Goal: Task Accomplishment & Management: Manage account settings

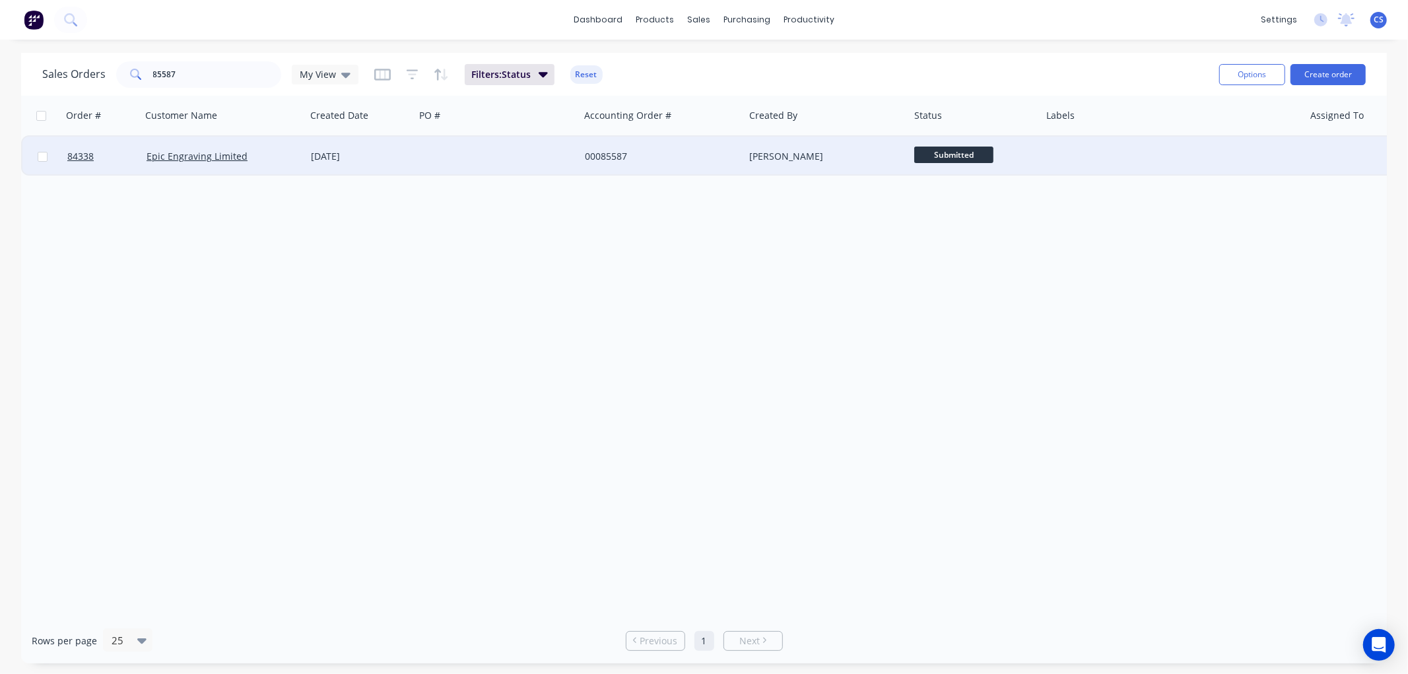
click at [974, 158] on span "Submitted" at bounding box center [953, 155] width 79 height 17
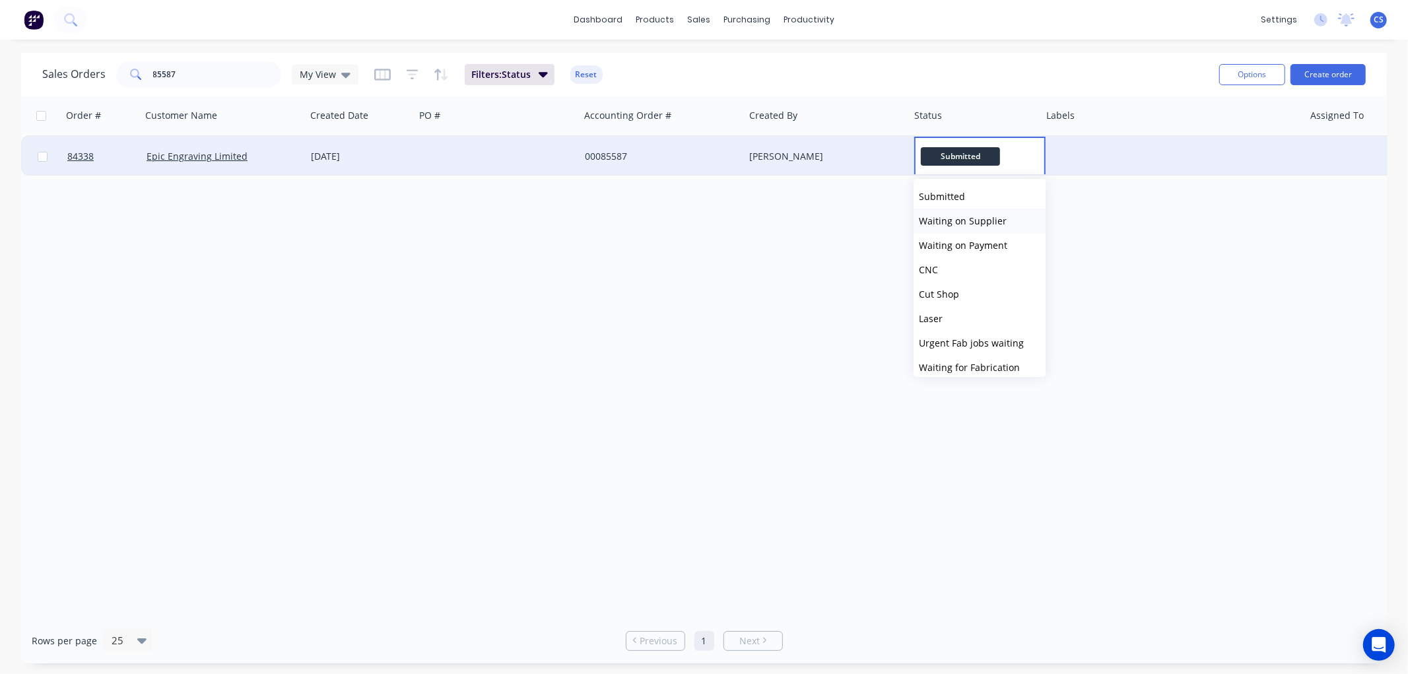
click at [982, 221] on span "Waiting on Supplier" at bounding box center [963, 221] width 88 height 13
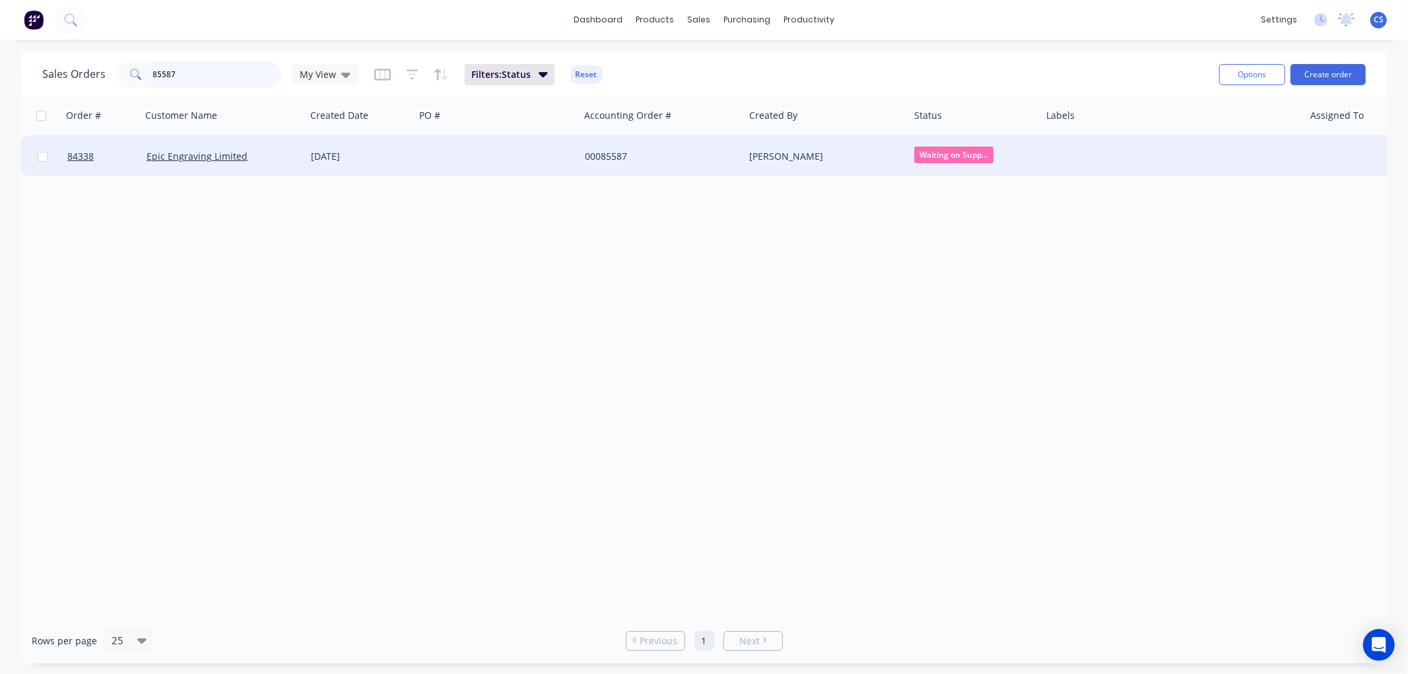
click at [176, 73] on input "85587" at bounding box center [217, 74] width 129 height 26
type input "85460"
click at [439, 160] on div "58036" at bounding box center [493, 156] width 147 height 13
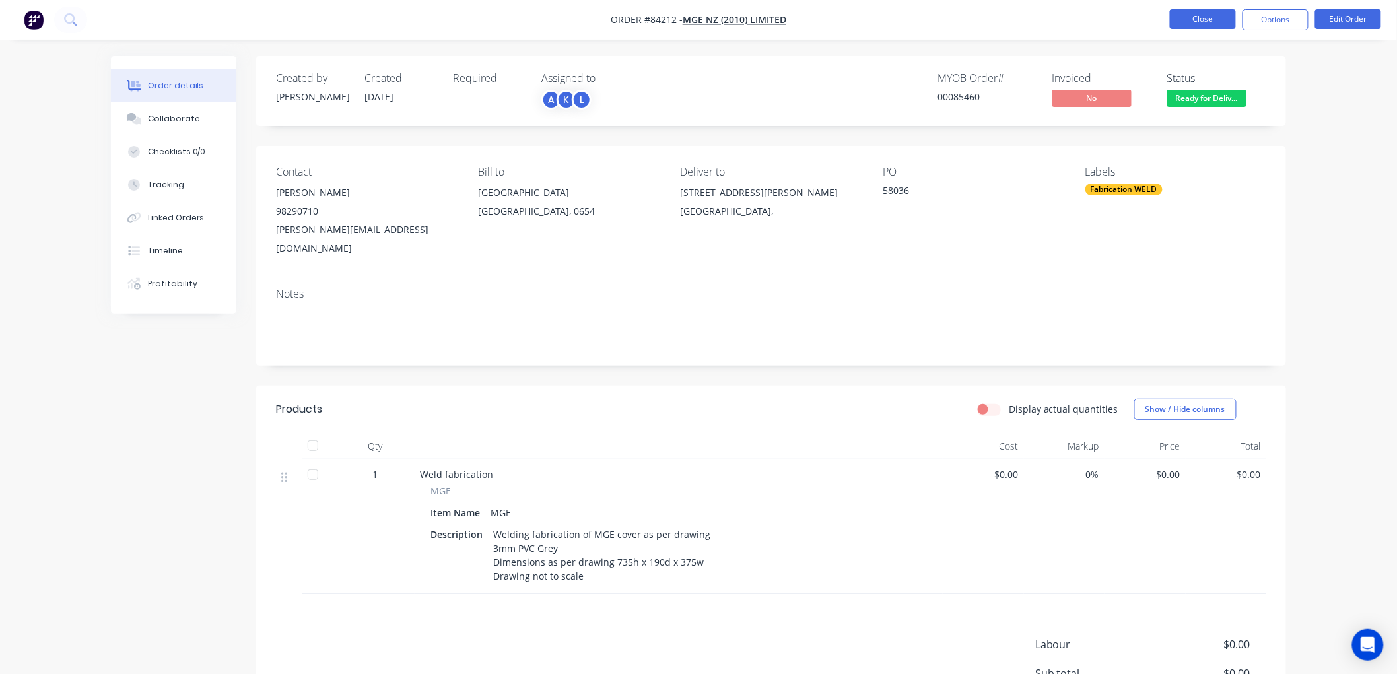
click at [1198, 20] on button "Close" at bounding box center [1203, 19] width 66 height 20
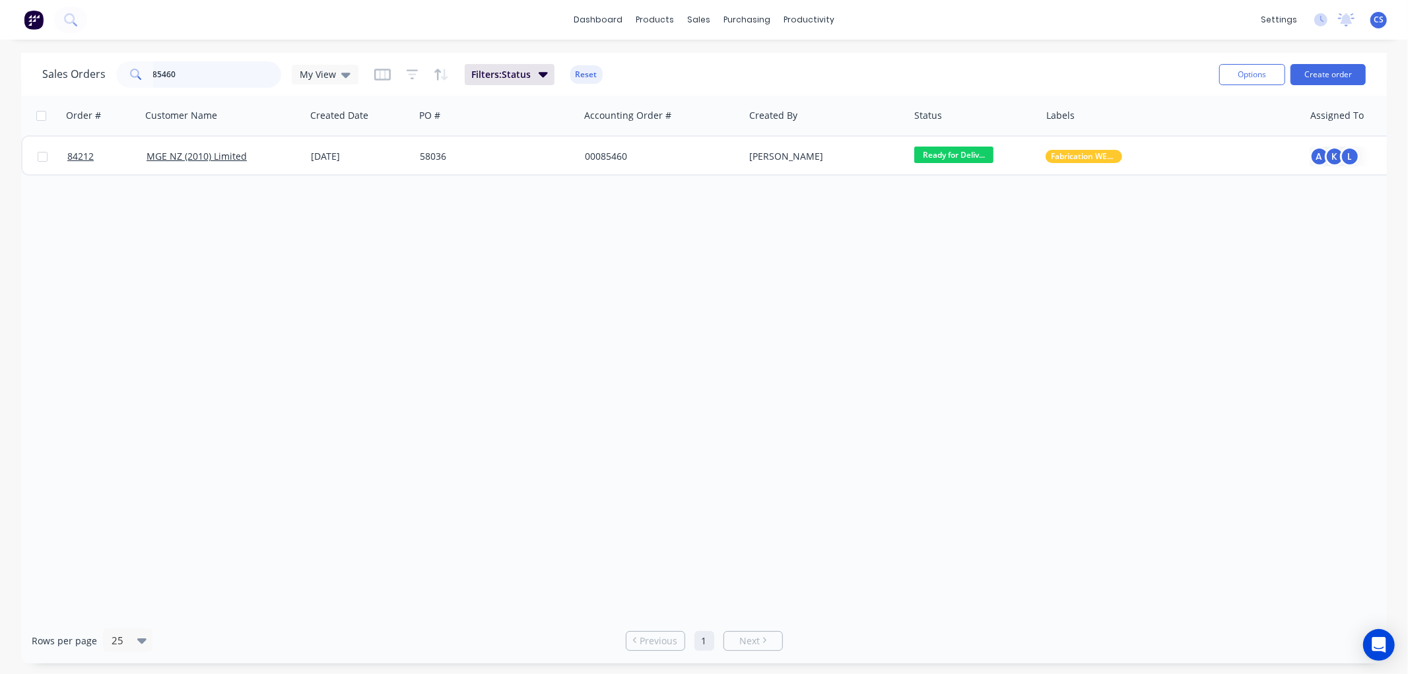
click at [215, 69] on input "85460" at bounding box center [217, 74] width 129 height 26
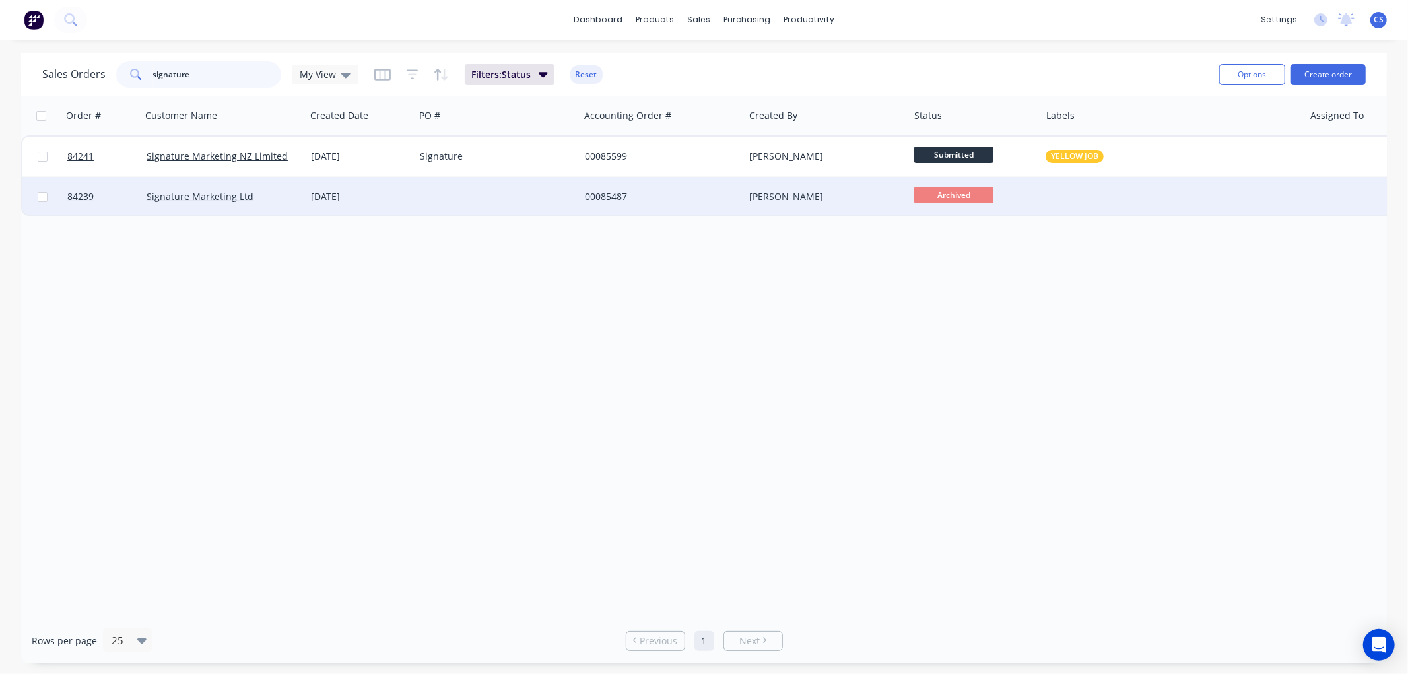
type input "signature"
click at [510, 193] on div at bounding box center [497, 197] width 165 height 40
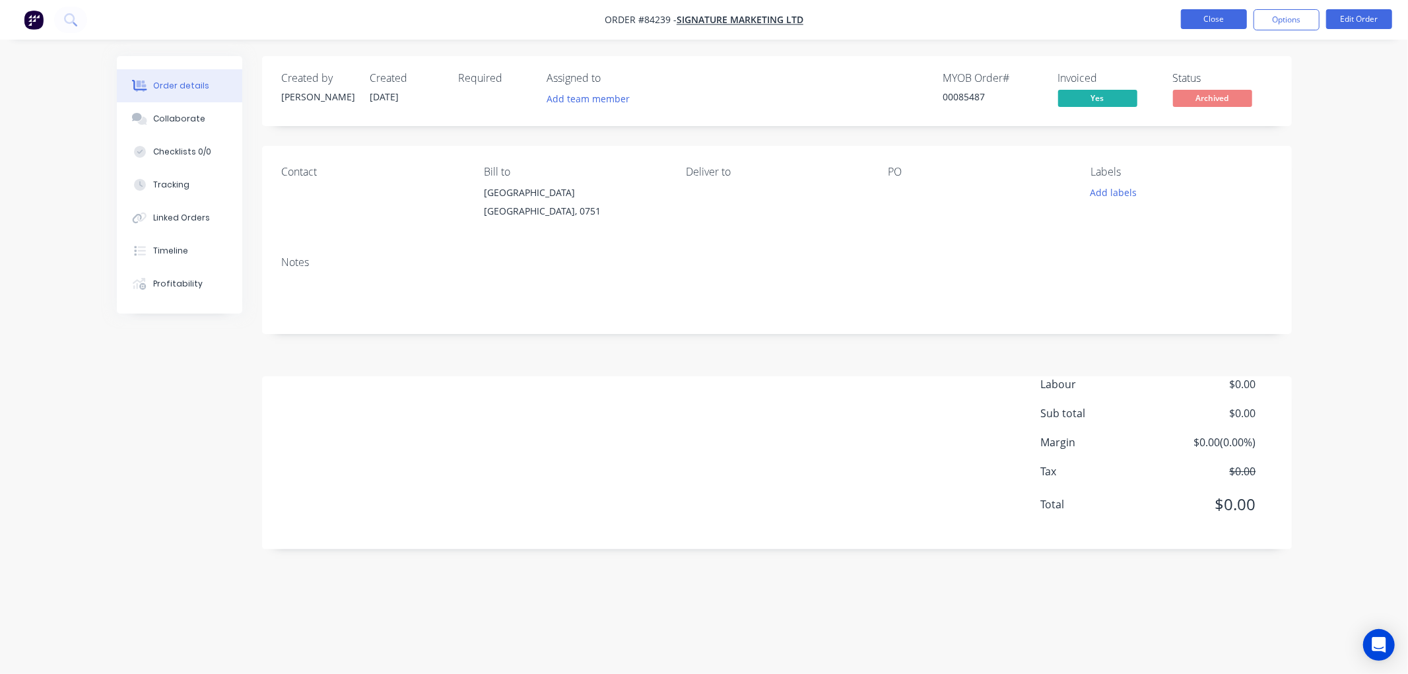
click at [1199, 14] on button "Close" at bounding box center [1214, 19] width 66 height 20
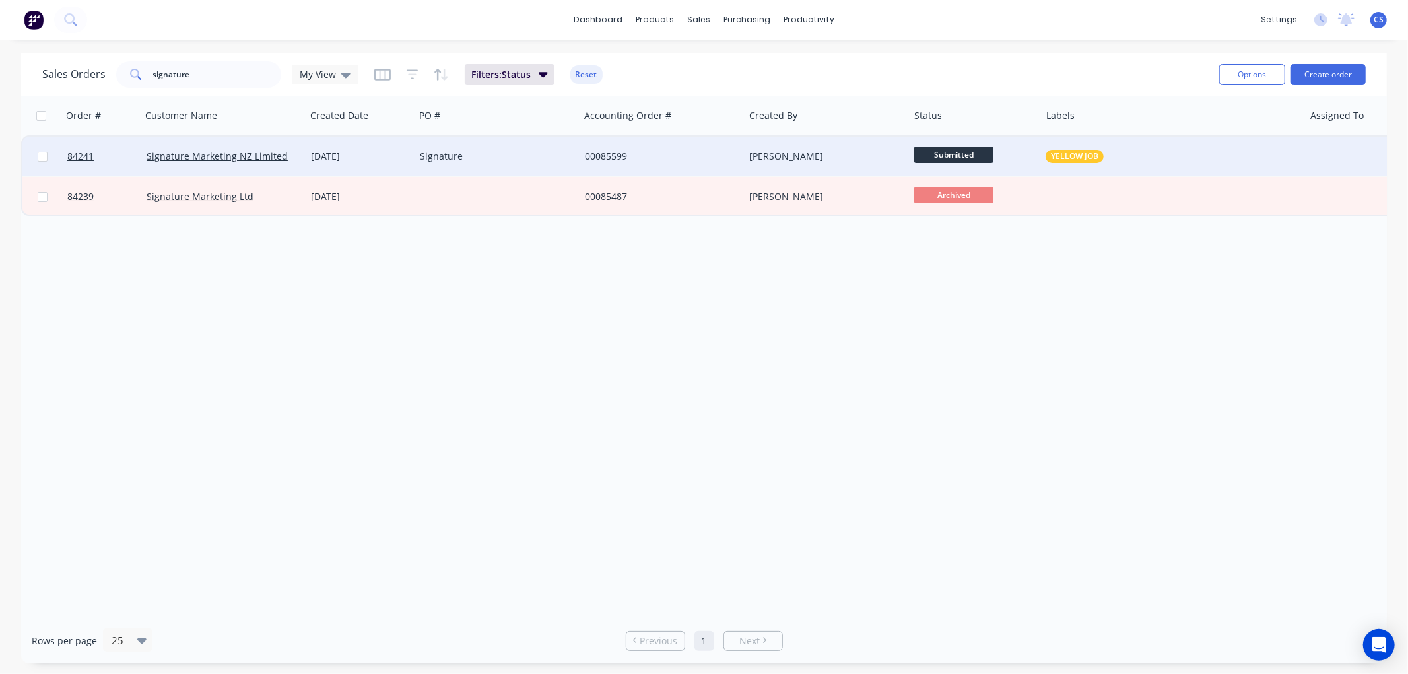
click at [626, 150] on div "00085599" at bounding box center [658, 156] width 147 height 13
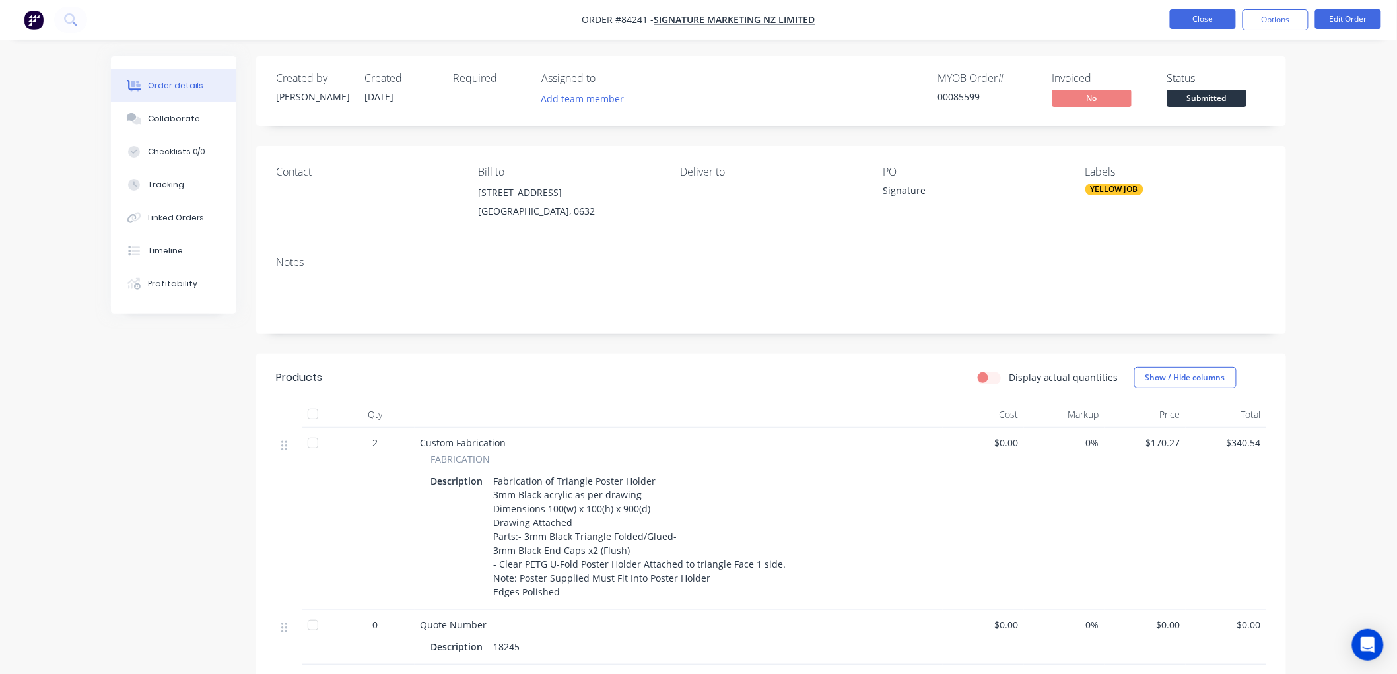
click at [1192, 24] on button "Close" at bounding box center [1203, 19] width 66 height 20
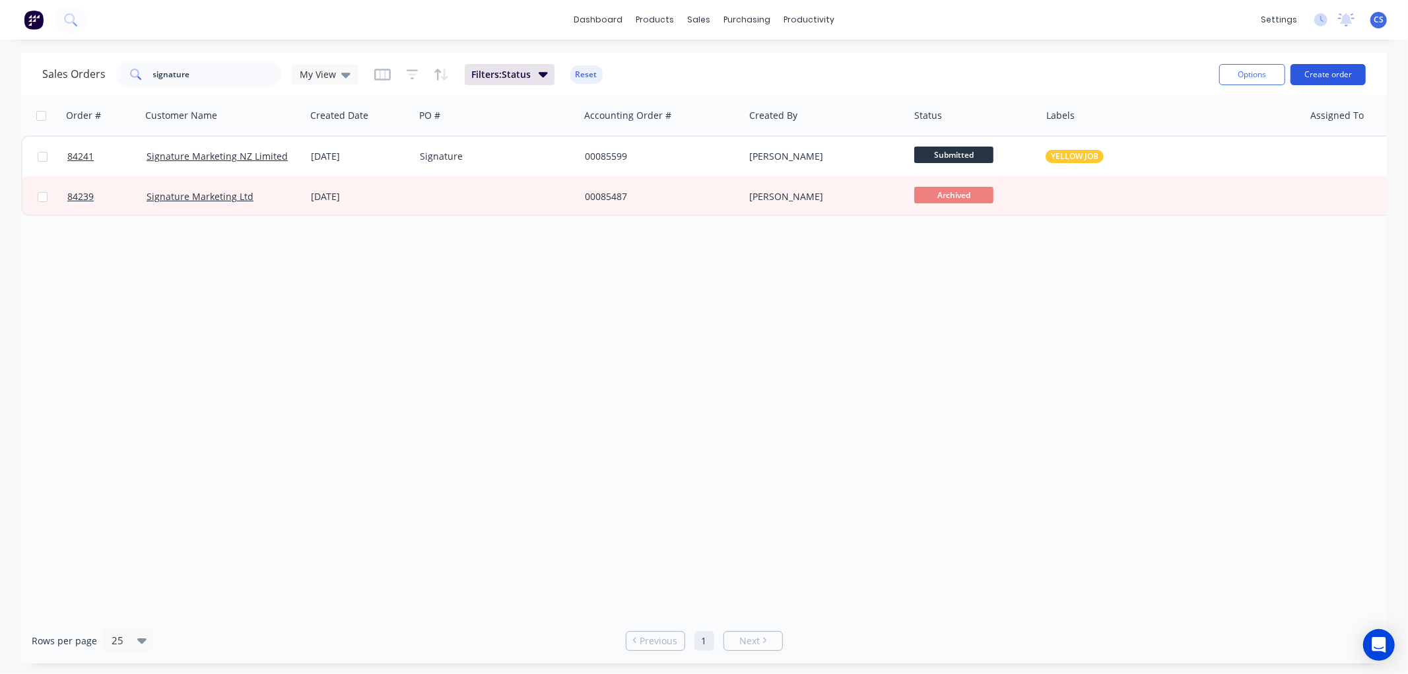
click at [1314, 74] on button "Create order" at bounding box center [1328, 74] width 75 height 21
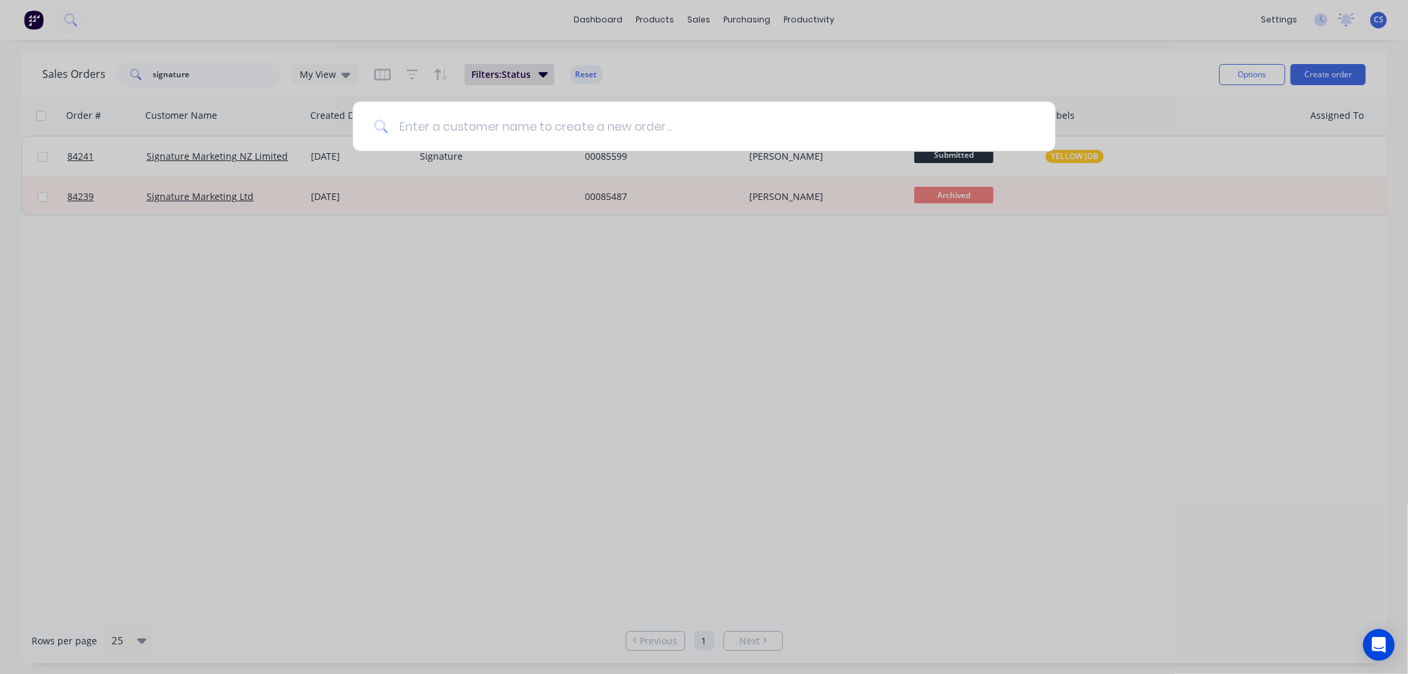
click at [408, 126] on input at bounding box center [711, 127] width 646 height 50
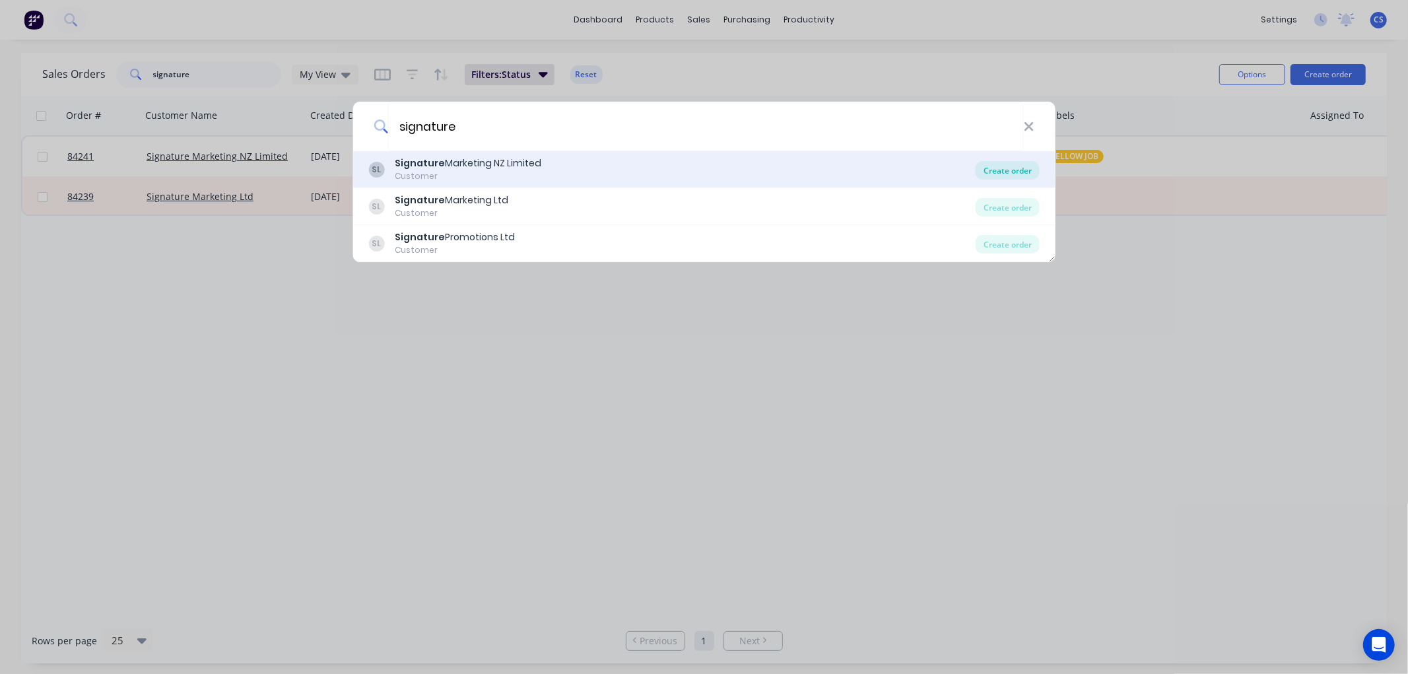
type input "signature"
click at [1010, 168] on div "Create order" at bounding box center [1008, 170] width 64 height 18
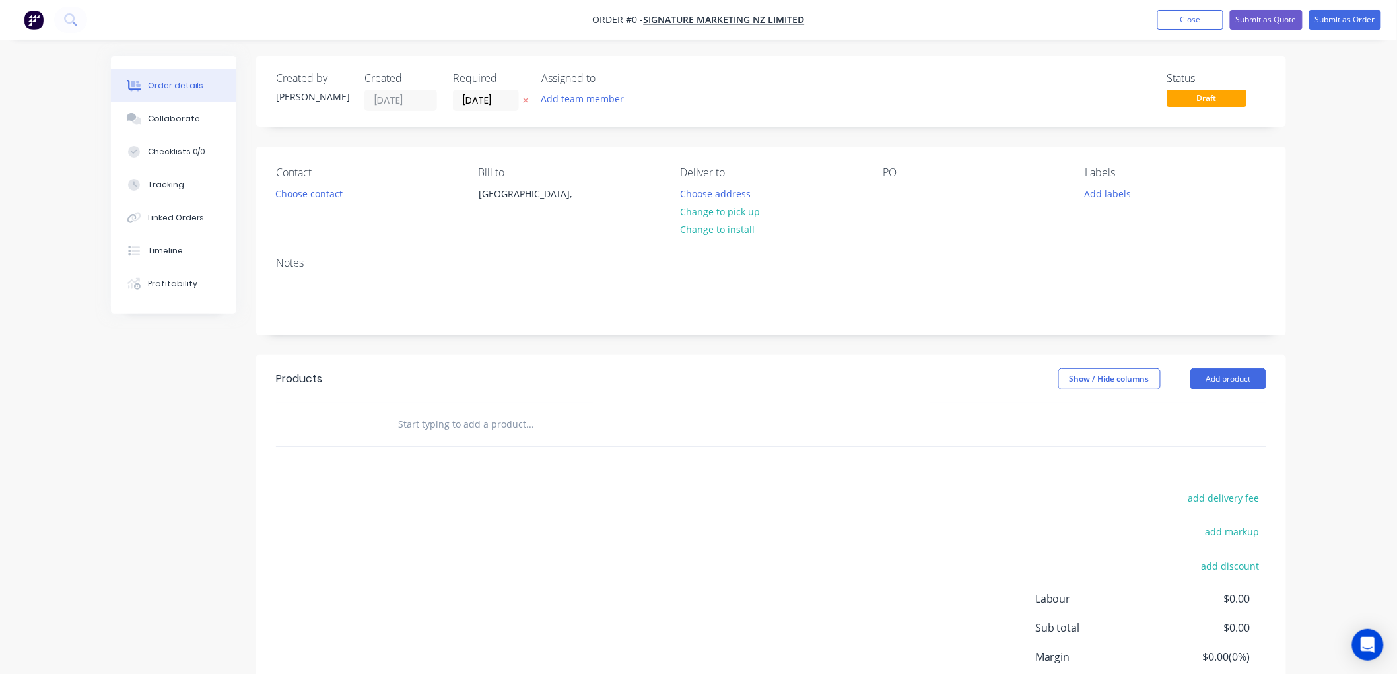
click at [526, 98] on icon at bounding box center [526, 100] width 6 height 8
click at [325, 191] on button "Choose contact" at bounding box center [309, 193] width 81 height 18
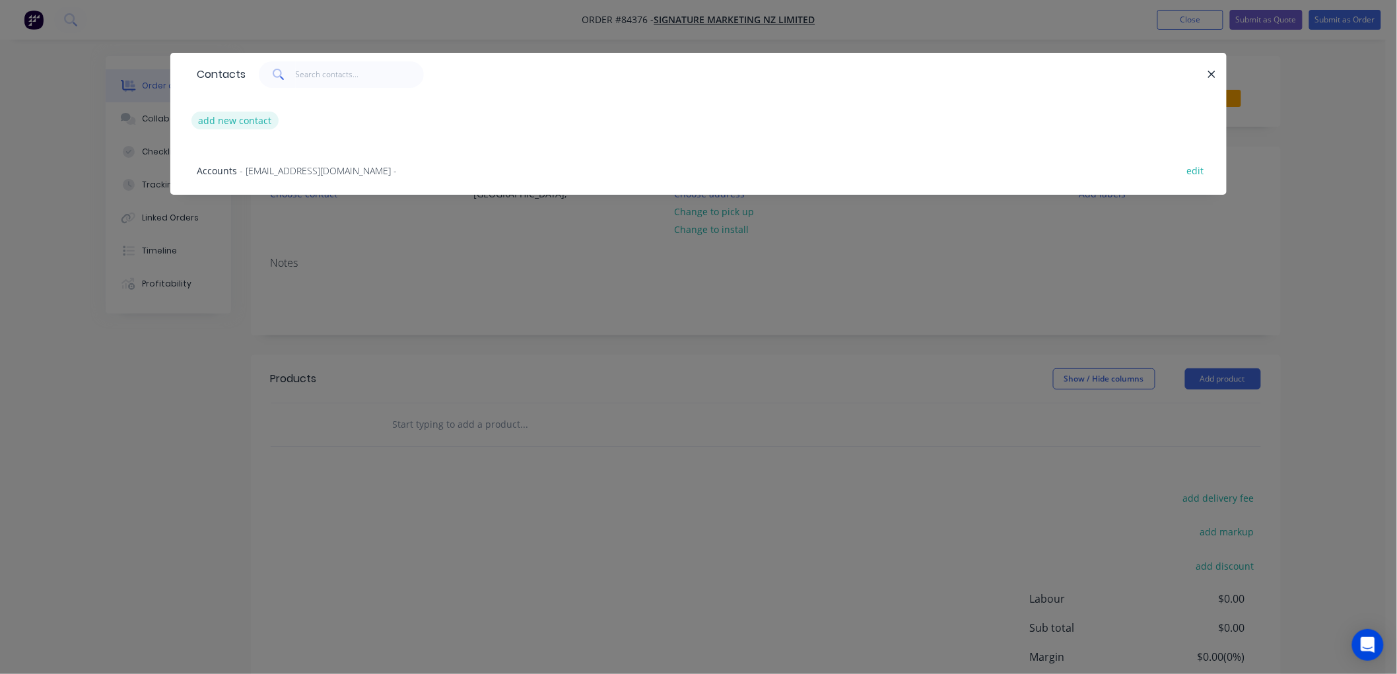
click at [246, 119] on button "add new contact" at bounding box center [234, 121] width 87 height 18
select select "NZ"
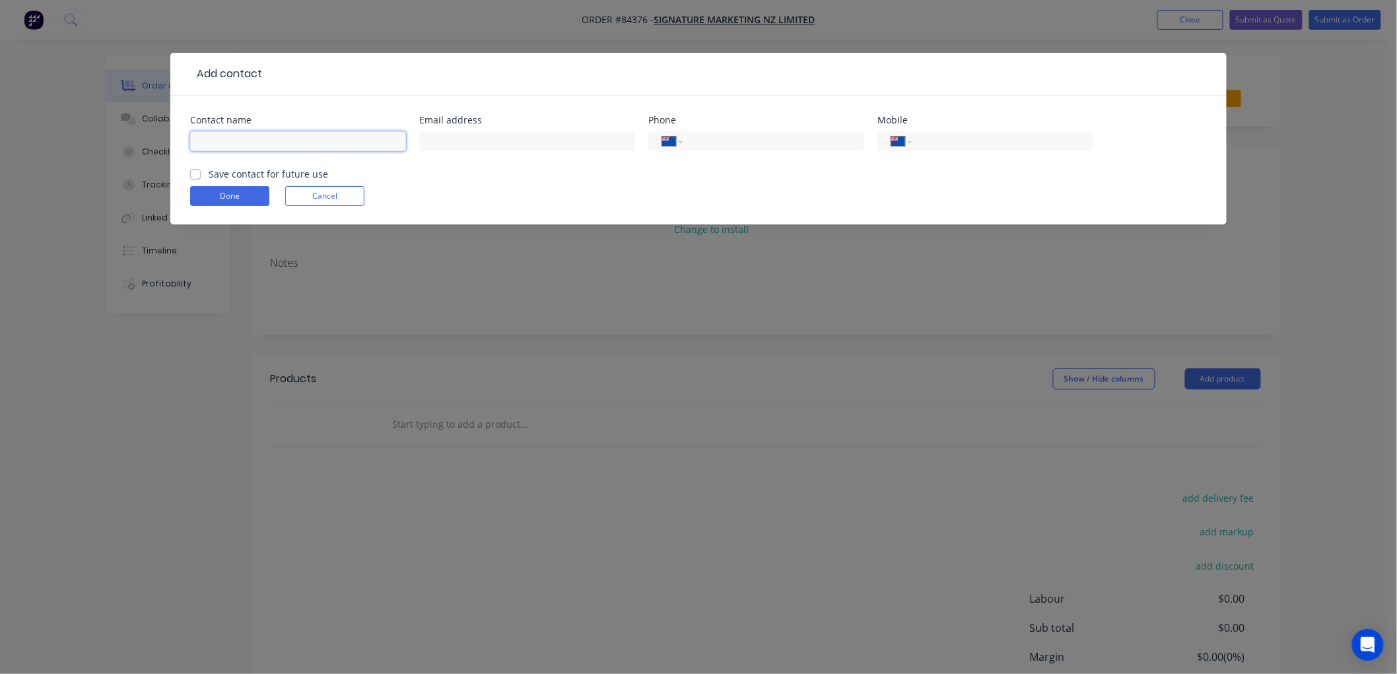
click at [261, 142] on input "text" at bounding box center [298, 141] width 216 height 20
type input "Anand"
click at [490, 137] on input "text" at bounding box center [527, 141] width 216 height 20
paste input "anand@signaturenz.com"
type input "anand@signaturenz.com"
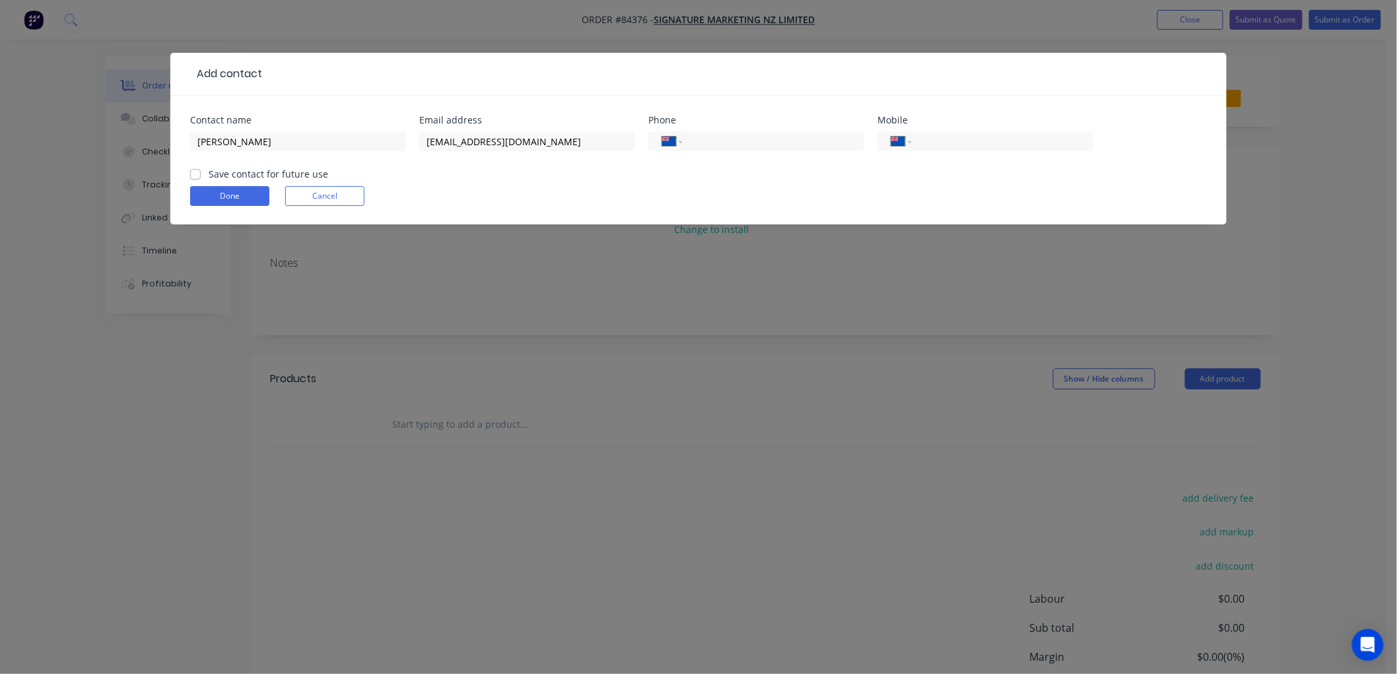
click at [209, 174] on label "Save contact for future use" at bounding box center [268, 174] width 119 height 14
click at [192, 174] on input "Save contact for future use" at bounding box center [195, 173] width 11 height 13
checkbox input "true"
click at [222, 195] on button "Done" at bounding box center [229, 196] width 79 height 20
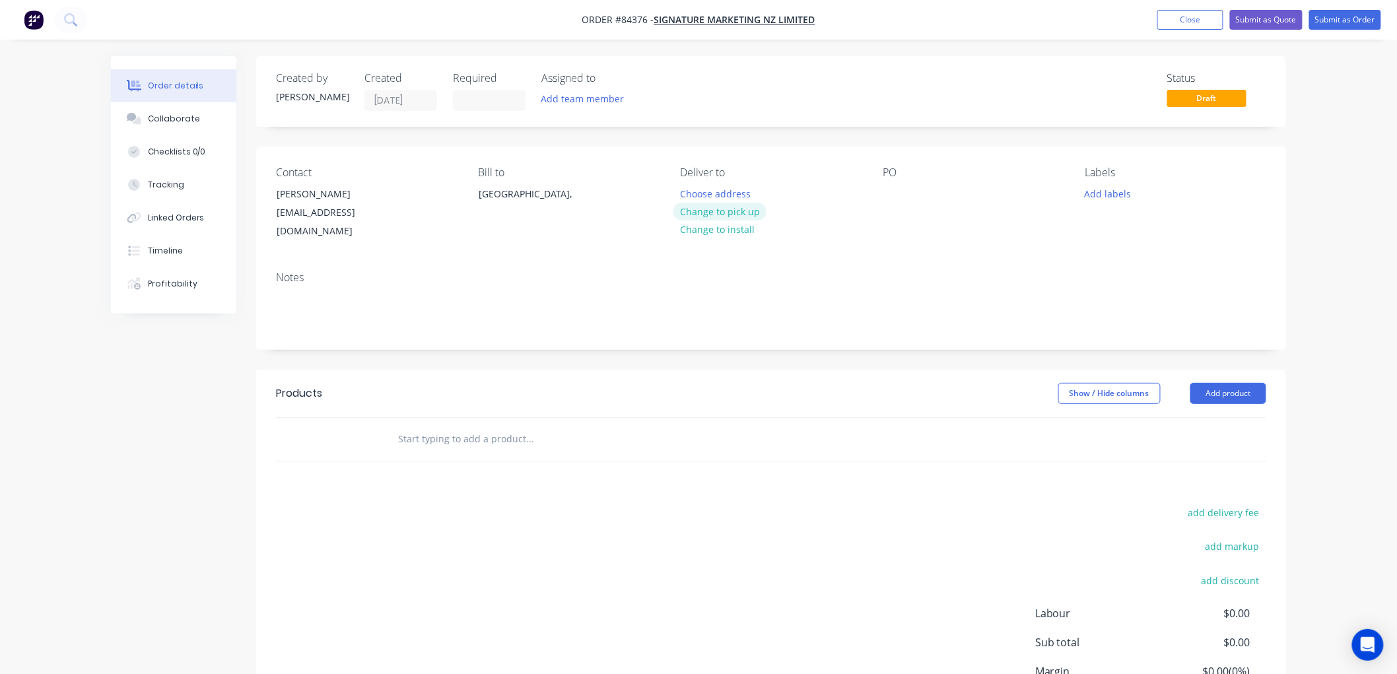
click at [721, 208] on button "Change to pick up" at bounding box center [720, 212] width 94 height 18
click at [465, 426] on input "text" at bounding box center [529, 439] width 264 height 26
drag, startPoint x: 397, startPoint y: 436, endPoint x: 411, endPoint y: 430, distance: 15.1
click at [399, 434] on div at bounding box center [585, 439] width 396 height 26
click at [420, 429] on input "text" at bounding box center [529, 439] width 264 height 26
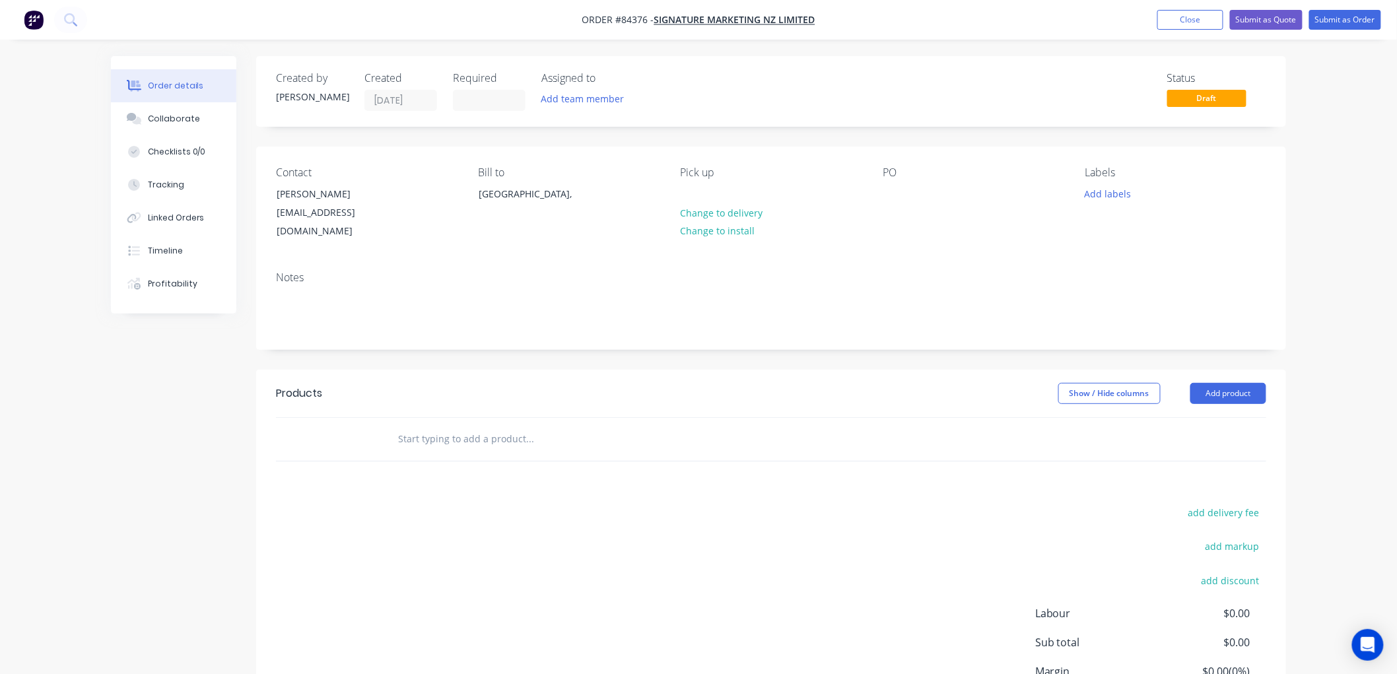
paste input "SIG-Walk'n'Talk"
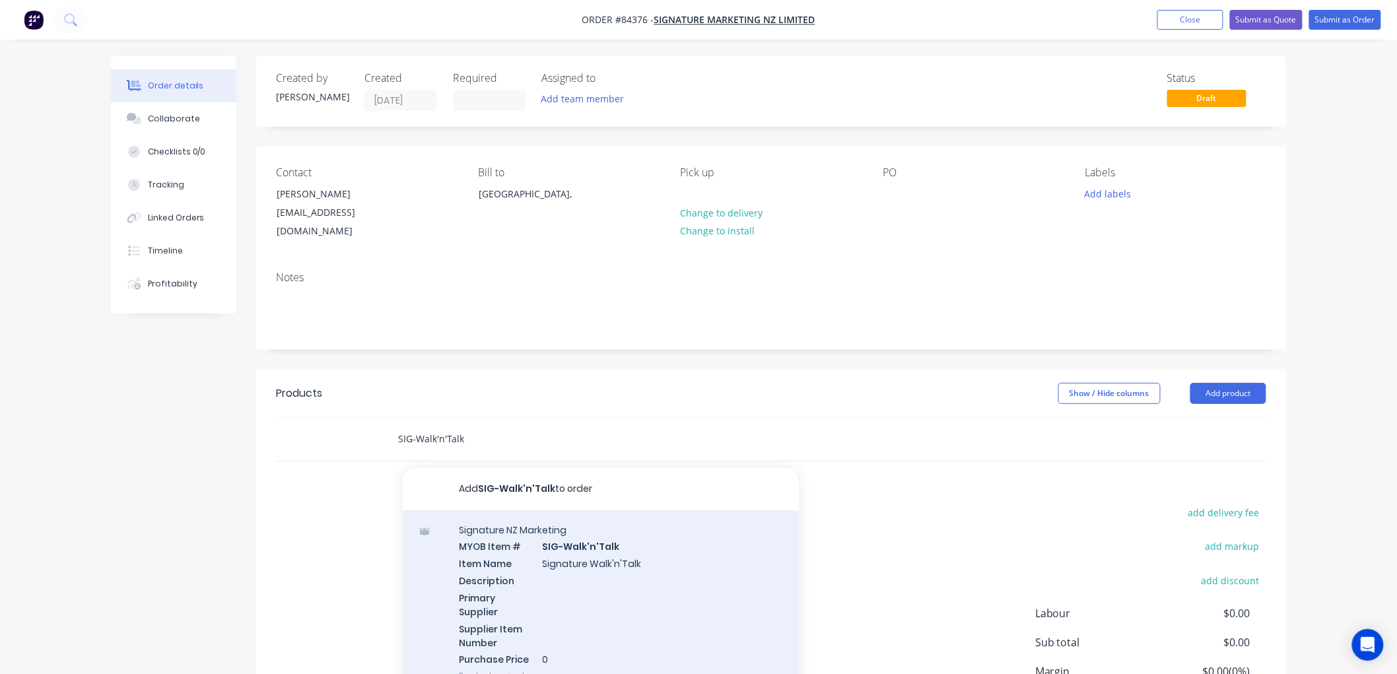
type input "SIG-Walk'n'Talk"
click at [558, 543] on div "Signature NZ Marketing MYOB Item # SIG-Walk'n'Talk Item Name Signature Walk'n'T…" at bounding box center [601, 602] width 396 height 185
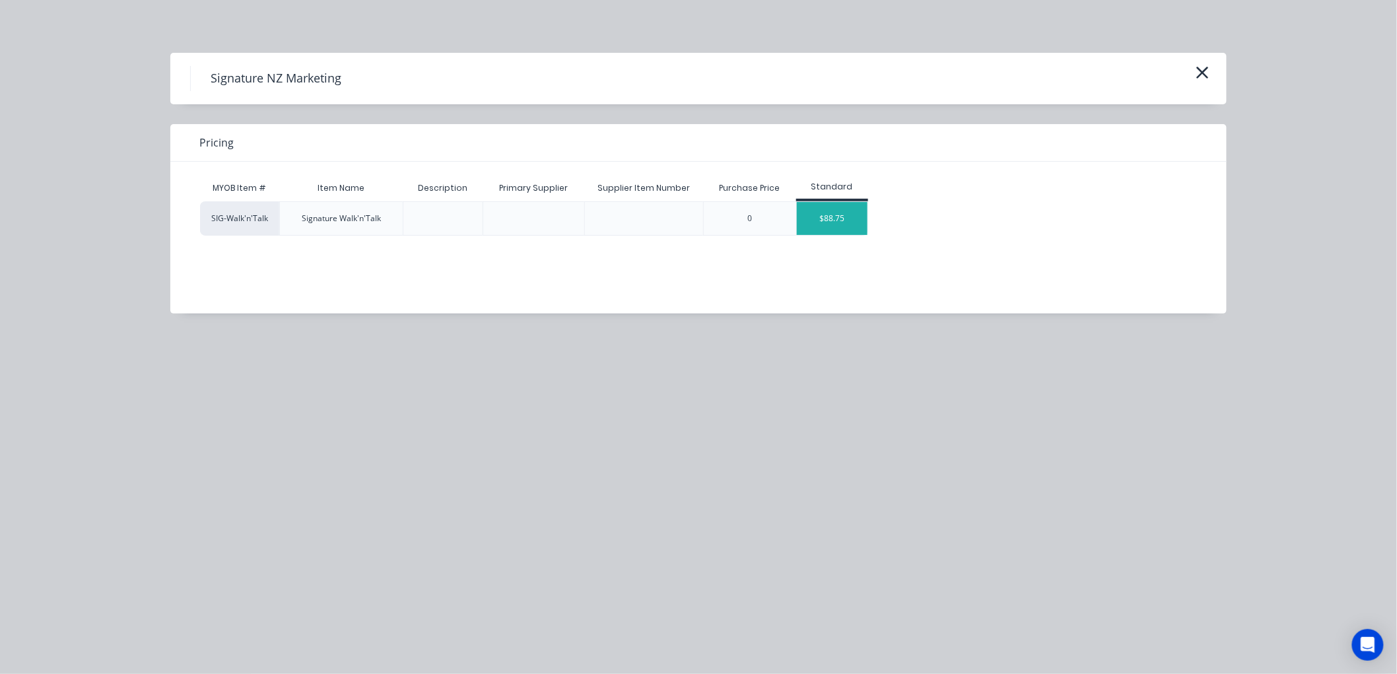
click at [823, 222] on div "$88.75" at bounding box center [832, 218] width 71 height 33
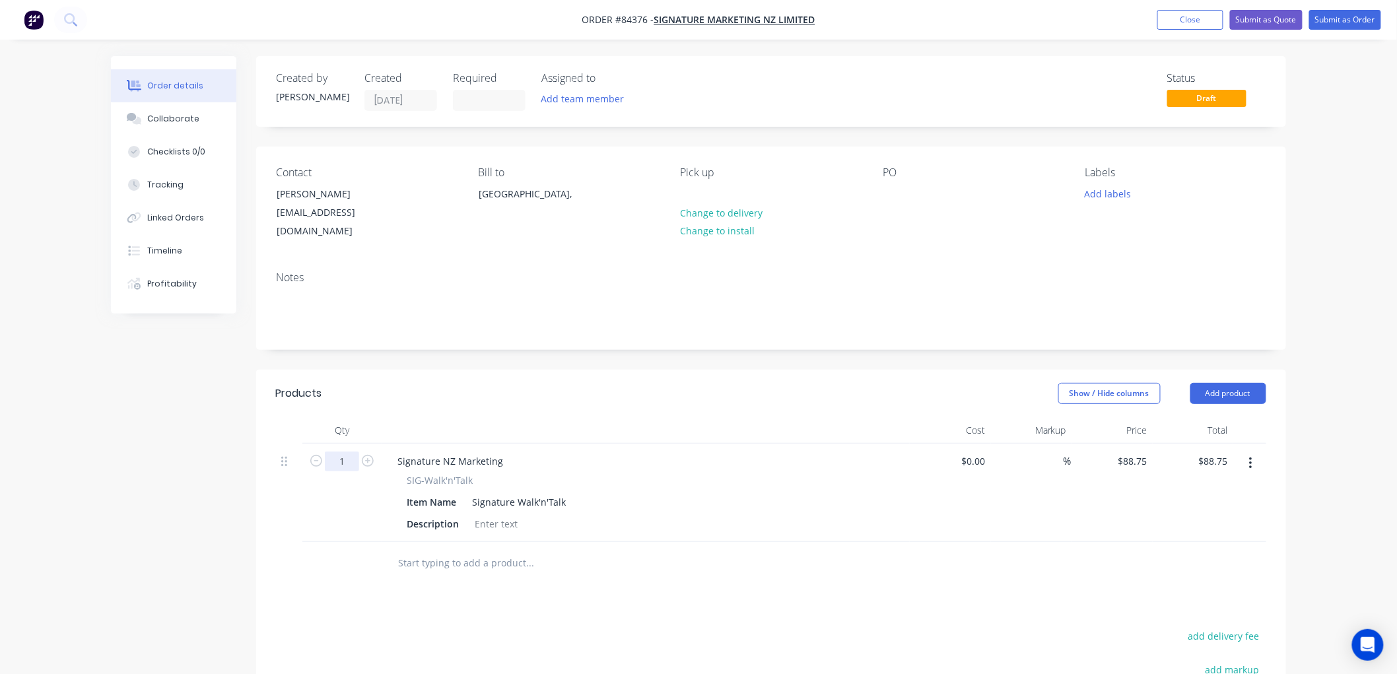
click at [347, 452] on input "1" at bounding box center [342, 462] width 34 height 20
type input "10"
type input "88.75"
type input "$887.50"
click at [1137, 452] on input "88.75" at bounding box center [1135, 461] width 36 height 19
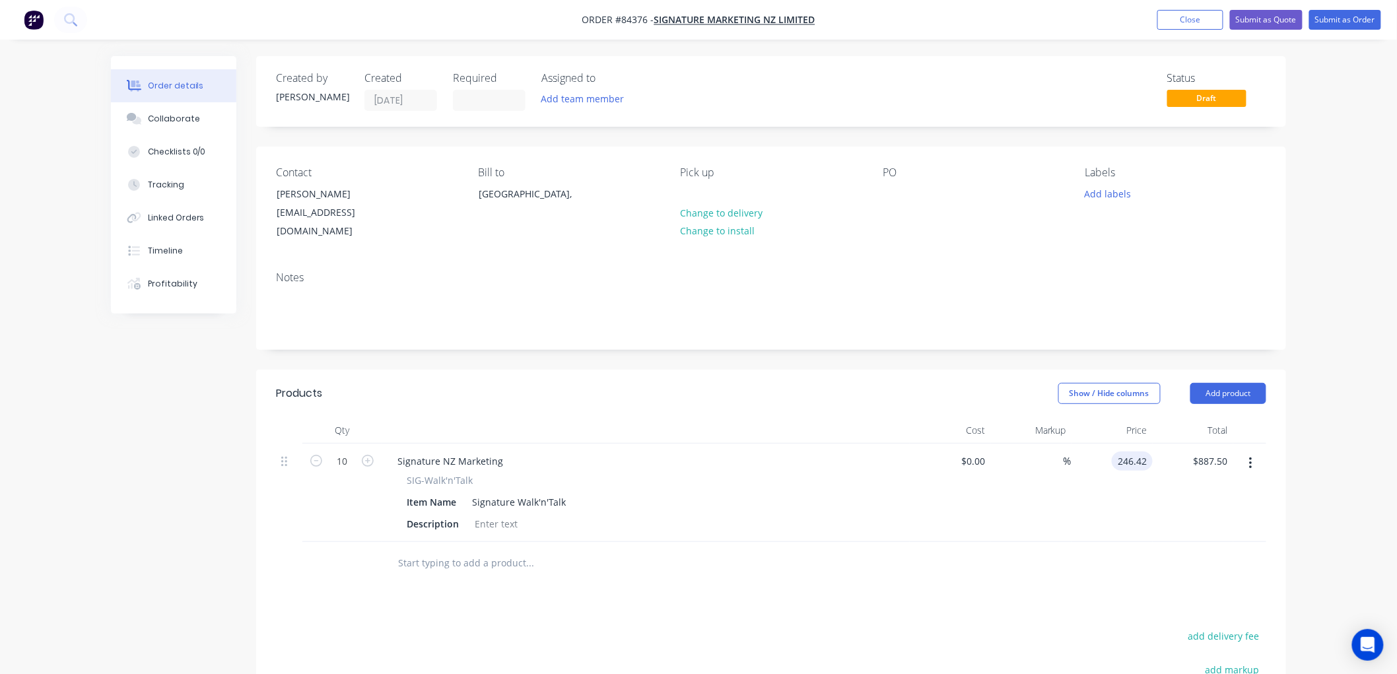
type input "$246.42"
type input "$2,464.20"
drag, startPoint x: 481, startPoint y: 460, endPoint x: 407, endPoint y: 461, distance: 73.3
click at [407, 473] on div "SIG-Walk'n'Talk" at bounding box center [646, 480] width 478 height 14
copy span "SIG-Walk'n'Talk"
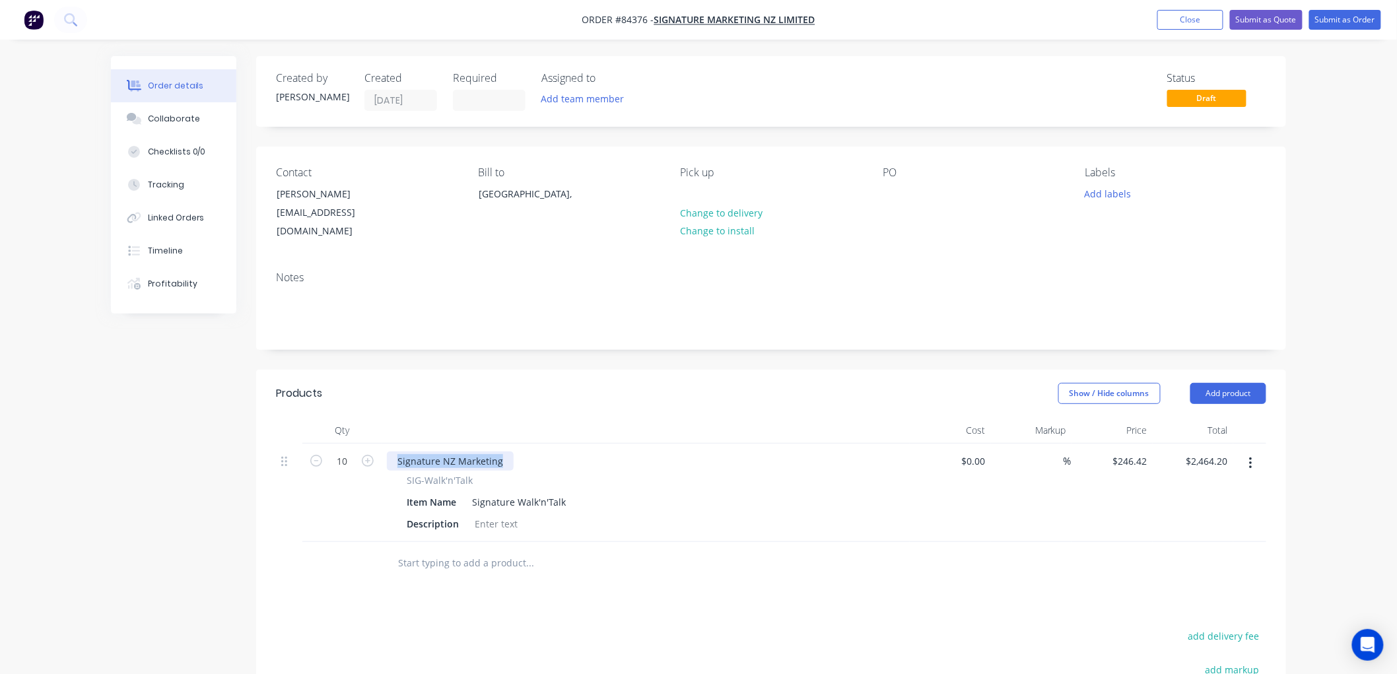
drag, startPoint x: 504, startPoint y: 444, endPoint x: 387, endPoint y: 445, distance: 116.8
click at [387, 452] on div "Signature NZ Marketing" at bounding box center [450, 461] width 127 height 19
paste div
click at [486, 514] on div at bounding box center [495, 523] width 53 height 19
paste div
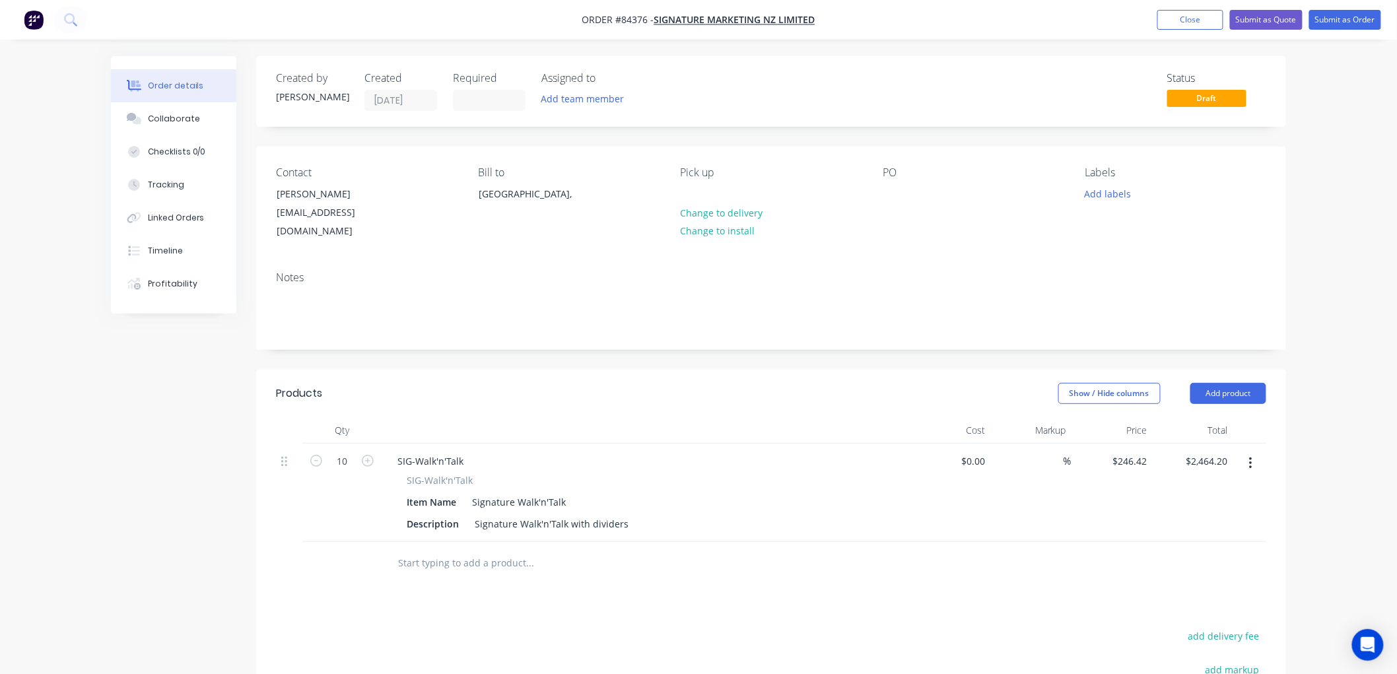
click at [512, 550] on input "text" at bounding box center [529, 563] width 264 height 26
paste input "SIG-F900"
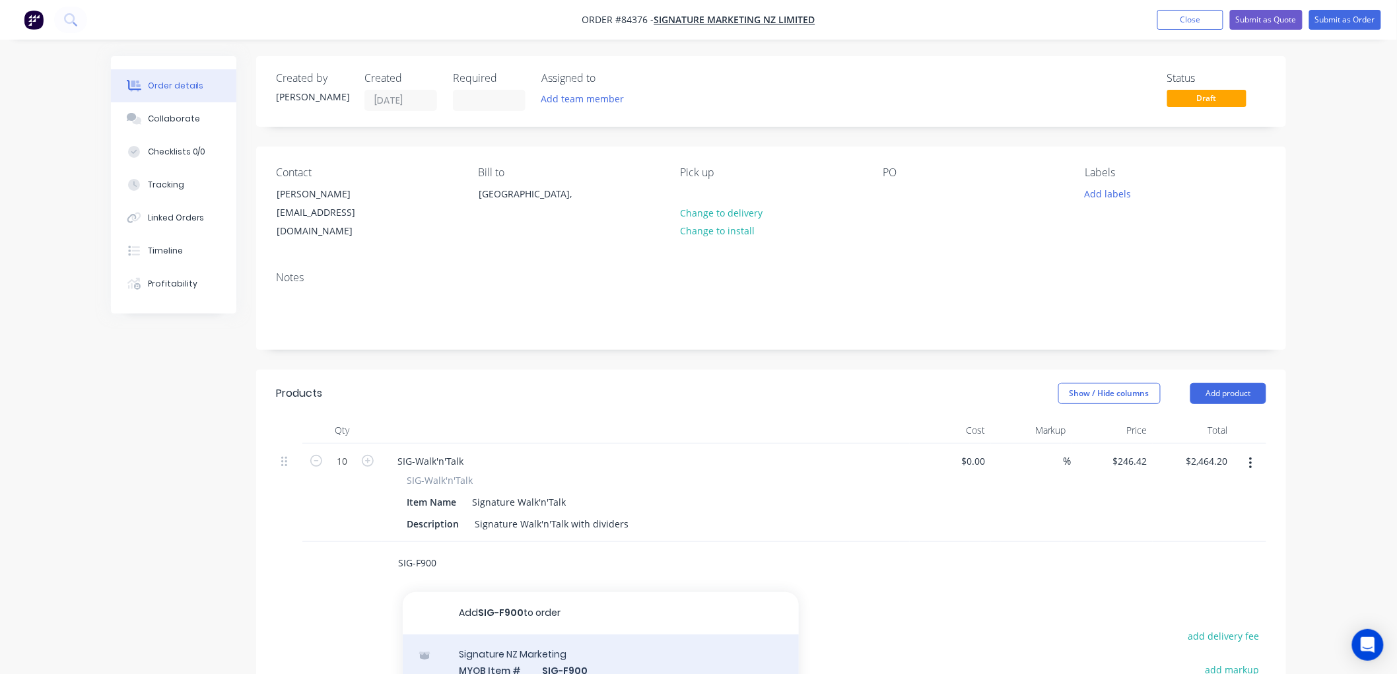
type input "SIG-F900"
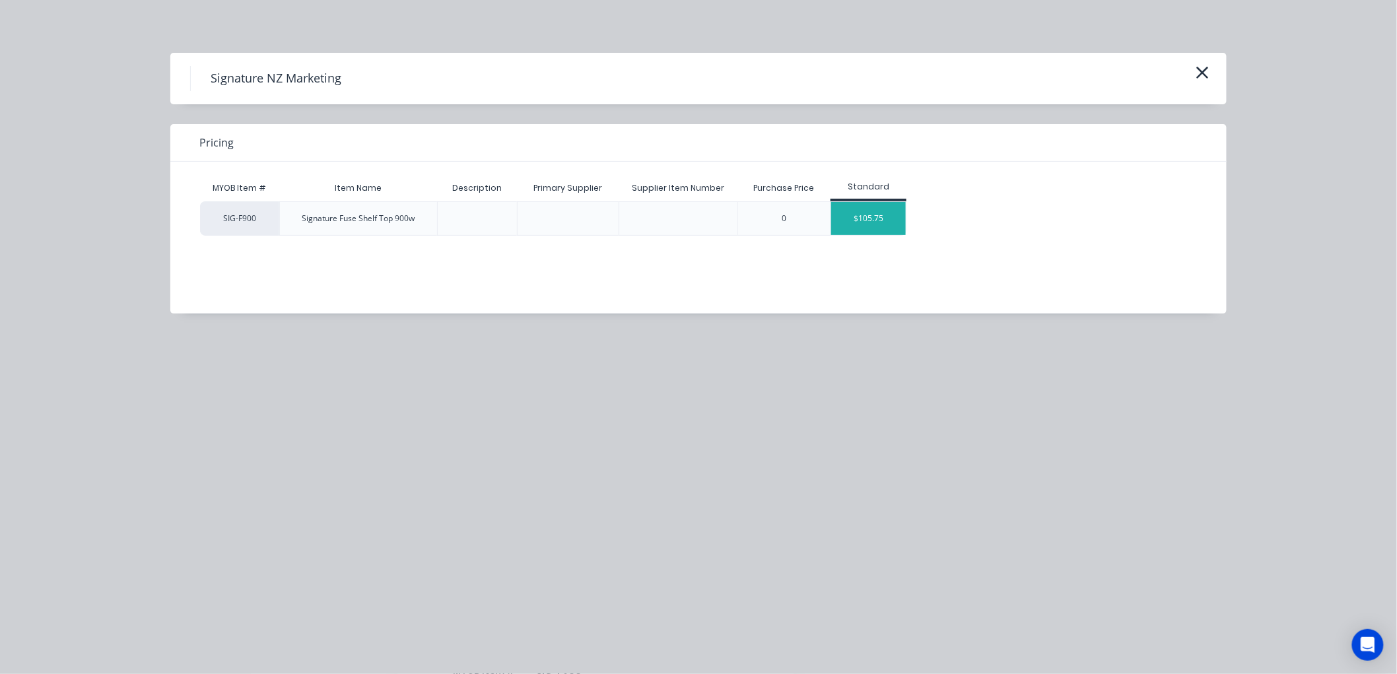
click at [867, 221] on div "$105.75" at bounding box center [868, 218] width 75 height 33
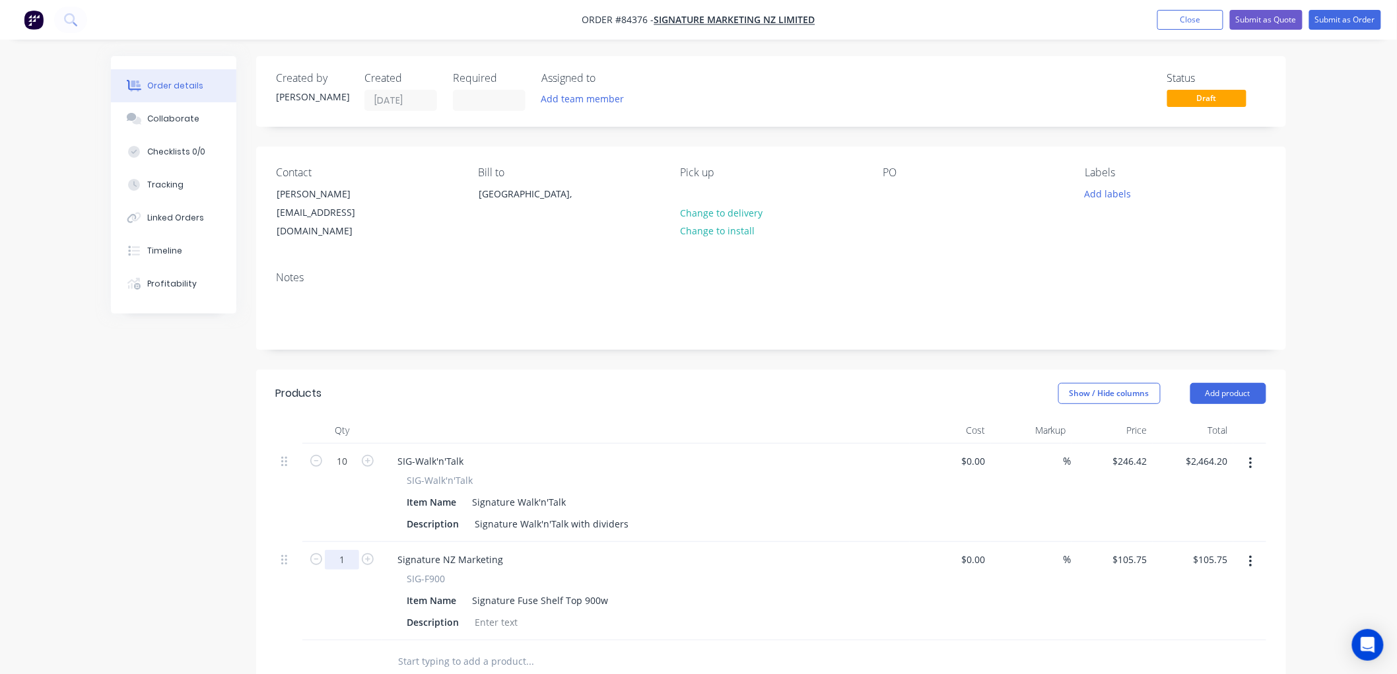
click at [351, 471] on input "1" at bounding box center [342, 462] width 34 height 20
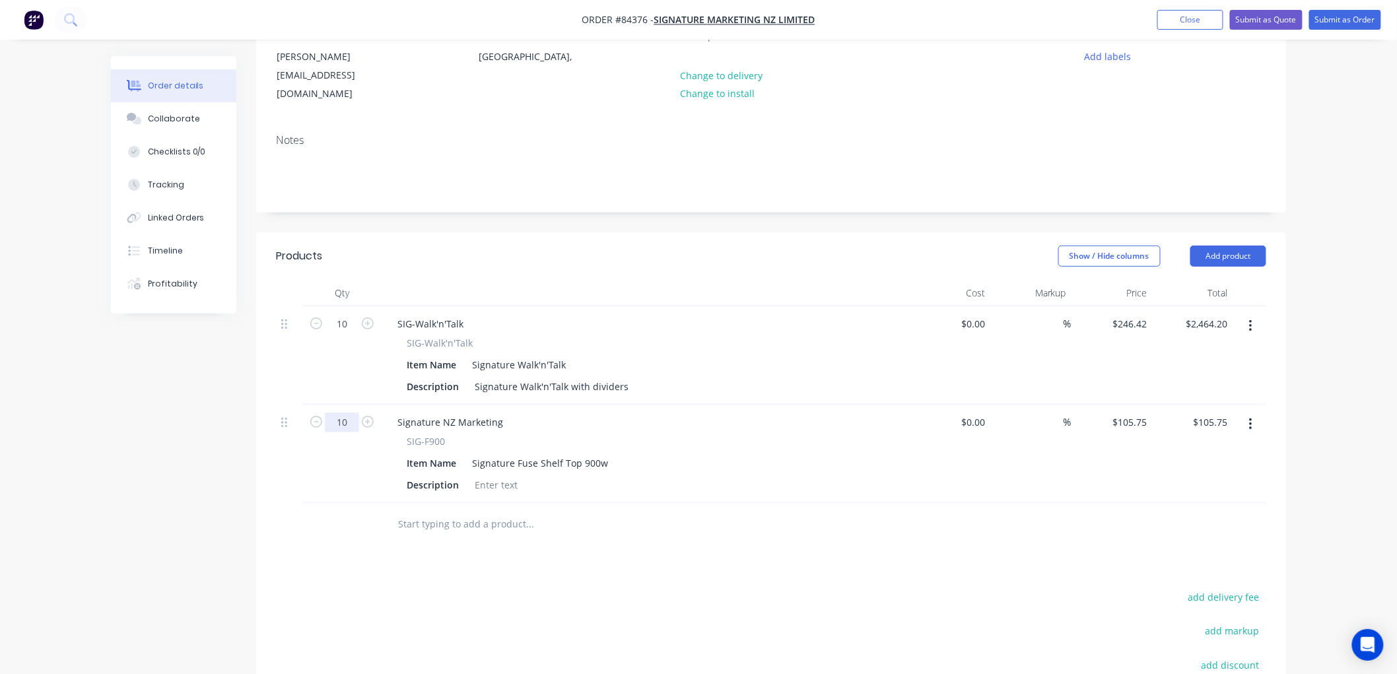
scroll to position [147, 0]
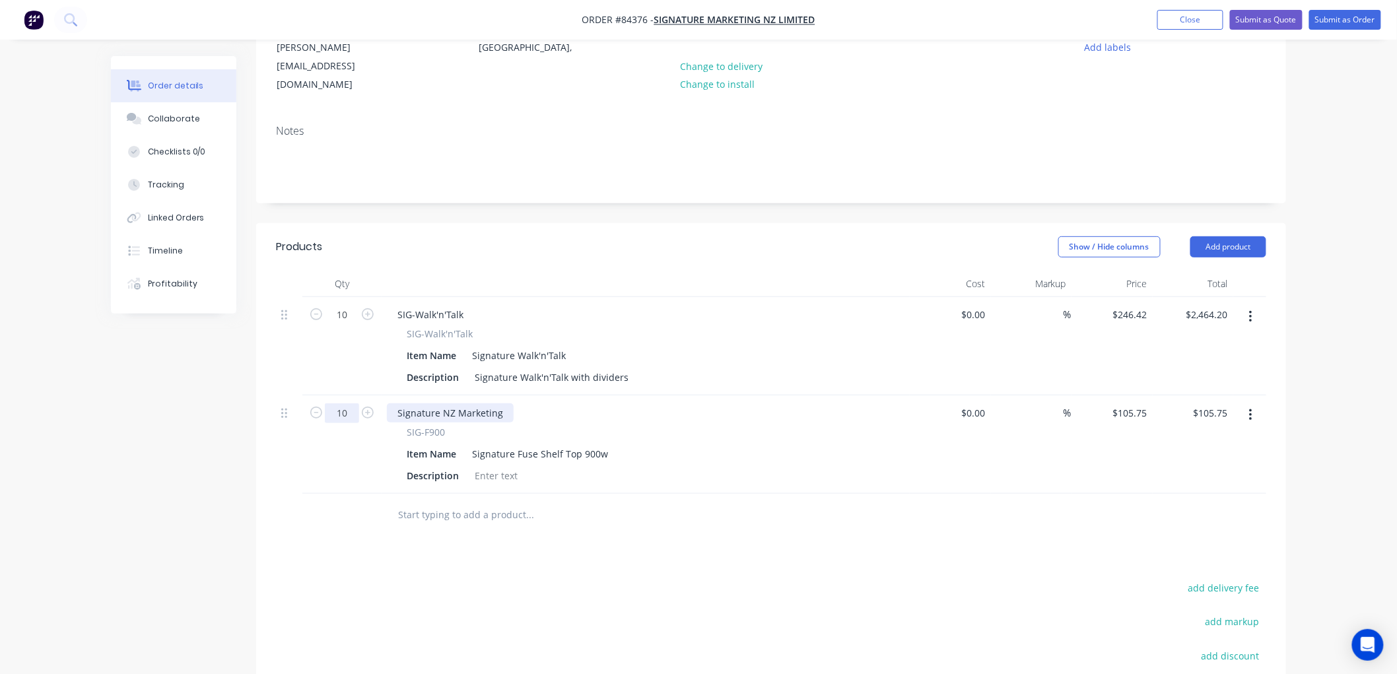
type input "10"
type input "$1,057.50"
drag, startPoint x: 499, startPoint y: 398, endPoint x: 384, endPoint y: 394, distance: 114.9
click at [384, 395] on div "Signature NZ Marketing SIG-F900 Item Name Signature Fuse Shelf Top 900w Descrip…" at bounding box center [646, 444] width 528 height 98
paste div
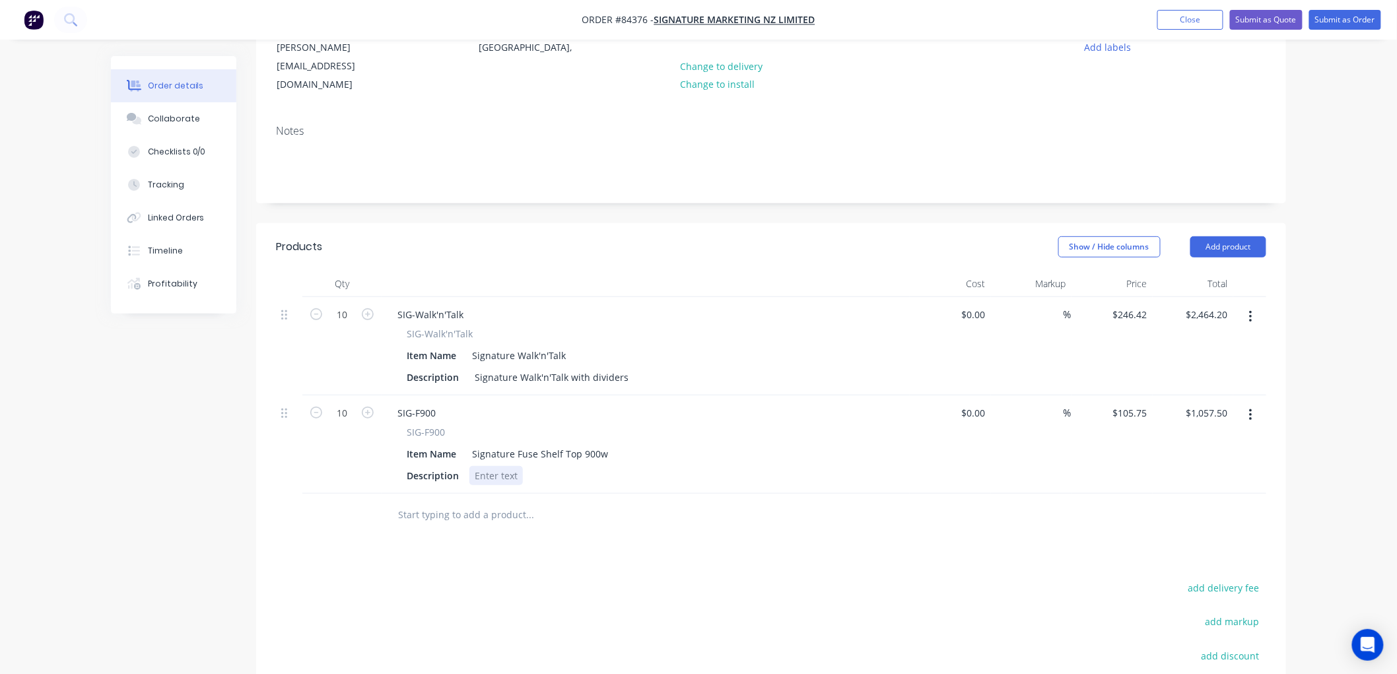
click at [509, 466] on div at bounding box center [495, 475] width 53 height 19
paste div
click at [1127, 403] on input "105.75" at bounding box center [1132, 412] width 41 height 19
type input "$290.21"
type input "$2,902.10"
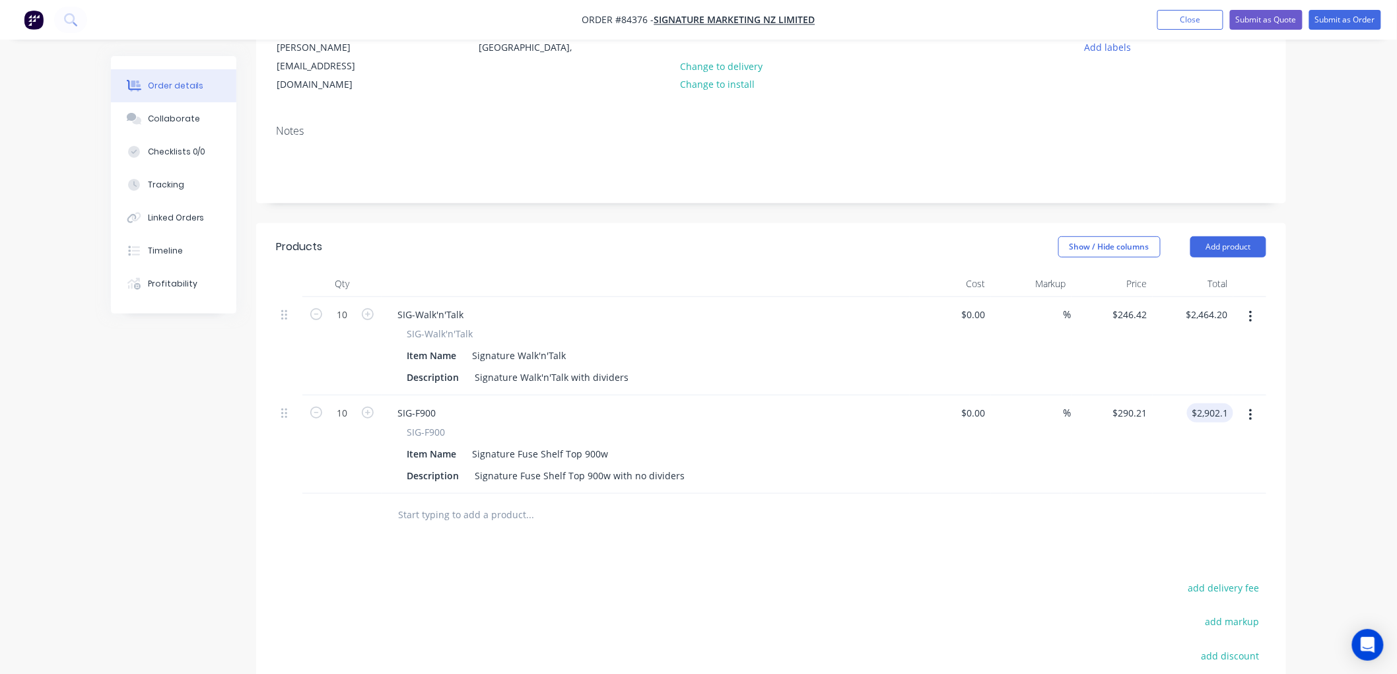
click at [479, 507] on input "text" at bounding box center [529, 515] width 264 height 26
click at [496, 502] on input "text" at bounding box center [529, 515] width 264 height 26
paste input "SIG-SUN/ZEPHYR"
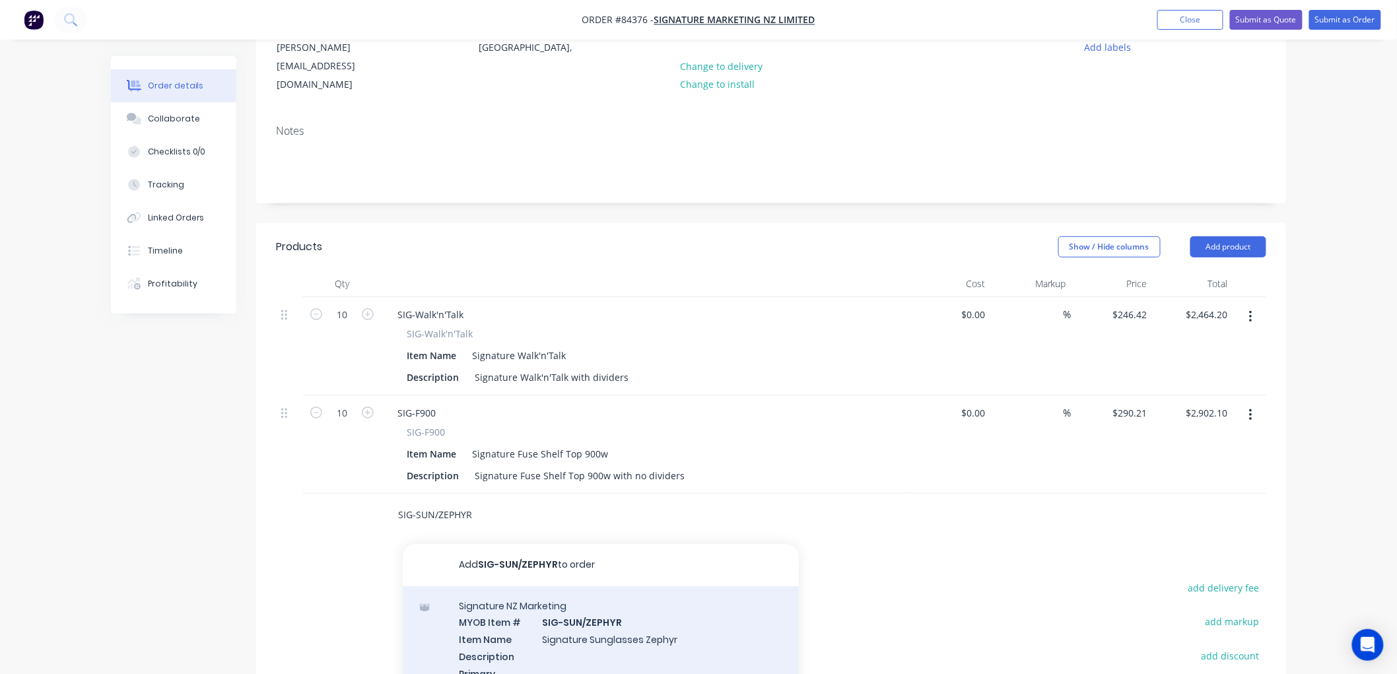
type input "SIG-SUN/ZEPHYR"
click at [589, 599] on div "Signature NZ Marketing MYOB Item # SIG-SUN/ZEPHYR Item Name Signature Sunglasse…" at bounding box center [601, 678] width 396 height 185
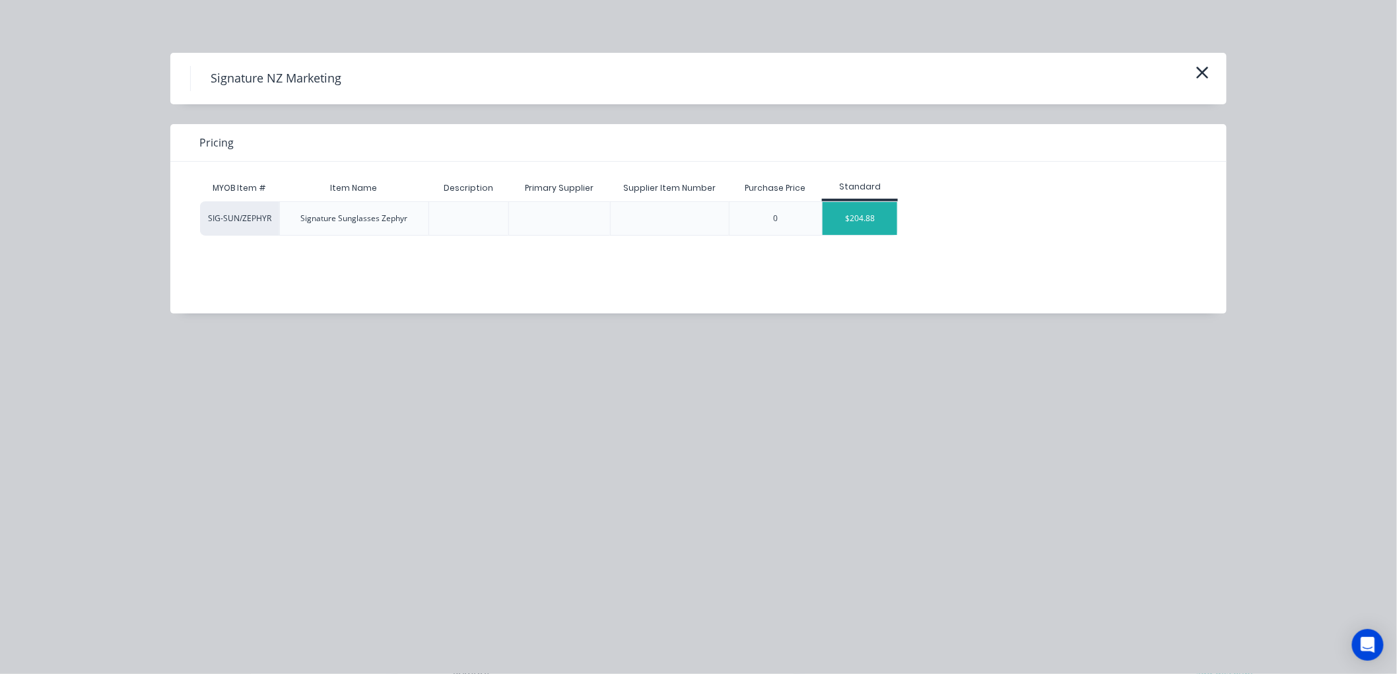
click at [849, 221] on div "$204.88" at bounding box center [860, 218] width 75 height 33
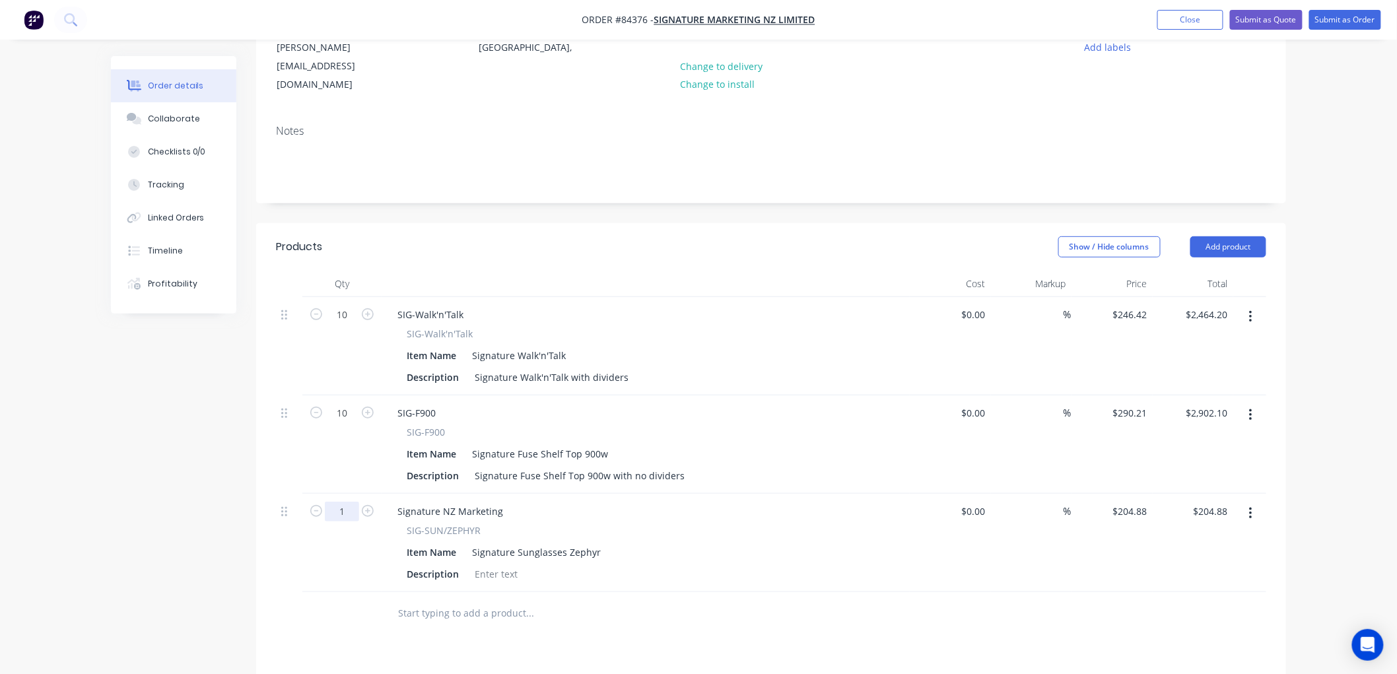
click at [347, 325] on input "1" at bounding box center [342, 315] width 34 height 20
type input "10"
type input "$2,048.80"
click at [509, 564] on div at bounding box center [495, 573] width 53 height 19
click at [502, 564] on div at bounding box center [495, 573] width 53 height 19
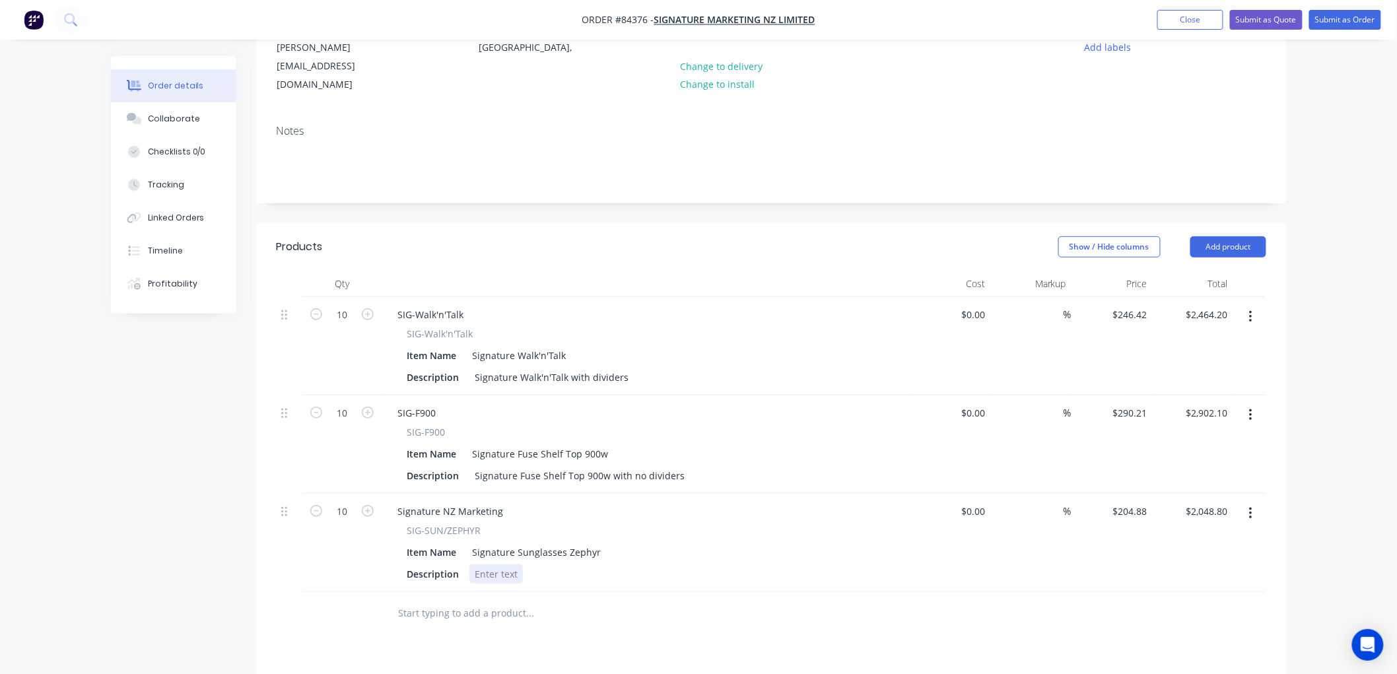
paste div
click at [1131, 502] on input "204.88" at bounding box center [1135, 511] width 36 height 19
type input "$287.75"
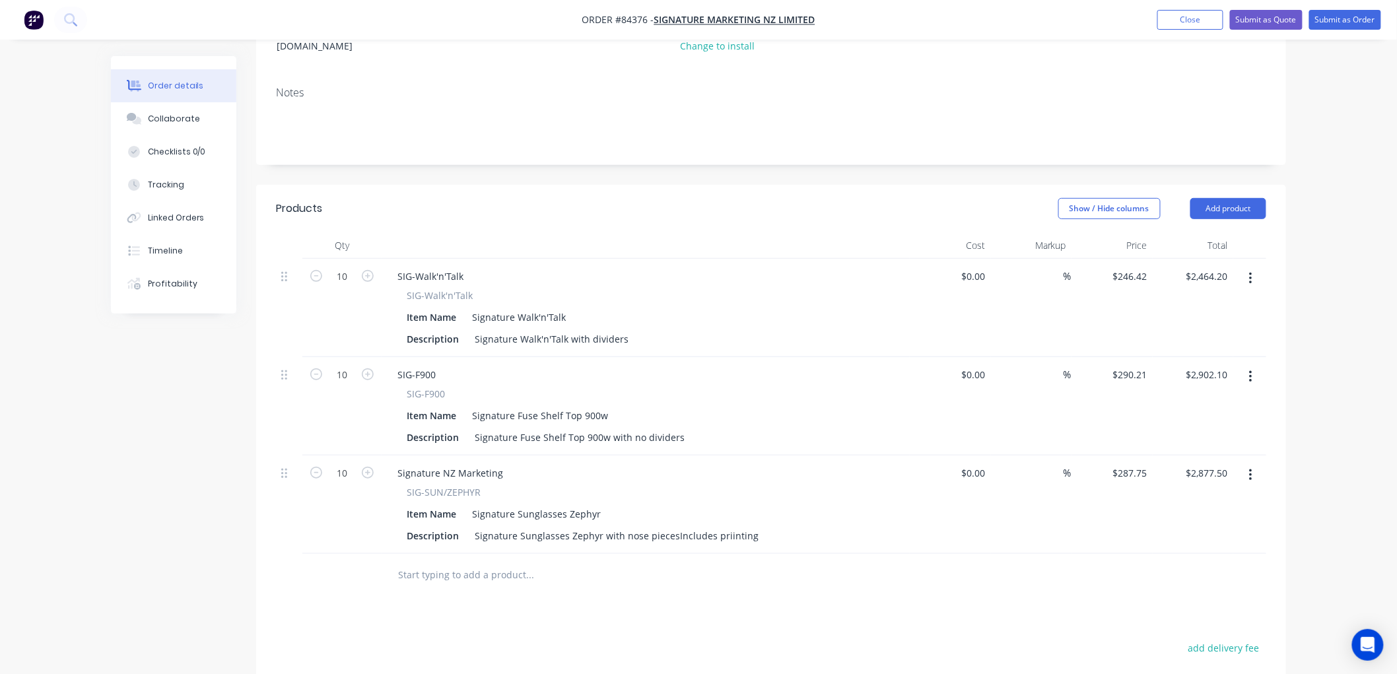
scroll to position [220, 0]
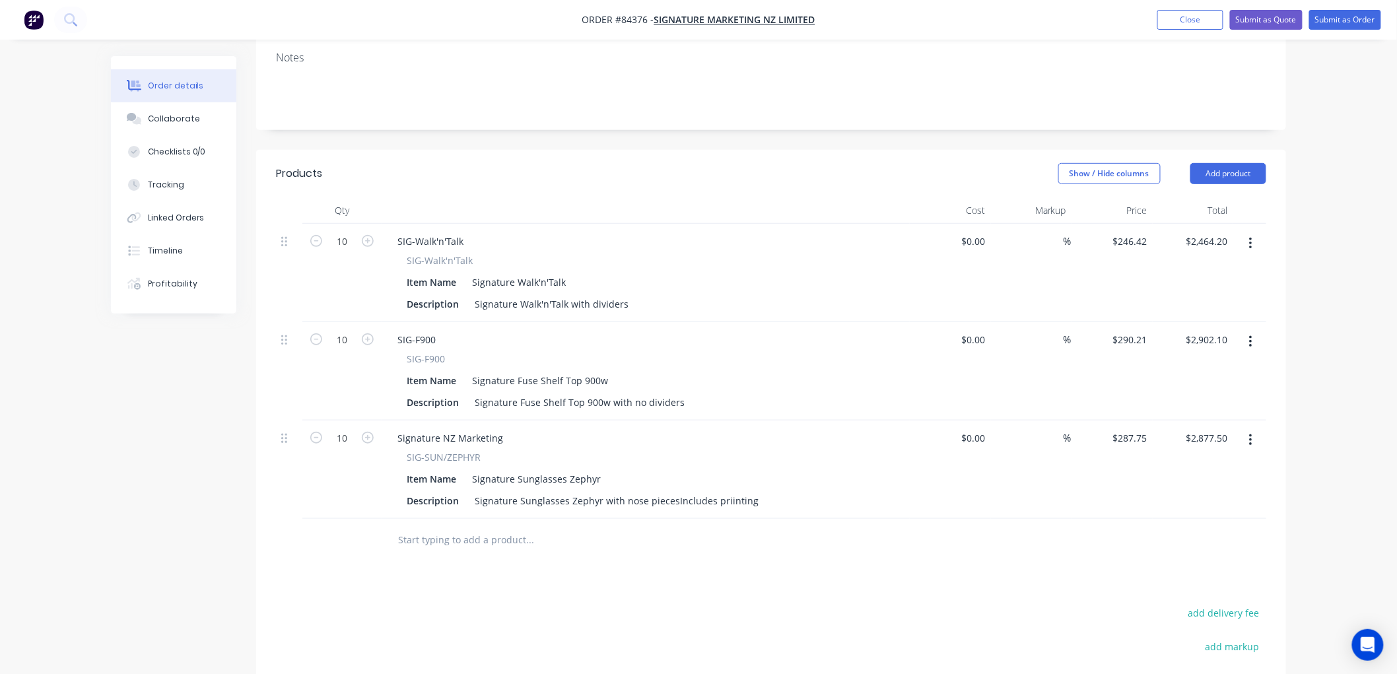
drag, startPoint x: 434, startPoint y: 523, endPoint x: 495, endPoint y: 523, distance: 60.7
click at [434, 527] on input "text" at bounding box center [529, 540] width 264 height 26
type input "2877.50"
type input "$0.00"
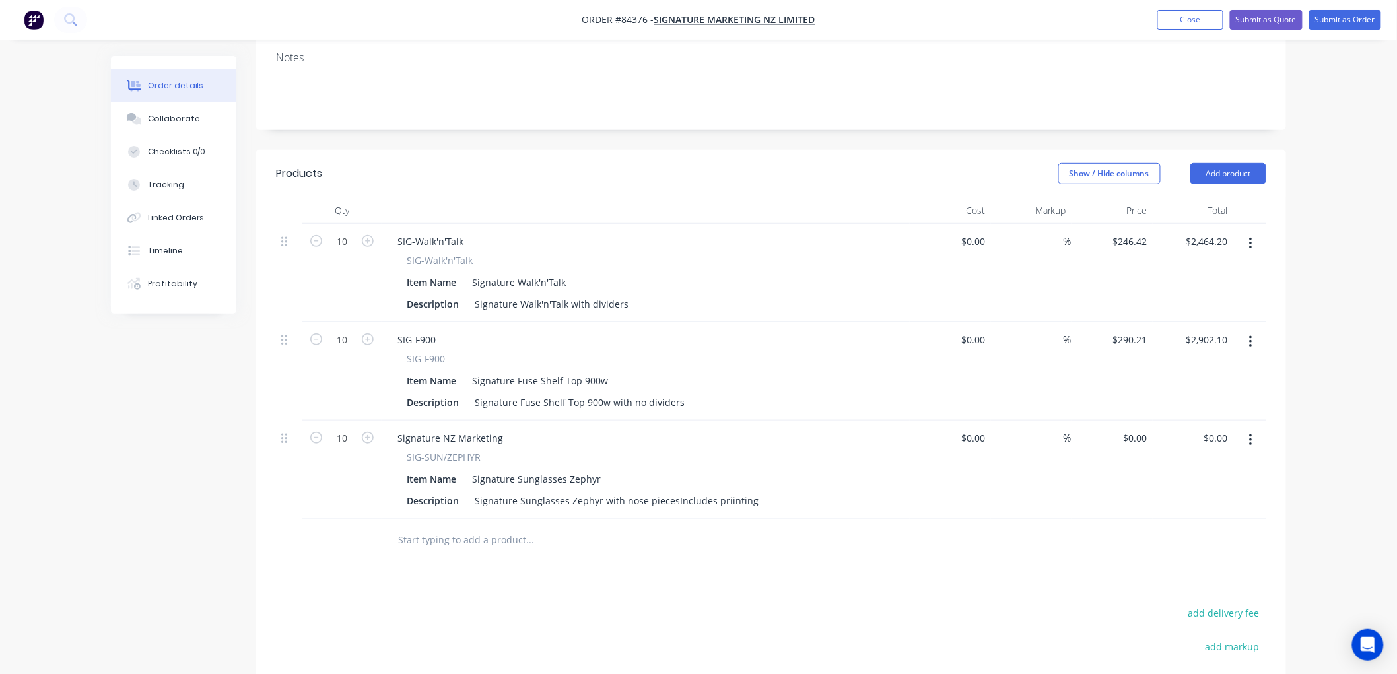
click at [500, 536] on input "text" at bounding box center [529, 540] width 264 height 26
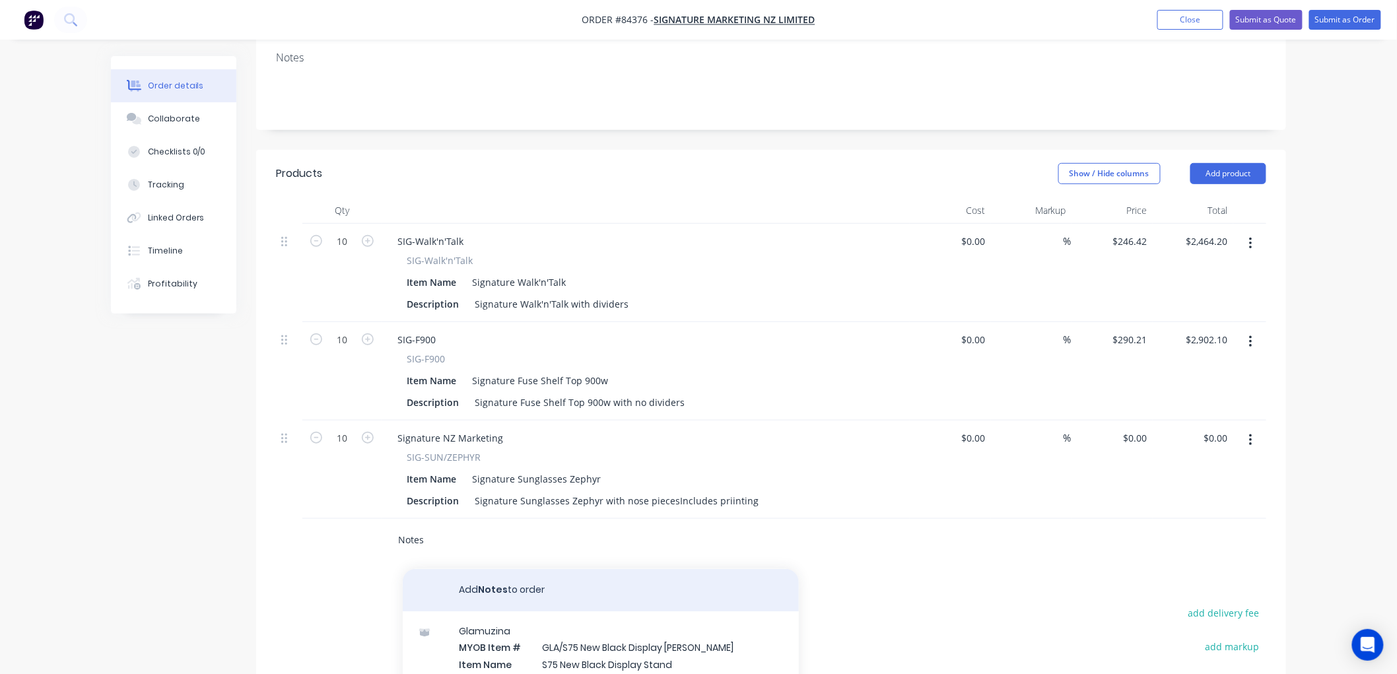
type input "Notes"
click at [536, 582] on button "Add Notes to order" at bounding box center [601, 590] width 396 height 42
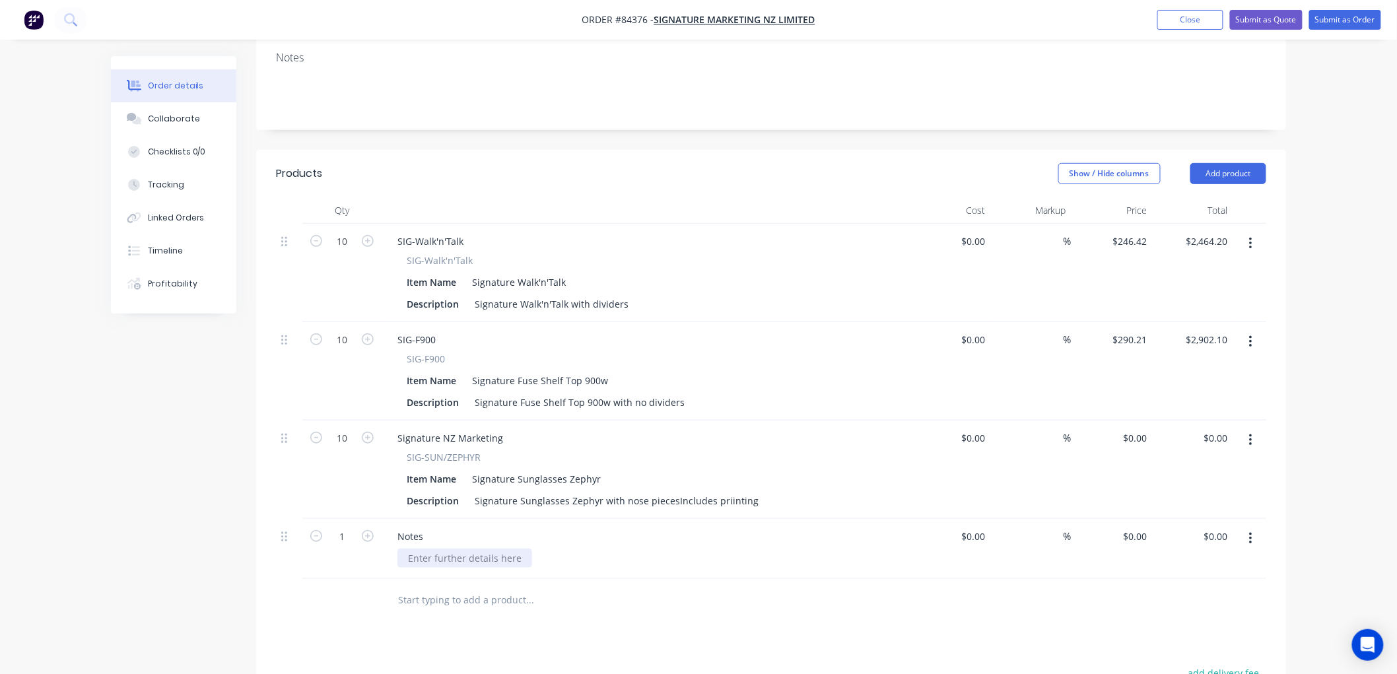
click at [506, 549] on div at bounding box center [464, 558] width 135 height 19
paste div
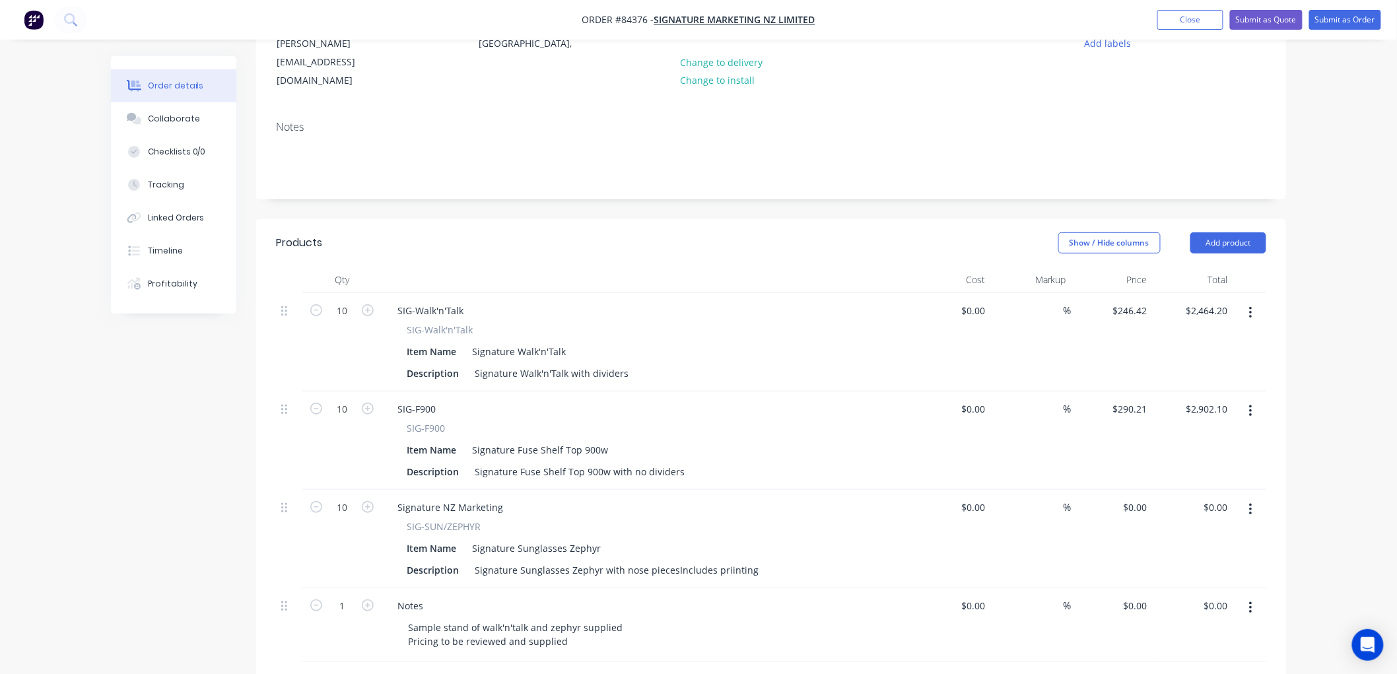
scroll to position [293, 0]
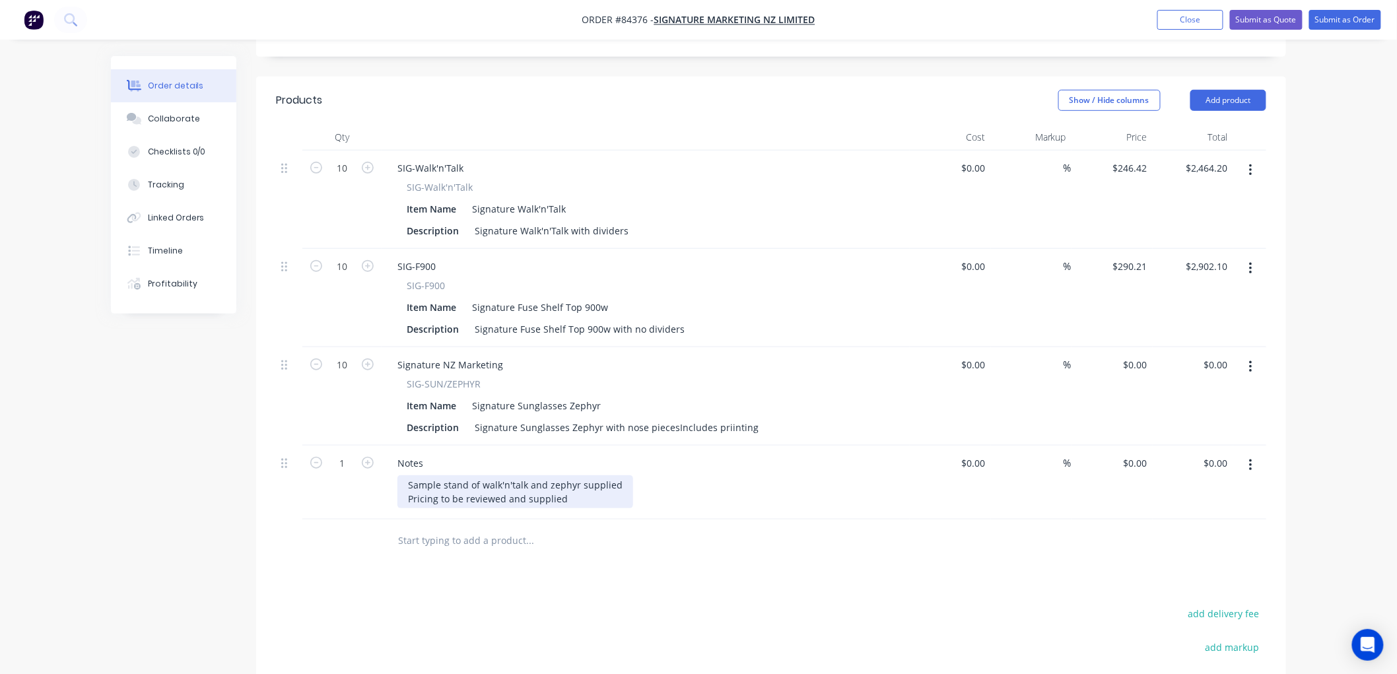
click at [563, 484] on div "Sample stand of walk'n'talk and zephyr supplied Pricing to be reviewed and supp…" at bounding box center [515, 491] width 236 height 33
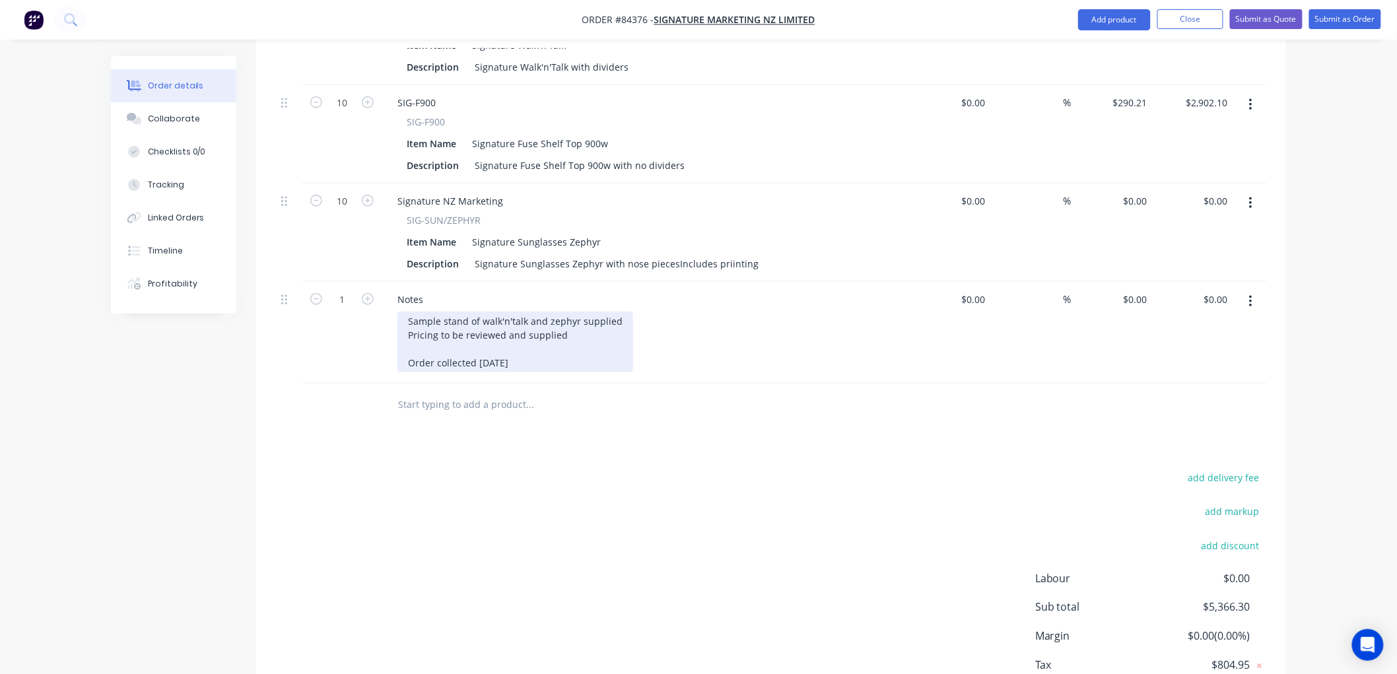
scroll to position [312, 0]
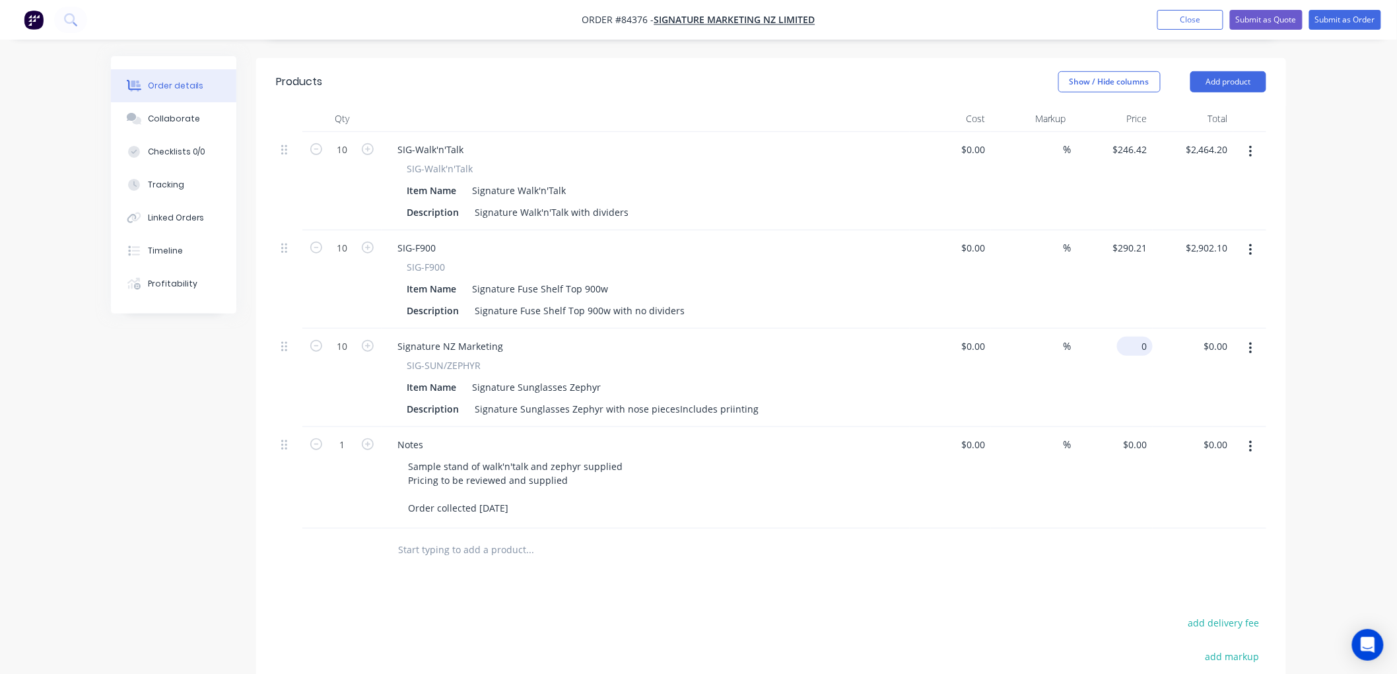
click at [1136, 337] on div "0 $0.00" at bounding box center [1135, 346] width 36 height 19
type input "$287.75"
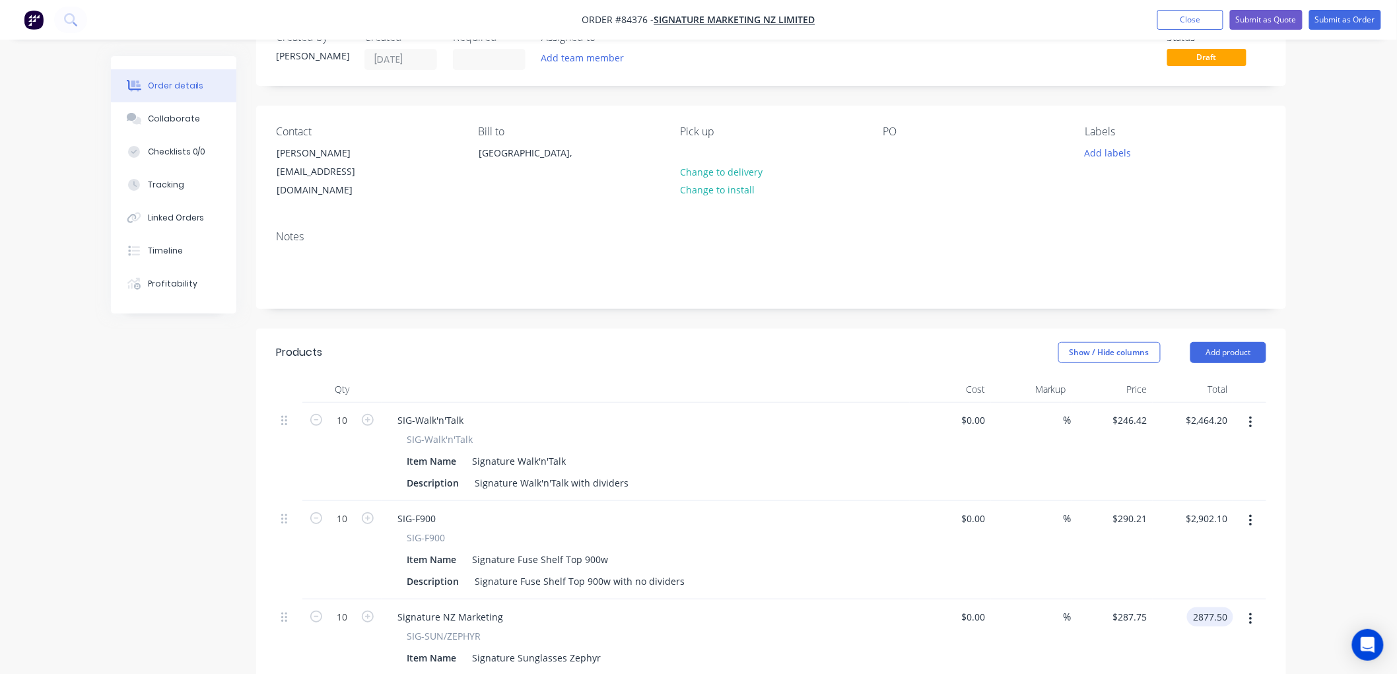
scroll to position [0, 0]
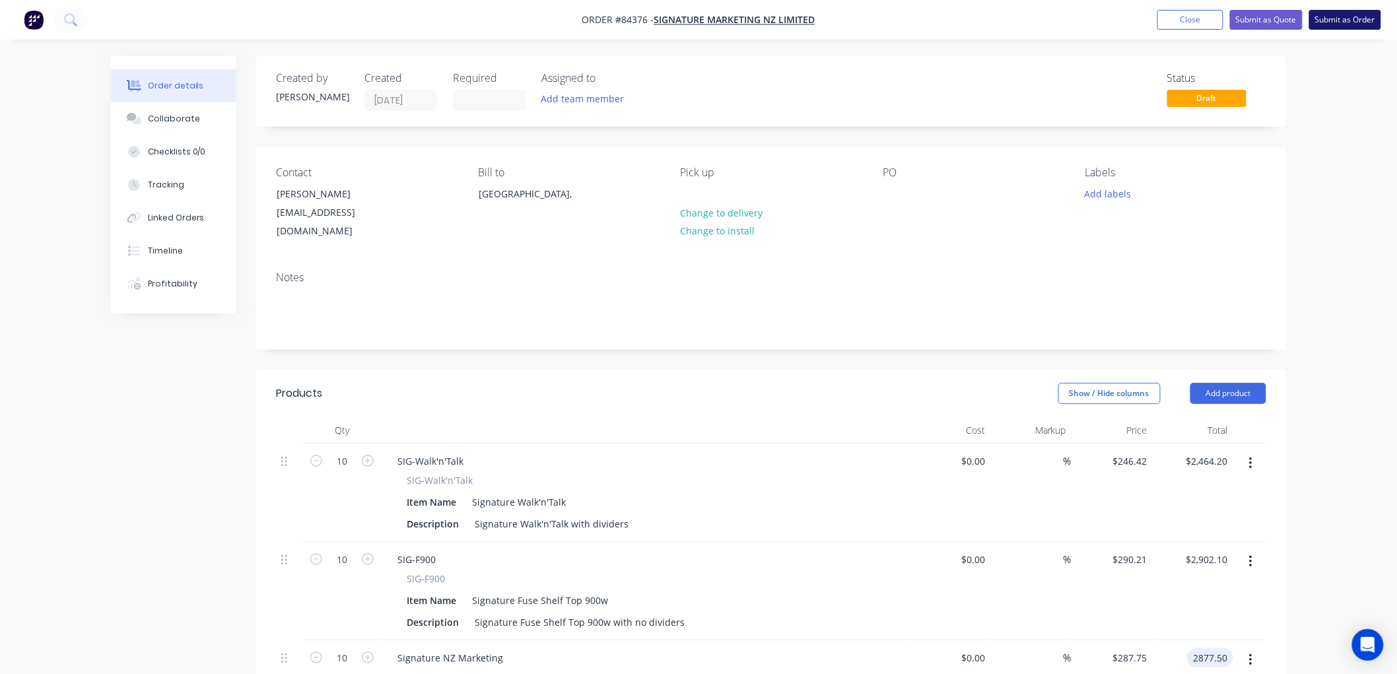
type input "$2,877.50"
click at [1333, 18] on button "Submit as Order" at bounding box center [1345, 20] width 72 height 20
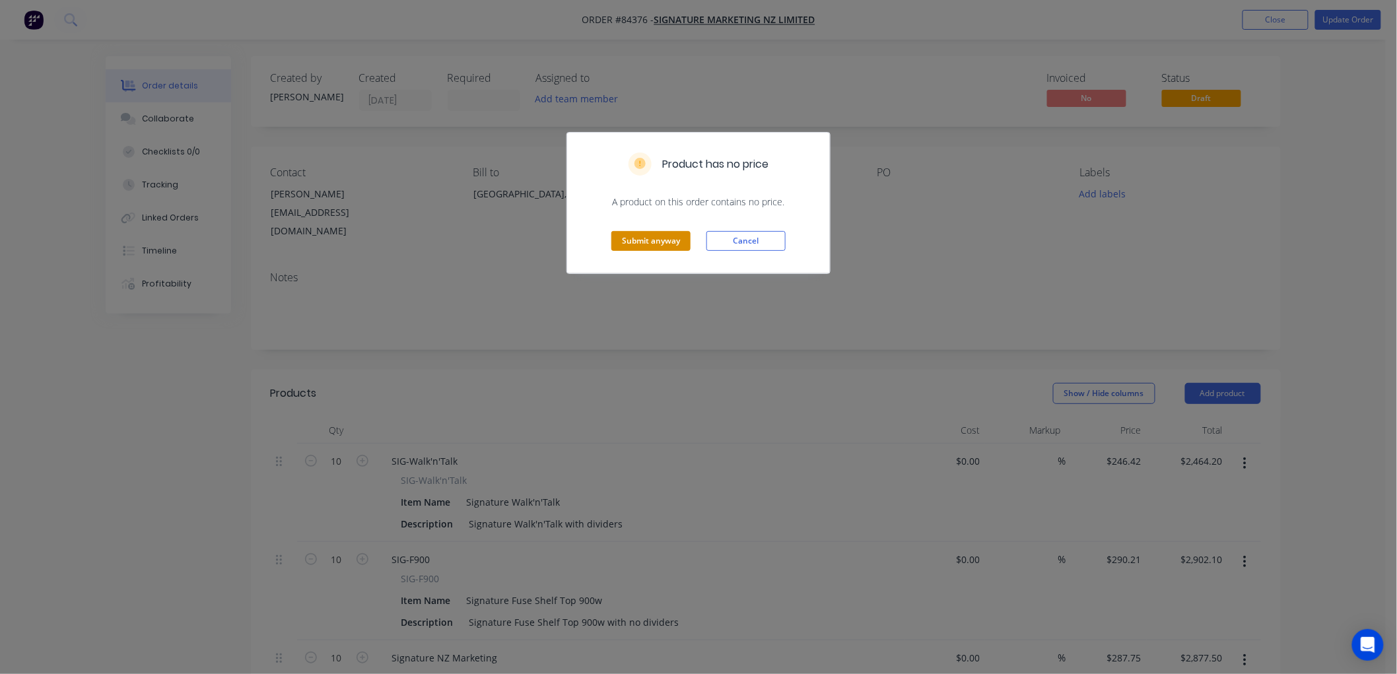
click at [662, 239] on button "Submit anyway" at bounding box center [650, 241] width 79 height 20
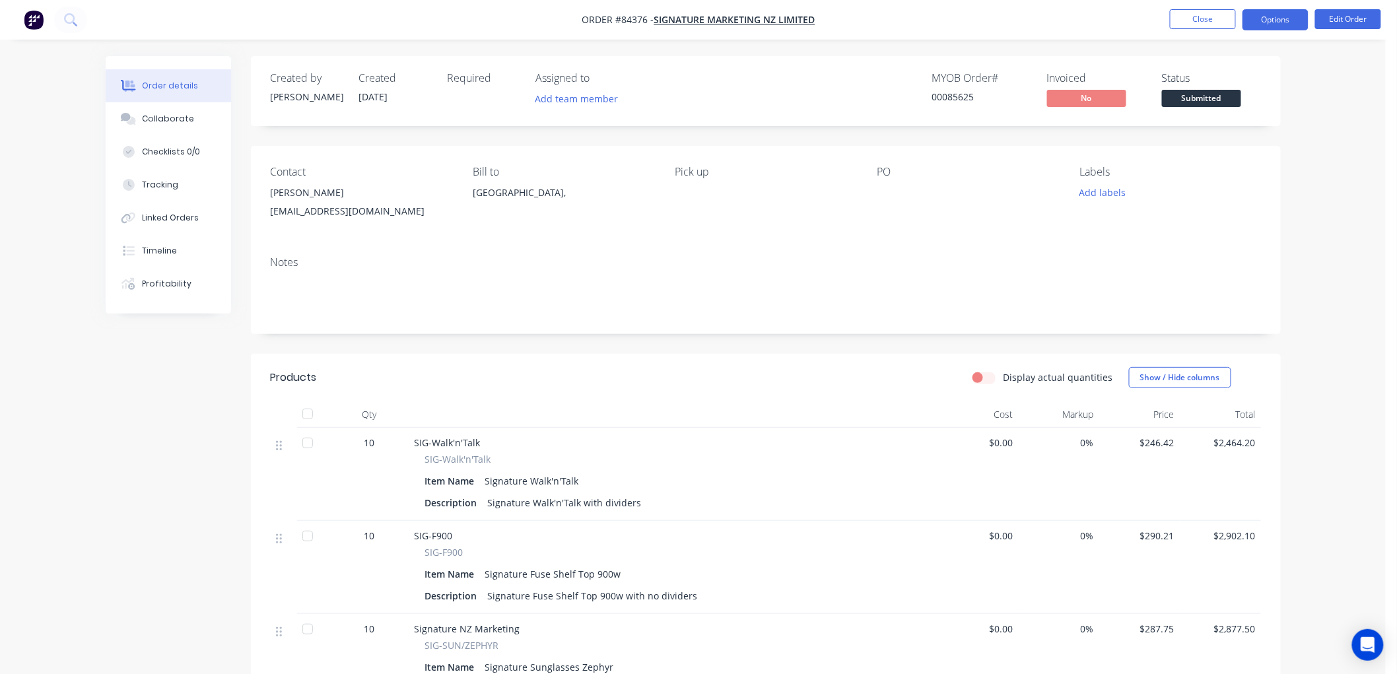
click at [1273, 24] on button "Options" at bounding box center [1275, 19] width 66 height 21
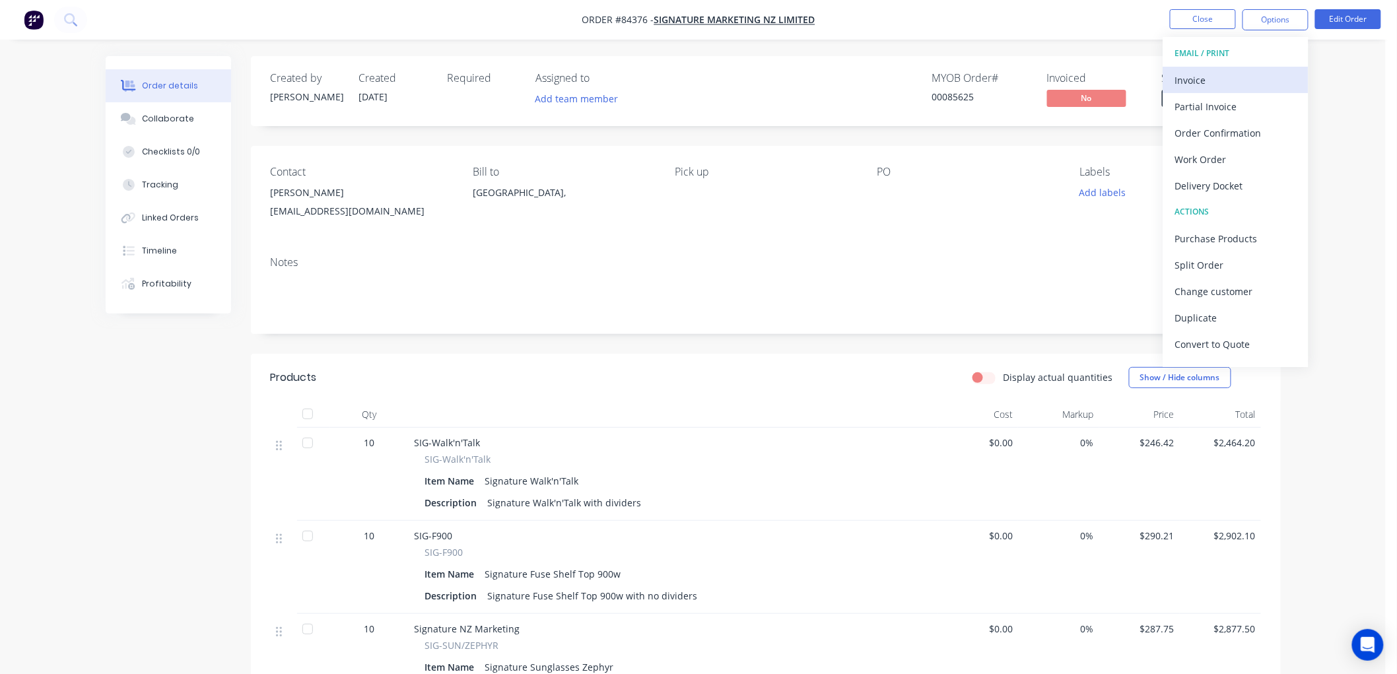
click at [1187, 81] on div "Invoice" at bounding box center [1235, 80] width 121 height 19
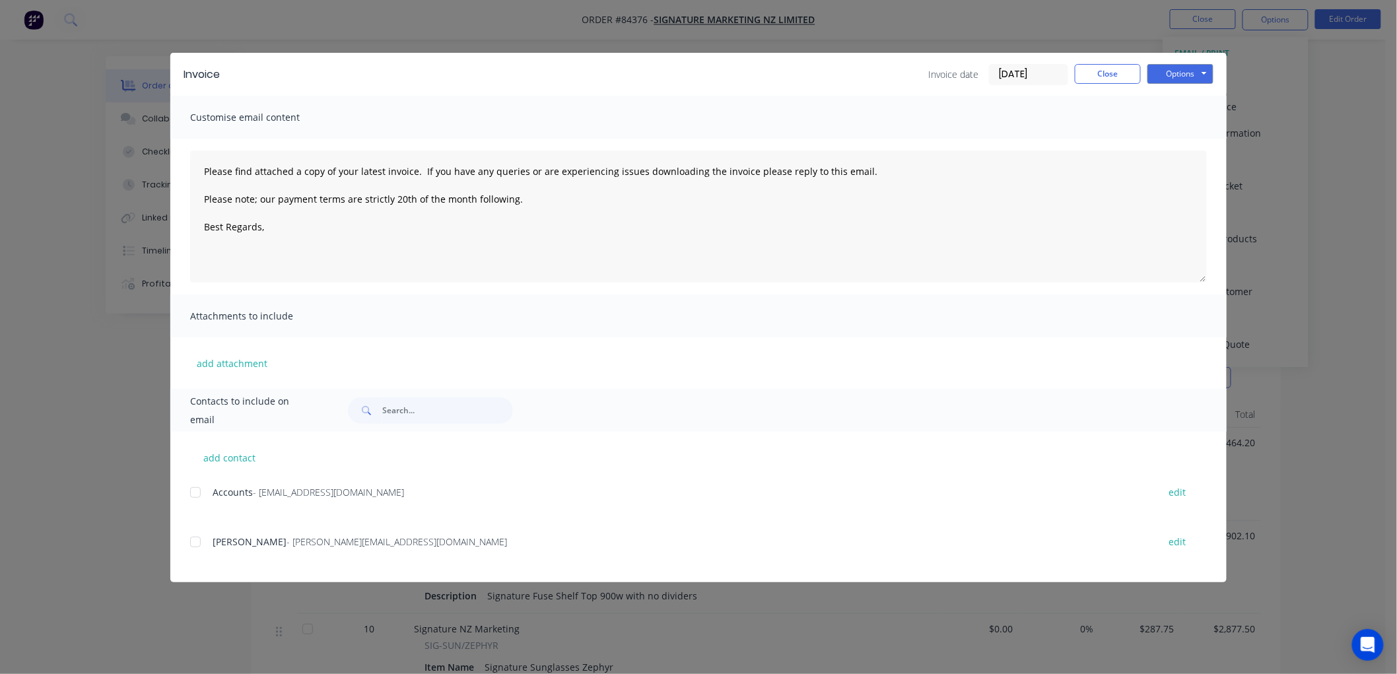
drag, startPoint x: 195, startPoint y: 490, endPoint x: 223, endPoint y: 492, distance: 27.8
click at [197, 491] on div at bounding box center [195, 492] width 26 height 26
click at [296, 240] on textarea "Please find attached a copy of your latest invoice. If you have any queries or …" at bounding box center [698, 217] width 1017 height 132
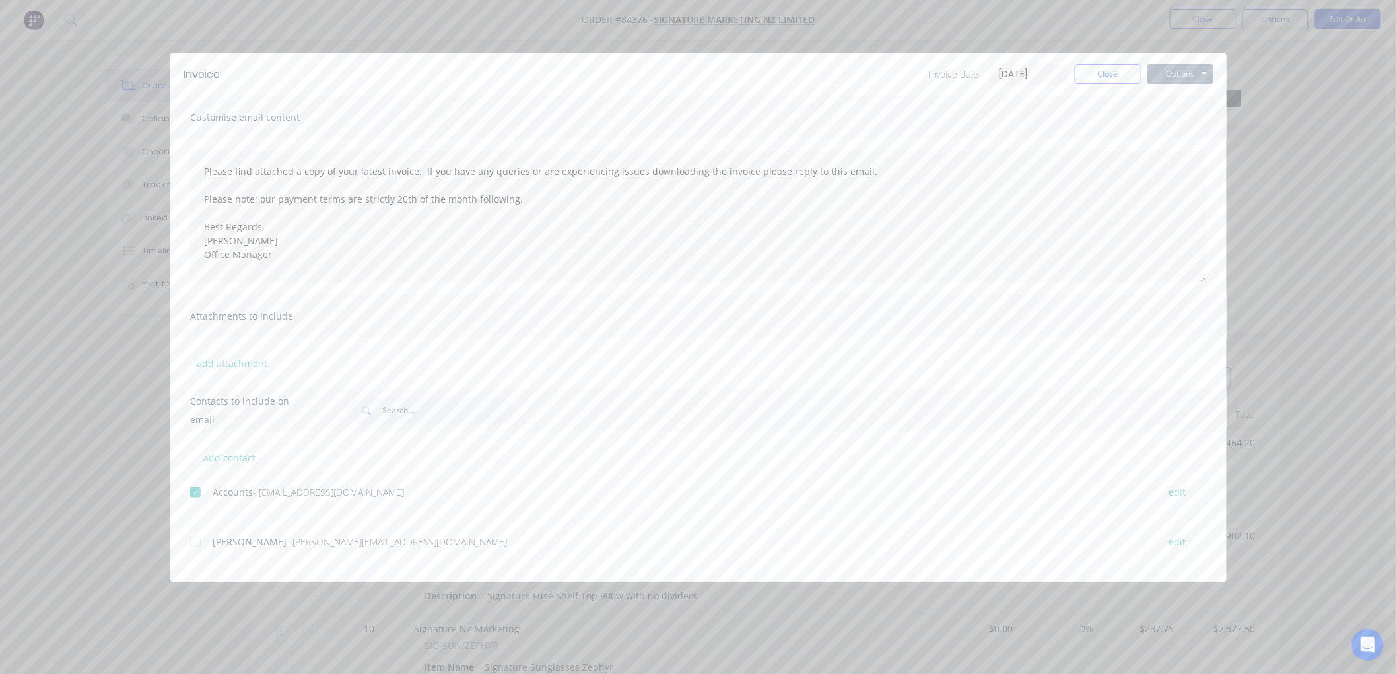
click at [1179, 67] on button "Options" at bounding box center [1180, 74] width 66 height 20
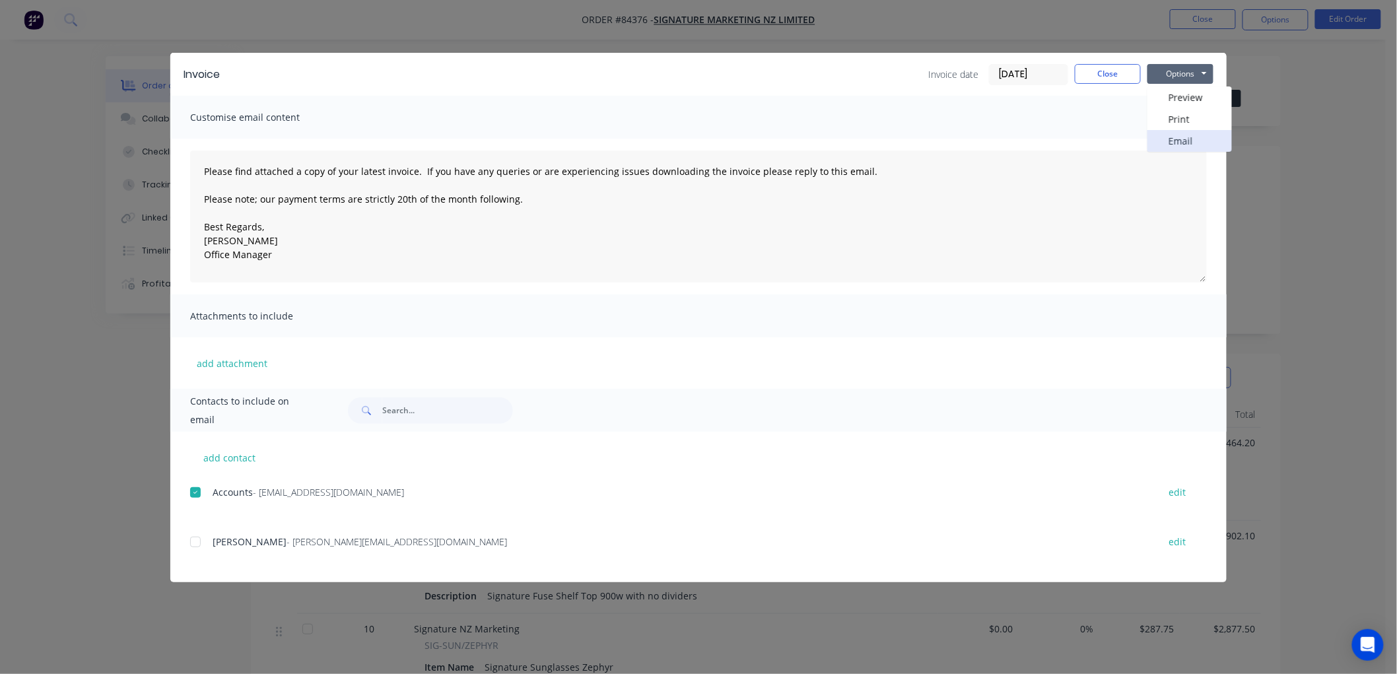
click at [1190, 137] on button "Email" at bounding box center [1189, 141] width 84 height 22
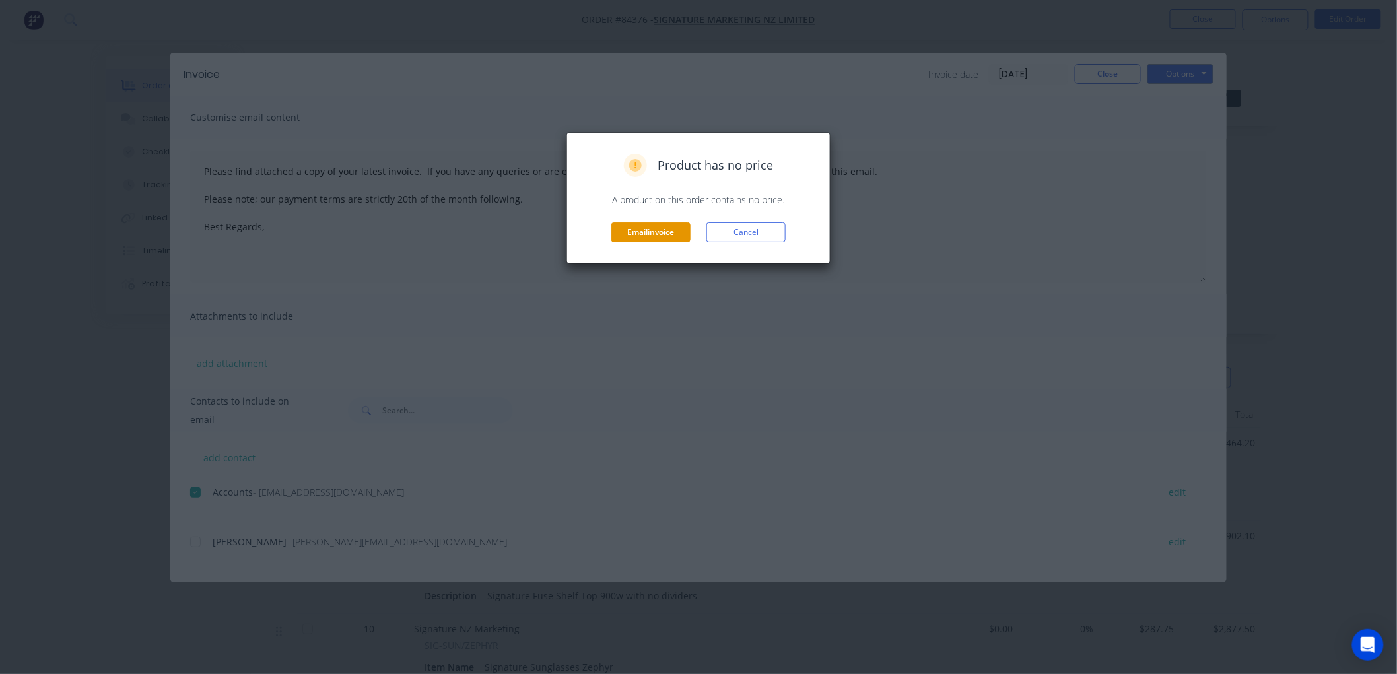
click at [647, 234] on button "Email invoice" at bounding box center [650, 232] width 79 height 20
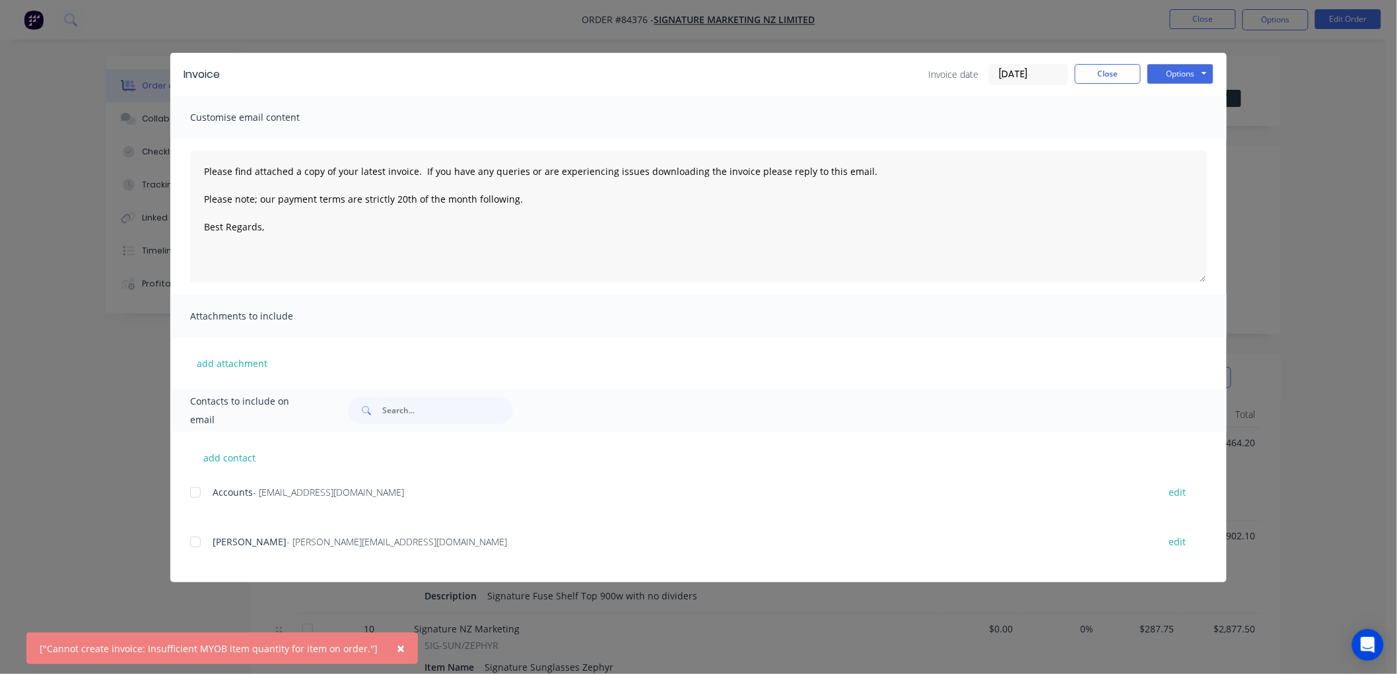
type textarea "Please find attached a copy of your latest invoice. If you have any queries or …"
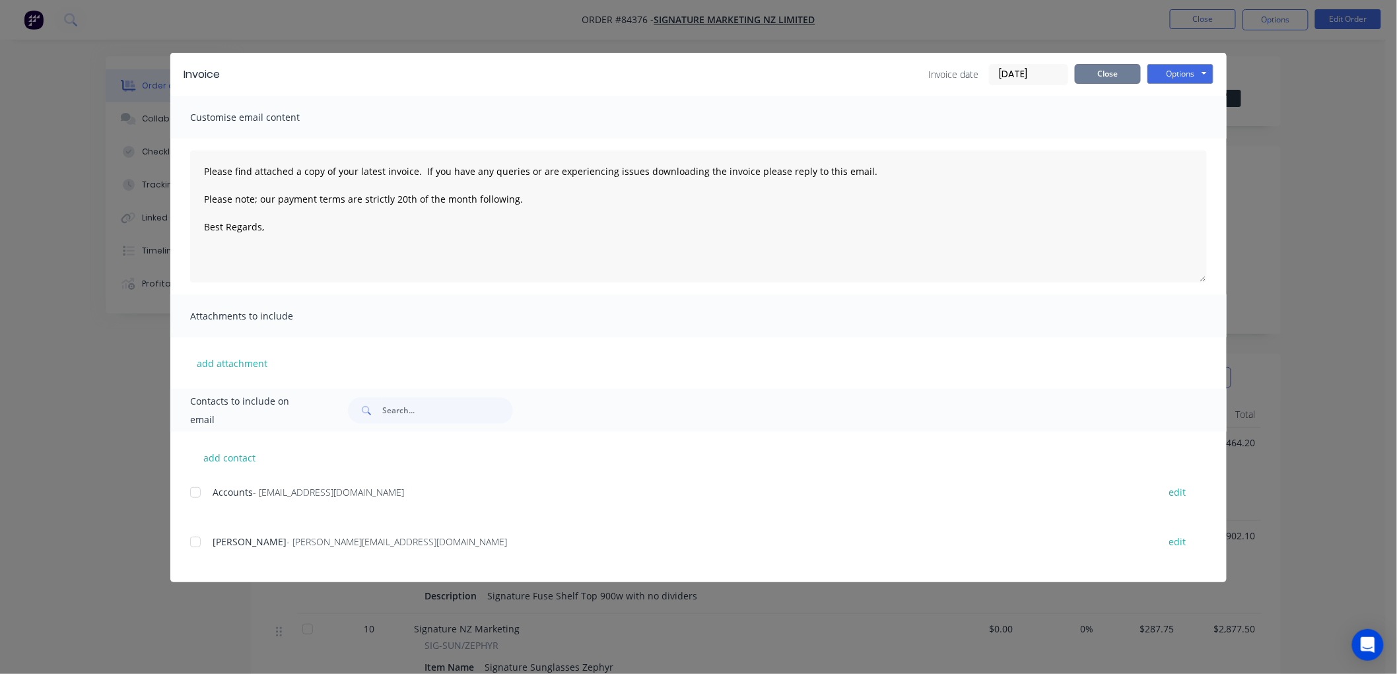
click at [1102, 77] on button "Close" at bounding box center [1108, 74] width 66 height 20
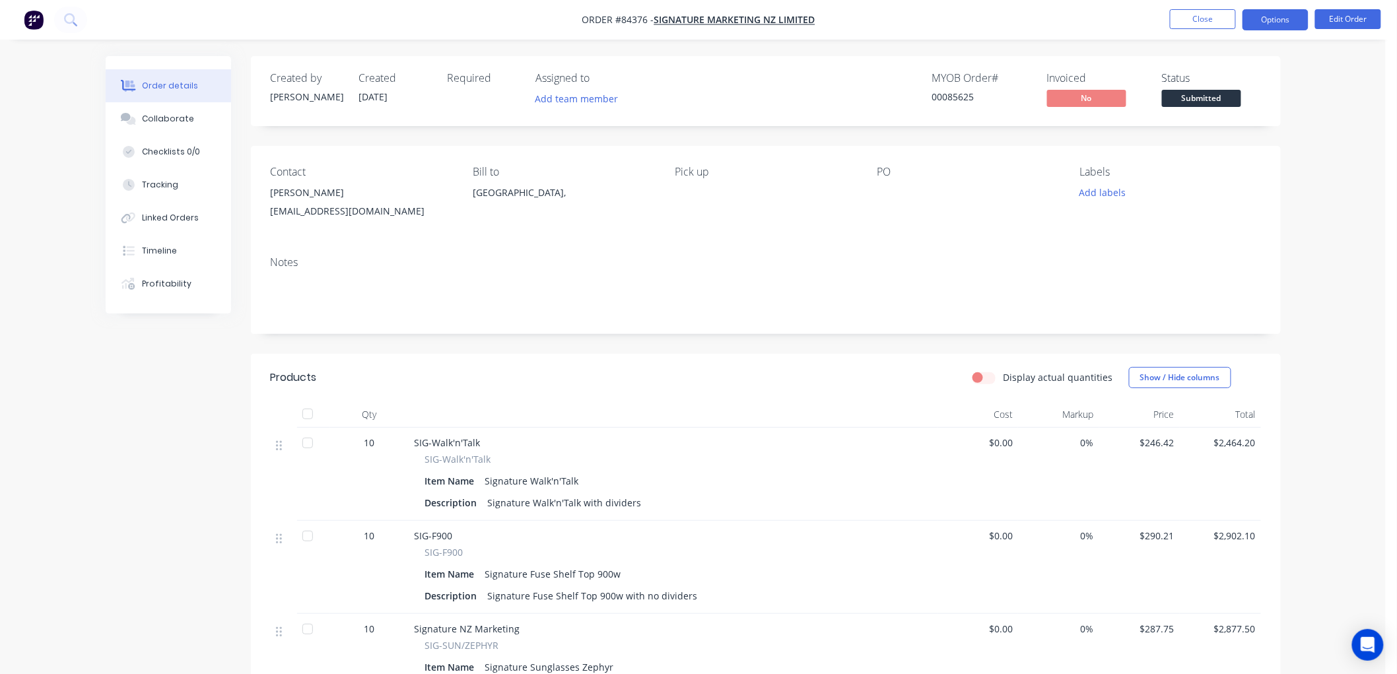
click at [1290, 21] on button "Options" at bounding box center [1275, 19] width 66 height 21
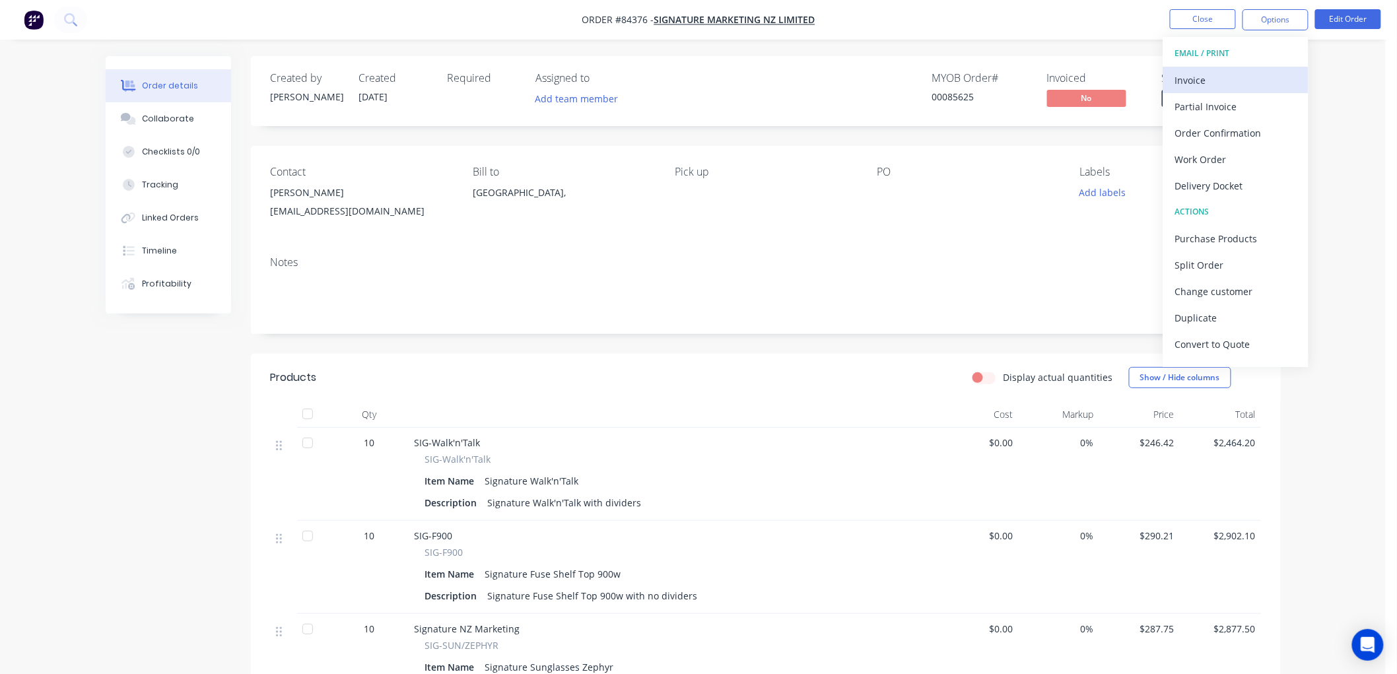
click at [1222, 84] on div "Invoice" at bounding box center [1235, 80] width 121 height 19
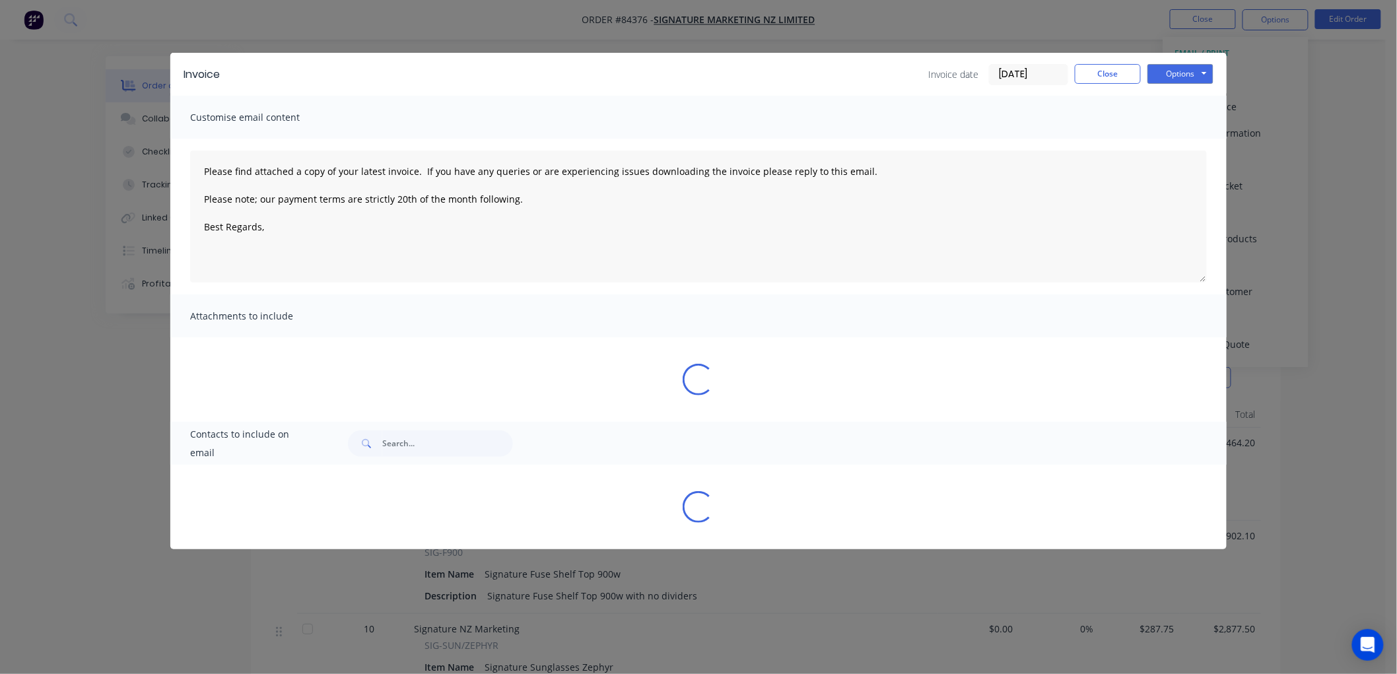
type textarea "Please find attached a copy of your latest invoice. If you have any queries or …"
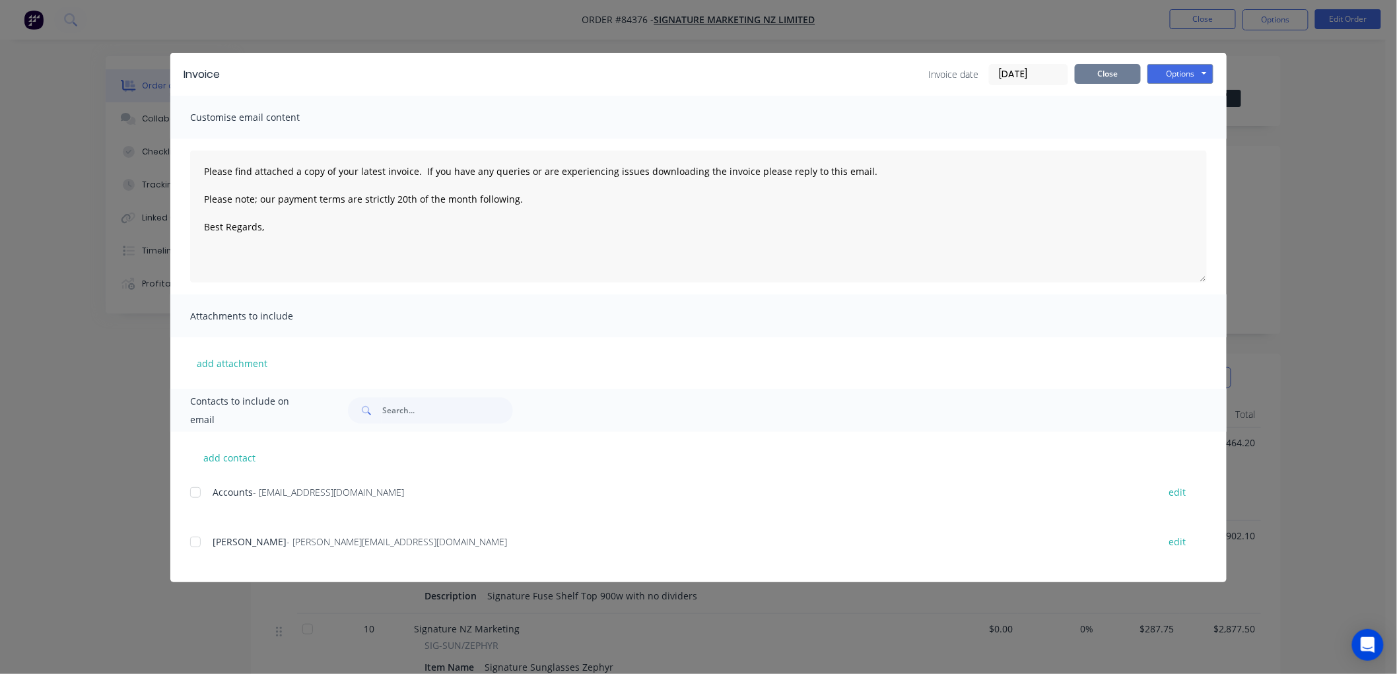
click at [1093, 77] on button "Close" at bounding box center [1108, 74] width 66 height 20
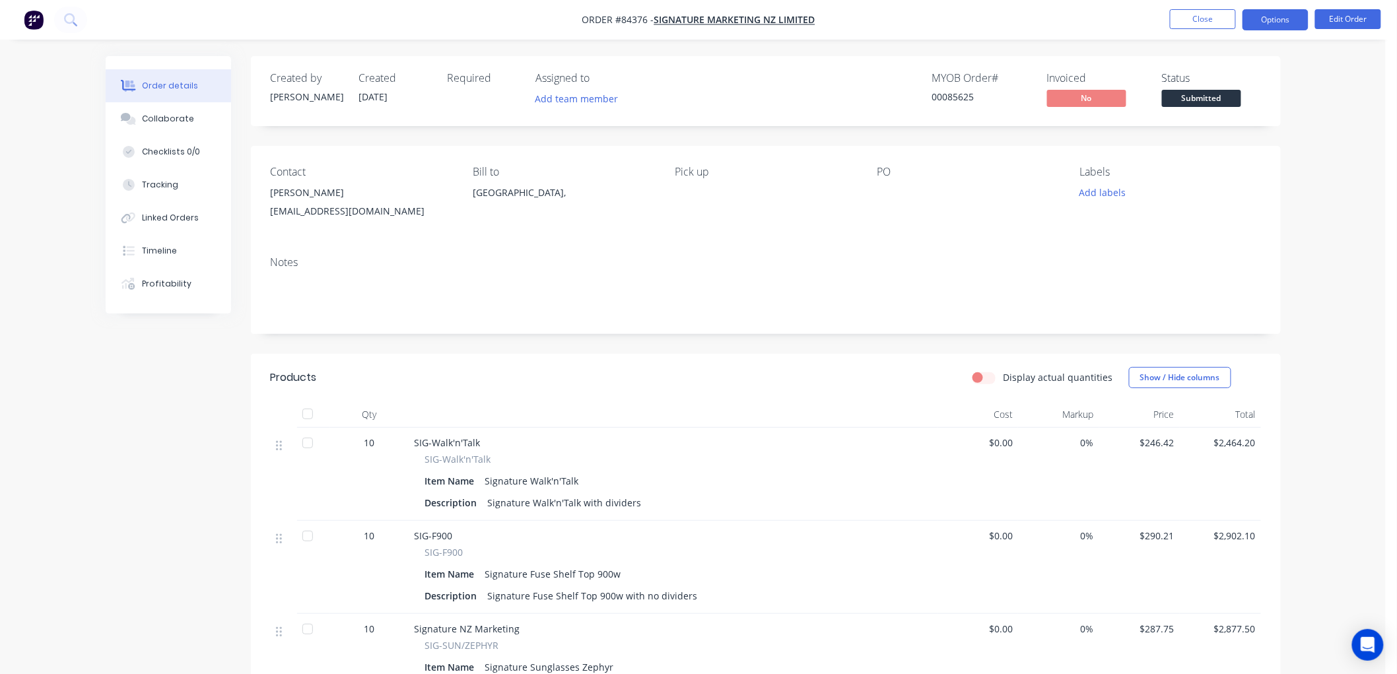
click at [1269, 20] on button "Options" at bounding box center [1275, 19] width 66 height 21
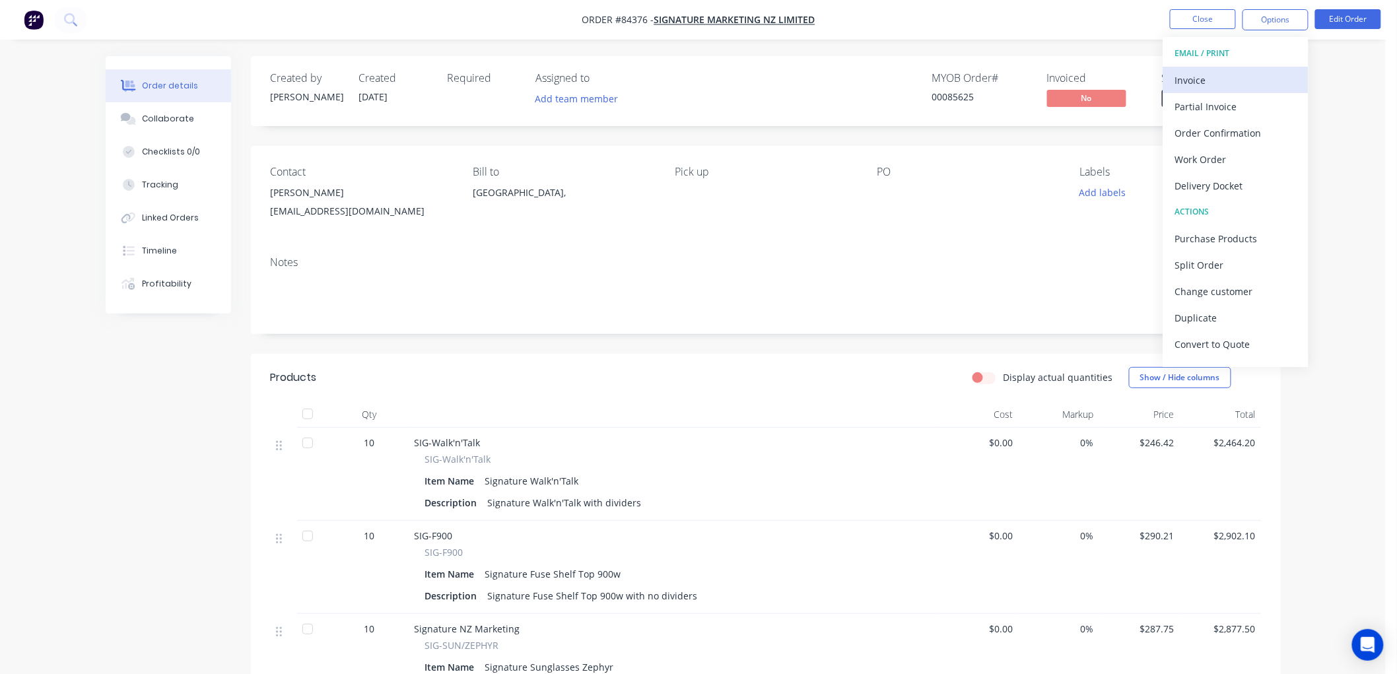
click at [1246, 73] on div "Invoice" at bounding box center [1235, 80] width 121 height 19
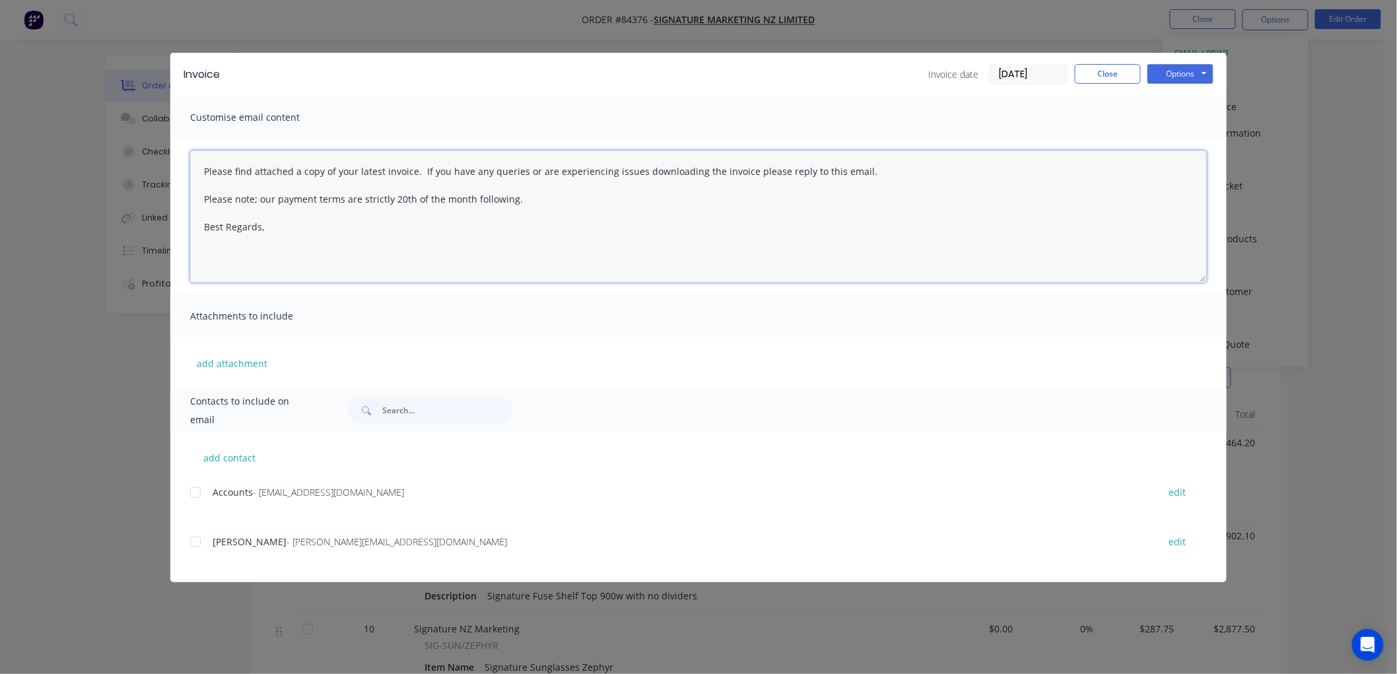
click at [325, 242] on textarea "Please find attached a copy of your latest invoice. If you have any queries or …" at bounding box center [698, 217] width 1017 height 132
click at [1112, 79] on button "Close" at bounding box center [1108, 74] width 66 height 20
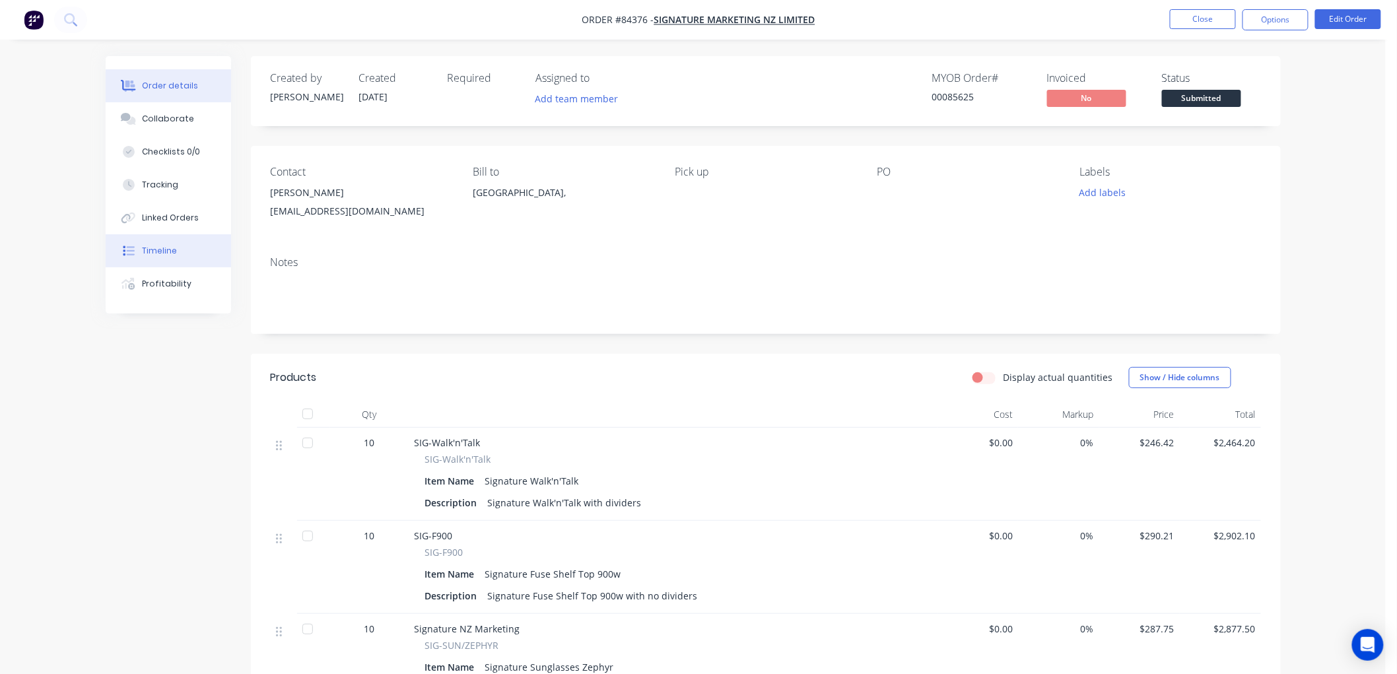
click at [162, 245] on div "Timeline" at bounding box center [159, 251] width 35 height 12
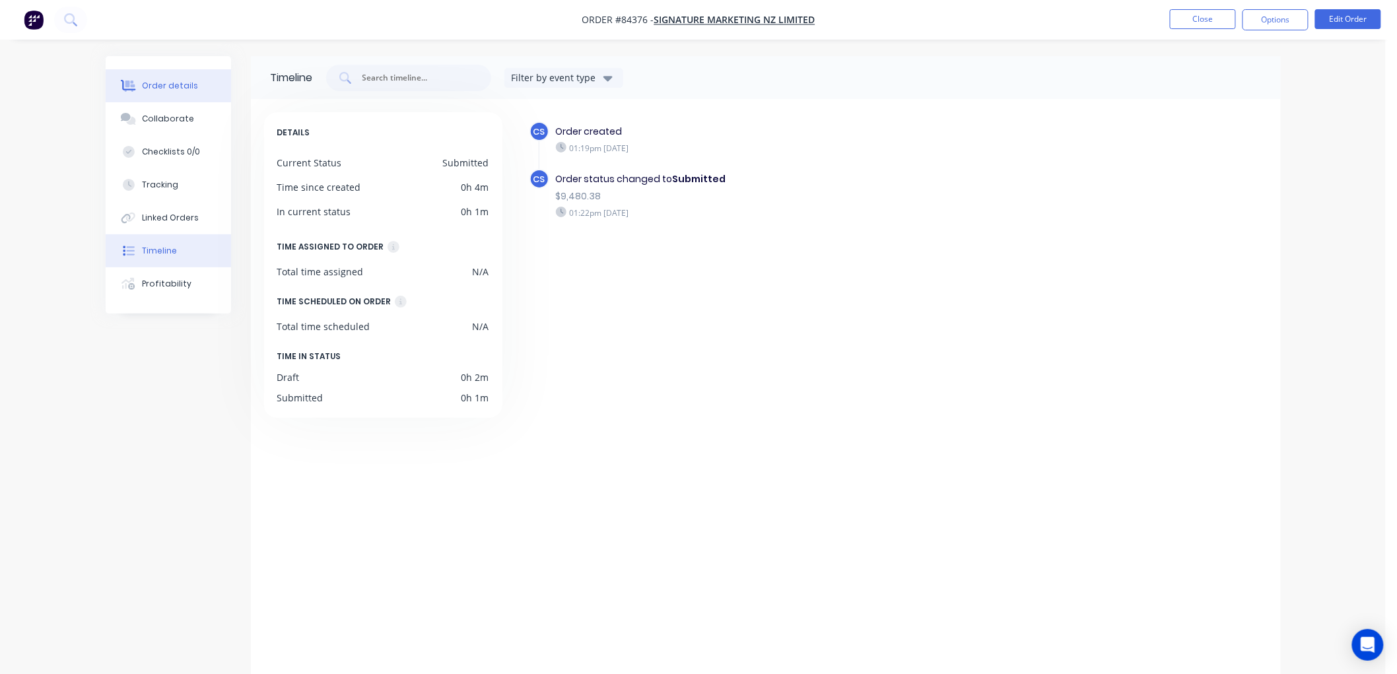
click at [150, 78] on button "Order details" at bounding box center [168, 85] width 125 height 33
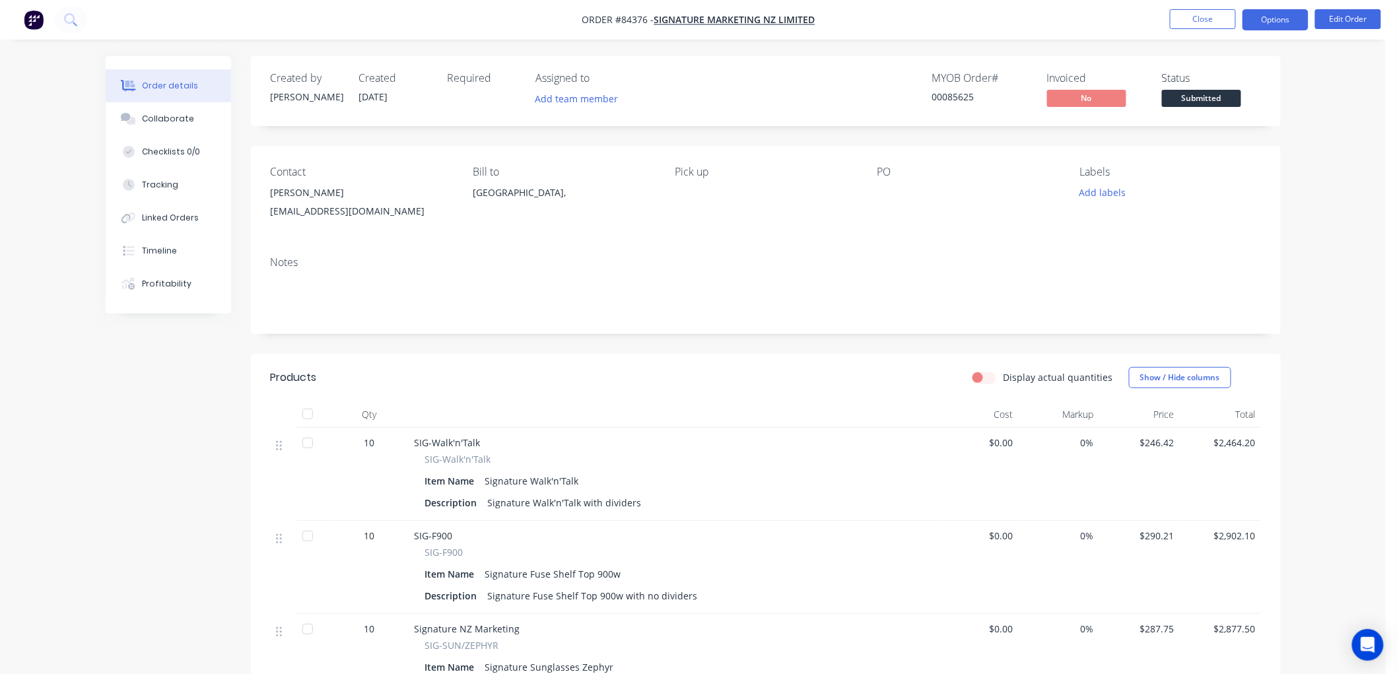
click at [1271, 17] on button "Options" at bounding box center [1275, 19] width 66 height 21
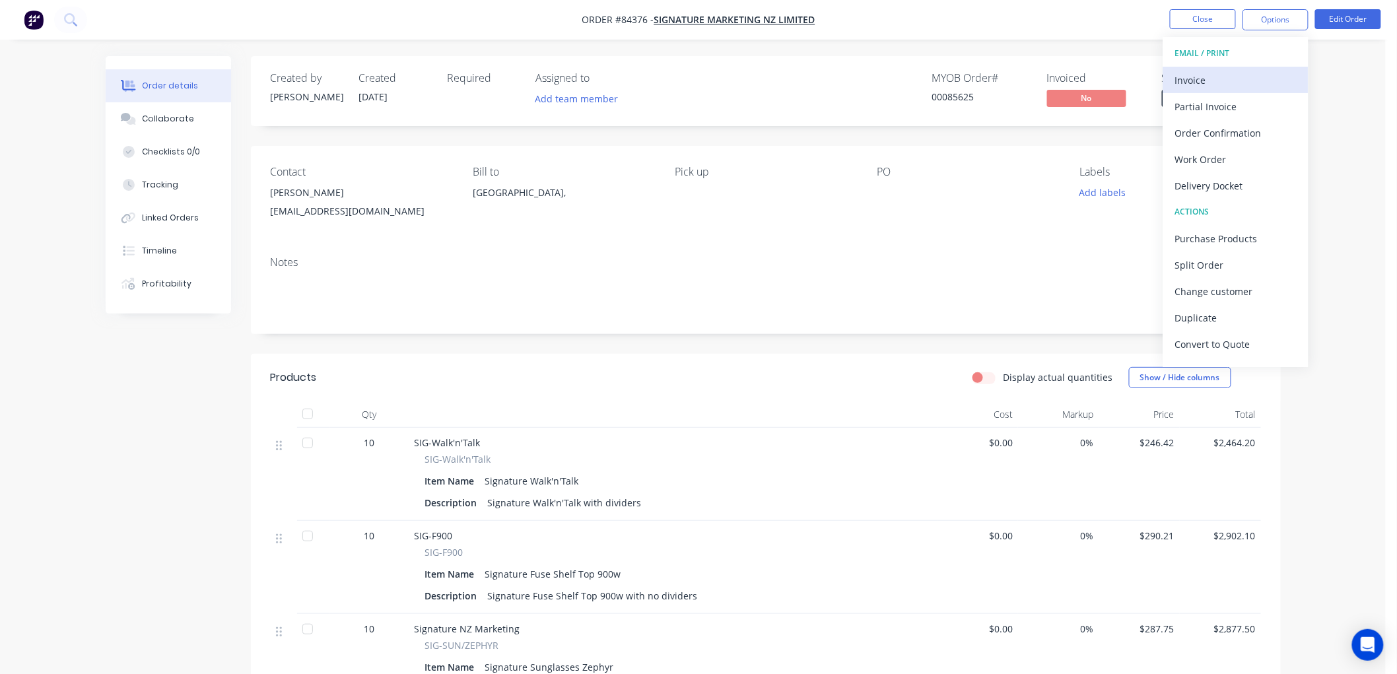
click at [1210, 76] on div "Invoice" at bounding box center [1235, 80] width 121 height 19
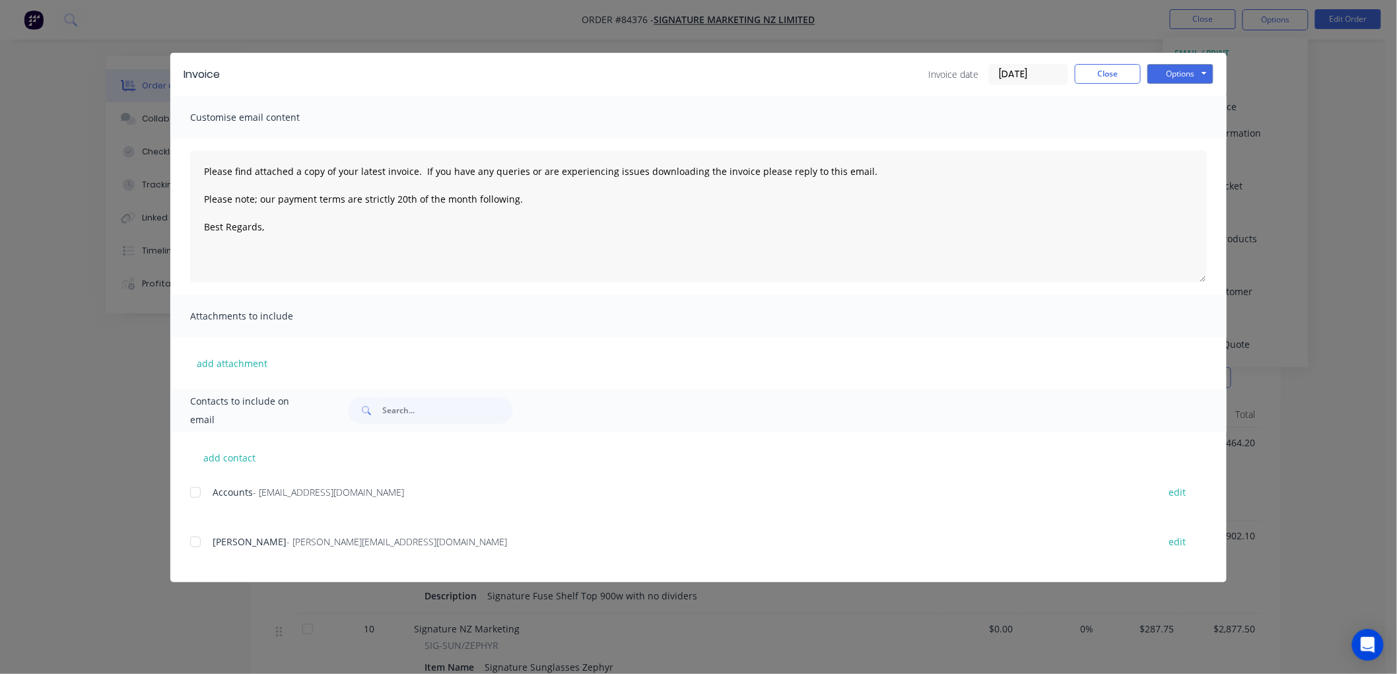
click at [192, 493] on div at bounding box center [195, 492] width 26 height 26
click at [300, 234] on textarea "Please find attached a copy of your latest invoice. If you have any queries or …" at bounding box center [698, 217] width 1017 height 132
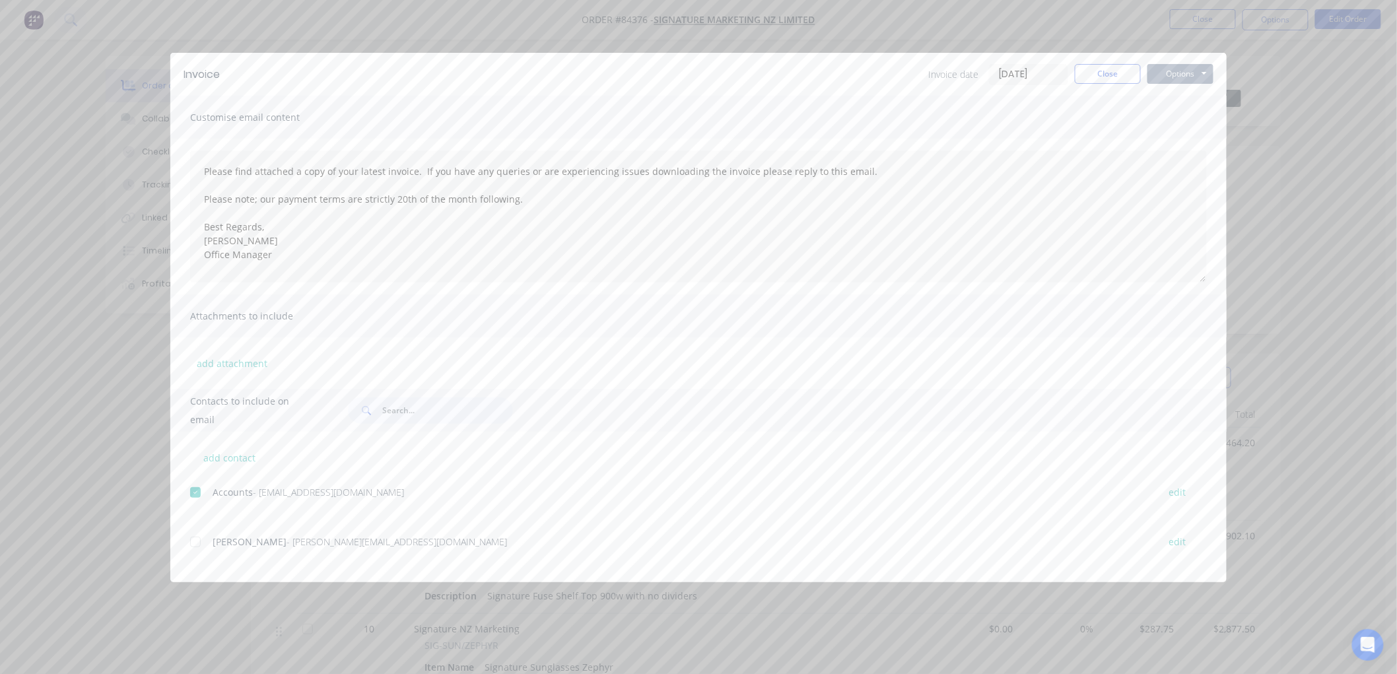
click at [1183, 73] on button "Options" at bounding box center [1180, 74] width 66 height 20
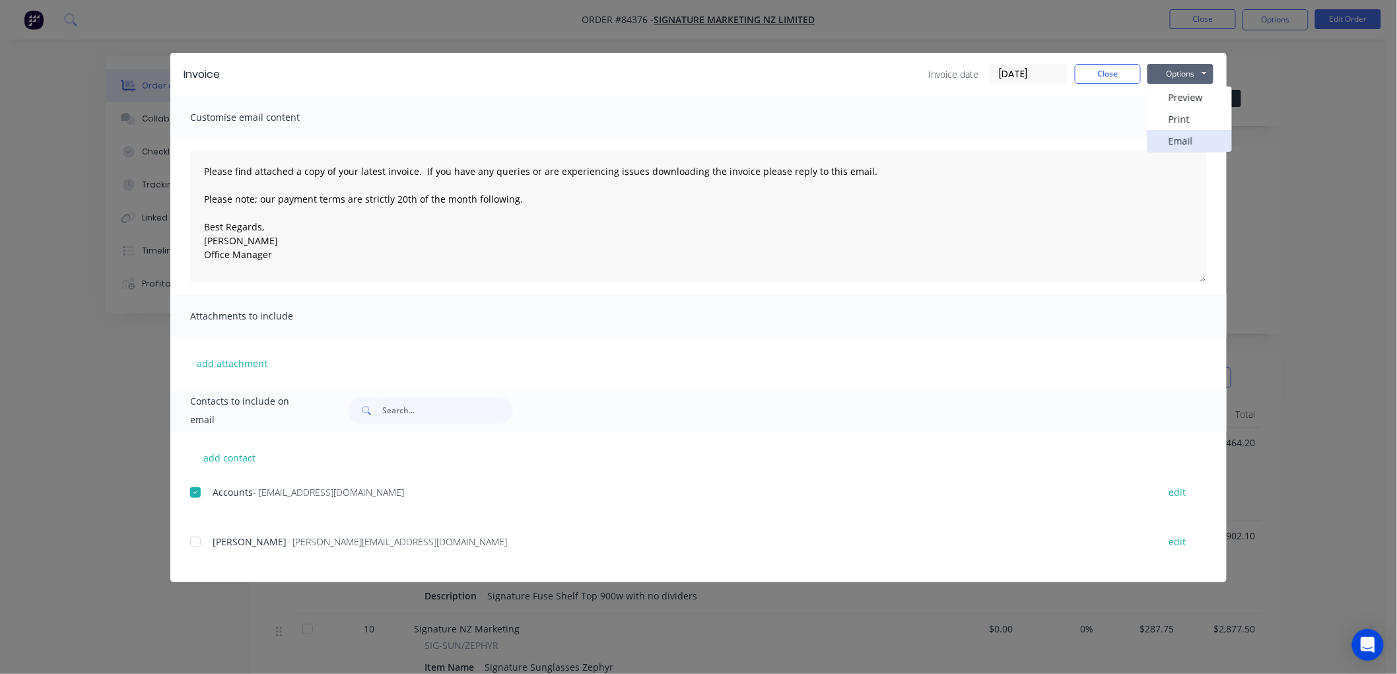
click at [1177, 139] on button "Email" at bounding box center [1189, 141] width 84 height 22
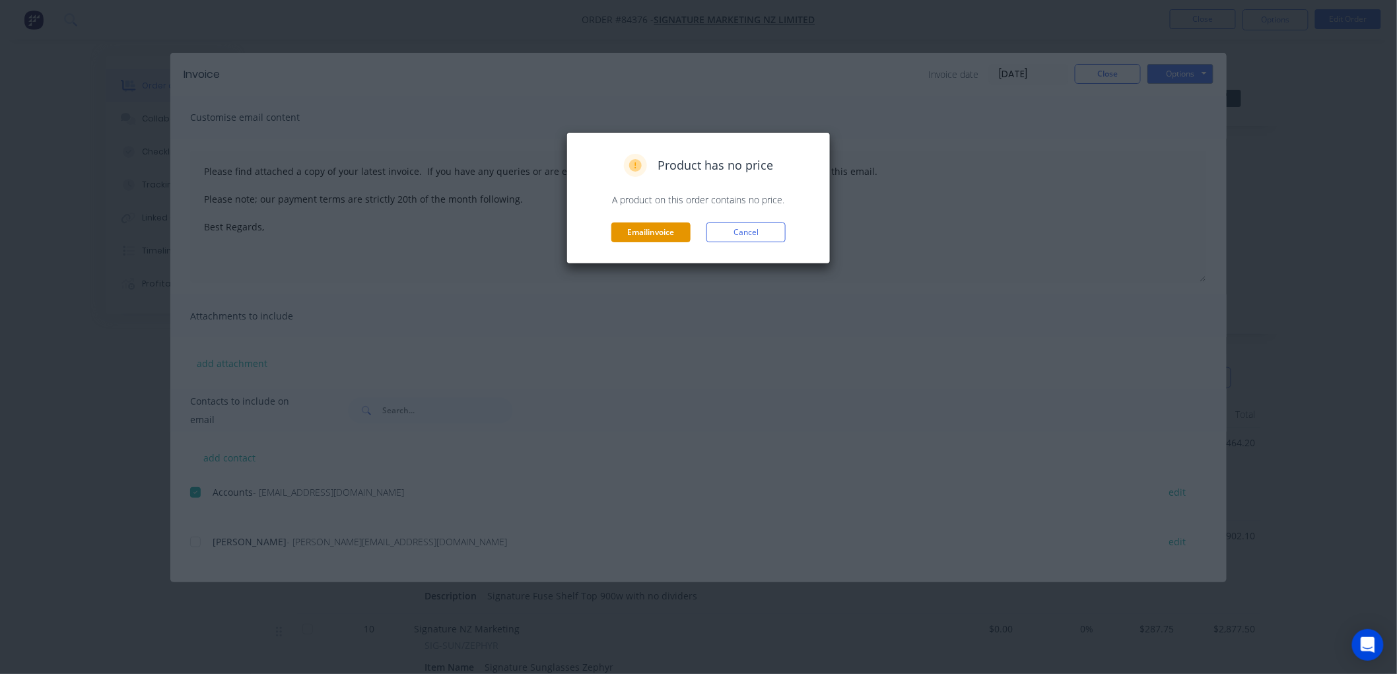
click at [626, 234] on button "Email invoice" at bounding box center [650, 232] width 79 height 20
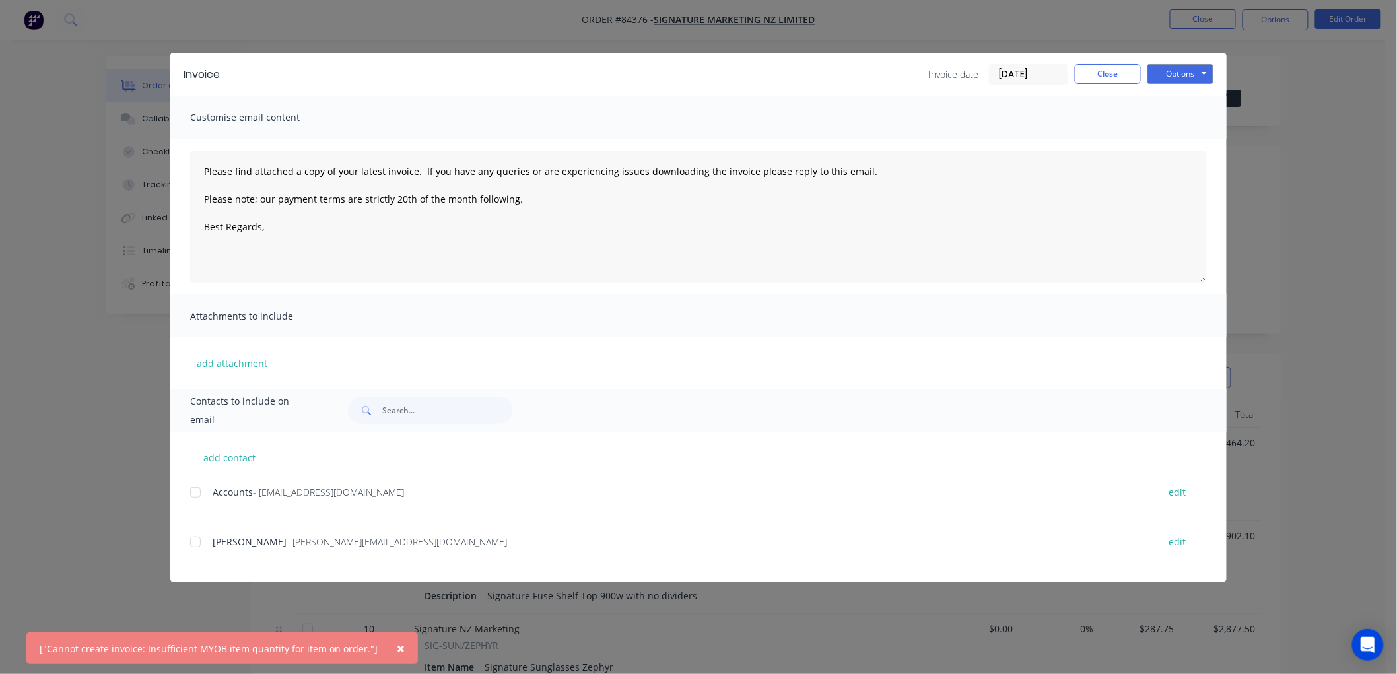
type textarea "Please find attached a copy of your latest invoice. If you have any queries or …"
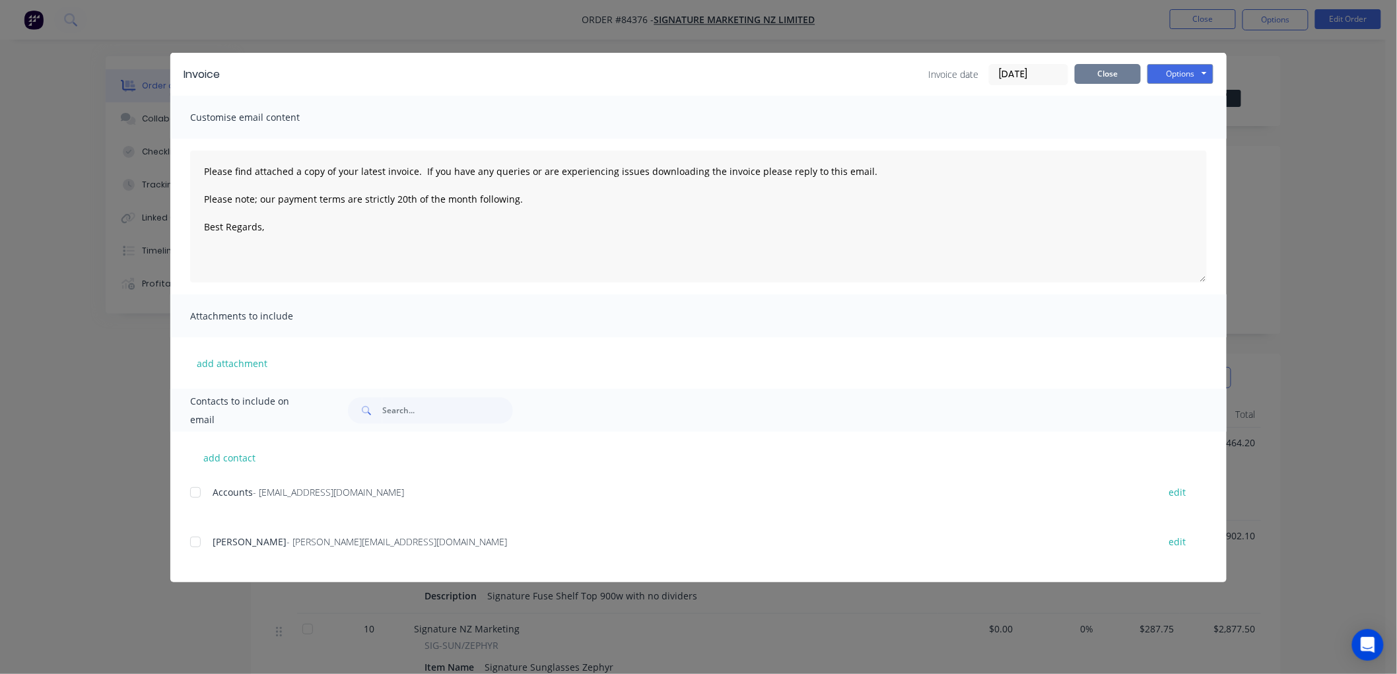
click at [1131, 75] on button "Close" at bounding box center [1108, 74] width 66 height 20
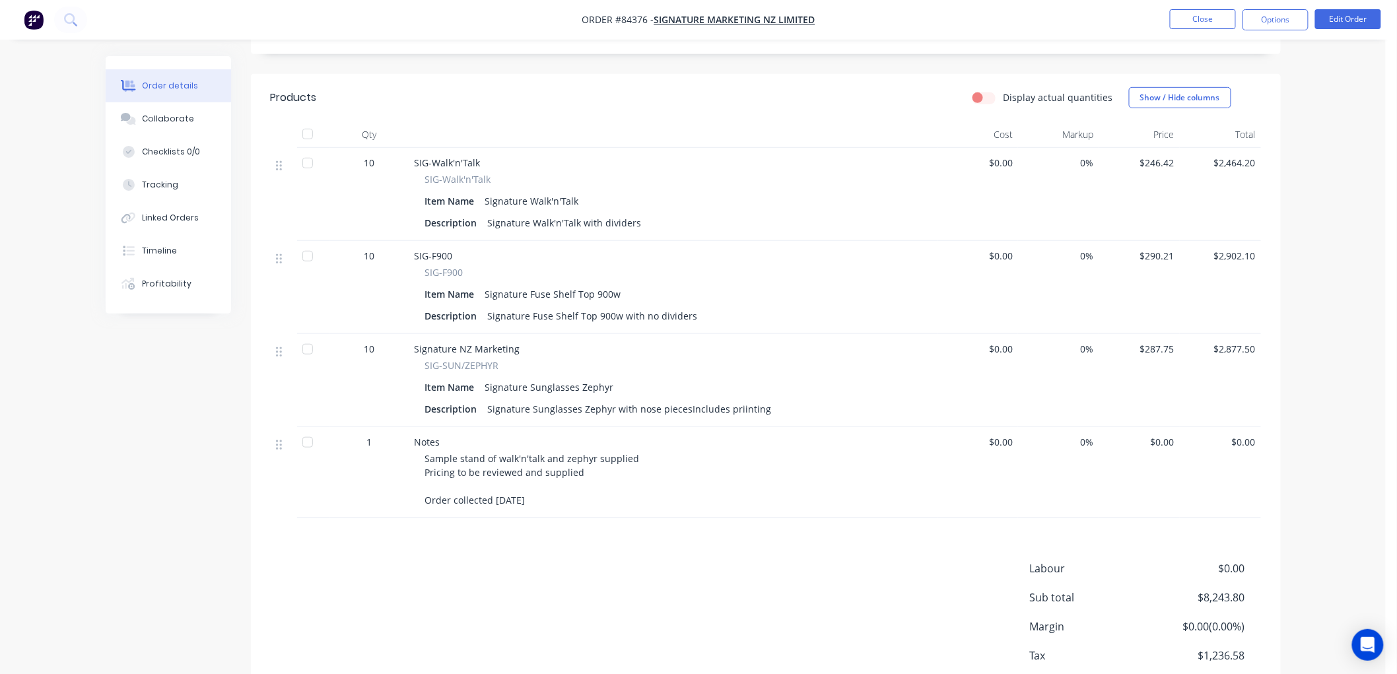
scroll to position [213, 0]
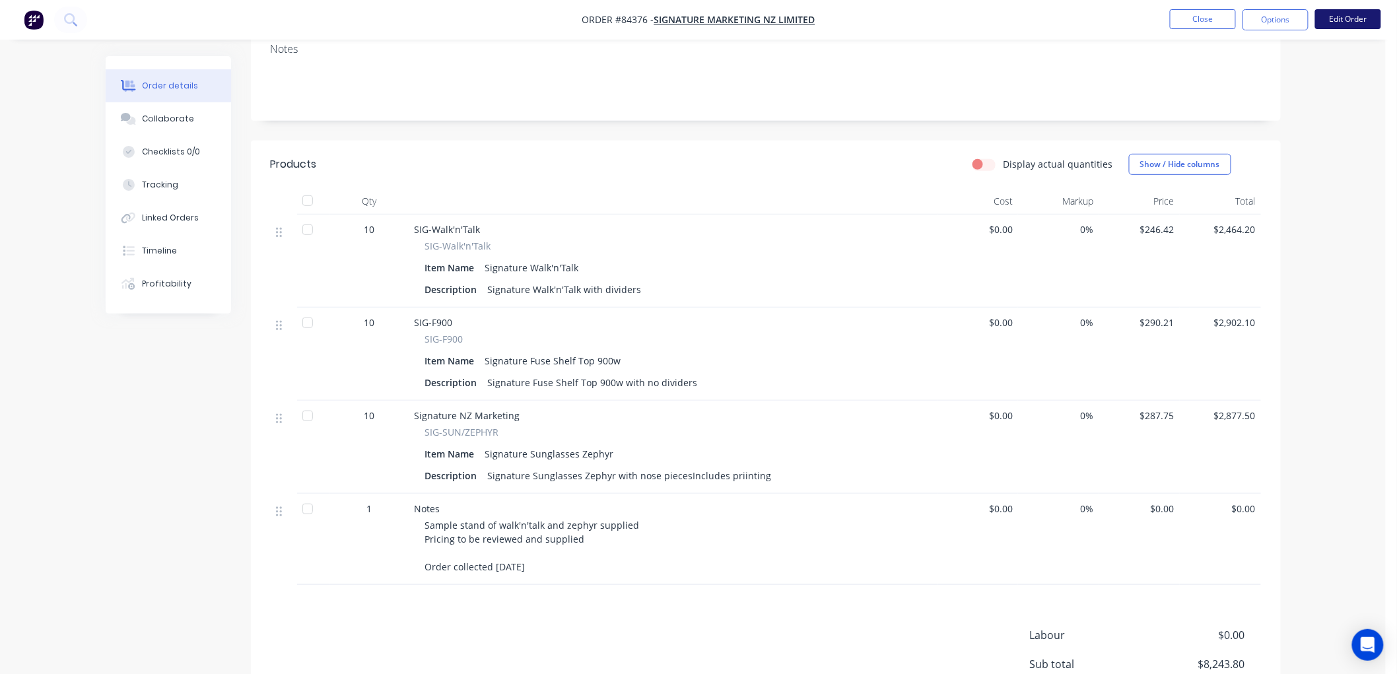
click at [1369, 22] on button "Edit Order" at bounding box center [1348, 19] width 66 height 20
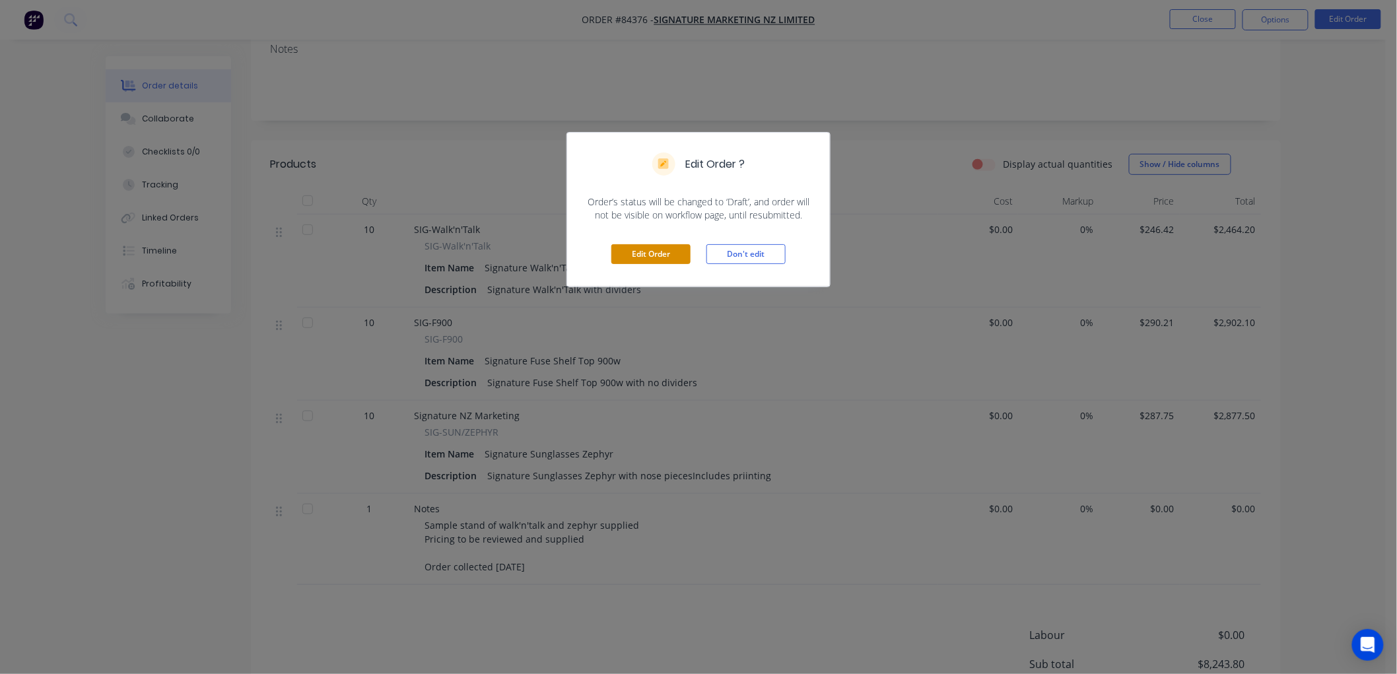
click at [647, 256] on button "Edit Order" at bounding box center [650, 254] width 79 height 20
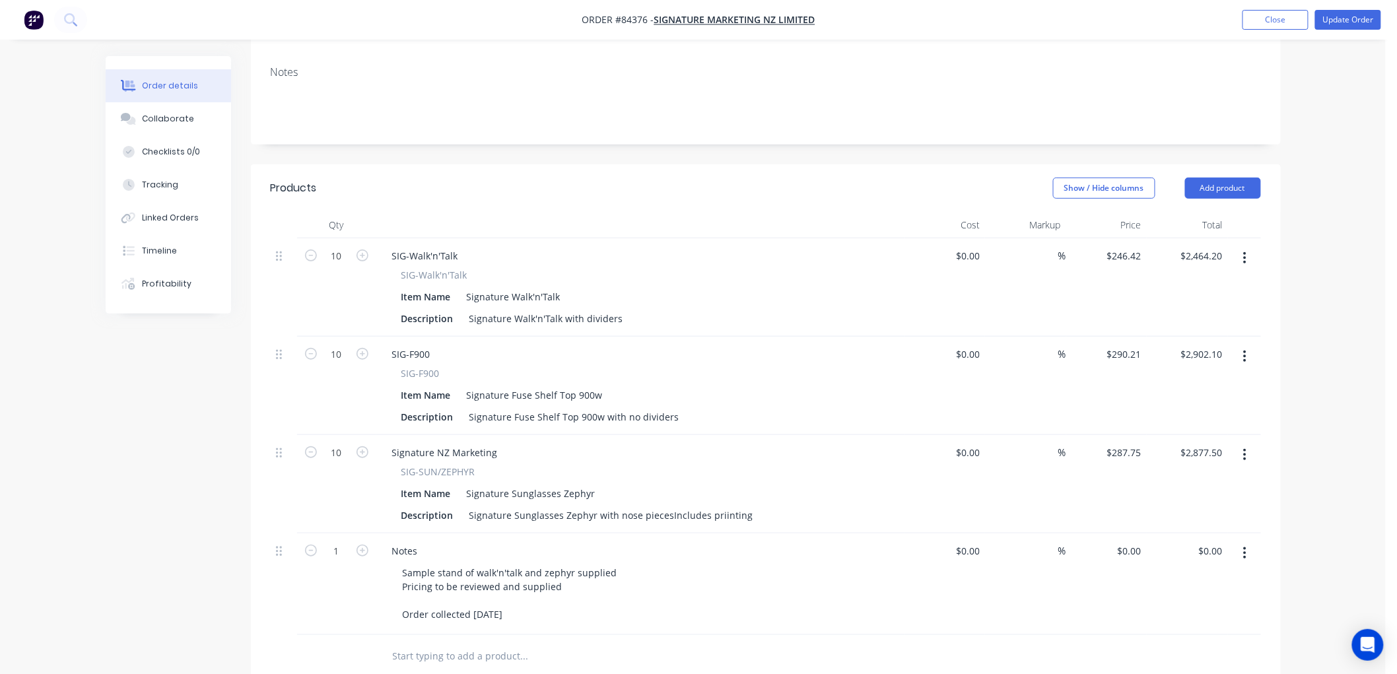
scroll to position [293, 0]
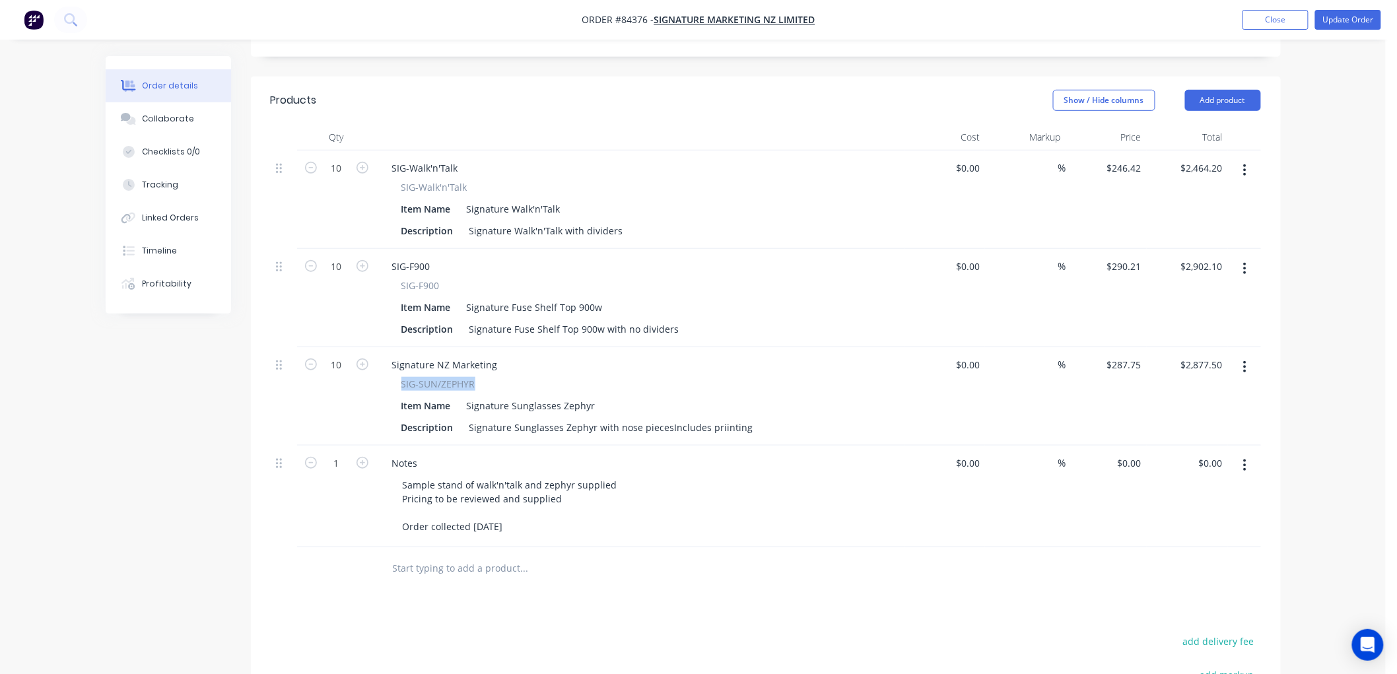
drag, startPoint x: 478, startPoint y: 370, endPoint x: 399, endPoint y: 366, distance: 79.3
click at [399, 377] on div "SIG-SUN/ZEPHYR Item Name Signature Sunglasses Zephyr Description Signature Sung…" at bounding box center [641, 407] width 518 height 60
copy span "SIG-SUN/ZEPHYR"
drag, startPoint x: 498, startPoint y: 347, endPoint x: 378, endPoint y: 349, distance: 120.1
click at [378, 349] on div "Signature NZ Marketing SIG-SUN/ZEPHYR Item Name Signature Sunglasses Zephyr Des…" at bounding box center [640, 396] width 528 height 98
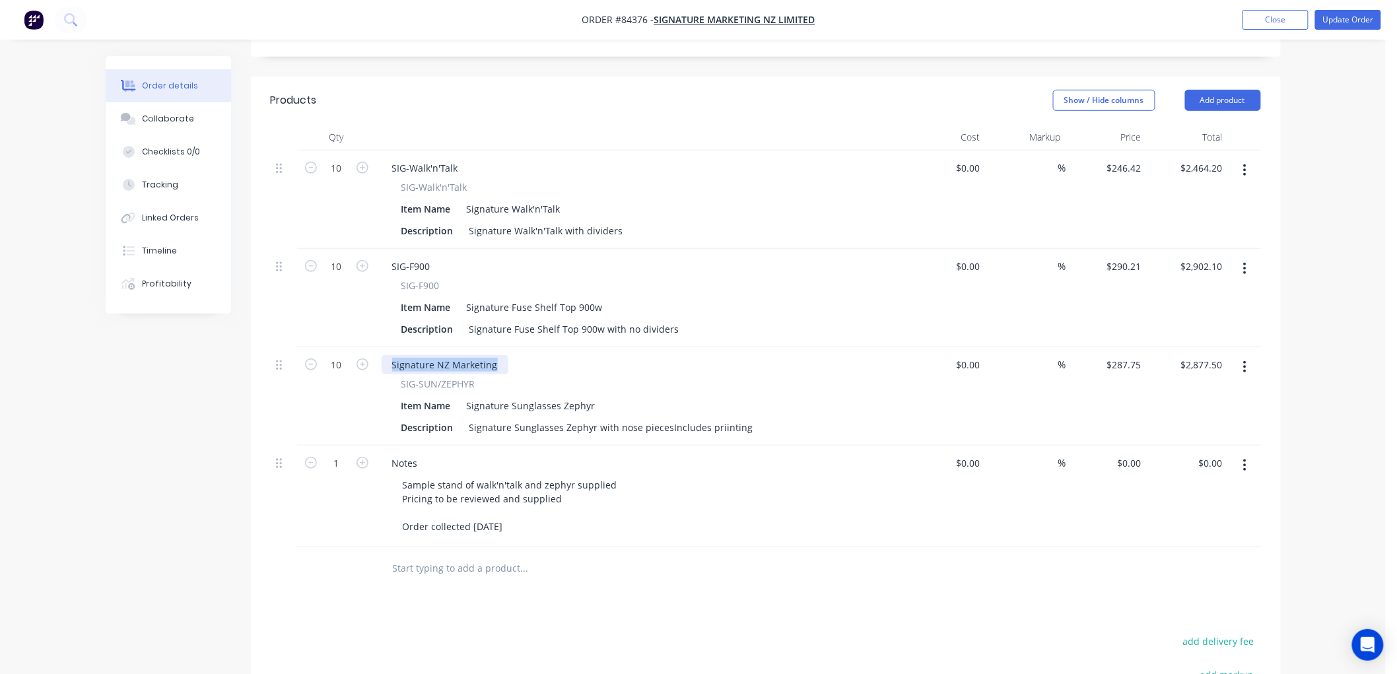
paste div
drag, startPoint x: 465, startPoint y: 168, endPoint x: 403, endPoint y: 166, distance: 62.7
click at [403, 180] on div "SIG-Walk'n'Talk" at bounding box center [640, 187] width 478 height 14
copy span "SIG-Walk'n'Talk"
click at [1349, 24] on button "Update Order" at bounding box center [1348, 20] width 66 height 20
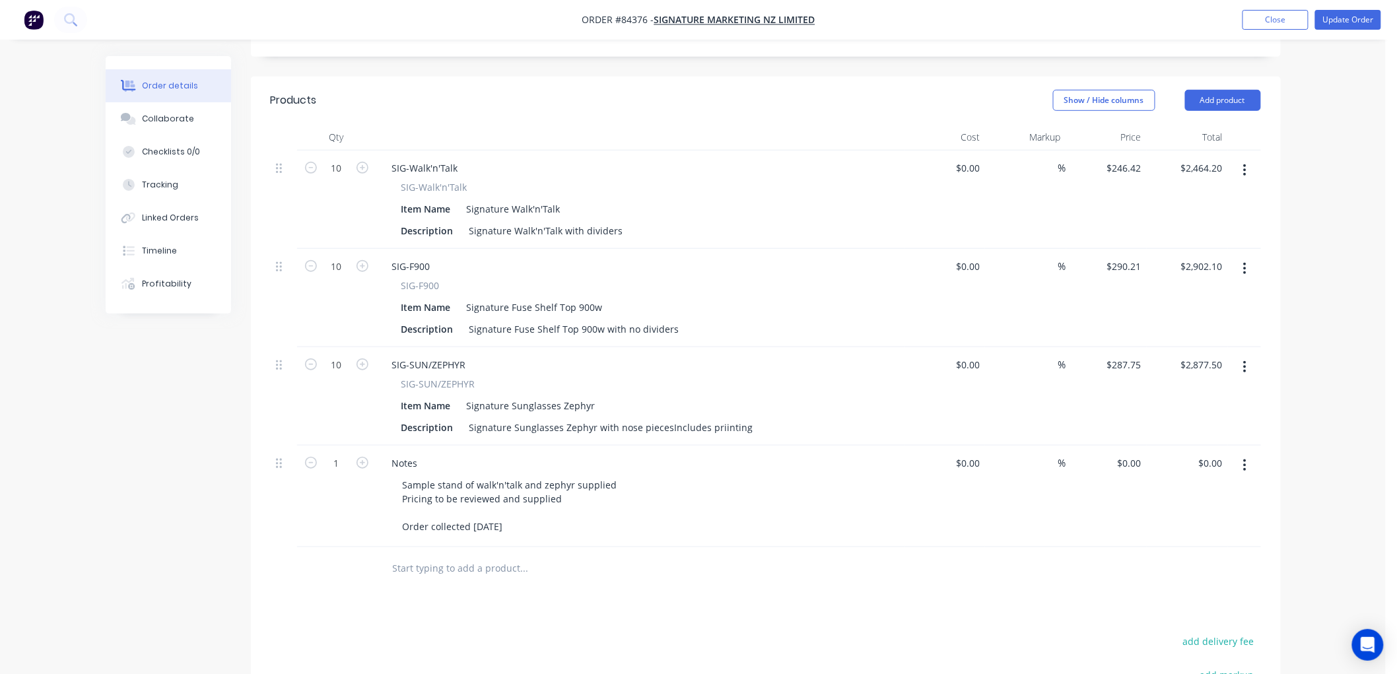
scroll to position [0, 0]
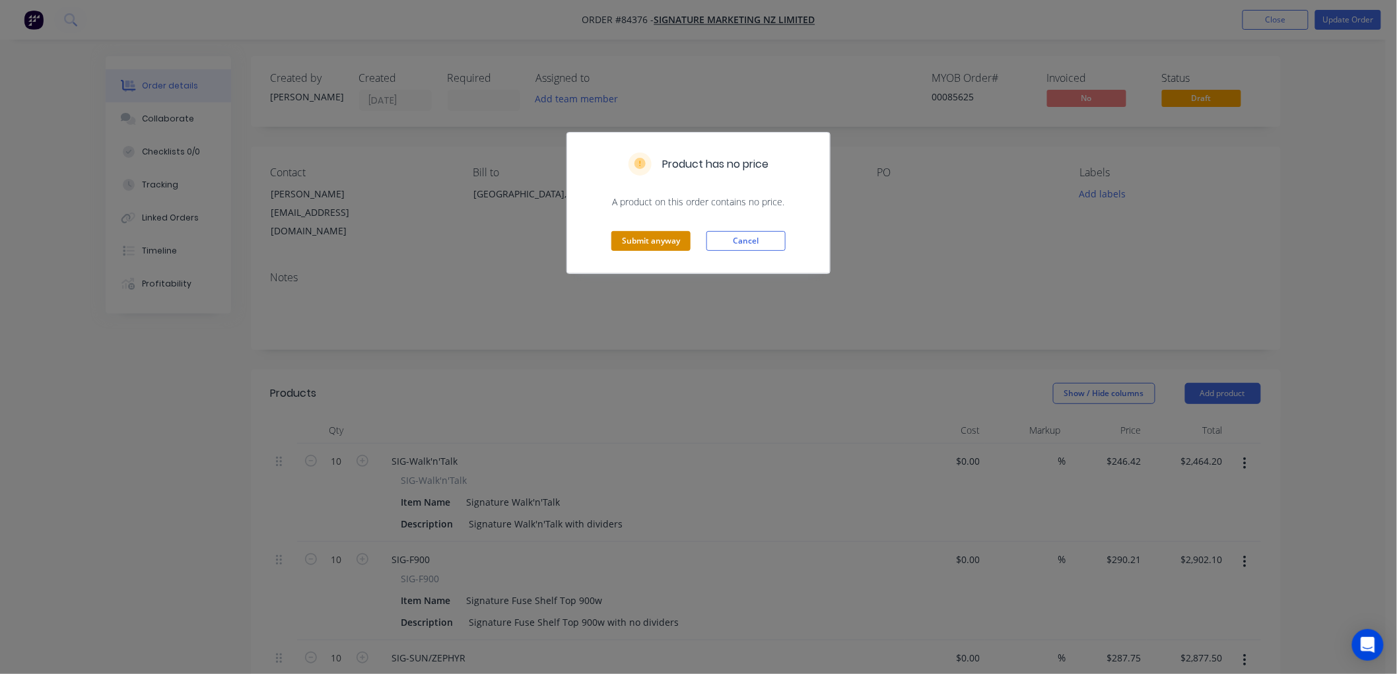
click at [647, 240] on button "Submit anyway" at bounding box center [650, 241] width 79 height 20
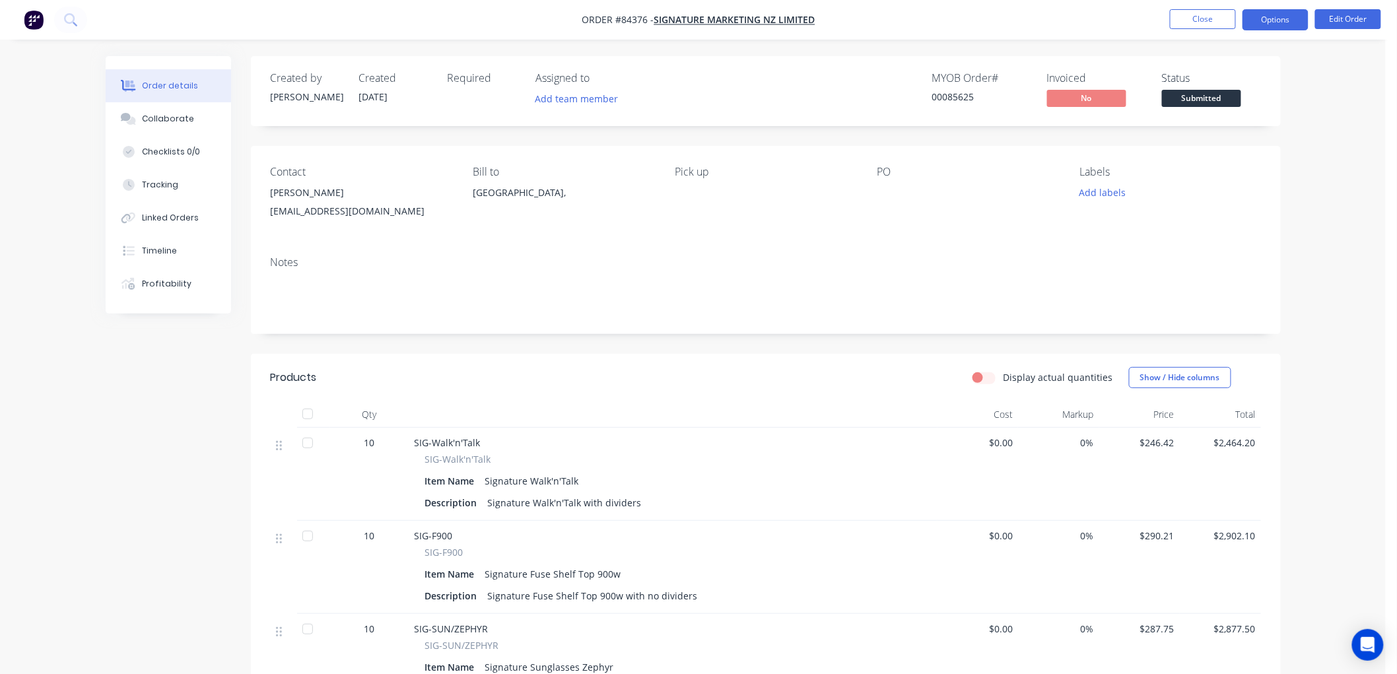
click at [1270, 23] on button "Options" at bounding box center [1275, 19] width 66 height 21
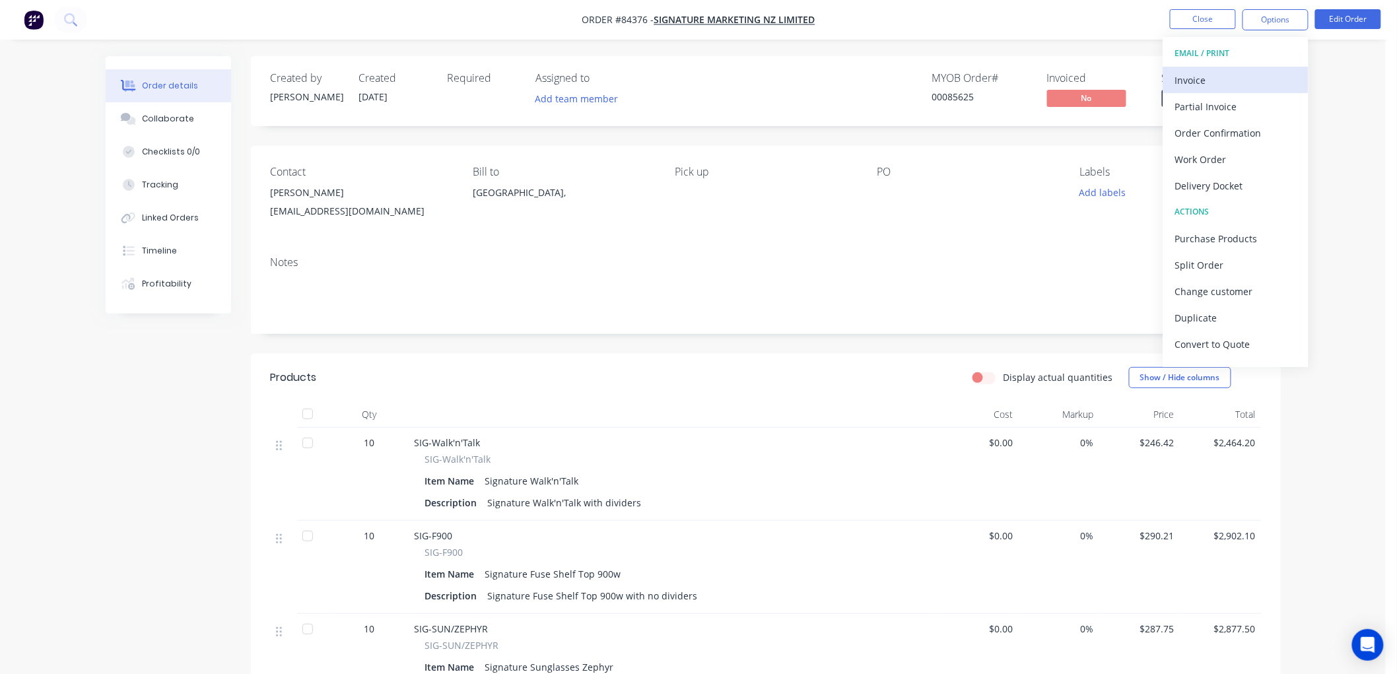
click at [1224, 83] on div "Invoice" at bounding box center [1235, 80] width 121 height 19
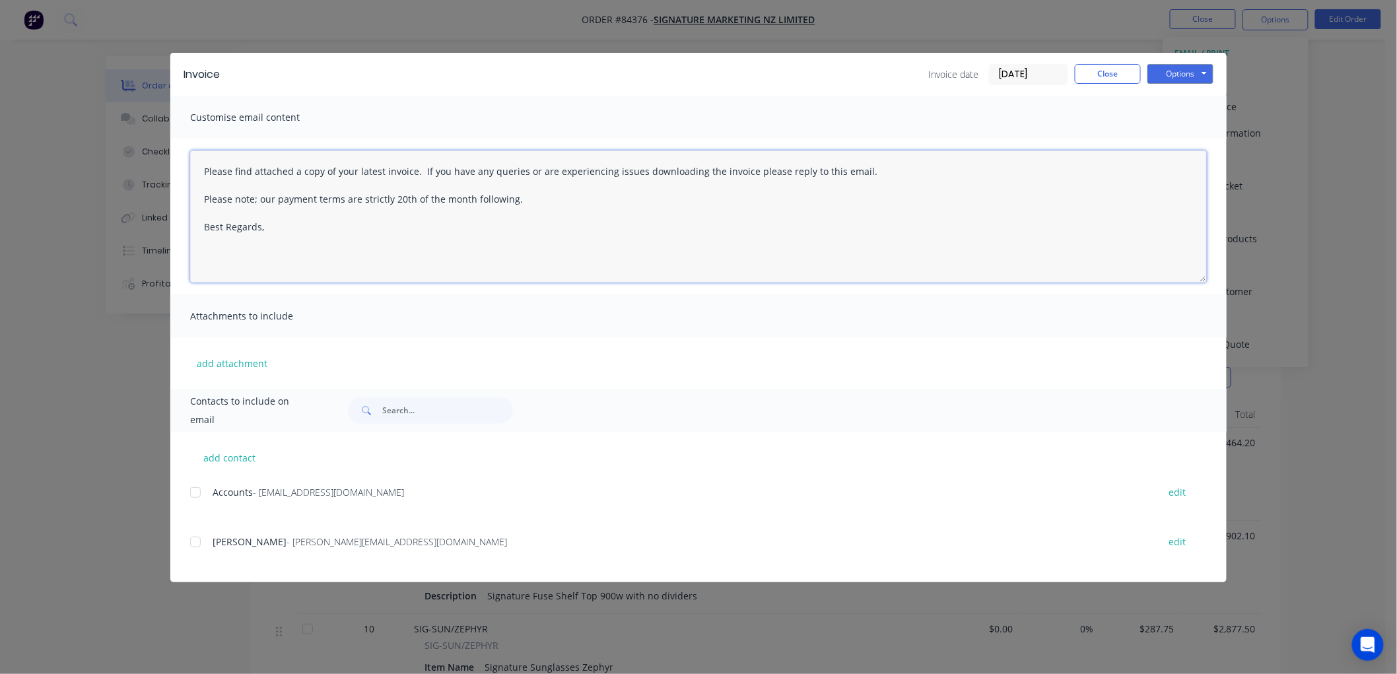
click at [321, 242] on textarea "Please find attached a copy of your latest invoice. If you have any queries or …" at bounding box center [698, 217] width 1017 height 132
click at [194, 495] on div at bounding box center [195, 492] width 26 height 26
click at [308, 229] on textarea "Please find attached a copy of your latest invoice. If you have any queries or …" at bounding box center [698, 217] width 1017 height 132
click at [1199, 77] on button "Options" at bounding box center [1180, 74] width 66 height 20
click at [1184, 135] on button "Email" at bounding box center [1189, 141] width 84 height 22
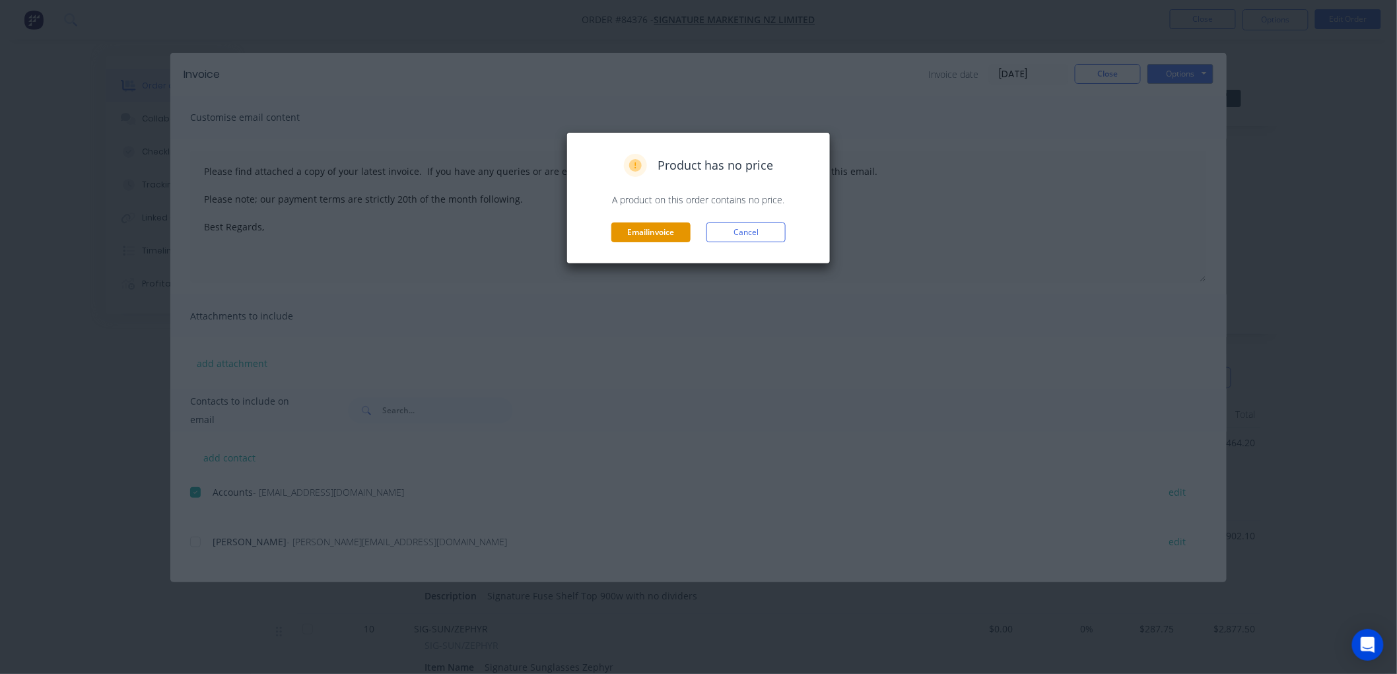
click at [654, 230] on button "Email invoice" at bounding box center [650, 232] width 79 height 20
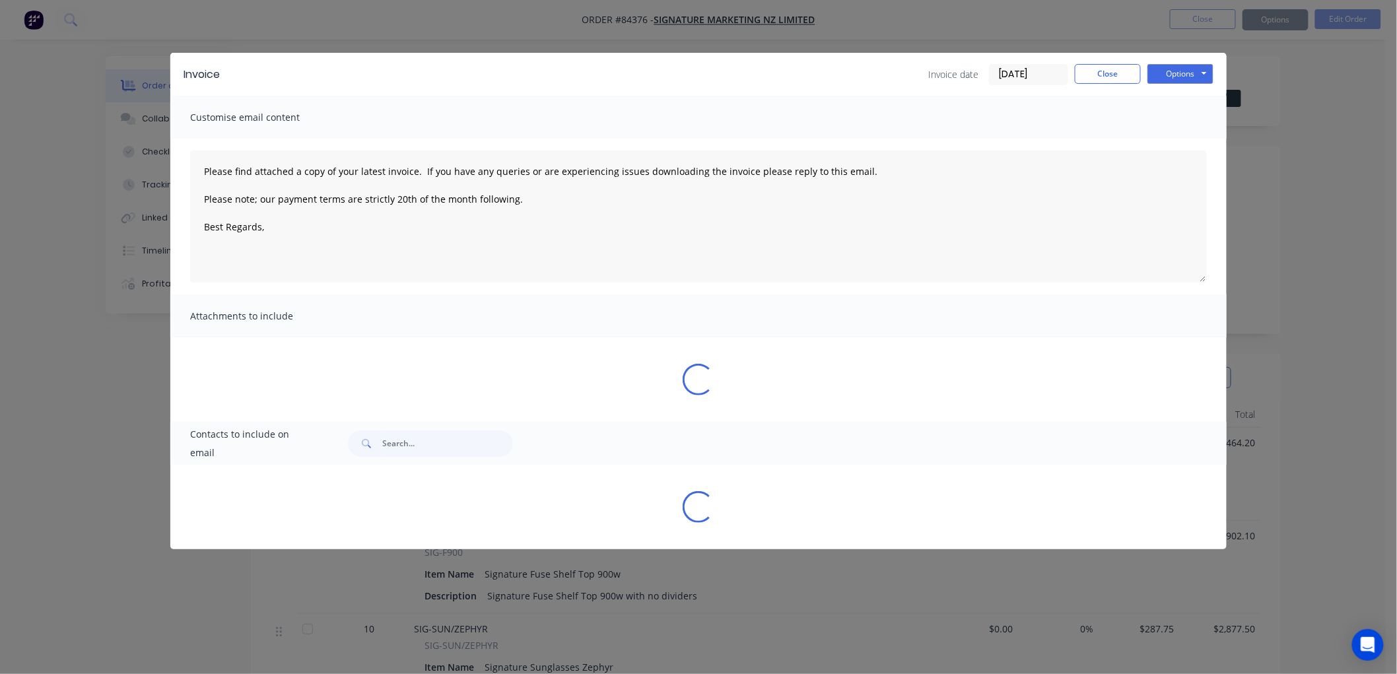
type textarea "Please find attached a copy of your latest invoice. If you have any queries or …"
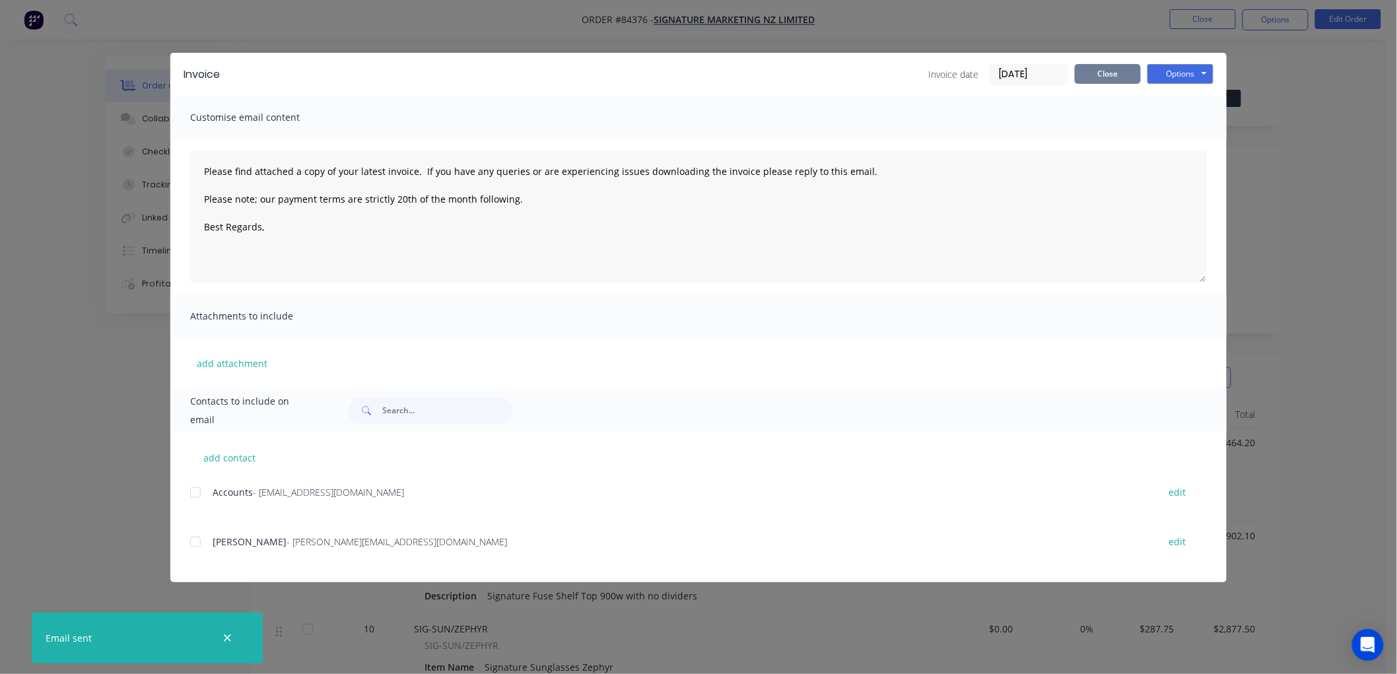
click at [1106, 70] on button "Close" at bounding box center [1108, 74] width 66 height 20
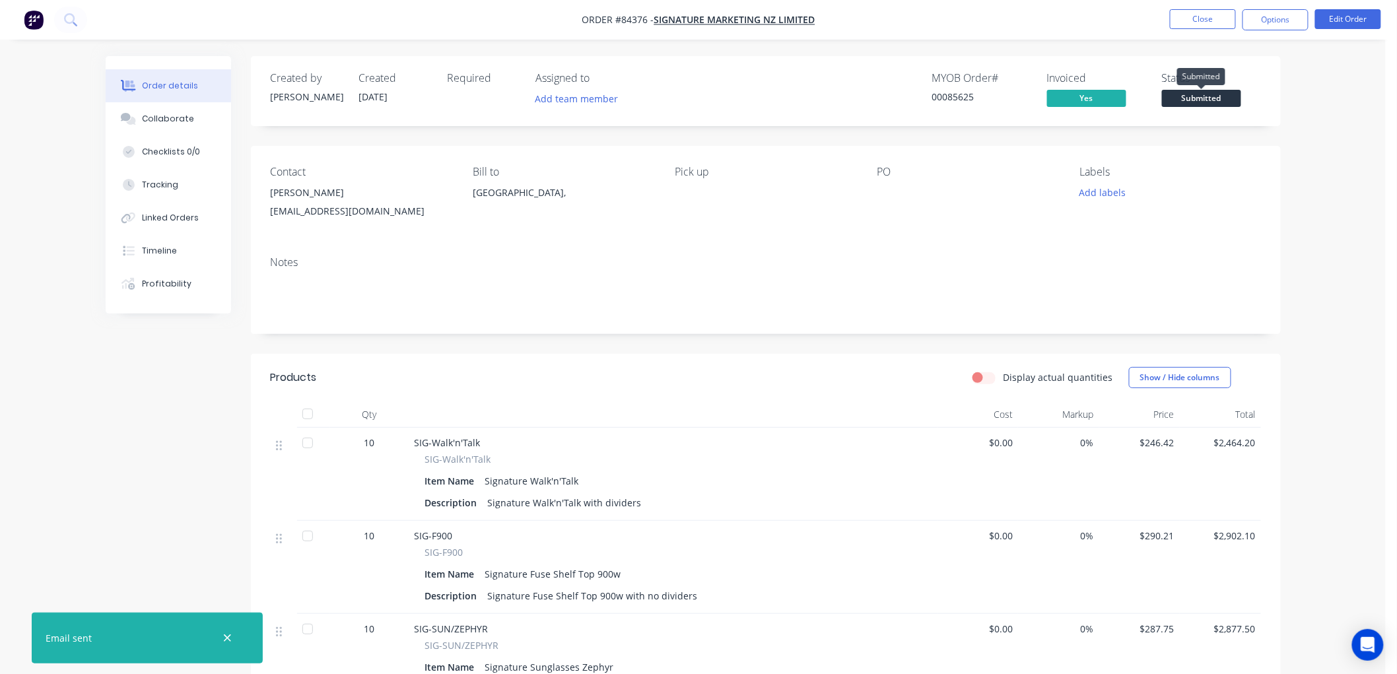
click at [1205, 98] on span "Submitted" at bounding box center [1201, 98] width 79 height 17
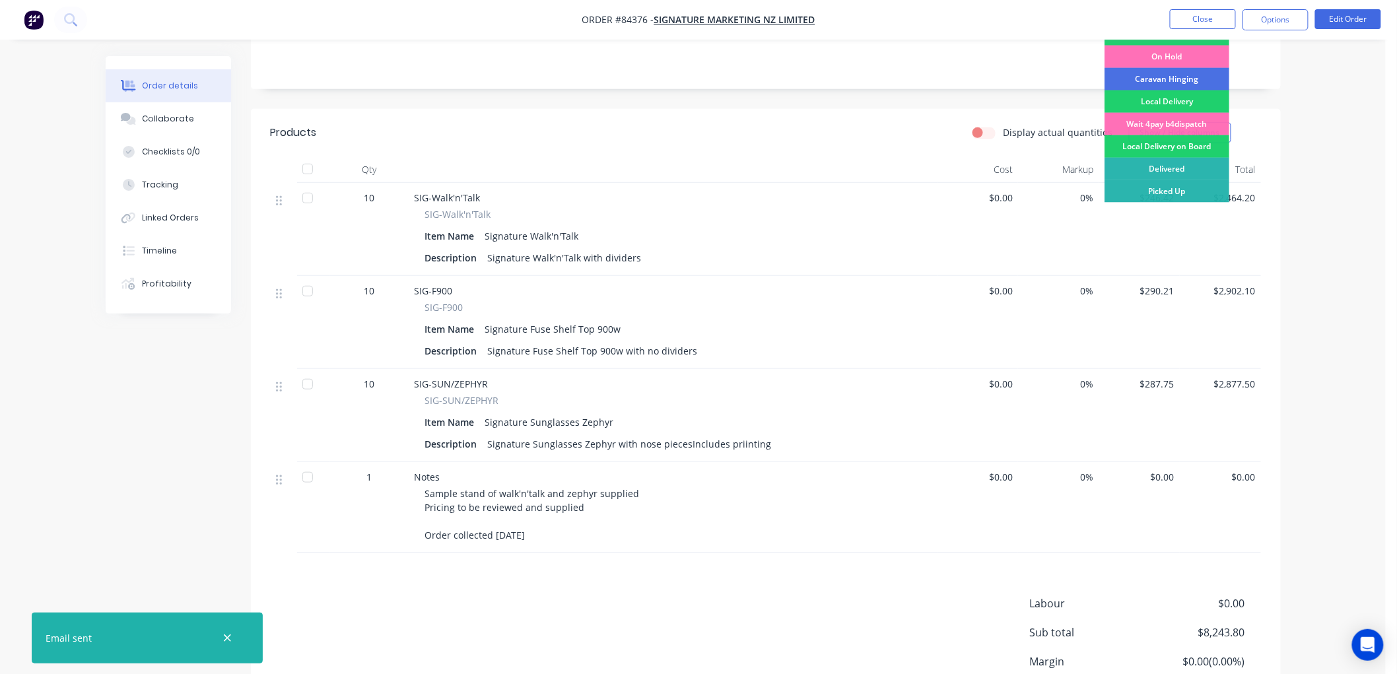
scroll to position [360, 0]
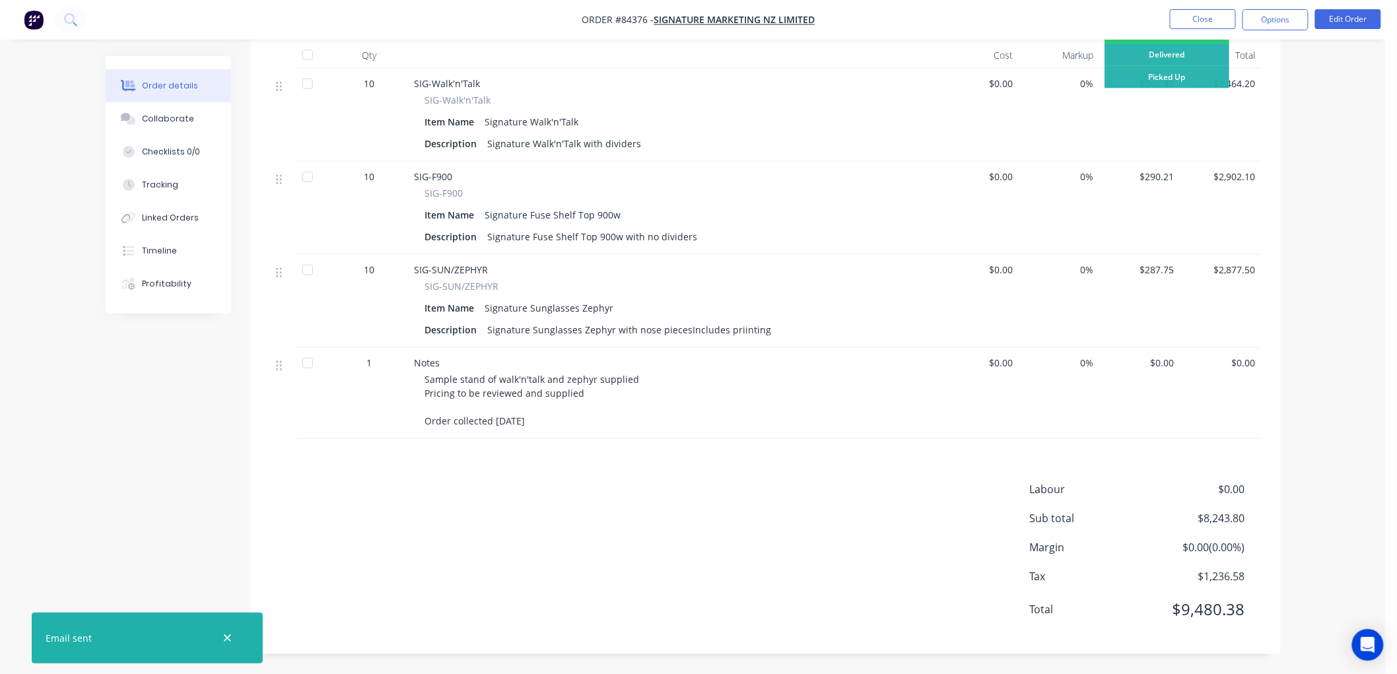
click at [1173, 77] on div "Picked Up" at bounding box center [1166, 77] width 125 height 22
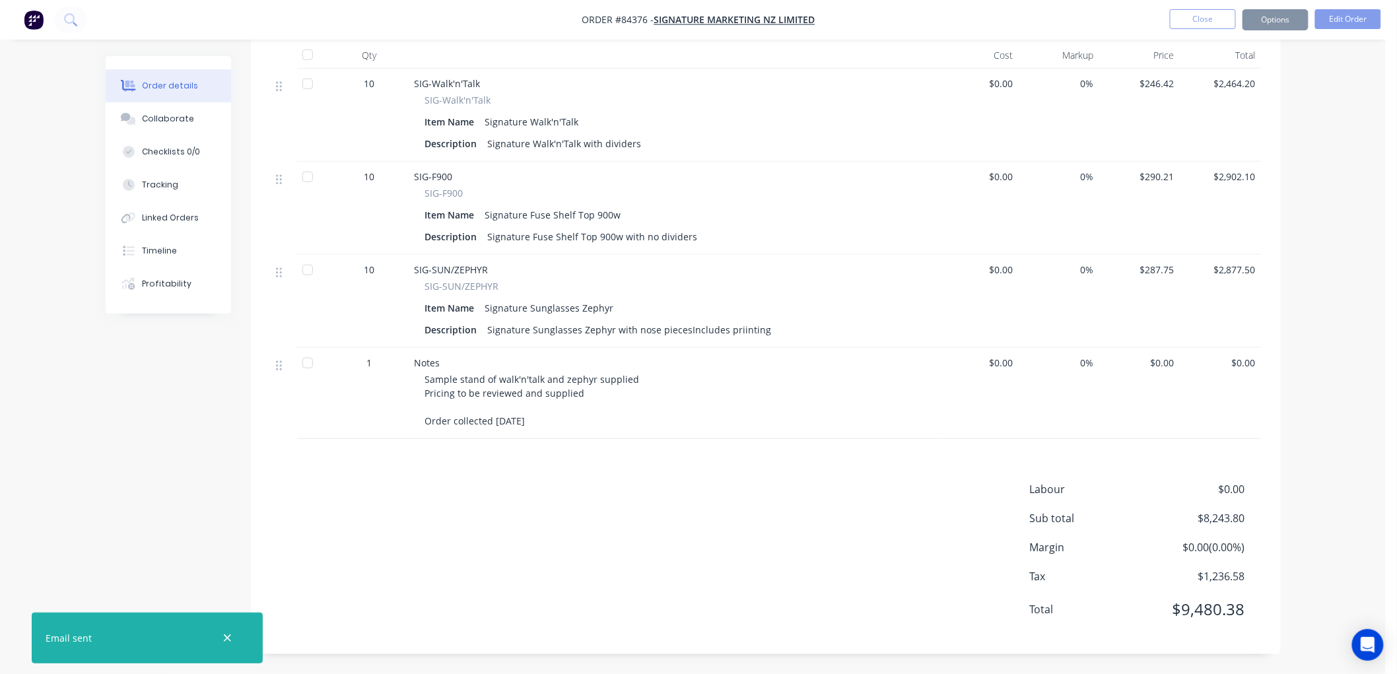
scroll to position [0, 0]
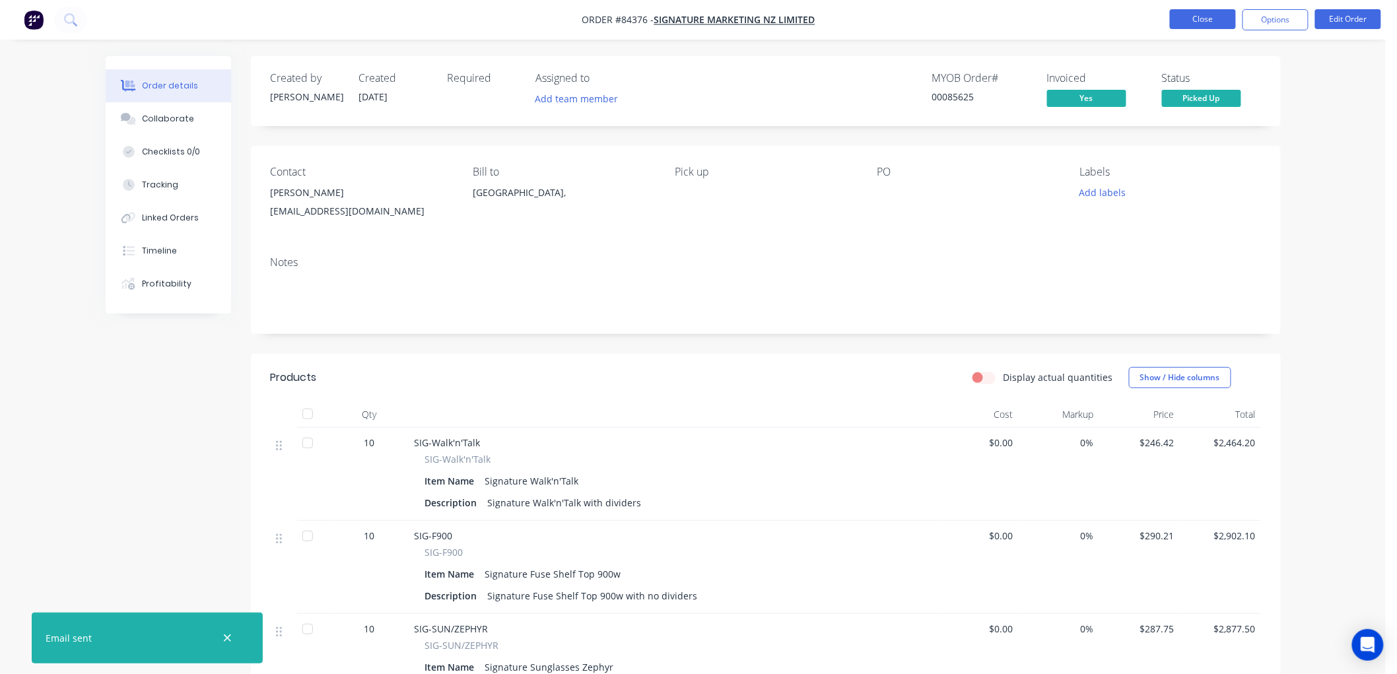
click at [1206, 21] on button "Close" at bounding box center [1203, 19] width 66 height 20
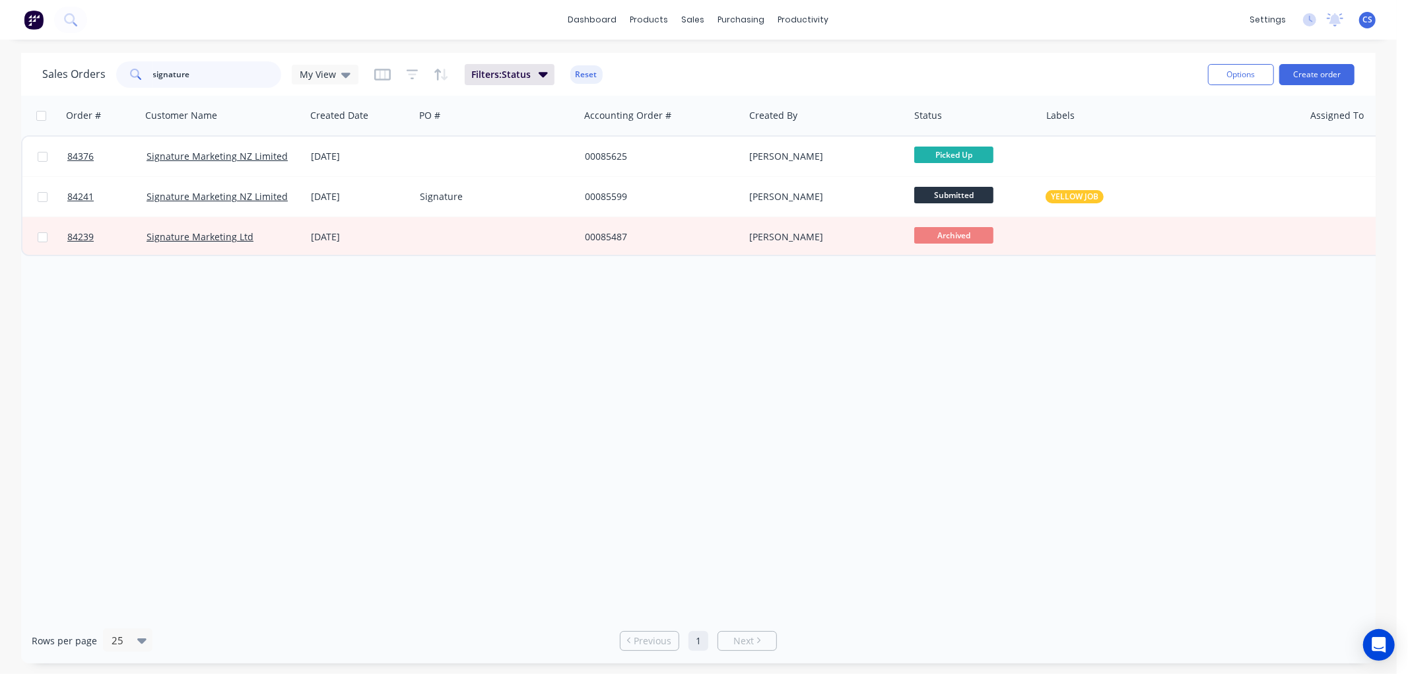
click at [195, 75] on input "signature" at bounding box center [217, 74] width 129 height 26
click at [203, 69] on input "signature" at bounding box center [217, 74] width 129 height 26
drag, startPoint x: 162, startPoint y: 74, endPoint x: 97, endPoint y: 71, distance: 65.4
click at [97, 71] on div "Sales Orders signature My View" at bounding box center [200, 74] width 316 height 26
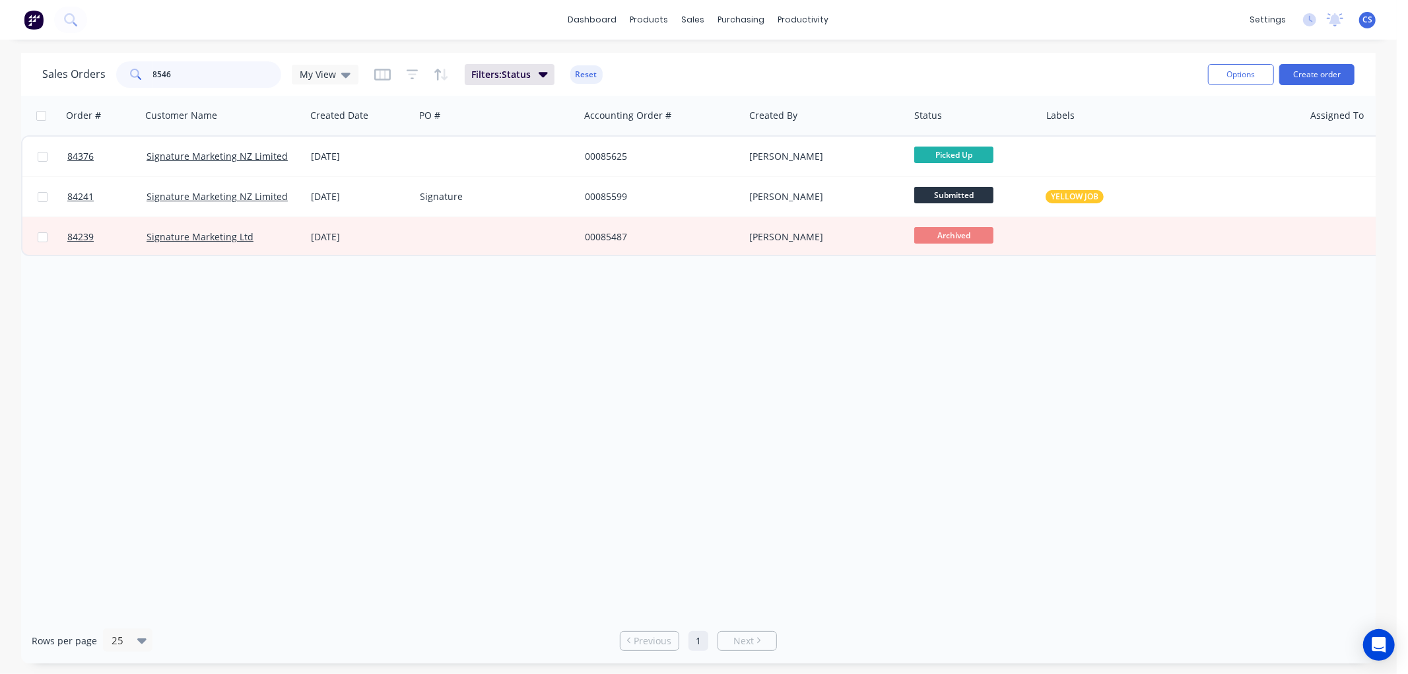
type input "85460"
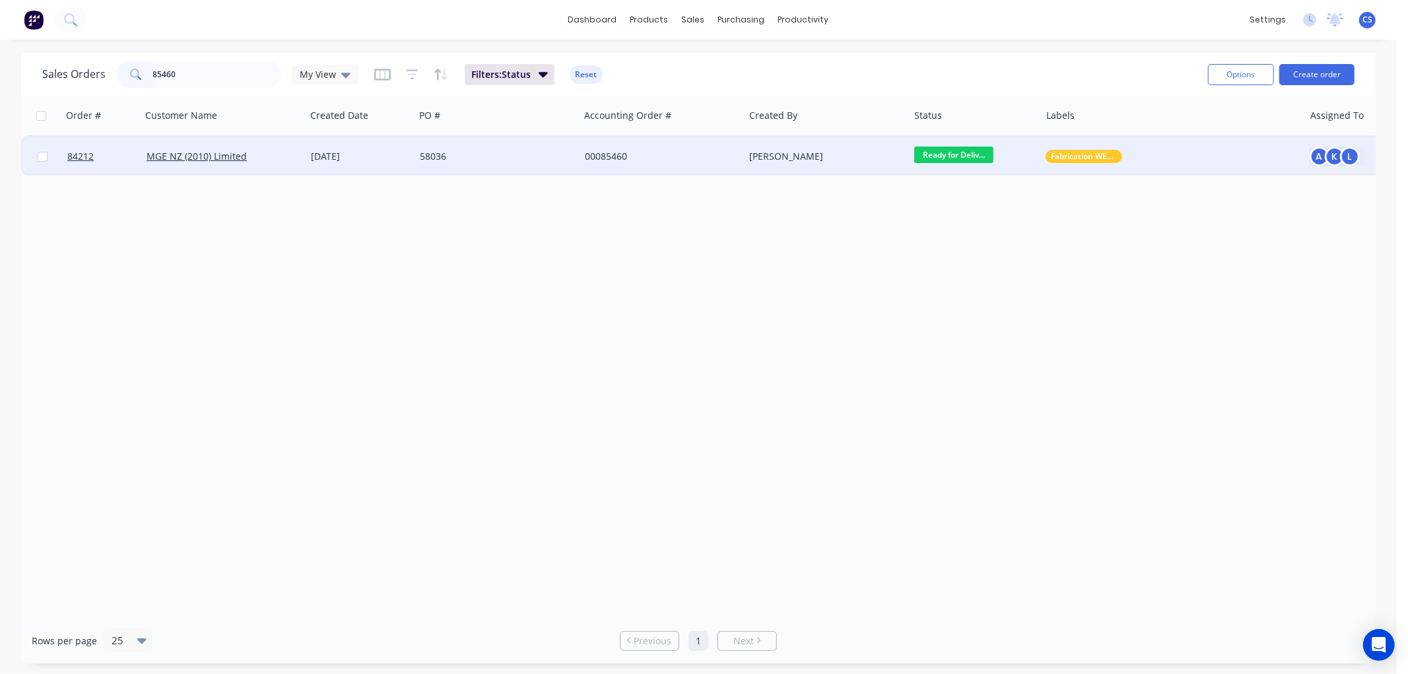
click at [495, 160] on div "58036" at bounding box center [493, 156] width 147 height 13
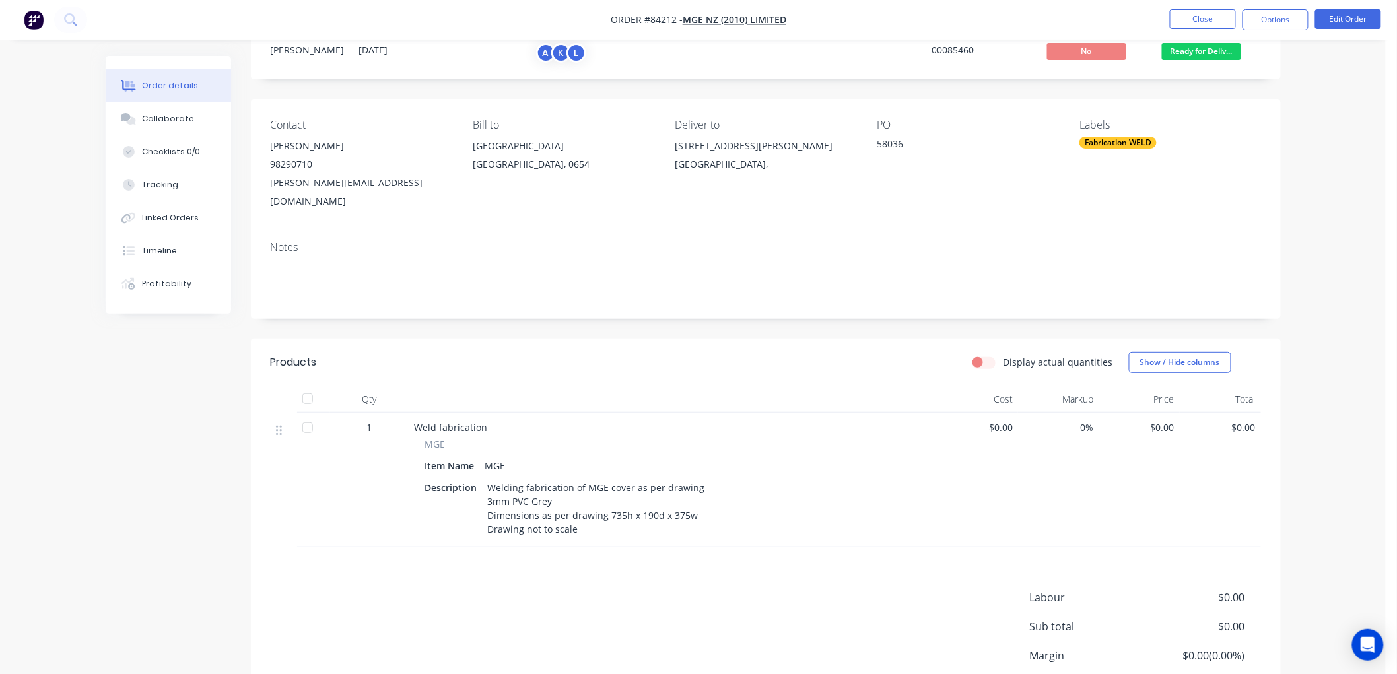
scroll to position [73, 0]
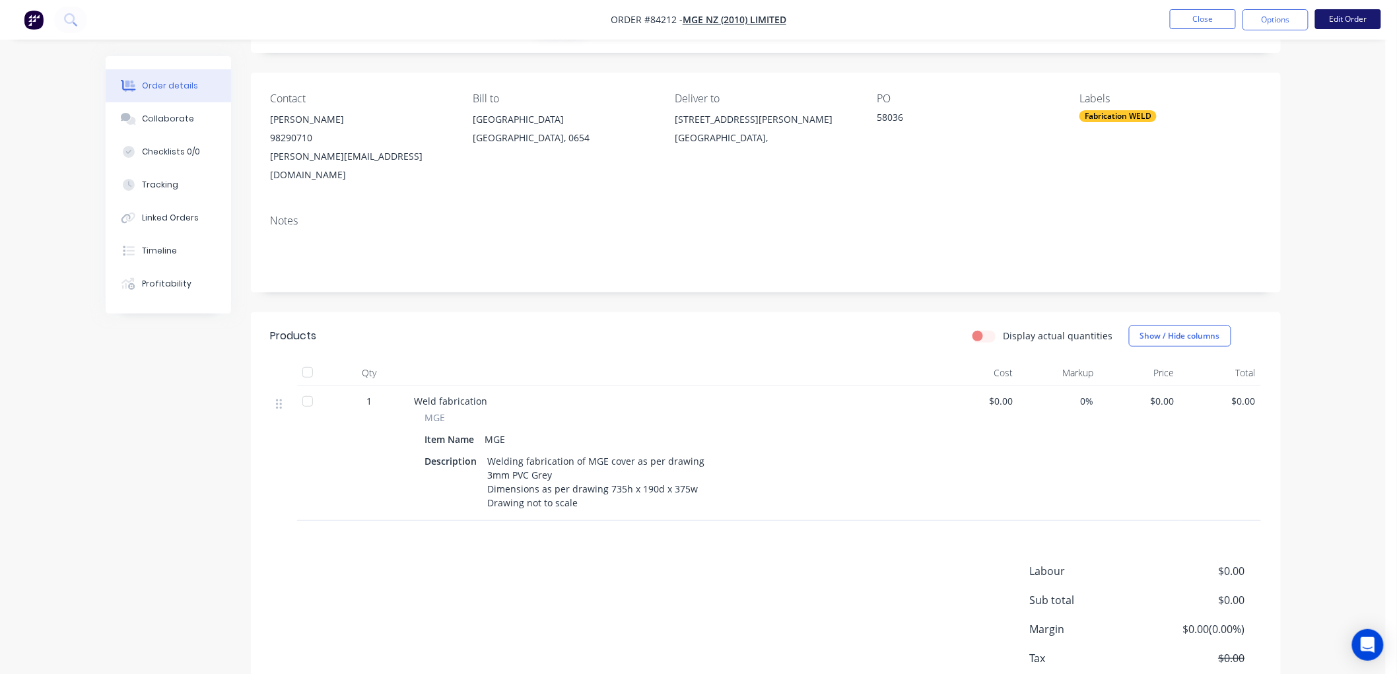
click at [1343, 17] on button "Edit Order" at bounding box center [1348, 19] width 66 height 20
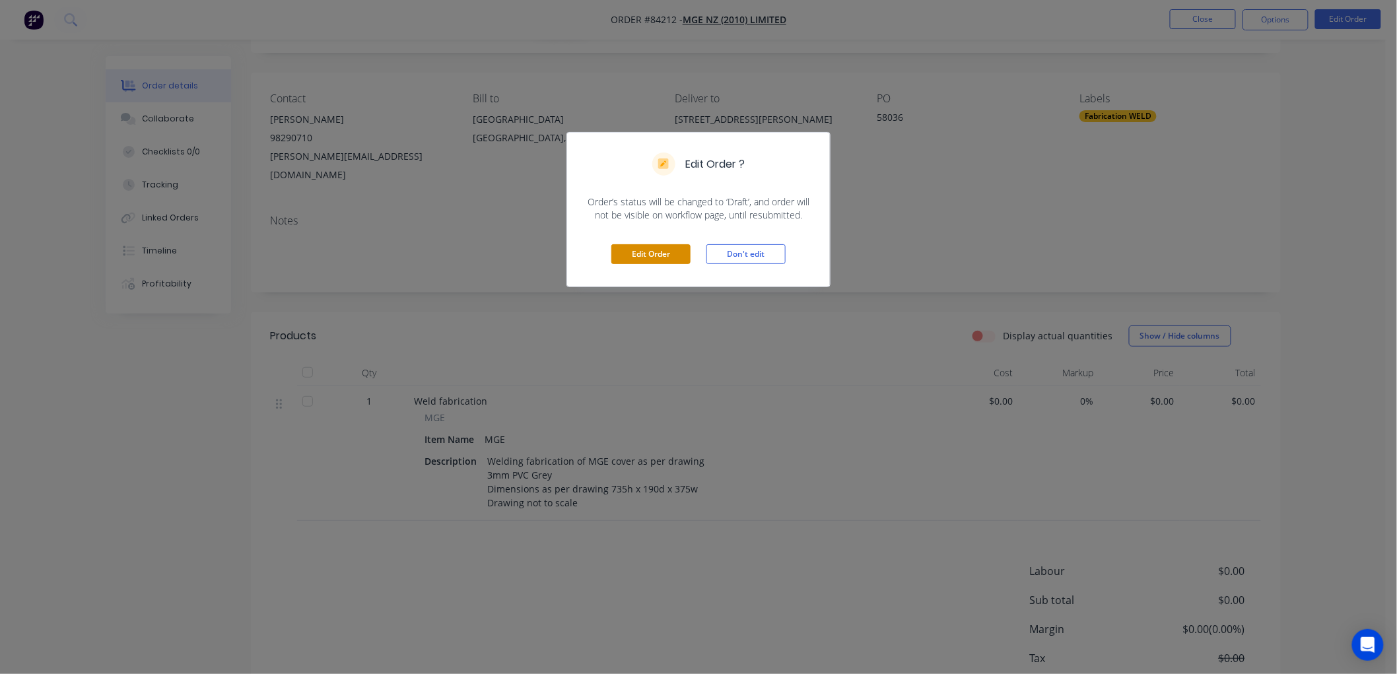
click at [615, 251] on button "Edit Order" at bounding box center [650, 254] width 79 height 20
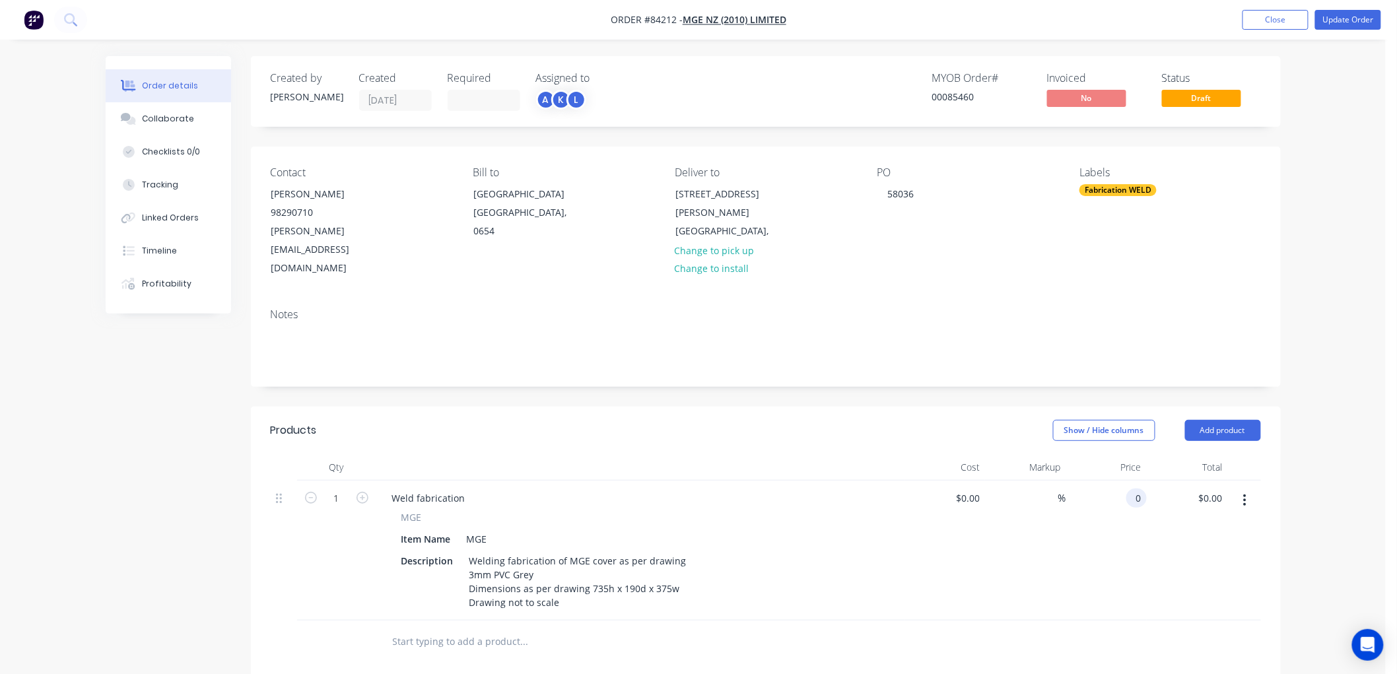
click at [1132, 488] on input "0" at bounding box center [1138, 497] width 15 height 19
type input "$234.00"
click at [1361, 24] on button "Update Order" at bounding box center [1348, 20] width 66 height 20
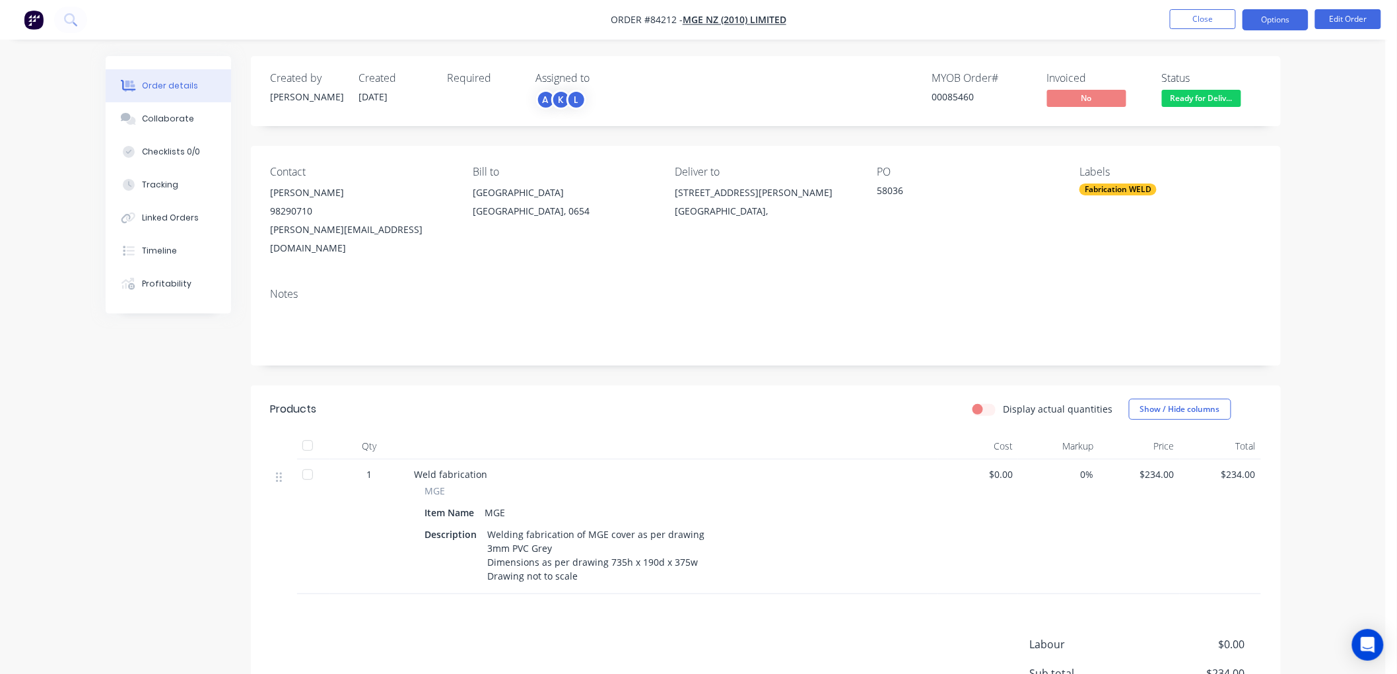
click at [1285, 20] on button "Options" at bounding box center [1275, 19] width 66 height 21
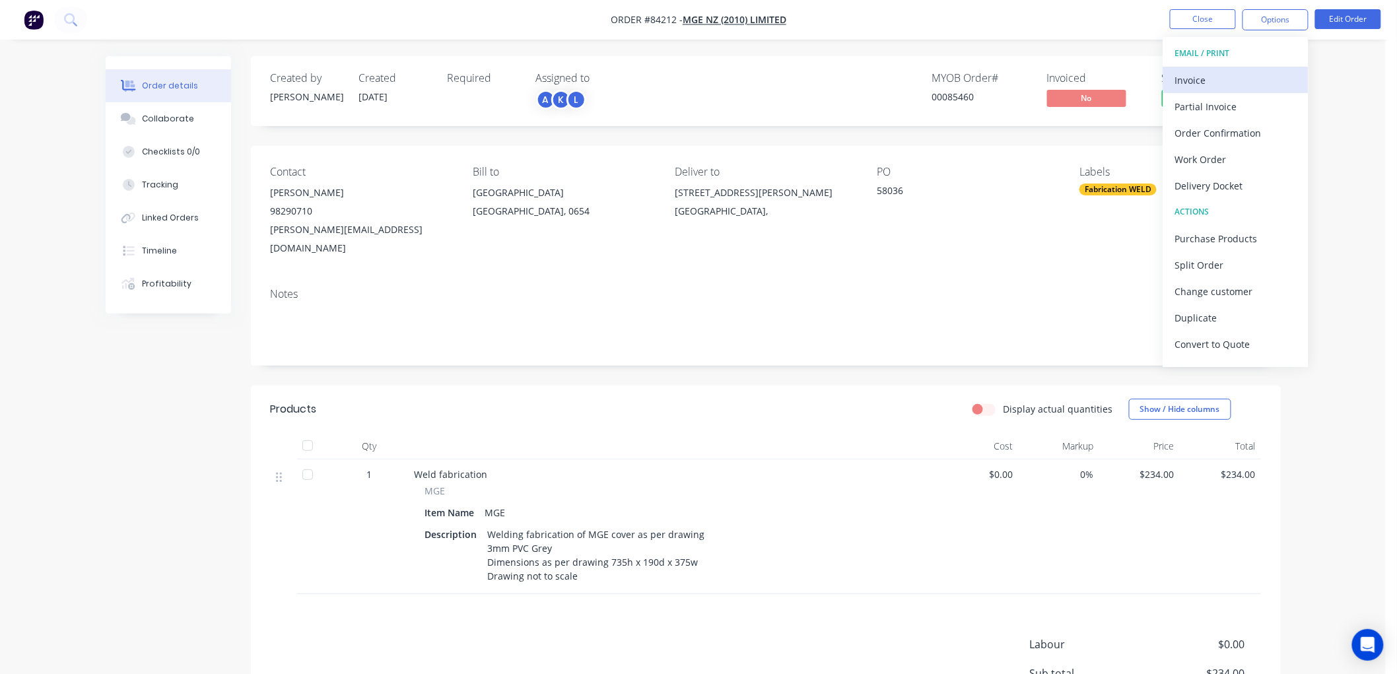
click at [1201, 73] on div "Invoice" at bounding box center [1235, 80] width 121 height 19
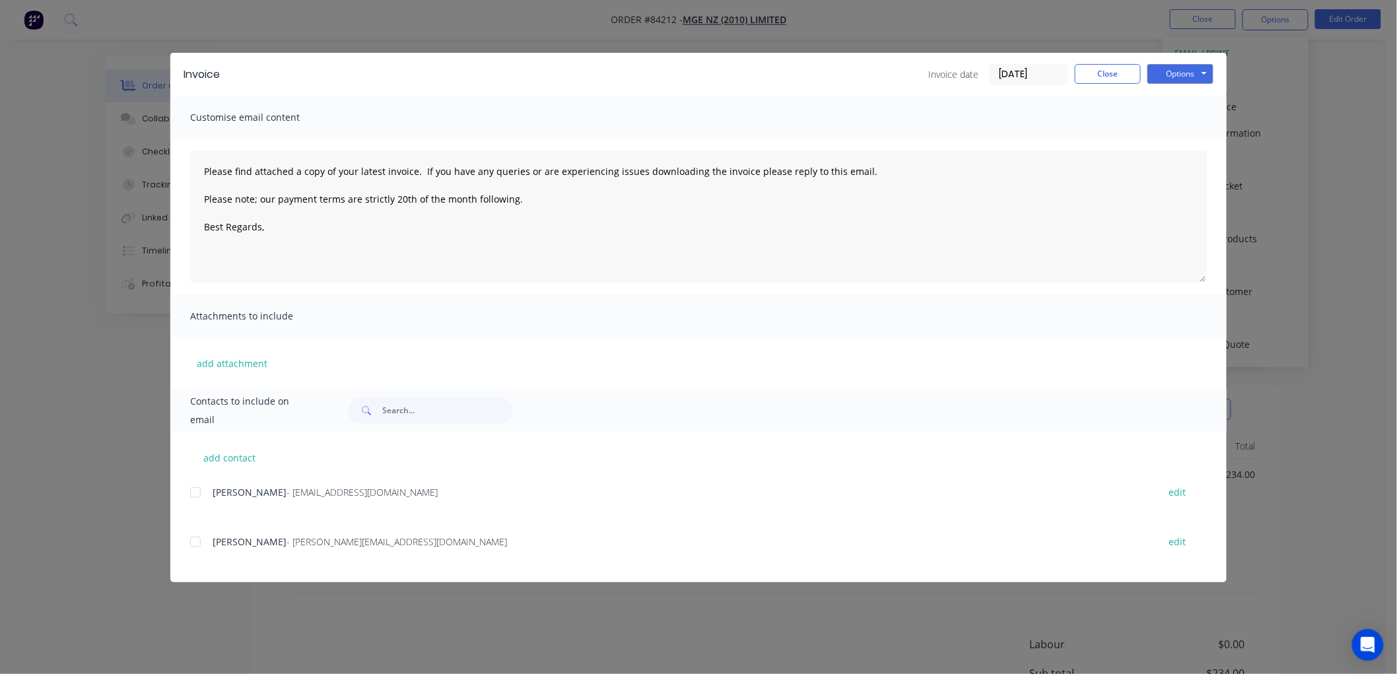
click at [197, 492] on div at bounding box center [195, 492] width 26 height 26
click at [323, 235] on textarea "Please find attached a copy of your latest invoice. If you have any queries or …" at bounding box center [698, 217] width 1017 height 132
click at [1185, 75] on button "Options" at bounding box center [1180, 74] width 66 height 20
click at [1178, 135] on button "Email" at bounding box center [1189, 141] width 84 height 22
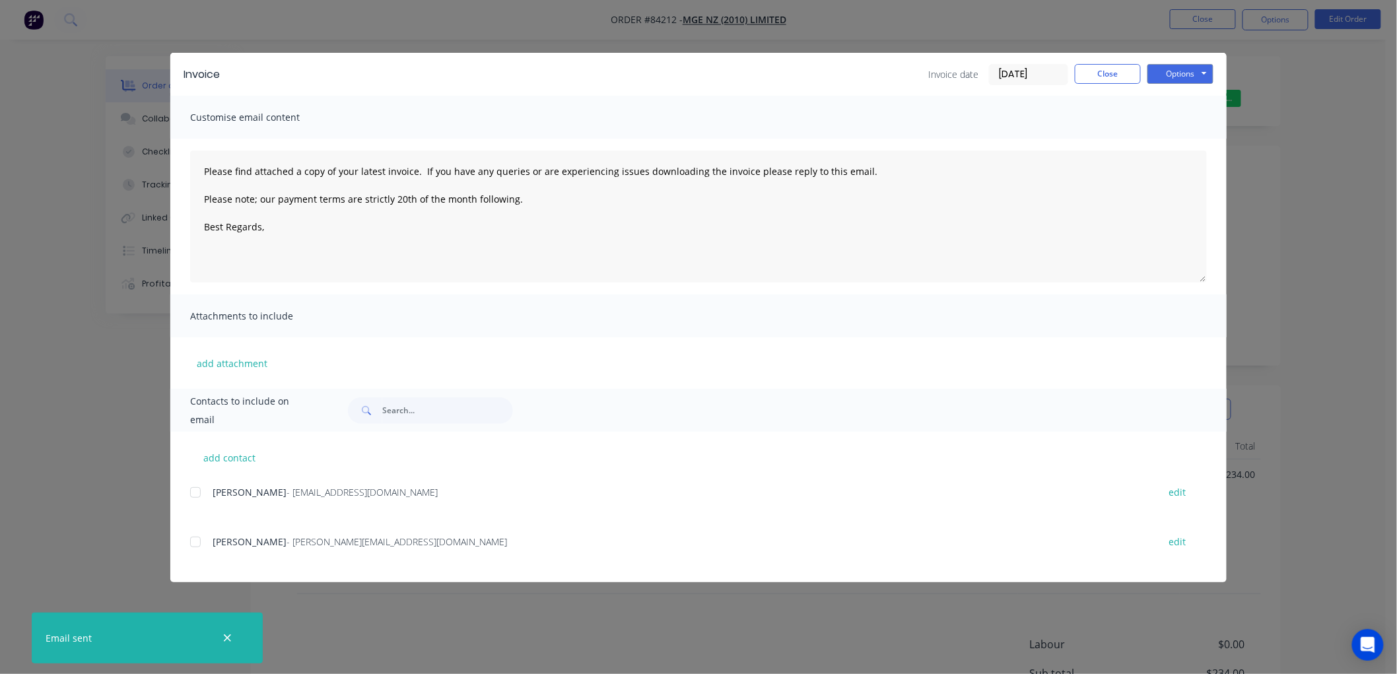
type textarea "Please find attached a copy of your latest invoice. If you have any queries or …"
drag, startPoint x: 1106, startPoint y: 70, endPoint x: 1116, endPoint y: 91, distance: 23.6
click at [1106, 70] on button "Close" at bounding box center [1108, 74] width 66 height 20
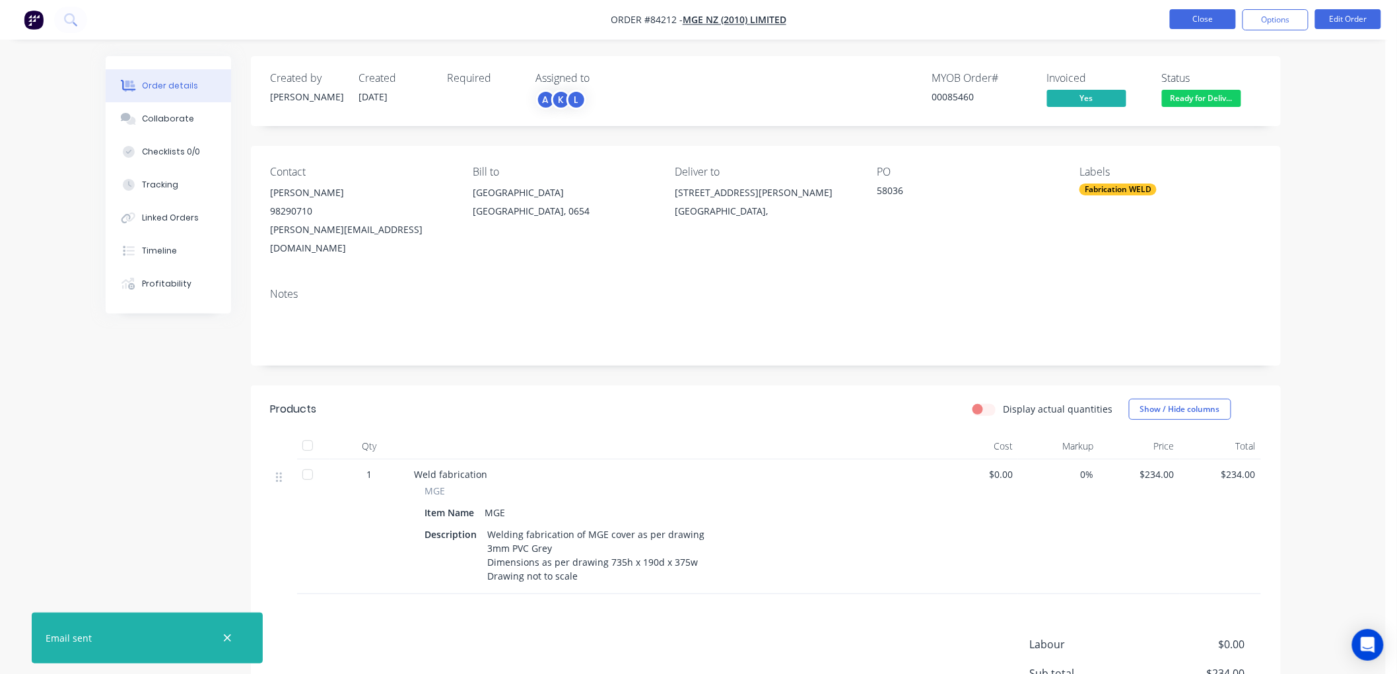
click at [1196, 22] on button "Close" at bounding box center [1203, 19] width 66 height 20
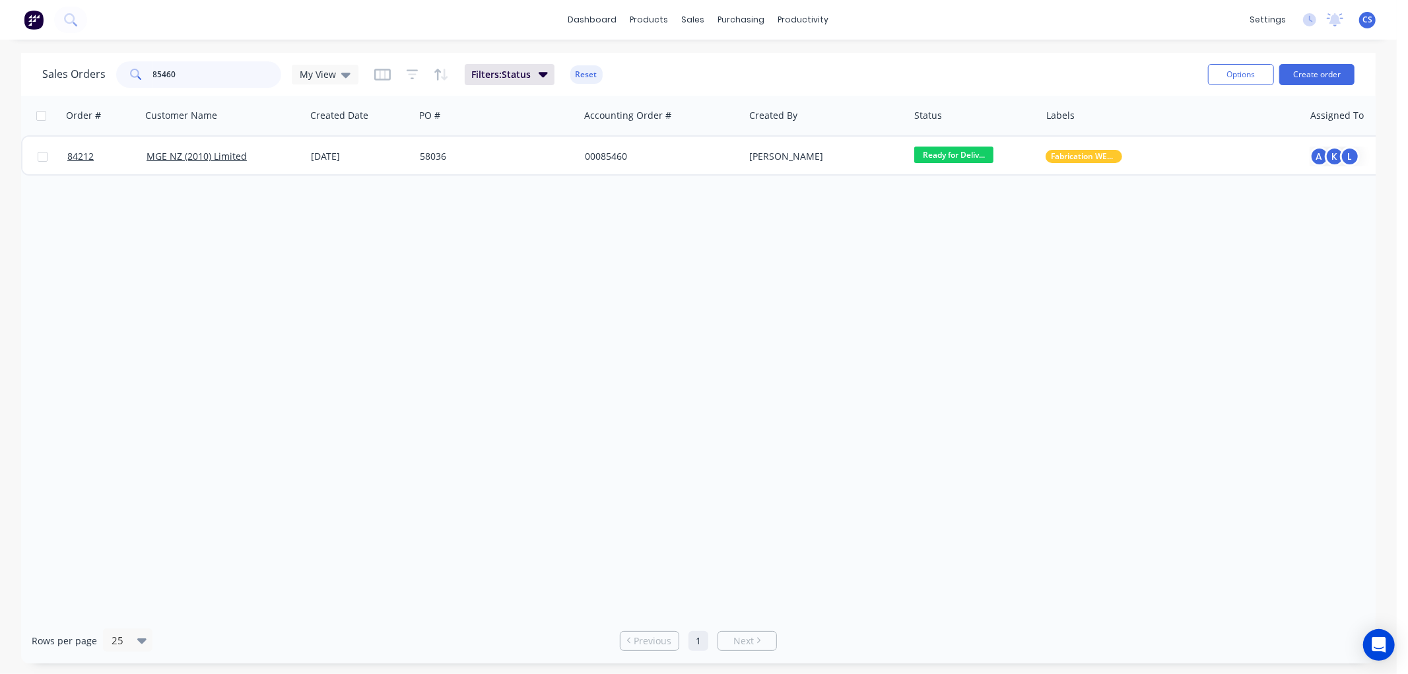
click at [213, 74] on input "85460" at bounding box center [217, 74] width 129 height 26
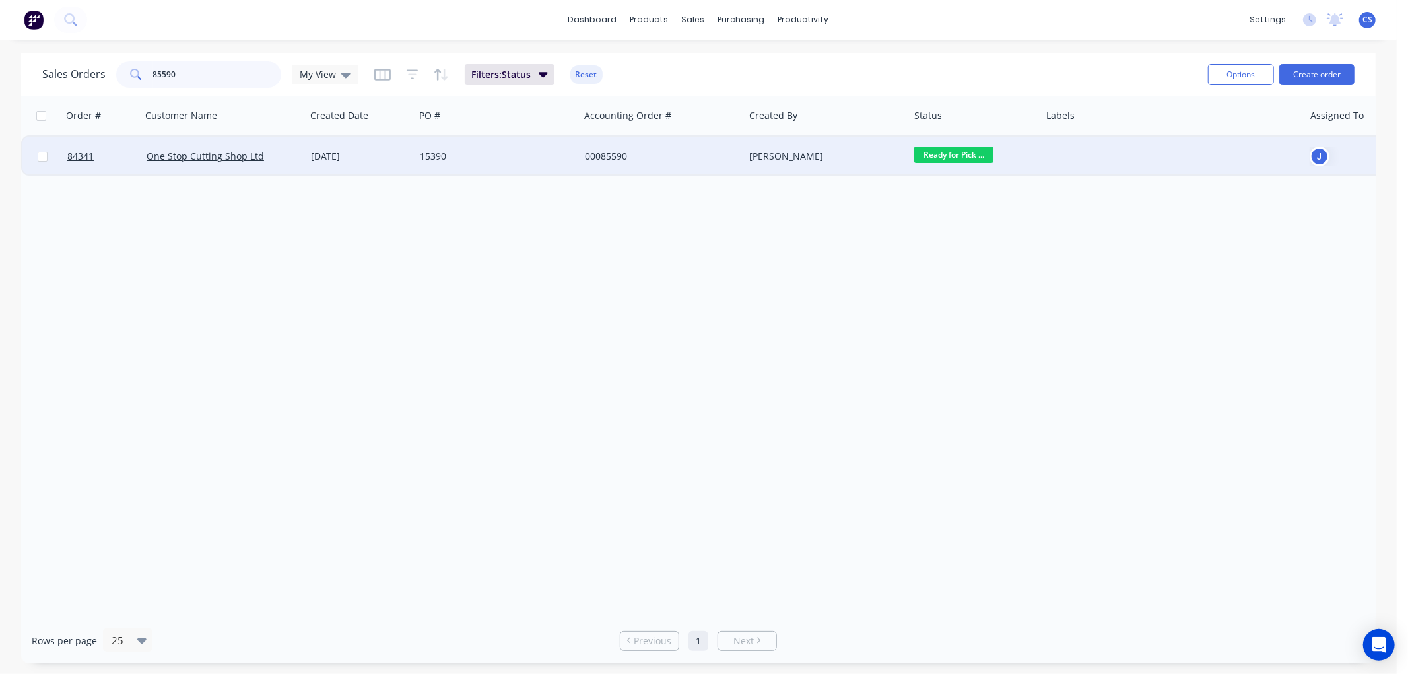
type input "85590"
click at [848, 150] on div "[PERSON_NAME]" at bounding box center [822, 156] width 147 height 13
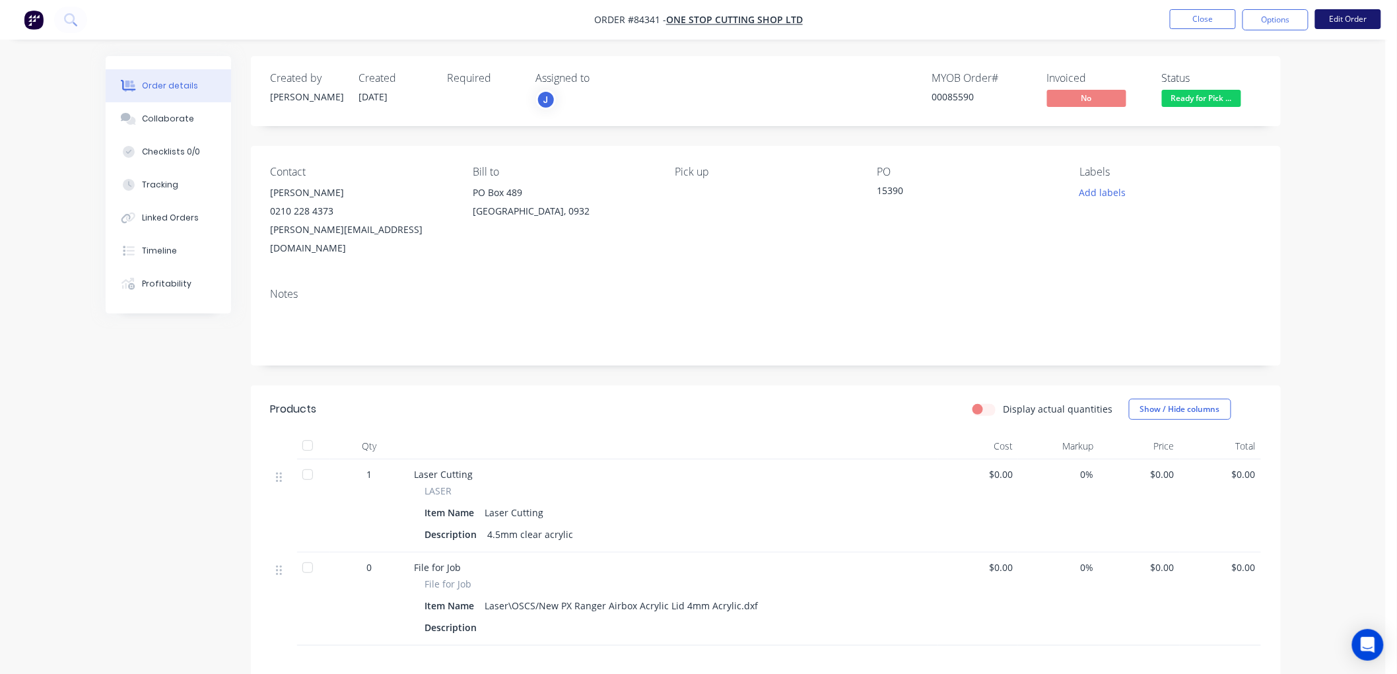
click at [1345, 18] on button "Edit Order" at bounding box center [1348, 19] width 66 height 20
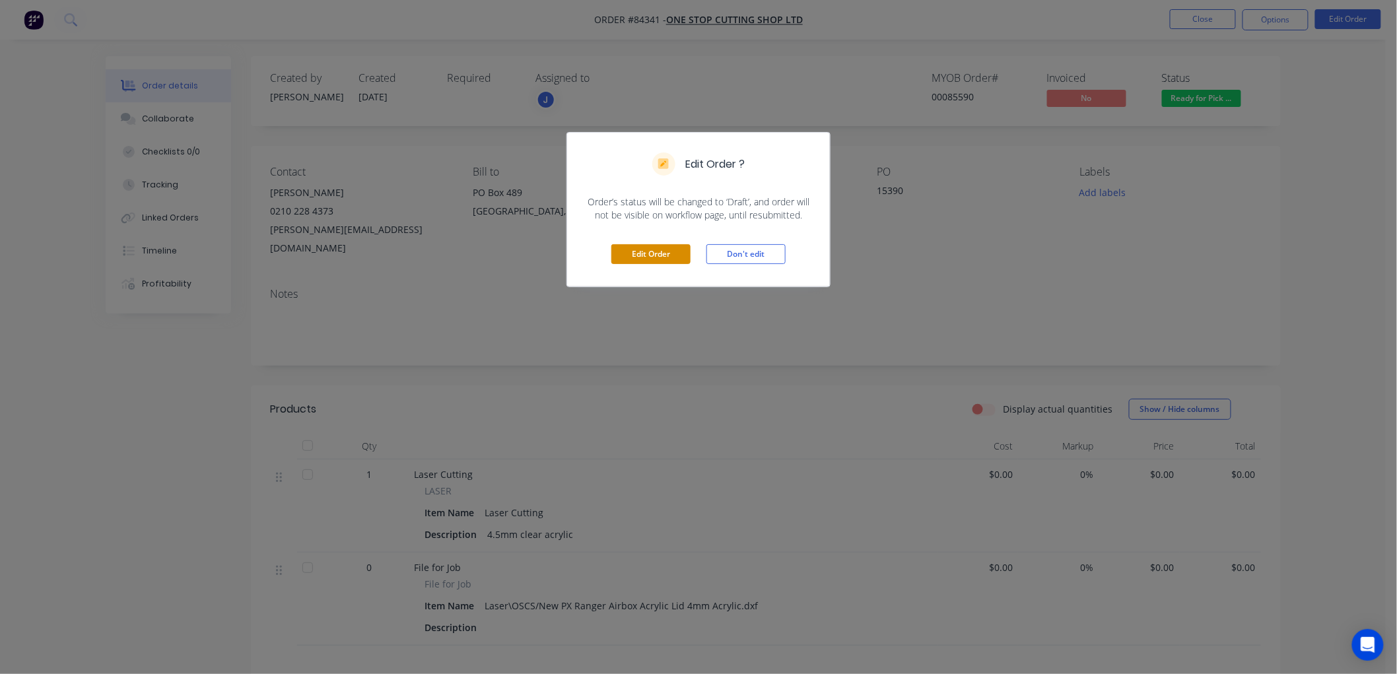
click at [655, 257] on button "Edit Order" at bounding box center [650, 254] width 79 height 20
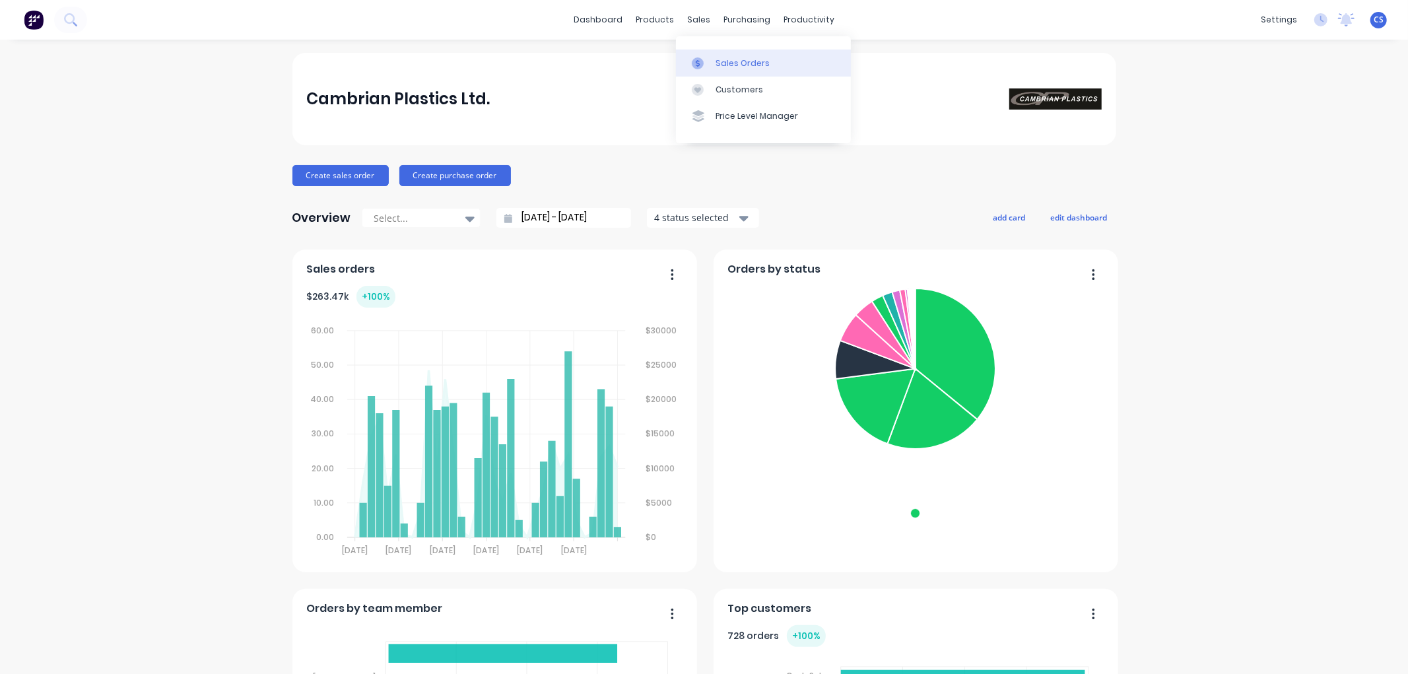
click at [711, 51] on link "Sales Orders" at bounding box center [763, 63] width 175 height 26
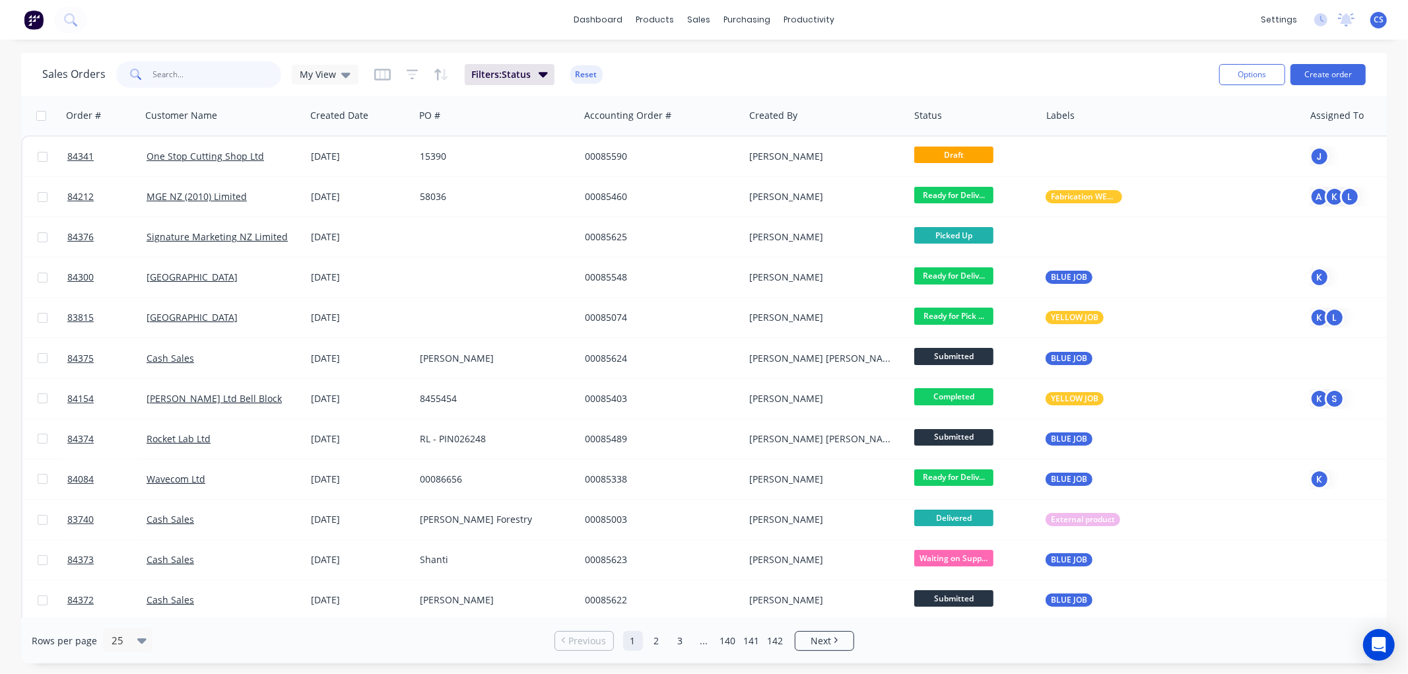
click at [196, 79] on input "text" at bounding box center [217, 74] width 129 height 26
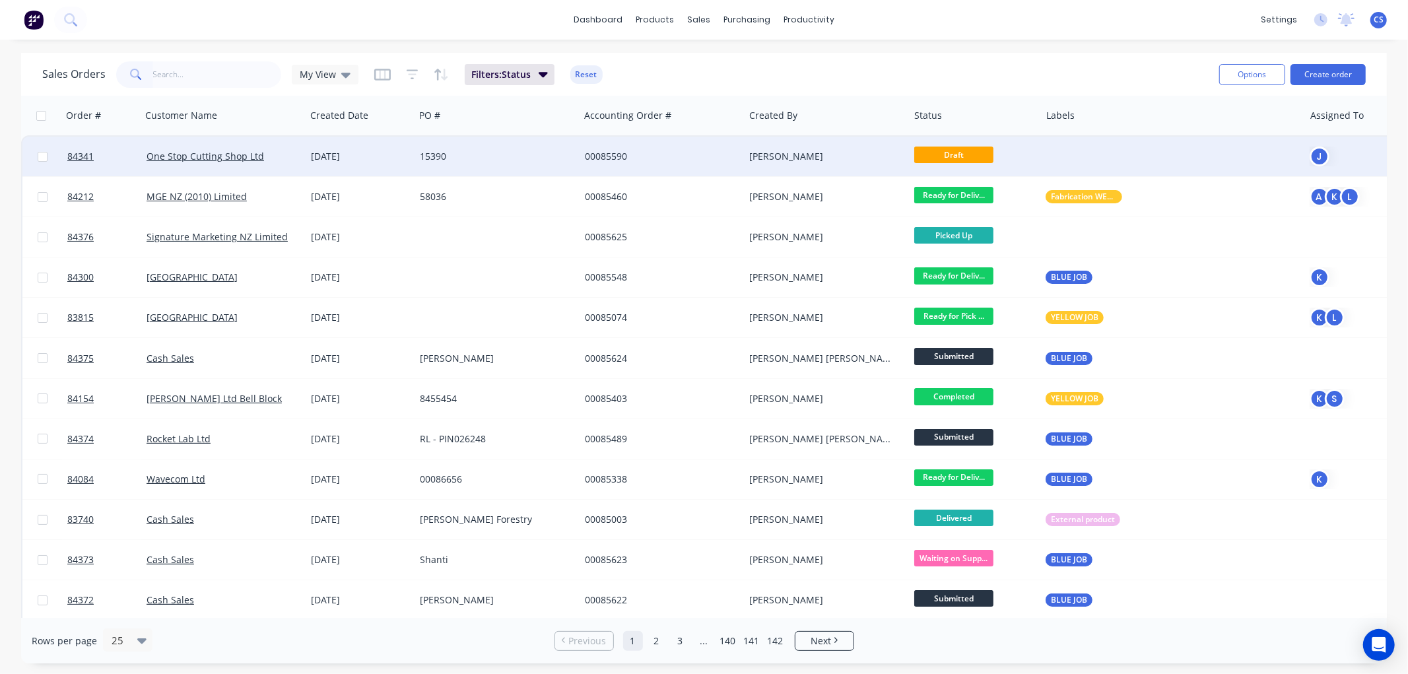
click at [281, 151] on div "One Stop Cutting Shop Ltd" at bounding box center [220, 156] width 147 height 13
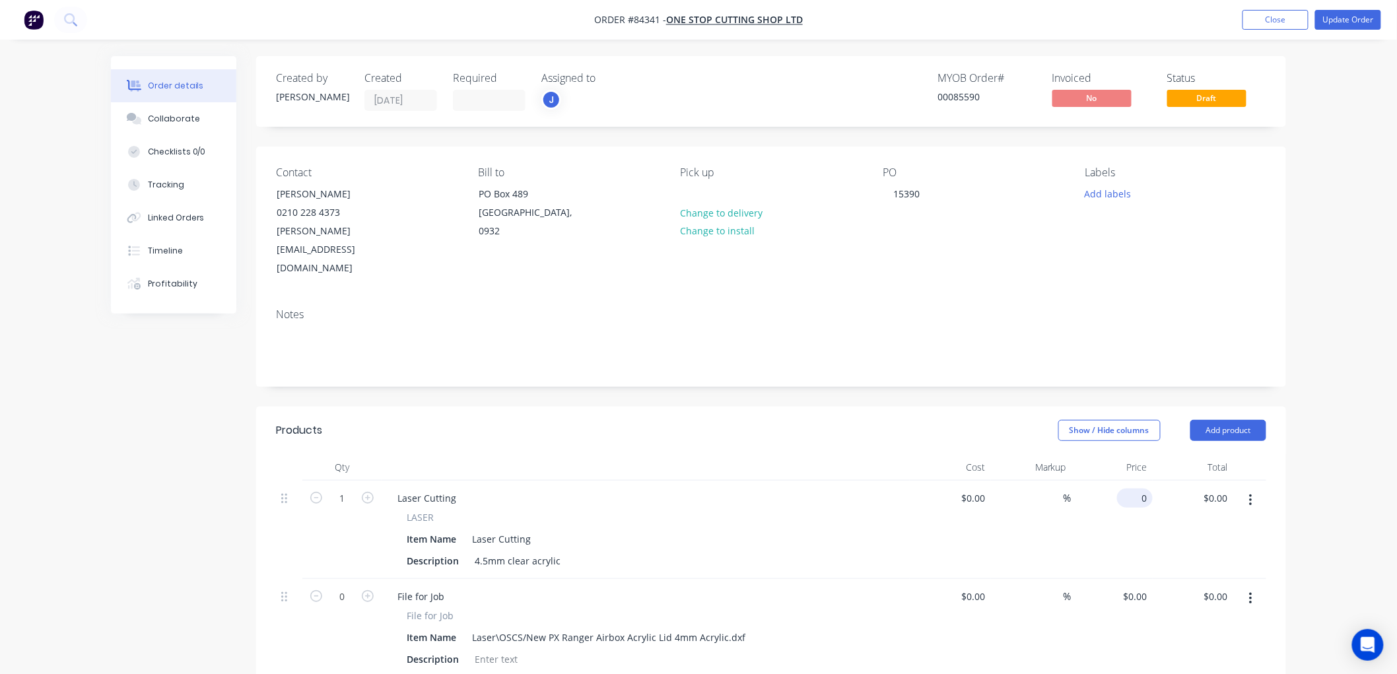
click at [1130, 481] on div "0 $0.00" at bounding box center [1111, 530] width 81 height 98
click at [1137, 488] on input "0" at bounding box center [1137, 497] width 30 height 19
type input "$41.14"
click at [1341, 20] on button "Update Order" at bounding box center [1348, 20] width 66 height 20
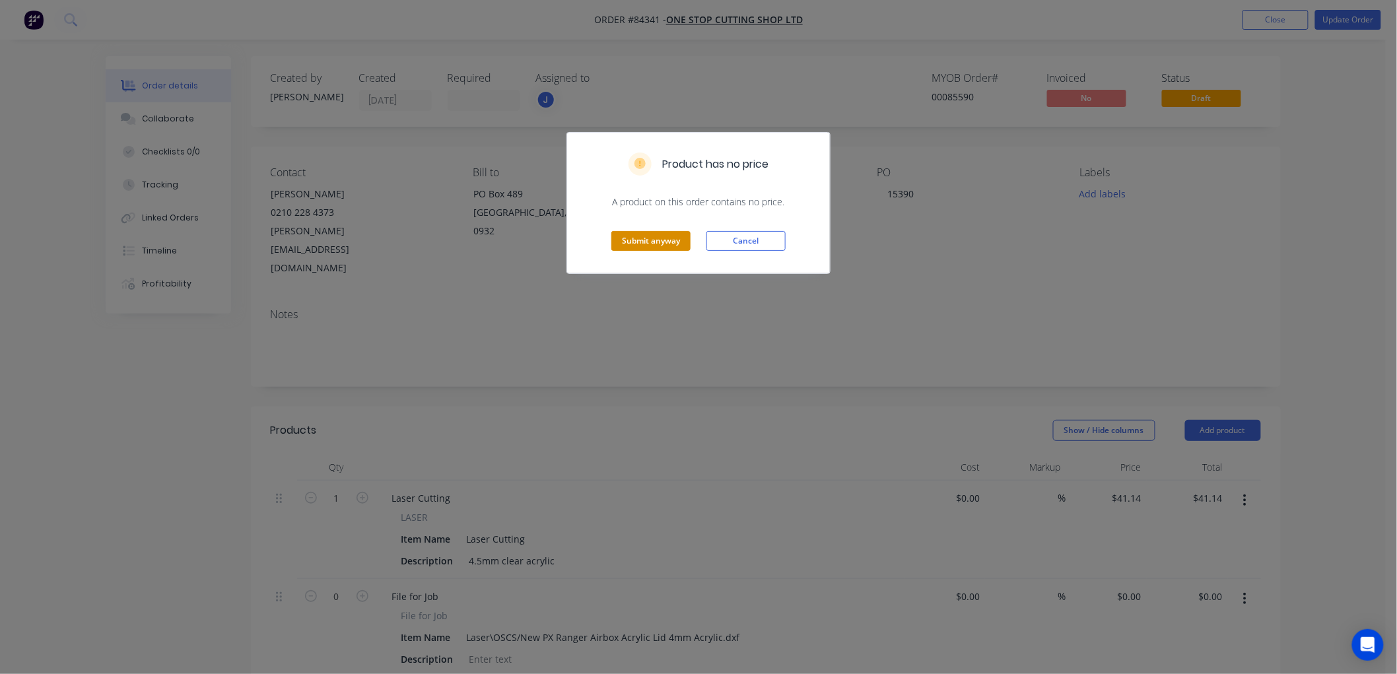
click at [648, 238] on button "Submit anyway" at bounding box center [650, 241] width 79 height 20
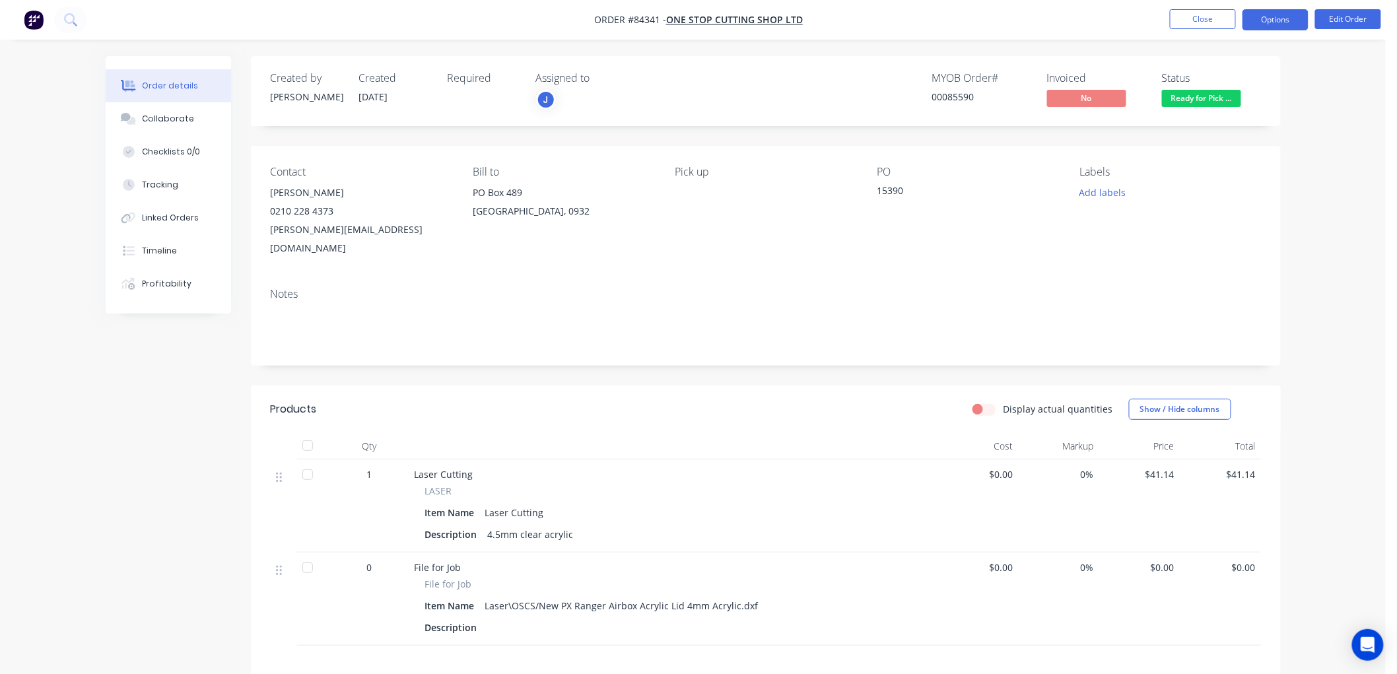
click at [1277, 23] on button "Options" at bounding box center [1275, 19] width 66 height 21
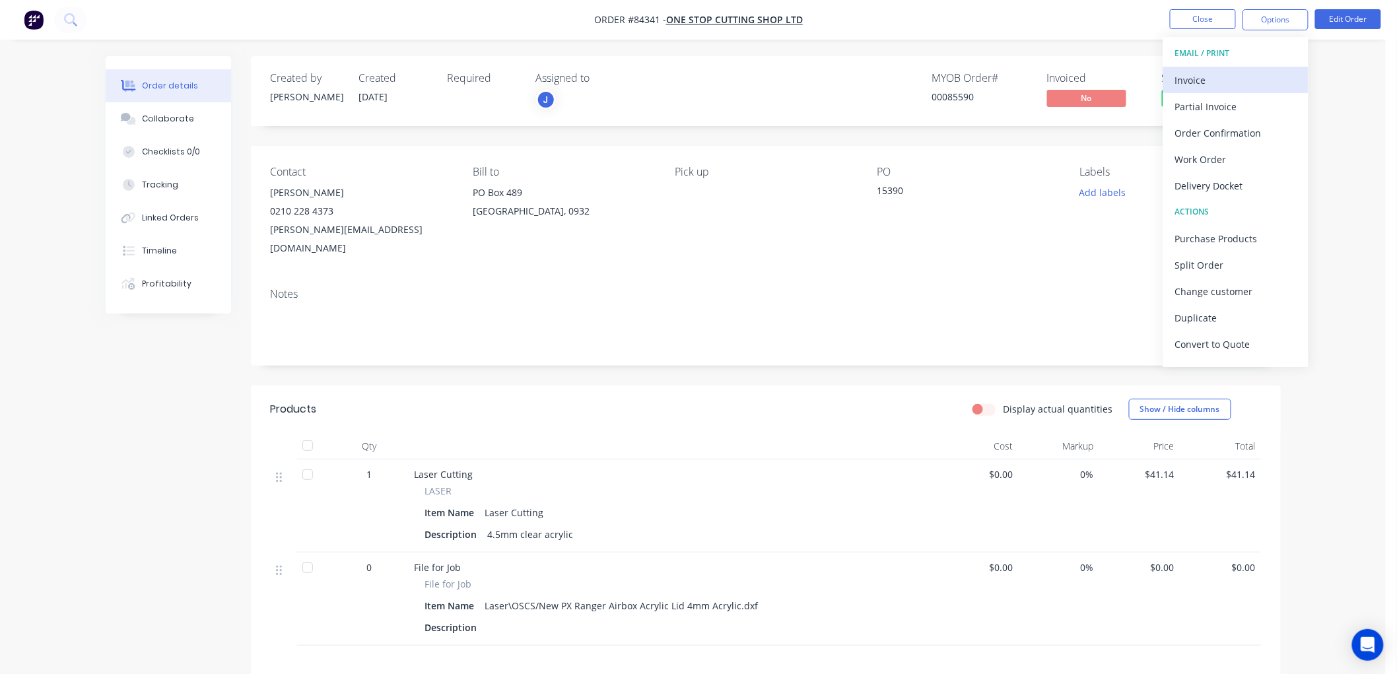
click at [1213, 74] on div "Invoice" at bounding box center [1235, 80] width 121 height 19
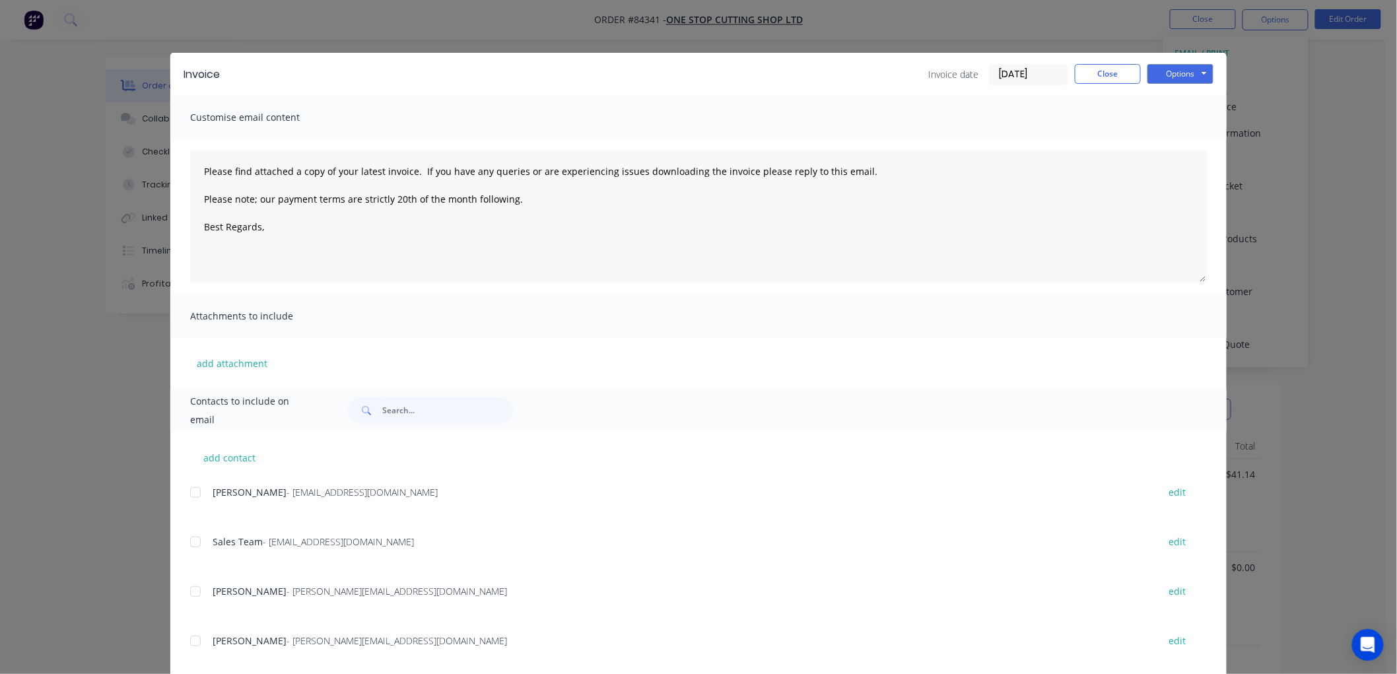
click at [193, 495] on div at bounding box center [195, 492] width 26 height 26
click at [289, 229] on textarea "Please find attached a copy of your latest invoice. If you have any queries or …" at bounding box center [698, 217] width 1017 height 132
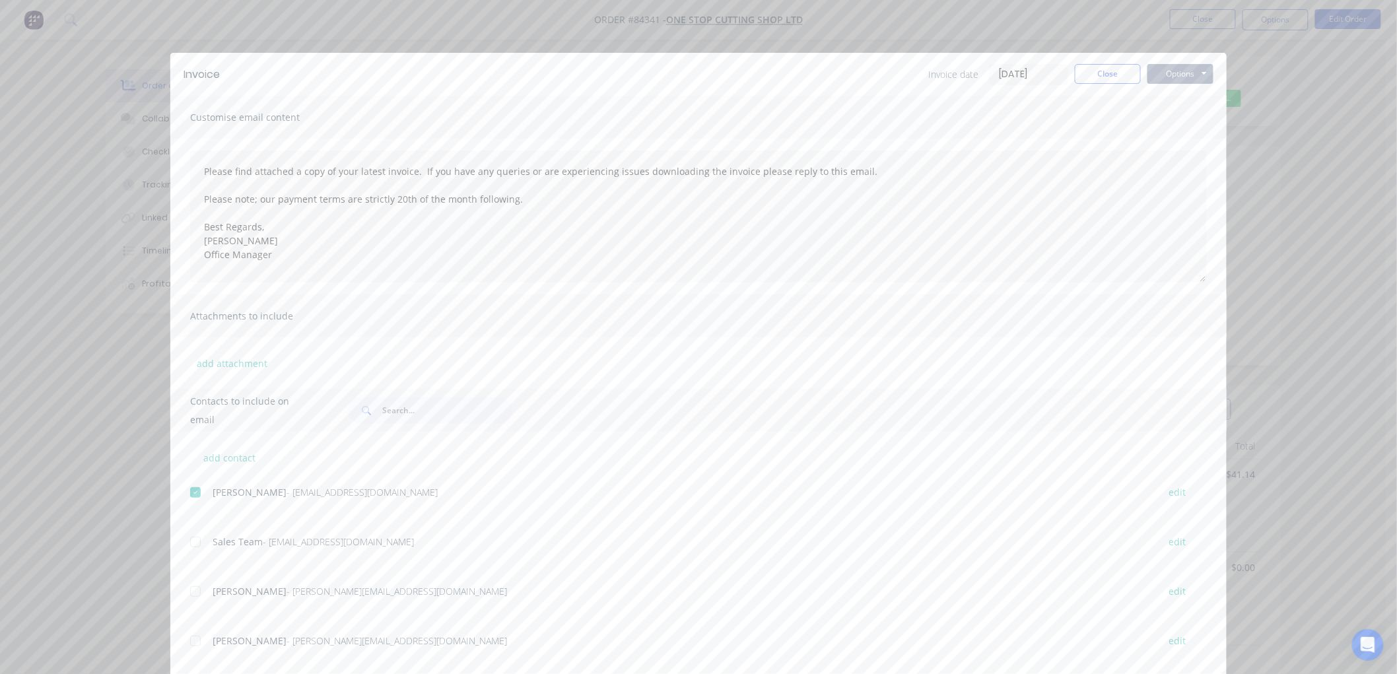
click at [1160, 67] on button "Options" at bounding box center [1180, 74] width 66 height 20
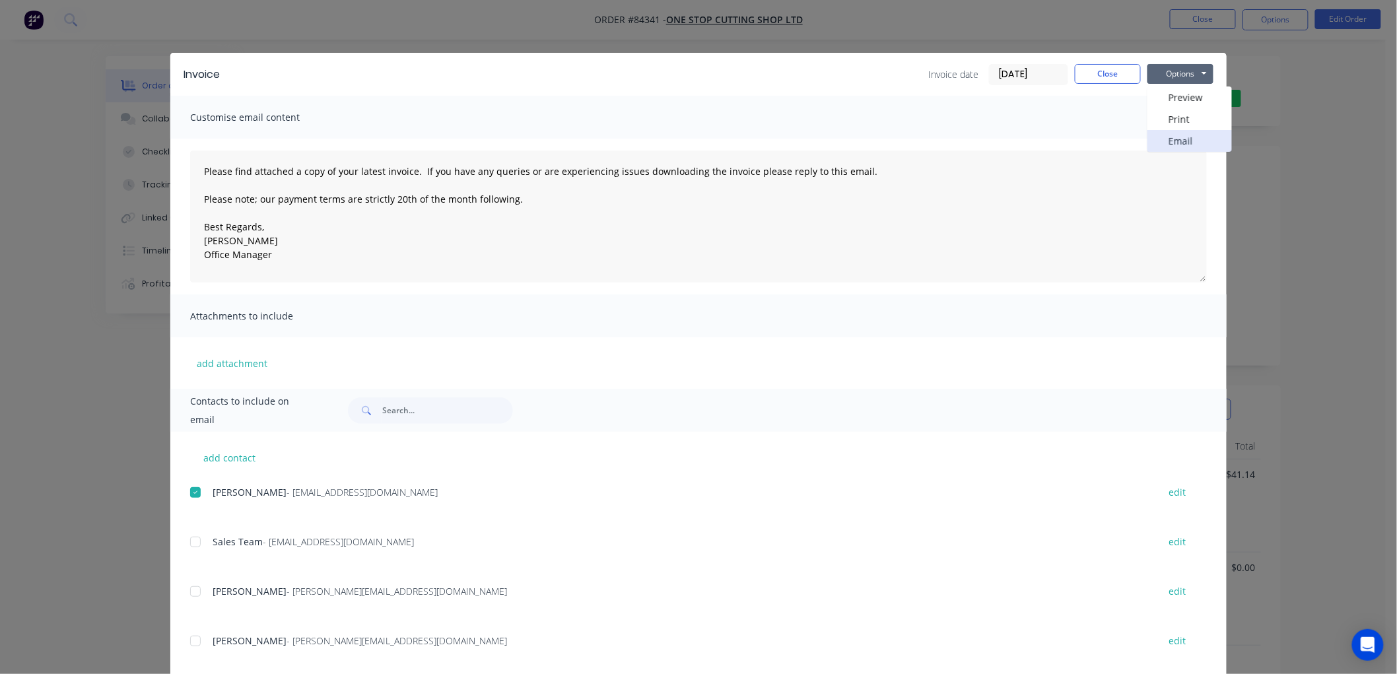
click at [1172, 135] on button "Email" at bounding box center [1189, 141] width 84 height 22
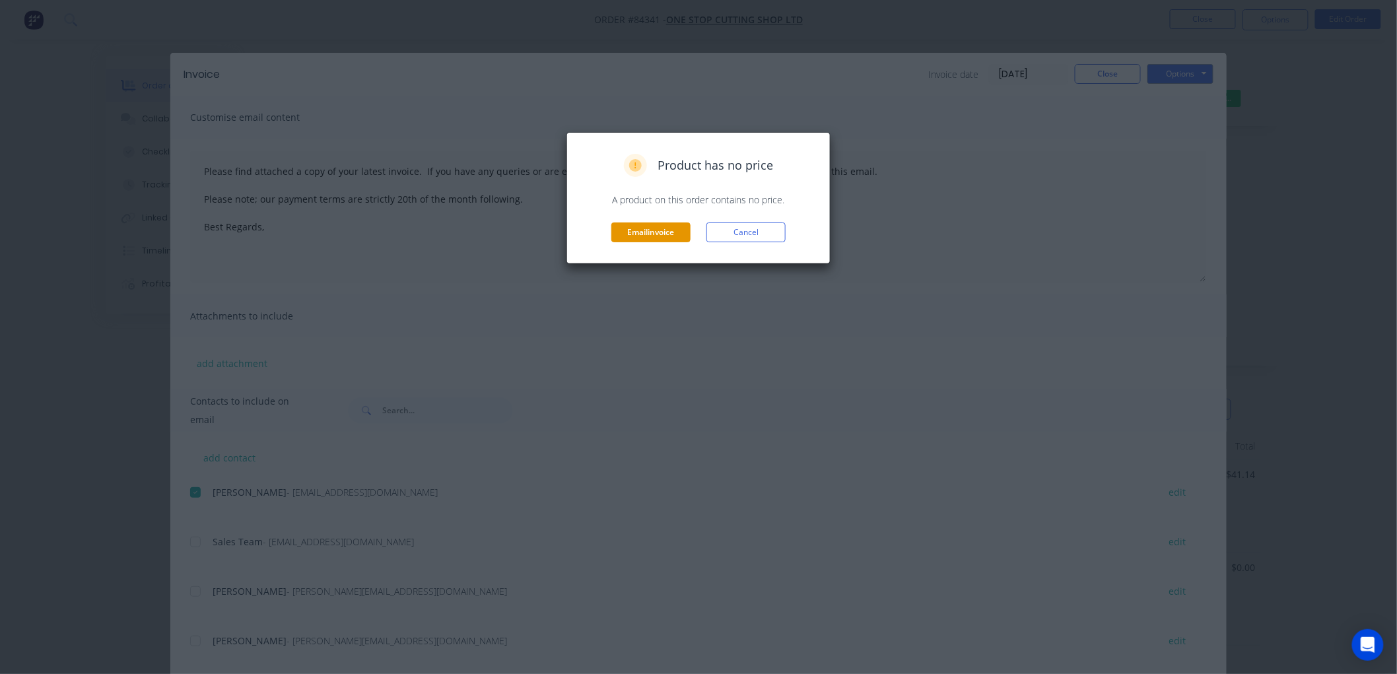
click at [652, 230] on button "Email invoice" at bounding box center [650, 232] width 79 height 20
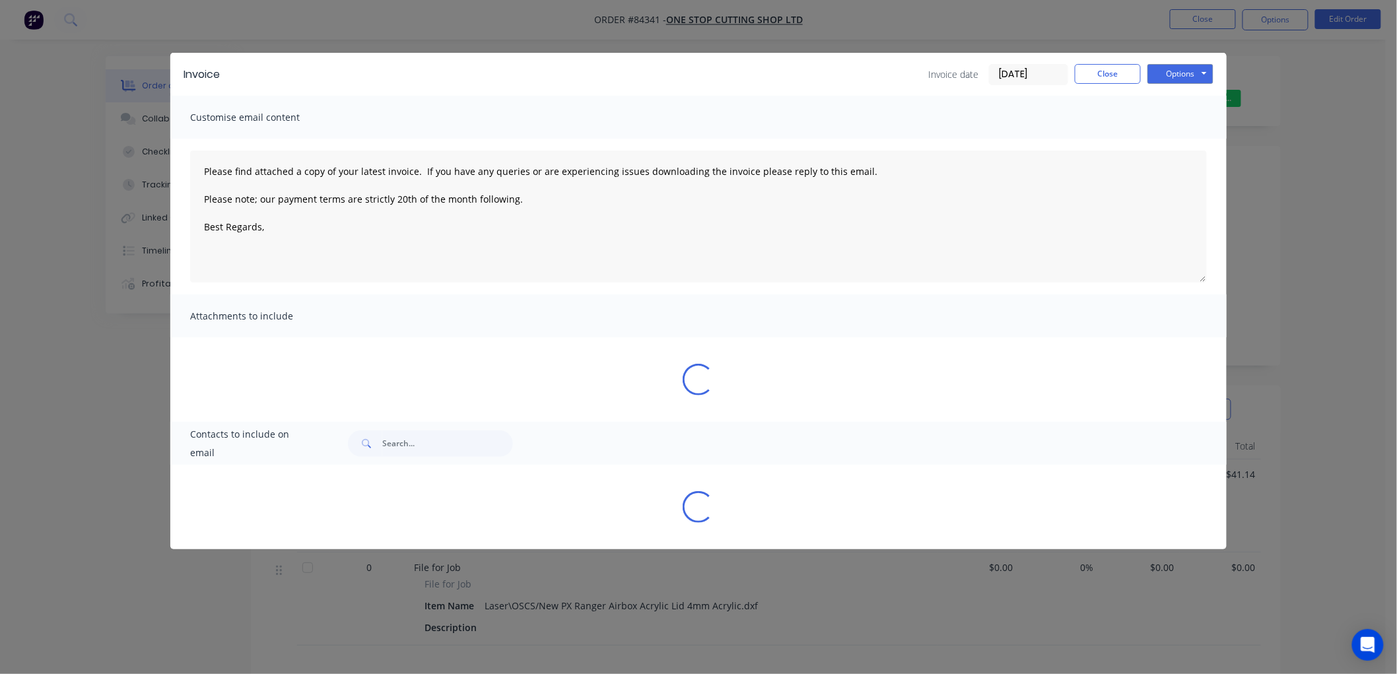
type textarea "Please find attached a copy of your latest invoice. If you have any queries or …"
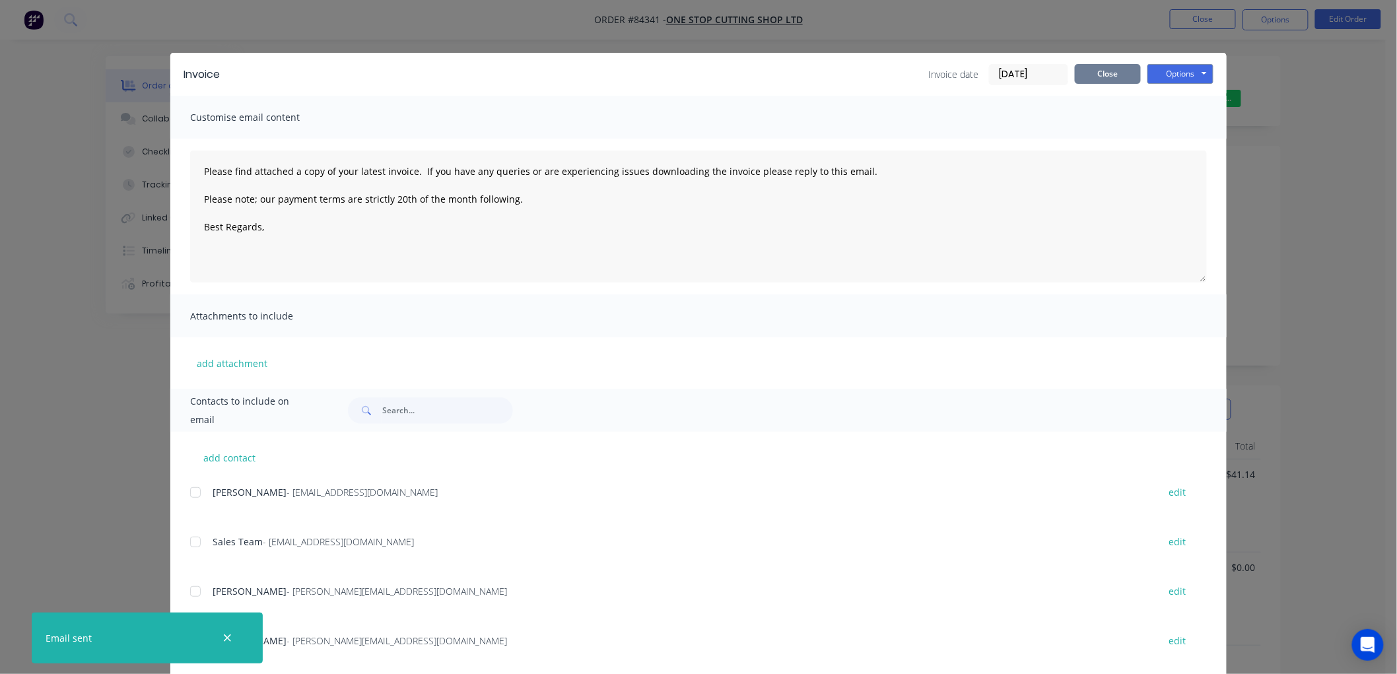
click at [1081, 79] on button "Close" at bounding box center [1108, 74] width 66 height 20
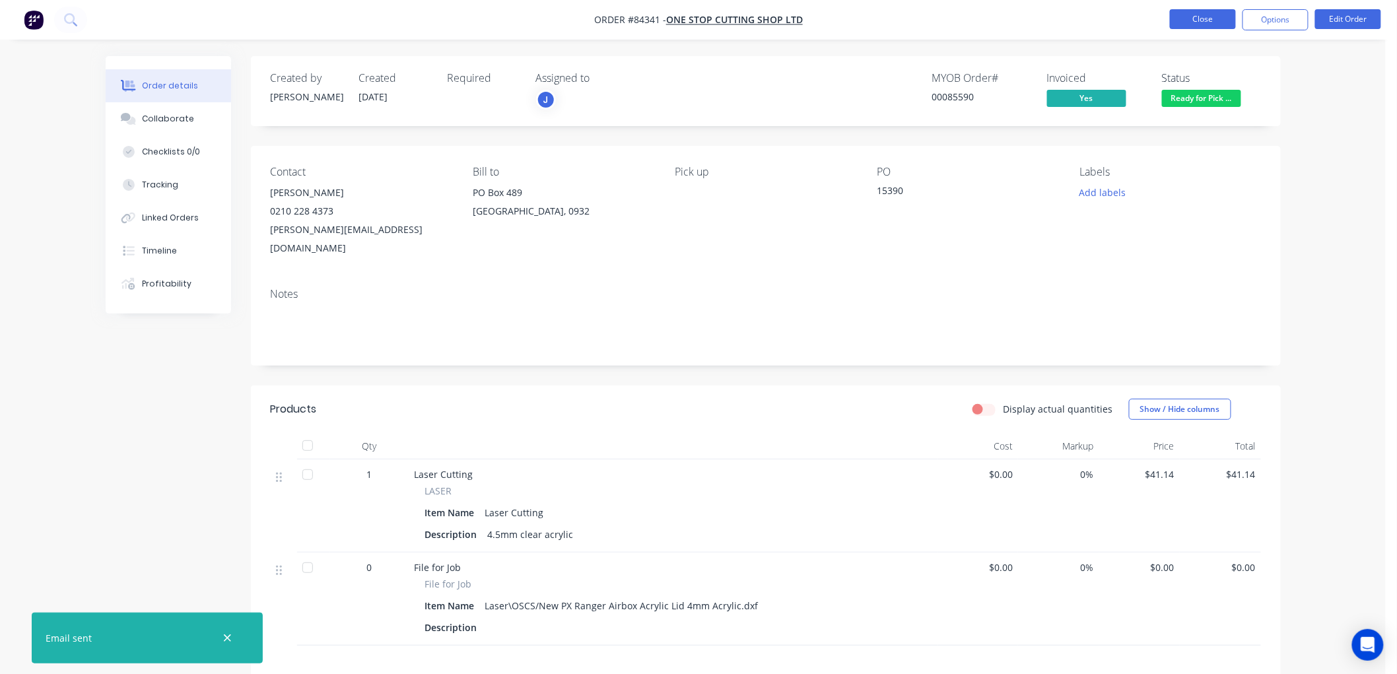
click at [1205, 20] on button "Close" at bounding box center [1203, 19] width 66 height 20
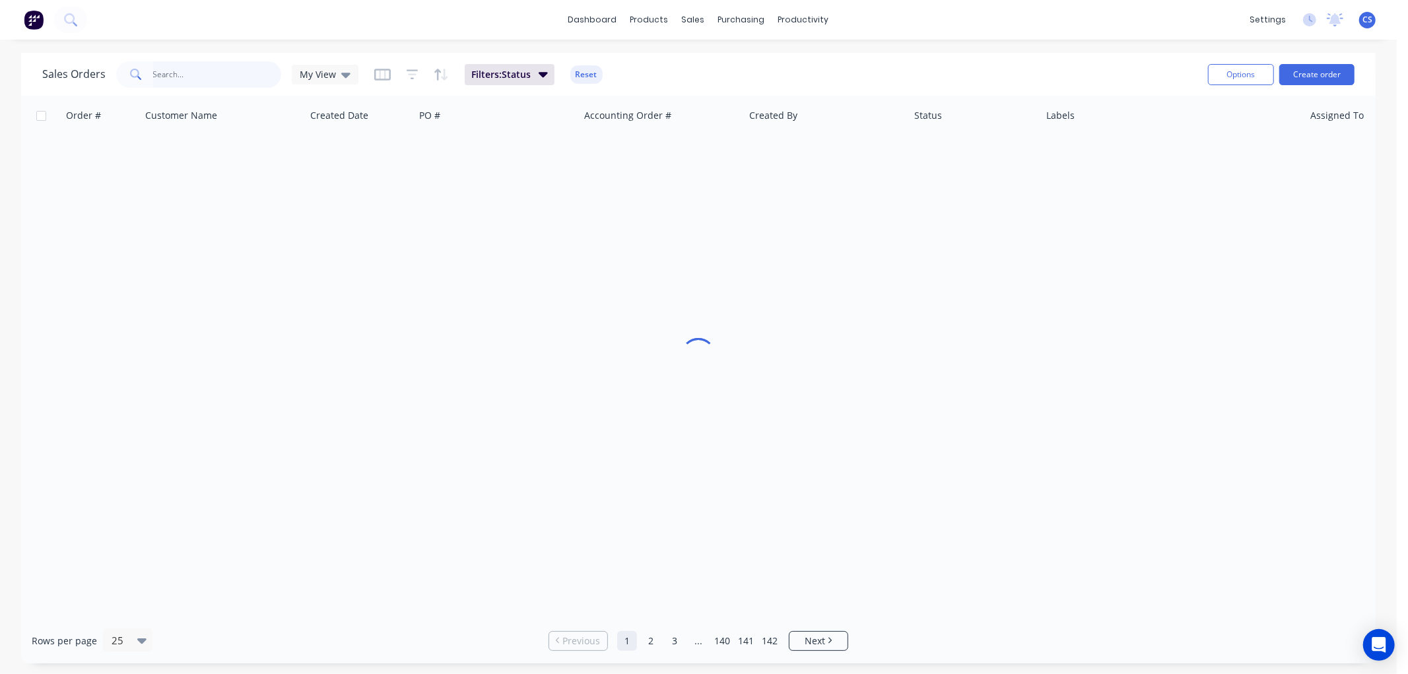
click at [201, 71] on input "text" at bounding box center [217, 74] width 129 height 26
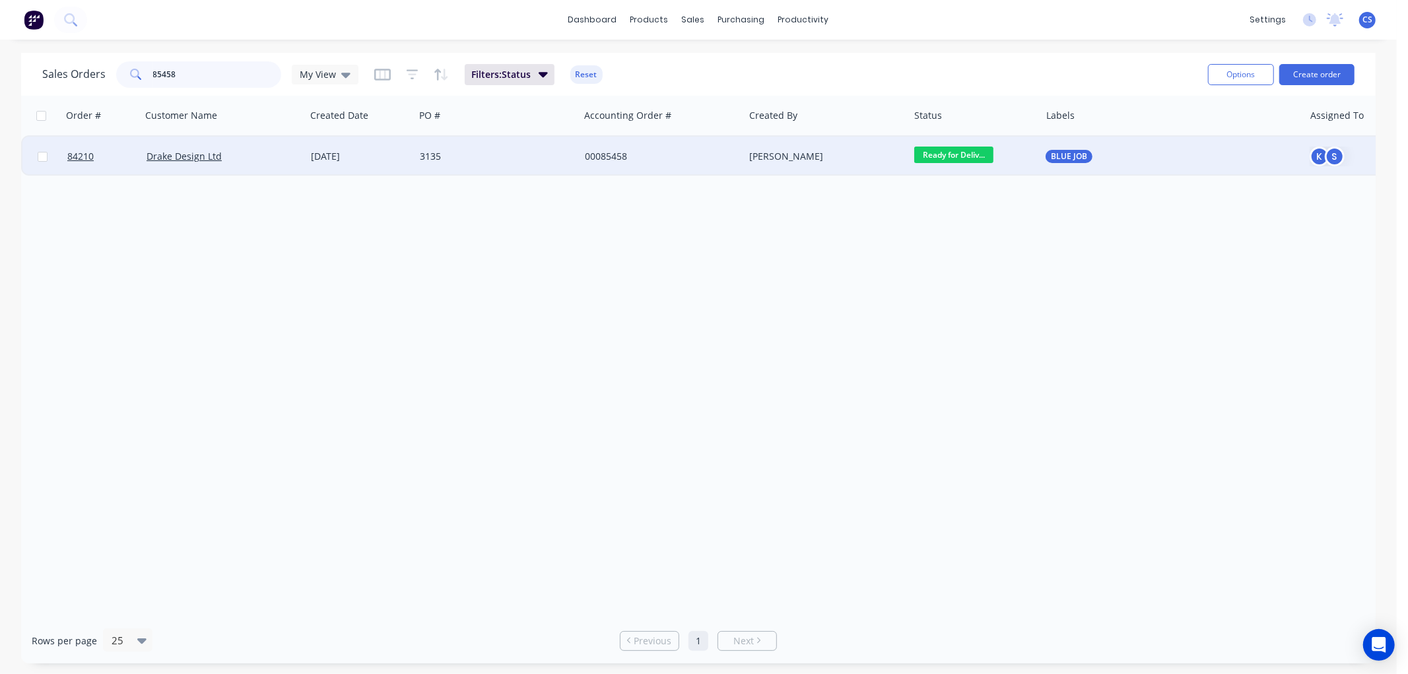
type input "85458"
click at [632, 159] on div "00085458" at bounding box center [658, 156] width 147 height 13
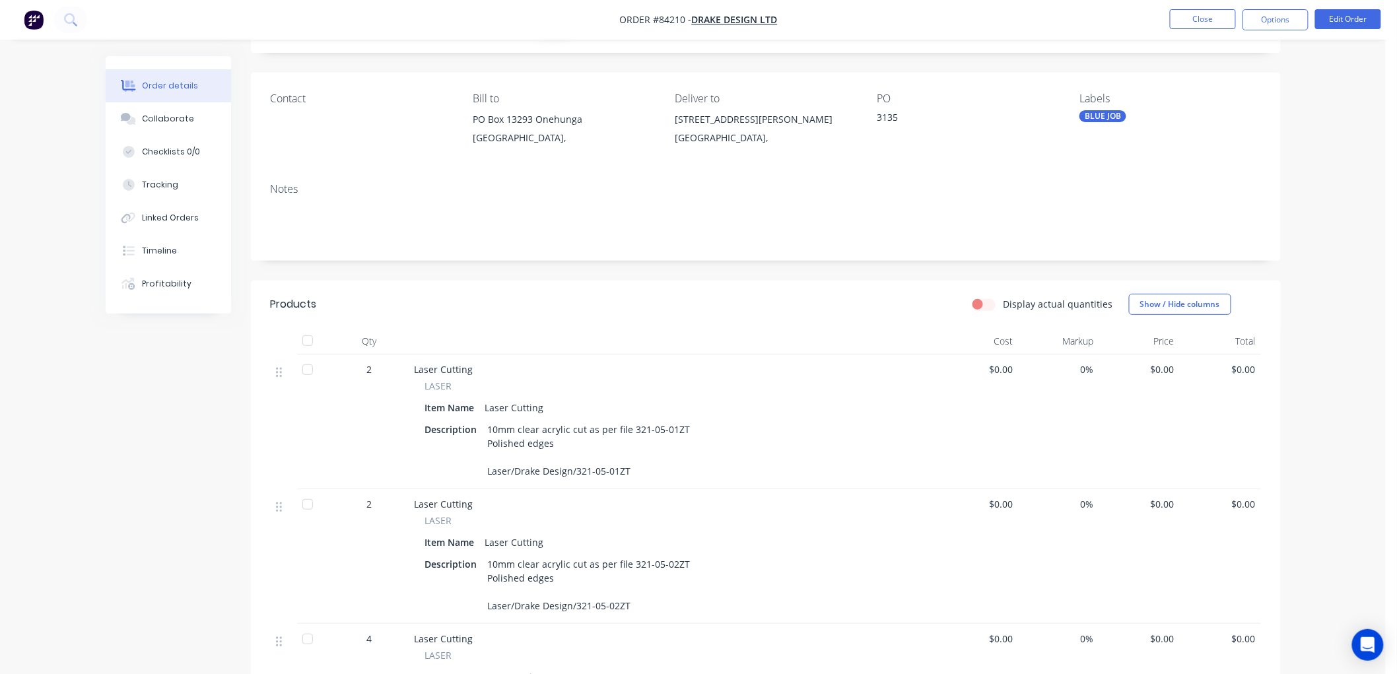
scroll to position [147, 0]
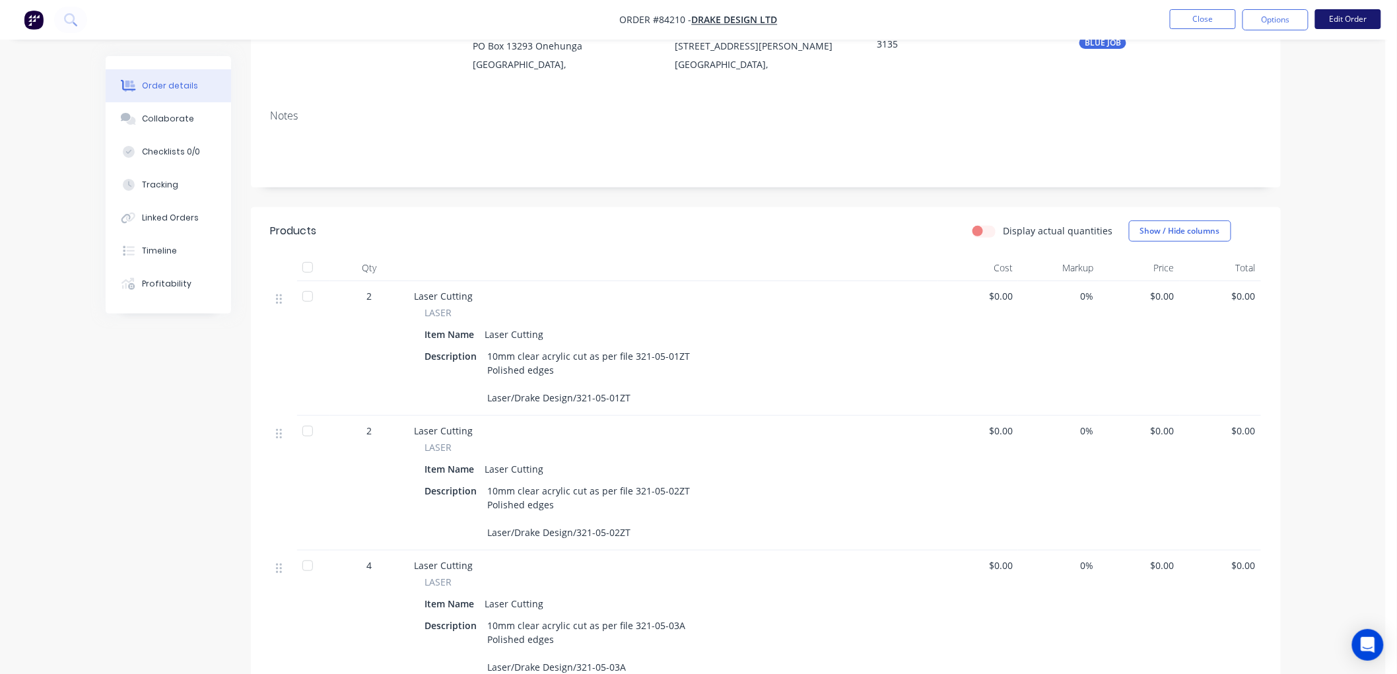
click at [1357, 22] on button "Edit Order" at bounding box center [1348, 19] width 66 height 20
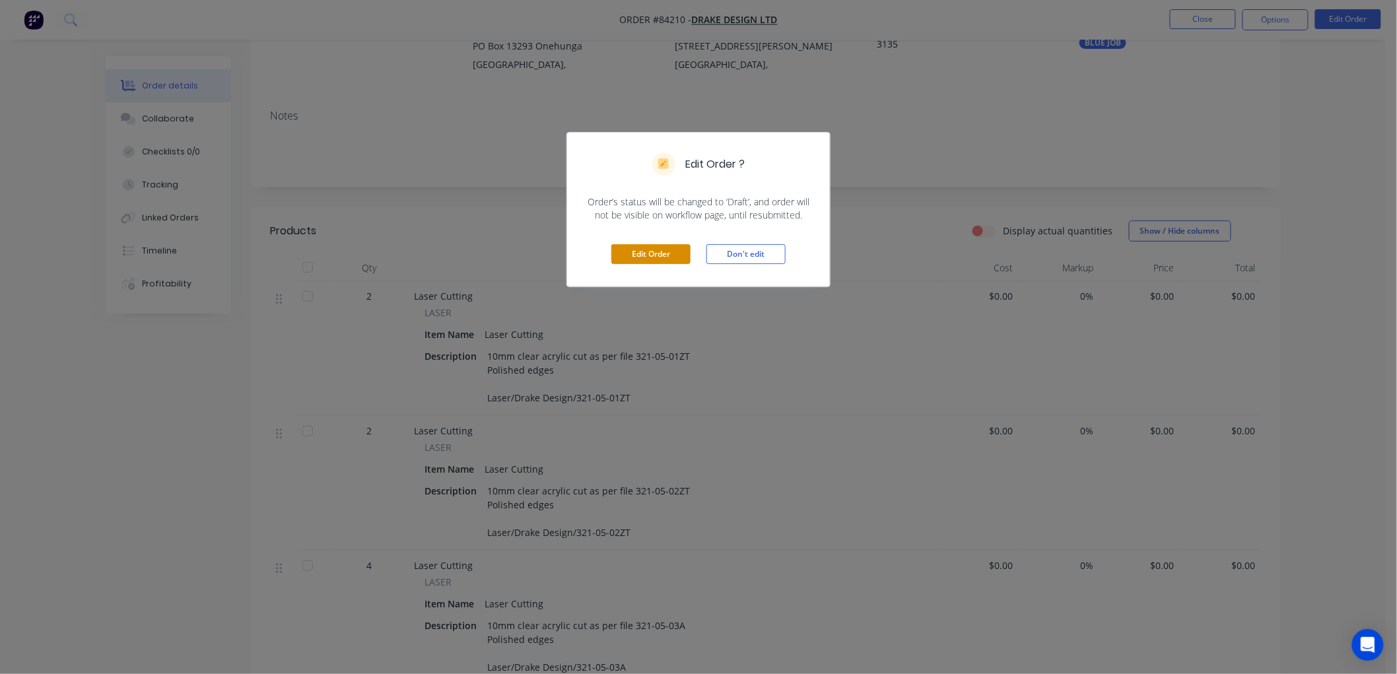
click at [637, 249] on button "Edit Order" at bounding box center [650, 254] width 79 height 20
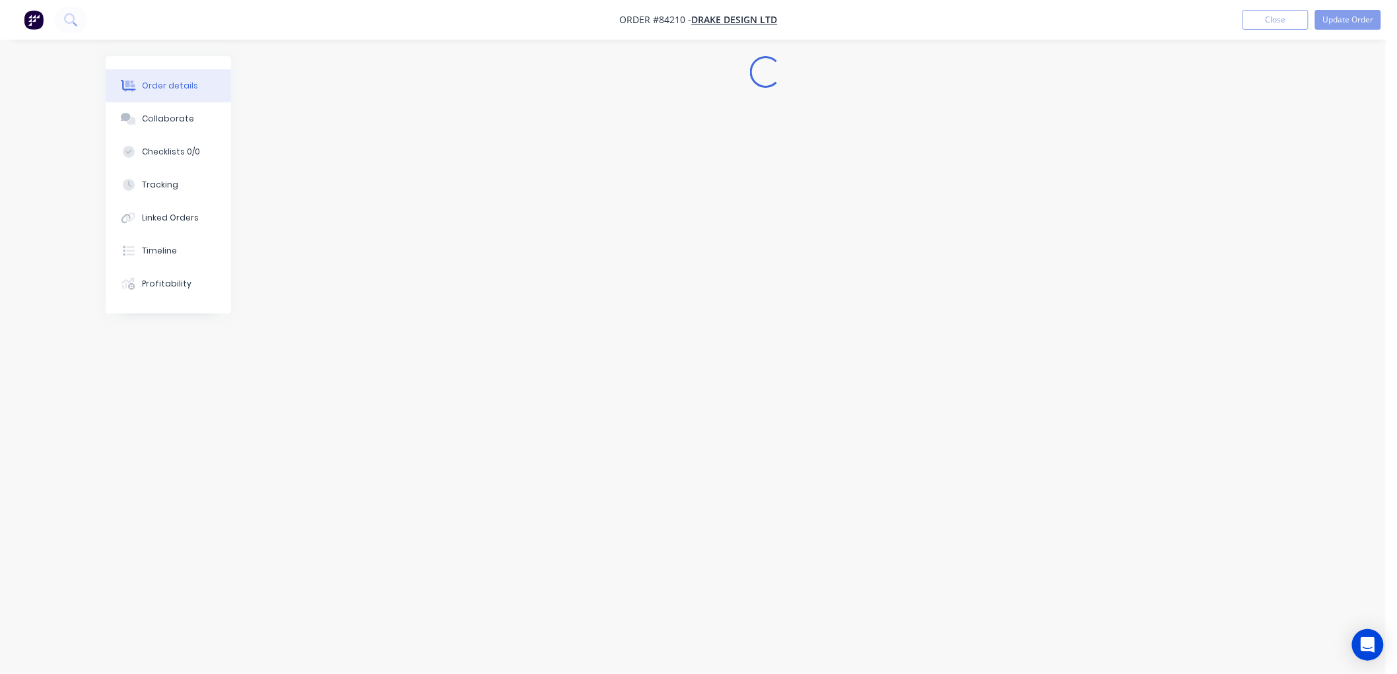
scroll to position [0, 0]
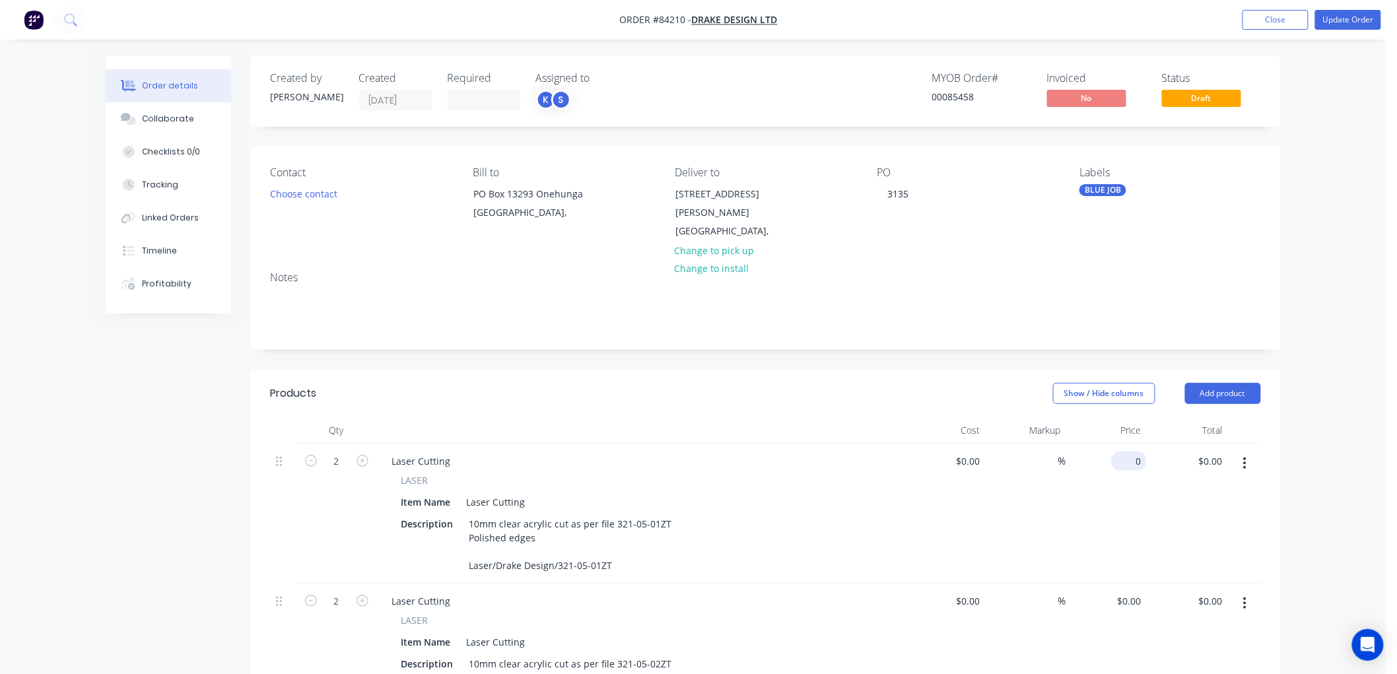
click at [1131, 464] on input "0" at bounding box center [1131, 461] width 30 height 19
type input "$178.18"
type input "$356.36"
click at [1302, 447] on div "Order details Collaborate Checklists 0/0 Tracking Linked Orders Timeline Profit…" at bounding box center [693, 621] width 1386 height 1243
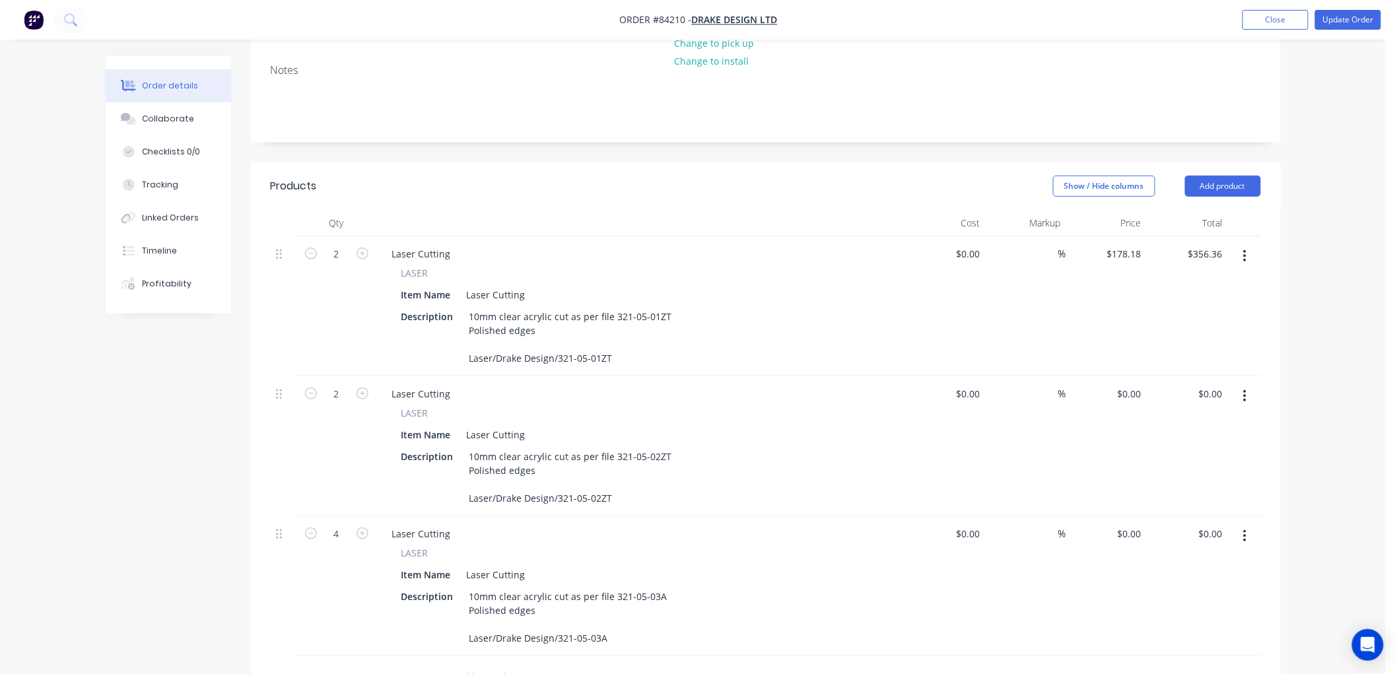
scroll to position [220, 0]
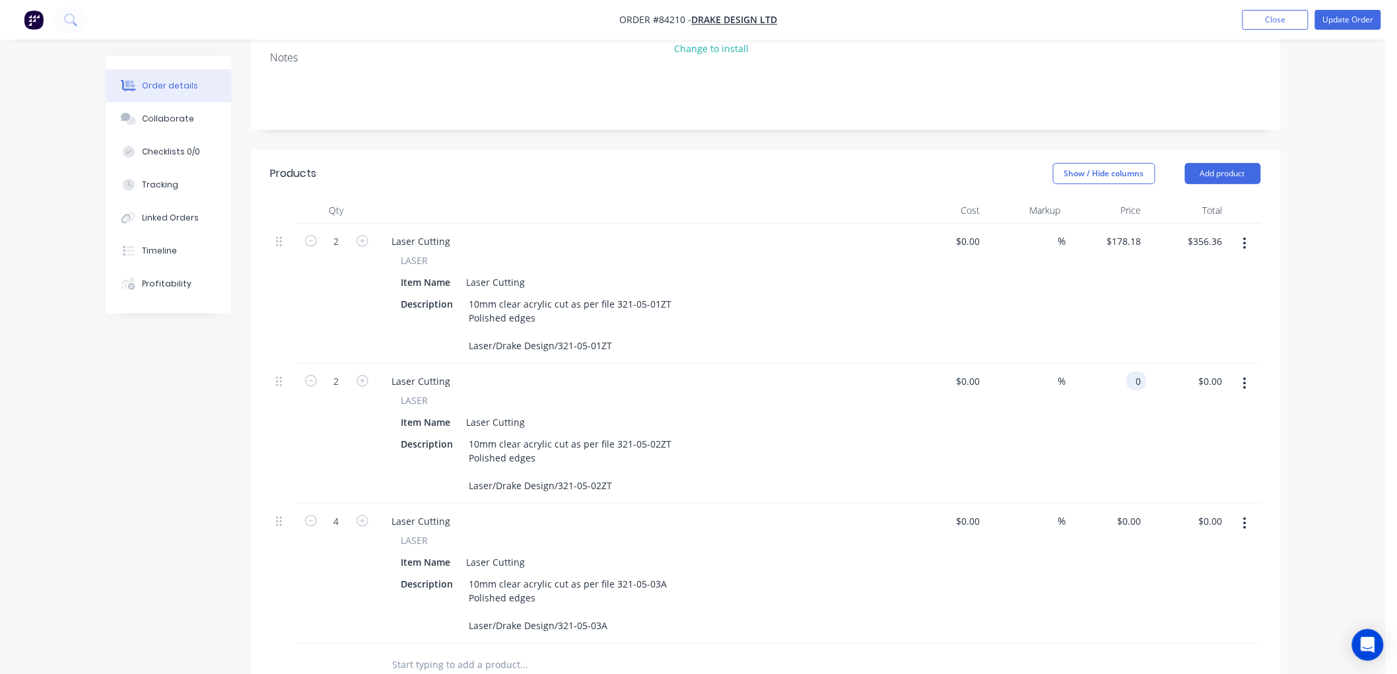
click at [1125, 375] on div "0 0" at bounding box center [1106, 434] width 81 height 140
type input "$178.18"
type input "$356.36"
click at [1349, 368] on div "Order details Collaborate Checklists 0/0 Tracking Linked Orders Timeline Profit…" at bounding box center [693, 401] width 1386 height 1243
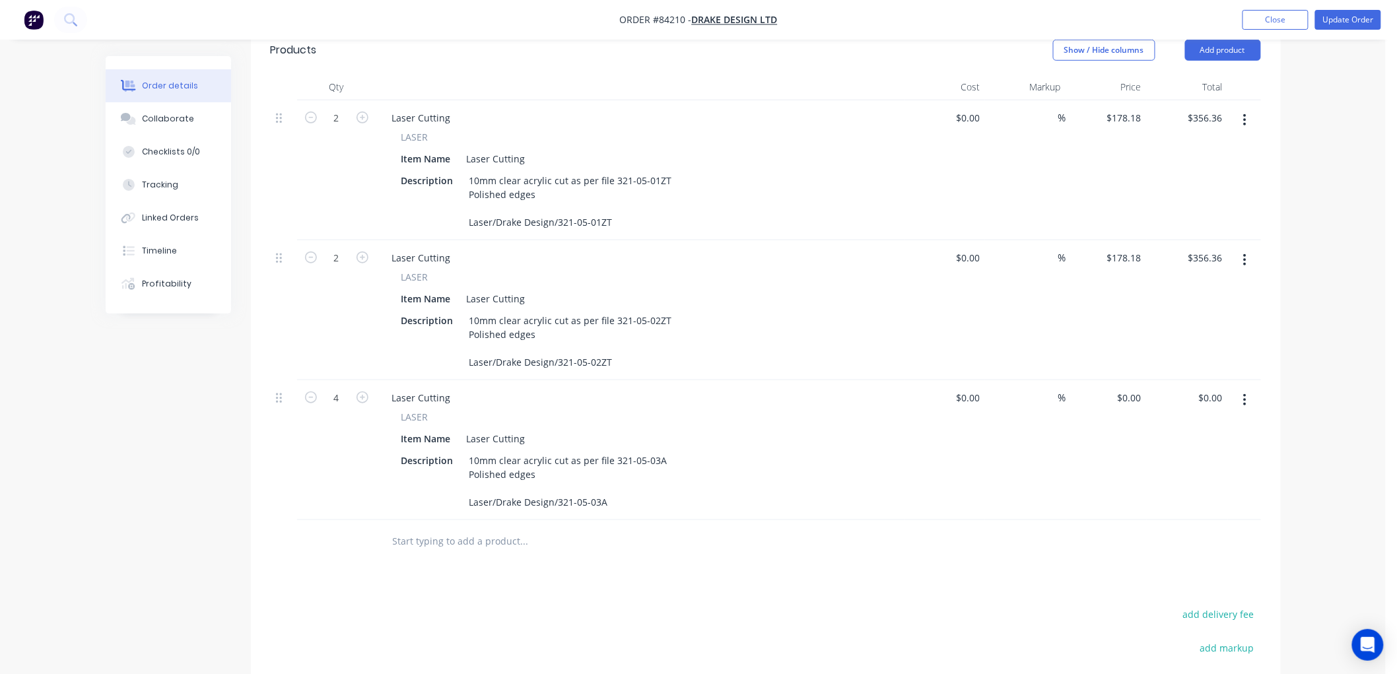
scroll to position [440, 0]
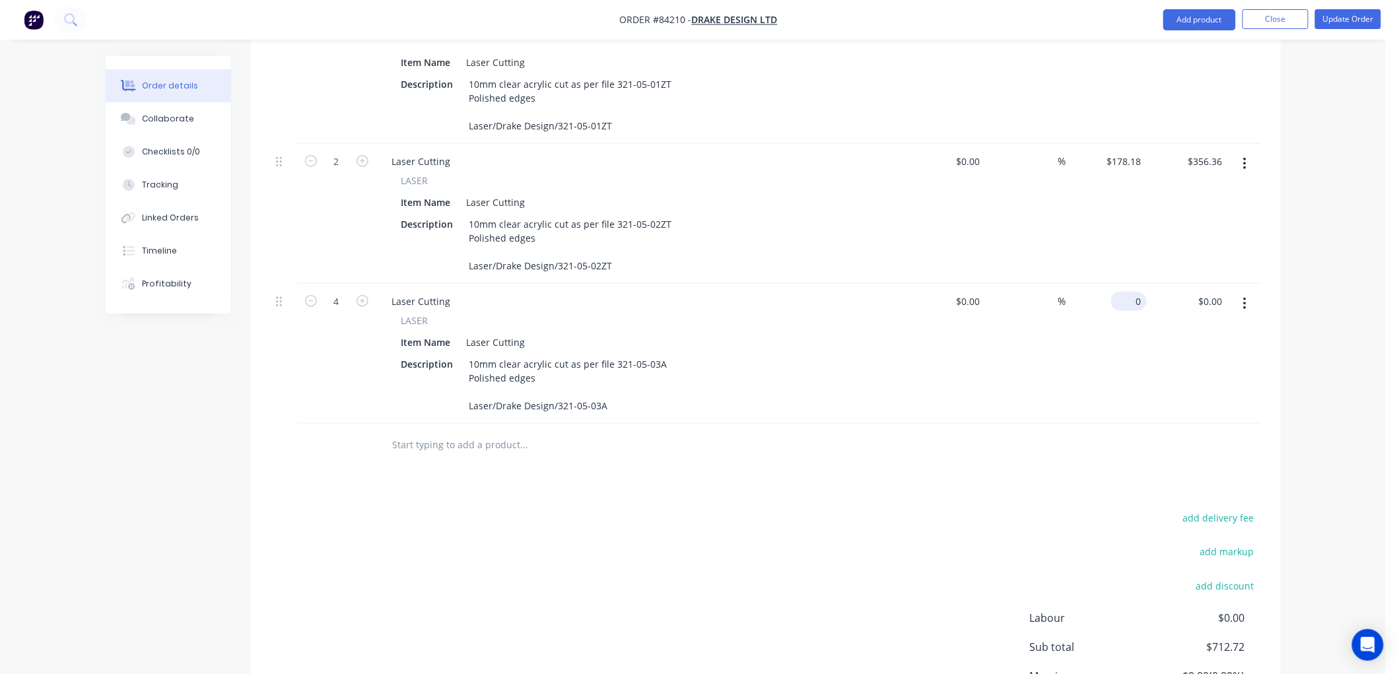
click at [1131, 300] on input "0" at bounding box center [1131, 301] width 30 height 19
type input "$153.02"
type input "$612.08"
click at [1271, 285] on div "Qty Cost Markup Price Total 2 Laser Cutting LASER Item Name Laser Cutting Descr…" at bounding box center [766, 222] width 1030 height 489
click at [1320, 259] on div "Order details Collaborate Checklists 0/0 Tracking Linked Orders Timeline Profit…" at bounding box center [693, 181] width 1386 height 1243
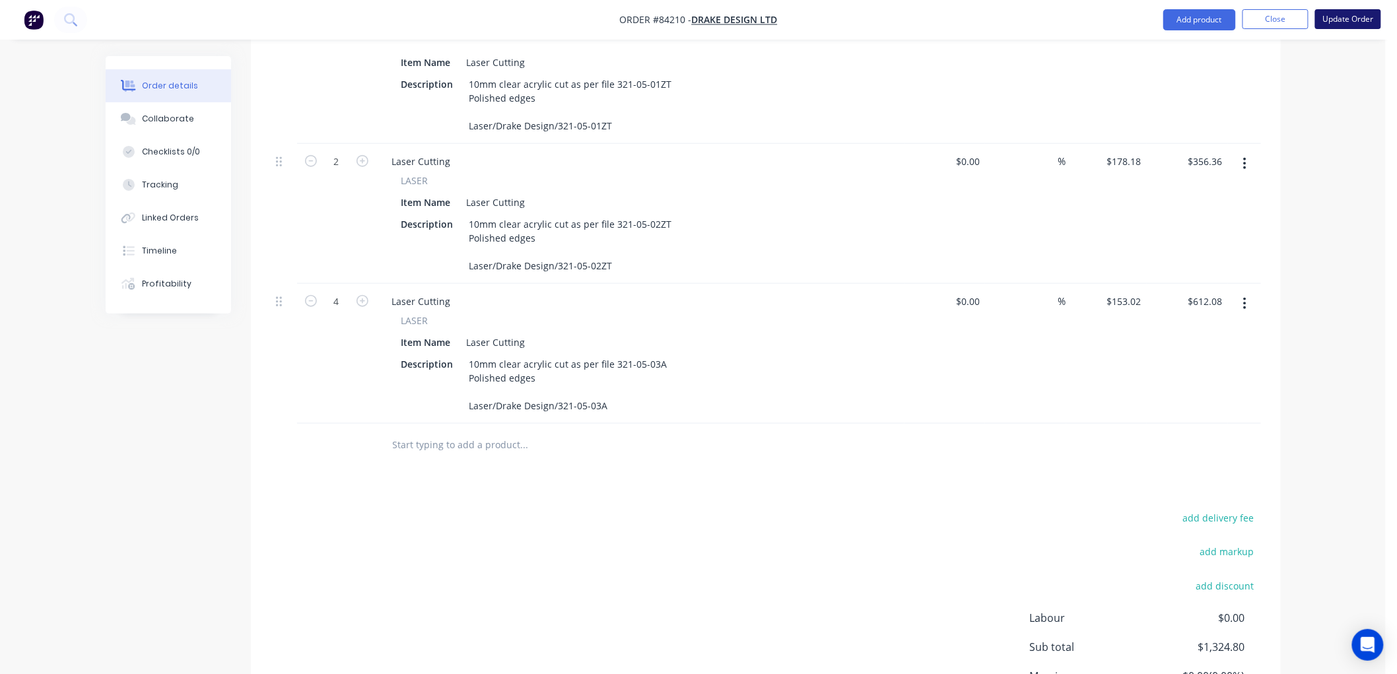
click at [1347, 16] on button "Update Order" at bounding box center [1348, 19] width 66 height 20
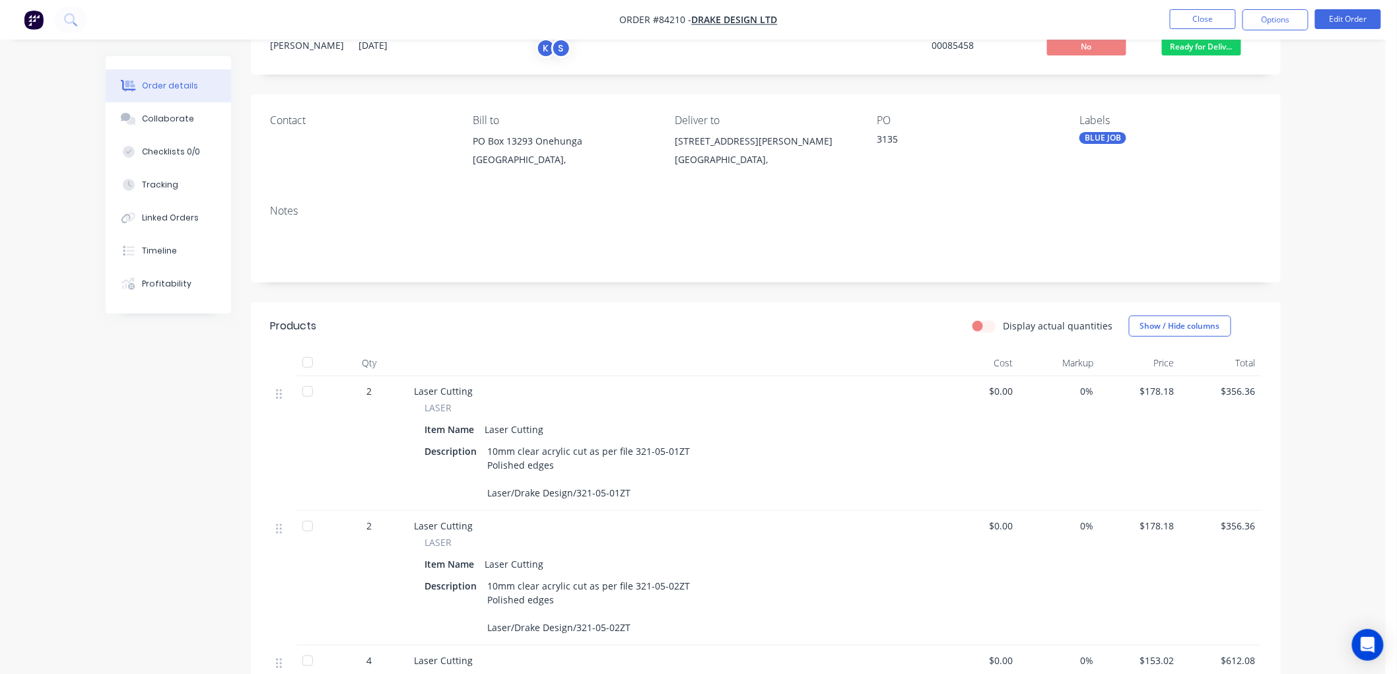
scroll to position [366, 0]
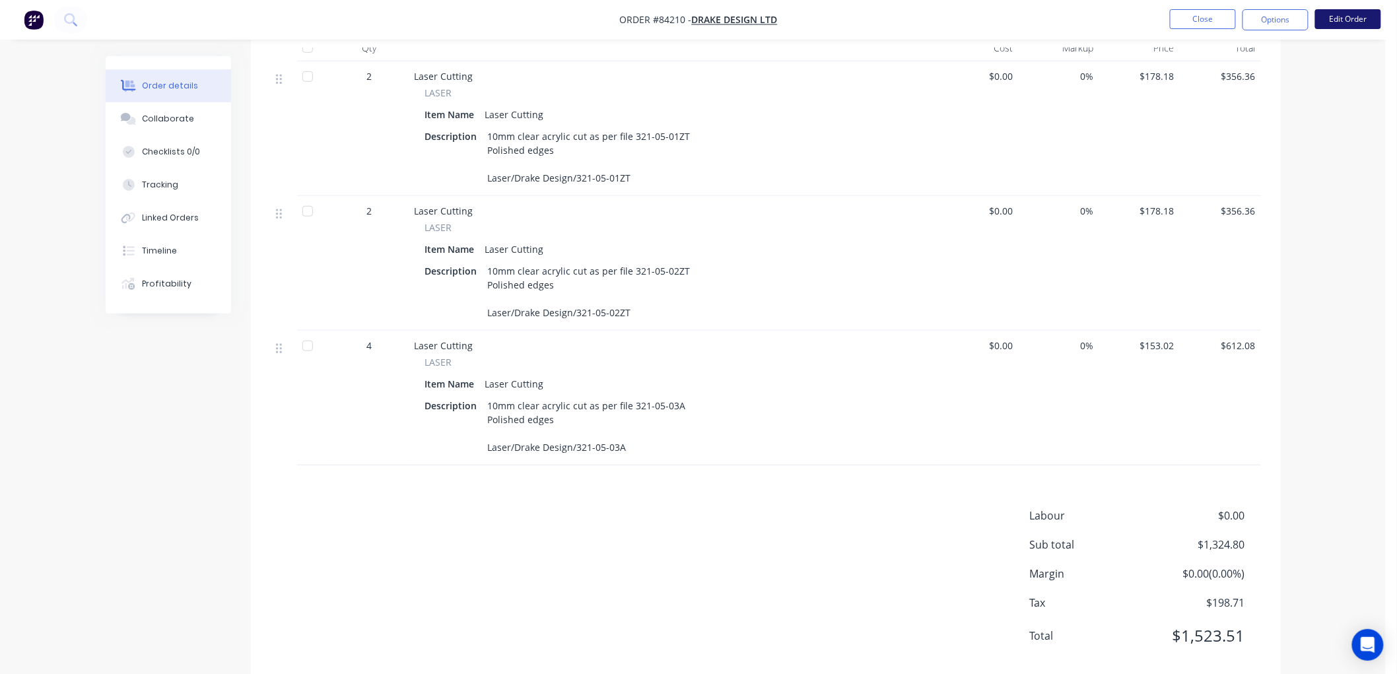
click at [1361, 12] on button "Edit Order" at bounding box center [1348, 19] width 66 height 20
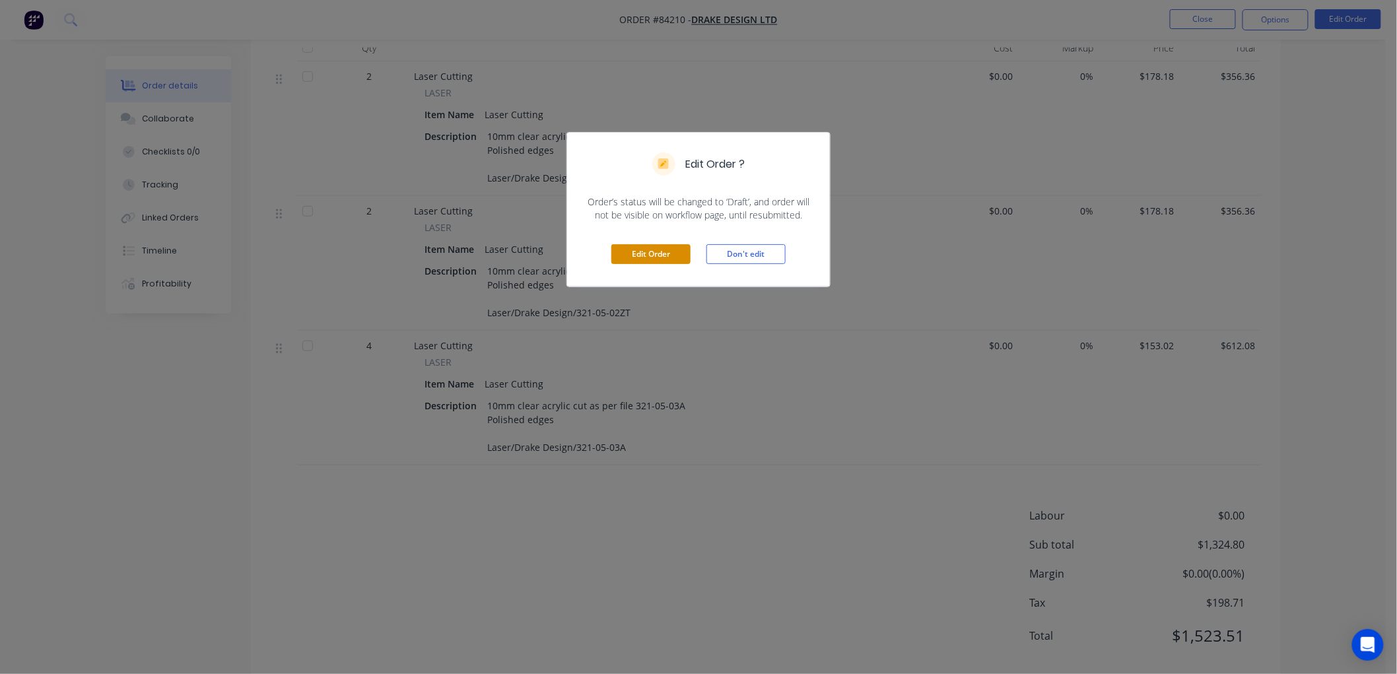
click at [648, 253] on button "Edit Order" at bounding box center [650, 254] width 79 height 20
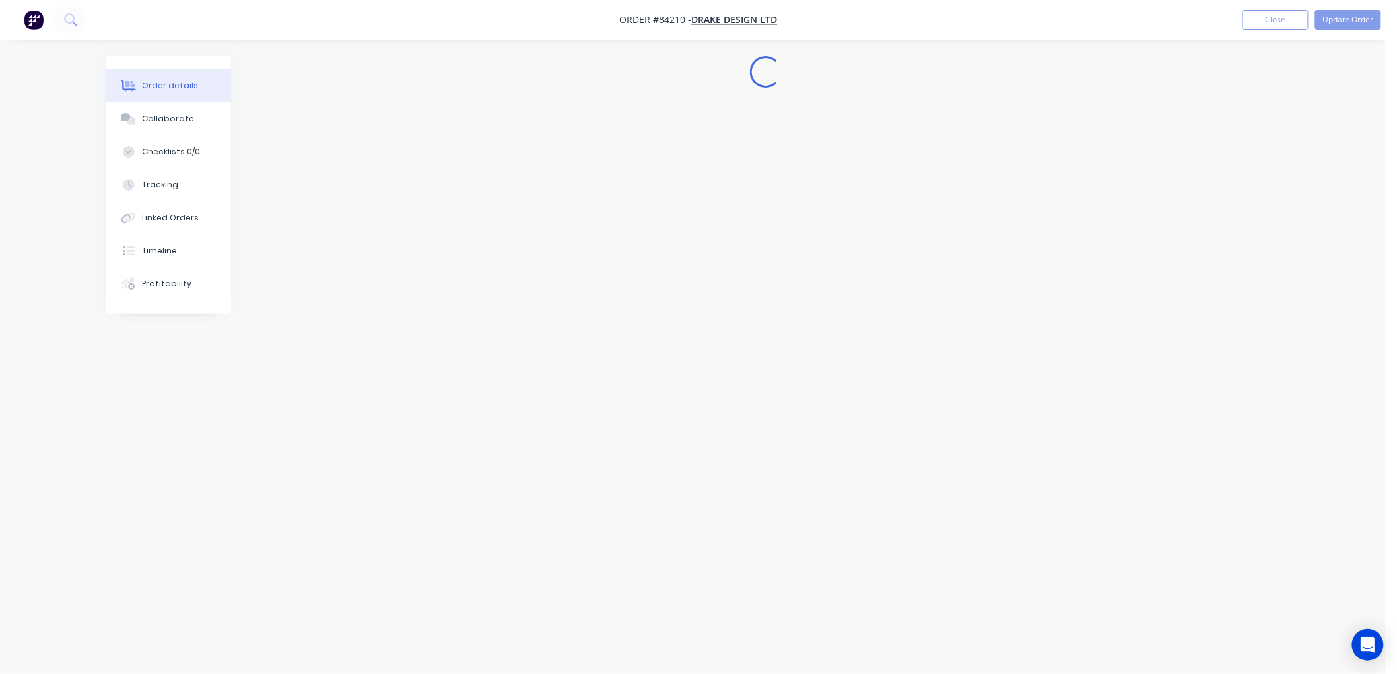
scroll to position [0, 0]
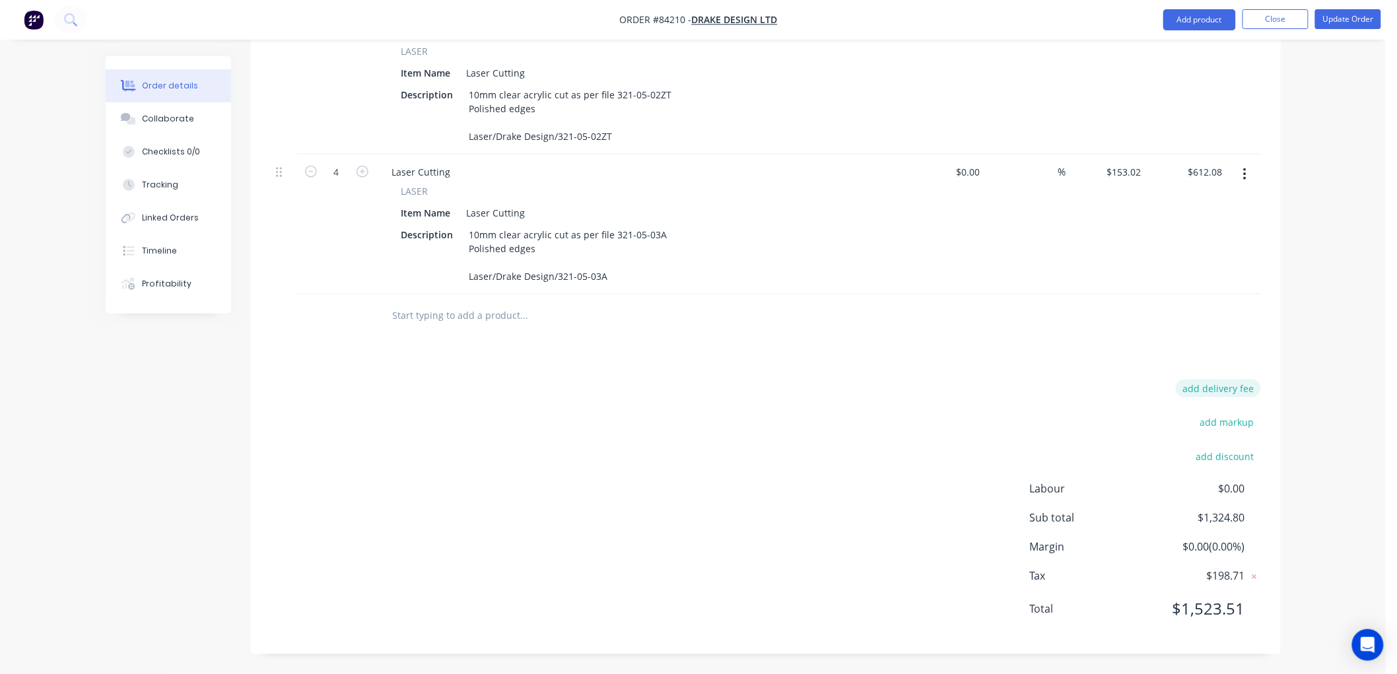
click at [1210, 386] on button "add delivery fee" at bounding box center [1218, 389] width 85 height 18
type input "40"
click at [1376, 351] on div "Order details Collaborate Checklists 0/0 Tracking Linked Orders Timeline Profit…" at bounding box center [693, 54] width 1386 height 1239
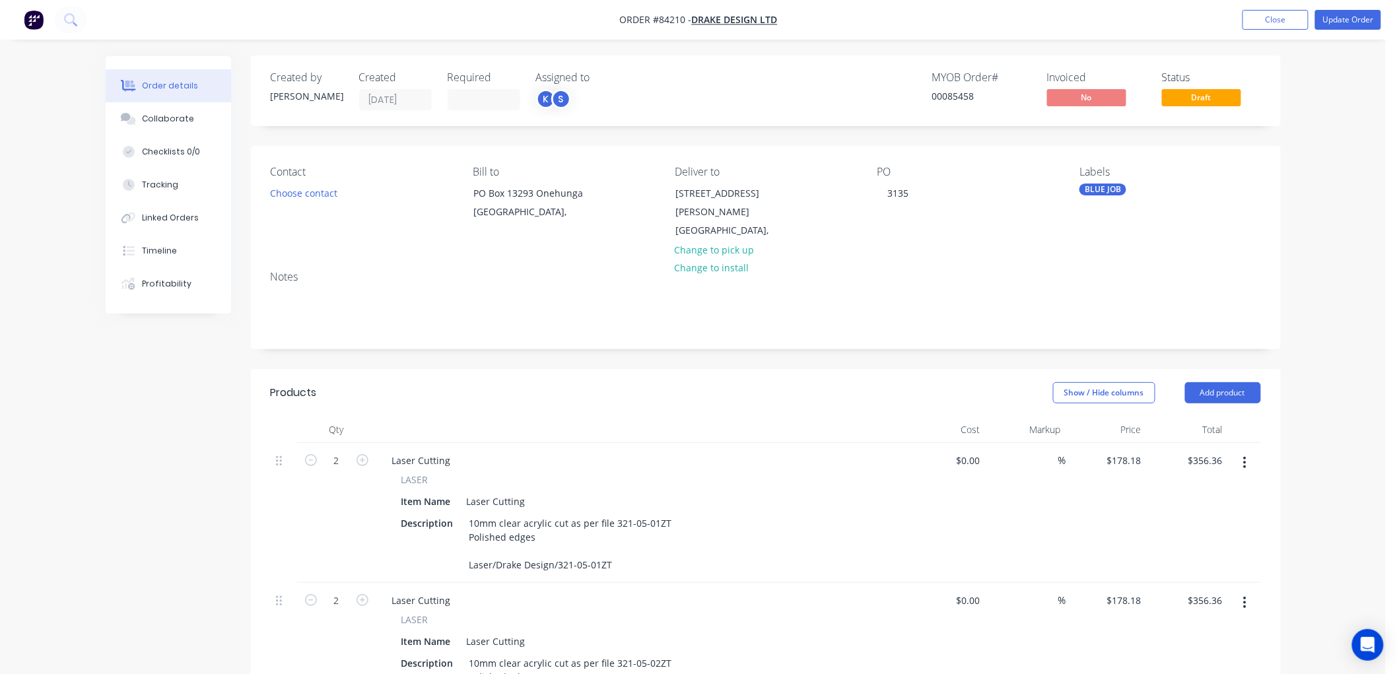
scroll to position [0, 0]
click at [1364, 11] on button "Update Order" at bounding box center [1348, 20] width 66 height 20
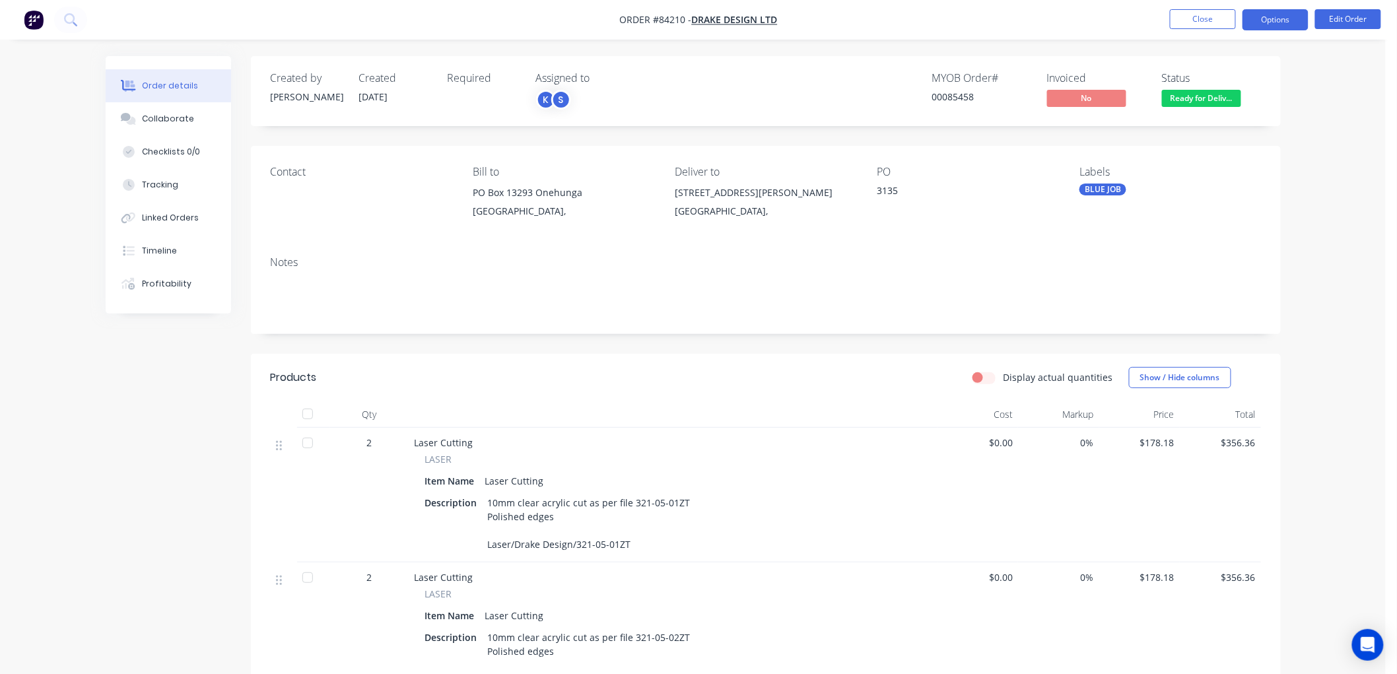
click at [1285, 22] on button "Options" at bounding box center [1275, 19] width 66 height 21
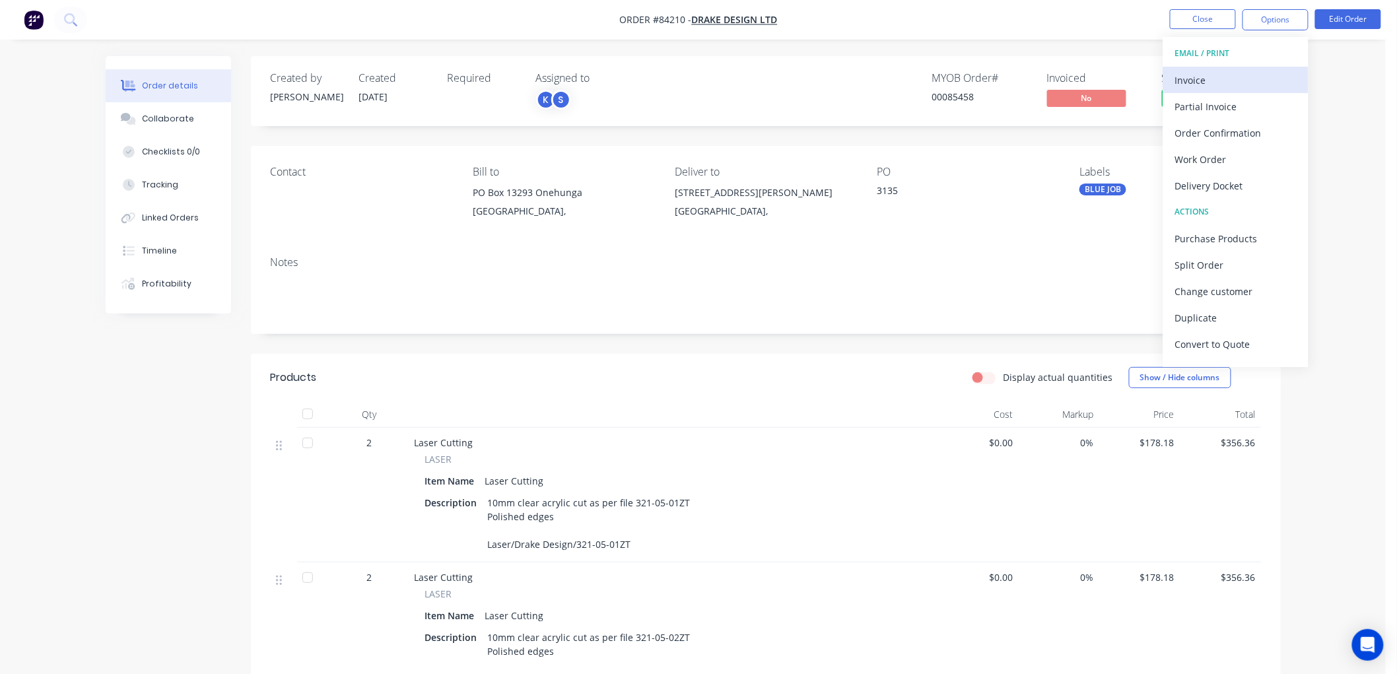
click at [1239, 69] on button "Invoice" at bounding box center [1235, 80] width 145 height 26
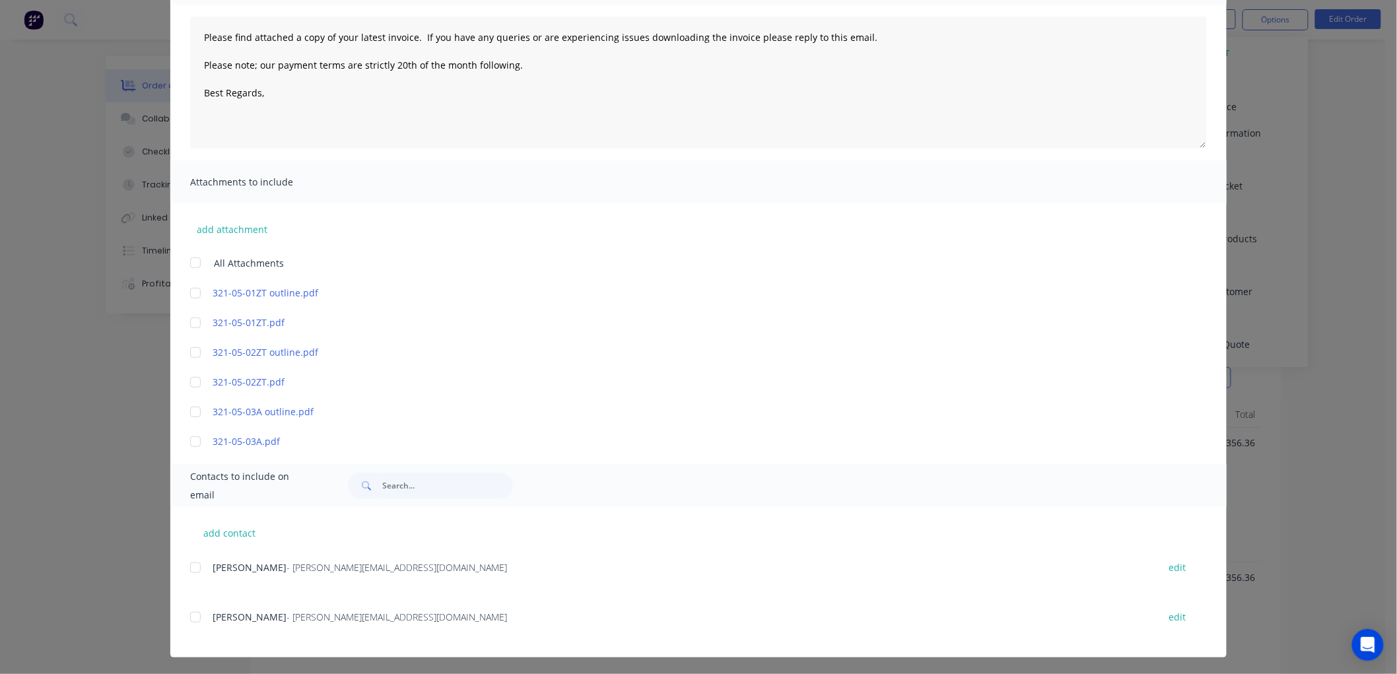
scroll to position [135, 0]
click at [187, 564] on div at bounding box center [195, 566] width 26 height 26
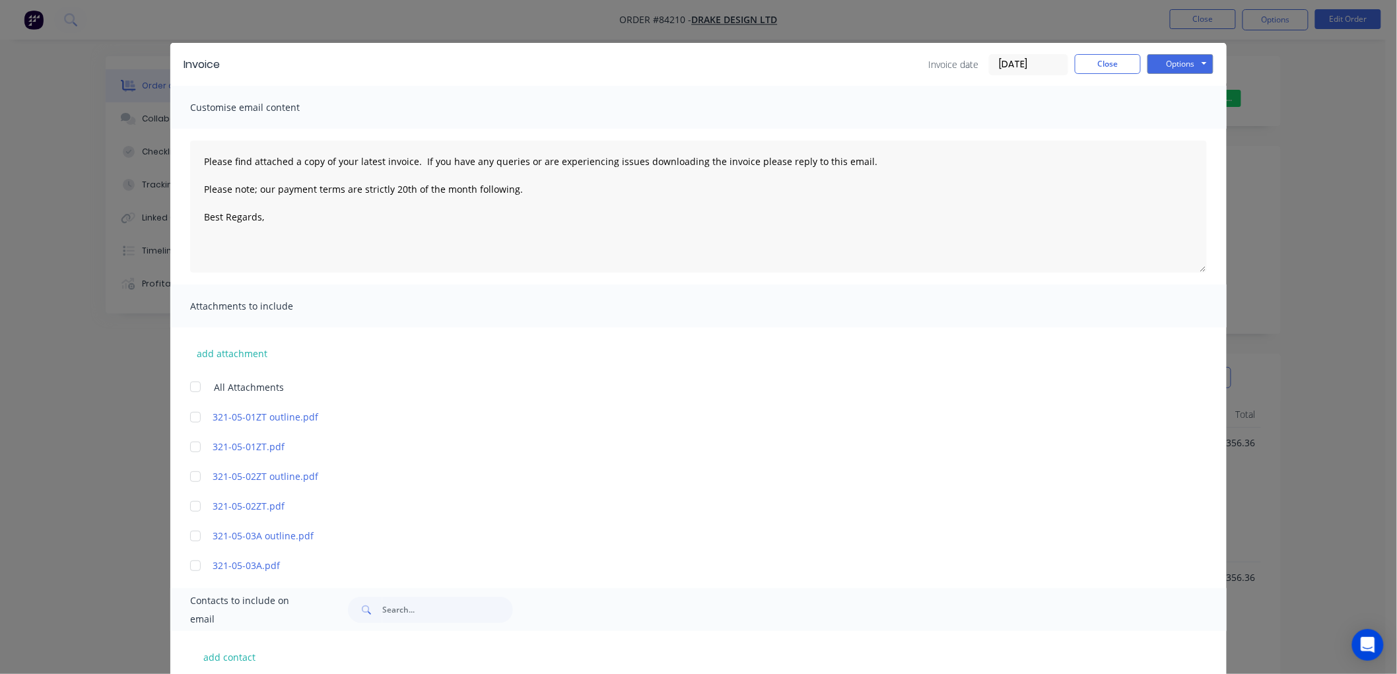
scroll to position [0, 0]
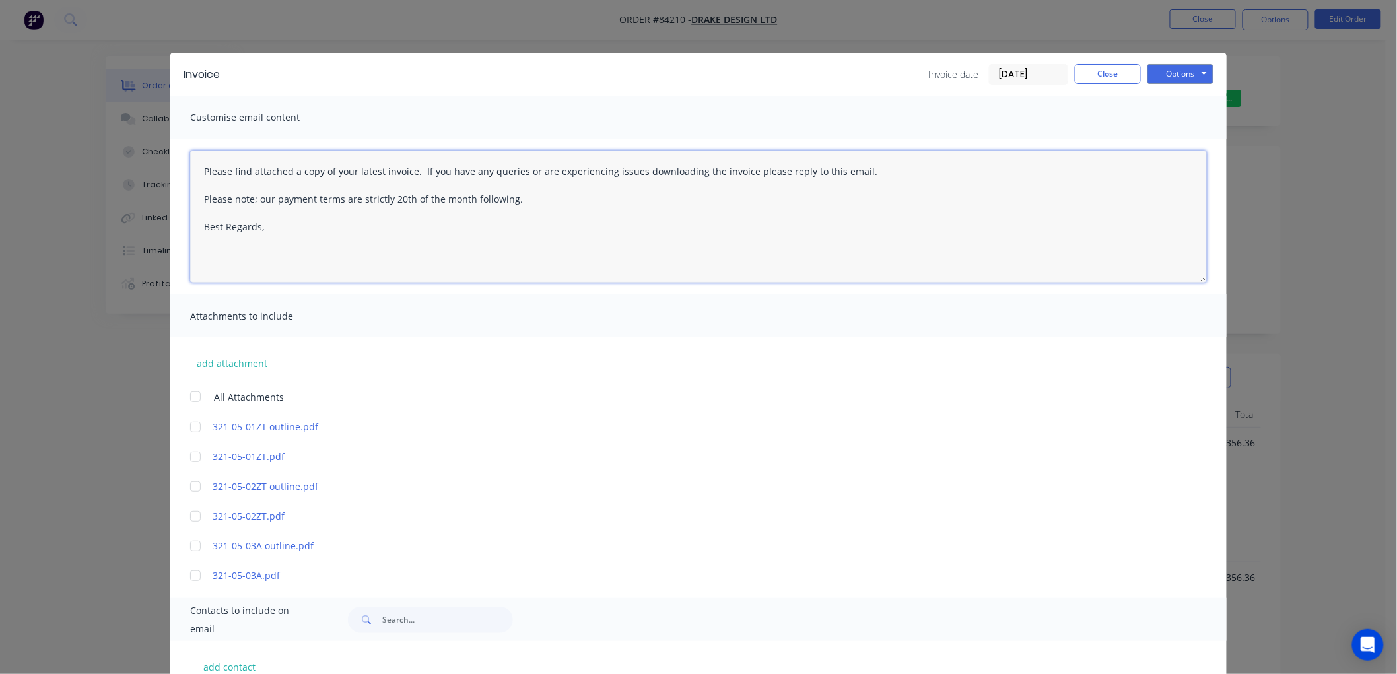
click at [287, 240] on textarea "Please find attached a copy of your latest invoice. If you have any queries or …" at bounding box center [698, 217] width 1017 height 132
click at [1180, 79] on button "Options" at bounding box center [1180, 74] width 66 height 20
click at [1175, 134] on button "Email" at bounding box center [1189, 141] width 84 height 22
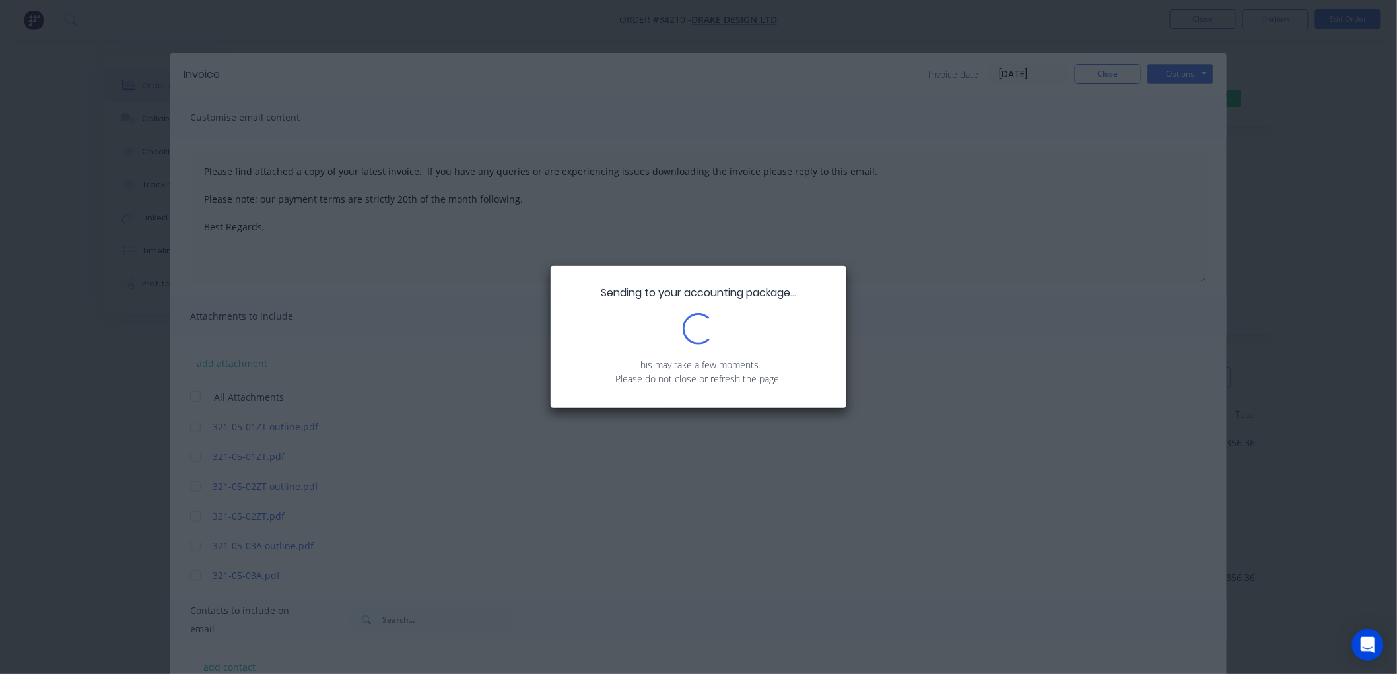
type textarea "Please find attached a copy of your latest invoice. If you have any queries or …"
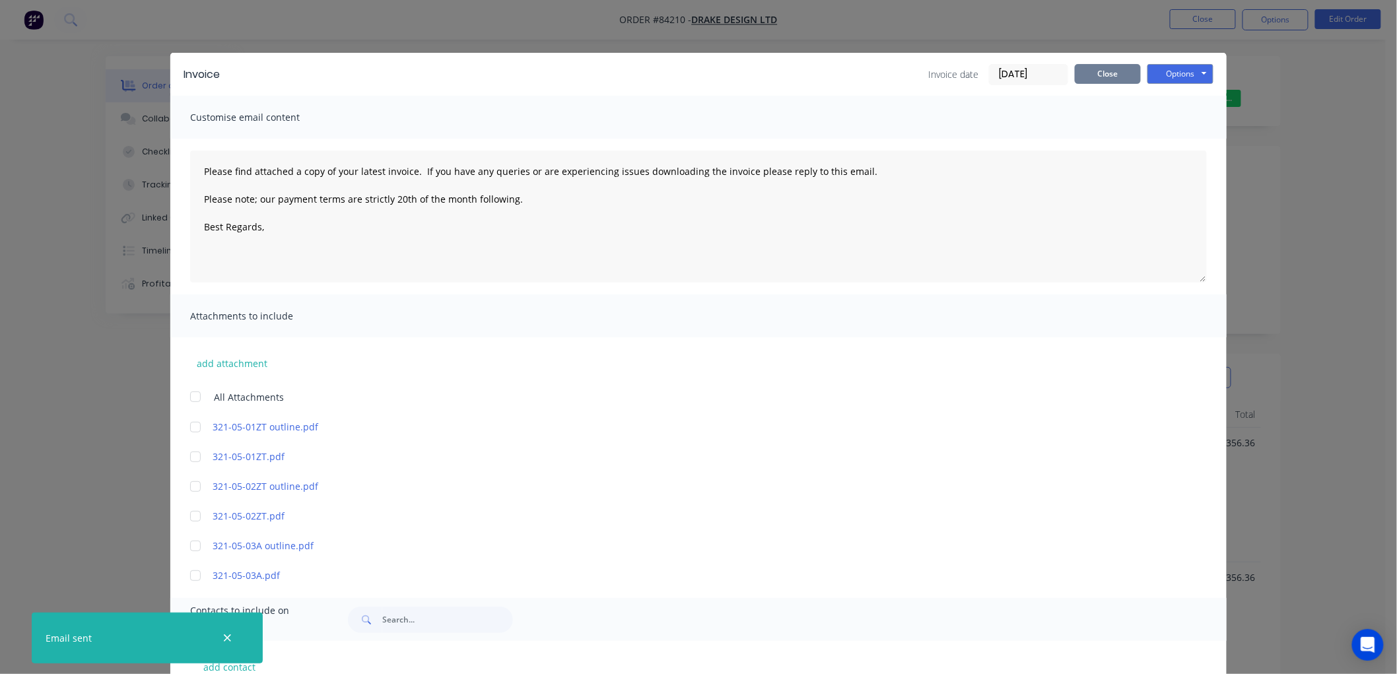
click at [1110, 78] on button "Close" at bounding box center [1108, 74] width 66 height 20
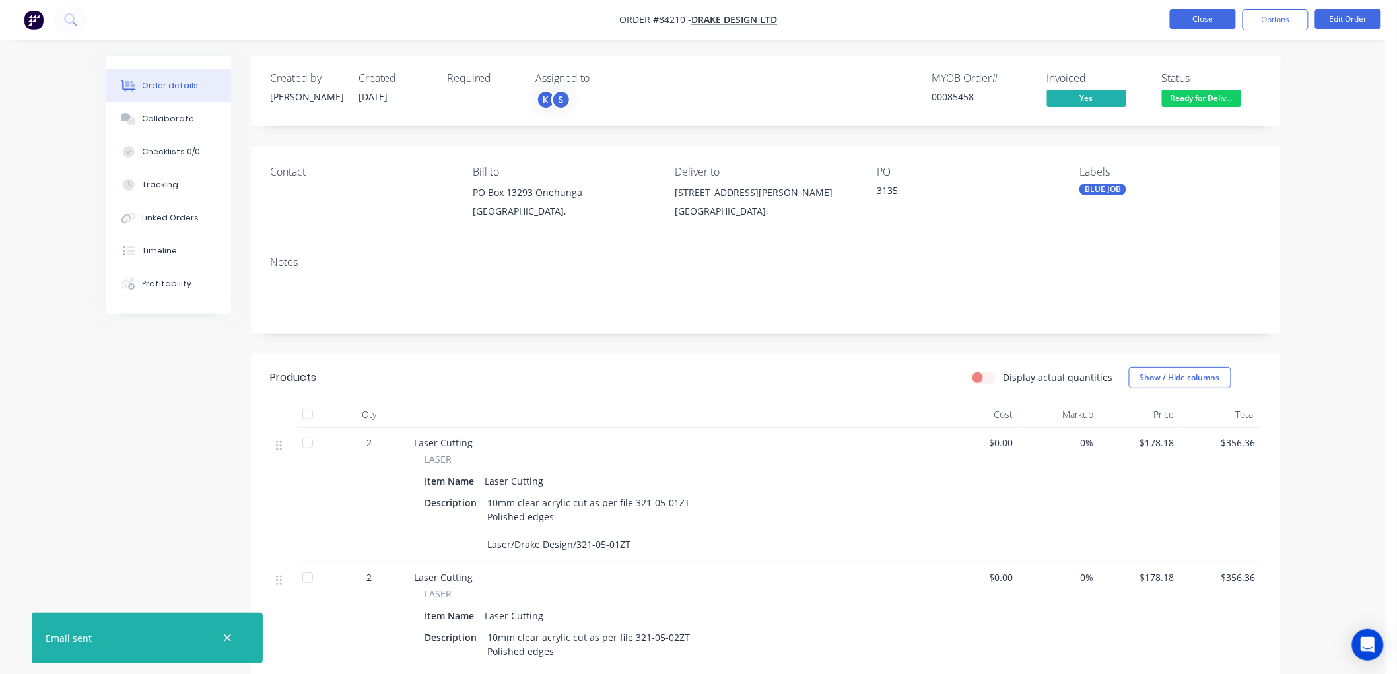
click at [1198, 18] on button "Close" at bounding box center [1203, 19] width 66 height 20
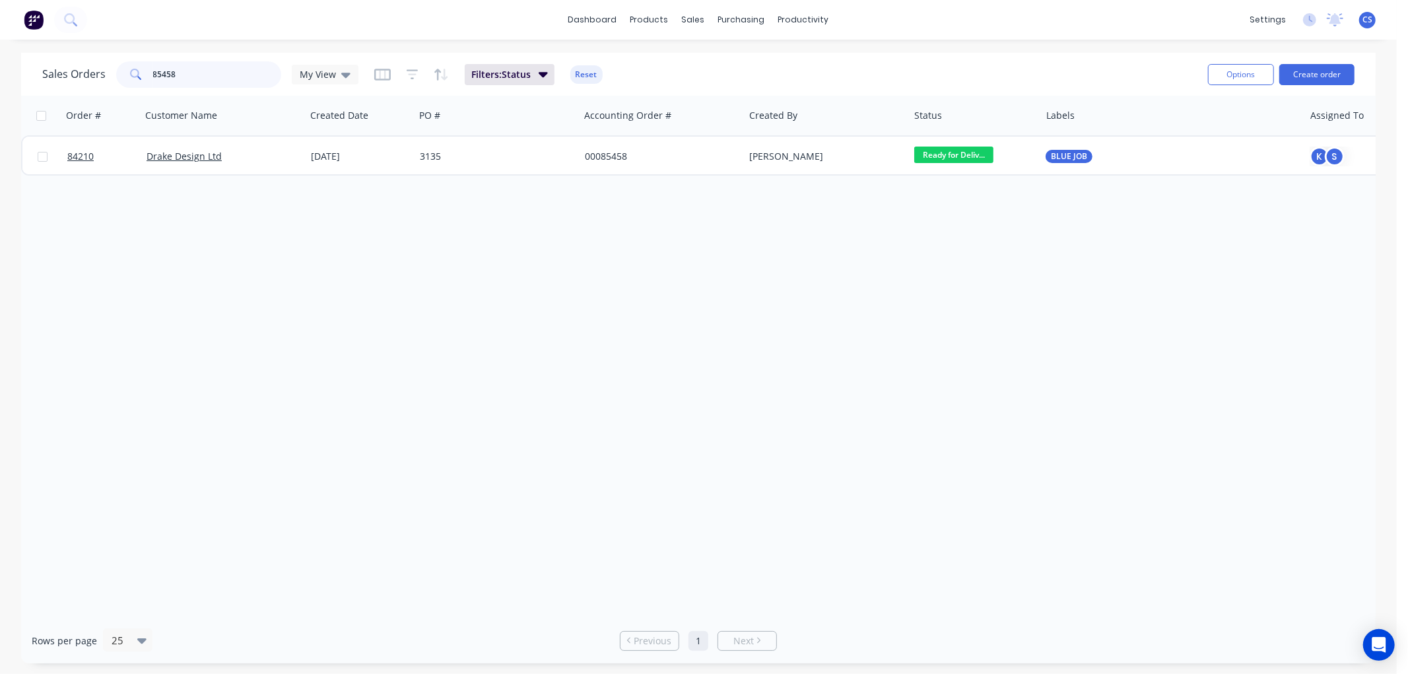
click at [212, 70] on input "85458" at bounding box center [217, 74] width 129 height 26
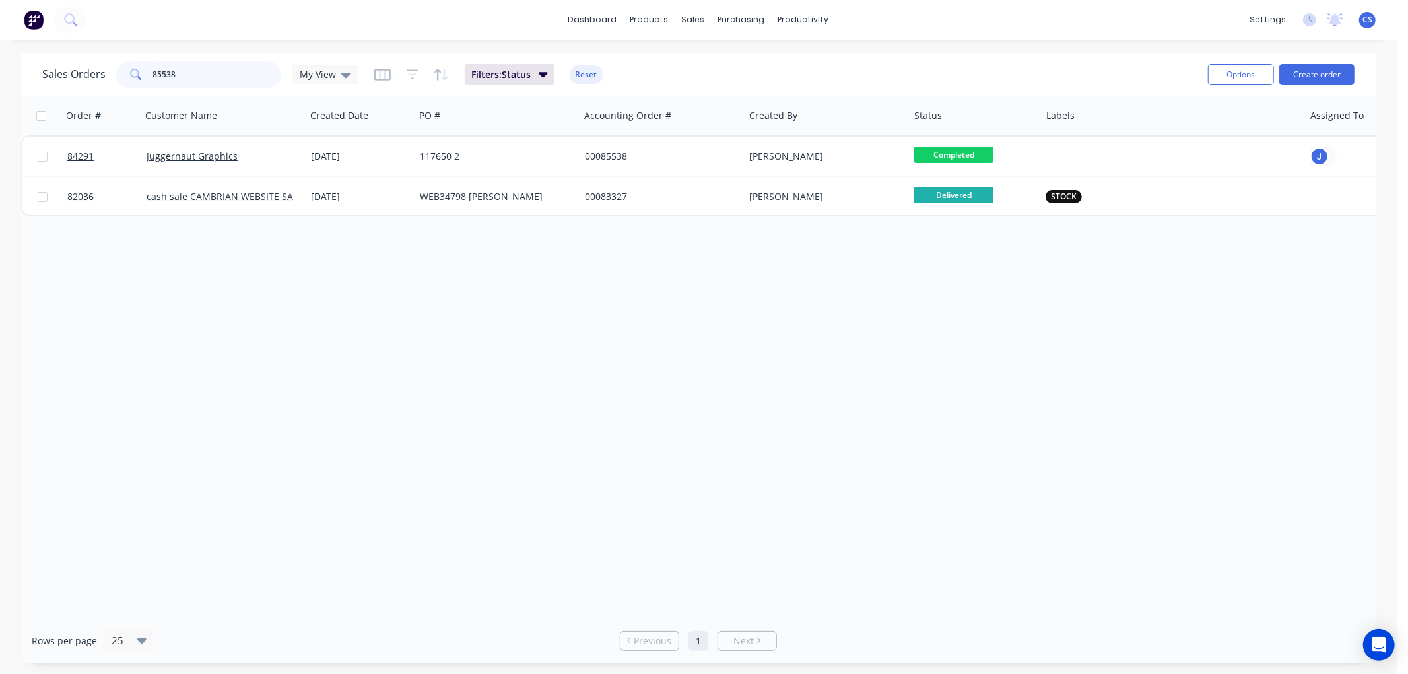
click at [194, 75] on input "85538" at bounding box center [217, 74] width 129 height 26
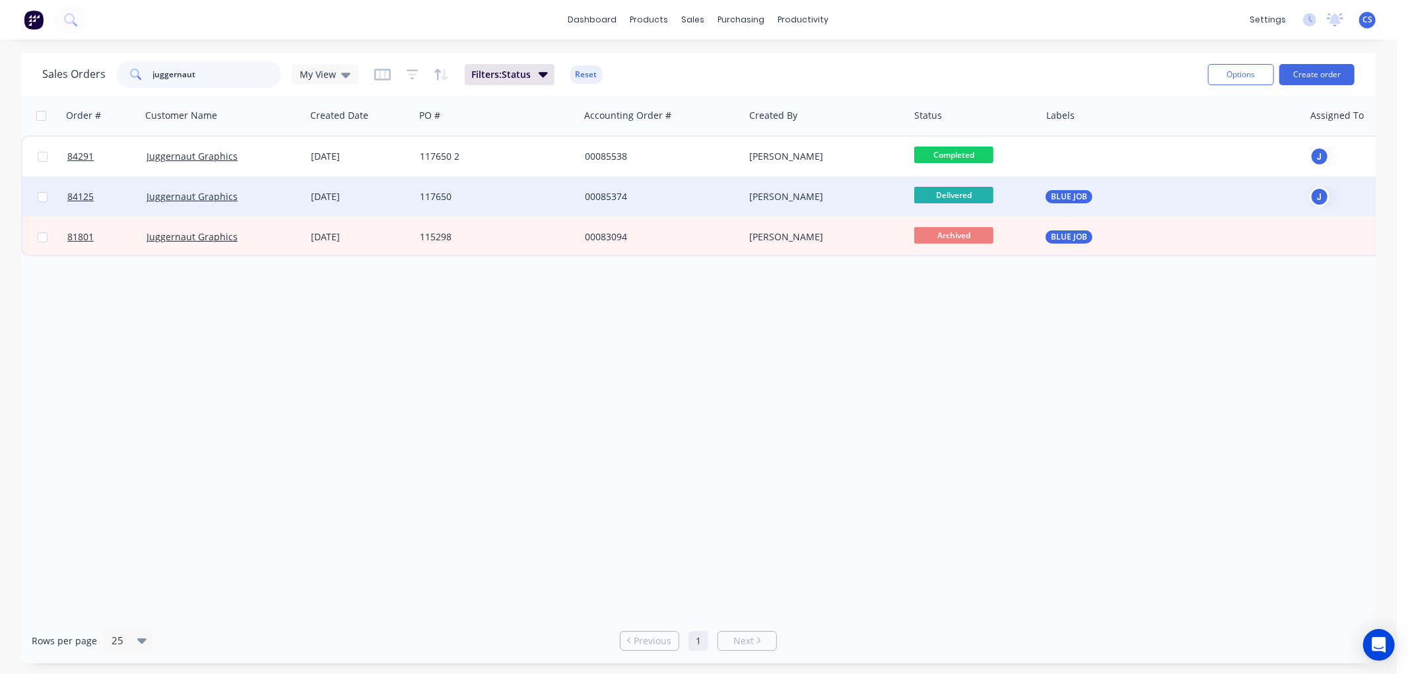
type input "juggernaut"
click at [469, 200] on div "117650" at bounding box center [493, 196] width 147 height 13
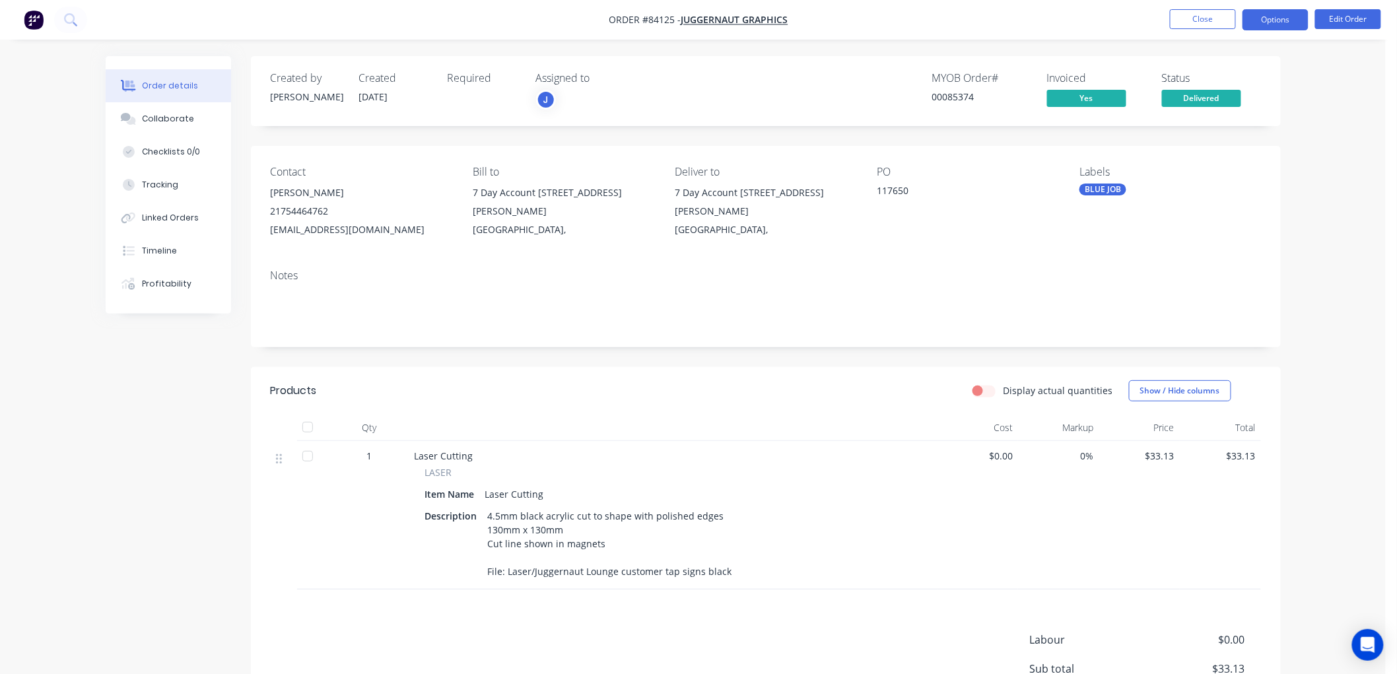
click at [1276, 22] on button "Options" at bounding box center [1275, 19] width 66 height 21
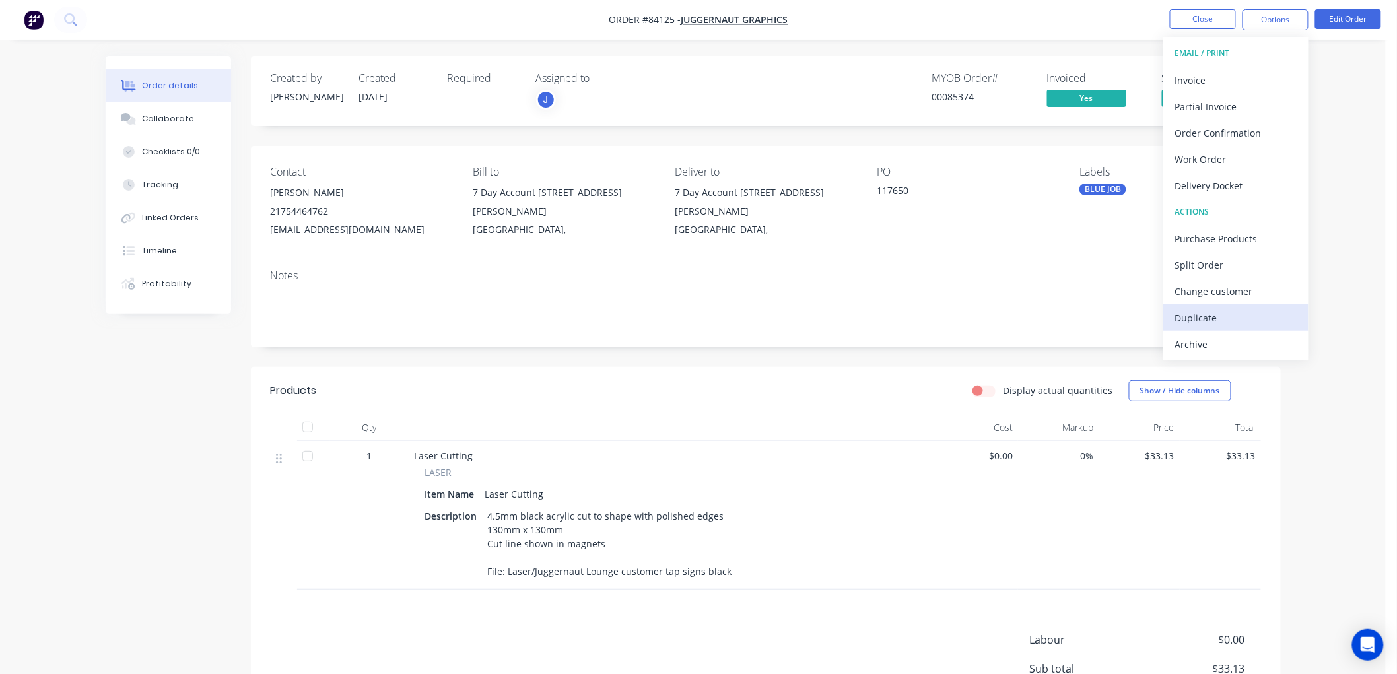
click at [1219, 316] on div "Duplicate" at bounding box center [1235, 317] width 121 height 19
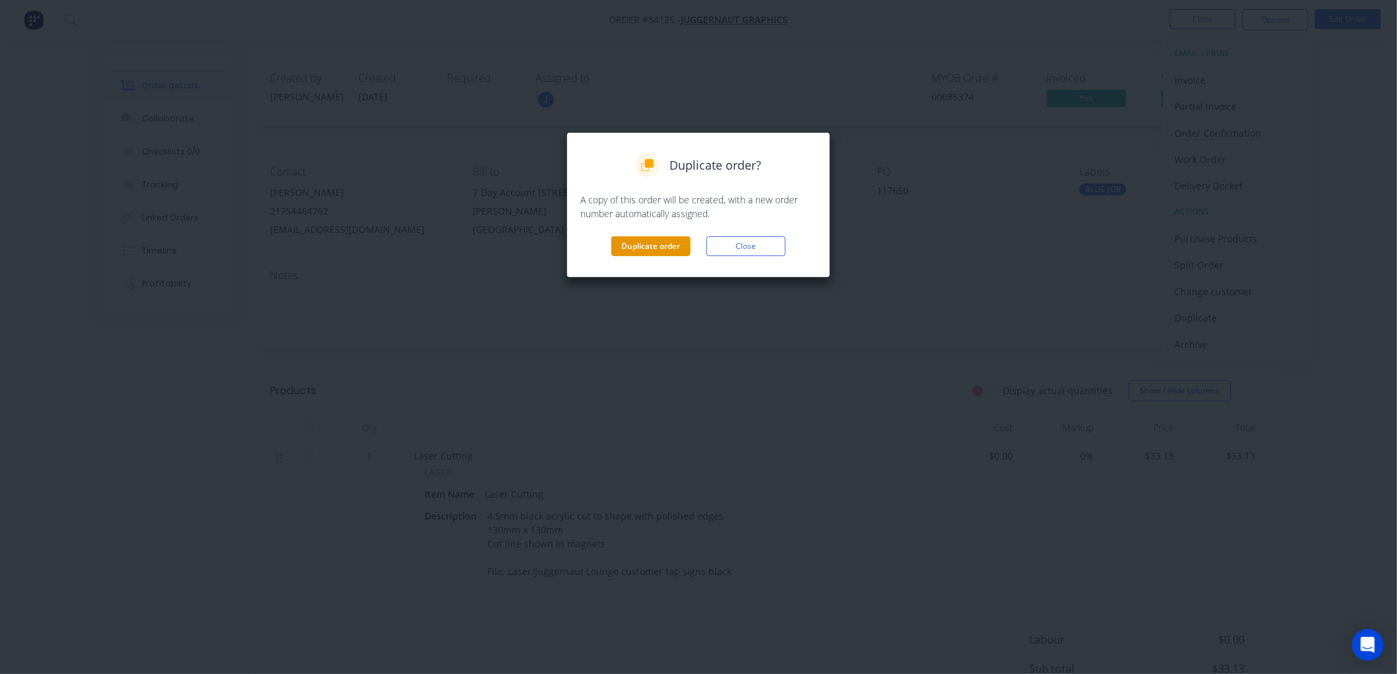
click at [667, 246] on button "Duplicate order" at bounding box center [650, 246] width 79 height 20
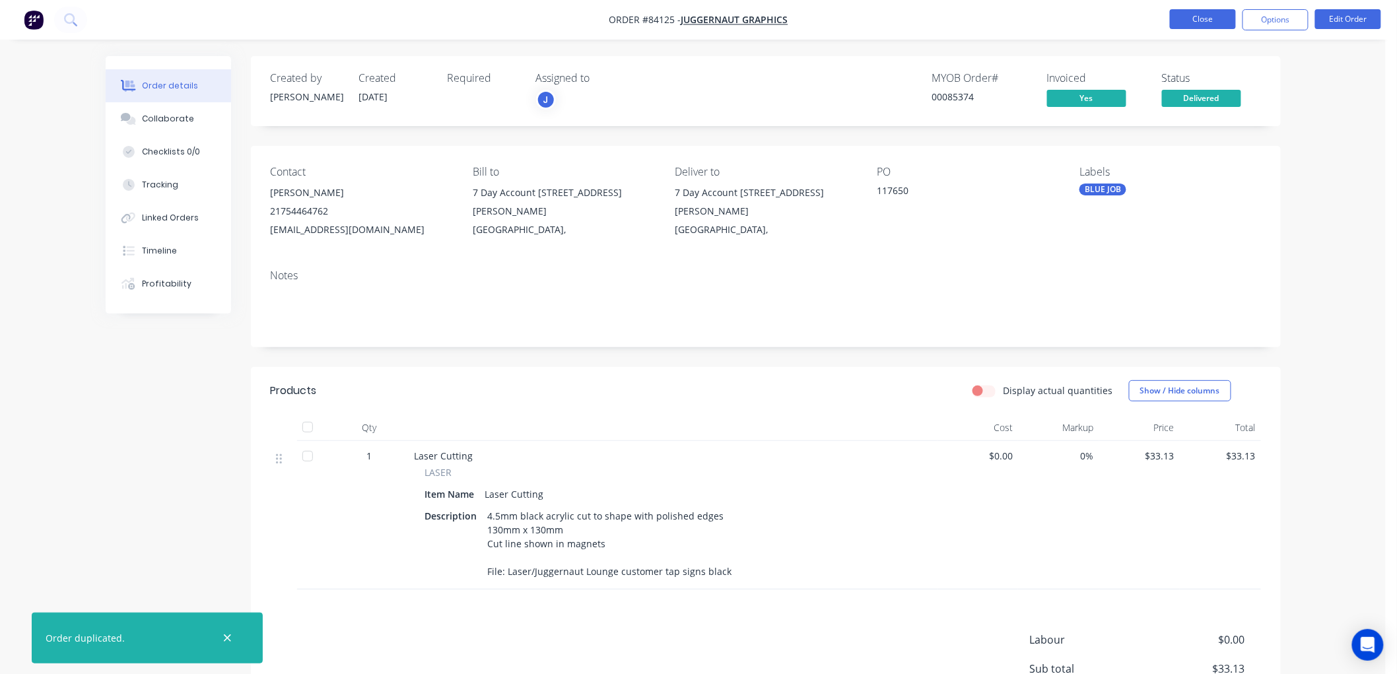
click at [1191, 22] on button "Close" at bounding box center [1203, 19] width 66 height 20
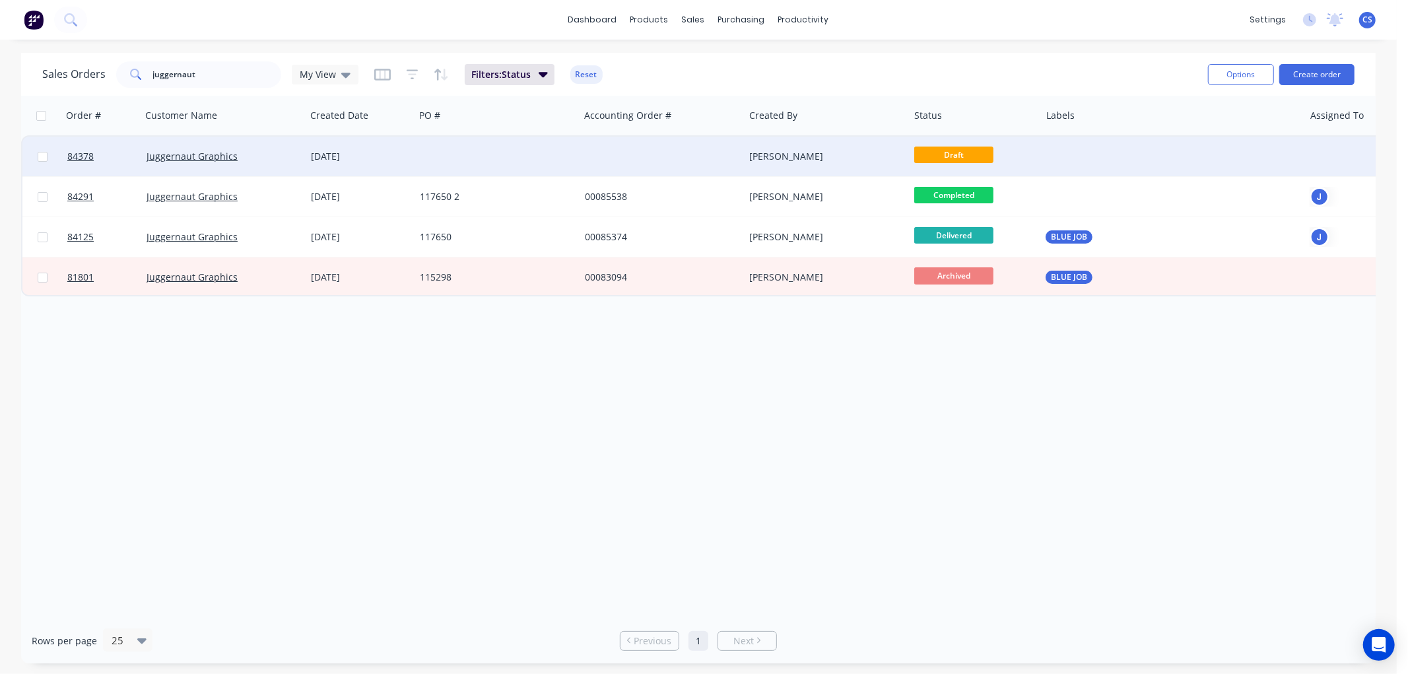
click at [725, 156] on div at bounding box center [662, 157] width 165 height 40
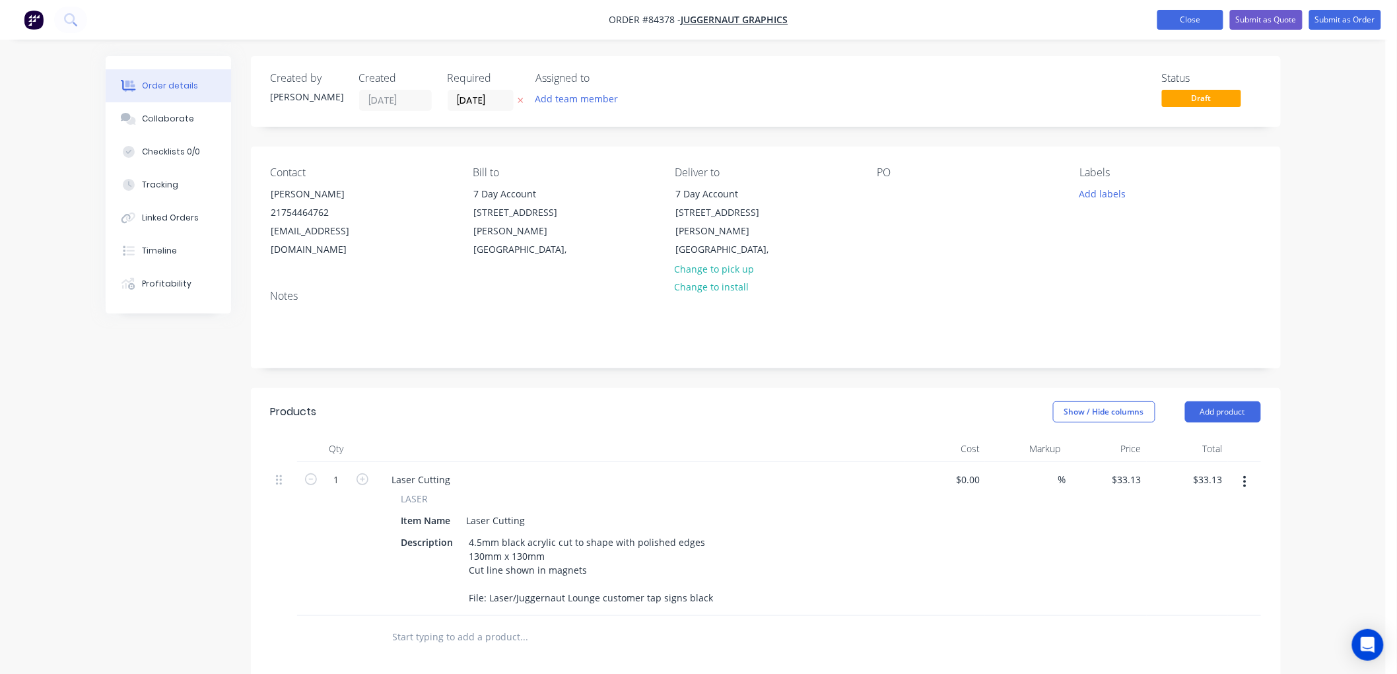
click at [1185, 24] on button "Close" at bounding box center [1190, 20] width 66 height 20
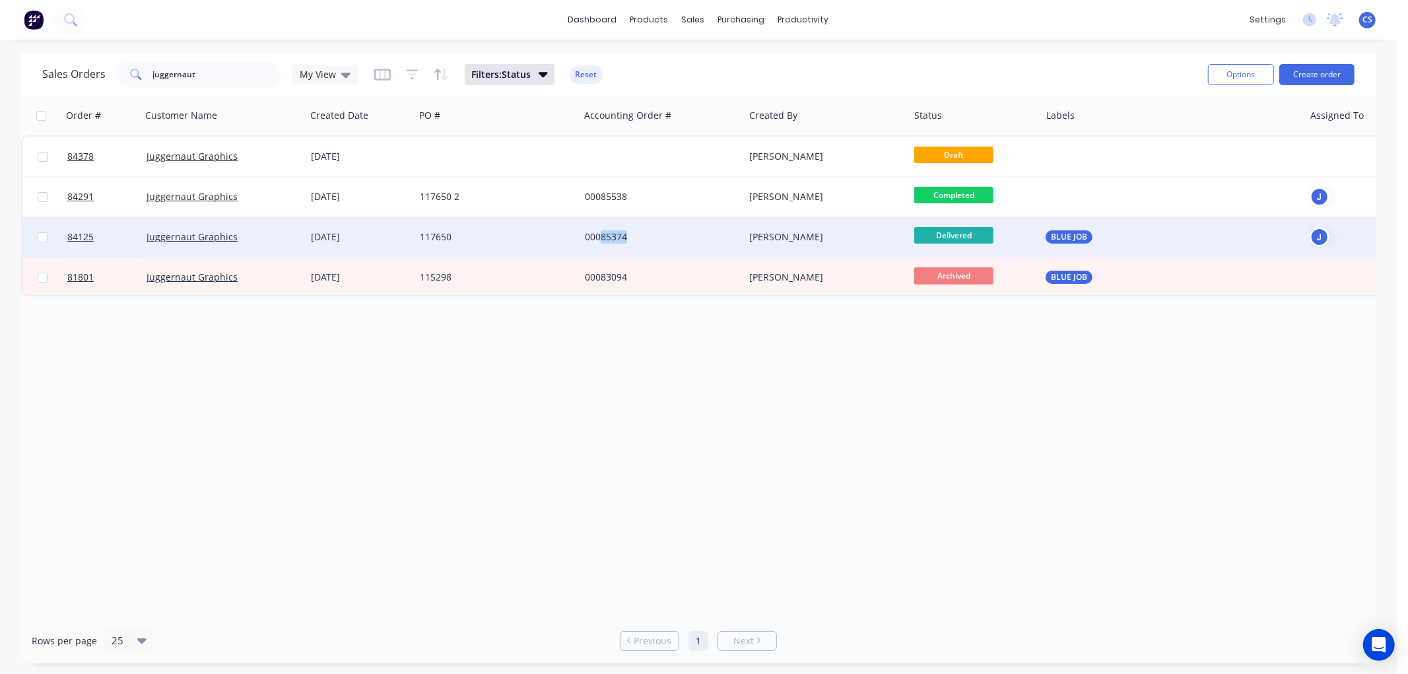
drag, startPoint x: 634, startPoint y: 236, endPoint x: 603, endPoint y: 240, distance: 31.9
click at [603, 240] on div "00085374" at bounding box center [658, 236] width 147 height 13
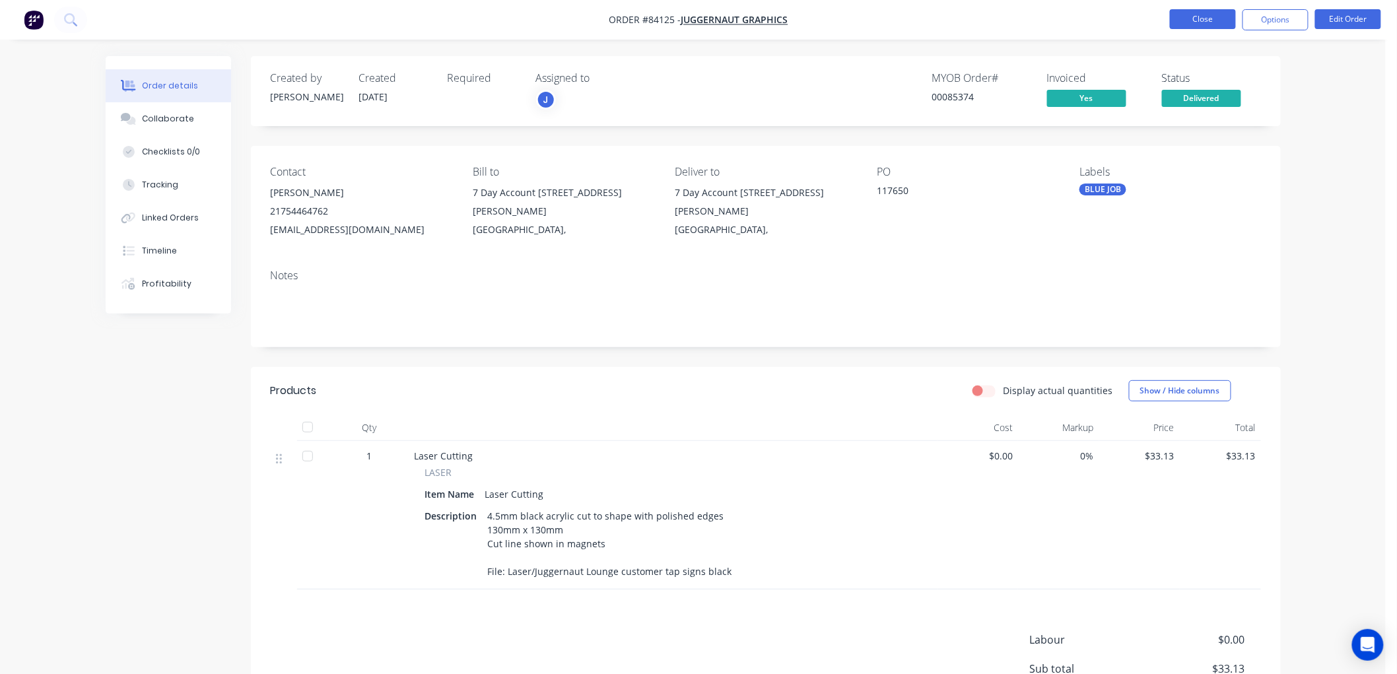
click at [1220, 18] on button "Close" at bounding box center [1203, 19] width 66 height 20
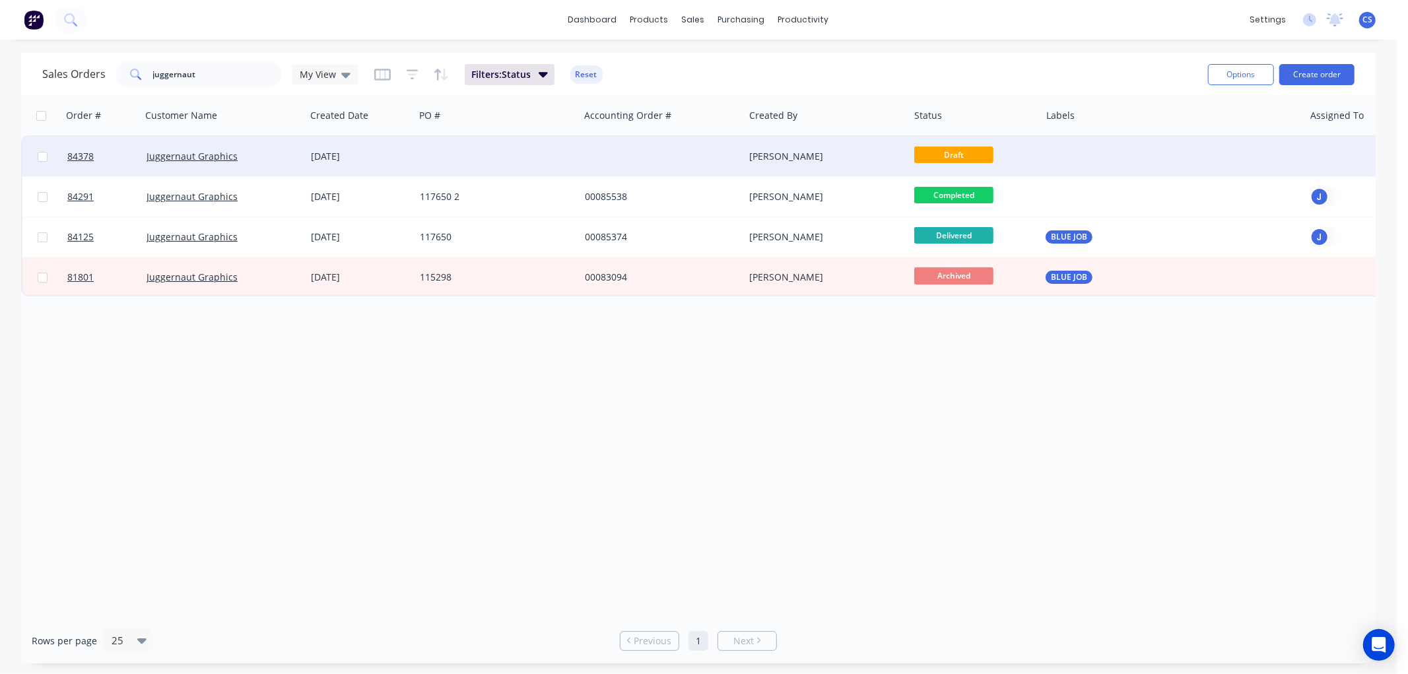
click at [664, 163] on div at bounding box center [662, 157] width 165 height 40
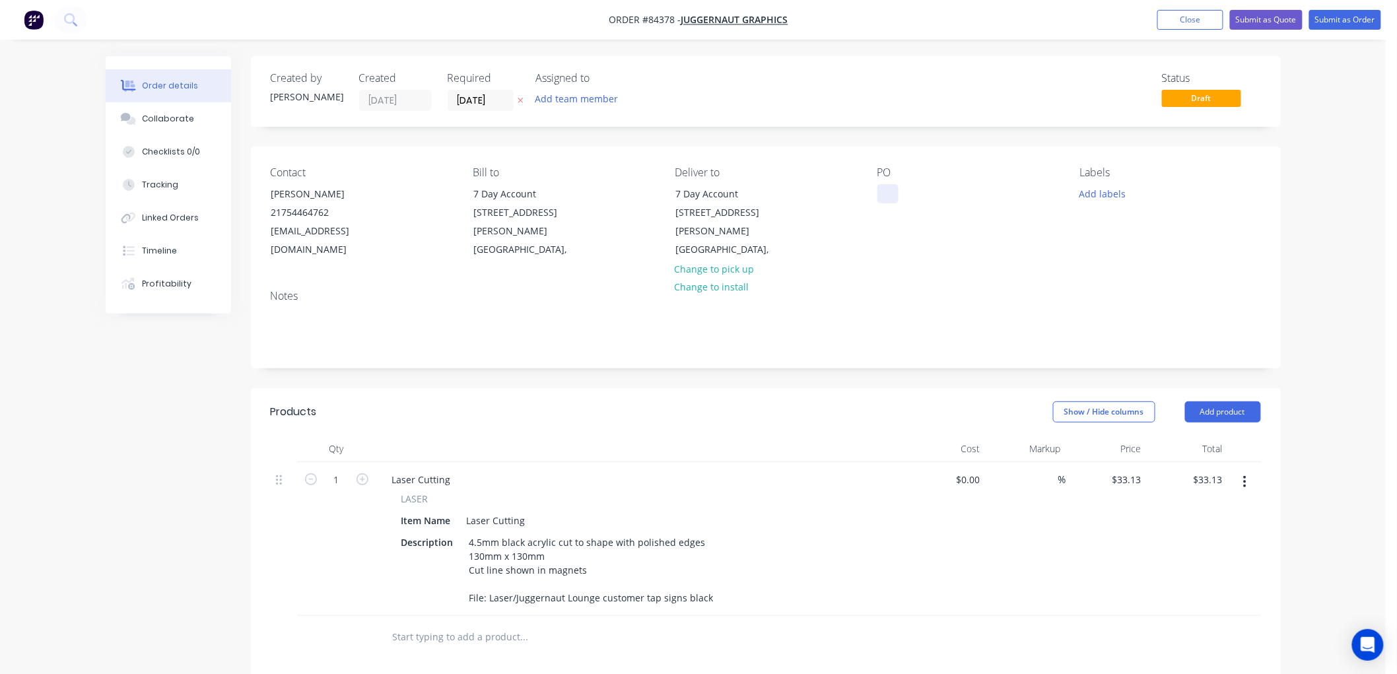
click at [893, 197] on div at bounding box center [887, 193] width 21 height 19
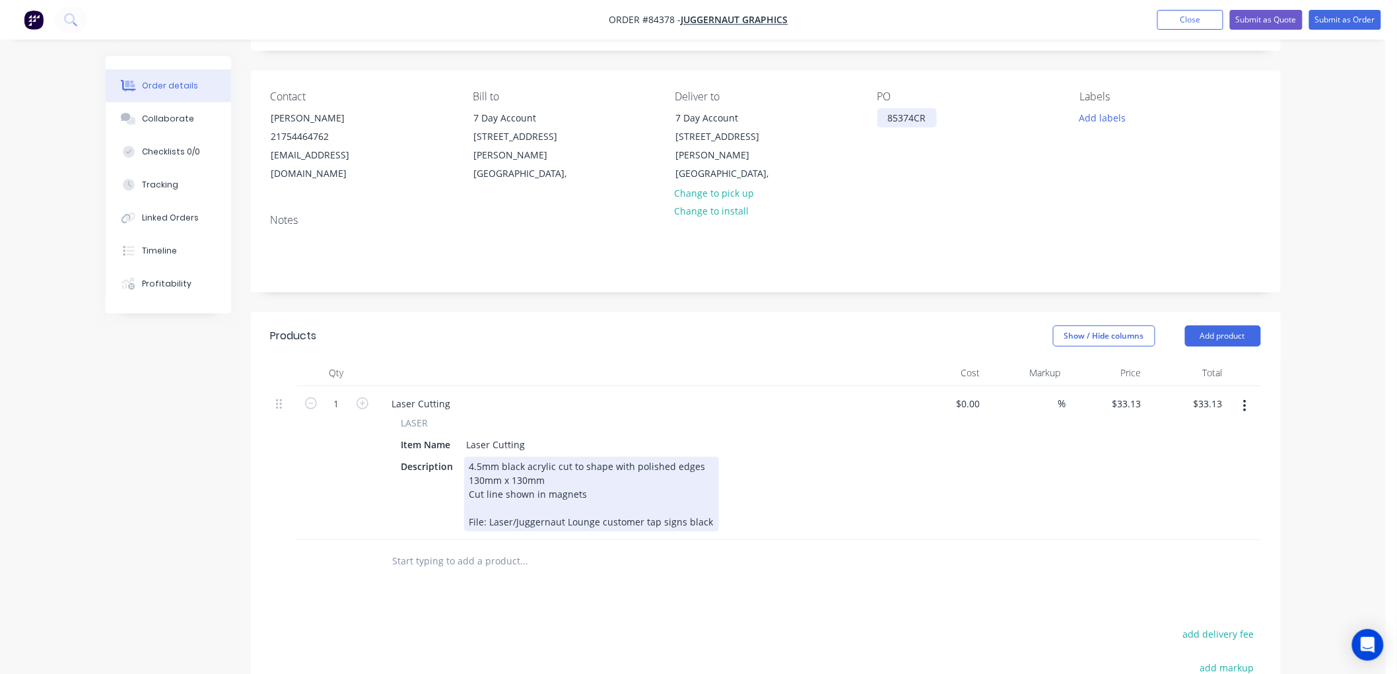
scroll to position [147, 0]
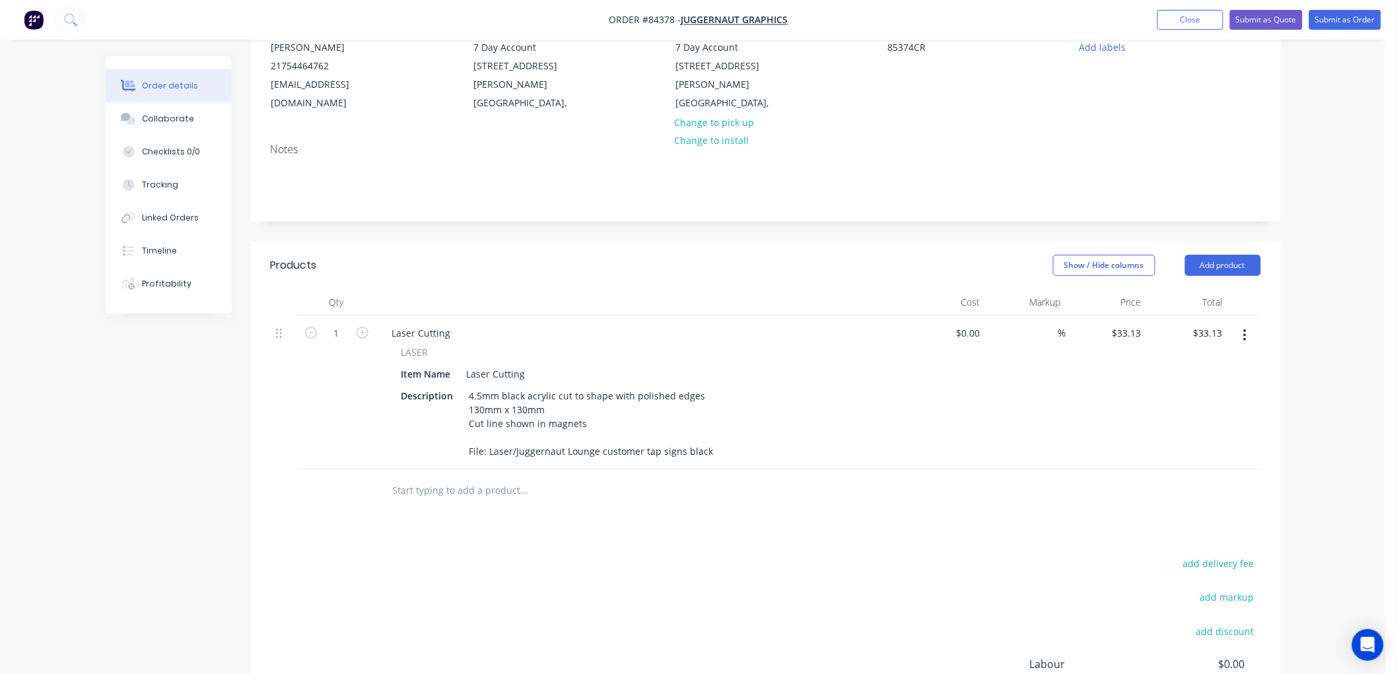
click at [457, 492] on input "text" at bounding box center [524, 490] width 264 height 26
type input "Credit Note"
click at [508, 542] on button "Add Credit Note to order" at bounding box center [595, 541] width 396 height 42
click at [473, 503] on div at bounding box center [459, 508] width 135 height 19
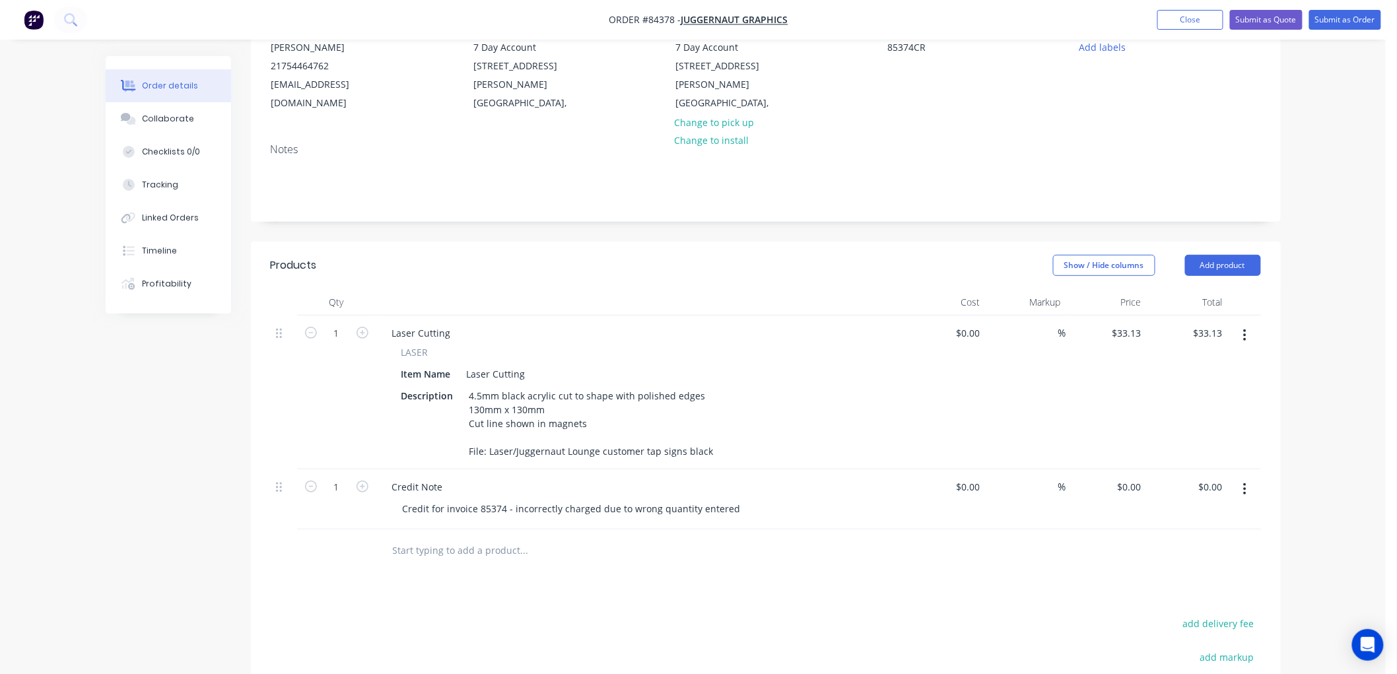
click at [1244, 333] on icon "button" at bounding box center [1244, 335] width 3 height 15
click at [1134, 486] on input "0" at bounding box center [1131, 486] width 30 height 19
type input "$33.13"
click at [1243, 331] on icon "button" at bounding box center [1244, 335] width 3 height 15
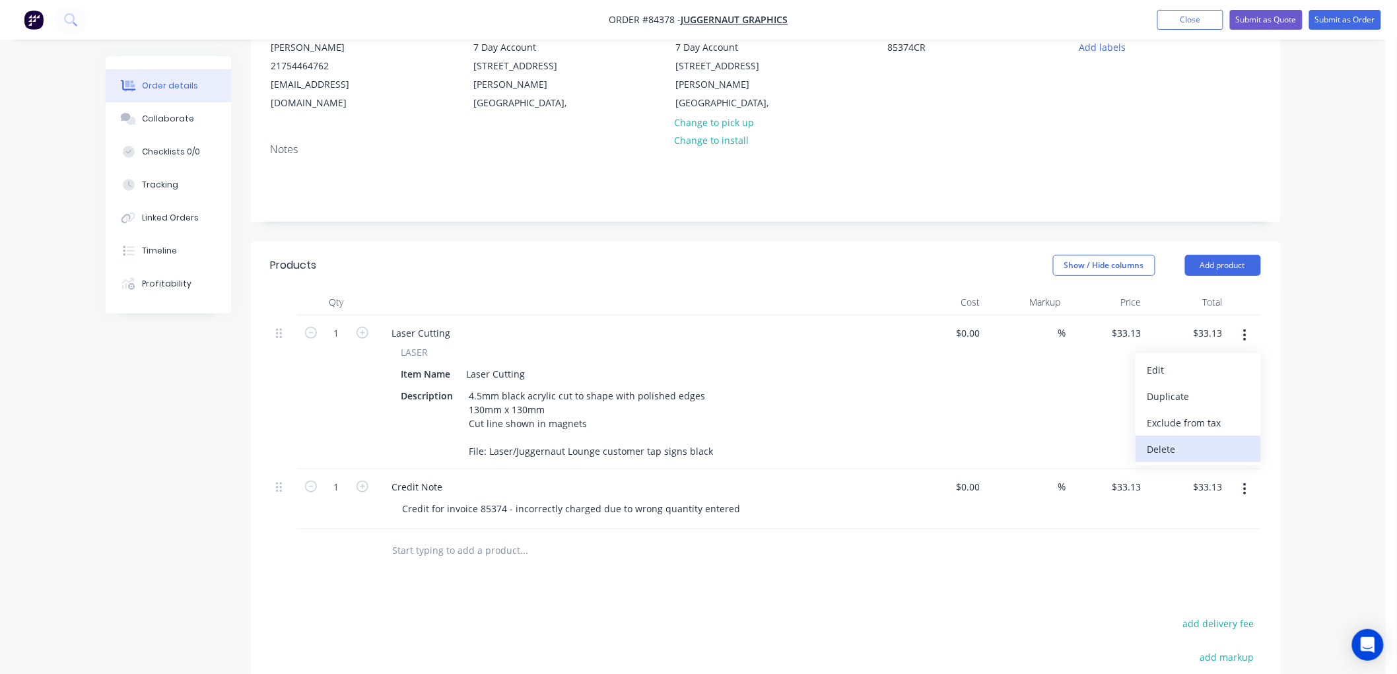
click at [1174, 442] on div "Delete" at bounding box center [1198, 449] width 102 height 19
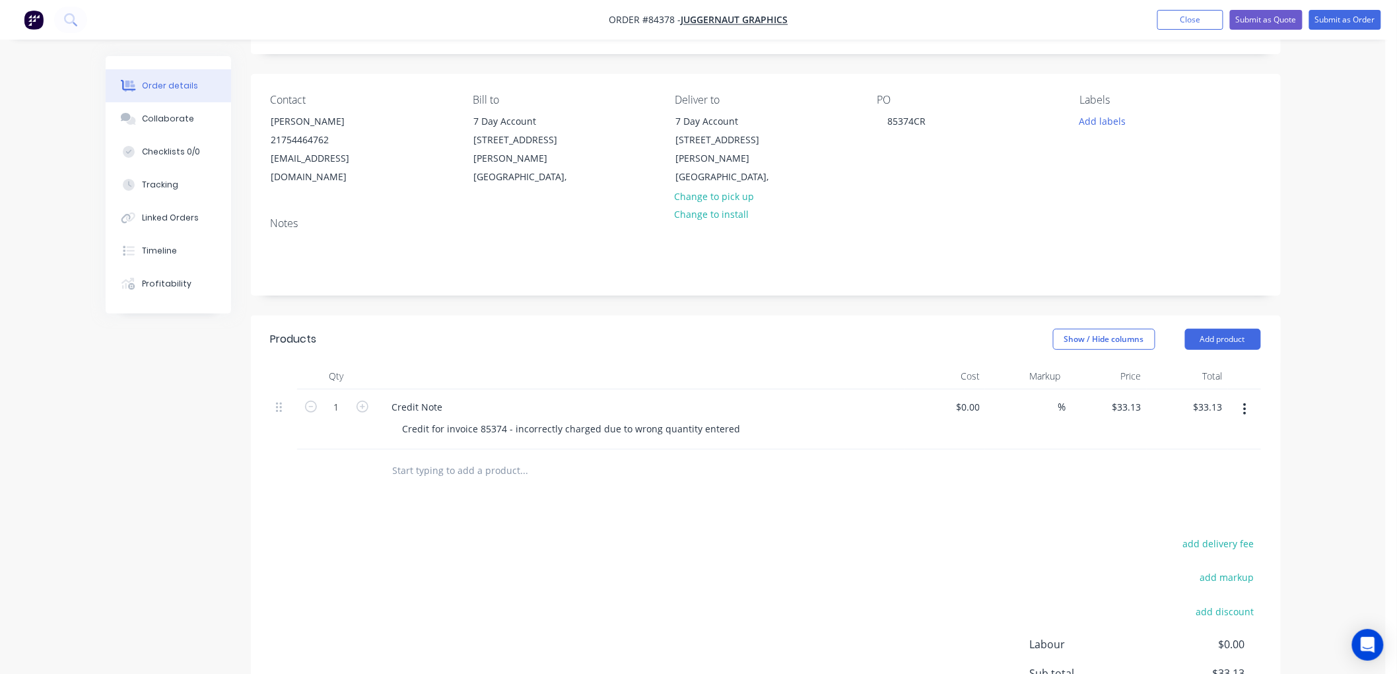
scroll to position [0, 0]
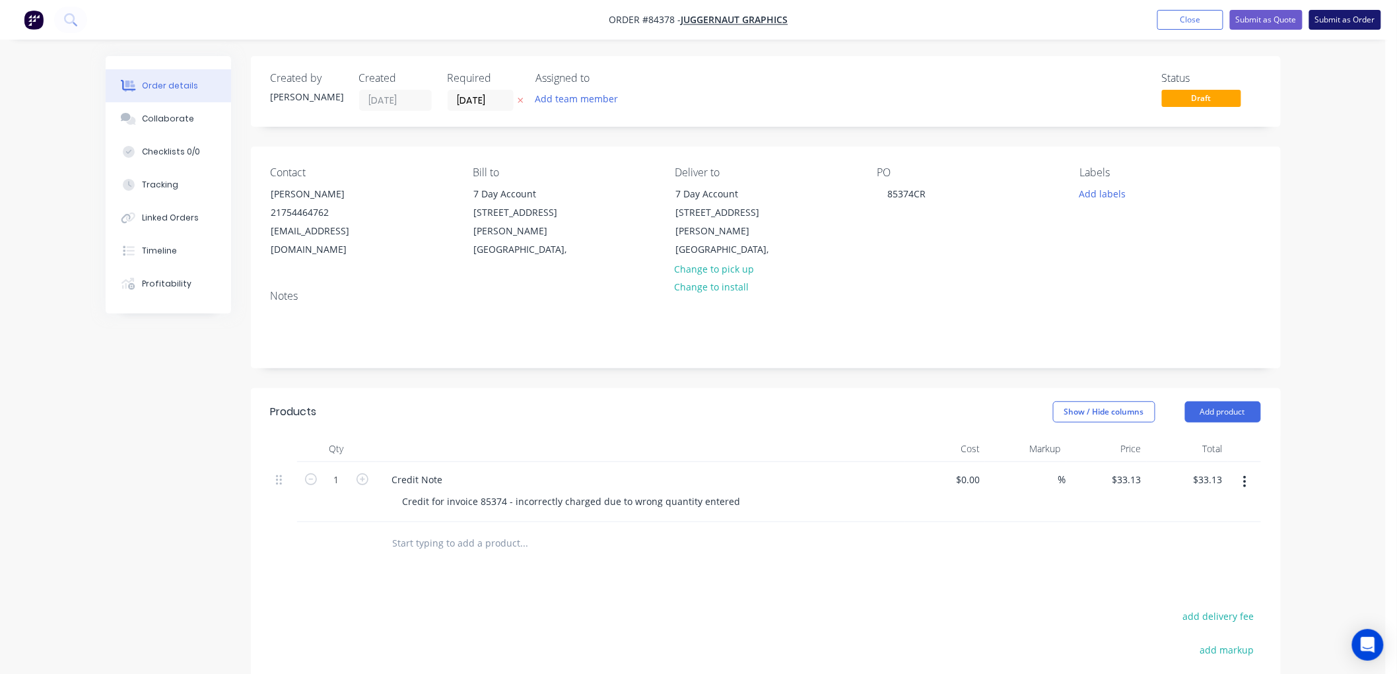
click at [1328, 22] on button "Submit as Order" at bounding box center [1345, 20] width 72 height 20
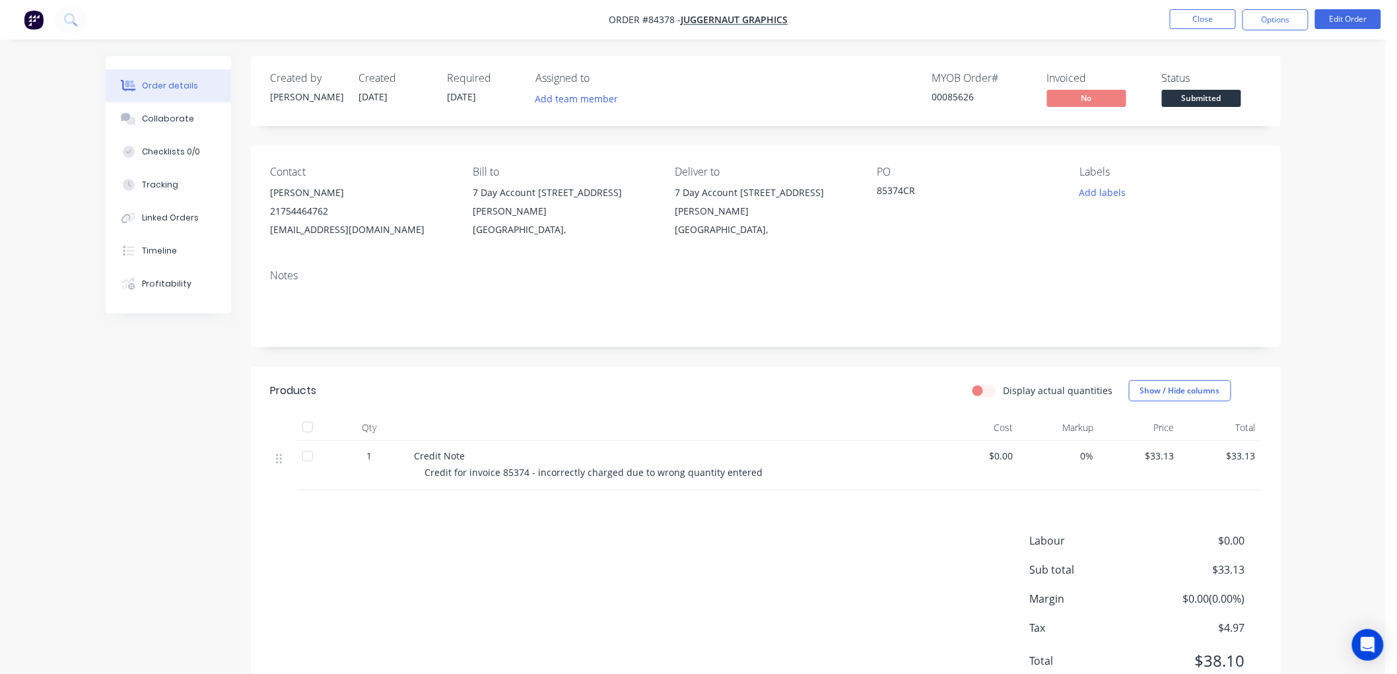
click at [1224, 90] on span "Submitted" at bounding box center [1201, 98] width 79 height 17
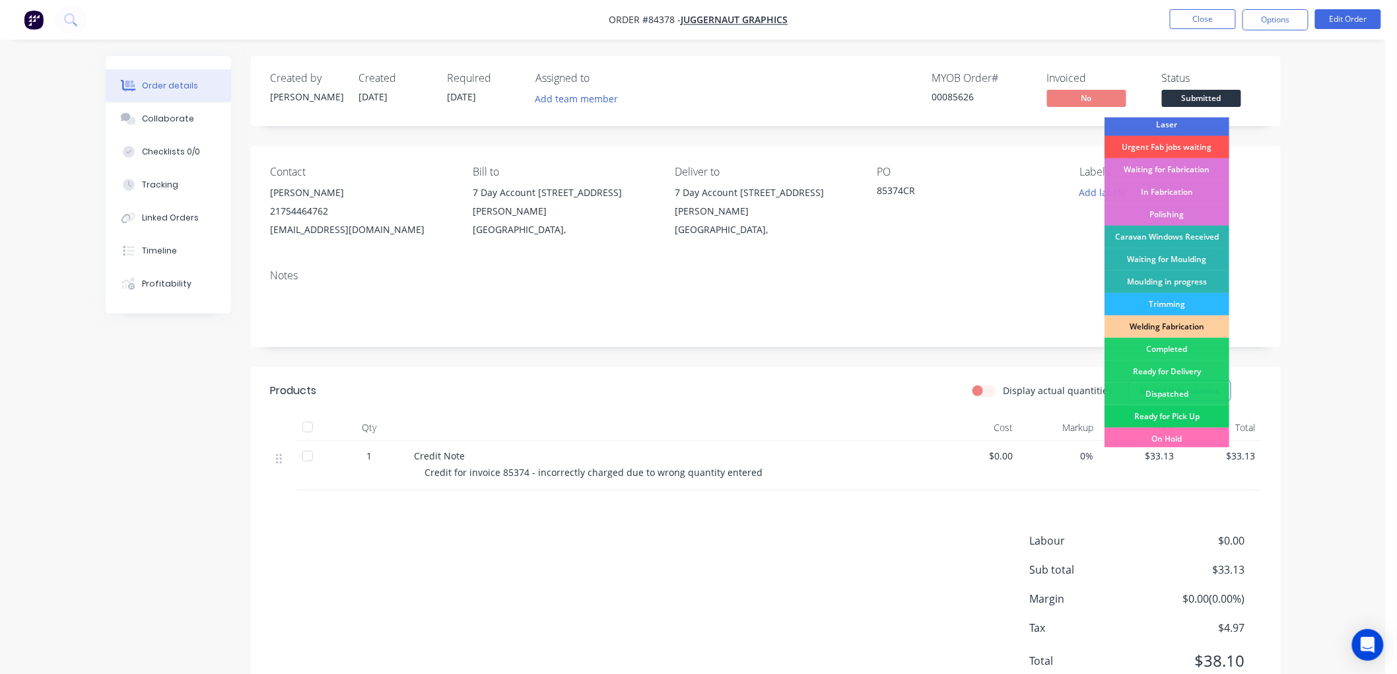
scroll to position [231, 0]
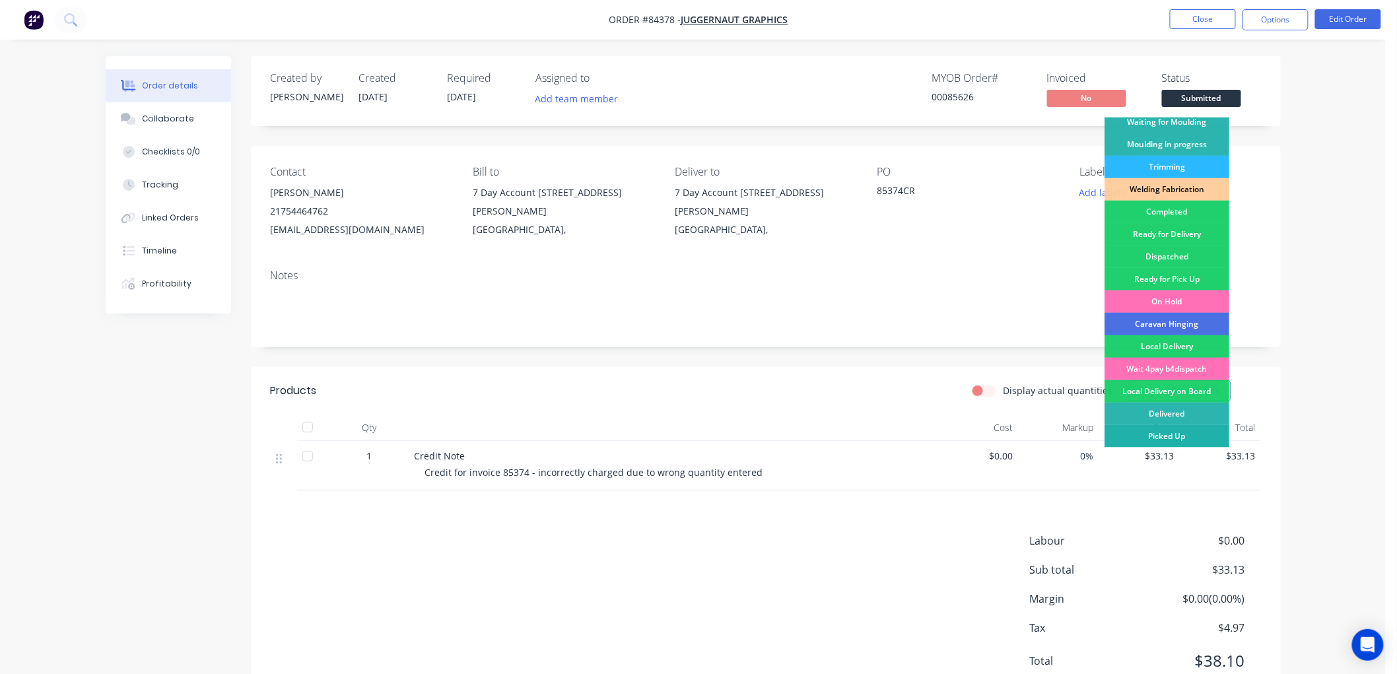
click at [1182, 434] on div "Picked Up" at bounding box center [1166, 436] width 125 height 22
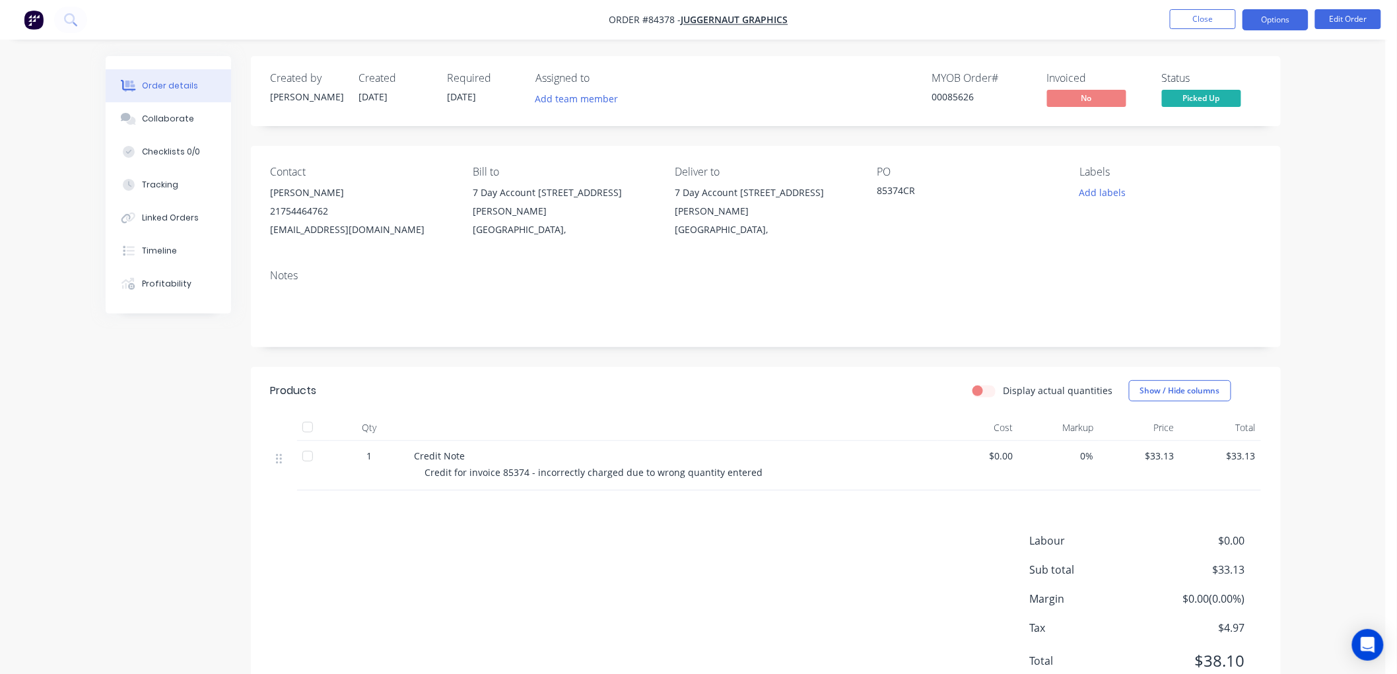
click at [1268, 18] on button "Options" at bounding box center [1275, 19] width 66 height 21
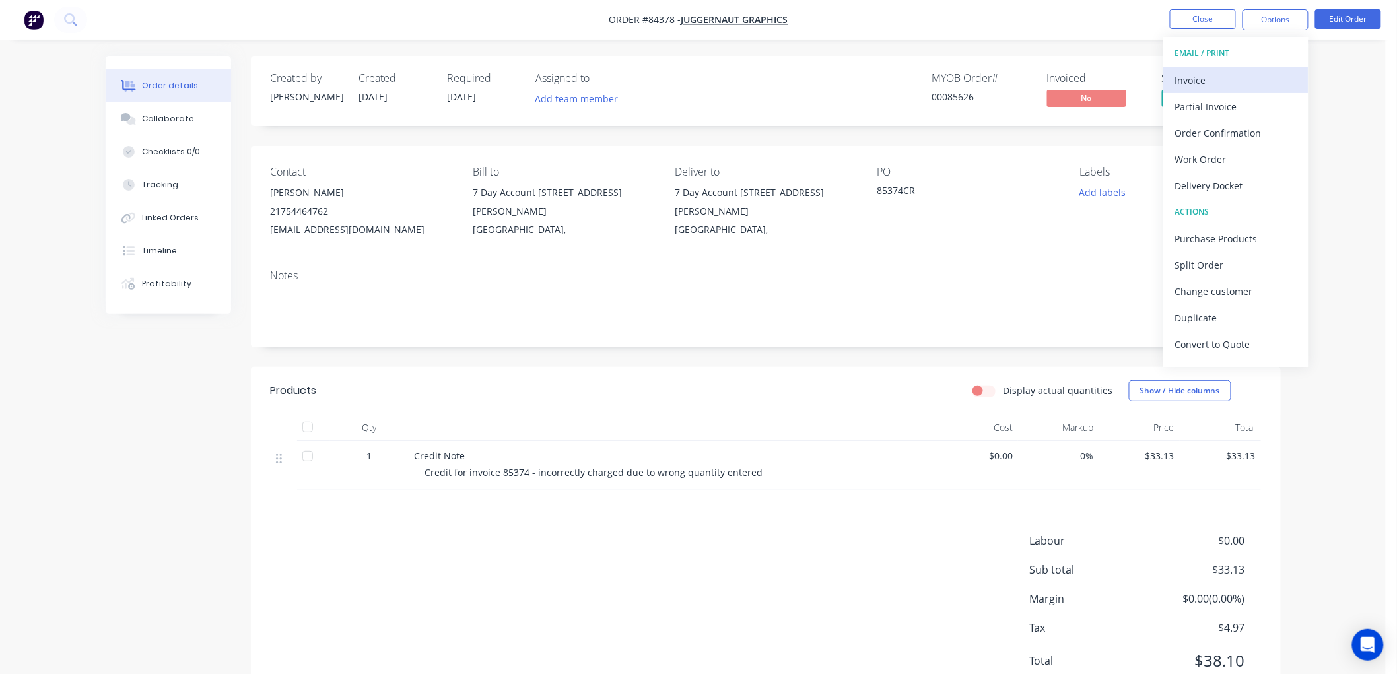
click at [1205, 74] on div "Invoice" at bounding box center [1235, 80] width 121 height 19
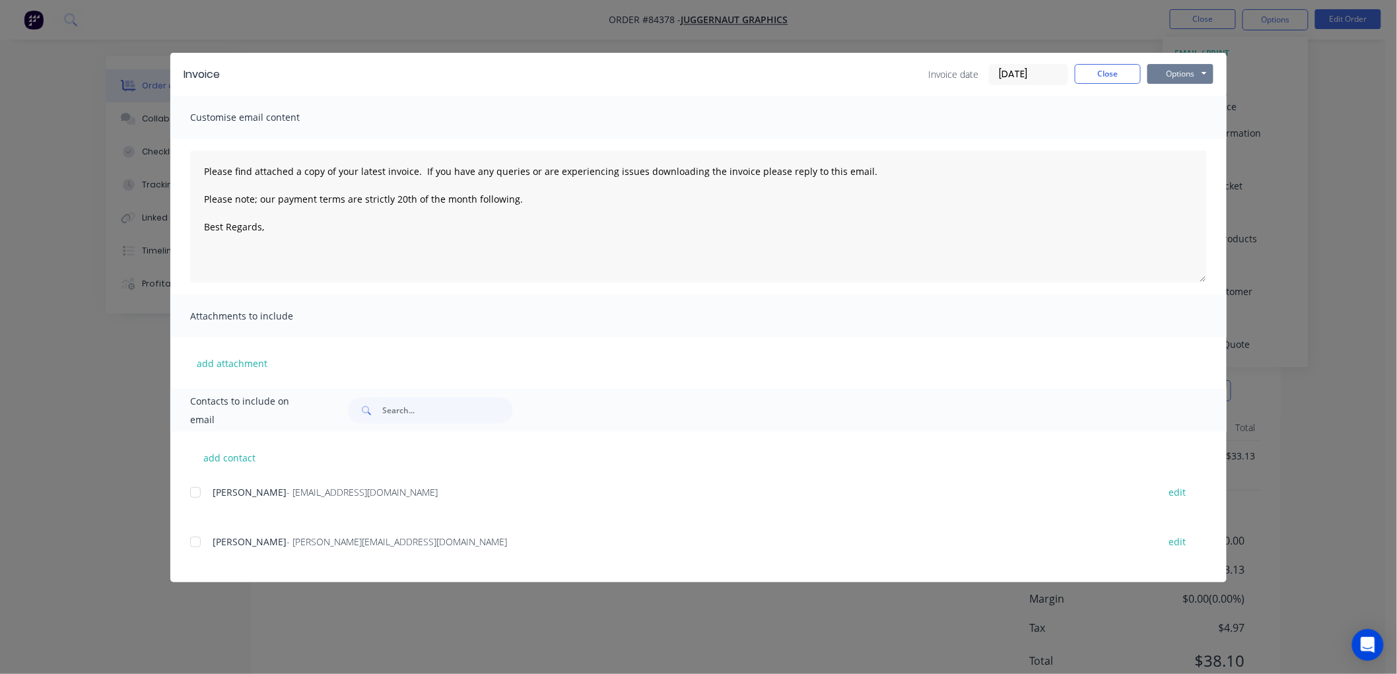
click at [1176, 75] on button "Options" at bounding box center [1180, 74] width 66 height 20
click at [1184, 120] on button "Print" at bounding box center [1189, 119] width 84 height 22
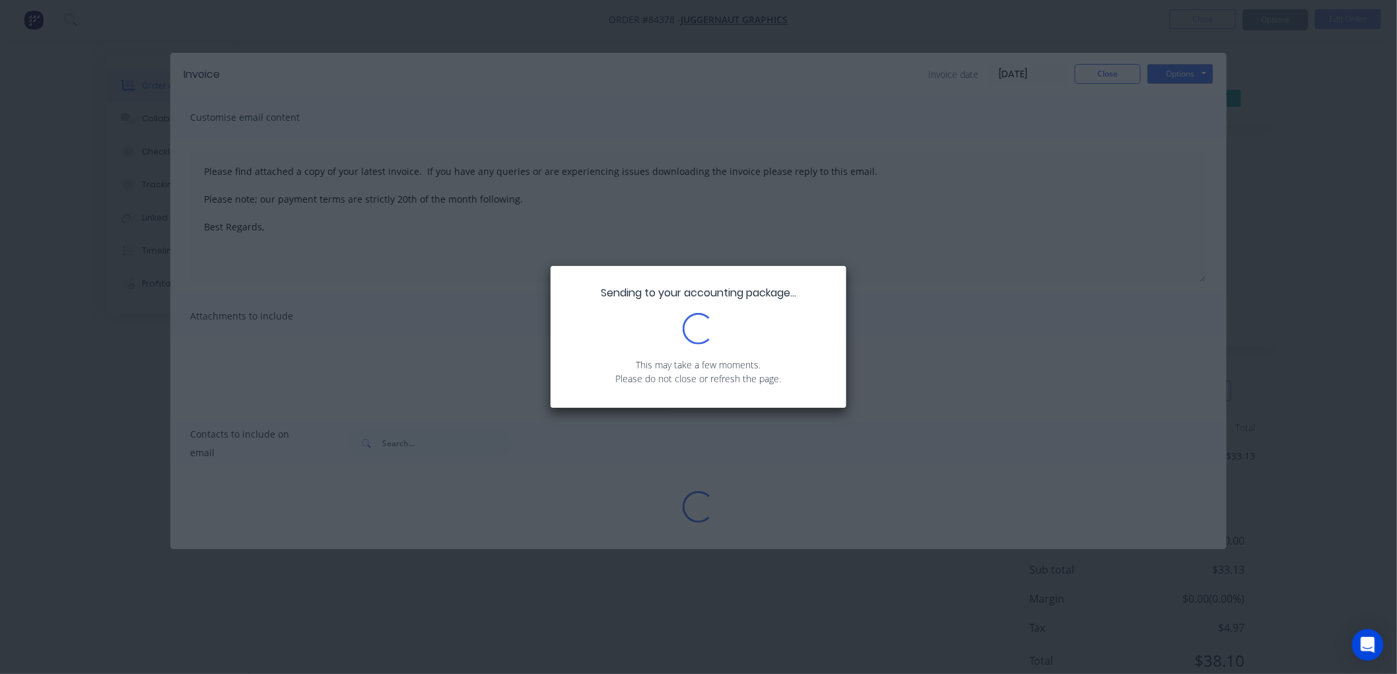
type textarea "Please find attached a copy of your latest invoice. If you have any queries or …"
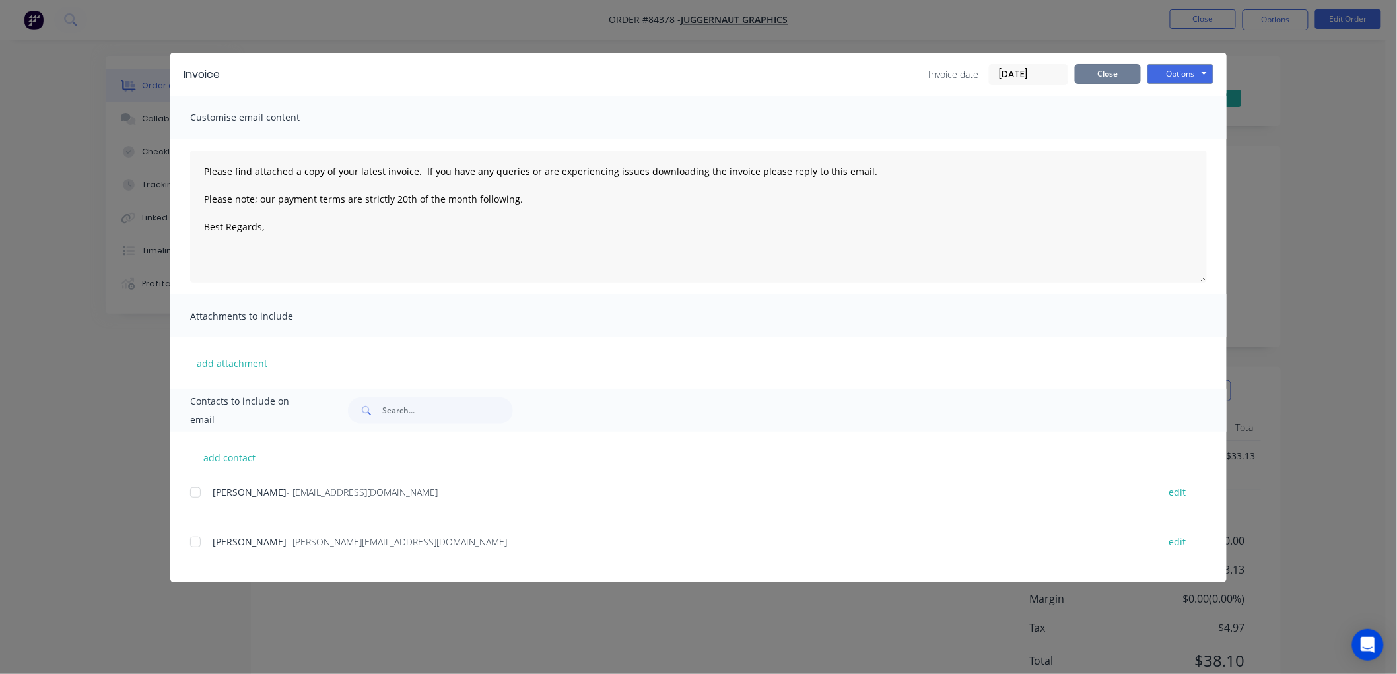
drag, startPoint x: 1120, startPoint y: 77, endPoint x: 1109, endPoint y: 89, distance: 16.4
click at [1120, 77] on button "Close" at bounding box center [1108, 74] width 66 height 20
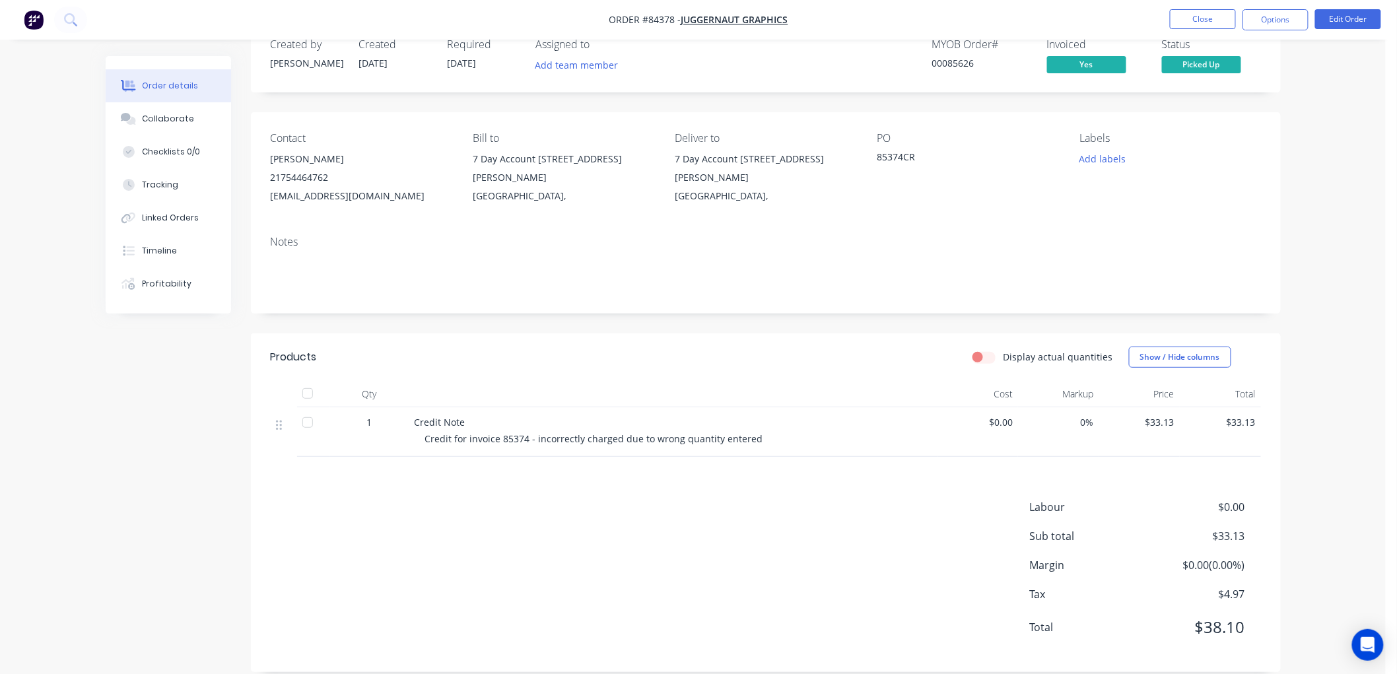
scroll to position [51, 0]
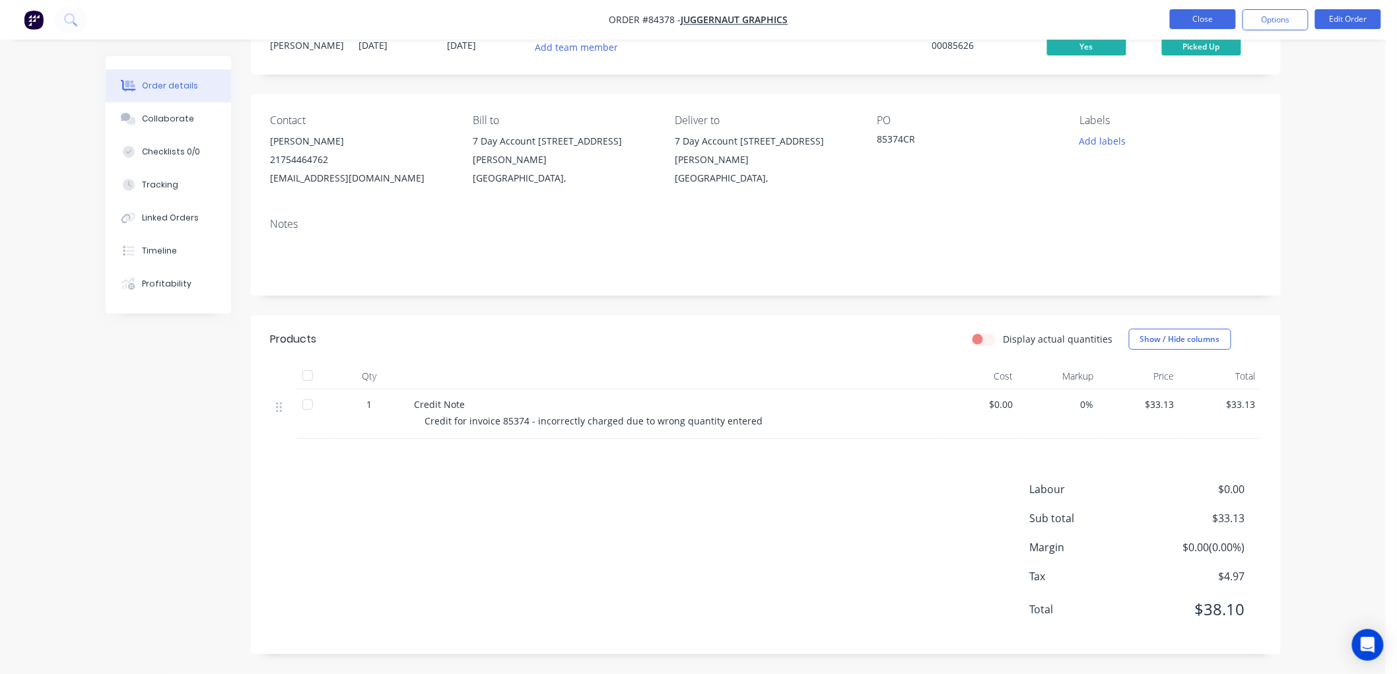
click at [1192, 11] on button "Close" at bounding box center [1203, 19] width 66 height 20
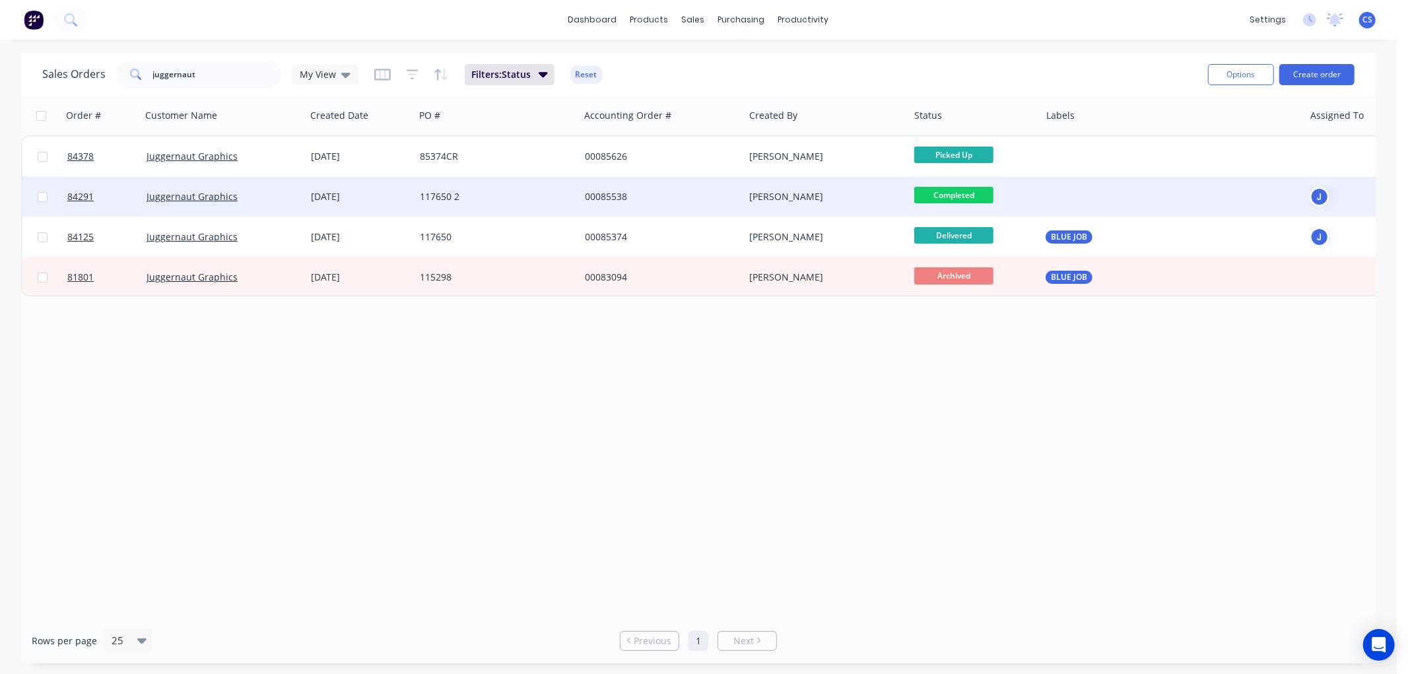
click at [655, 203] on div "00085538" at bounding box center [662, 197] width 165 height 40
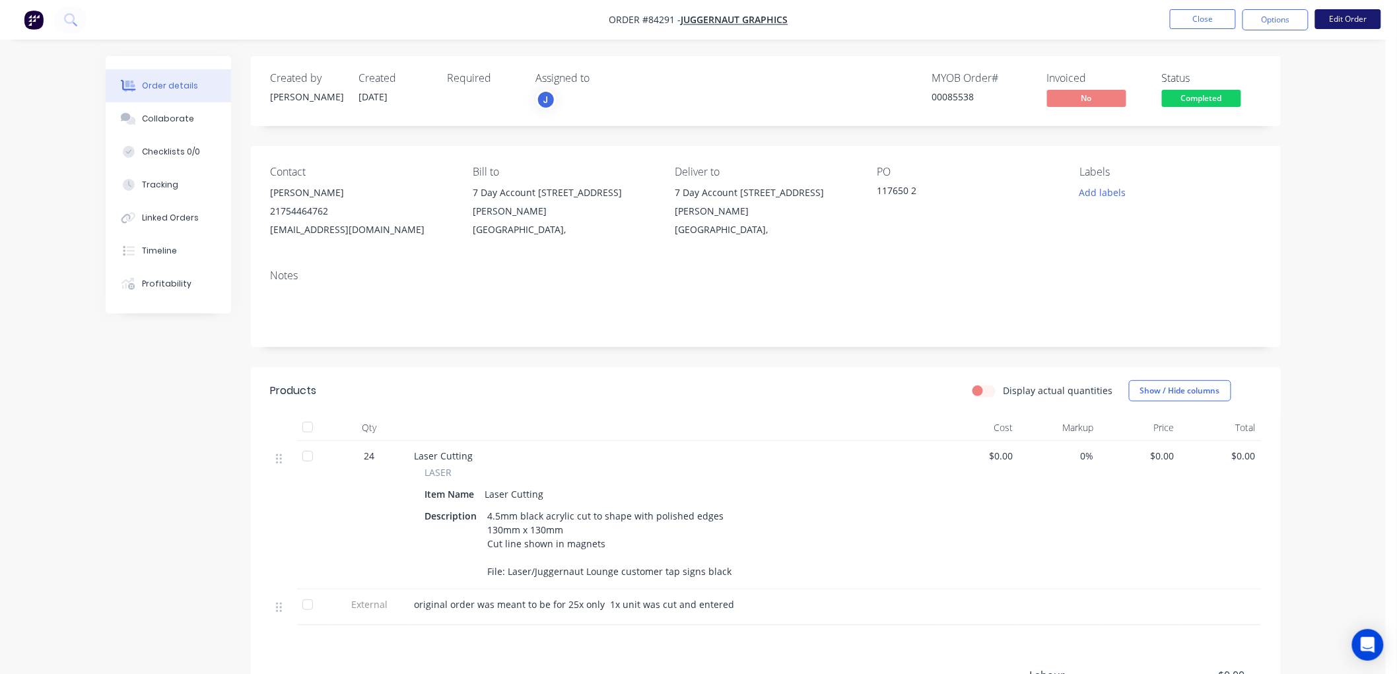
click at [1329, 18] on button "Edit Order" at bounding box center [1348, 19] width 66 height 20
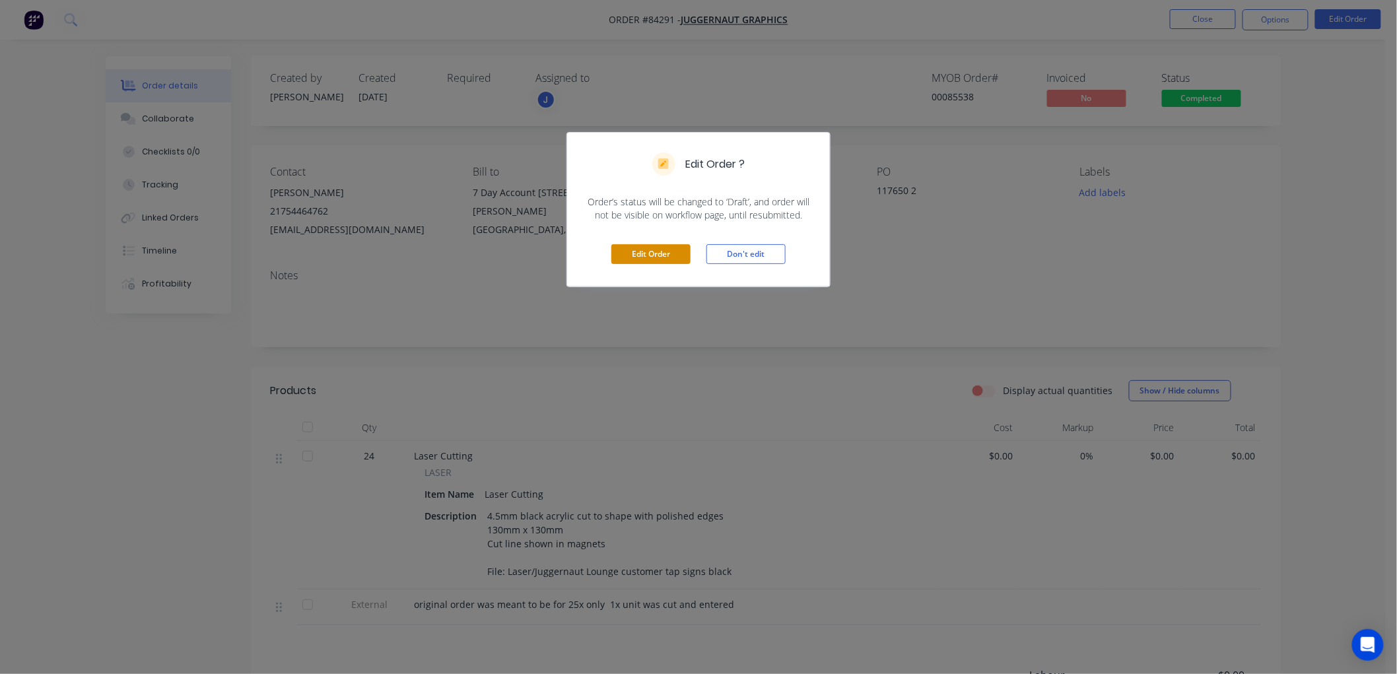
click at [662, 253] on button "Edit Order" at bounding box center [650, 254] width 79 height 20
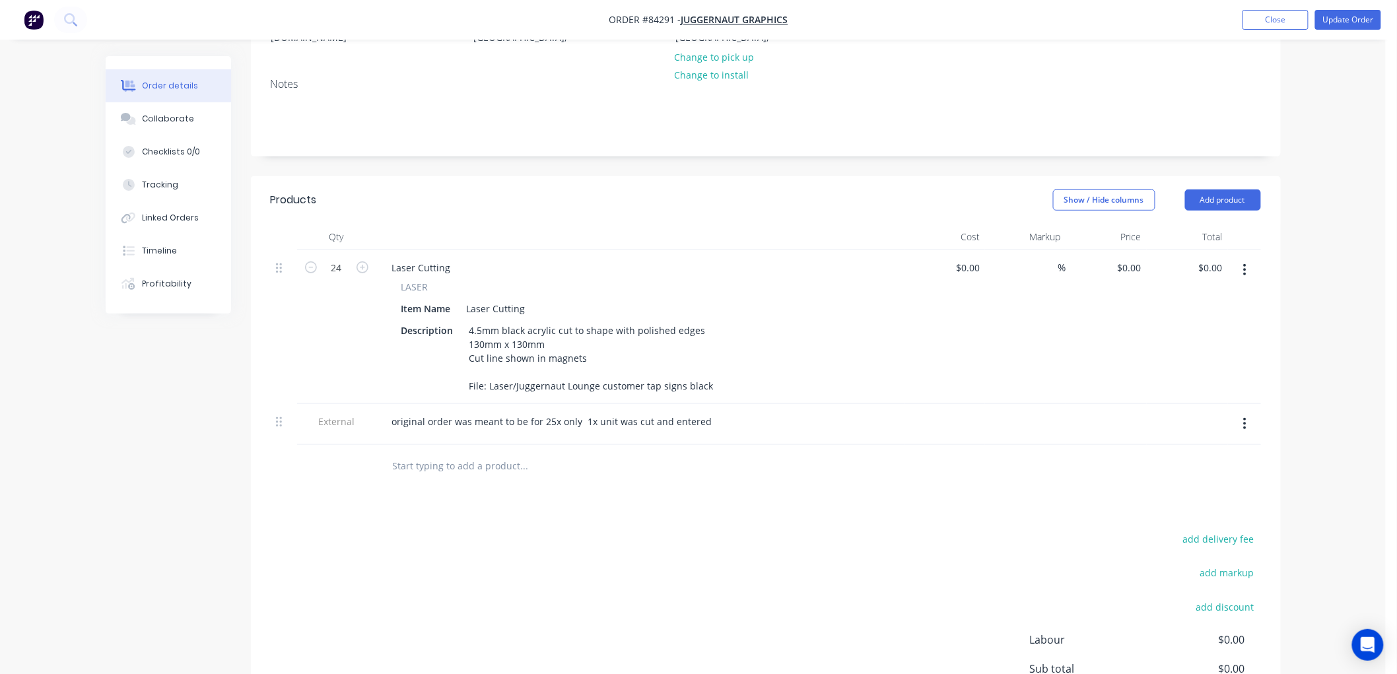
scroll to position [220, 0]
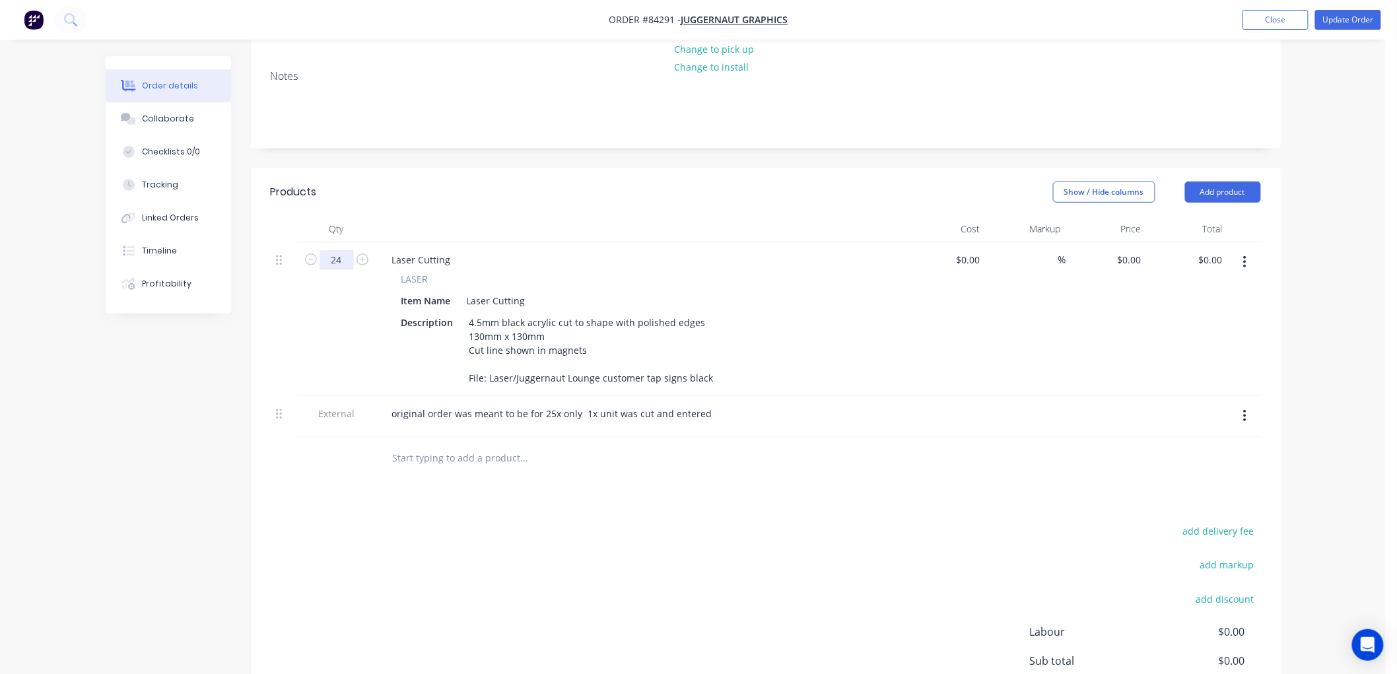
click at [345, 258] on input "24" at bounding box center [336, 260] width 34 height 20
type input "25"
click at [1127, 261] on div "0 0" at bounding box center [1136, 259] width 20 height 19
type input "$4.67"
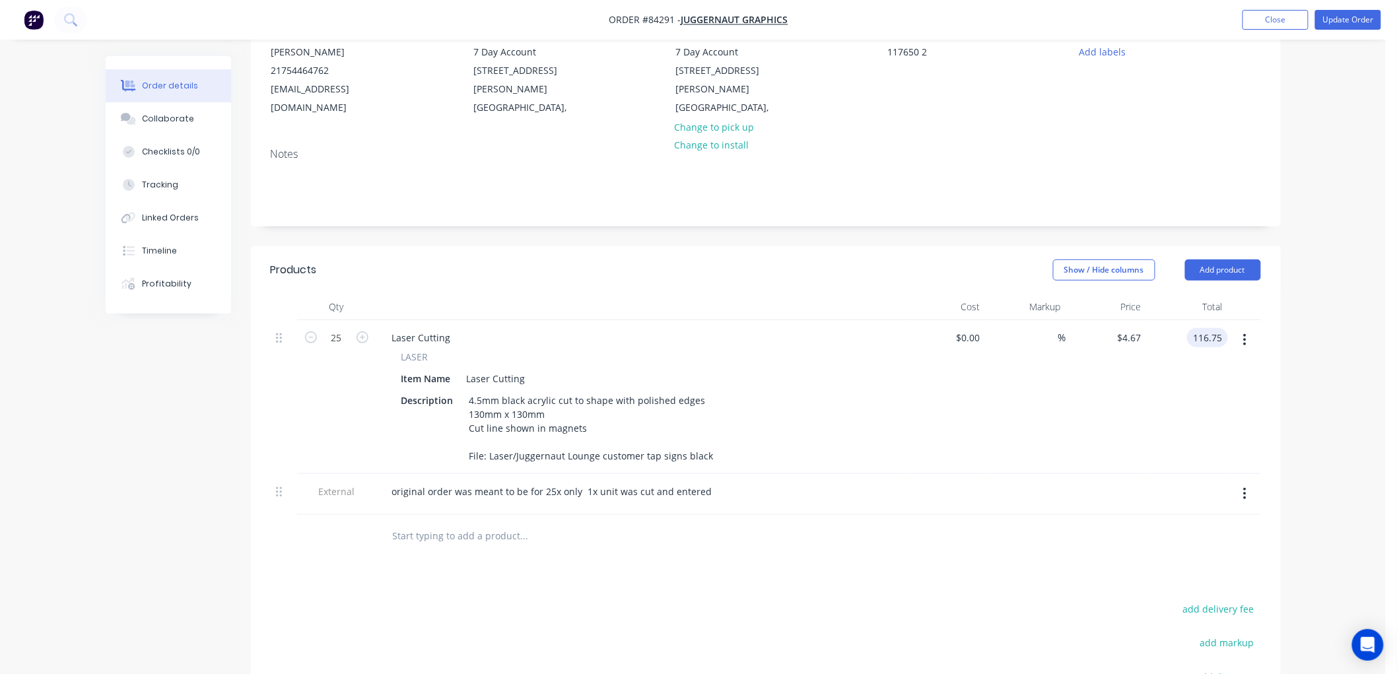
scroll to position [0, 0]
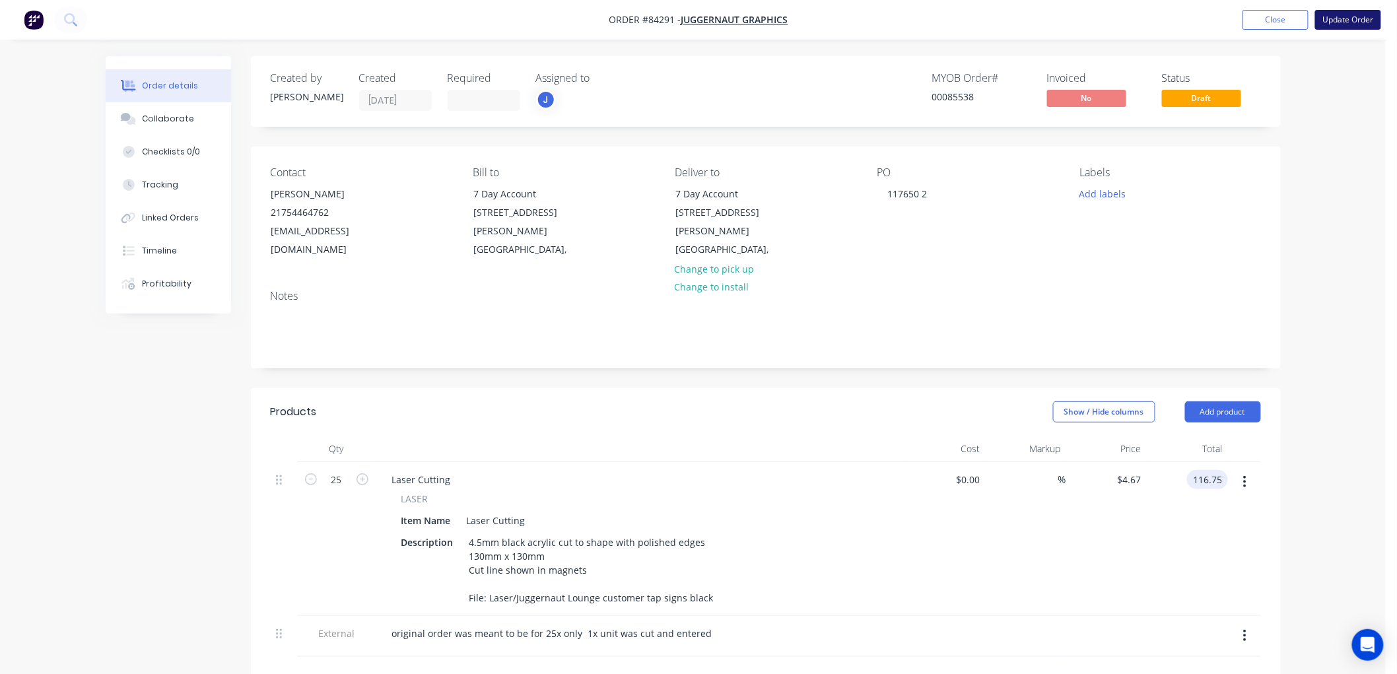
type input "$116.75"
click at [1354, 20] on button "Update Order" at bounding box center [1348, 20] width 66 height 20
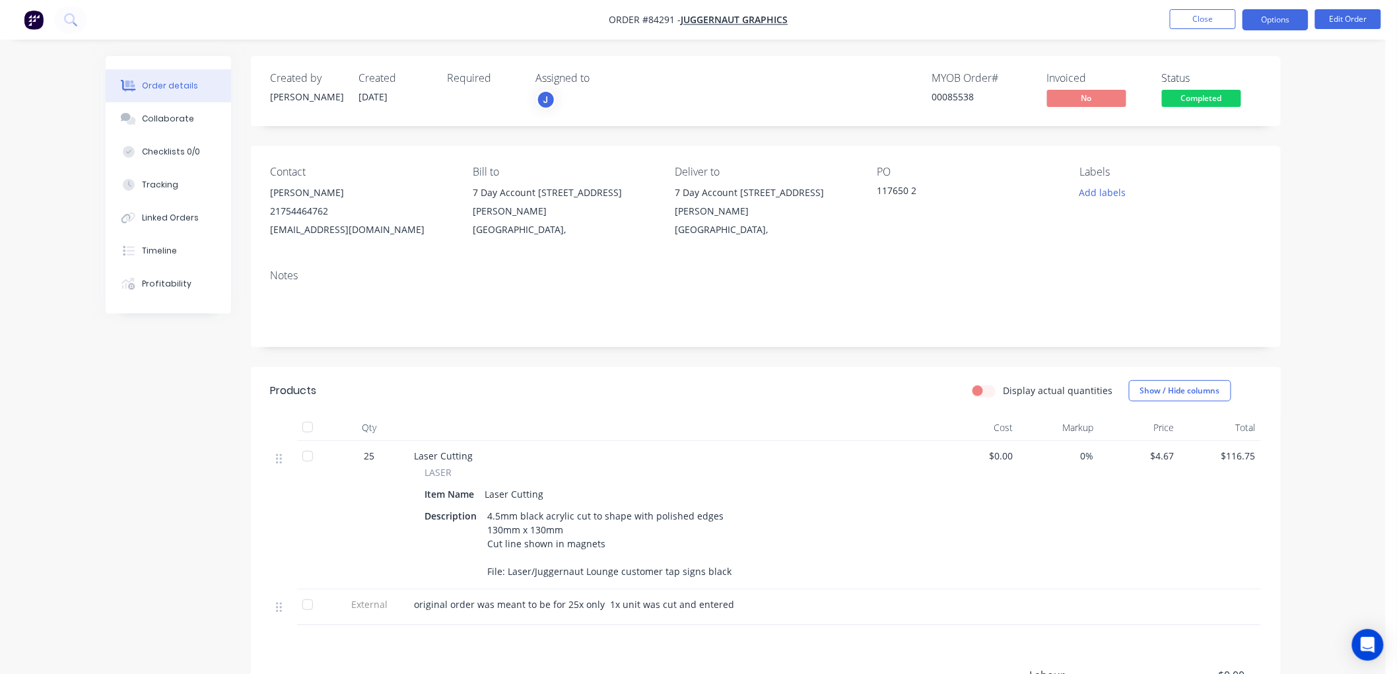
click at [1274, 22] on button "Options" at bounding box center [1275, 19] width 66 height 21
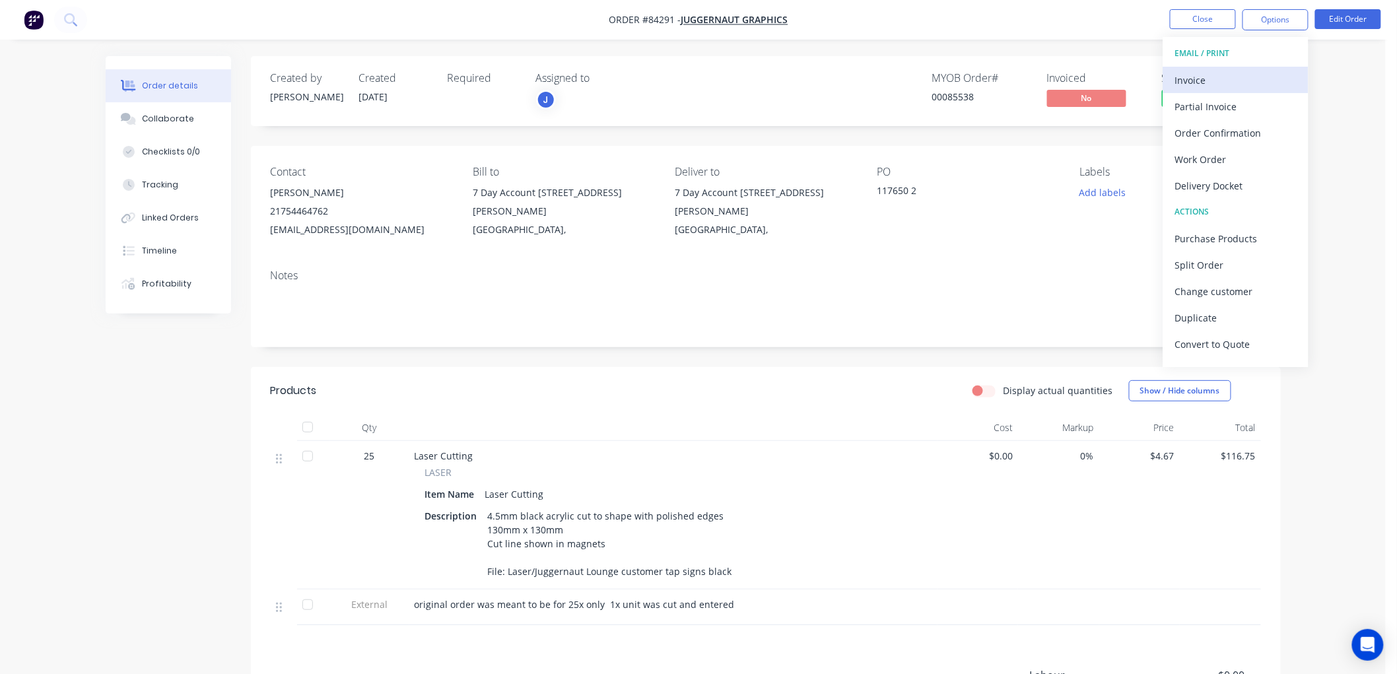
click at [1244, 77] on div "Invoice" at bounding box center [1235, 80] width 121 height 19
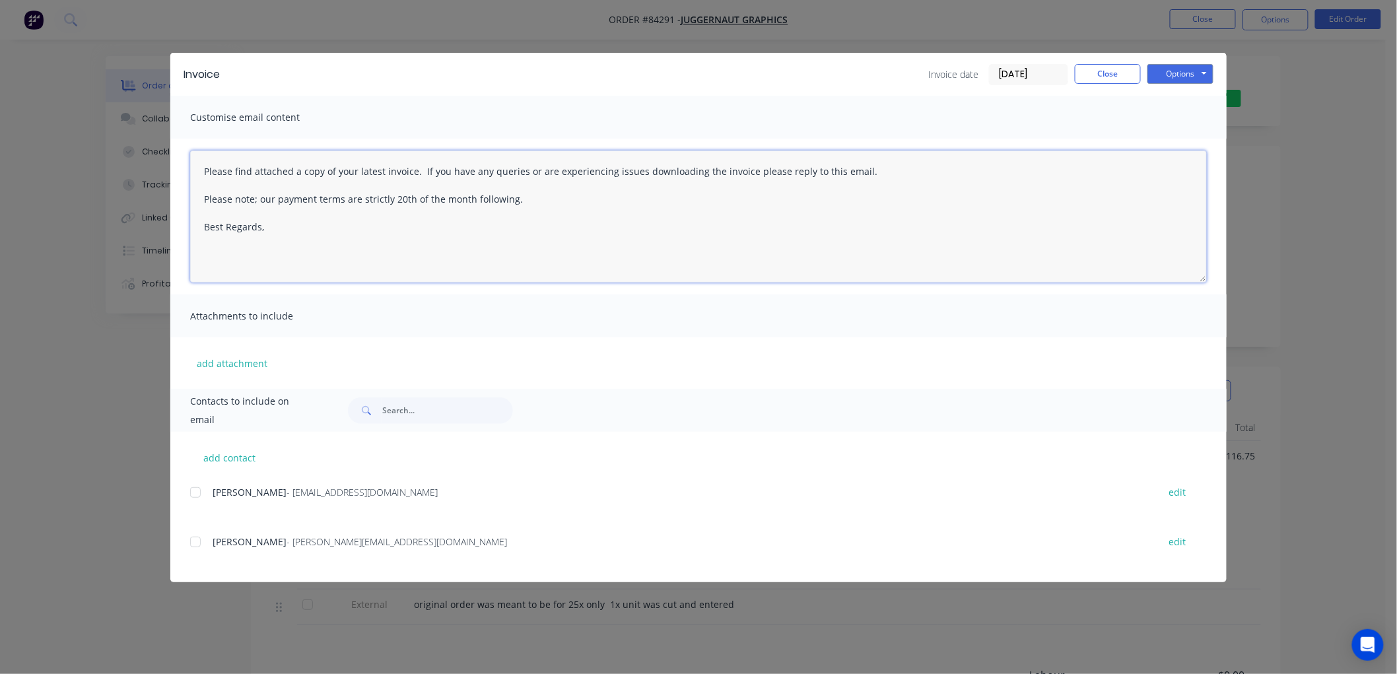
click at [323, 235] on textarea "Please find attached a copy of your latest invoice. If you have any queries or …" at bounding box center [698, 217] width 1017 height 132
click at [189, 494] on div "add contact Rob Malone - accounts@juggernaut.co.nz edit Rob Malone - rob@jugger…" at bounding box center [698, 507] width 1056 height 151
drag, startPoint x: 196, startPoint y: 493, endPoint x: 248, endPoint y: 484, distance: 53.0
click at [196, 492] on div at bounding box center [195, 492] width 26 height 26
click at [292, 228] on textarea "Please find attached a copy of your latest invoice. If you have any queries or …" at bounding box center [698, 217] width 1017 height 132
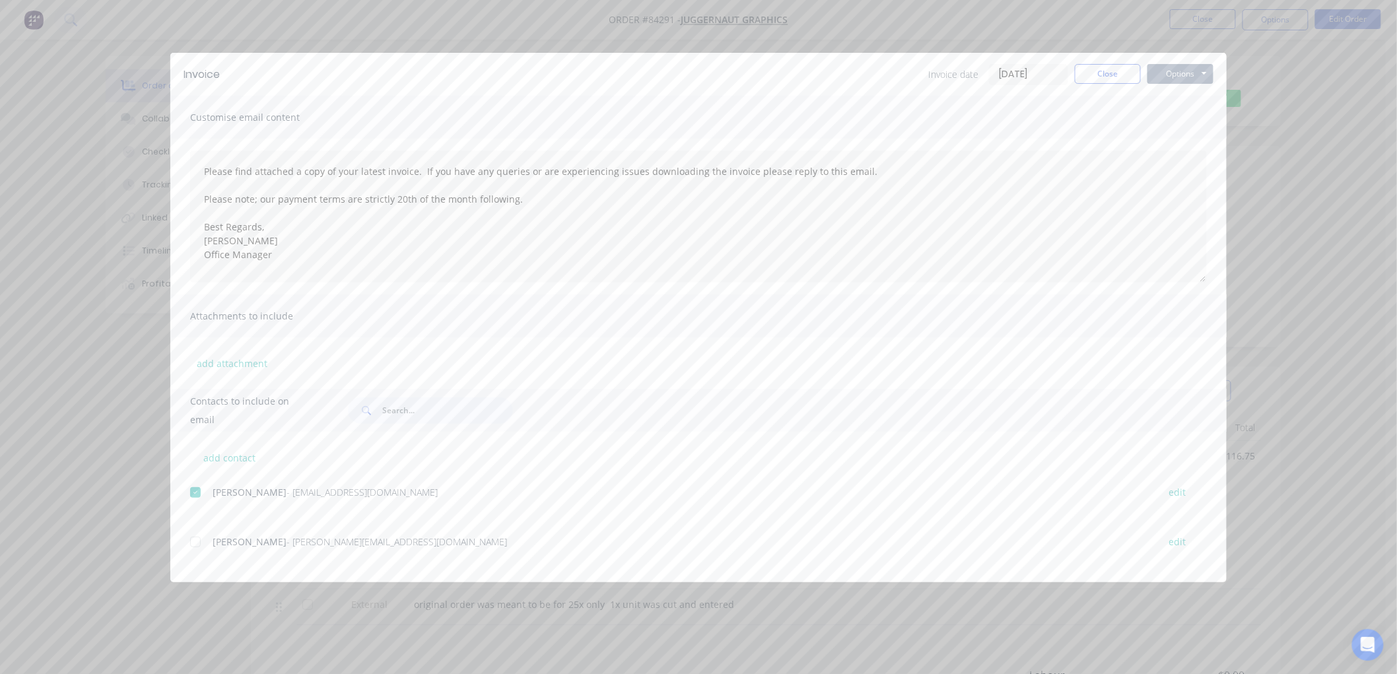
click at [1187, 75] on button "Options" at bounding box center [1180, 74] width 66 height 20
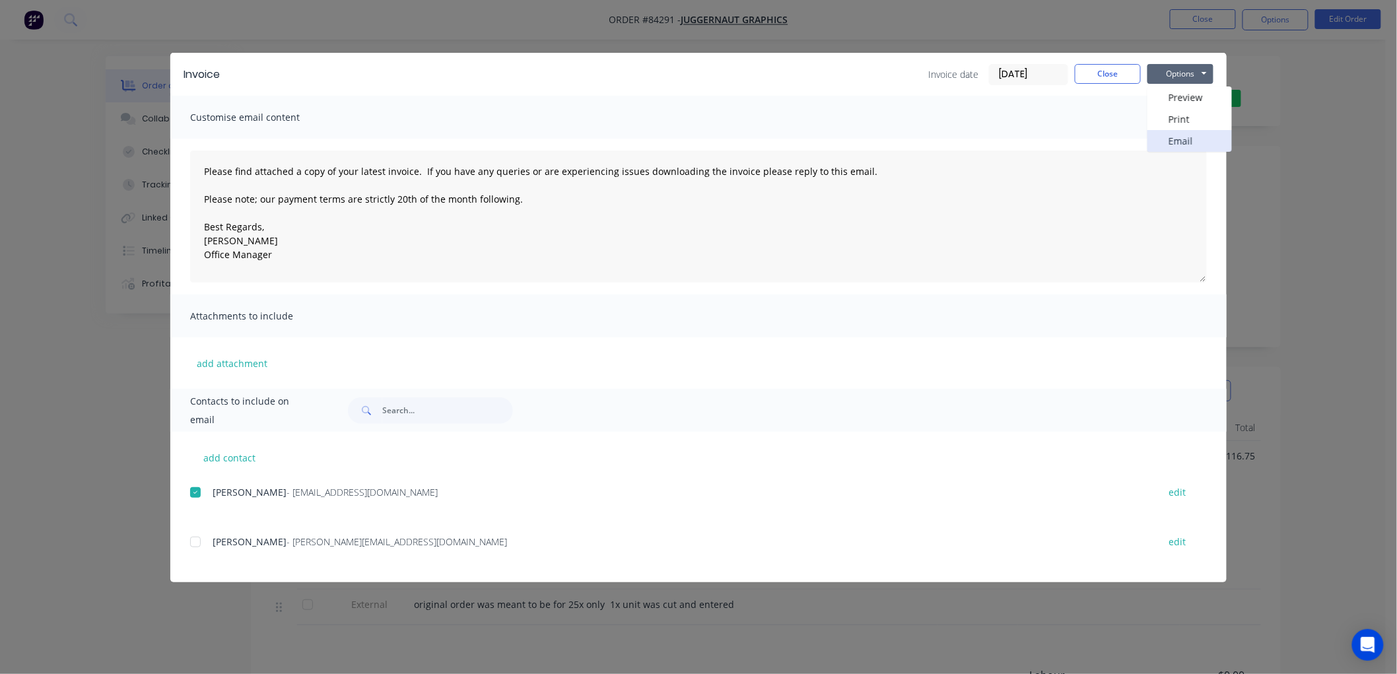
click at [1171, 137] on button "Email" at bounding box center [1189, 141] width 84 height 22
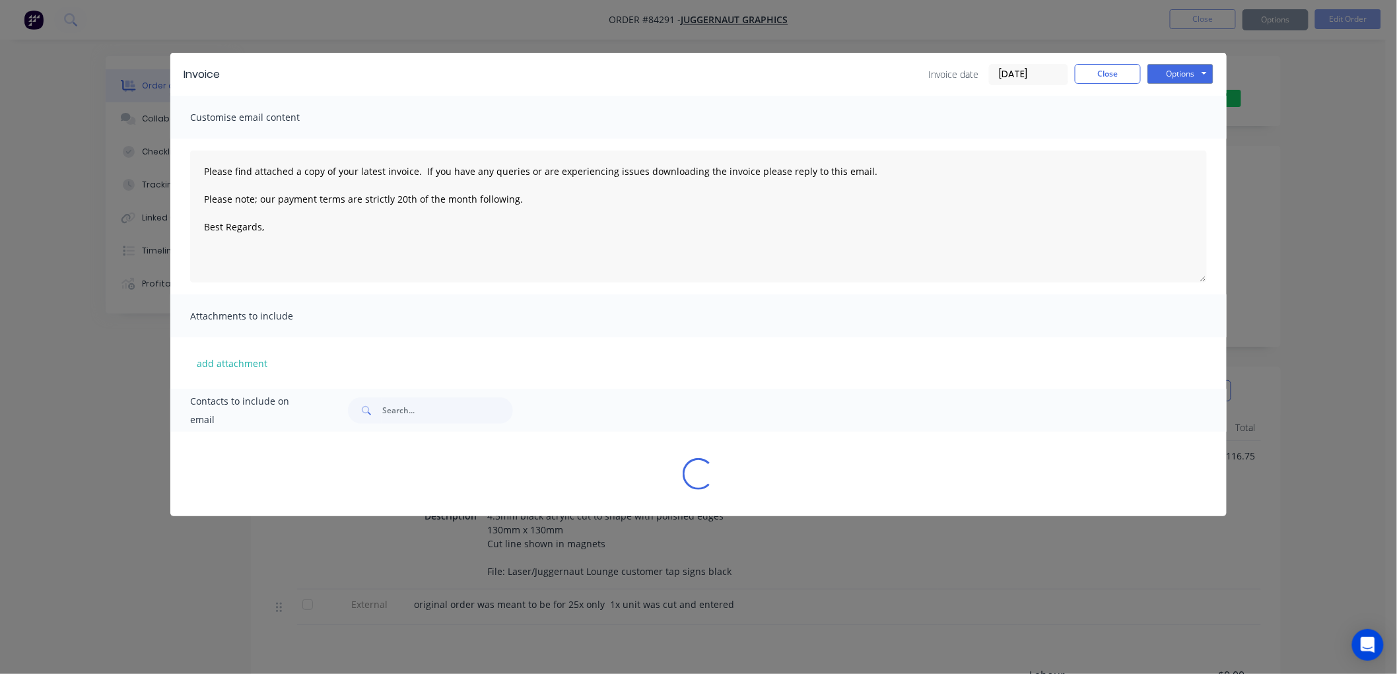
type textarea "Please find attached a copy of your latest invoice. If you have any queries or …"
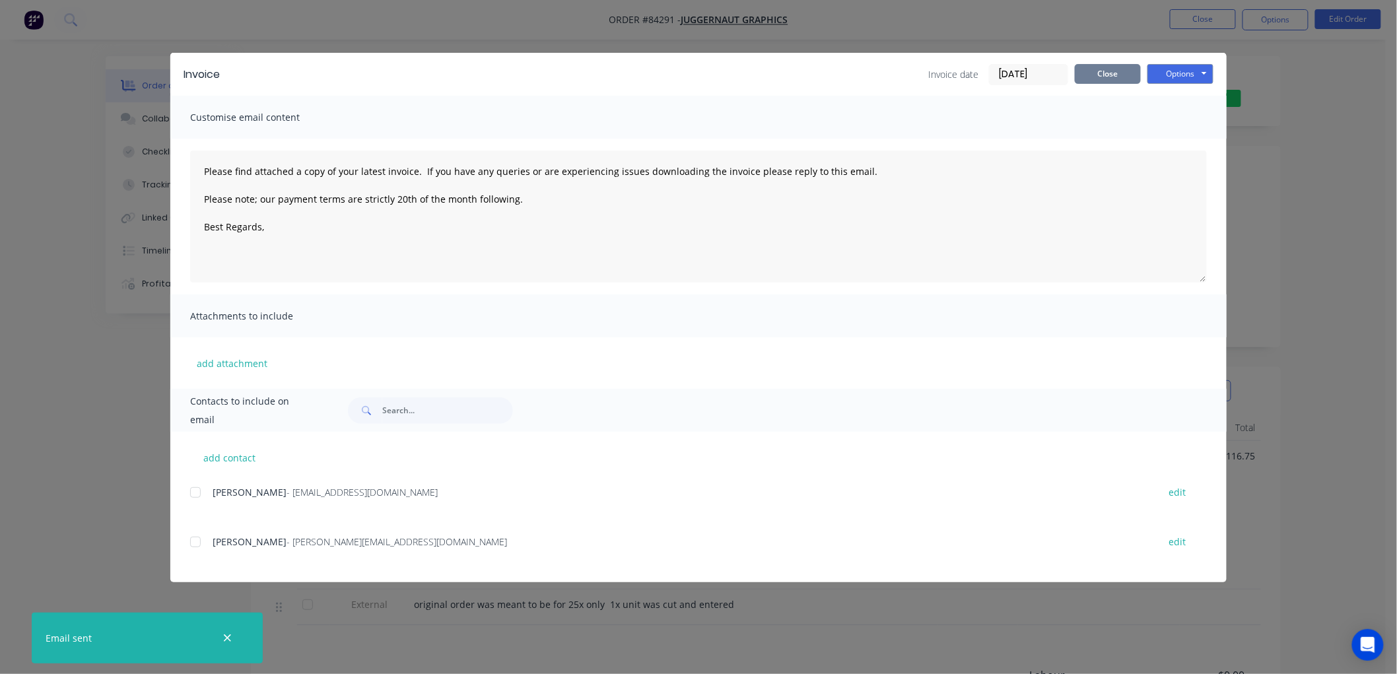
click at [1113, 77] on button "Close" at bounding box center [1108, 74] width 66 height 20
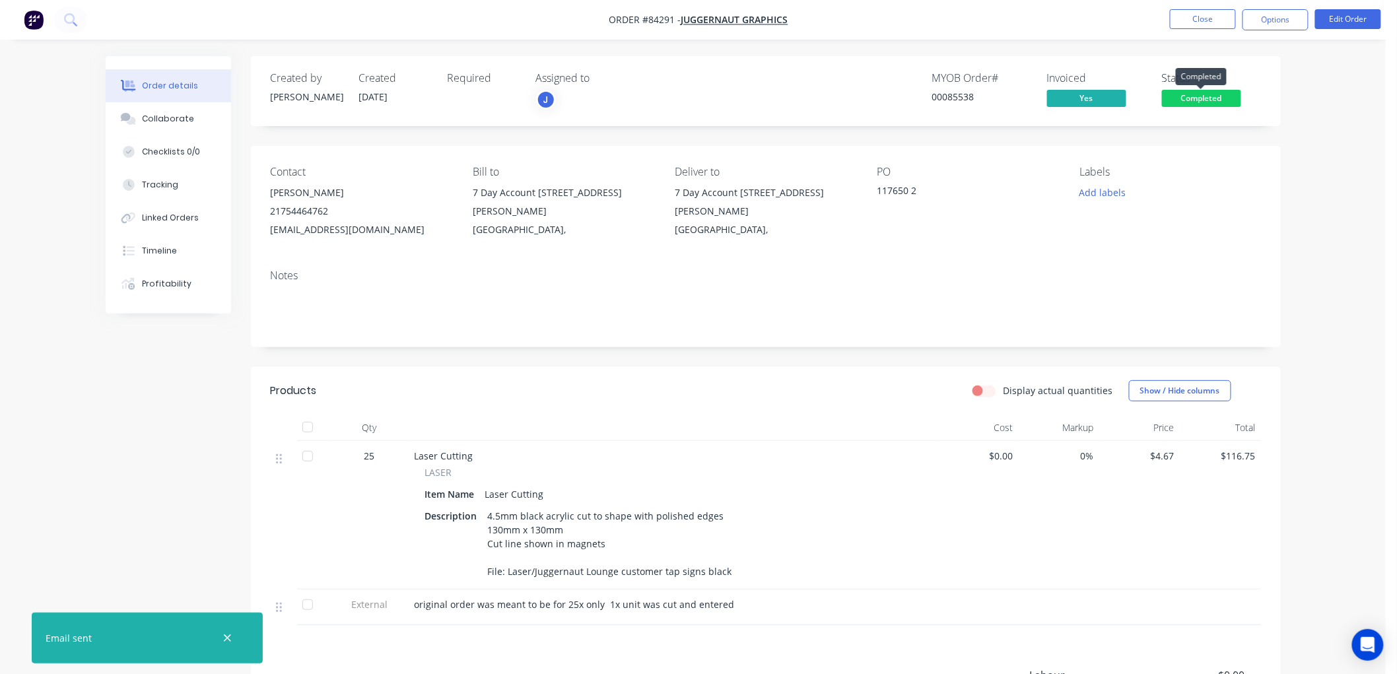
click at [1219, 97] on span "Completed" at bounding box center [1201, 98] width 79 height 17
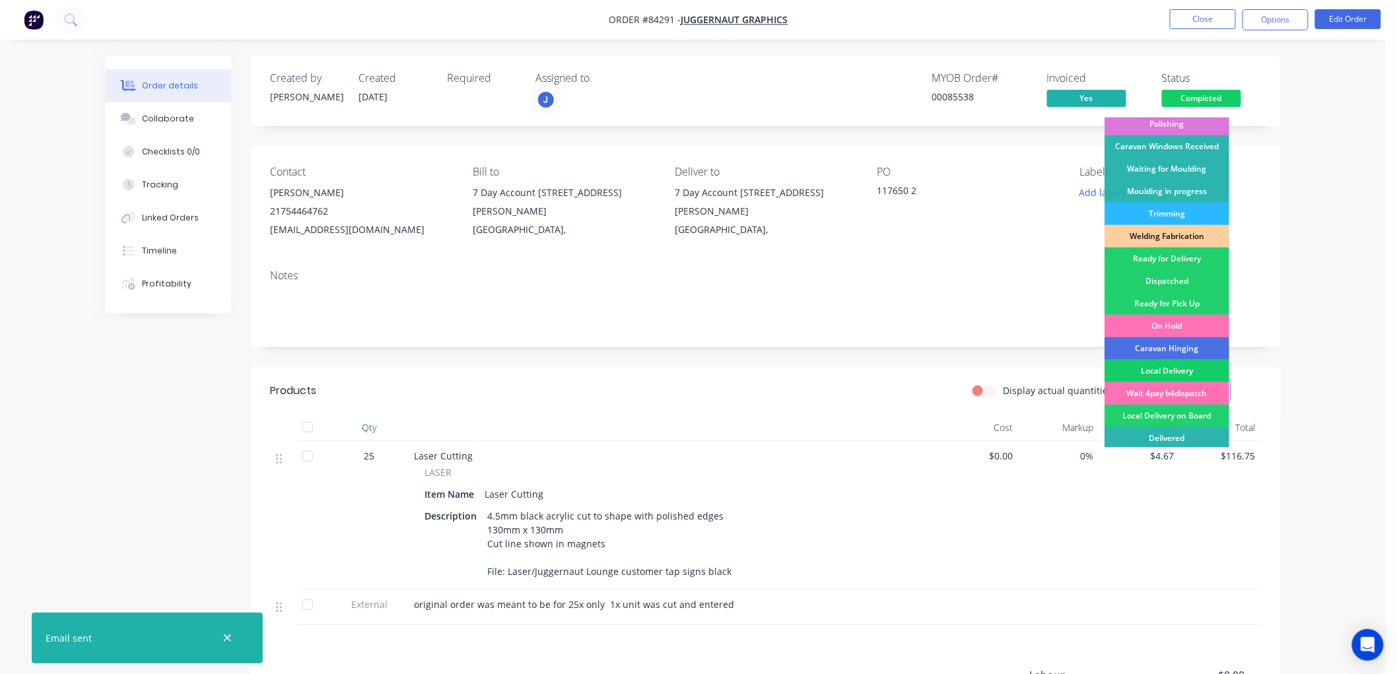
scroll to position [231, 0]
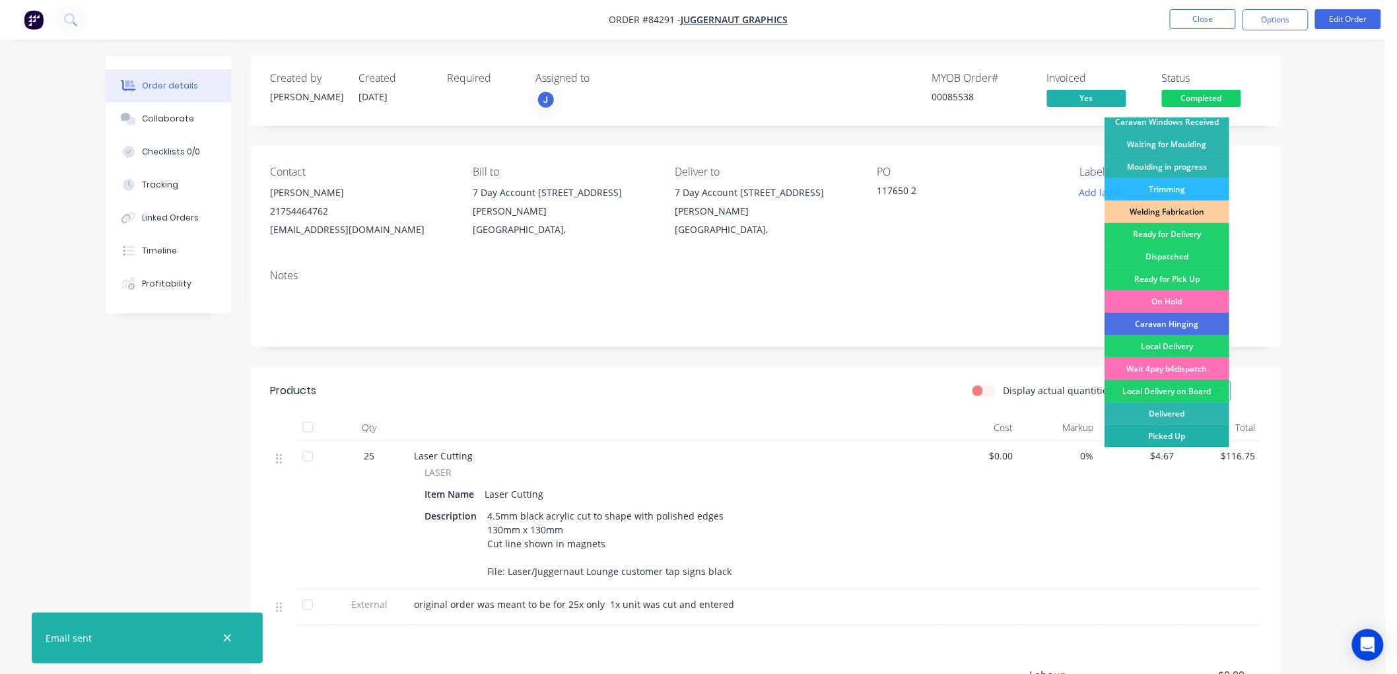
click at [1170, 436] on div "Picked Up" at bounding box center [1166, 436] width 125 height 22
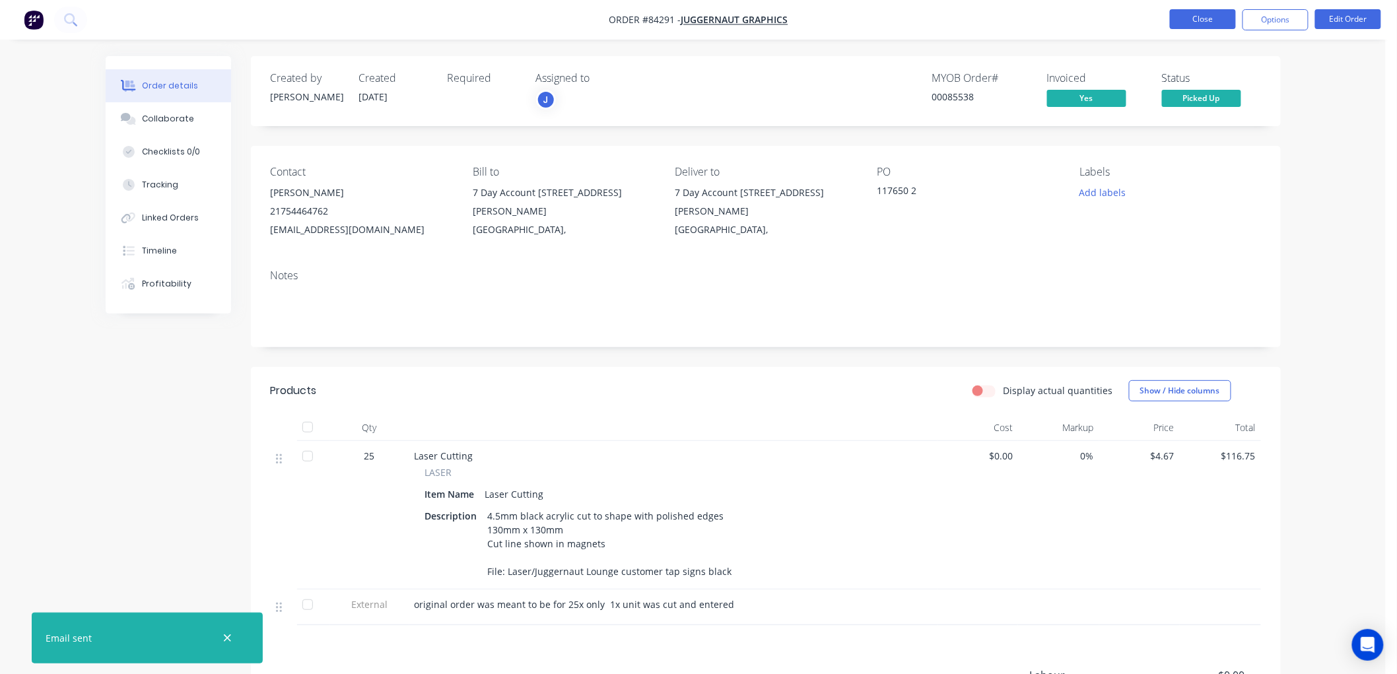
click at [1192, 14] on button "Close" at bounding box center [1203, 19] width 66 height 20
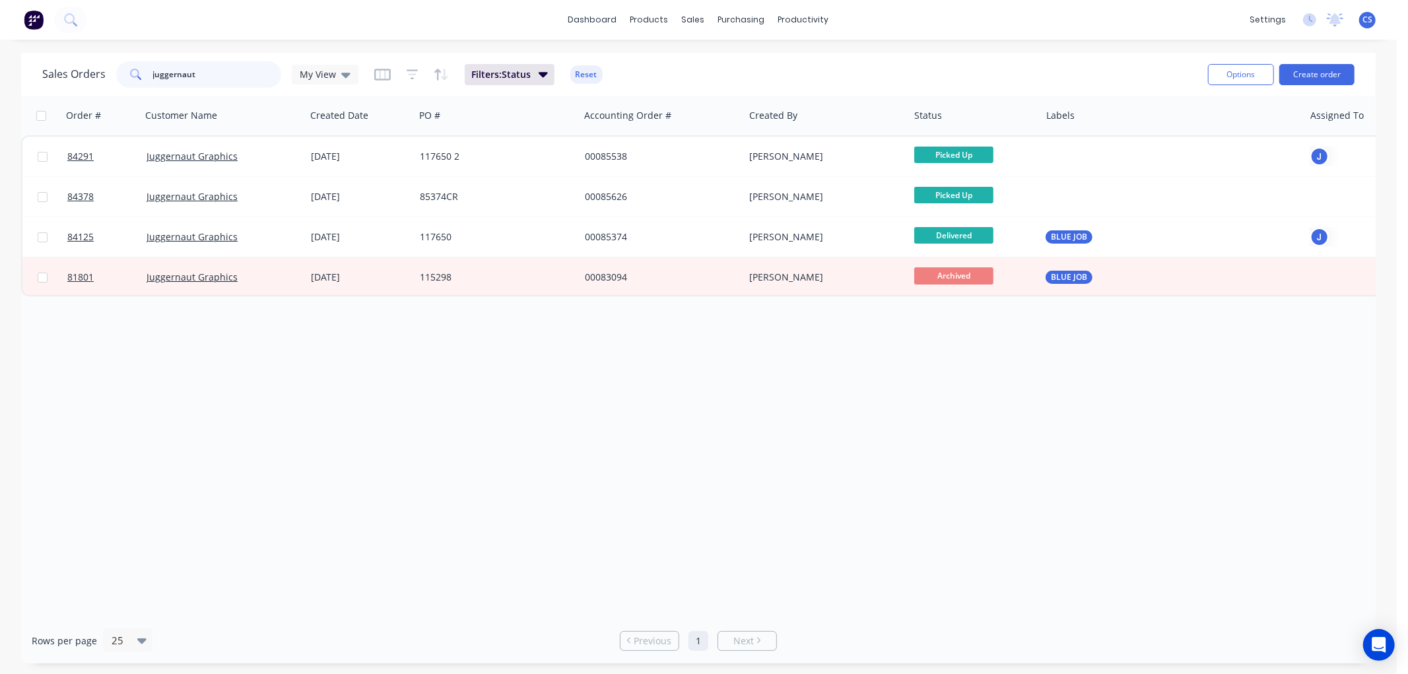
drag, startPoint x: 162, startPoint y: 73, endPoint x: 149, endPoint y: 73, distance: 13.2
click at [149, 73] on div "juggernaut" at bounding box center [198, 74] width 165 height 26
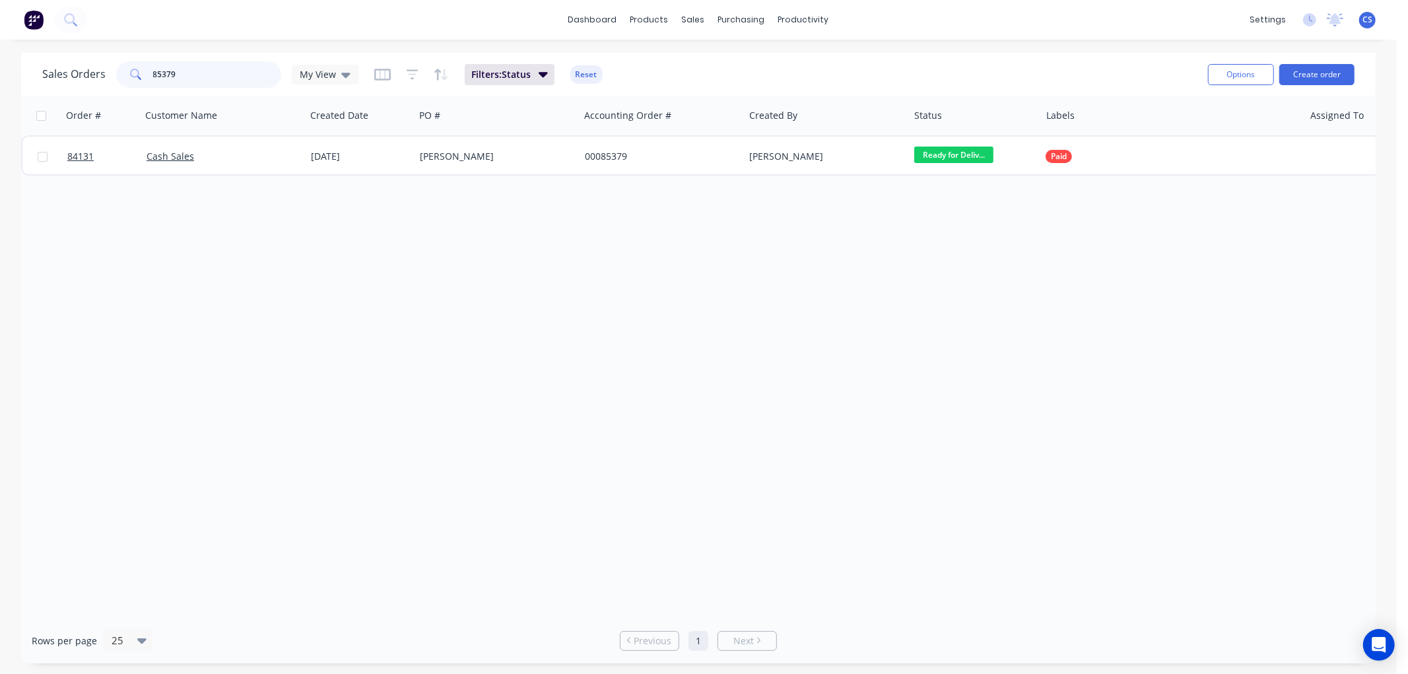
type input "85379"
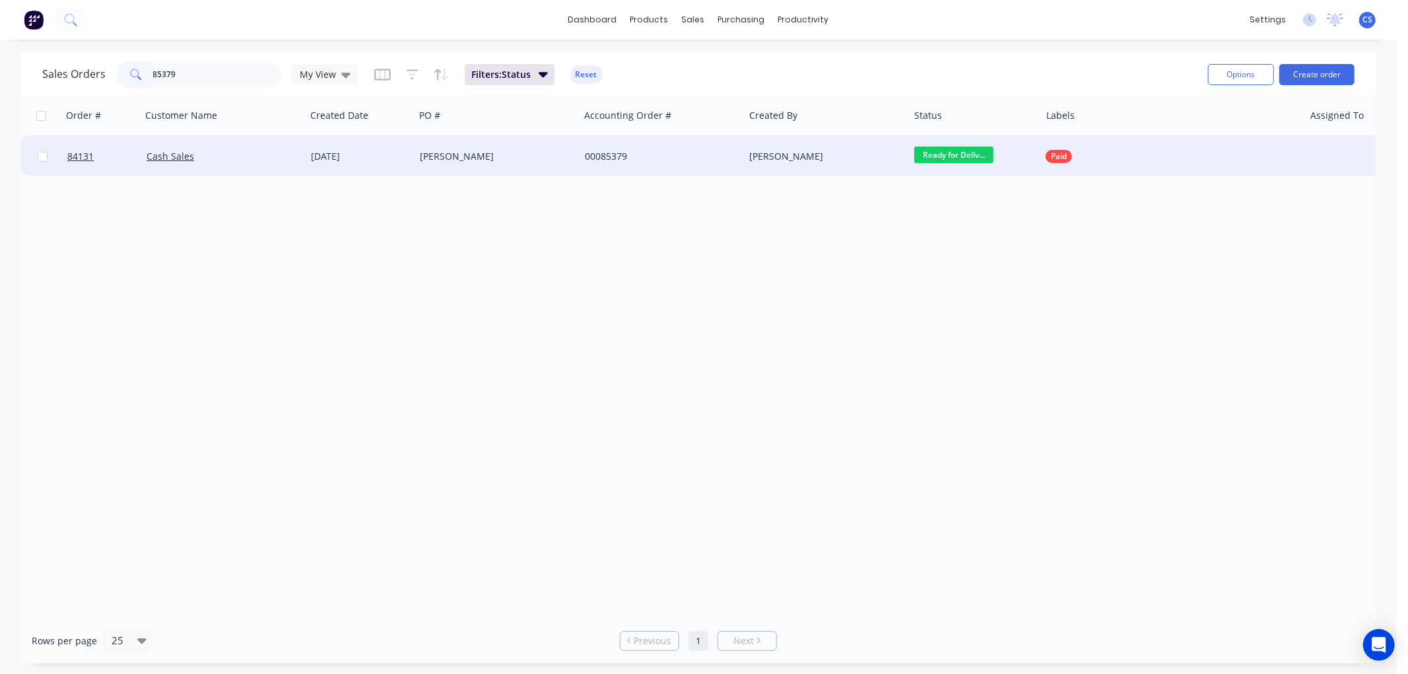
click at [467, 165] on div "Sterling Huett" at bounding box center [497, 157] width 165 height 40
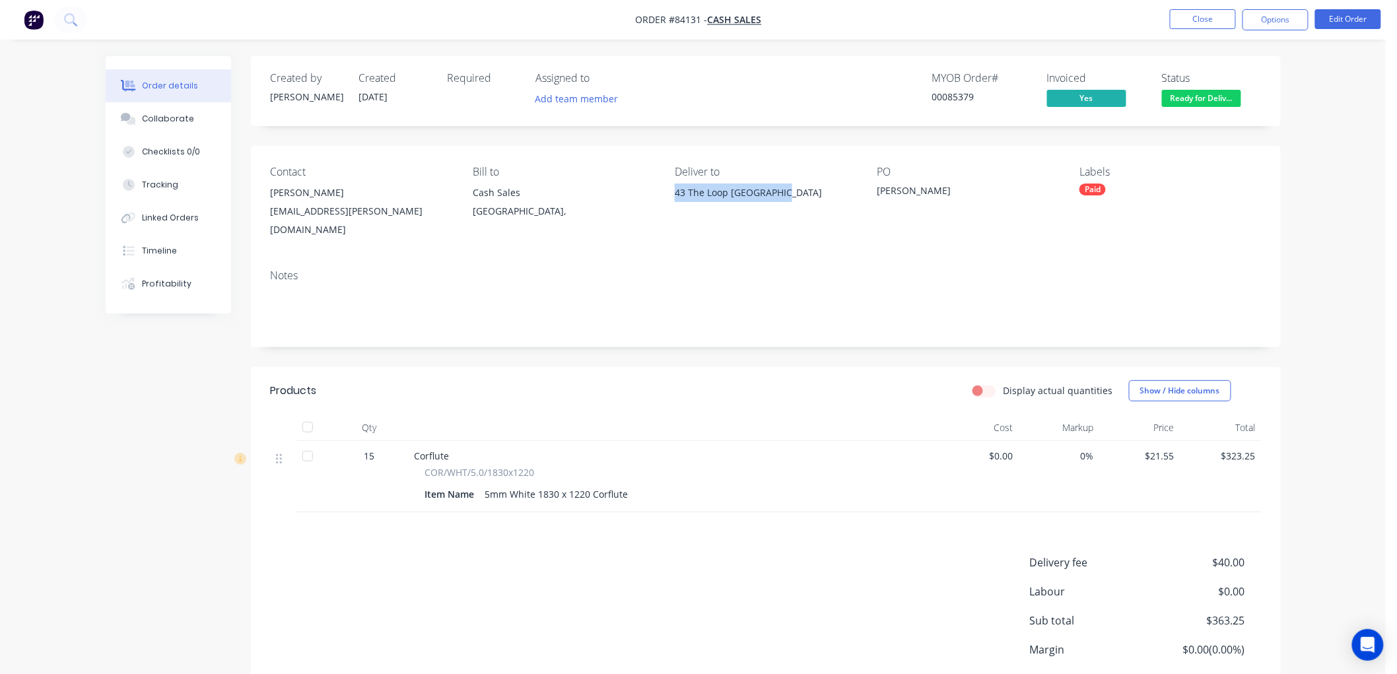
drag, startPoint x: 675, startPoint y: 193, endPoint x: 786, endPoint y: 195, distance: 110.3
click at [786, 195] on div "43 The Loop Waihi Beach" at bounding box center [765, 193] width 181 height 18
copy div "43 The Loop Waihi Beach"
click at [1340, 18] on button "Edit Order" at bounding box center [1348, 19] width 66 height 20
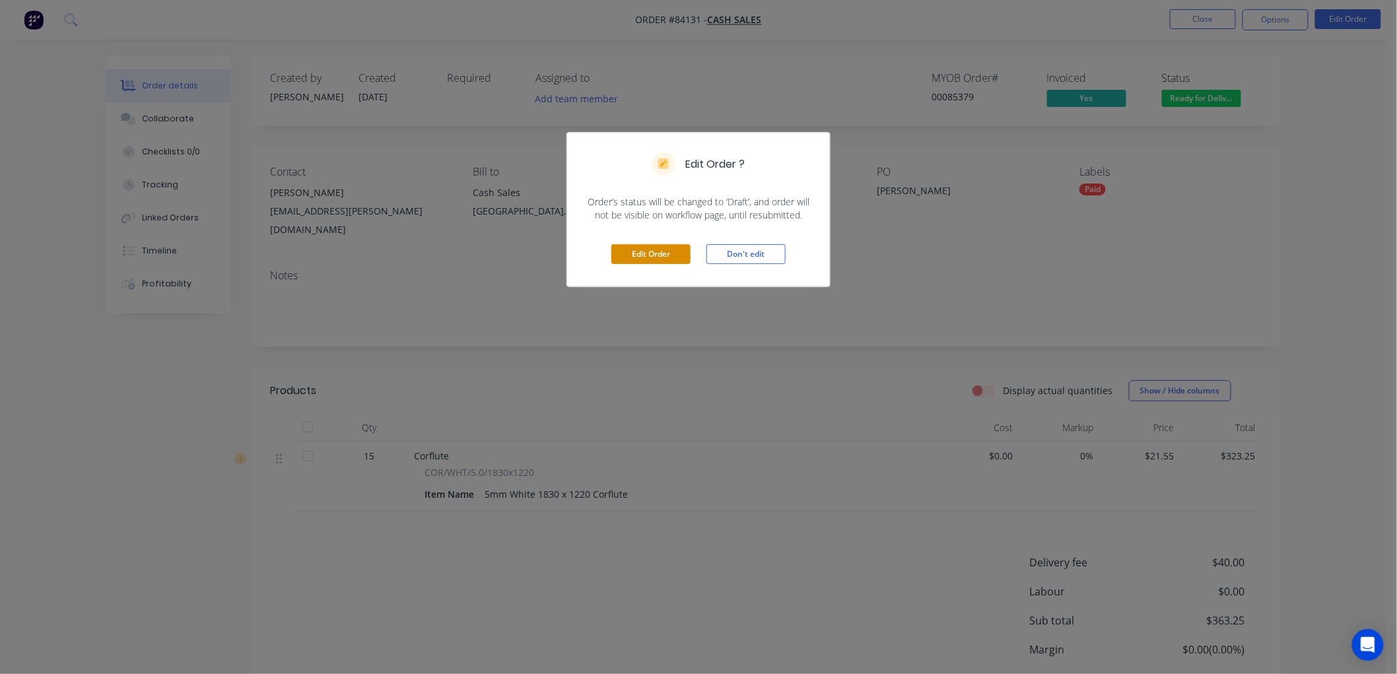
click at [651, 256] on button "Edit Order" at bounding box center [650, 254] width 79 height 20
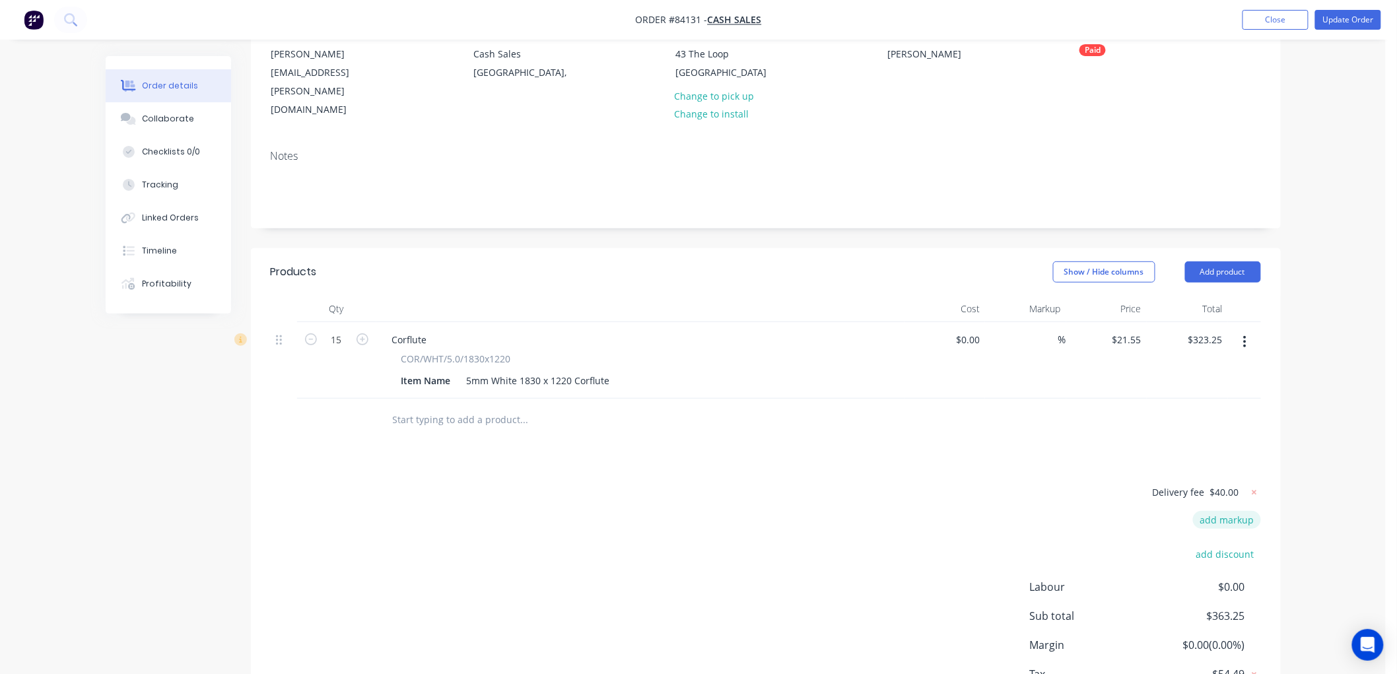
scroll to position [147, 0]
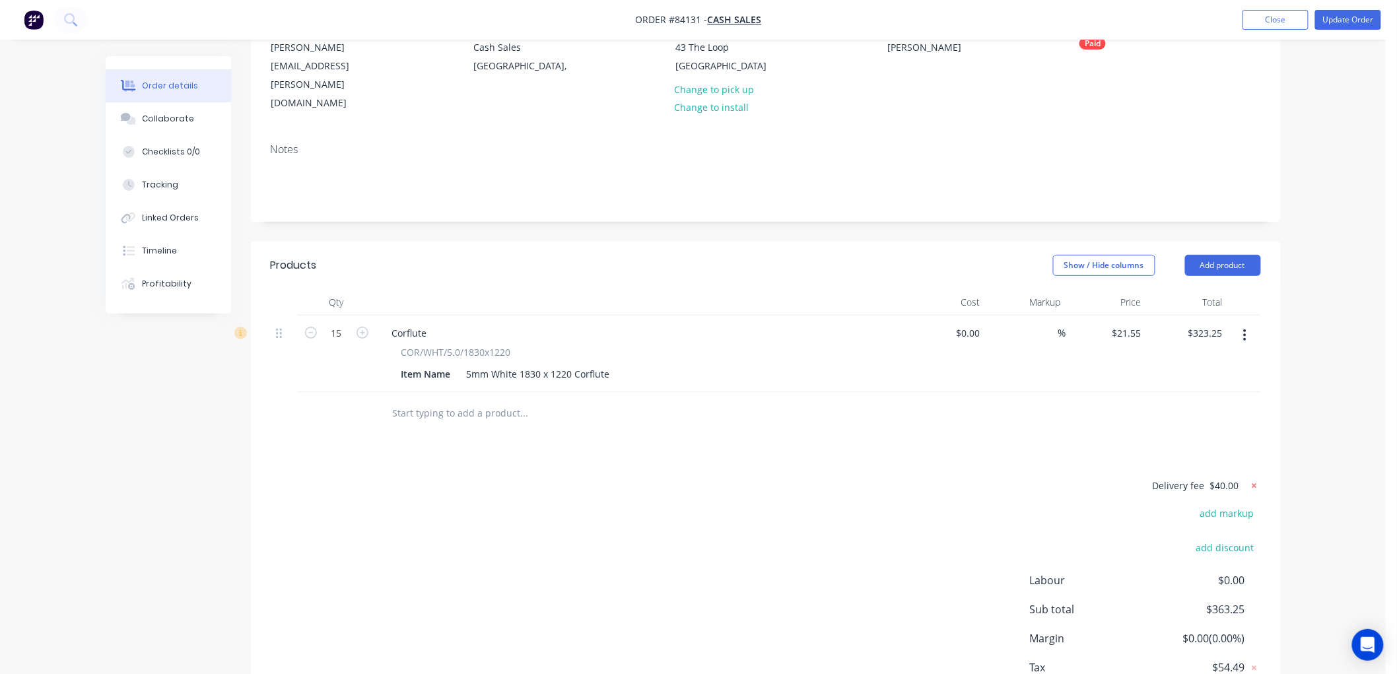
click at [1255, 479] on icon at bounding box center [1254, 485] width 13 height 13
click at [1225, 477] on button "add delivery fee" at bounding box center [1218, 486] width 85 height 18
type input "130"
click at [1341, 20] on button "Update Order" at bounding box center [1348, 20] width 66 height 20
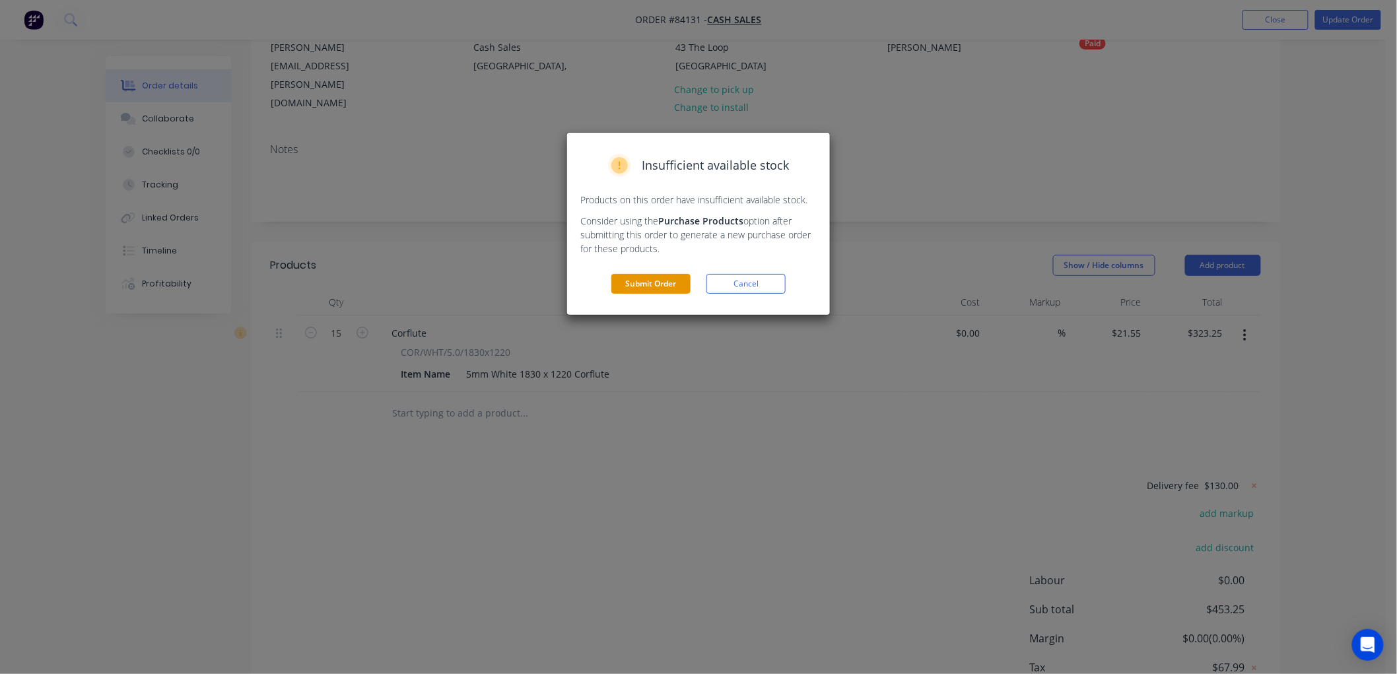
click at [660, 283] on button "Submit Order" at bounding box center [650, 284] width 79 height 20
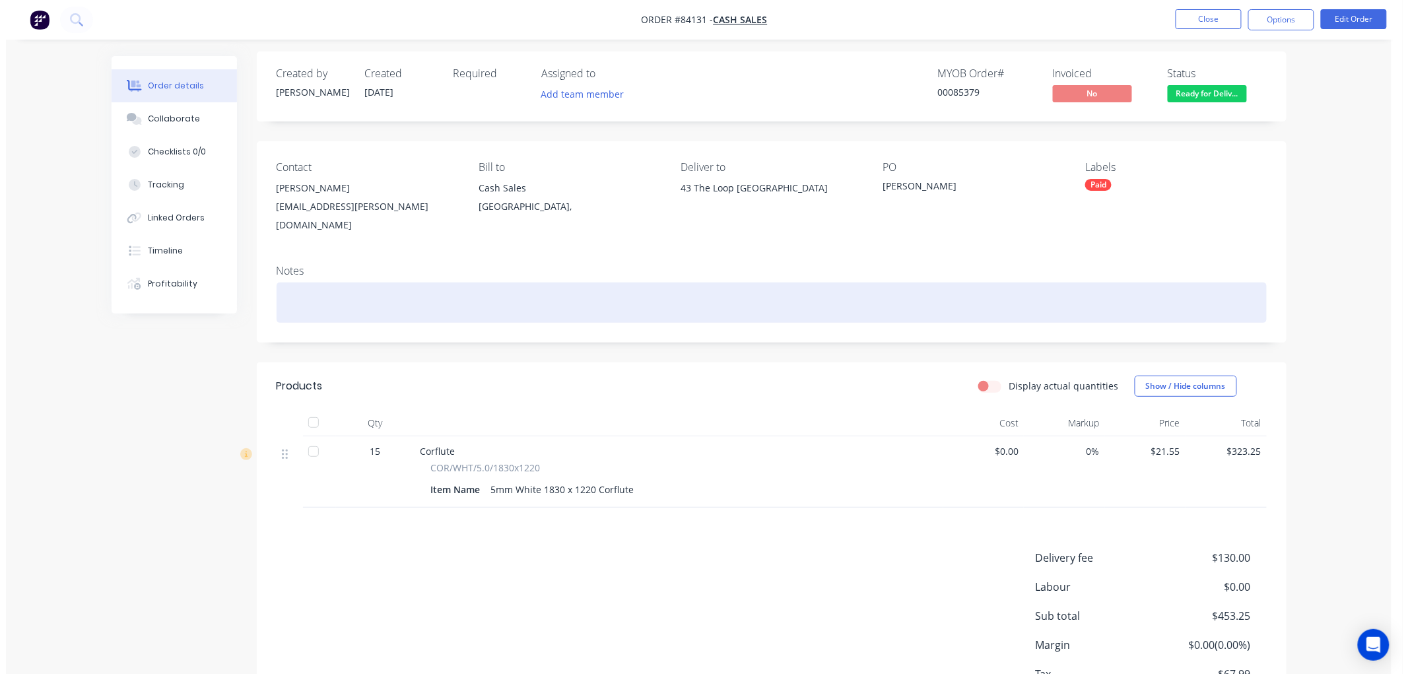
scroll to position [0, 0]
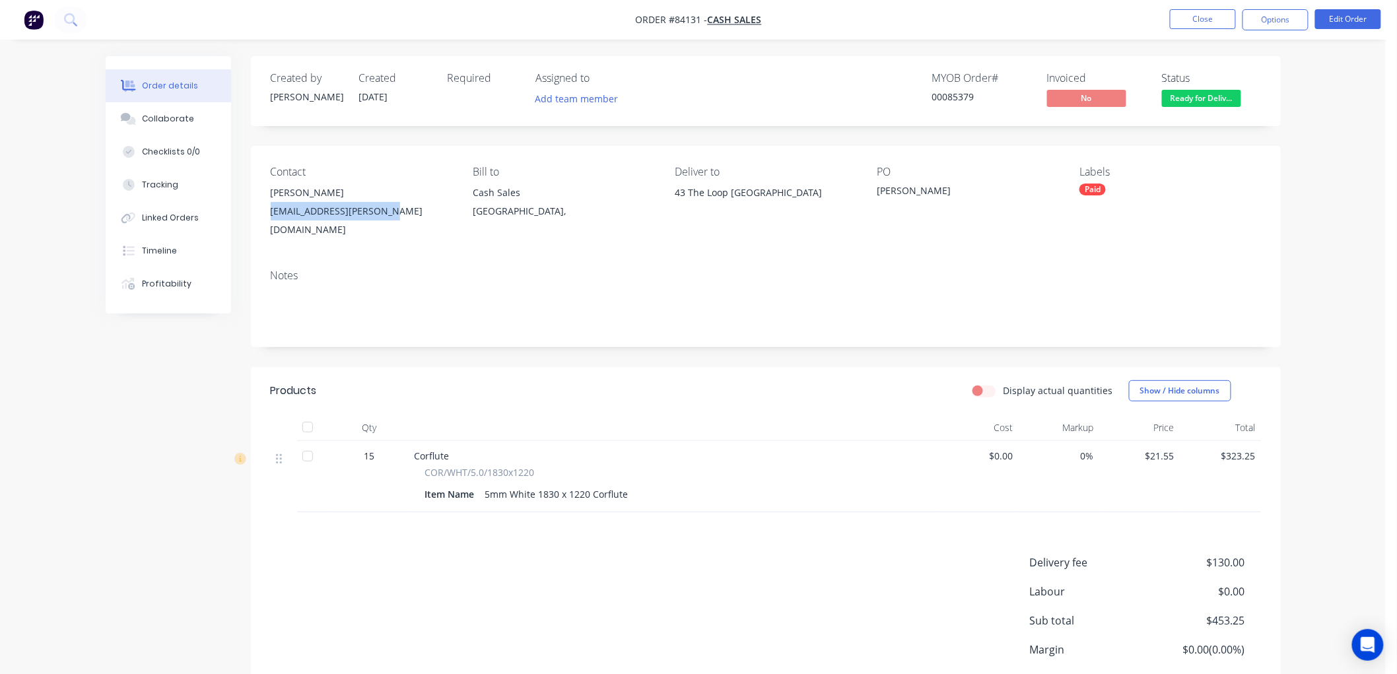
drag, startPoint x: 397, startPoint y: 214, endPoint x: 268, endPoint y: 215, distance: 128.7
click at [268, 215] on div "Contact Sterling Huett sterling.huett@gmail.com Bill to Cash Sales Auckland, De…" at bounding box center [766, 202] width 1030 height 113
copy div "sterling.huett@gmail.com"
click at [1201, 21] on button "Close" at bounding box center [1203, 19] width 66 height 20
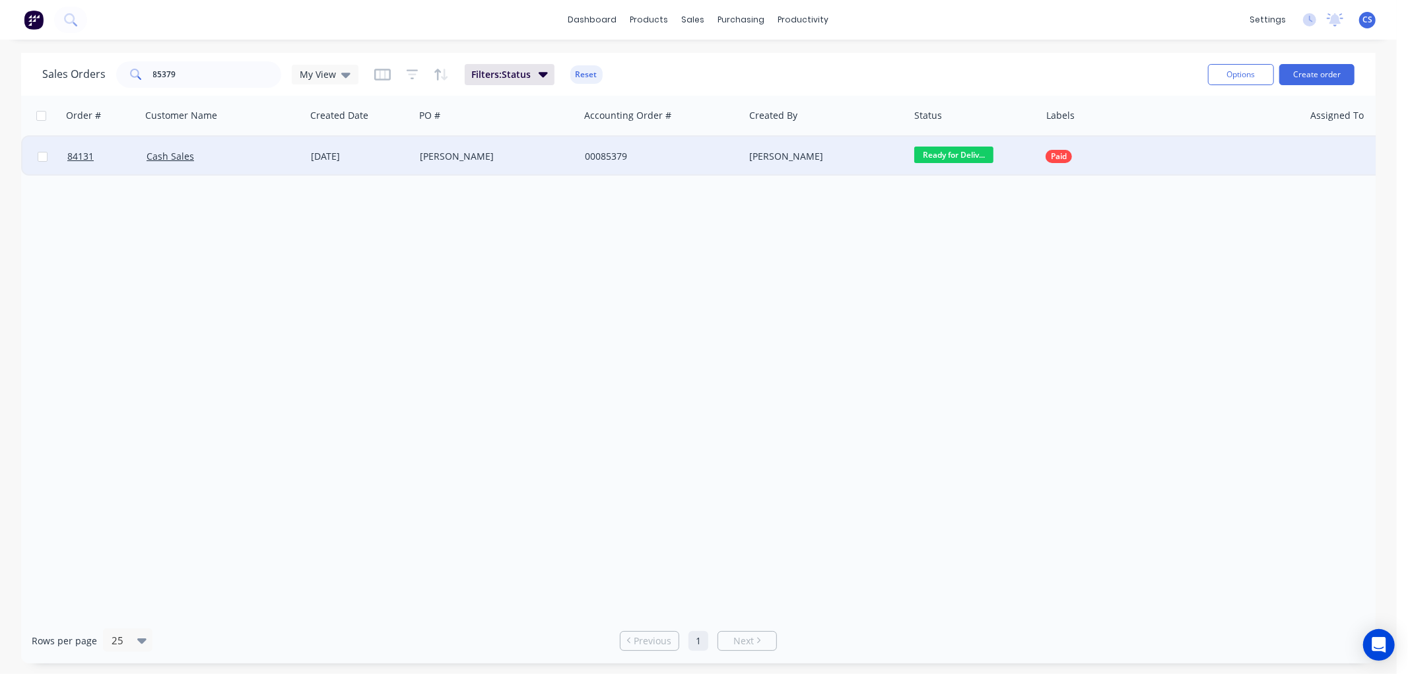
click at [977, 156] on span "Ready for Deliv..." at bounding box center [953, 155] width 79 height 17
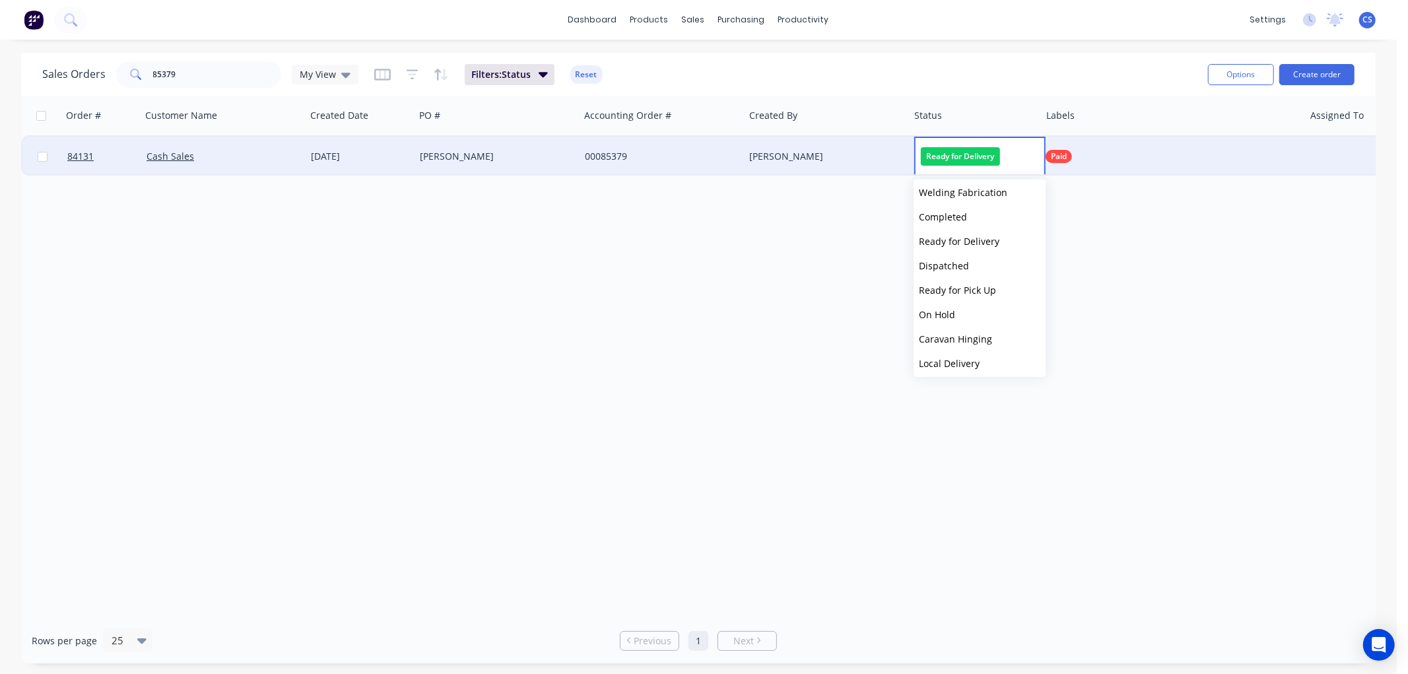
scroll to position [366, 0]
click at [989, 367] on span "Wait 4pay b4dispatch" at bounding box center [967, 367] width 96 height 13
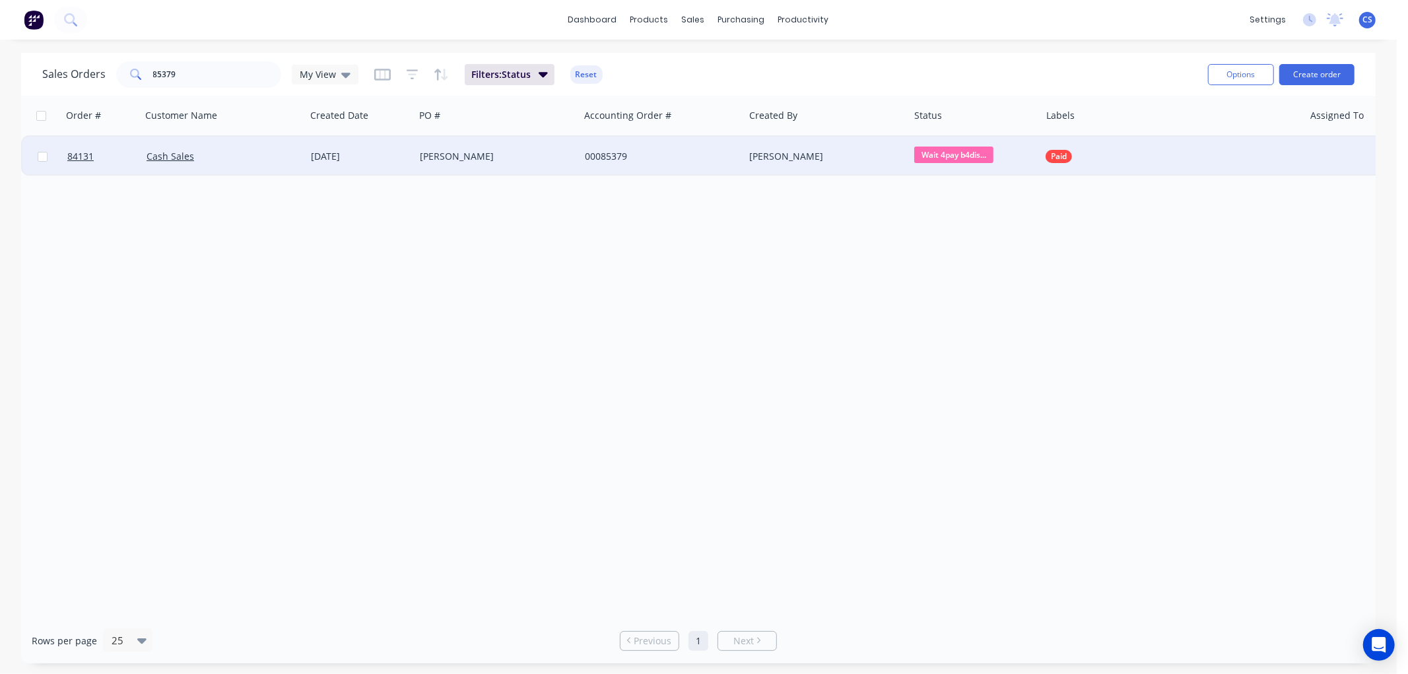
click at [1059, 152] on span "Paid" at bounding box center [1059, 156] width 16 height 13
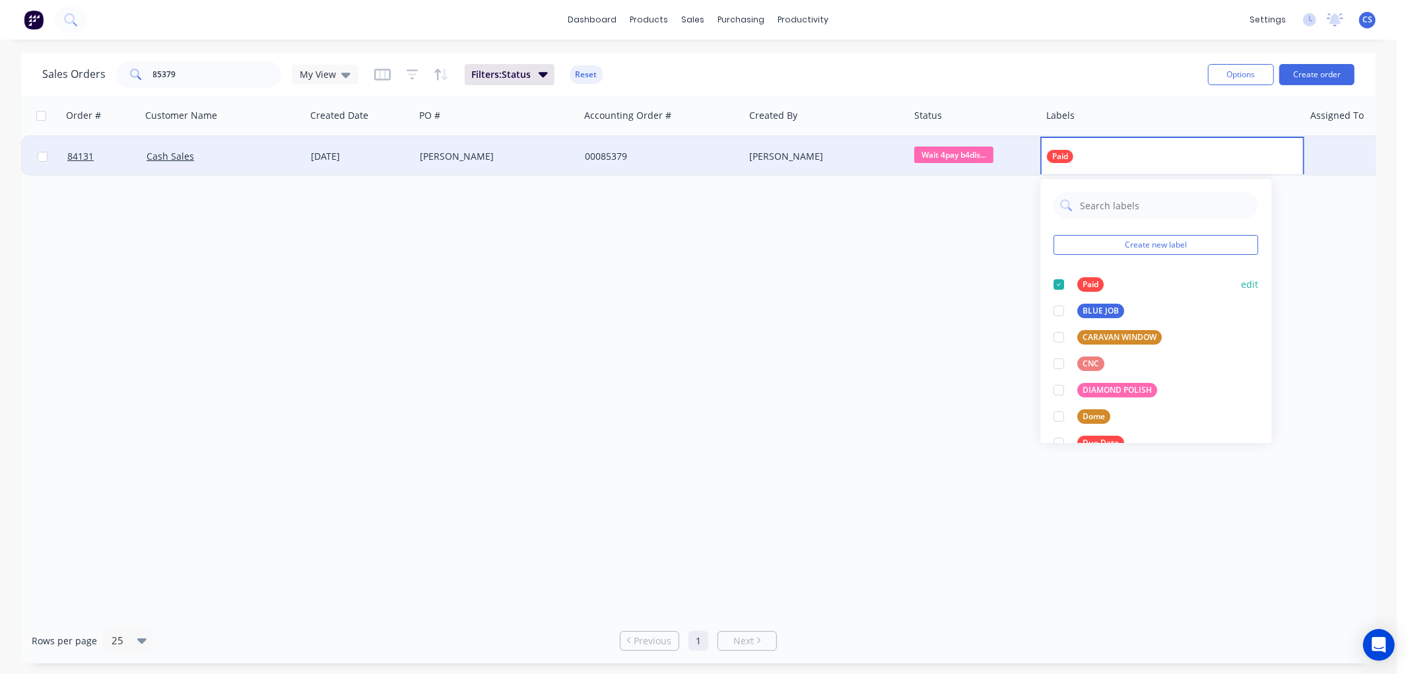
click at [1061, 285] on div at bounding box center [1059, 284] width 26 height 26
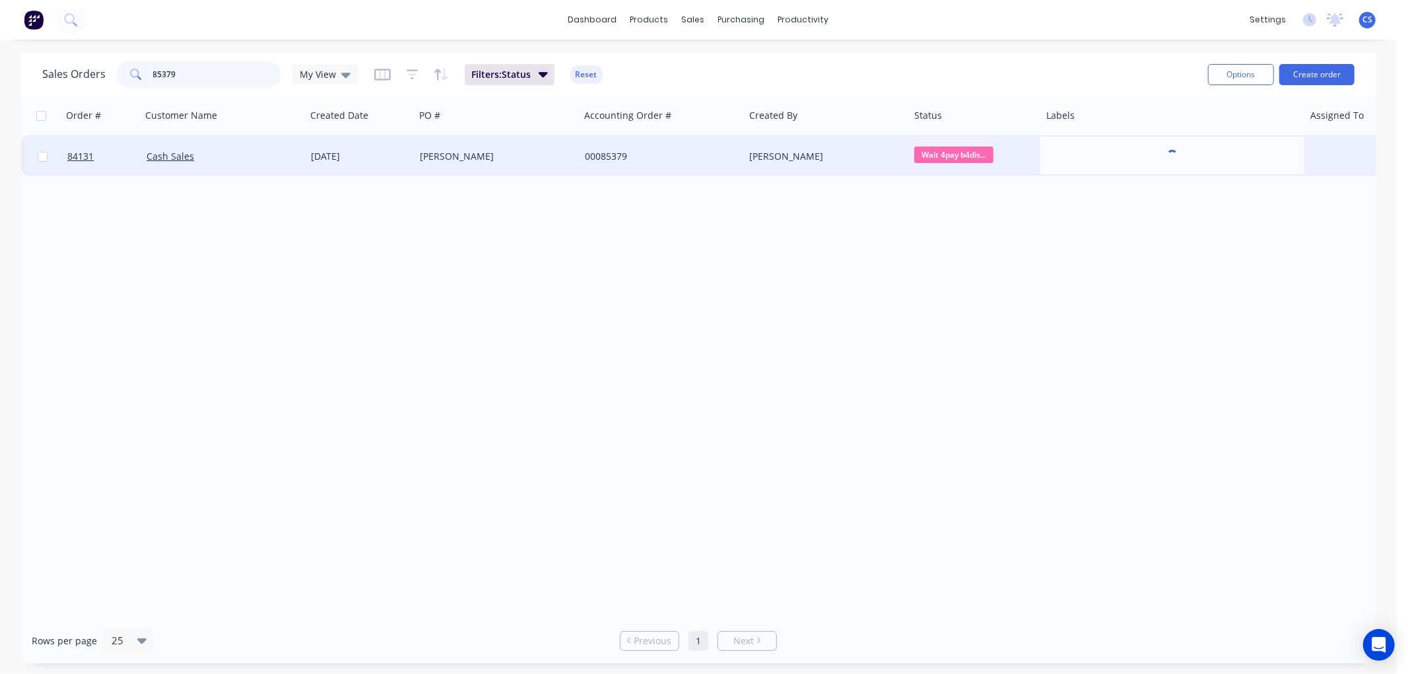
click at [222, 75] on input "85379" at bounding box center [217, 74] width 129 height 26
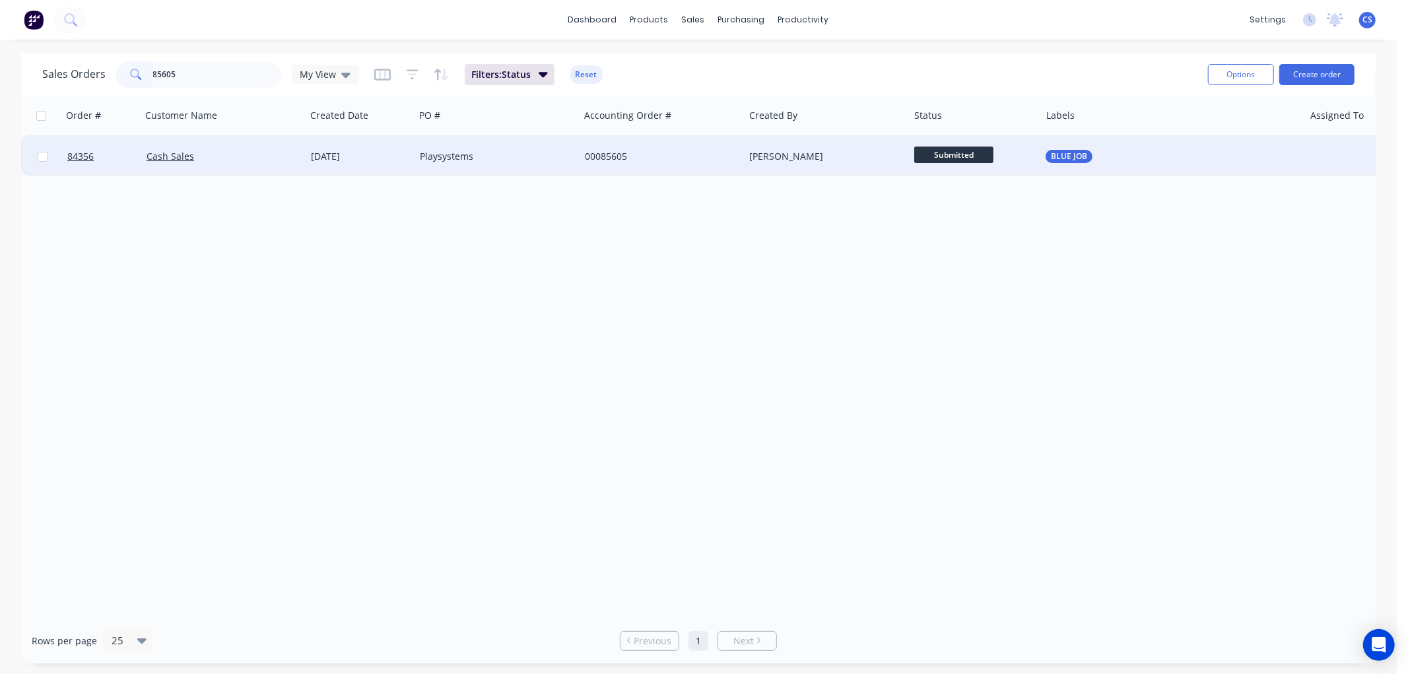
click at [966, 156] on span "Submitted" at bounding box center [953, 155] width 79 height 17
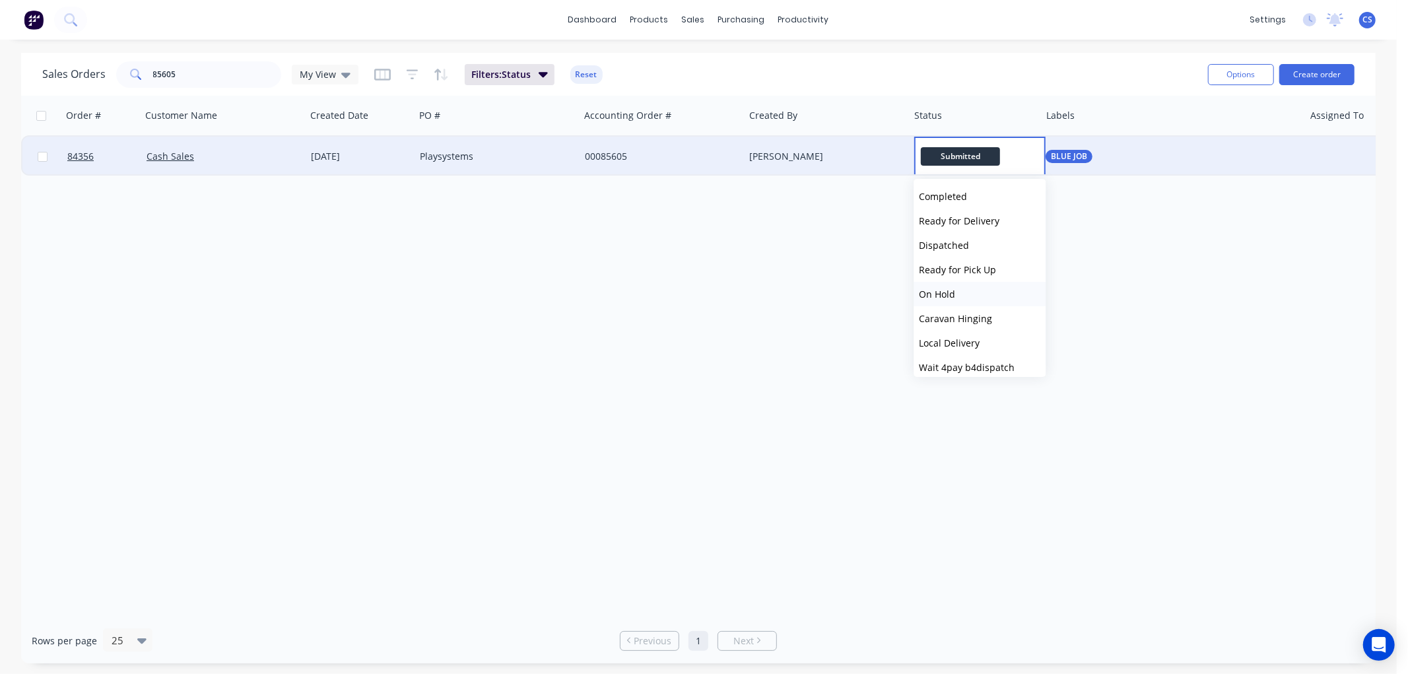
click at [951, 293] on span "On Hold" at bounding box center [937, 294] width 36 height 13
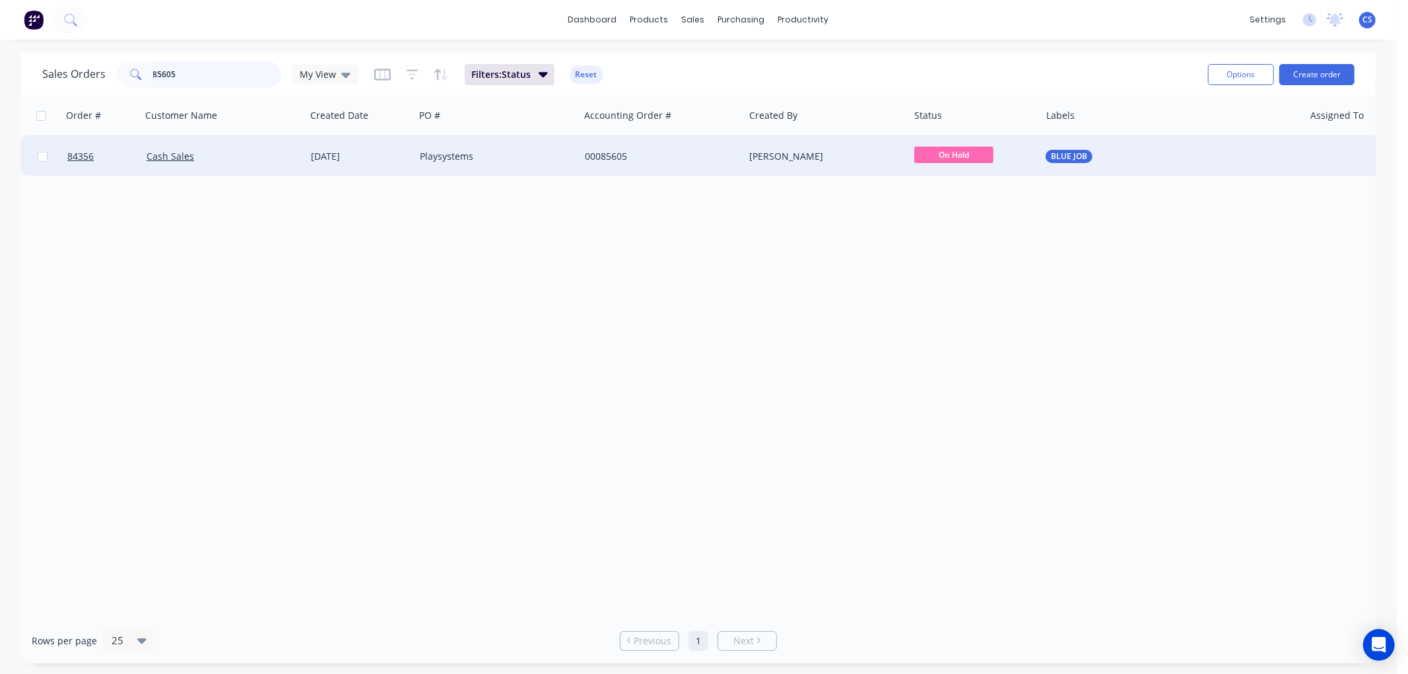
click at [241, 77] on input "85605" at bounding box center [217, 74] width 129 height 26
click at [960, 149] on span "CNC" at bounding box center [953, 155] width 79 height 17
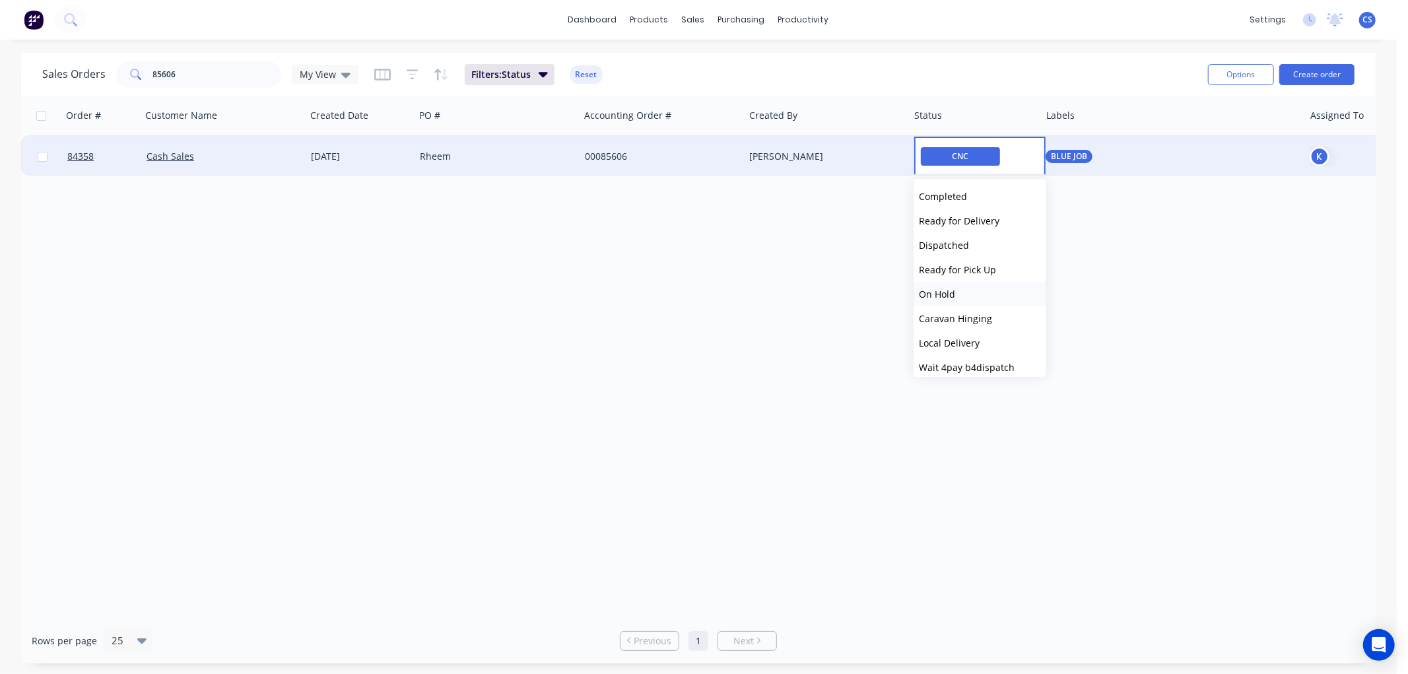
click at [942, 289] on span "On Hold" at bounding box center [937, 294] width 36 height 13
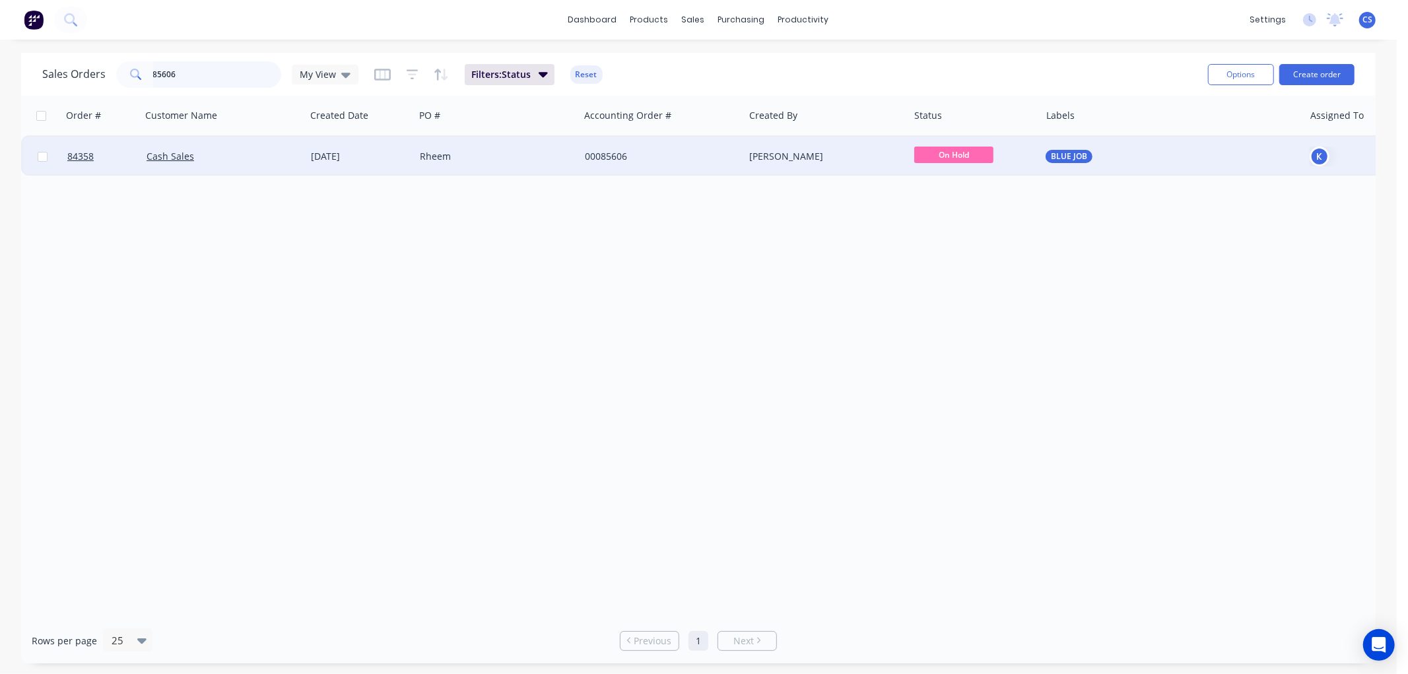
click at [194, 68] on input "85606" at bounding box center [217, 74] width 129 height 26
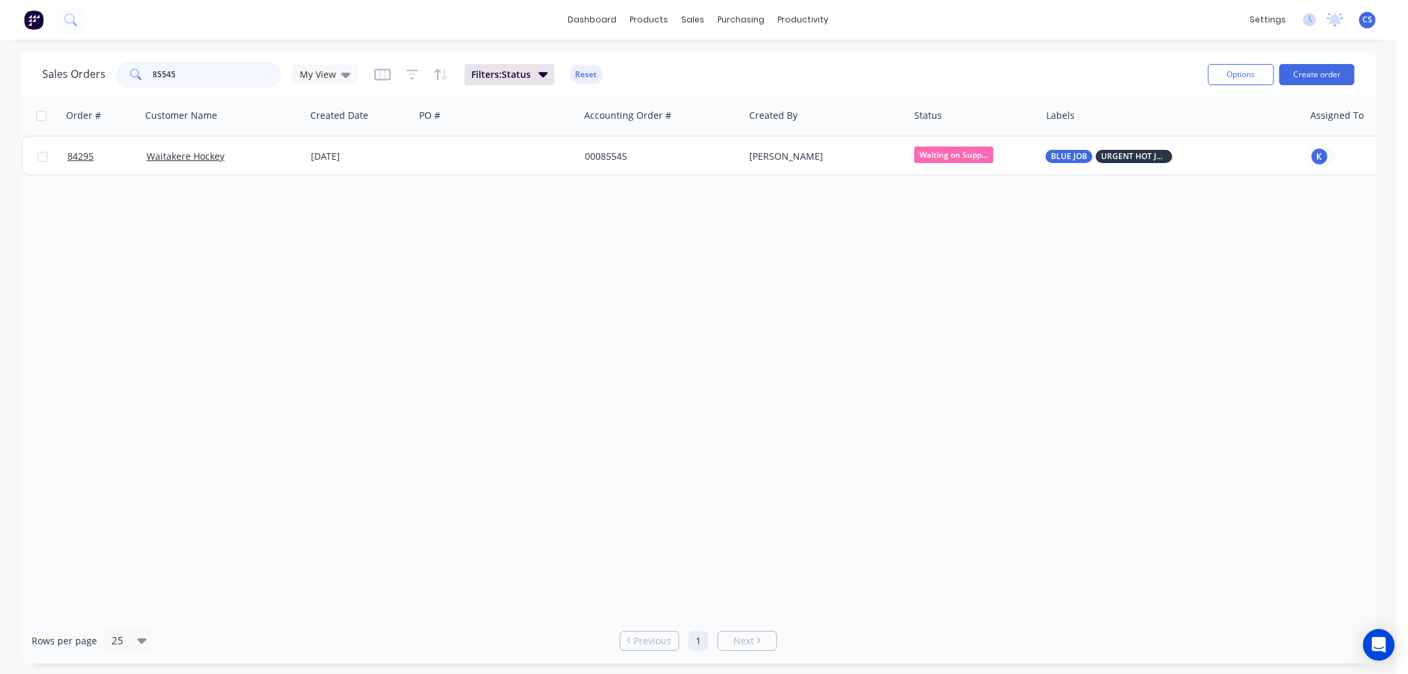
type input "85545"
click at [193, 70] on input "85545" at bounding box center [217, 74] width 129 height 26
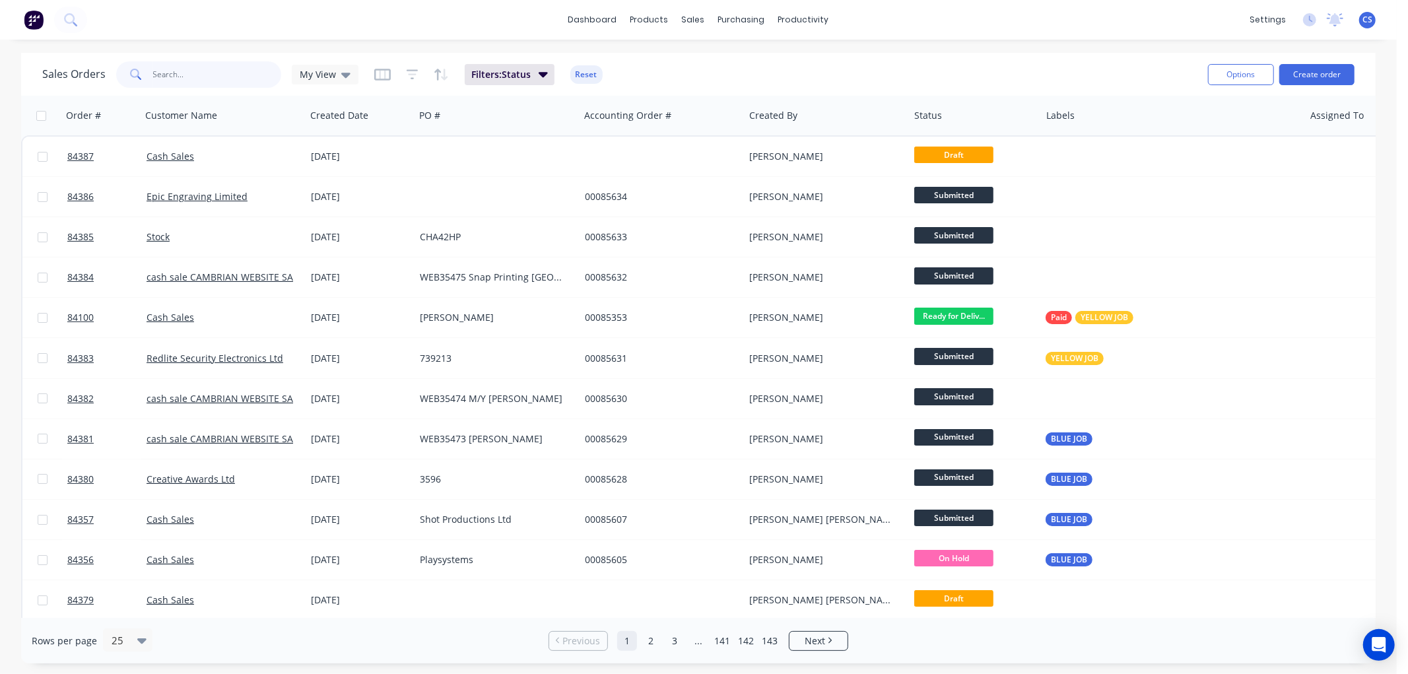
click at [215, 78] on input "text" at bounding box center [217, 74] width 129 height 26
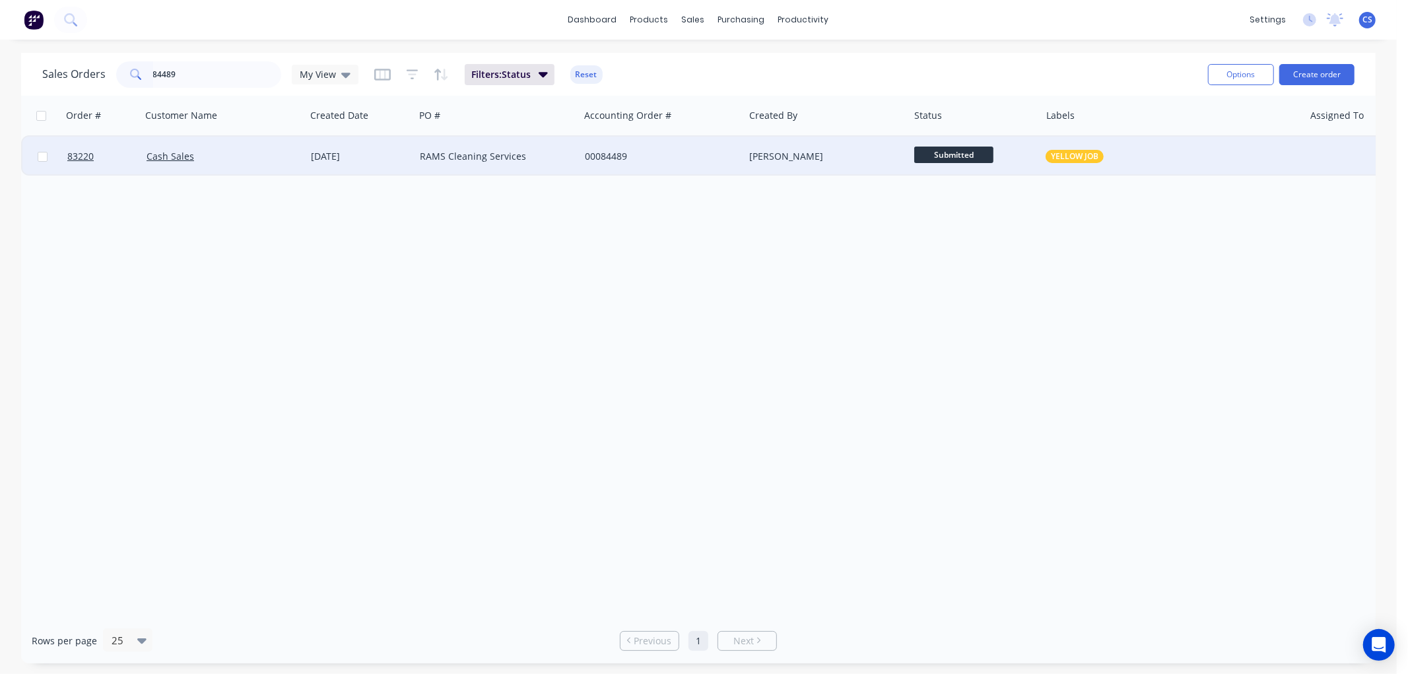
click at [960, 154] on span "Submitted" at bounding box center [953, 155] width 79 height 17
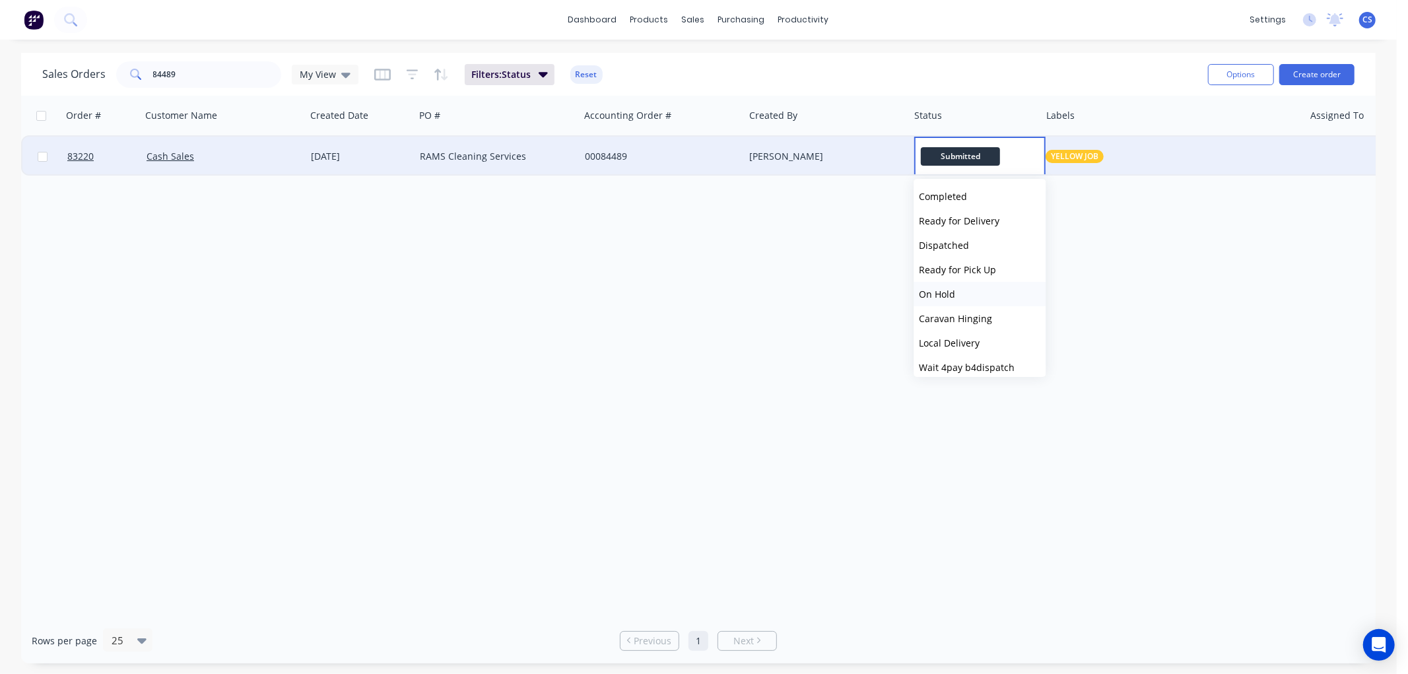
click at [951, 291] on span "On Hold" at bounding box center [937, 294] width 36 height 13
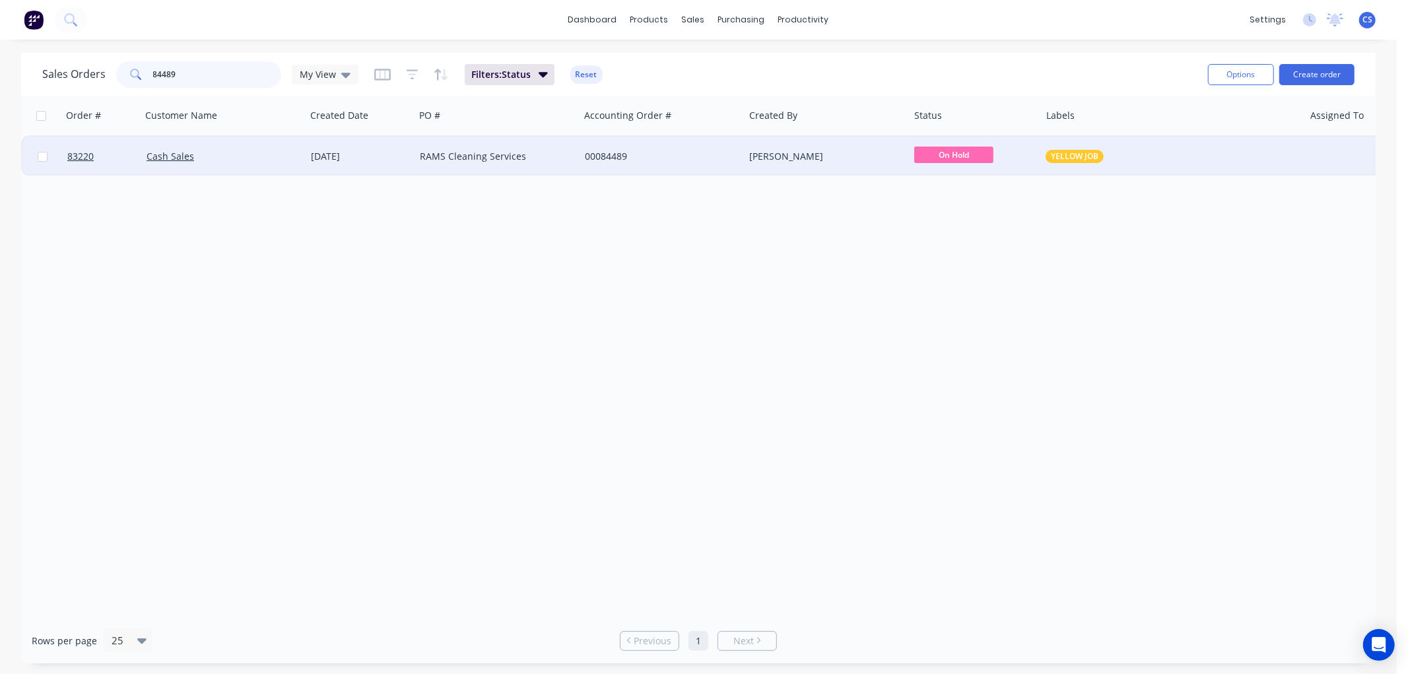
drag, startPoint x: 205, startPoint y: 70, endPoint x: 146, endPoint y: 70, distance: 59.4
click at [124, 75] on div "84489" at bounding box center [198, 74] width 165 height 26
type input "85379"
click at [495, 158] on div "Sterling Huett" at bounding box center [493, 156] width 147 height 13
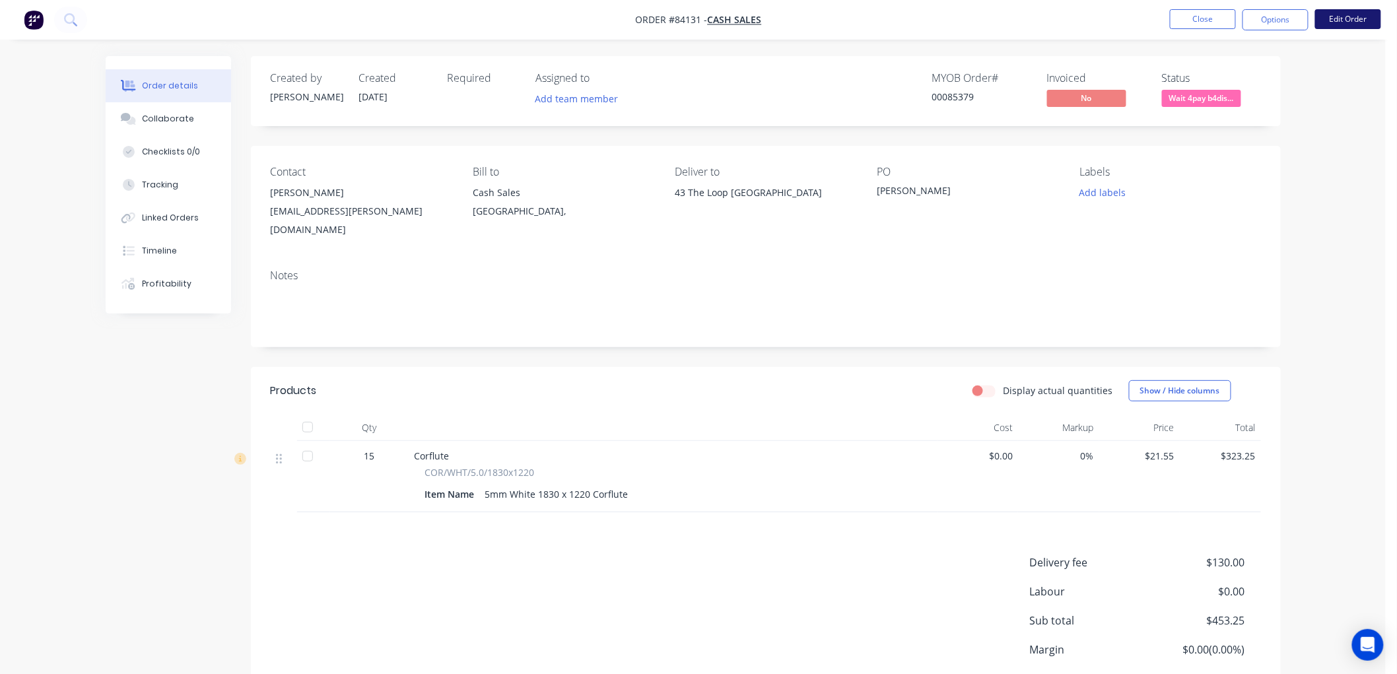
click at [1341, 23] on button "Edit Order" at bounding box center [1348, 19] width 66 height 20
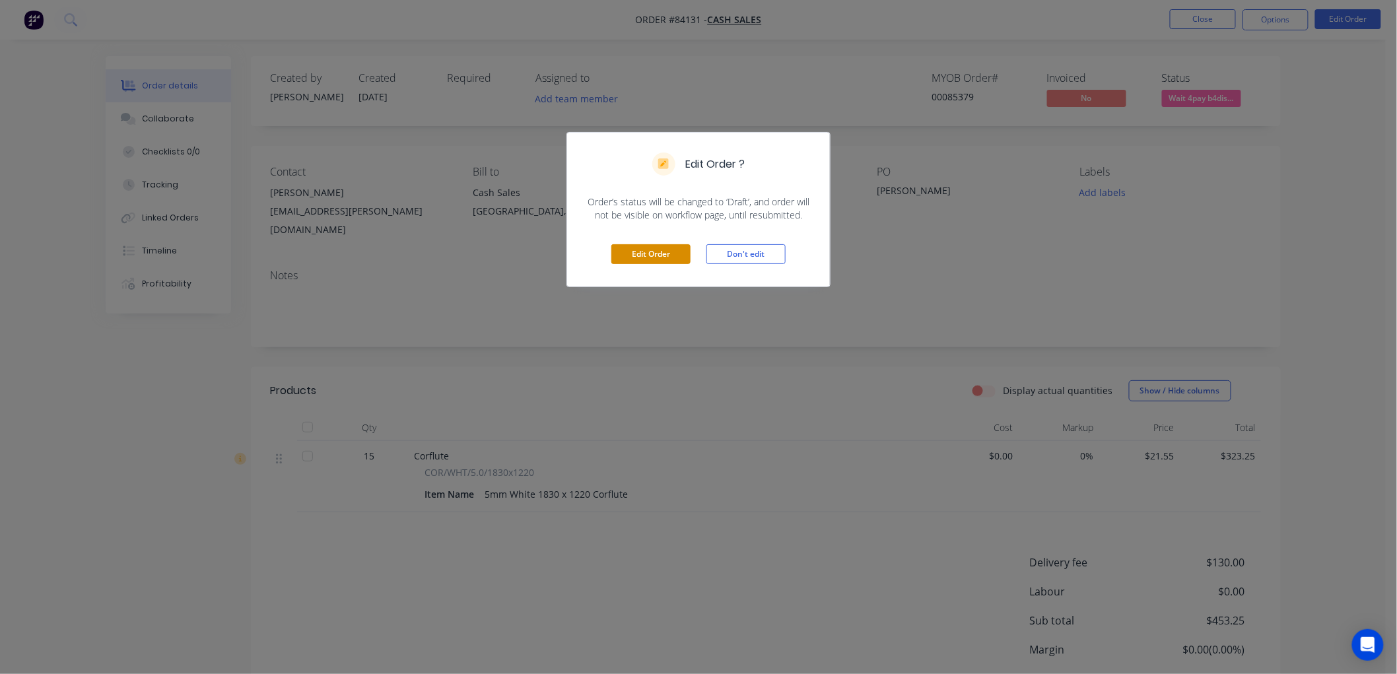
click at [648, 252] on button "Edit Order" at bounding box center [650, 254] width 79 height 20
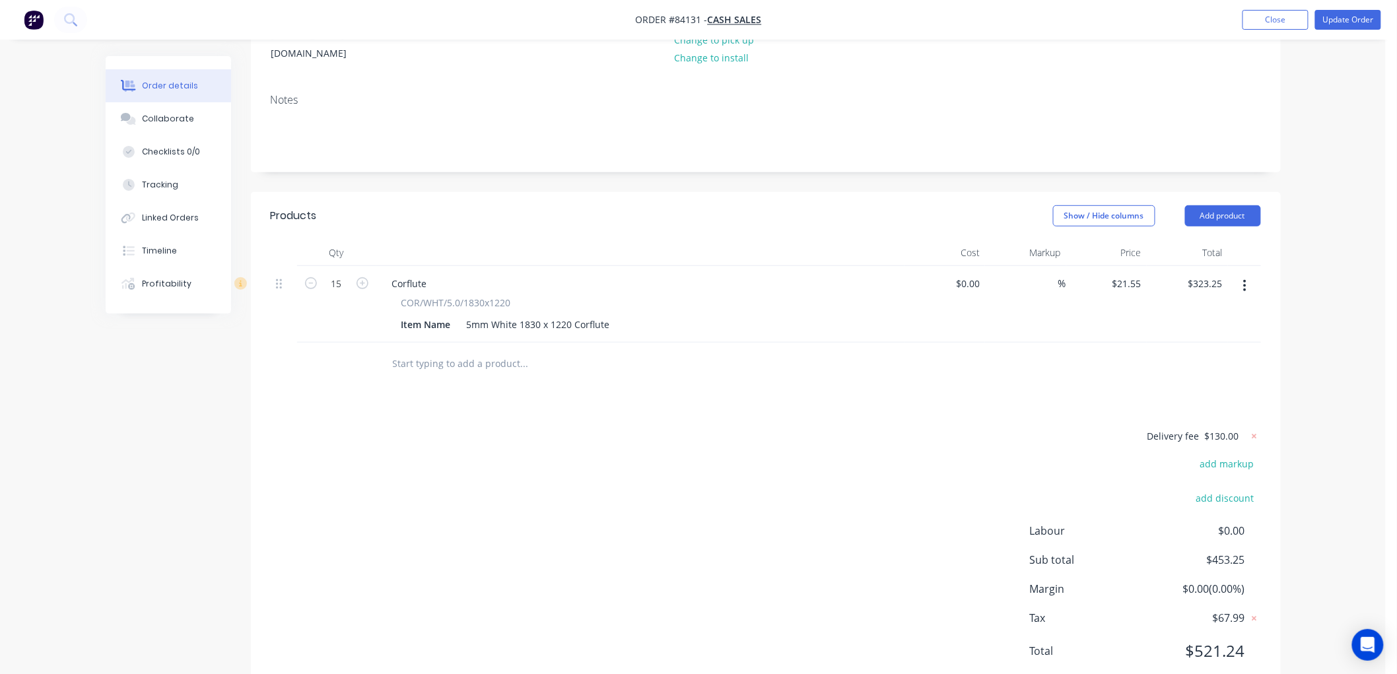
scroll to position [206, 0]
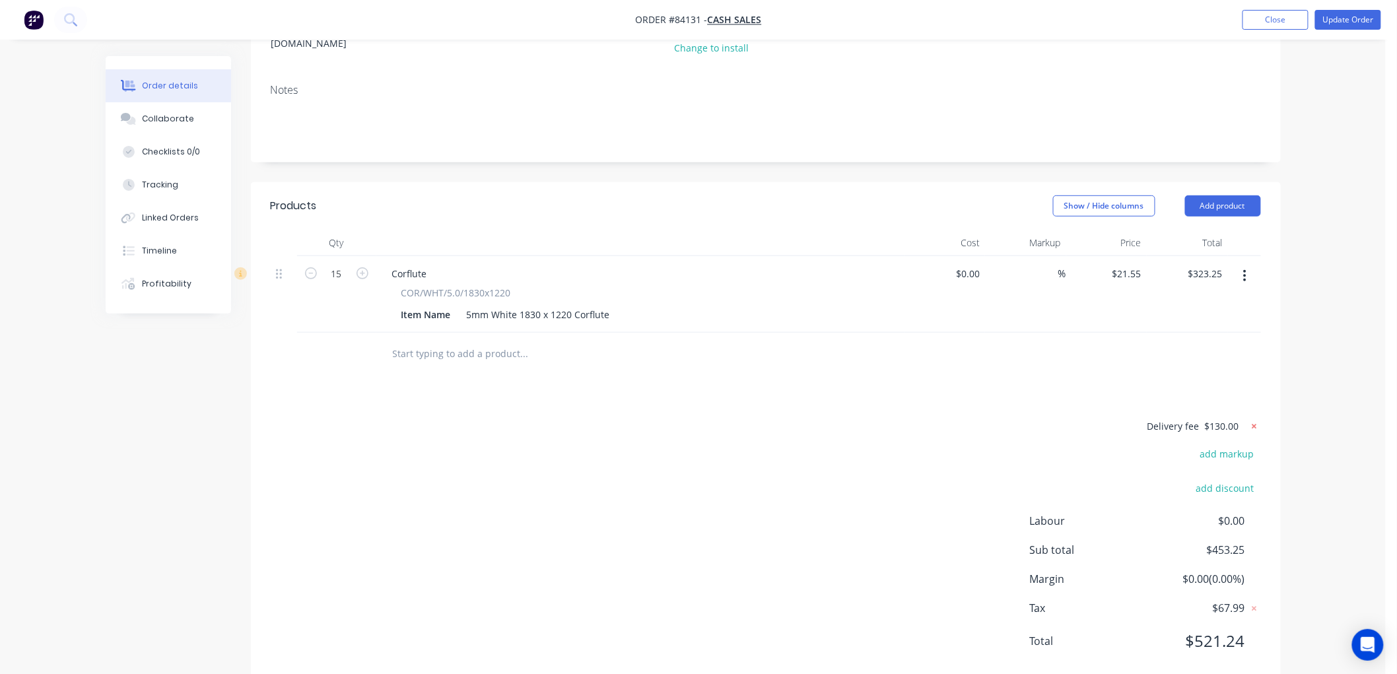
click at [1252, 420] on icon at bounding box center [1254, 426] width 13 height 13
click at [1225, 418] on button "add delivery fee" at bounding box center [1218, 427] width 85 height 18
type input "65"
click at [1347, 11] on button "Update Order" at bounding box center [1348, 20] width 66 height 20
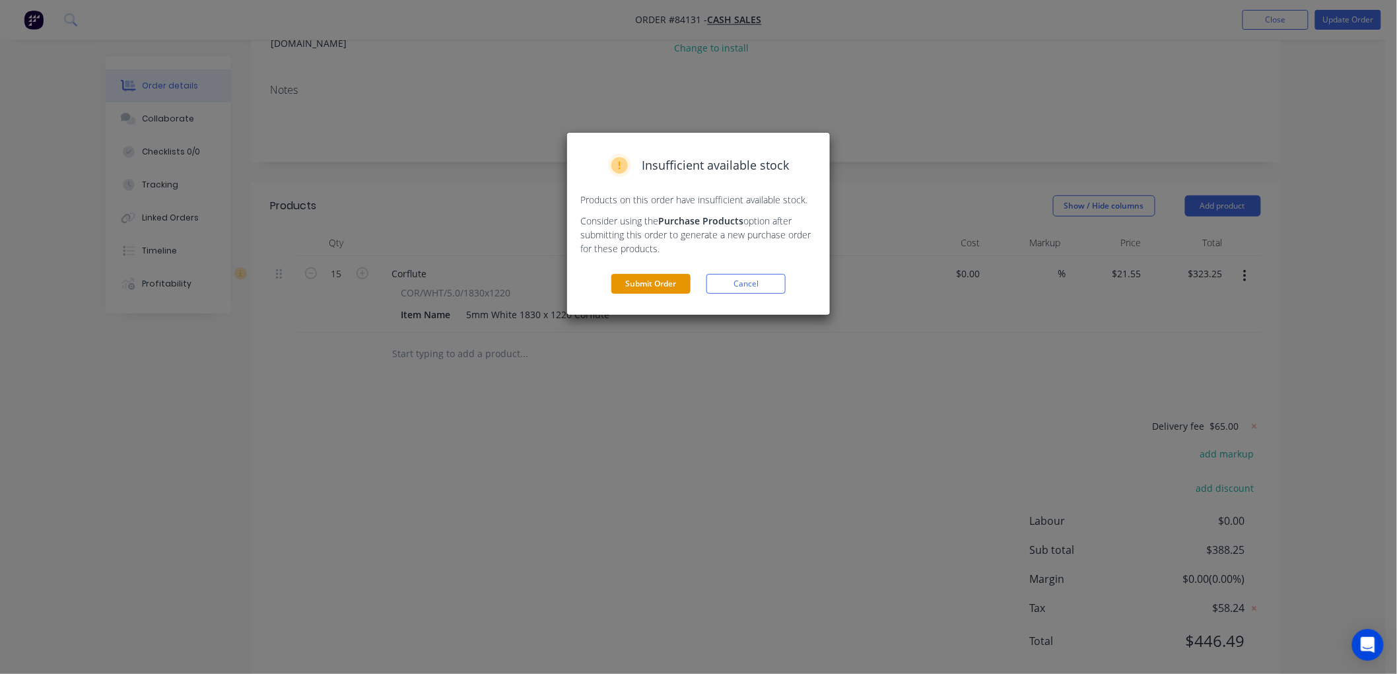
click at [636, 281] on button "Submit Order" at bounding box center [650, 284] width 79 height 20
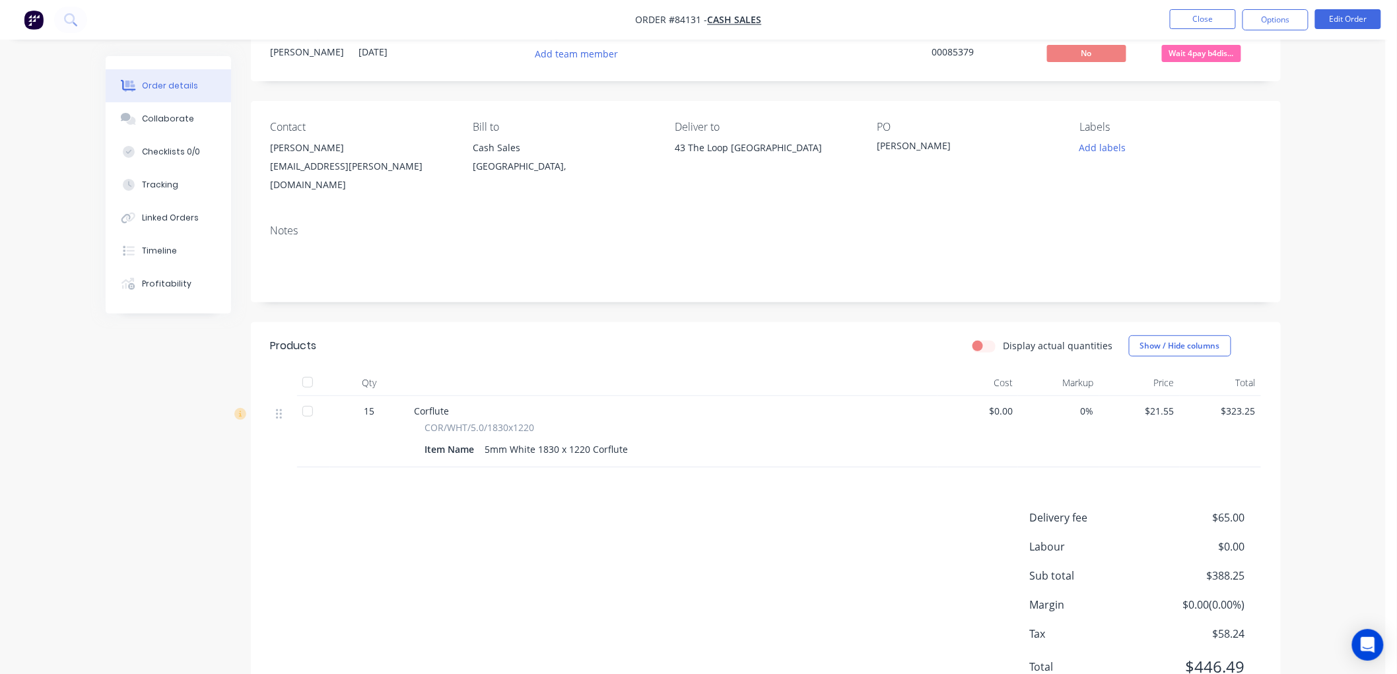
scroll to position [0, 0]
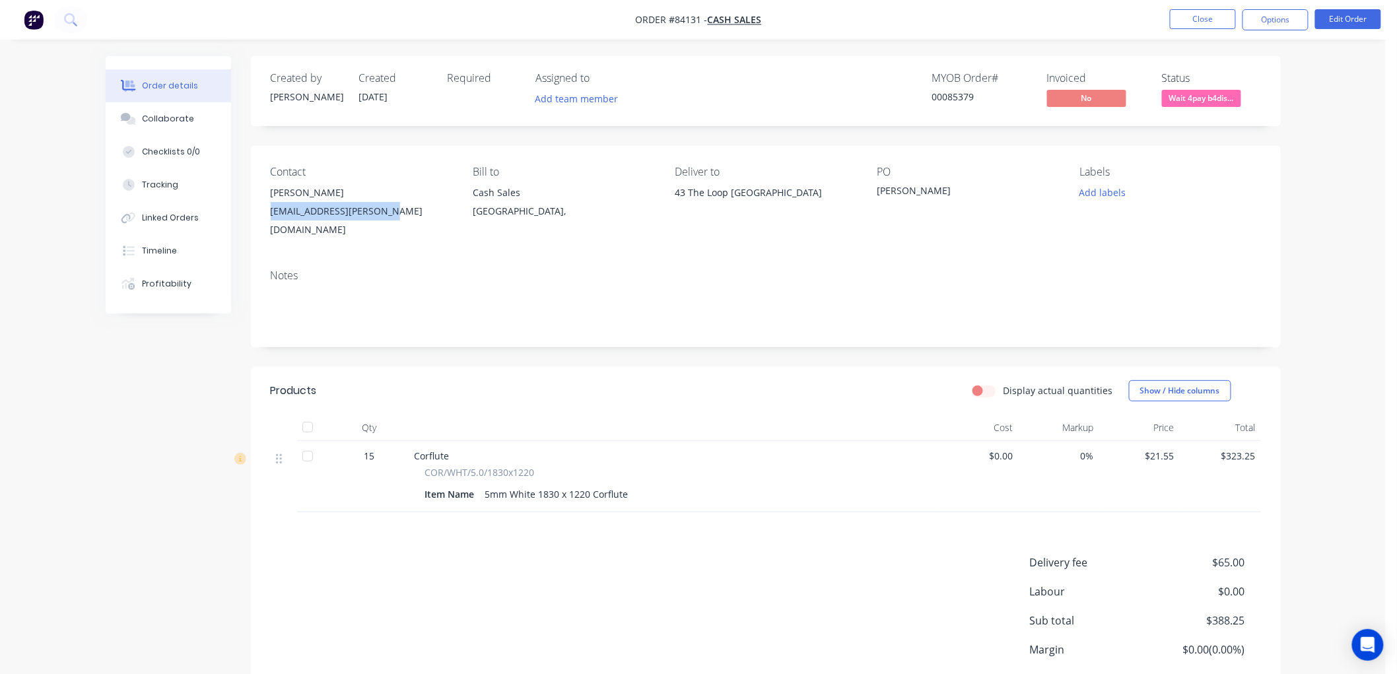
drag, startPoint x: 381, startPoint y: 213, endPoint x: 268, endPoint y: 214, distance: 112.9
click at [268, 214] on div "Contact Sterling Huett sterling.huett@gmail.com Bill to Cash Sales Auckland, De…" at bounding box center [766, 202] width 1030 height 113
copy div "sterling.huett@gmail.com"
click at [1200, 102] on span "Wait 4pay b4dis..." at bounding box center [1201, 98] width 79 height 17
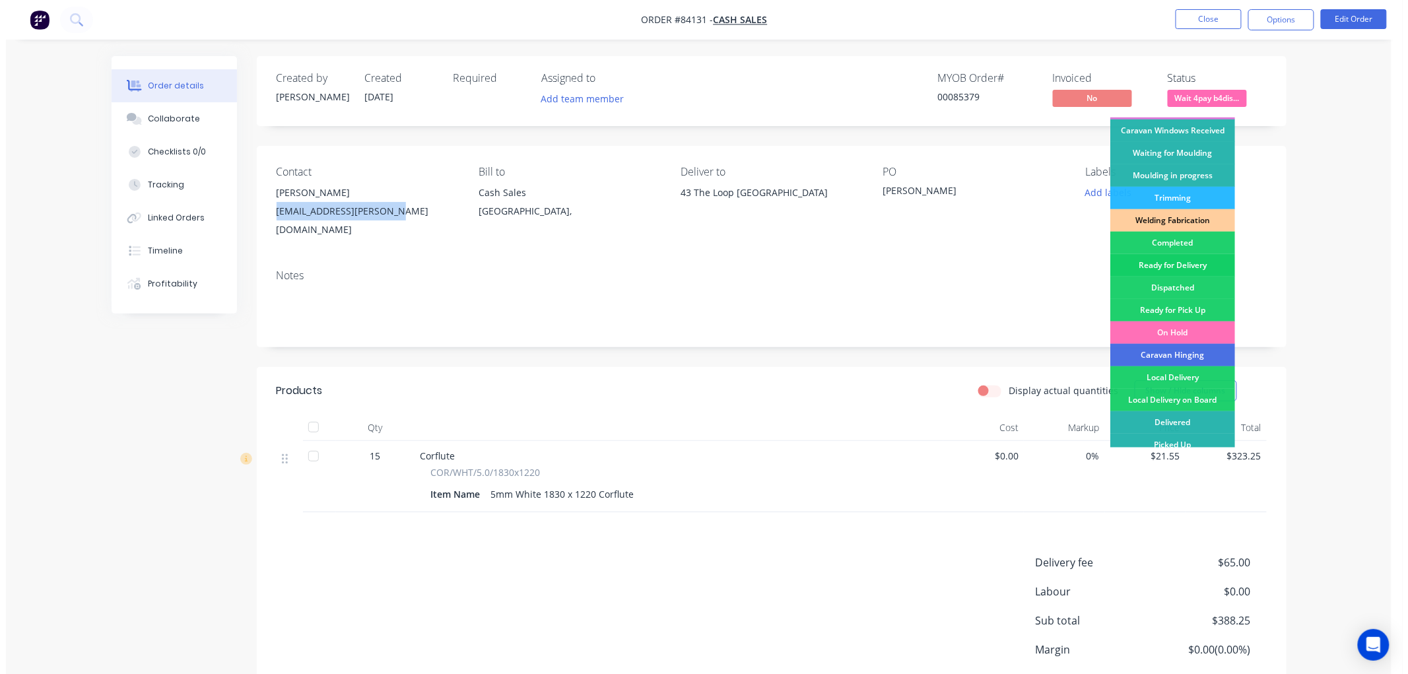
scroll to position [231, 0]
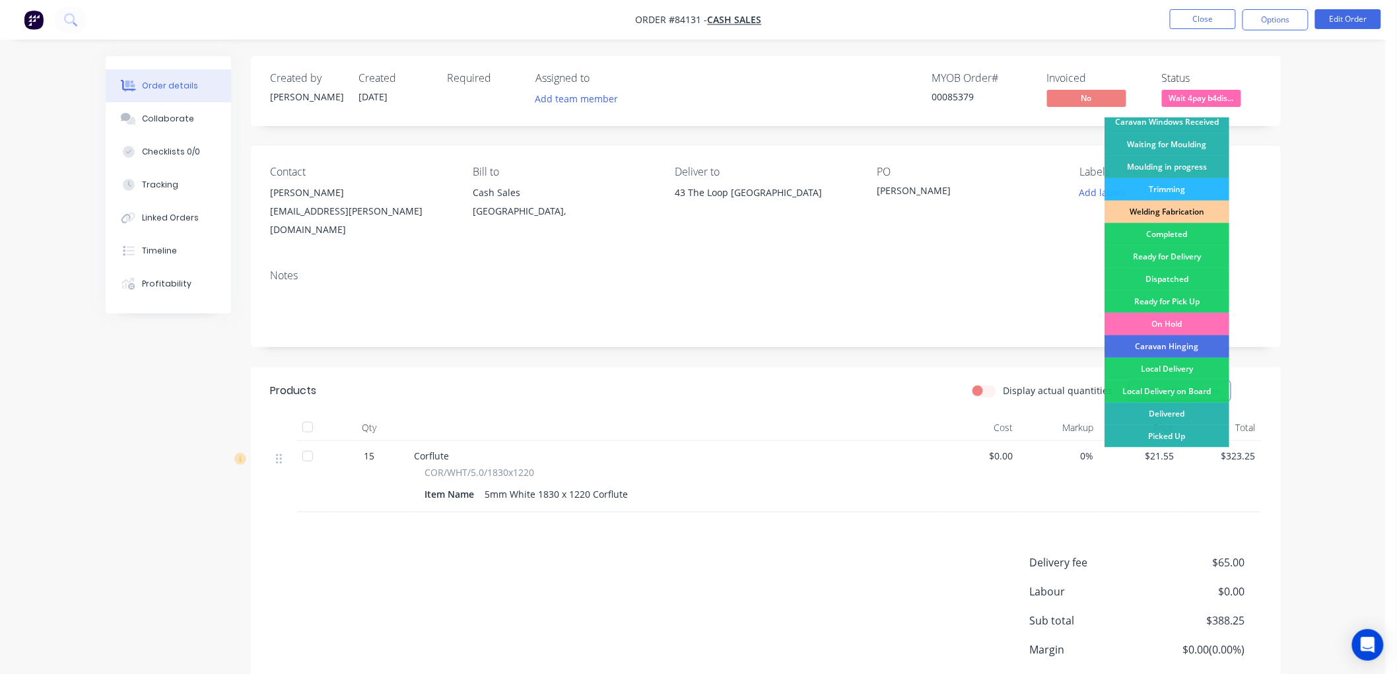
drag, startPoint x: 1178, startPoint y: 260, endPoint x: 1179, endPoint y: 249, distance: 11.3
click at [1178, 259] on div "Ready for Delivery" at bounding box center [1166, 257] width 125 height 22
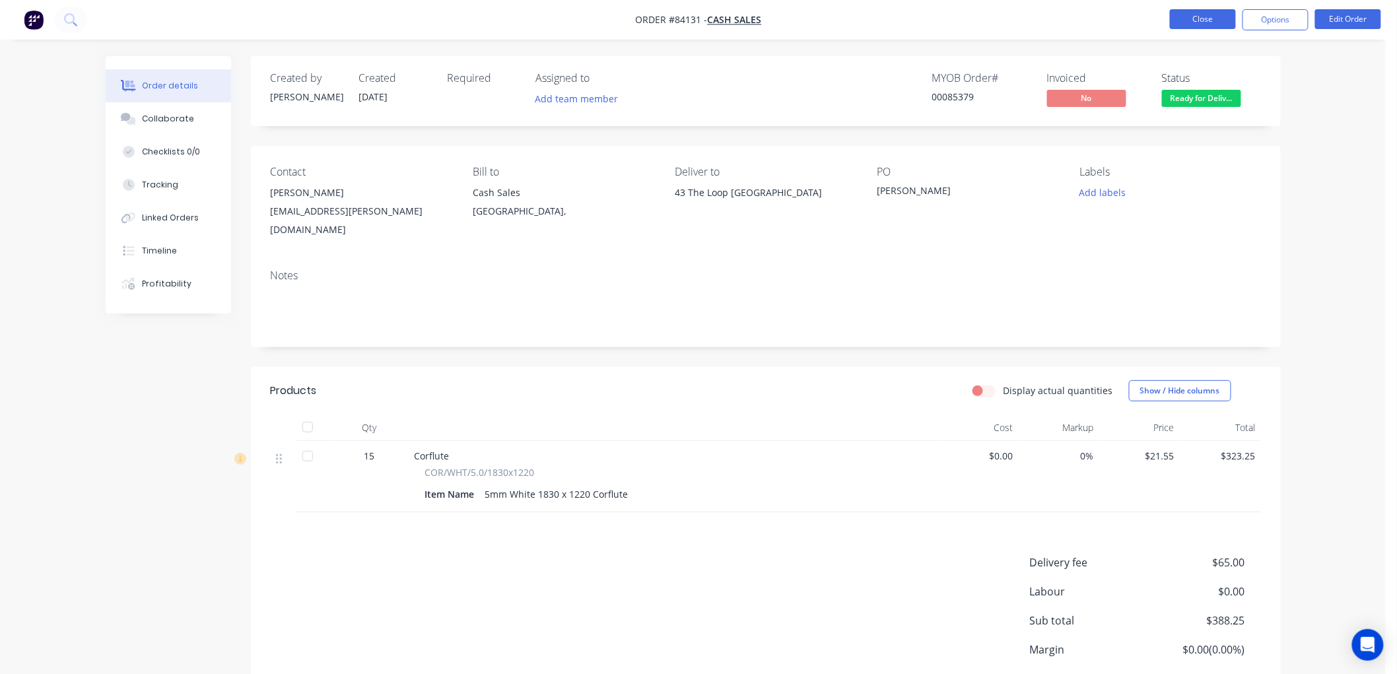
click at [1203, 15] on button "Close" at bounding box center [1203, 19] width 66 height 20
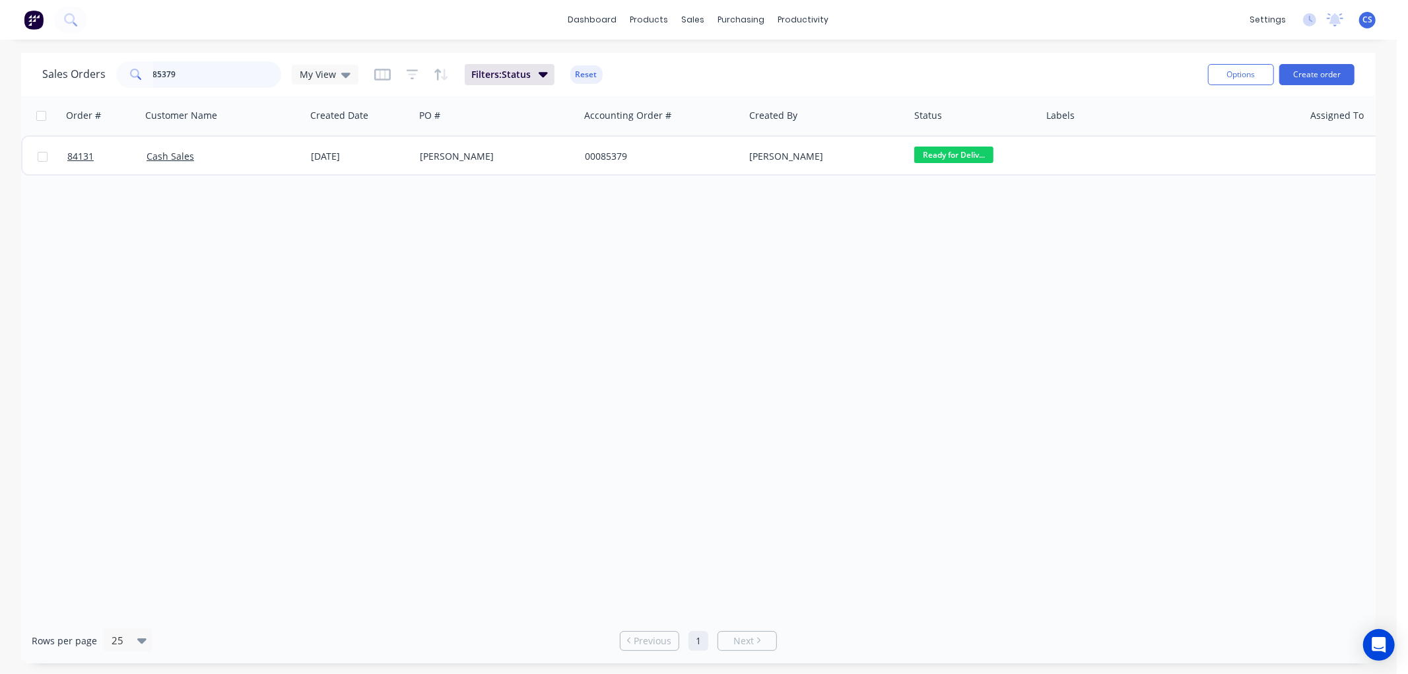
click at [205, 76] on input "85379" at bounding box center [217, 74] width 129 height 26
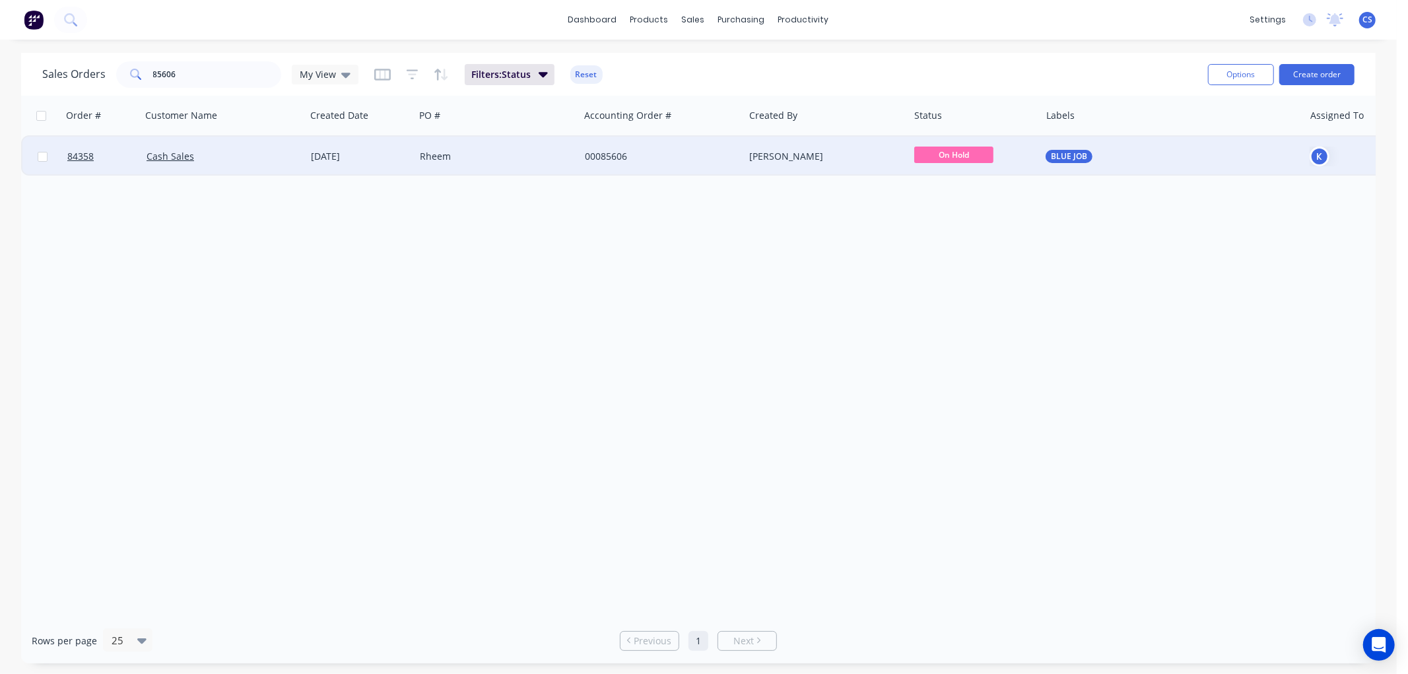
click at [976, 155] on span "On Hold" at bounding box center [953, 155] width 79 height 17
click at [942, 199] on span "Submitted" at bounding box center [942, 196] width 46 height 13
drag, startPoint x: 149, startPoint y: 74, endPoint x: 108, endPoint y: 67, distance: 40.9
click at [111, 69] on div "Sales Orders 85606 My View" at bounding box center [200, 74] width 316 height 26
type input "look sharp"
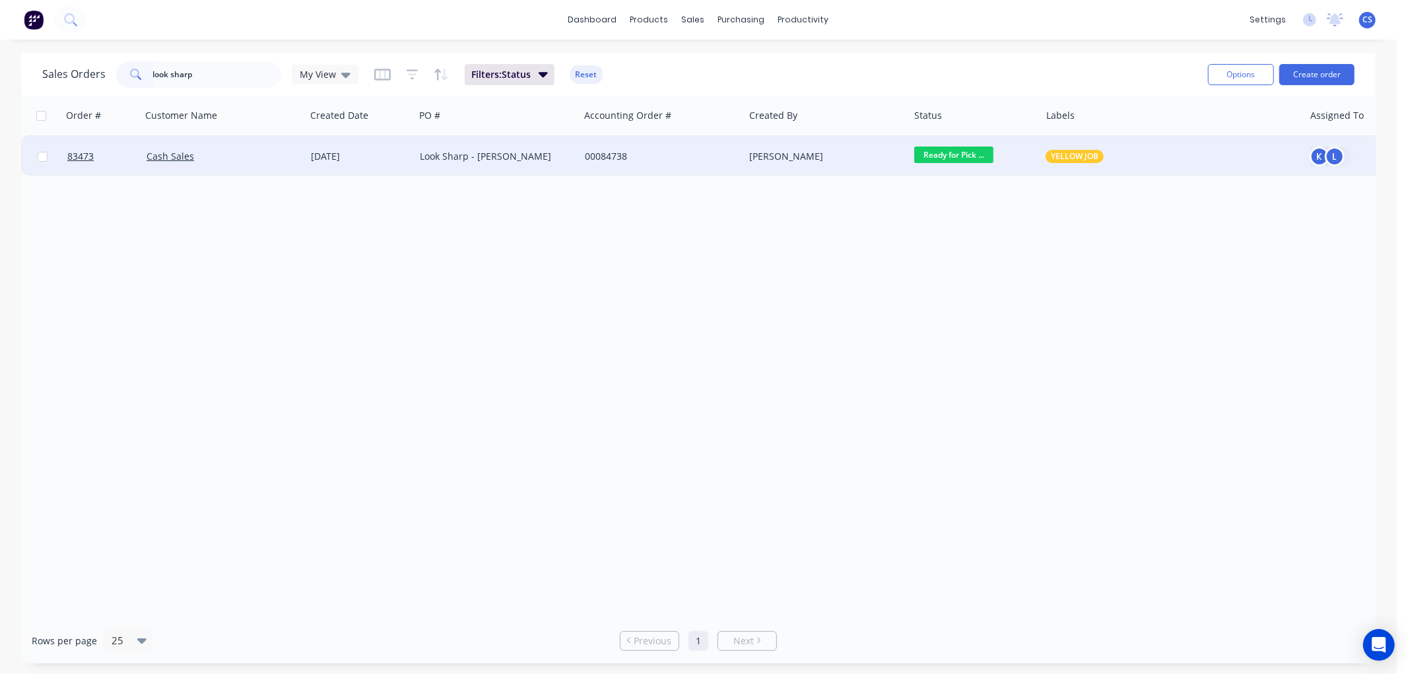
click at [523, 159] on div "Look Sharp - Priya Malik" at bounding box center [493, 156] width 147 height 13
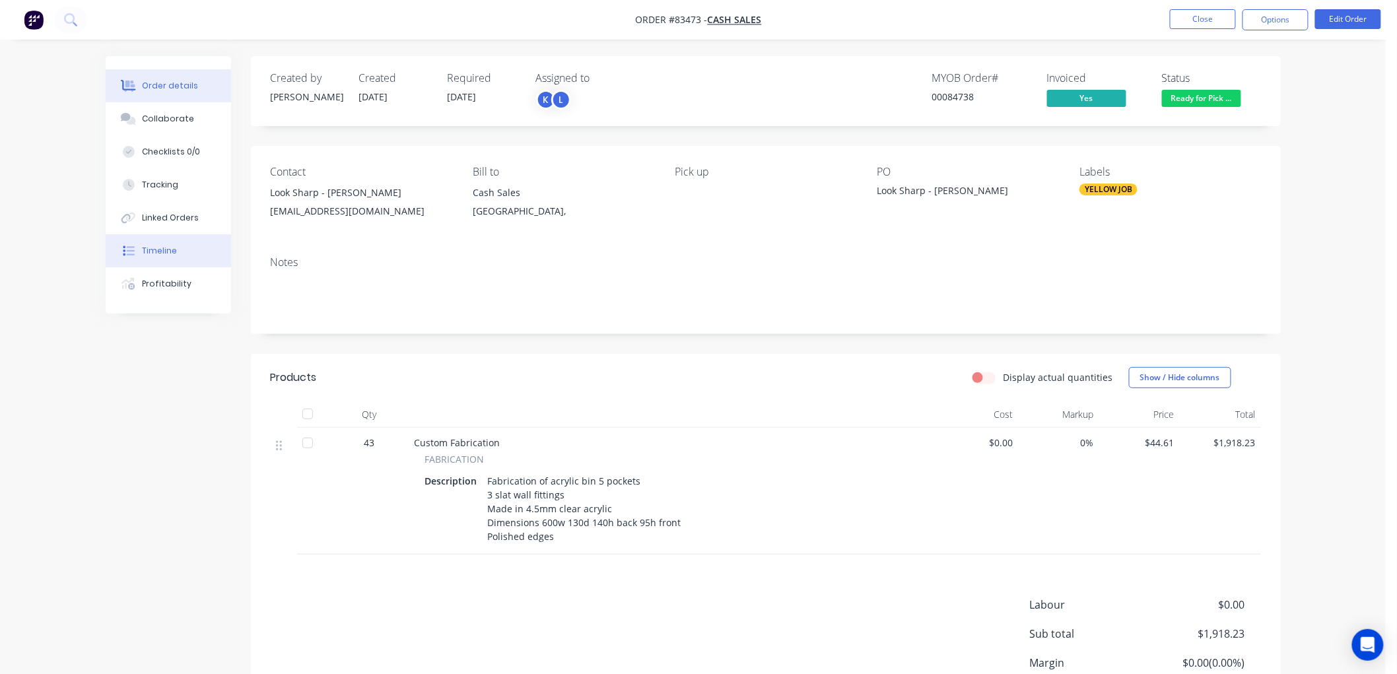
click at [160, 251] on div "Timeline" at bounding box center [159, 251] width 35 height 12
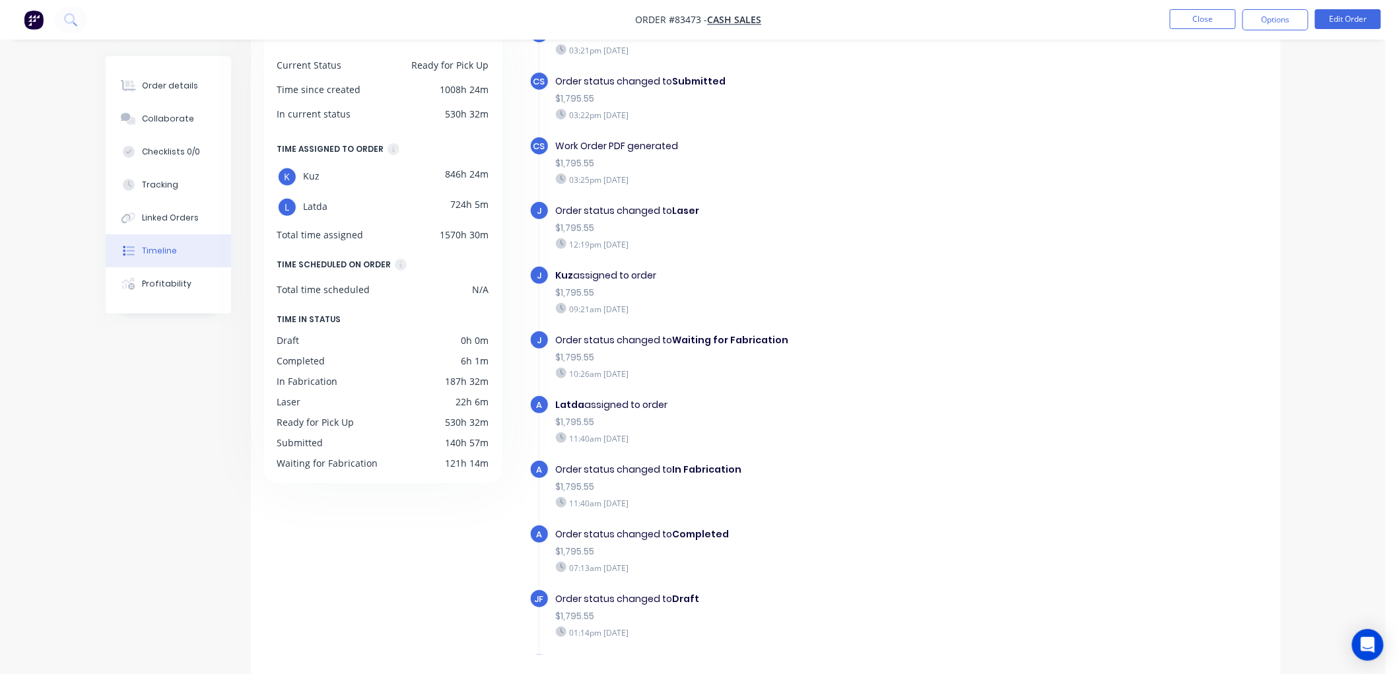
scroll to position [24, 0]
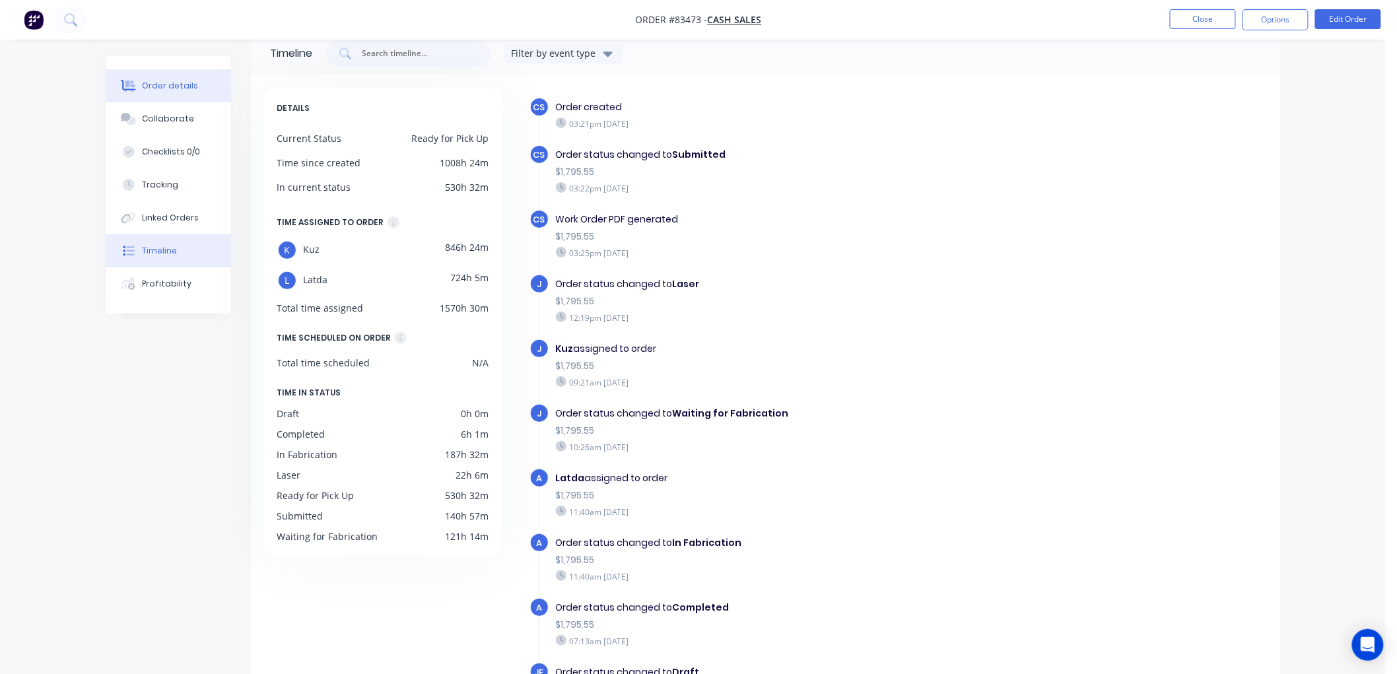
click at [180, 84] on div "Order details" at bounding box center [170, 86] width 56 height 12
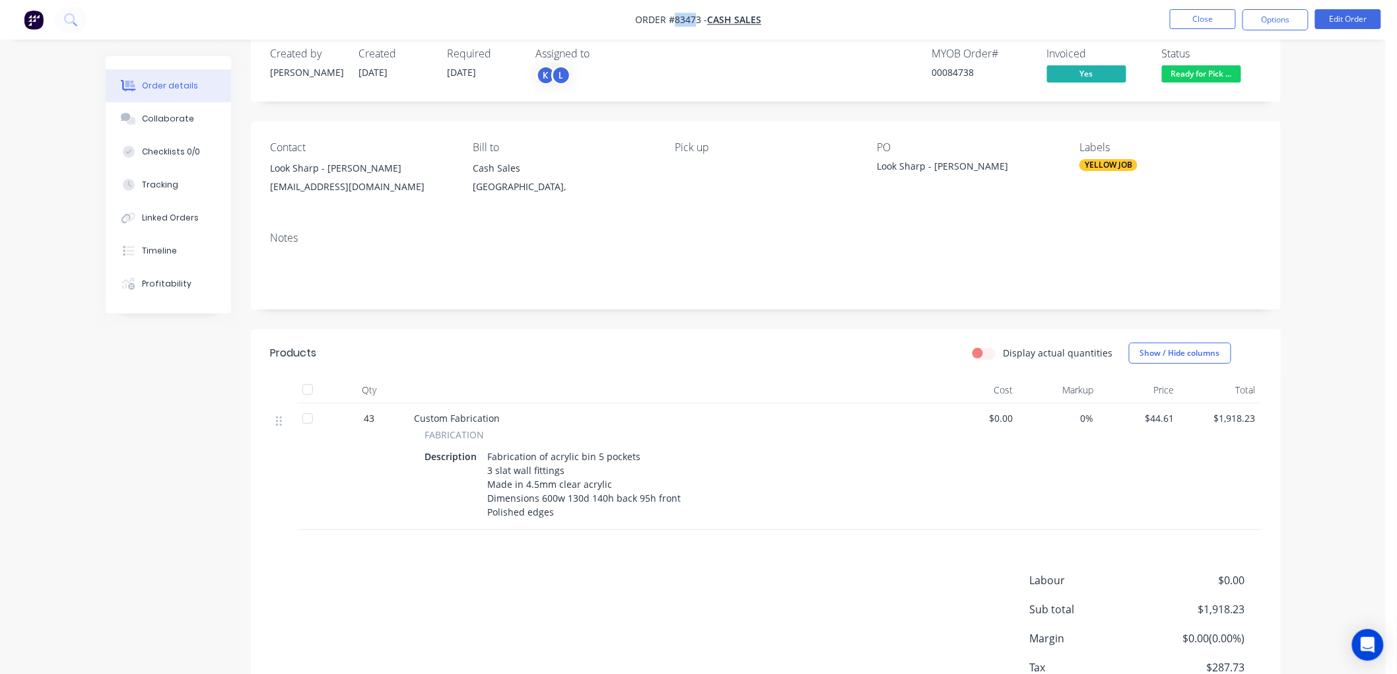
drag, startPoint x: 698, startPoint y: 15, endPoint x: 675, endPoint y: 14, distance: 22.5
click at [675, 14] on span "Order #83473 -" at bounding box center [672, 20] width 72 height 13
drag, startPoint x: 700, startPoint y: 17, endPoint x: 676, endPoint y: 17, distance: 23.8
click at [676, 17] on span "Order #83473 -" at bounding box center [672, 20] width 72 height 13
copy span "83473"
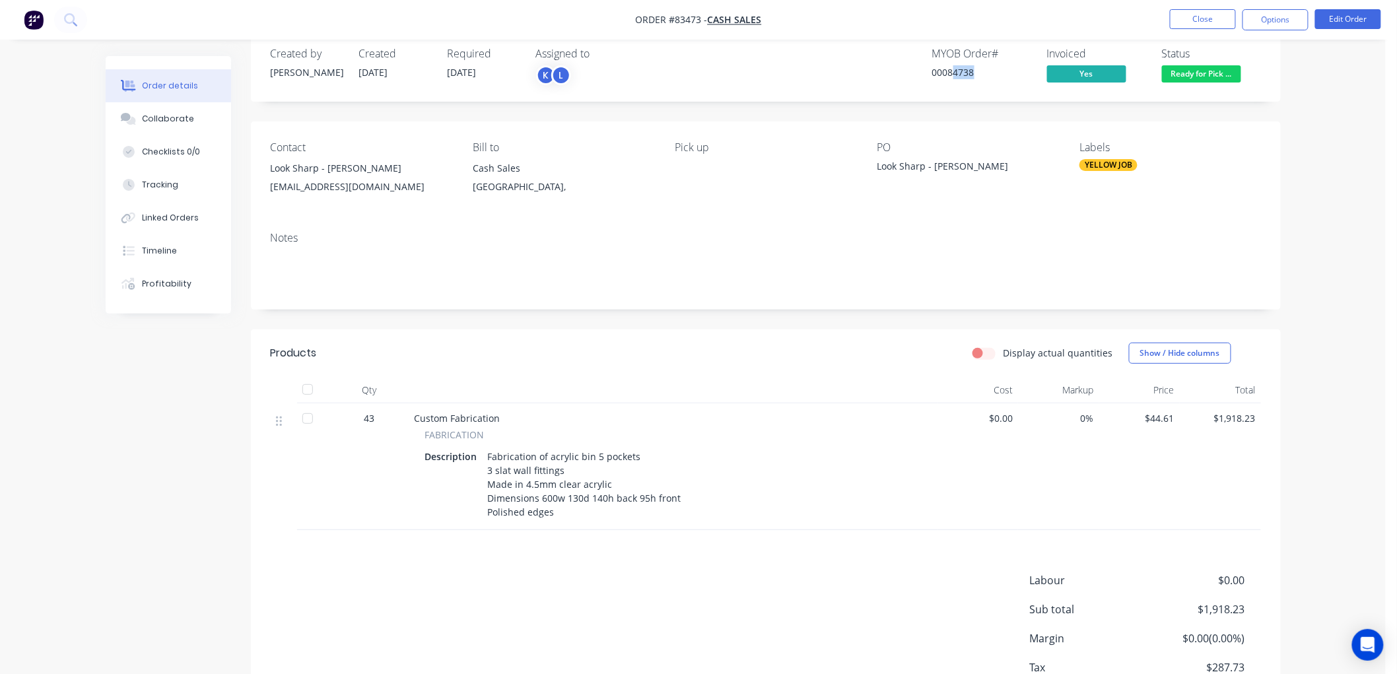
drag, startPoint x: 986, startPoint y: 71, endPoint x: 951, endPoint y: 70, distance: 35.7
click at [951, 70] on div "00084738" at bounding box center [981, 72] width 99 height 14
drag, startPoint x: 949, startPoint y: 70, endPoint x: 966, endPoint y: 75, distance: 17.3
click at [948, 70] on div "00084738" at bounding box center [981, 72] width 99 height 14
copy div "84738"
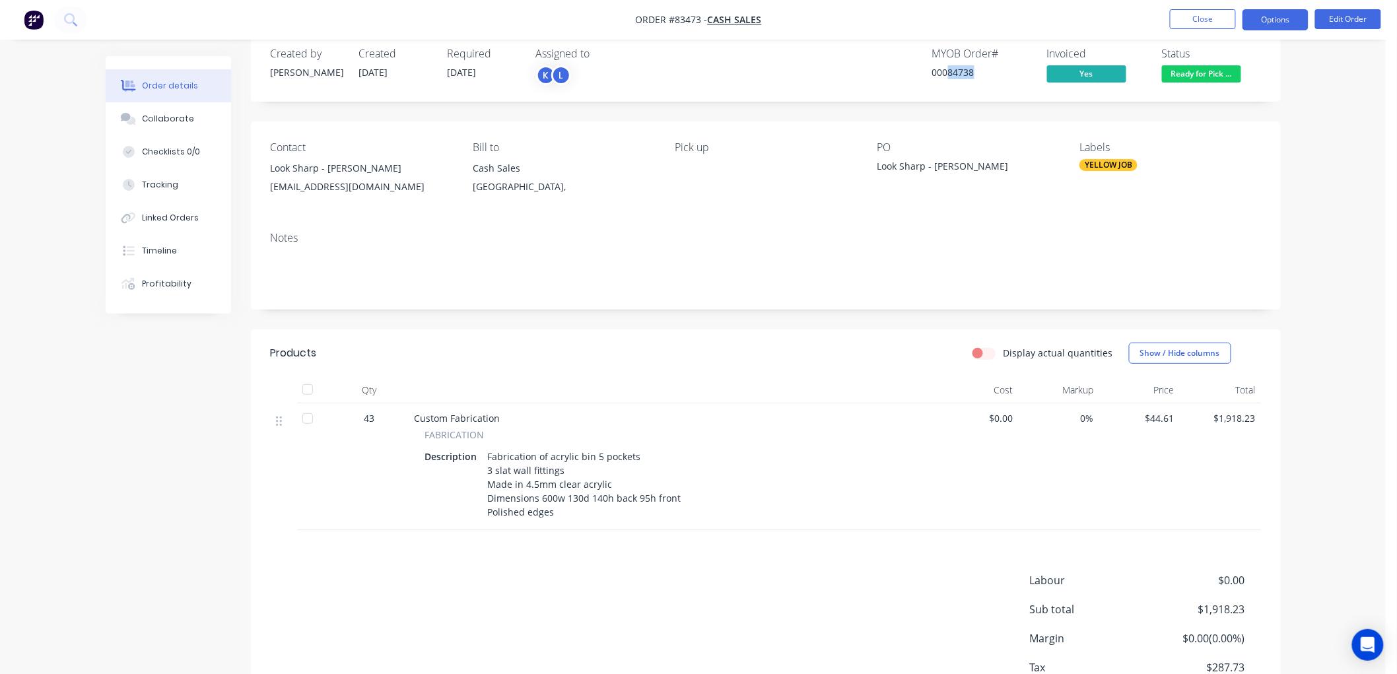
click at [1278, 22] on button "Options" at bounding box center [1275, 19] width 66 height 21
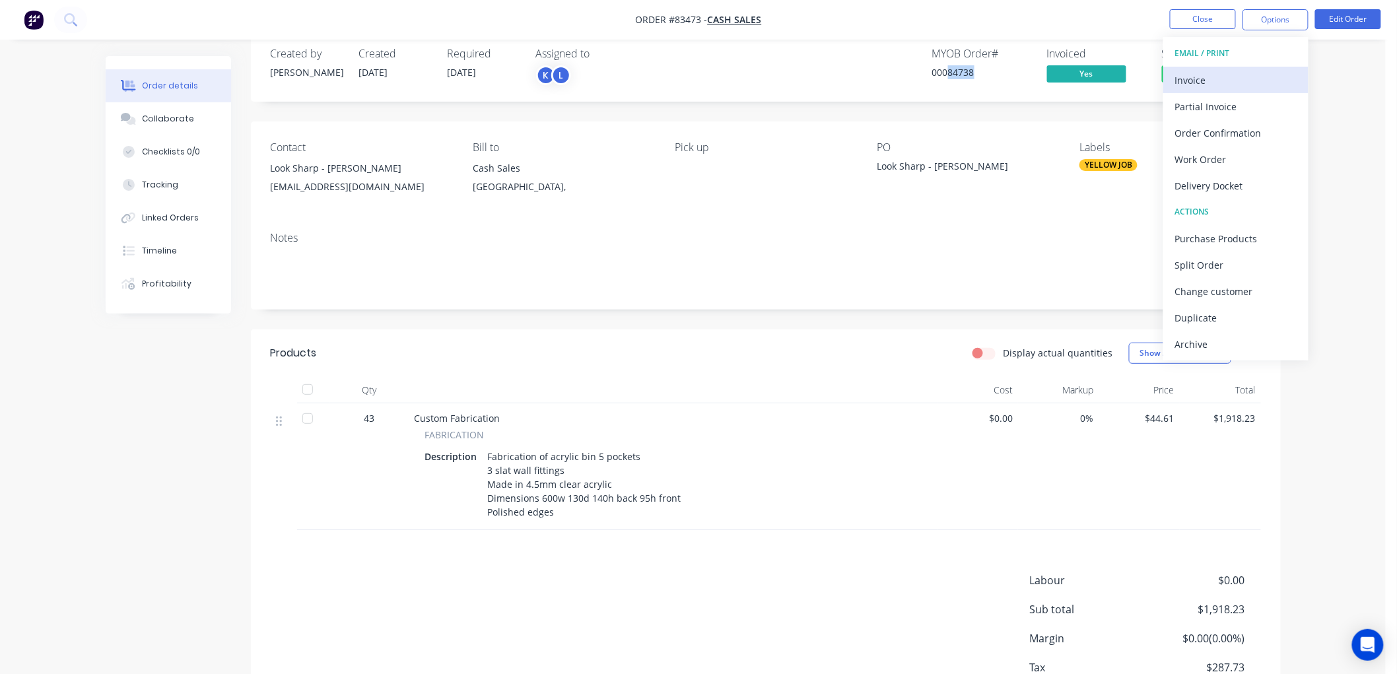
click at [1227, 73] on div "Invoice" at bounding box center [1235, 80] width 121 height 19
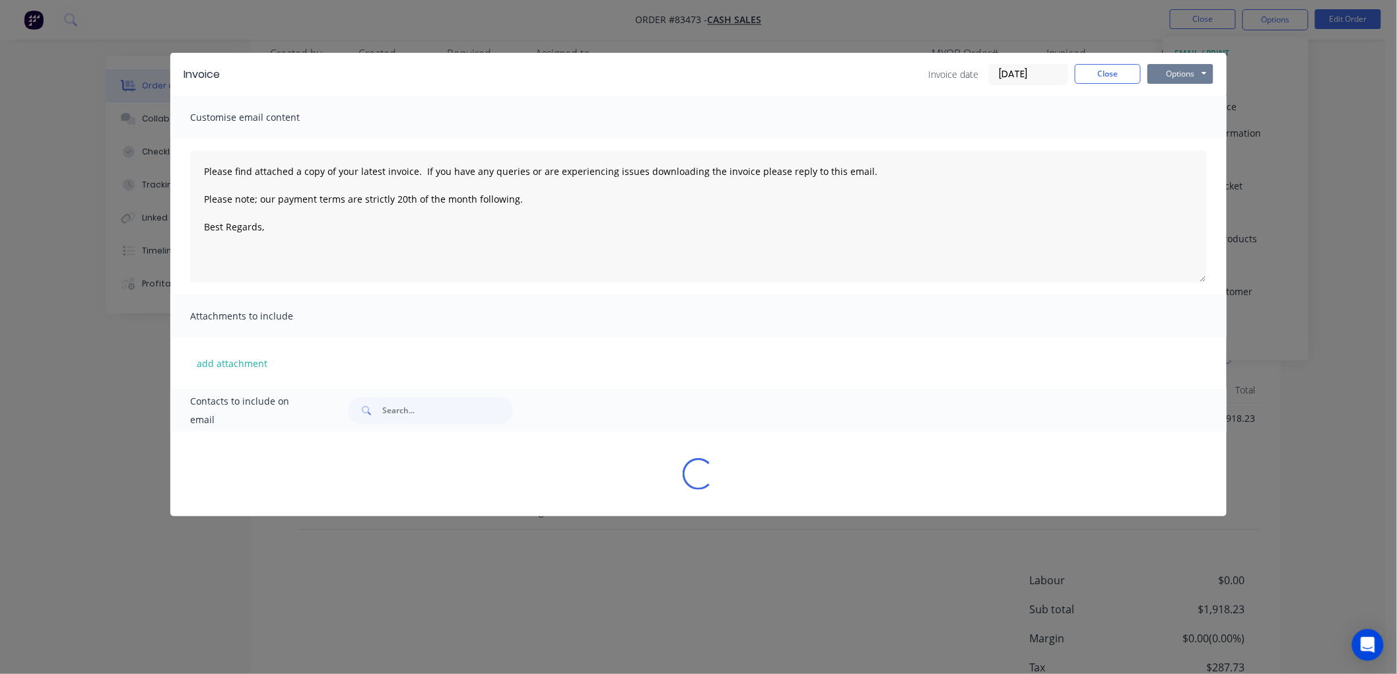
drag, startPoint x: 1195, startPoint y: 70, endPoint x: 1196, endPoint y: 81, distance: 11.2
click at [1195, 70] on button "Options" at bounding box center [1180, 74] width 66 height 20
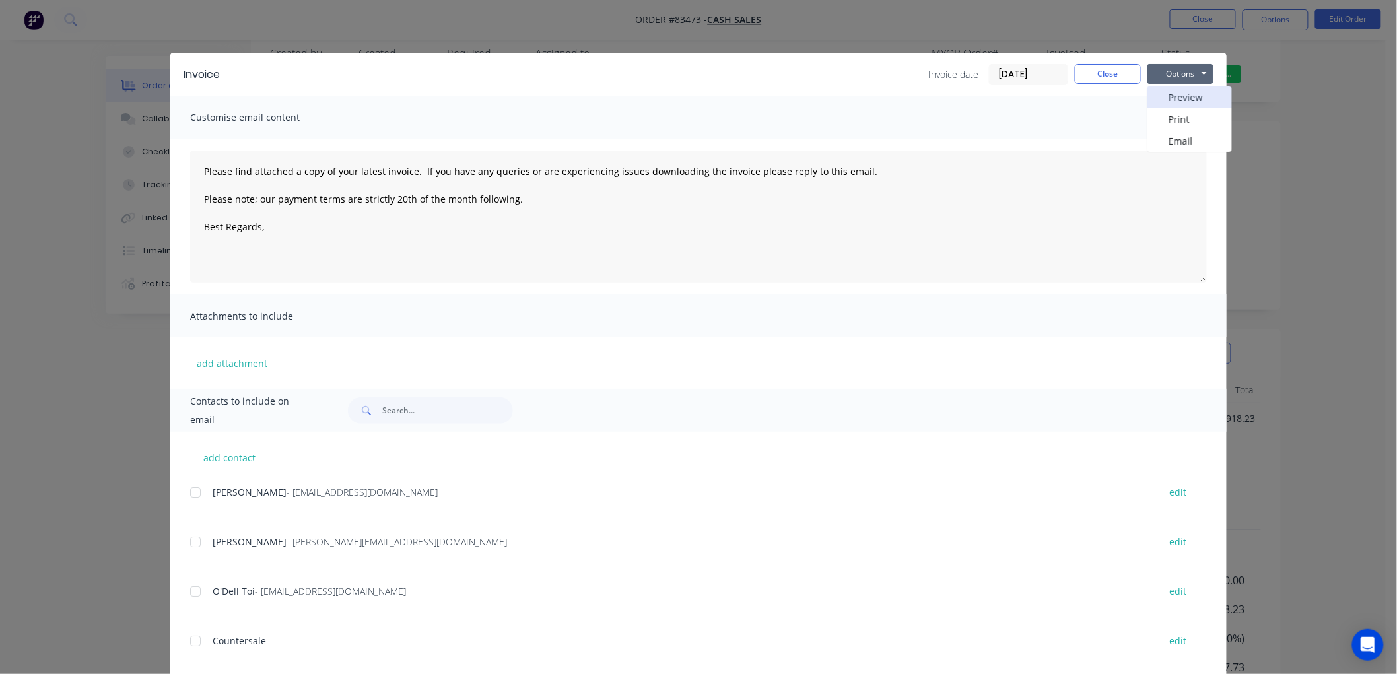
click at [1178, 100] on button "Preview" at bounding box center [1189, 97] width 84 height 22
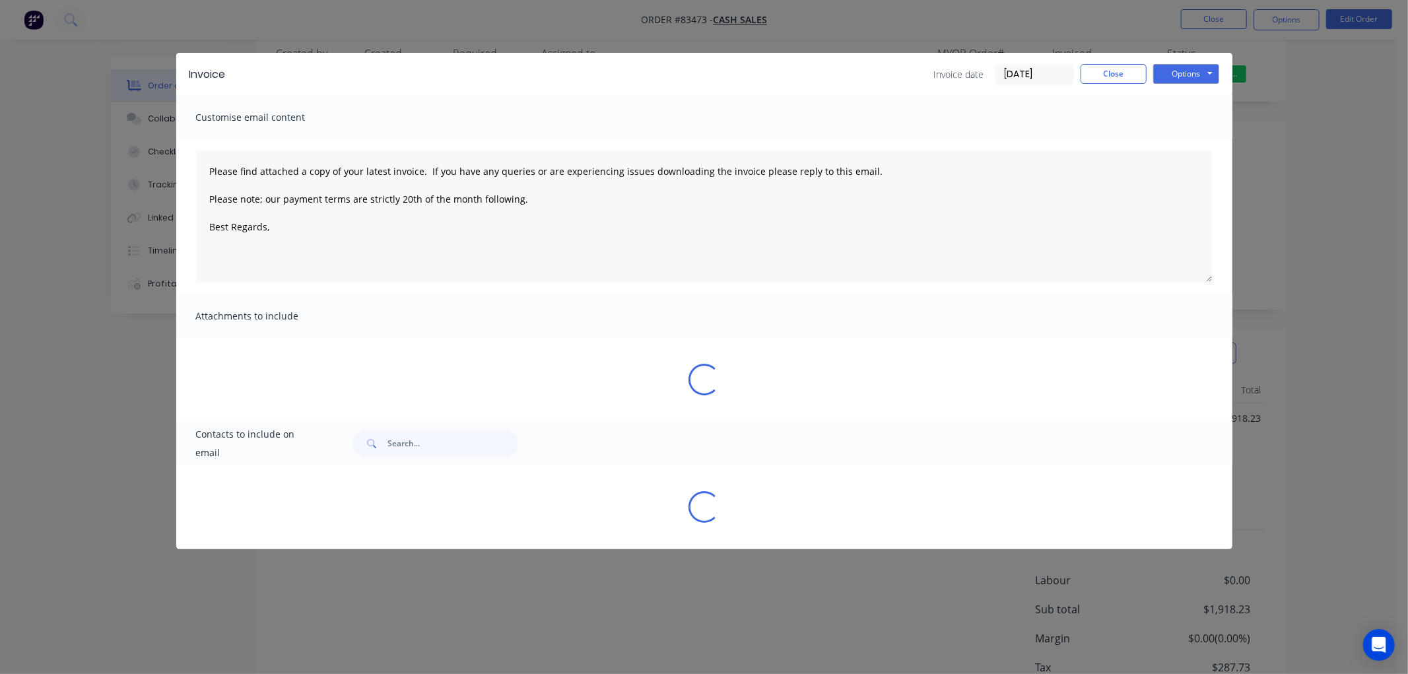
type textarea "Please find attached a copy of your latest invoice. If you have any queries or …"
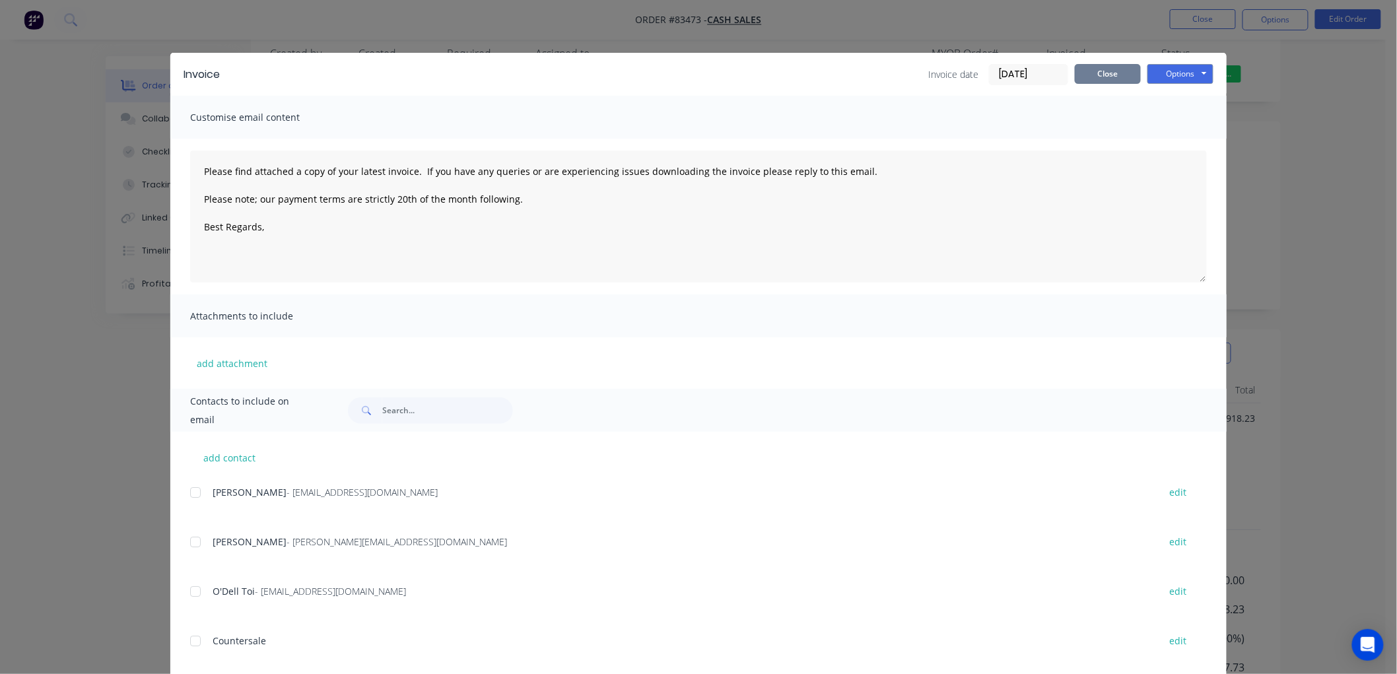
click at [1102, 71] on button "Close" at bounding box center [1108, 74] width 66 height 20
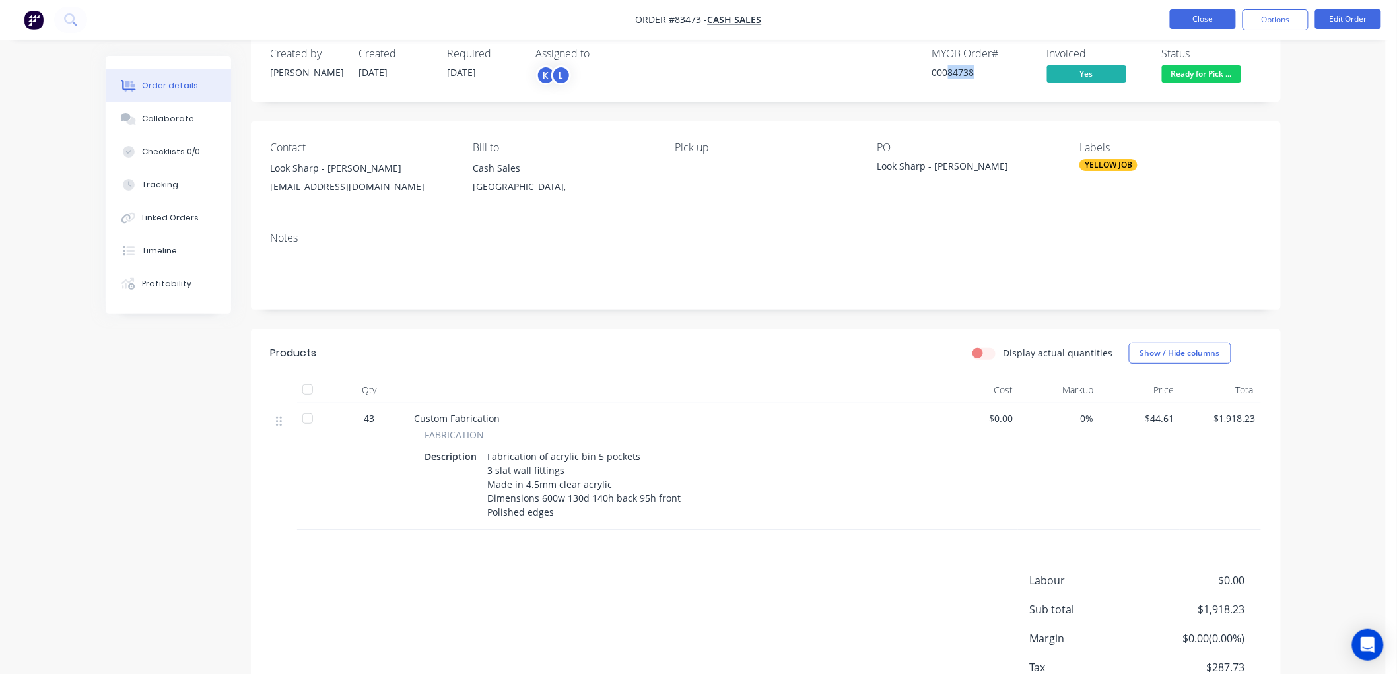
click at [1204, 17] on button "Close" at bounding box center [1203, 19] width 66 height 20
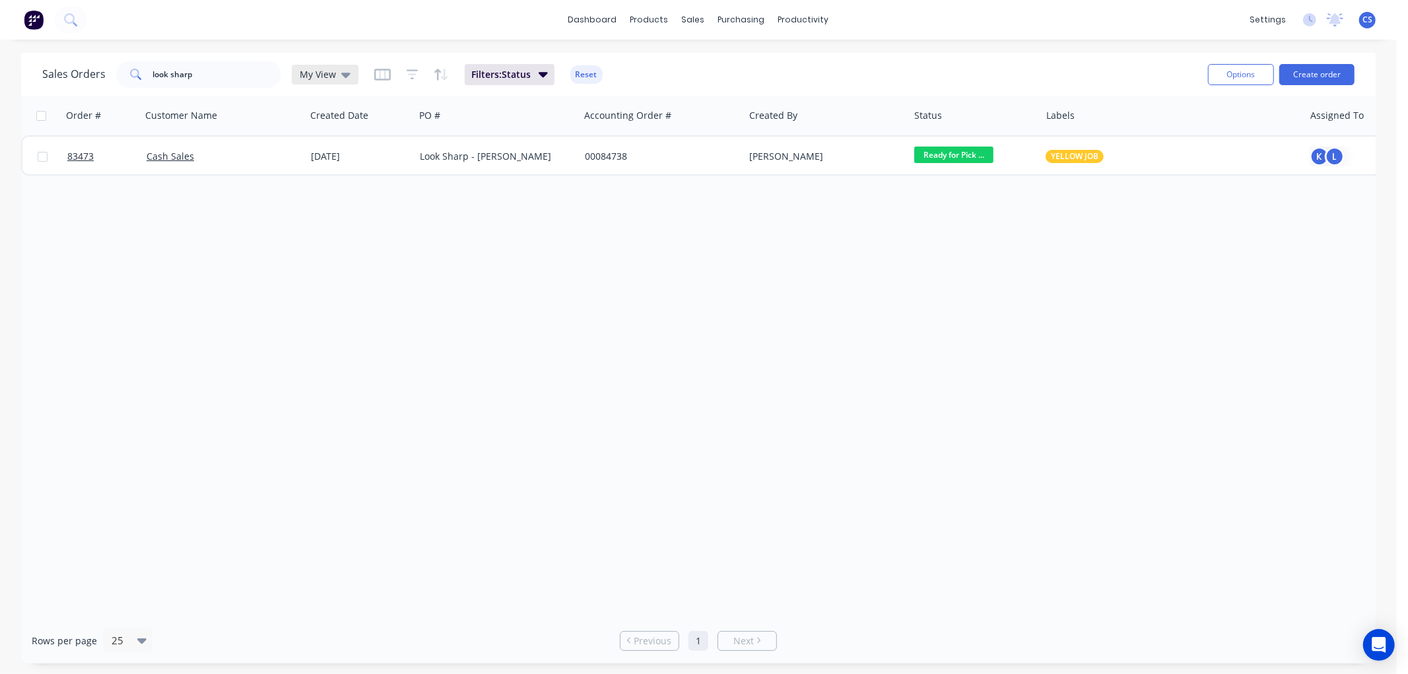
click at [319, 77] on span "My View" at bounding box center [318, 74] width 36 height 14
click at [337, 263] on button "Dispatched" at bounding box center [371, 265] width 151 height 15
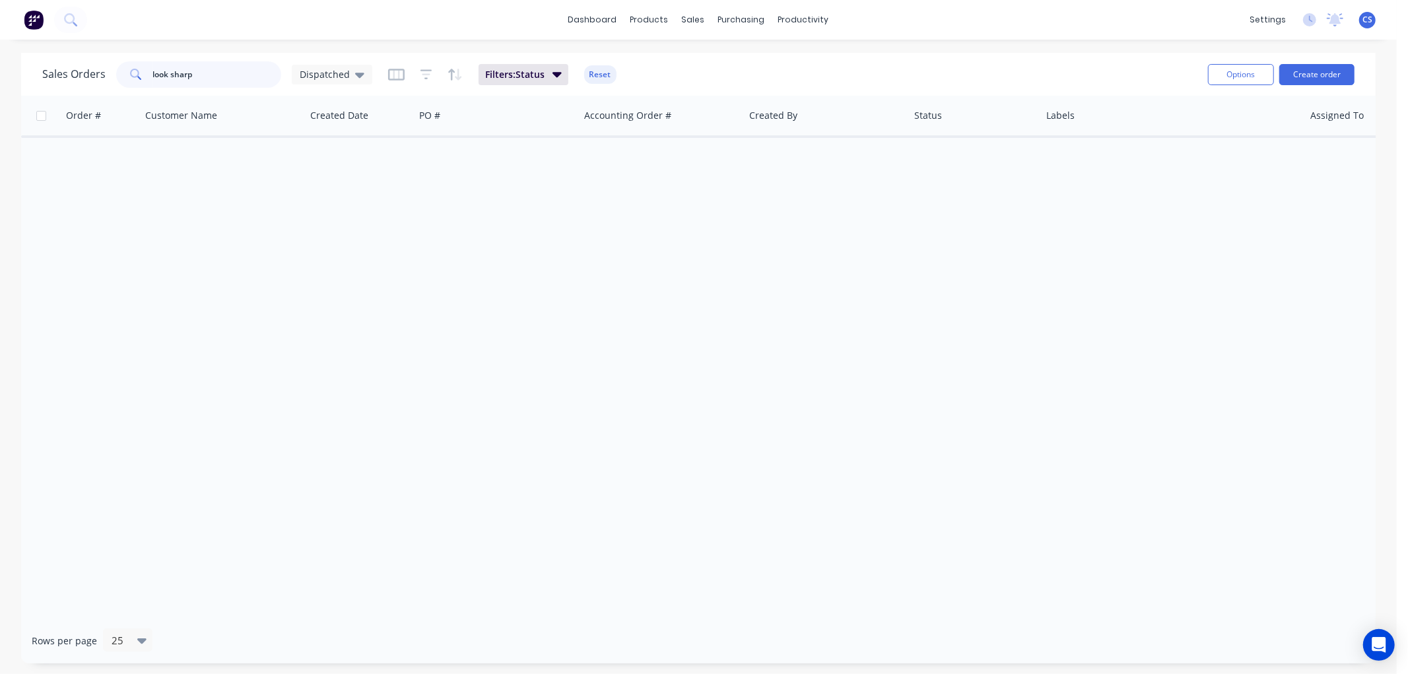
drag, startPoint x: 190, startPoint y: 73, endPoint x: 143, endPoint y: 73, distance: 47.5
click at [143, 73] on div "look sharp" at bounding box center [198, 74] width 165 height 26
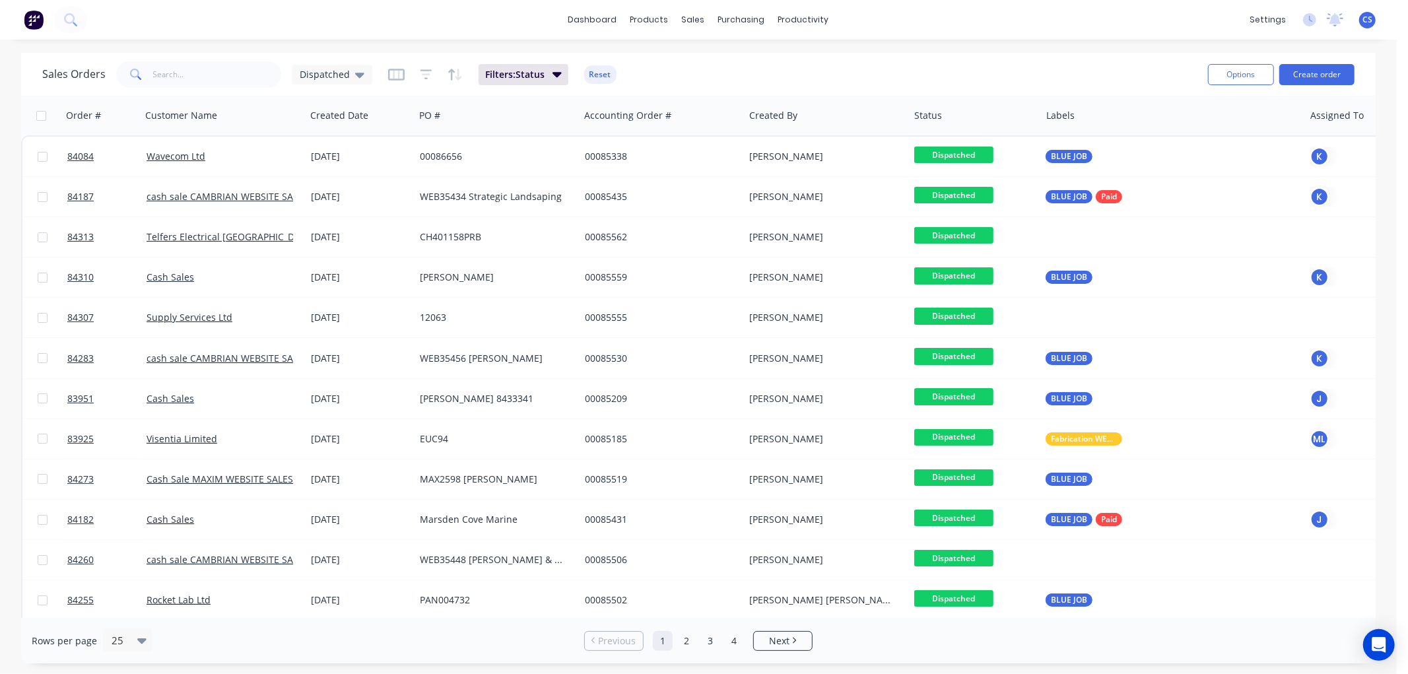
click at [41, 116] on input "checkbox" at bounding box center [41, 116] width 10 height 10
checkbox input "true"
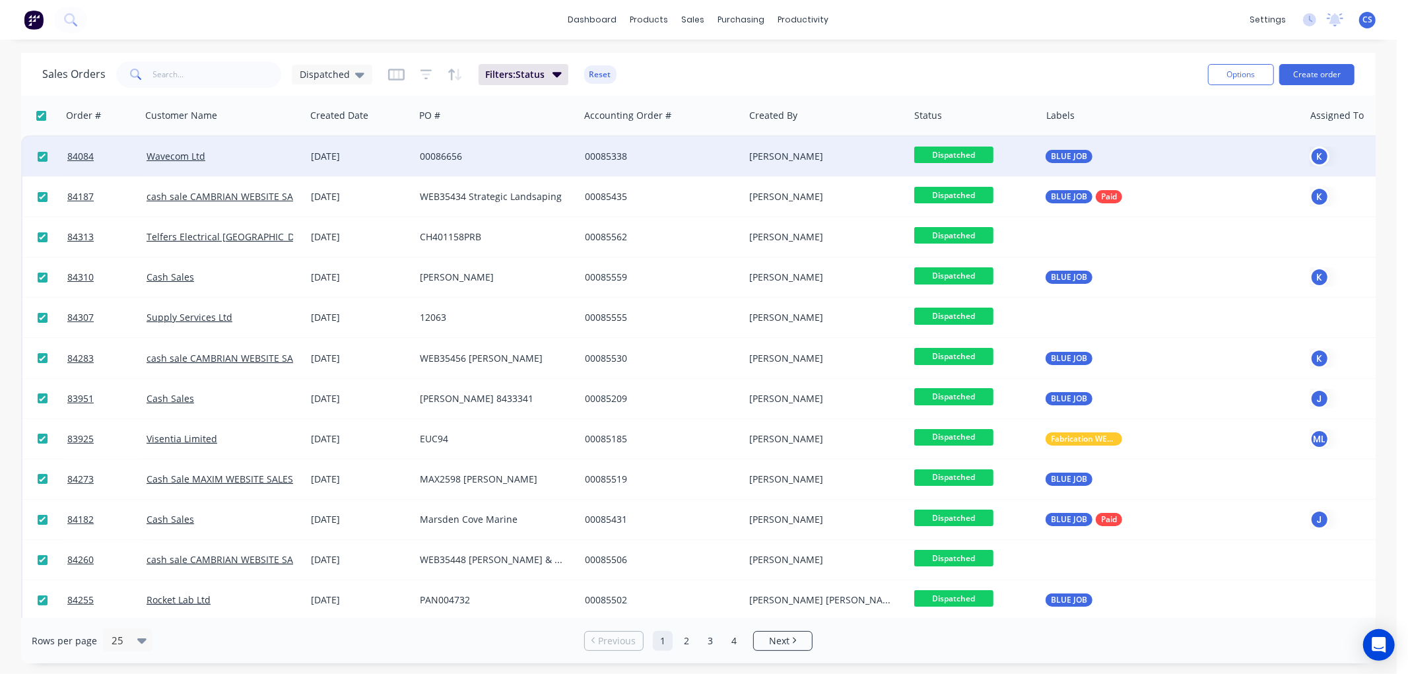
checkbox input "true"
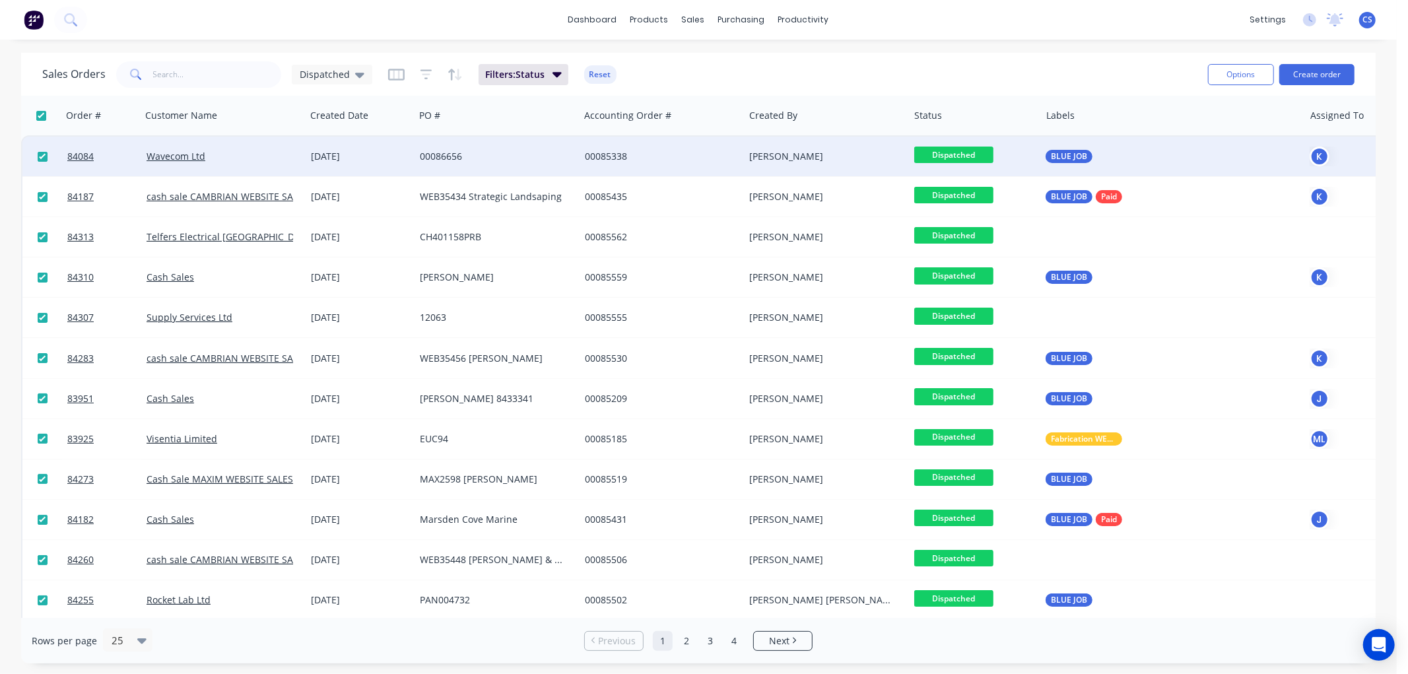
checkbox input "true"
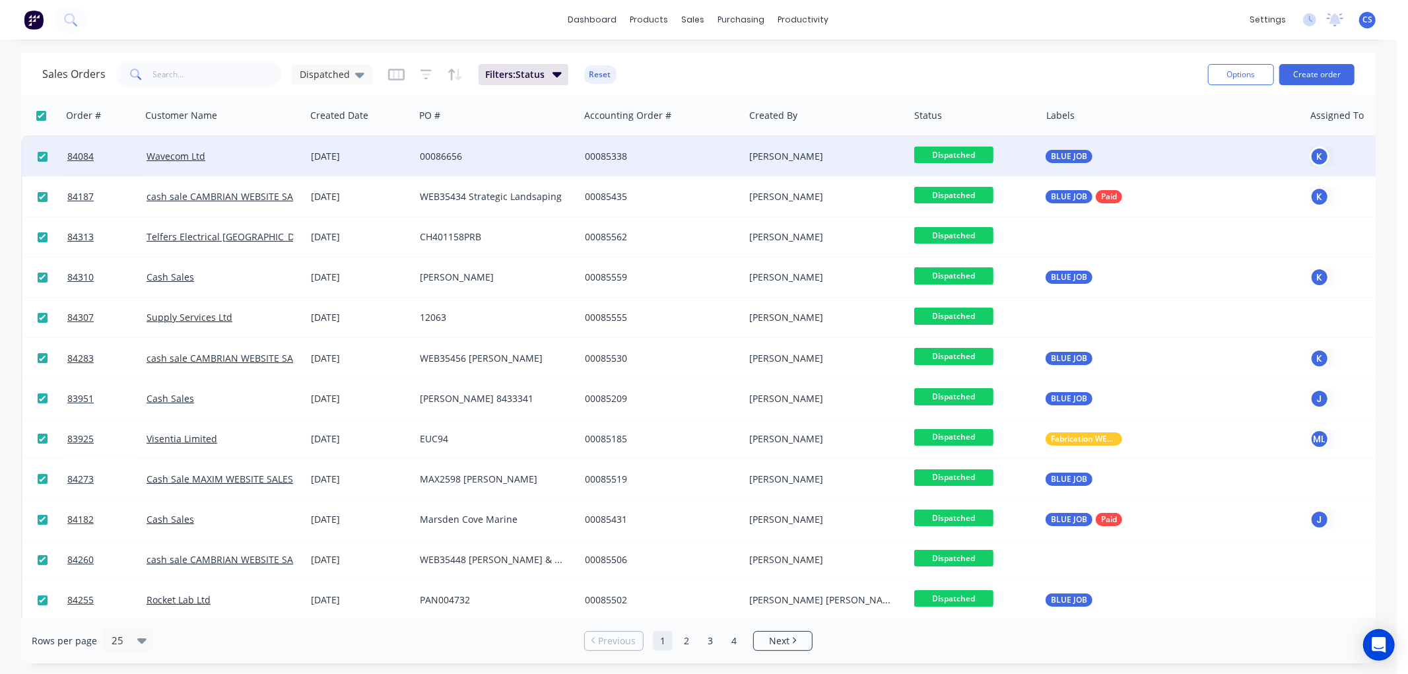
checkbox input "true"
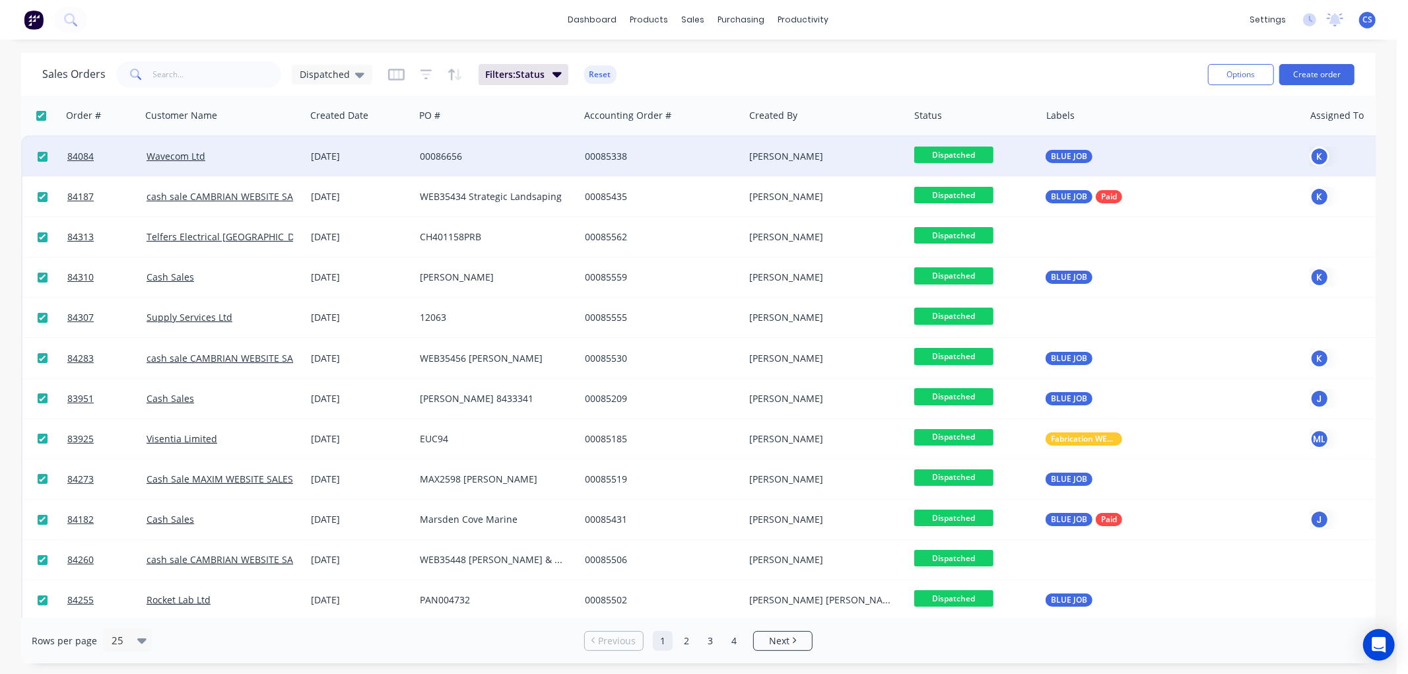
checkbox input "true"
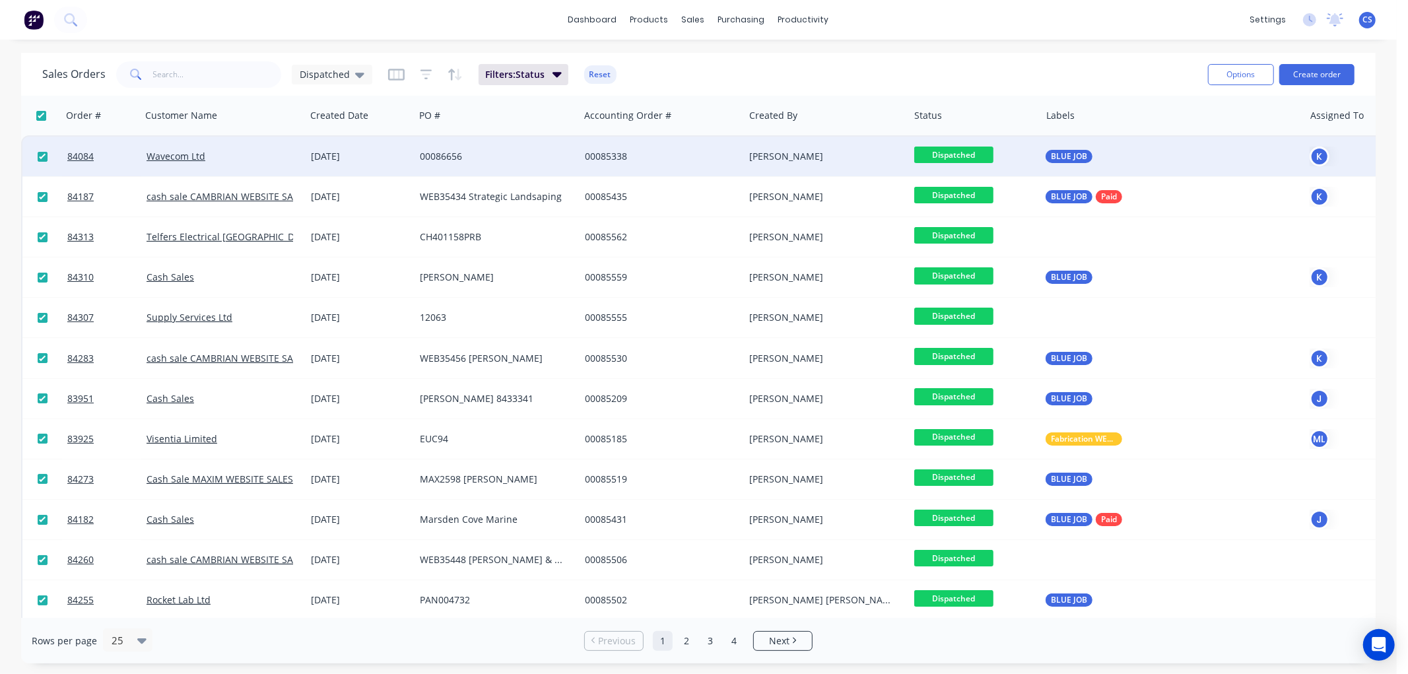
checkbox input "true"
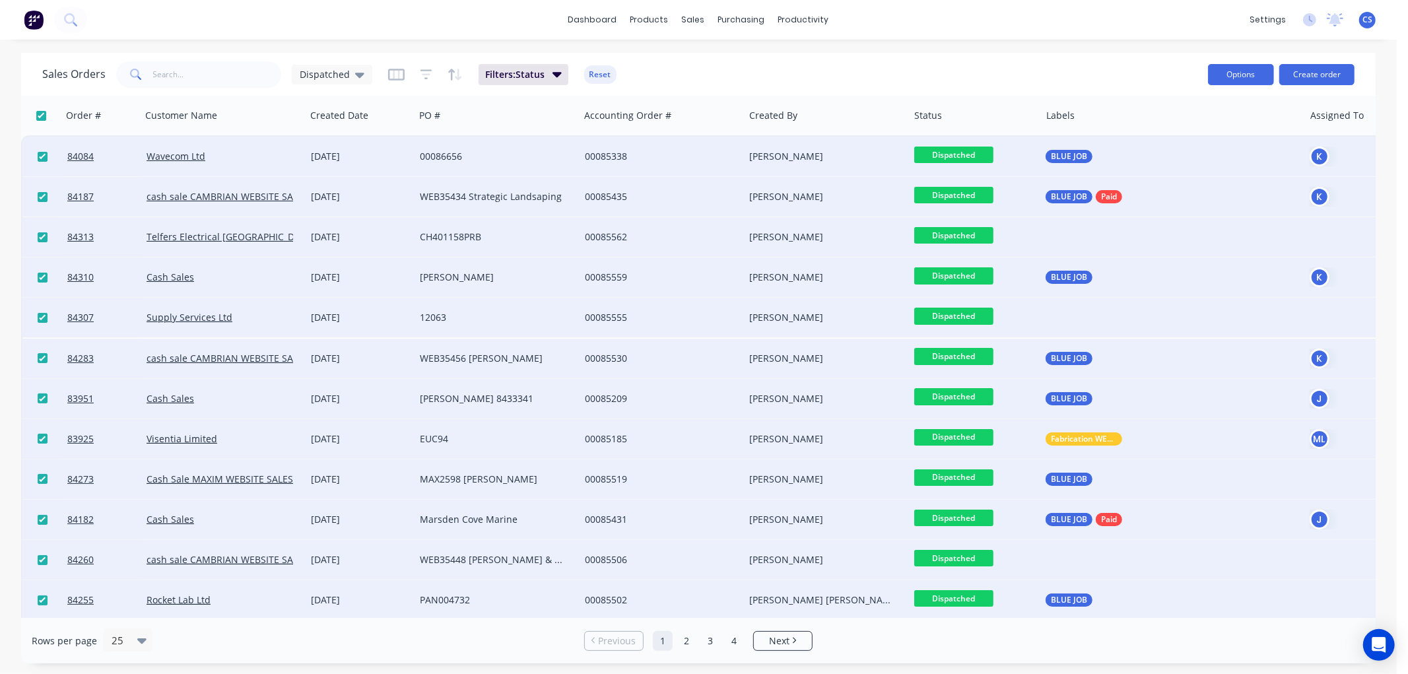
click at [1237, 75] on button "Options" at bounding box center [1241, 74] width 66 height 21
click at [1163, 114] on div "Change Status" at bounding box center [1201, 107] width 121 height 19
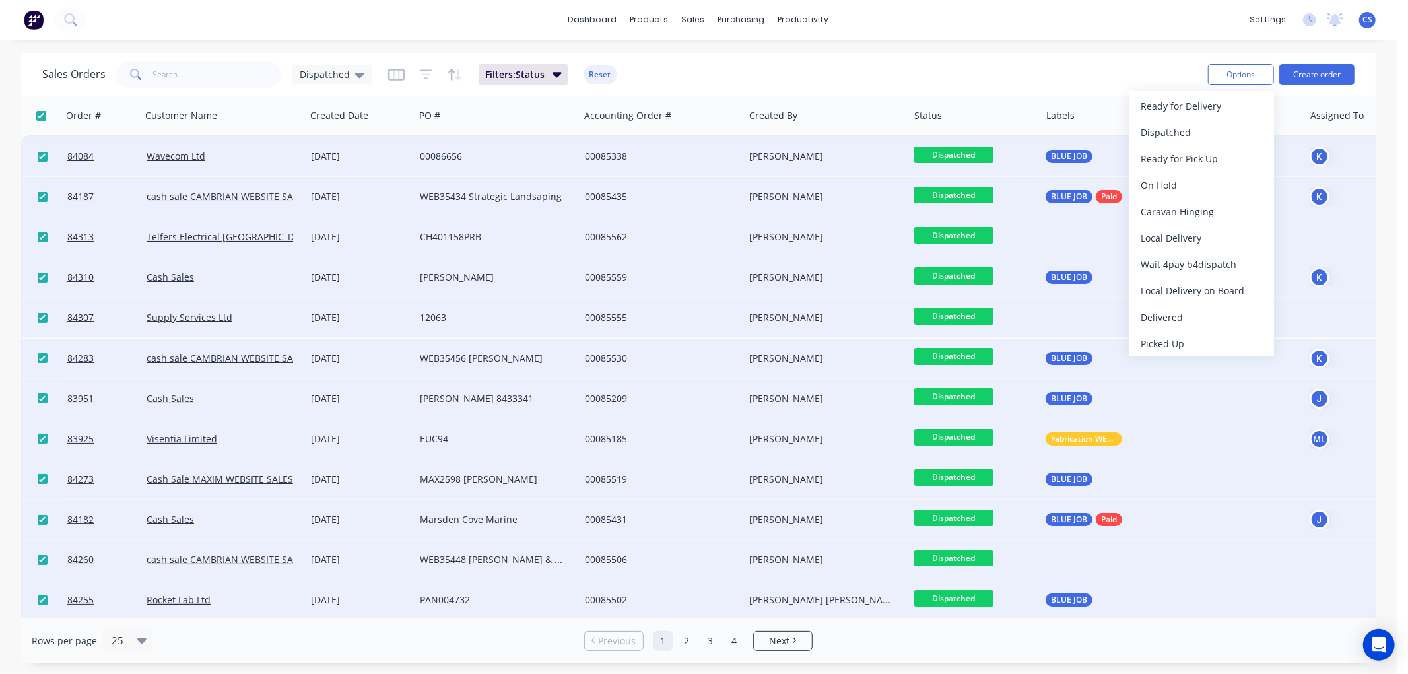
scroll to position [462, 0]
click at [1152, 308] on div "Delivered" at bounding box center [1201, 312] width 121 height 19
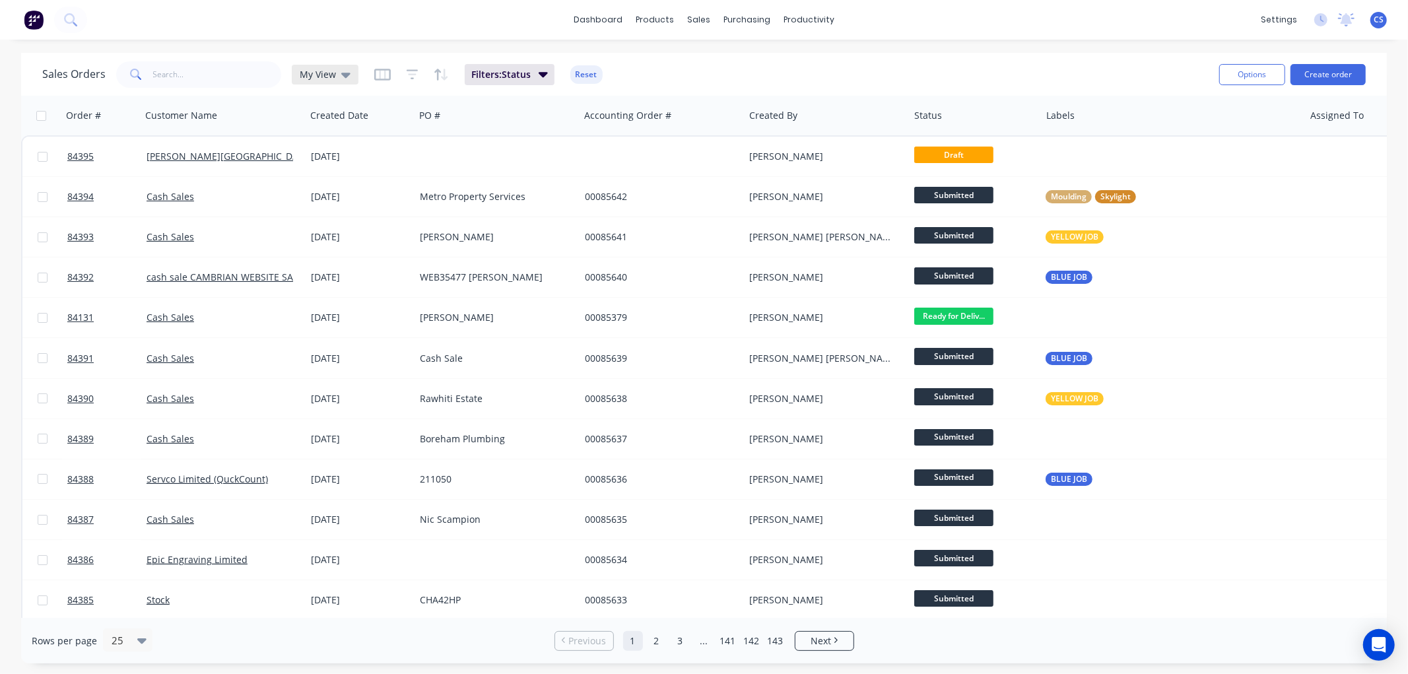
click at [338, 70] on div "My View" at bounding box center [325, 75] width 51 height 12
click at [341, 266] on button "Dispatched" at bounding box center [371, 265] width 151 height 15
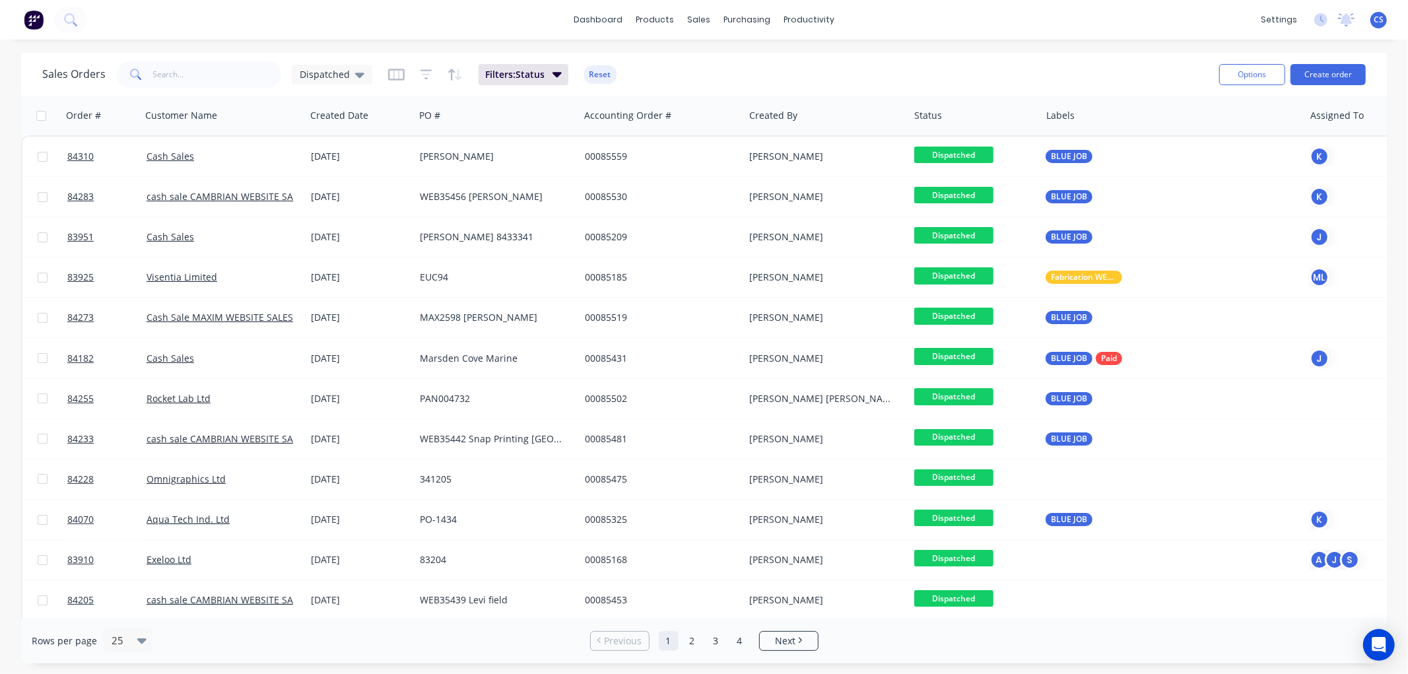
click at [40, 116] on input "checkbox" at bounding box center [41, 116] width 10 height 10
checkbox input "true"
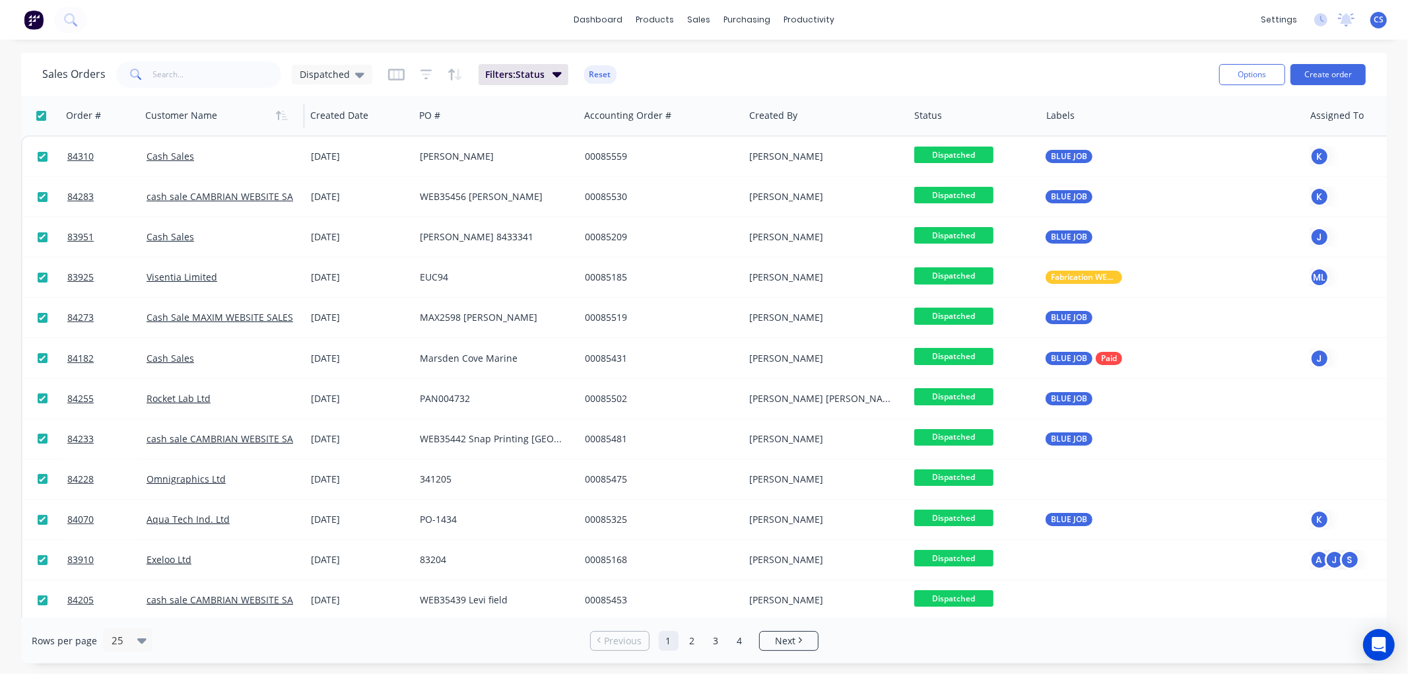
checkbox input "true"
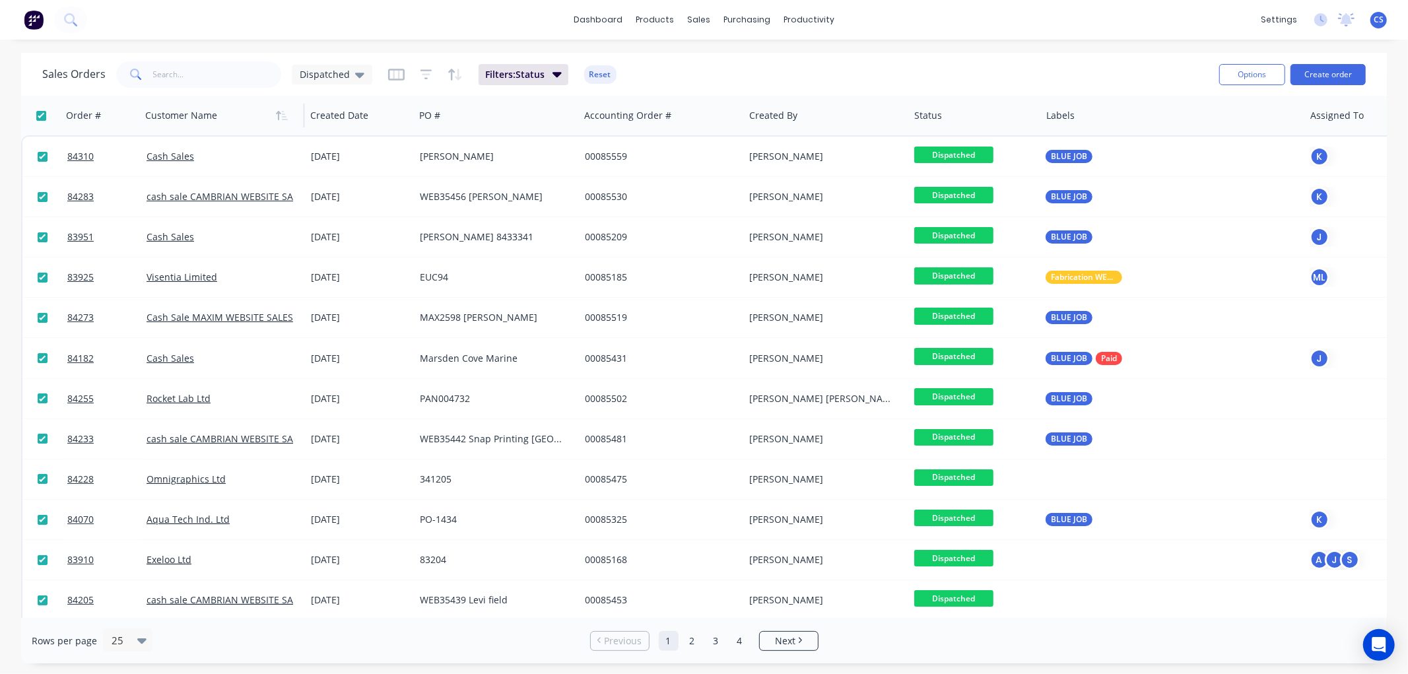
checkbox input "true"
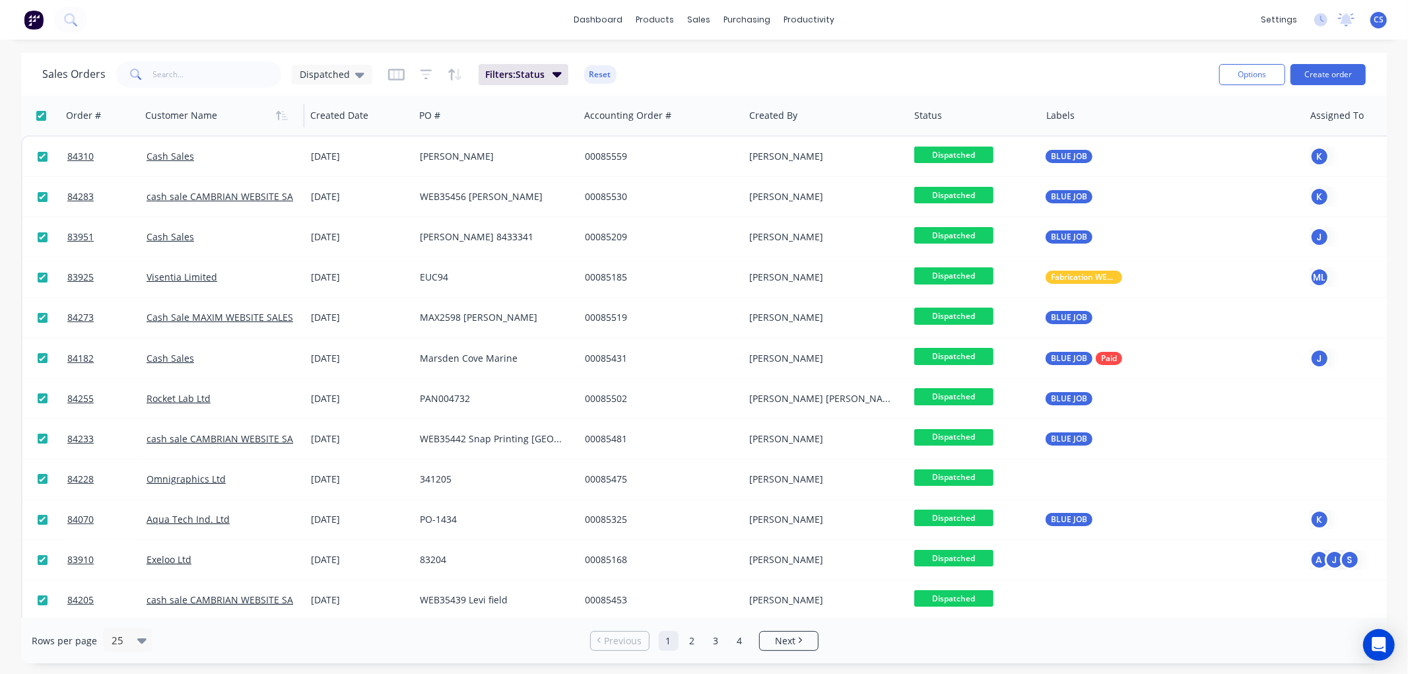
checkbox input "true"
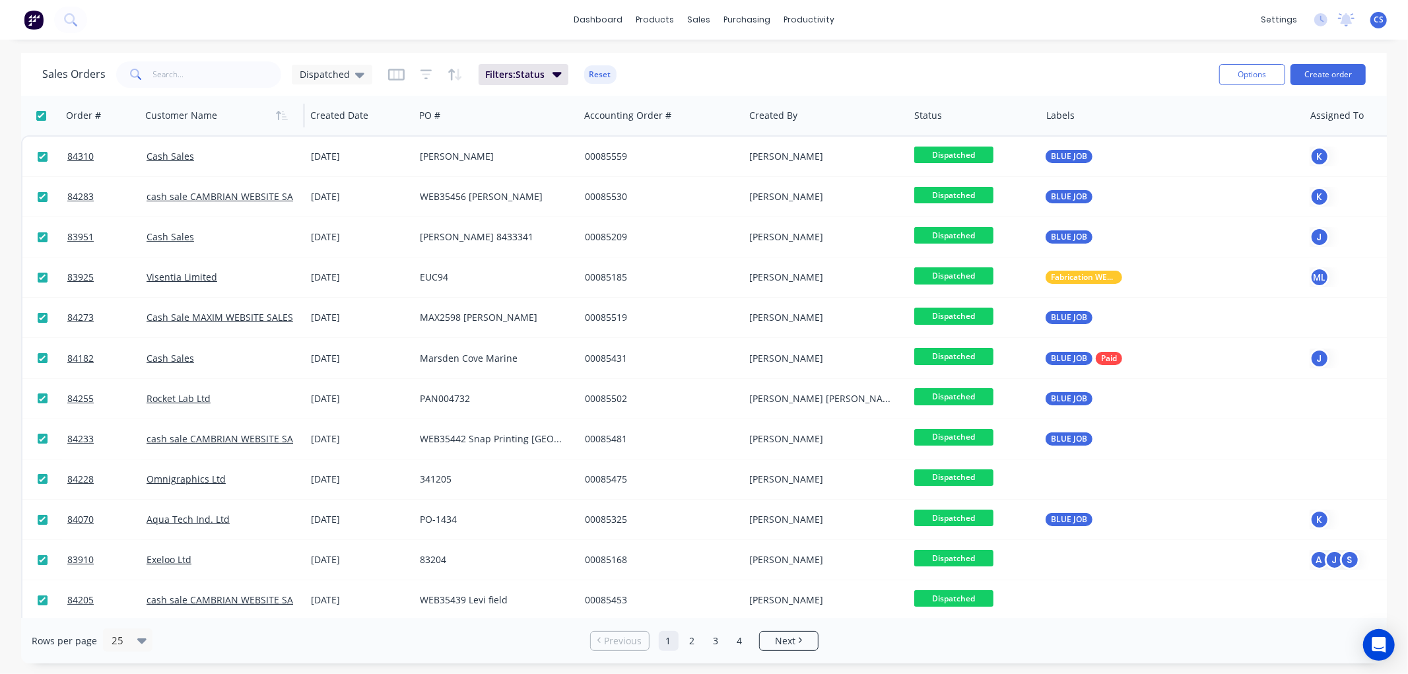
checkbox input "true"
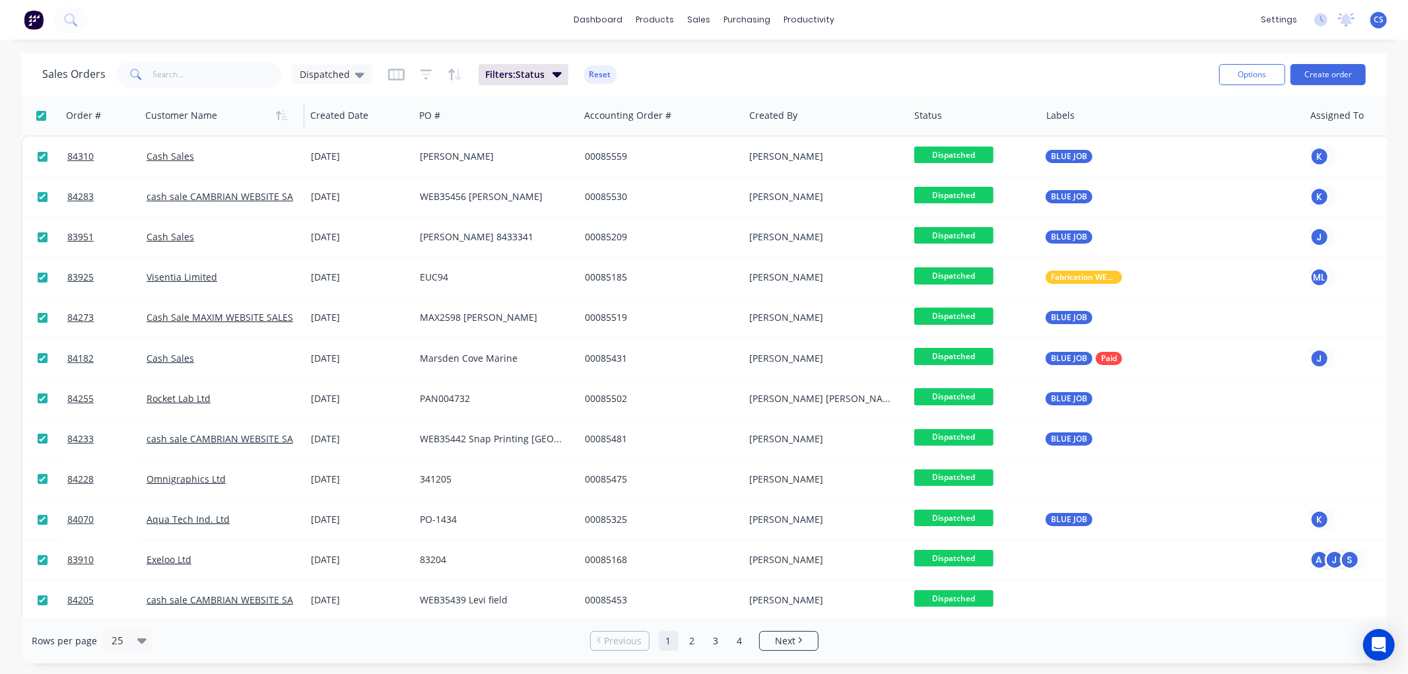
checkbox input "true"
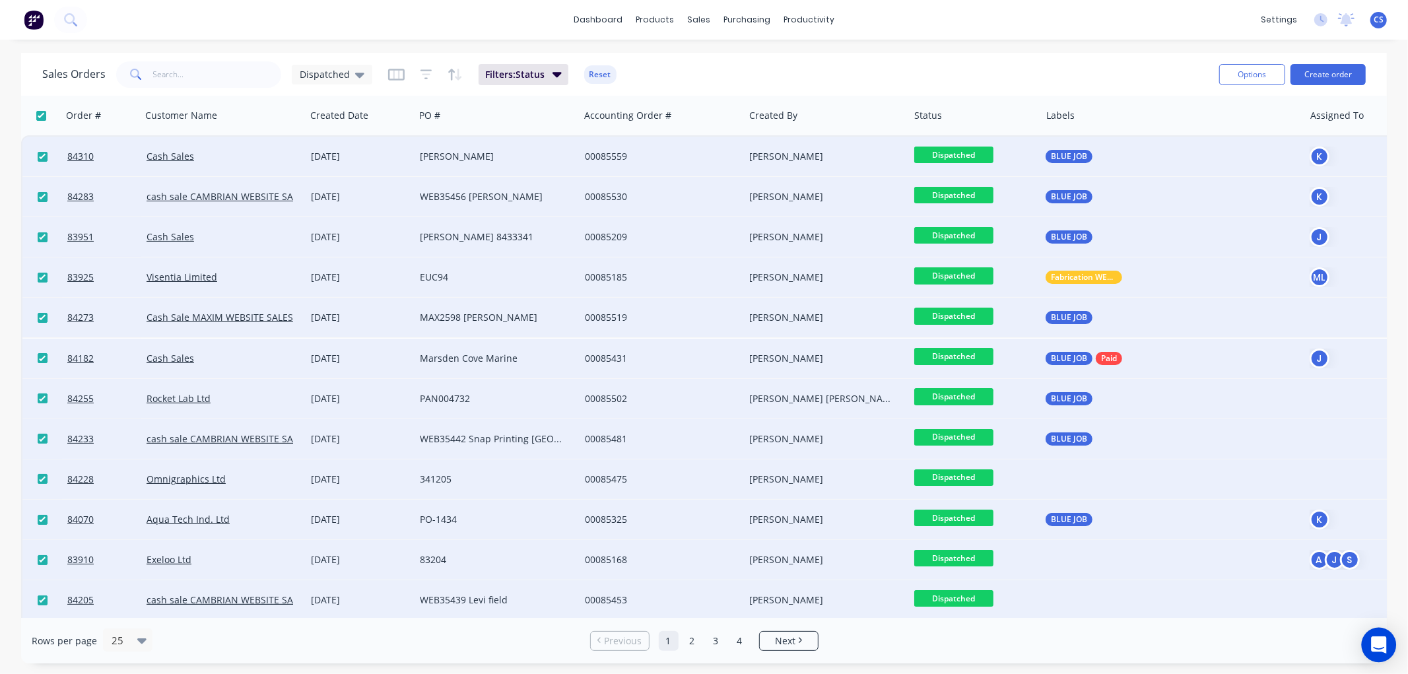
click at [1376, 649] on icon "Open Intercom Messenger" at bounding box center [1378, 644] width 17 height 17
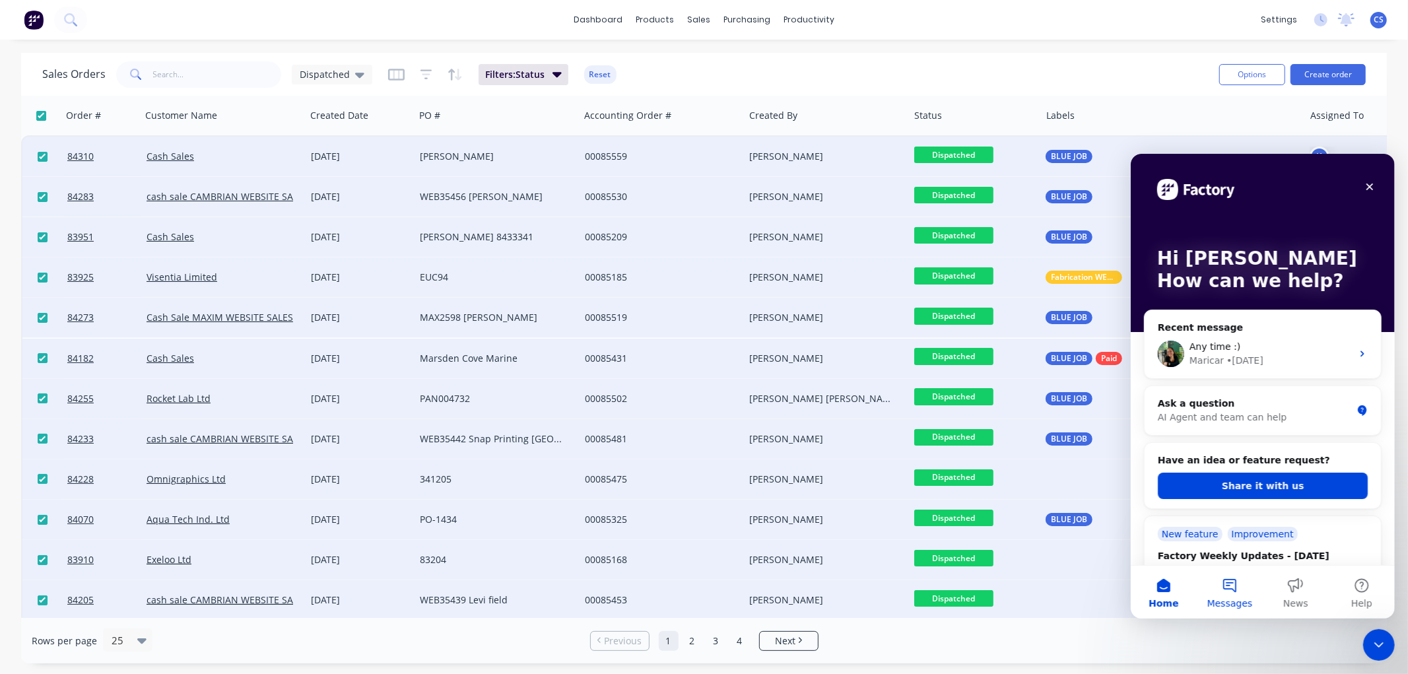
click at [1231, 589] on button "Messages" at bounding box center [1229, 591] width 66 height 53
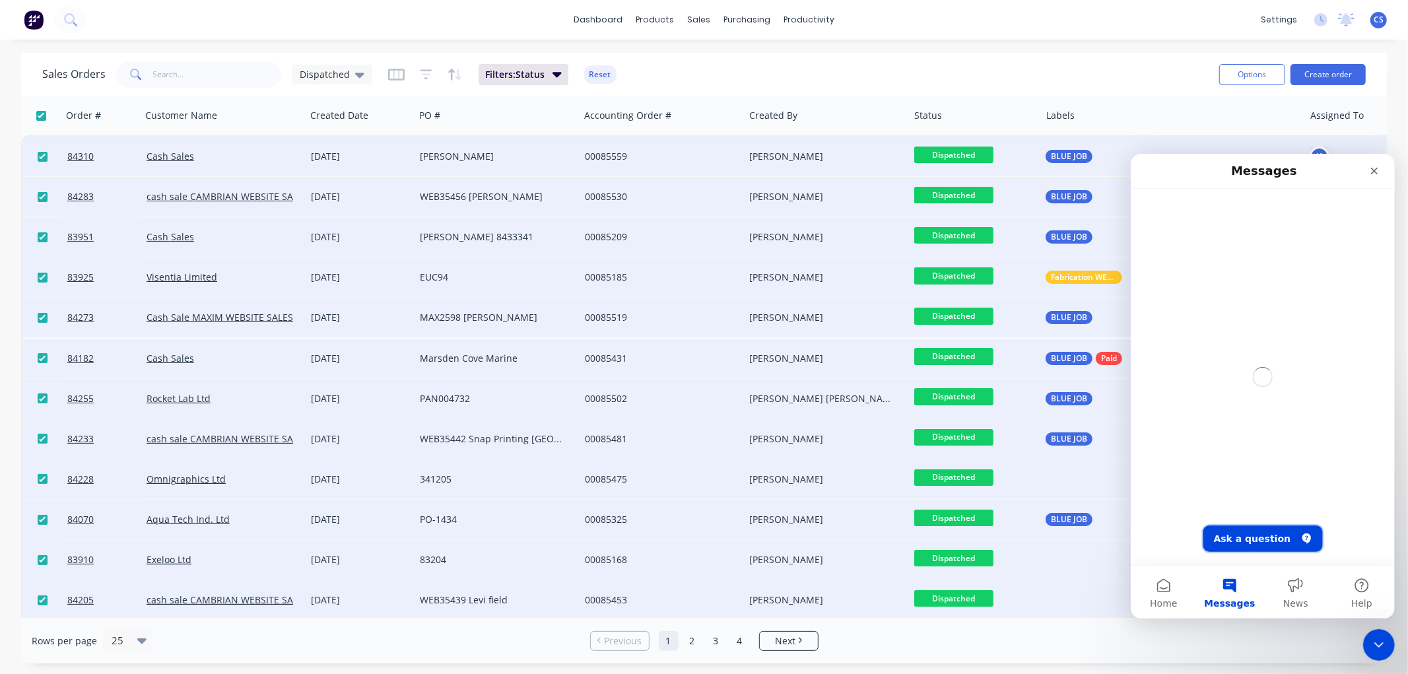
click at [1269, 536] on button "Ask a question" at bounding box center [1262, 538] width 119 height 26
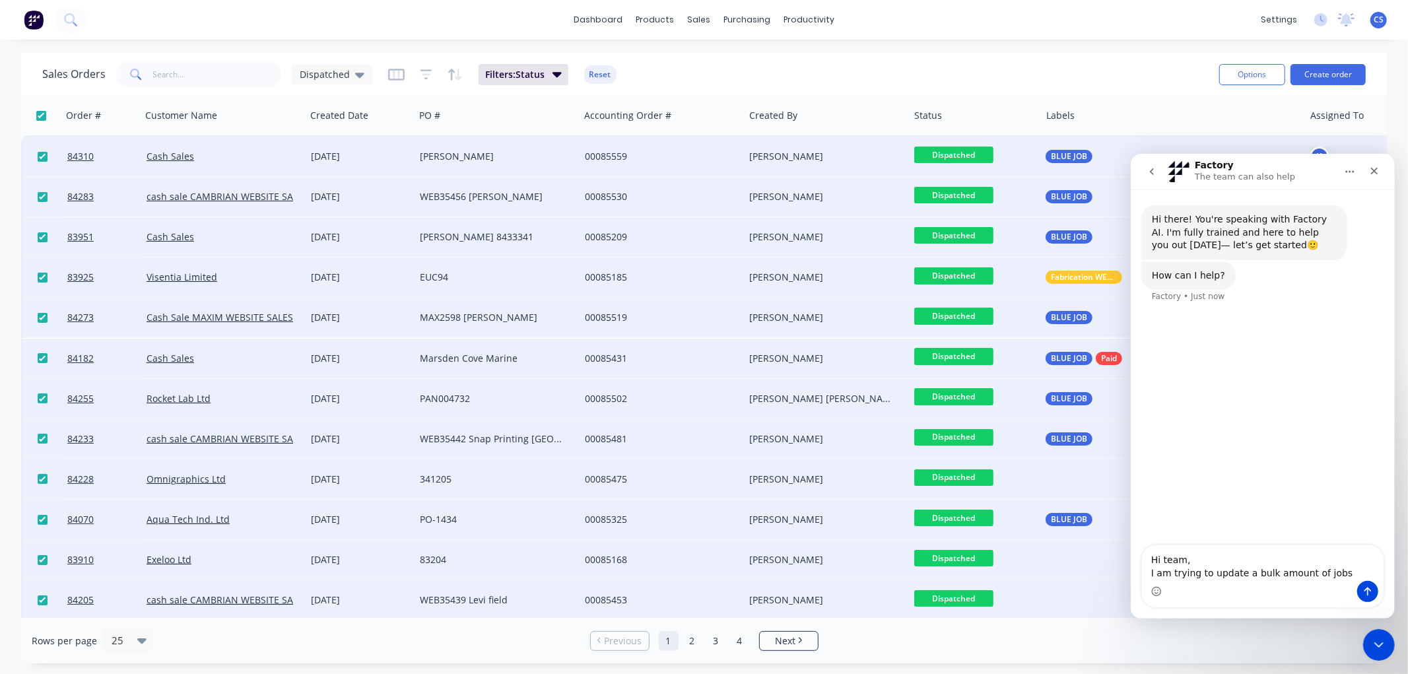
click at [1239, 573] on textarea "Hi team, I am trying to update a bulk amount of jobs" at bounding box center [1262, 563] width 242 height 36
click at [1200, 570] on textarea "Hi team, I am trying to update the status for a bulk amount of jobs" at bounding box center [1262, 555] width 242 height 49
type textarea "Hi team, I am trying to update the status for a bulk amount of jobs but it just…"
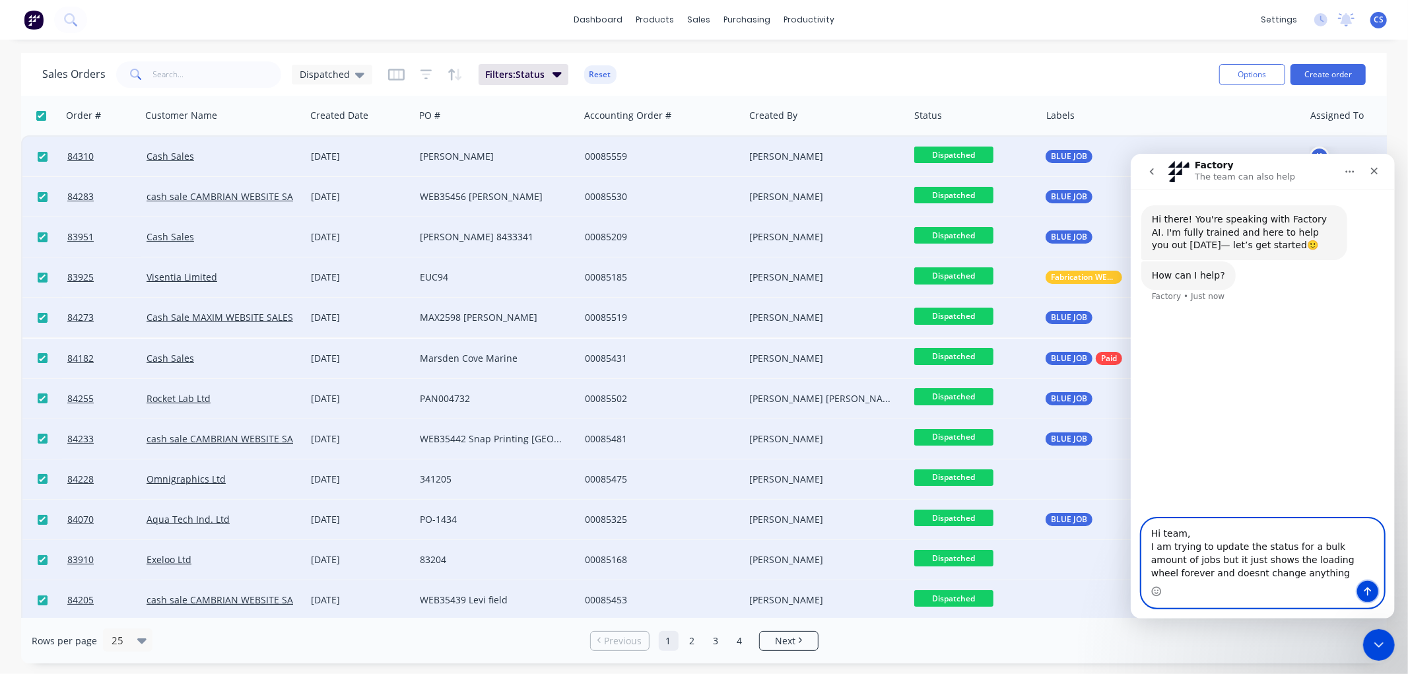
click at [1365, 589] on icon "Send a message…" at bounding box center [1367, 591] width 7 height 9
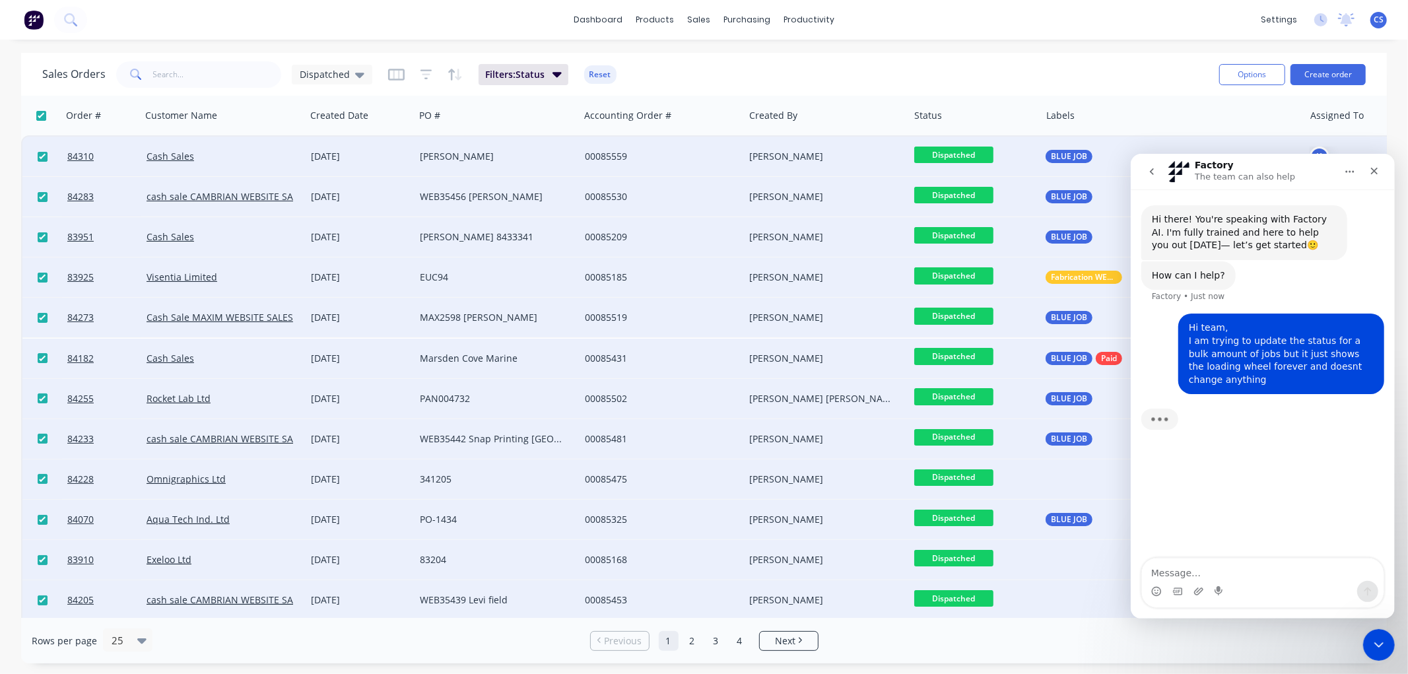
click at [900, 81] on div "Sales Orders Dispatched Filters: Status Reset" at bounding box center [625, 74] width 1166 height 32
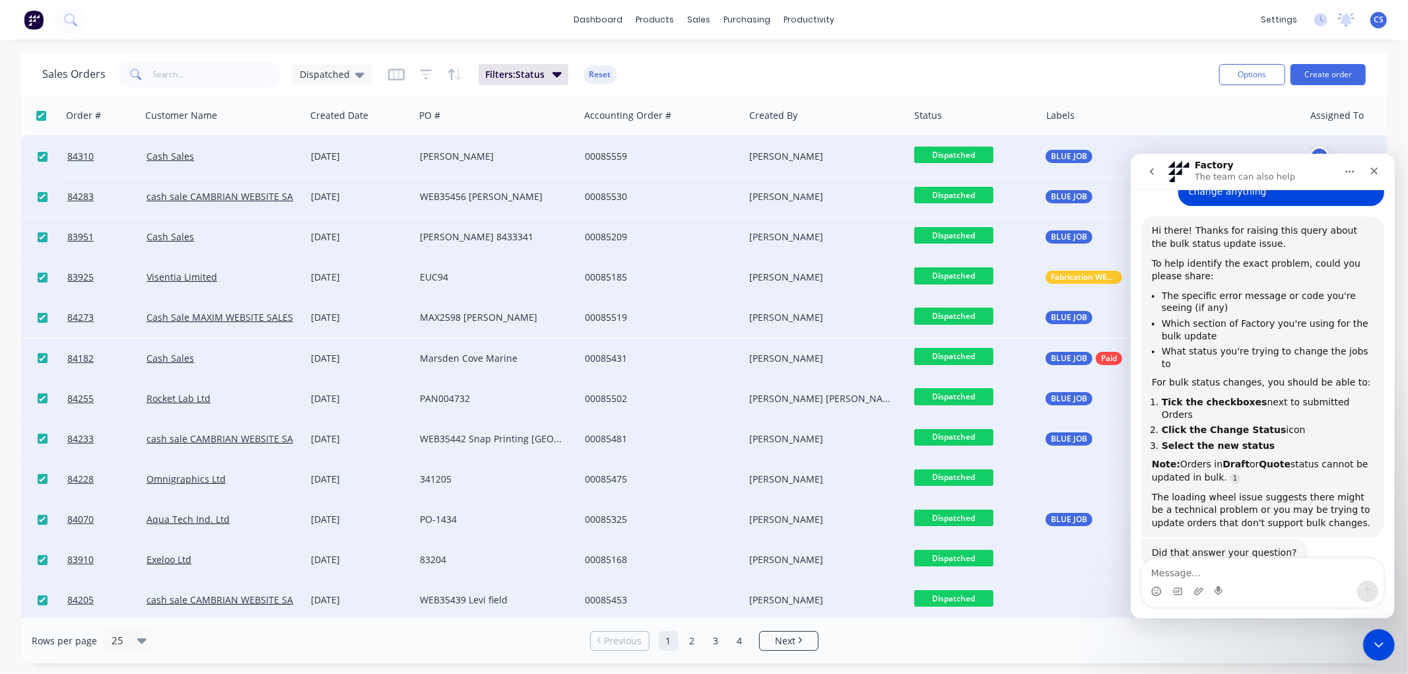
scroll to position [174, 0]
click at [1261, 69] on button "Options" at bounding box center [1252, 74] width 66 height 21
drag, startPoint x: 1378, startPoint y: 644, endPoint x: 2704, endPoint y: 1087, distance: 1397.6
click at [1379, 645] on icon "Close Intercom Messenger" at bounding box center [1377, 643] width 16 height 16
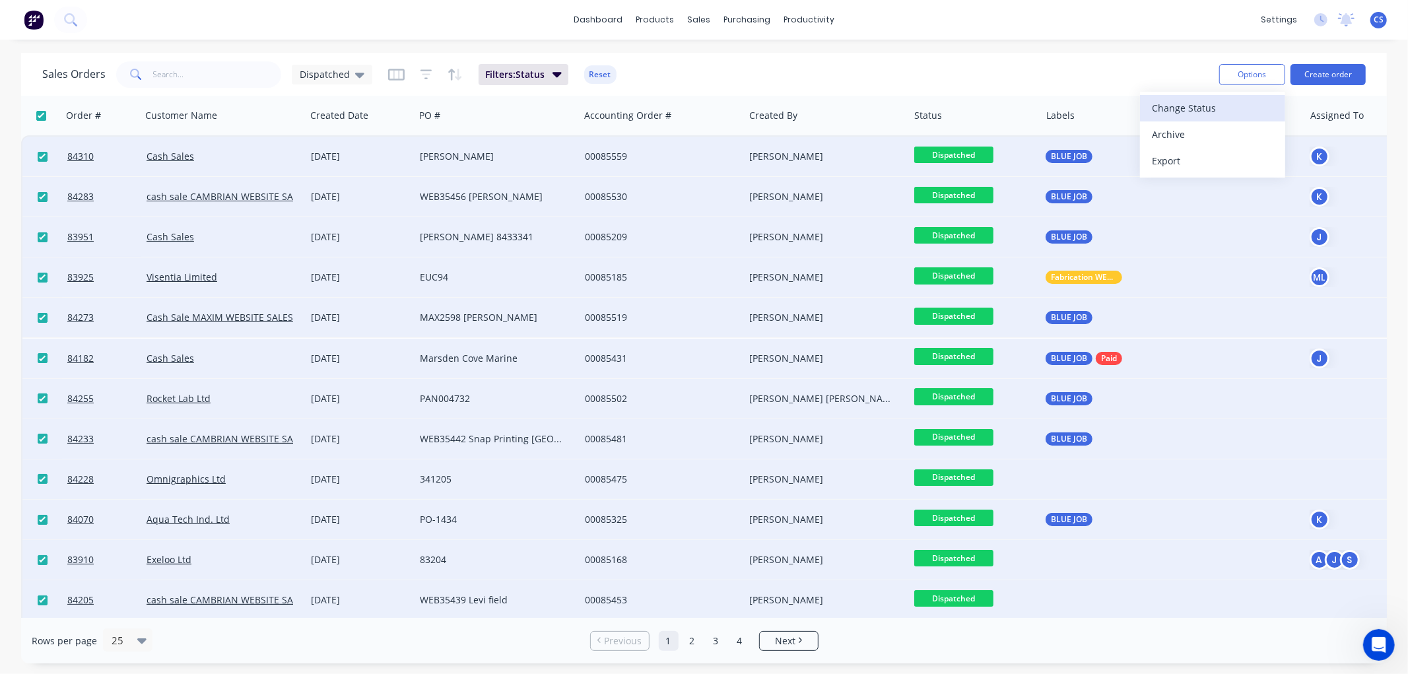
scroll to position [174, 0]
click at [1196, 110] on div "Change Status" at bounding box center [1212, 107] width 121 height 19
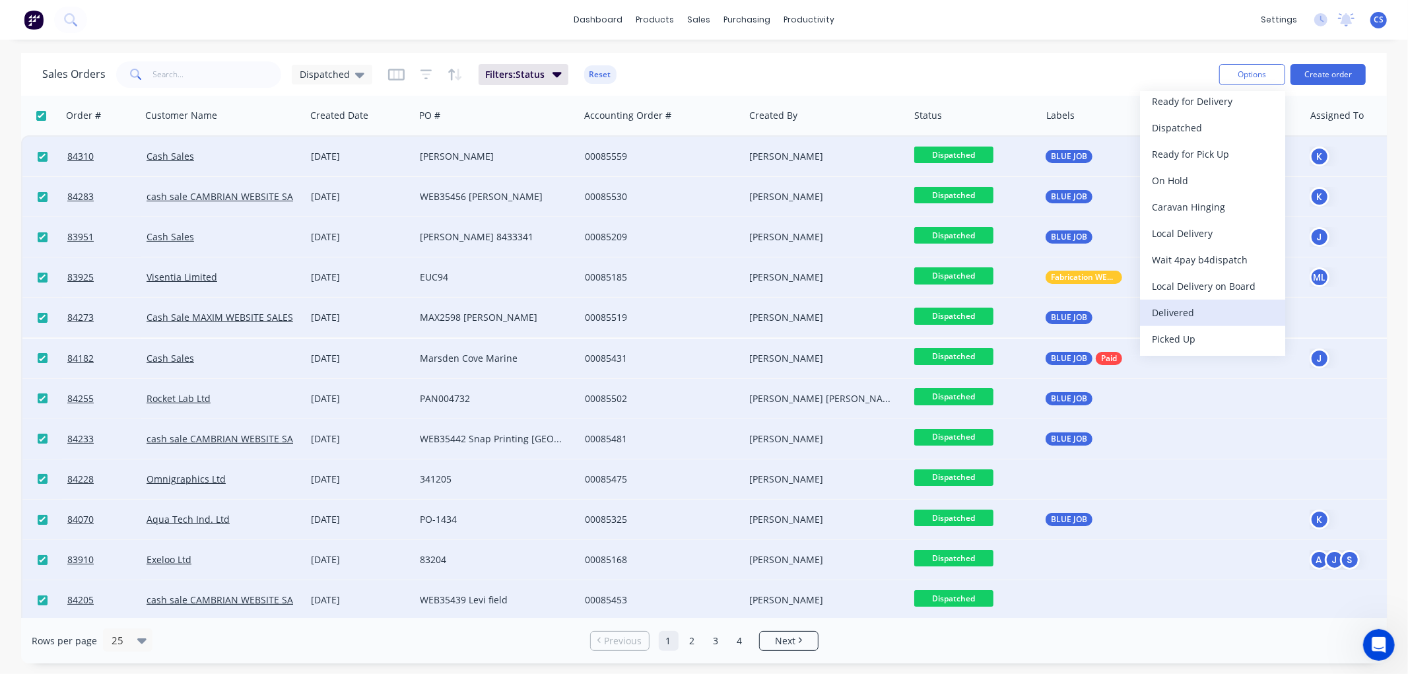
scroll to position [462, 0]
click at [1180, 317] on div "Delivered" at bounding box center [1212, 312] width 121 height 19
click at [1377, 641] on icon "Open Intercom Messenger" at bounding box center [1377, 643] width 22 height 22
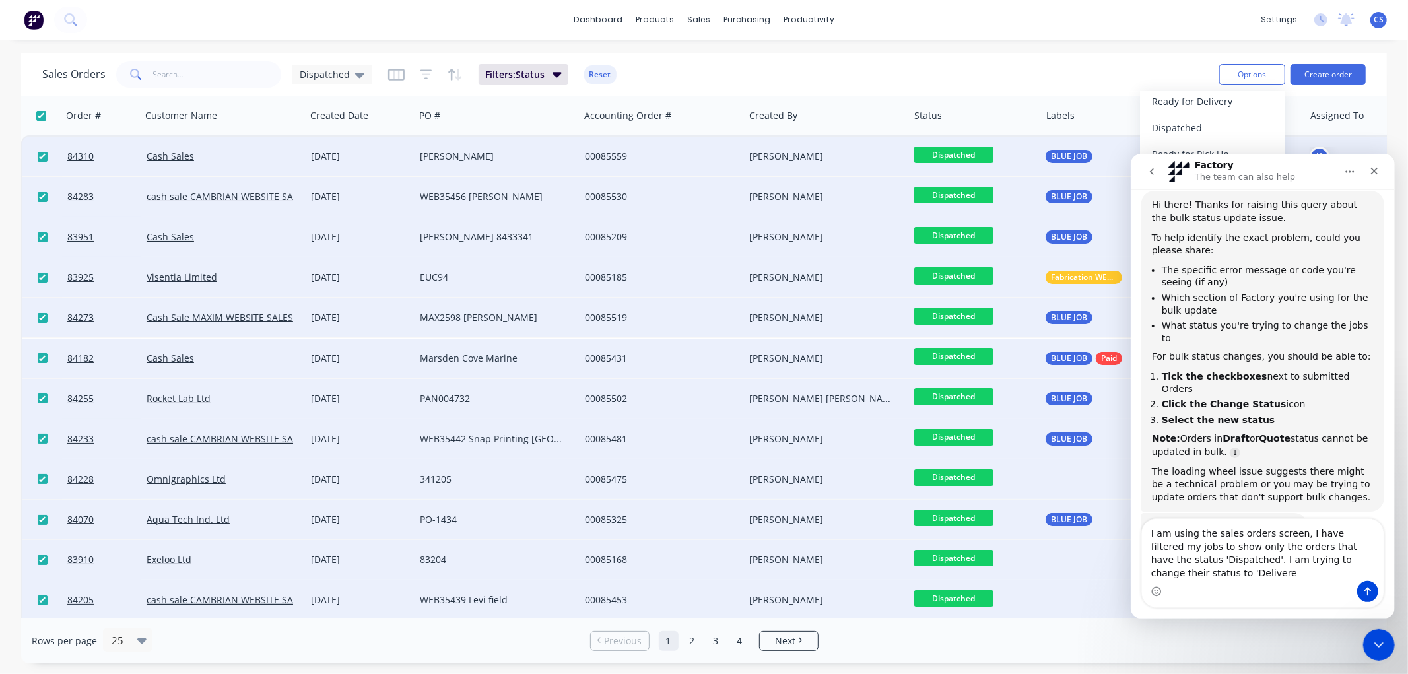
scroll to position [214, 0]
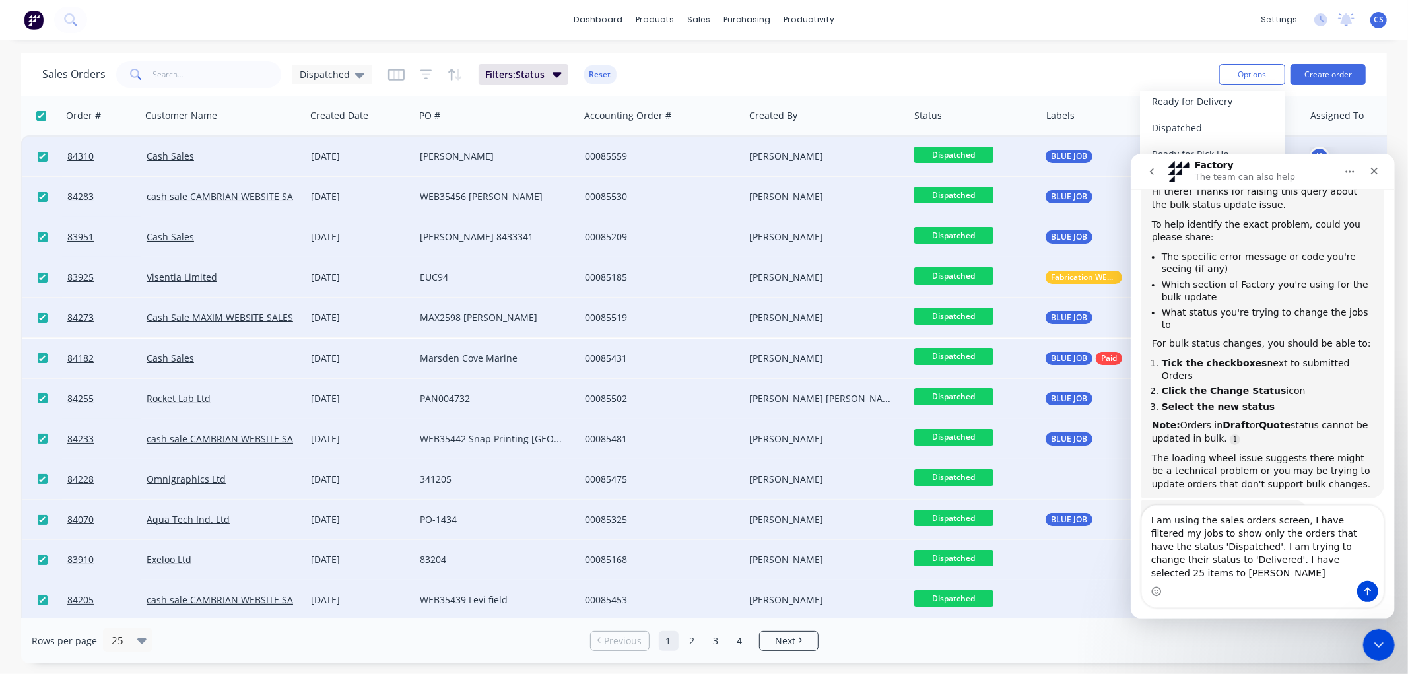
type textarea "I am using the sales orders screen, I have filtered my jobs to show only the or…"
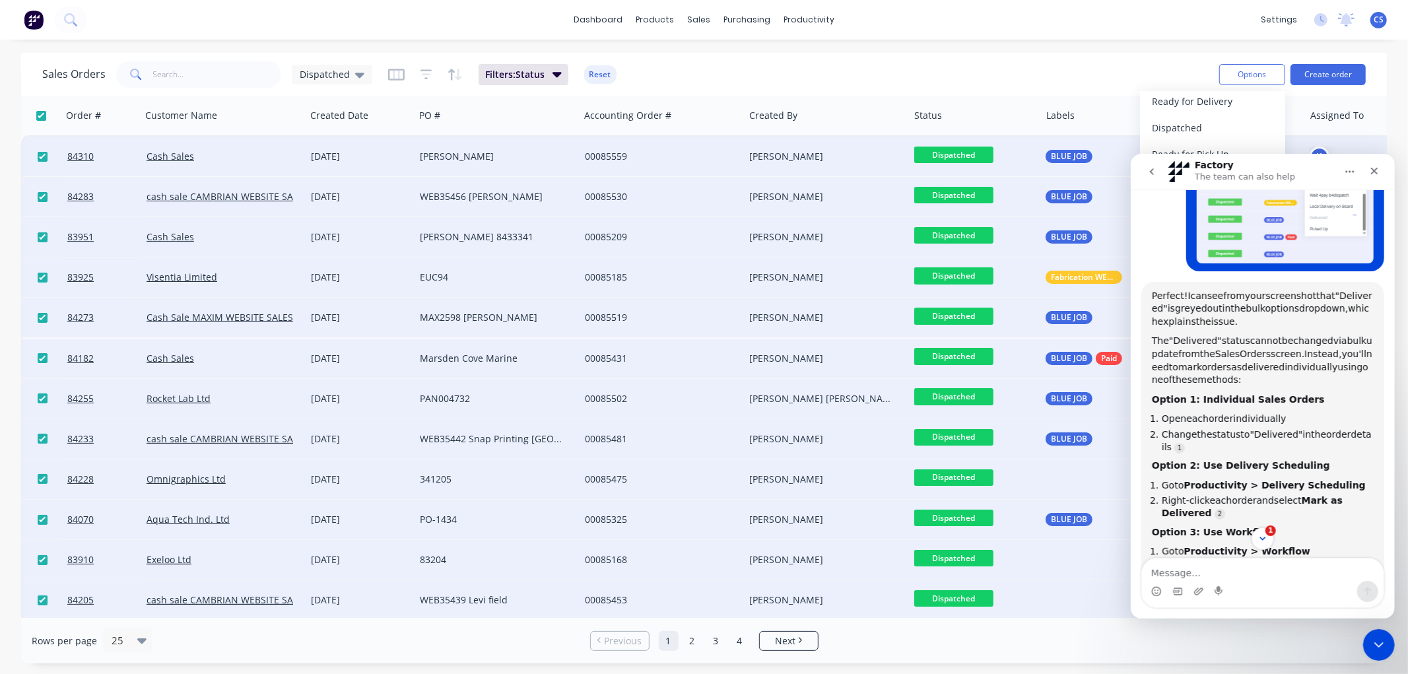
scroll to position [776, 0]
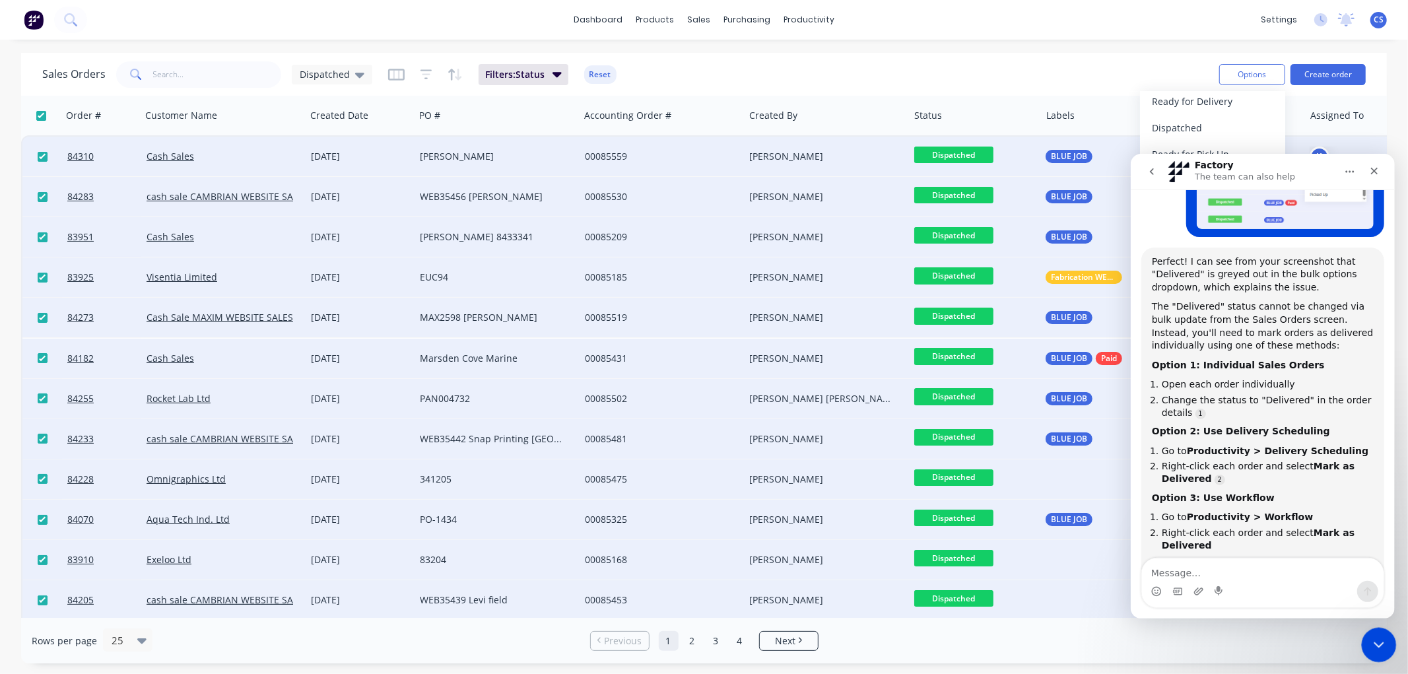
click at [1380, 644] on icon "Close Intercom Messenger" at bounding box center [1377, 643] width 16 height 16
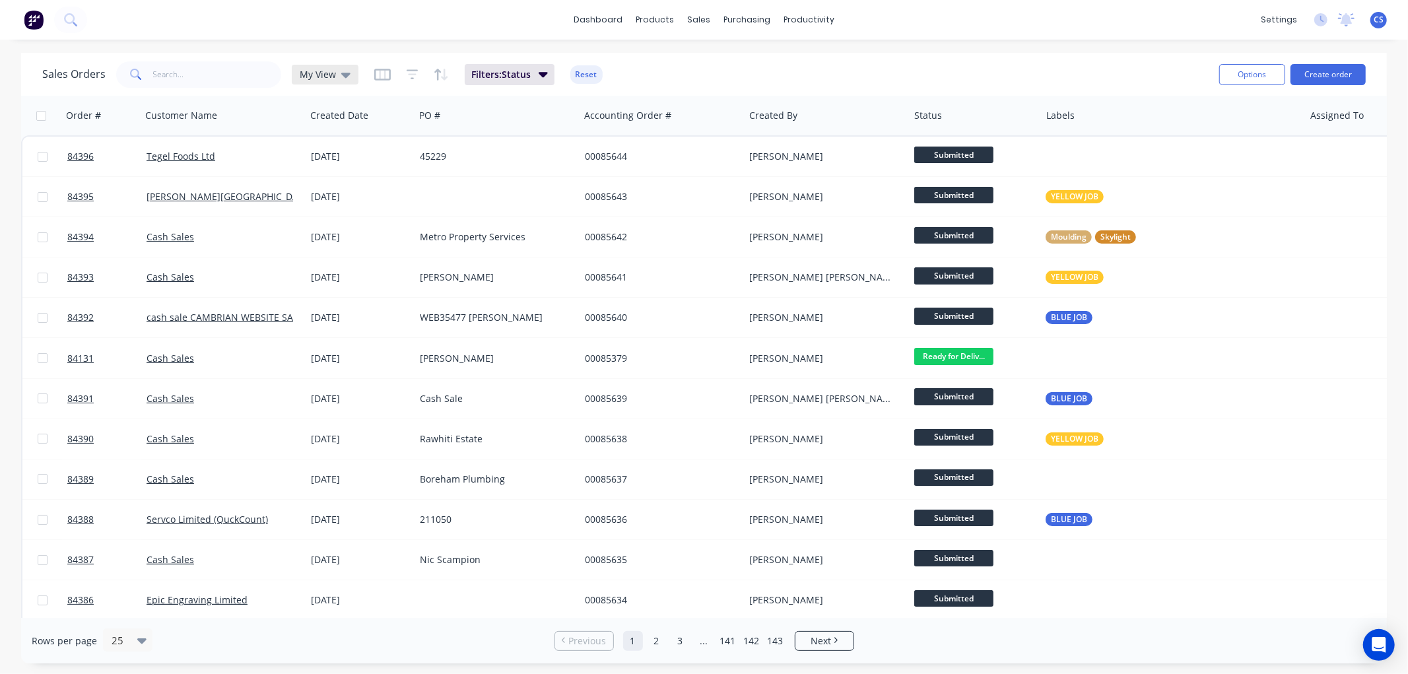
click at [335, 81] on div "My View" at bounding box center [325, 75] width 67 height 20
click at [335, 267] on button "Dispatched" at bounding box center [371, 265] width 151 height 15
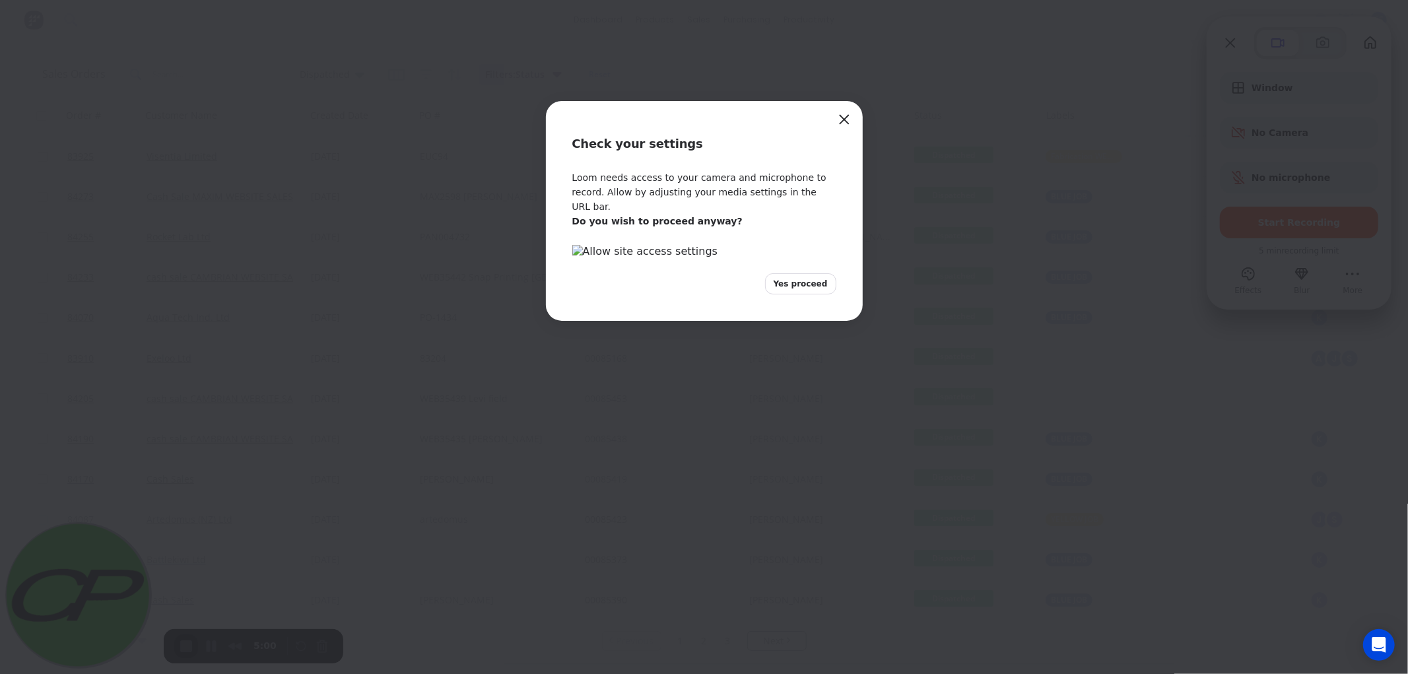
click at [801, 290] on span "Yes proceed" at bounding box center [801, 284] width 54 height 12
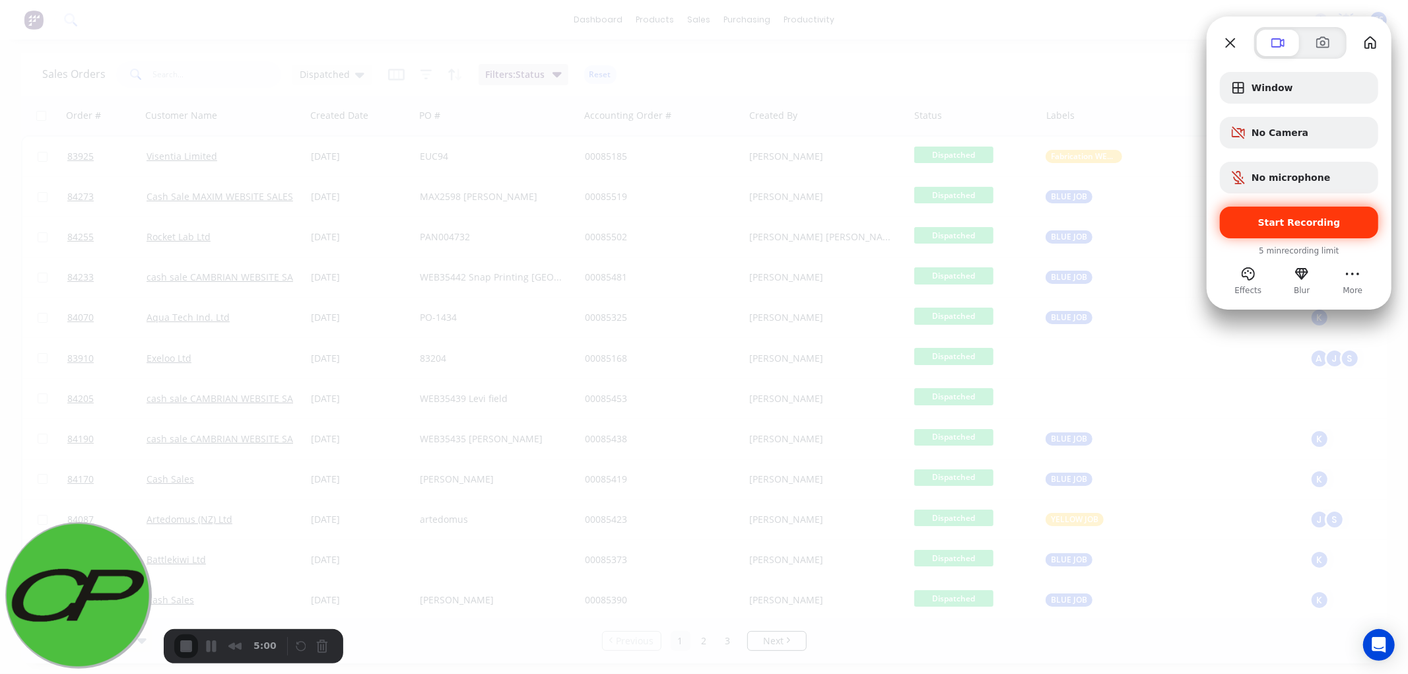
click at [1308, 215] on div "Start Recording" at bounding box center [1299, 223] width 158 height 32
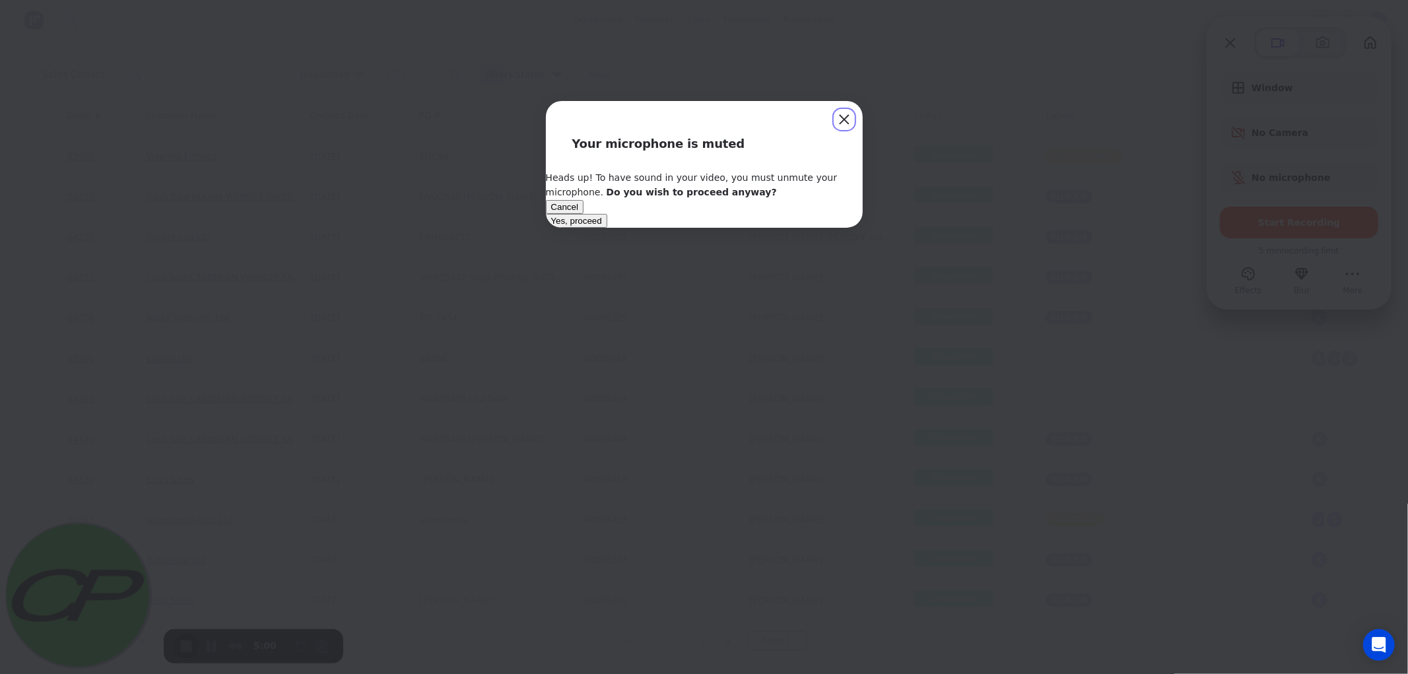
click at [602, 226] on span "Yes, proceed" at bounding box center [576, 221] width 51 height 10
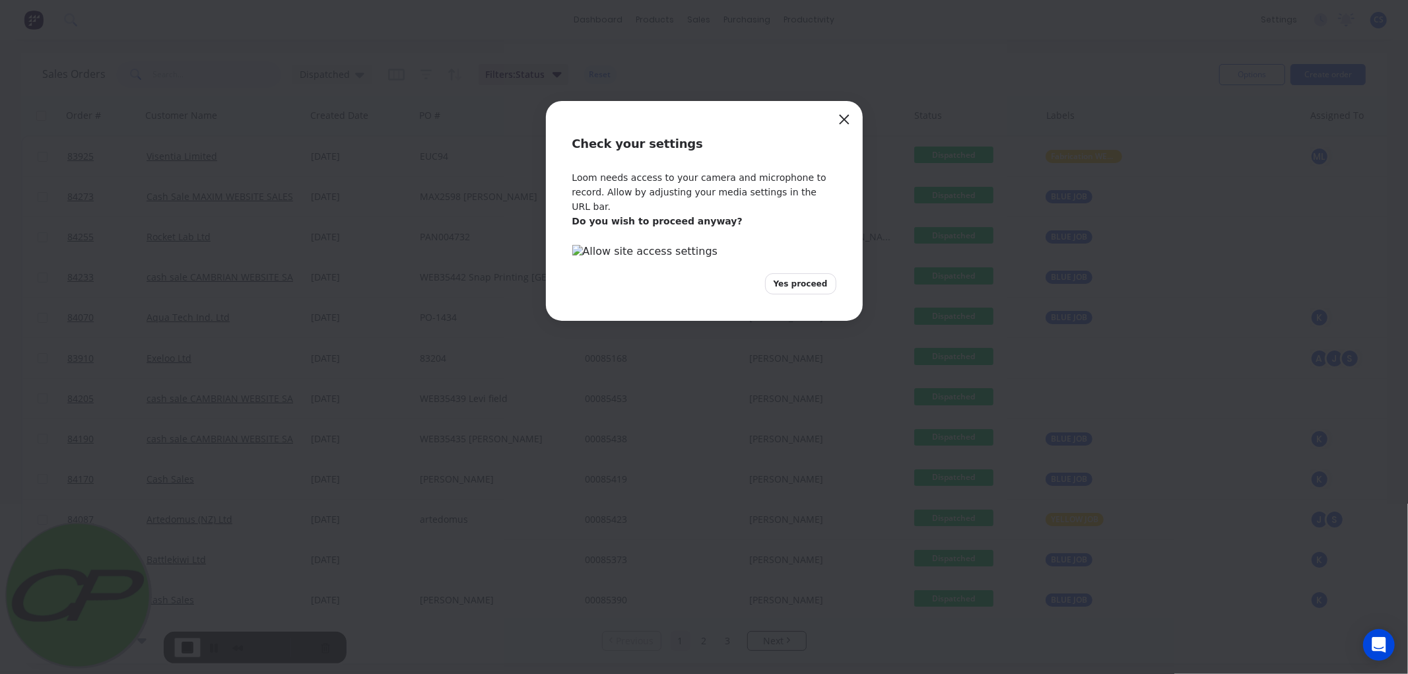
click at [807, 290] on span "Yes proceed" at bounding box center [801, 284] width 54 height 12
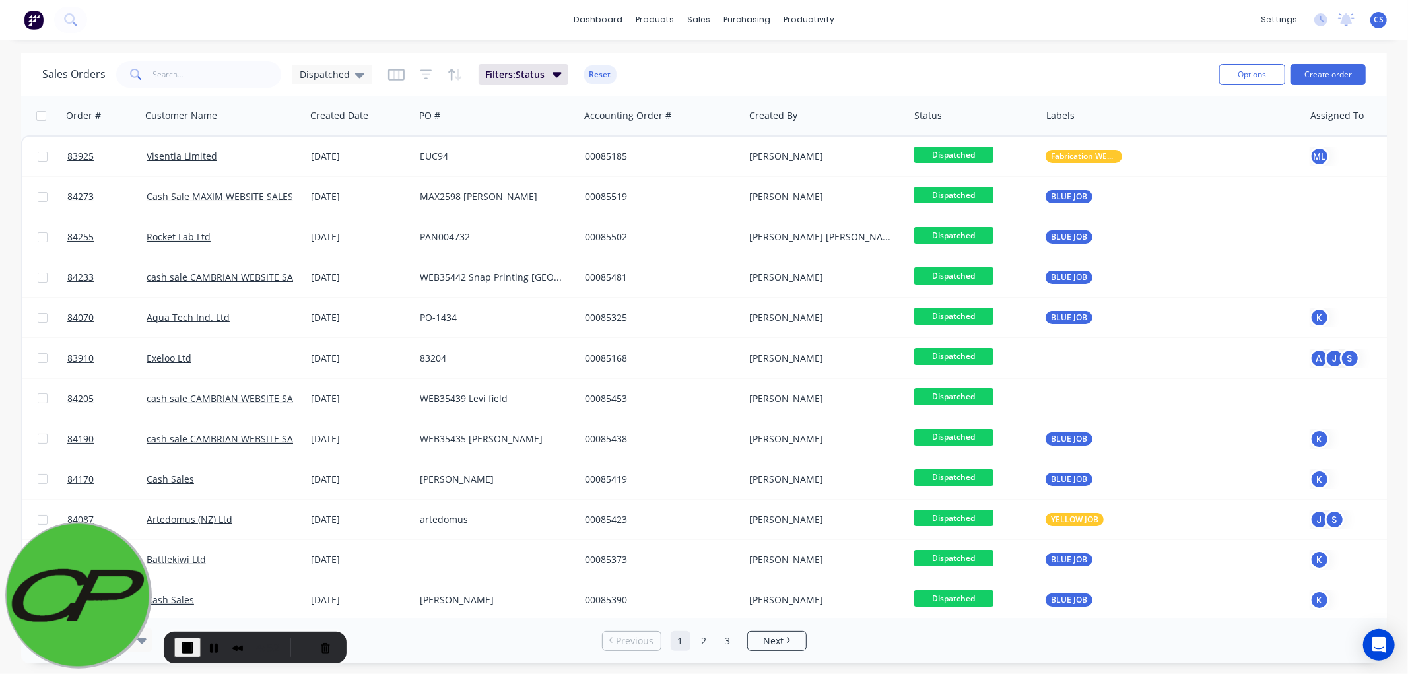
click at [44, 112] on input "checkbox" at bounding box center [41, 116] width 10 height 10
checkbox input "true"
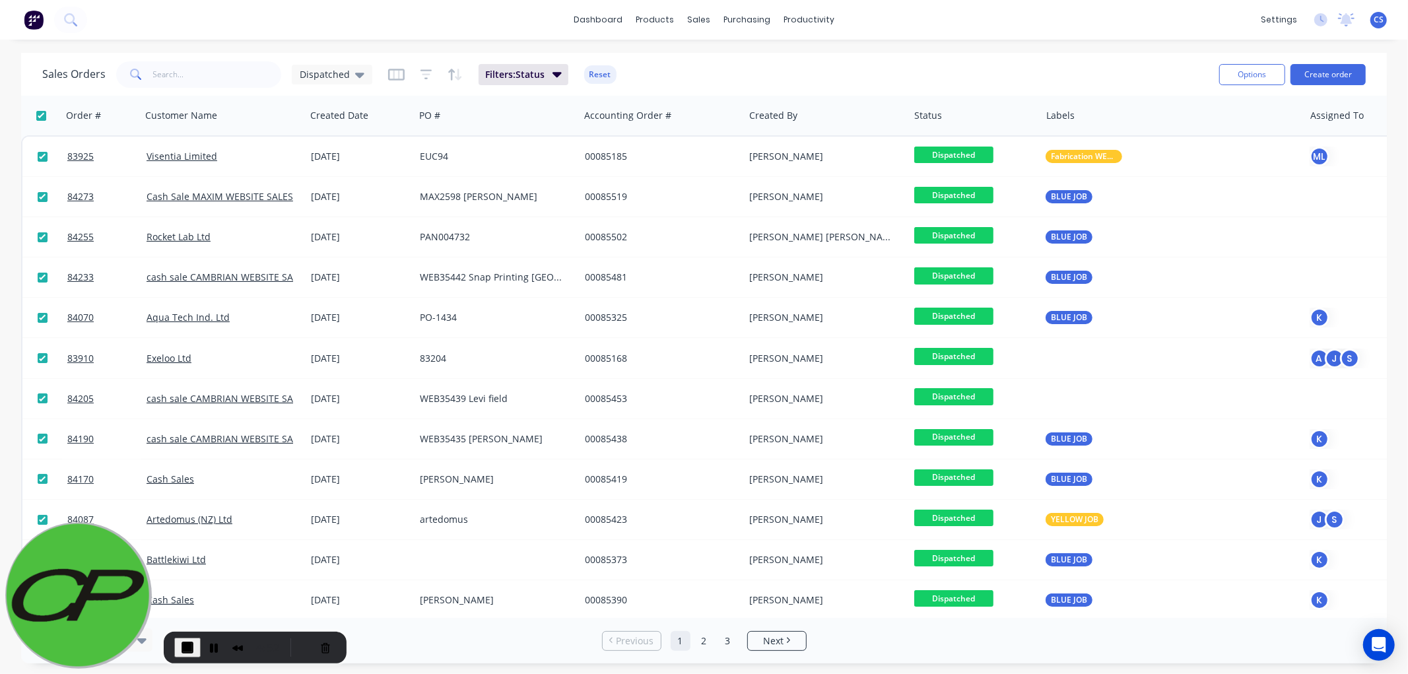
checkbox input "true"
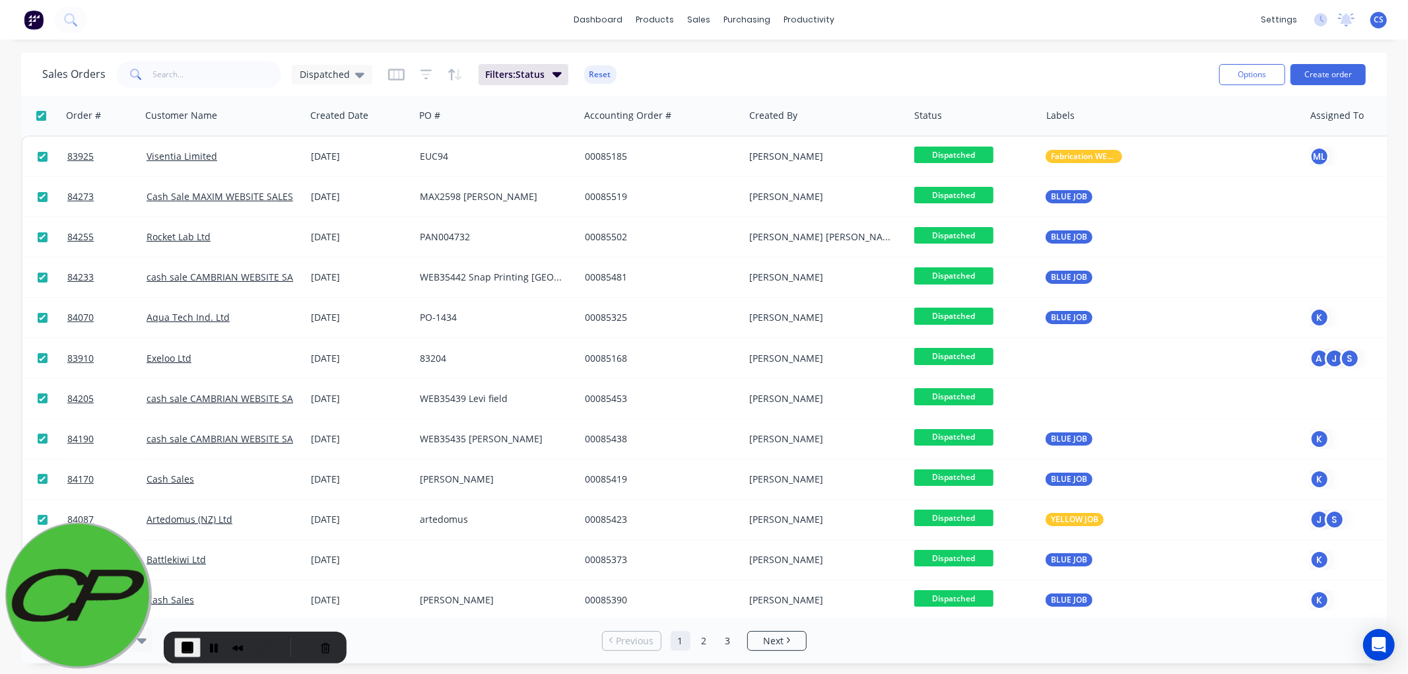
checkbox input "true"
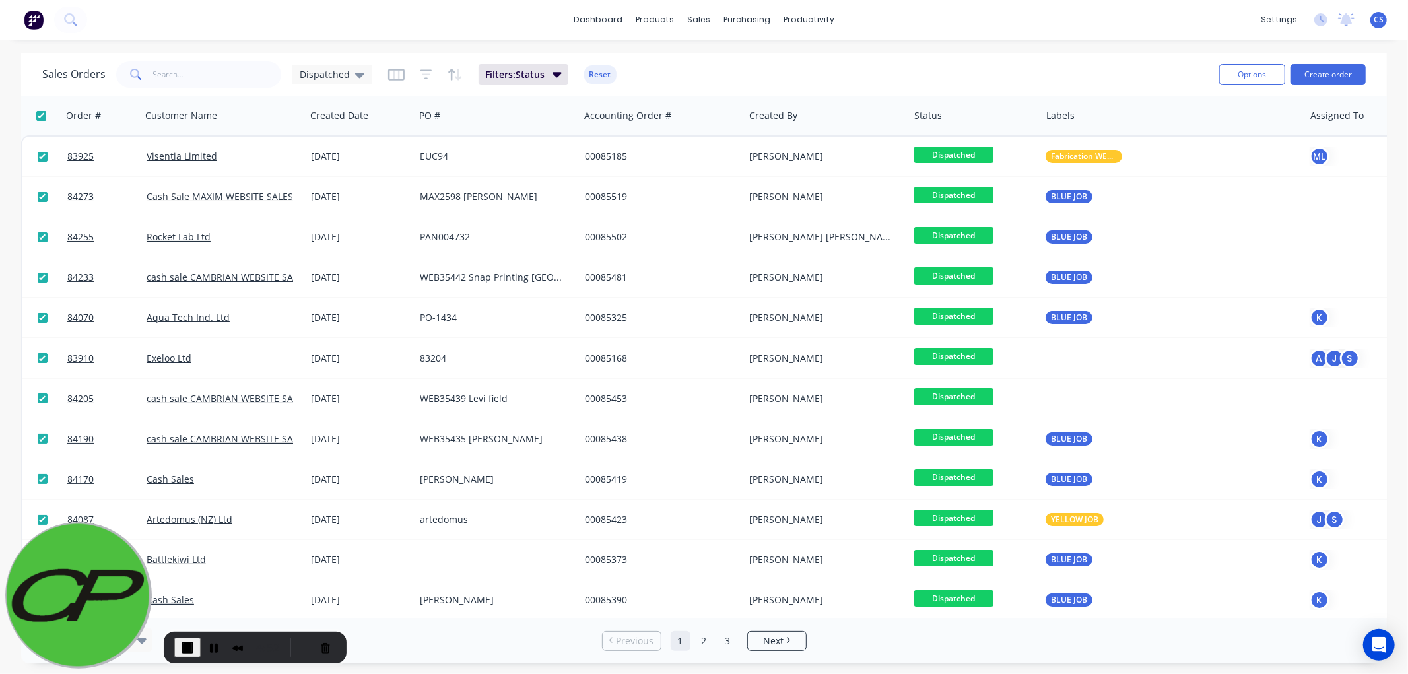
checkbox input "true"
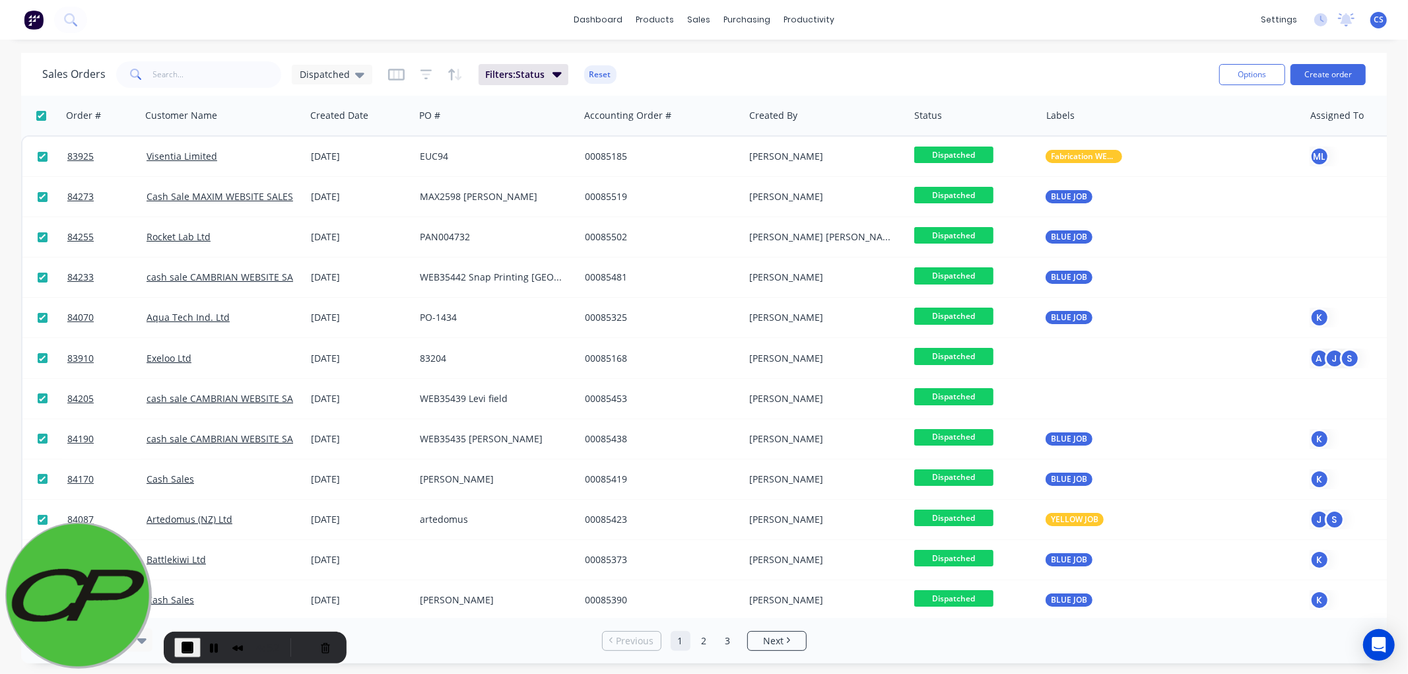
checkbox input "true"
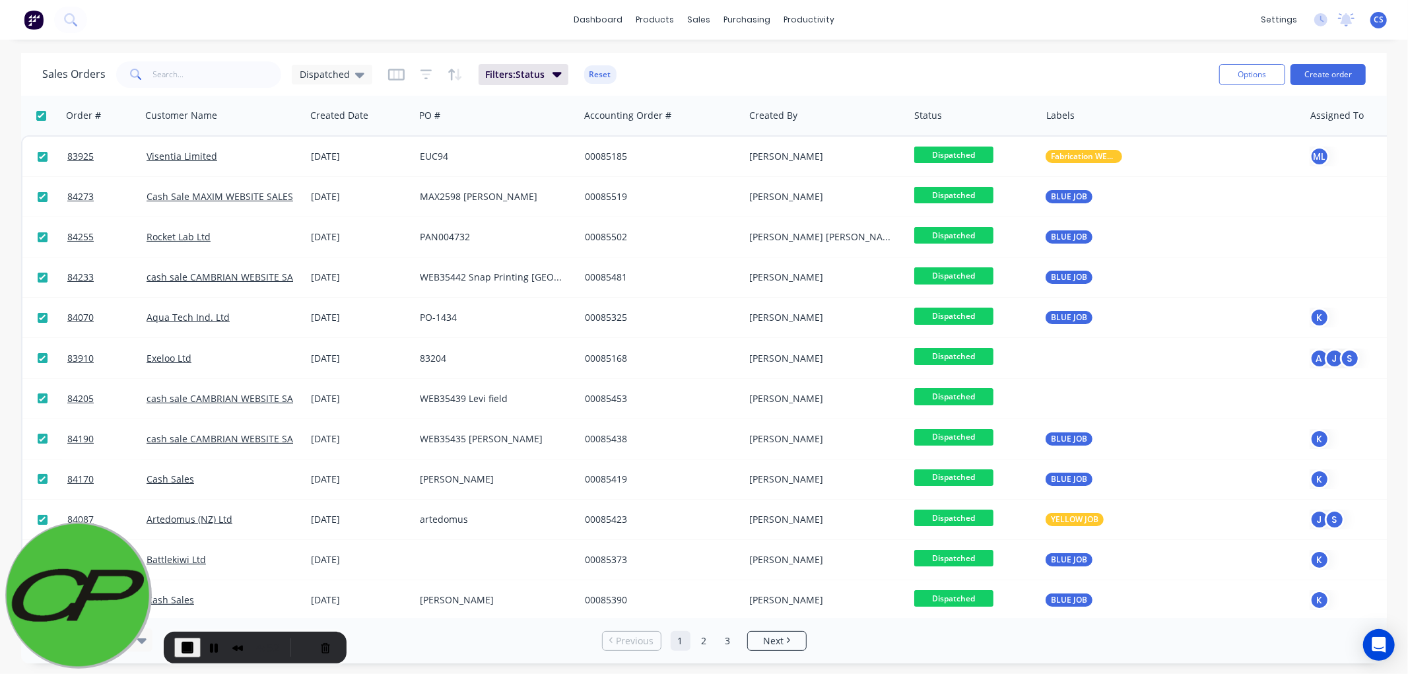
checkbox input "true"
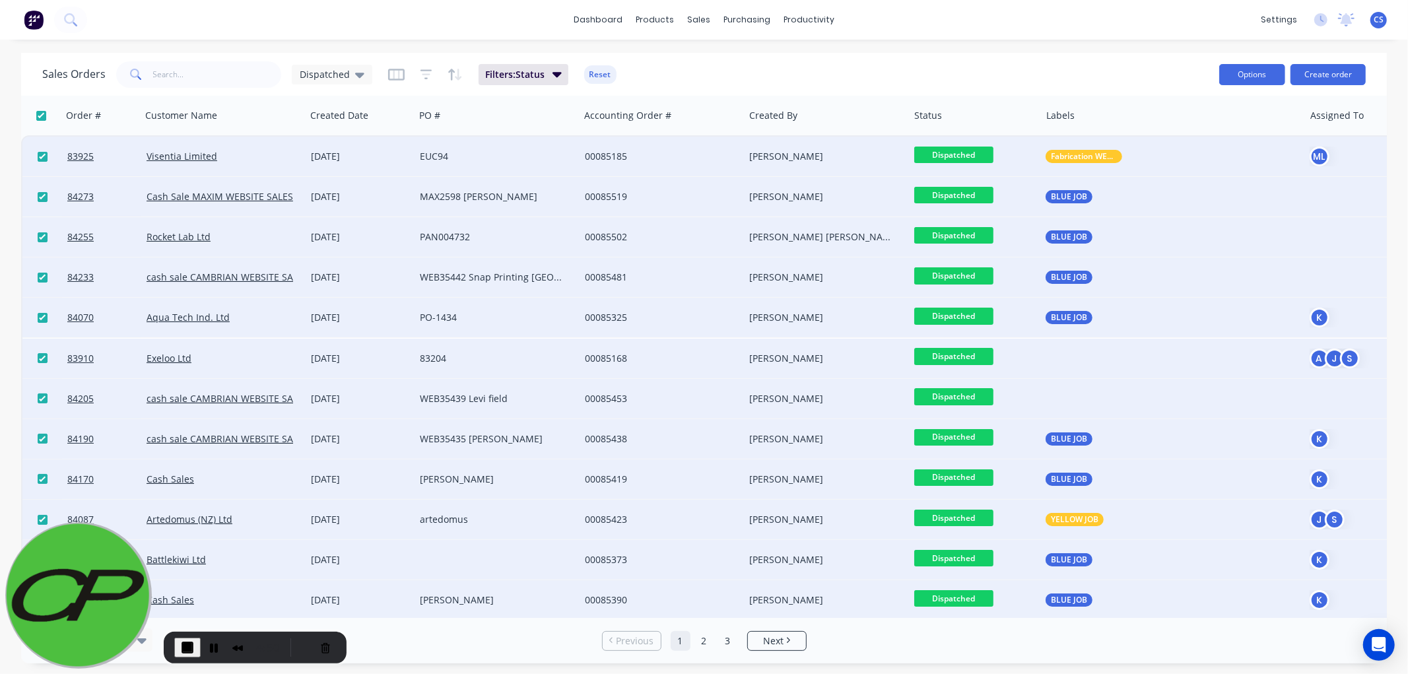
click at [1258, 71] on button "Options" at bounding box center [1252, 74] width 66 height 21
click at [1182, 102] on div "Change Status" at bounding box center [1212, 107] width 121 height 19
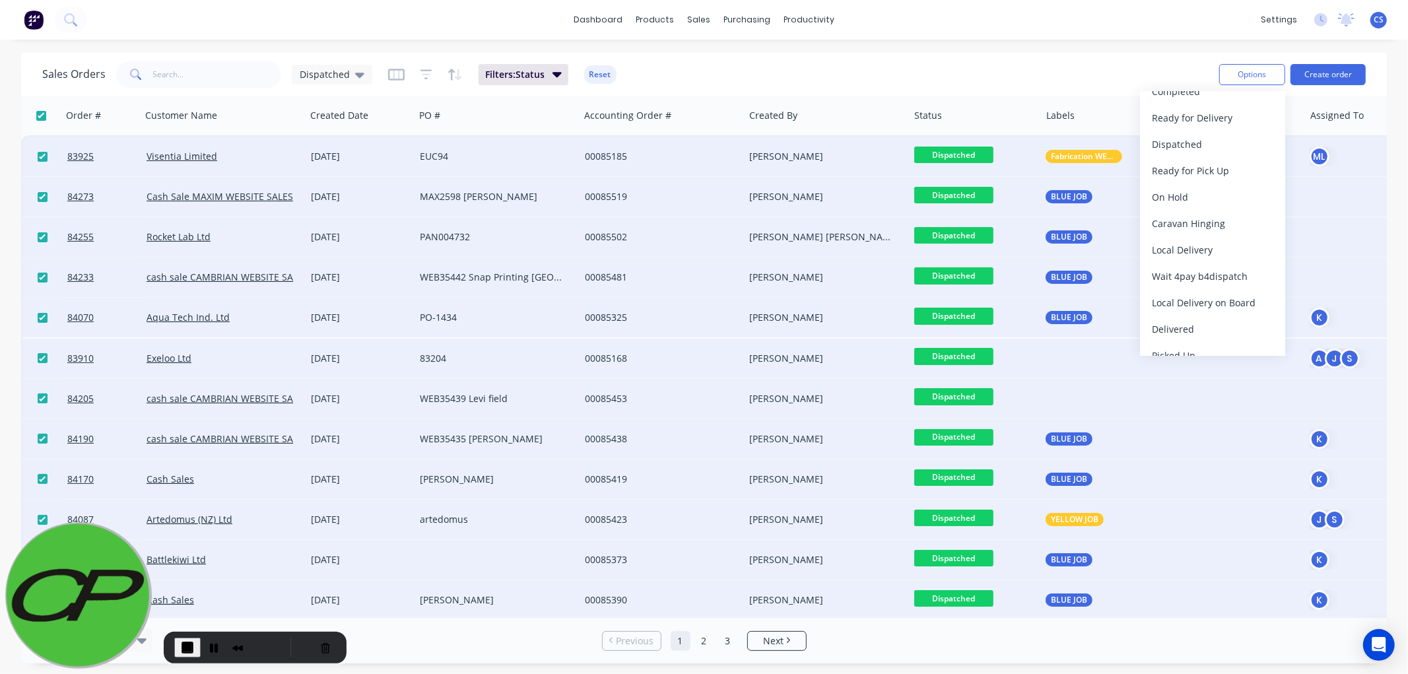
scroll to position [462, 0]
click at [1230, 312] on div "Delivered" at bounding box center [1212, 312] width 121 height 19
click at [188, 643] on span "End Recording" at bounding box center [188, 648] width 16 height 16
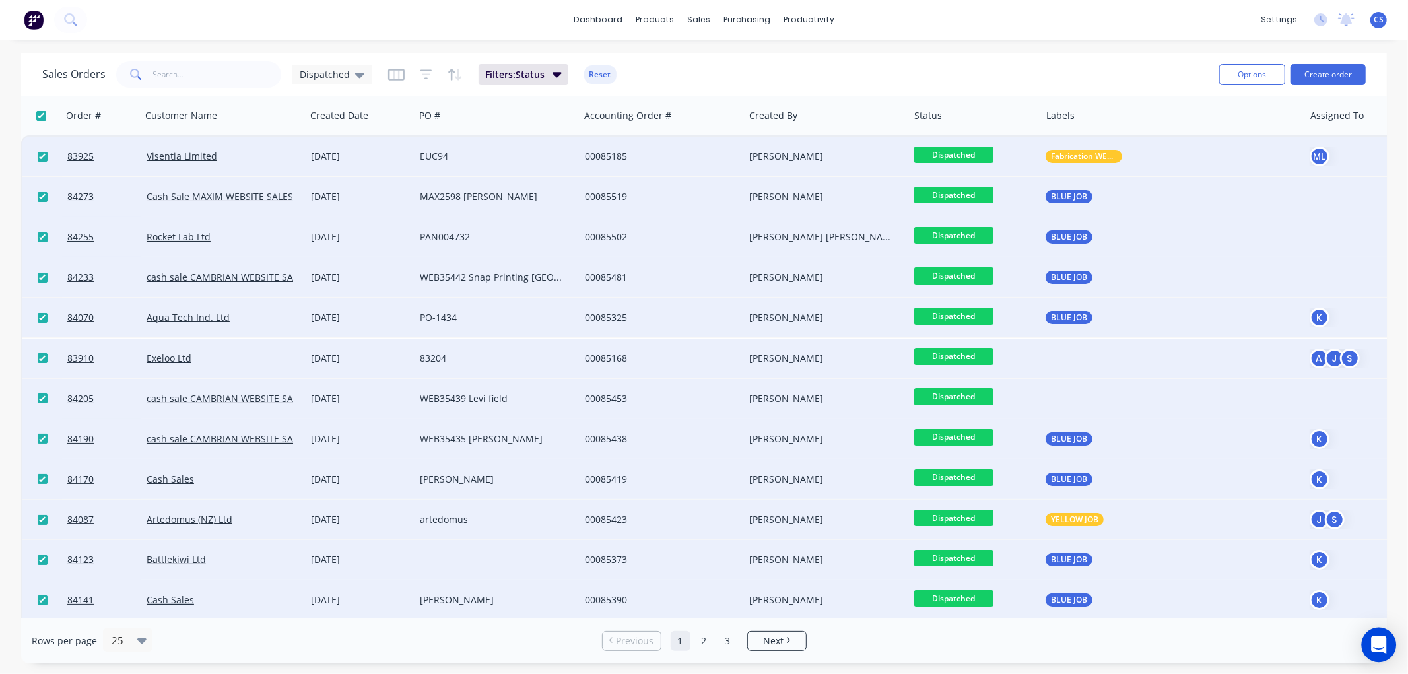
click at [1372, 650] on icon "Open Intercom Messenger" at bounding box center [1378, 644] width 17 height 17
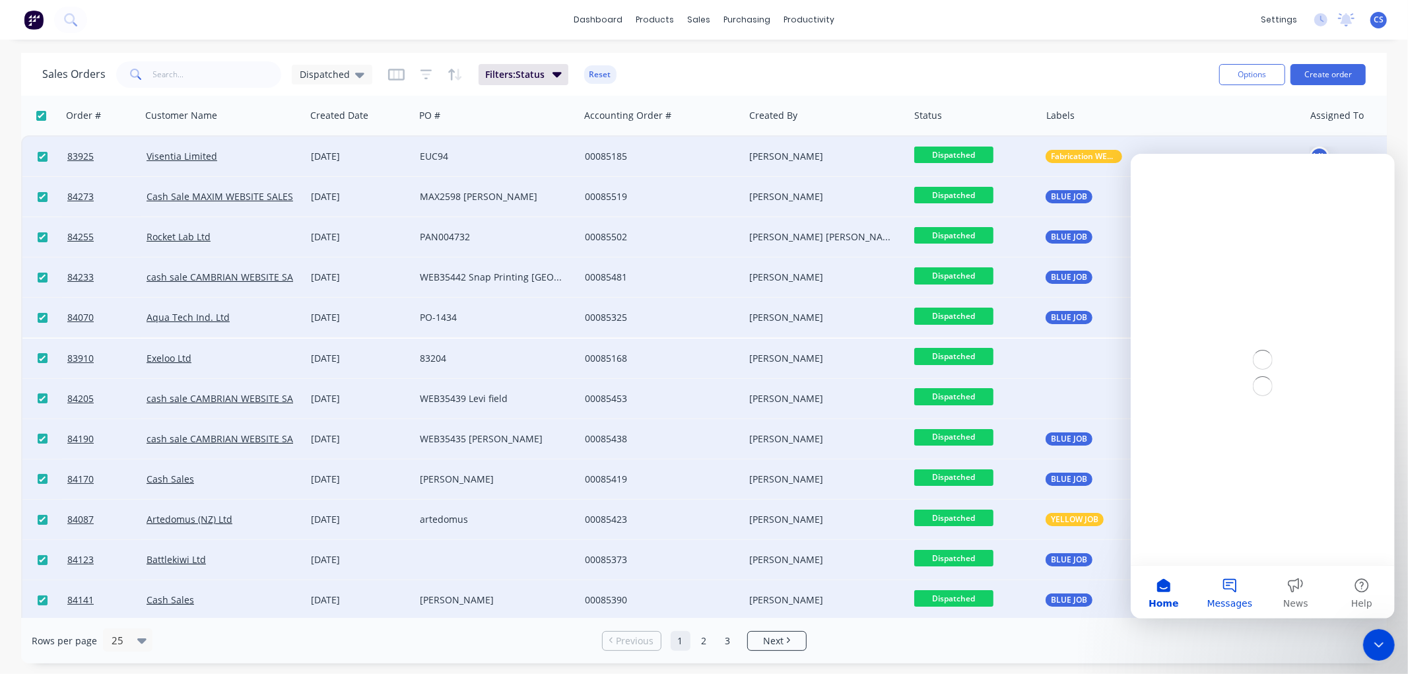
scroll to position [0, 0]
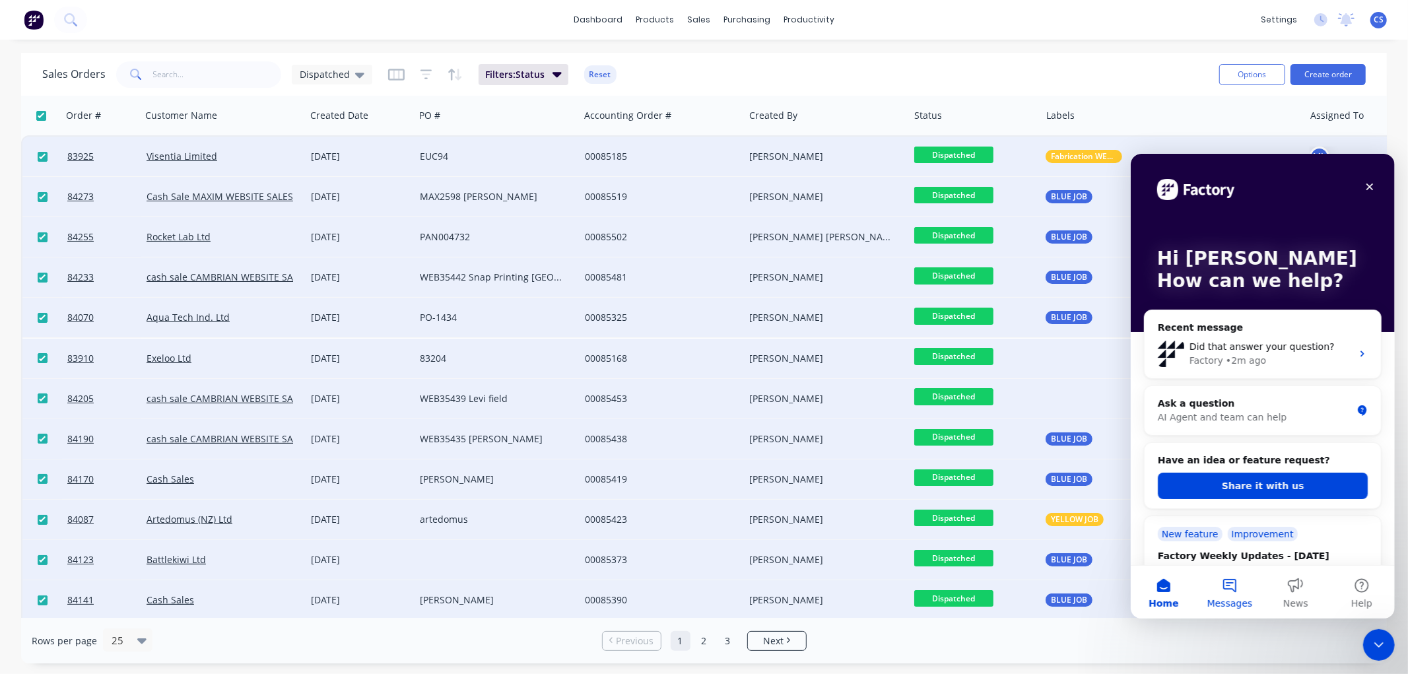
click at [1237, 600] on span "Messages" at bounding box center [1230, 602] width 46 height 9
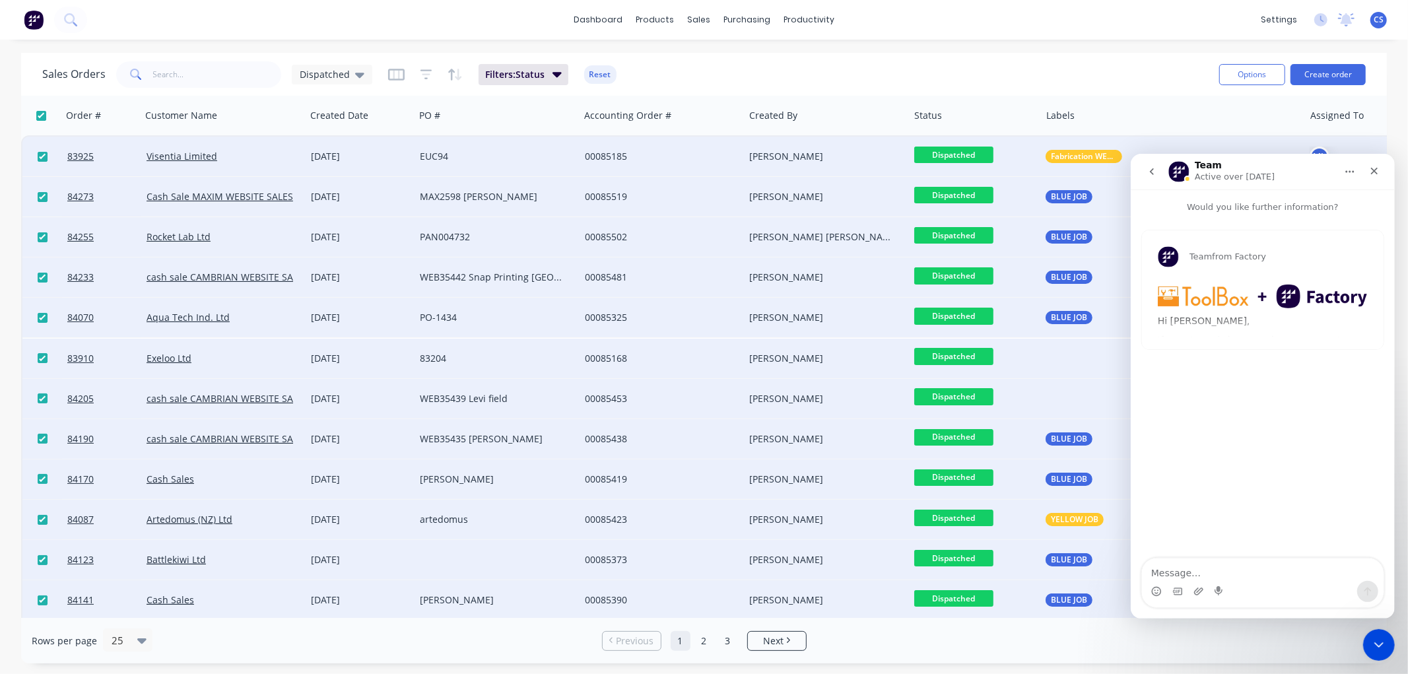
click at [1181, 569] on textarea "Message…" at bounding box center [1262, 569] width 242 height 22
click at [1152, 172] on icon "go back" at bounding box center [1151, 171] width 11 height 11
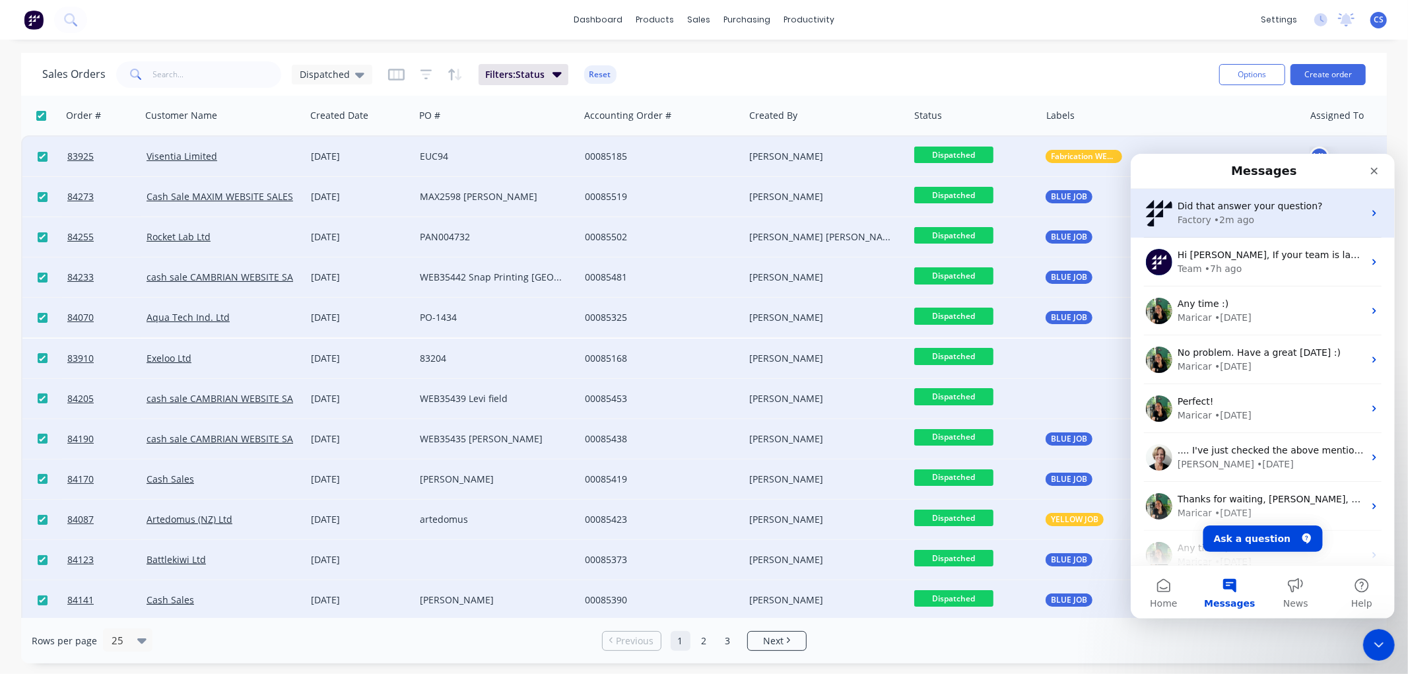
click at [1277, 220] on div "Factory • 2m ago" at bounding box center [1270, 220] width 186 height 14
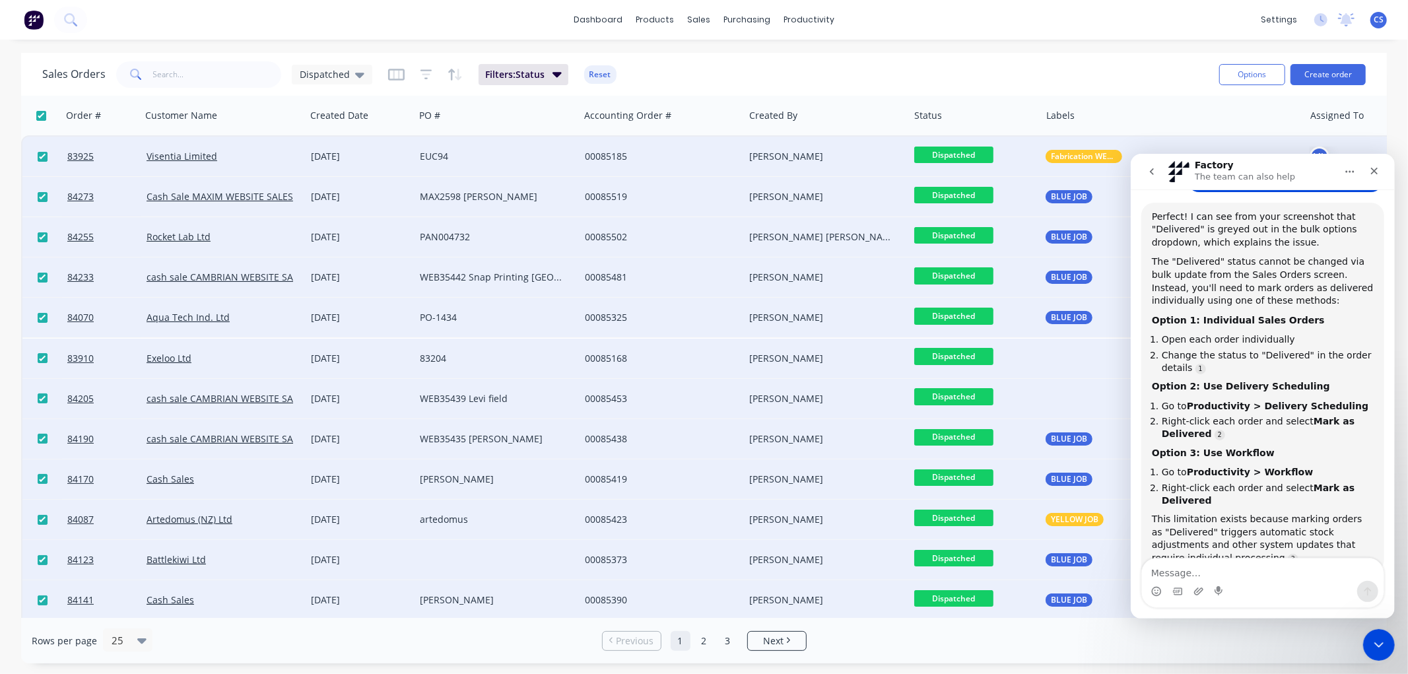
scroll to position [844, 0]
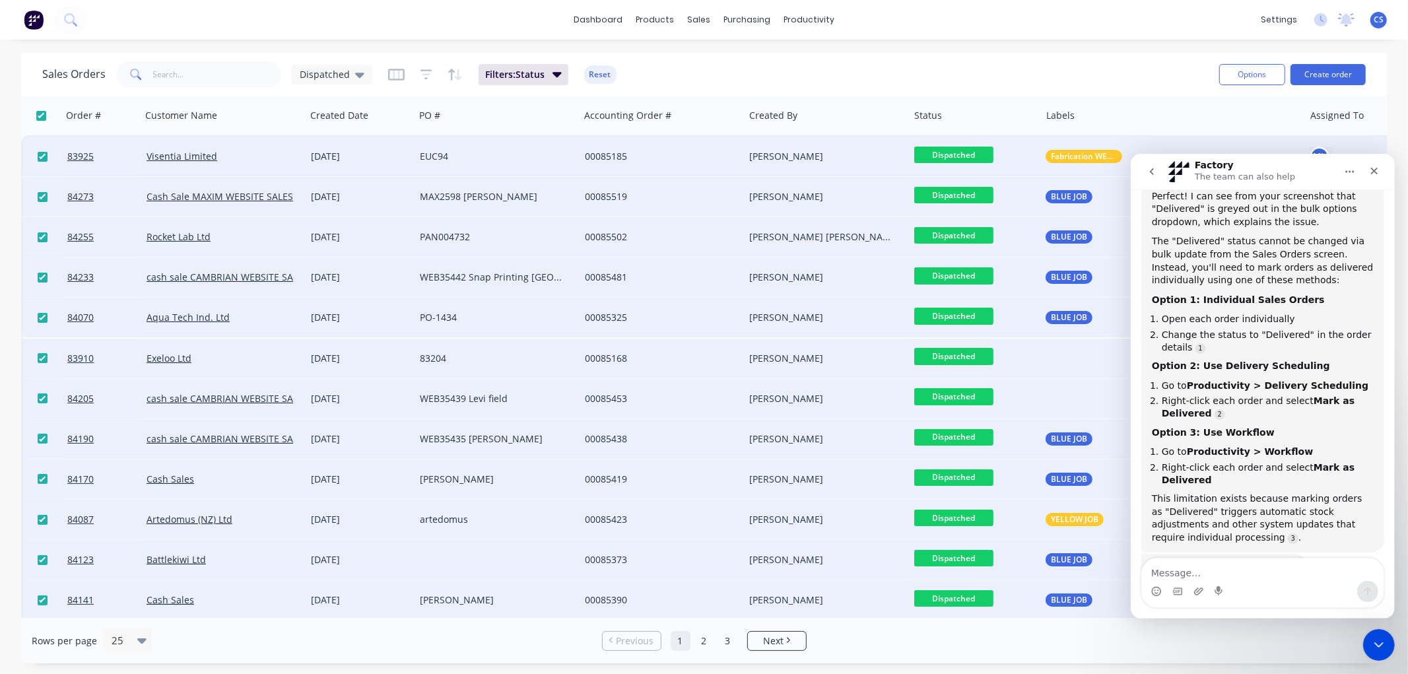
click at [1162, 573] on textarea "Message…" at bounding box center [1262, 569] width 242 height 22
type textarea "I"
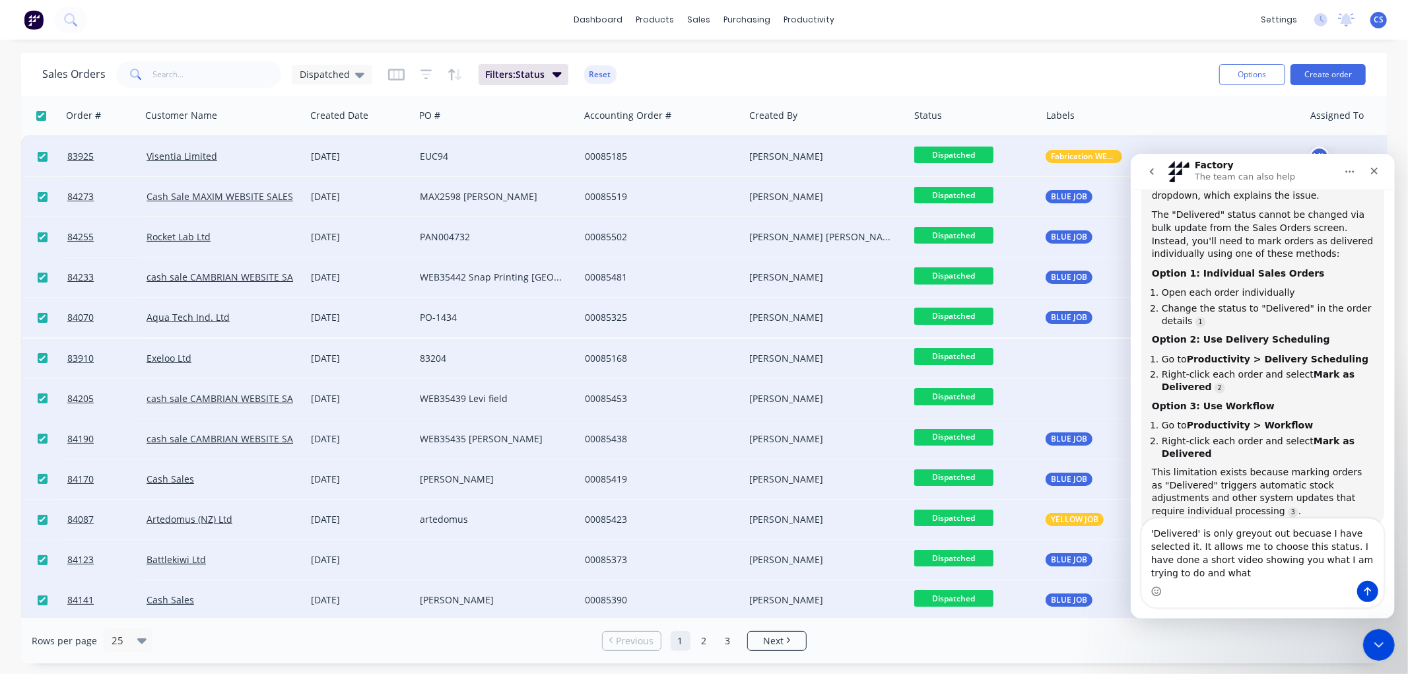
scroll to position [883, 0]
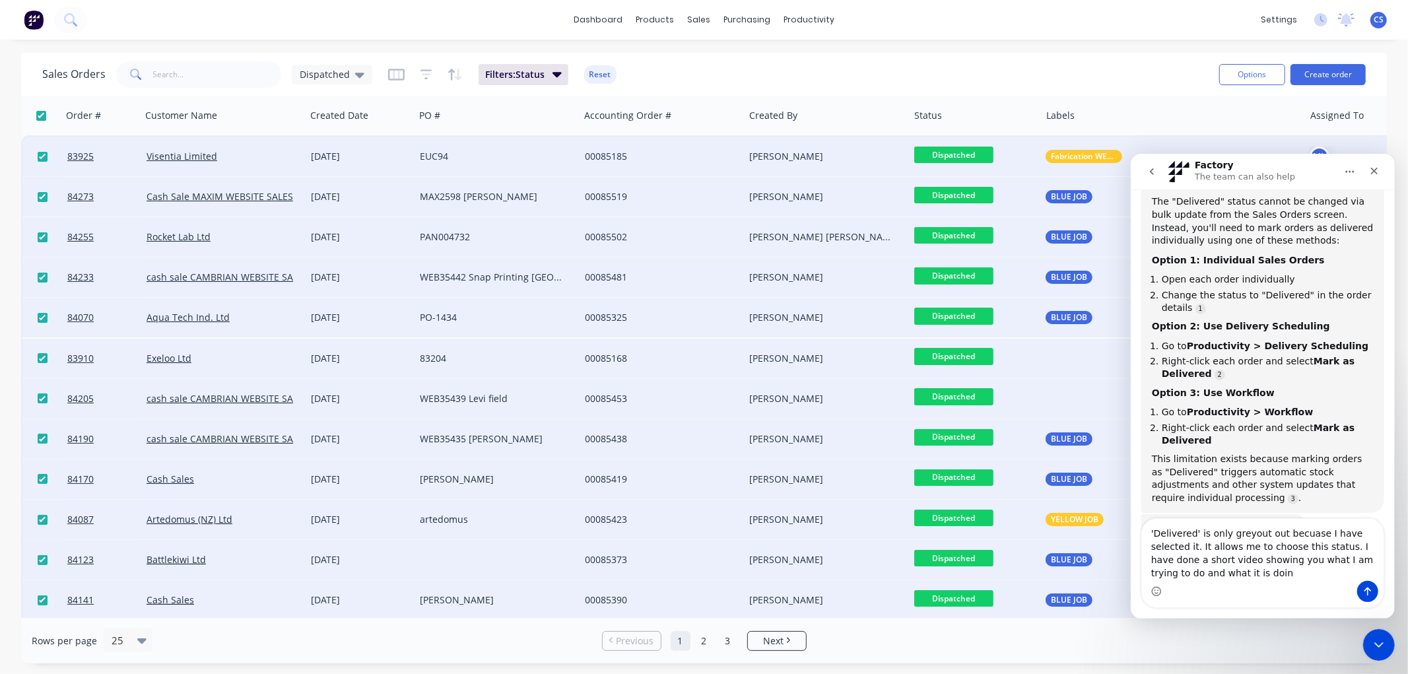
type textarea "'Delivered' is only greyout out becuase I have selected it. It allows me to cho…"
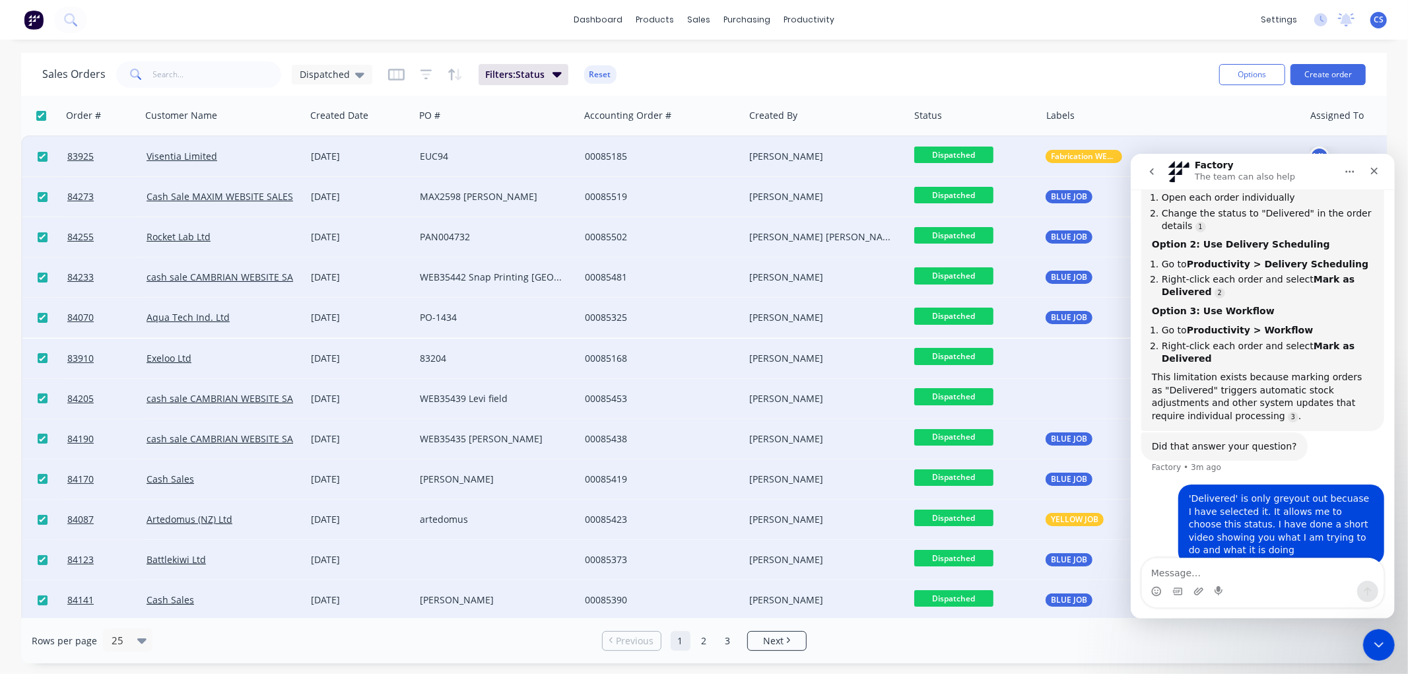
type textarea "https://www.loom.com/share/8e4528f31abf41cf8b35f8356a181b6d?sid=38d1657a-ed1e-4…"
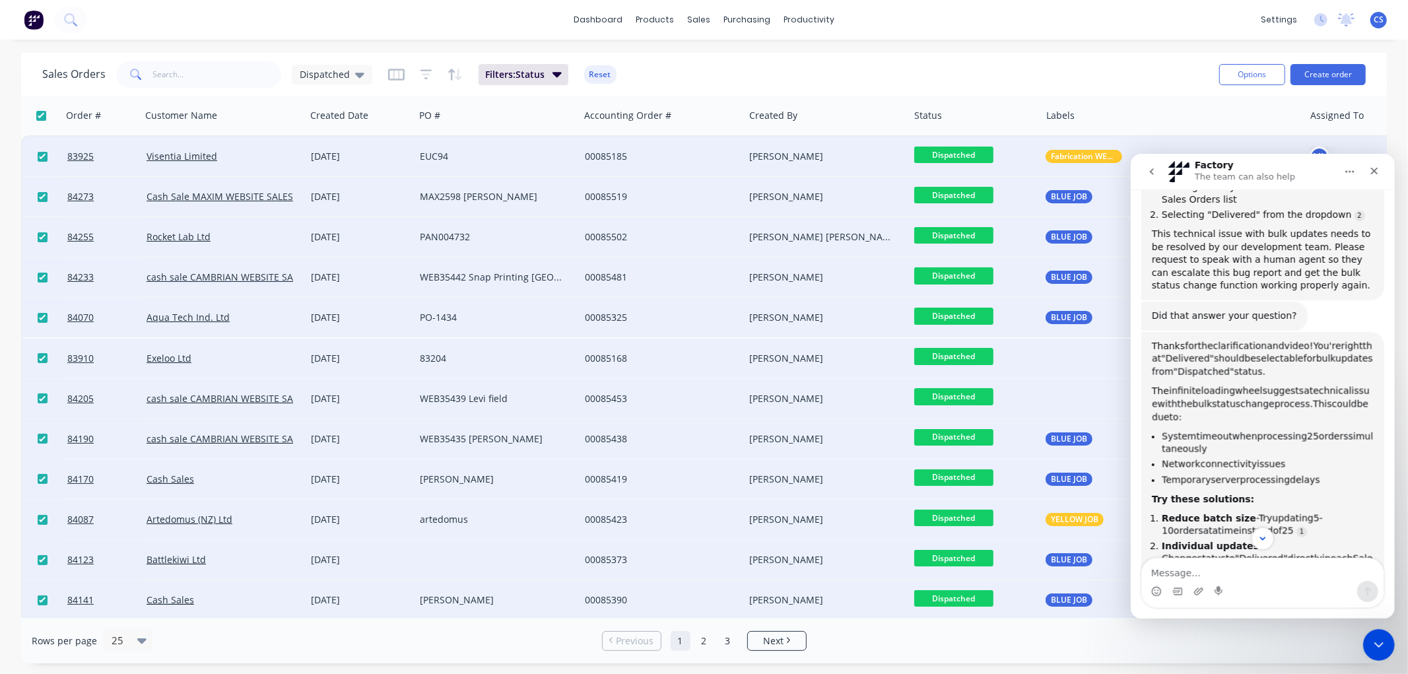
scroll to position [1622, 0]
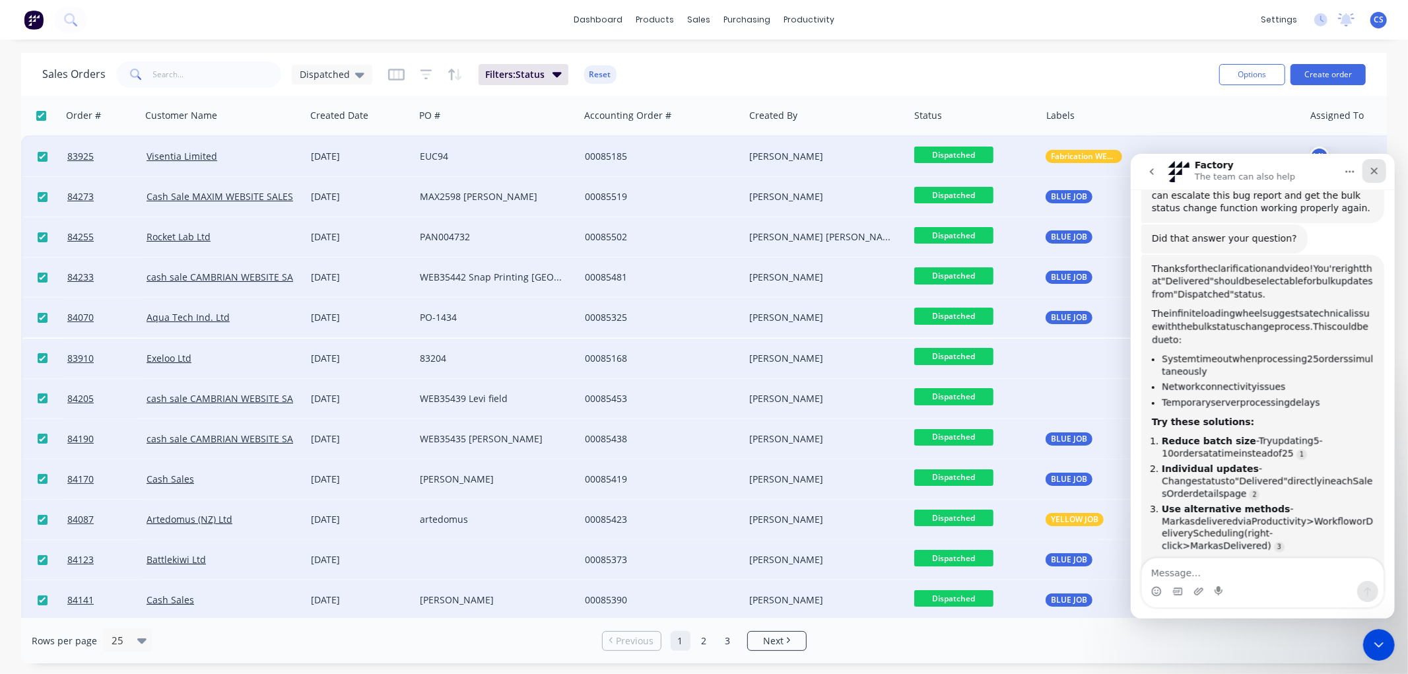
click at [1377, 169] on icon "Close" at bounding box center [1373, 170] width 11 height 11
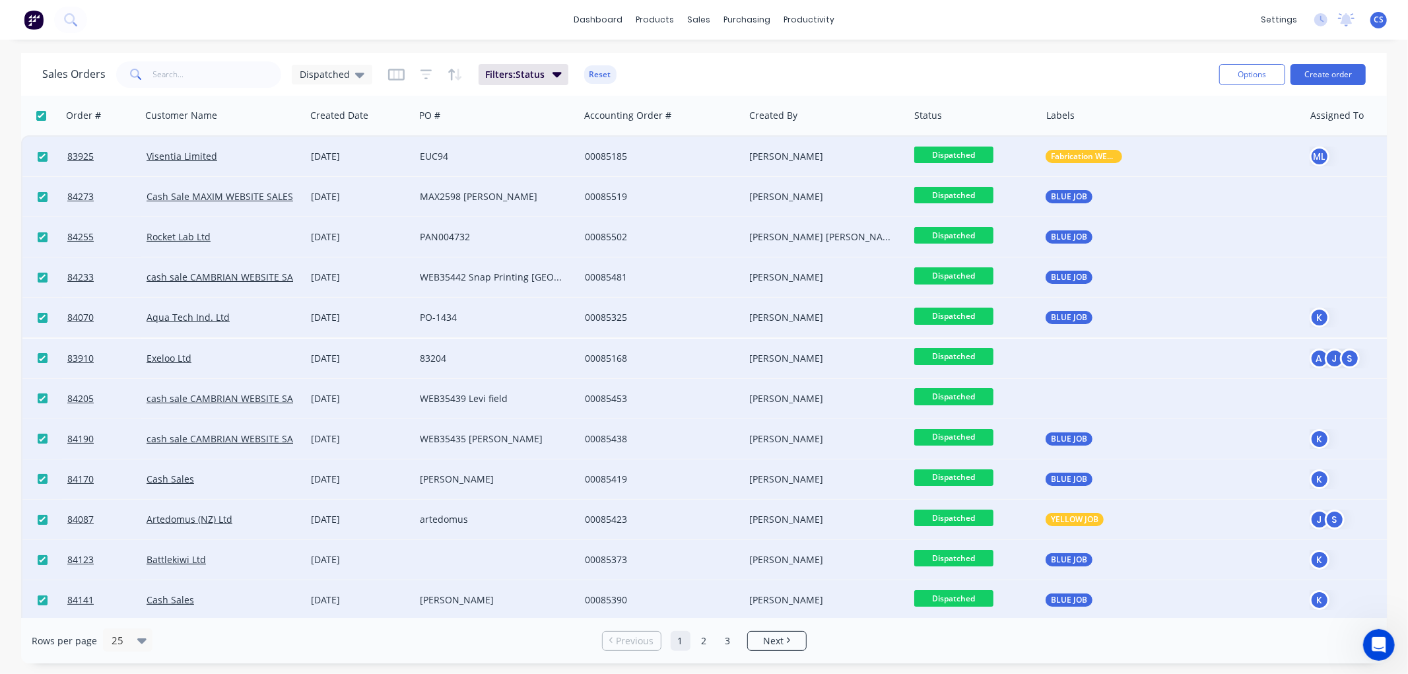
click at [40, 112] on input "checkbox" at bounding box center [41, 116] width 10 height 10
checkbox input "false"
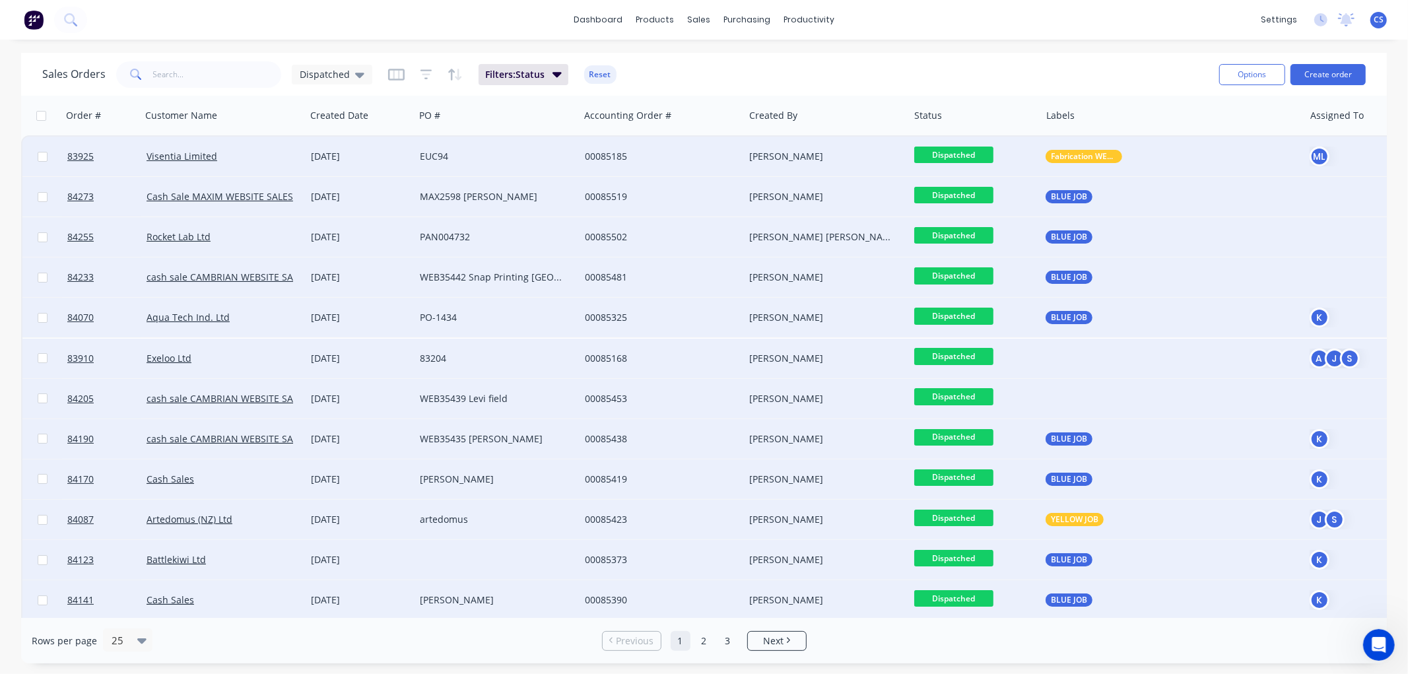
checkbox input "false"
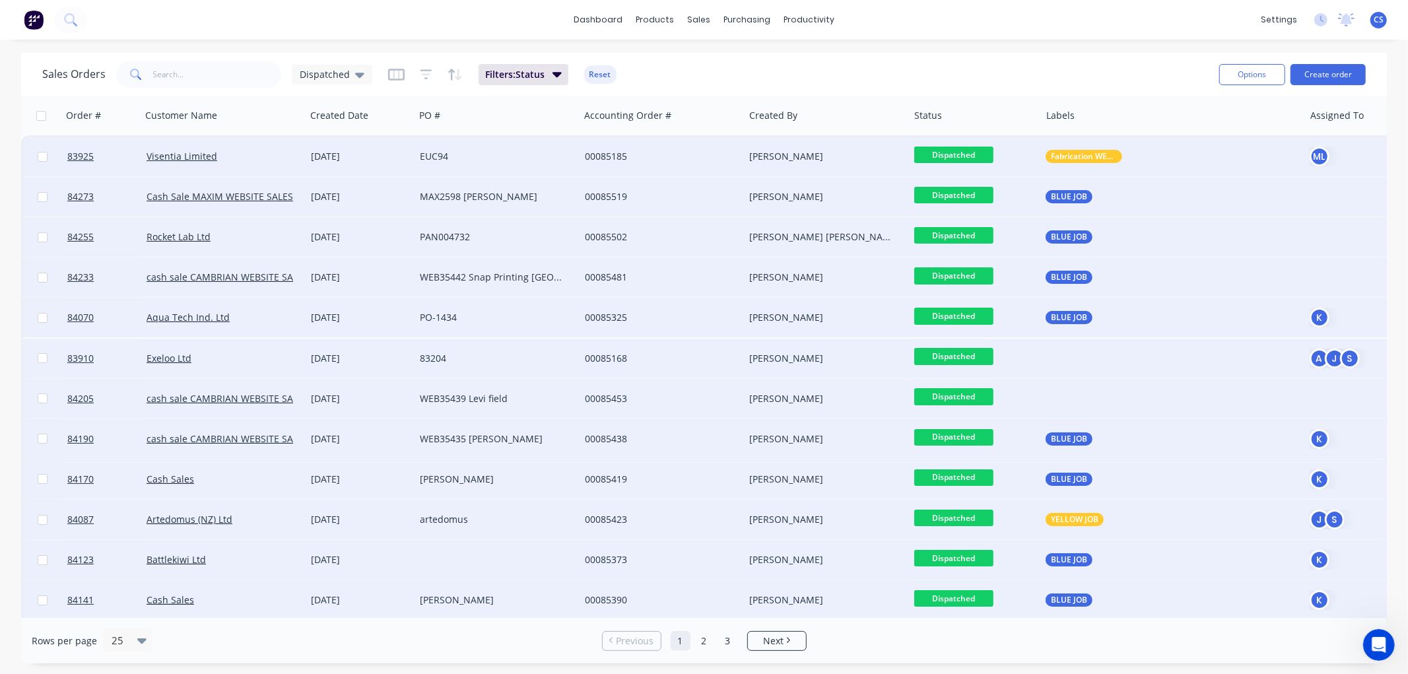
checkbox input "false"
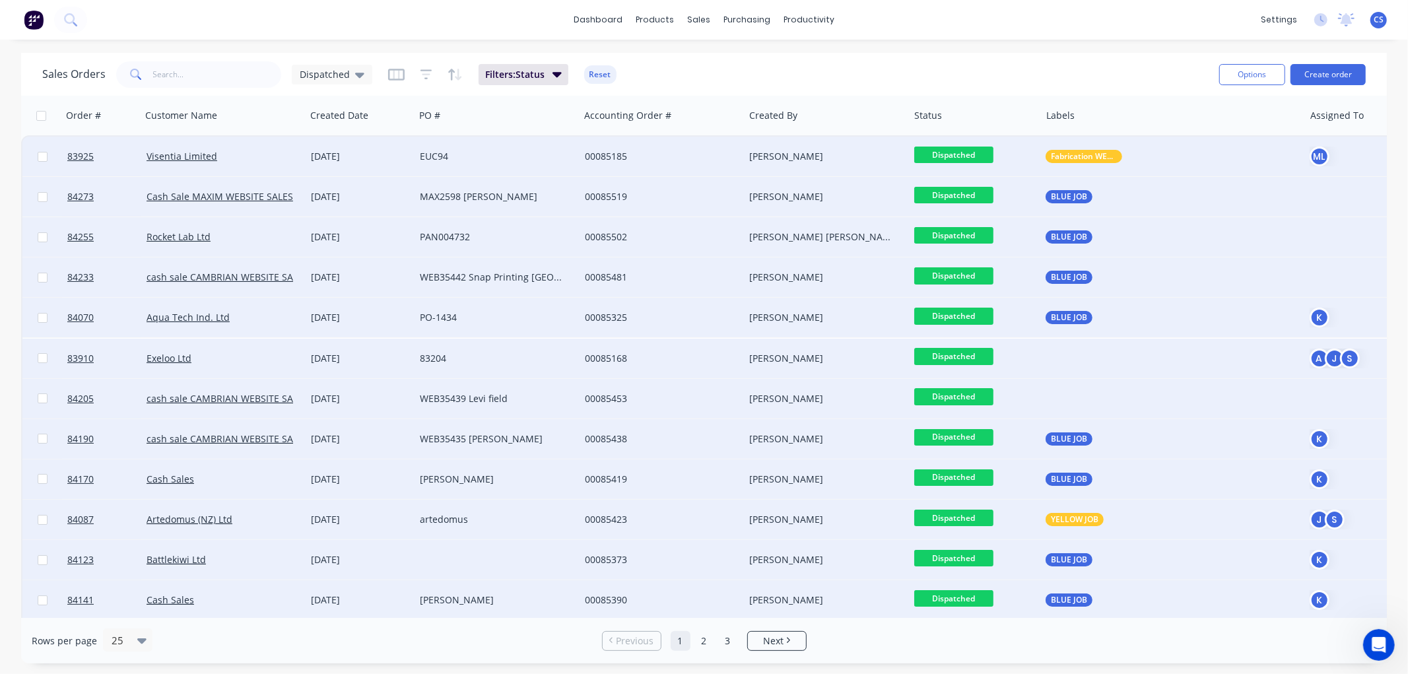
checkbox input "false"
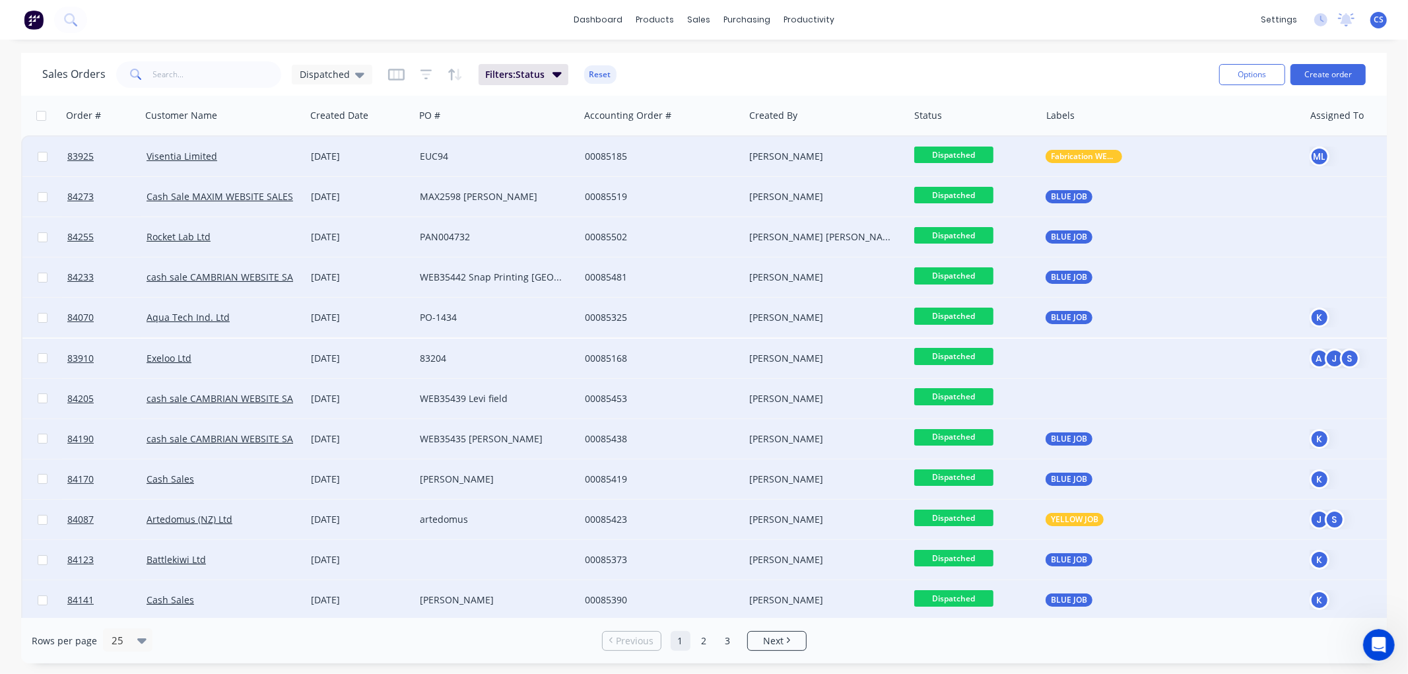
checkbox input "false"
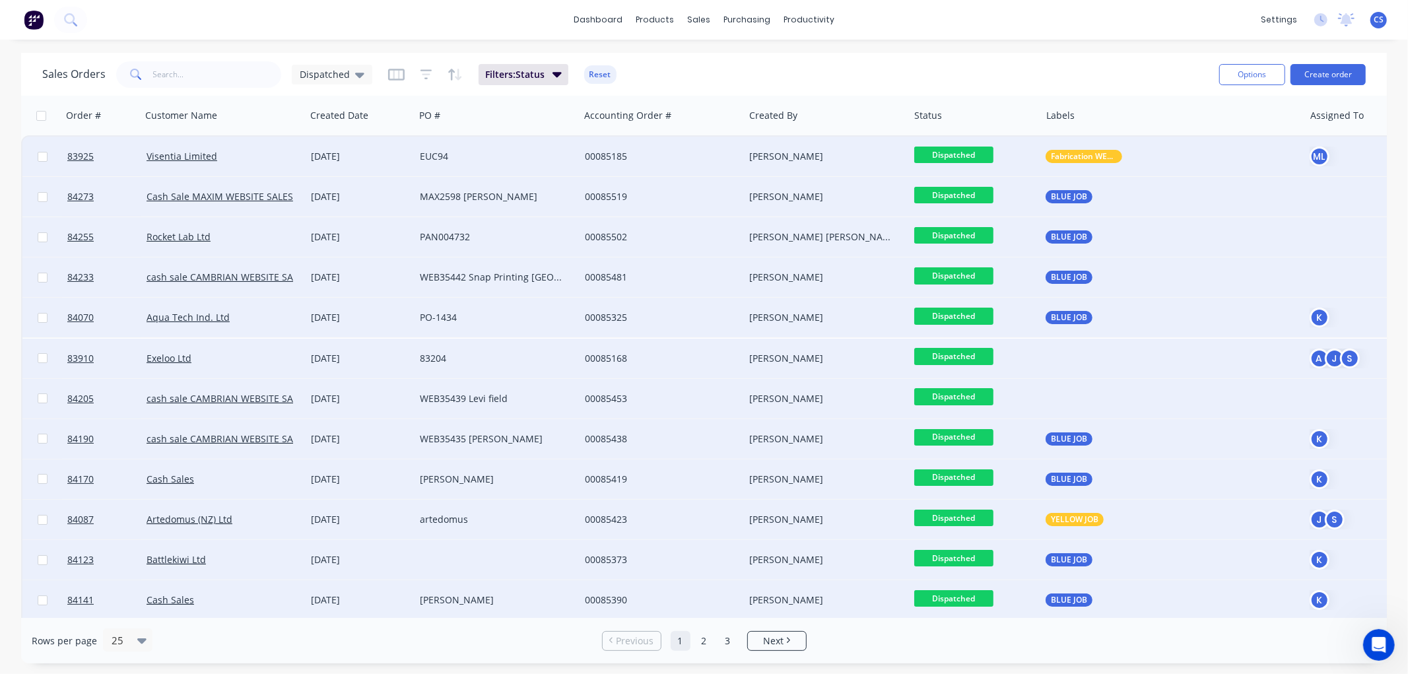
checkbox input "false"
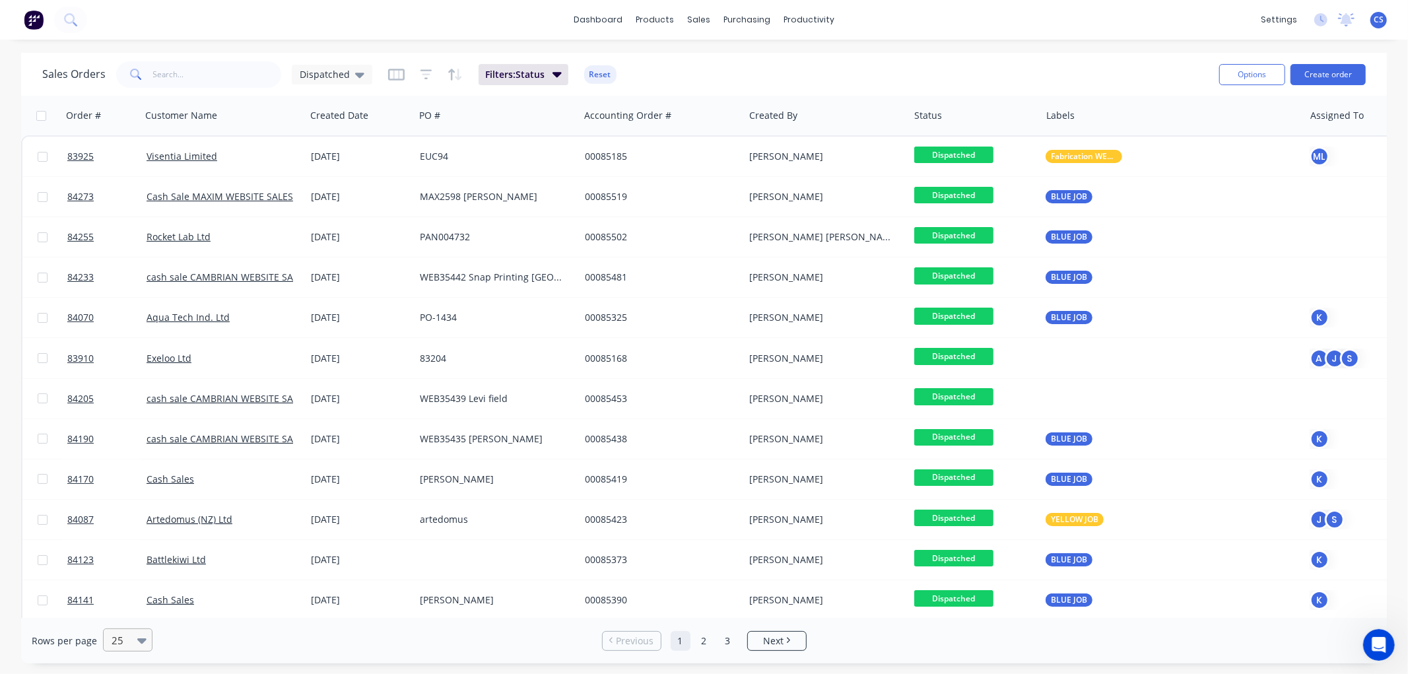
click at [124, 634] on div at bounding box center [121, 640] width 23 height 16
click at [128, 673] on div "10" at bounding box center [704, 681] width 1408 height 14
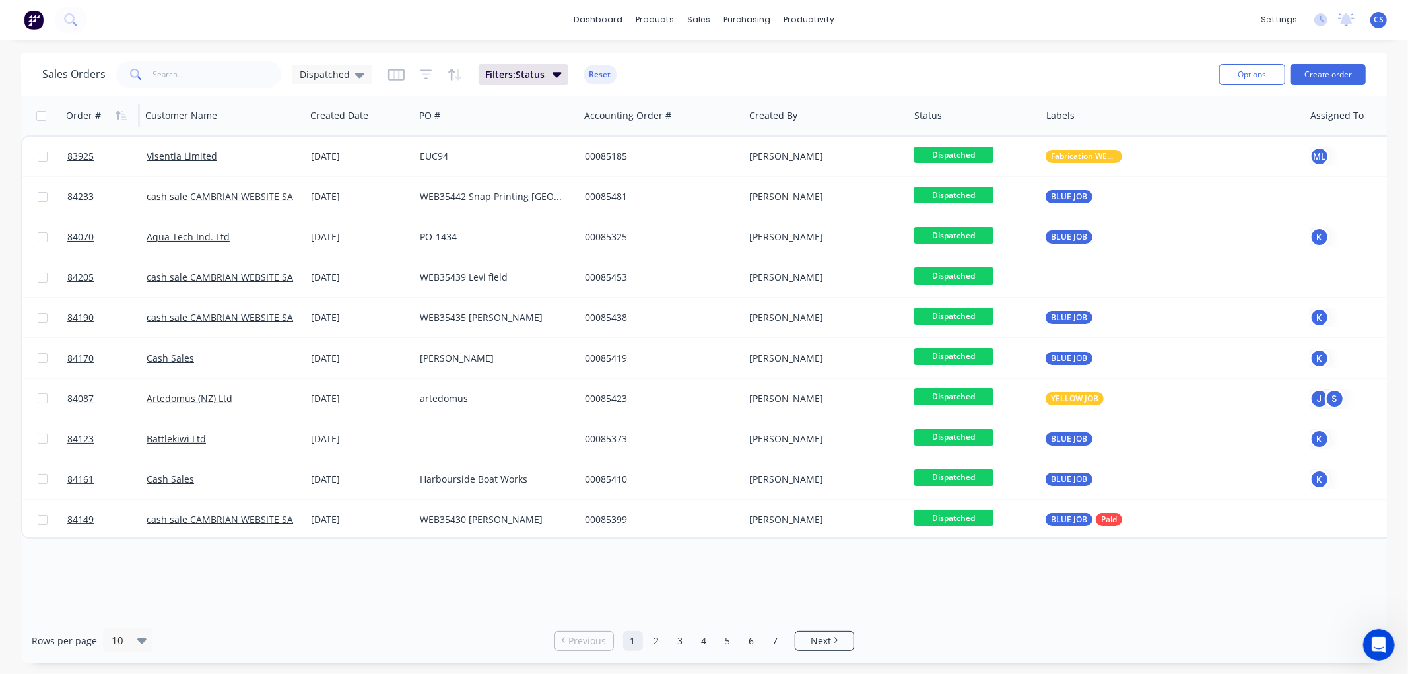
drag, startPoint x: 42, startPoint y: 118, endPoint x: 75, endPoint y: 121, distance: 33.2
click at [42, 118] on input "checkbox" at bounding box center [41, 116] width 10 height 10
checkbox input "true"
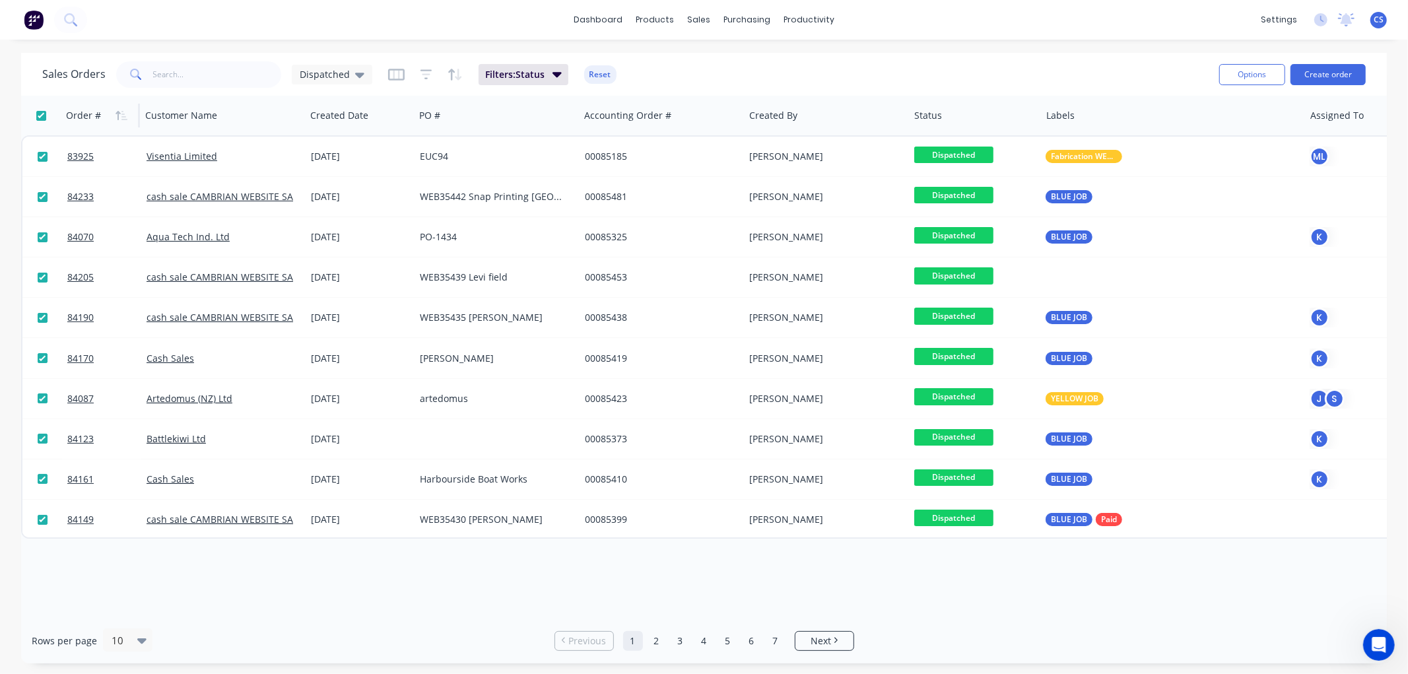
checkbox input "true"
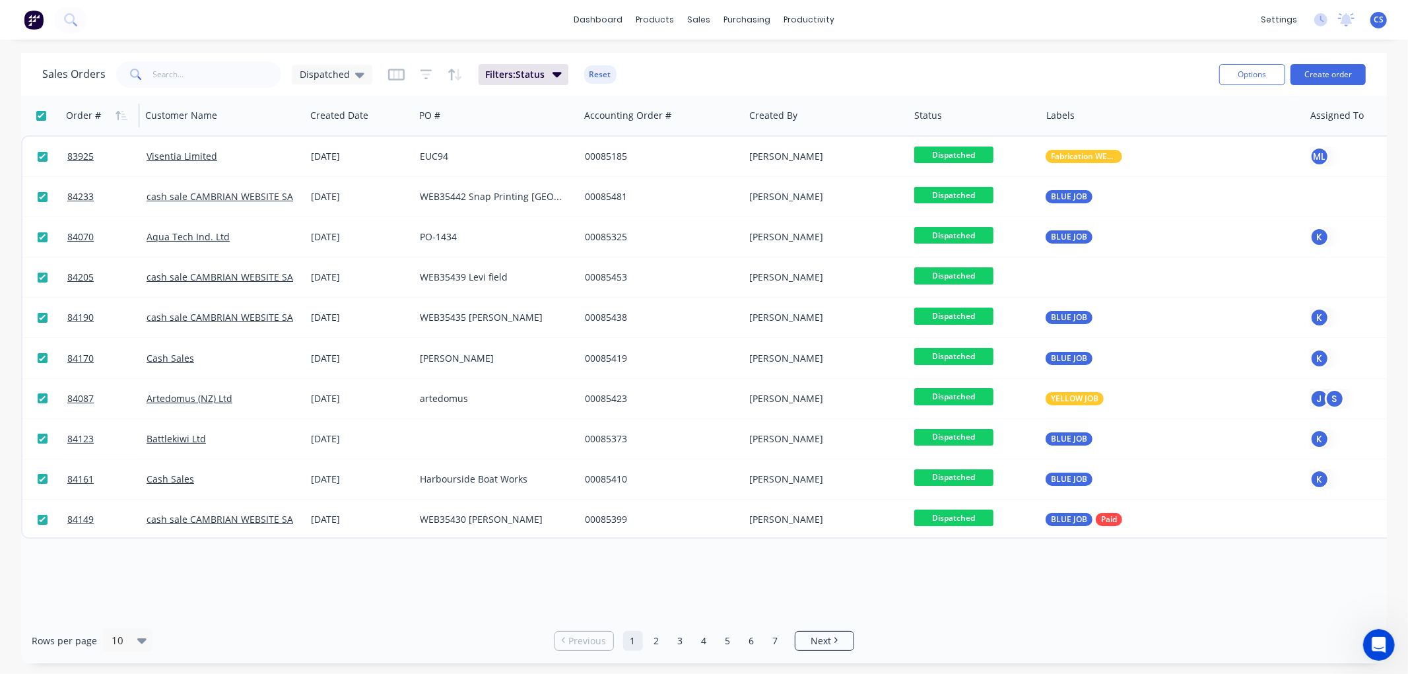
checkbox input "true"
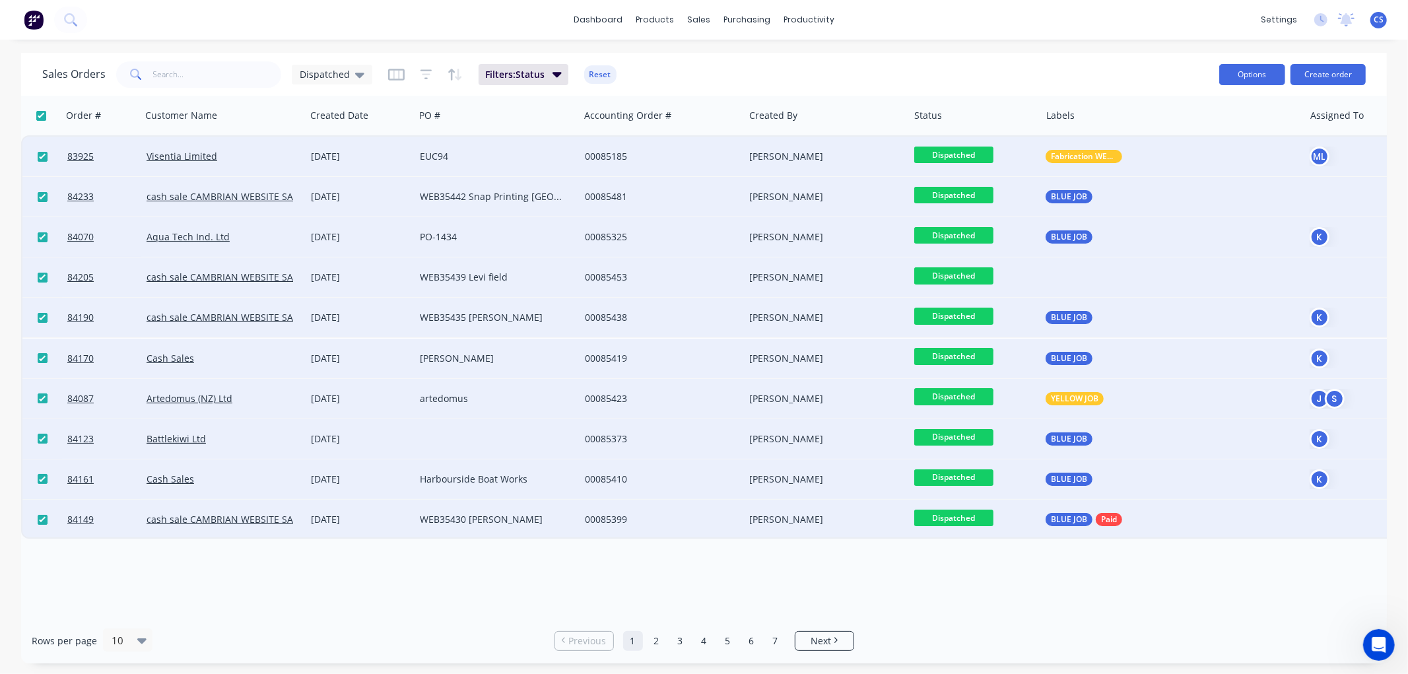
click at [1263, 75] on button "Options" at bounding box center [1252, 74] width 66 height 21
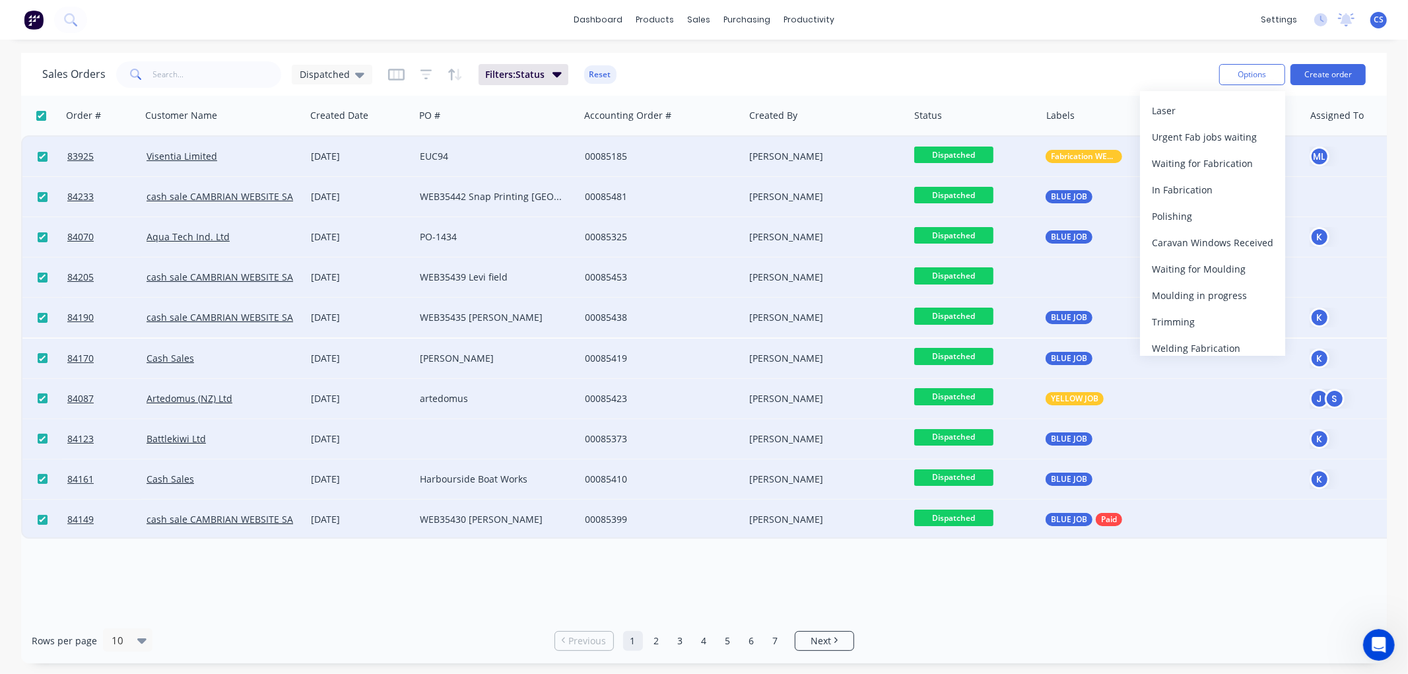
scroll to position [462, 0]
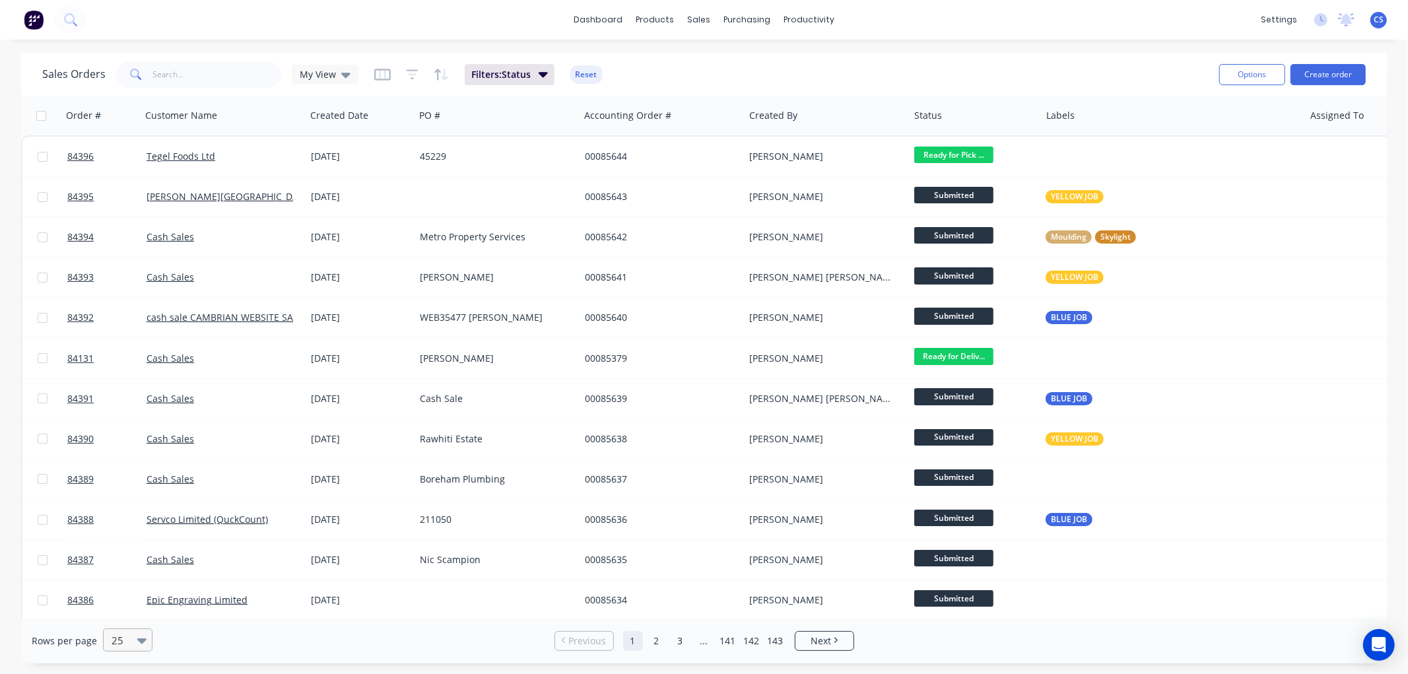
click at [119, 647] on div at bounding box center [121, 640] width 23 height 16
drag, startPoint x: 129, startPoint y: 505, endPoint x: 116, endPoint y: 642, distance: 138.0
click at [116, 643] on div at bounding box center [121, 640] width 23 height 16
click at [131, 503] on div "10" at bounding box center [126, 510] width 50 height 24
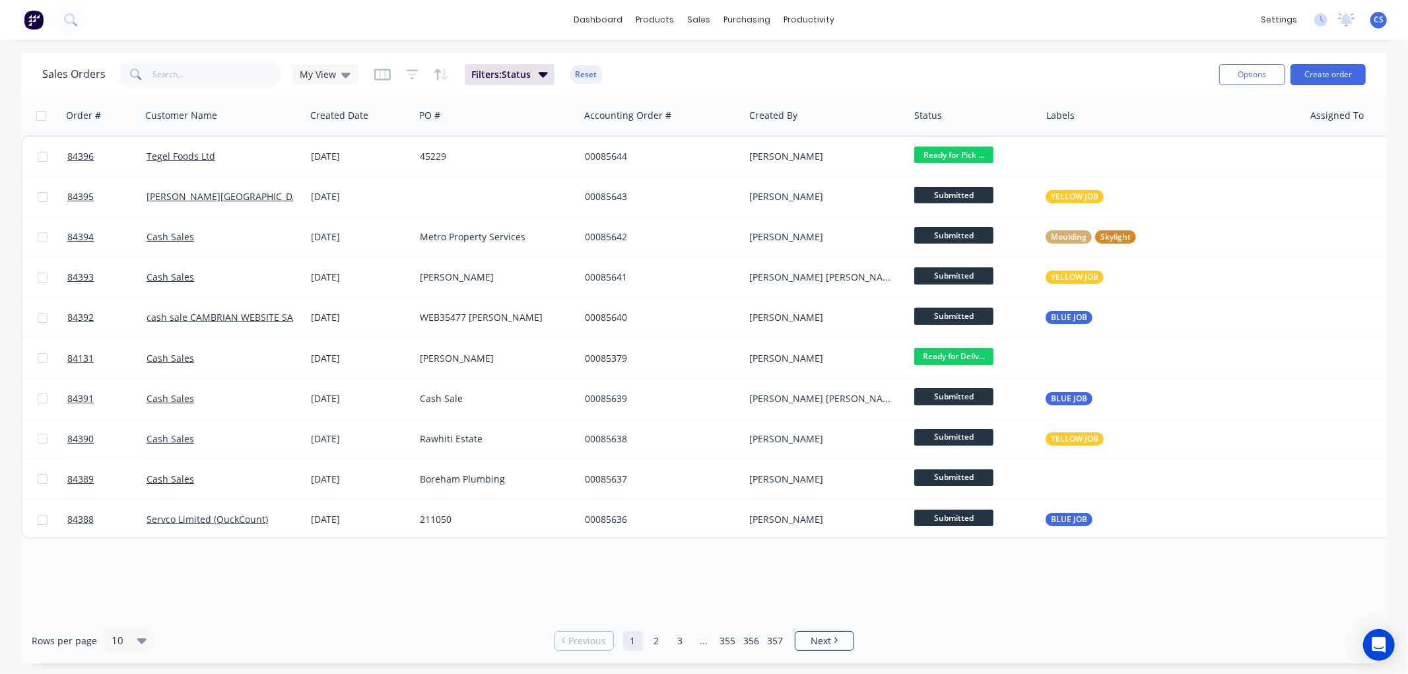
click at [41, 114] on input "checkbox" at bounding box center [41, 116] width 10 height 10
checkbox input "true"
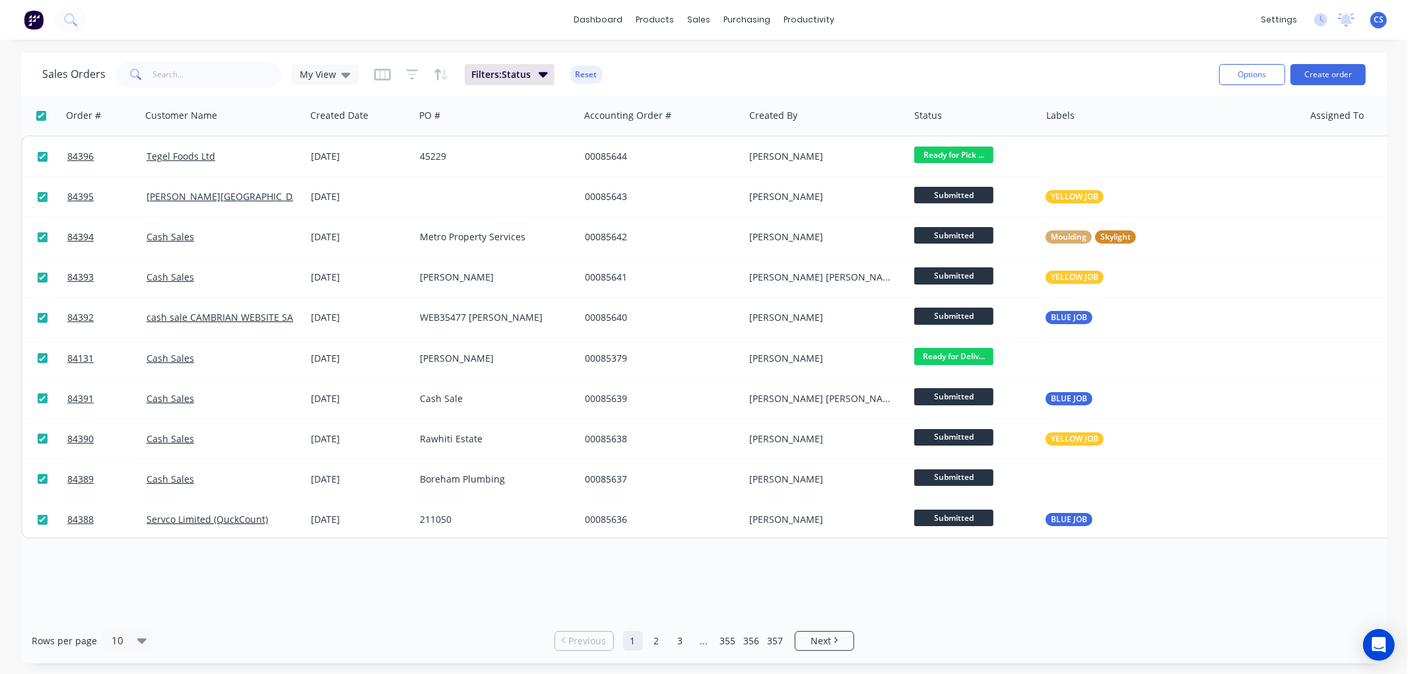
checkbox input "true"
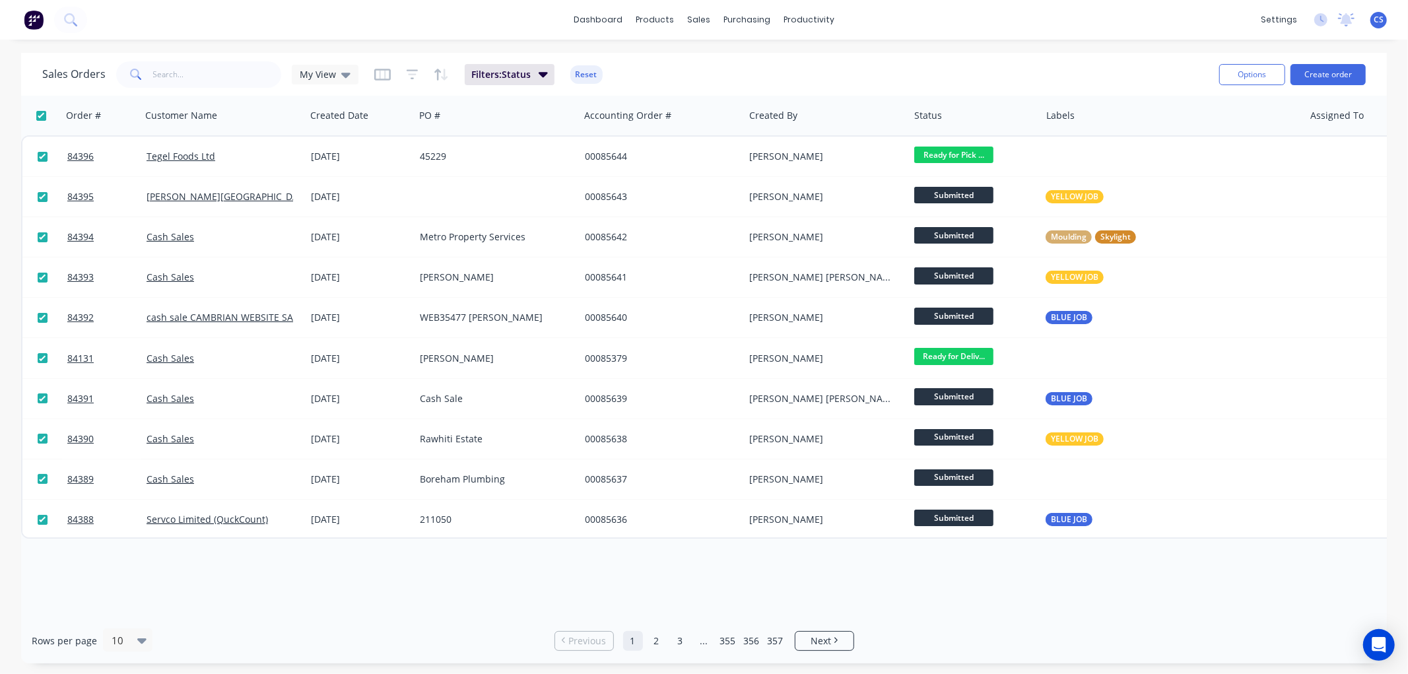
checkbox input "true"
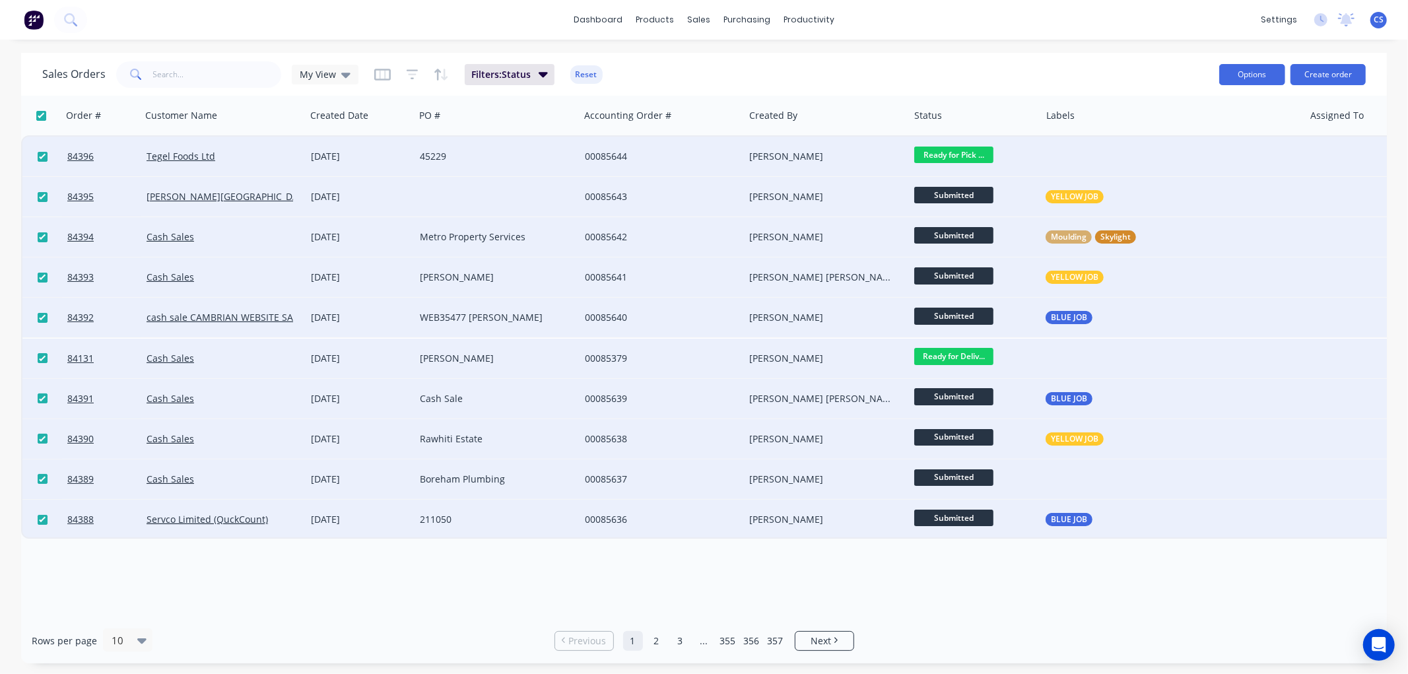
click at [1265, 76] on button "Options" at bounding box center [1252, 74] width 66 height 21
click at [1184, 111] on div "Change Status" at bounding box center [1212, 107] width 121 height 19
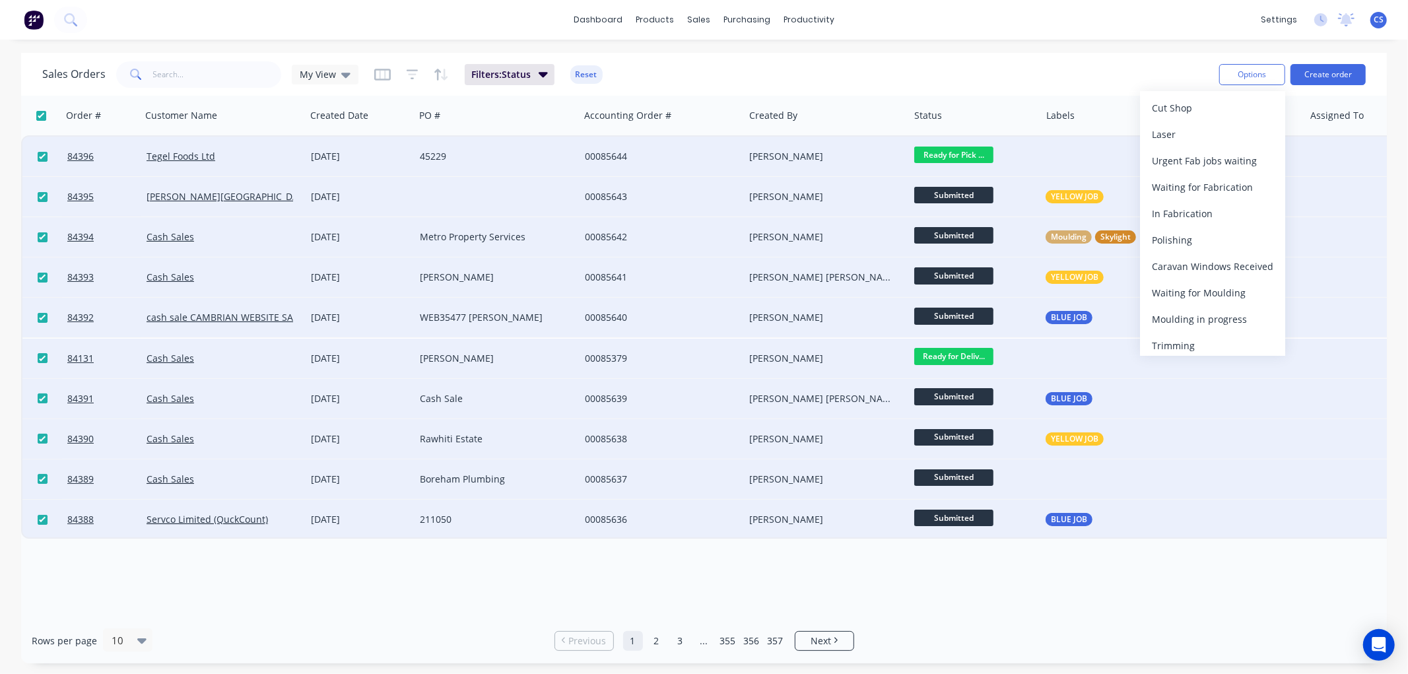
scroll to position [462, 0]
click at [1186, 314] on div "Delivered" at bounding box center [1212, 312] width 121 height 19
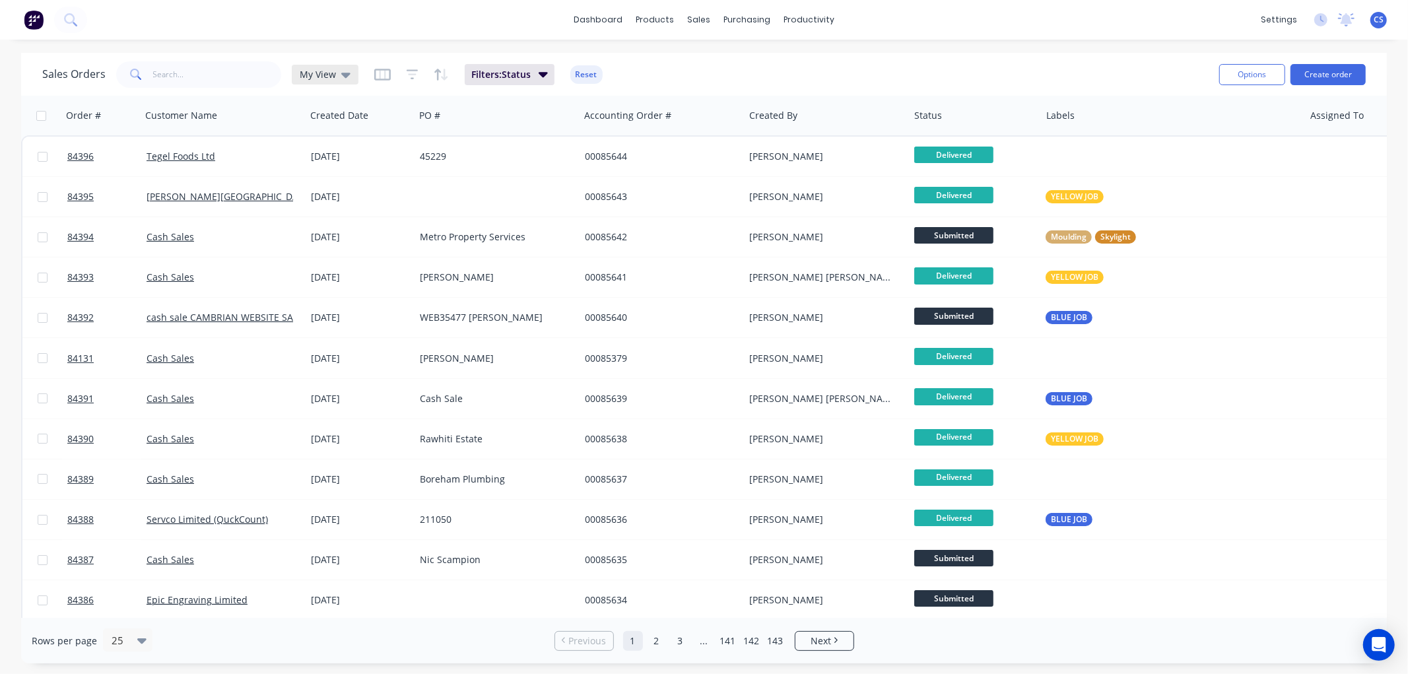
click at [337, 76] on div "My View" at bounding box center [325, 75] width 51 height 12
click at [338, 265] on button "Dispatched" at bounding box center [371, 265] width 151 height 15
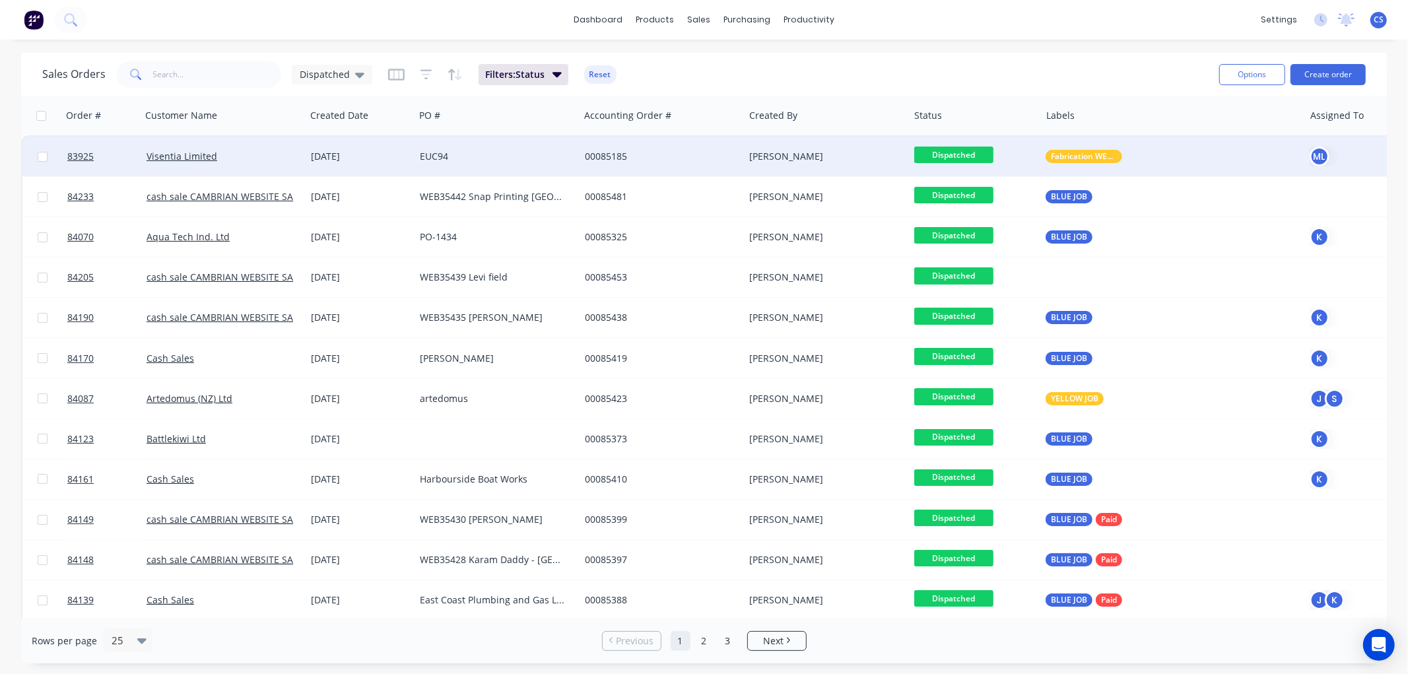
drag, startPoint x: 40, startPoint y: 156, endPoint x: 61, endPoint y: 167, distance: 24.2
click at [40, 156] on input "checkbox" at bounding box center [43, 157] width 10 height 10
checkbox input "true"
click at [1240, 79] on button "Options" at bounding box center [1252, 74] width 66 height 21
click at [1192, 110] on div "Change Status" at bounding box center [1212, 107] width 121 height 19
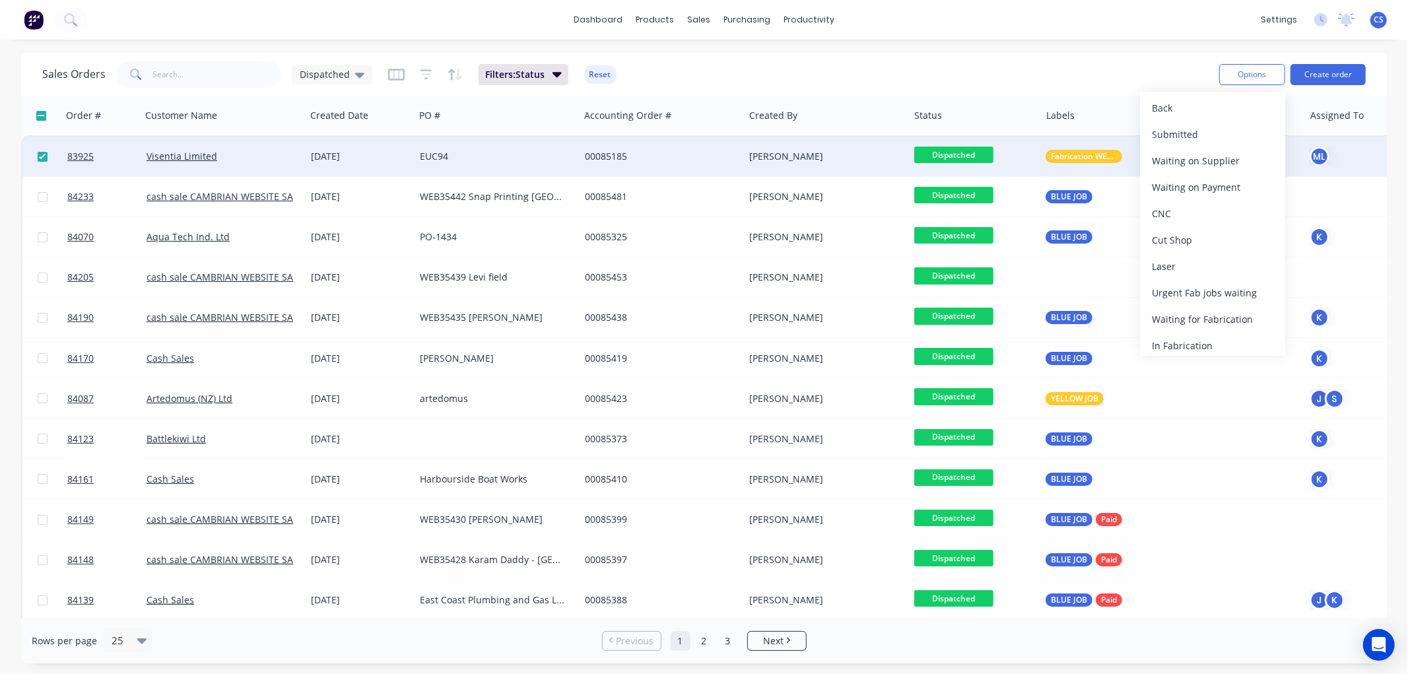
click at [1153, 74] on div "Sales Orders Dispatched Filters: Status Reset" at bounding box center [625, 74] width 1166 height 32
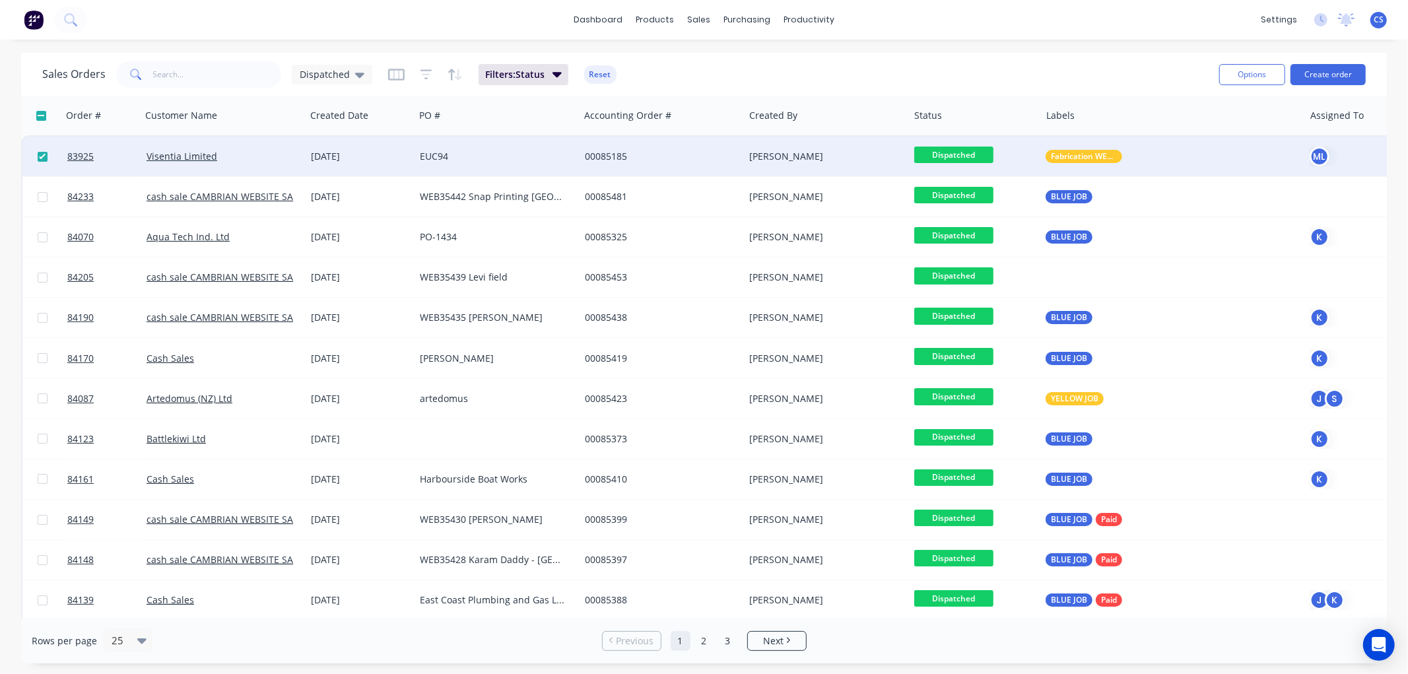
click at [959, 153] on span "Dispatched" at bounding box center [953, 155] width 79 height 17
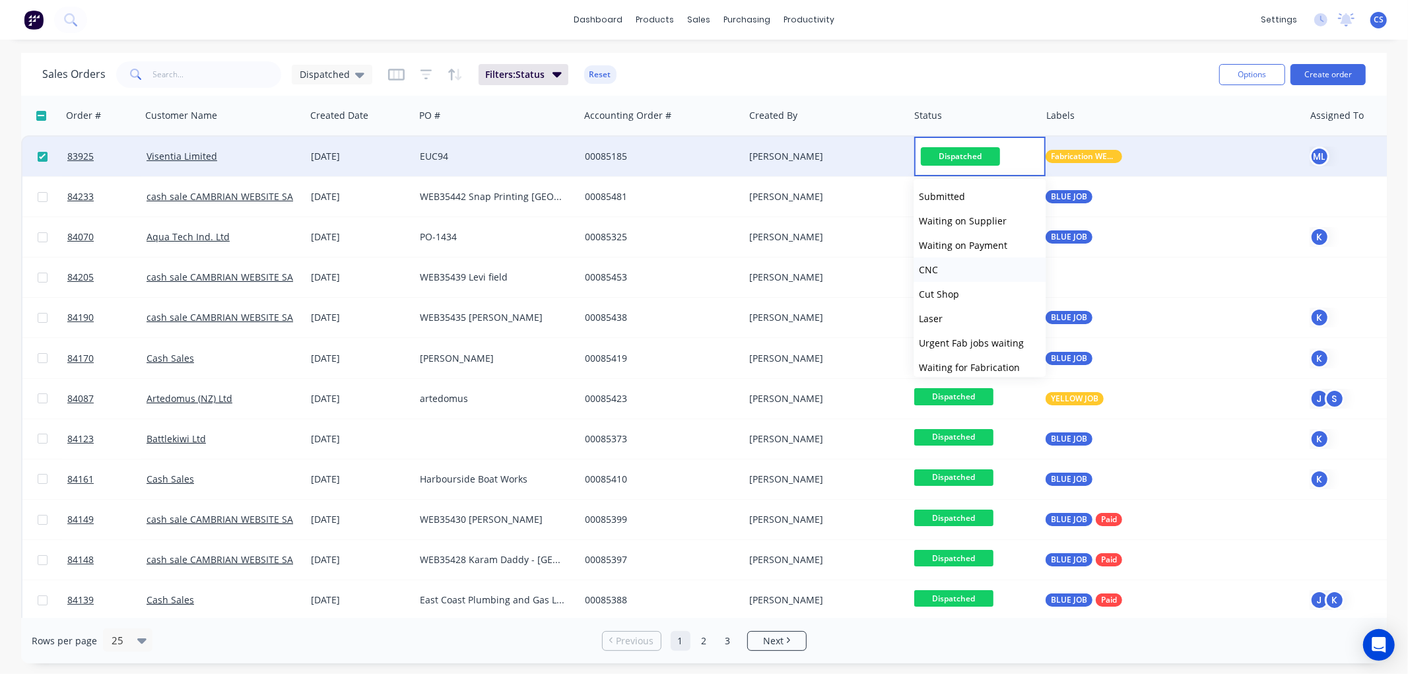
scroll to position [446, 0]
click at [941, 335] on span "Delivered" at bounding box center [940, 336] width 42 height 13
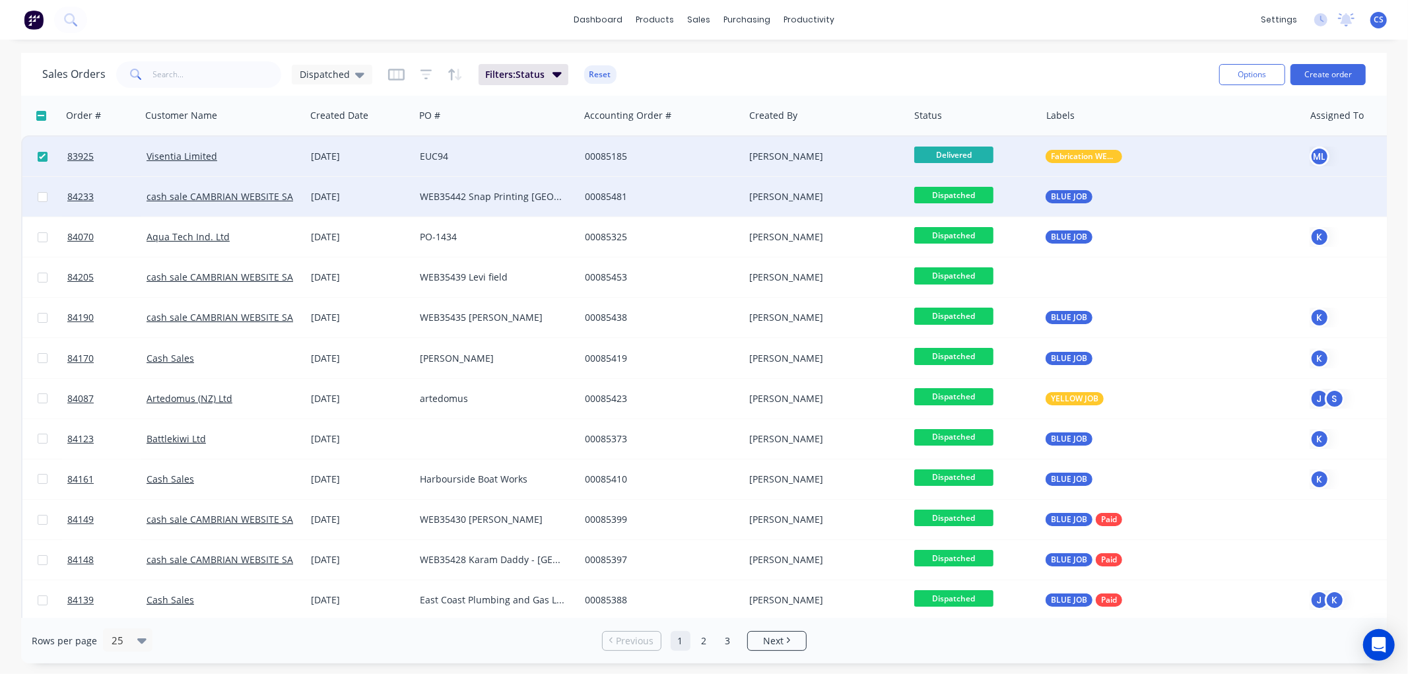
click at [966, 195] on span "Dispatched" at bounding box center [953, 195] width 79 height 17
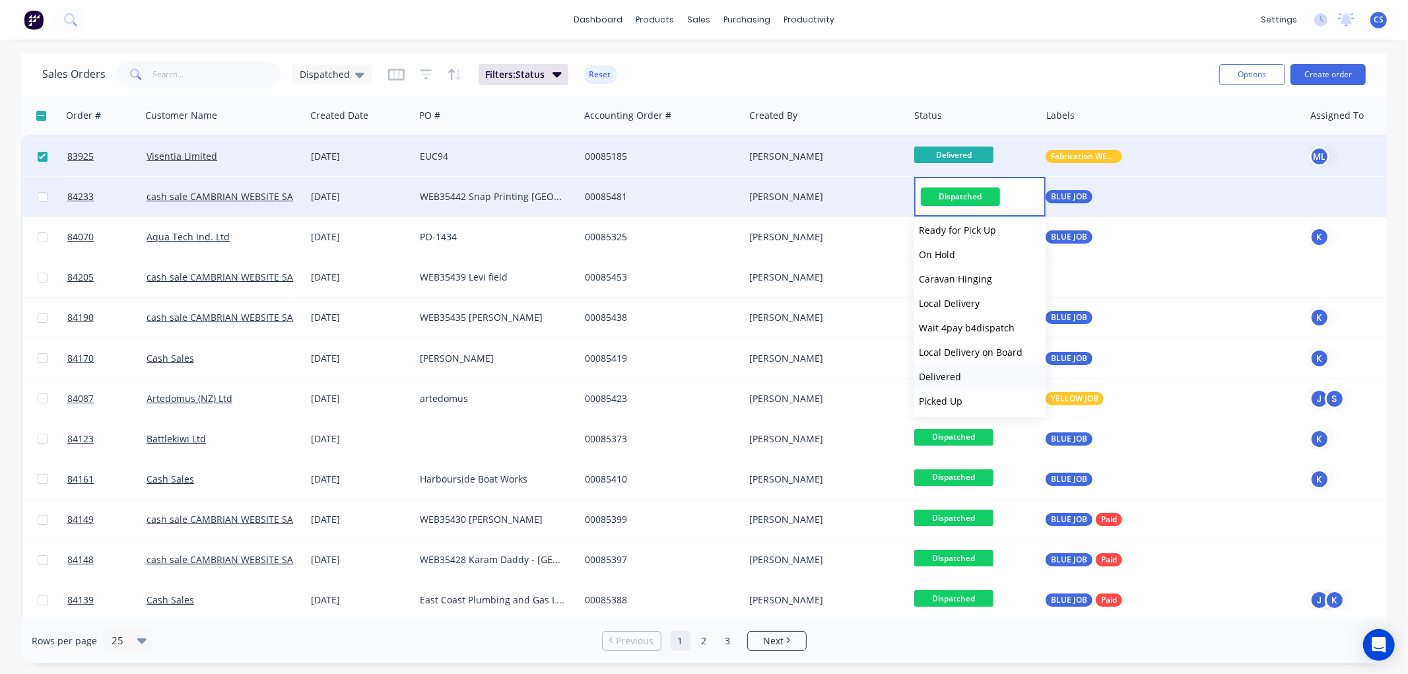
click at [956, 376] on span "Delivered" at bounding box center [940, 376] width 42 height 13
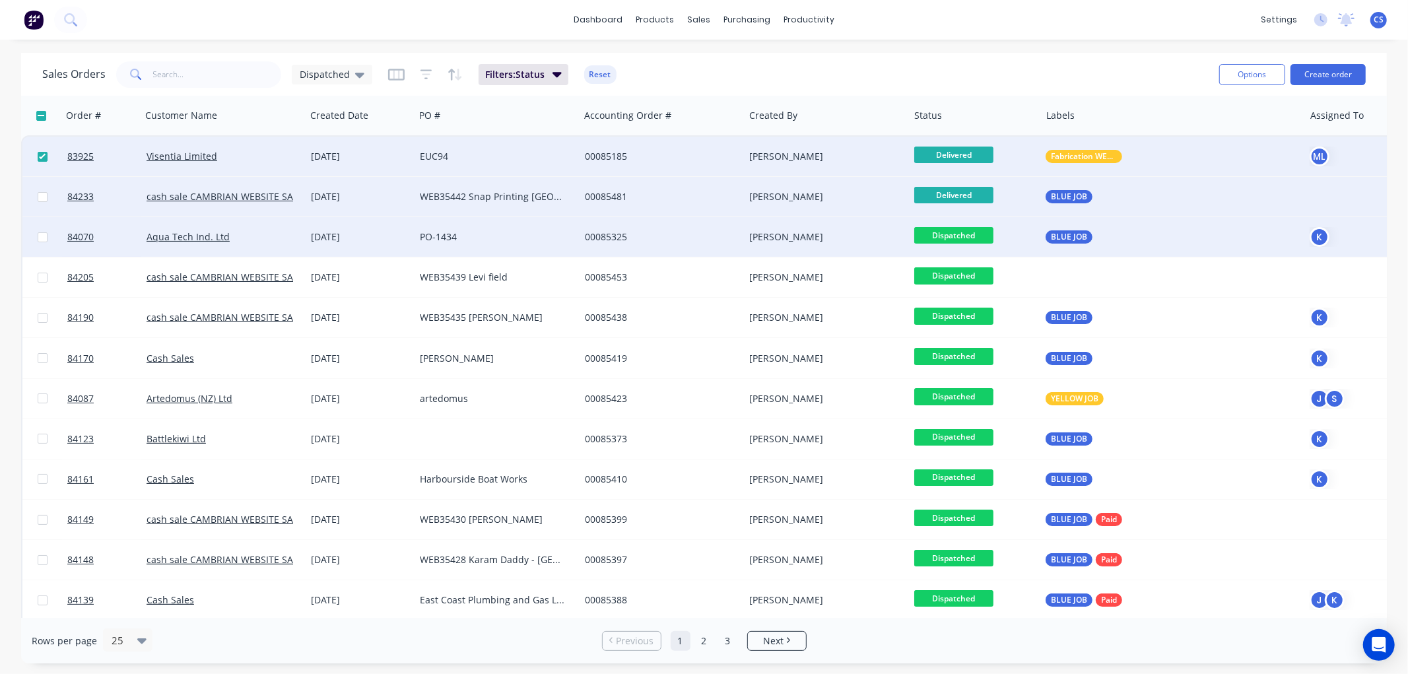
click at [966, 234] on span "Dispatched" at bounding box center [953, 235] width 79 height 17
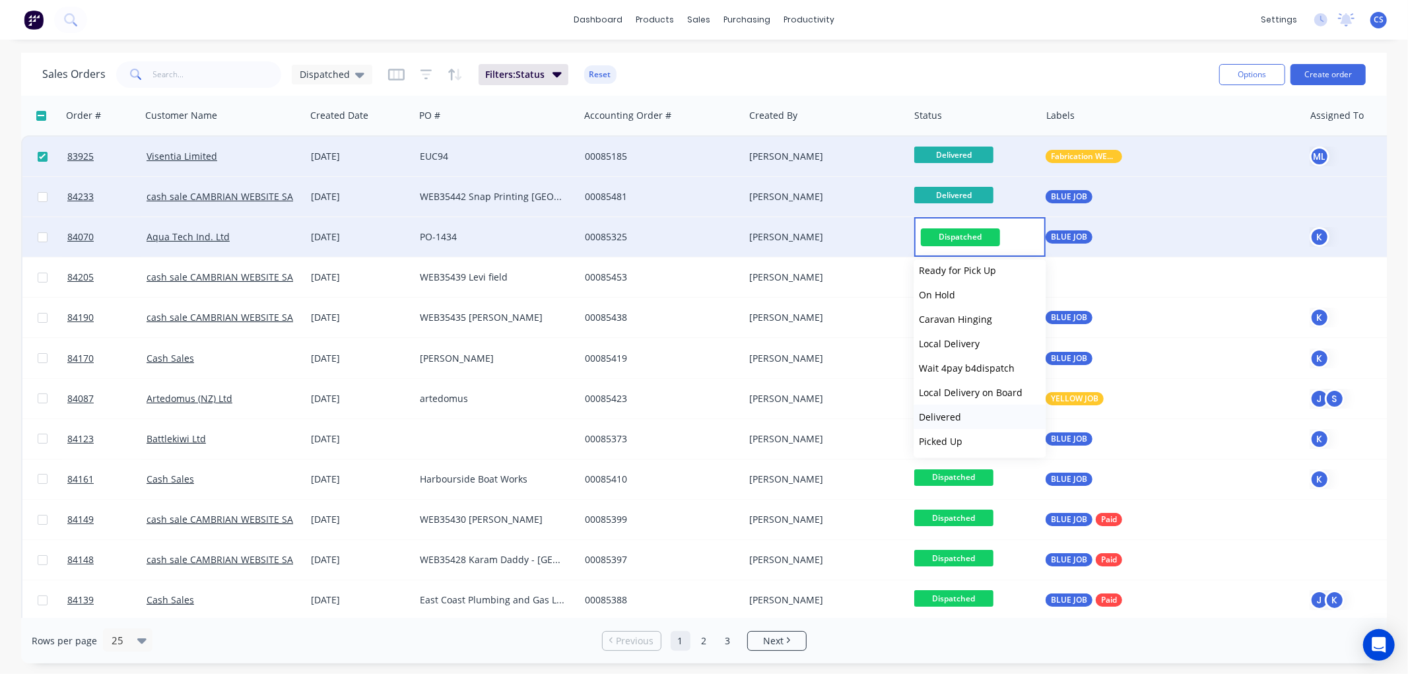
click at [960, 420] on button "Delivered" at bounding box center [980, 417] width 132 height 24
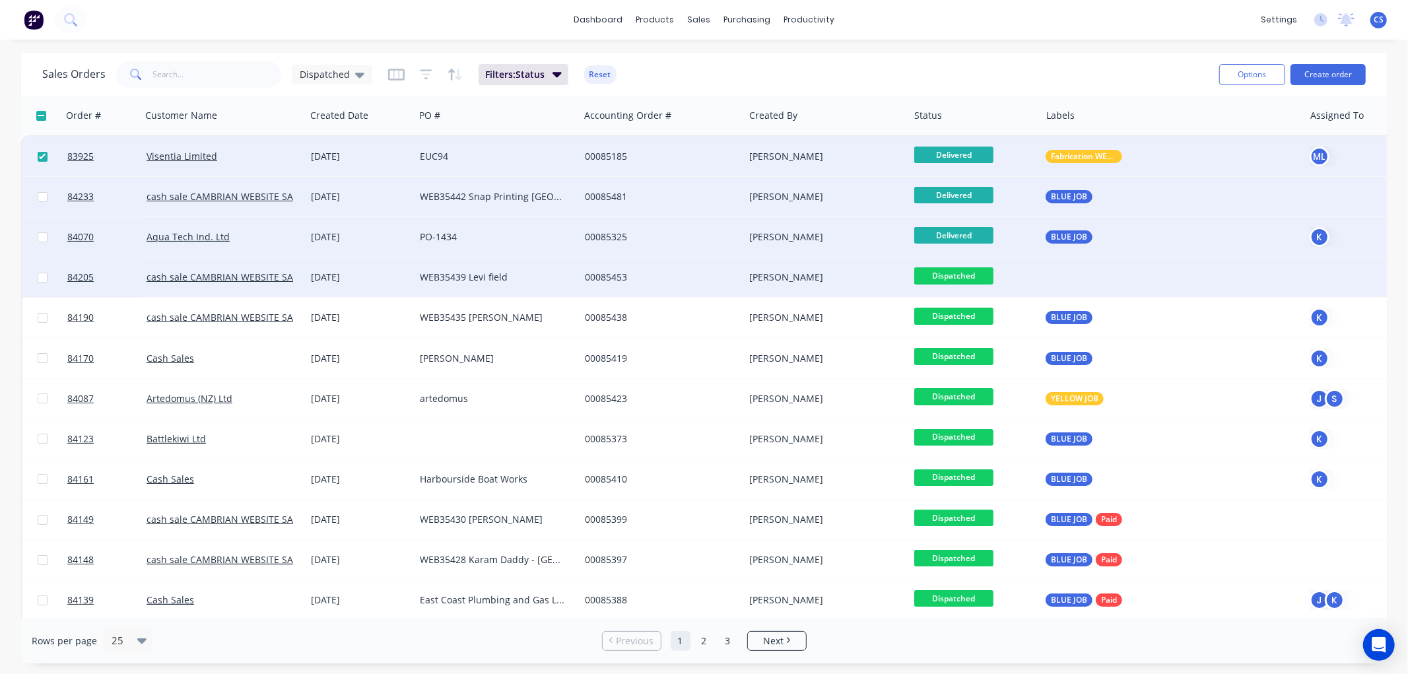
click at [949, 269] on span "Dispatched" at bounding box center [953, 275] width 79 height 17
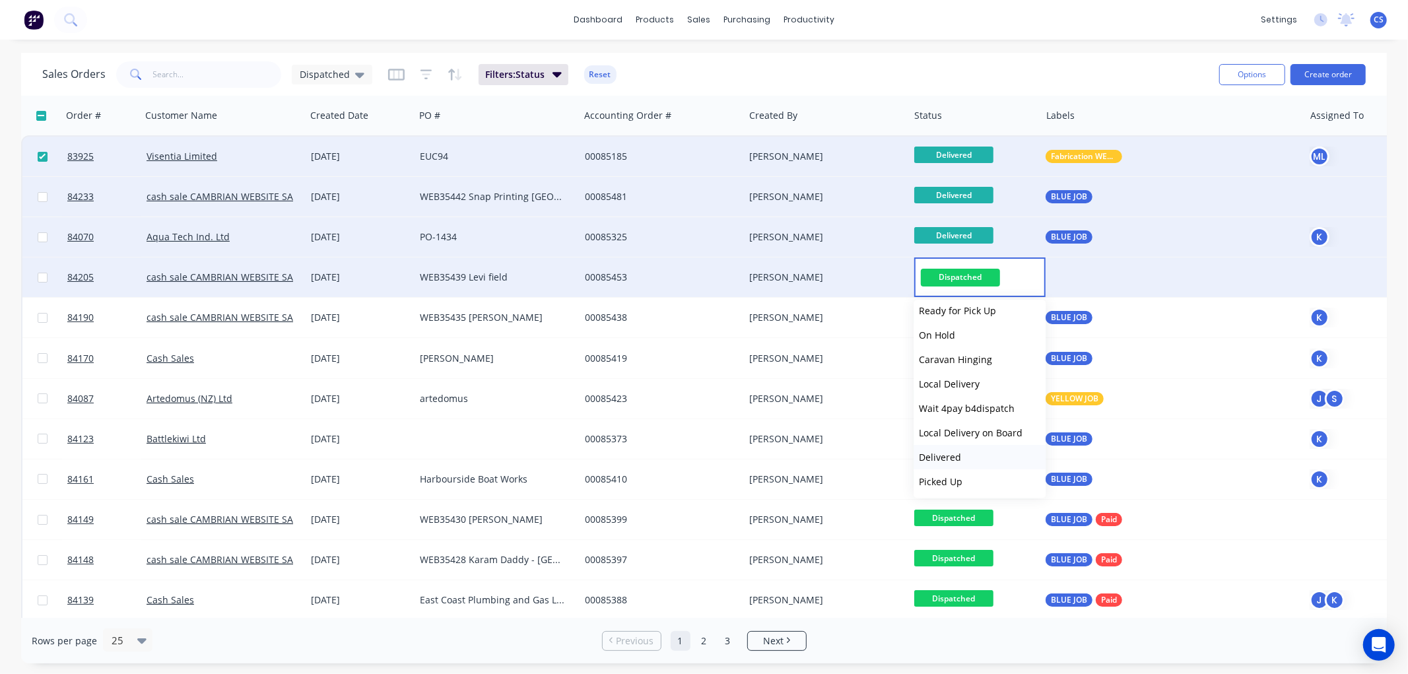
click at [953, 451] on span "Delivered" at bounding box center [940, 457] width 42 height 13
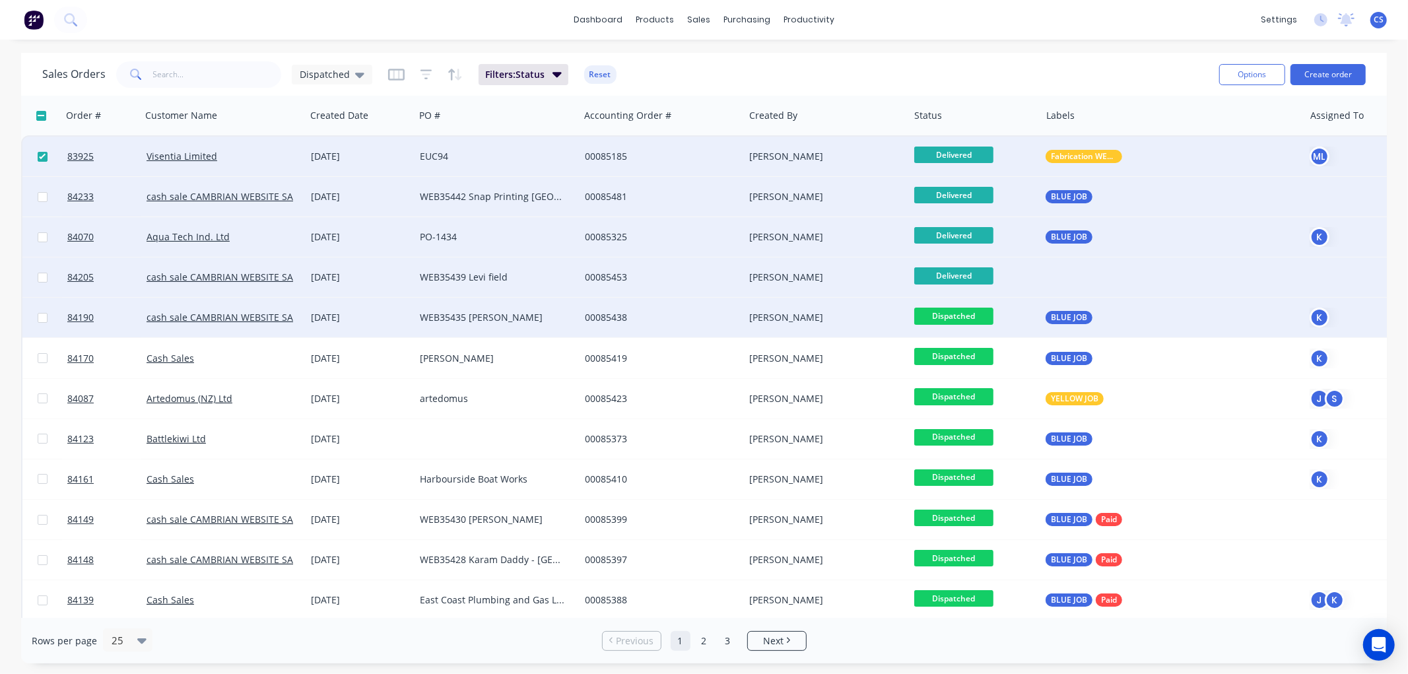
click at [966, 316] on span "Dispatched" at bounding box center [953, 316] width 79 height 17
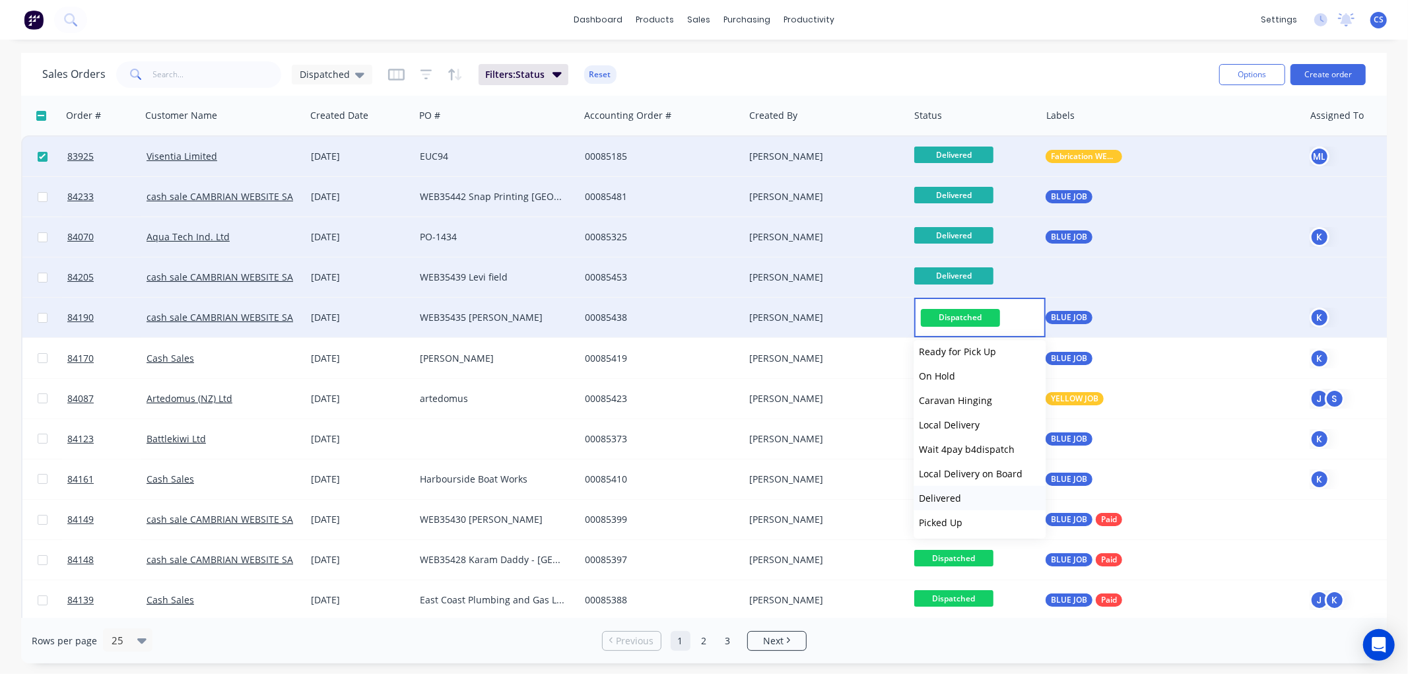
click at [953, 492] on span "Delivered" at bounding box center [940, 498] width 42 height 13
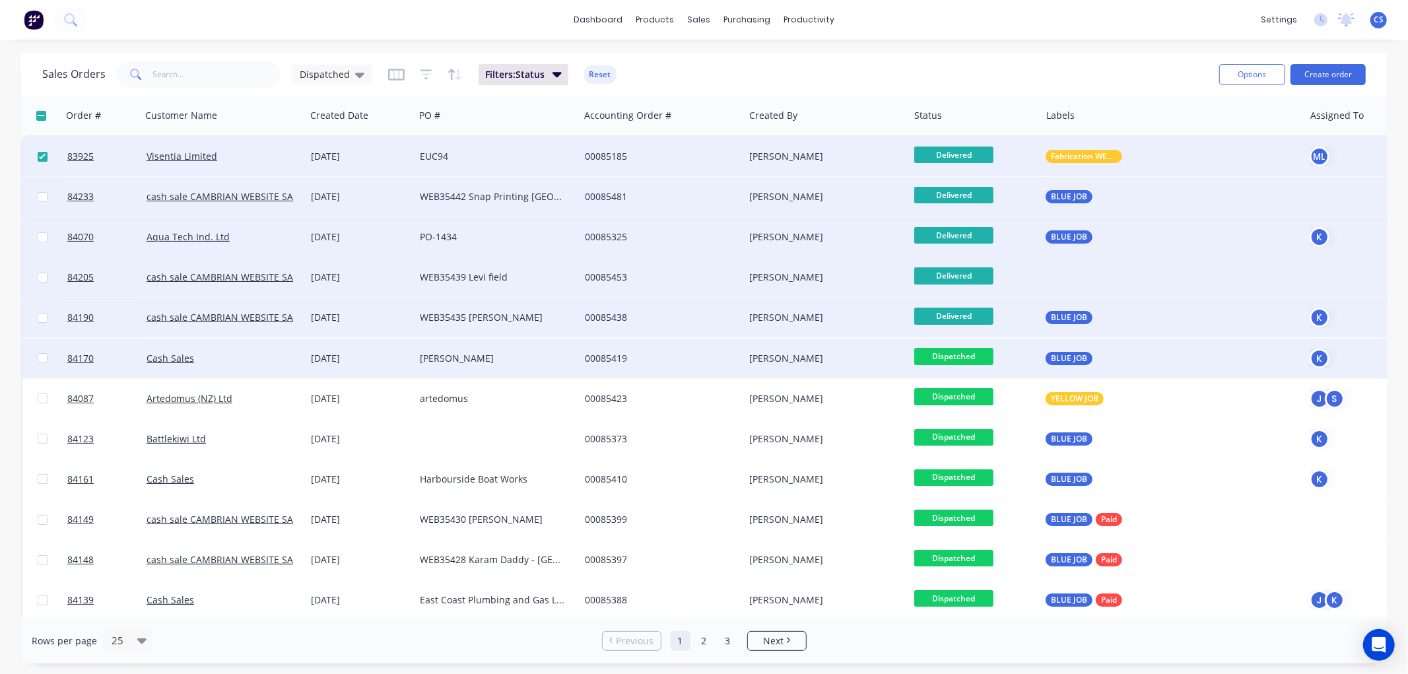
click at [969, 353] on span "Dispatched" at bounding box center [953, 356] width 79 height 17
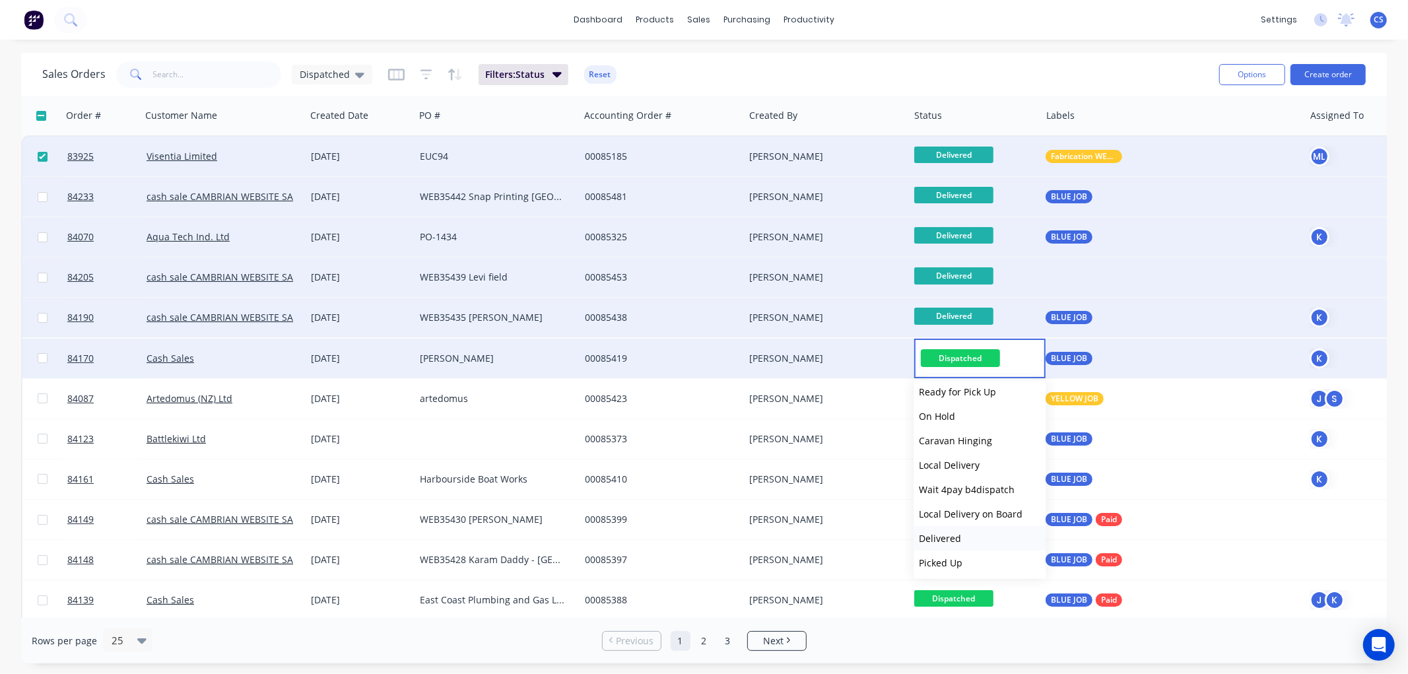
click at [959, 532] on span "Delivered" at bounding box center [940, 538] width 42 height 13
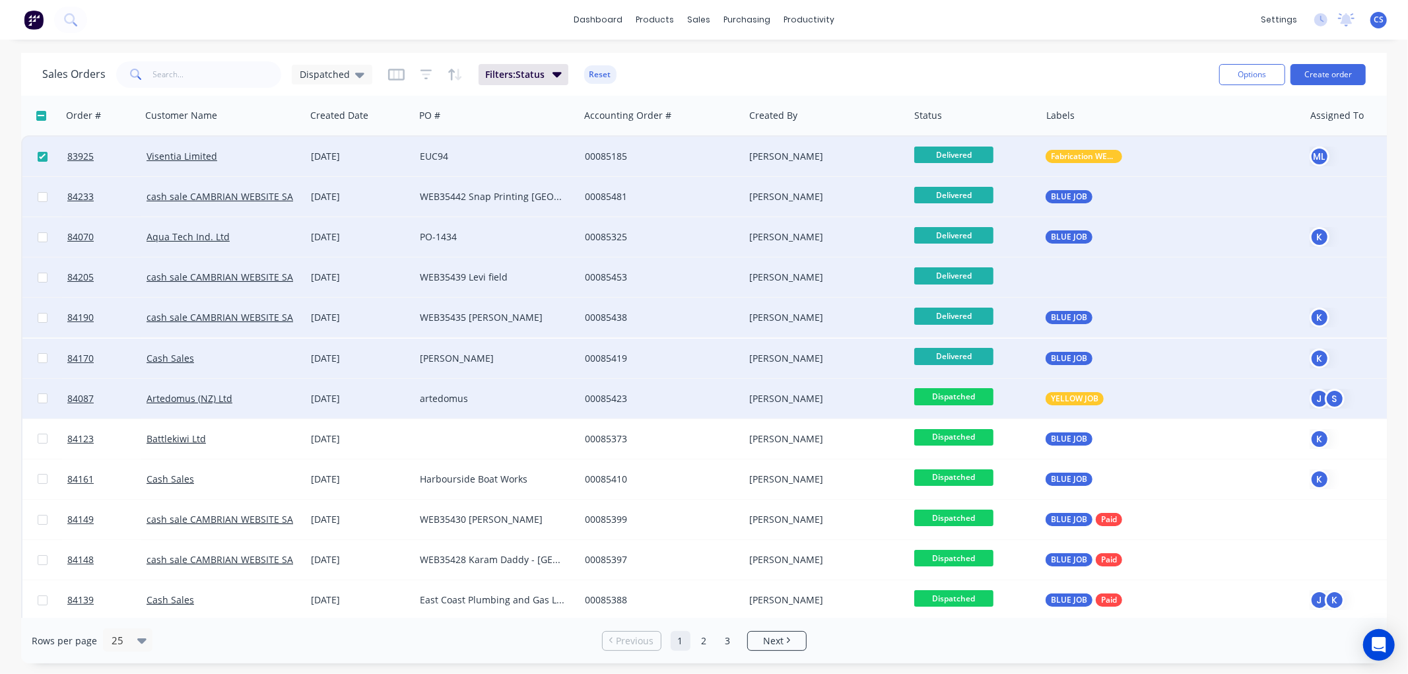
click at [960, 395] on span "Dispatched" at bounding box center [953, 396] width 79 height 17
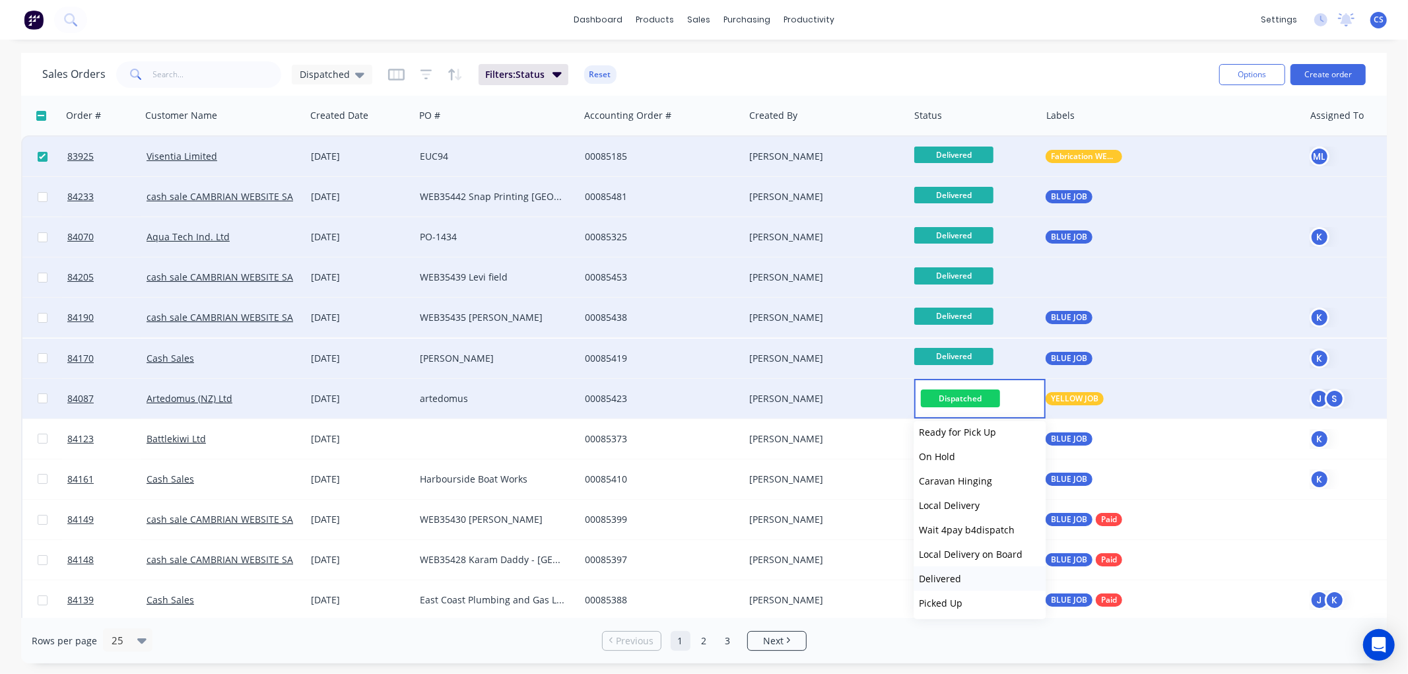
click at [957, 574] on span "Delivered" at bounding box center [940, 578] width 42 height 13
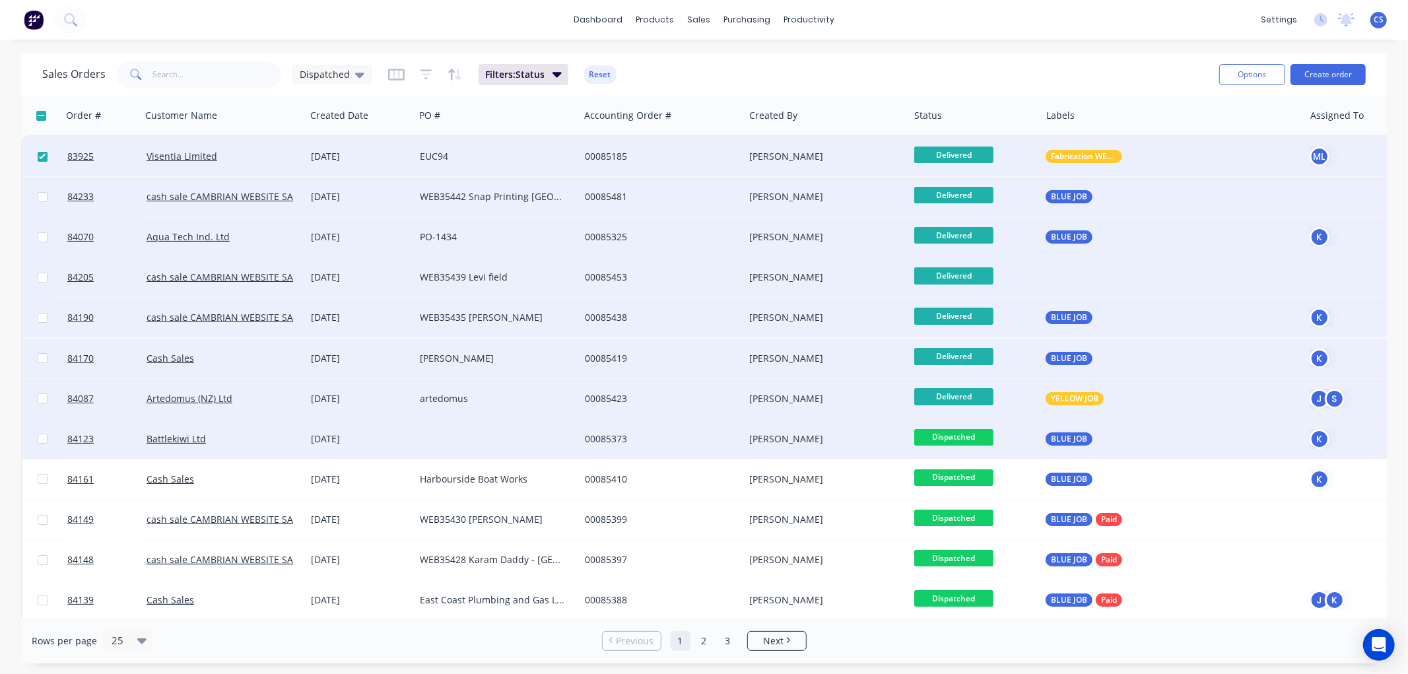
click at [965, 436] on span "Dispatched" at bounding box center [953, 437] width 79 height 17
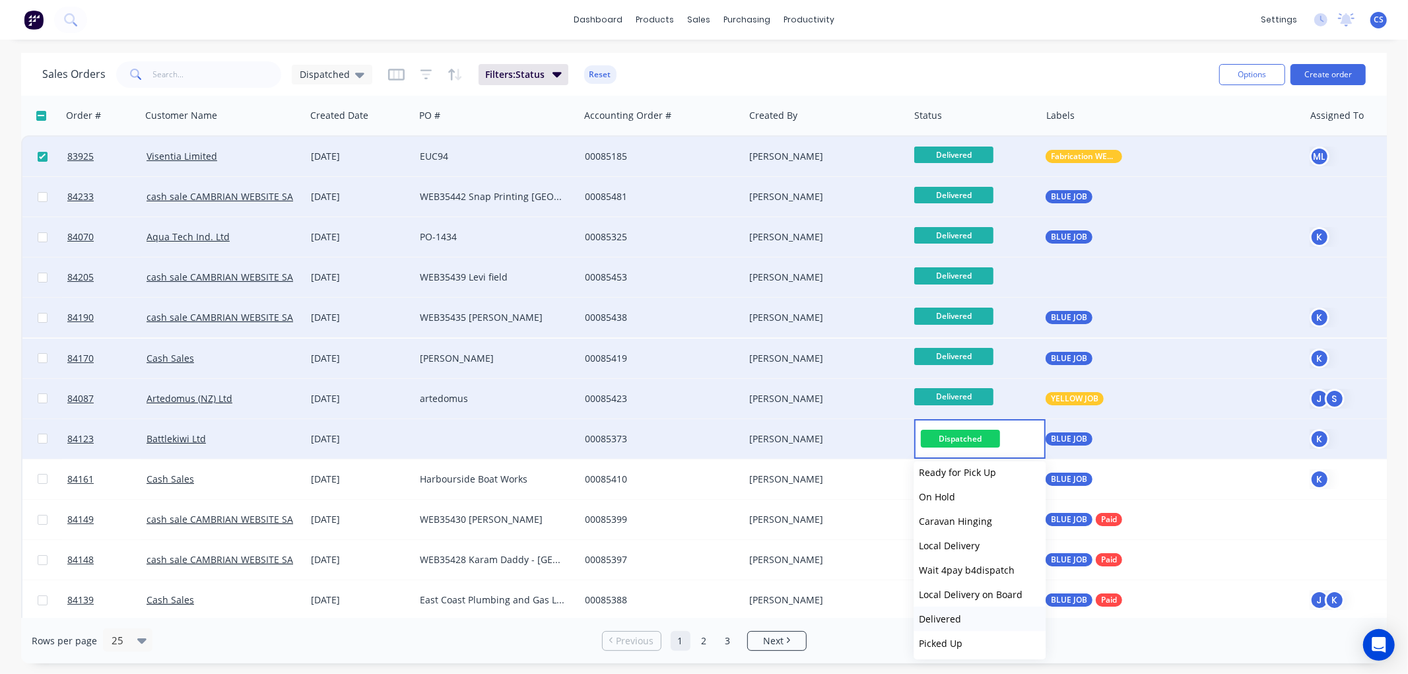
click at [960, 613] on button "Delivered" at bounding box center [980, 619] width 132 height 24
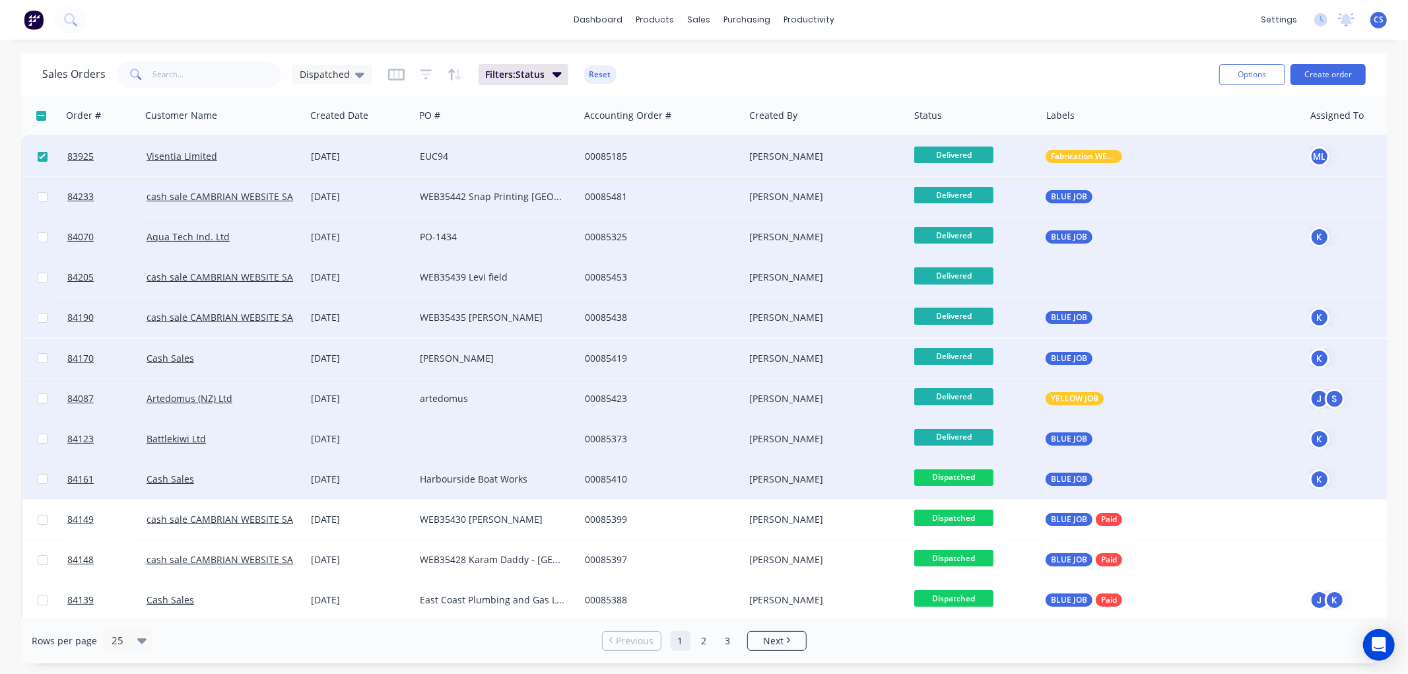
click at [968, 477] on span "Dispatched" at bounding box center [953, 477] width 79 height 17
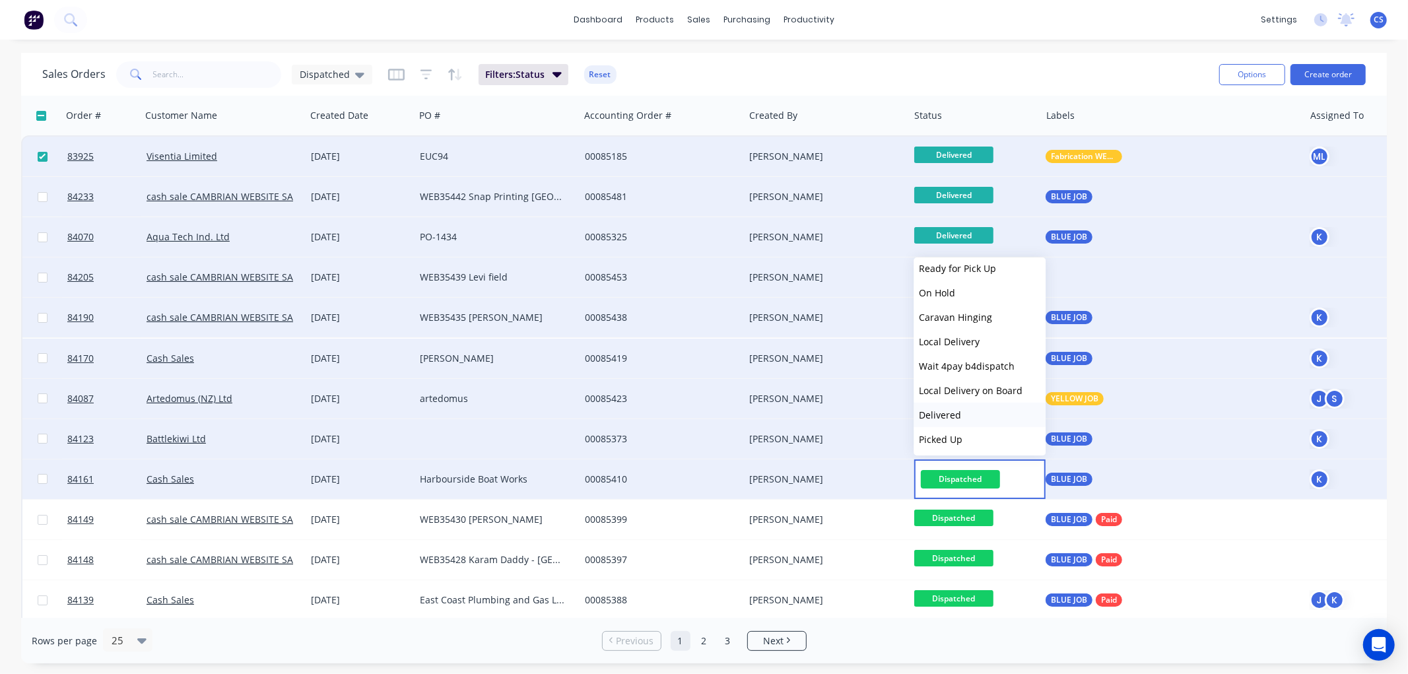
click at [961, 412] on button "Delivered" at bounding box center [980, 415] width 132 height 24
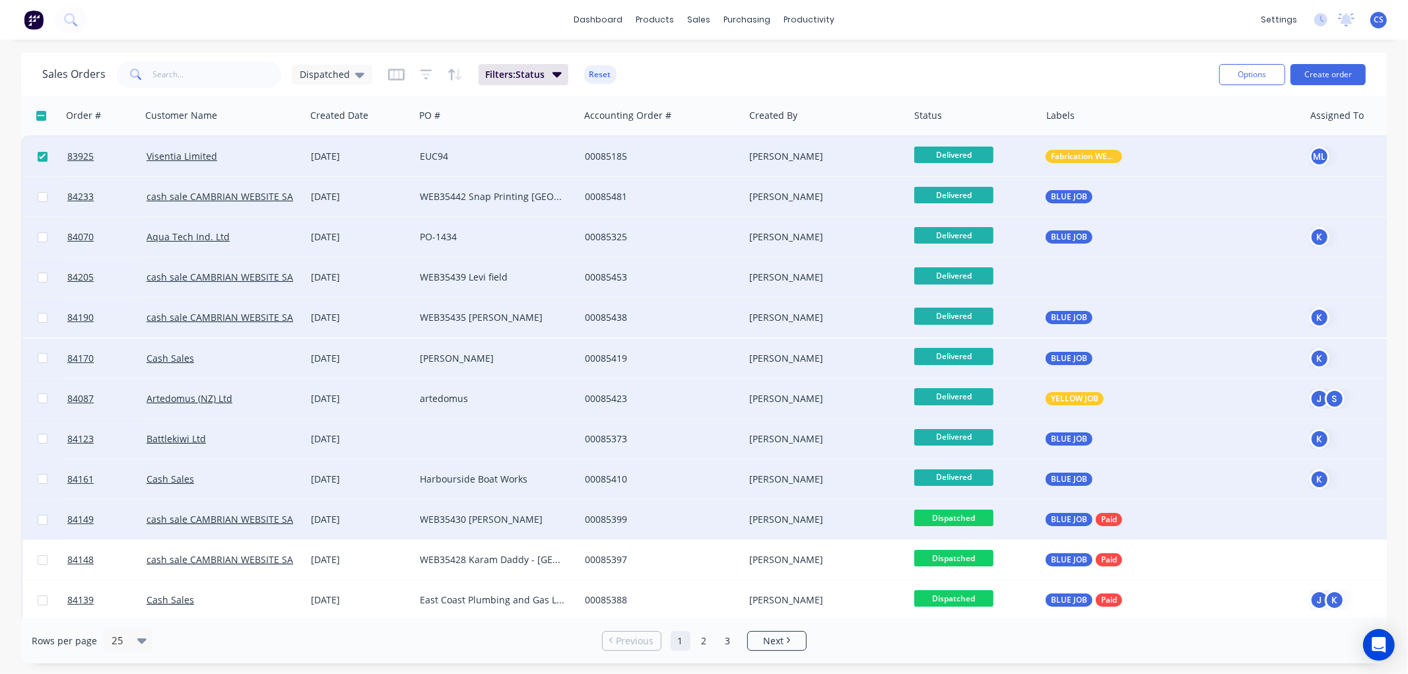
click at [969, 520] on span "Dispatched" at bounding box center [953, 518] width 79 height 17
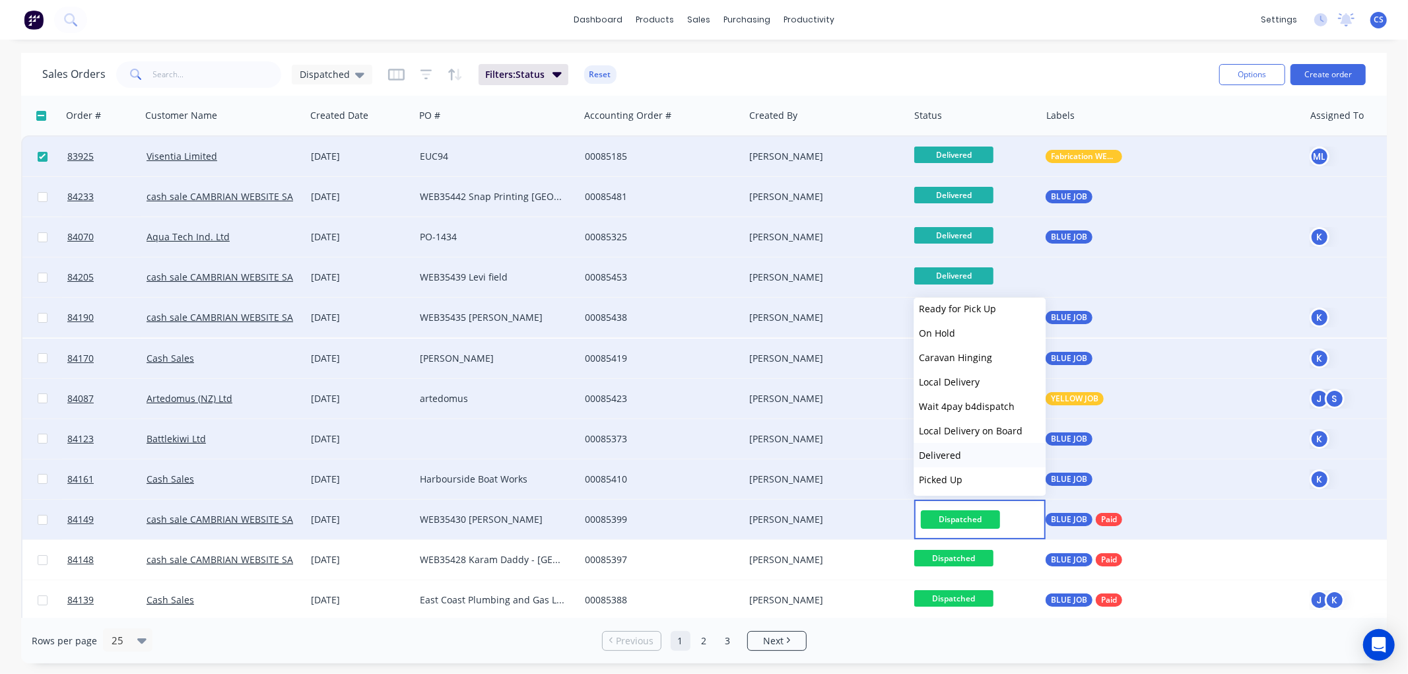
click at [956, 455] on span "Delivered" at bounding box center [940, 455] width 42 height 13
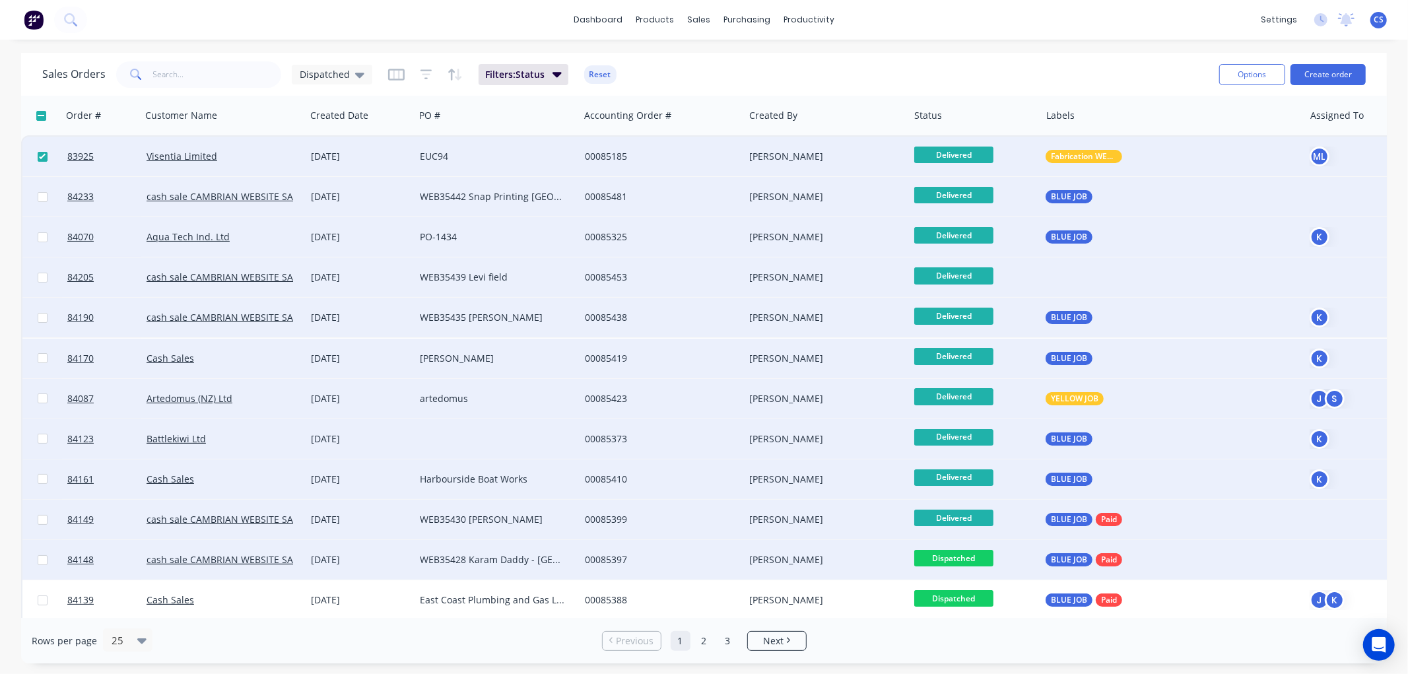
click at [964, 556] on span "Dispatched" at bounding box center [953, 558] width 79 height 17
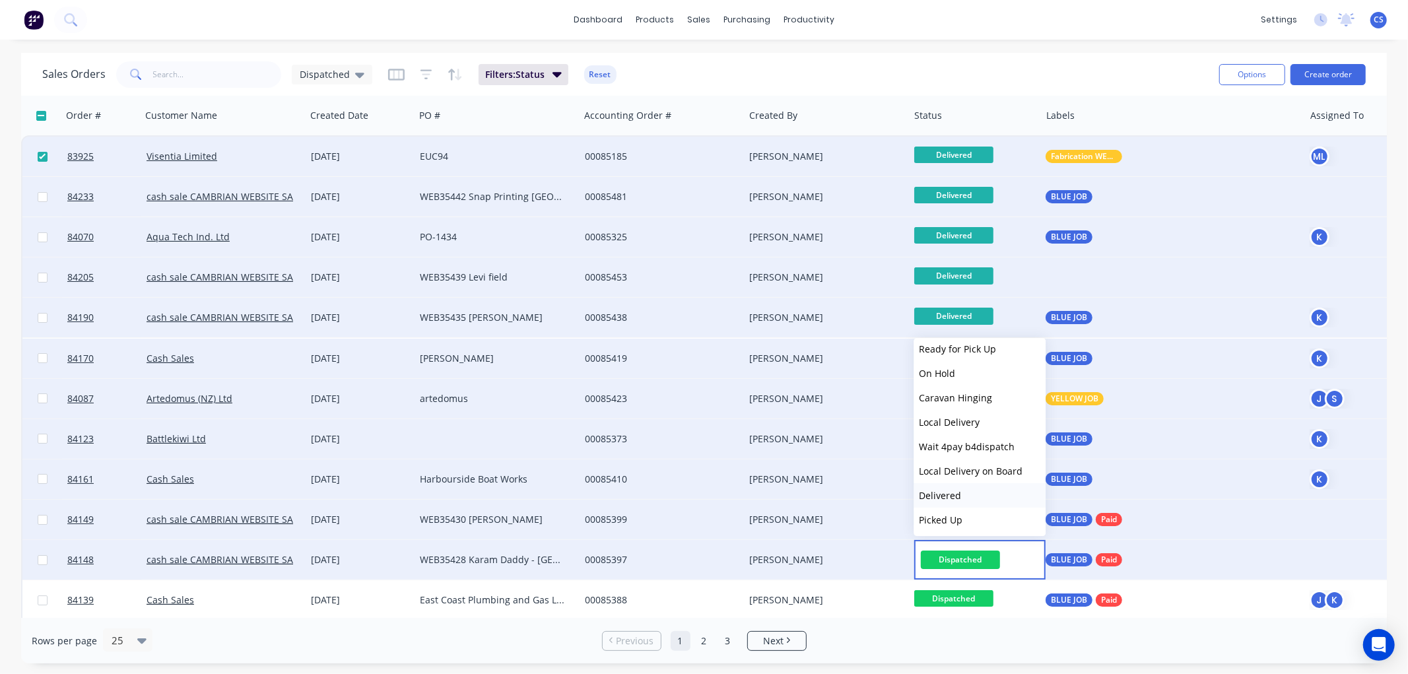
click at [956, 486] on button "Delivered" at bounding box center [980, 495] width 132 height 24
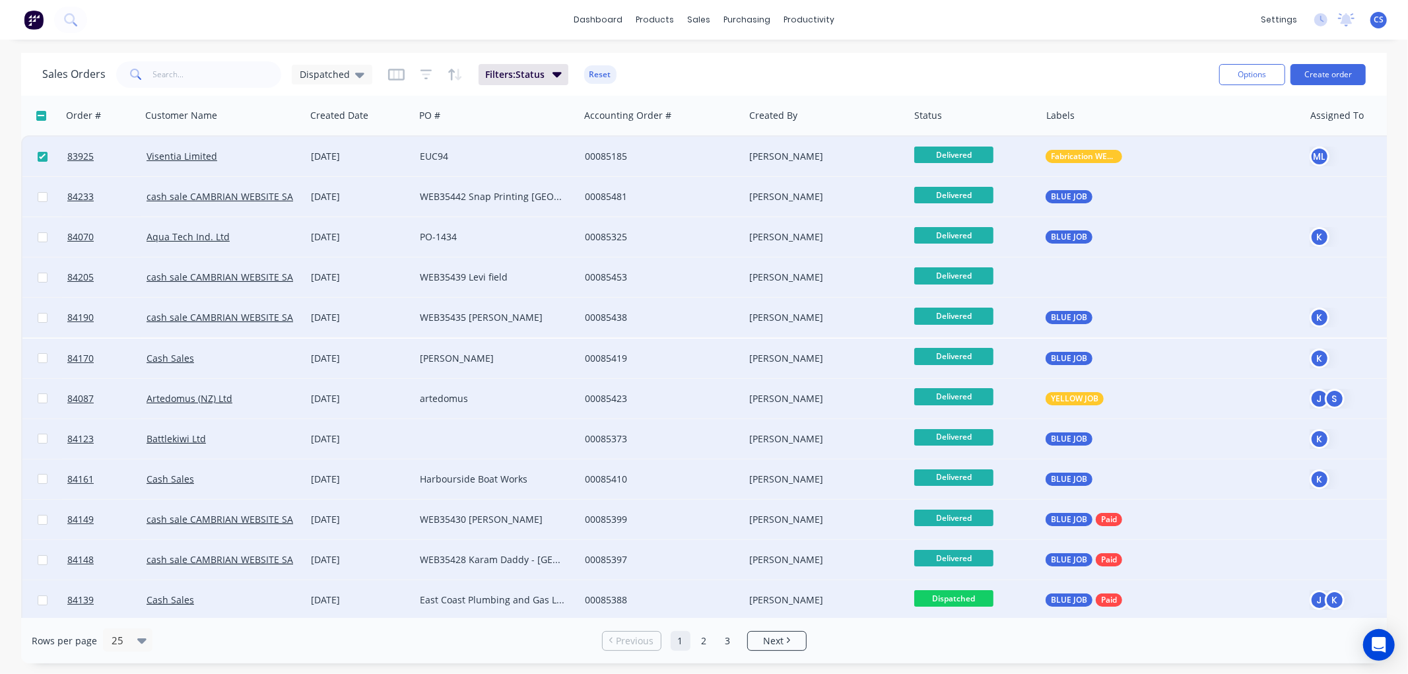
click at [964, 593] on span "Dispatched" at bounding box center [953, 598] width 79 height 17
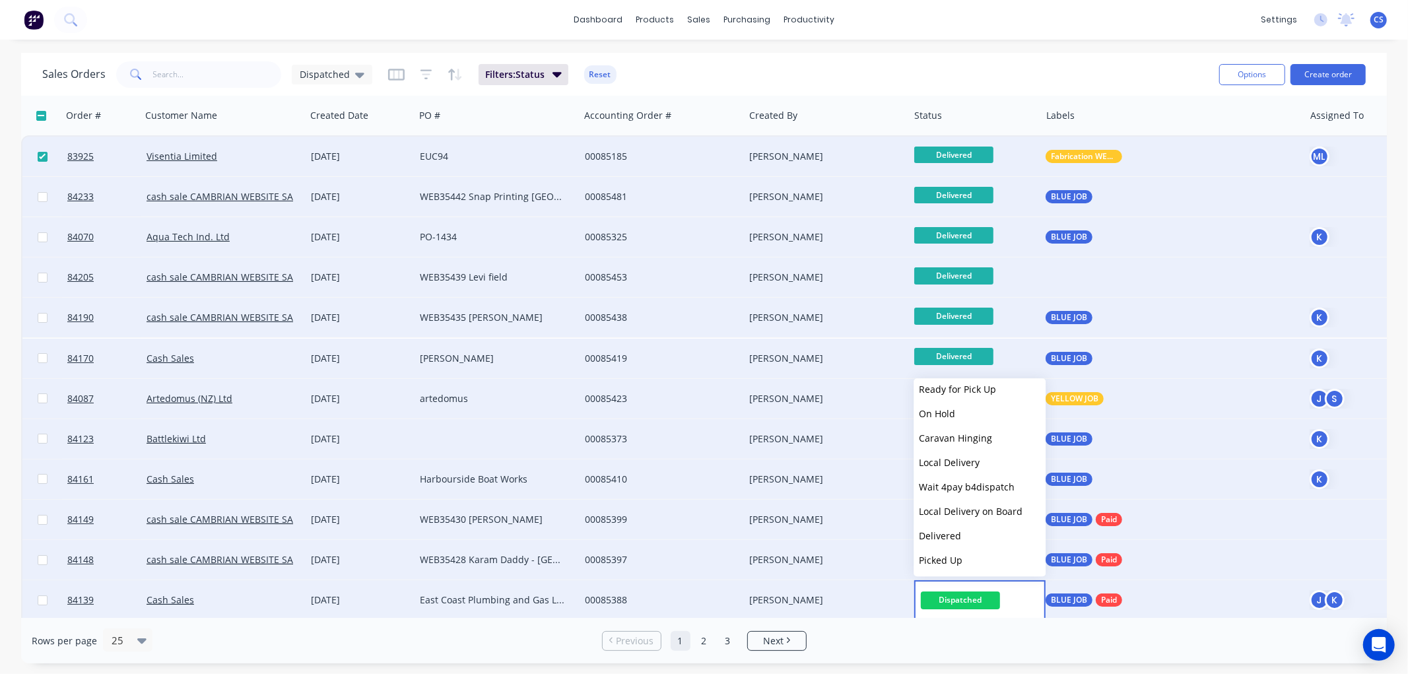
drag, startPoint x: 953, startPoint y: 529, endPoint x: 958, endPoint y: 524, distance: 7.5
click at [953, 529] on span "Delivered" at bounding box center [940, 535] width 42 height 13
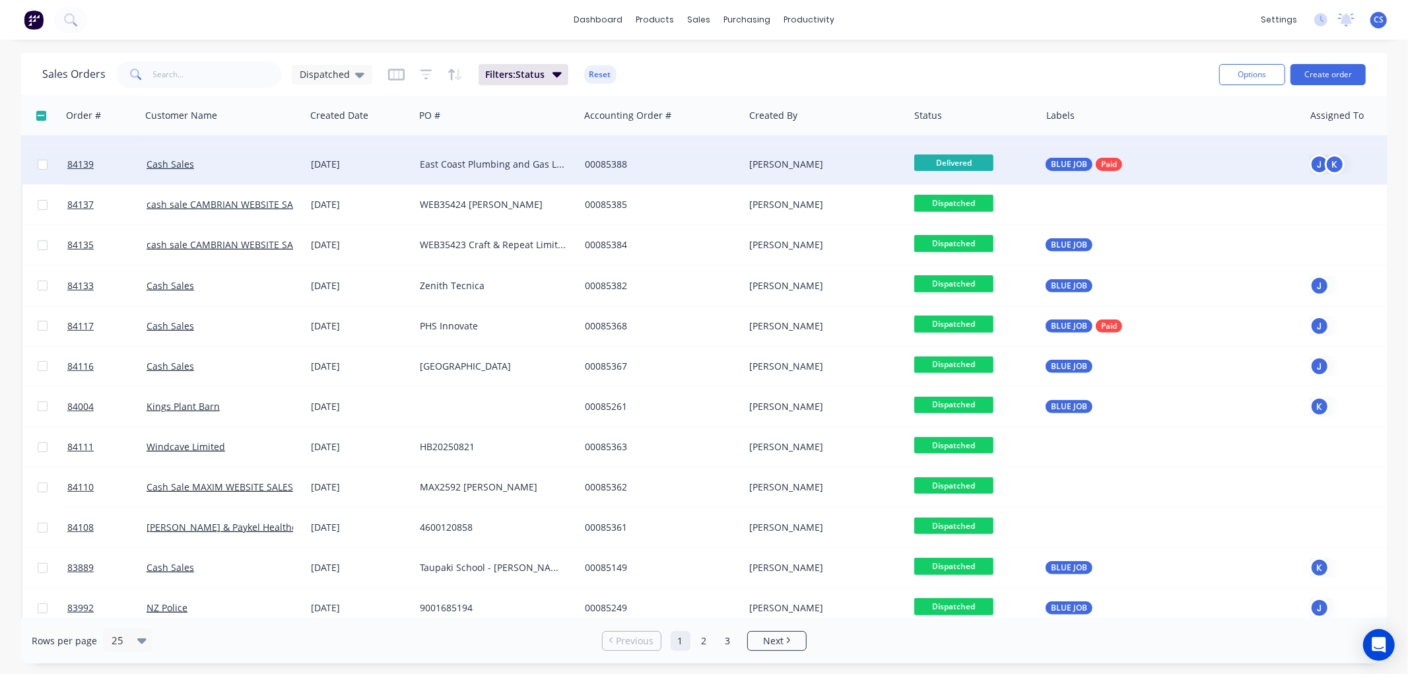
scroll to position [438, 0]
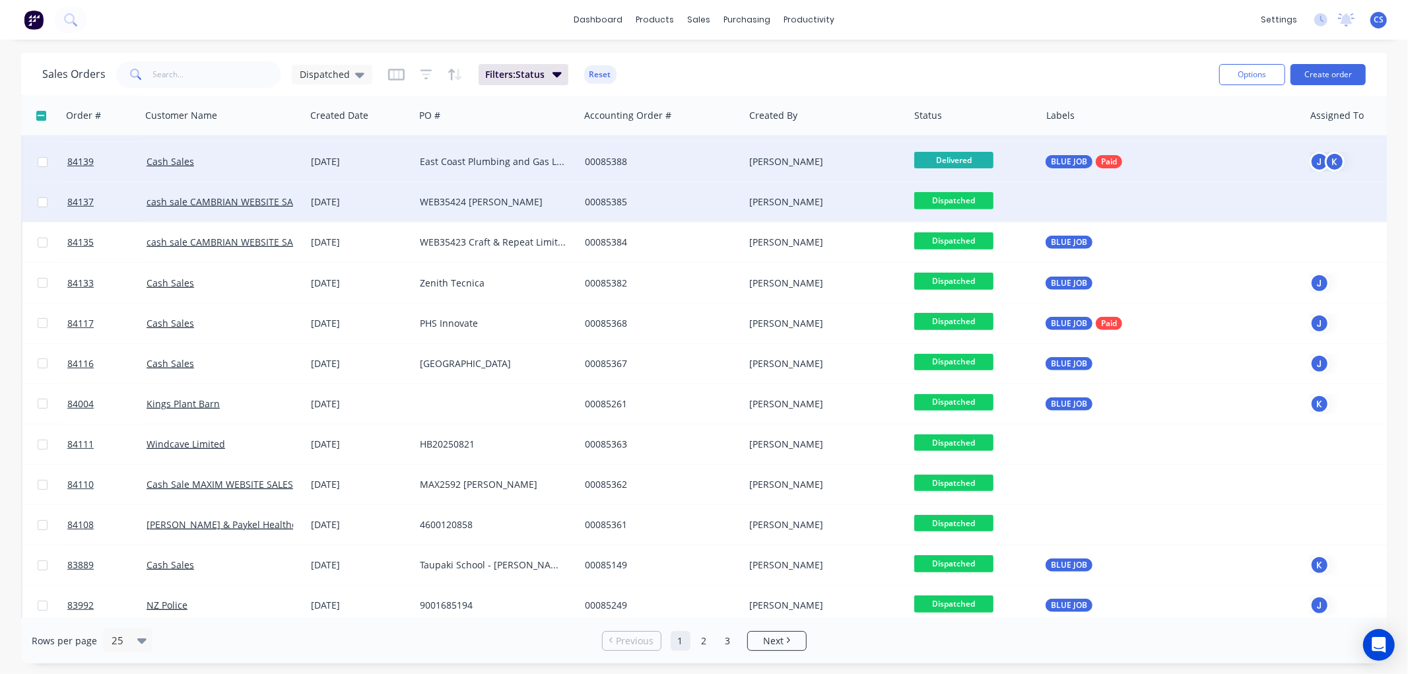
click at [974, 205] on span "Dispatched" at bounding box center [953, 200] width 79 height 17
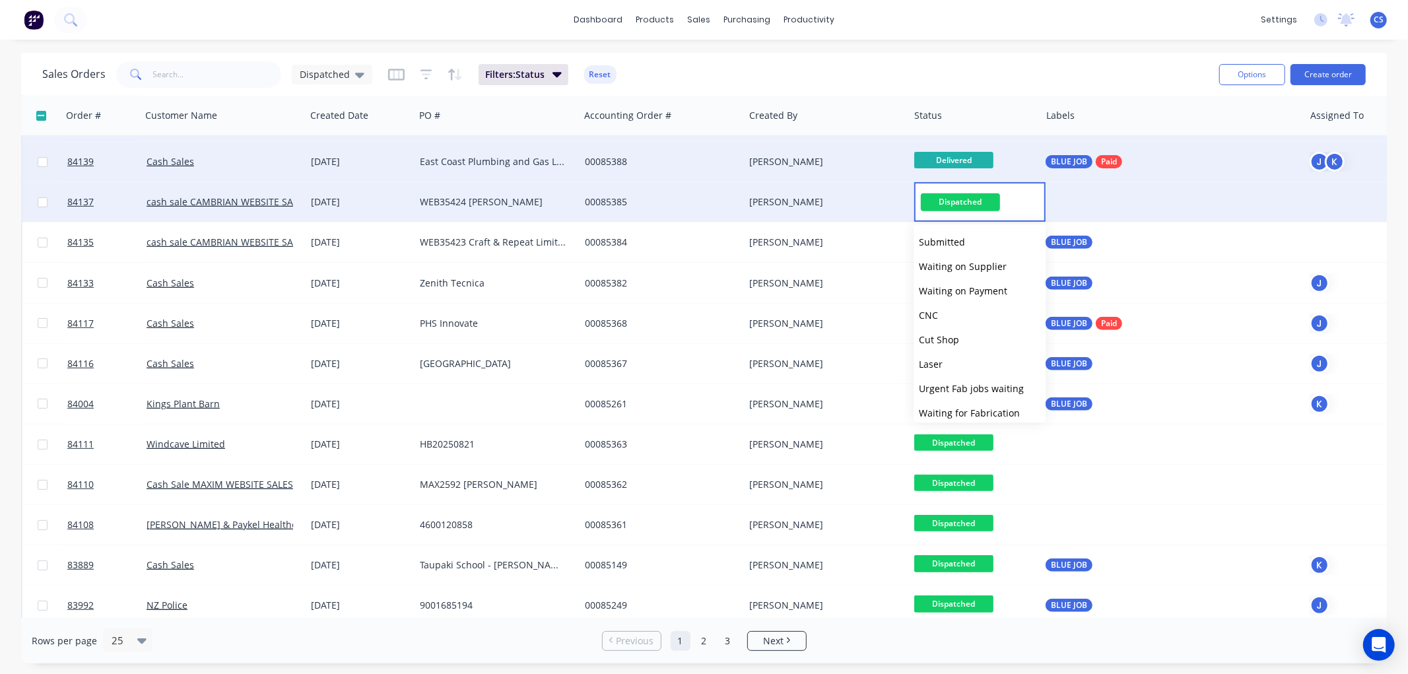
scroll to position [446, 0]
click at [952, 379] on span "Delivered" at bounding box center [940, 382] width 42 height 13
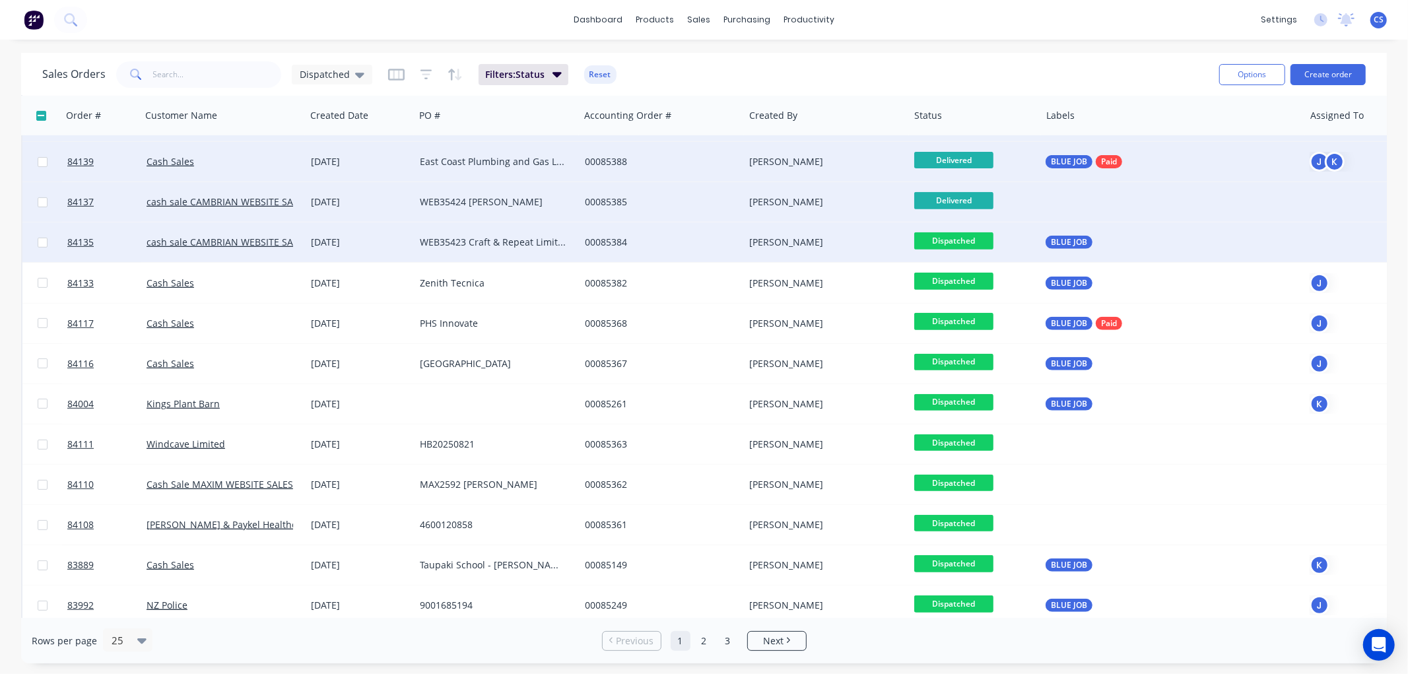
click at [964, 241] on span "Dispatched" at bounding box center [953, 240] width 79 height 17
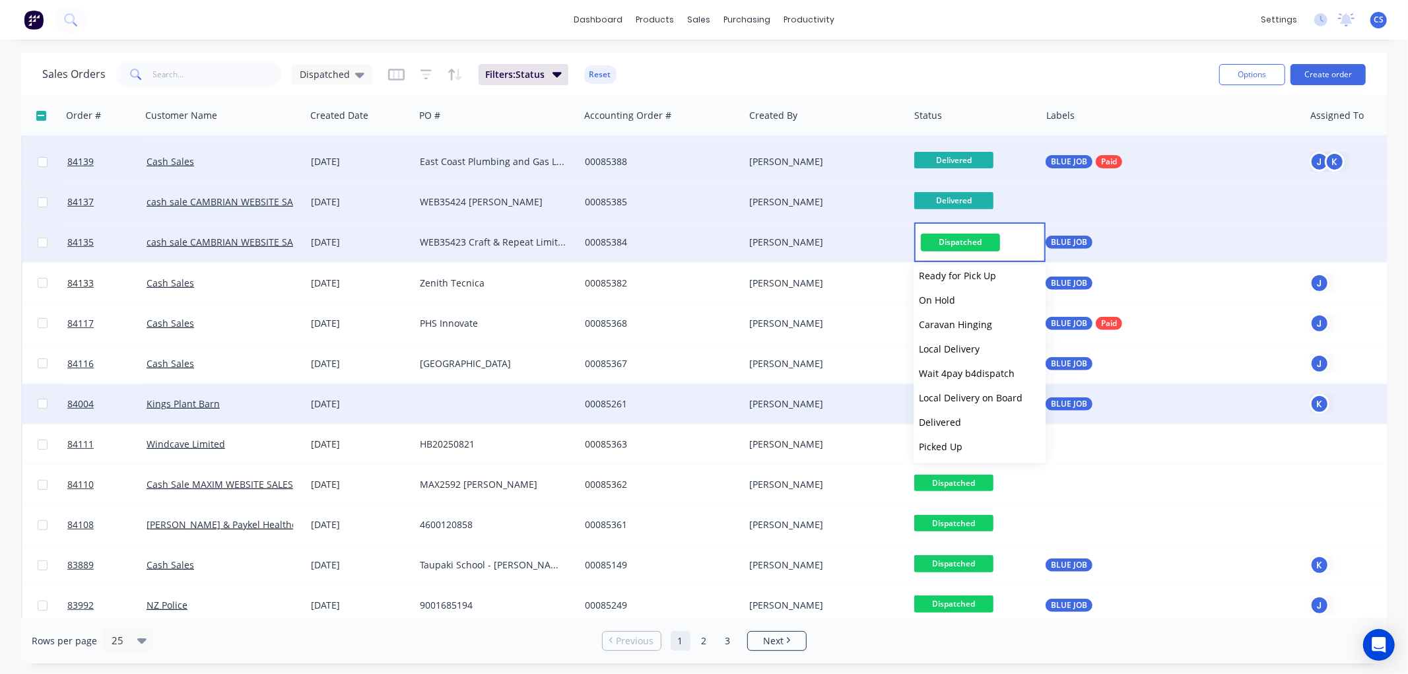
drag, startPoint x: 951, startPoint y: 419, endPoint x: 972, endPoint y: 414, distance: 21.6
click at [951, 419] on span "Delivered" at bounding box center [940, 422] width 42 height 13
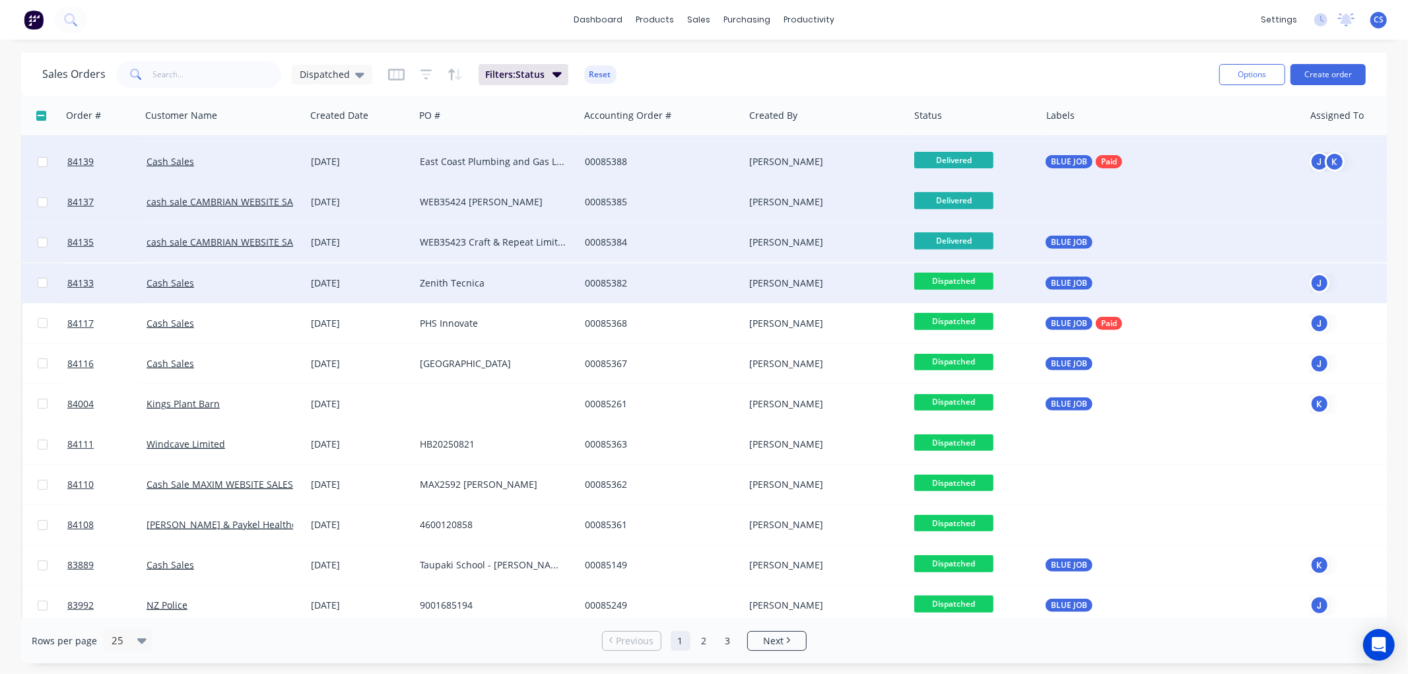
click at [966, 281] on span "Dispatched" at bounding box center [953, 281] width 79 height 17
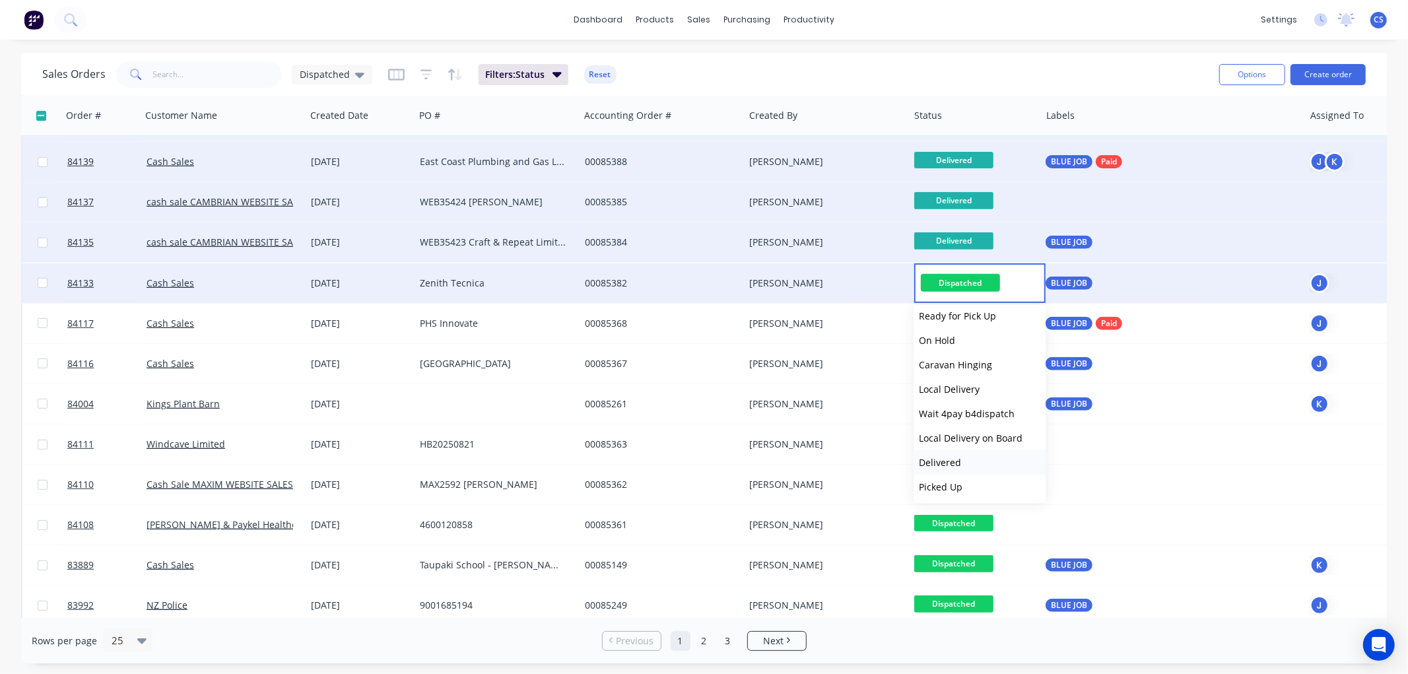
click at [941, 465] on span "Delivered" at bounding box center [940, 462] width 42 height 13
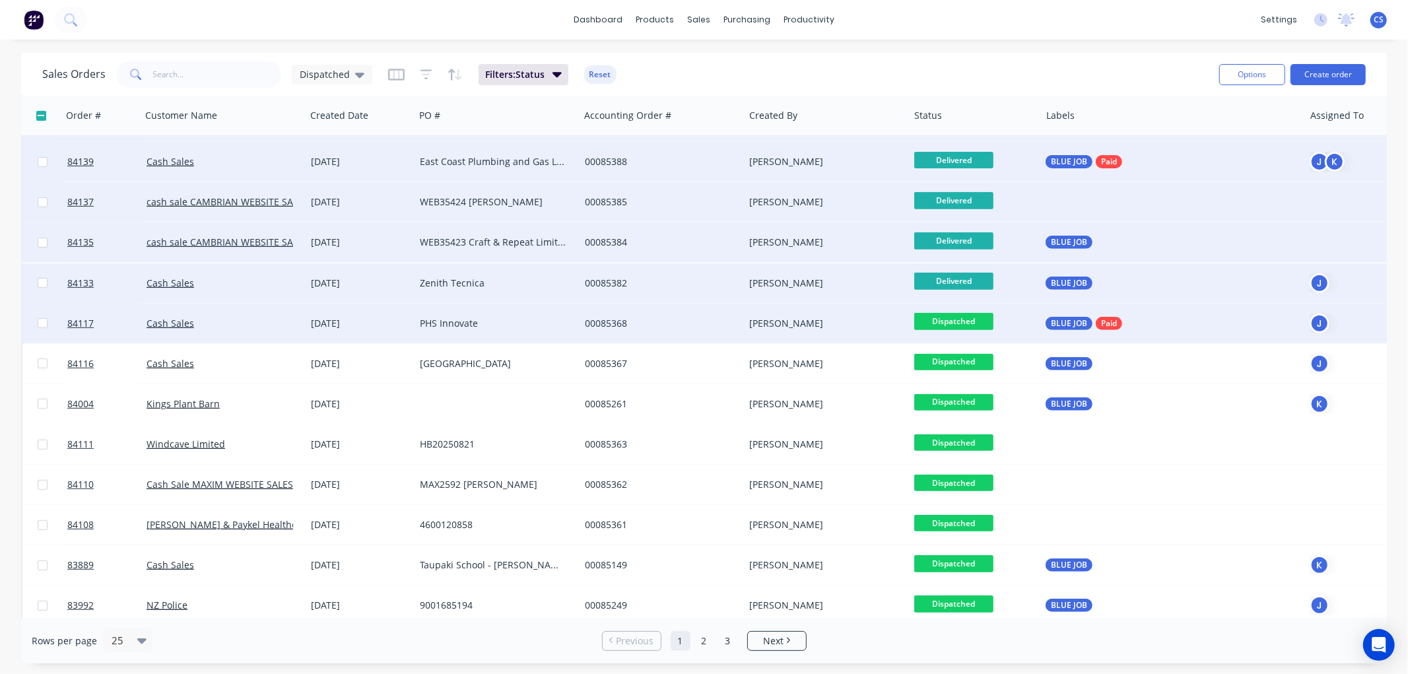
click at [965, 319] on span "Dispatched" at bounding box center [953, 321] width 79 height 17
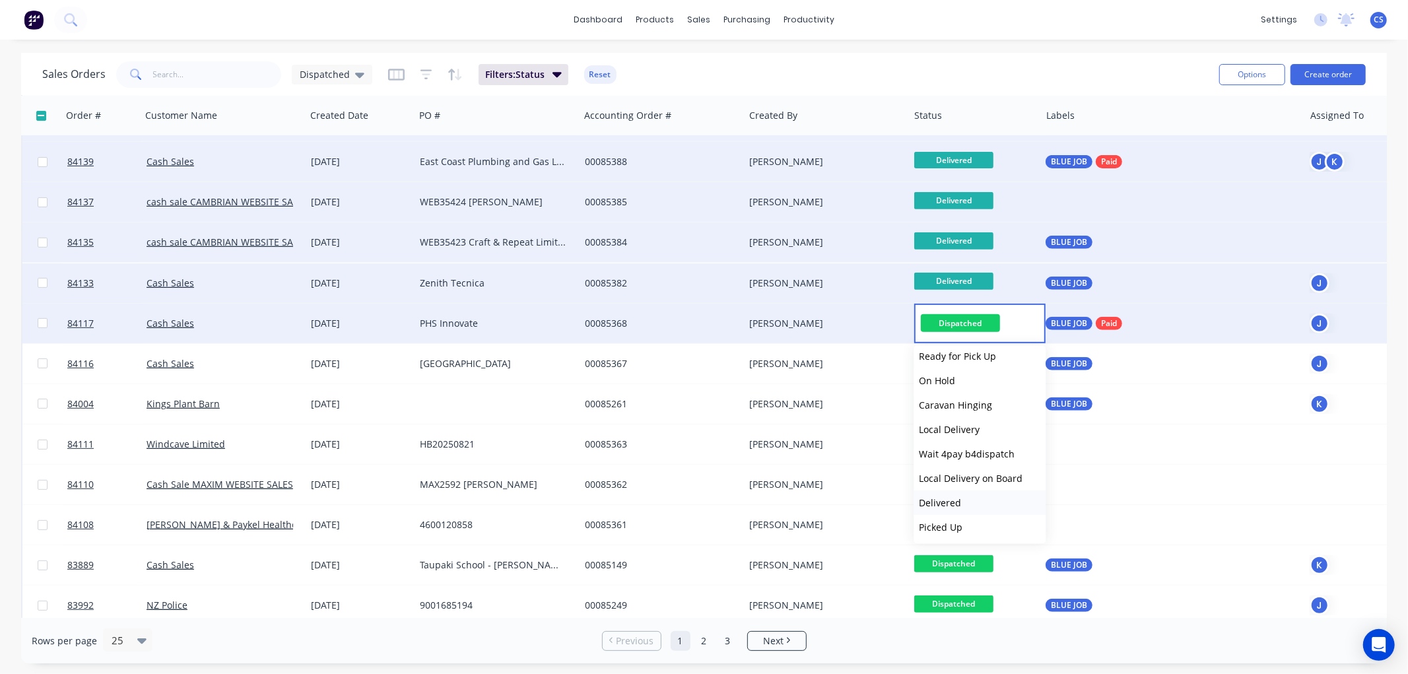
click at [953, 496] on span "Delivered" at bounding box center [940, 502] width 42 height 13
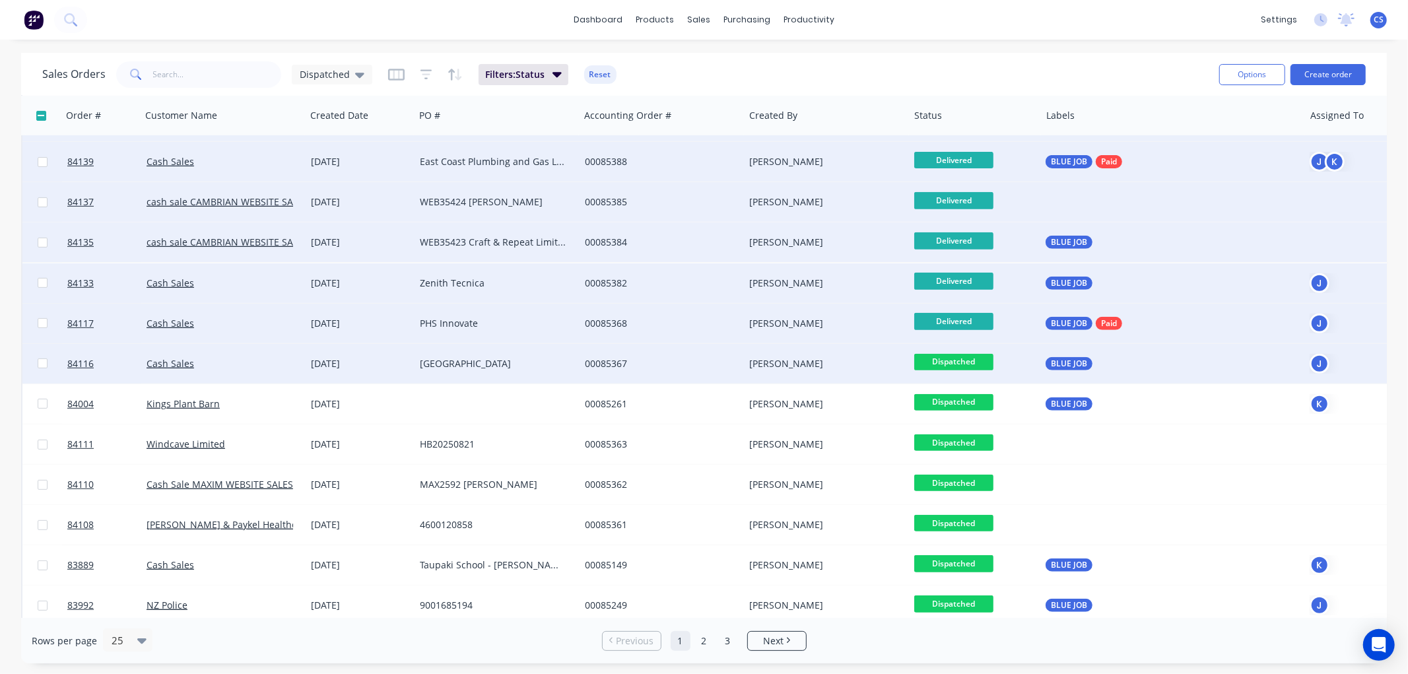
click at [964, 362] on span "Dispatched" at bounding box center [953, 362] width 79 height 17
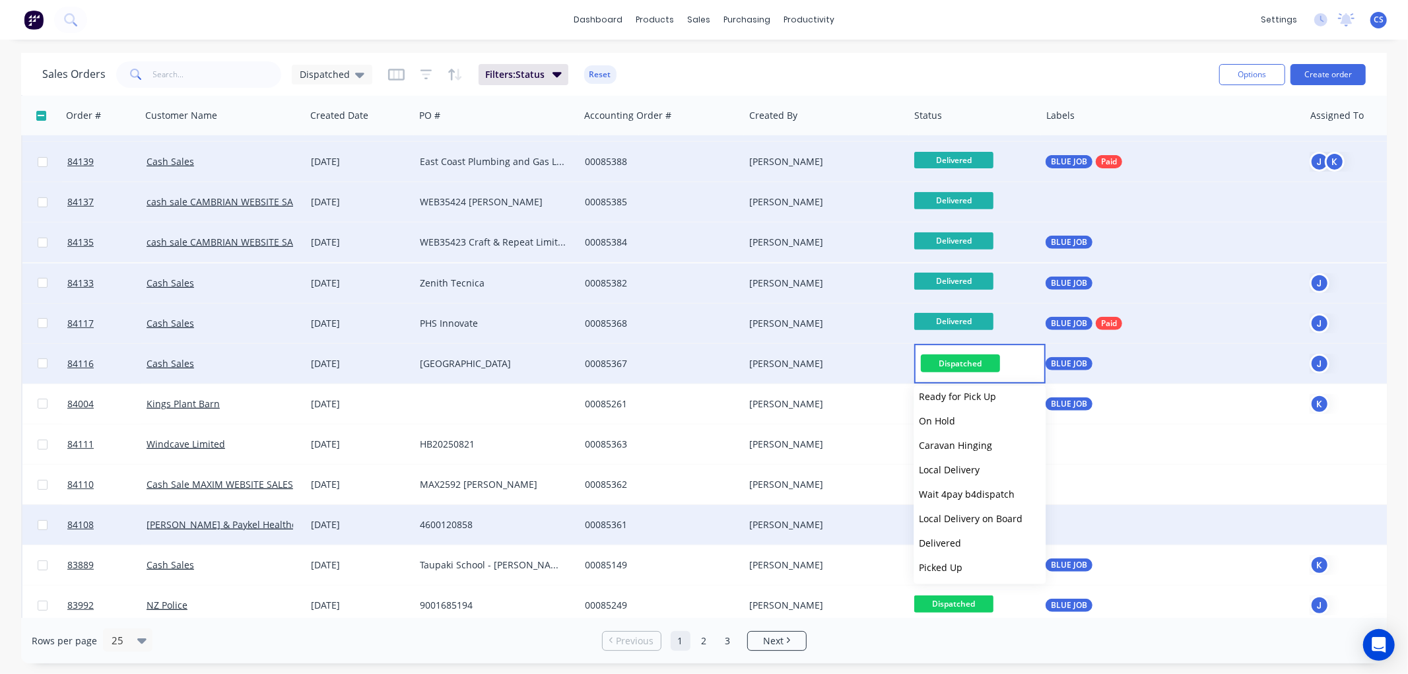
click at [964, 538] on button "Delivered" at bounding box center [980, 543] width 132 height 24
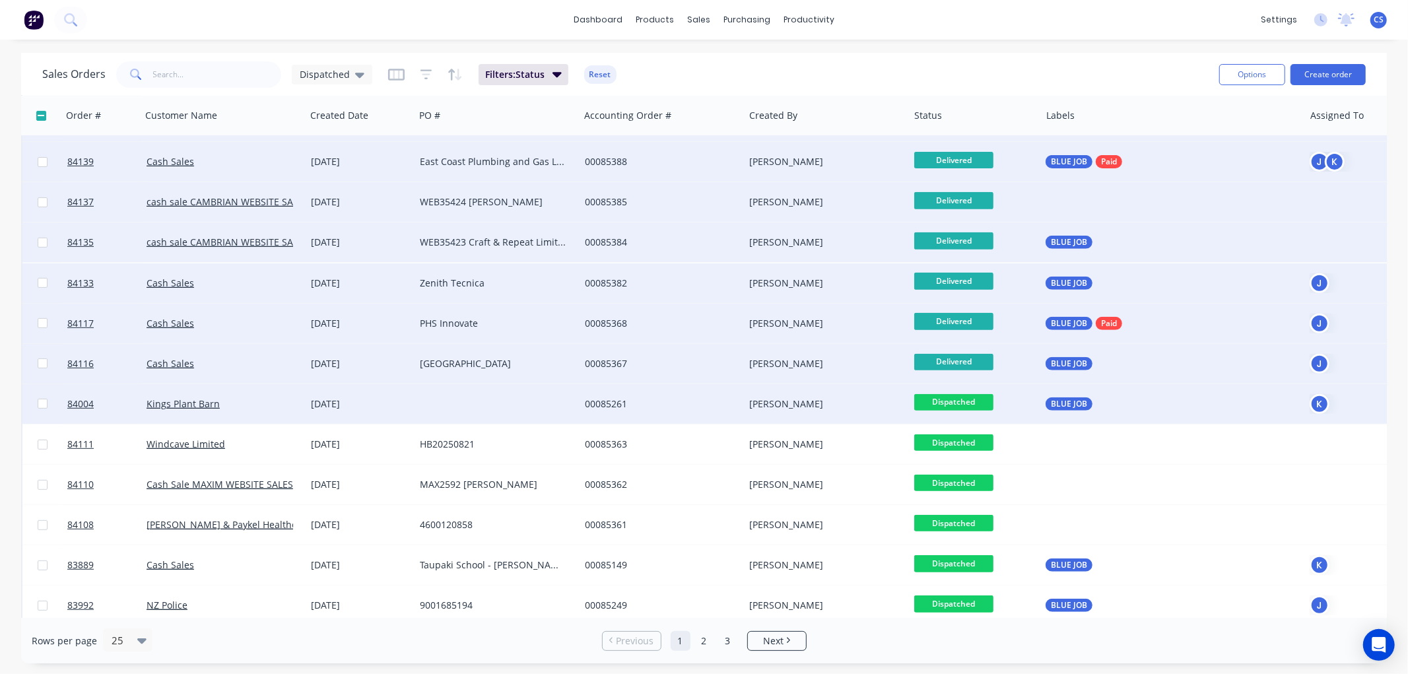
click at [964, 403] on span "Dispatched" at bounding box center [953, 402] width 79 height 17
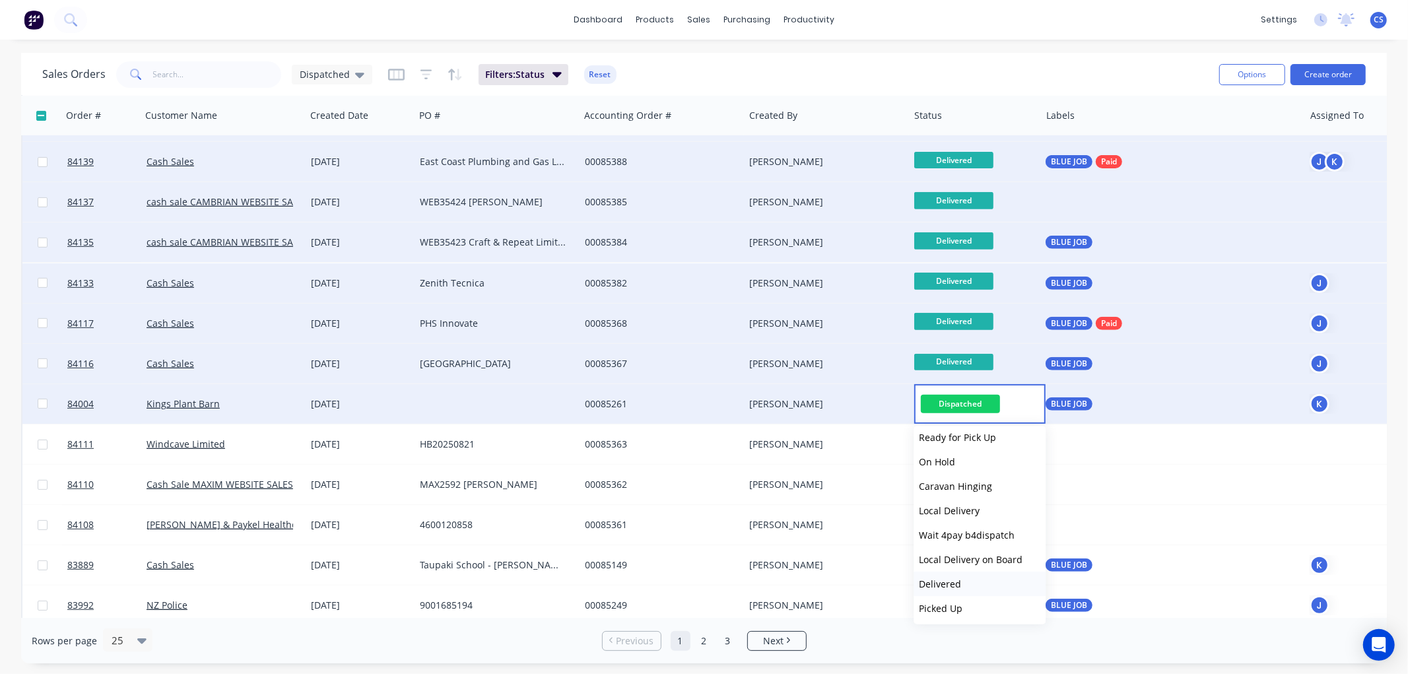
click at [958, 574] on button "Delivered" at bounding box center [980, 584] width 132 height 24
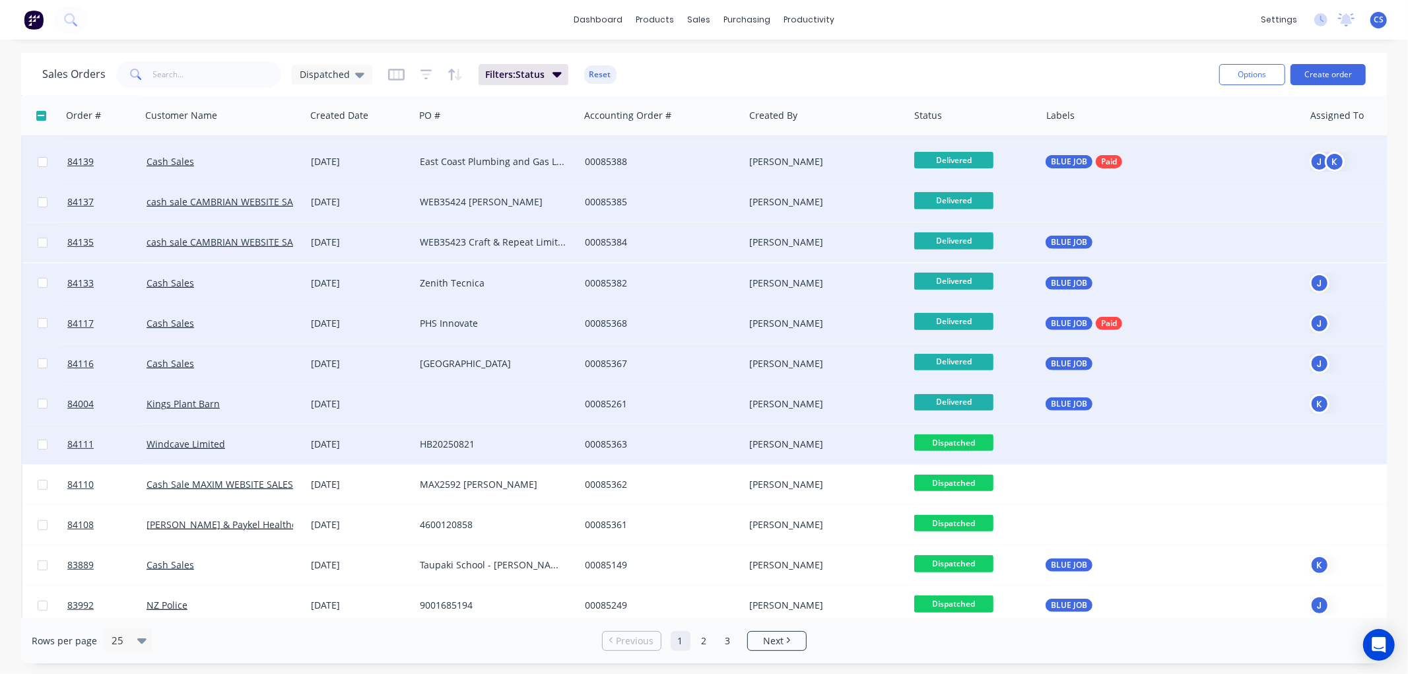
click at [964, 439] on span "Dispatched" at bounding box center [953, 442] width 79 height 17
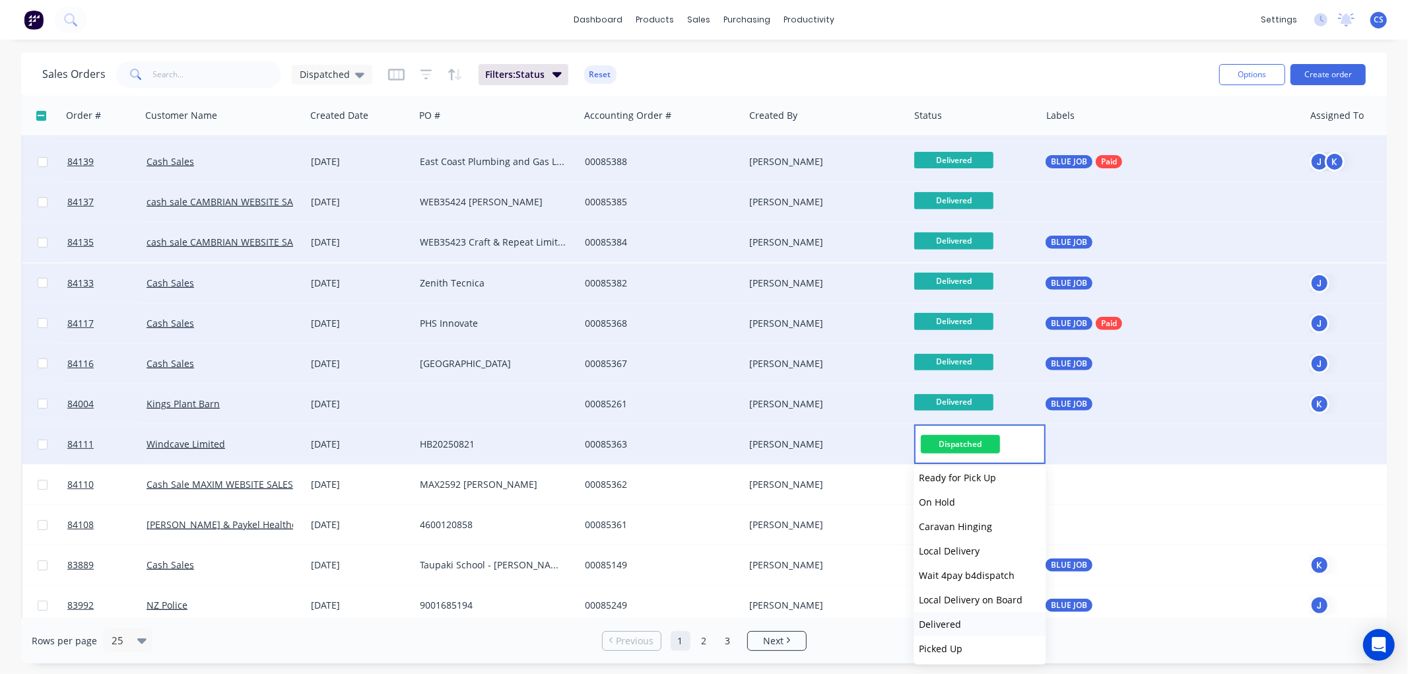
click at [946, 618] on span "Delivered" at bounding box center [940, 624] width 42 height 13
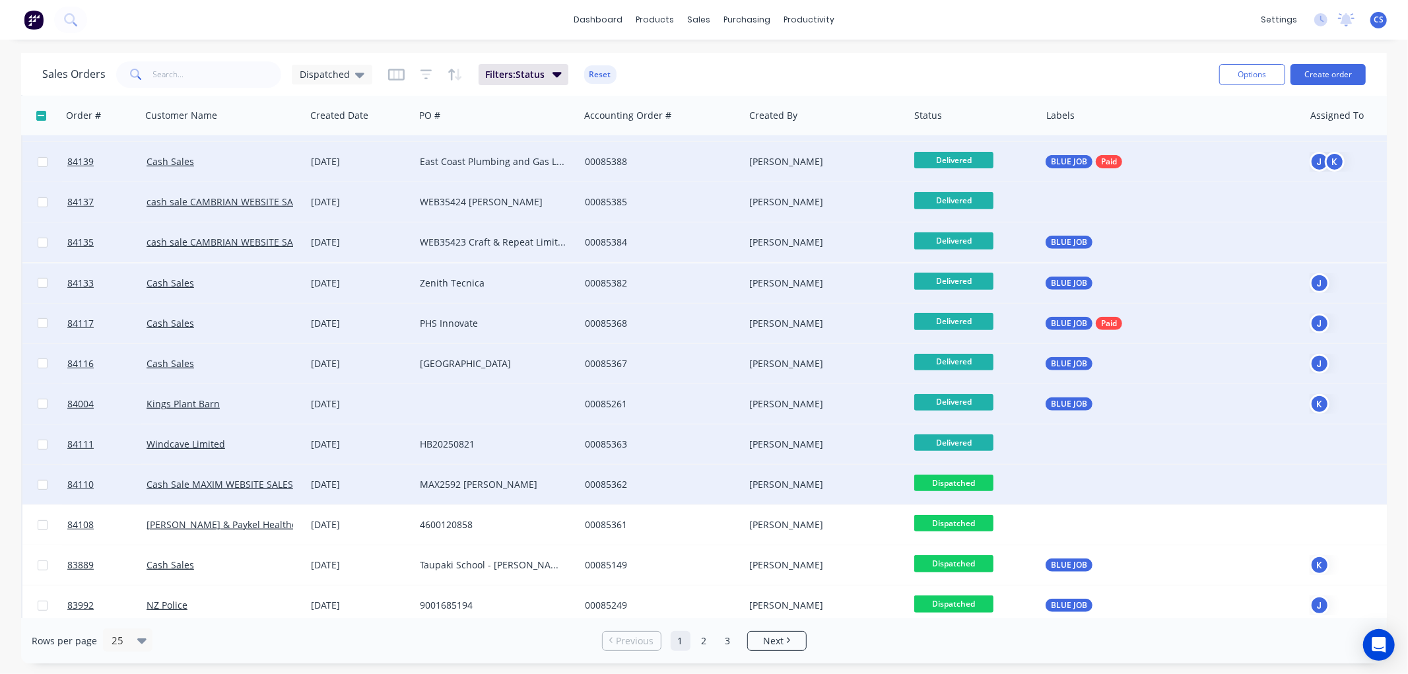
click at [967, 480] on span "Dispatched" at bounding box center [953, 483] width 79 height 17
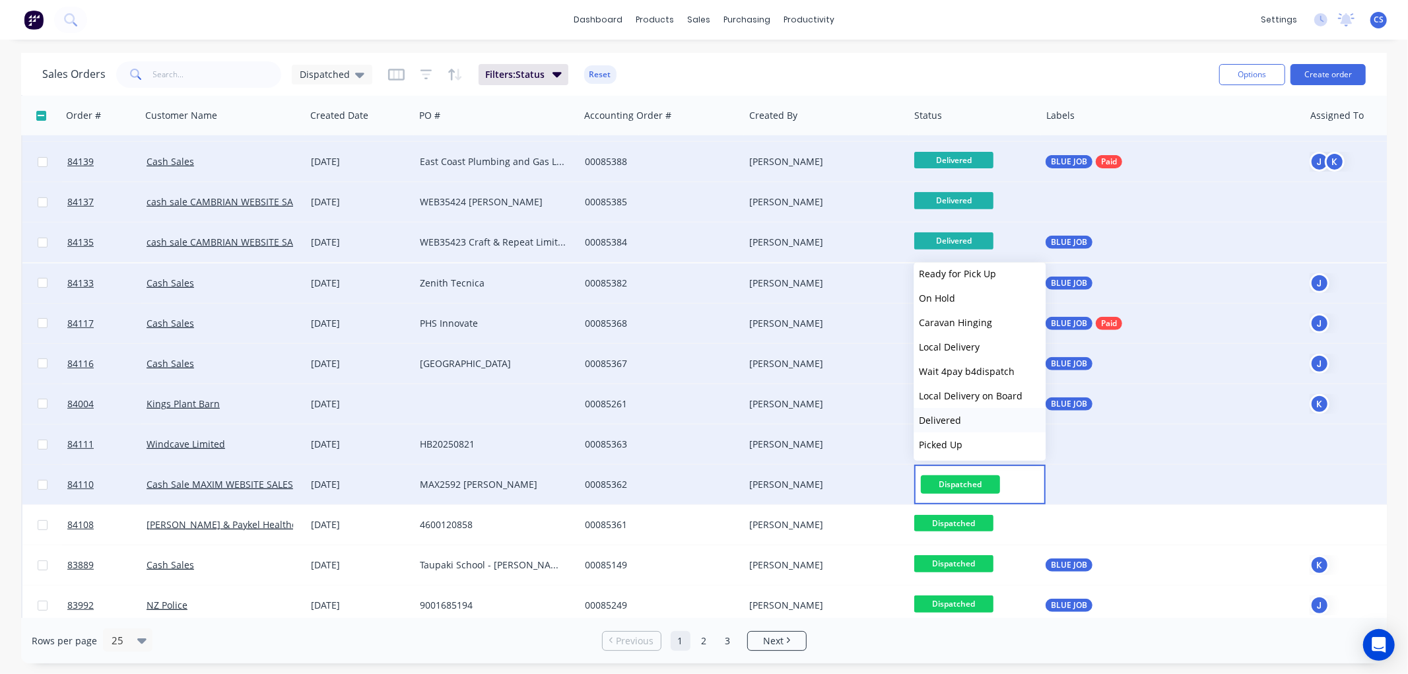
click at [960, 419] on button "Delivered" at bounding box center [980, 420] width 132 height 24
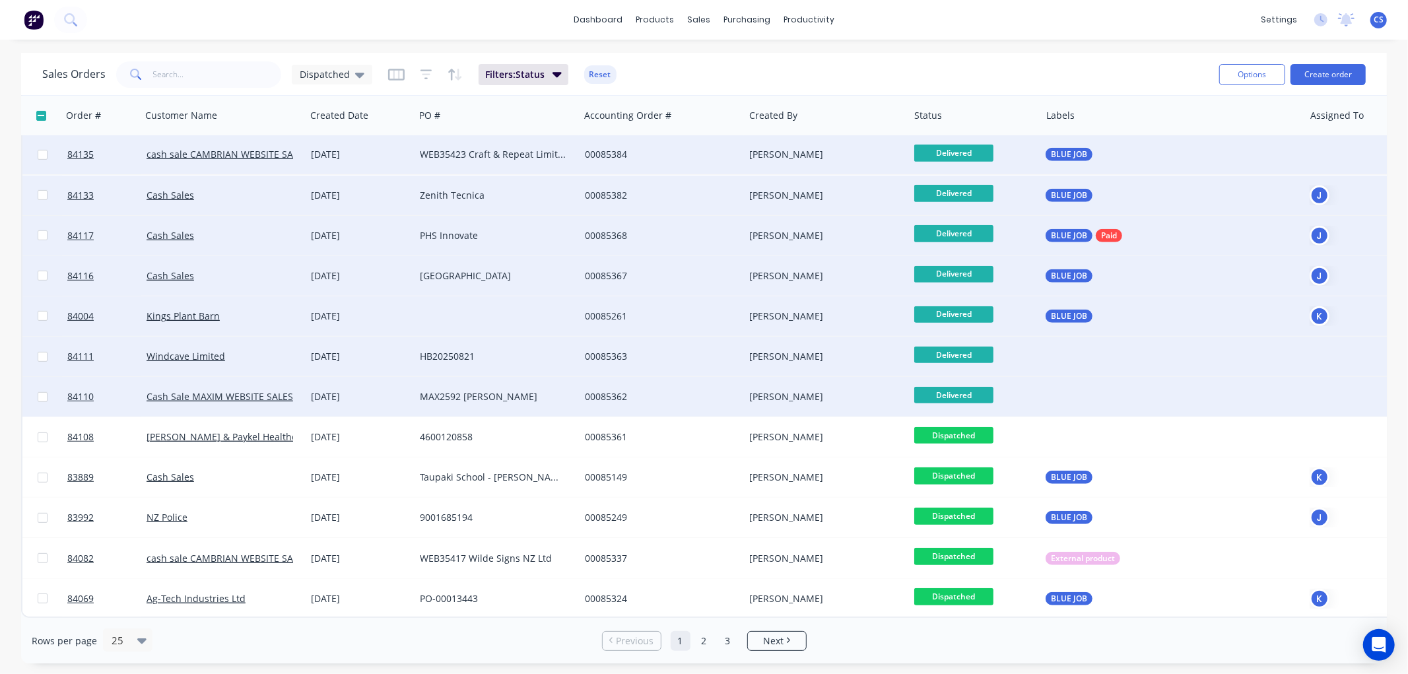
scroll to position [532, 0]
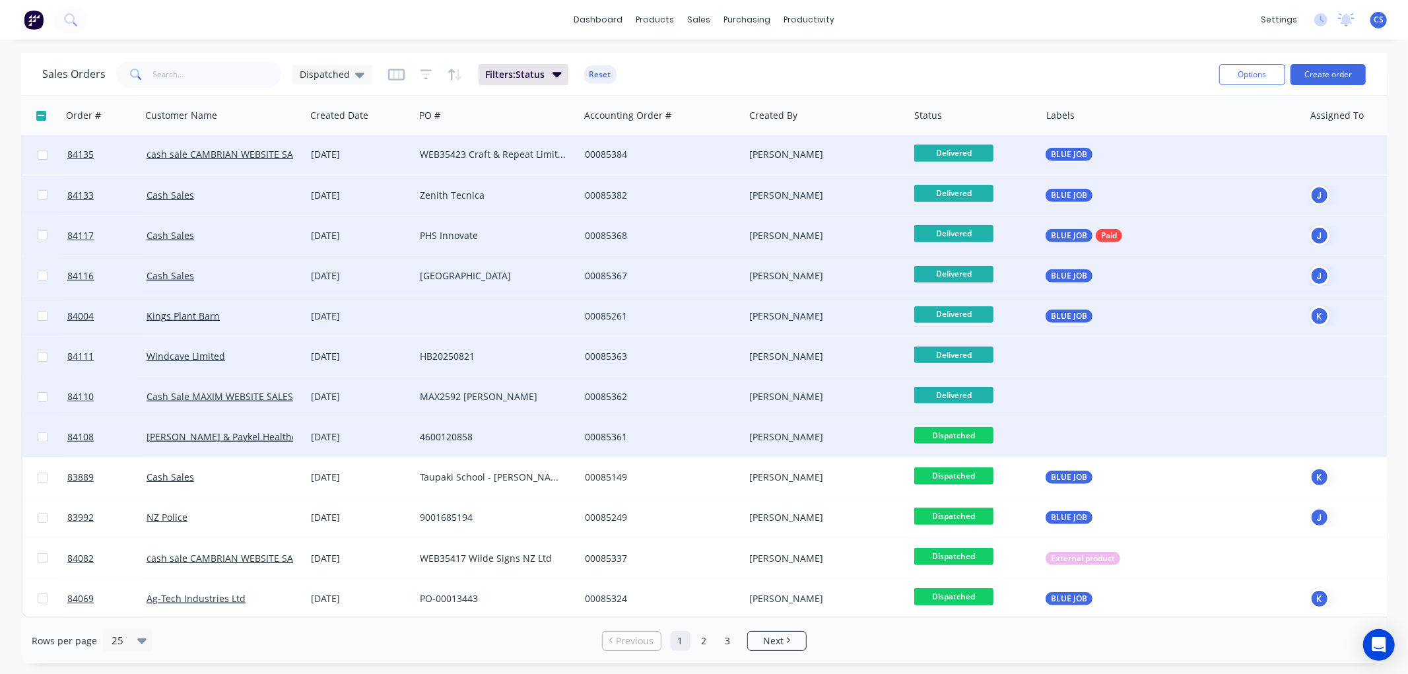
click at [962, 427] on span "Dispatched" at bounding box center [953, 435] width 79 height 17
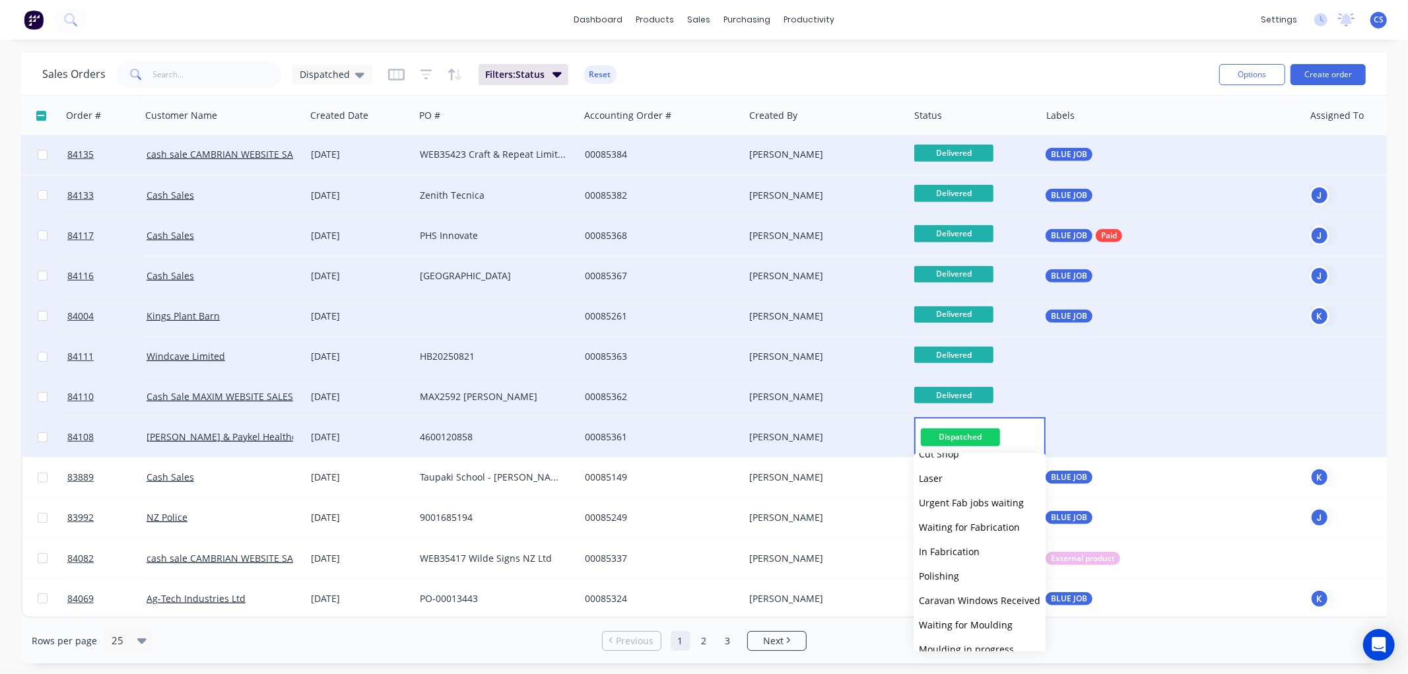
scroll to position [446, 0]
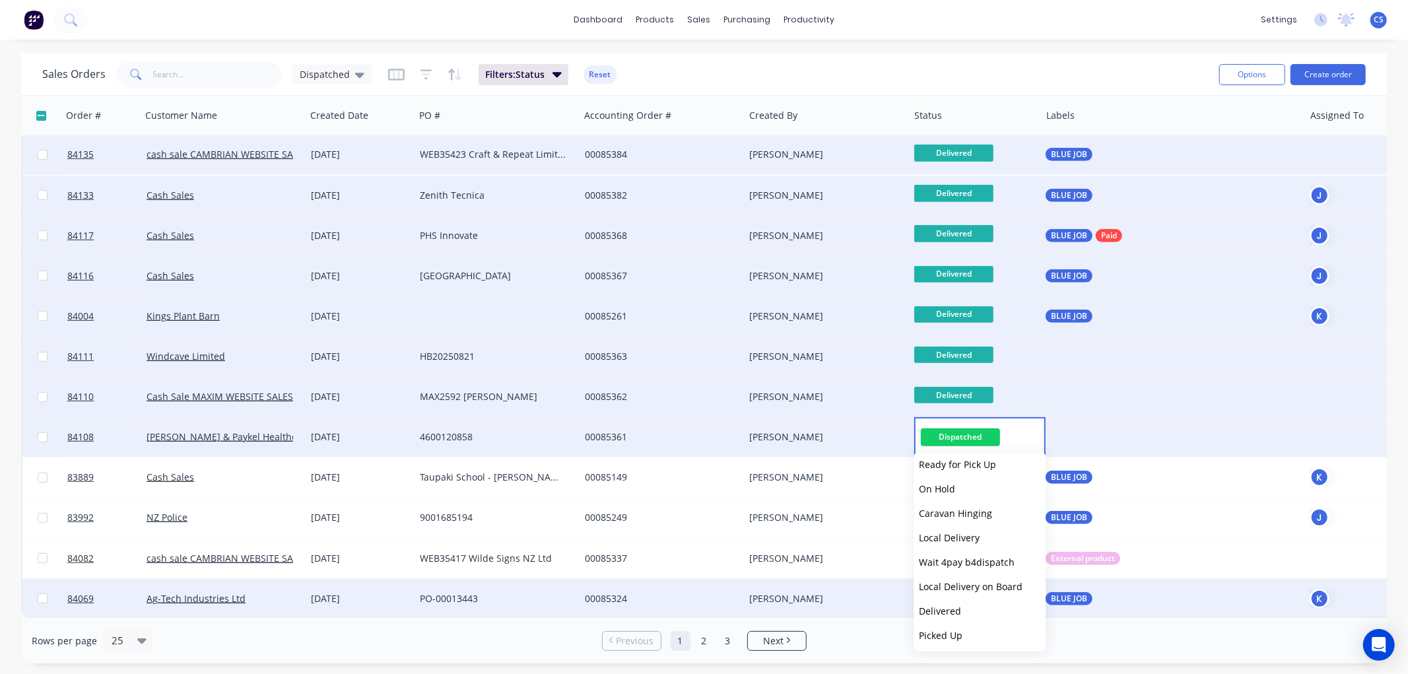
click at [949, 605] on span "Delivered" at bounding box center [940, 611] width 42 height 13
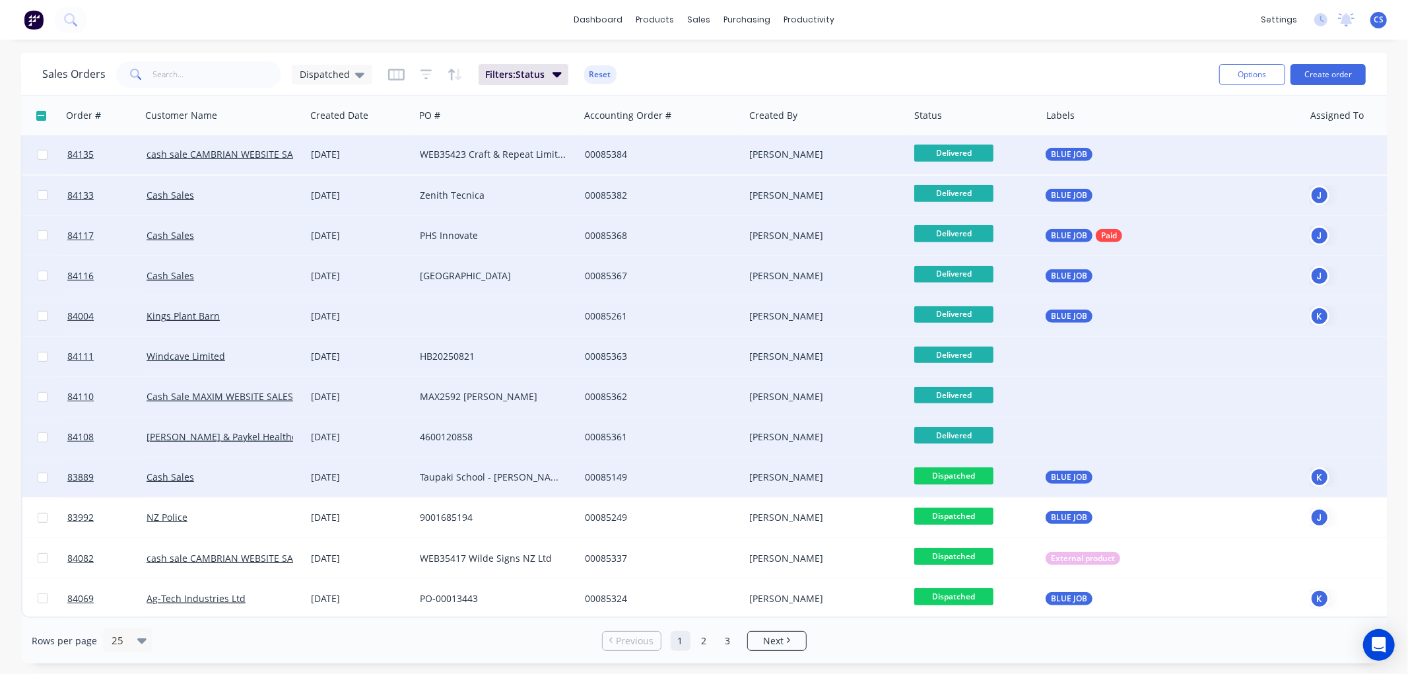
click at [953, 467] on span "Dispatched" at bounding box center [953, 475] width 79 height 17
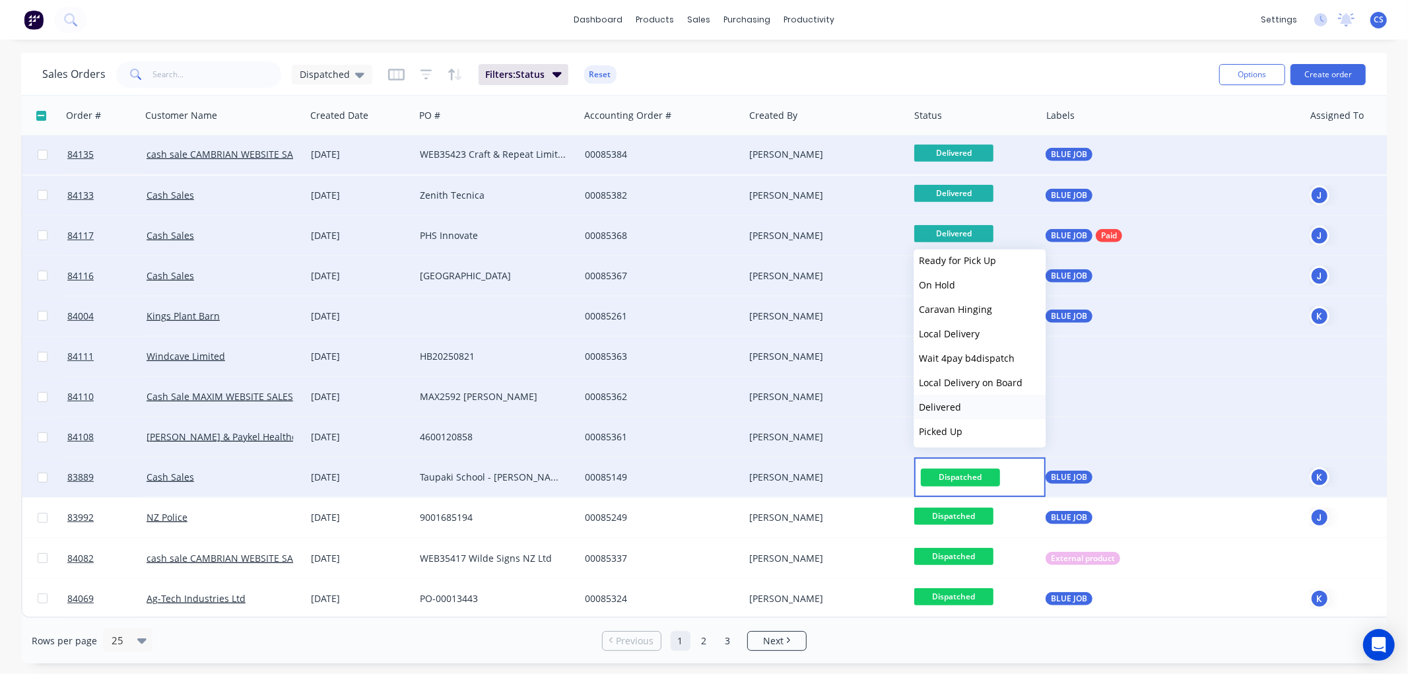
click at [951, 401] on span "Delivered" at bounding box center [940, 407] width 42 height 13
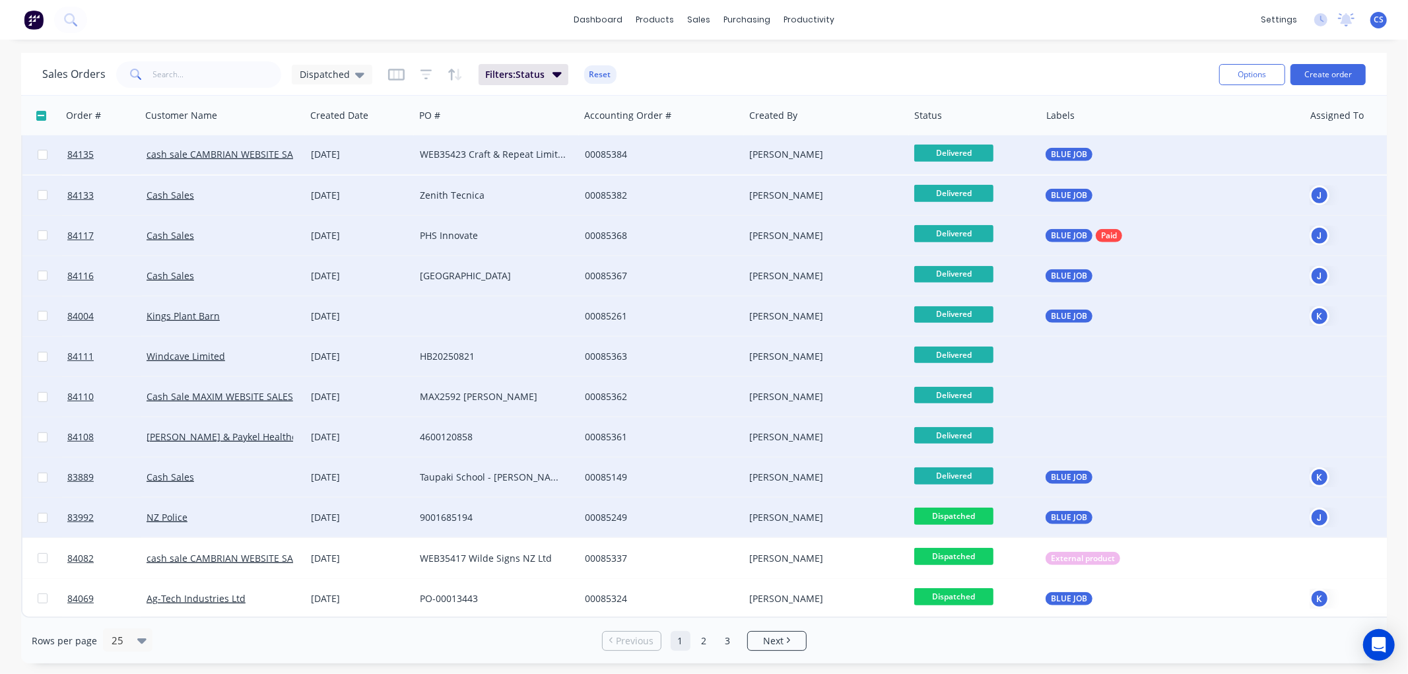
click at [961, 512] on span "Dispatched" at bounding box center [953, 516] width 79 height 17
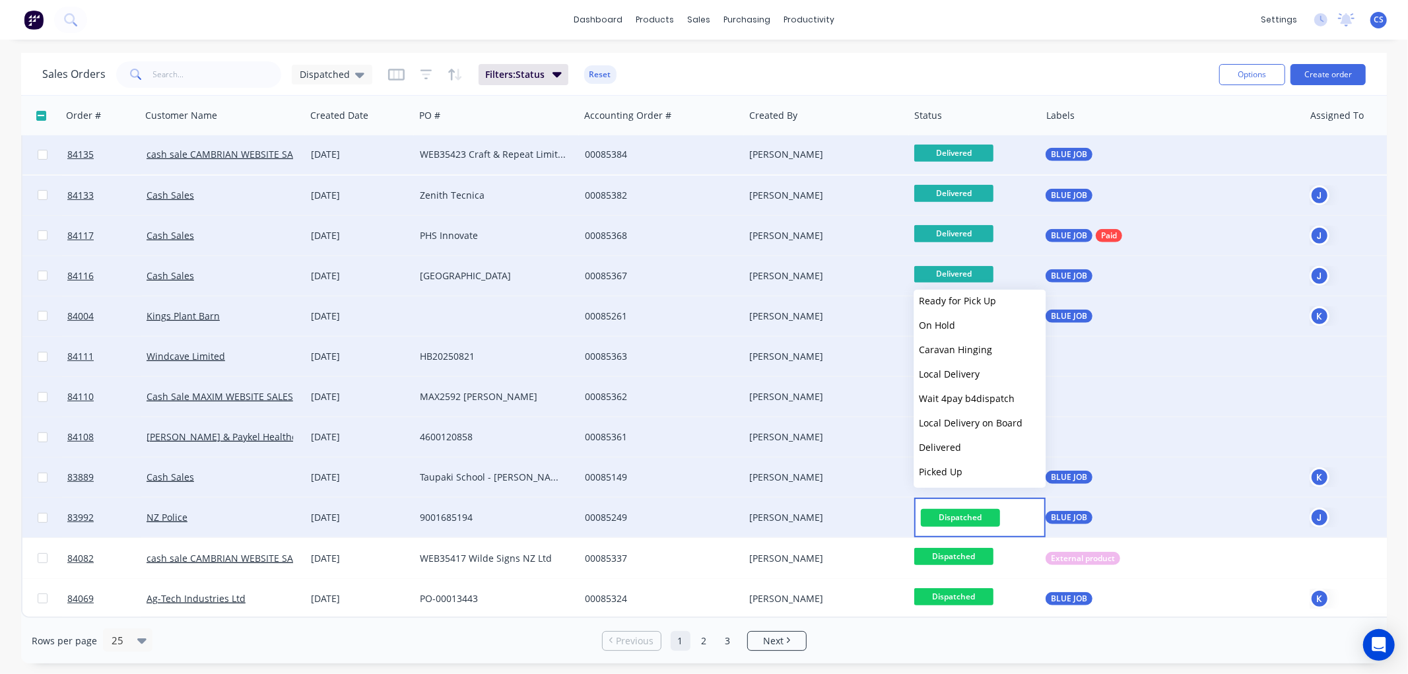
click at [953, 441] on span "Delivered" at bounding box center [940, 447] width 42 height 13
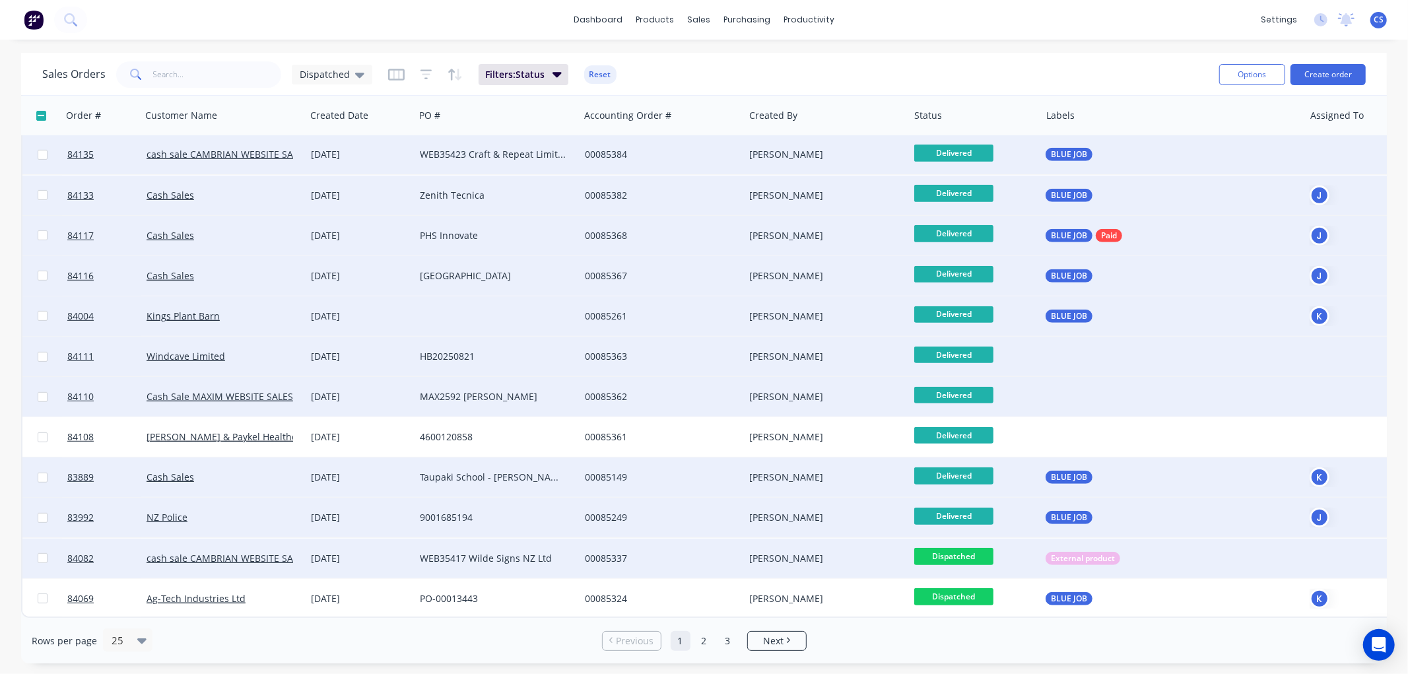
click at [965, 551] on span "Dispatched" at bounding box center [953, 556] width 79 height 17
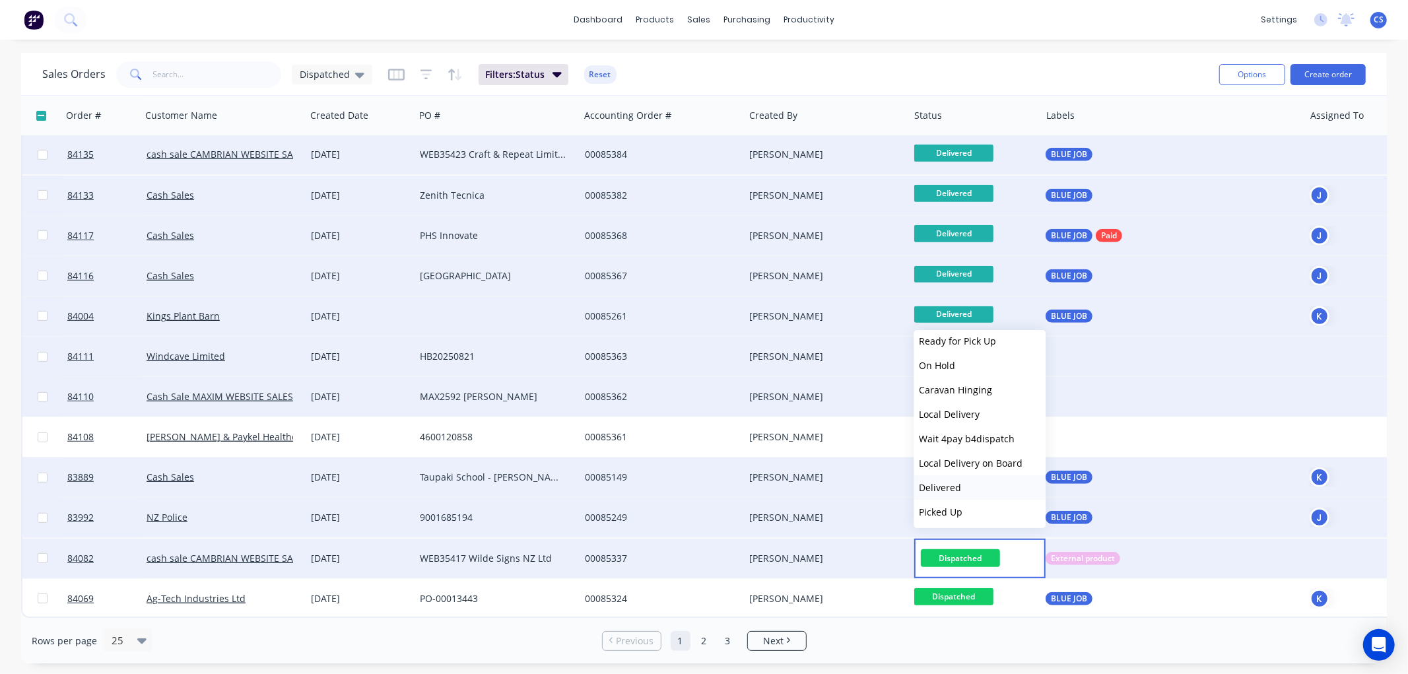
click at [951, 483] on span "Delivered" at bounding box center [940, 487] width 42 height 13
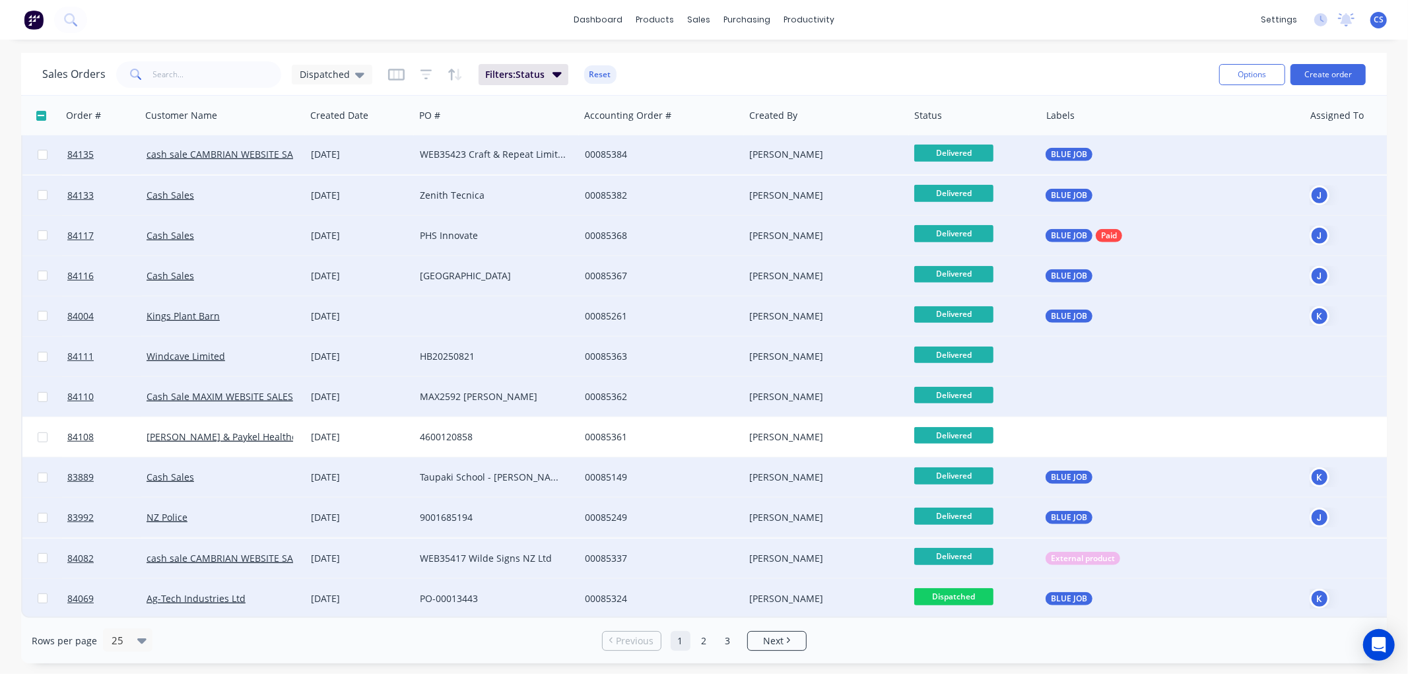
click at [958, 589] on span "Dispatched" at bounding box center [953, 596] width 79 height 17
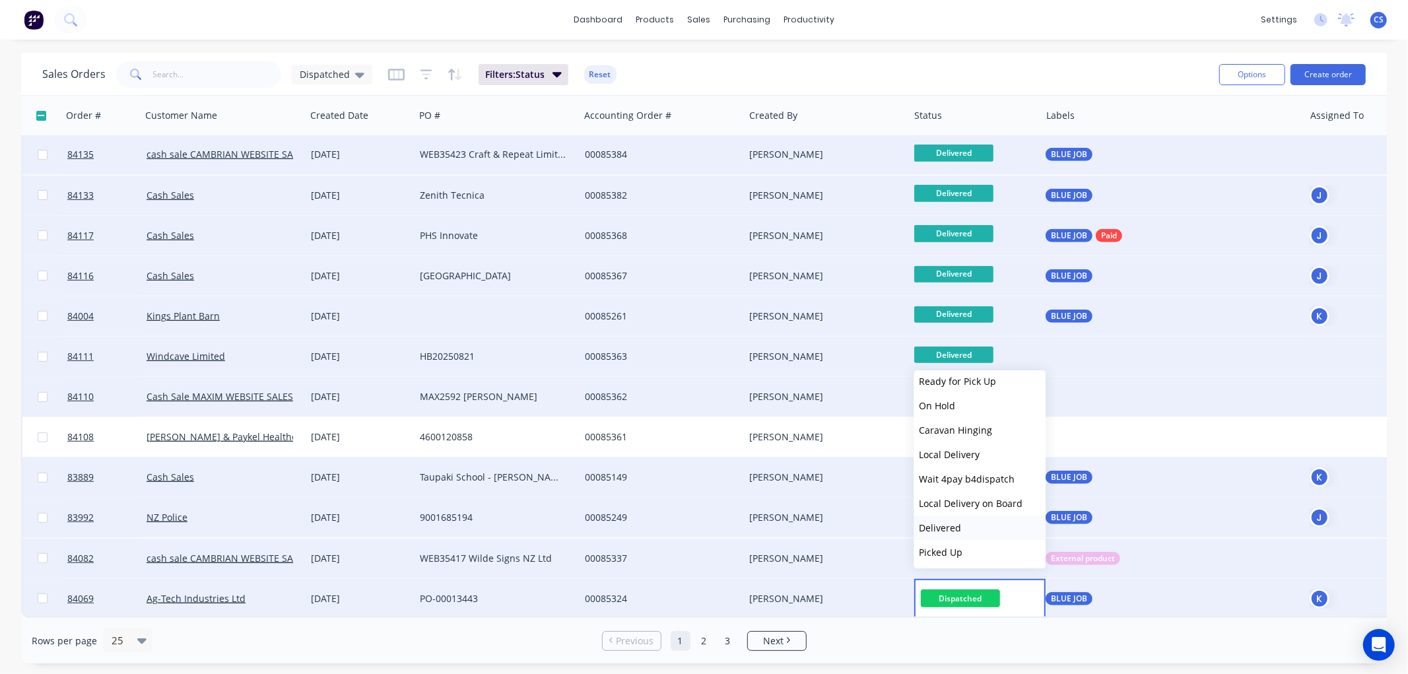
click at [958, 525] on span "Delivered" at bounding box center [940, 527] width 42 height 13
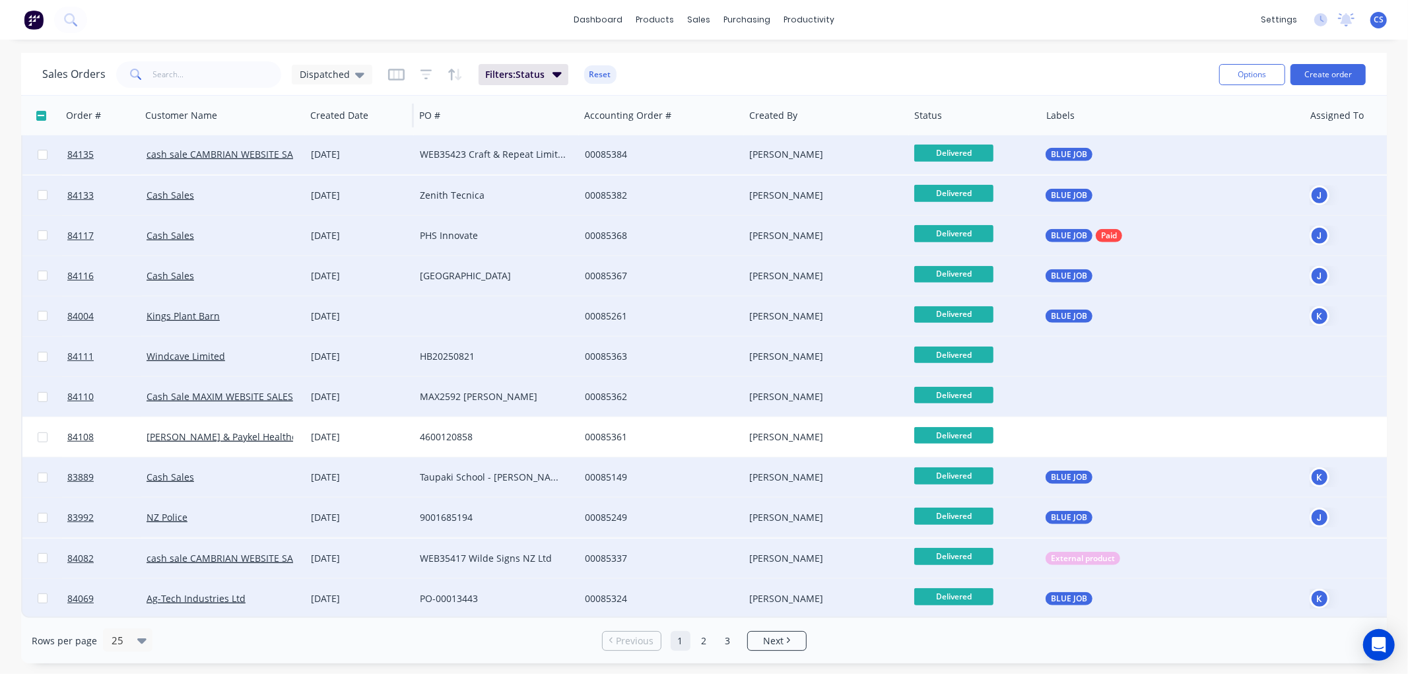
drag, startPoint x: 332, startPoint y: 75, endPoint x: 337, endPoint y: 99, distance: 24.3
click at [332, 75] on span "Dispatched" at bounding box center [325, 74] width 50 height 14
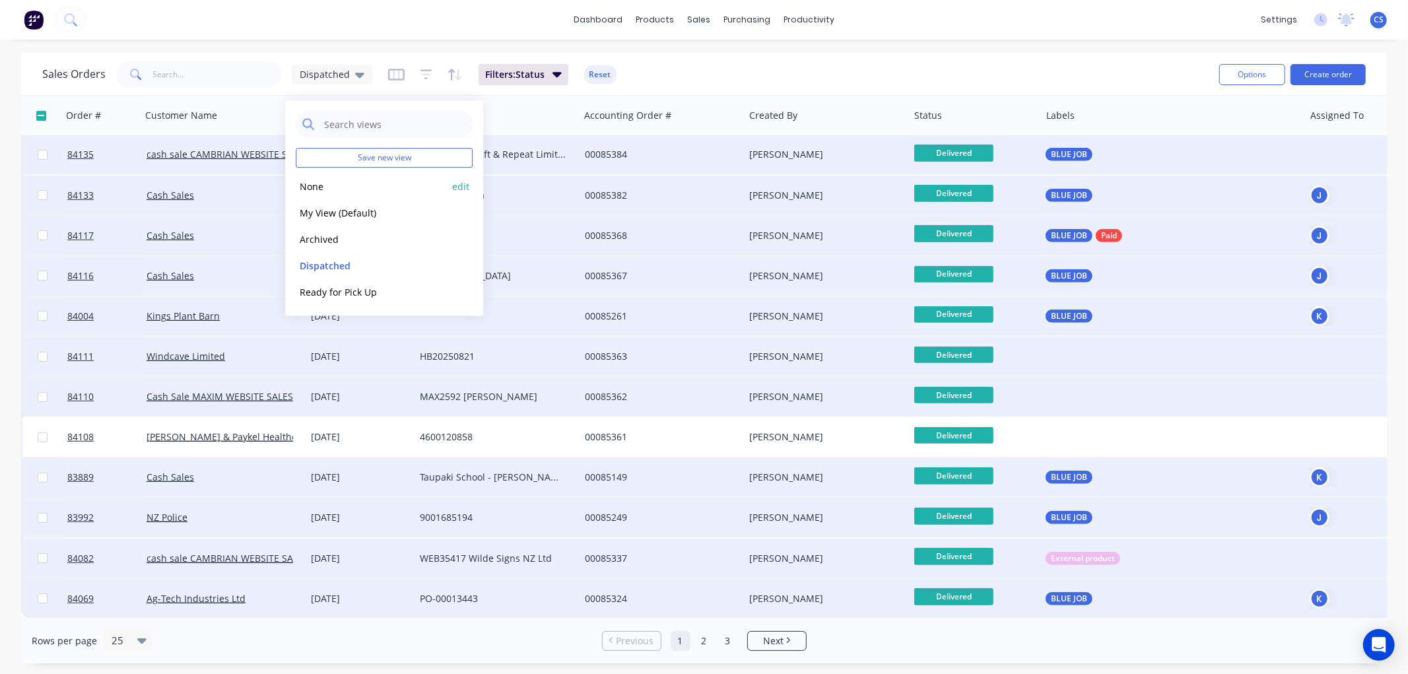
click at [329, 186] on button "None" at bounding box center [371, 186] width 151 height 15
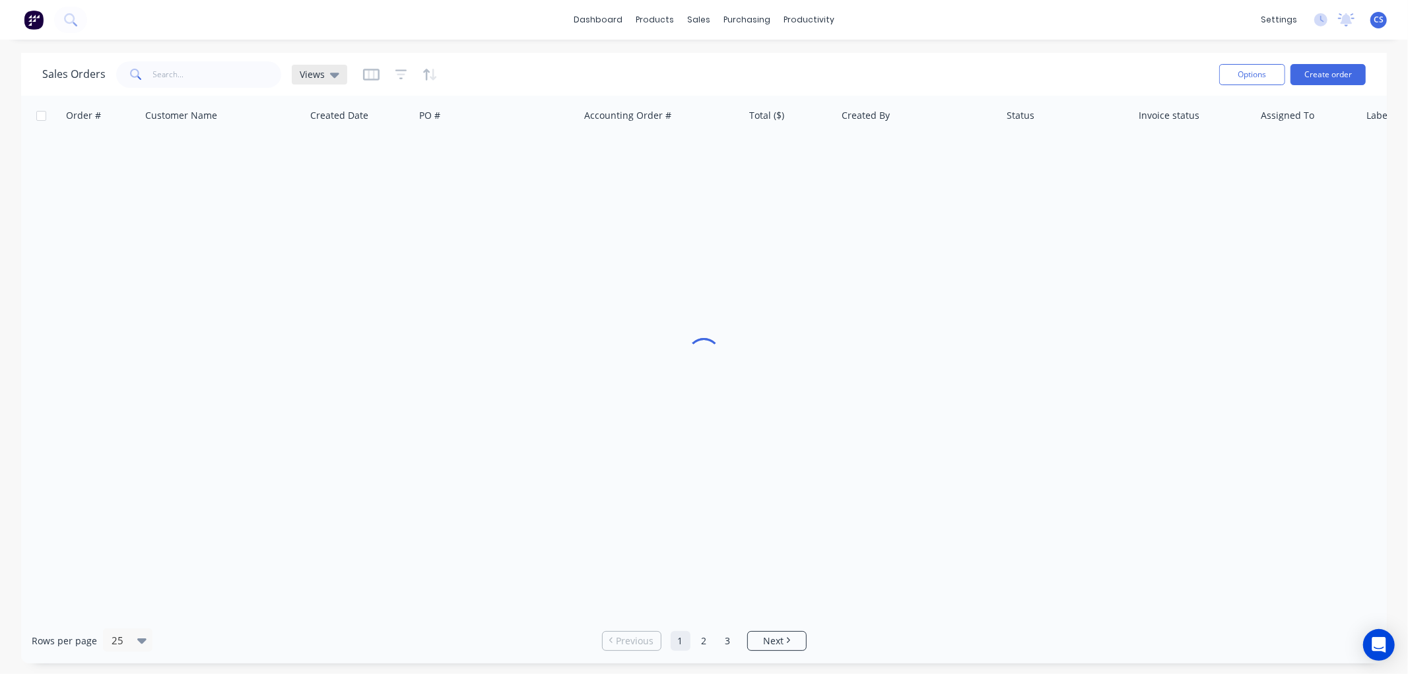
click at [330, 79] on icon at bounding box center [334, 74] width 9 height 15
click at [335, 261] on button "Dispatched" at bounding box center [371, 265] width 151 height 15
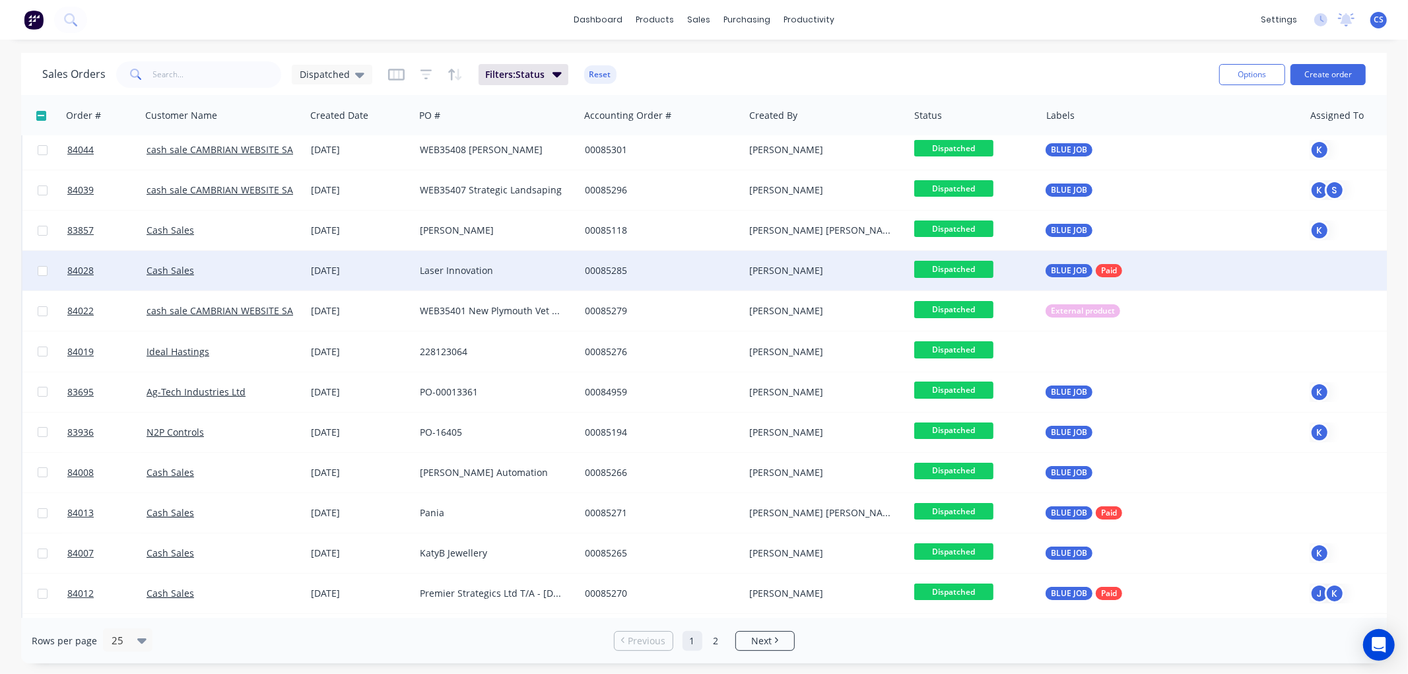
scroll to position [0, 0]
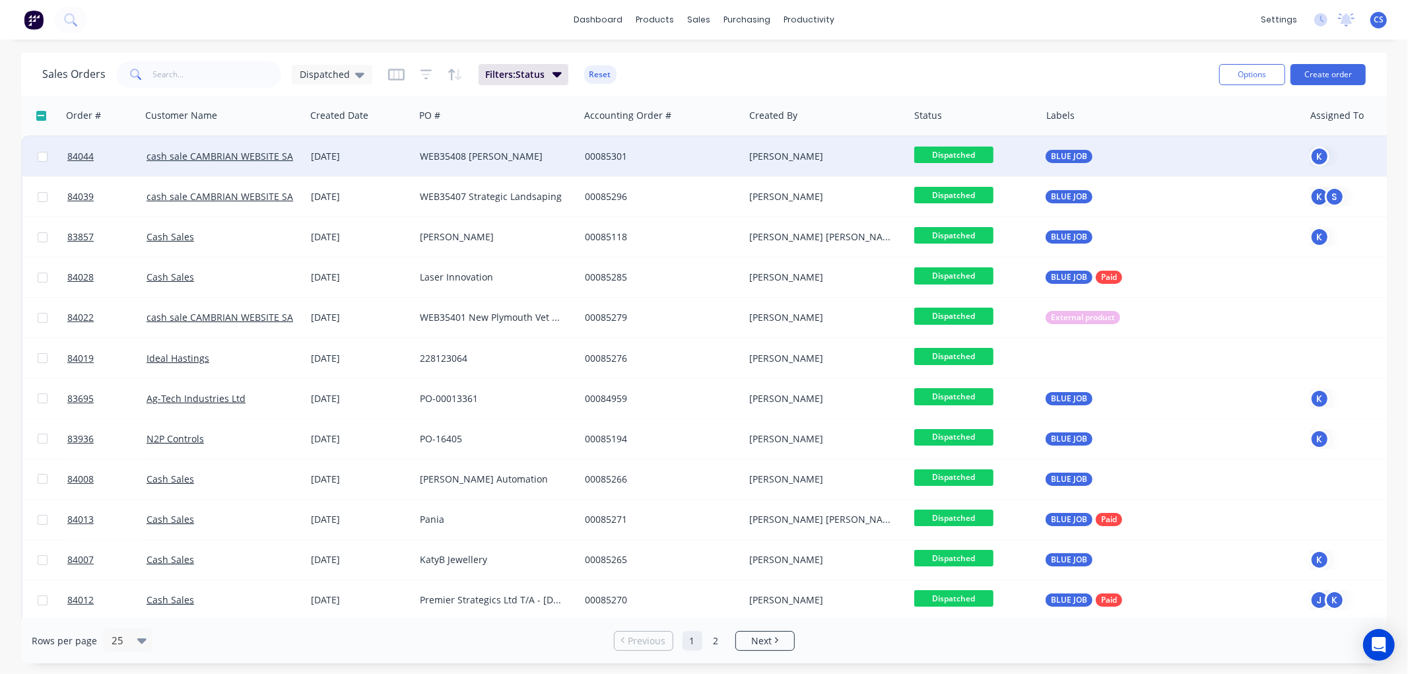
click at [956, 153] on span "Dispatched" at bounding box center [953, 155] width 79 height 17
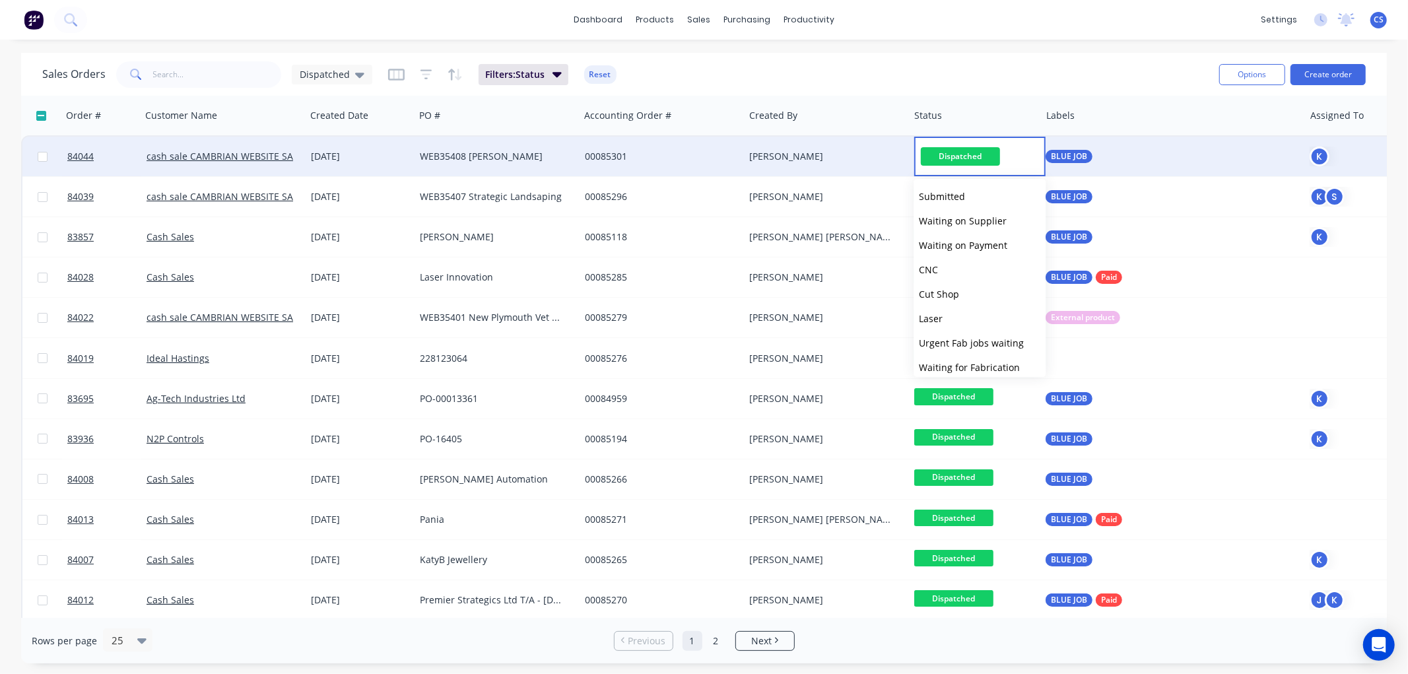
scroll to position [446, 0]
click at [951, 335] on span "Delivered" at bounding box center [940, 336] width 42 height 13
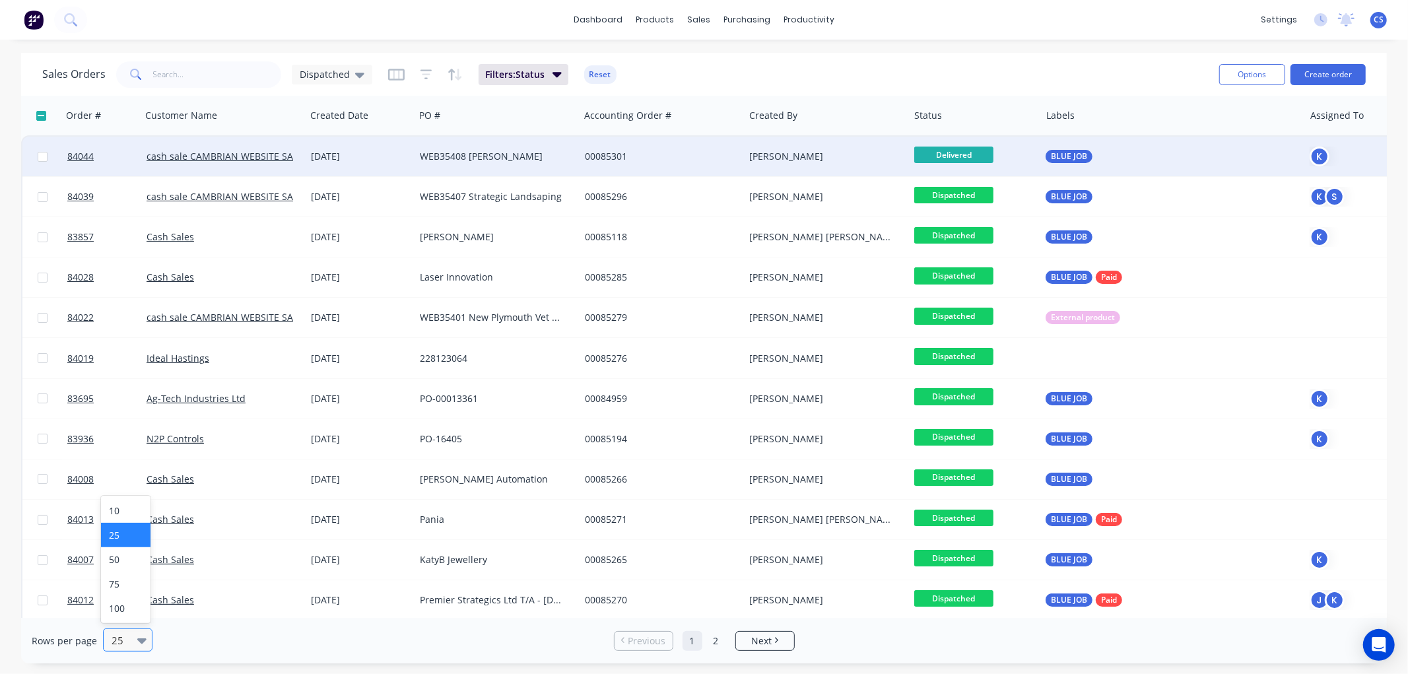
click at [126, 636] on div at bounding box center [121, 640] width 23 height 16
click at [131, 610] on div "100" at bounding box center [126, 608] width 50 height 24
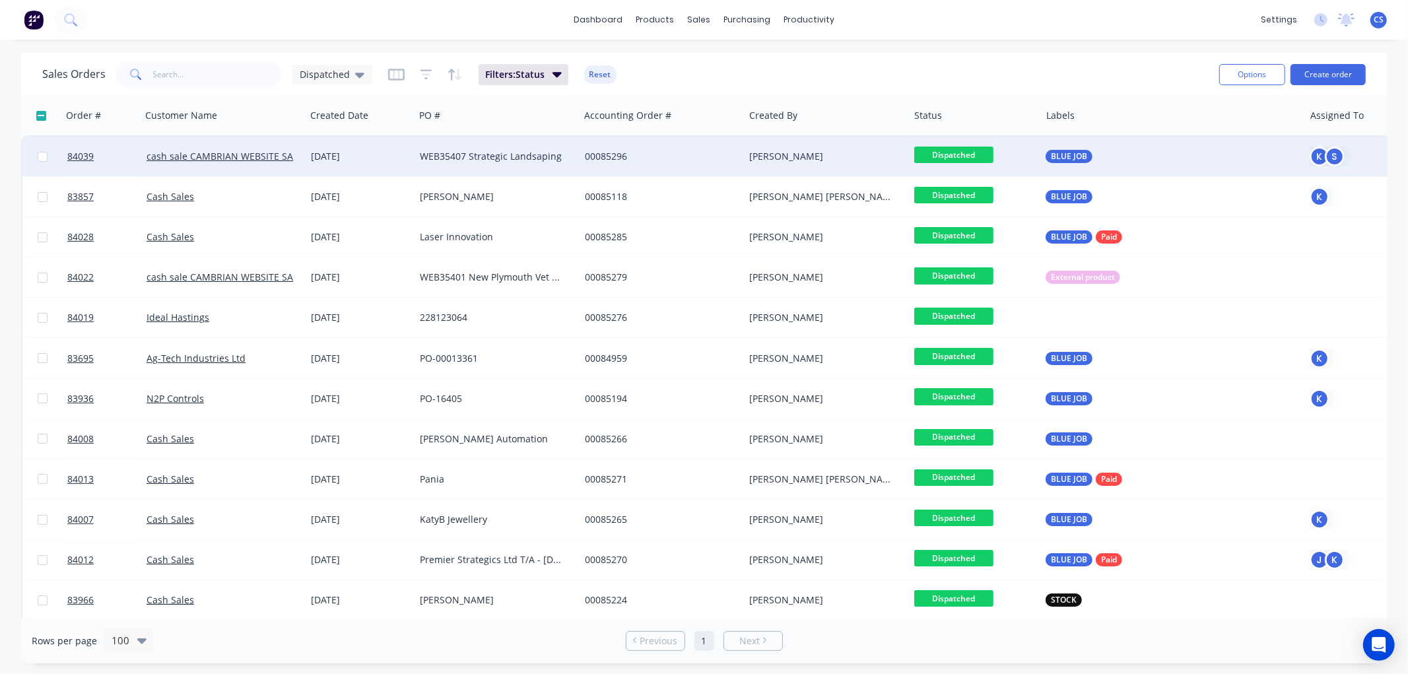
click at [962, 156] on span "Dispatched" at bounding box center [953, 155] width 79 height 17
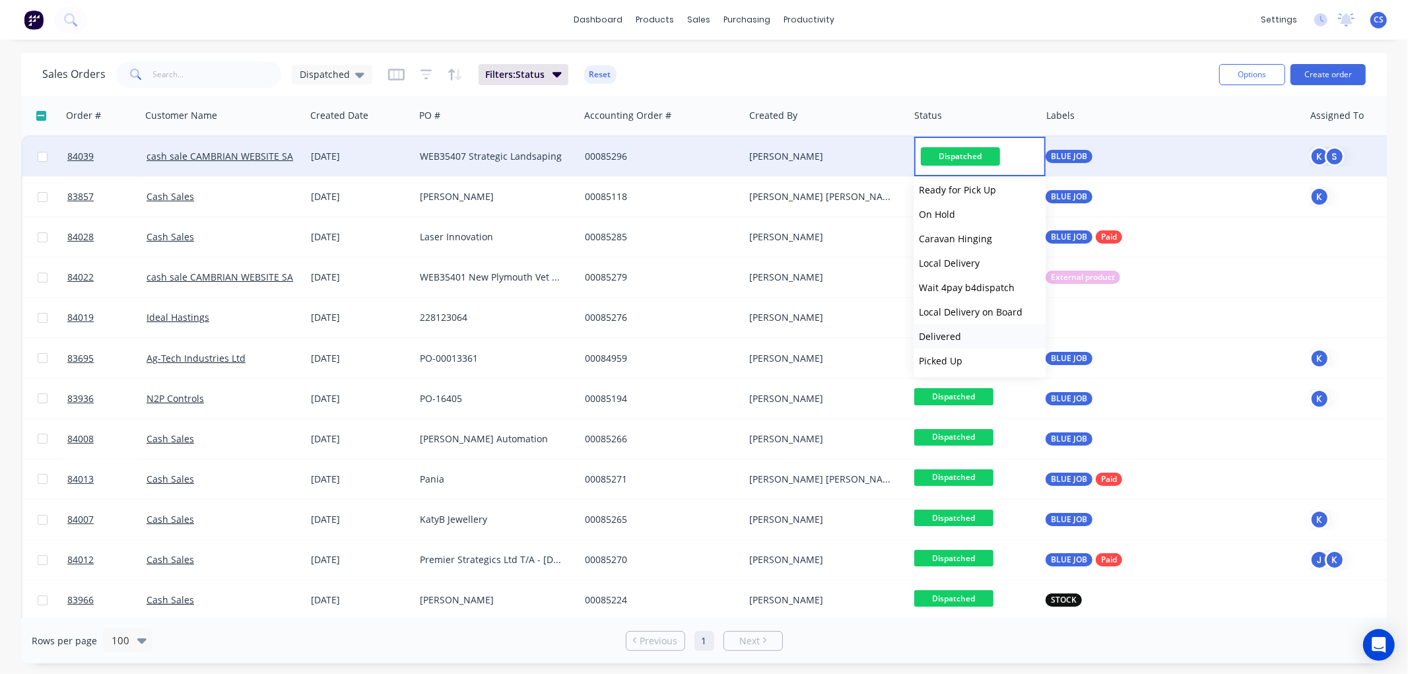
click at [946, 341] on button "Delivered" at bounding box center [980, 336] width 132 height 24
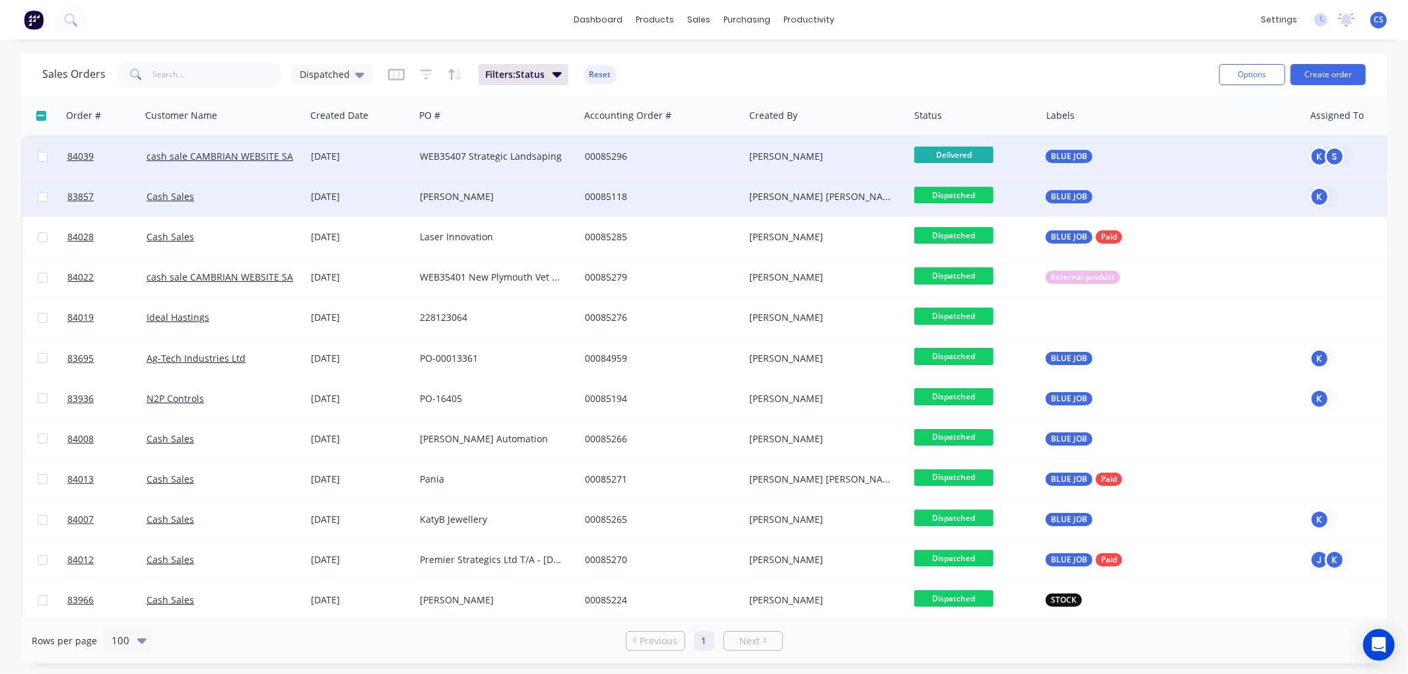
click at [966, 195] on span "Dispatched" at bounding box center [953, 195] width 79 height 17
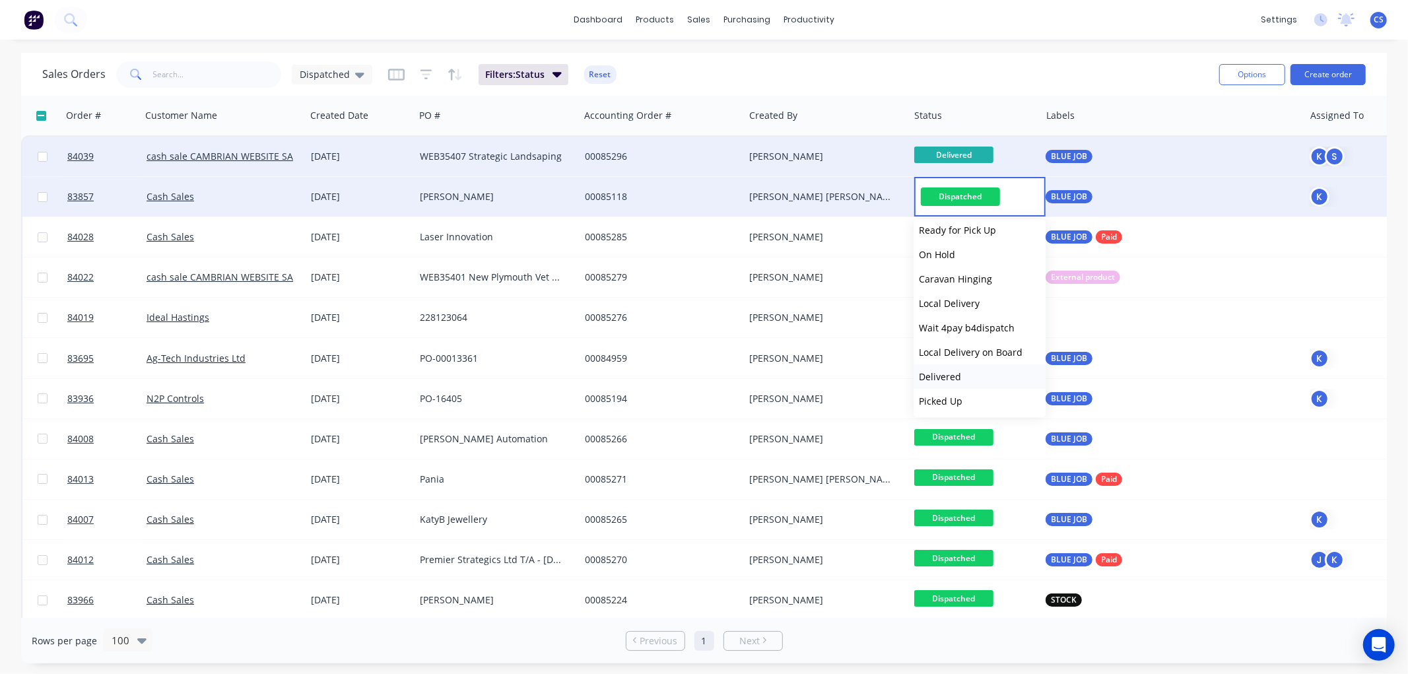
click at [948, 375] on span "Delivered" at bounding box center [940, 376] width 42 height 13
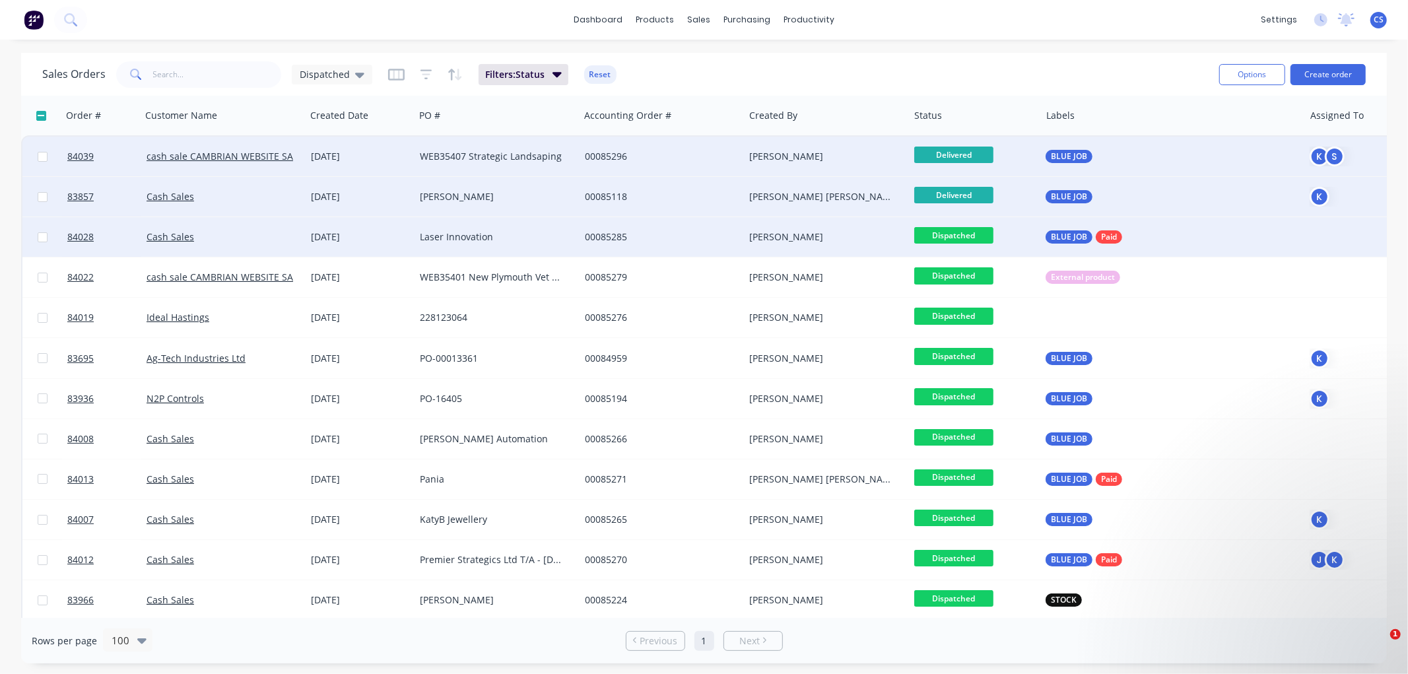
click at [960, 232] on span "Dispatched" at bounding box center [953, 235] width 79 height 17
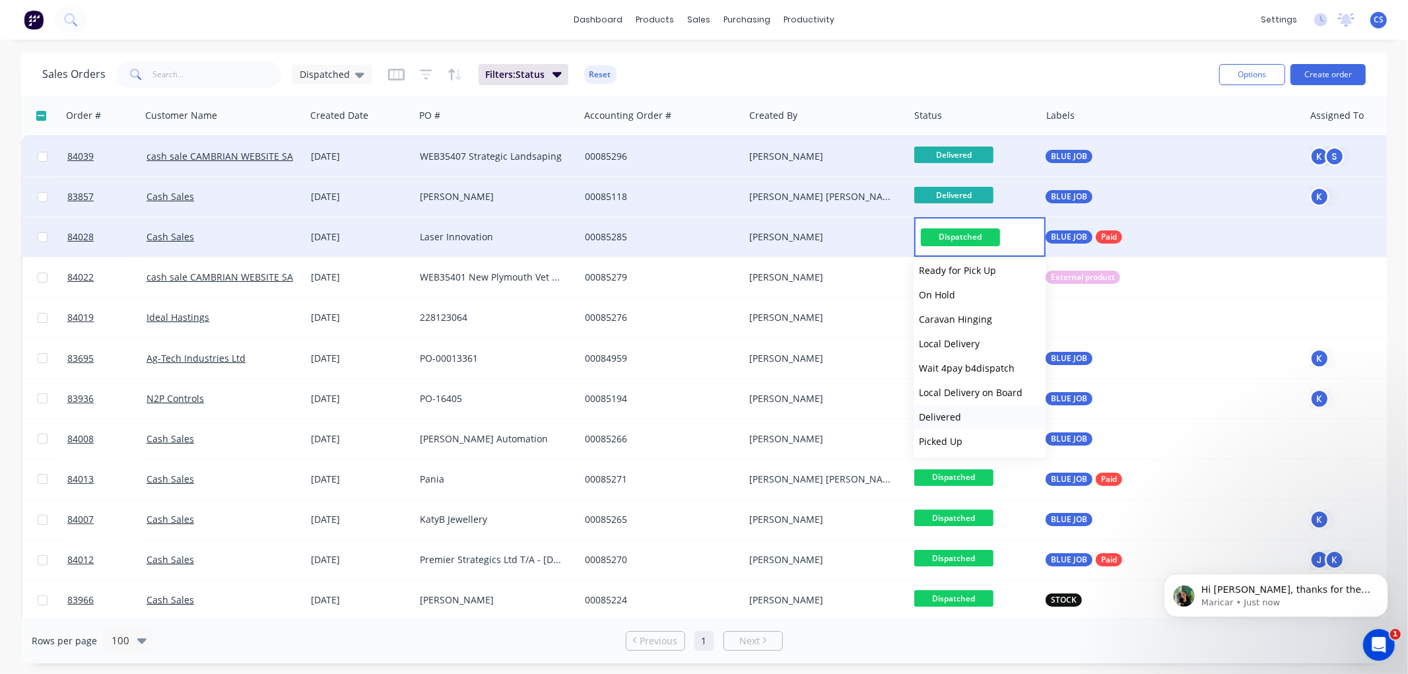
click at [947, 414] on span "Delivered" at bounding box center [940, 417] width 42 height 13
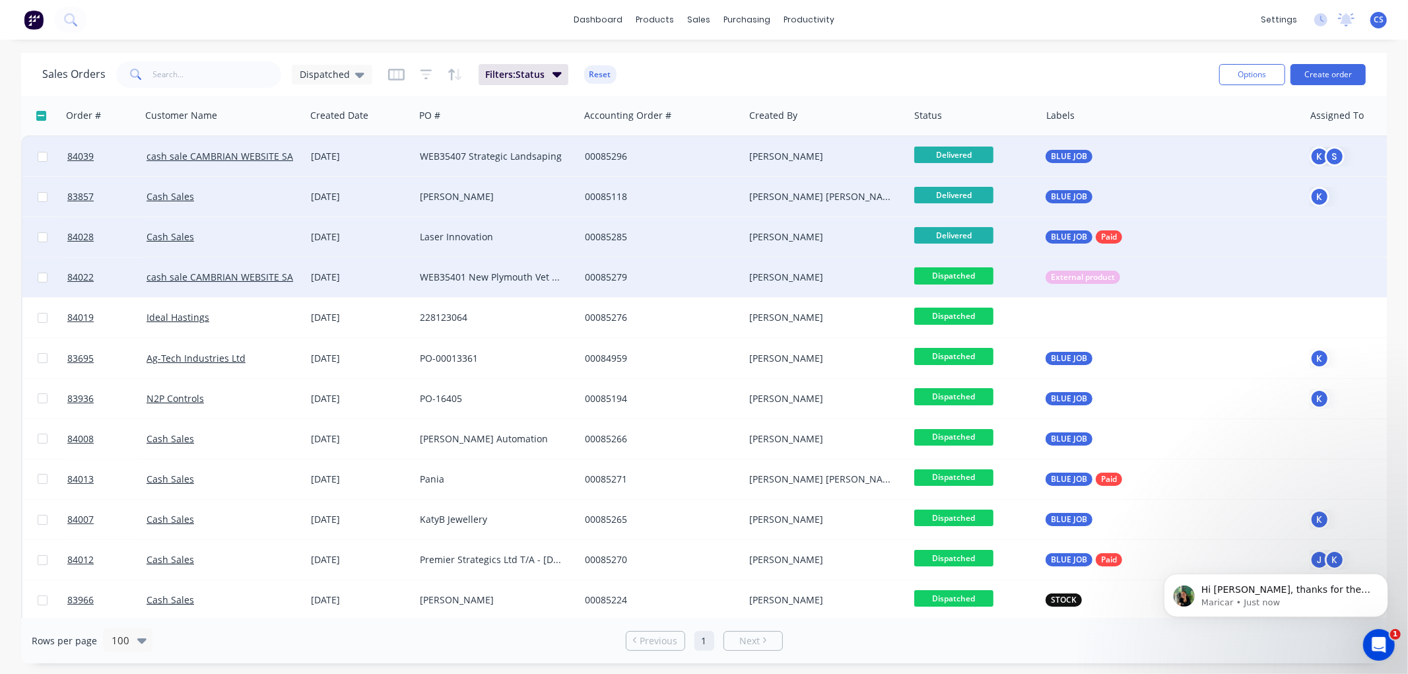
click at [962, 275] on span "Dispatched" at bounding box center [953, 275] width 79 height 17
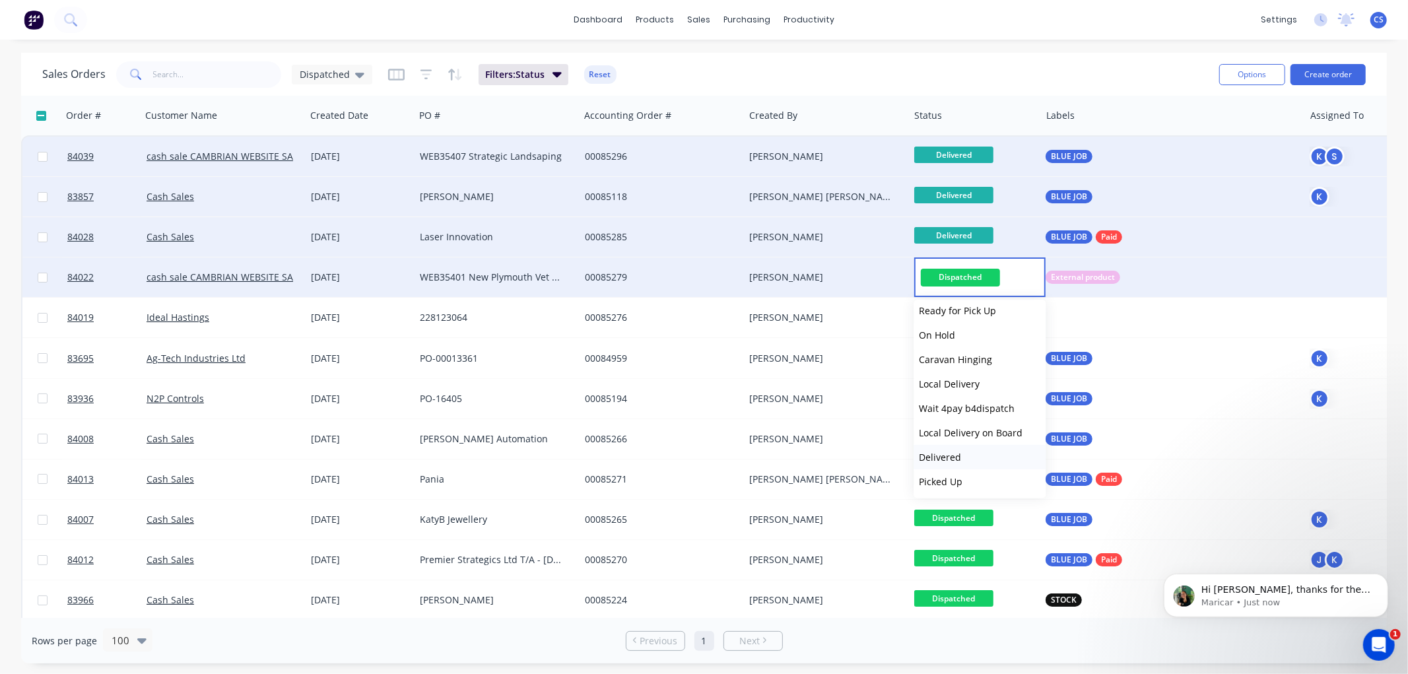
click at [962, 453] on button "Delivered" at bounding box center [980, 457] width 132 height 24
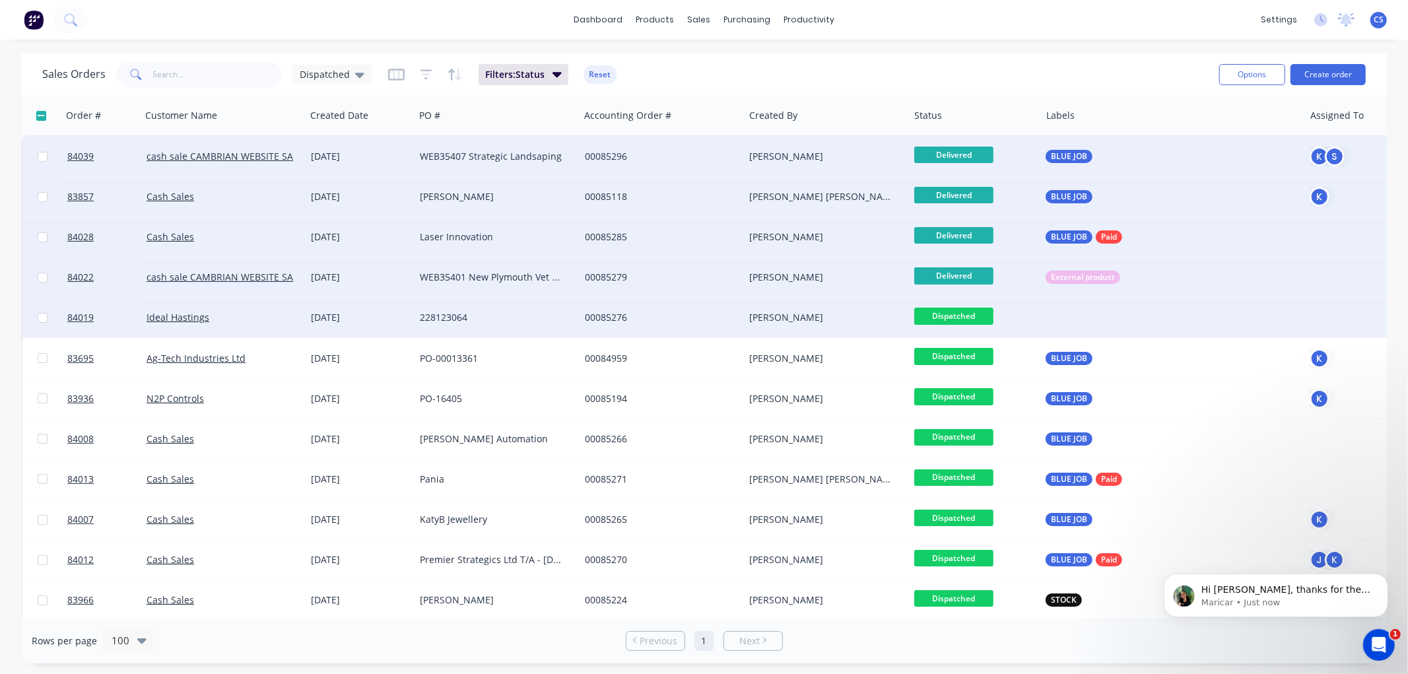
click at [960, 314] on span "Dispatched" at bounding box center [953, 316] width 79 height 17
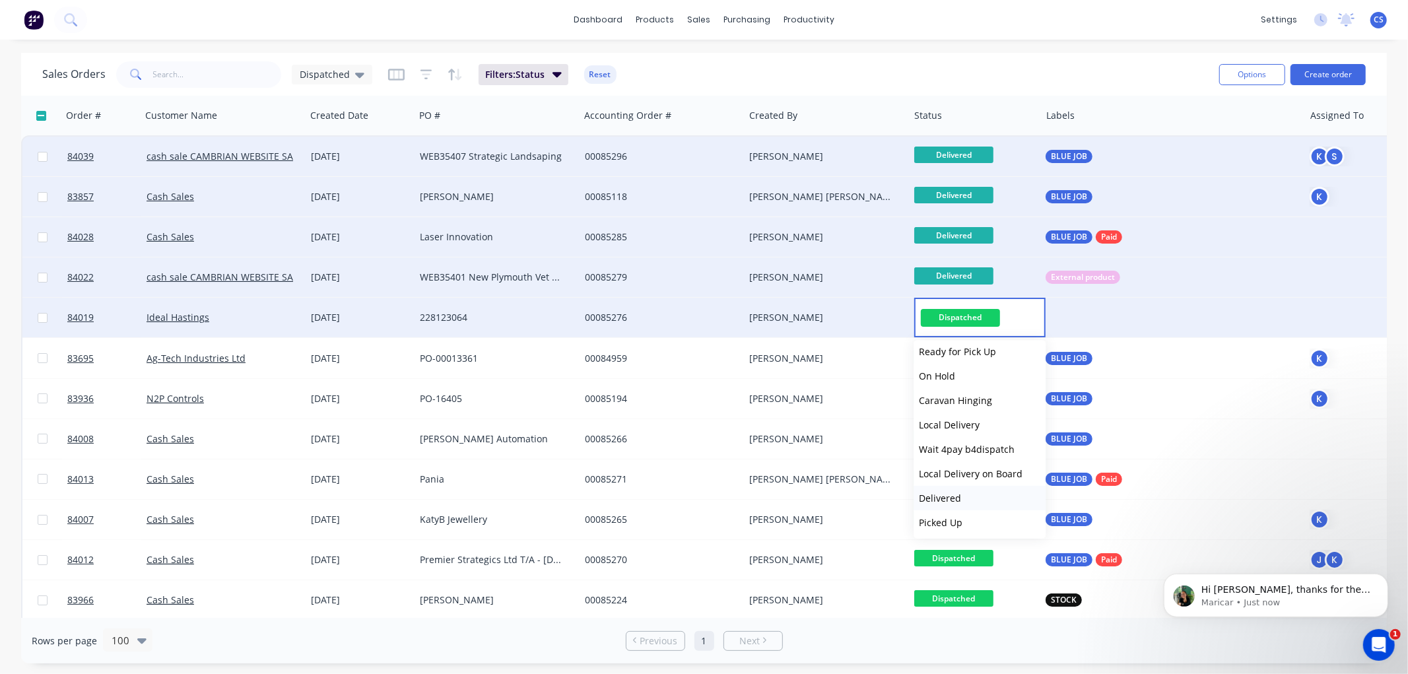
click at [942, 492] on span "Delivered" at bounding box center [940, 498] width 42 height 13
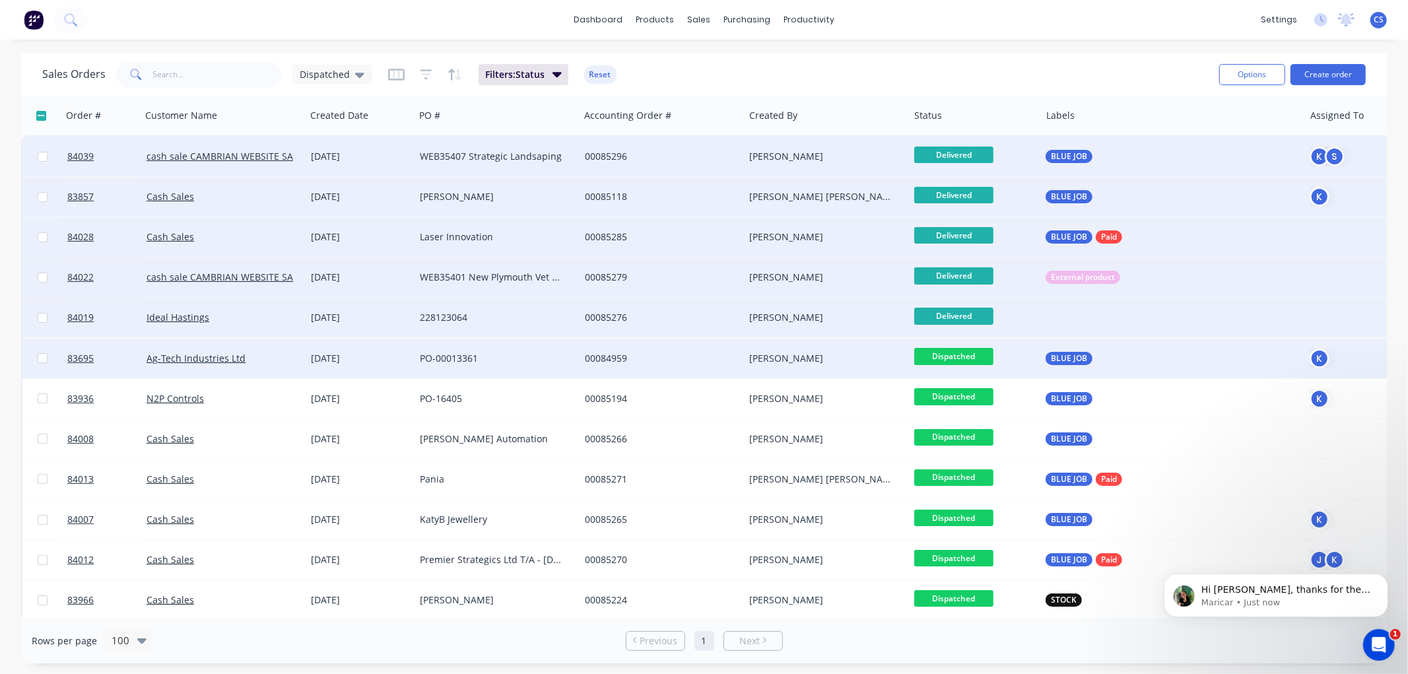
click at [964, 354] on span "Dispatched" at bounding box center [953, 356] width 79 height 17
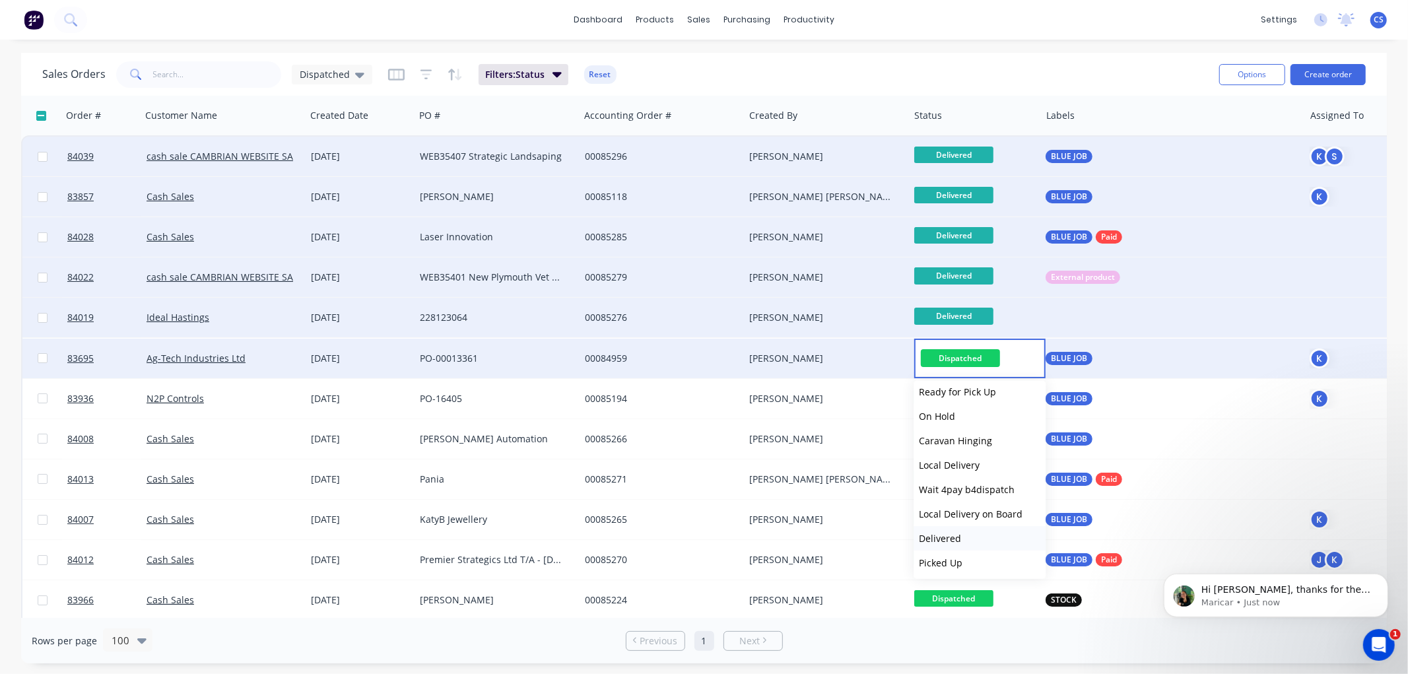
click at [969, 531] on button "Delivered" at bounding box center [980, 538] width 132 height 24
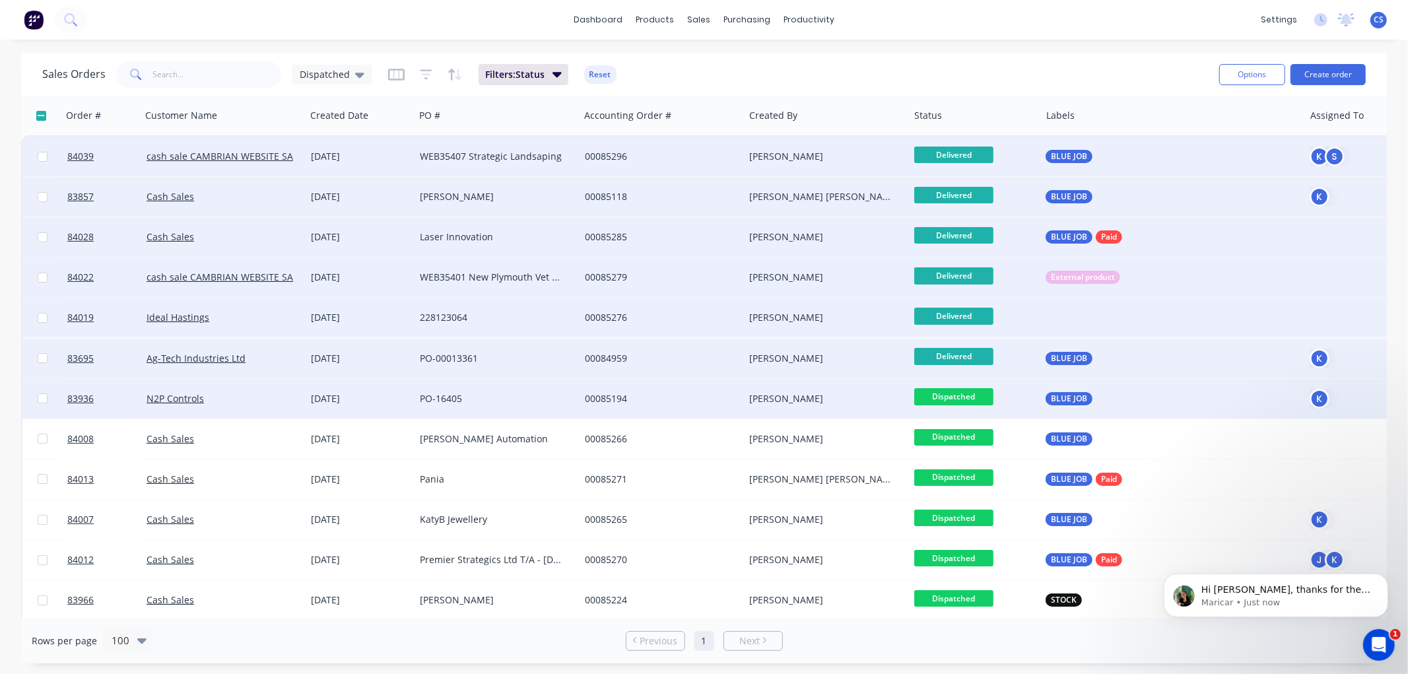
click at [965, 391] on span "Dispatched" at bounding box center [953, 396] width 79 height 17
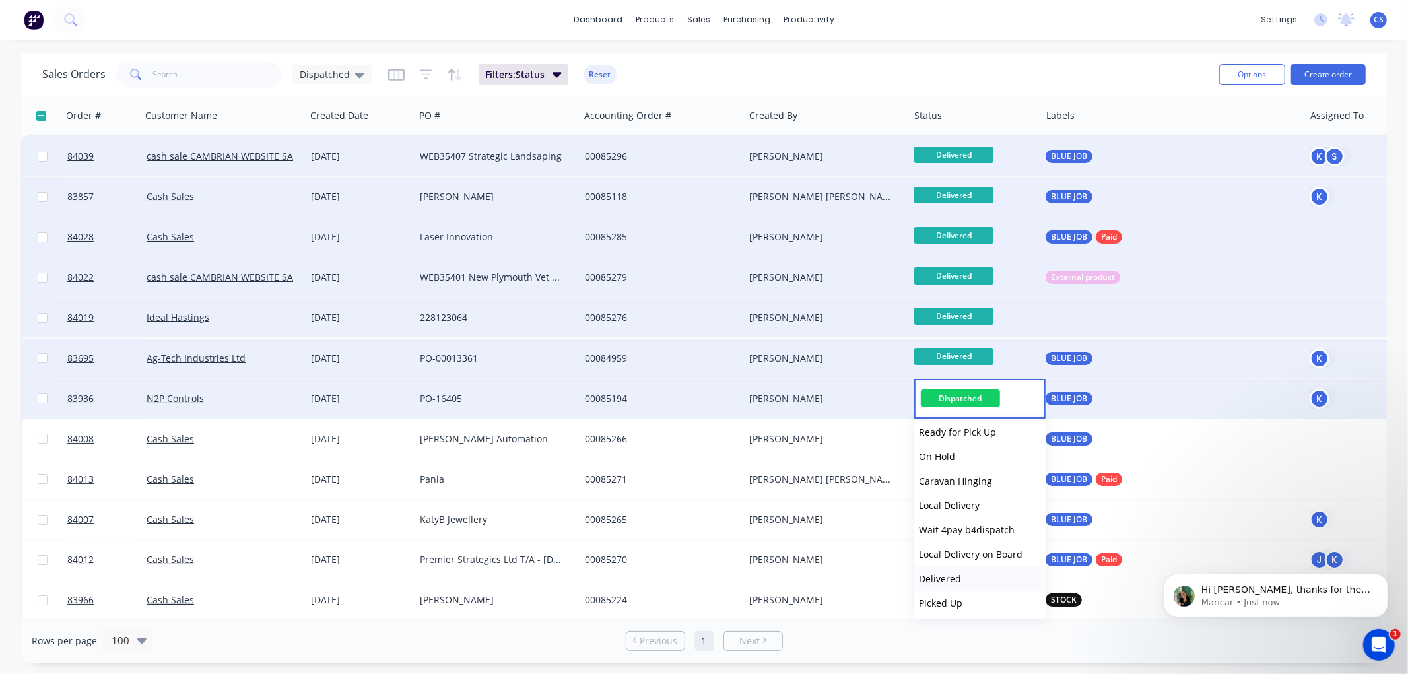
click at [957, 573] on span "Delivered" at bounding box center [940, 578] width 42 height 13
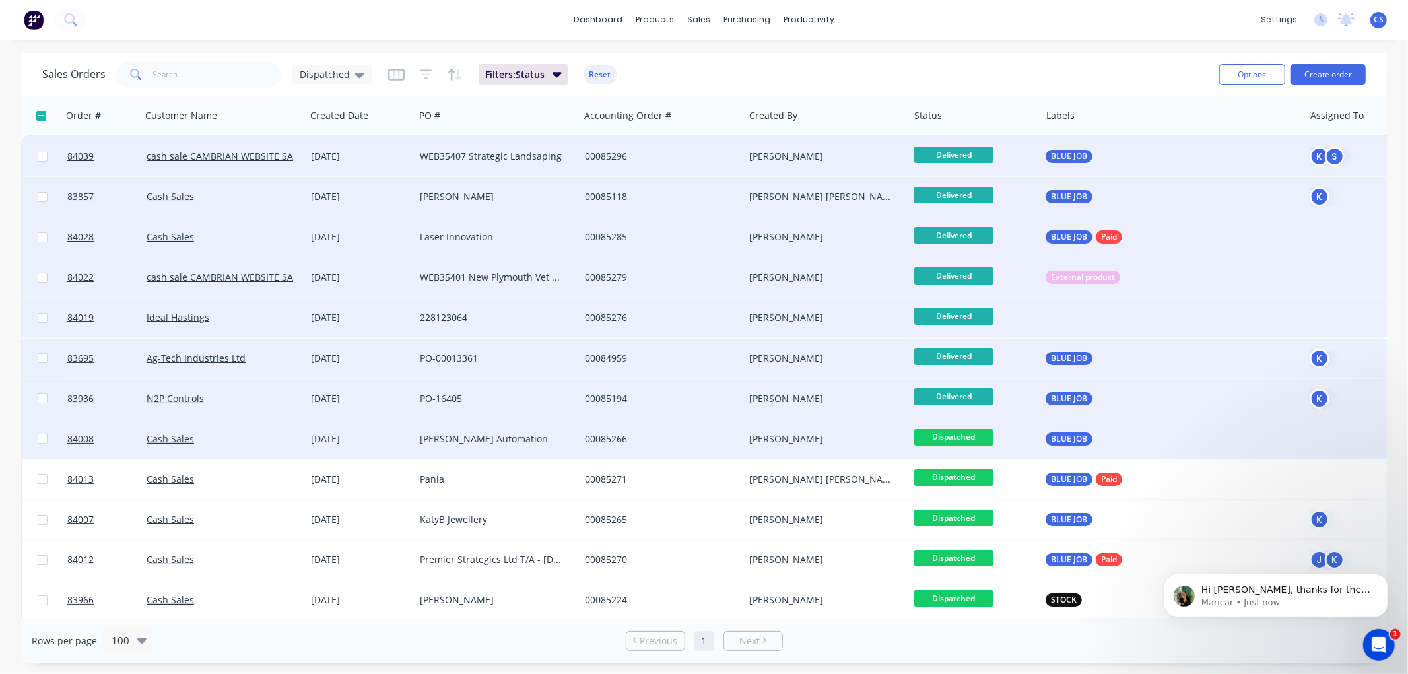
click at [947, 436] on span "Dispatched" at bounding box center [953, 437] width 79 height 17
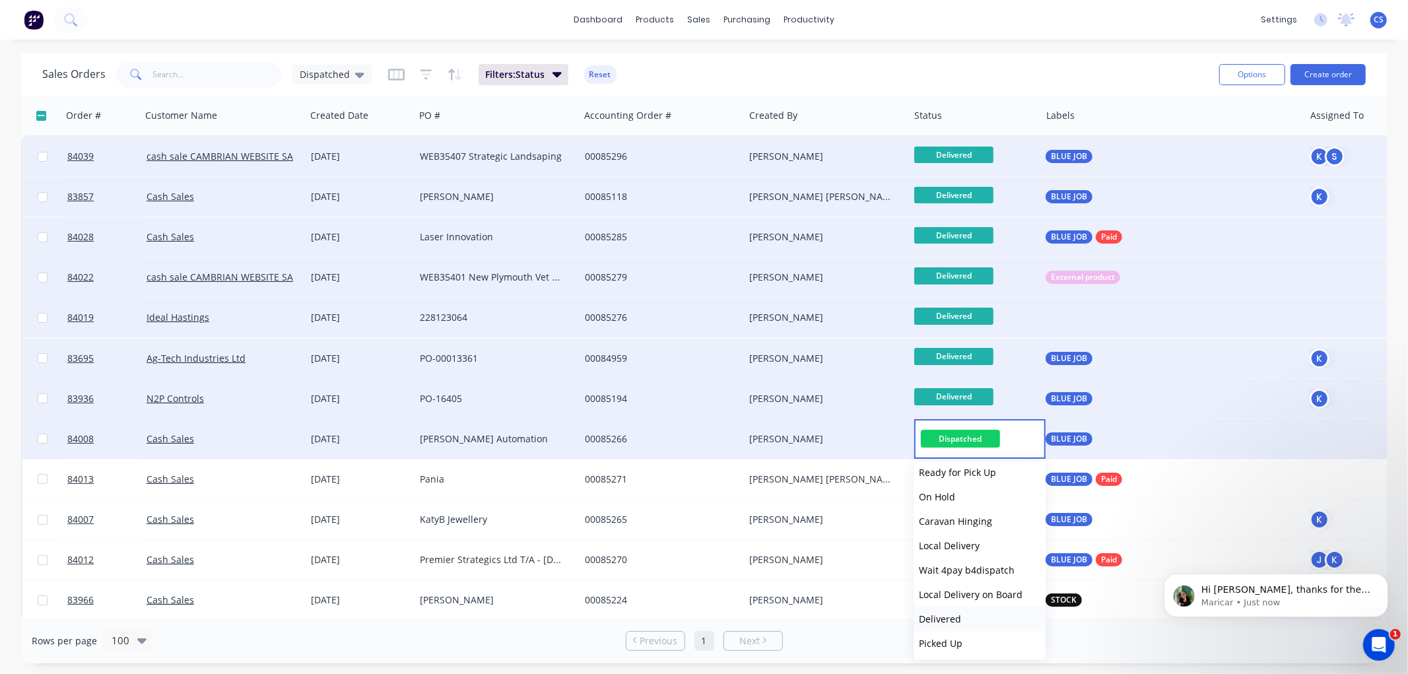
click at [949, 618] on span "Delivered" at bounding box center [940, 619] width 42 height 13
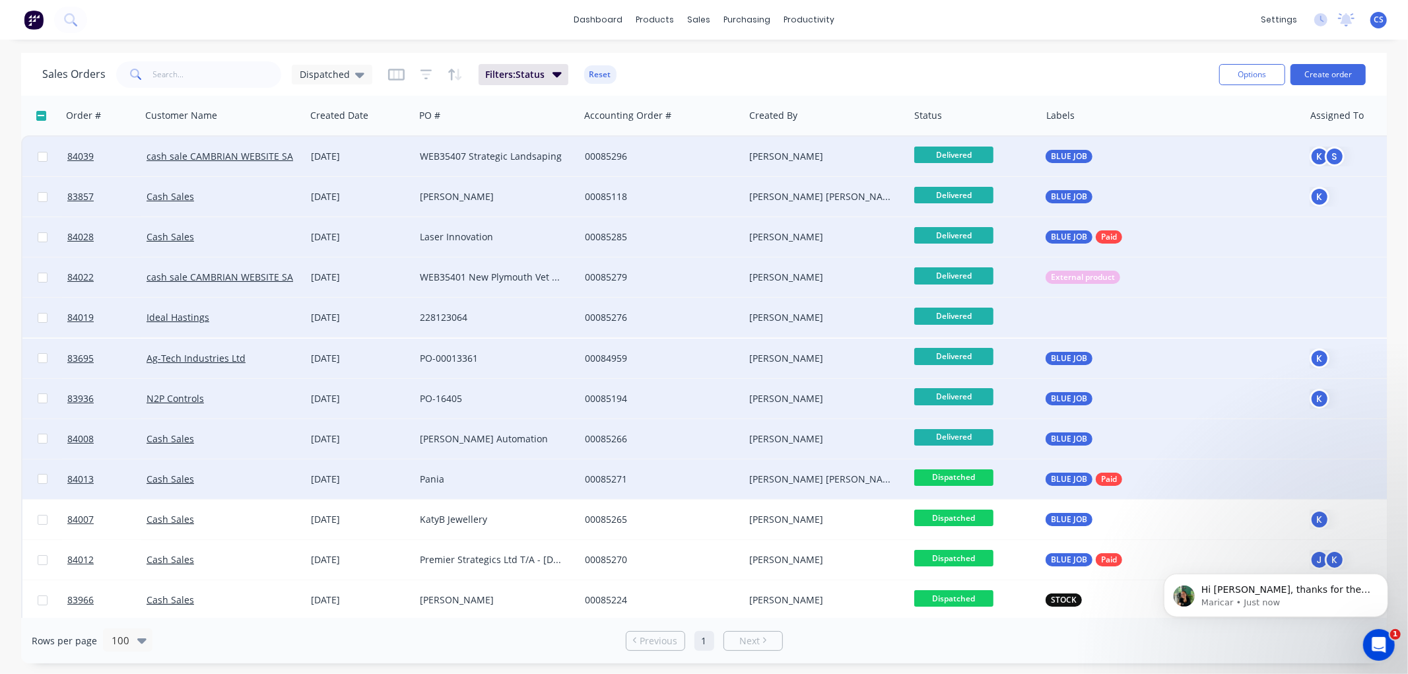
click at [964, 474] on span "Dispatched" at bounding box center [953, 477] width 79 height 17
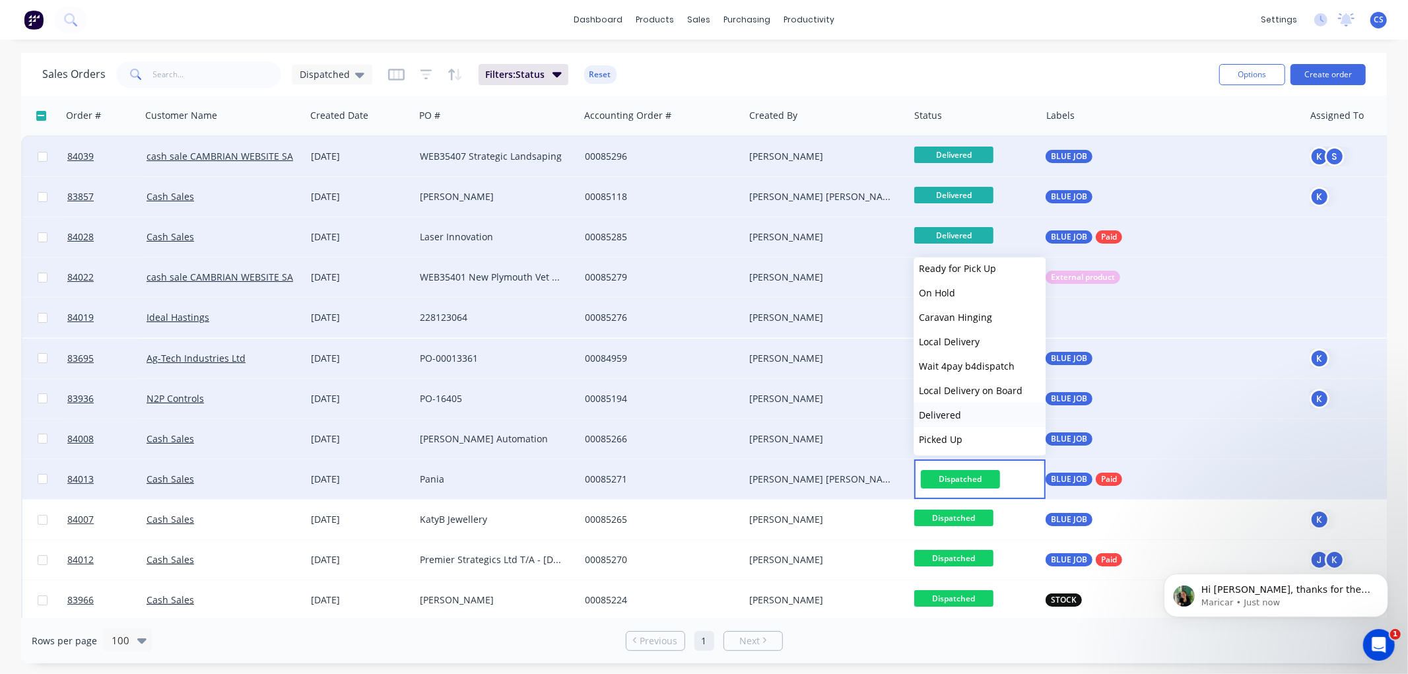
click at [951, 414] on span "Delivered" at bounding box center [940, 415] width 42 height 13
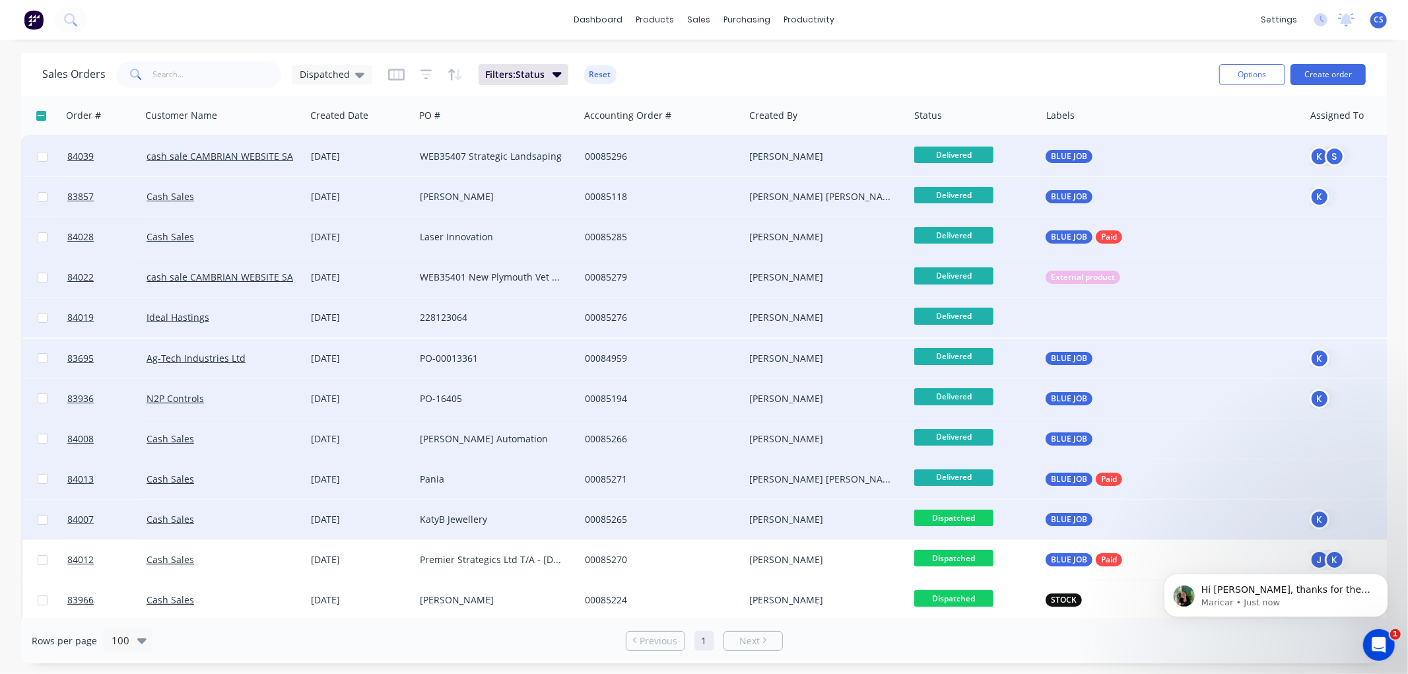
click at [968, 518] on span "Dispatched" at bounding box center [953, 518] width 79 height 17
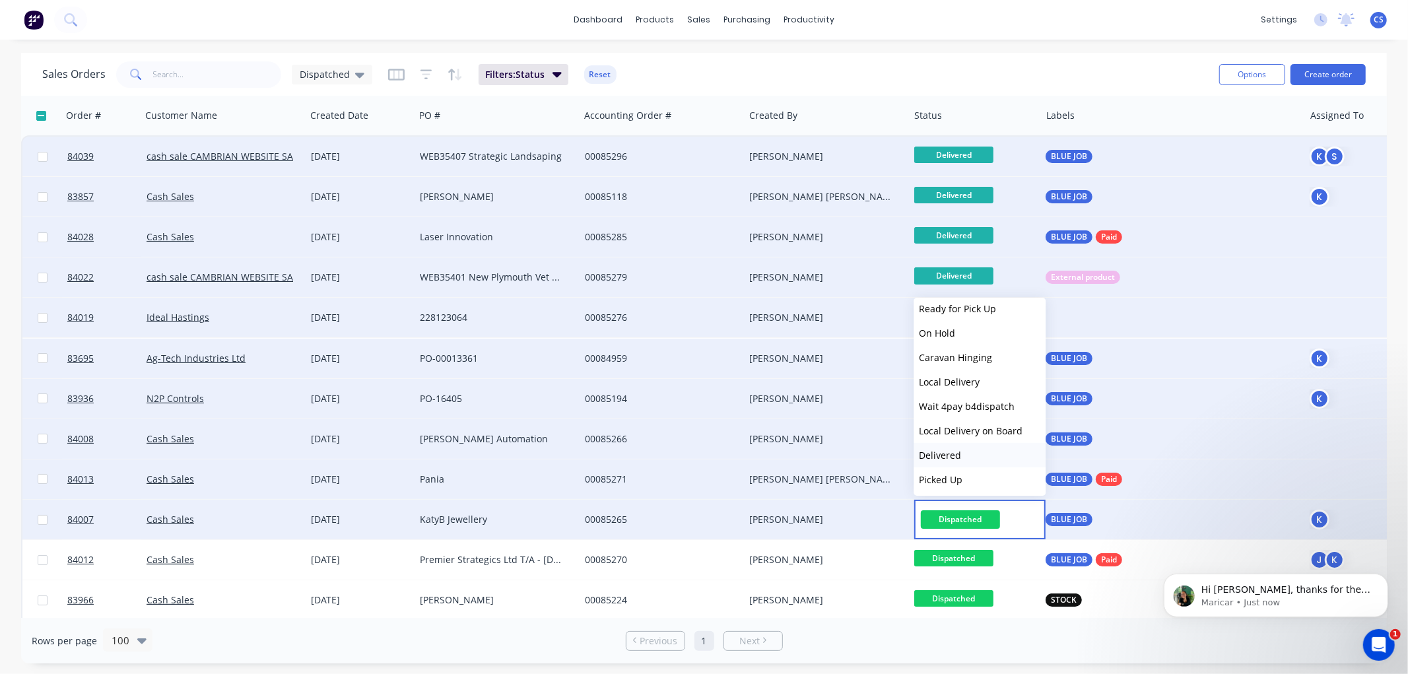
click at [958, 457] on span "Delivered" at bounding box center [940, 455] width 42 height 13
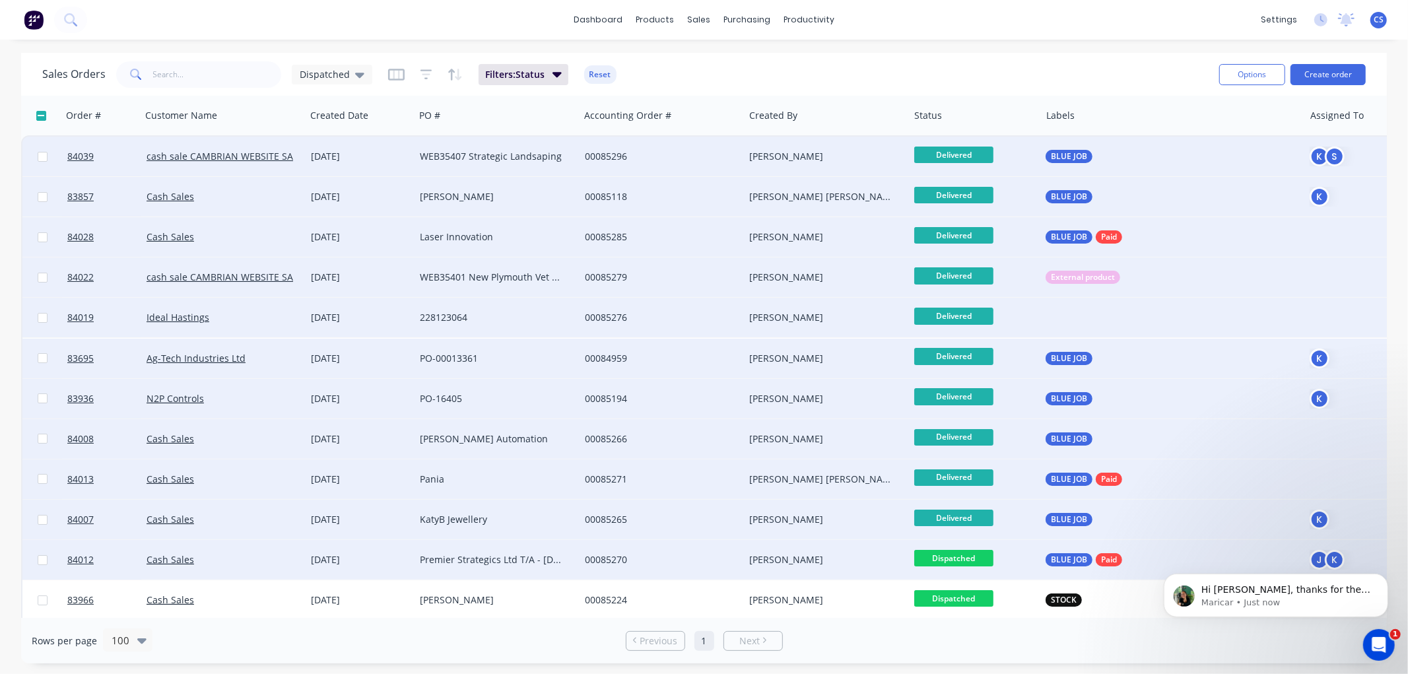
click at [966, 558] on span "Dispatched" at bounding box center [953, 558] width 79 height 17
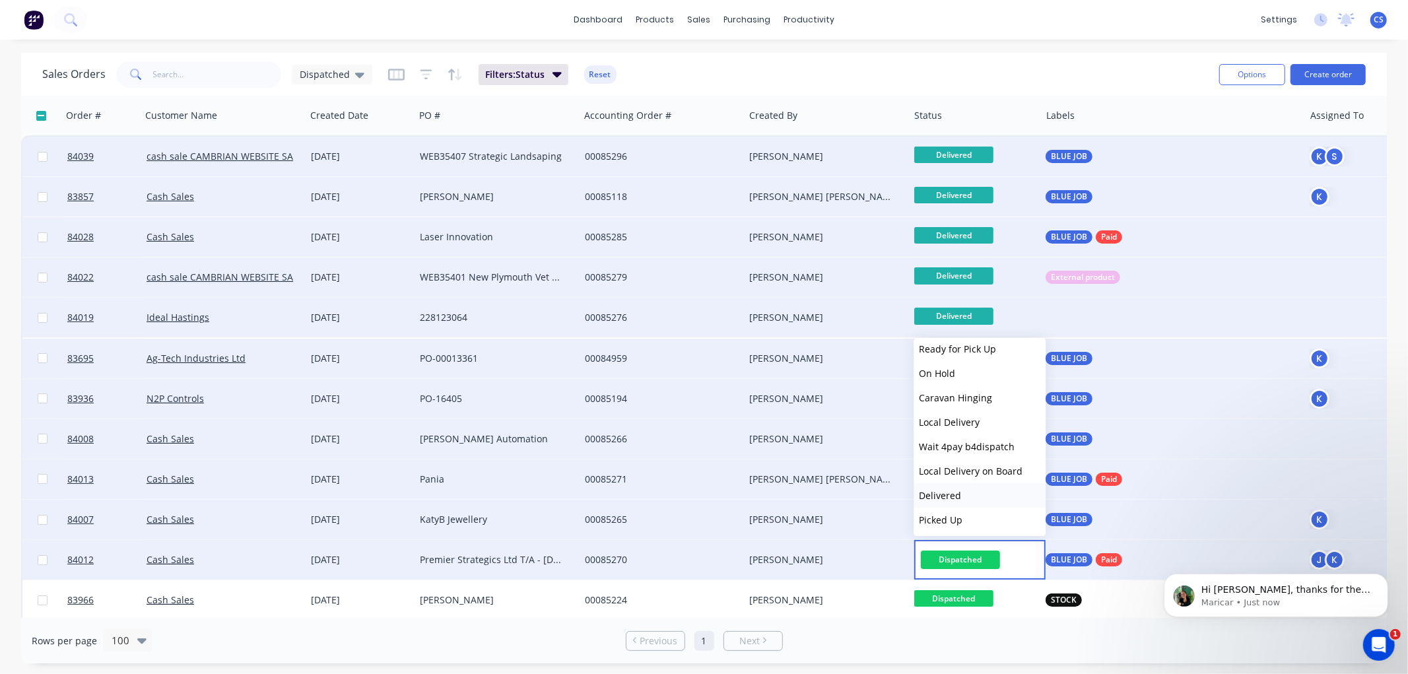
click at [947, 490] on span "Delivered" at bounding box center [940, 495] width 42 height 13
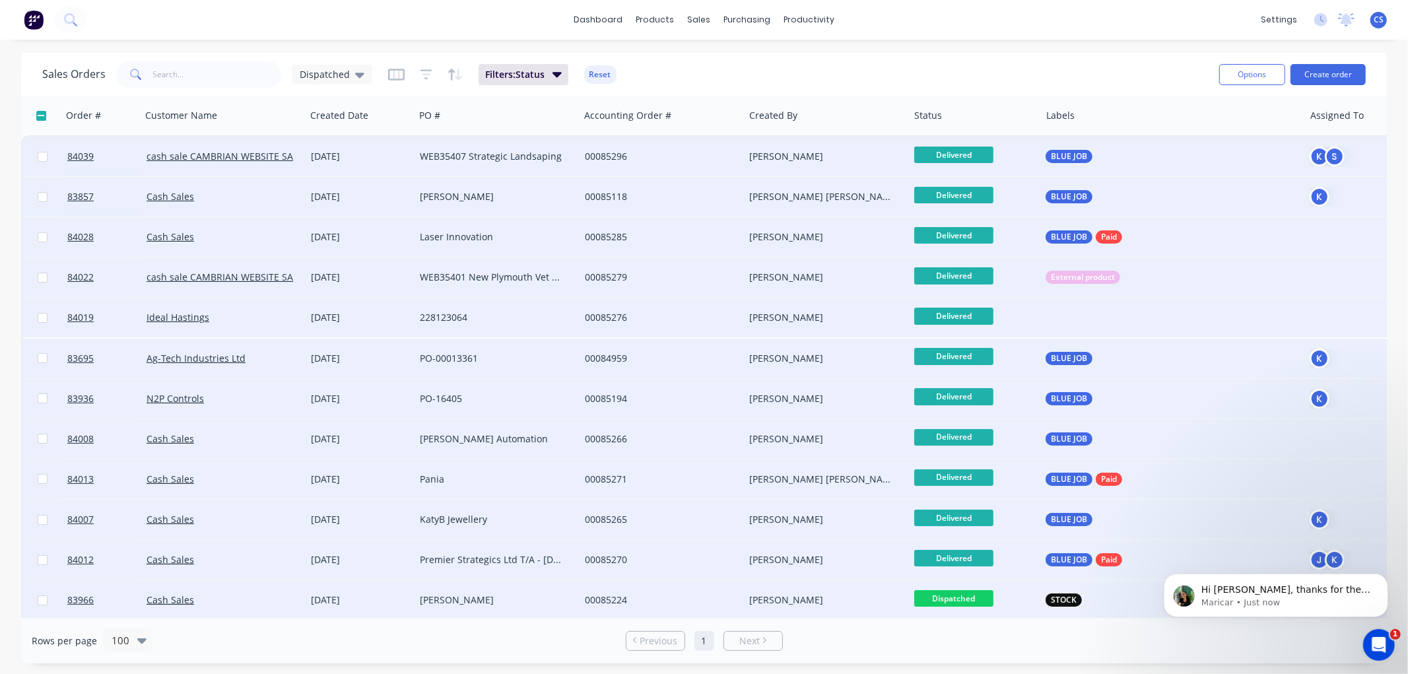
click at [969, 596] on span "Dispatched" at bounding box center [953, 598] width 79 height 17
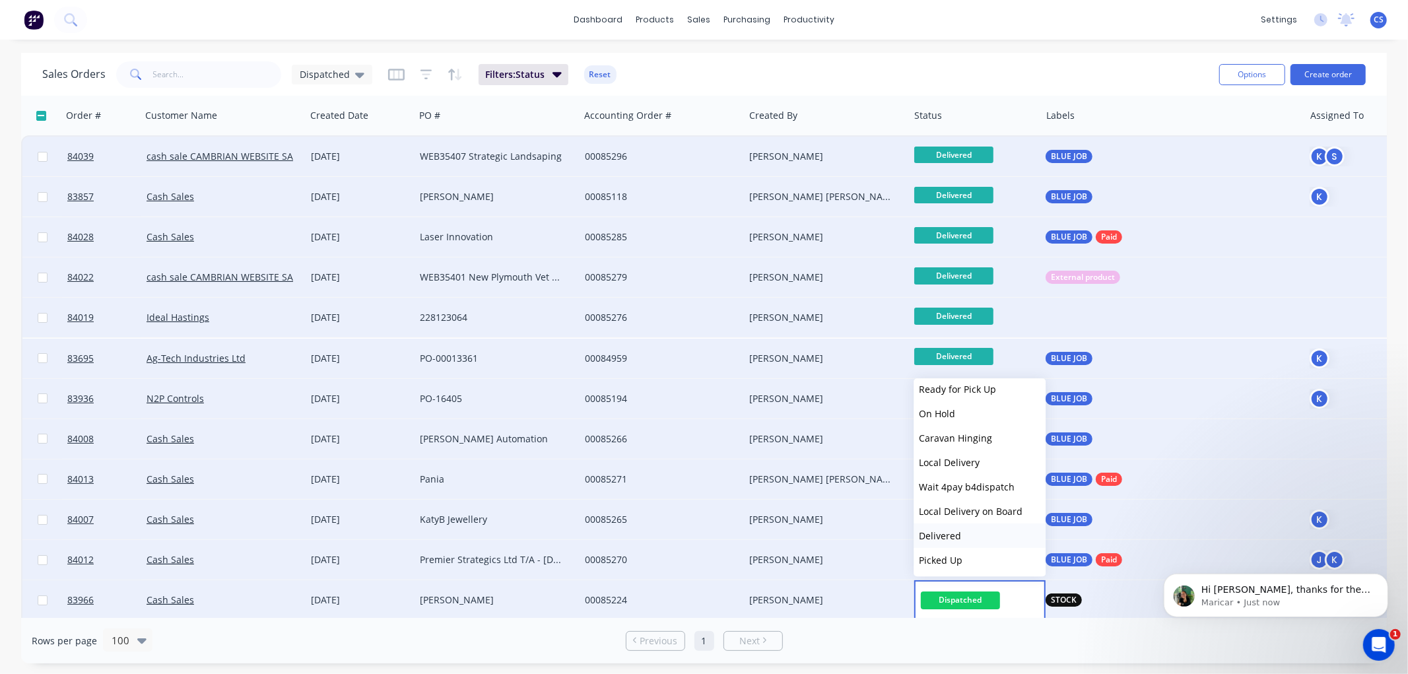
drag, startPoint x: 954, startPoint y: 531, endPoint x: 1021, endPoint y: 473, distance: 89.4
click at [954, 532] on span "Delivered" at bounding box center [940, 535] width 42 height 13
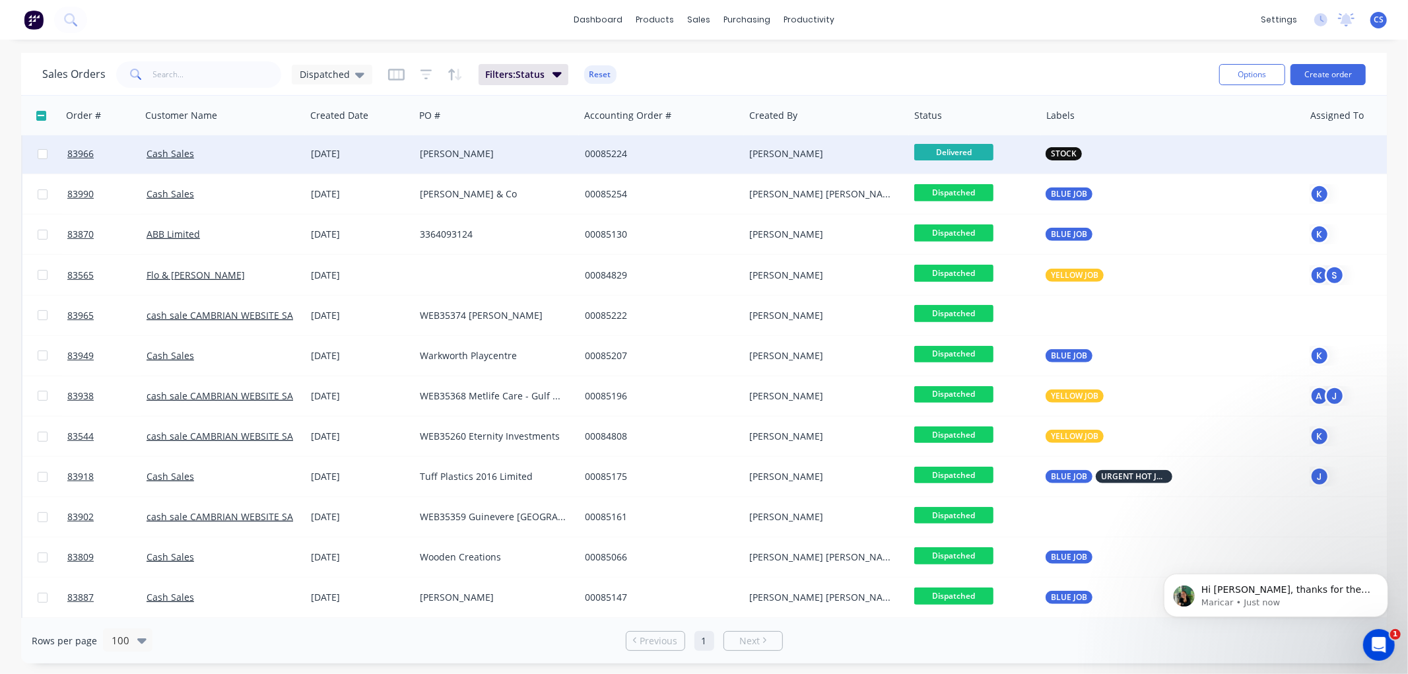
scroll to position [454, 0]
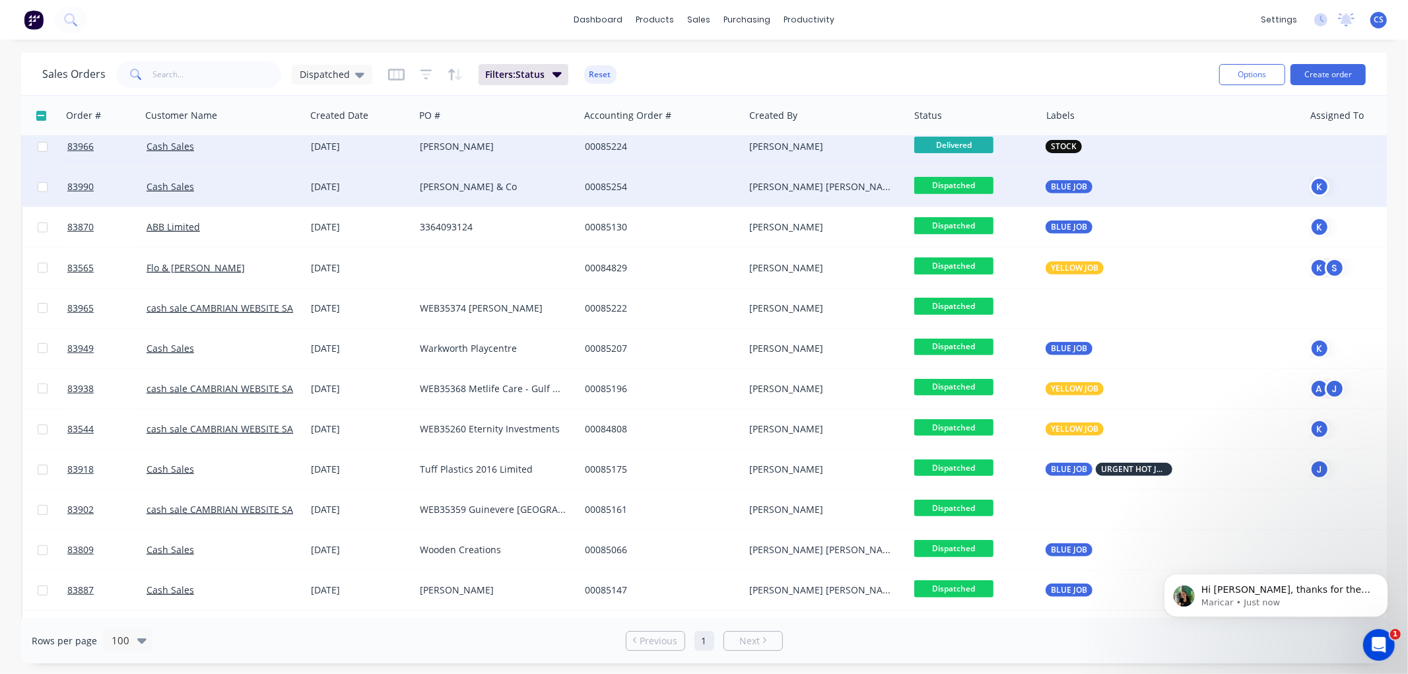
click at [973, 188] on span "Dispatched" at bounding box center [953, 185] width 79 height 17
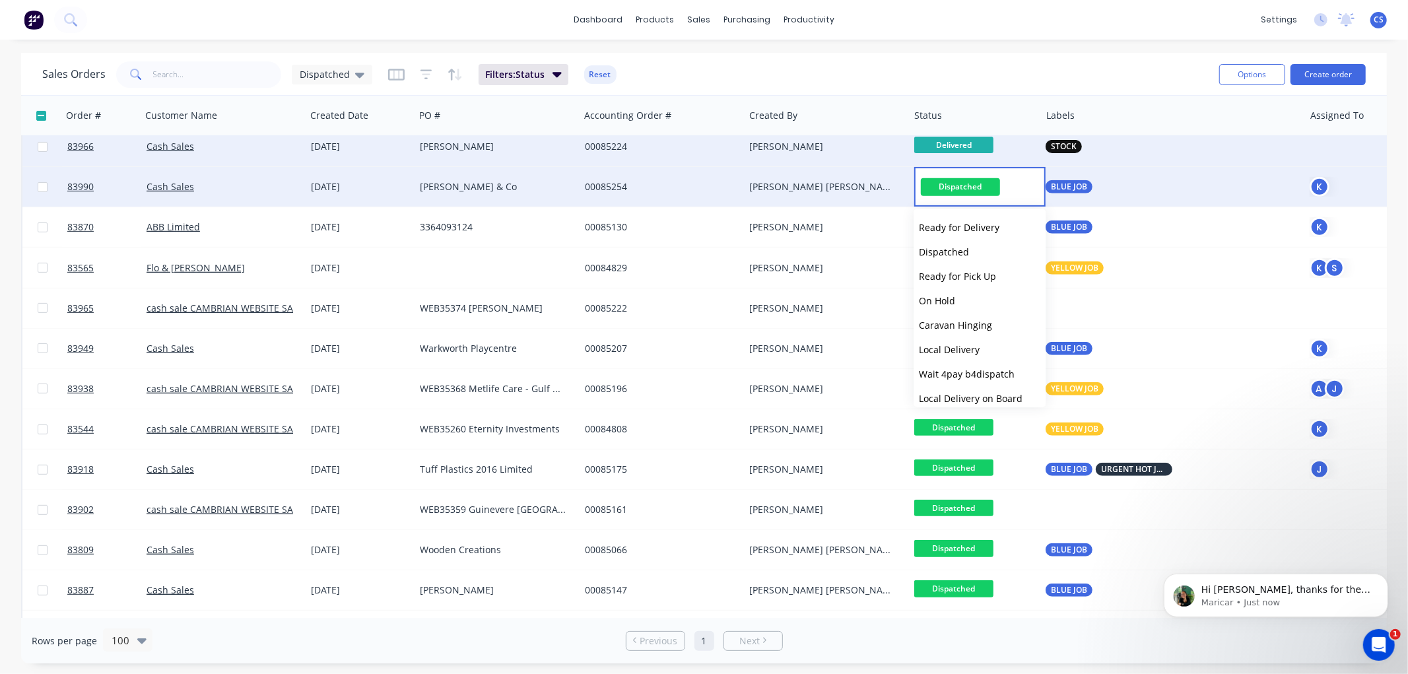
scroll to position [446, 0]
click at [954, 365] on span "Delivered" at bounding box center [940, 366] width 42 height 13
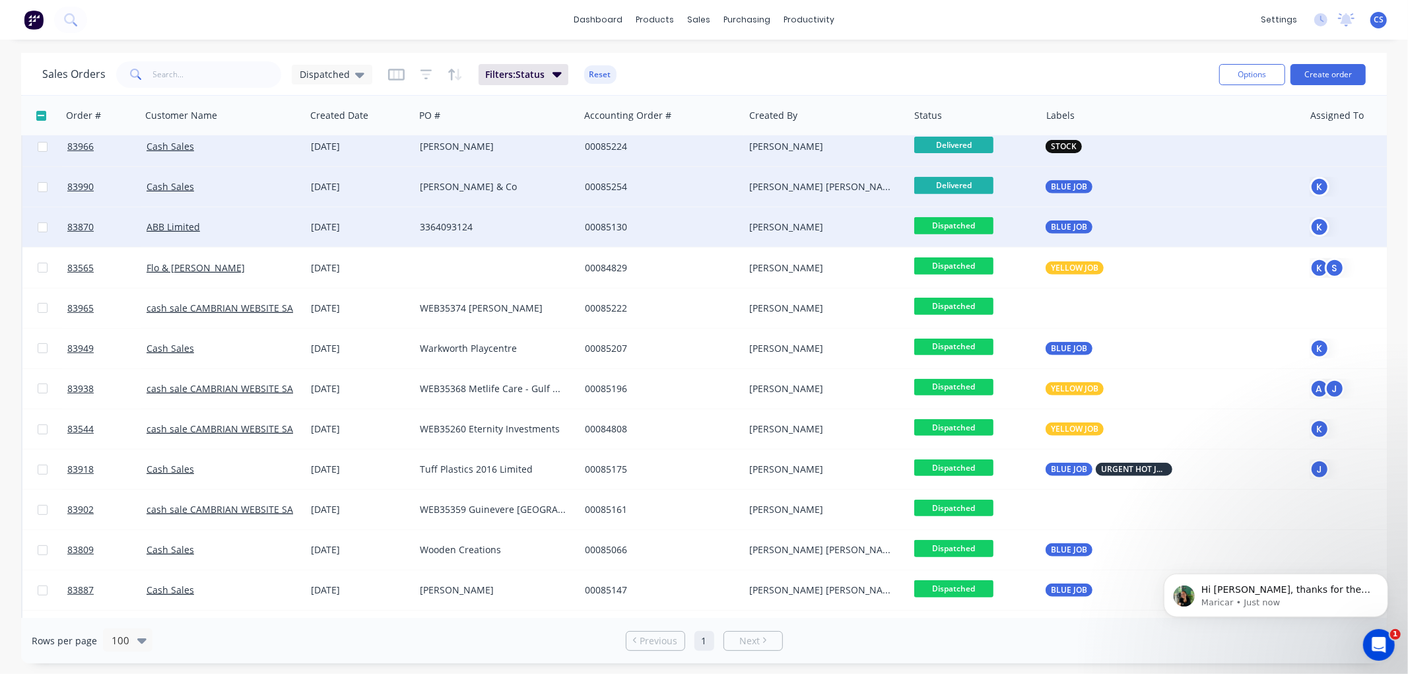
click at [962, 222] on span "Dispatched" at bounding box center [953, 225] width 79 height 17
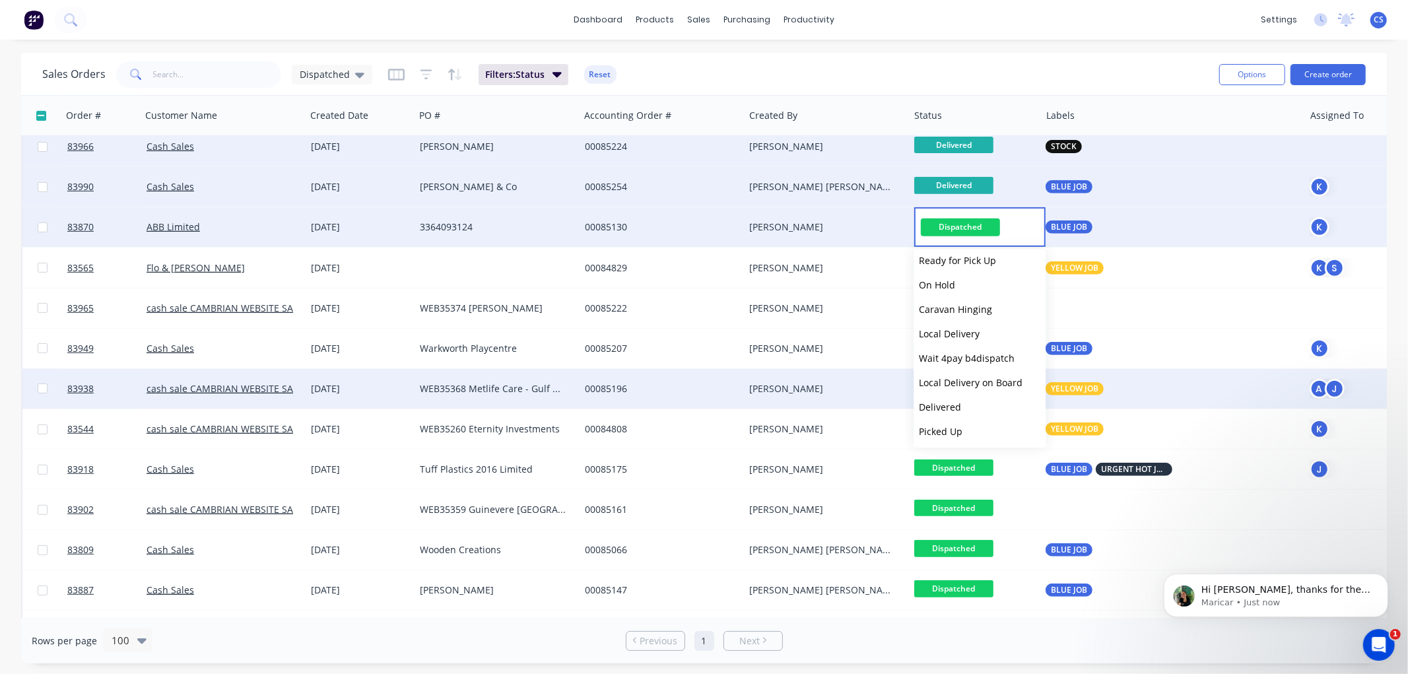
click at [941, 404] on span "Delivered" at bounding box center [940, 407] width 42 height 13
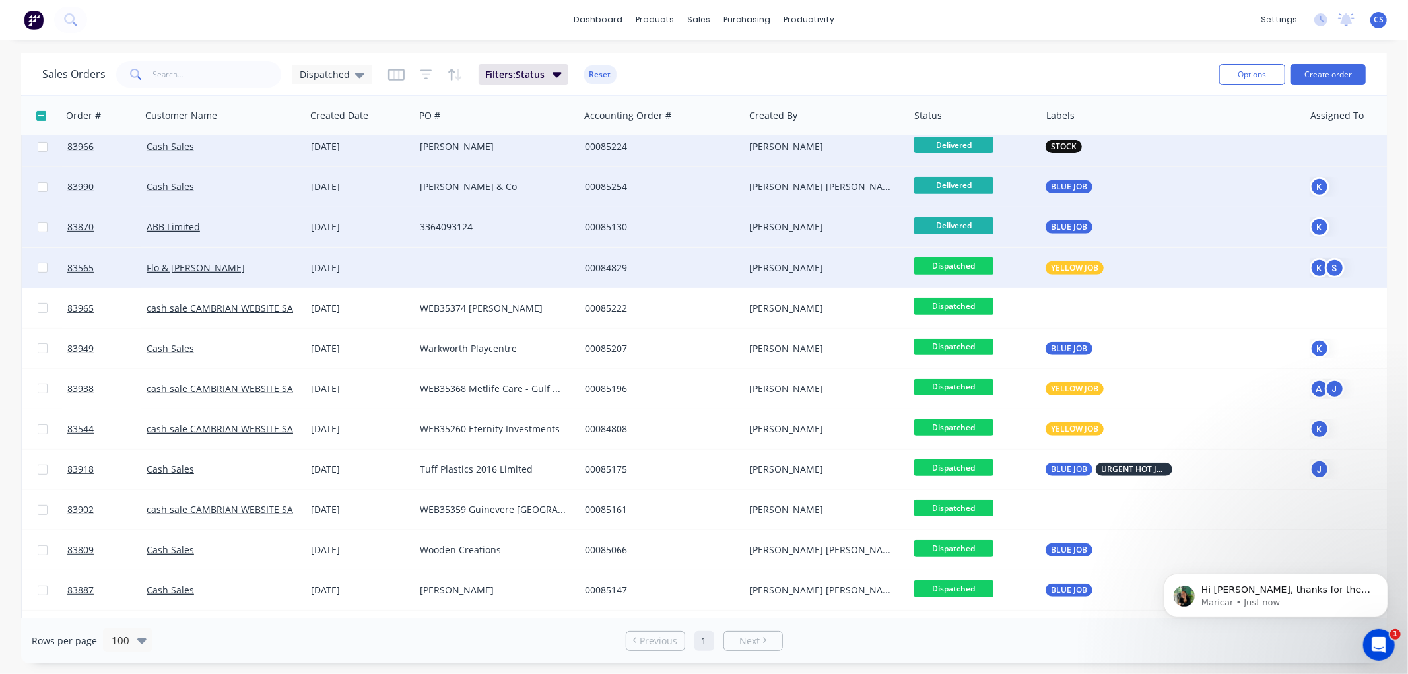
click at [966, 263] on span "Dispatched" at bounding box center [953, 265] width 79 height 17
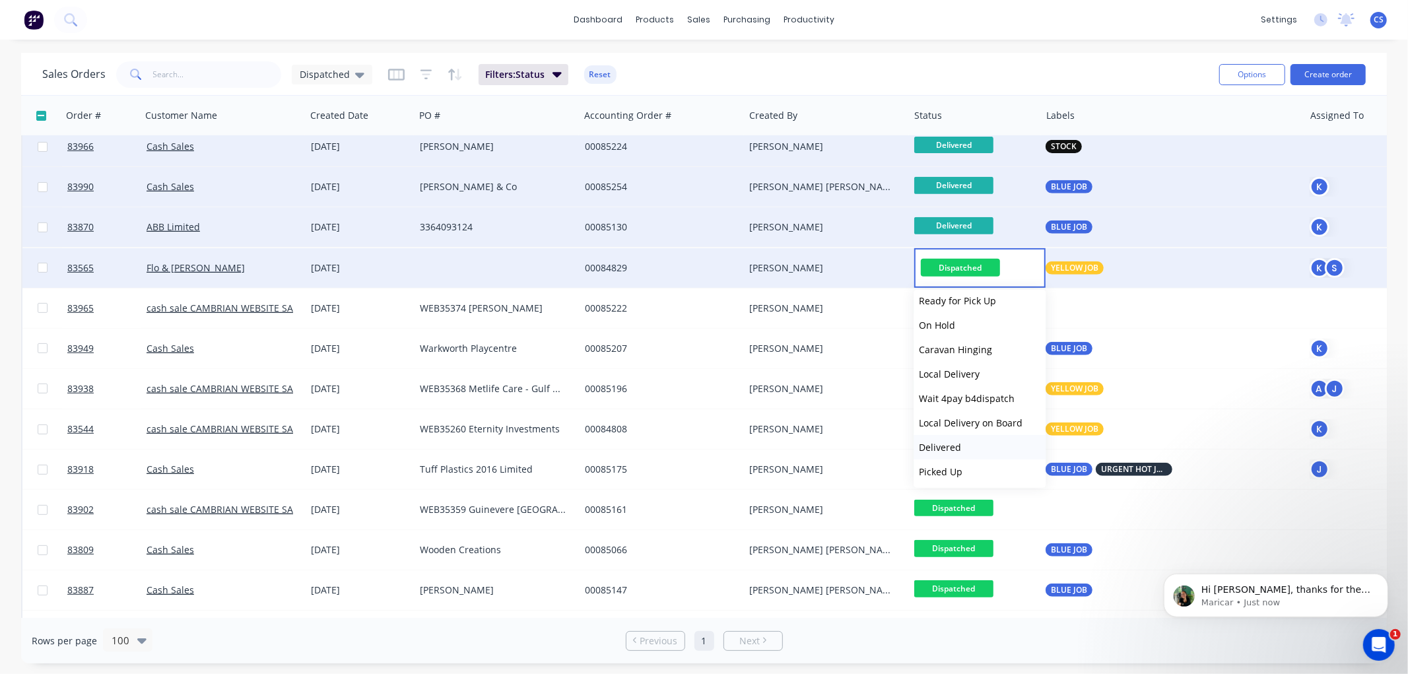
click at [957, 447] on span "Delivered" at bounding box center [940, 447] width 42 height 13
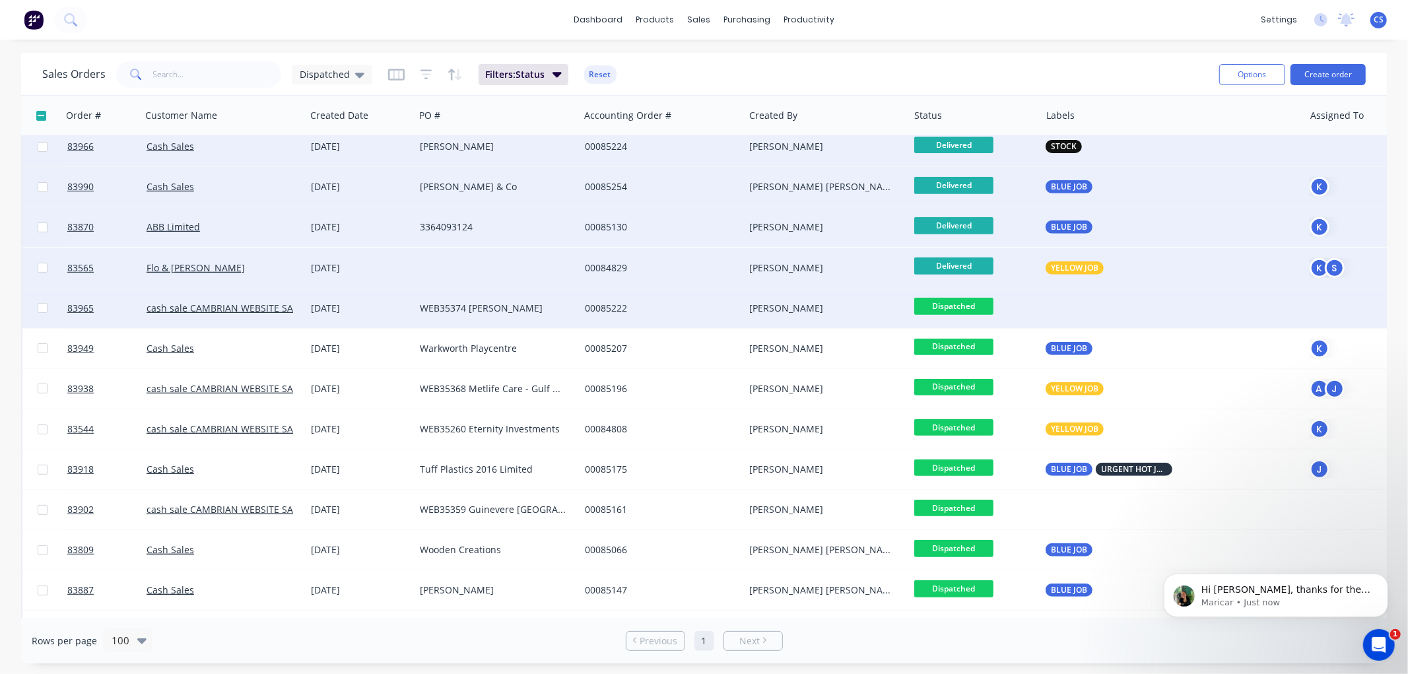
click at [949, 302] on span "Dispatched" at bounding box center [953, 306] width 79 height 17
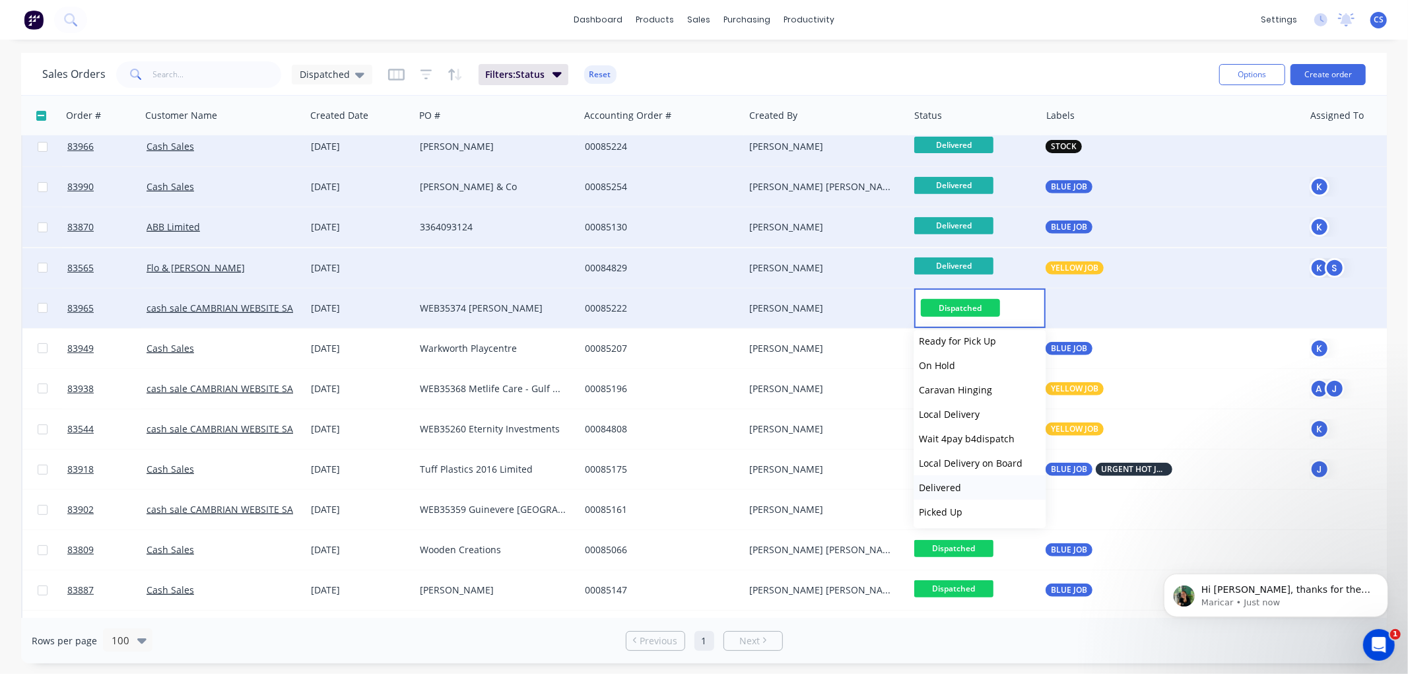
click at [948, 484] on span "Delivered" at bounding box center [940, 487] width 42 height 13
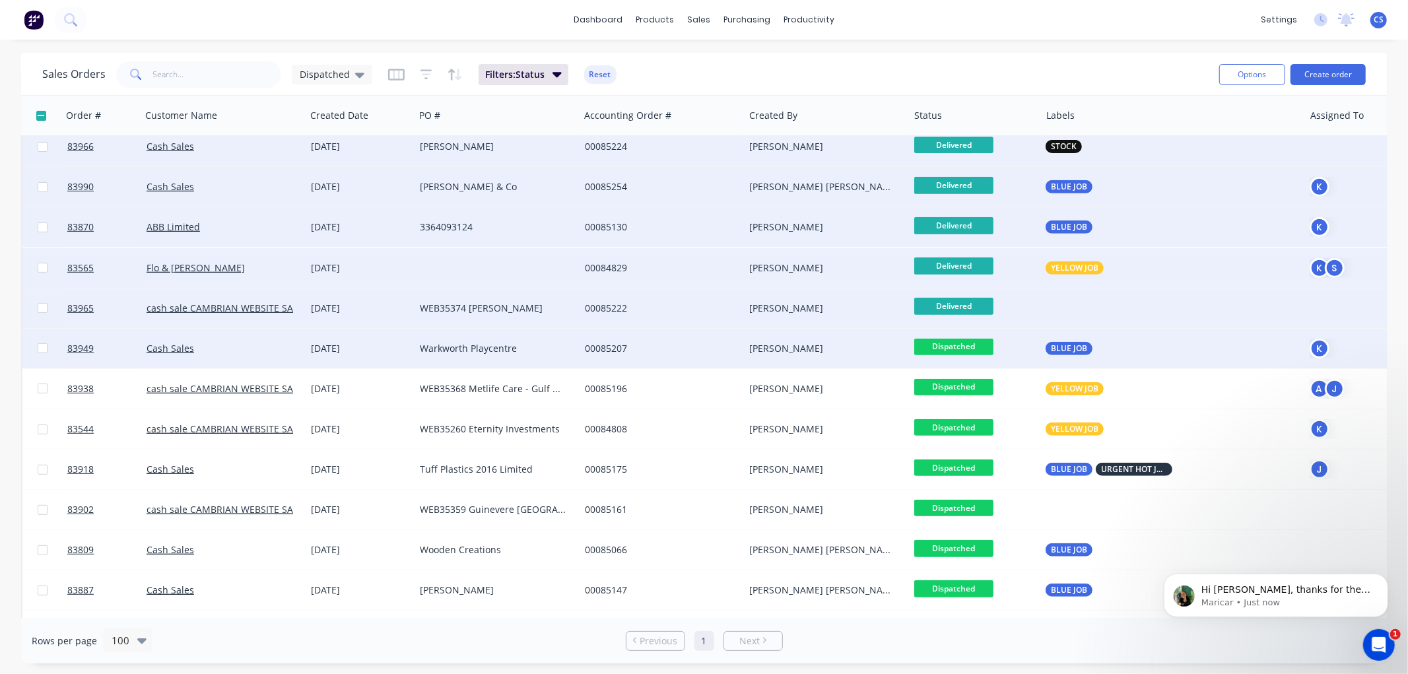
click at [960, 346] on span "Dispatched" at bounding box center [953, 347] width 79 height 17
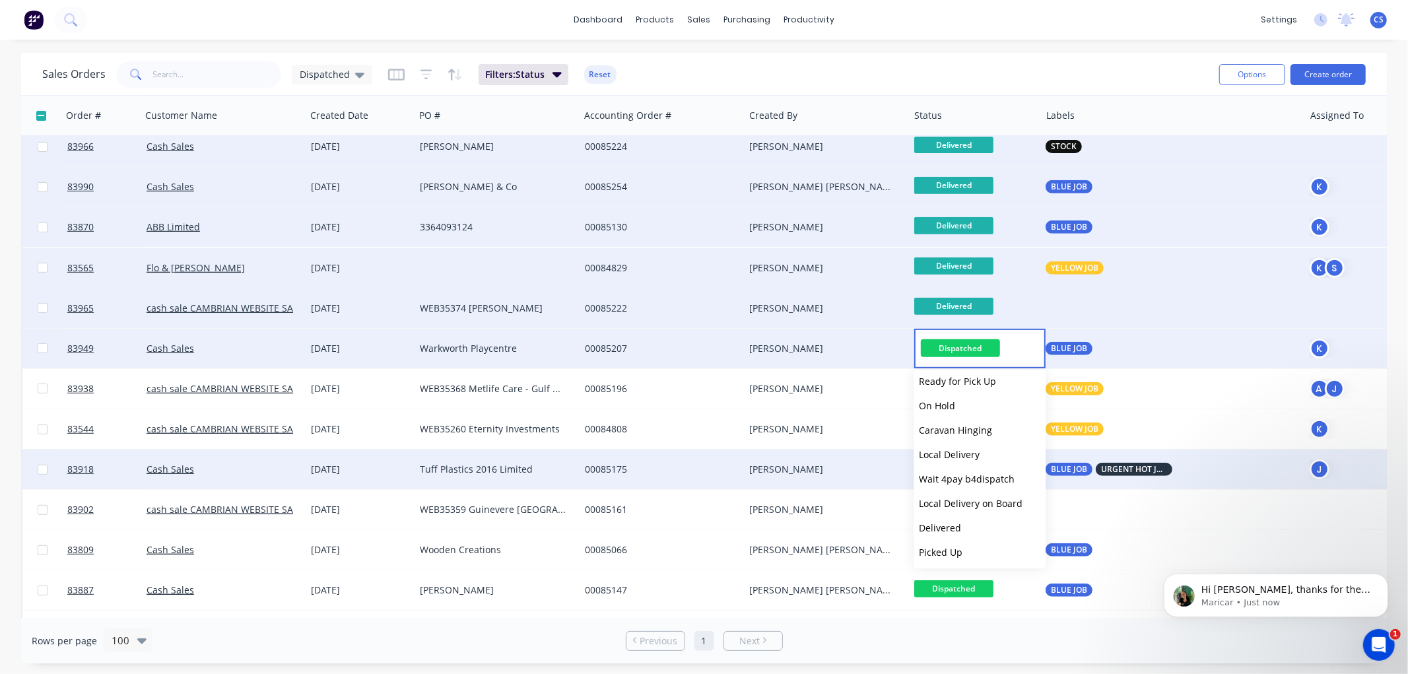
click at [949, 527] on span "Delivered" at bounding box center [940, 527] width 42 height 13
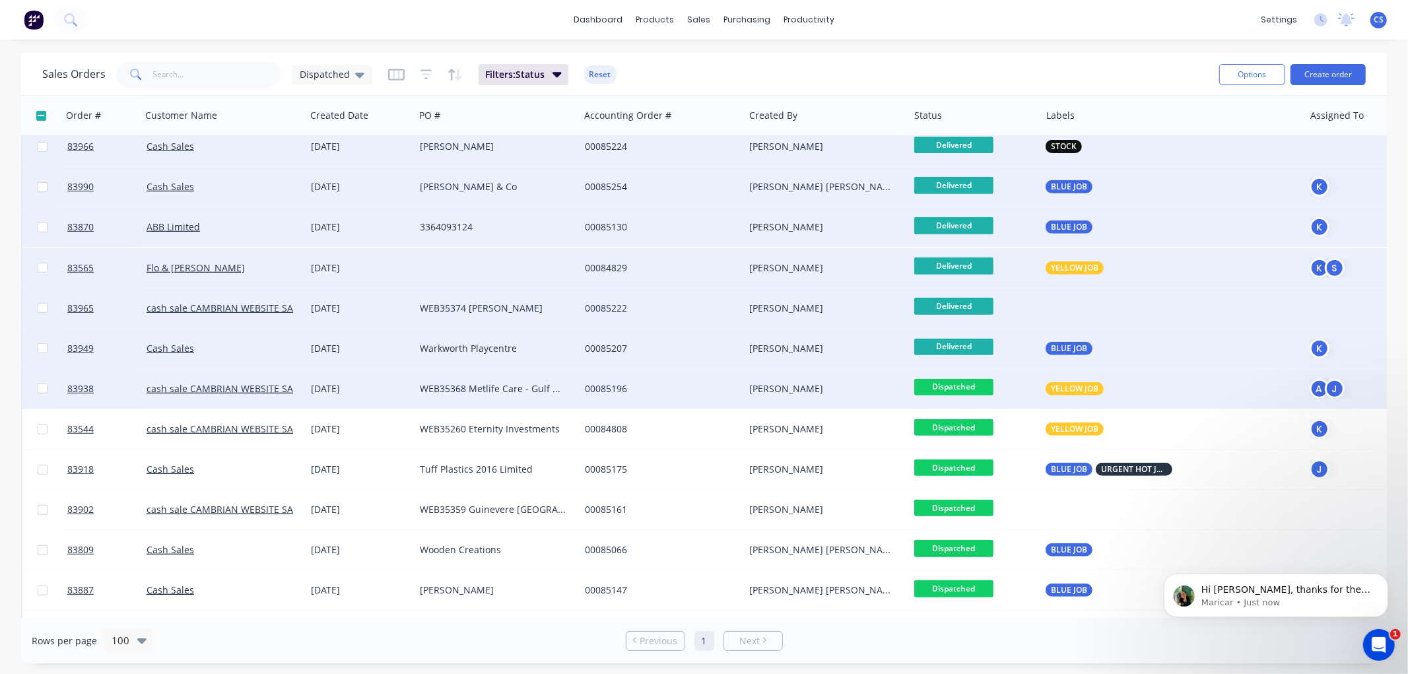
click at [964, 386] on span "Dispatched" at bounding box center [953, 387] width 79 height 17
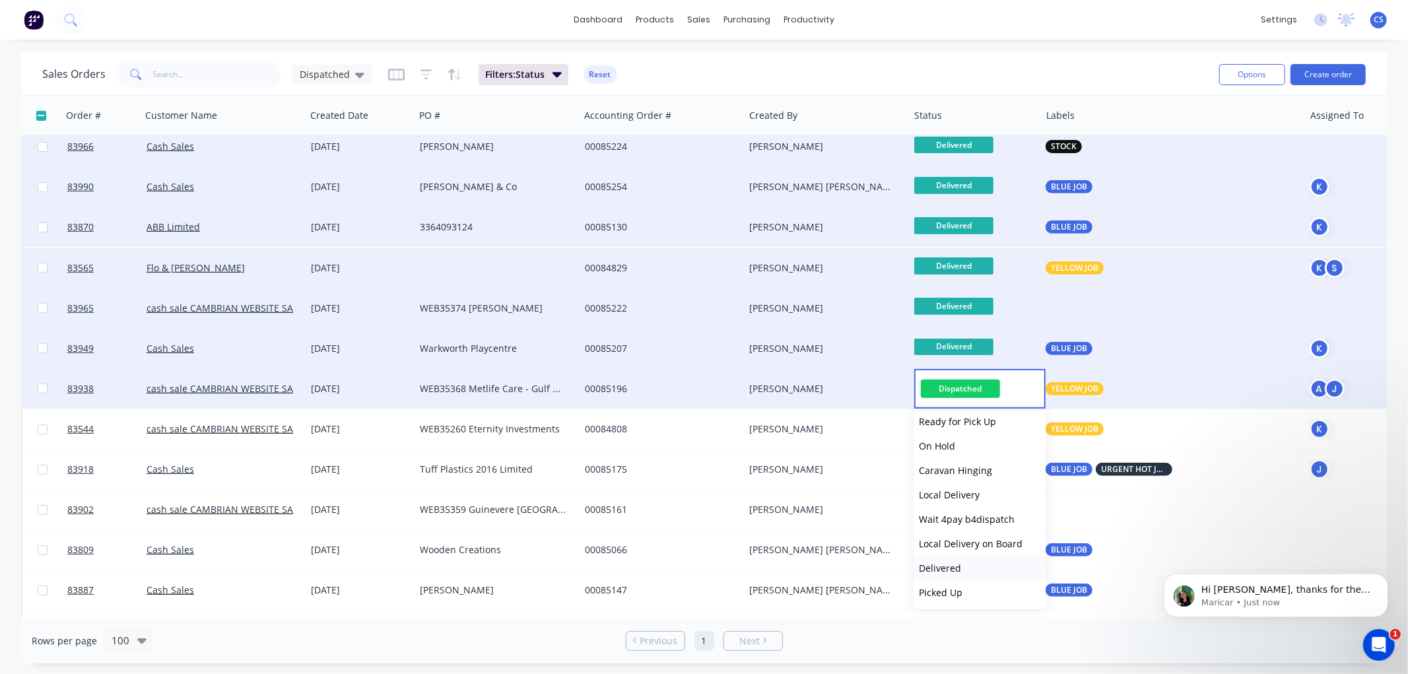
click at [942, 563] on span "Delivered" at bounding box center [940, 568] width 42 height 13
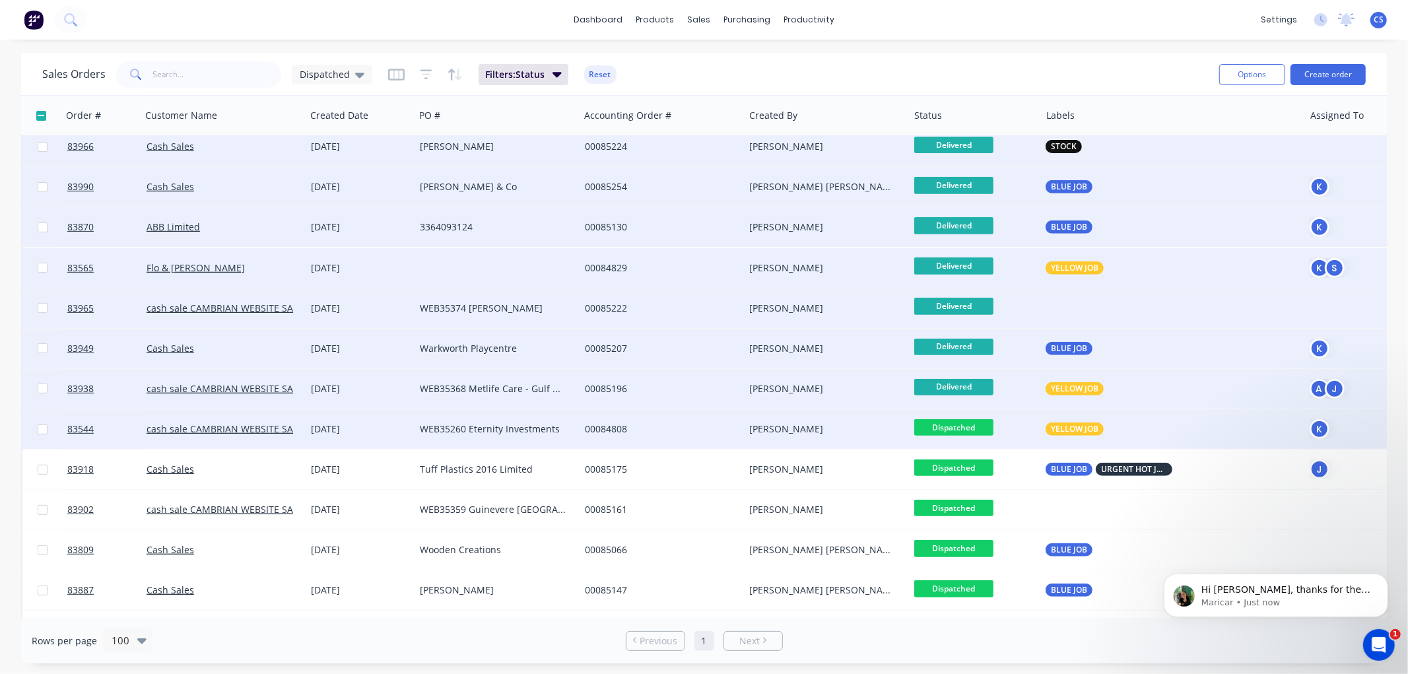
click at [958, 424] on span "Dispatched" at bounding box center [953, 427] width 79 height 17
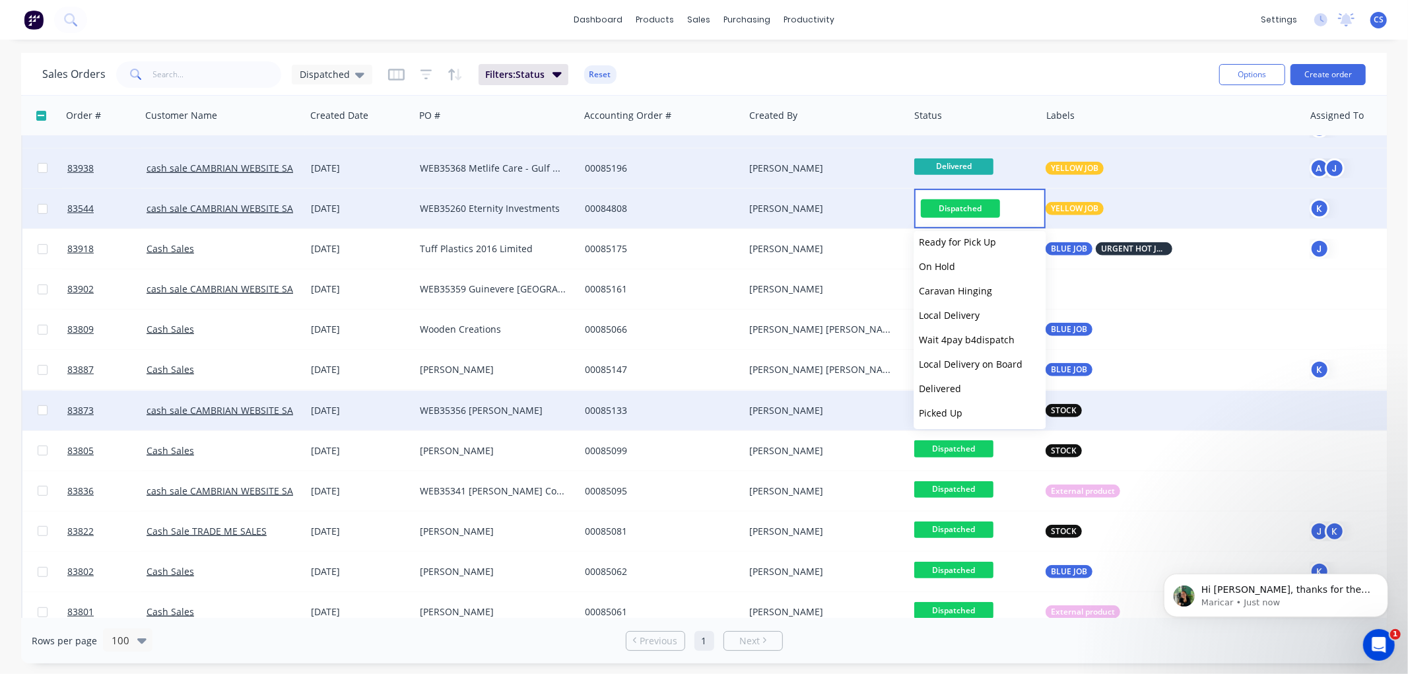
drag, startPoint x: 951, startPoint y: 391, endPoint x: 976, endPoint y: 400, distance: 26.5
click at [951, 391] on span "Delivered" at bounding box center [940, 388] width 42 height 13
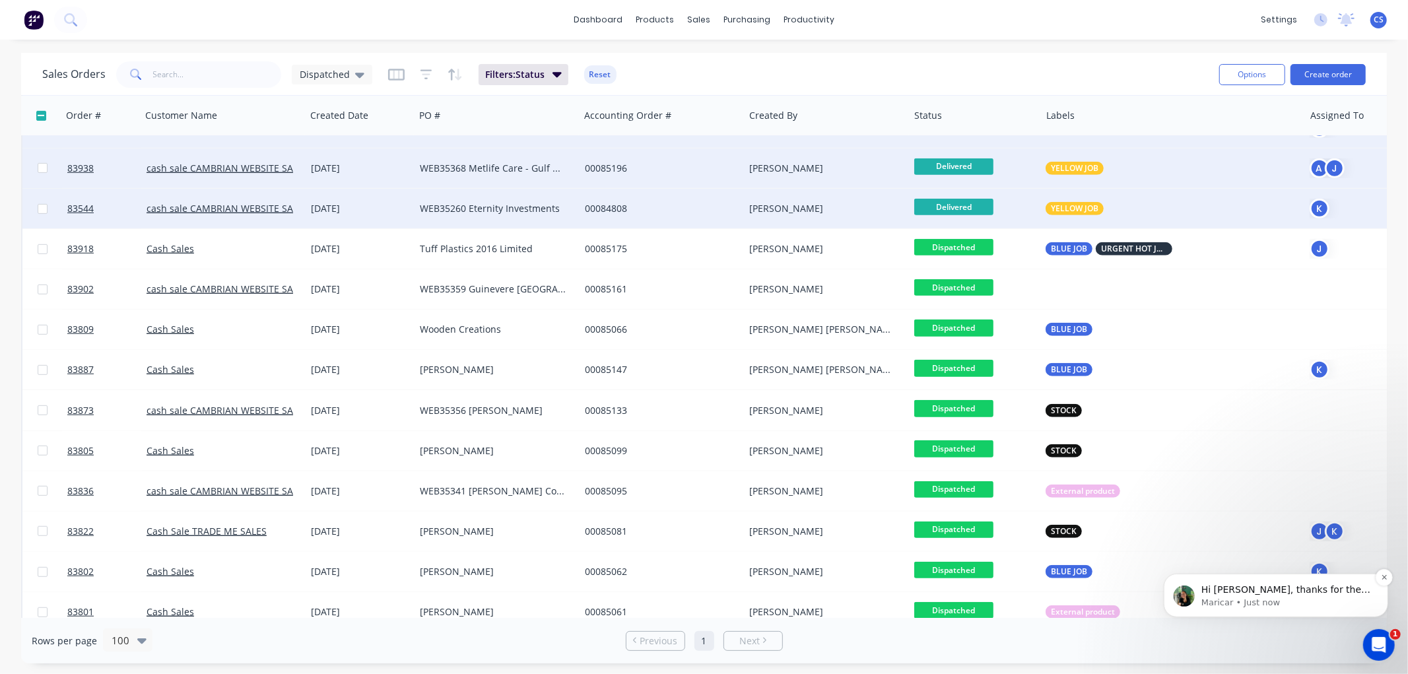
click at [1236, 591] on p "Hi Chantal, thanks for the Loom recording. We'll check that and get back to you…" at bounding box center [1286, 589] width 170 height 13
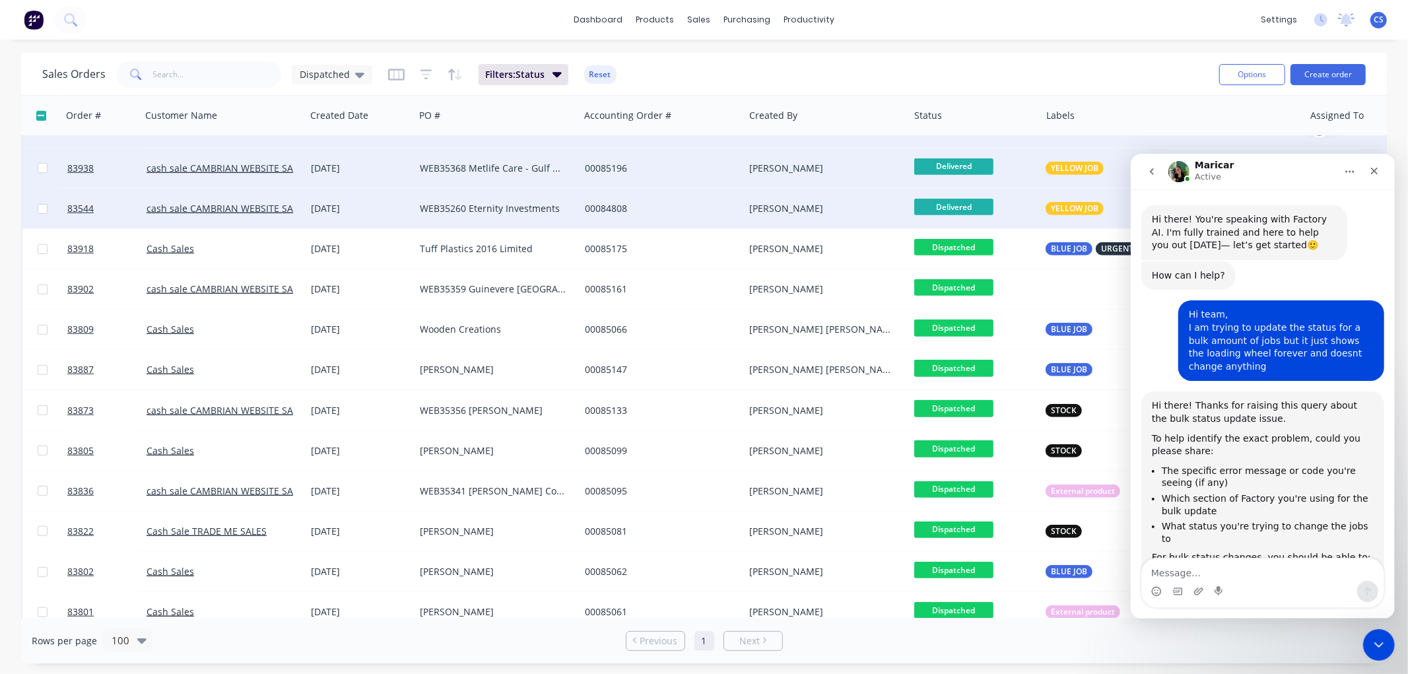
scroll to position [1413, 0]
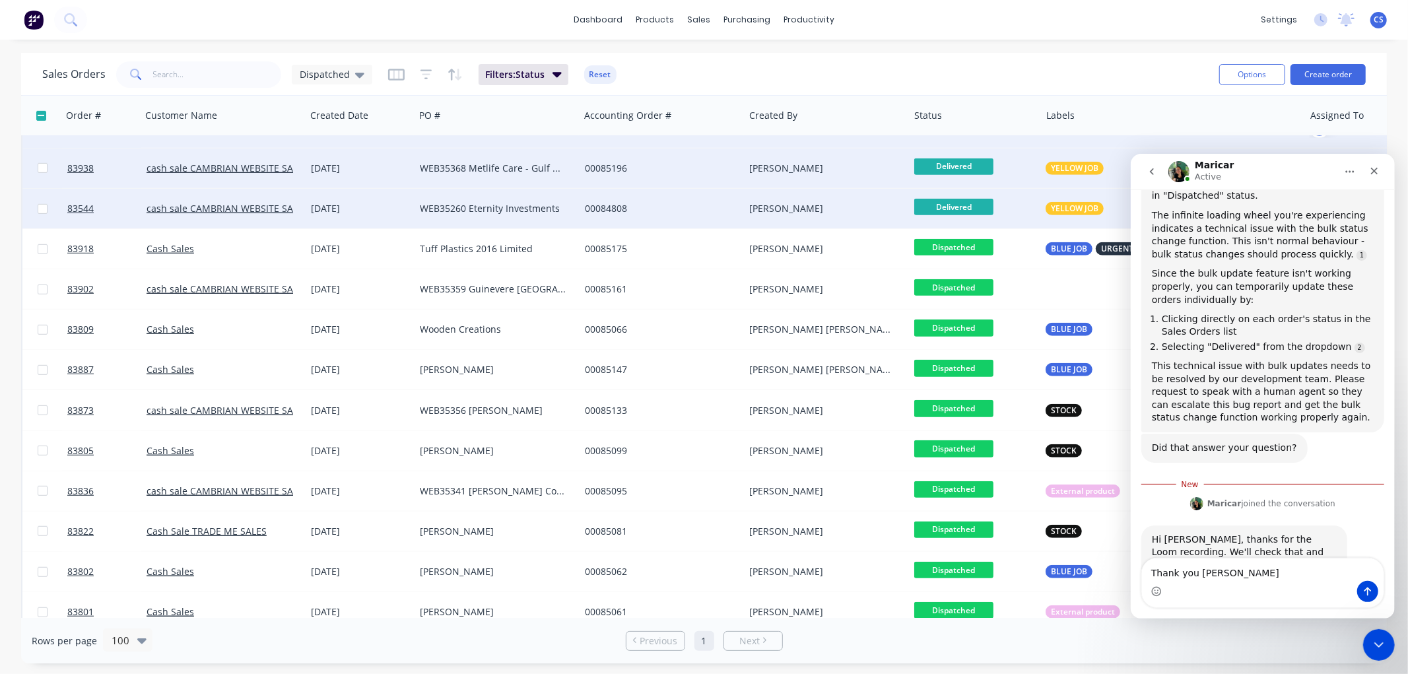
type textarea "Thank you Maricar"
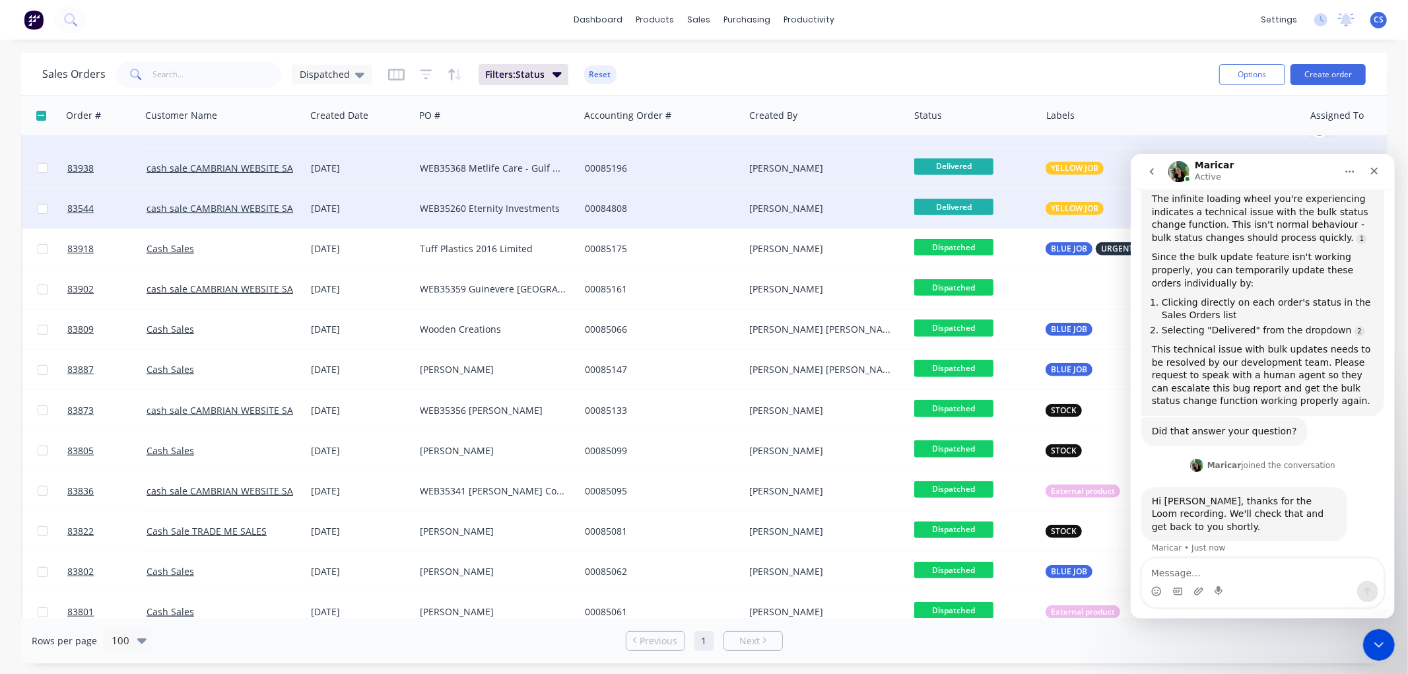
scroll to position [1429, 0]
click at [1375, 173] on icon "Close" at bounding box center [1373, 170] width 11 height 11
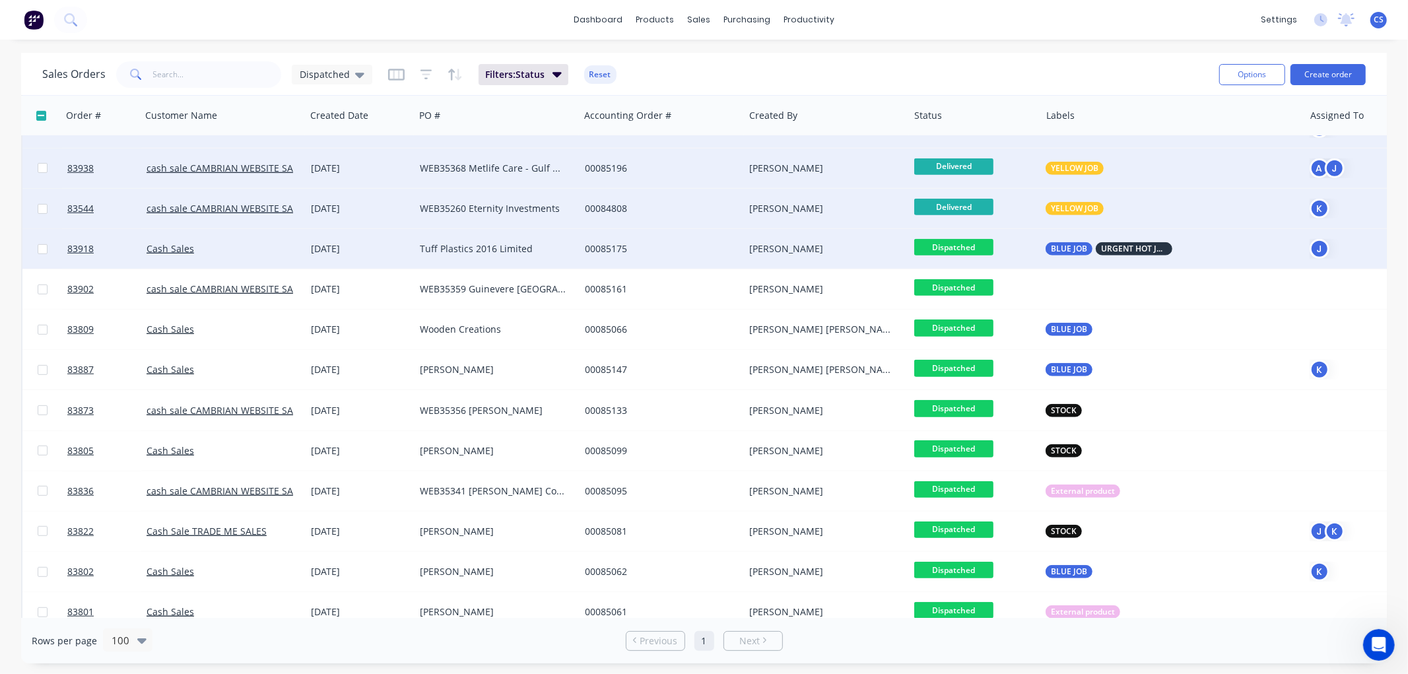
click at [978, 245] on span "Dispatched" at bounding box center [953, 247] width 79 height 17
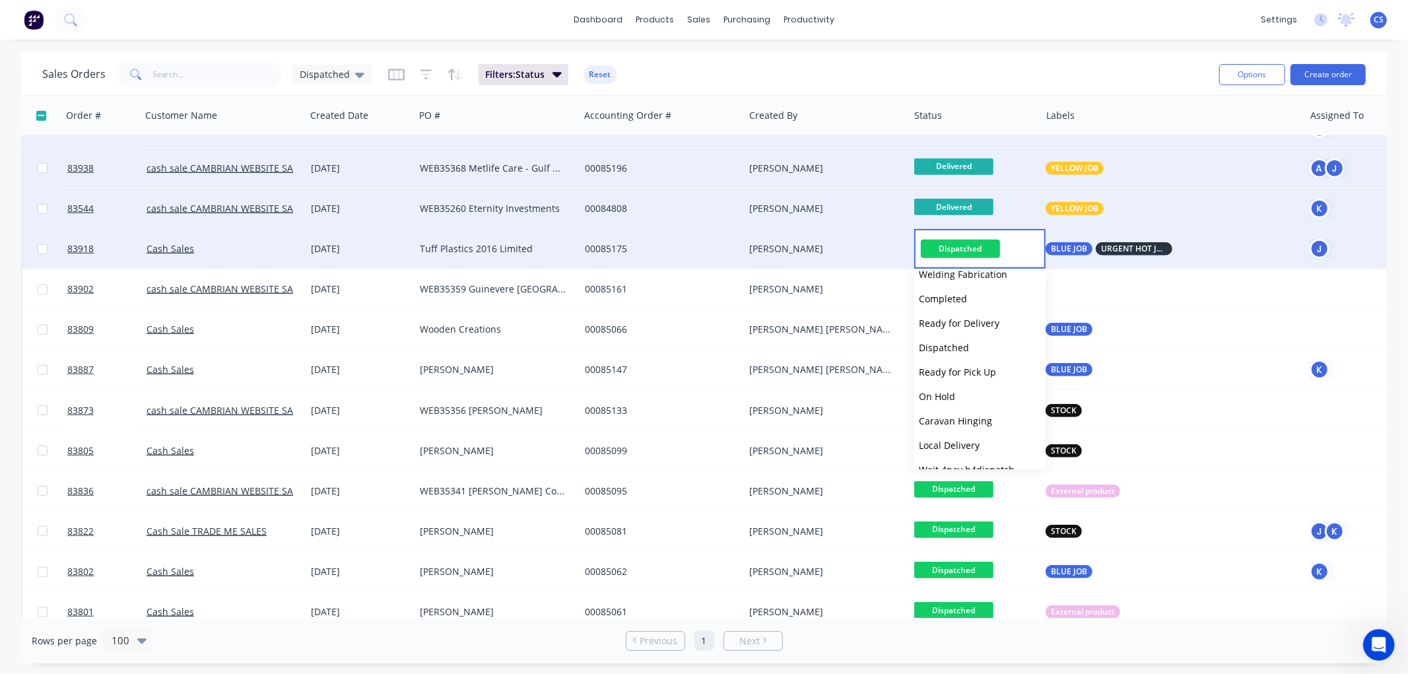
scroll to position [440, 0]
click at [968, 432] on button "Delivered" at bounding box center [980, 435] width 132 height 24
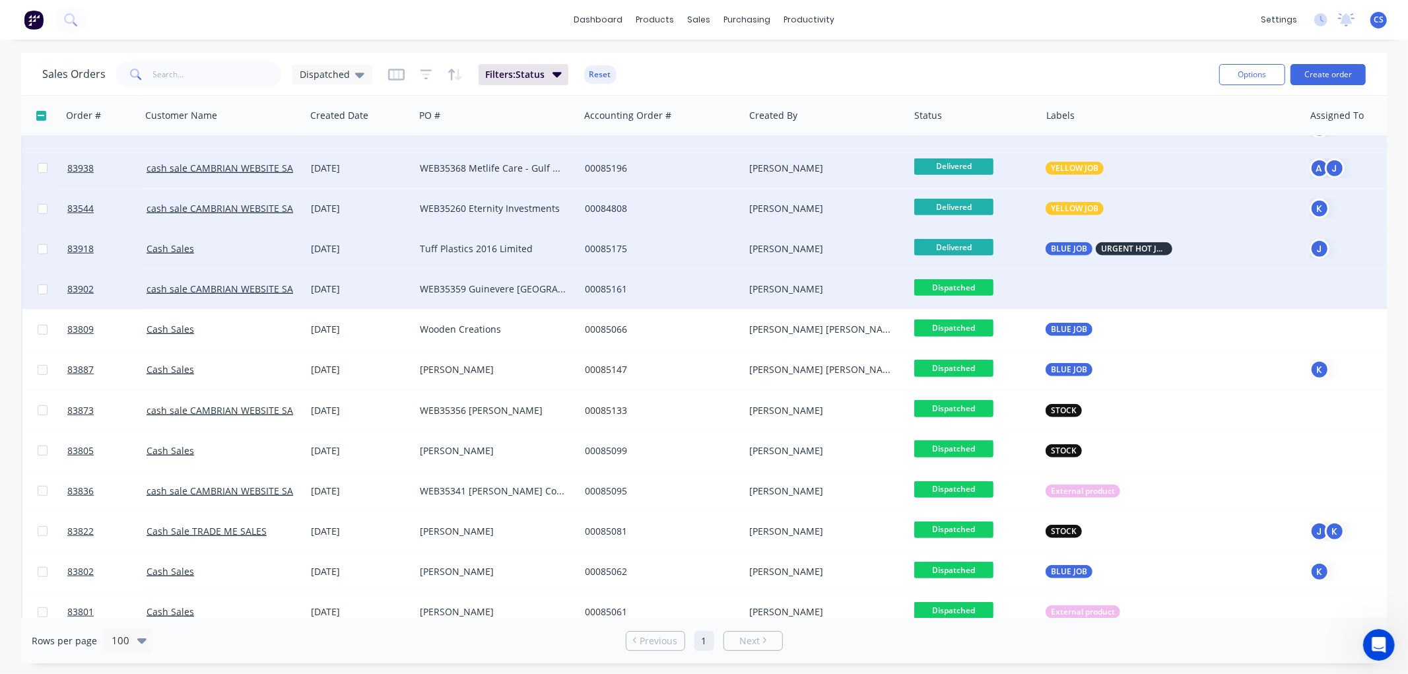
click at [966, 285] on span "Dispatched" at bounding box center [953, 287] width 79 height 17
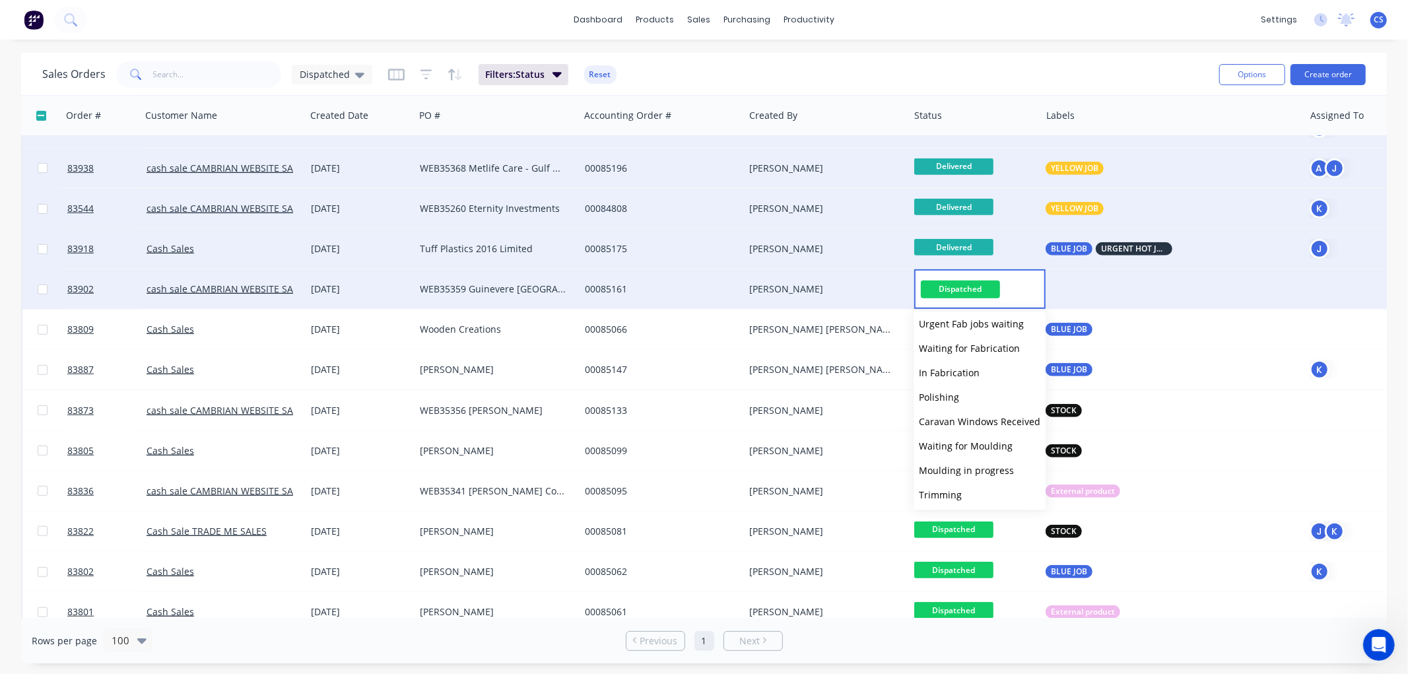
scroll to position [446, 0]
click at [944, 463] on span "Delivered" at bounding box center [940, 469] width 42 height 13
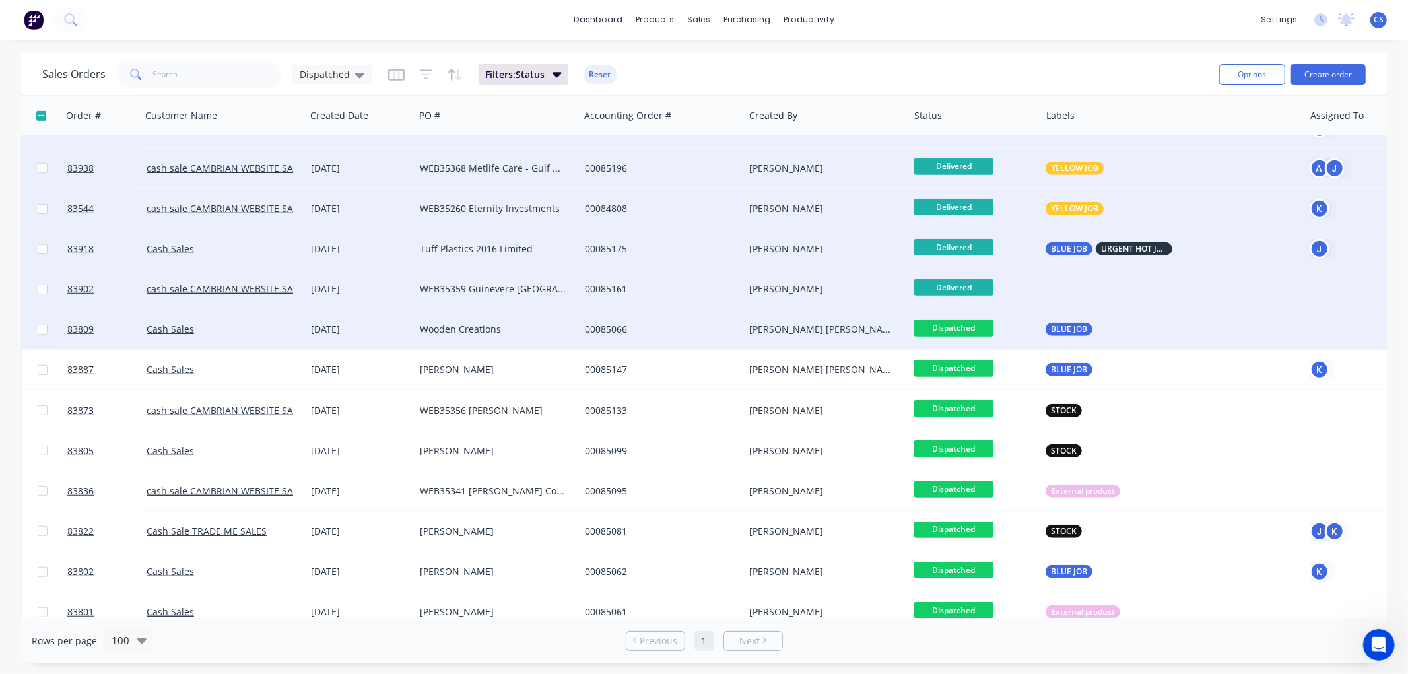
click at [967, 323] on span "Dispatched" at bounding box center [953, 327] width 79 height 17
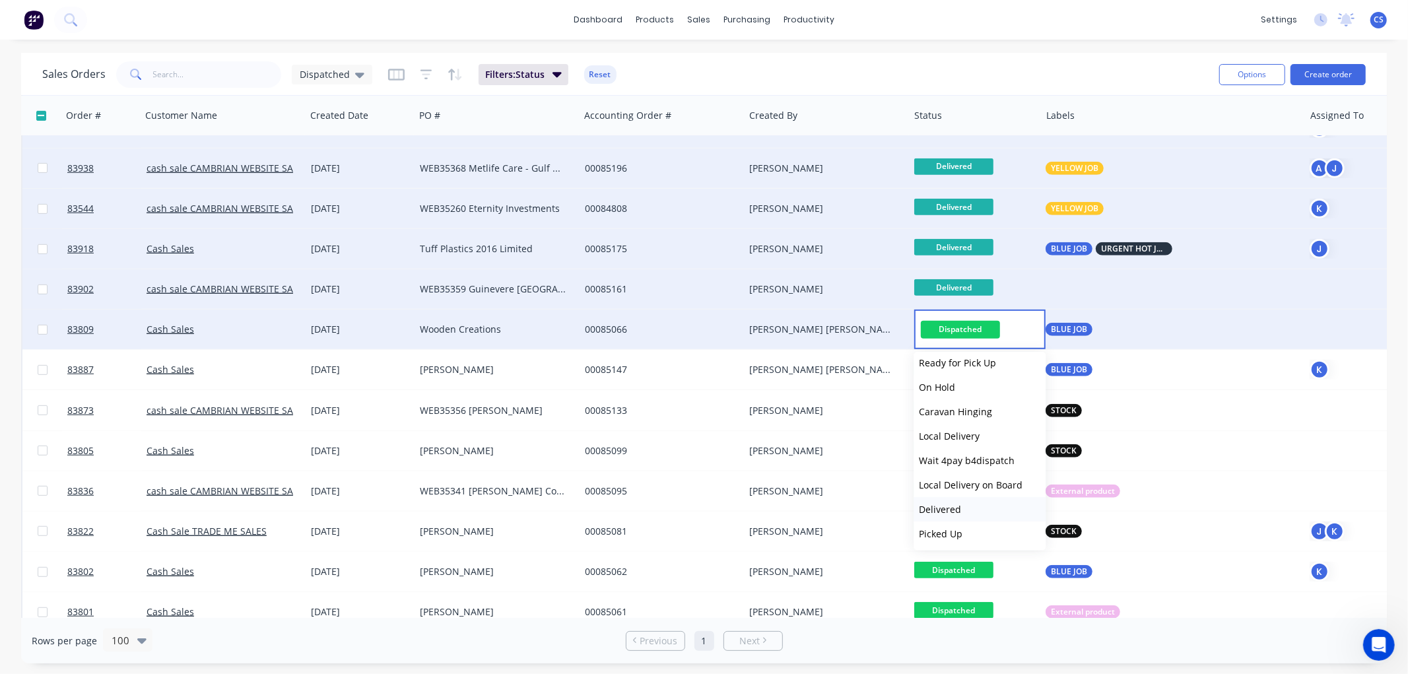
click at [949, 512] on span "Delivered" at bounding box center [940, 509] width 42 height 13
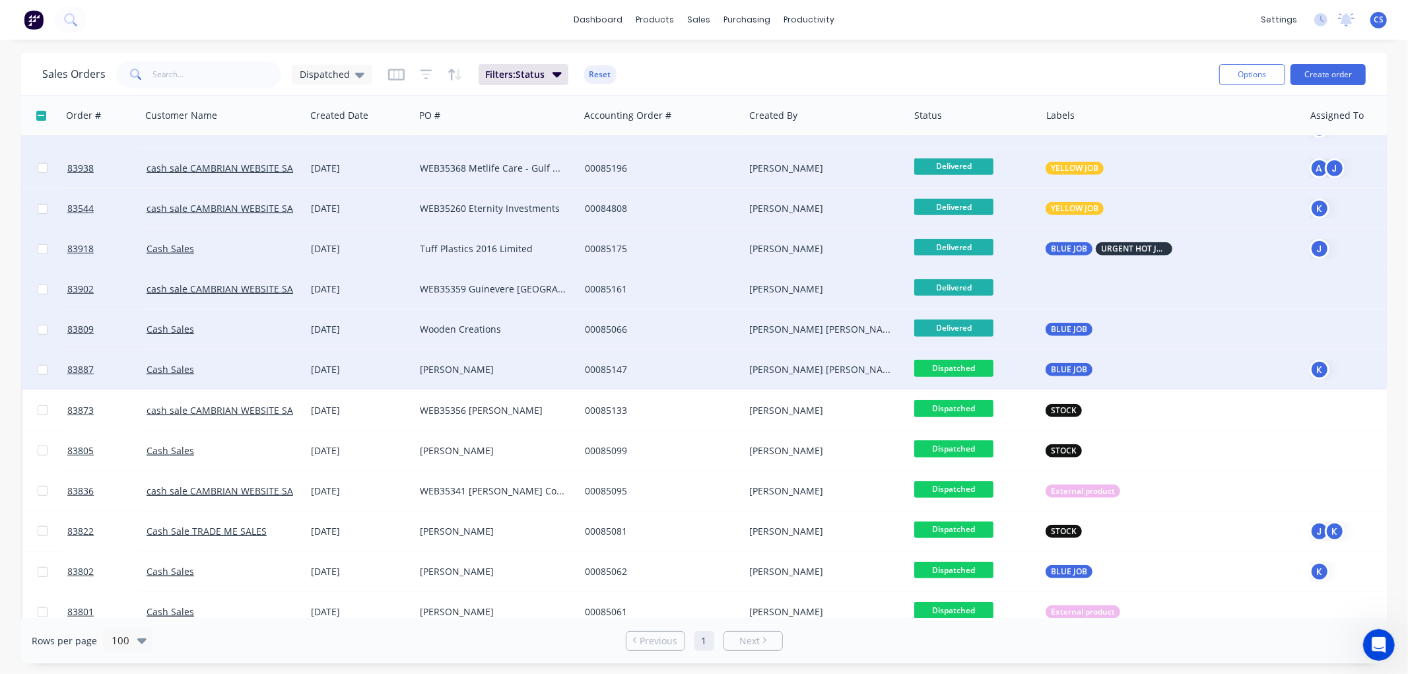
click at [964, 367] on span "Dispatched" at bounding box center [953, 368] width 79 height 17
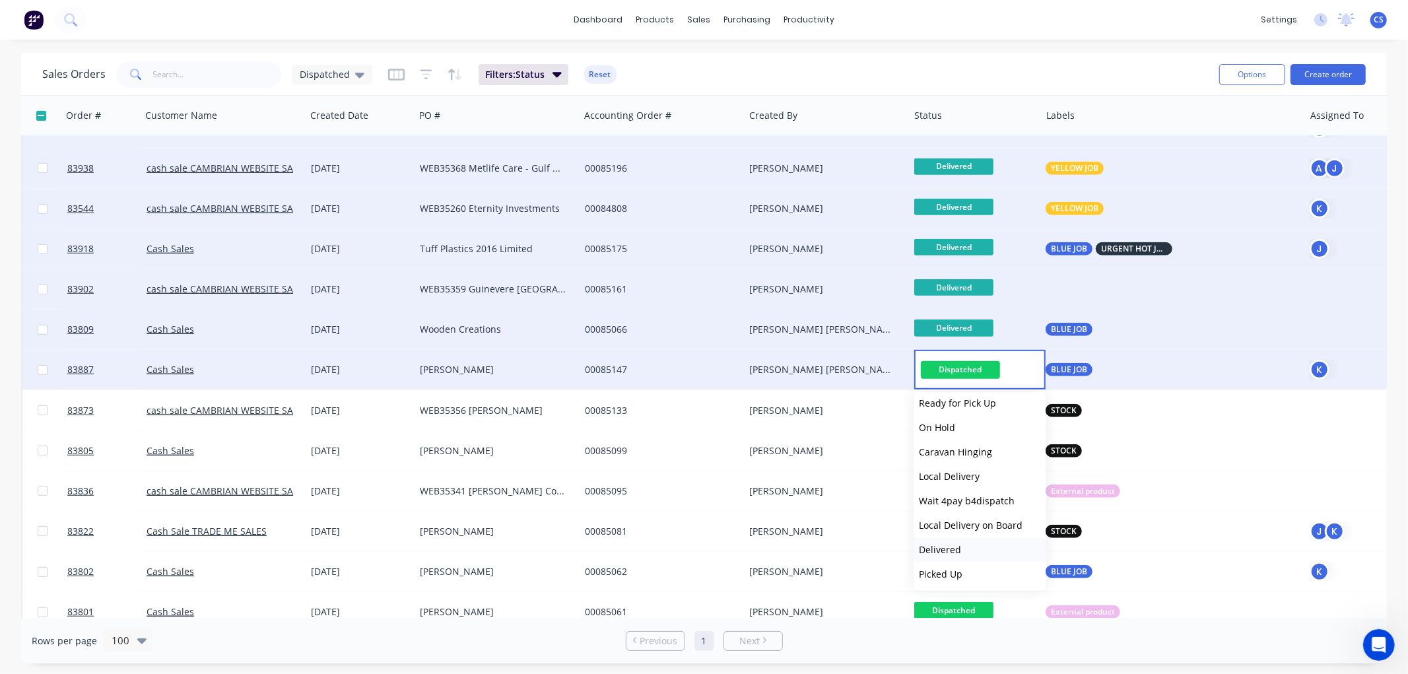
click at [948, 551] on span "Delivered" at bounding box center [940, 549] width 42 height 13
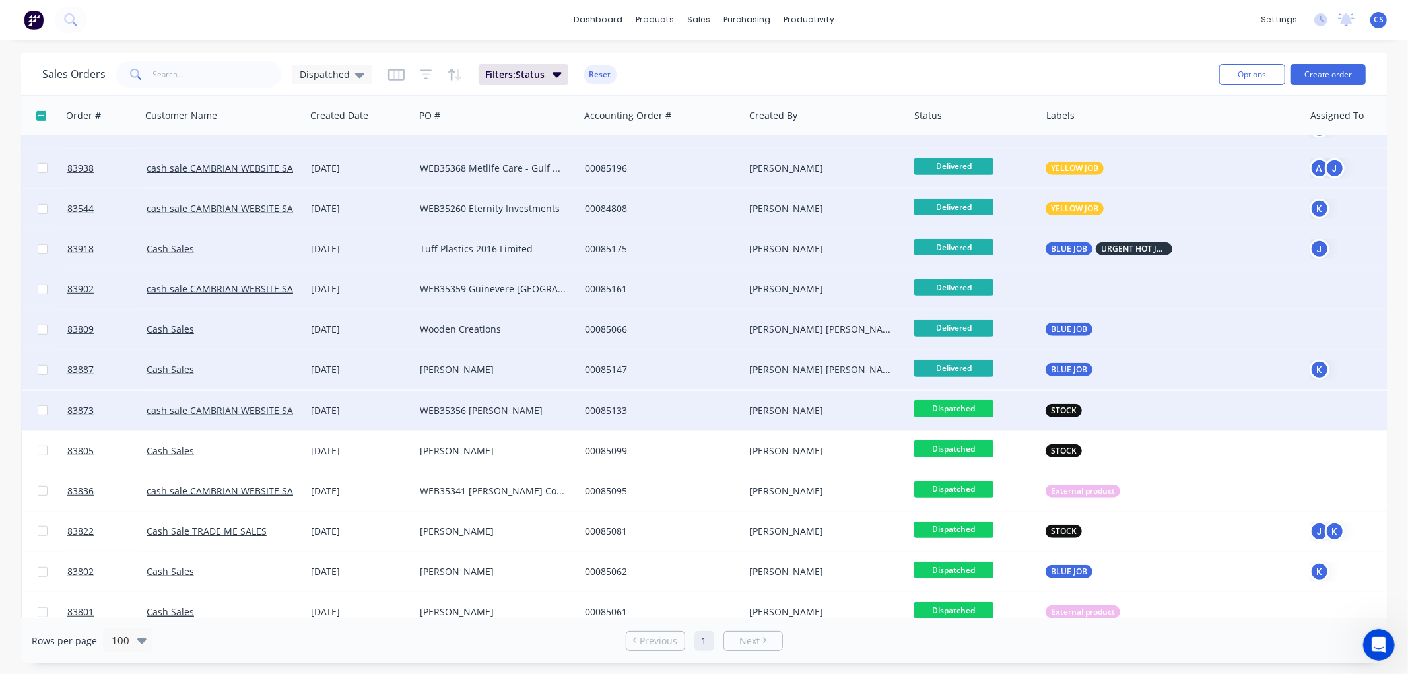
click at [964, 409] on span "Dispatched" at bounding box center [953, 408] width 79 height 17
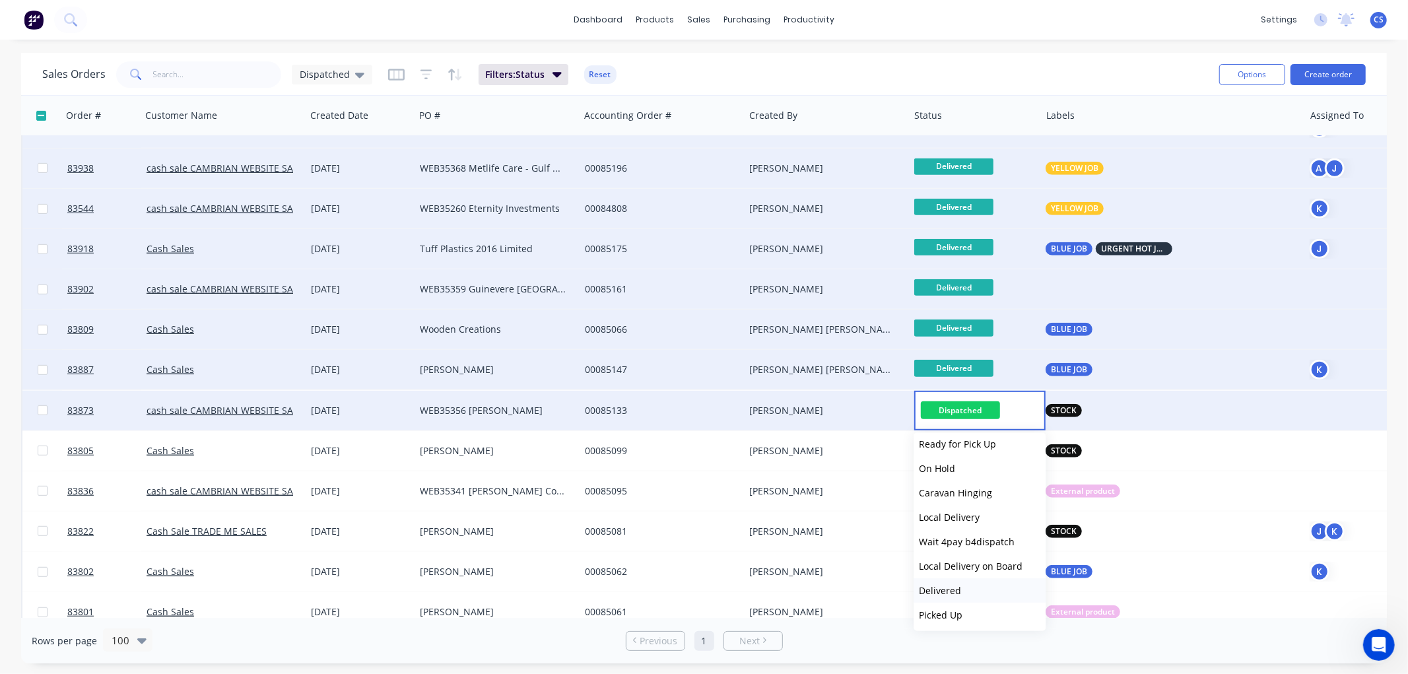
click at [953, 589] on span "Delivered" at bounding box center [940, 590] width 42 height 13
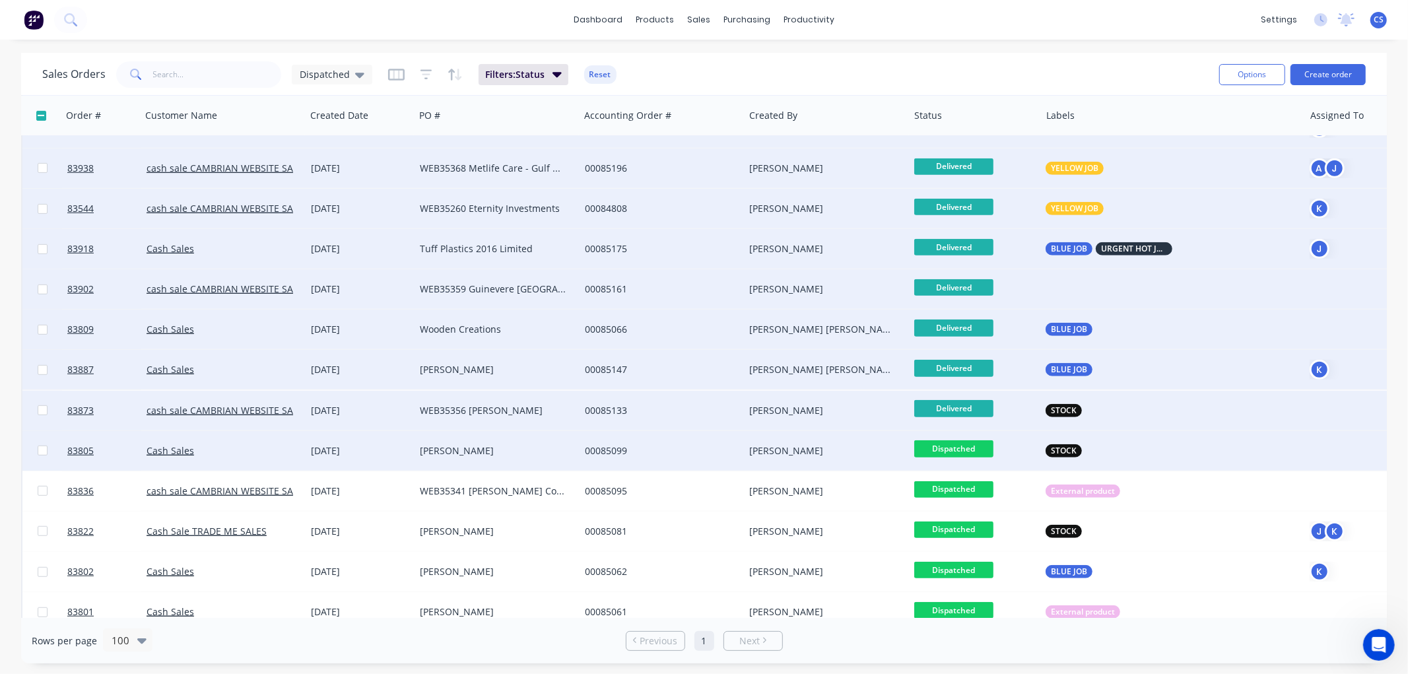
click at [973, 453] on span "Dispatched" at bounding box center [953, 448] width 79 height 17
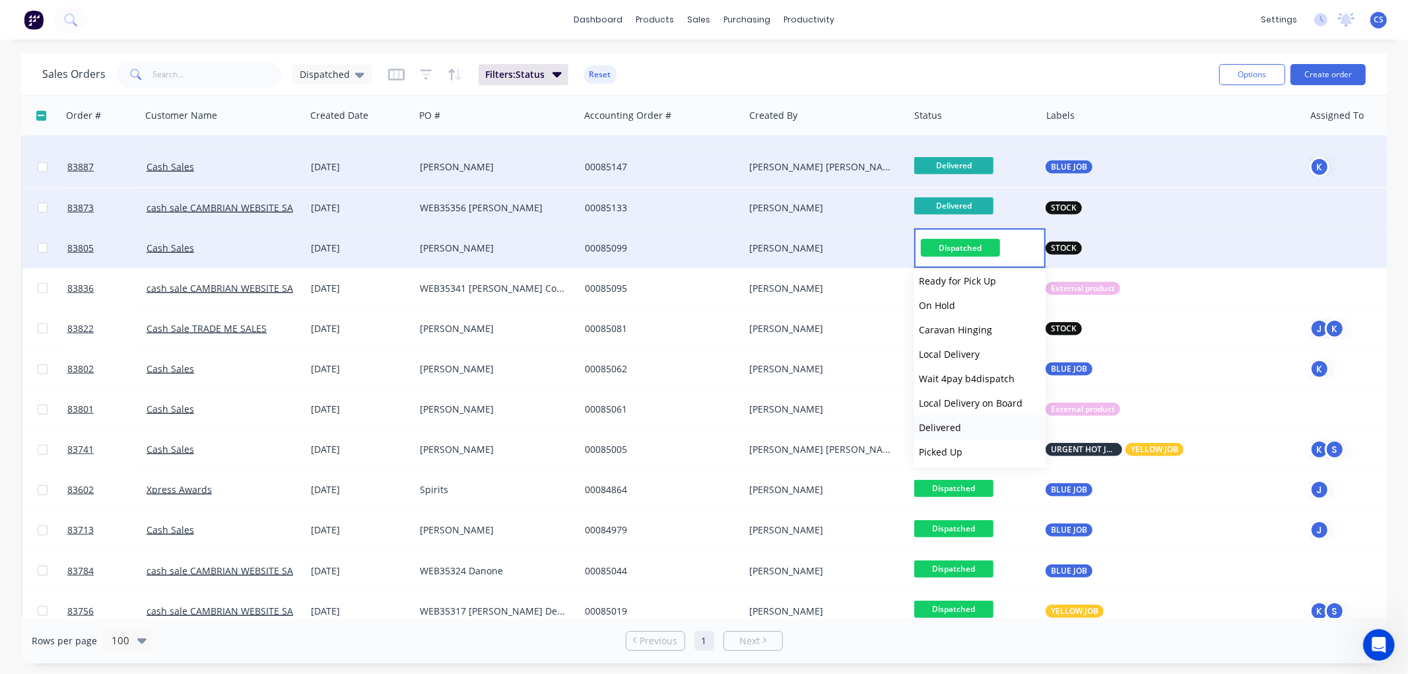
click at [959, 428] on span "Delivered" at bounding box center [940, 427] width 42 height 13
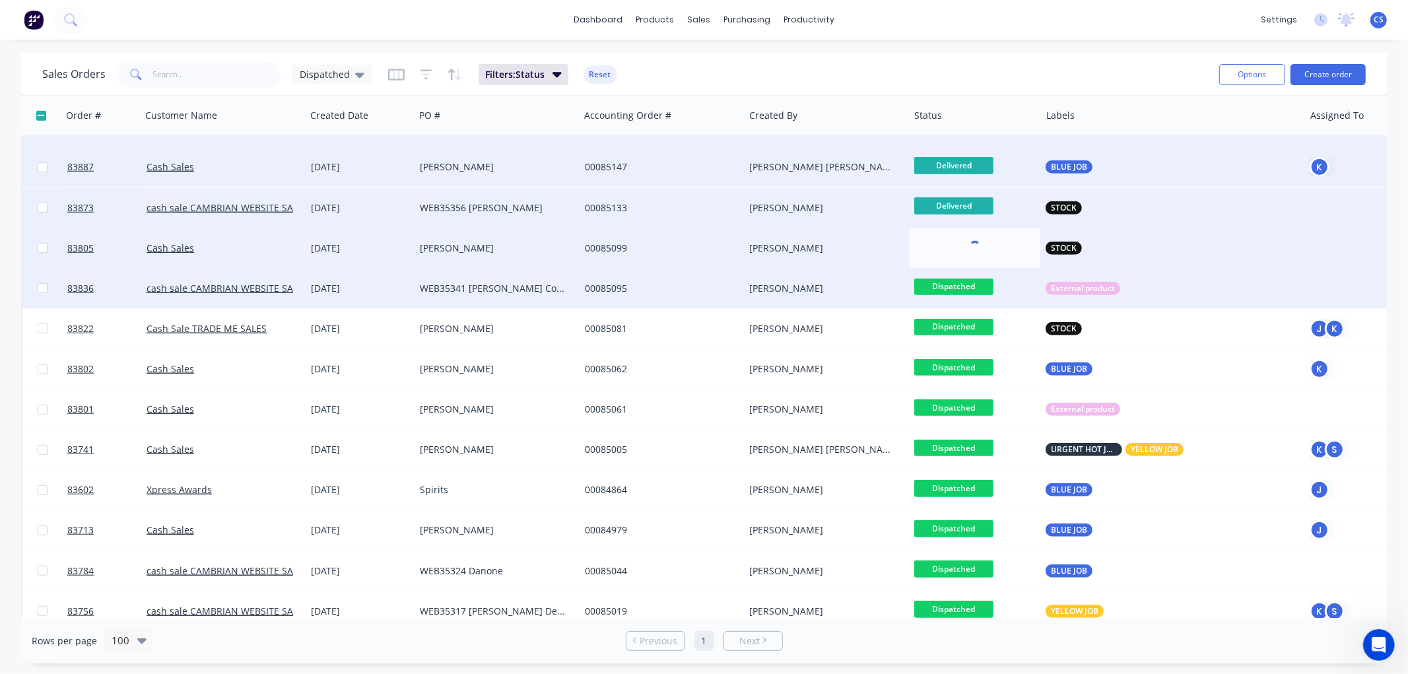
click at [978, 286] on span "Dispatched" at bounding box center [953, 287] width 79 height 17
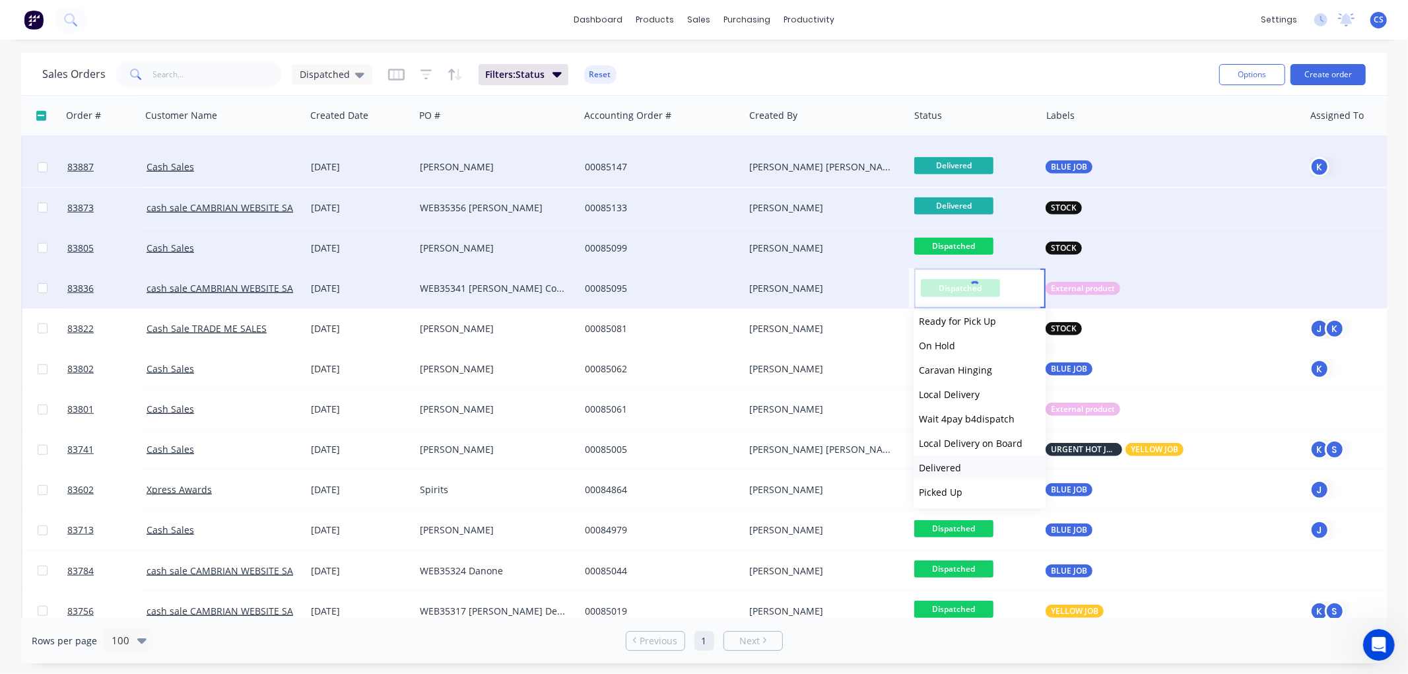
click at [941, 467] on div "Dispatched" at bounding box center [975, 450] width 132 height 40
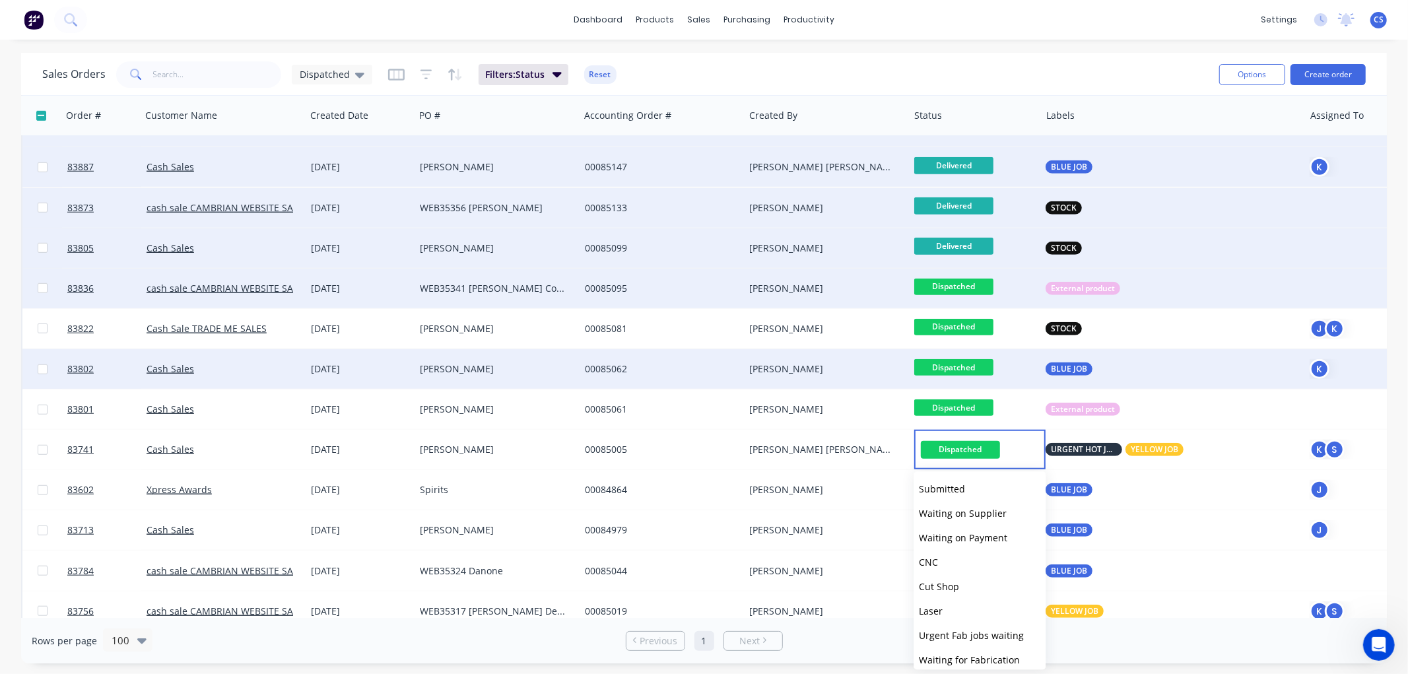
drag, startPoint x: 962, startPoint y: 326, endPoint x: 986, endPoint y: 359, distance: 40.3
click at [962, 325] on span "Dispatched" at bounding box center [953, 327] width 79 height 17
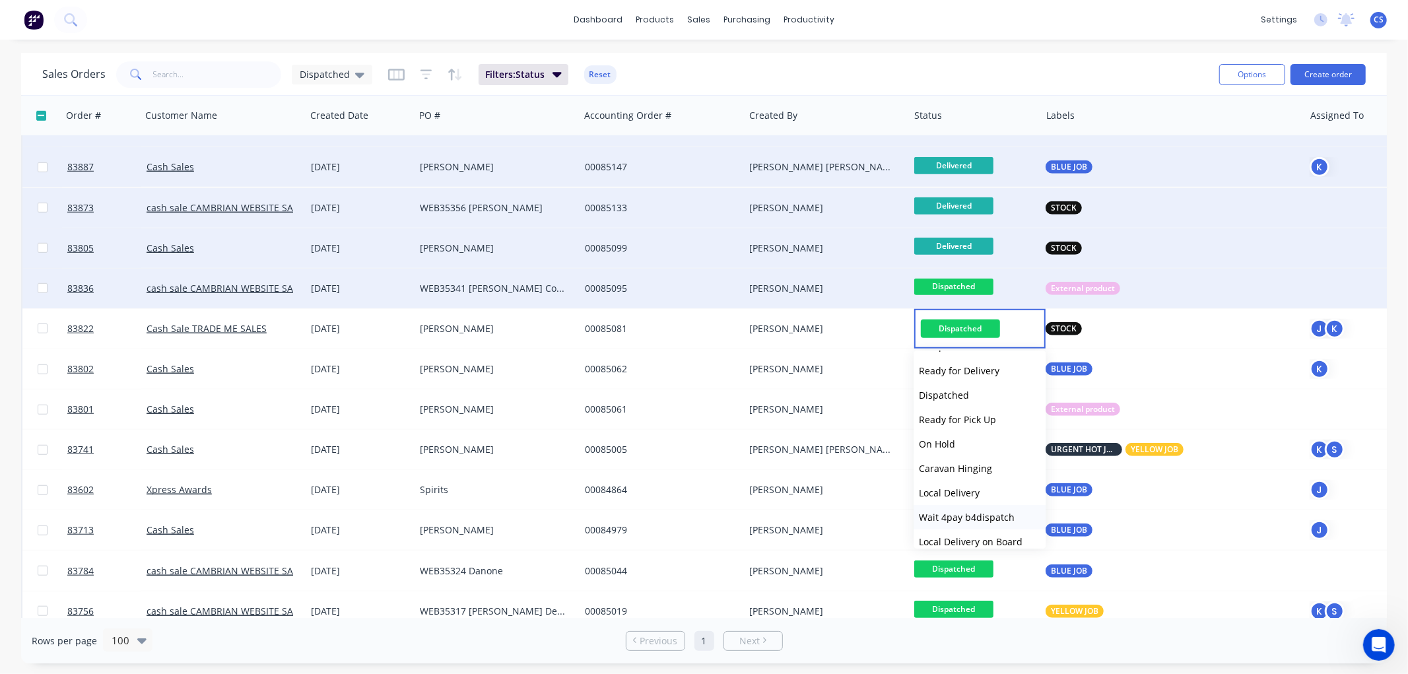
scroll to position [440, 0]
click at [958, 513] on span "Delivered" at bounding box center [940, 514] width 42 height 13
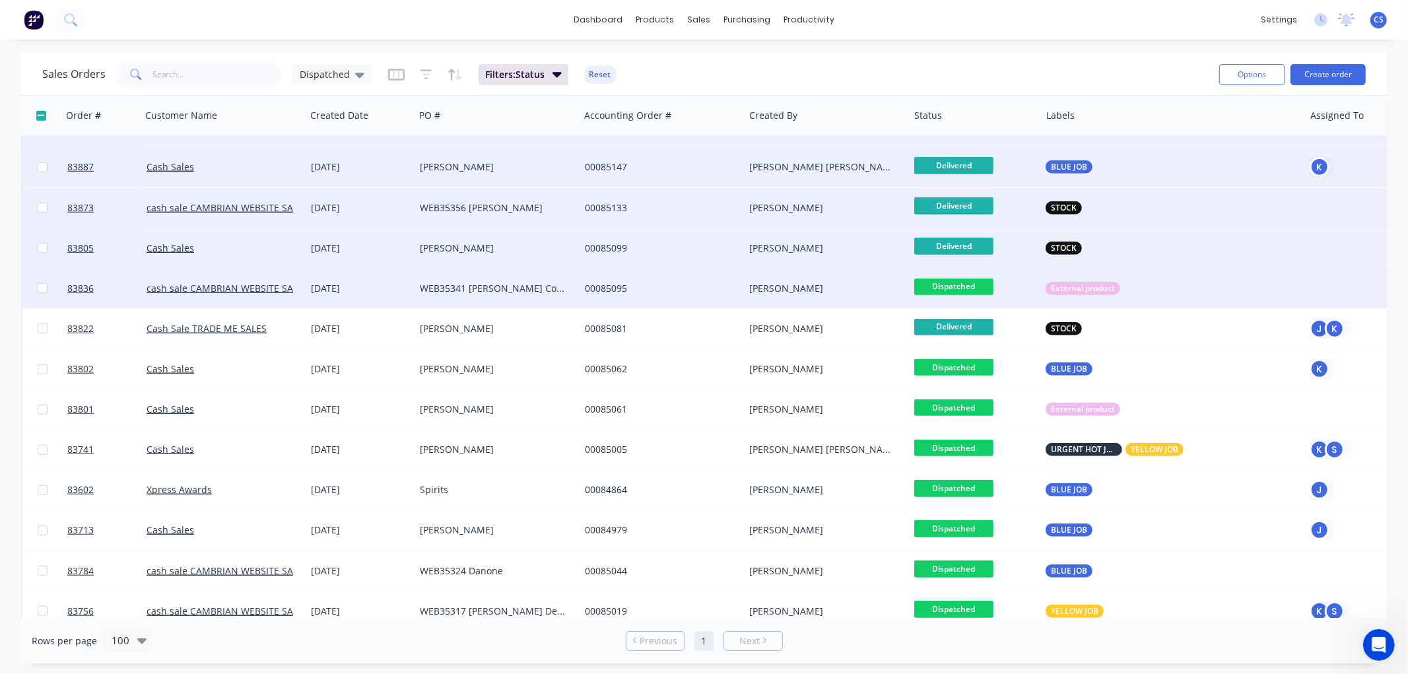
click at [947, 289] on span "Dispatched" at bounding box center [953, 287] width 79 height 17
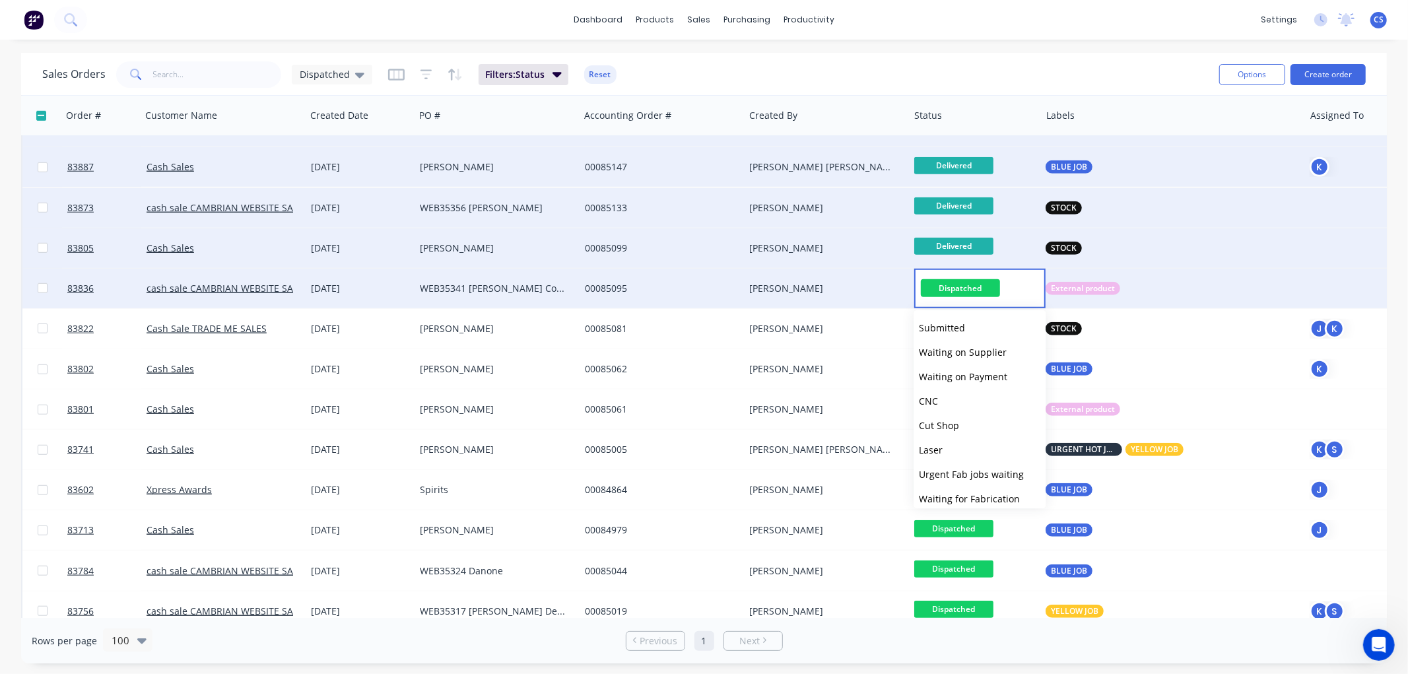
scroll to position [446, 0]
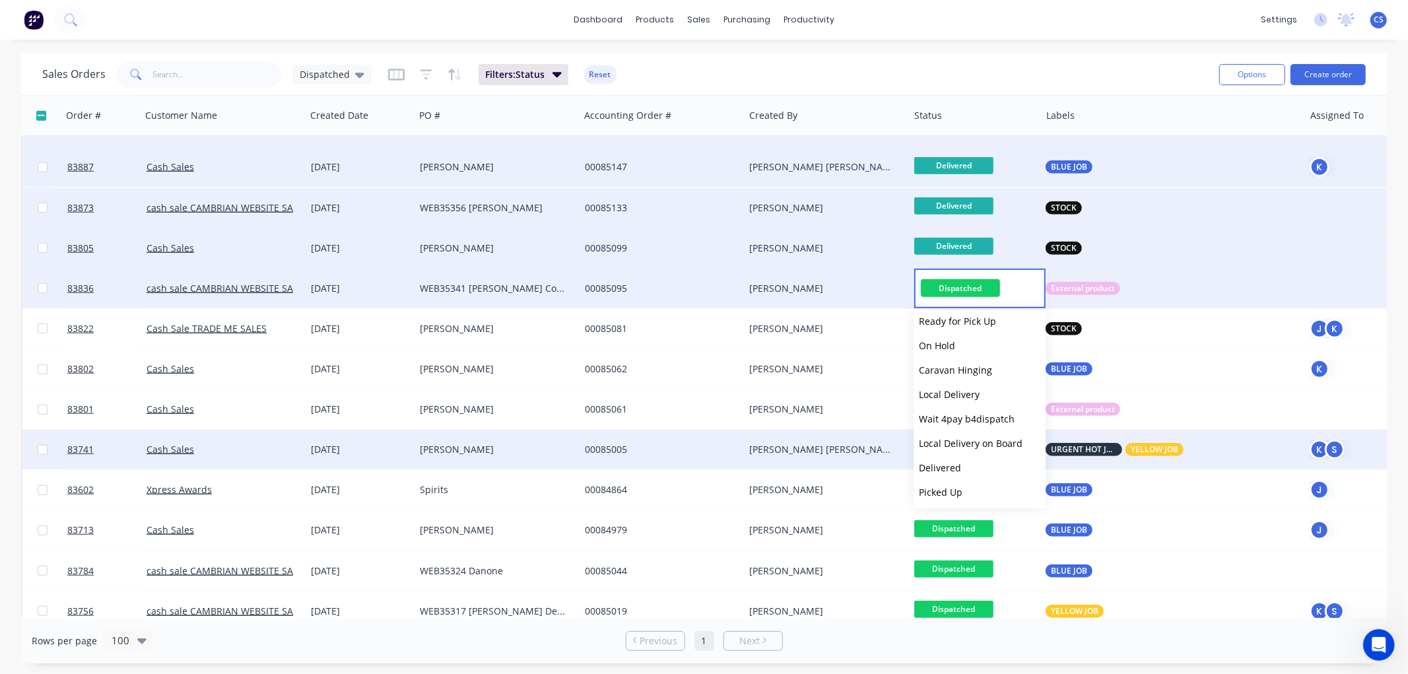
click at [949, 465] on span "Delivered" at bounding box center [940, 467] width 42 height 13
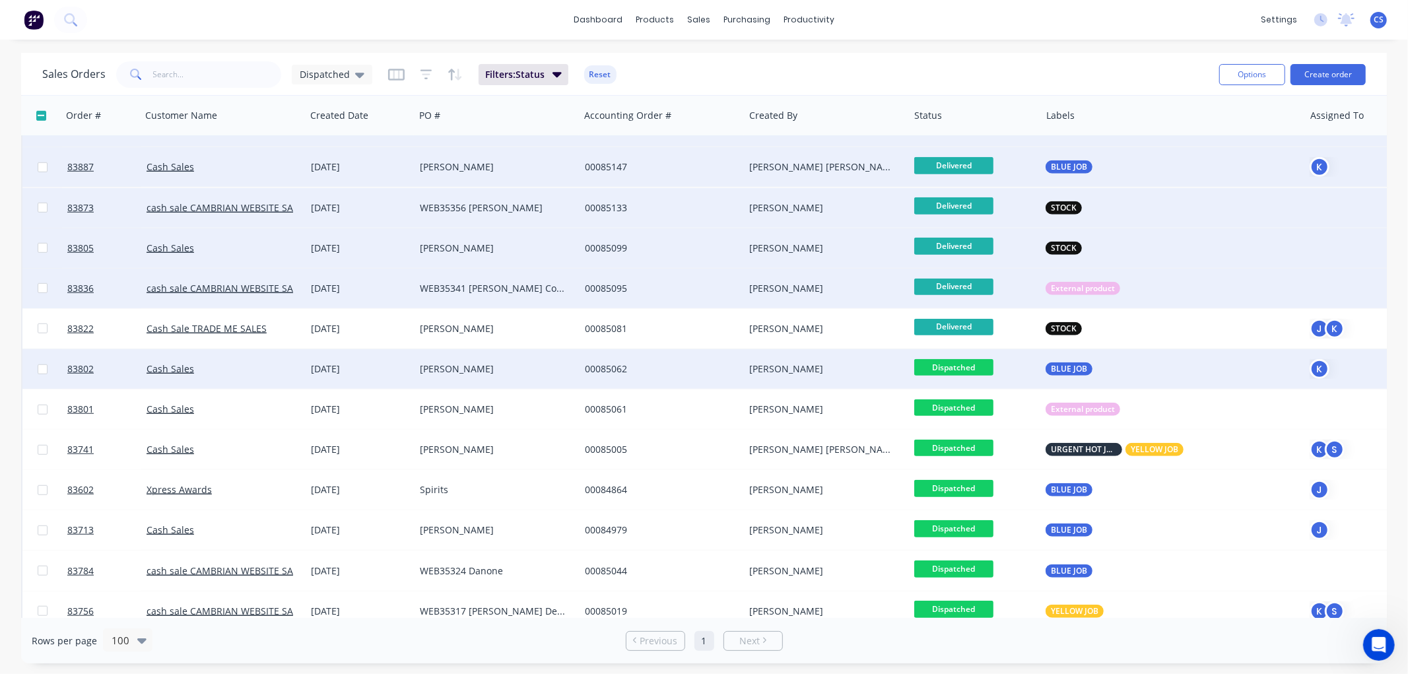
click at [953, 366] on span "Dispatched" at bounding box center [953, 367] width 79 height 17
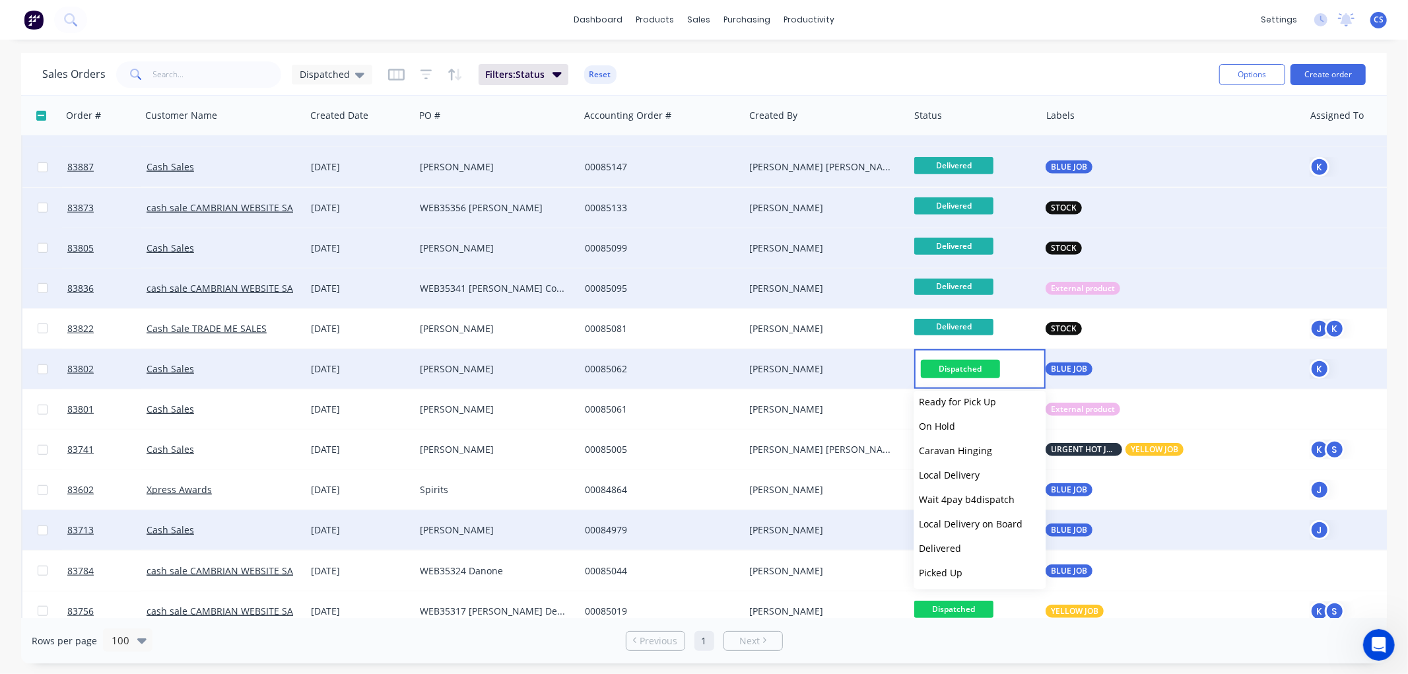
click at [949, 545] on span "Delivered" at bounding box center [940, 548] width 42 height 13
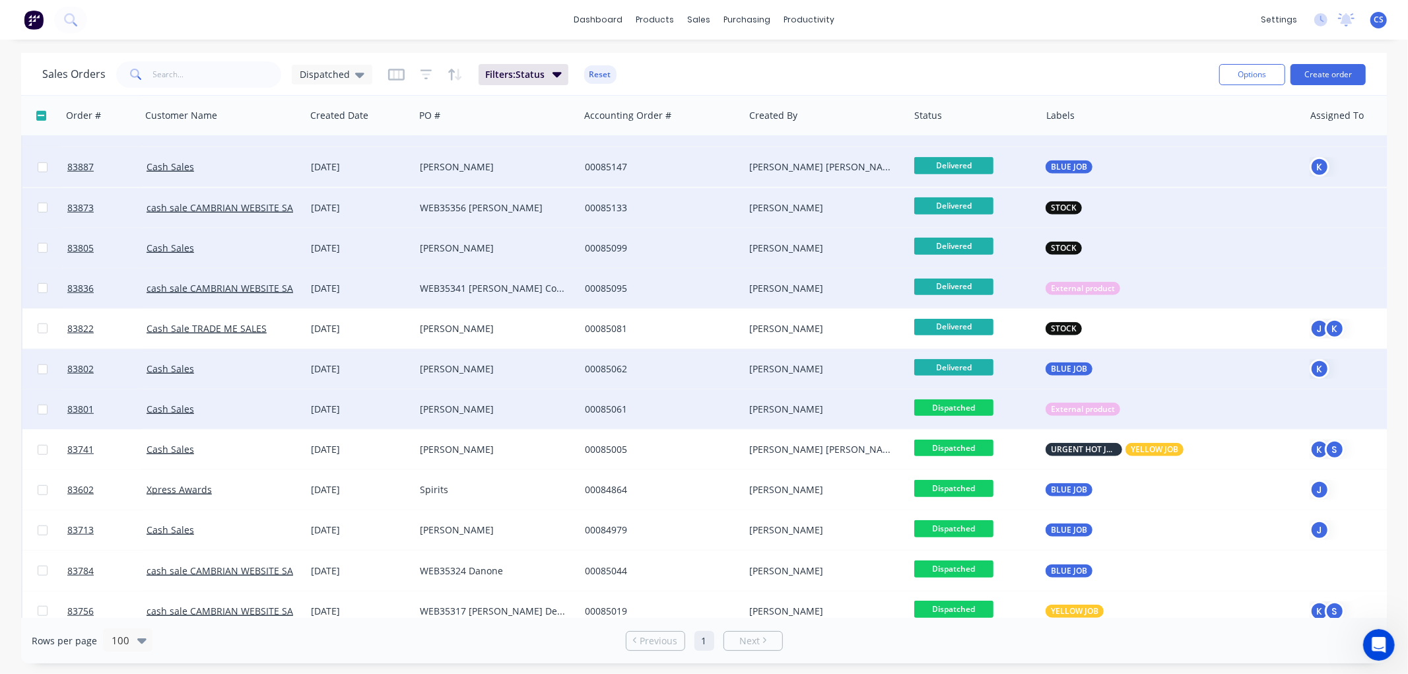
click at [951, 406] on span "Dispatched" at bounding box center [953, 407] width 79 height 17
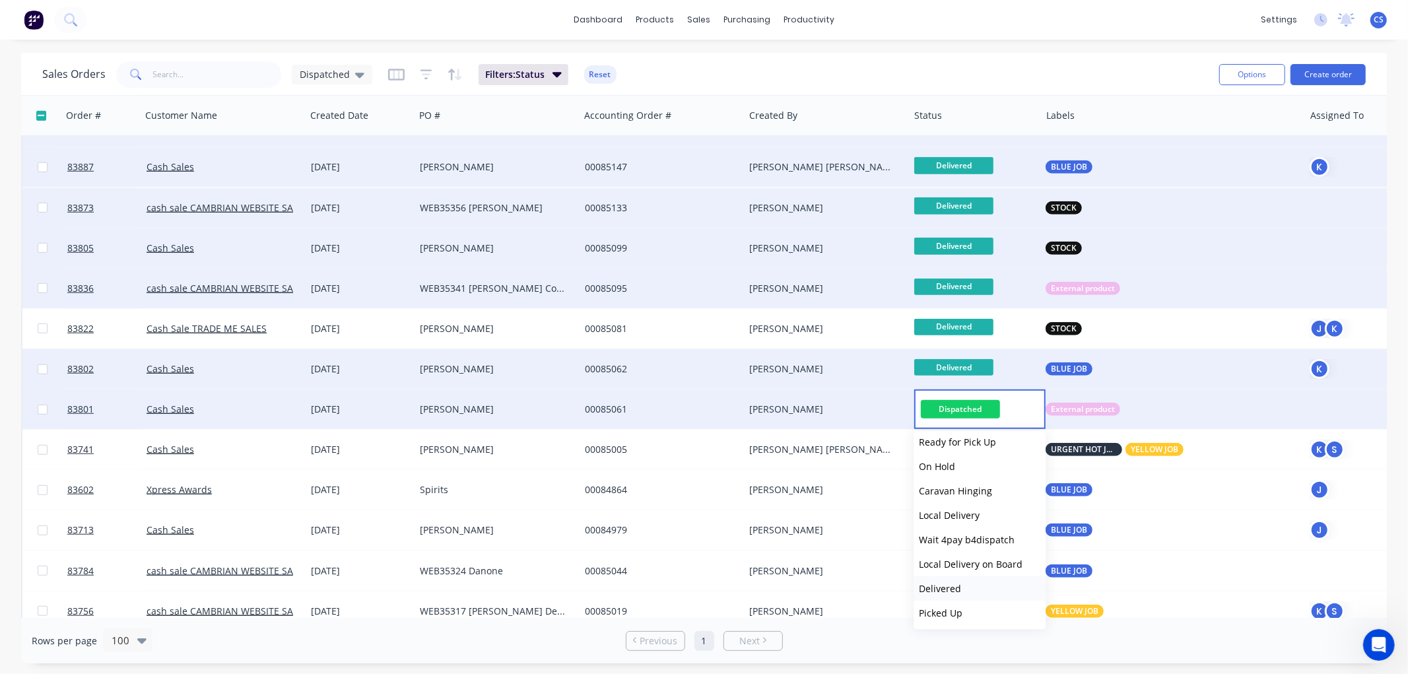
click at [936, 588] on span "Delivered" at bounding box center [940, 588] width 42 height 13
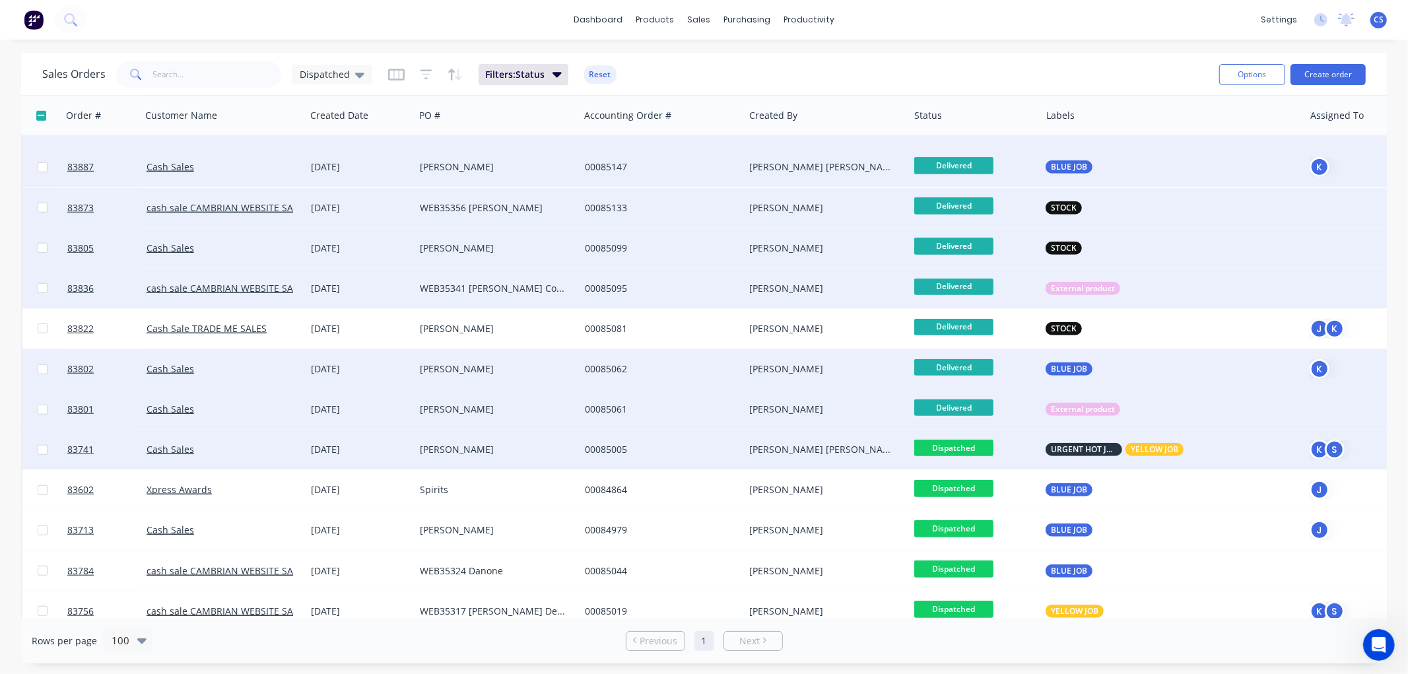
click at [967, 446] on span "Dispatched" at bounding box center [953, 448] width 79 height 17
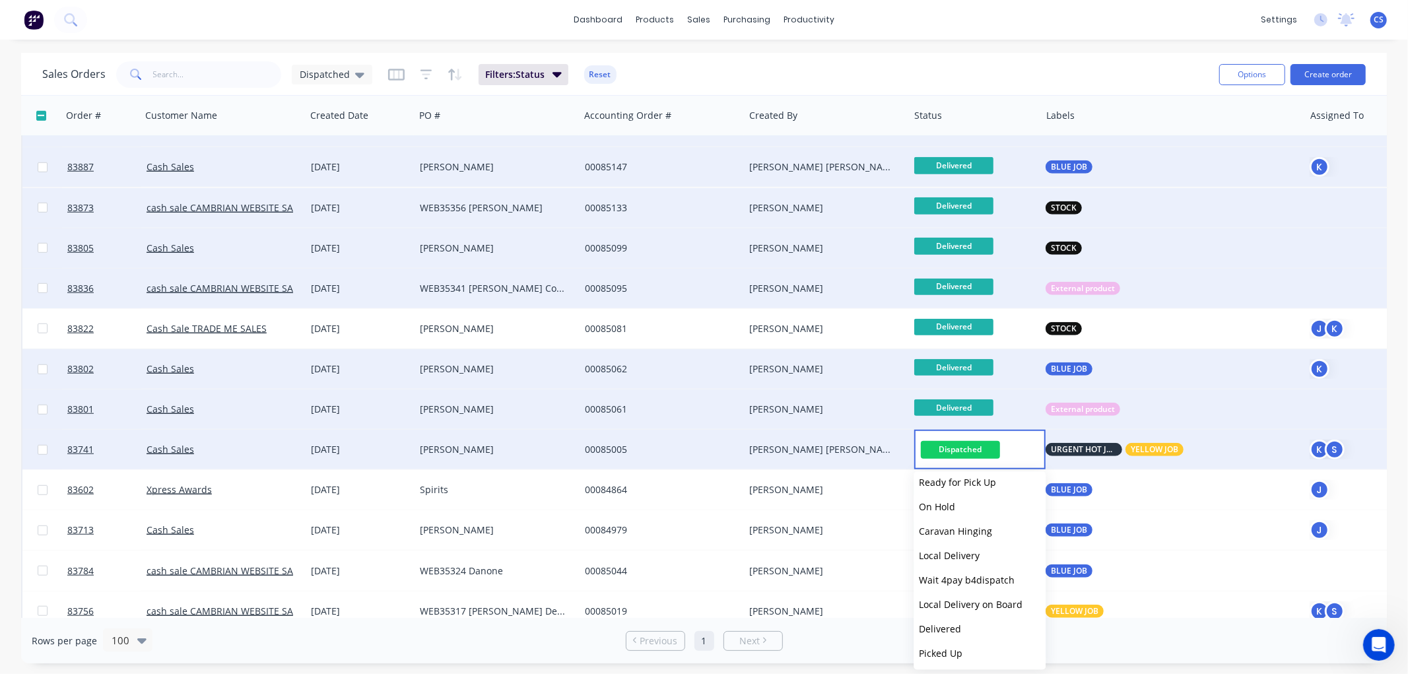
drag, startPoint x: 949, startPoint y: 622, endPoint x: 1001, endPoint y: 612, distance: 53.1
click at [949, 622] on span "Delivered" at bounding box center [940, 628] width 42 height 13
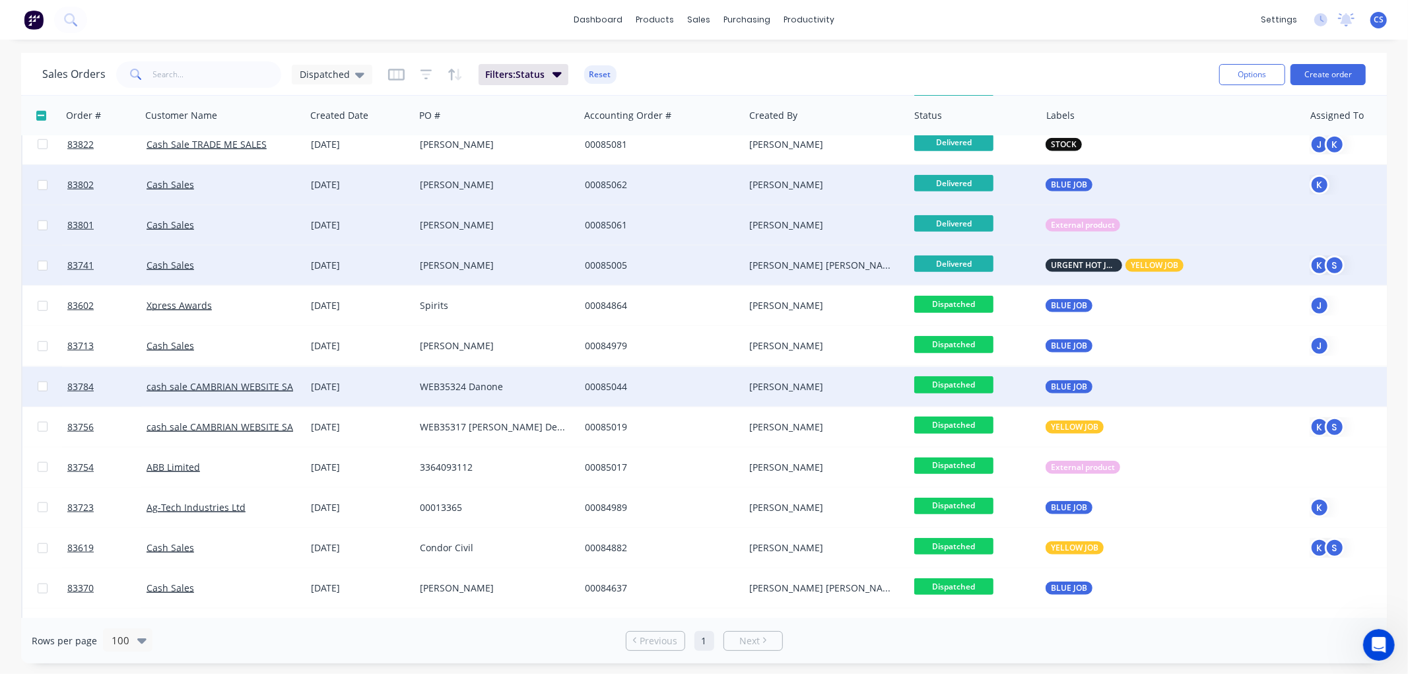
scroll to position [1097, 0]
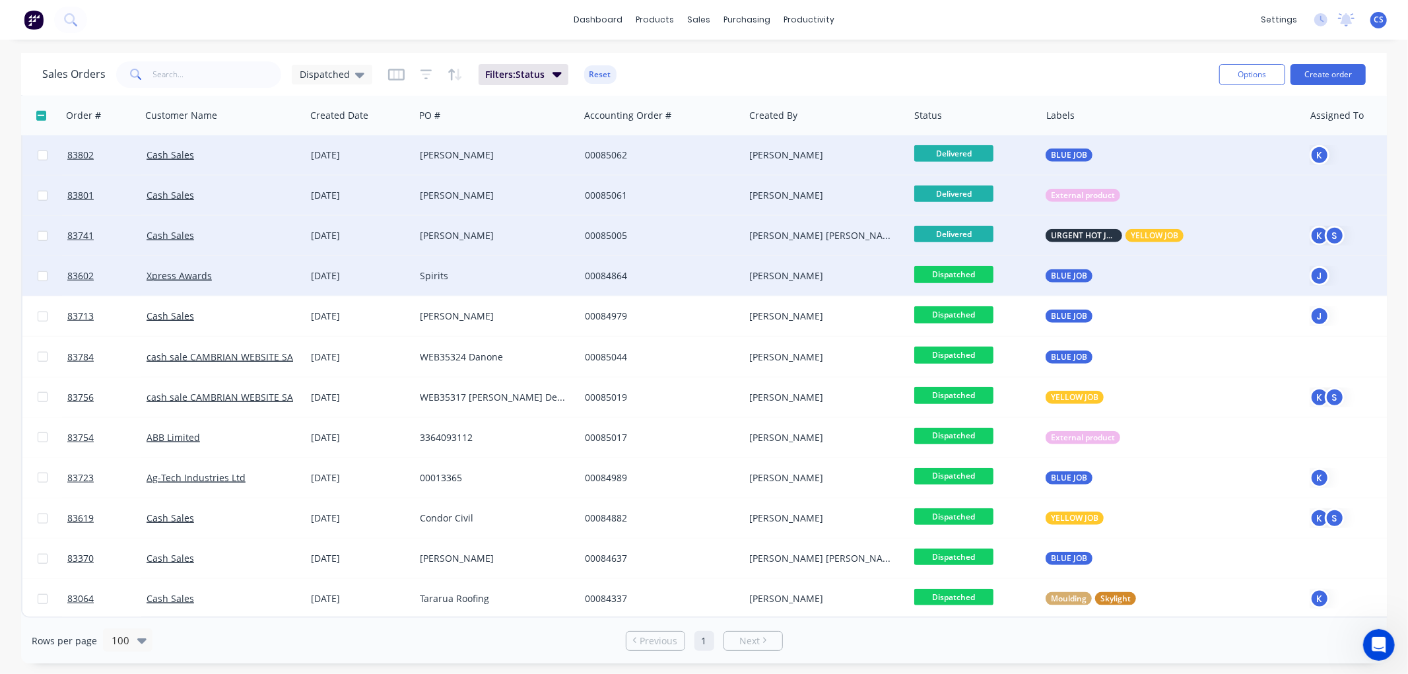
click at [970, 266] on span "Dispatched" at bounding box center [953, 274] width 79 height 17
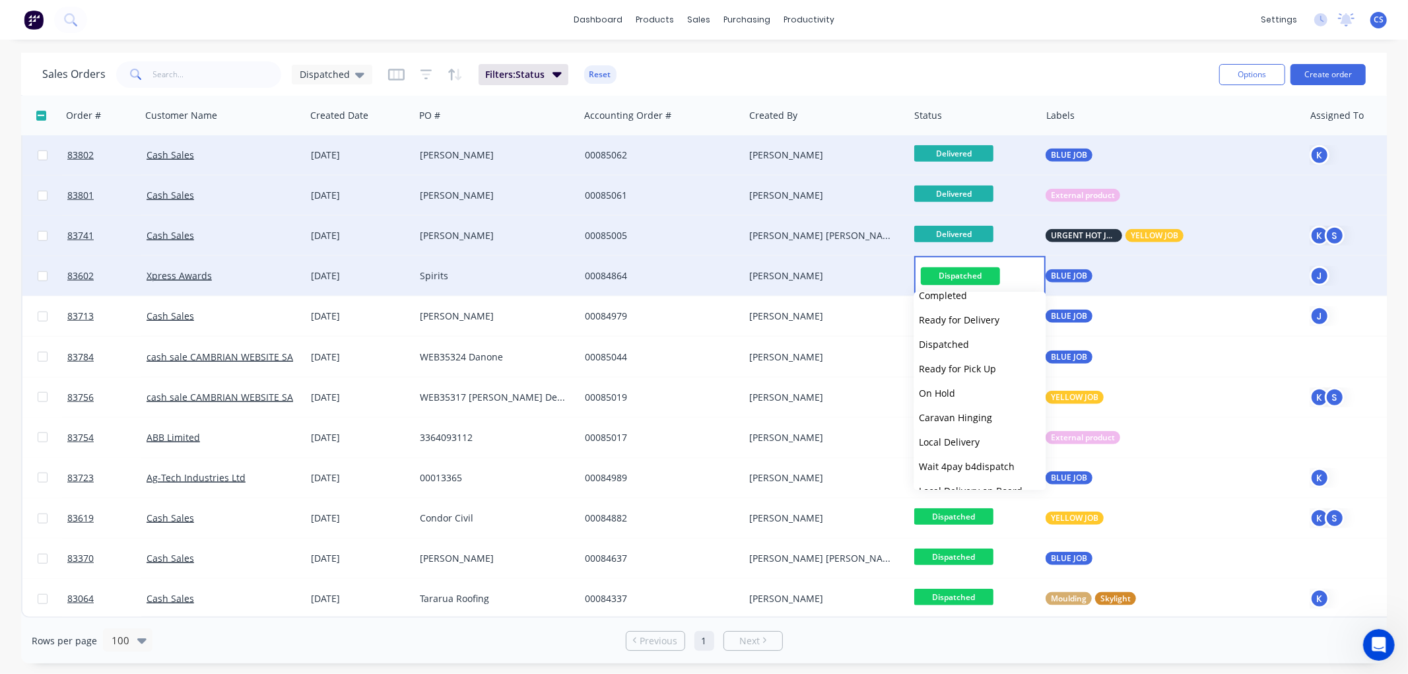
scroll to position [446, 0]
click at [966, 453] on button "Delivered" at bounding box center [980, 449] width 132 height 24
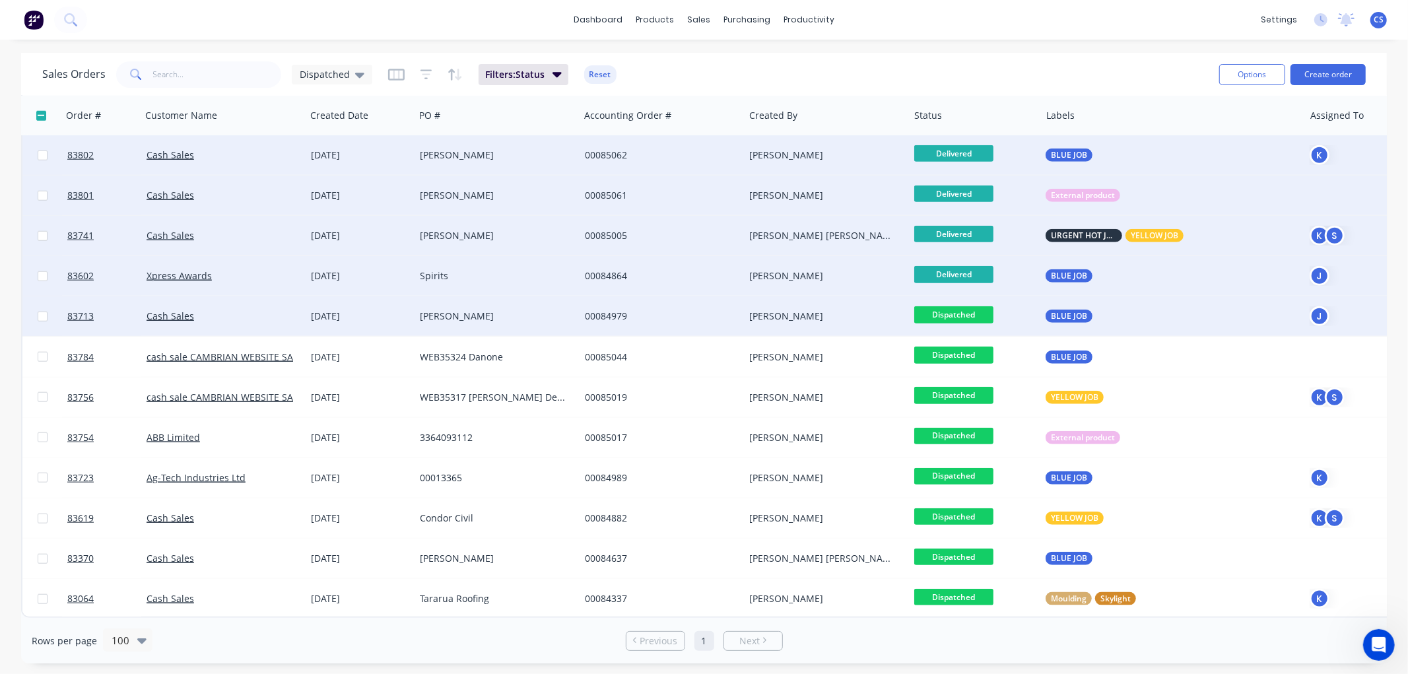
click at [960, 308] on span "Dispatched" at bounding box center [953, 314] width 79 height 17
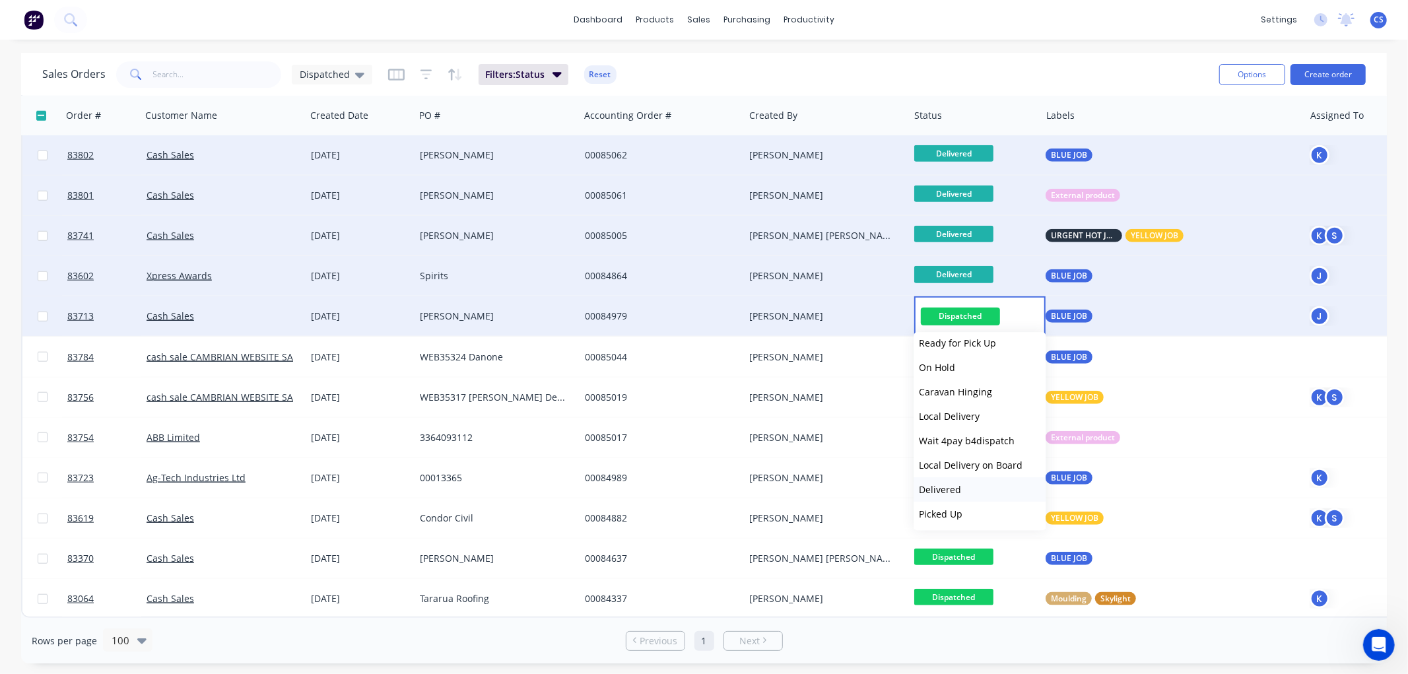
click at [955, 491] on span "Delivered" at bounding box center [940, 489] width 42 height 13
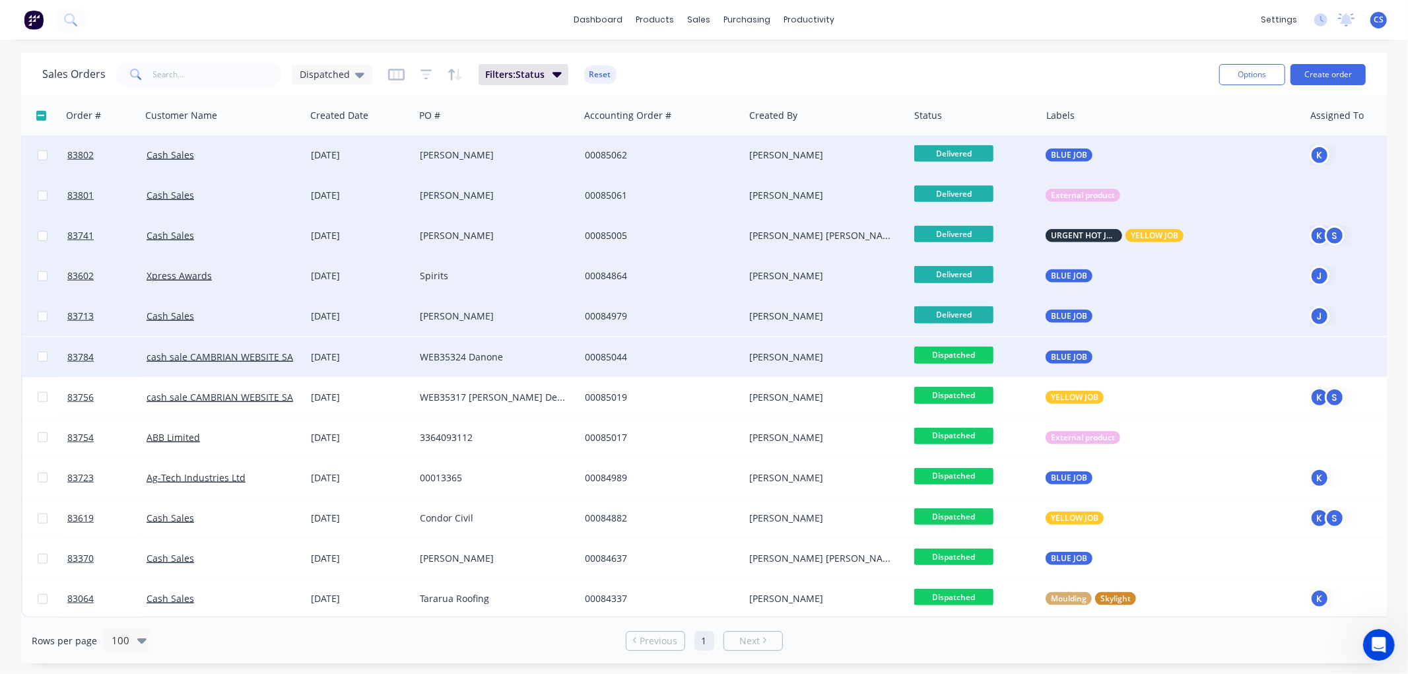
click at [967, 351] on span "Dispatched" at bounding box center [953, 355] width 79 height 17
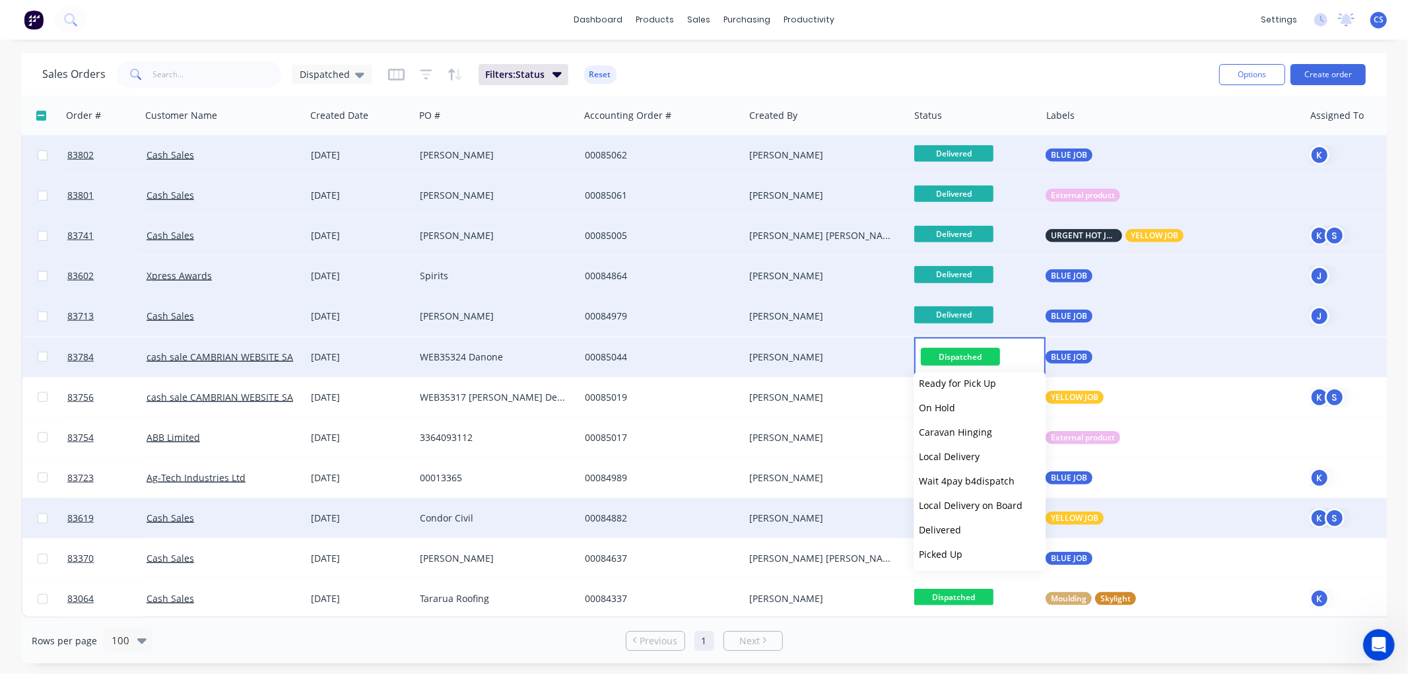
click at [953, 525] on span "Delivered" at bounding box center [940, 529] width 42 height 13
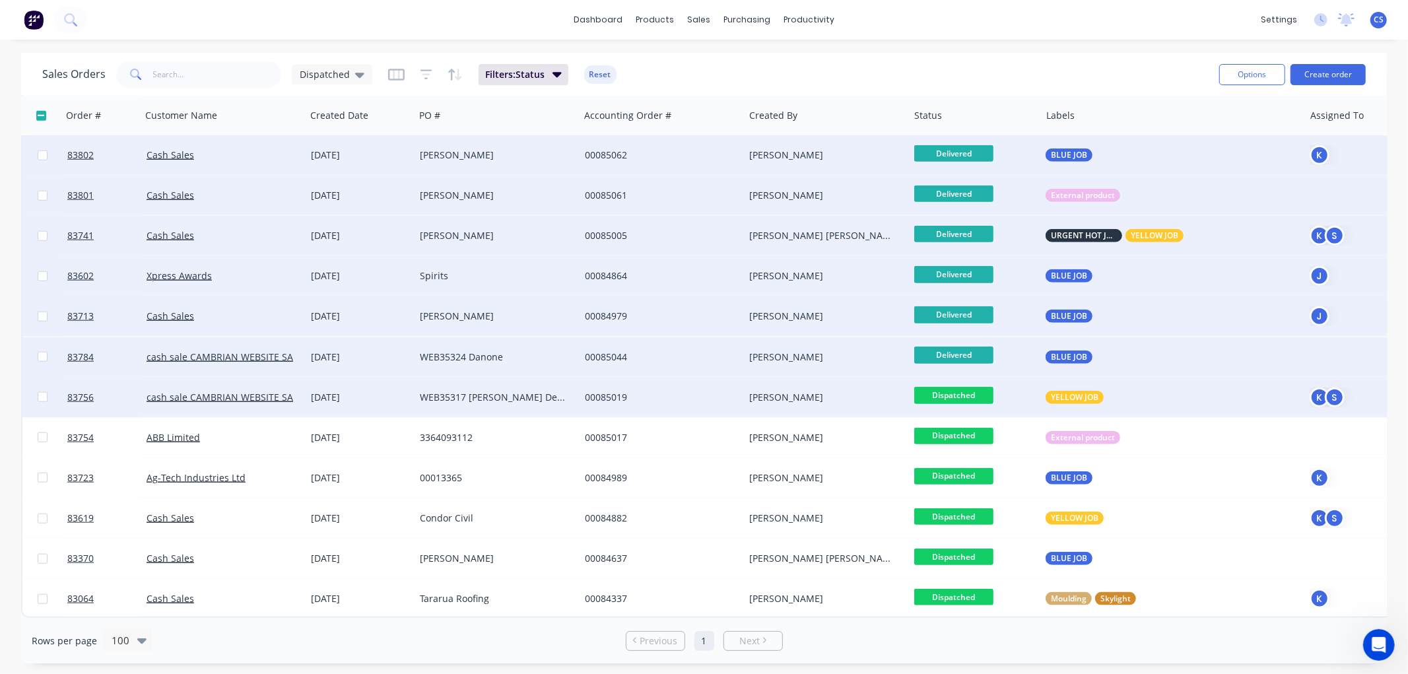
click at [970, 387] on span "Dispatched" at bounding box center [953, 395] width 79 height 17
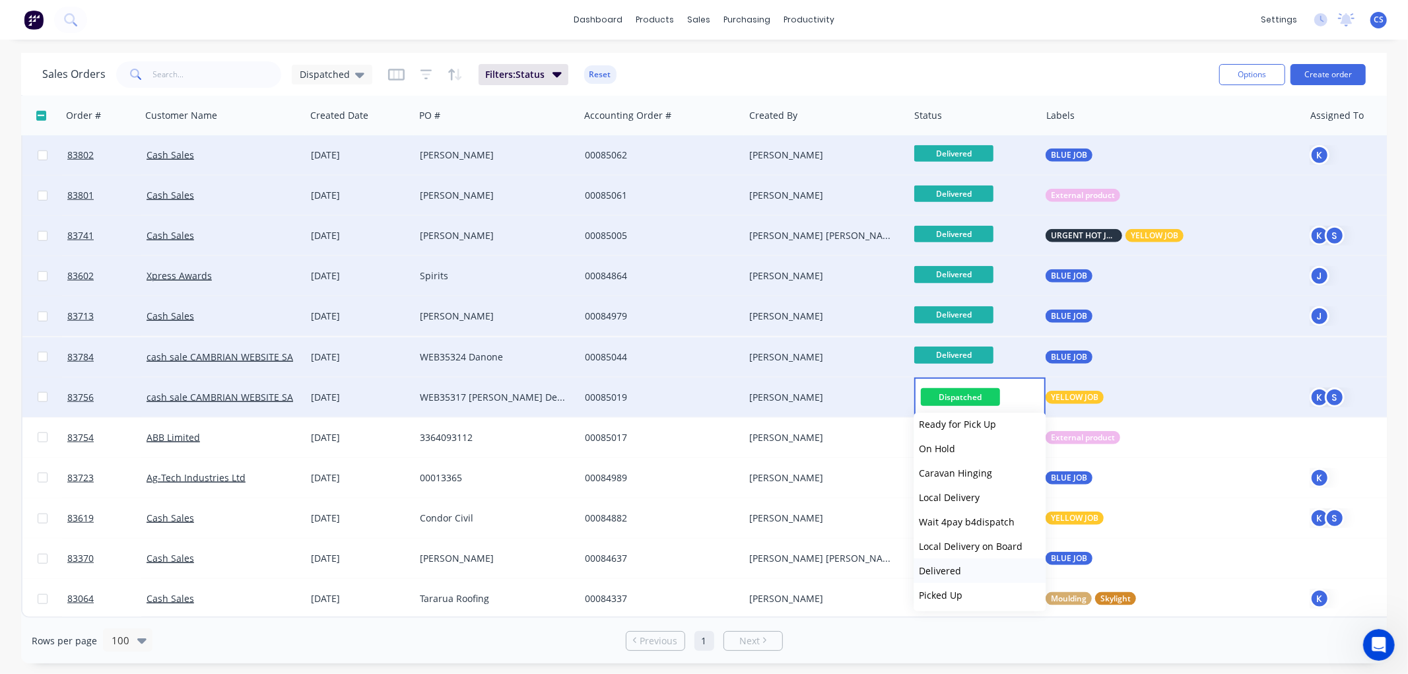
click at [953, 566] on span "Delivered" at bounding box center [940, 570] width 42 height 13
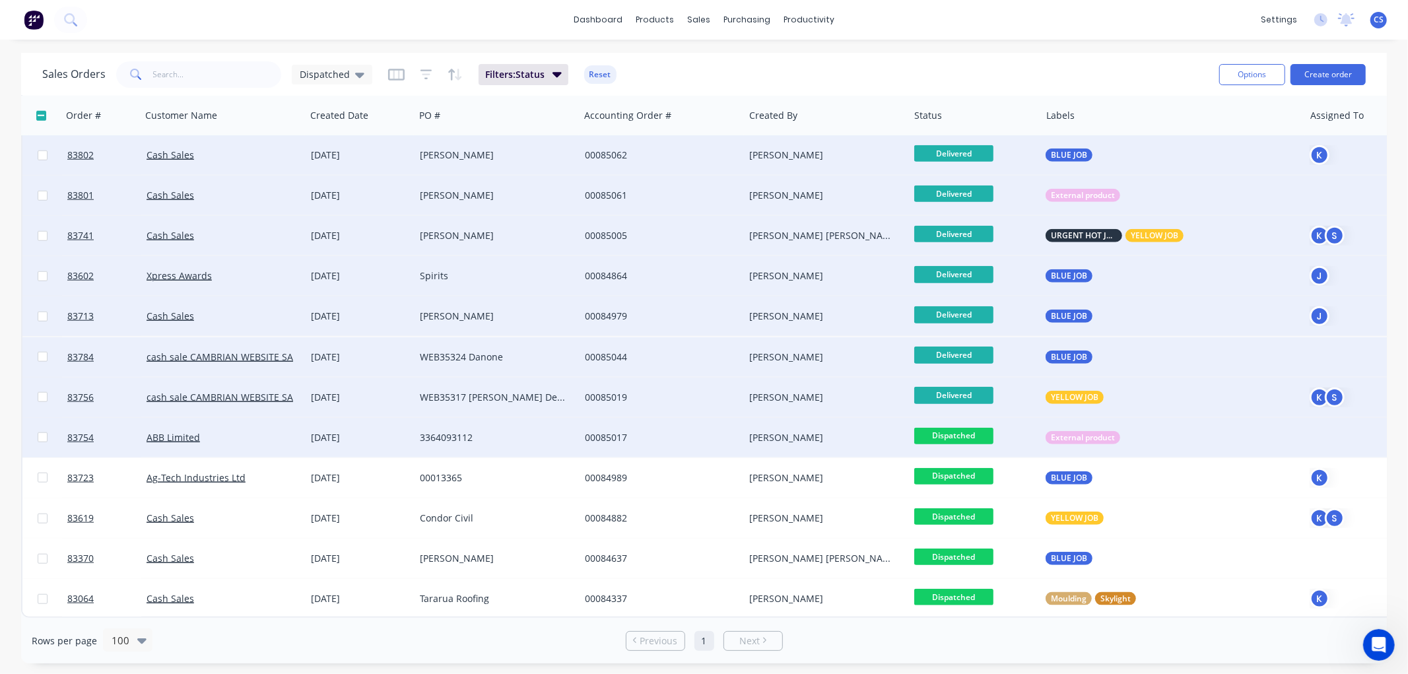
click at [962, 428] on span "Dispatched" at bounding box center [953, 436] width 79 height 17
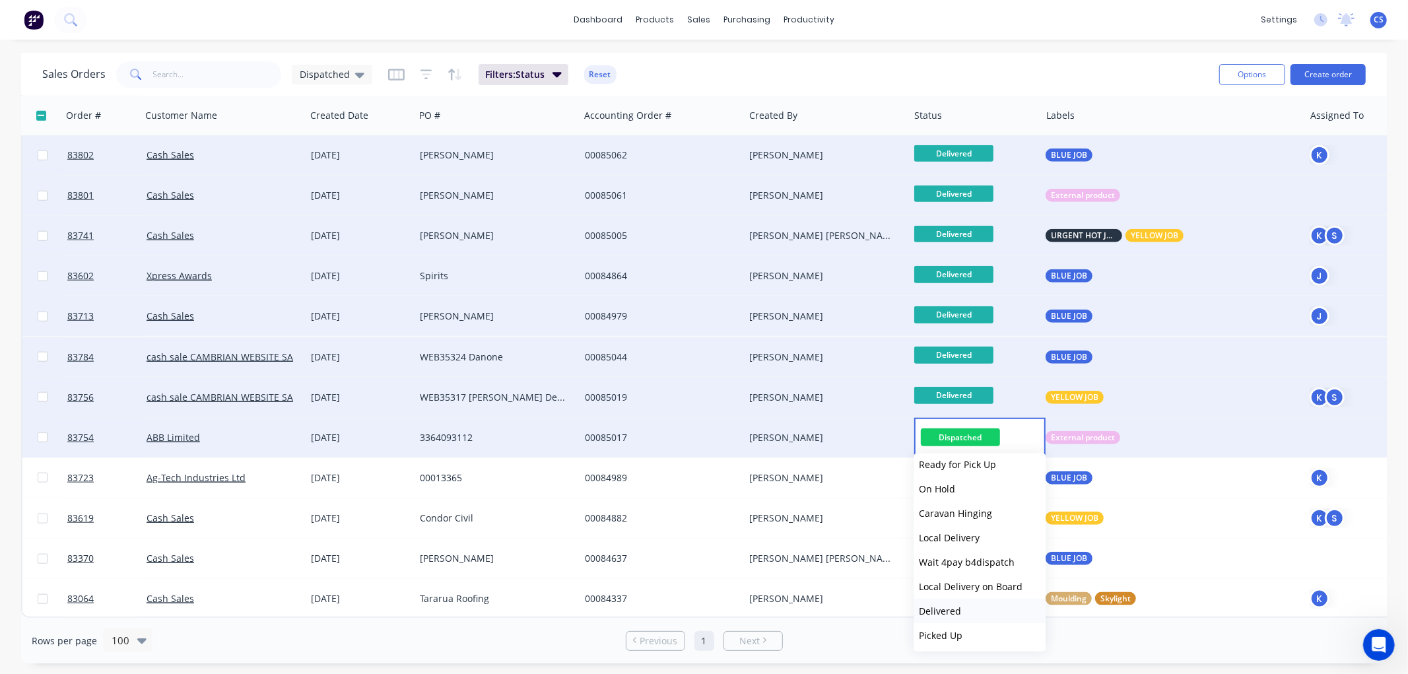
click at [958, 610] on span "Delivered" at bounding box center [940, 611] width 42 height 13
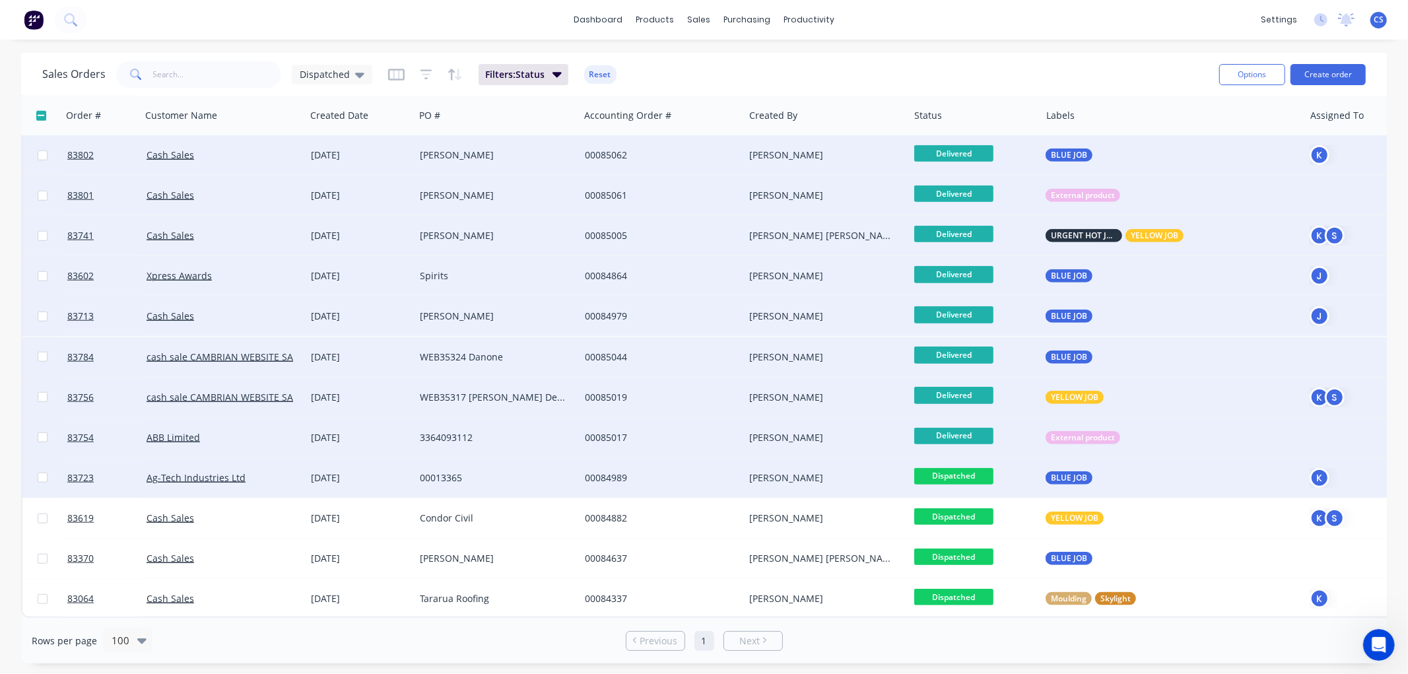
click at [958, 468] on span "Dispatched" at bounding box center [953, 476] width 79 height 17
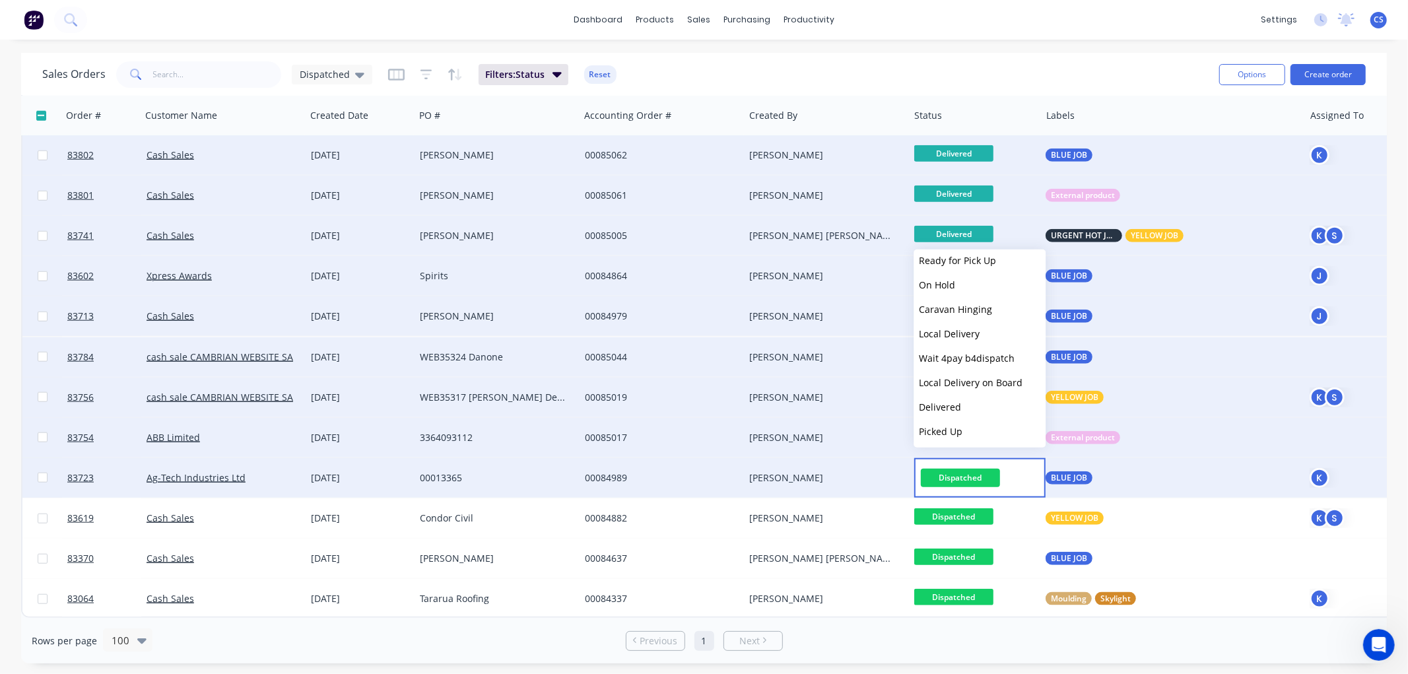
drag, startPoint x: 958, startPoint y: 407, endPoint x: 979, endPoint y: 440, distance: 39.2
click at [958, 407] on span "Delivered" at bounding box center [940, 407] width 42 height 13
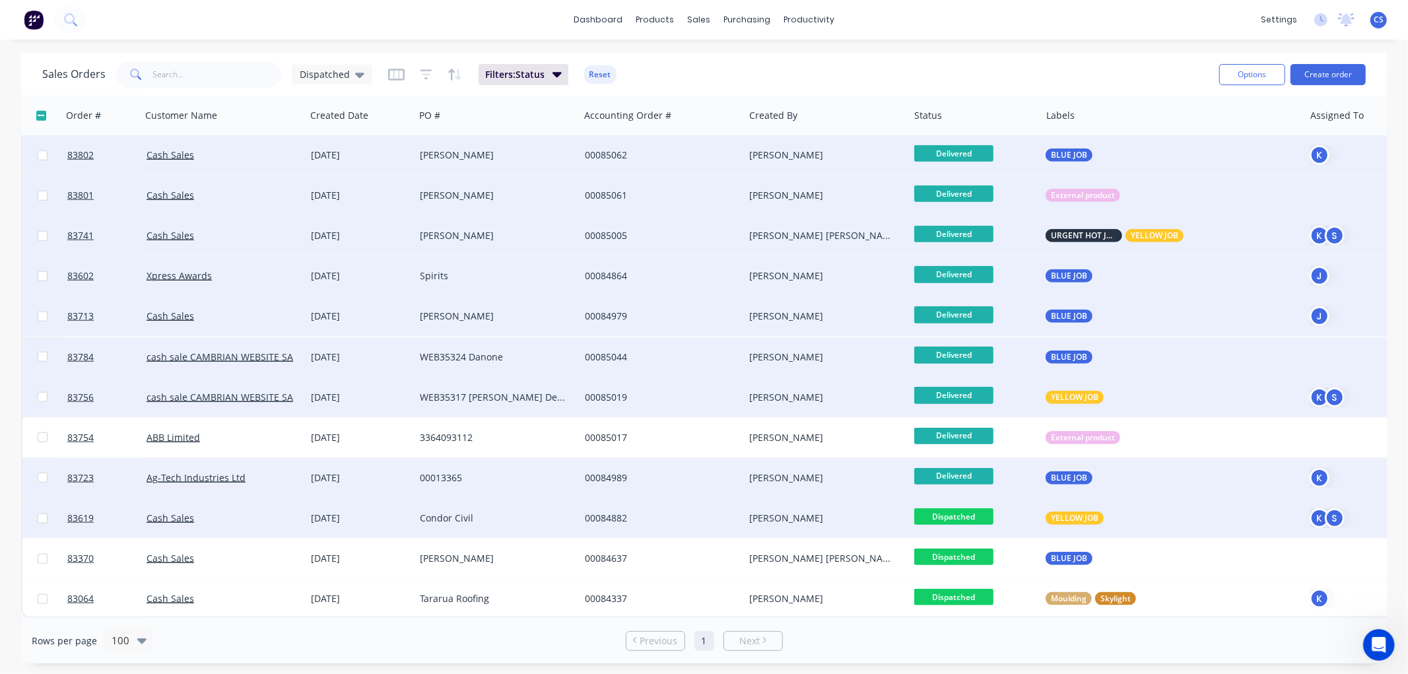
click at [975, 508] on span "Dispatched" at bounding box center [953, 516] width 79 height 17
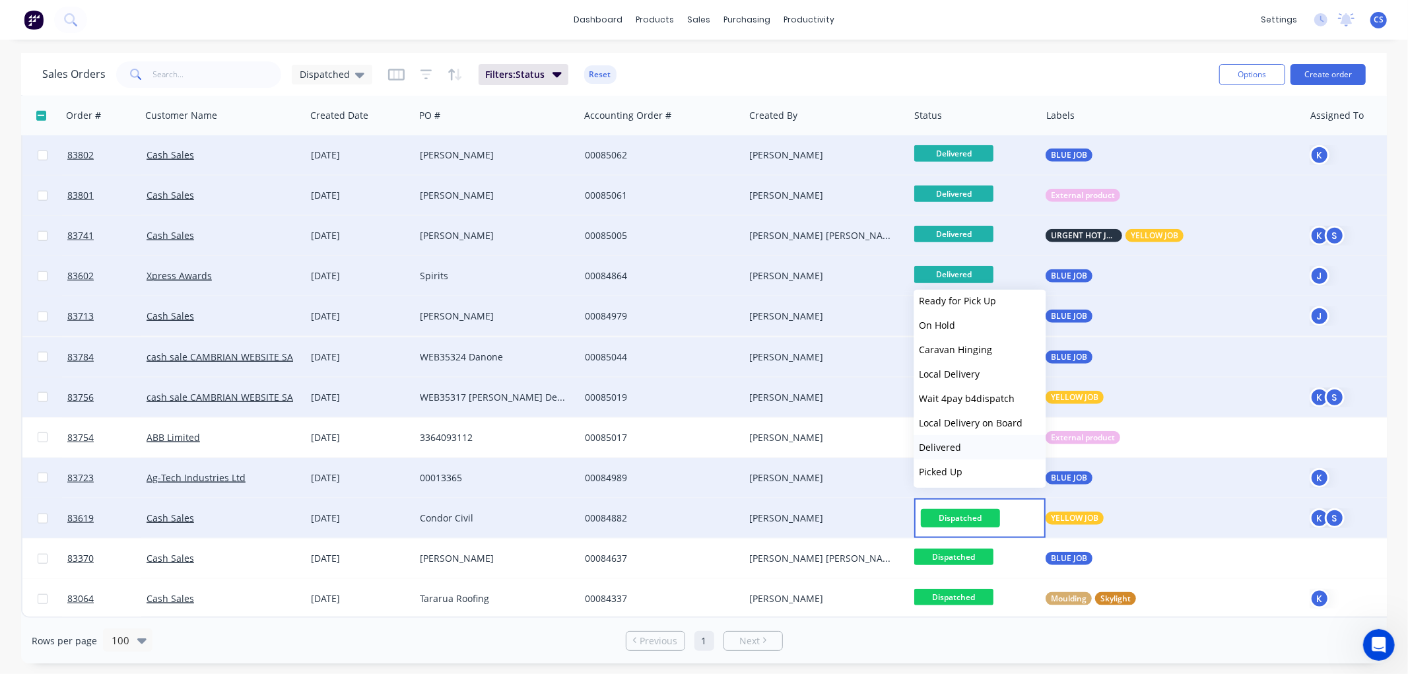
click at [953, 448] on span "Delivered" at bounding box center [940, 447] width 42 height 13
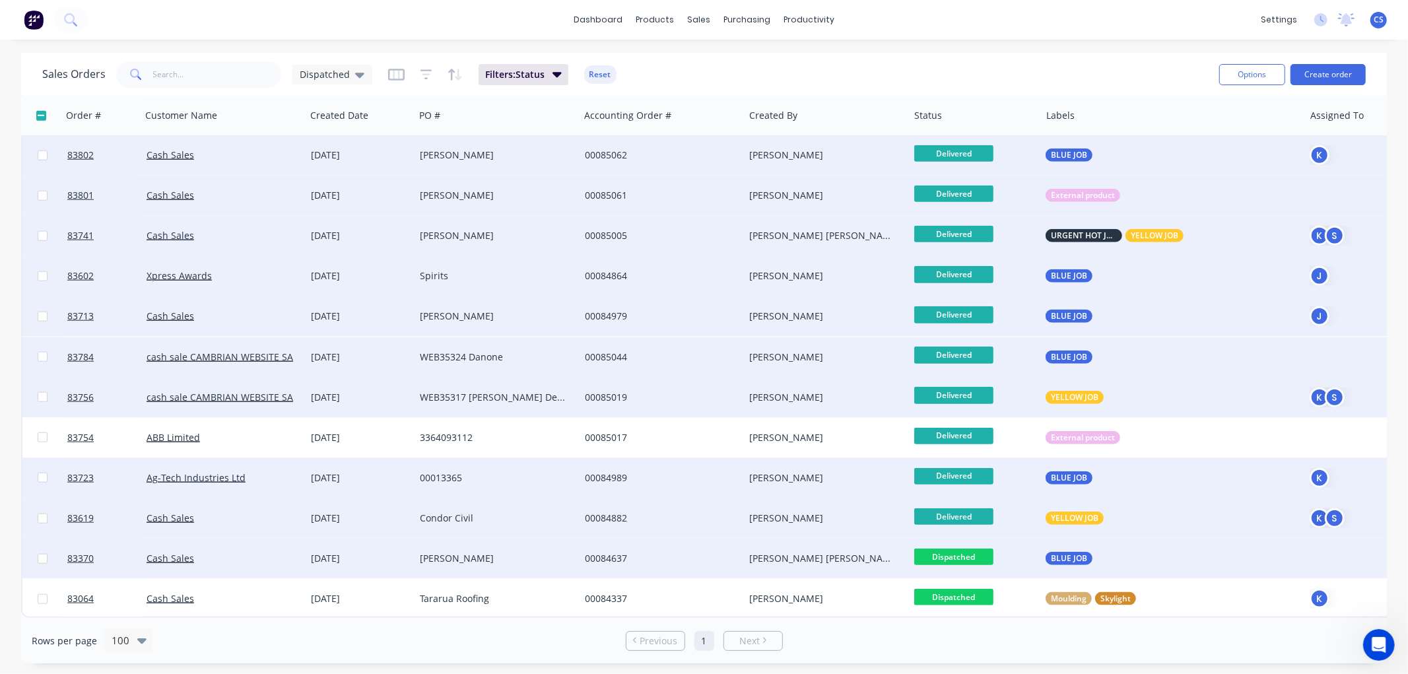
click at [984, 549] on span "Dispatched" at bounding box center [953, 557] width 79 height 17
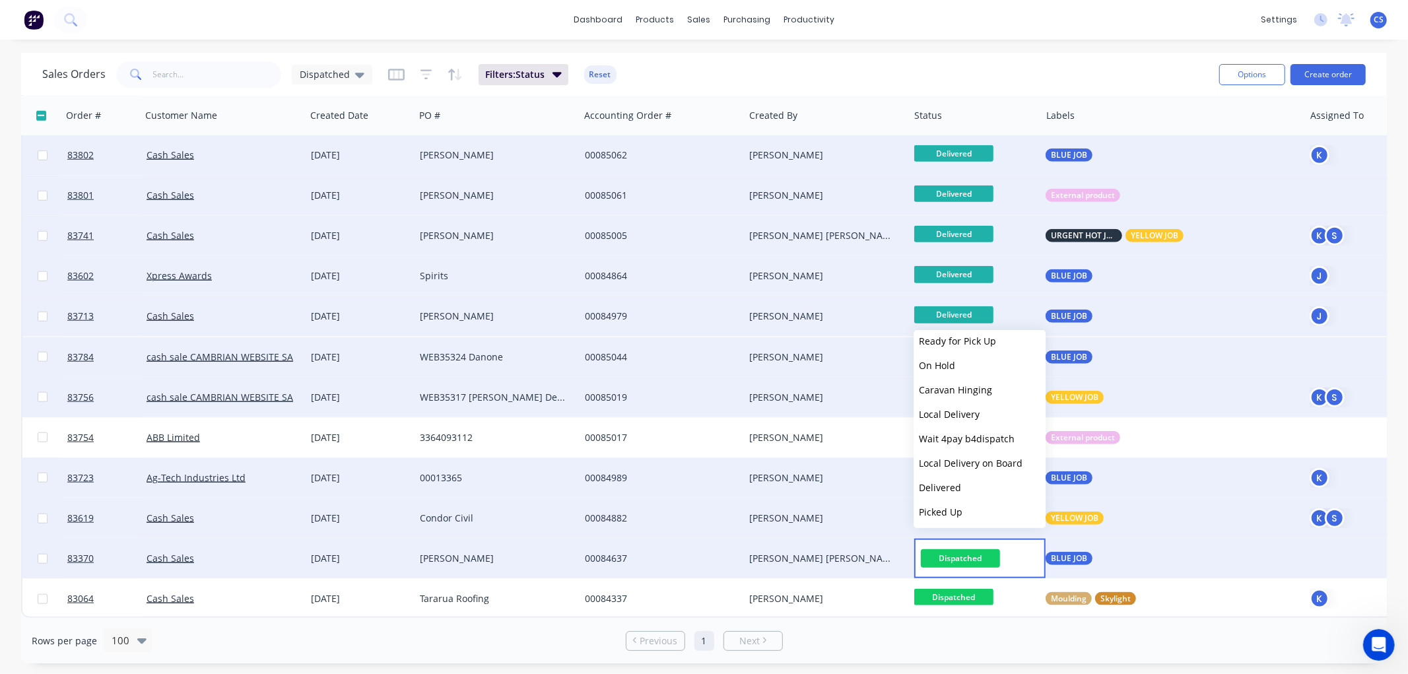
click at [960, 486] on button "Delivered" at bounding box center [980, 487] width 132 height 24
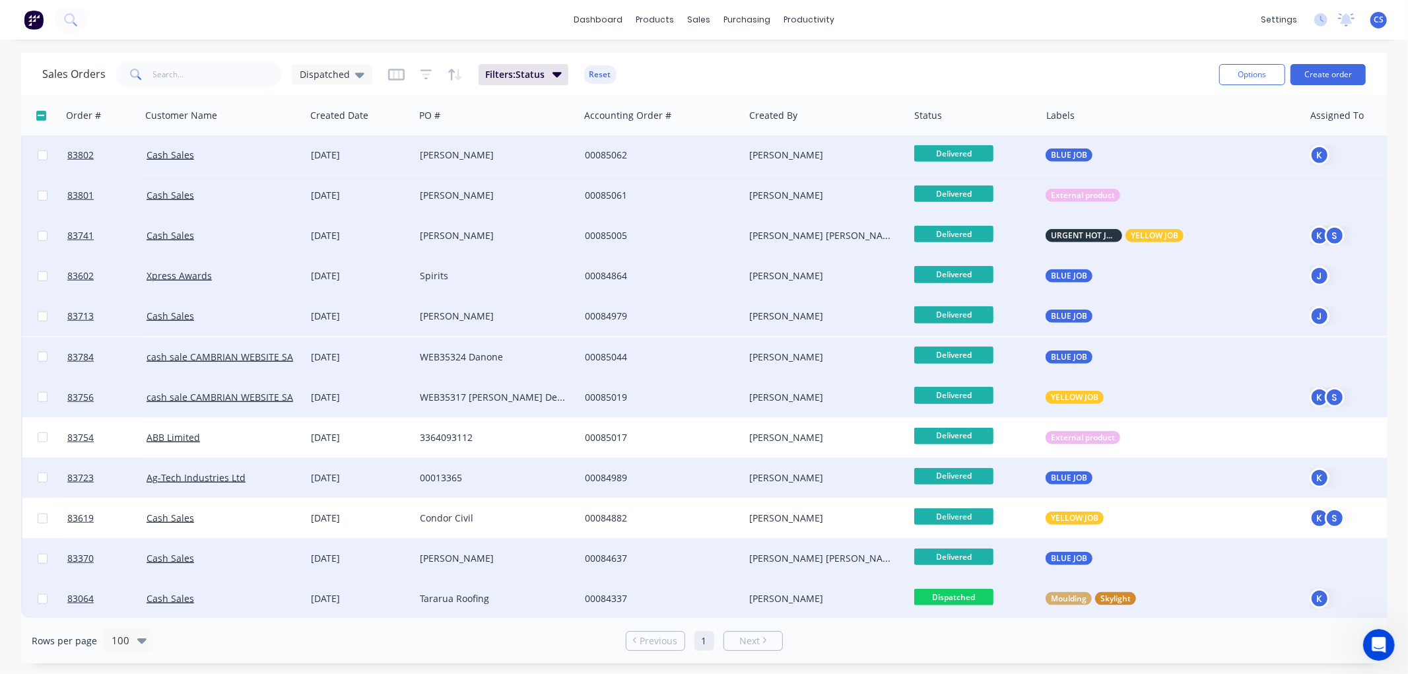
click at [977, 589] on span "Dispatched" at bounding box center [953, 597] width 79 height 17
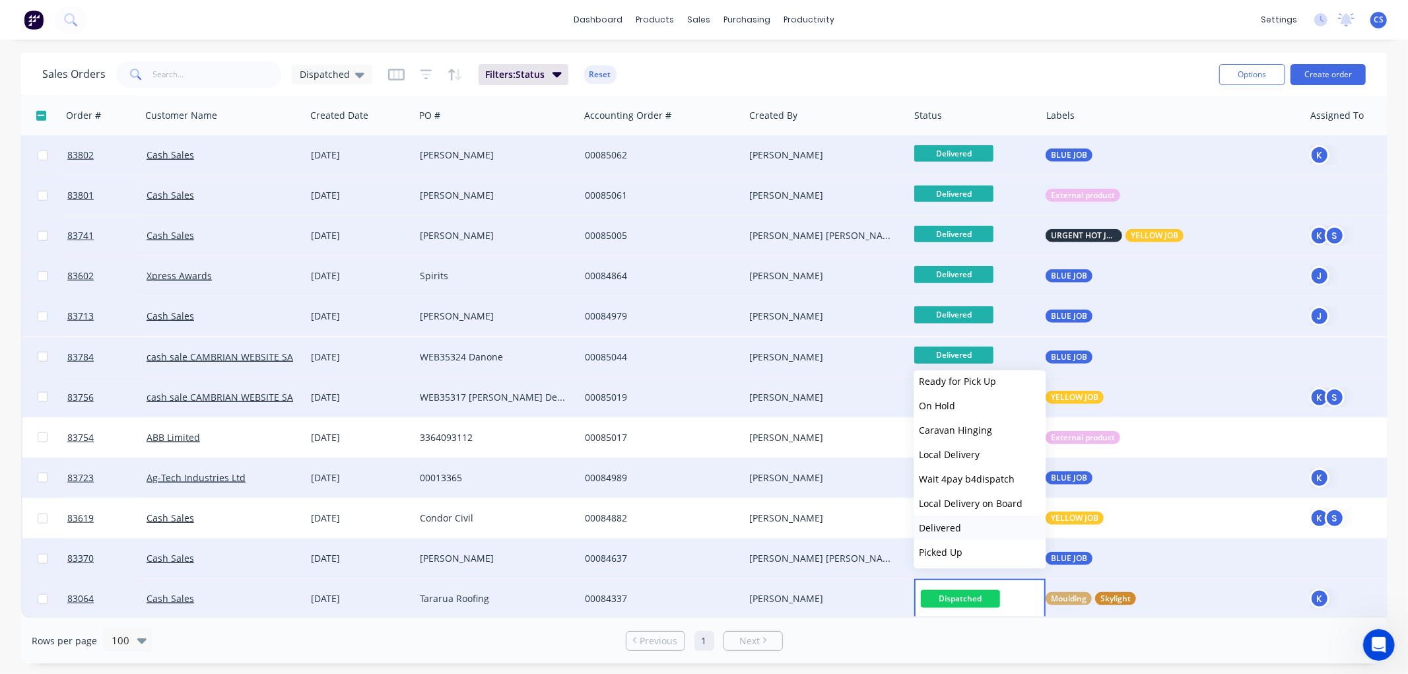
click at [947, 521] on span "Delivered" at bounding box center [940, 527] width 42 height 13
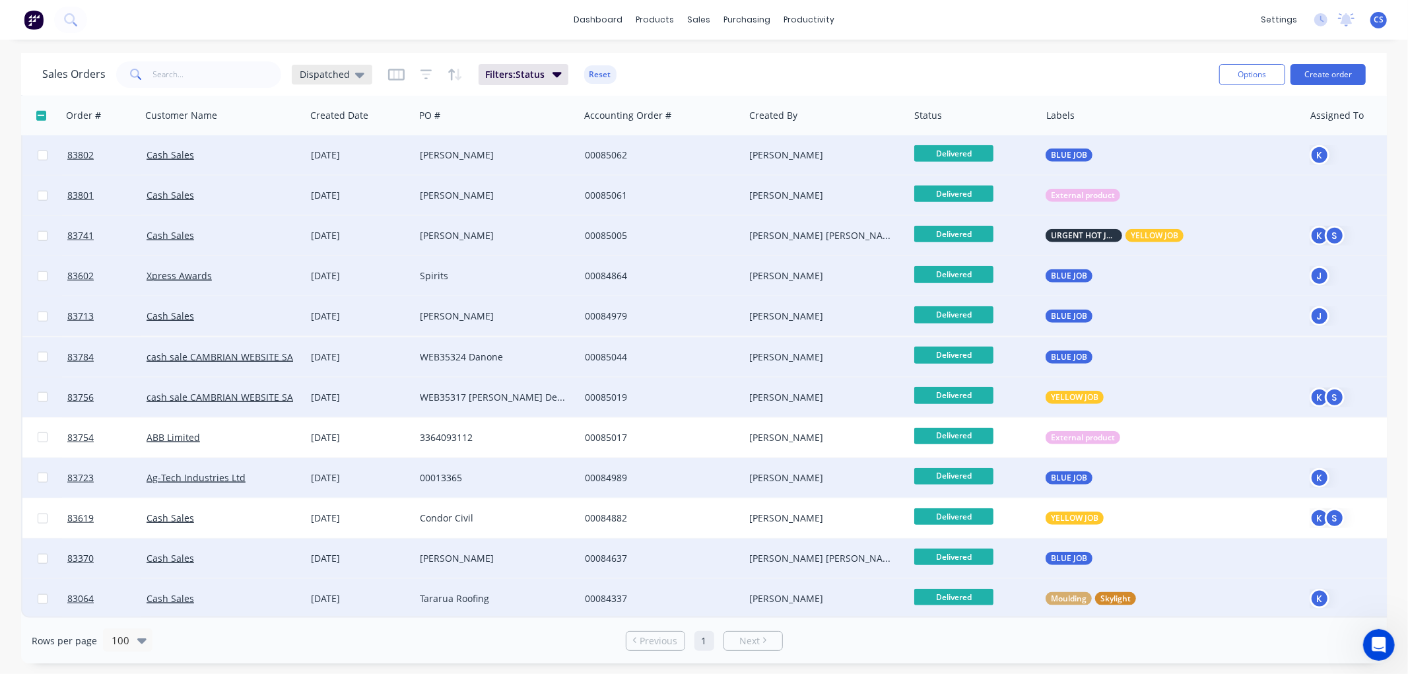
click at [340, 71] on span "Dispatched" at bounding box center [325, 74] width 50 height 14
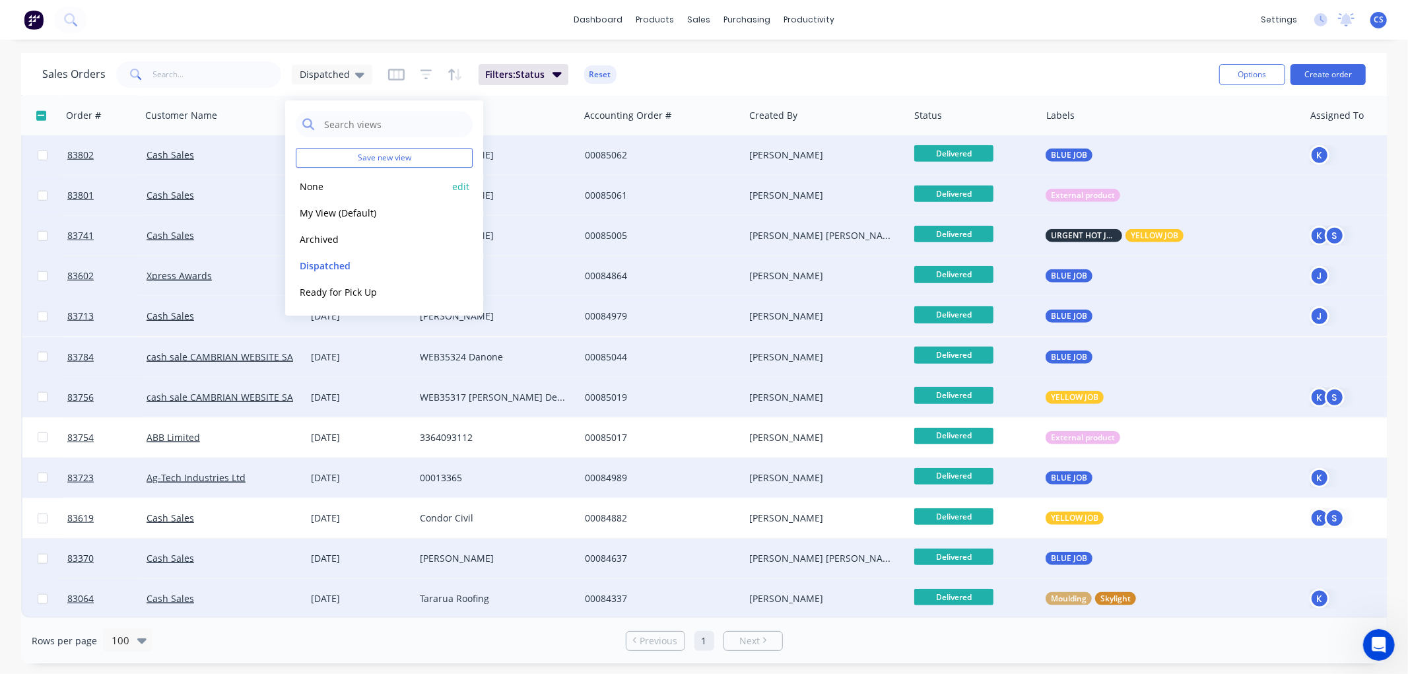
click at [339, 187] on button "None" at bounding box center [371, 186] width 151 height 15
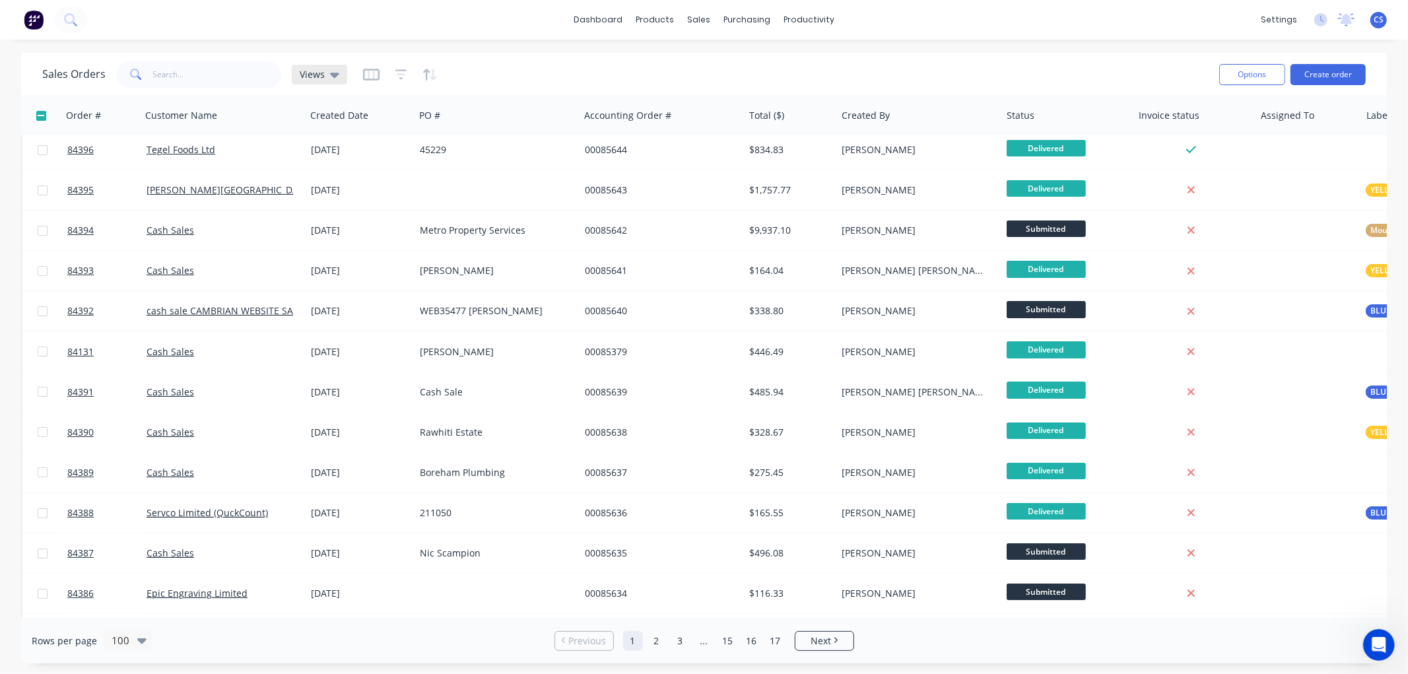
scroll to position [0, 0]
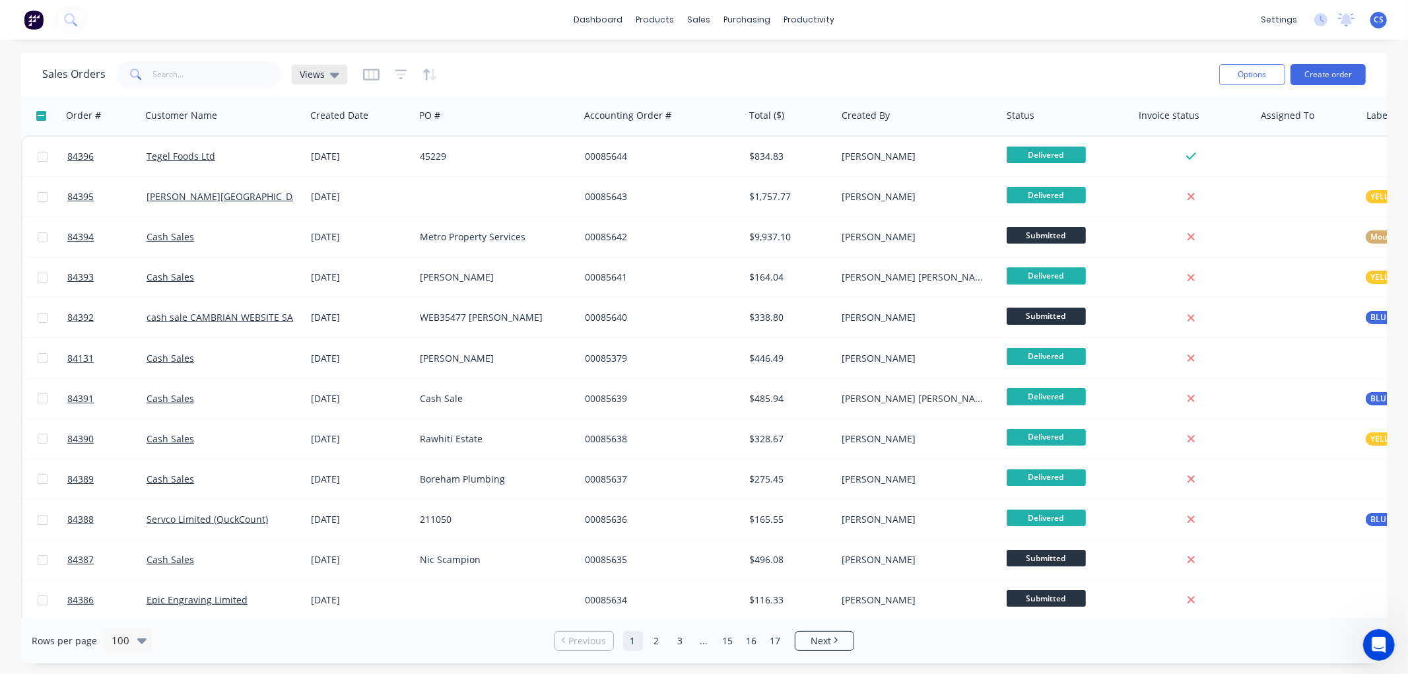
click at [335, 77] on icon at bounding box center [334, 74] width 9 height 15
click at [332, 260] on button "Dispatched" at bounding box center [371, 265] width 151 height 15
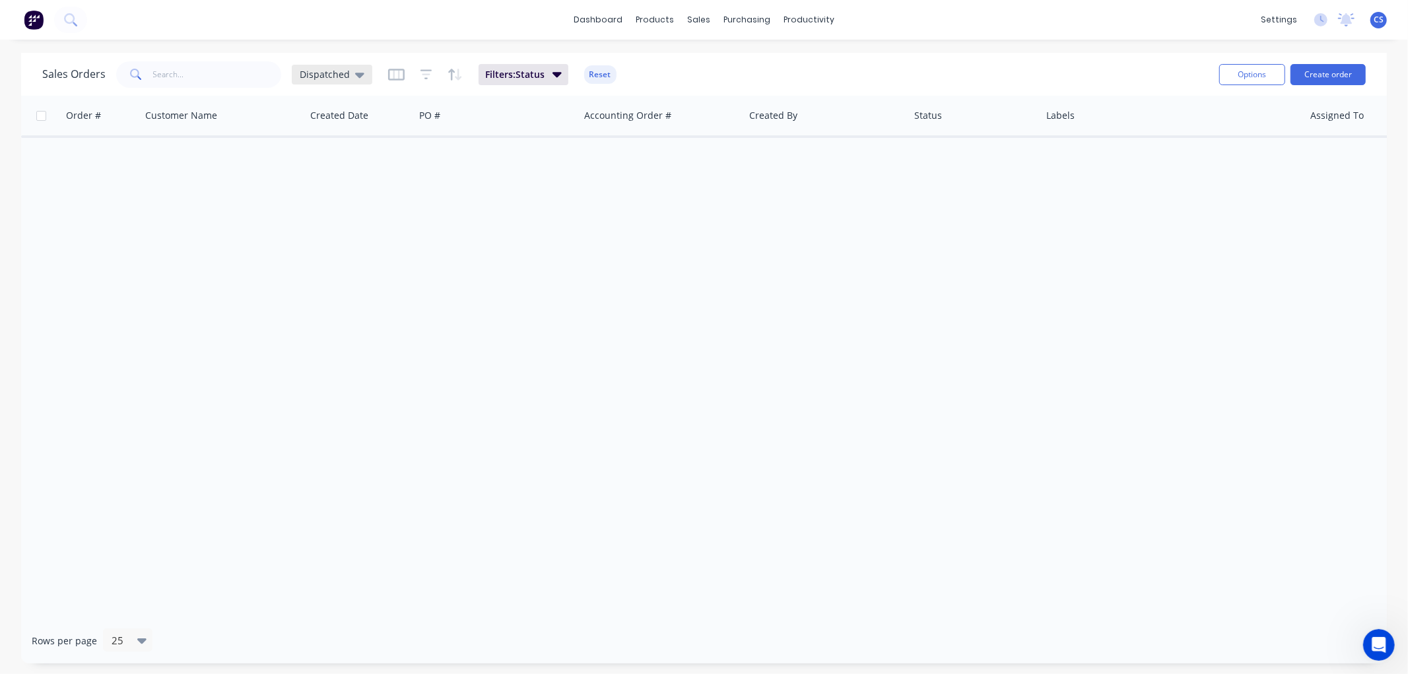
click at [338, 69] on span "Dispatched" at bounding box center [325, 74] width 50 height 14
click at [321, 185] on button "None" at bounding box center [371, 186] width 151 height 15
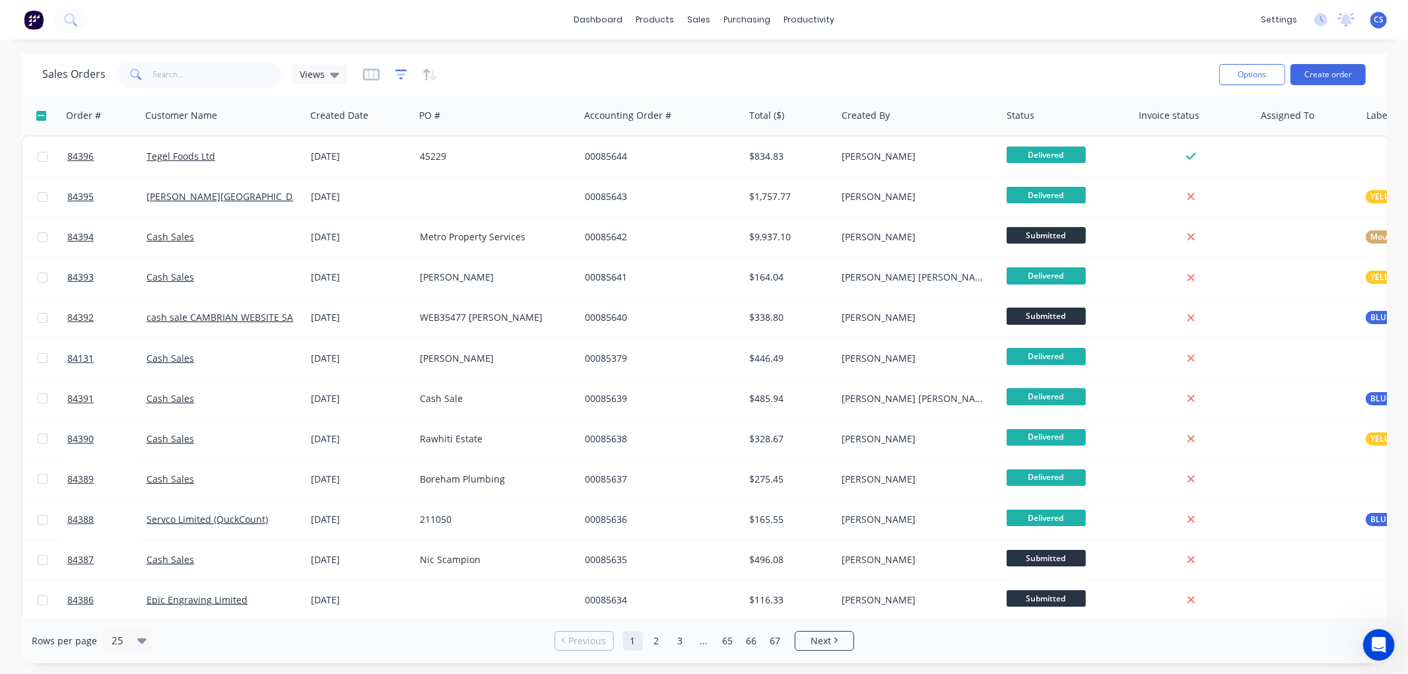
click at [398, 73] on icon "button" at bounding box center [401, 74] width 12 height 13
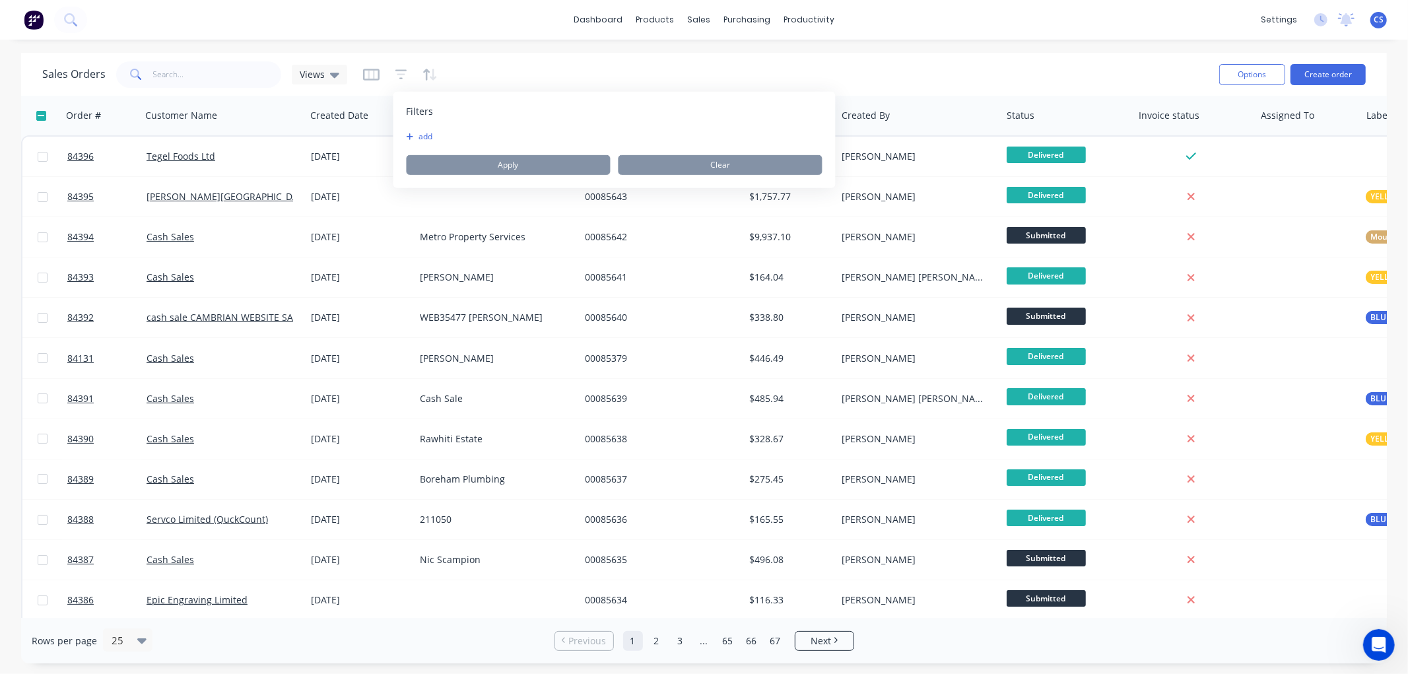
click at [430, 135] on button "add" at bounding box center [423, 136] width 33 height 11
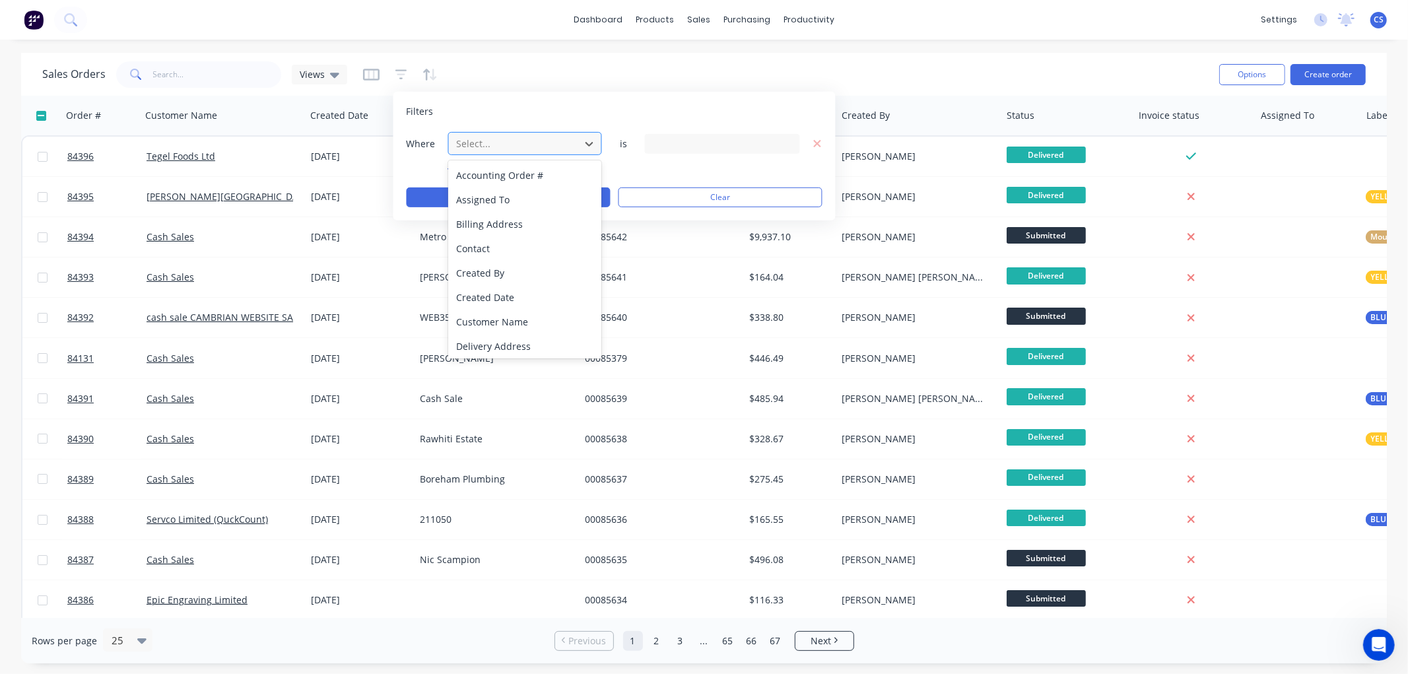
click at [471, 147] on div at bounding box center [514, 143] width 118 height 17
click at [498, 341] on div "Status" at bounding box center [525, 344] width 154 height 24
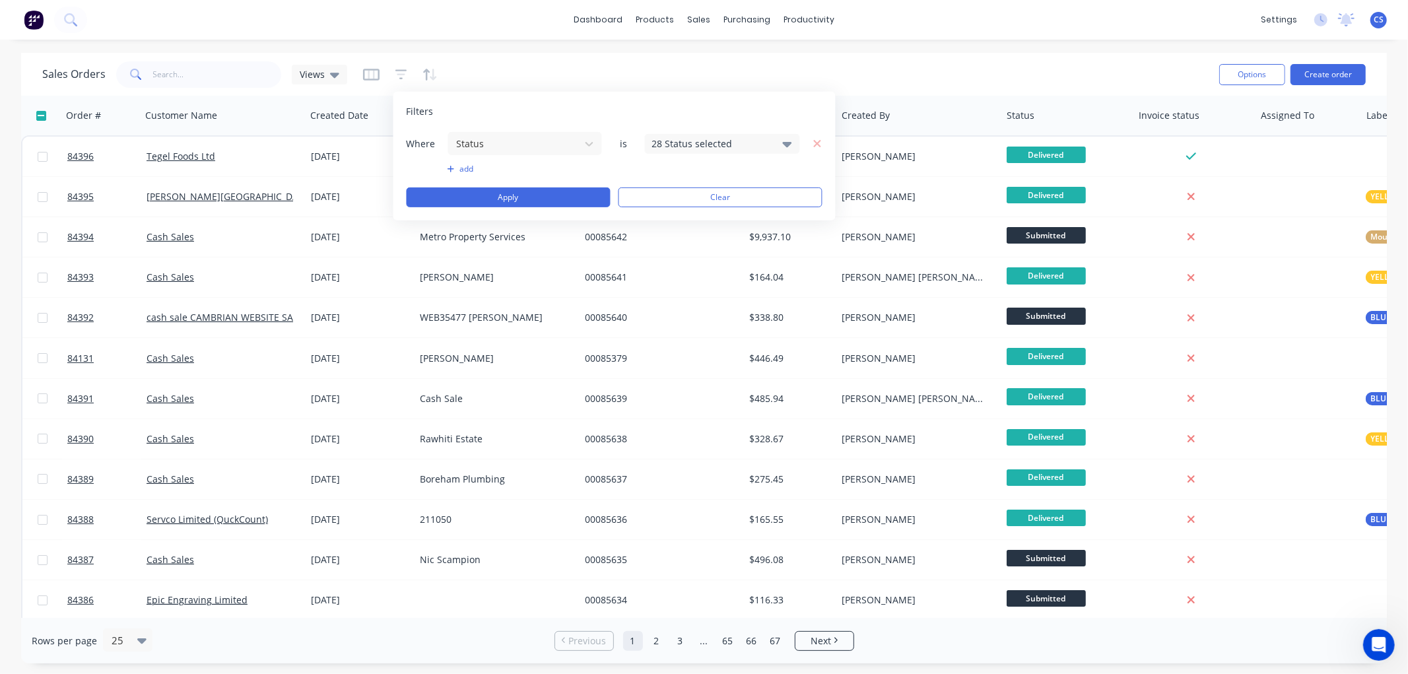
click at [676, 140] on div "28 Status selected" at bounding box center [711, 144] width 119 height 14
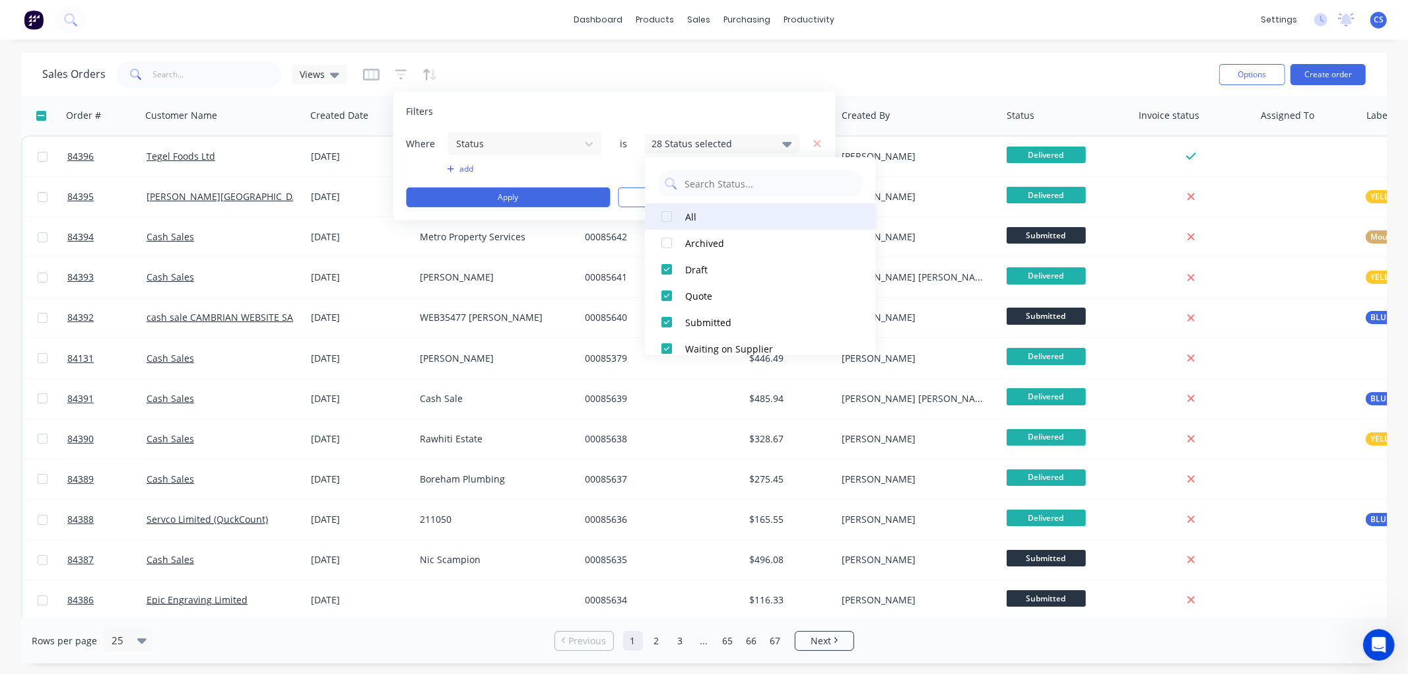
click at [671, 213] on div at bounding box center [667, 216] width 26 height 26
click at [671, 215] on div at bounding box center [667, 216] width 26 height 26
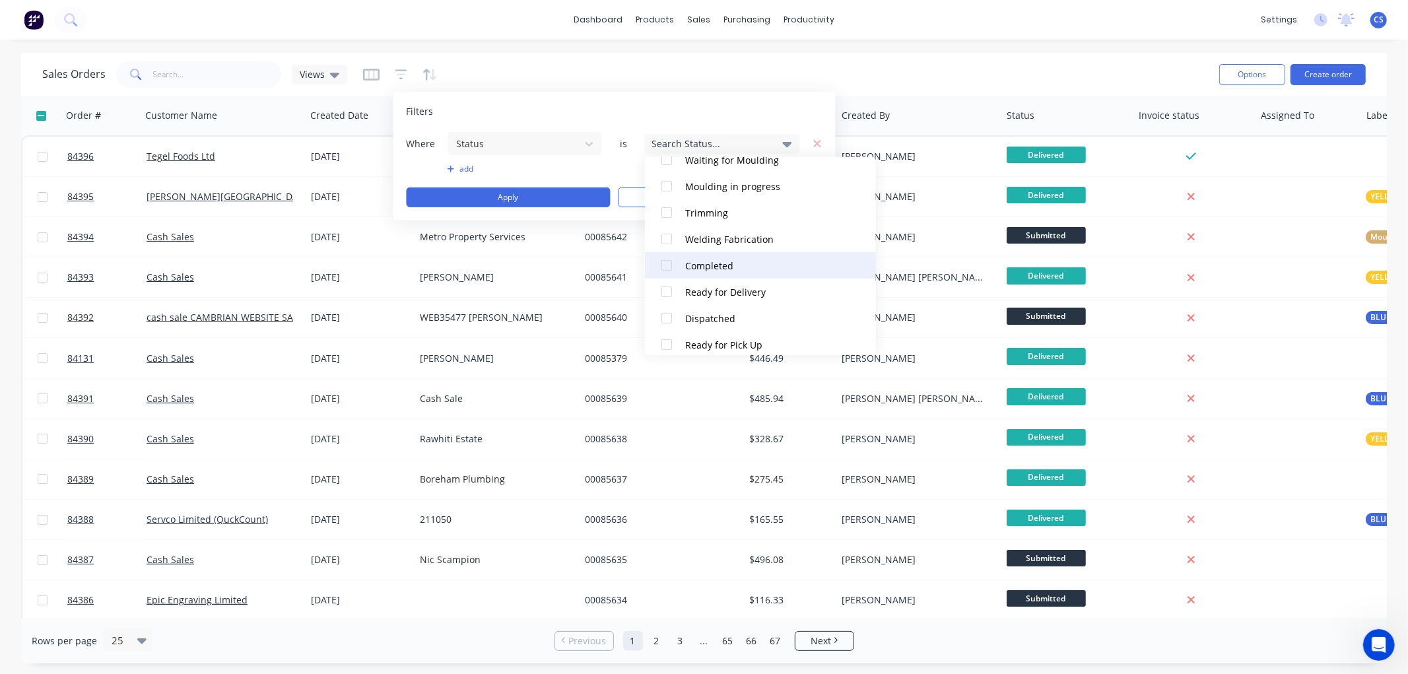
scroll to position [426, 0]
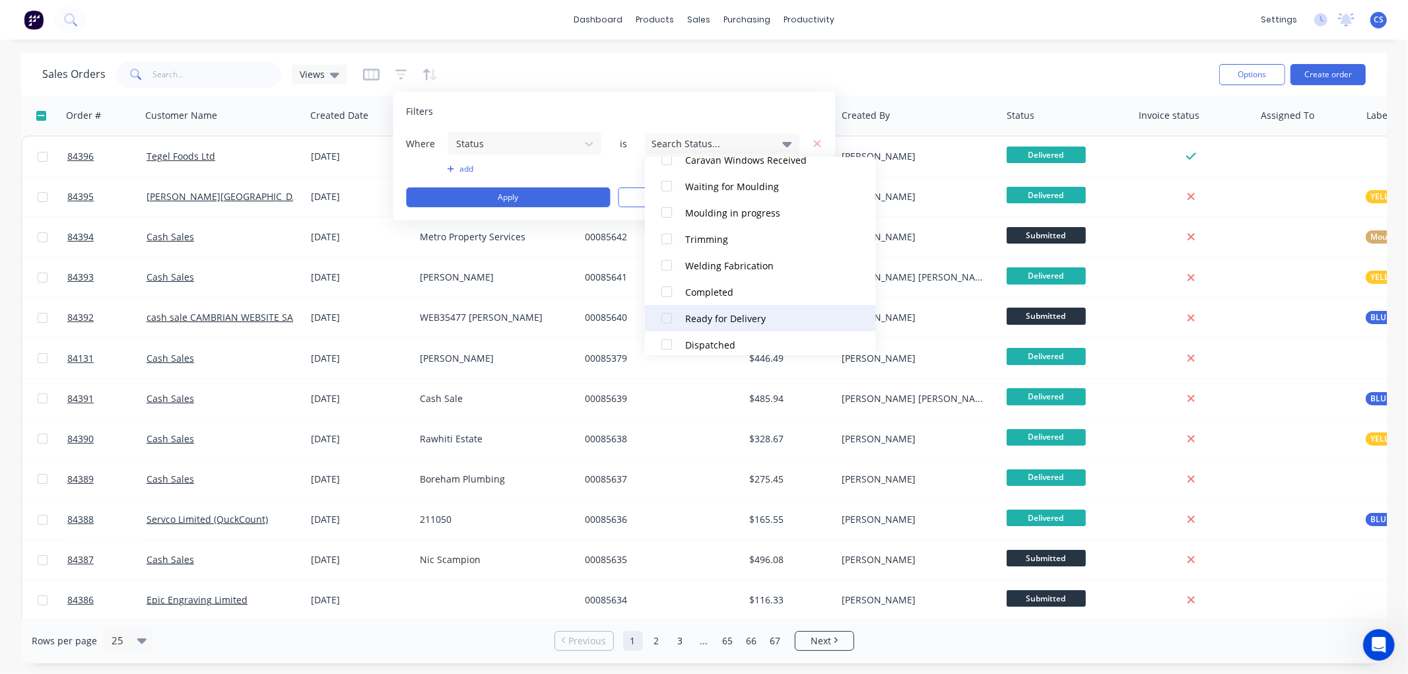
click at [701, 316] on div "Ready for Delivery" at bounding box center [764, 318] width 158 height 14
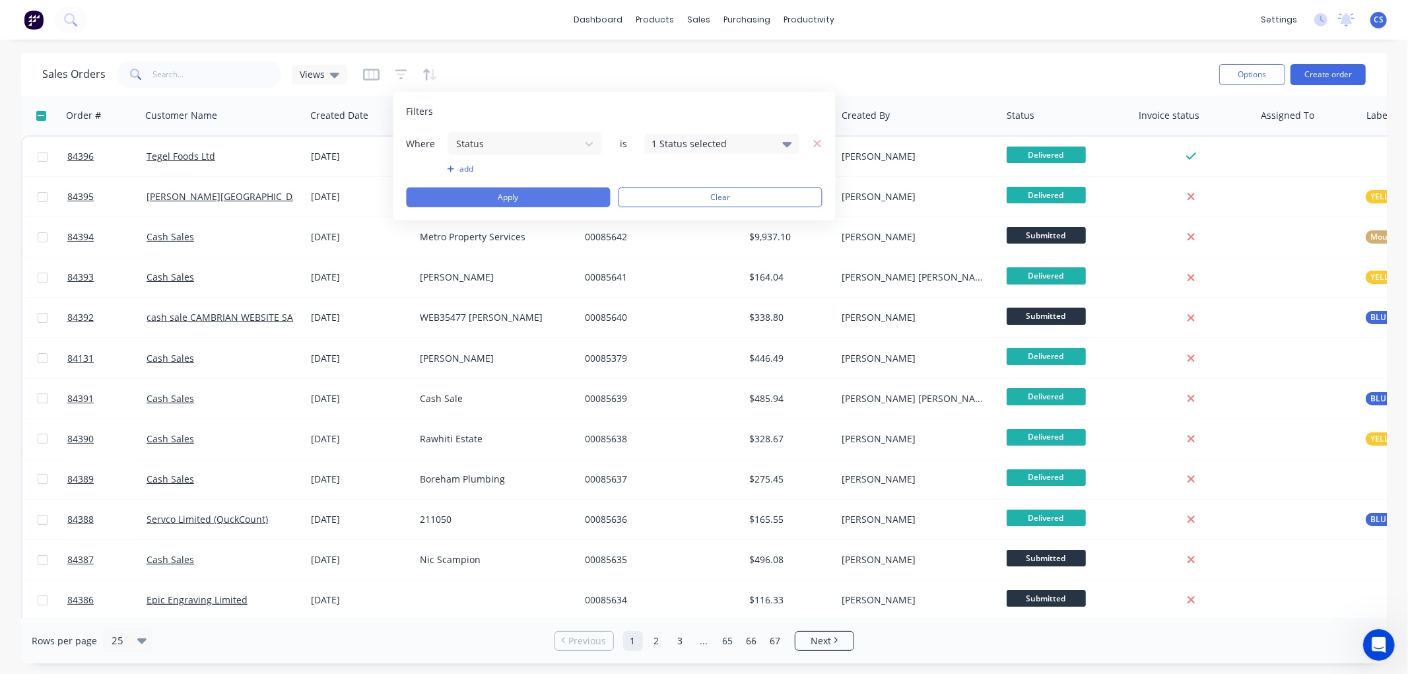
click at [510, 196] on button "Apply" at bounding box center [509, 197] width 204 height 20
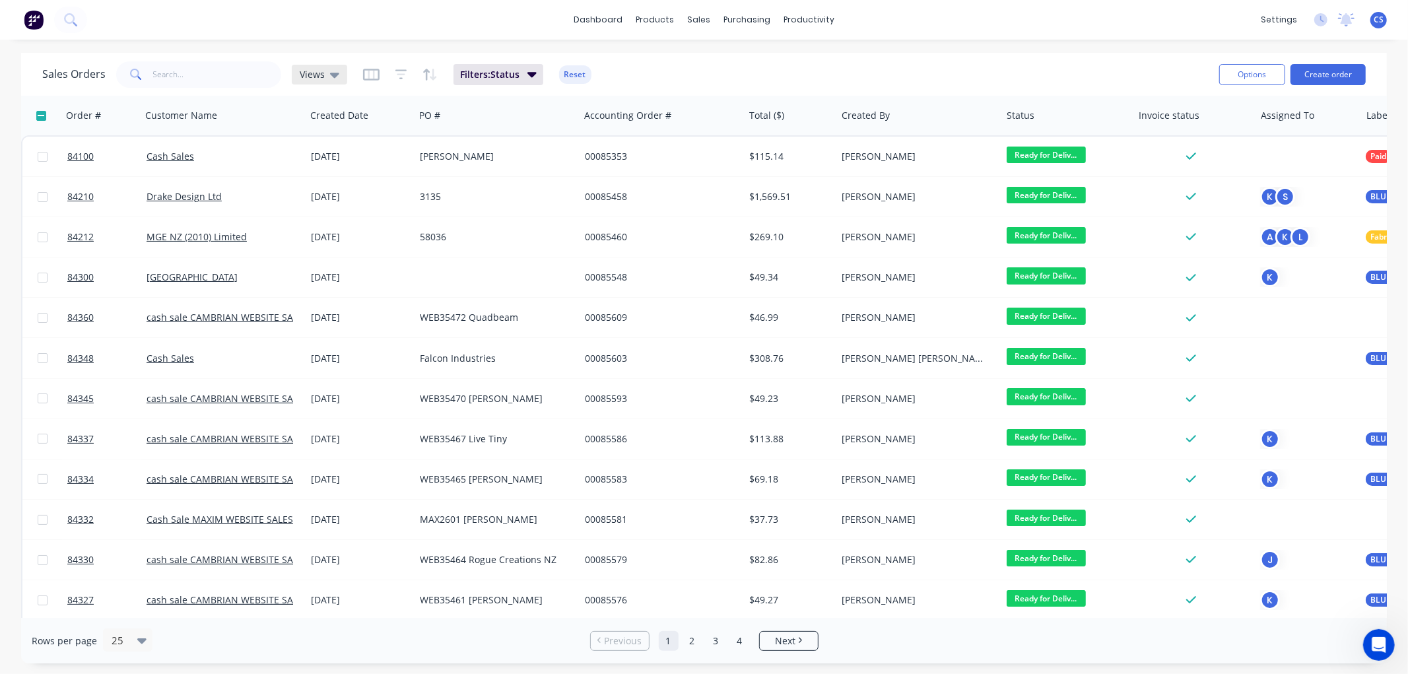
click at [326, 70] on div "Views" at bounding box center [320, 75] width 40 height 12
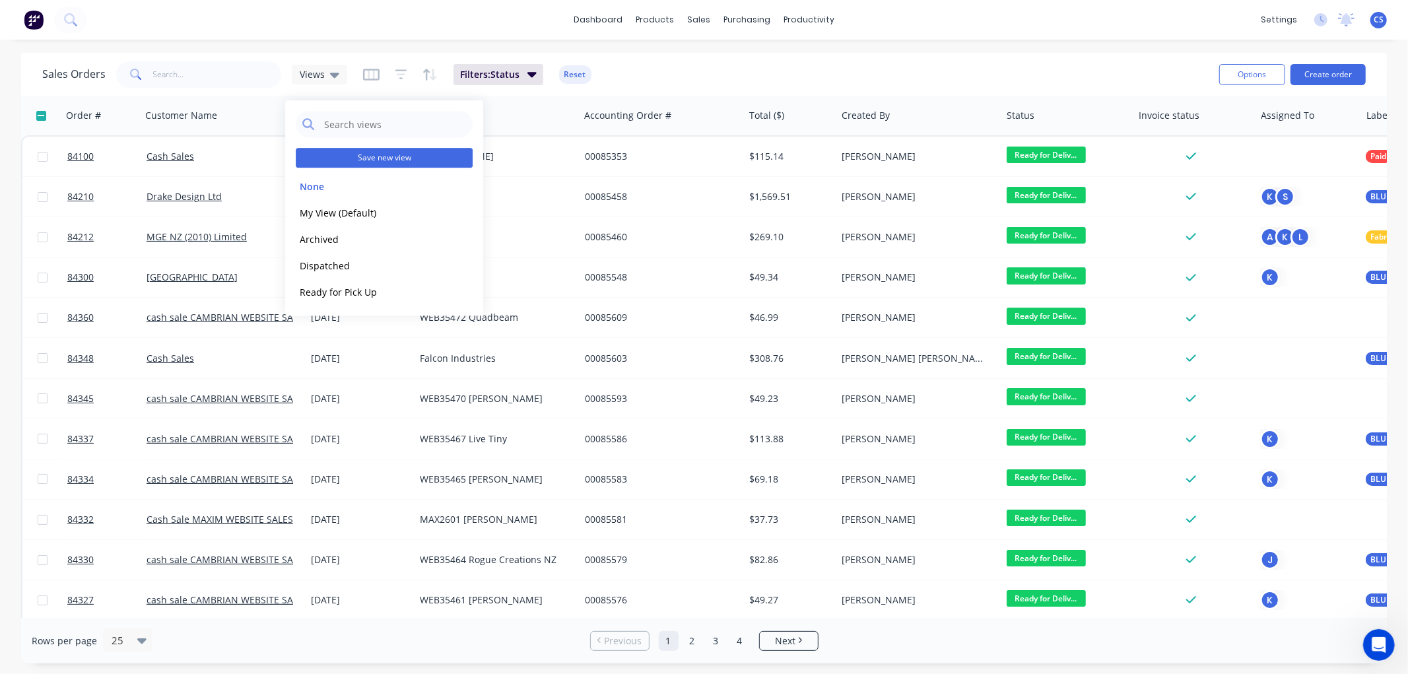
click at [374, 160] on button "Save new view" at bounding box center [384, 158] width 177 height 20
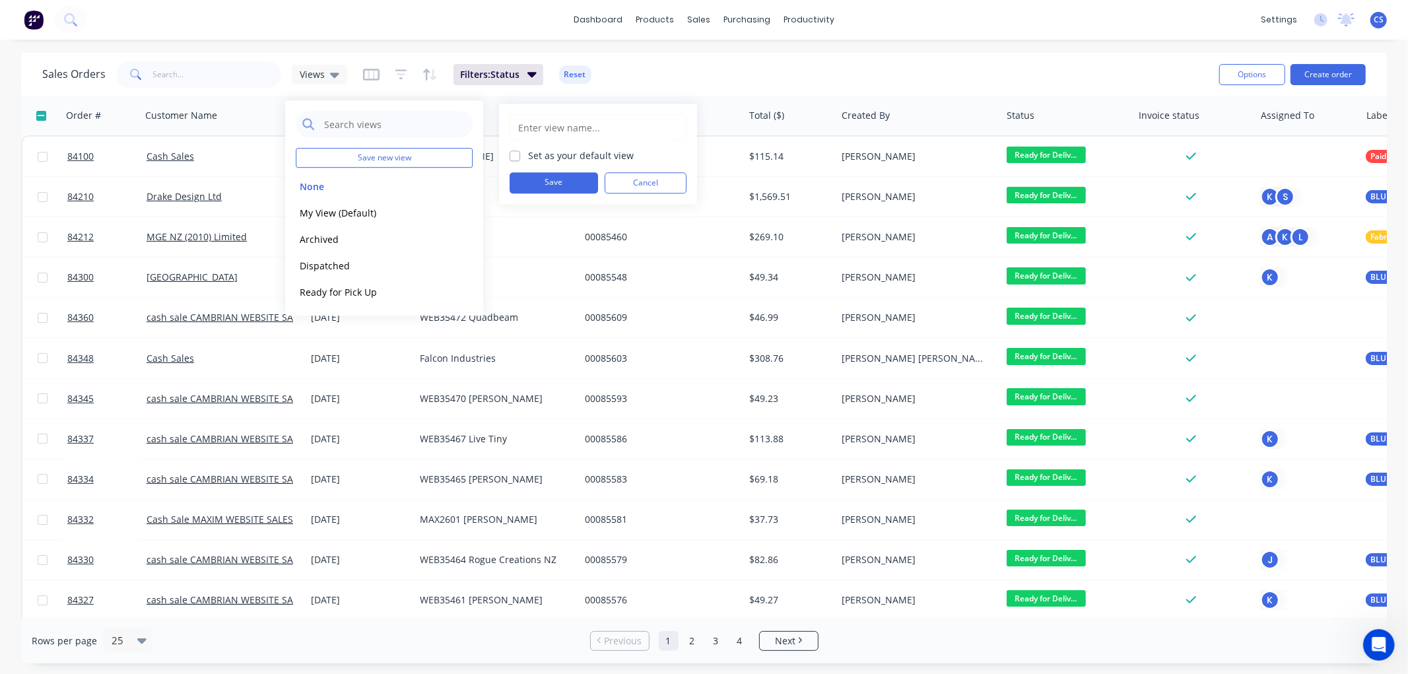
click at [543, 123] on input "text" at bounding box center [598, 127] width 162 height 25
type input "Ready for Delivery"
click at [539, 174] on button "Save" at bounding box center [554, 182] width 88 height 21
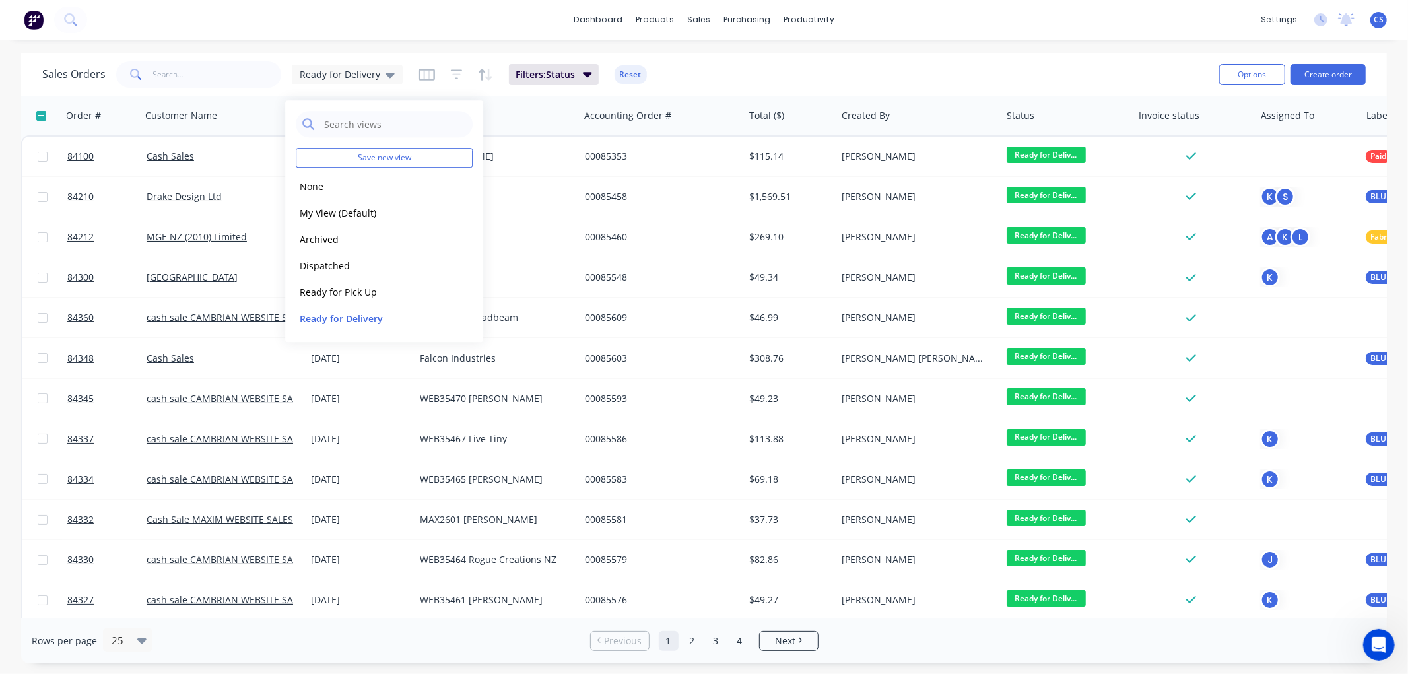
click at [364, 54] on div "Sales Orders Ready for Delivery Filters: Status Reset Options Create order" at bounding box center [704, 74] width 1366 height 43
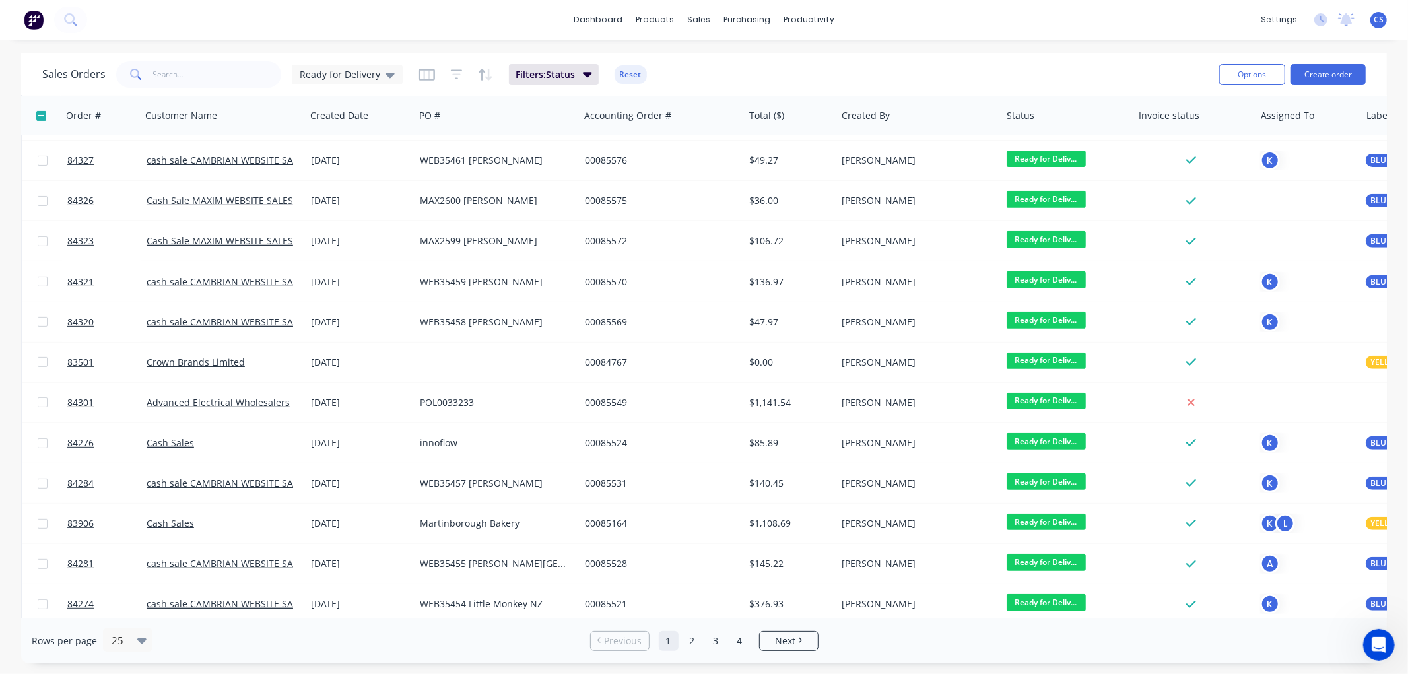
scroll to position [0, 0]
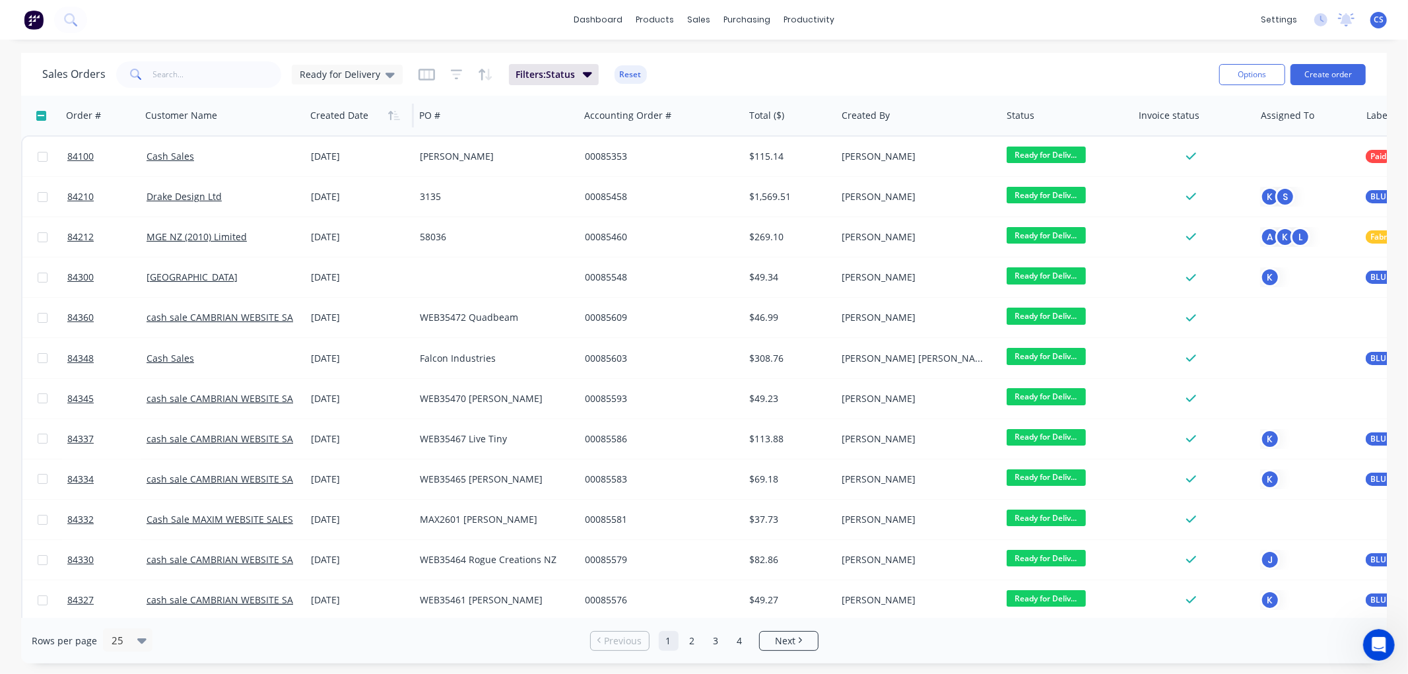
click at [345, 120] on div at bounding box center [357, 115] width 94 height 26
click at [352, 119] on div at bounding box center [357, 115] width 94 height 26
click at [392, 114] on icon "button" at bounding box center [390, 115] width 5 height 9
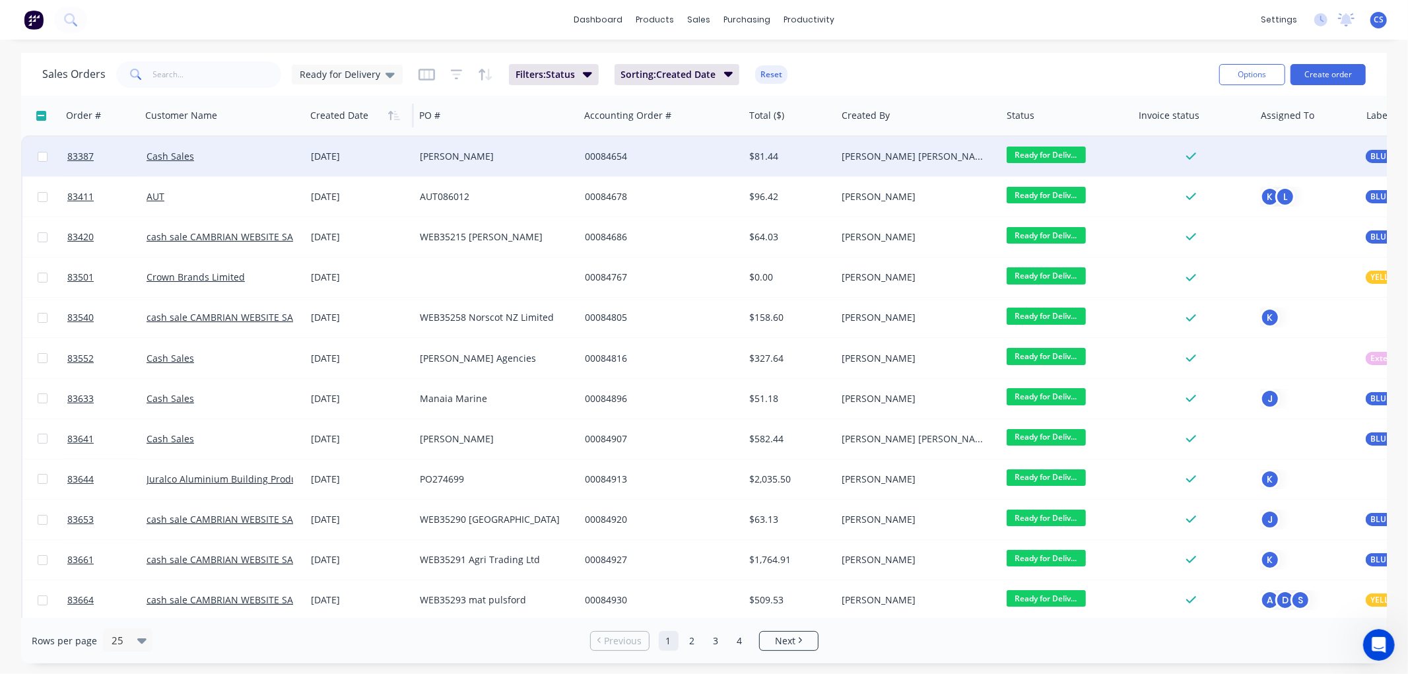
click at [1072, 152] on span "Ready for Deliv..." at bounding box center [1046, 155] width 79 height 17
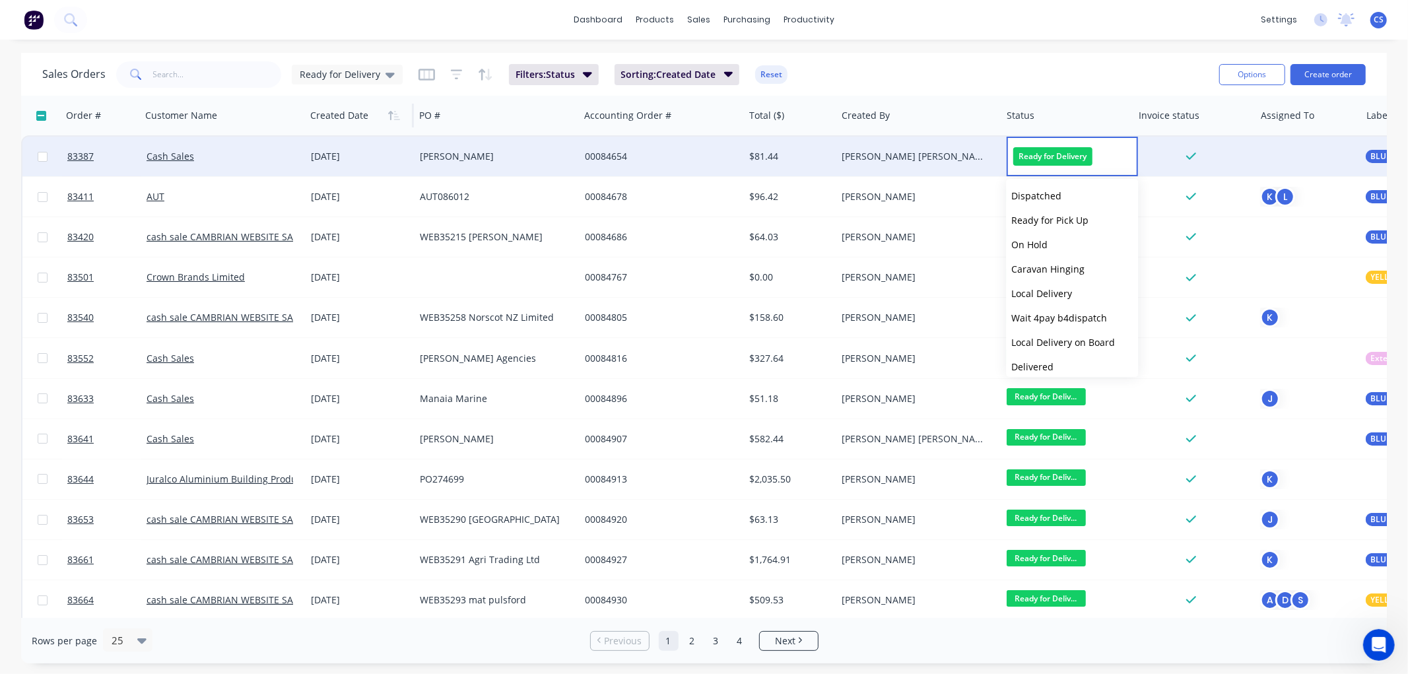
scroll to position [446, 0]
click at [1044, 361] on span "Picked Up" at bounding box center [1033, 360] width 44 height 13
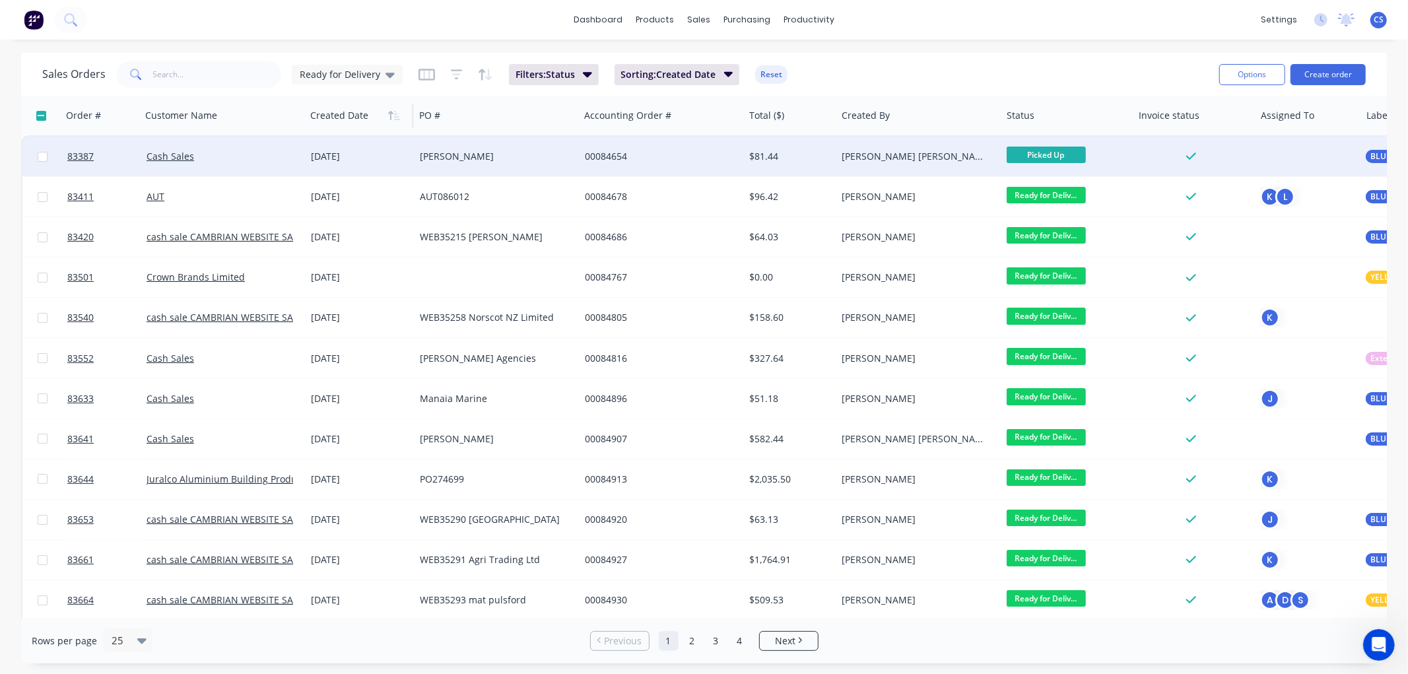
click at [1038, 156] on span "Picked Up" at bounding box center [1046, 155] width 79 height 17
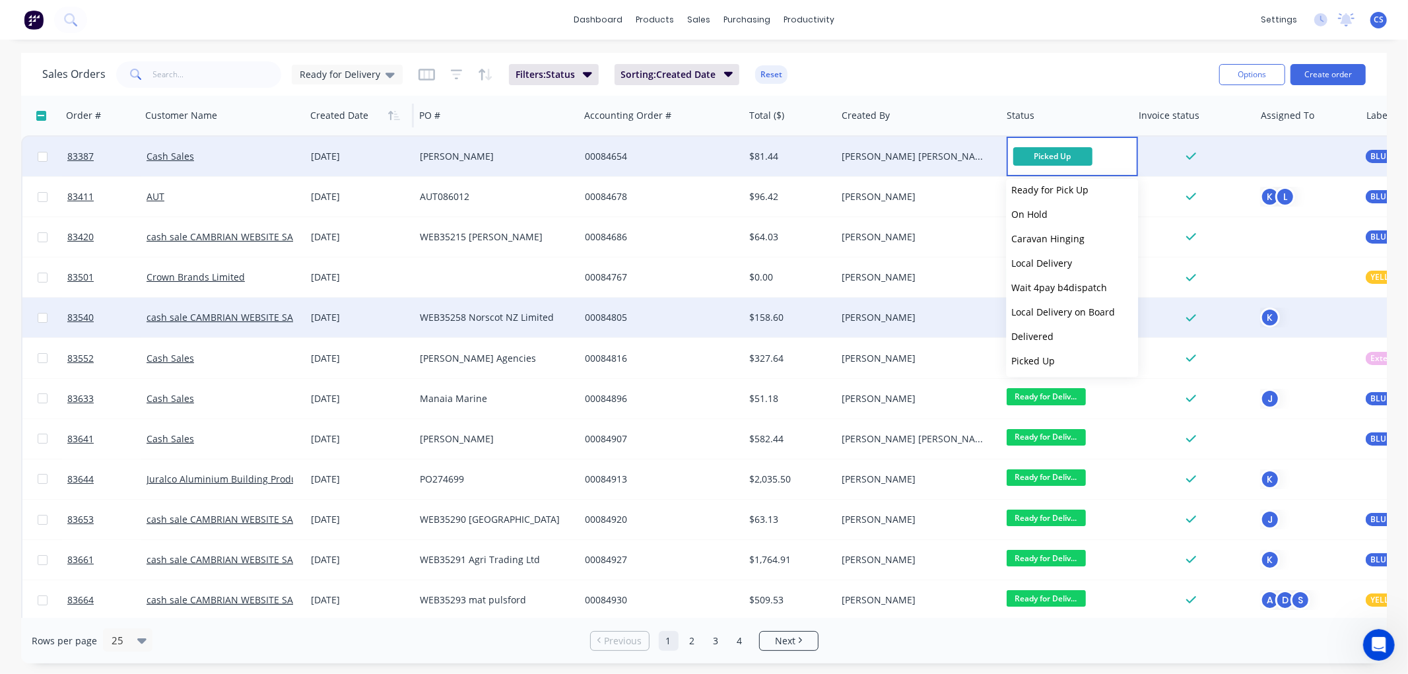
click at [1046, 337] on span "Delivered" at bounding box center [1032, 336] width 42 height 13
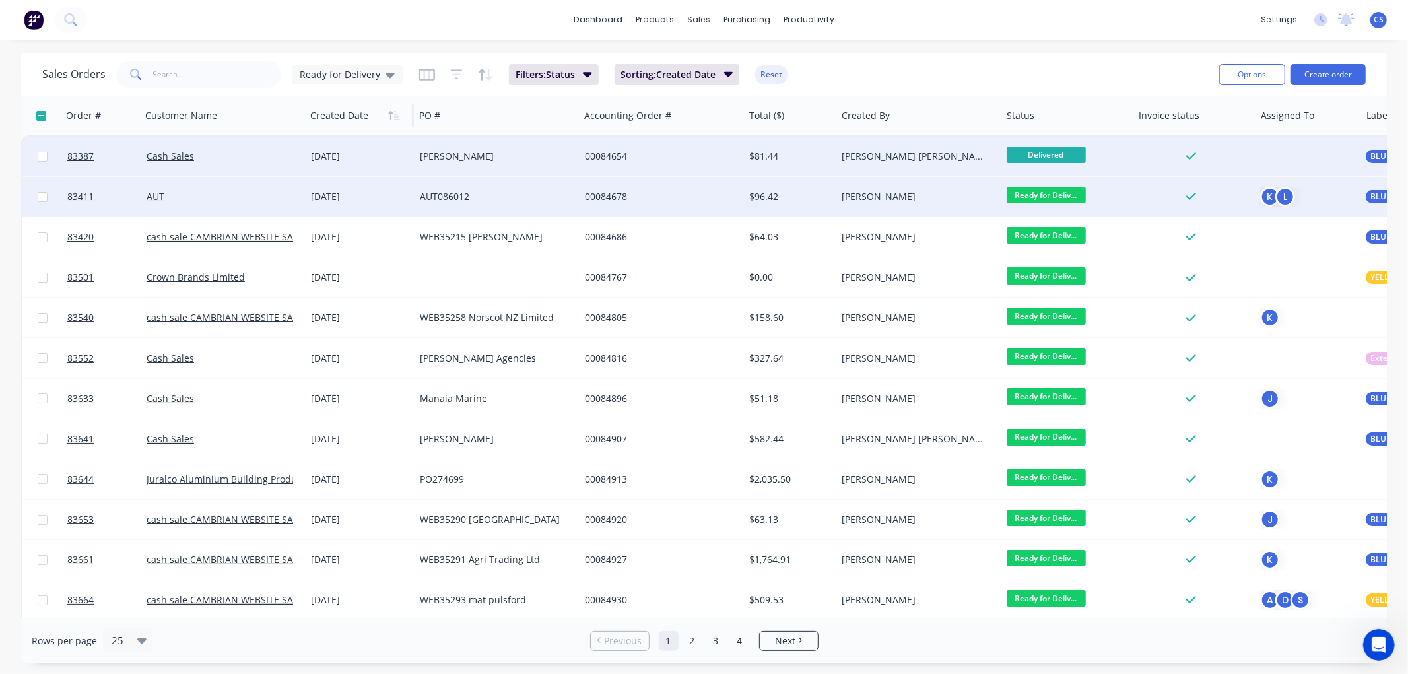
click at [1048, 193] on span "Ready for Deliv..." at bounding box center [1046, 195] width 79 height 17
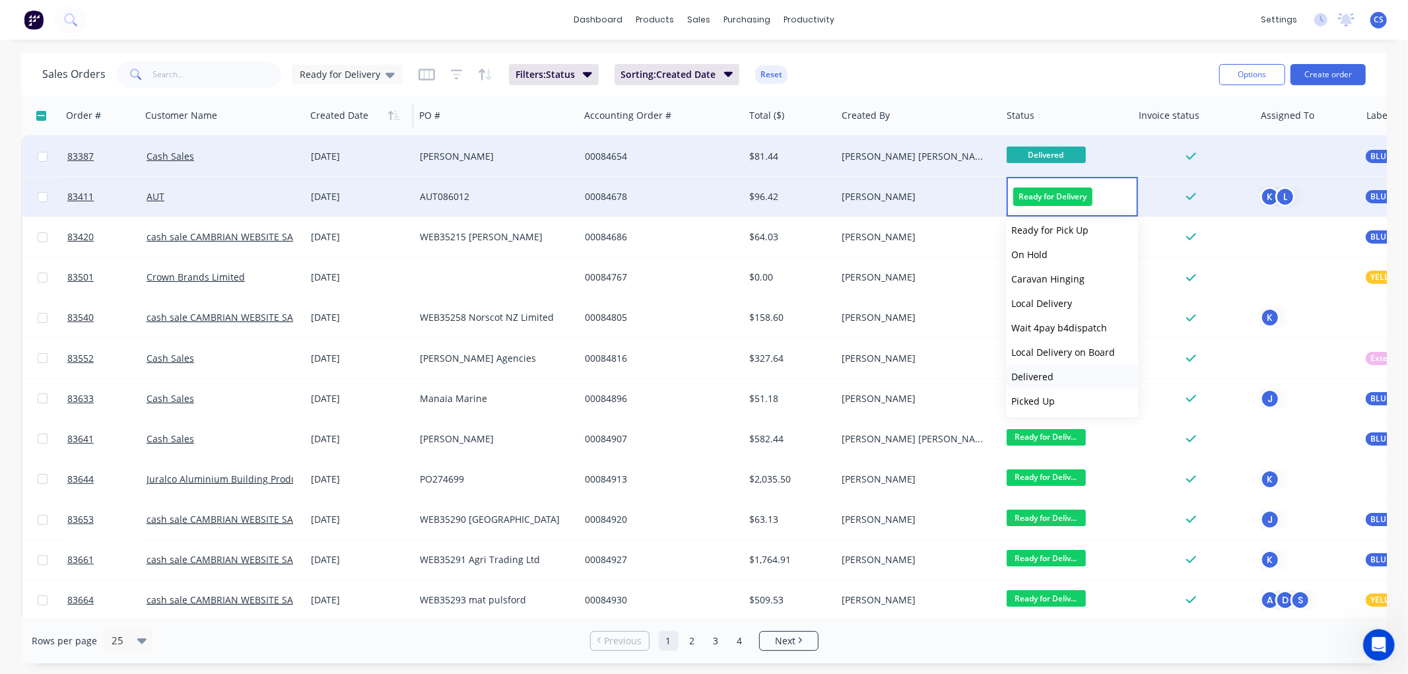
click at [1033, 375] on span "Delivered" at bounding box center [1032, 376] width 42 height 13
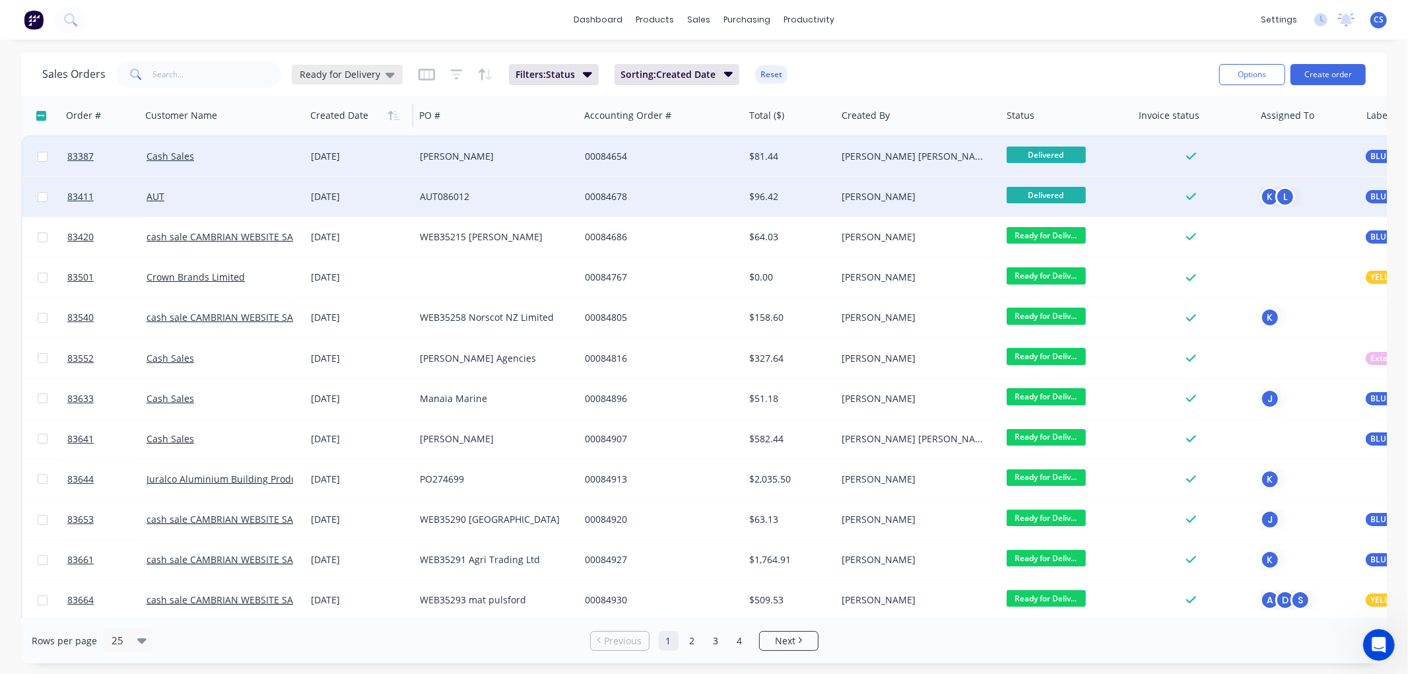
click at [363, 73] on span "Ready for Delivery" at bounding box center [340, 74] width 81 height 14
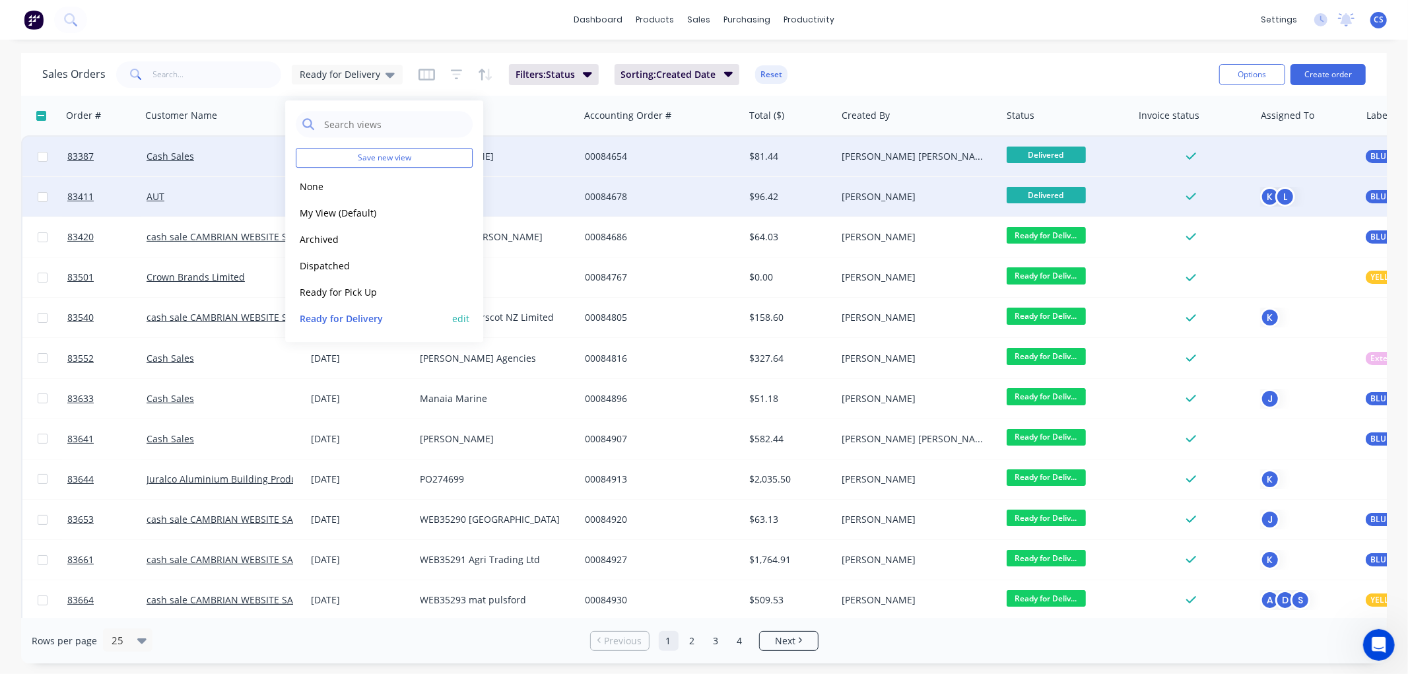
click at [344, 317] on button "Ready for Delivery" at bounding box center [371, 318] width 151 height 15
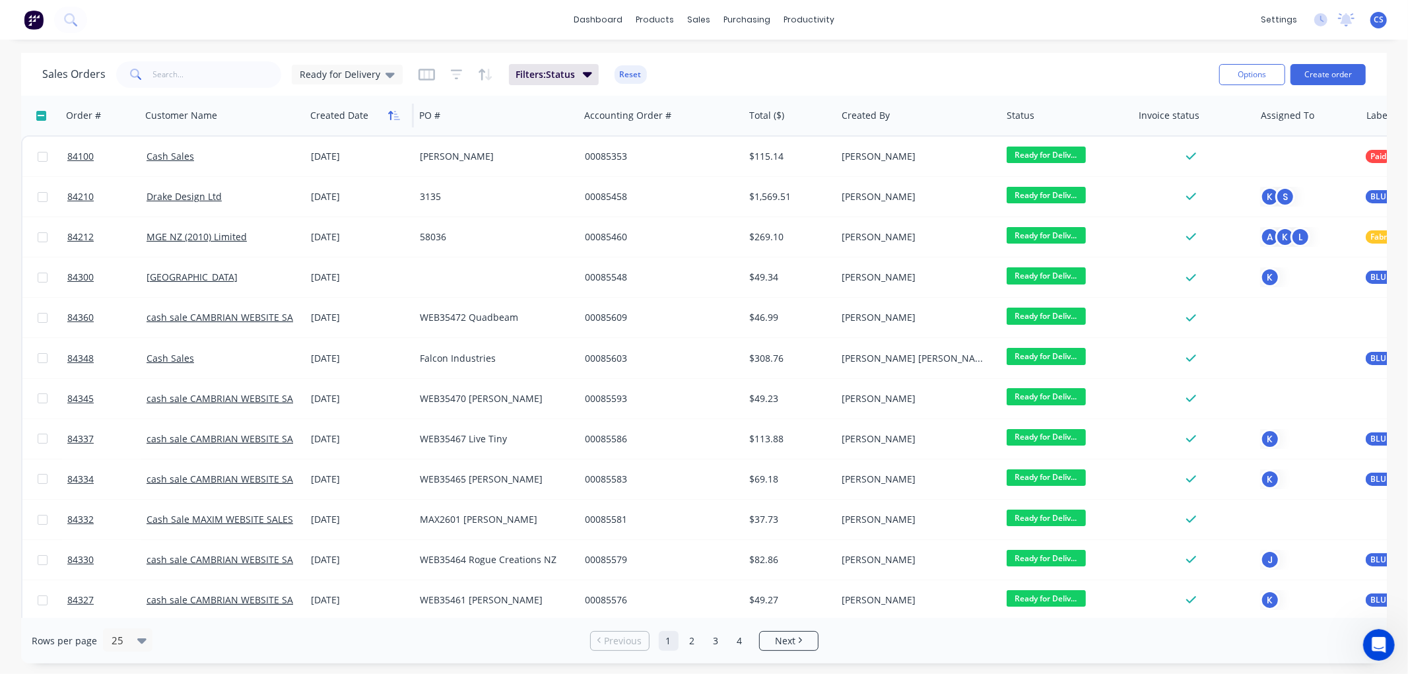
click at [390, 116] on icon "button" at bounding box center [390, 115] width 5 height 9
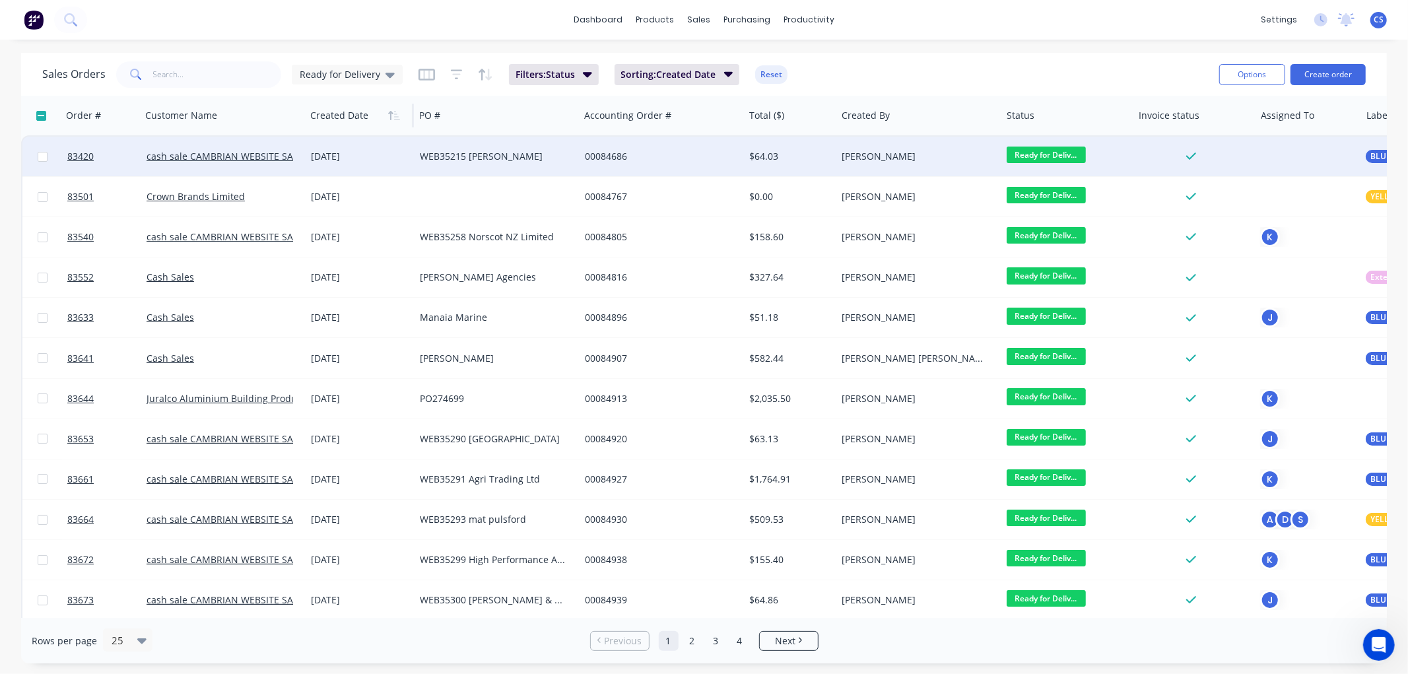
click at [42, 156] on input "checkbox" at bounding box center [43, 157] width 10 height 10
checkbox input "true"
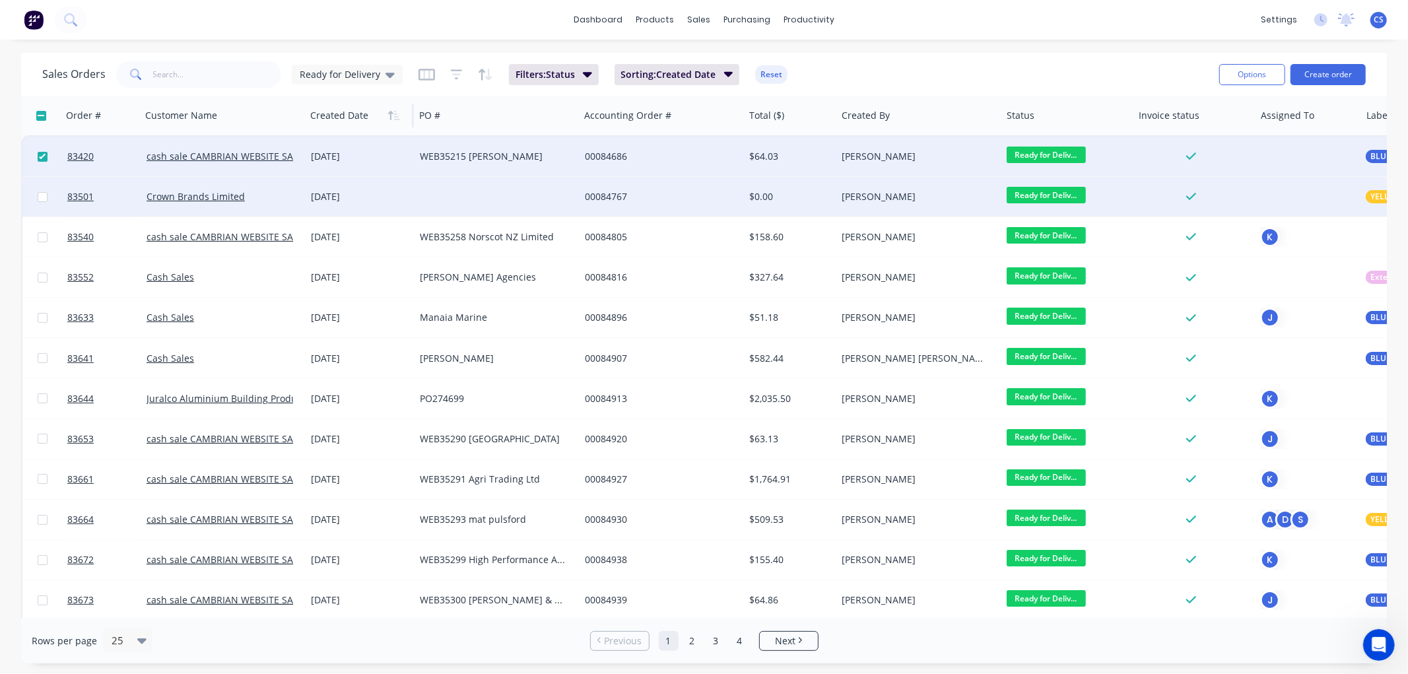
click at [49, 197] on div at bounding box center [42, 197] width 40 height 40
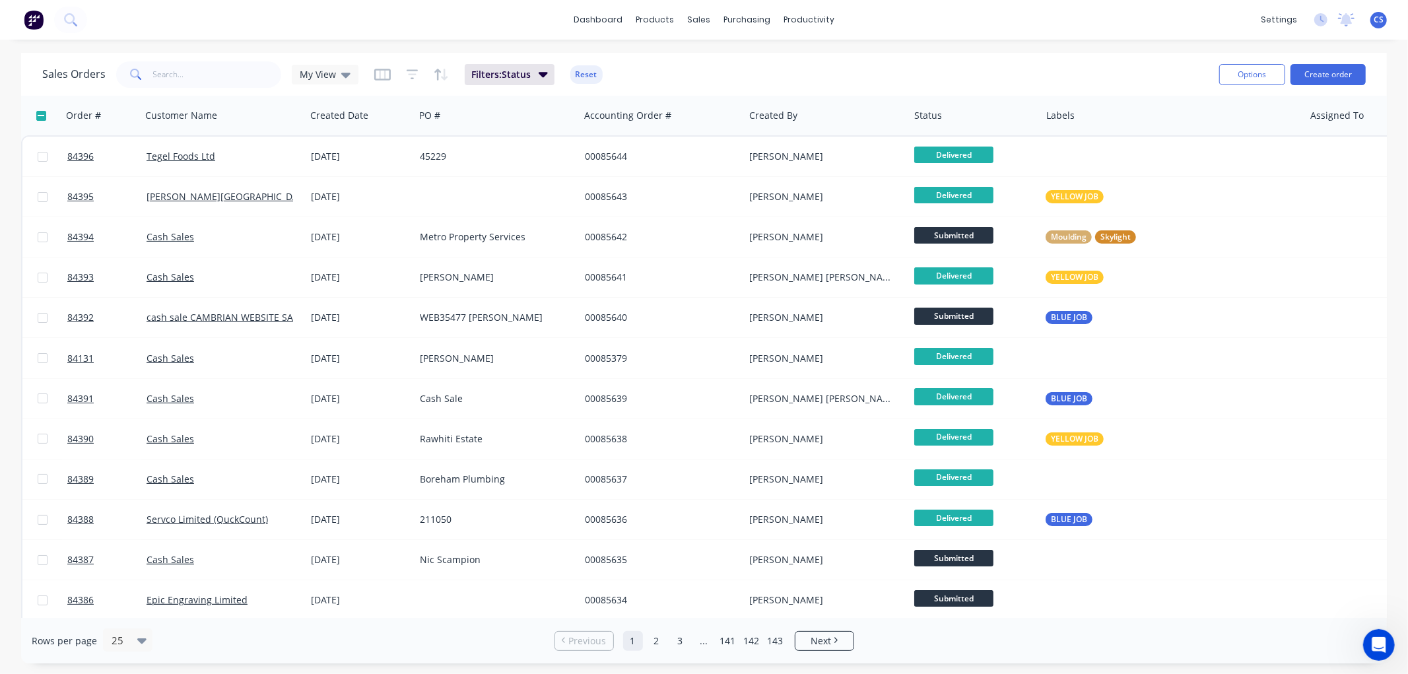
click at [344, 76] on icon at bounding box center [345, 75] width 9 height 5
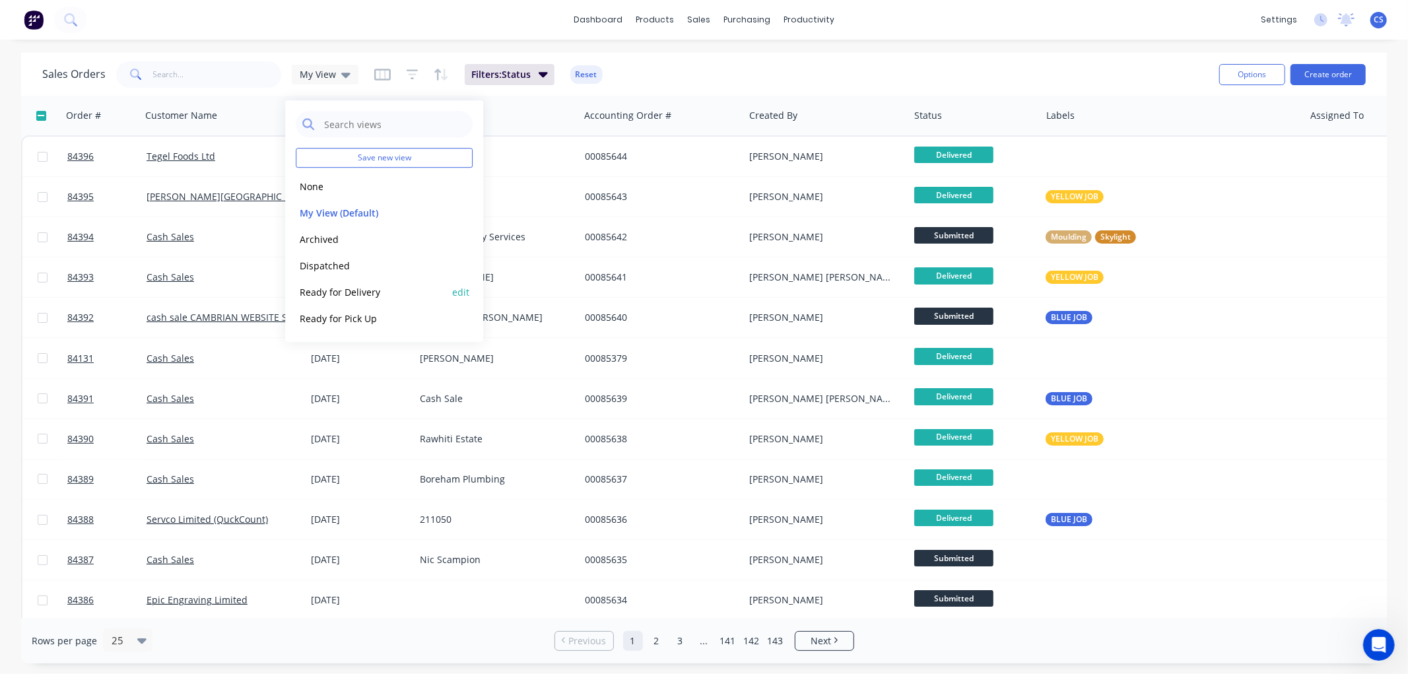
click at [345, 294] on button "Ready for Delivery" at bounding box center [371, 292] width 151 height 15
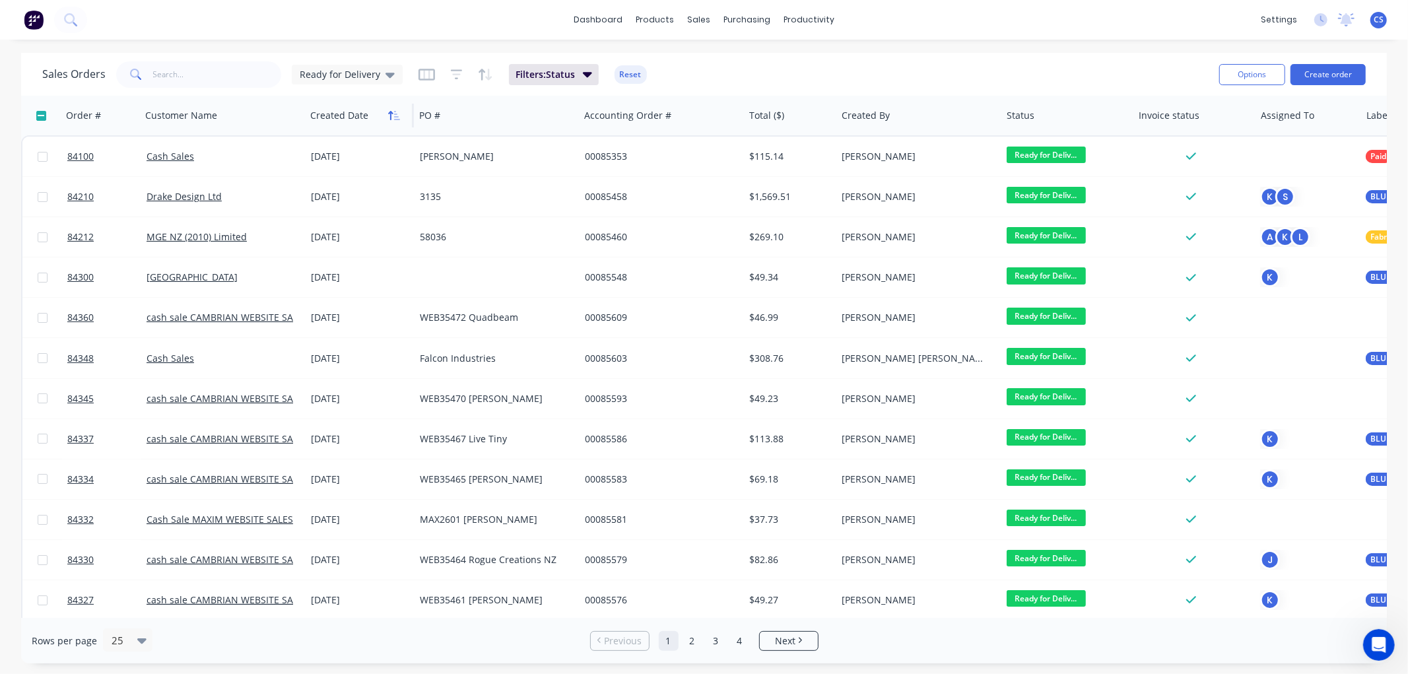
click at [391, 117] on icon "button" at bounding box center [390, 115] width 5 height 9
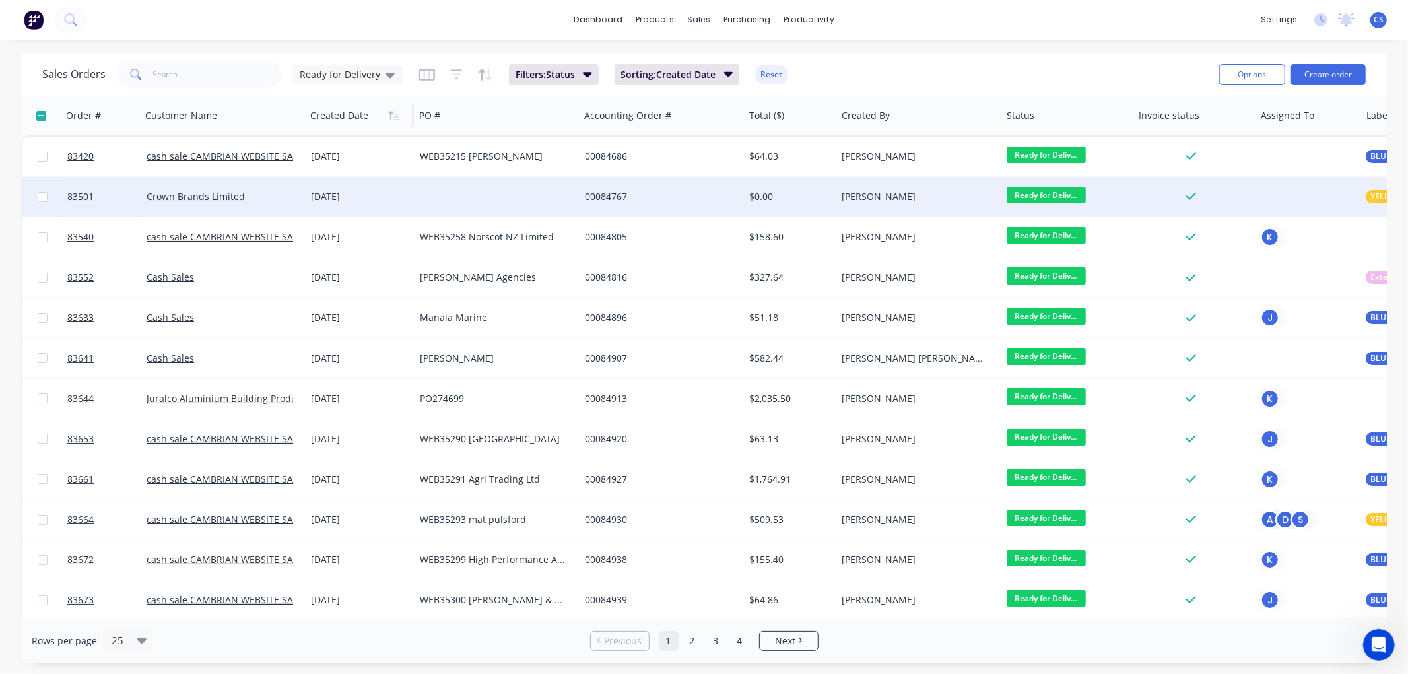
click at [42, 195] on input "checkbox" at bounding box center [43, 197] width 10 height 10
click at [41, 199] on input "checkbox" at bounding box center [43, 197] width 10 height 10
checkbox input "false"
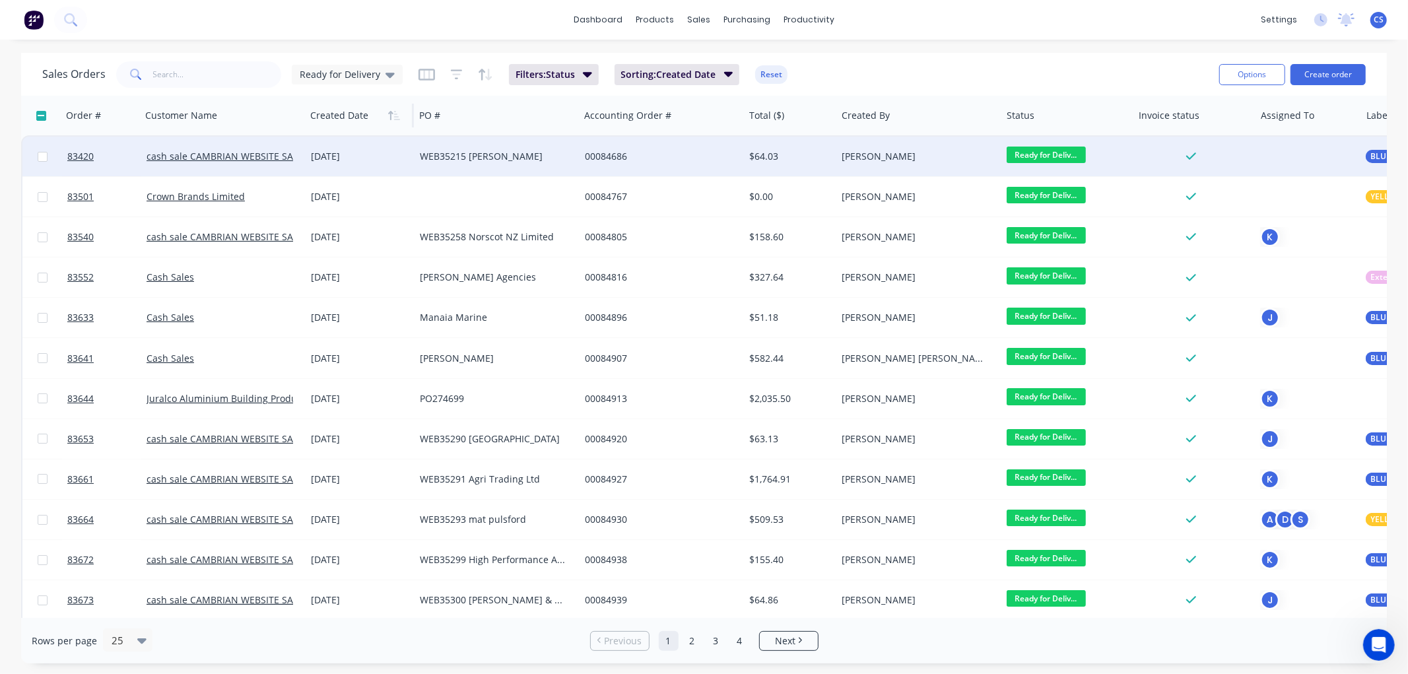
click at [1067, 154] on span "Ready for Deliv..." at bounding box center [1046, 155] width 79 height 17
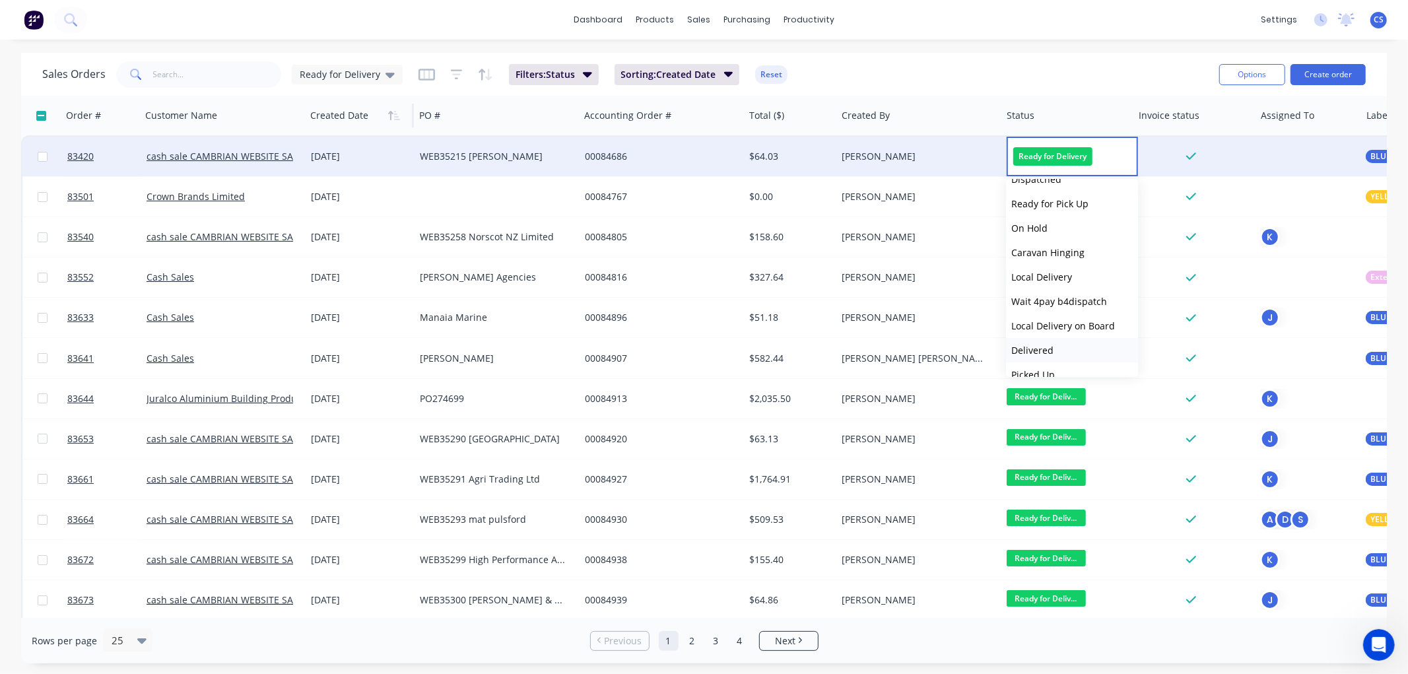
scroll to position [446, 0]
click at [1042, 337] on span "Delivered" at bounding box center [1032, 336] width 42 height 13
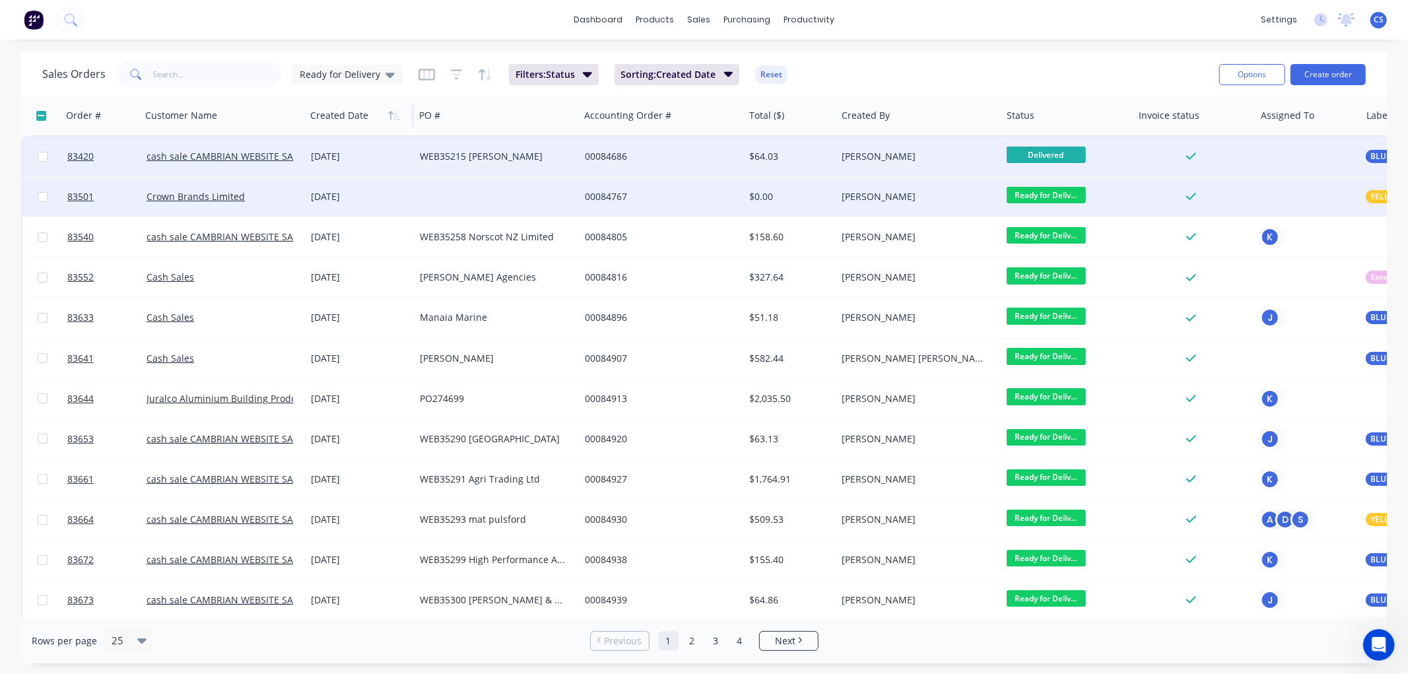
click at [1068, 194] on span "Ready for Deliv..." at bounding box center [1046, 195] width 79 height 17
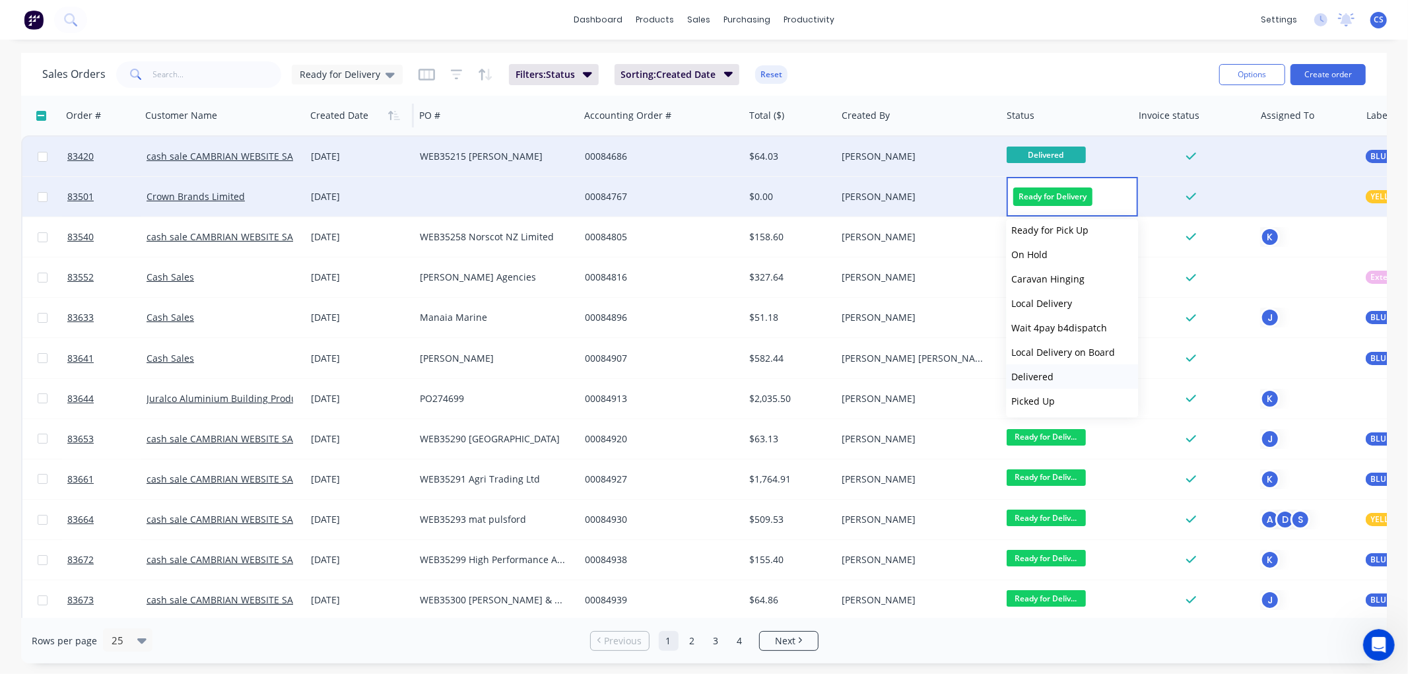
click at [1038, 376] on span "Delivered" at bounding box center [1032, 376] width 42 height 13
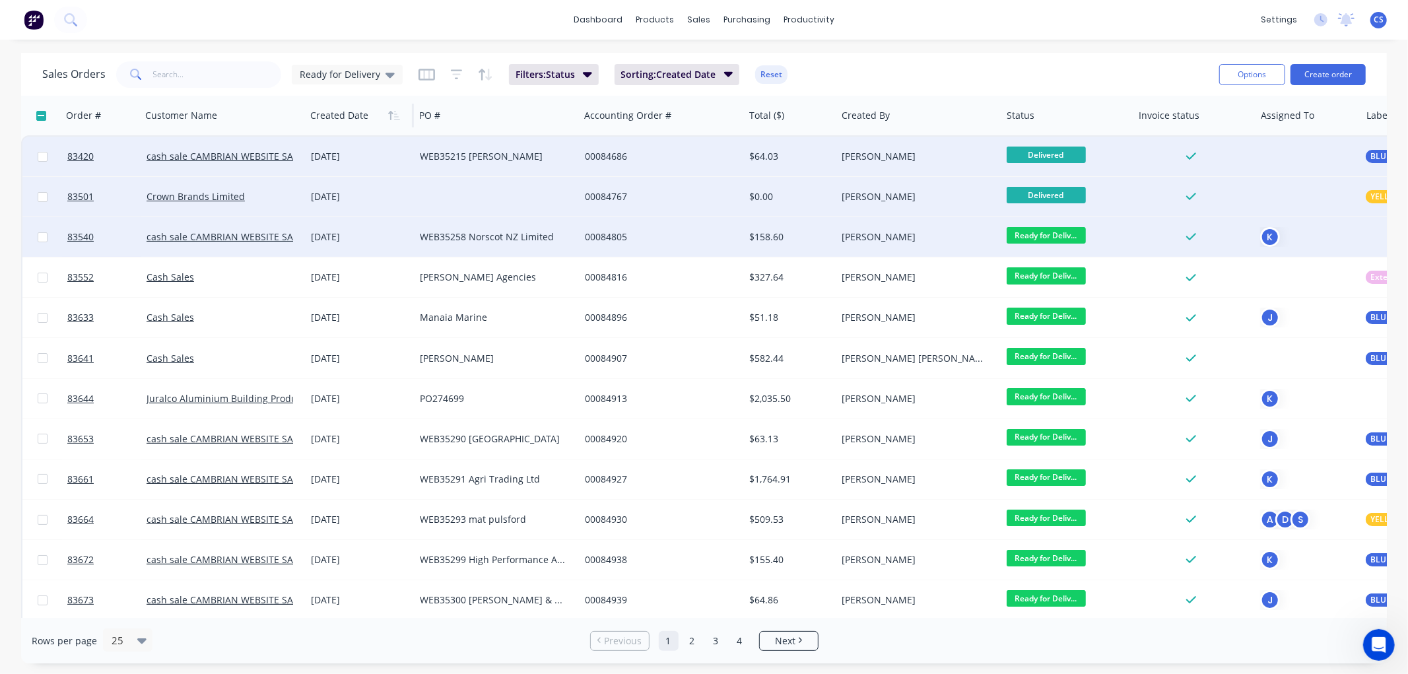
click at [1034, 236] on span "Ready for Deliv..." at bounding box center [1046, 235] width 79 height 17
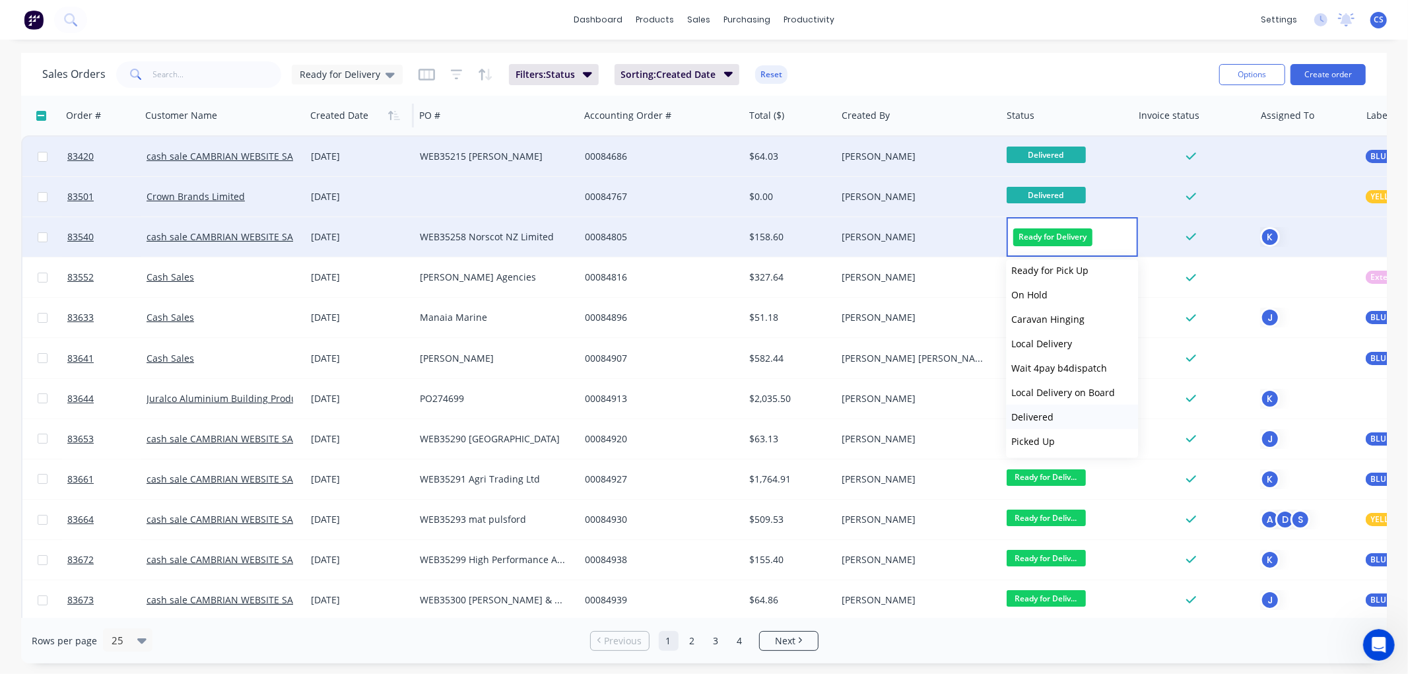
click at [1046, 417] on span "Delivered" at bounding box center [1032, 417] width 42 height 13
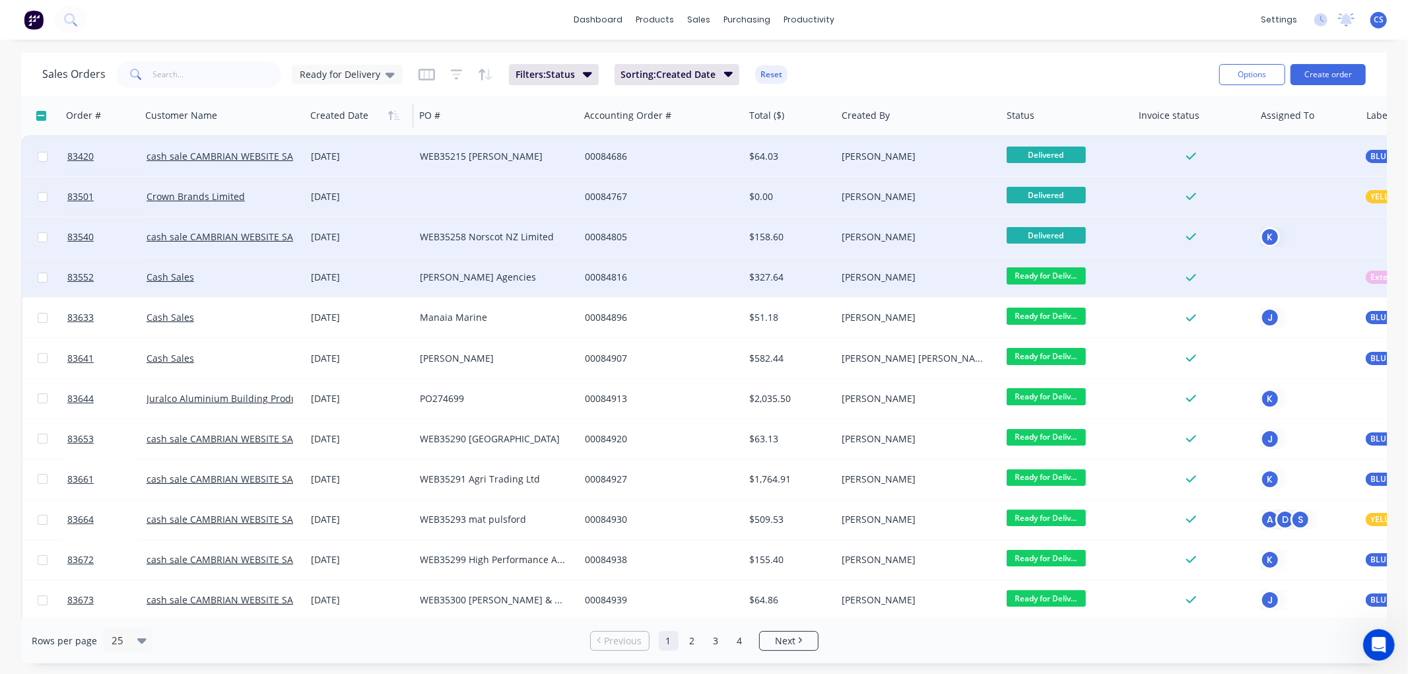
click at [1048, 273] on span "Ready for Deliv..." at bounding box center [1046, 275] width 79 height 17
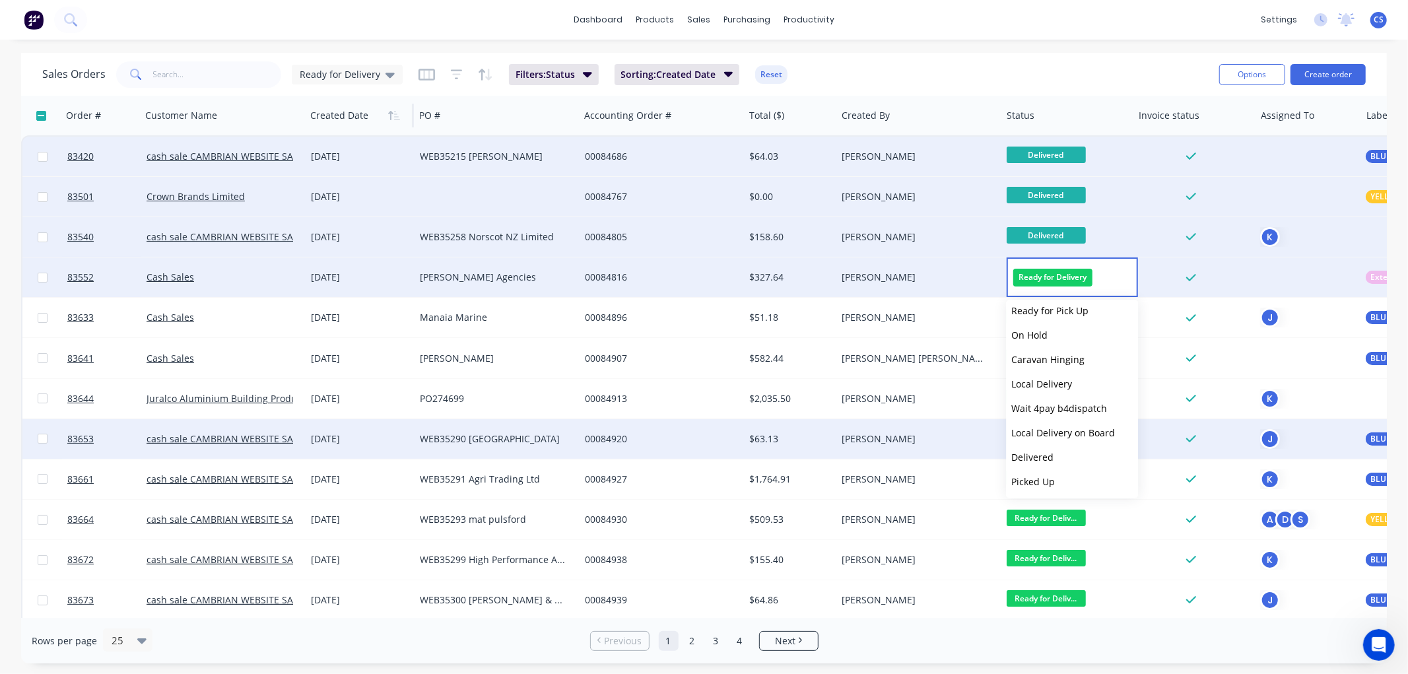
click at [1046, 460] on span "Delivered" at bounding box center [1032, 457] width 42 height 13
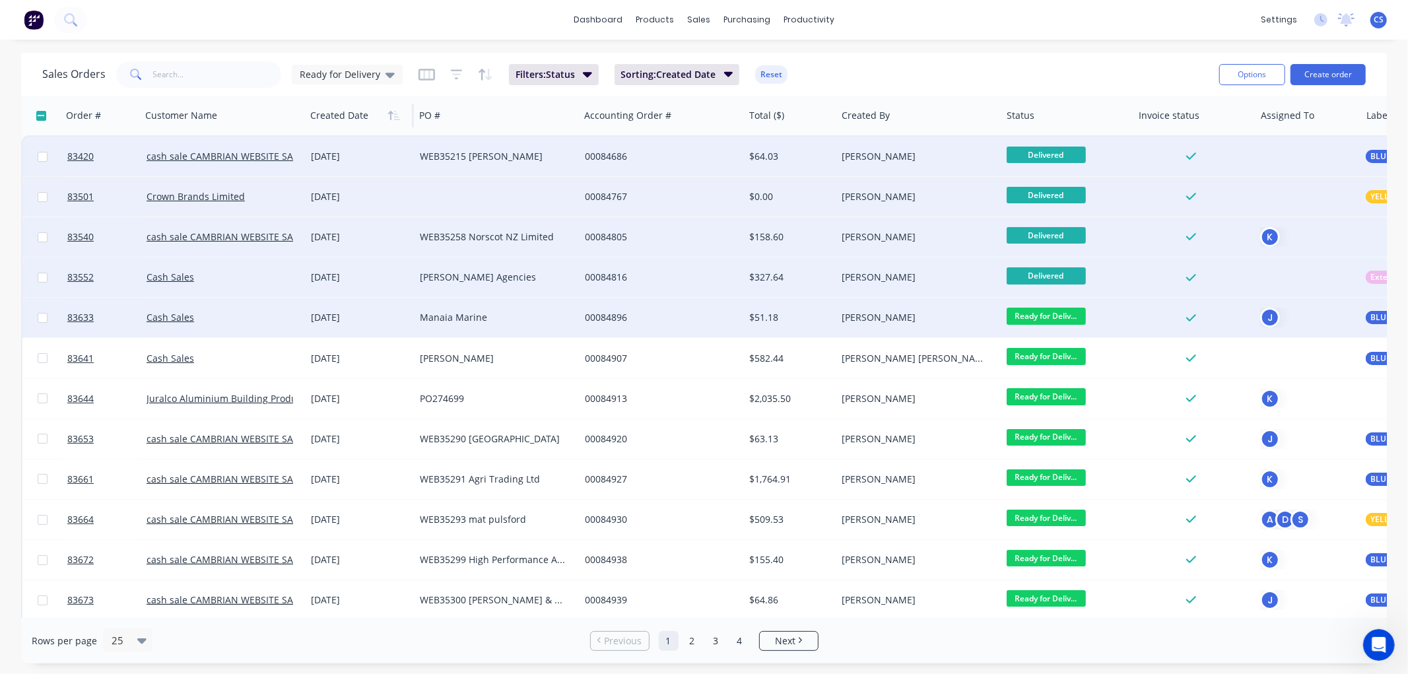
click at [1040, 313] on span "Ready for Deliv..." at bounding box center [1046, 316] width 79 height 17
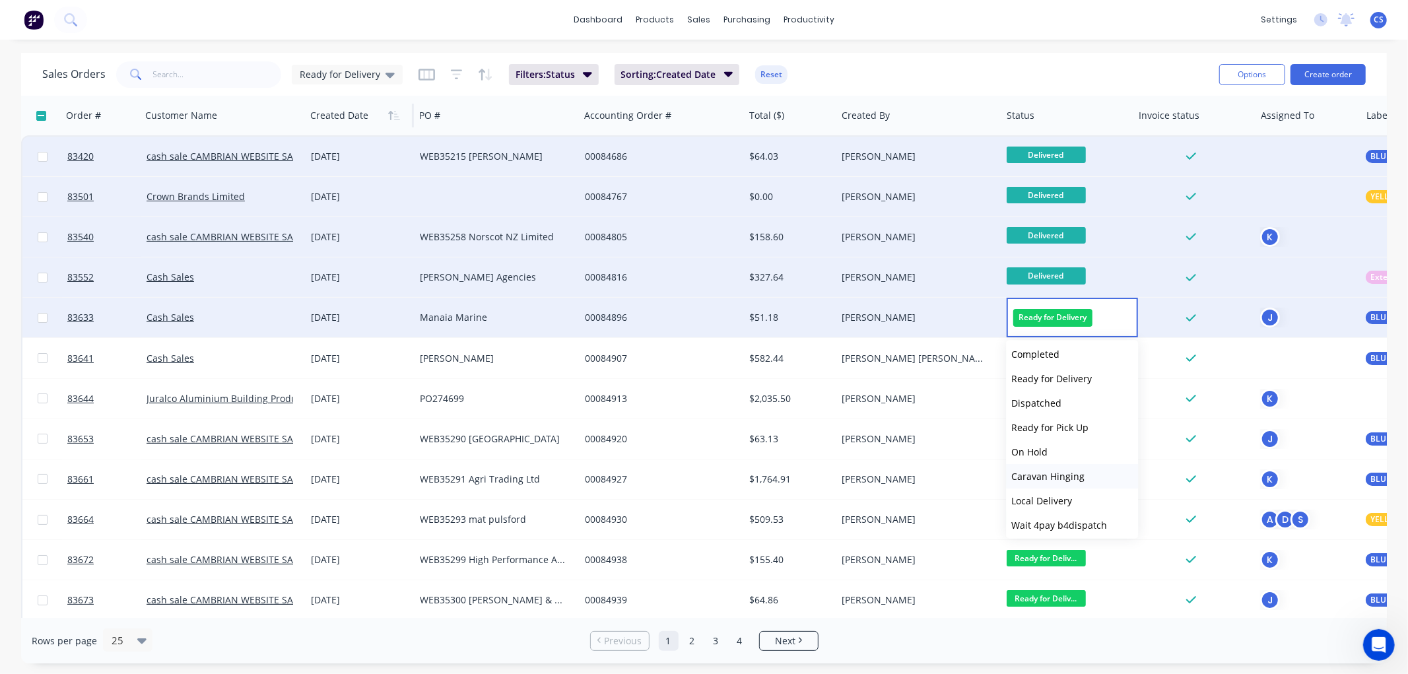
scroll to position [373, 0]
click at [1038, 502] on span "Local Delivery" at bounding box center [1041, 498] width 61 height 13
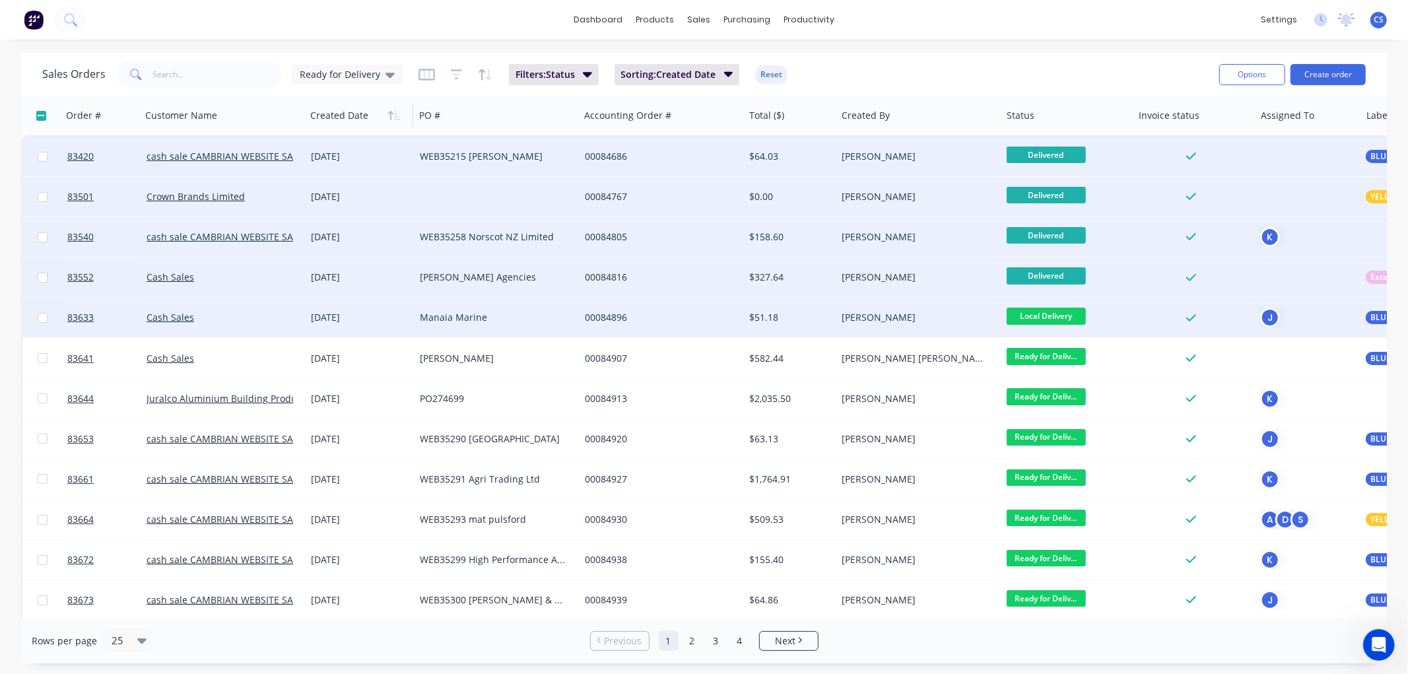
click at [1052, 314] on span "Local Delivery" at bounding box center [1046, 316] width 79 height 17
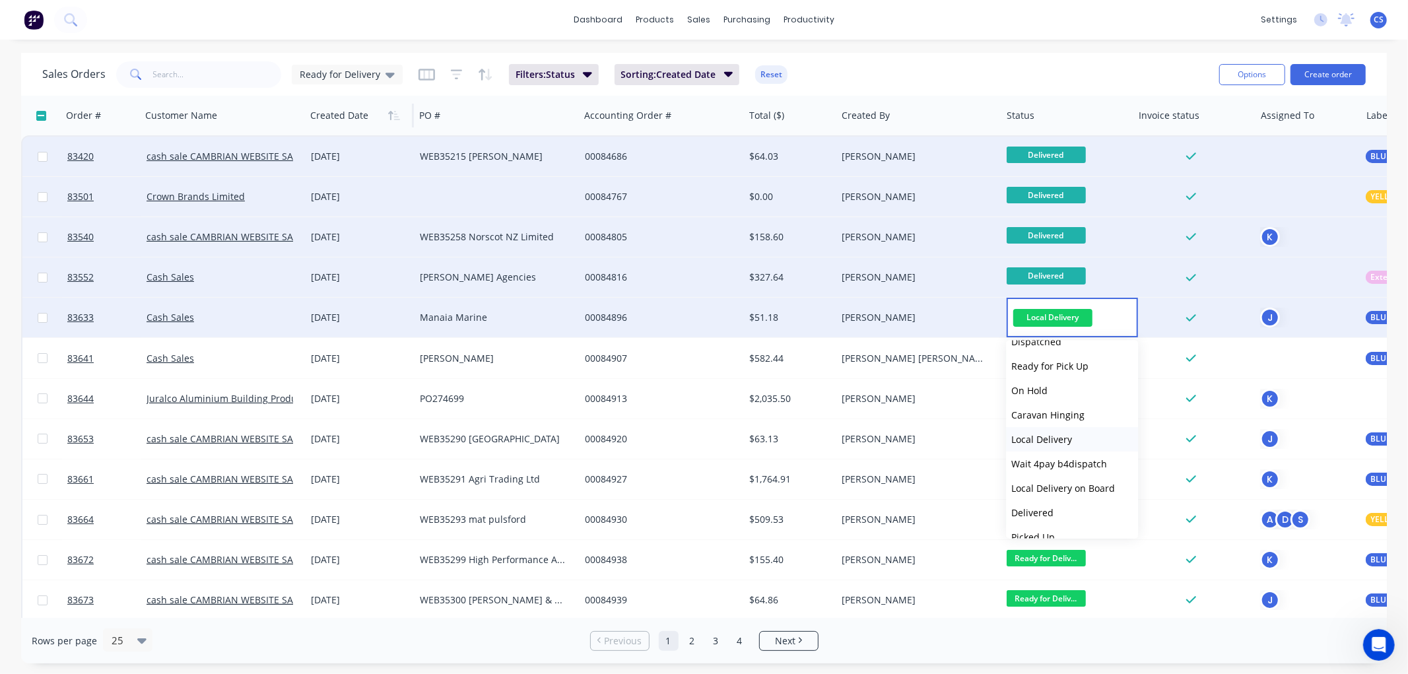
scroll to position [446, 0]
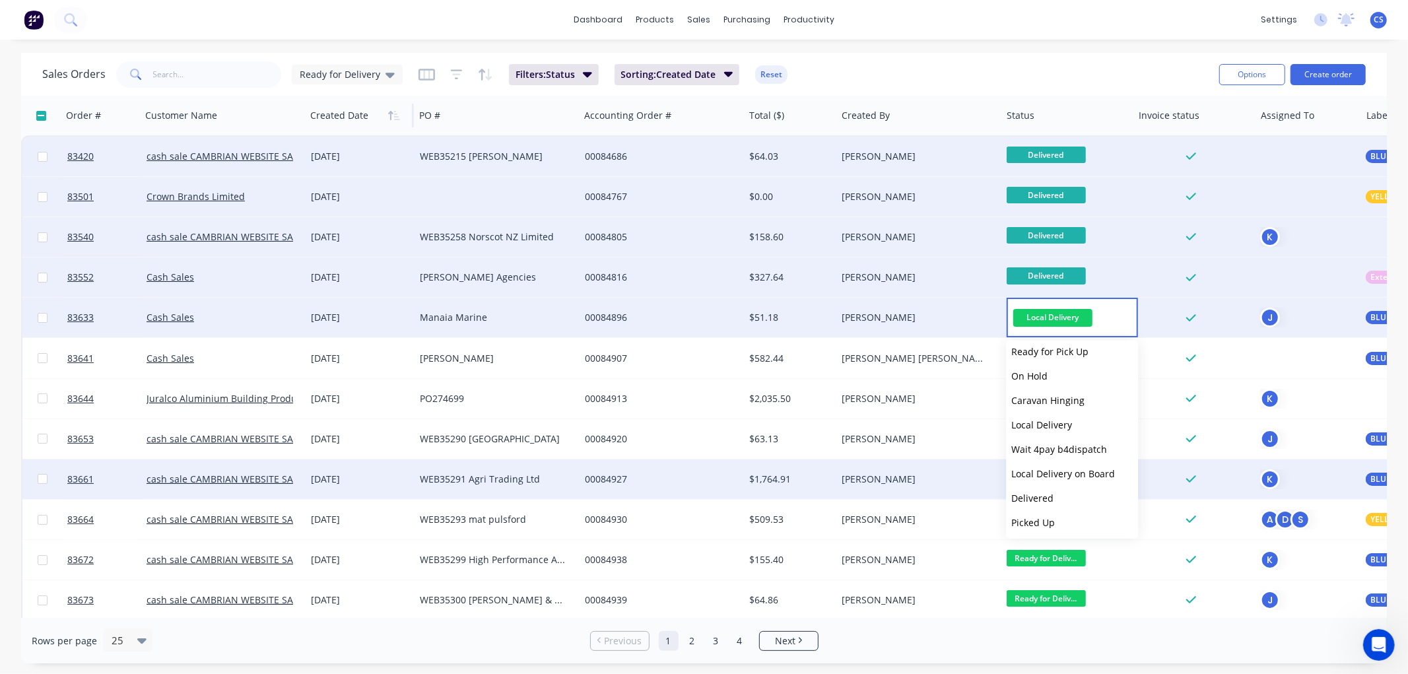
click at [1048, 496] on span "Delivered" at bounding box center [1032, 498] width 42 height 13
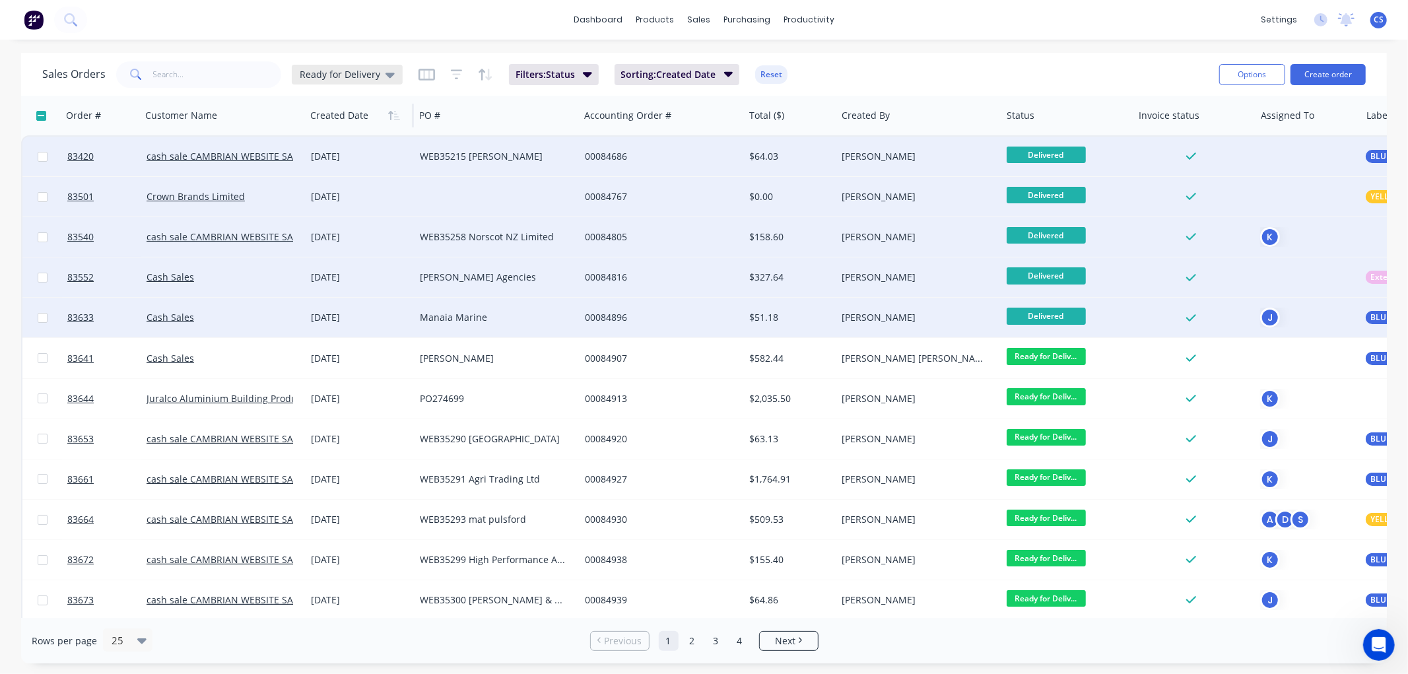
click at [353, 73] on span "Ready for Delivery" at bounding box center [340, 74] width 81 height 14
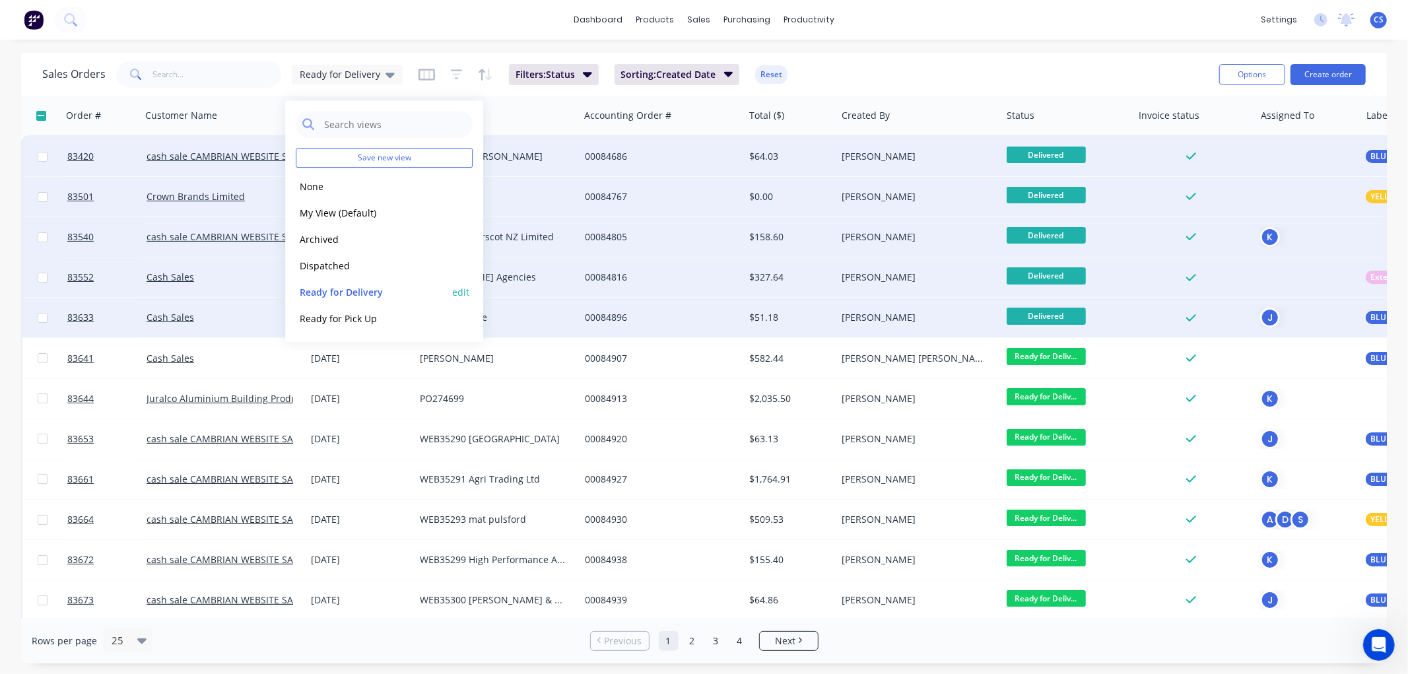
click at [341, 287] on button "Ready for Delivery" at bounding box center [371, 292] width 151 height 15
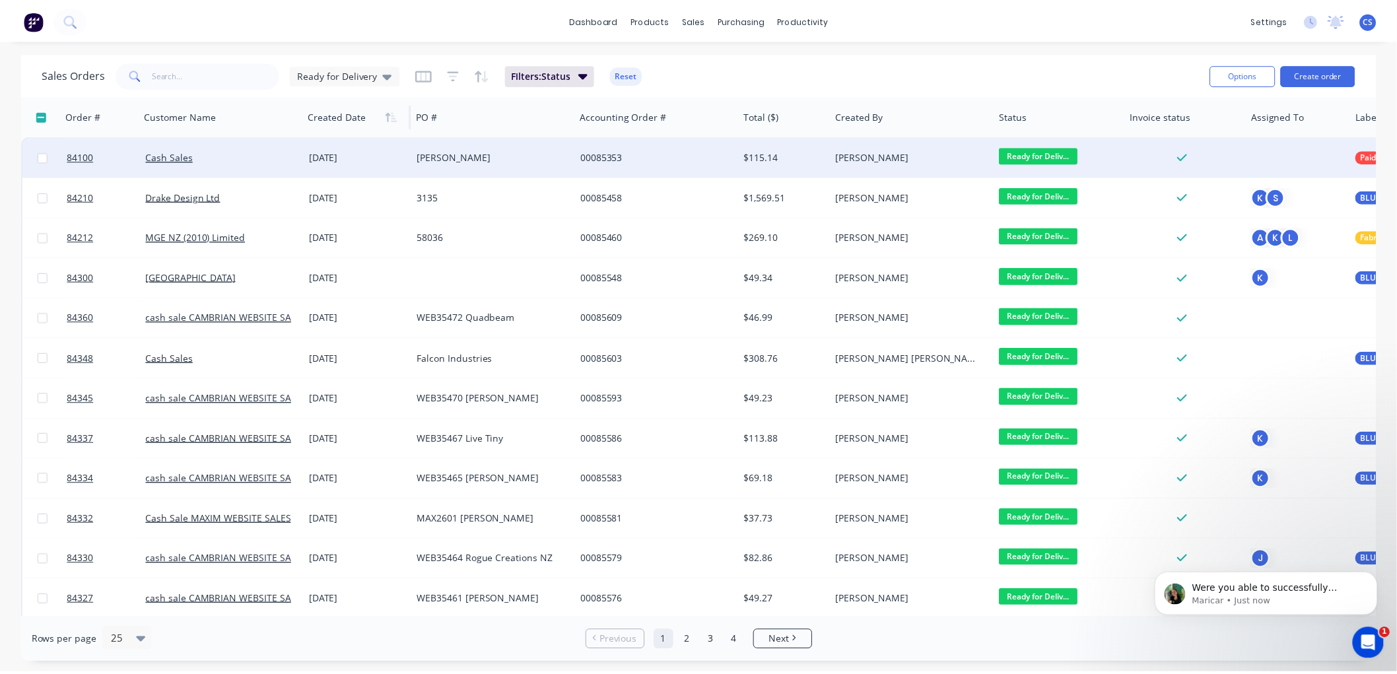
scroll to position [1495, 0]
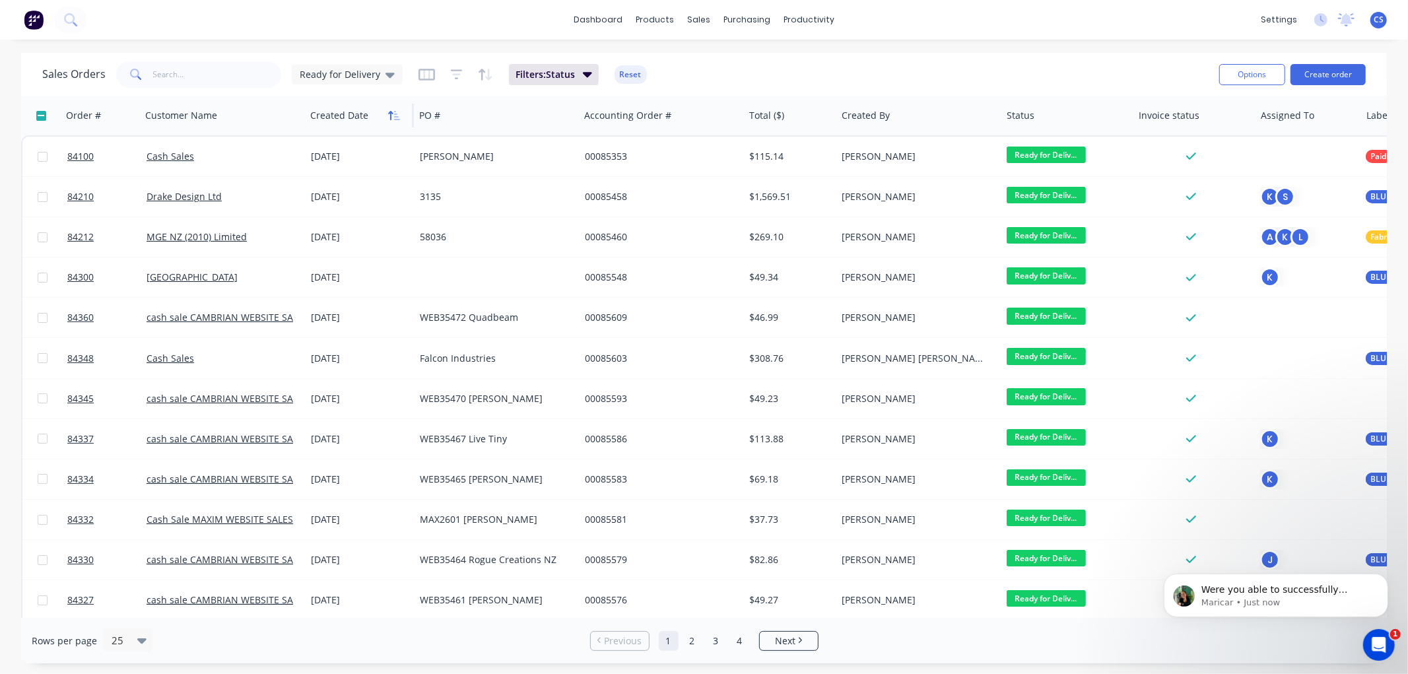
click at [392, 111] on icon "button" at bounding box center [394, 115] width 12 height 11
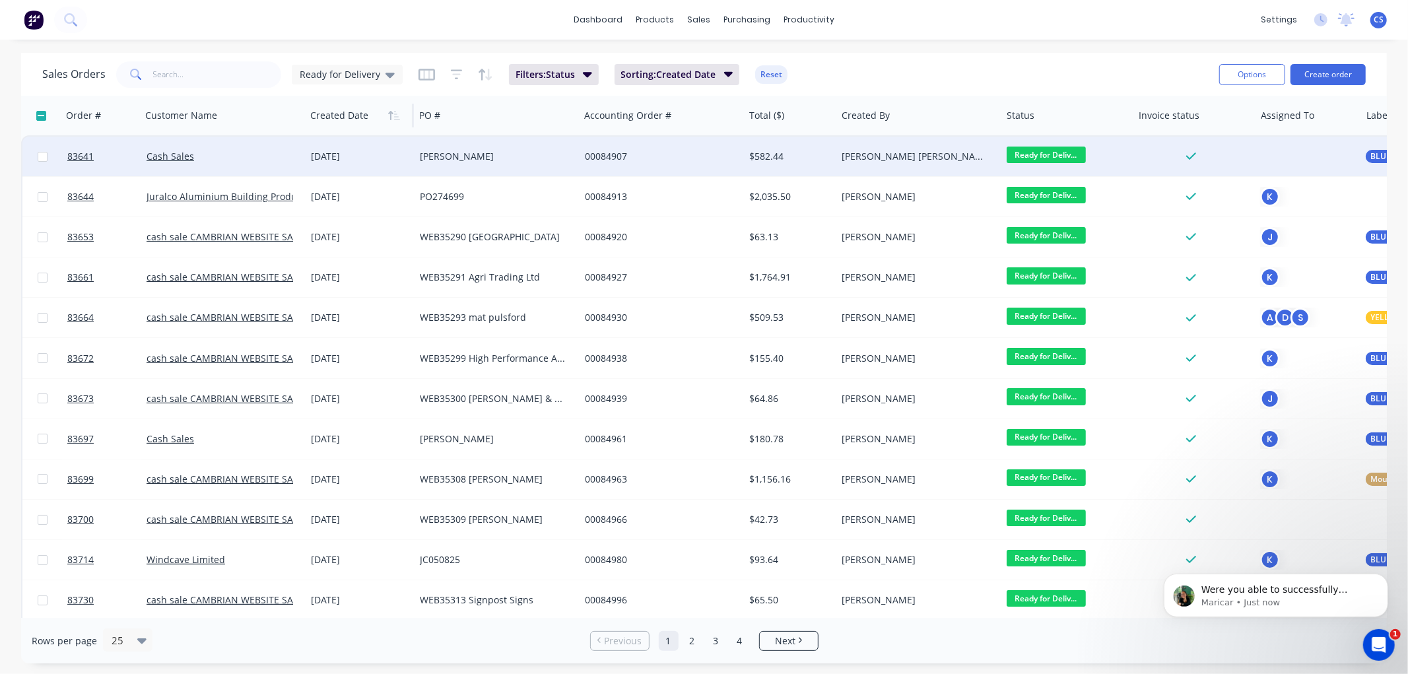
click at [500, 156] on div "Mcleod" at bounding box center [493, 156] width 147 height 13
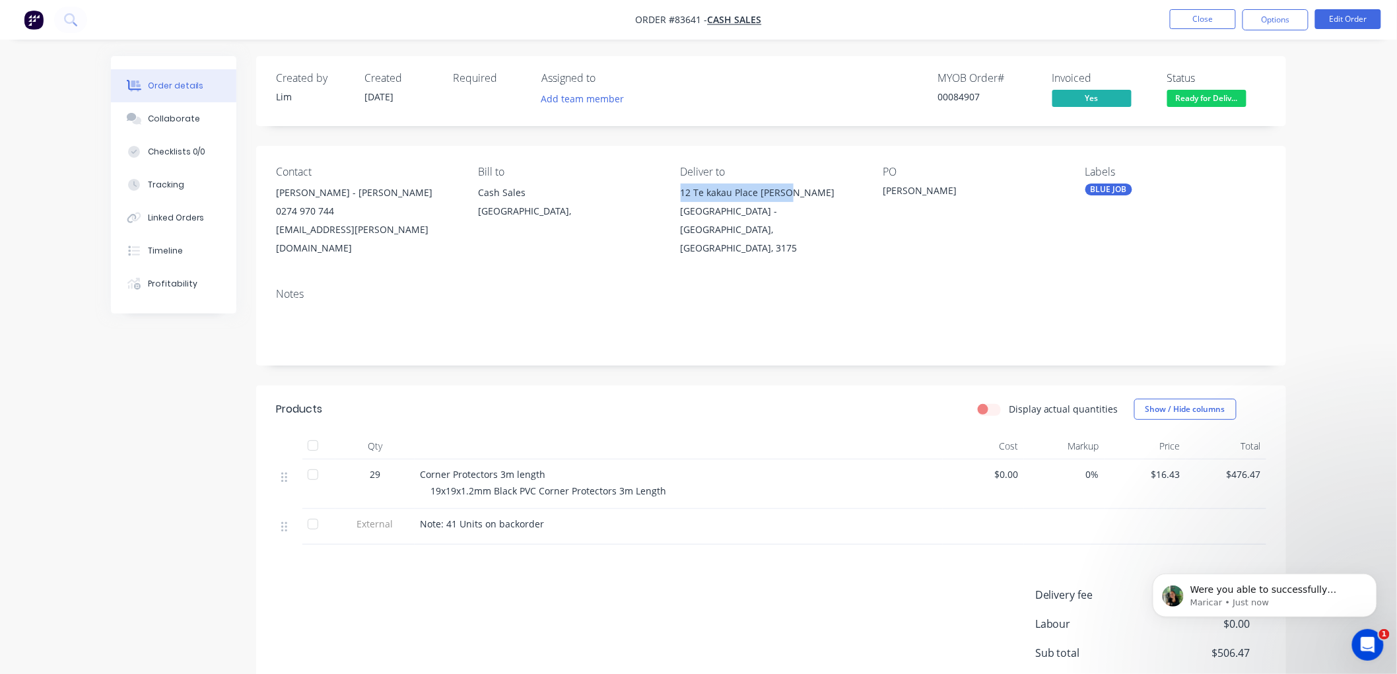
drag, startPoint x: 786, startPoint y: 191, endPoint x: 683, endPoint y: 195, distance: 103.7
click at [683, 195] on div "12 Te kakau Place Mcleod" at bounding box center [771, 193] width 181 height 18
copy div "12 Te kakau Place Mcleod"
click at [1208, 97] on span "Ready for Deliv..." at bounding box center [1206, 98] width 79 height 17
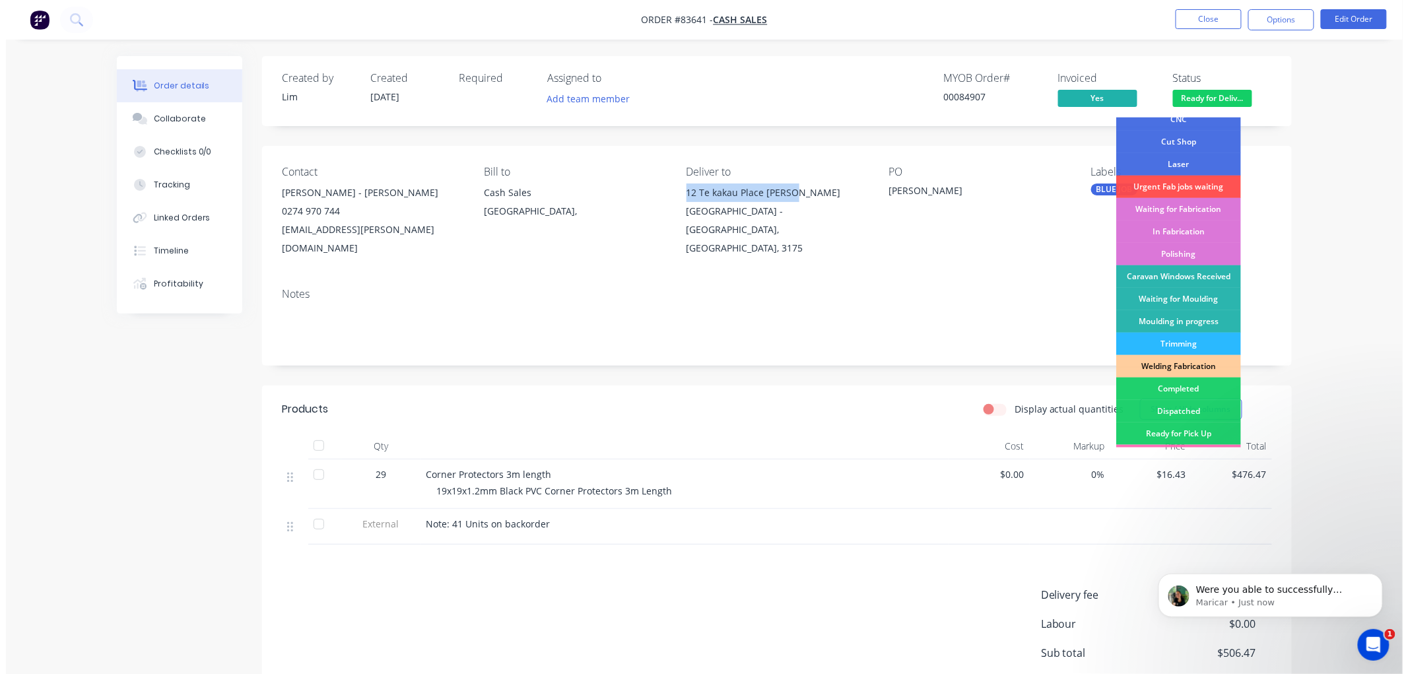
scroll to position [231, 0]
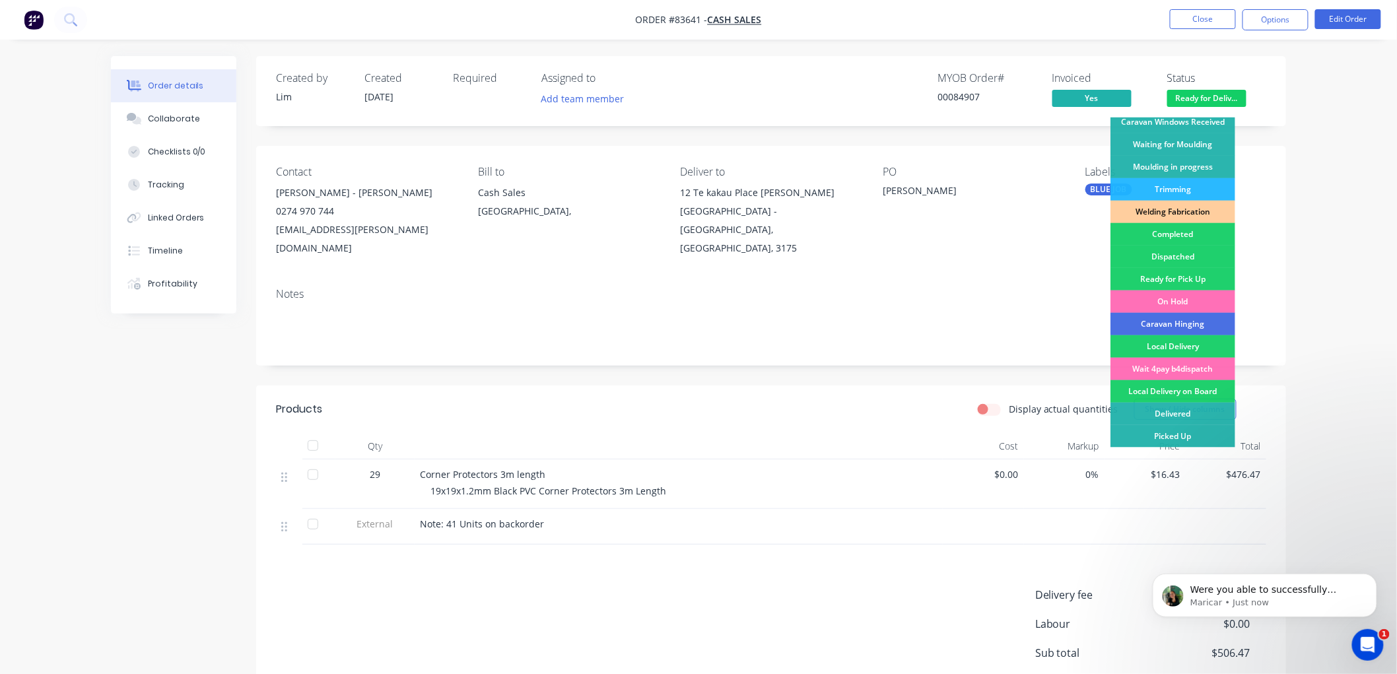
click at [1157, 412] on div "Delivered" at bounding box center [1172, 414] width 125 height 22
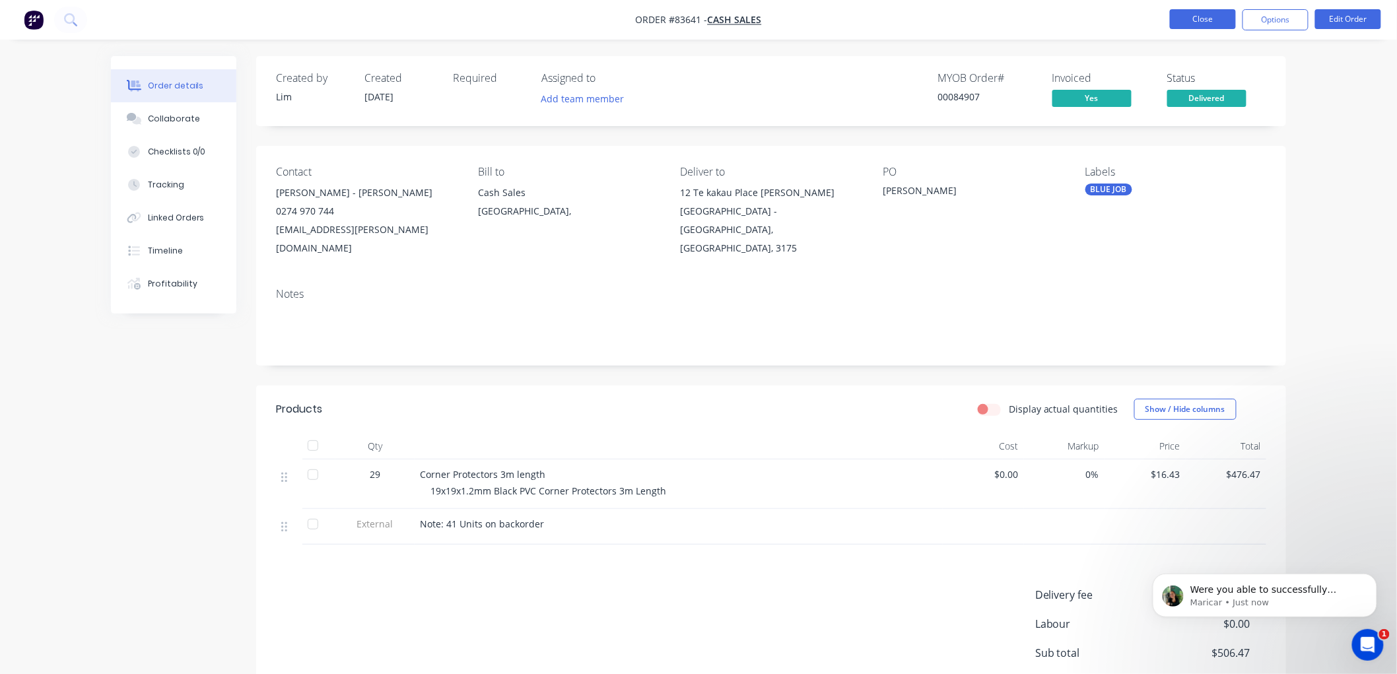
click at [1195, 18] on button "Close" at bounding box center [1203, 19] width 66 height 20
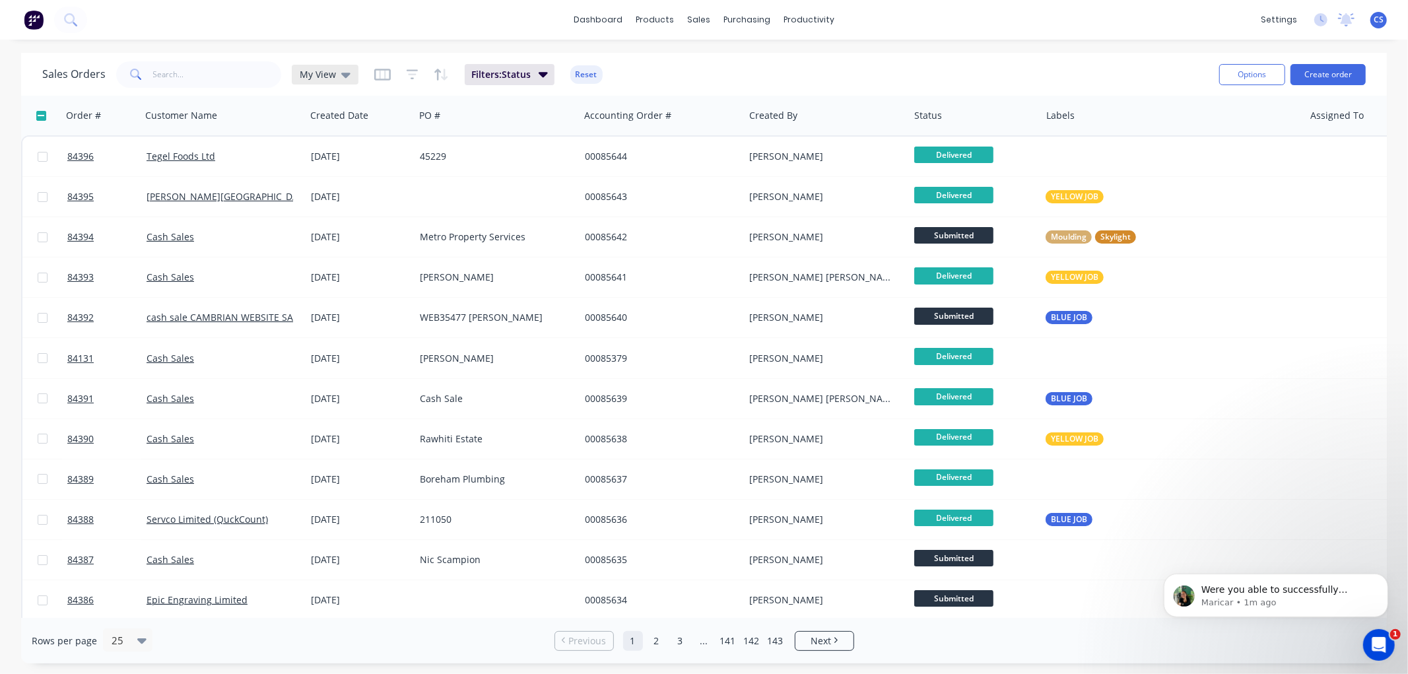
click at [316, 73] on span "My View" at bounding box center [318, 74] width 36 height 14
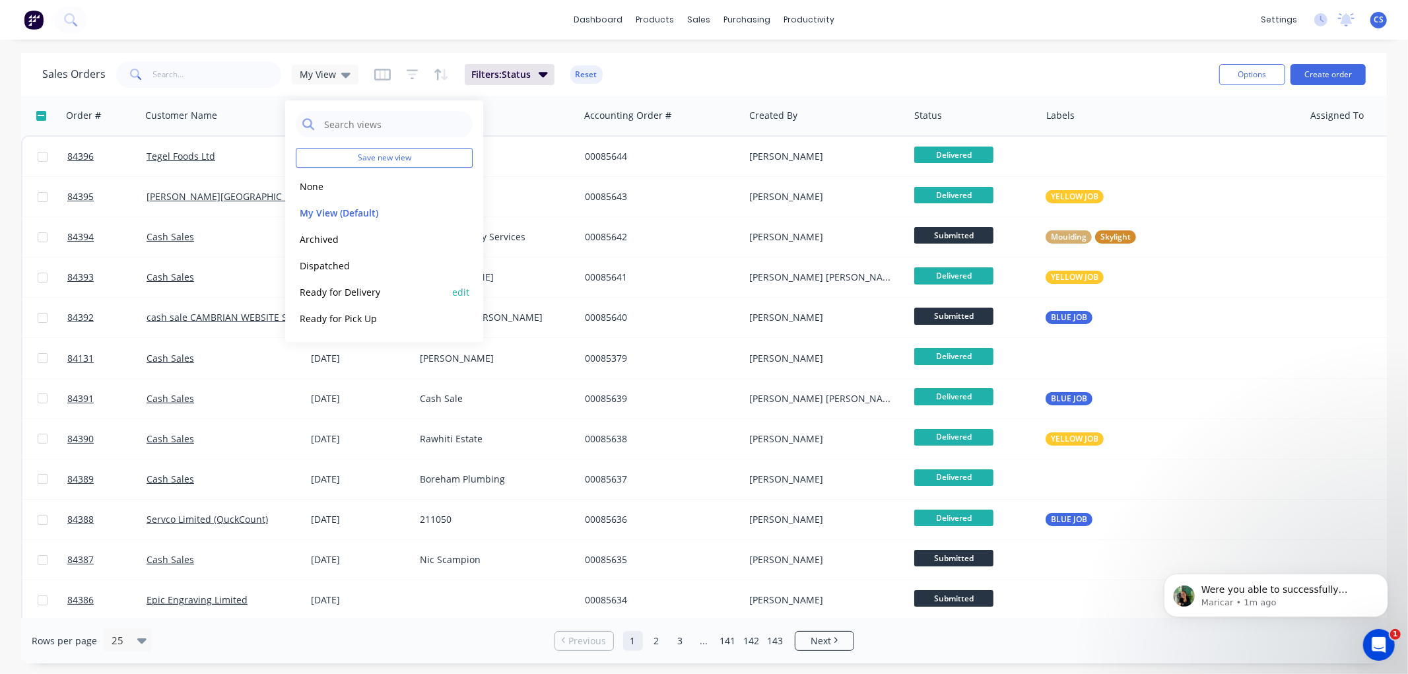
click at [346, 291] on button "Ready for Delivery" at bounding box center [371, 292] width 151 height 15
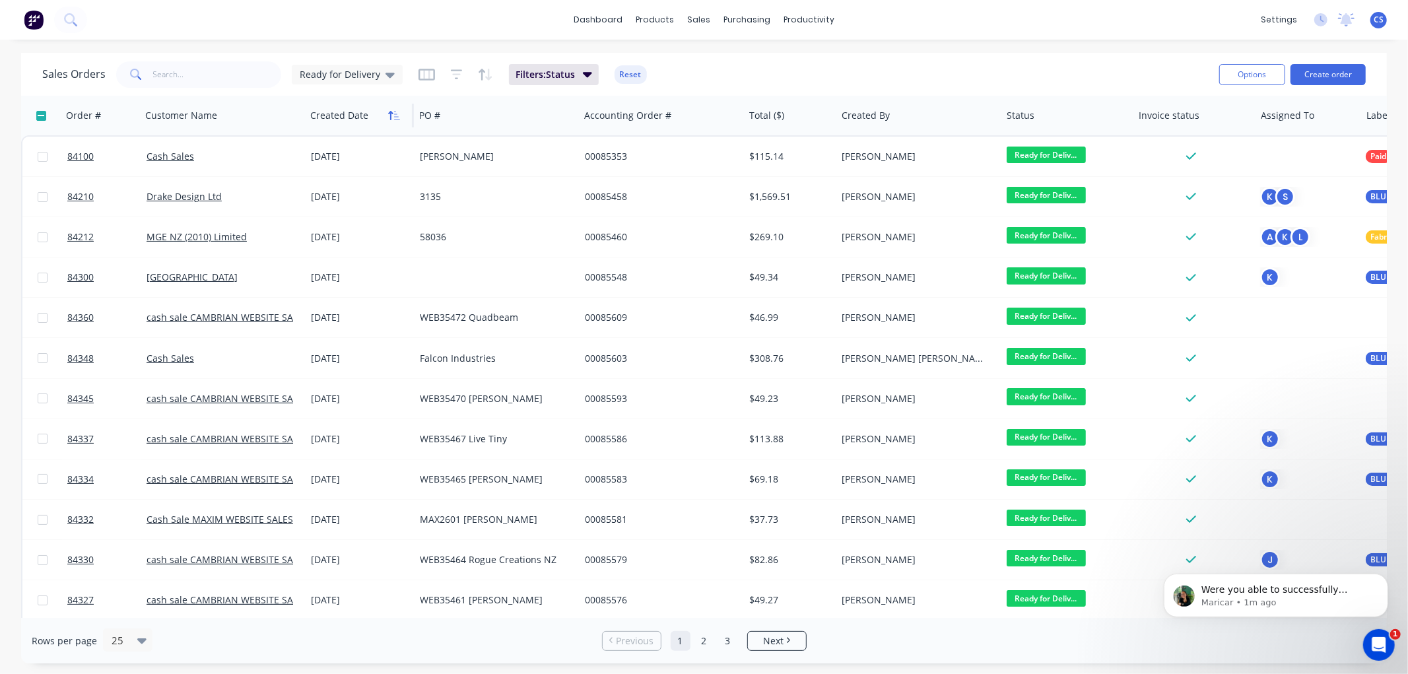
click at [392, 110] on icon "button" at bounding box center [394, 115] width 12 height 11
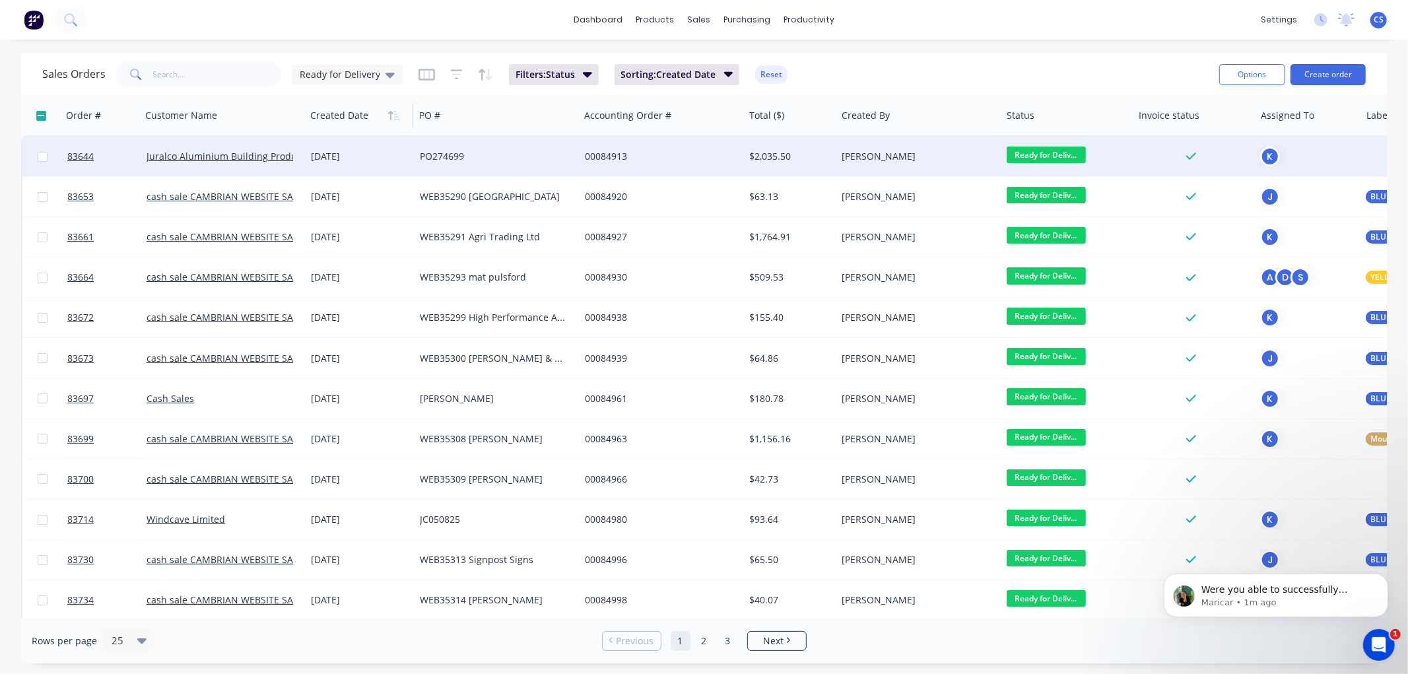
click at [1034, 151] on span "Ready for Deliv..." at bounding box center [1046, 155] width 79 height 17
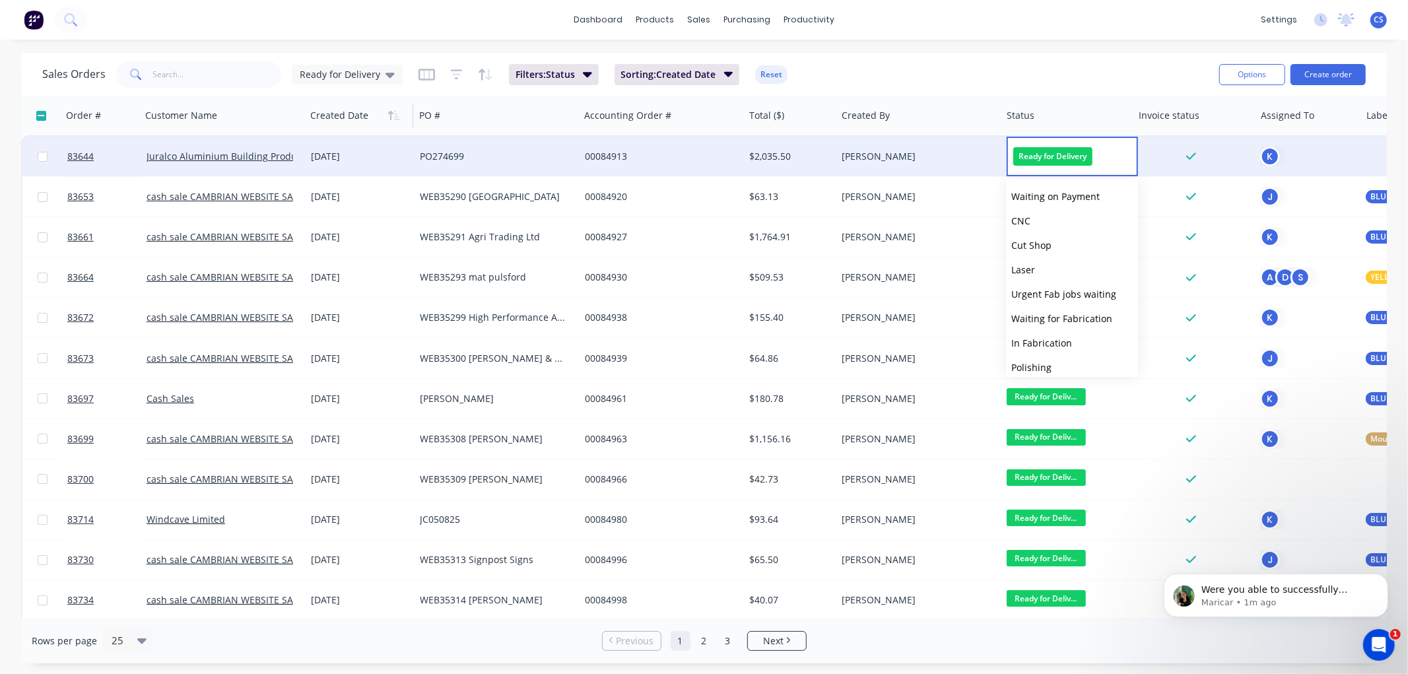
scroll to position [446, 0]
click at [1043, 354] on span "Picked Up" at bounding box center [1033, 360] width 44 height 13
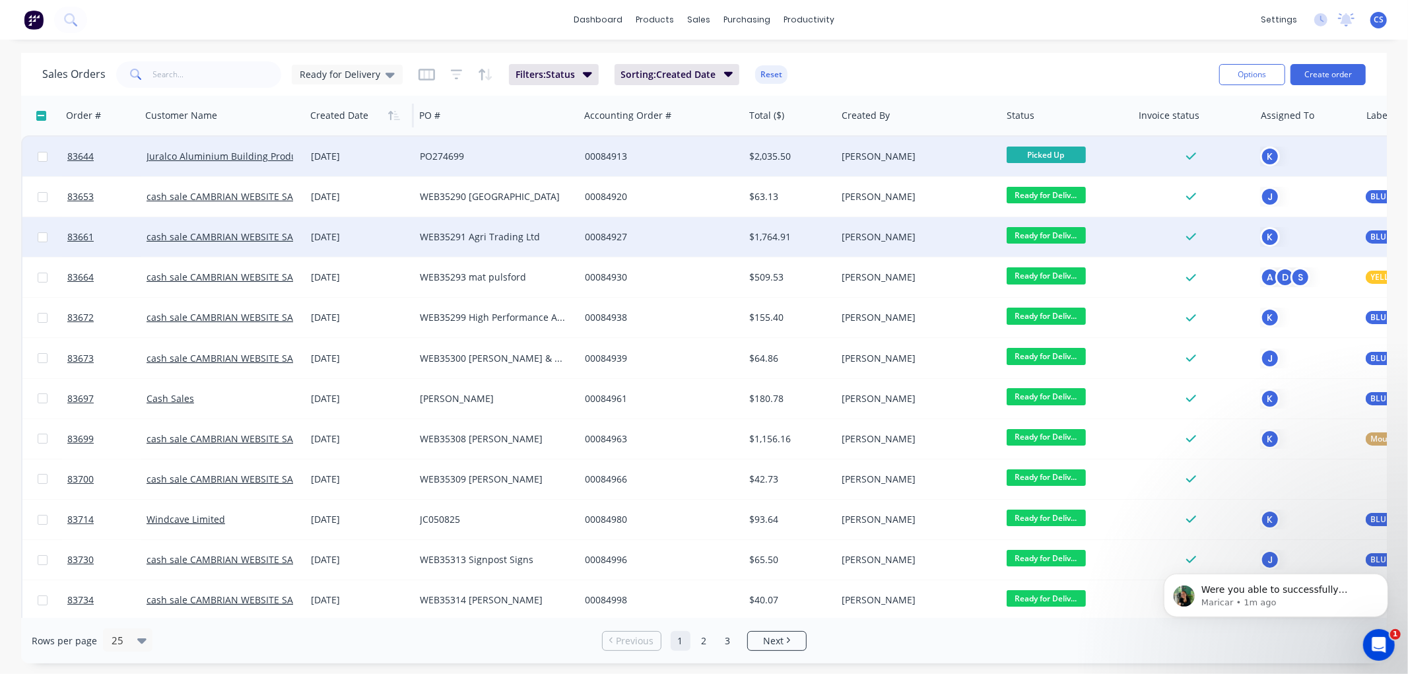
click at [1070, 196] on span "Ready for Deliv..." at bounding box center [1046, 195] width 79 height 17
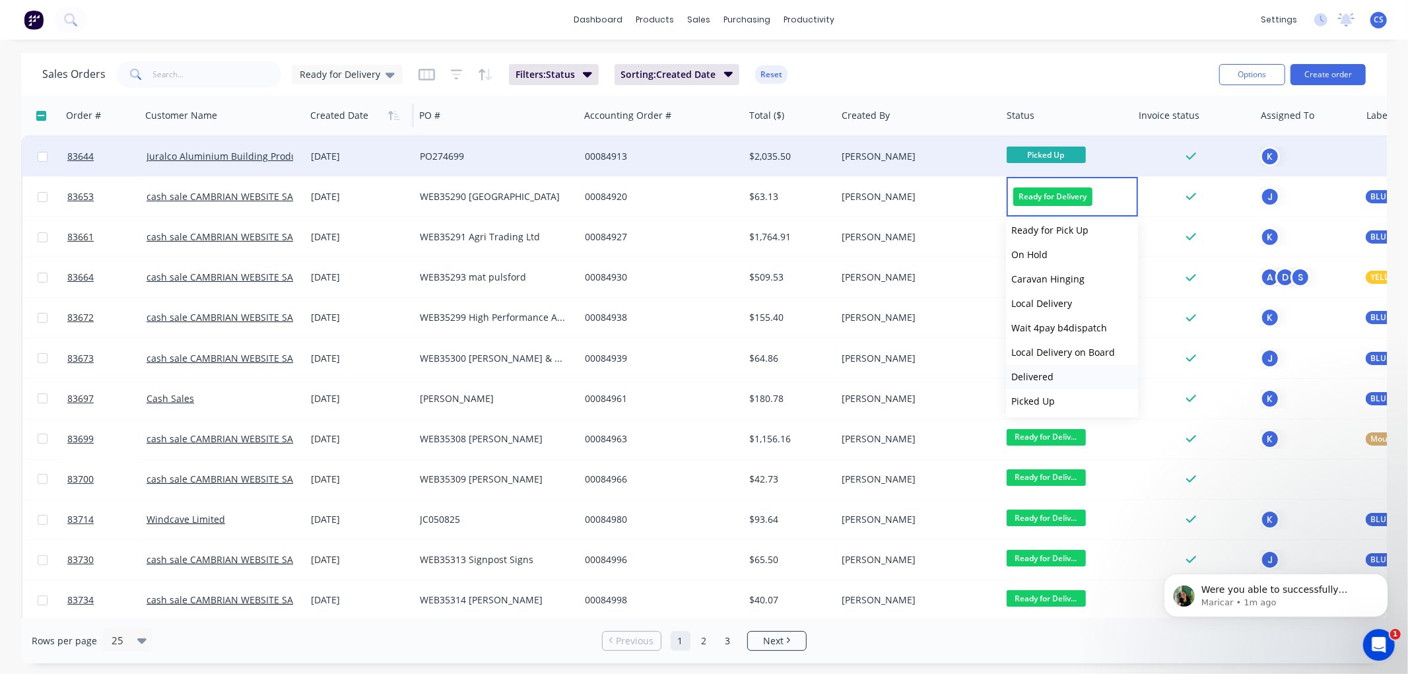
click at [1048, 378] on span "Delivered" at bounding box center [1032, 376] width 42 height 13
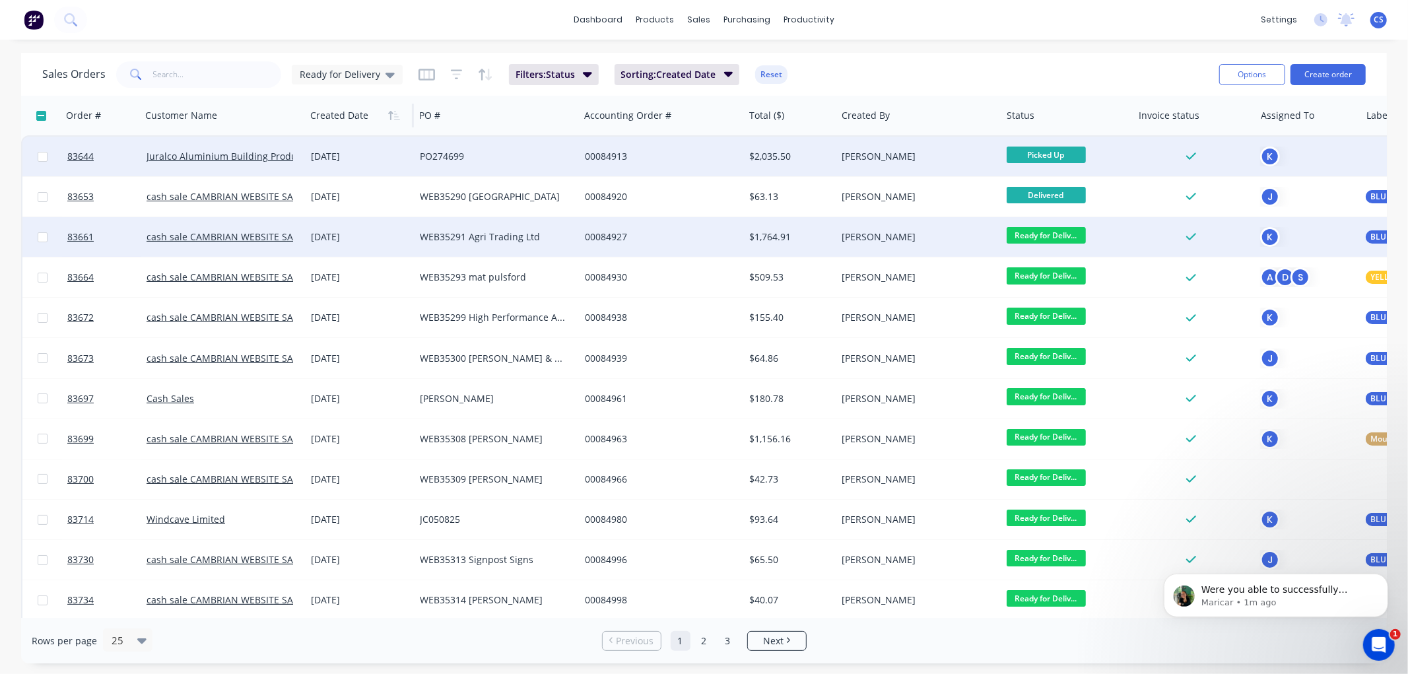
click at [564, 232] on div "WEB35291 Agri Trading Ltd" at bounding box center [493, 236] width 147 height 13
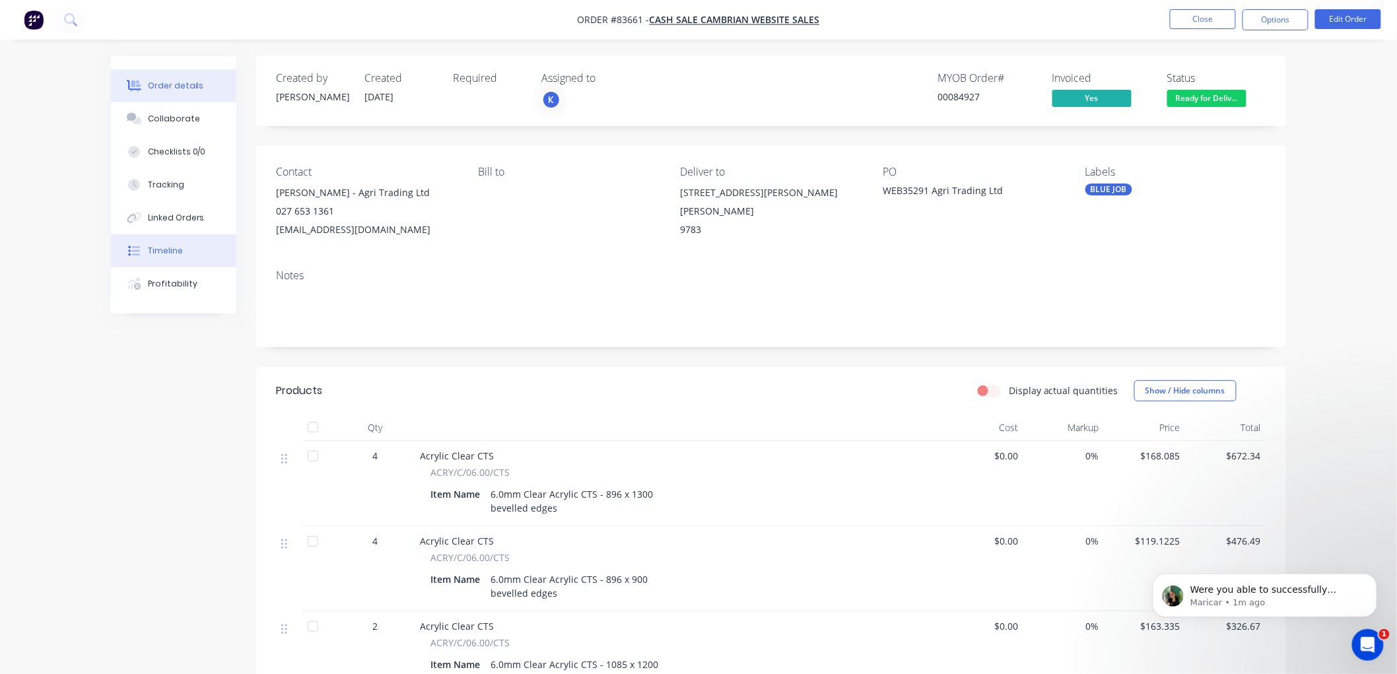
click at [179, 252] on div "Timeline" at bounding box center [165, 251] width 35 height 12
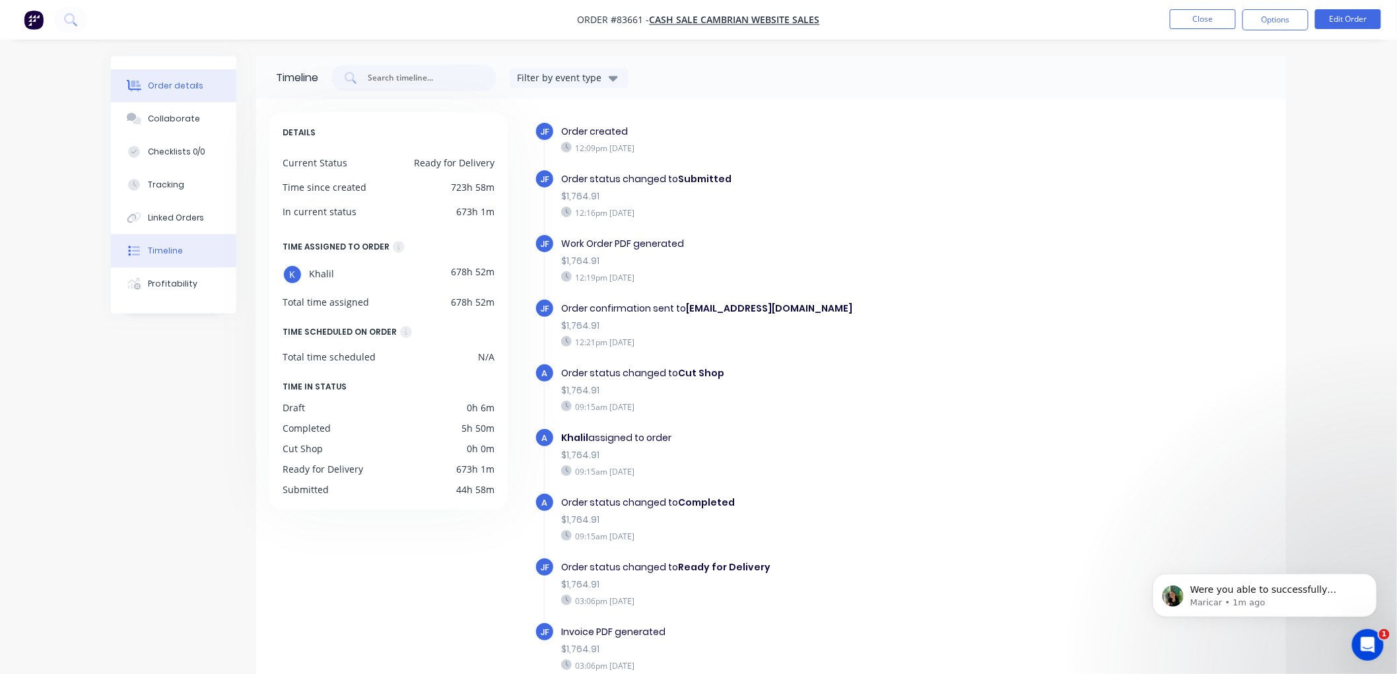
click at [180, 88] on div "Order details" at bounding box center [176, 86] width 56 height 12
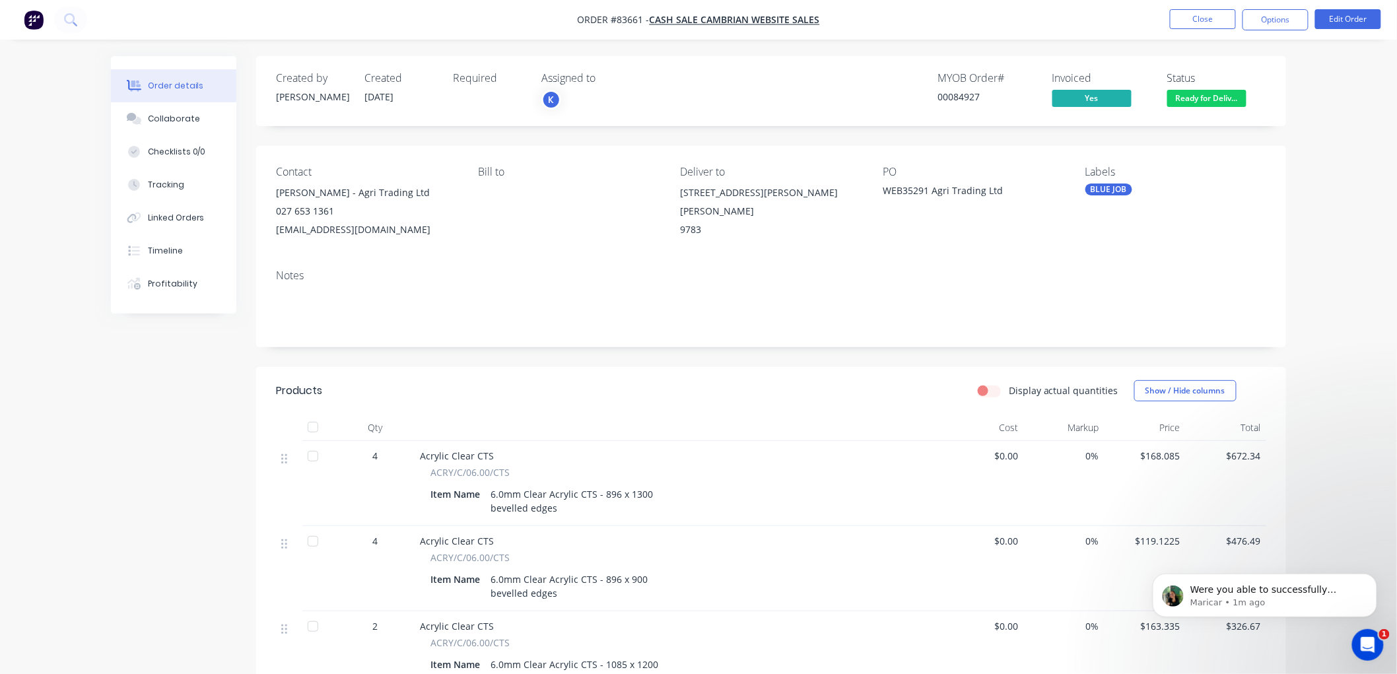
click at [1219, 101] on span "Ready for Deliv..." at bounding box center [1206, 98] width 79 height 17
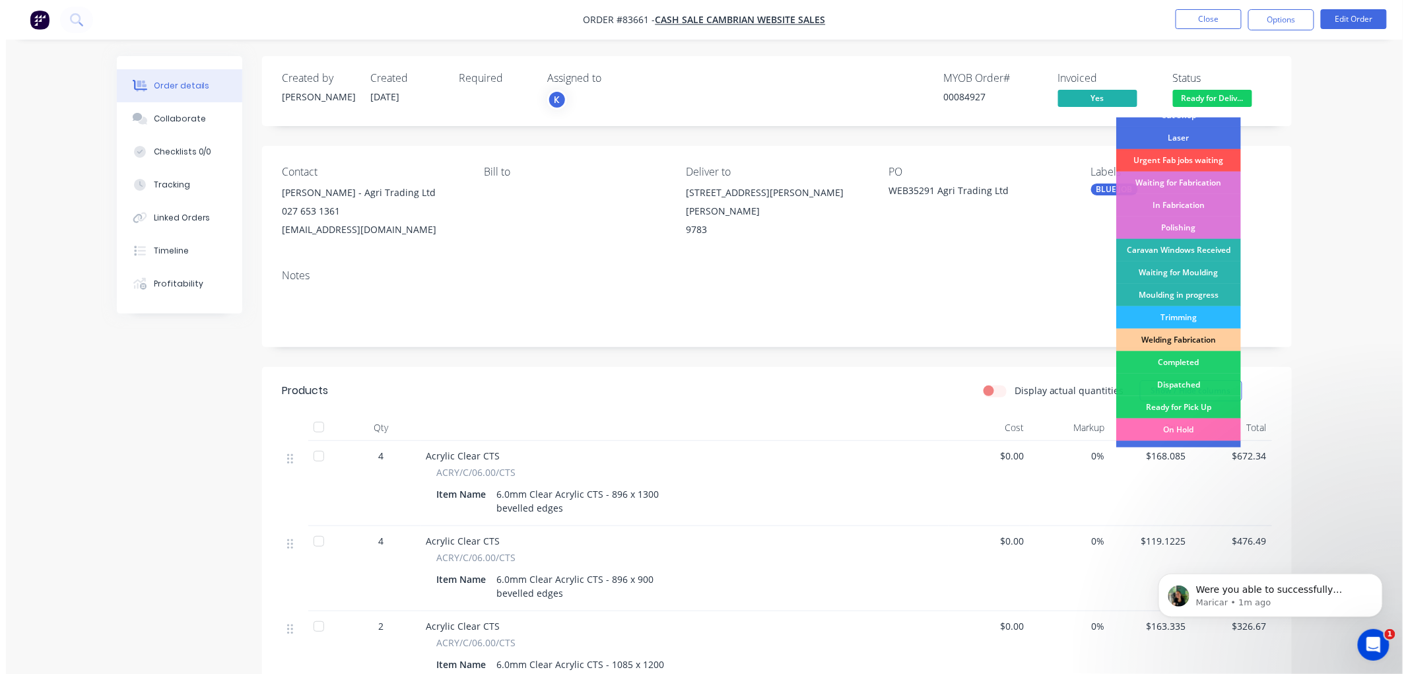
scroll to position [231, 0]
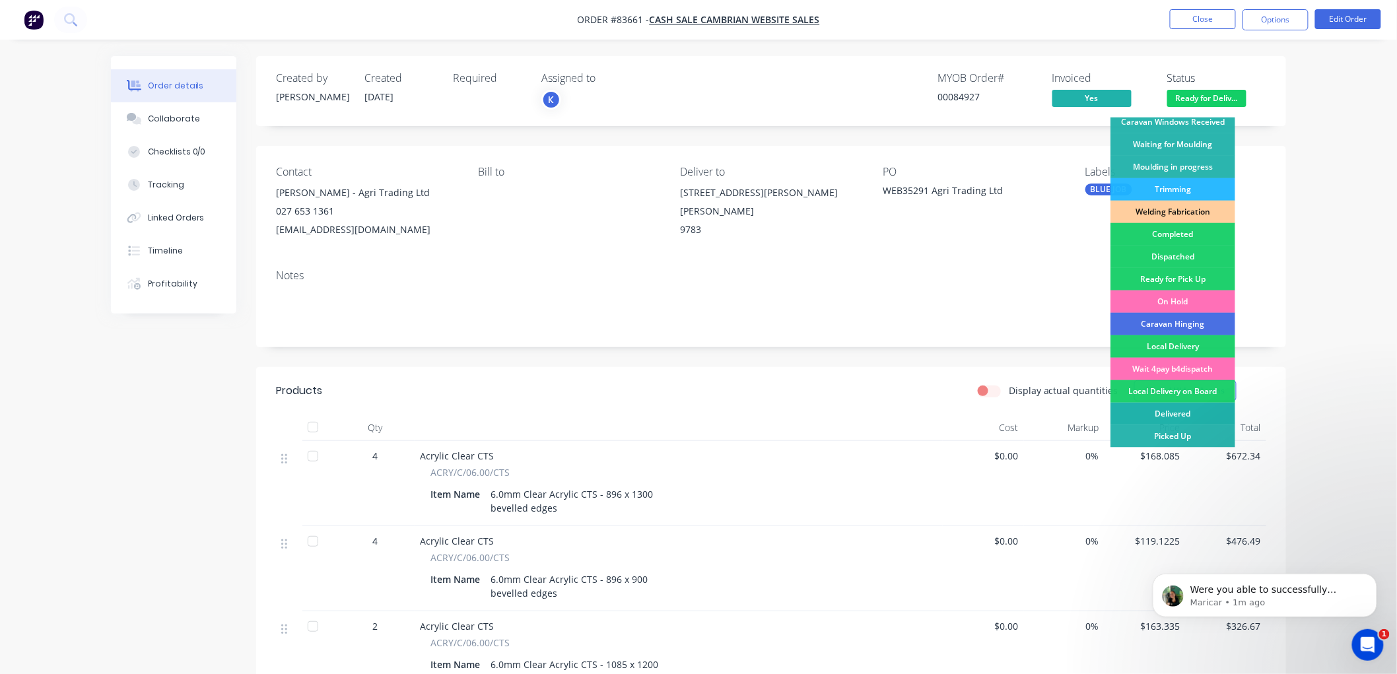
click at [1180, 417] on div "Delivered" at bounding box center [1172, 414] width 125 height 22
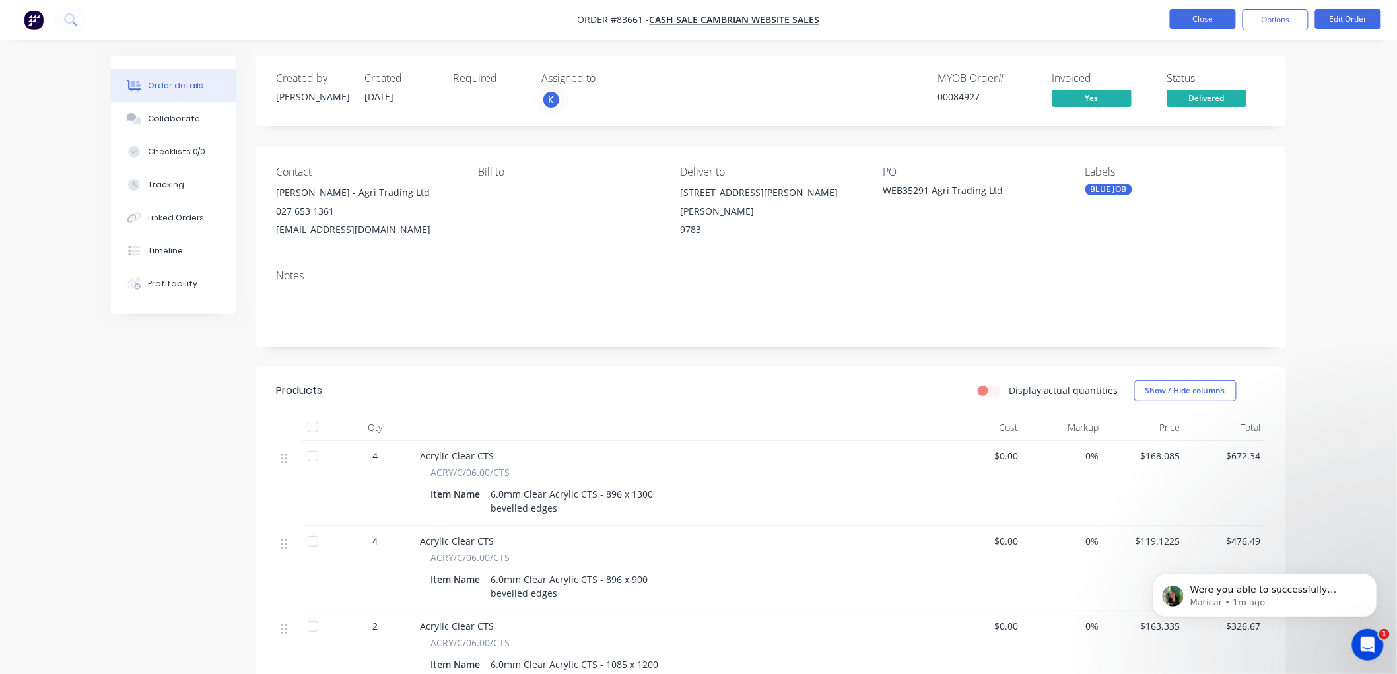
click at [1198, 17] on button "Close" at bounding box center [1203, 19] width 66 height 20
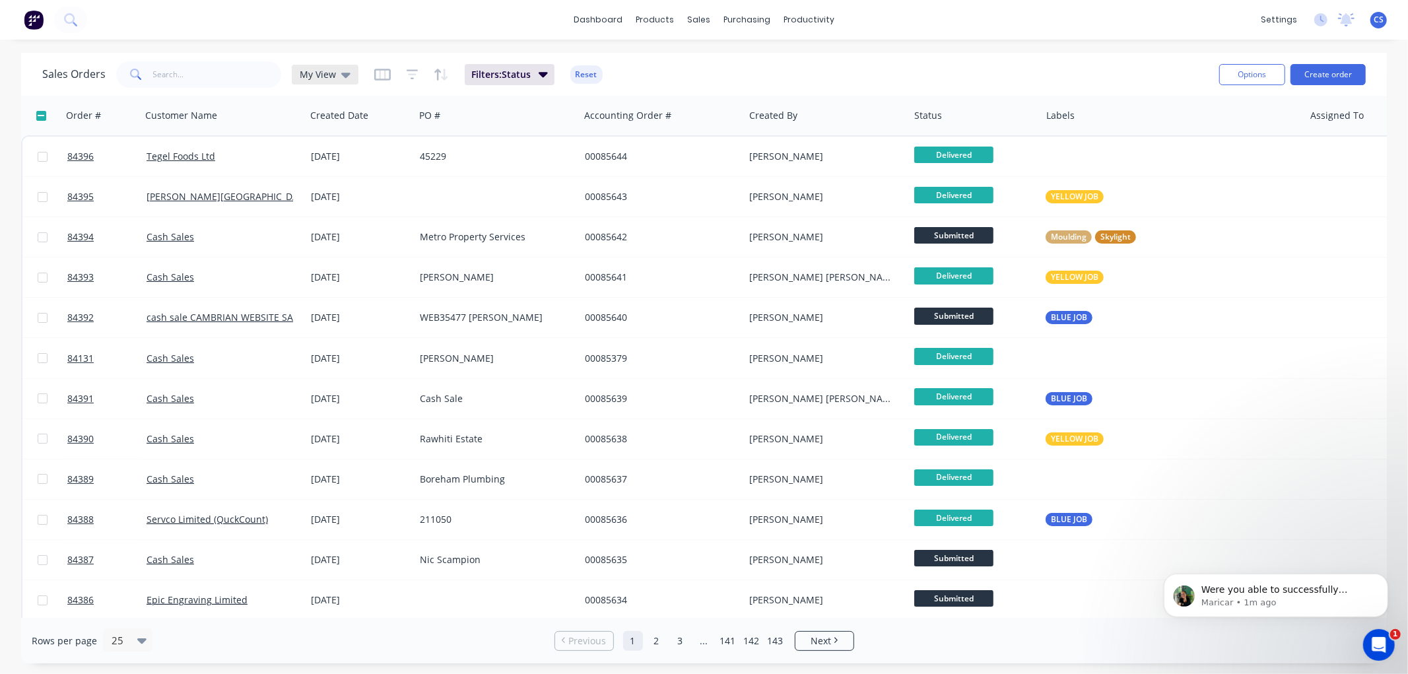
click at [332, 73] on span "My View" at bounding box center [318, 74] width 36 height 14
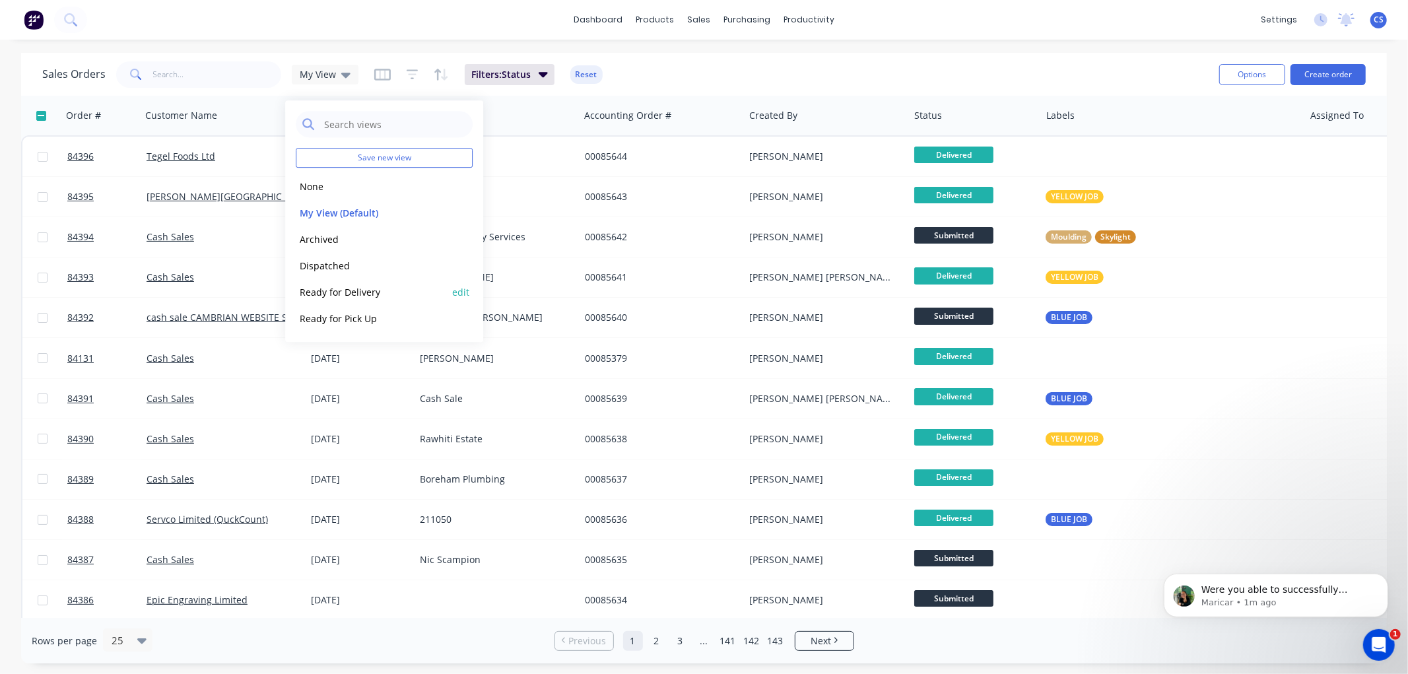
click at [342, 293] on button "Ready for Delivery" at bounding box center [371, 292] width 151 height 15
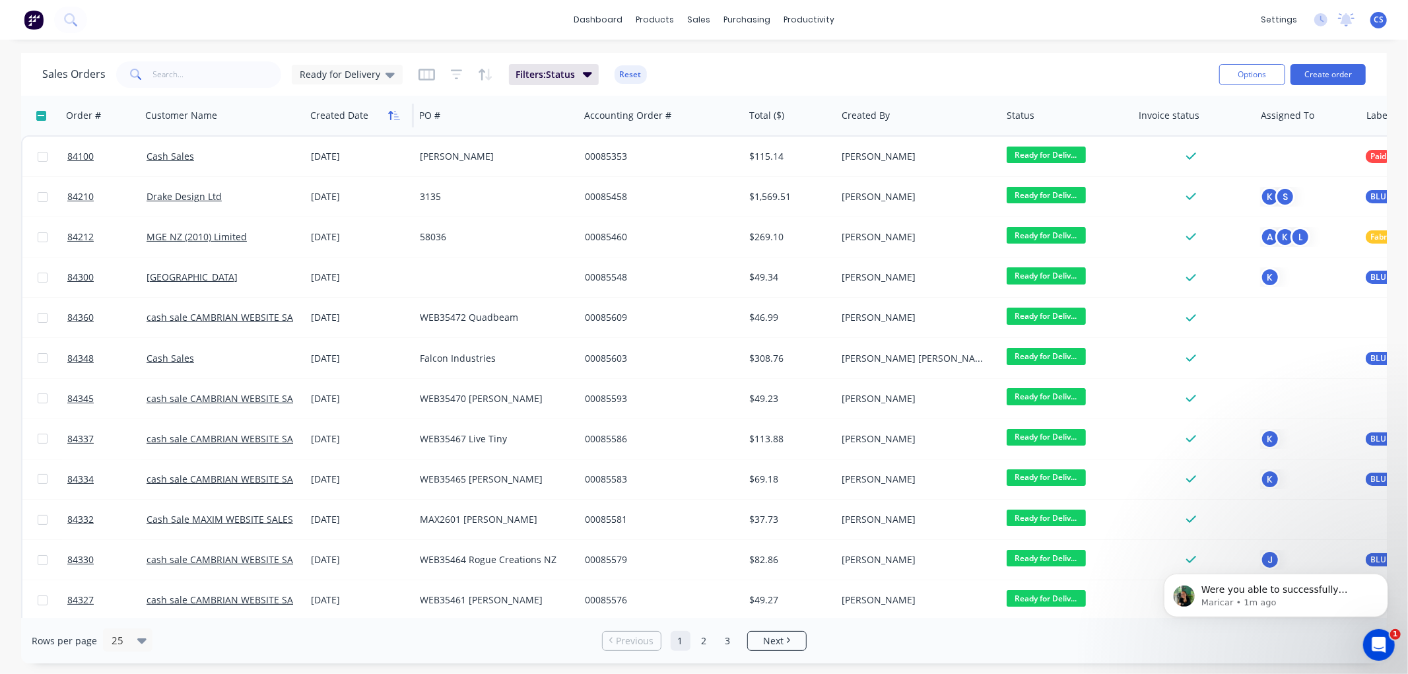
click at [388, 111] on icon "button" at bounding box center [394, 115] width 12 height 11
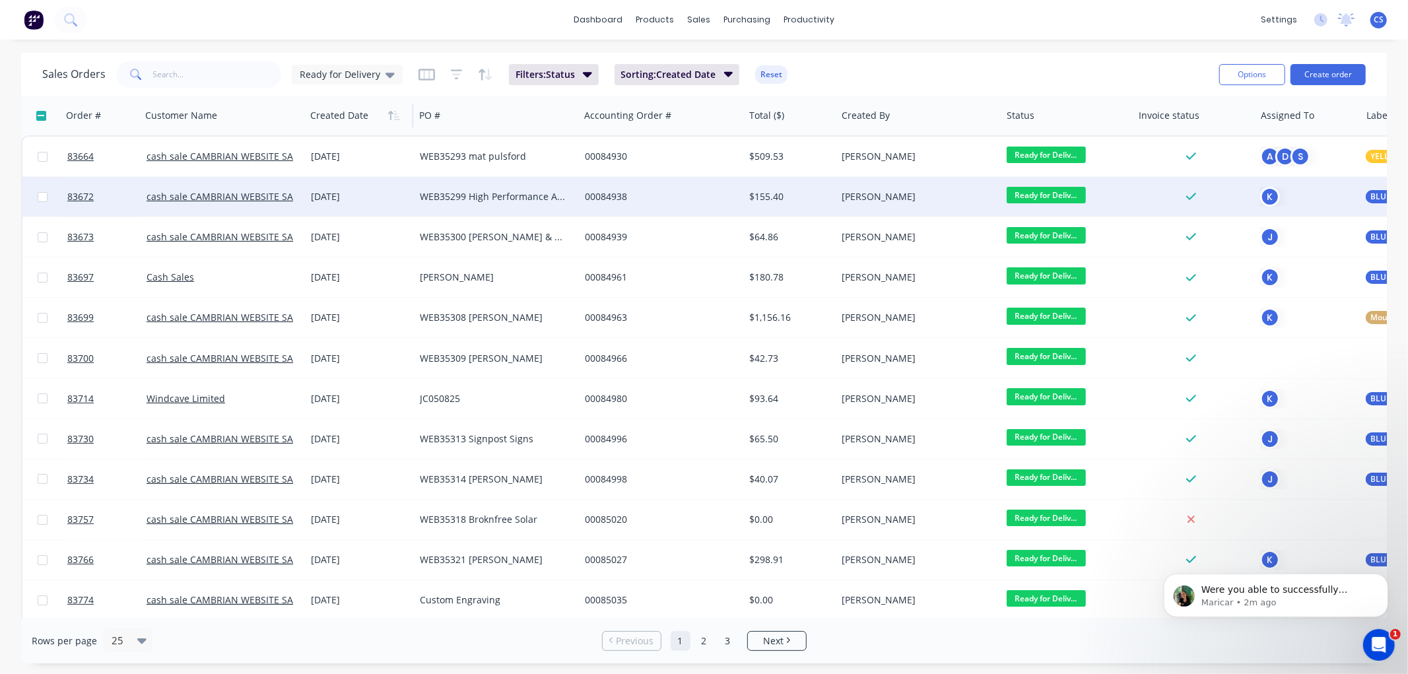
click at [1060, 192] on span "Ready for Deliv..." at bounding box center [1046, 195] width 79 height 17
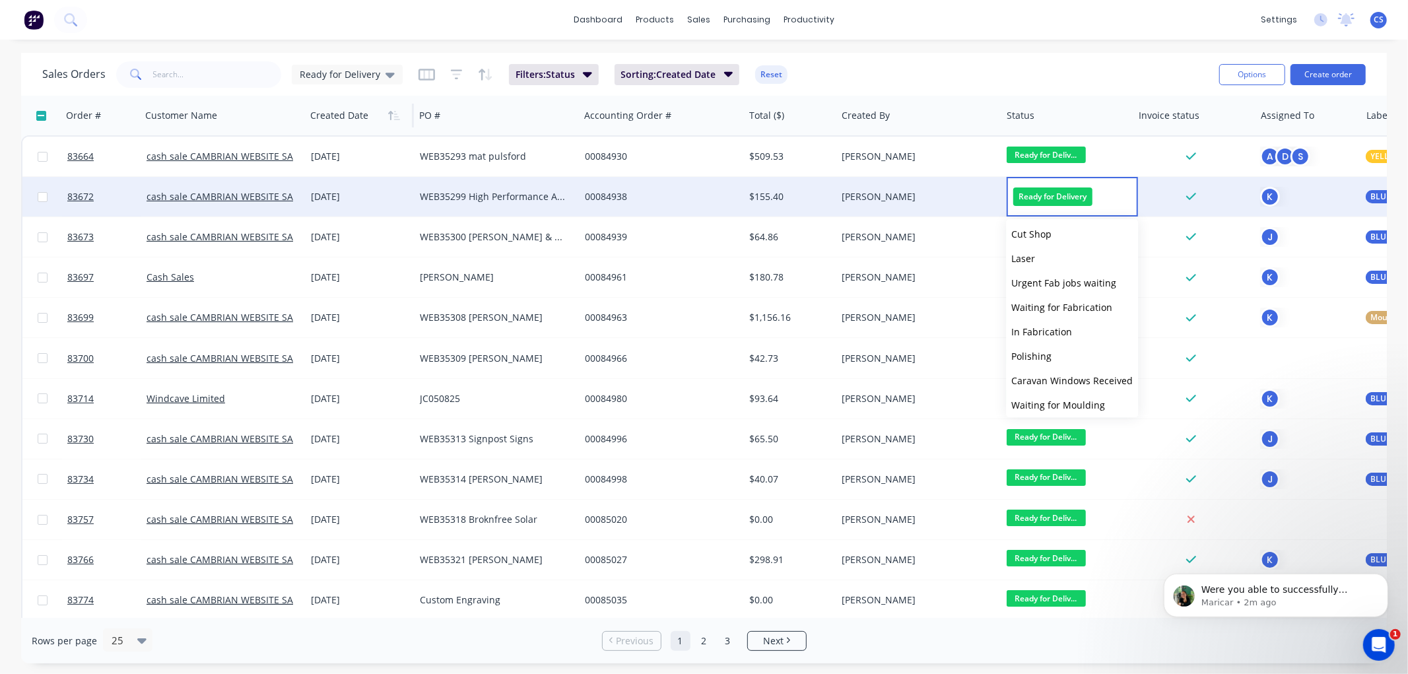
scroll to position [446, 0]
click at [1040, 377] on span "Delivered" at bounding box center [1032, 376] width 42 height 13
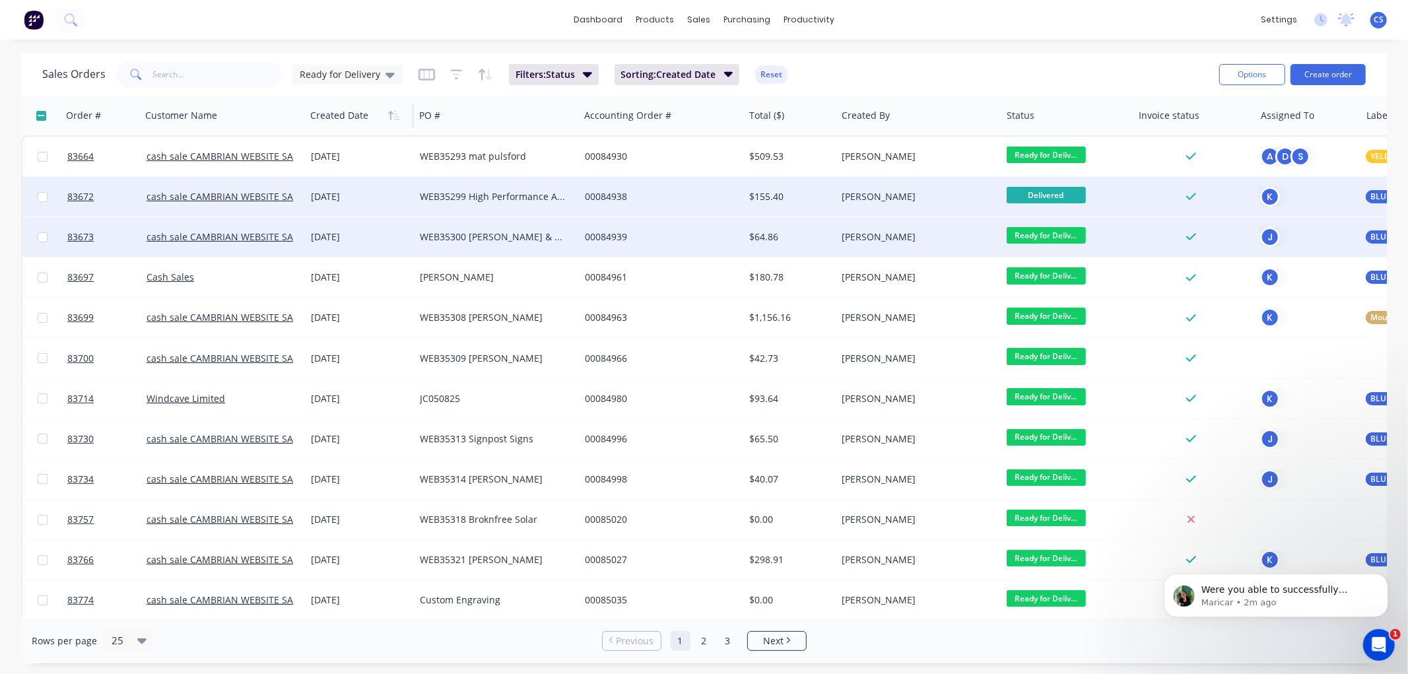
click at [1051, 232] on span "Ready for Deliv..." at bounding box center [1046, 235] width 79 height 17
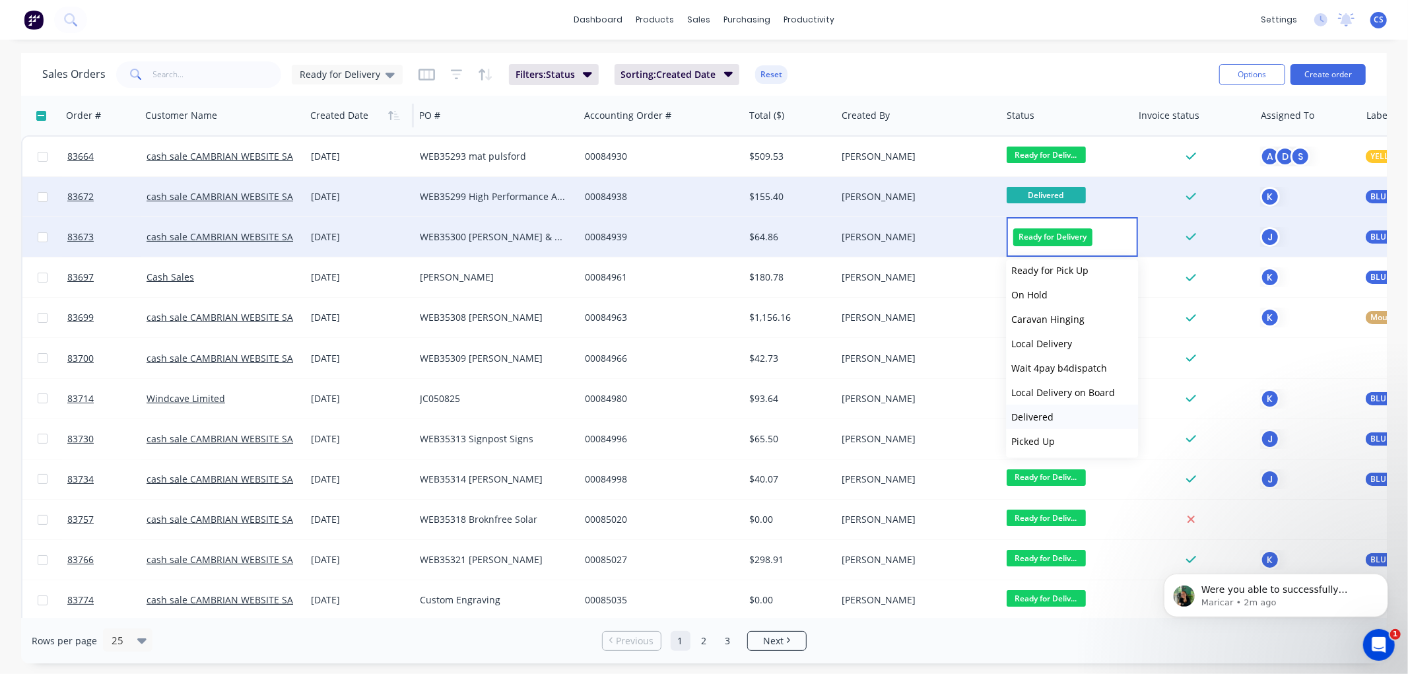
click at [1045, 413] on span "Delivered" at bounding box center [1032, 417] width 42 height 13
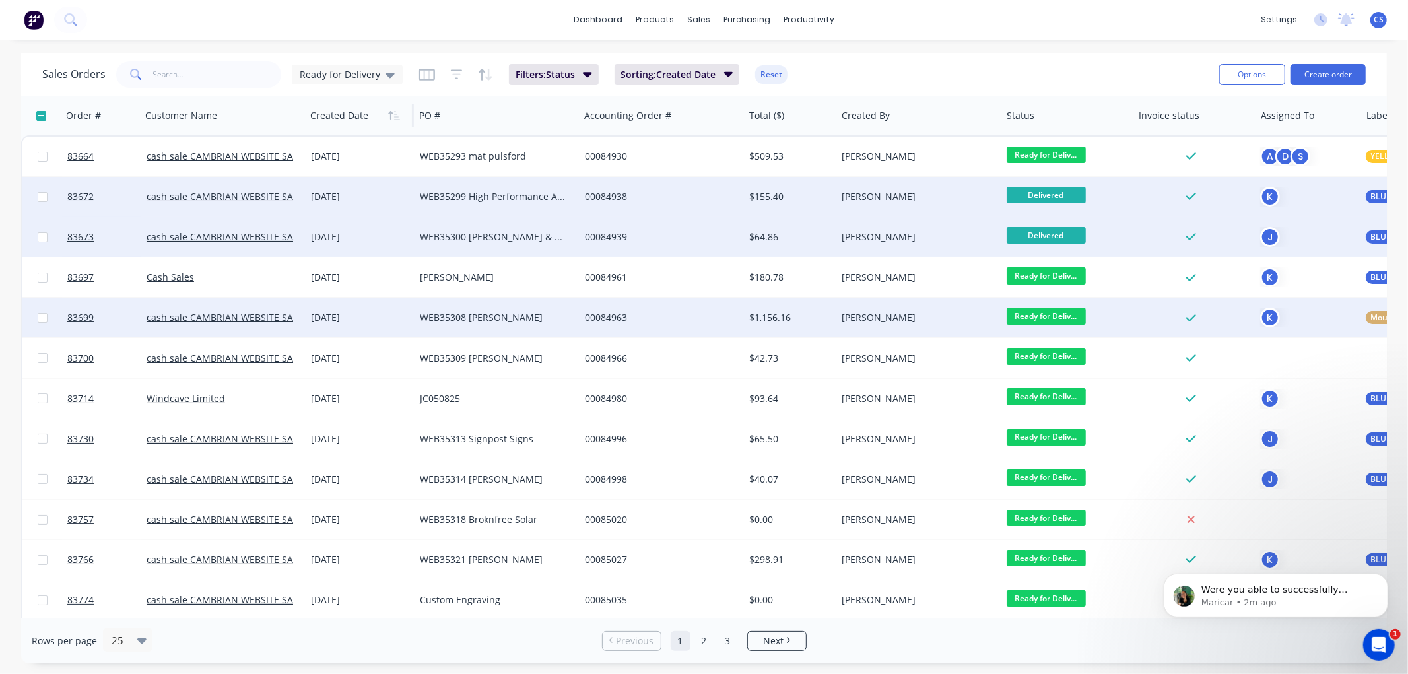
click at [1054, 275] on span "Ready for Deliv..." at bounding box center [1046, 275] width 79 height 17
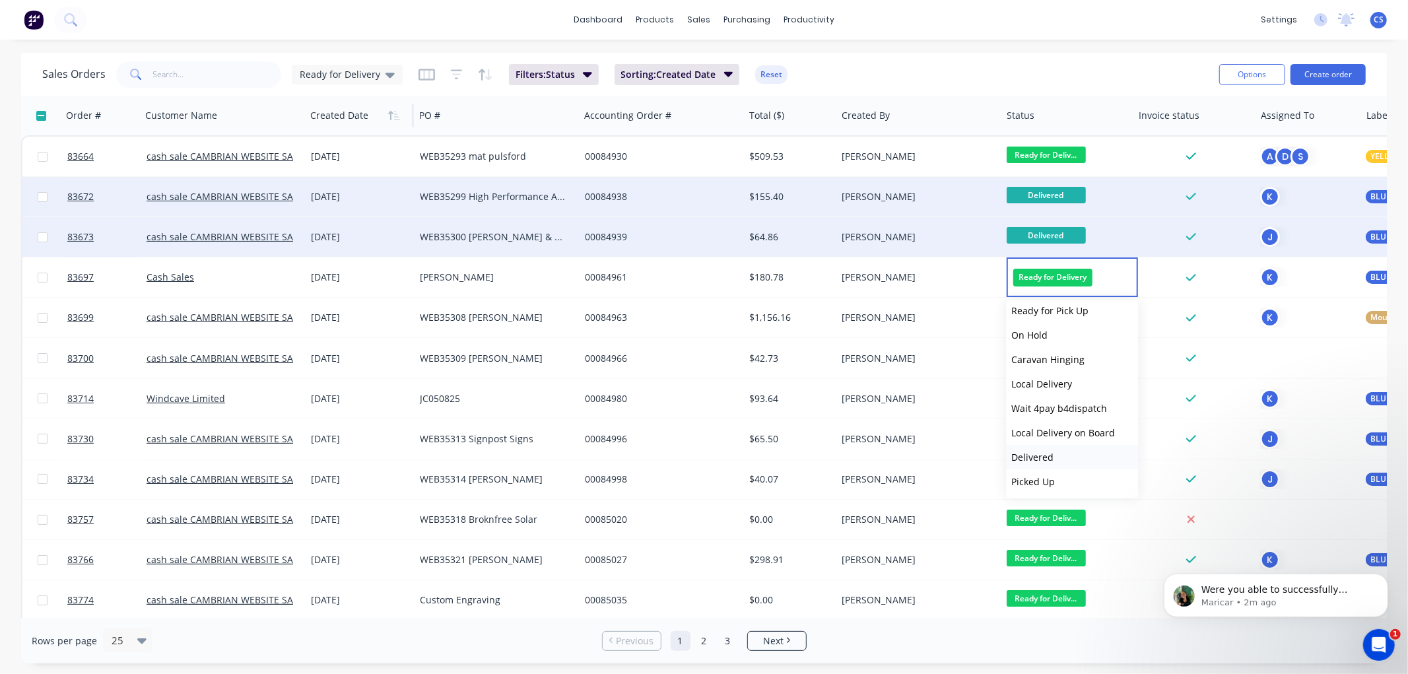
click at [1050, 454] on span "Delivered" at bounding box center [1032, 457] width 42 height 13
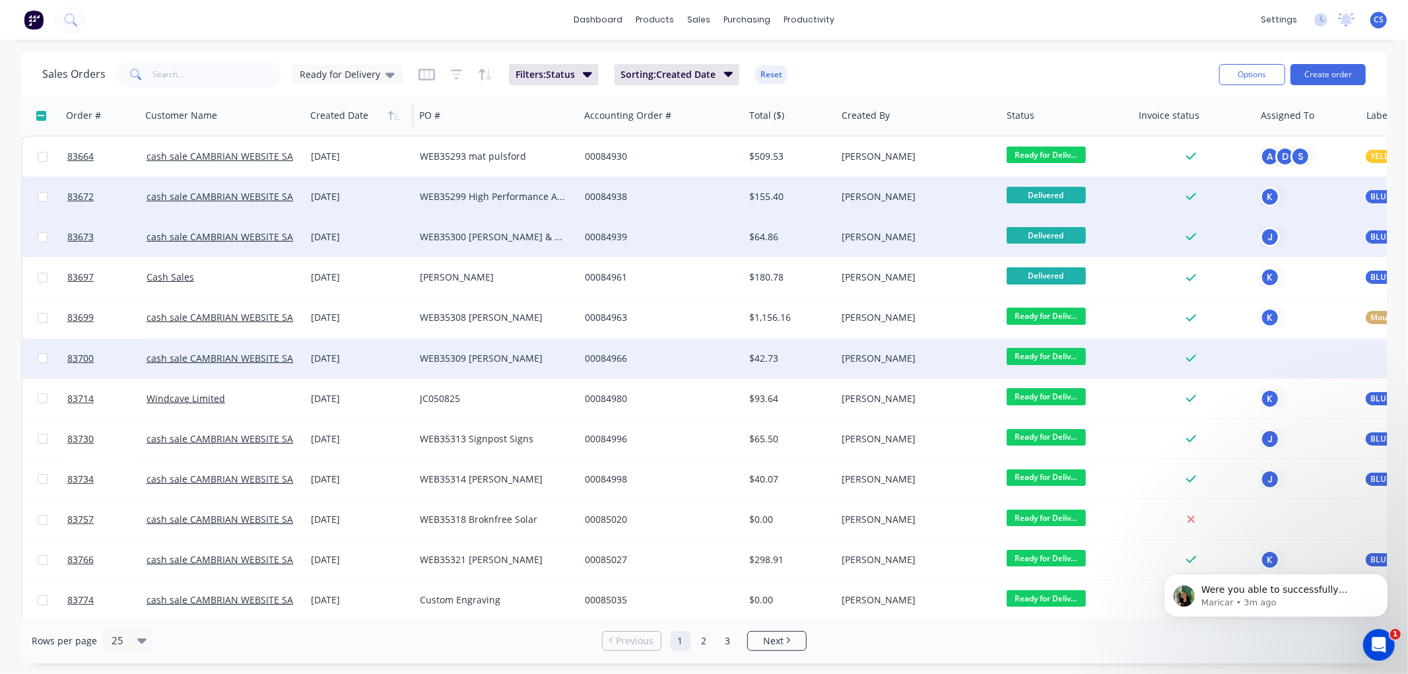
click at [1039, 356] on span "Ready for Deliv..." at bounding box center [1046, 356] width 79 height 17
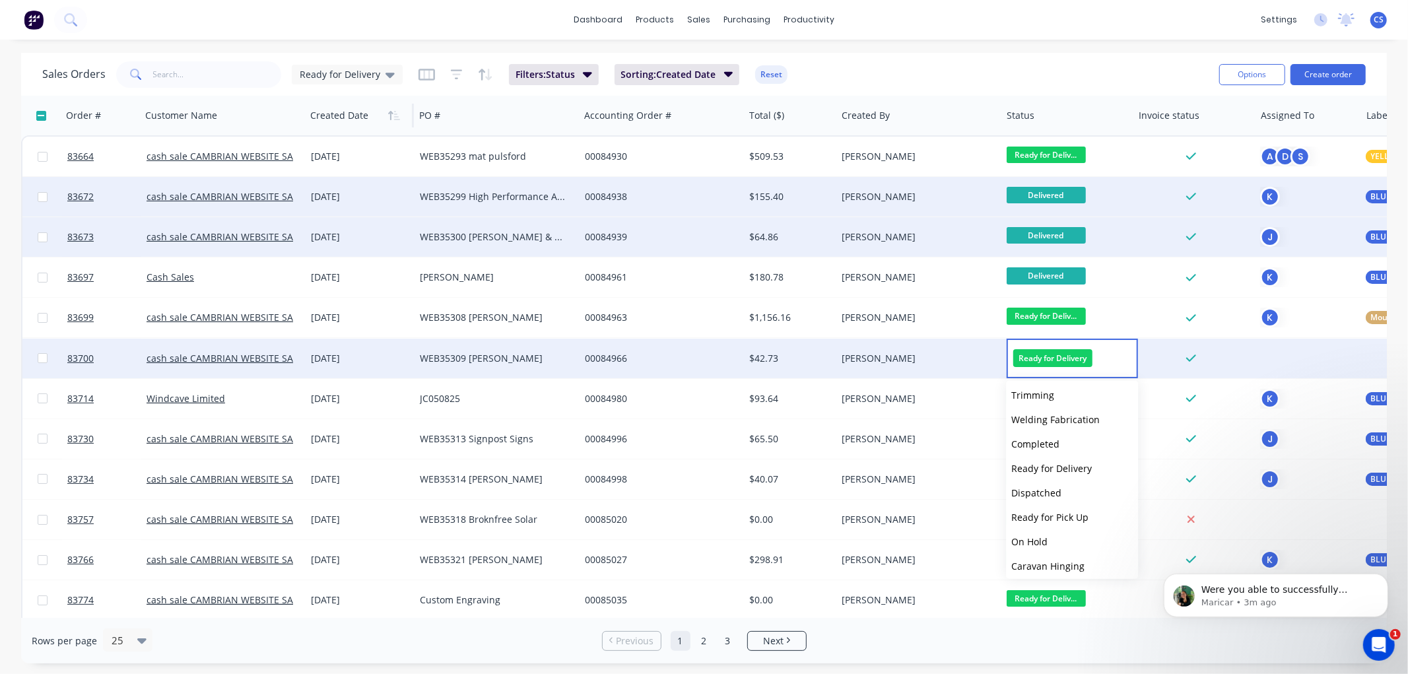
scroll to position [440, 0]
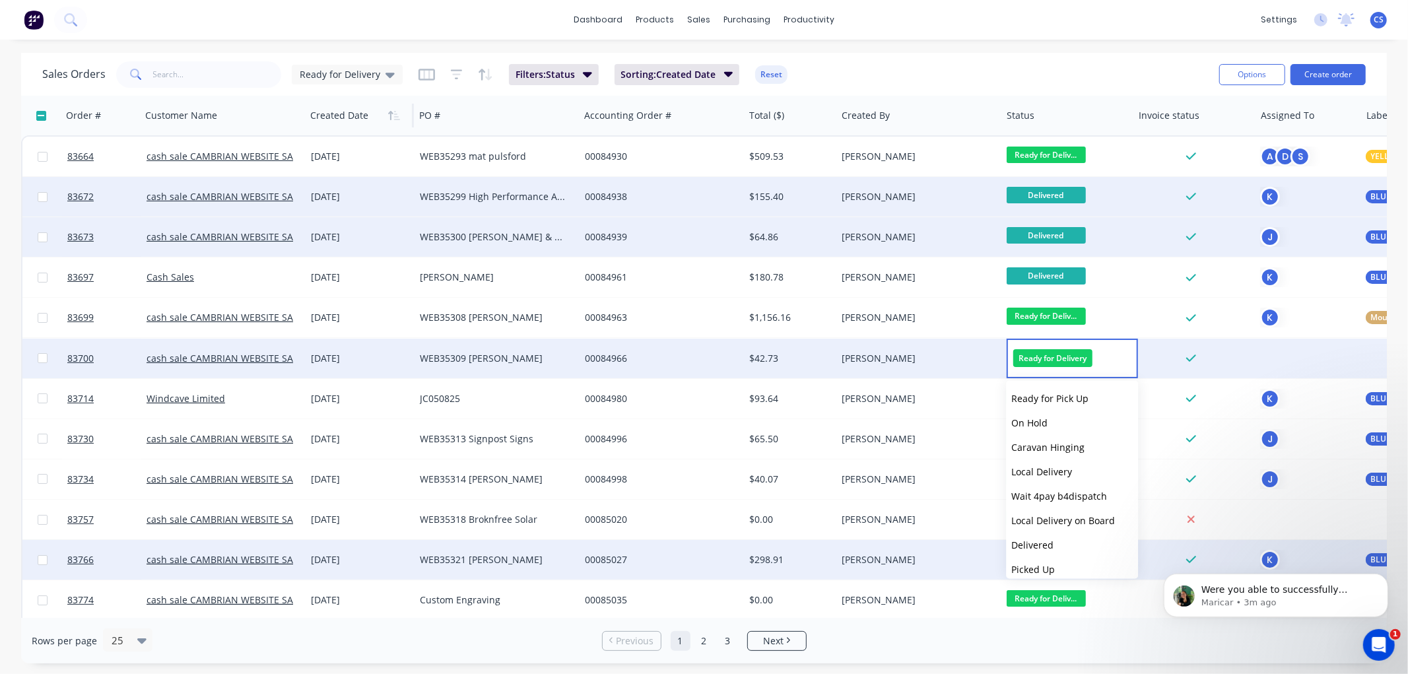
click at [1044, 544] on span "Delivered" at bounding box center [1032, 545] width 42 height 13
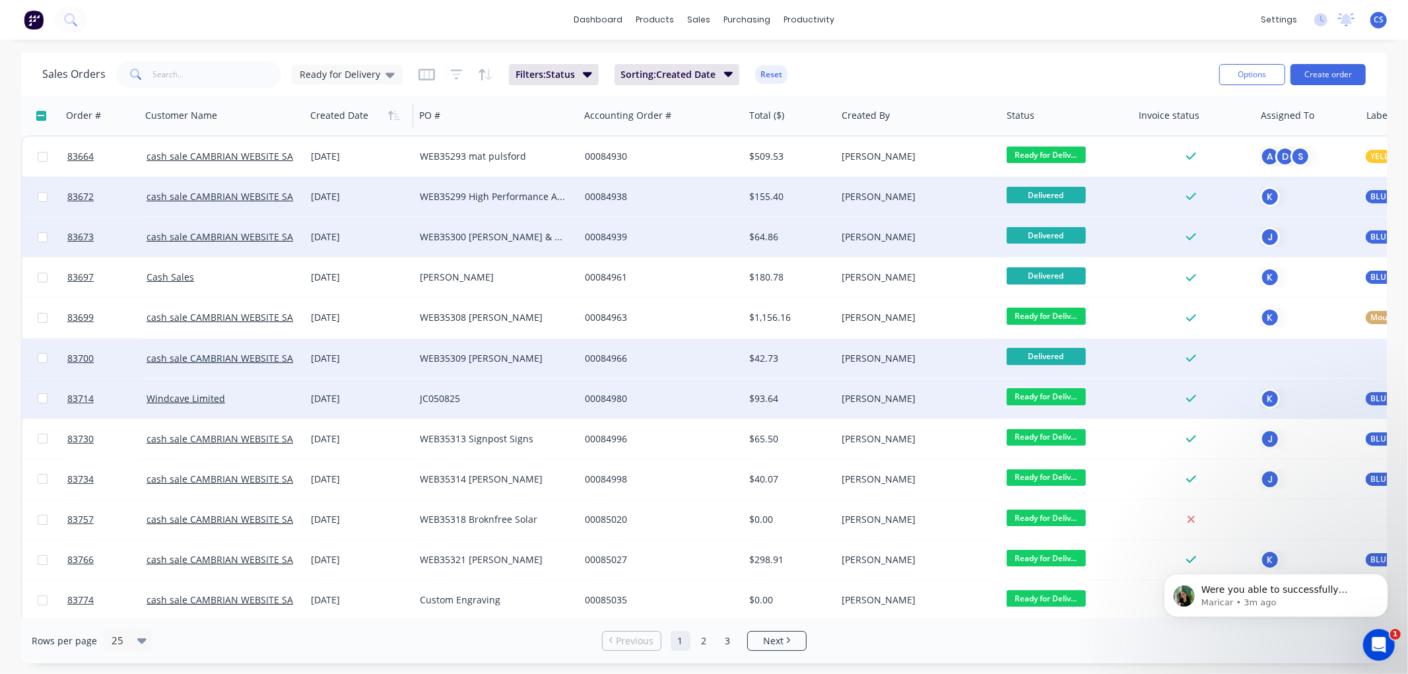
click at [1048, 393] on span "Ready for Deliv..." at bounding box center [1046, 396] width 79 height 17
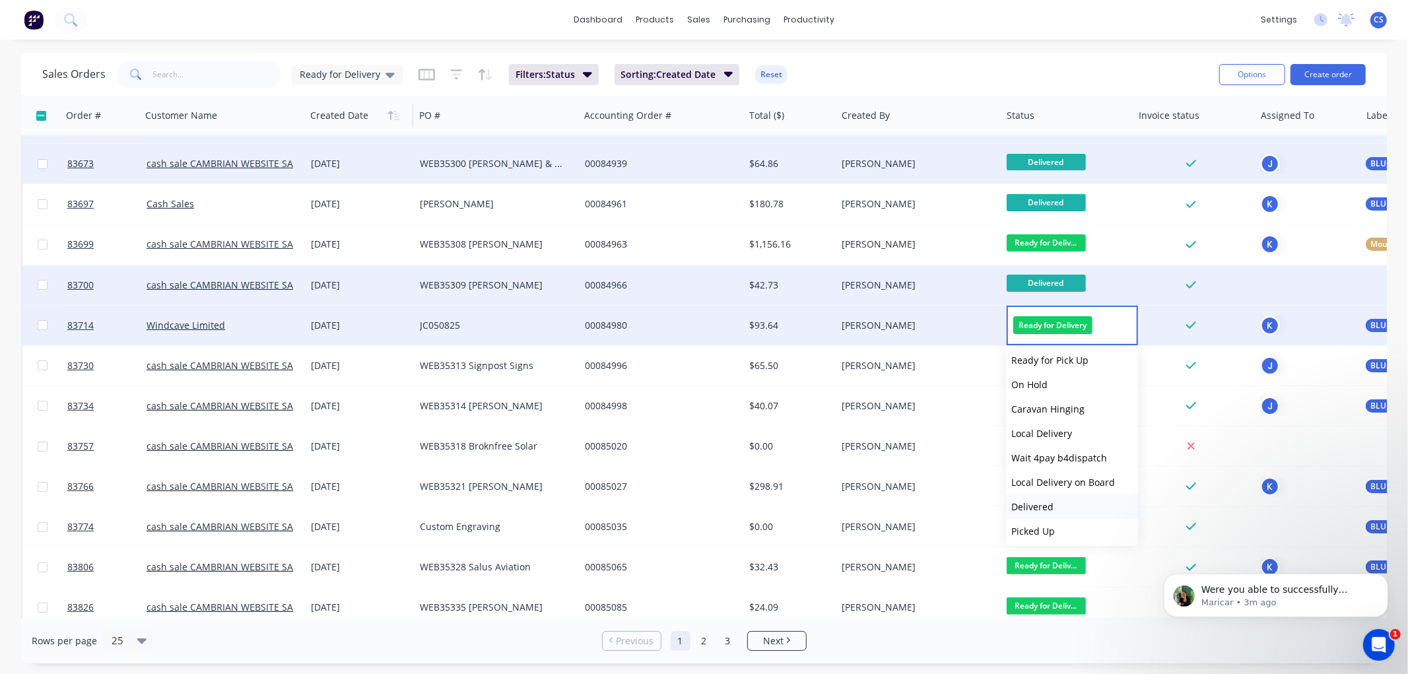
scroll to position [446, 0]
click at [1042, 500] on span "Delivered" at bounding box center [1032, 505] width 42 height 13
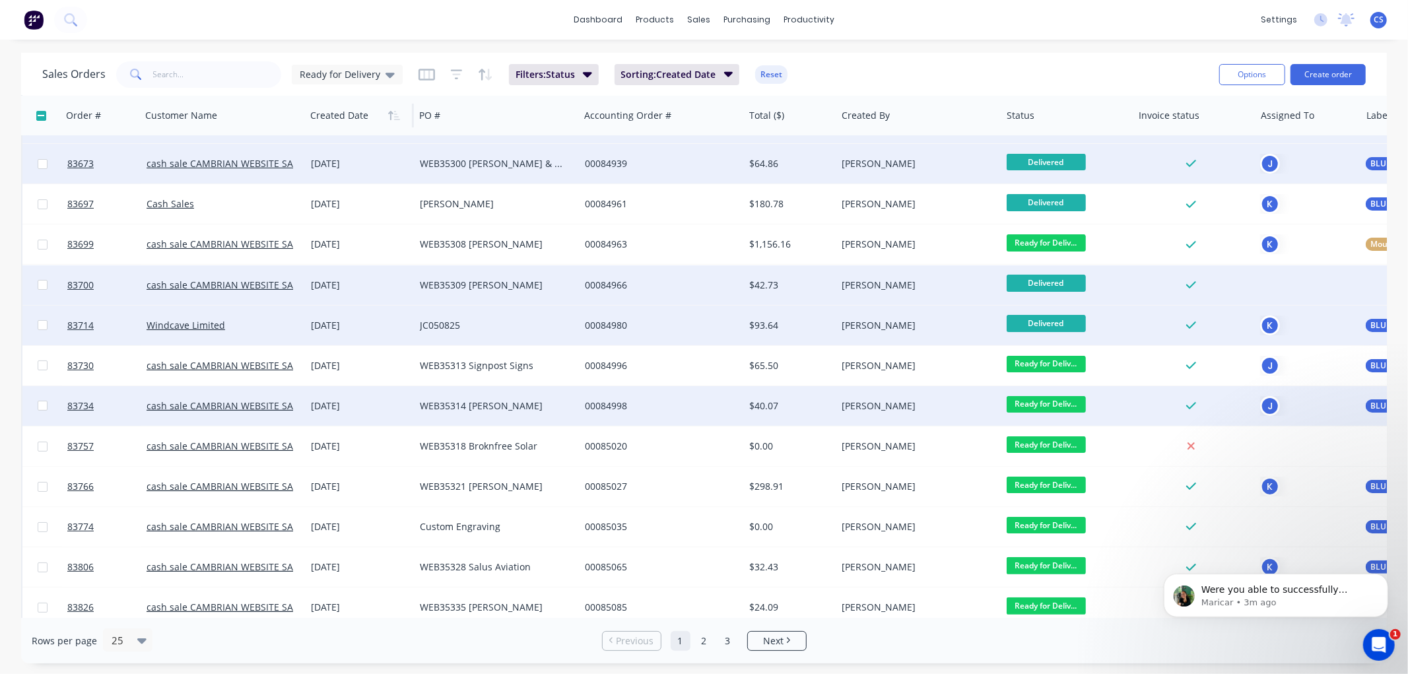
click at [1037, 403] on span "Ready for Deliv..." at bounding box center [1046, 404] width 79 height 17
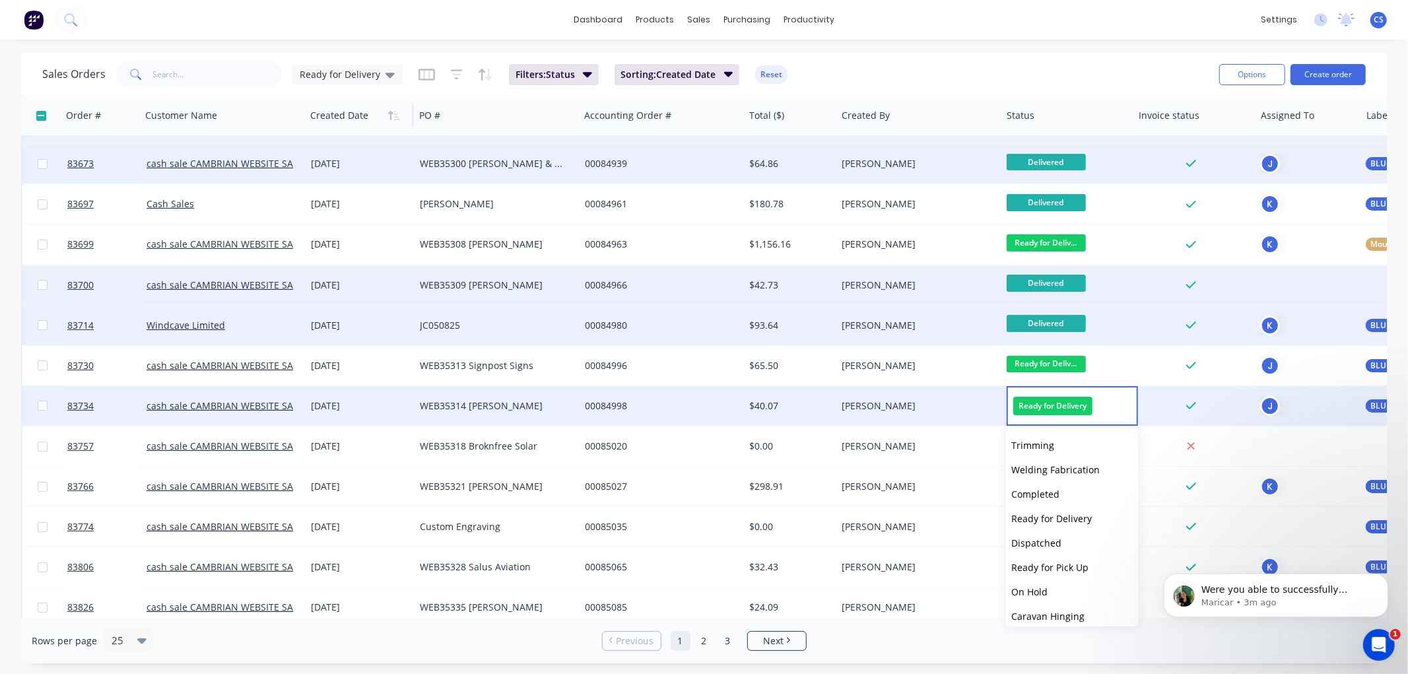
scroll to position [440, 0]
click at [1040, 588] on span "Delivered" at bounding box center [1032, 592] width 42 height 13
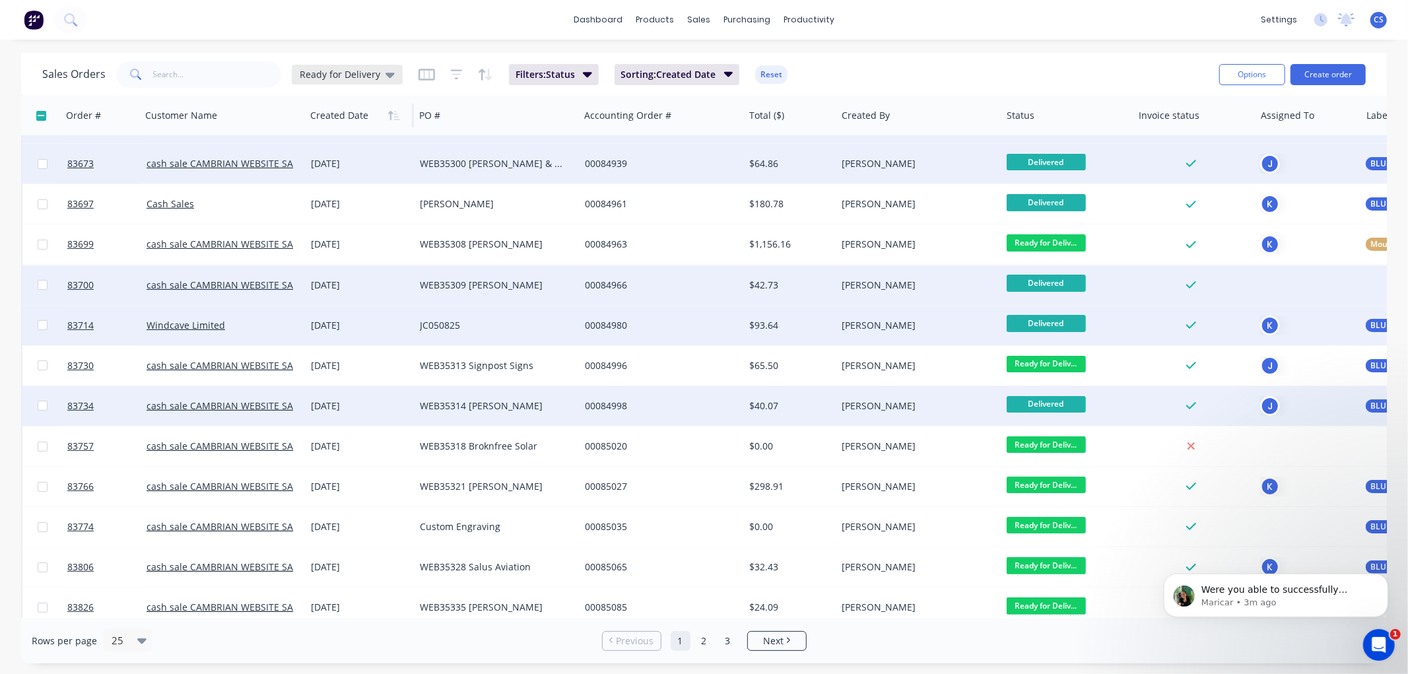
click at [338, 77] on span "Ready for Delivery" at bounding box center [340, 74] width 81 height 14
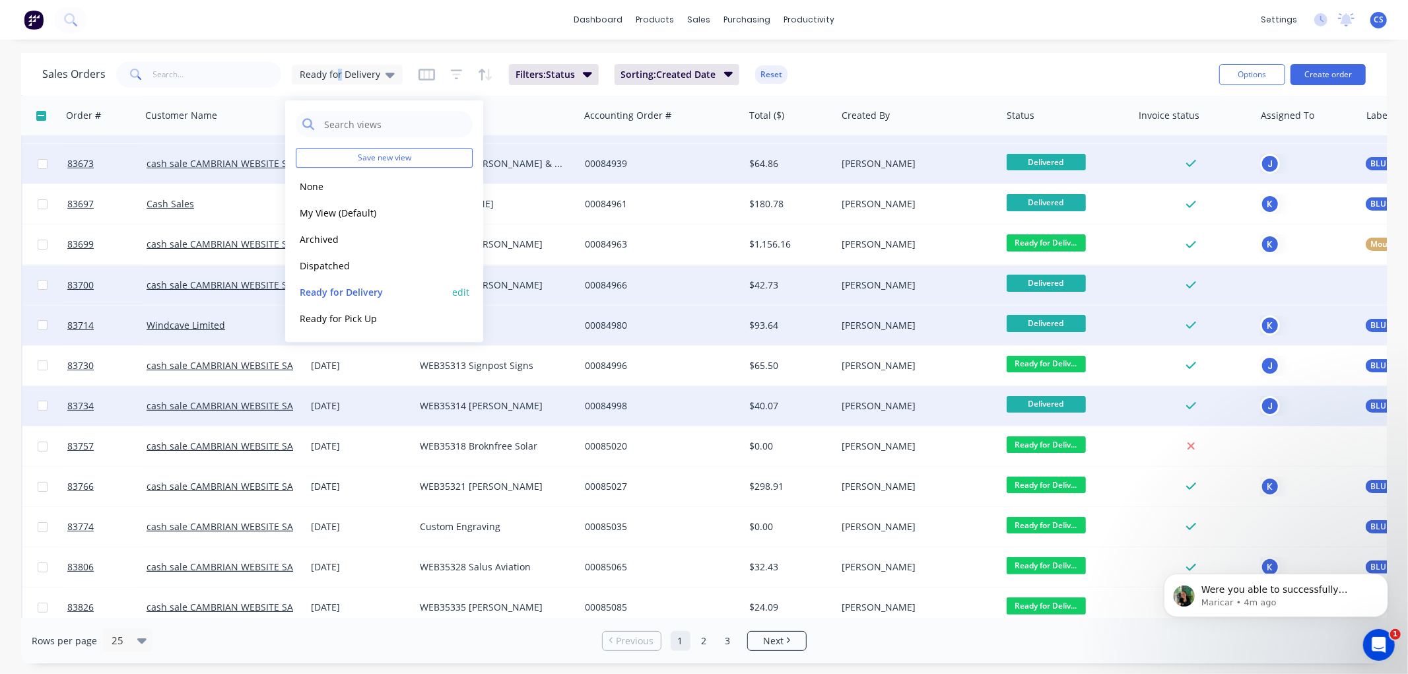
click at [349, 286] on button "Ready for Delivery" at bounding box center [371, 292] width 151 height 15
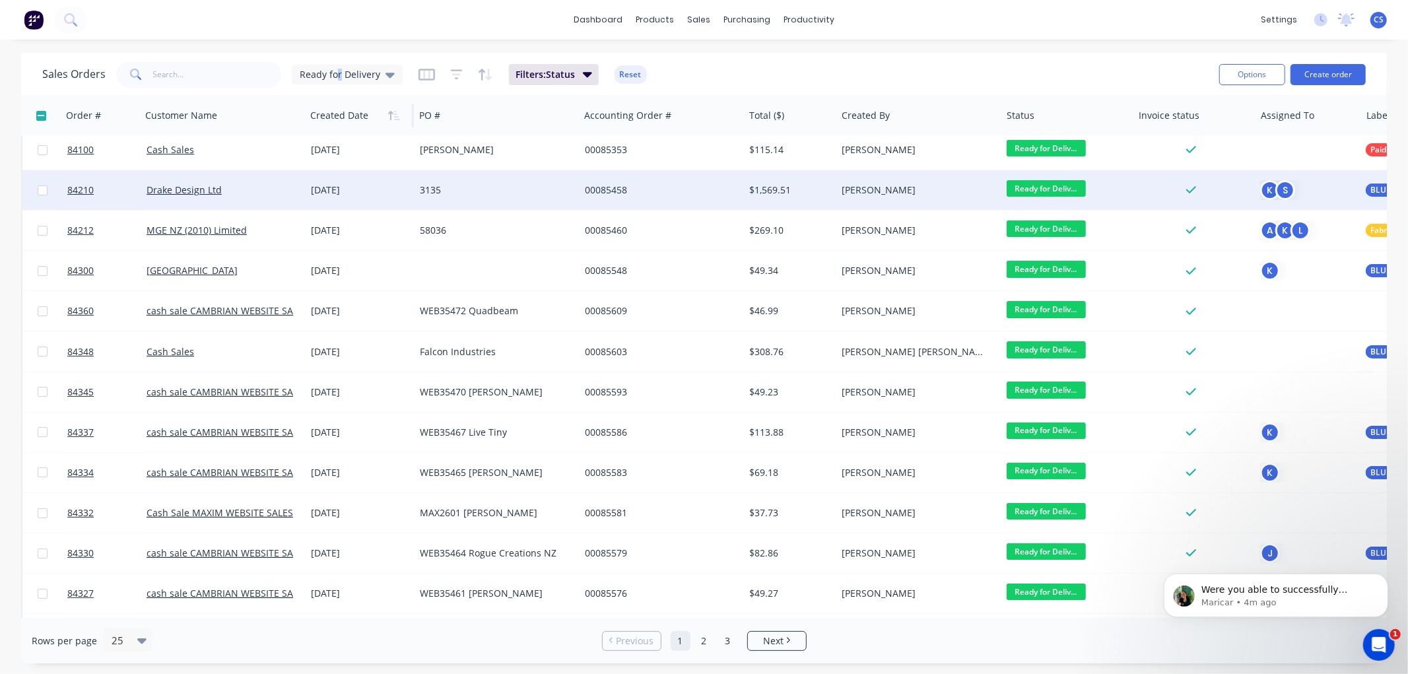
scroll to position [0, 0]
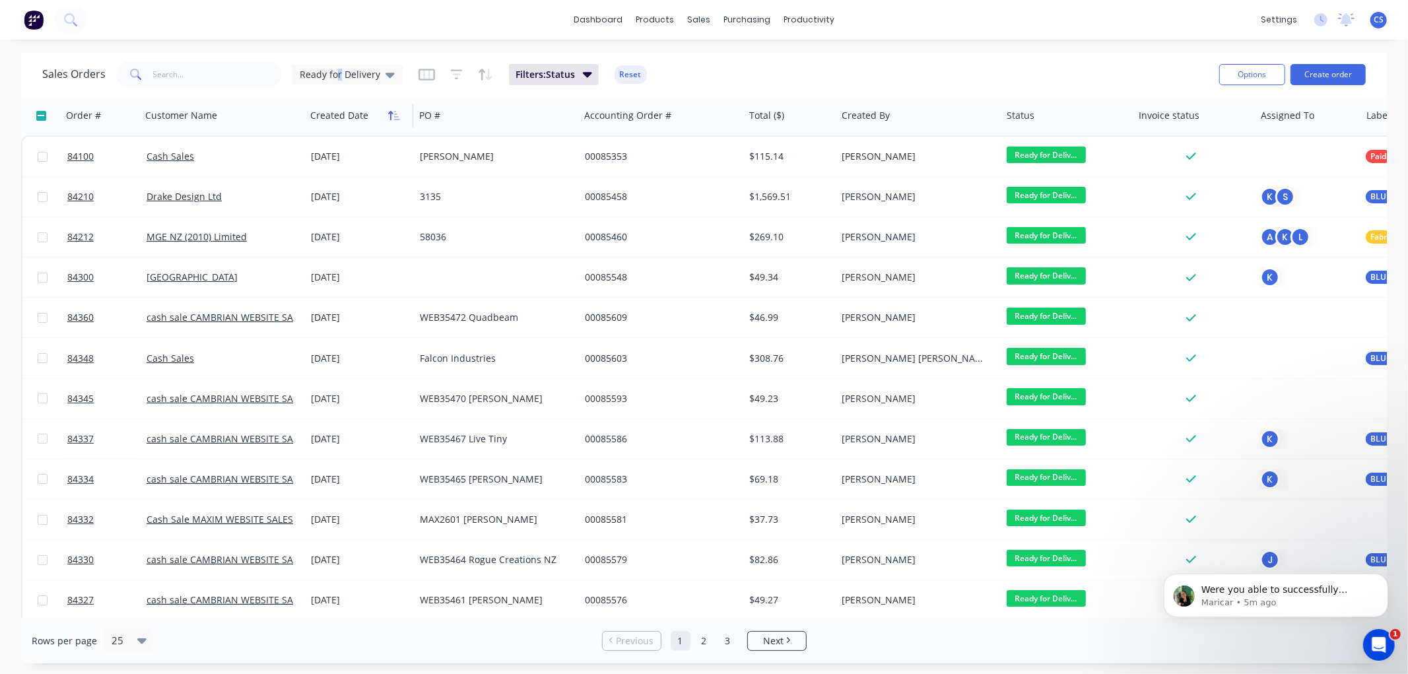
click at [392, 115] on icon "button" at bounding box center [394, 115] width 12 height 11
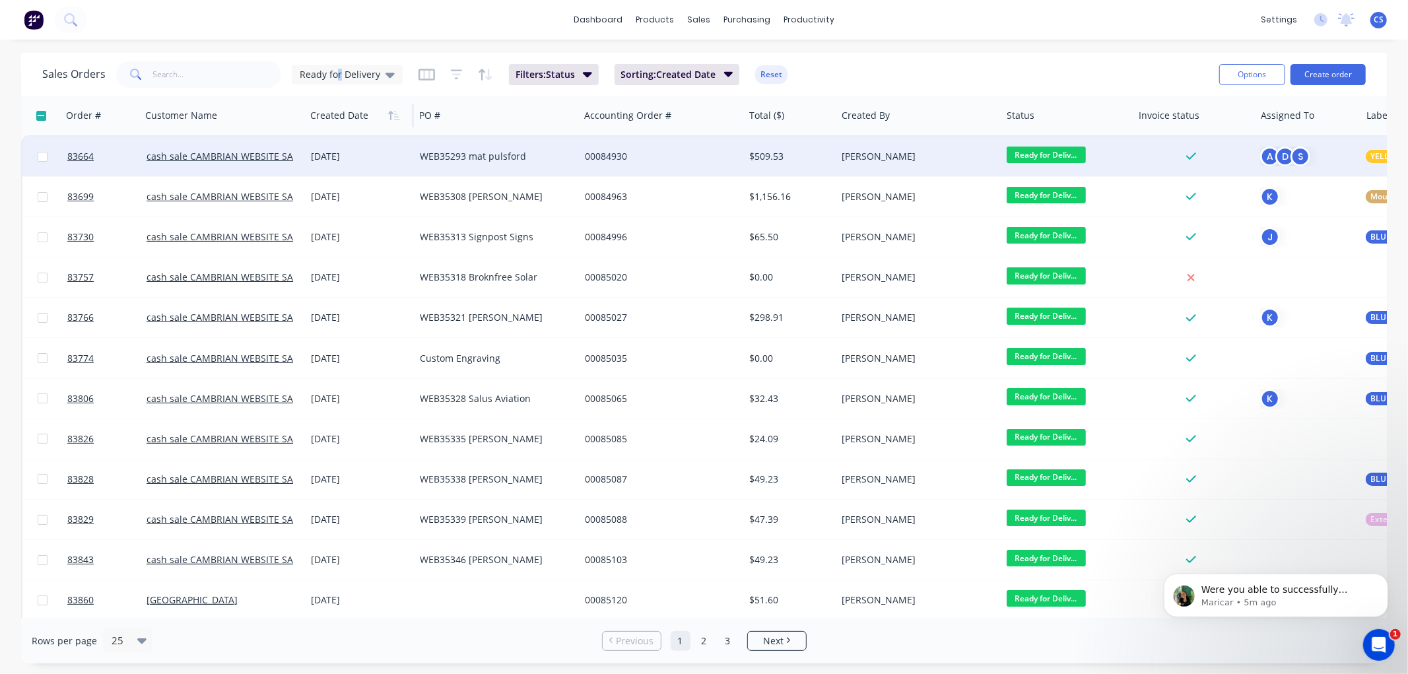
click at [544, 156] on div "WEB35293 mat pulsford" at bounding box center [493, 156] width 147 height 13
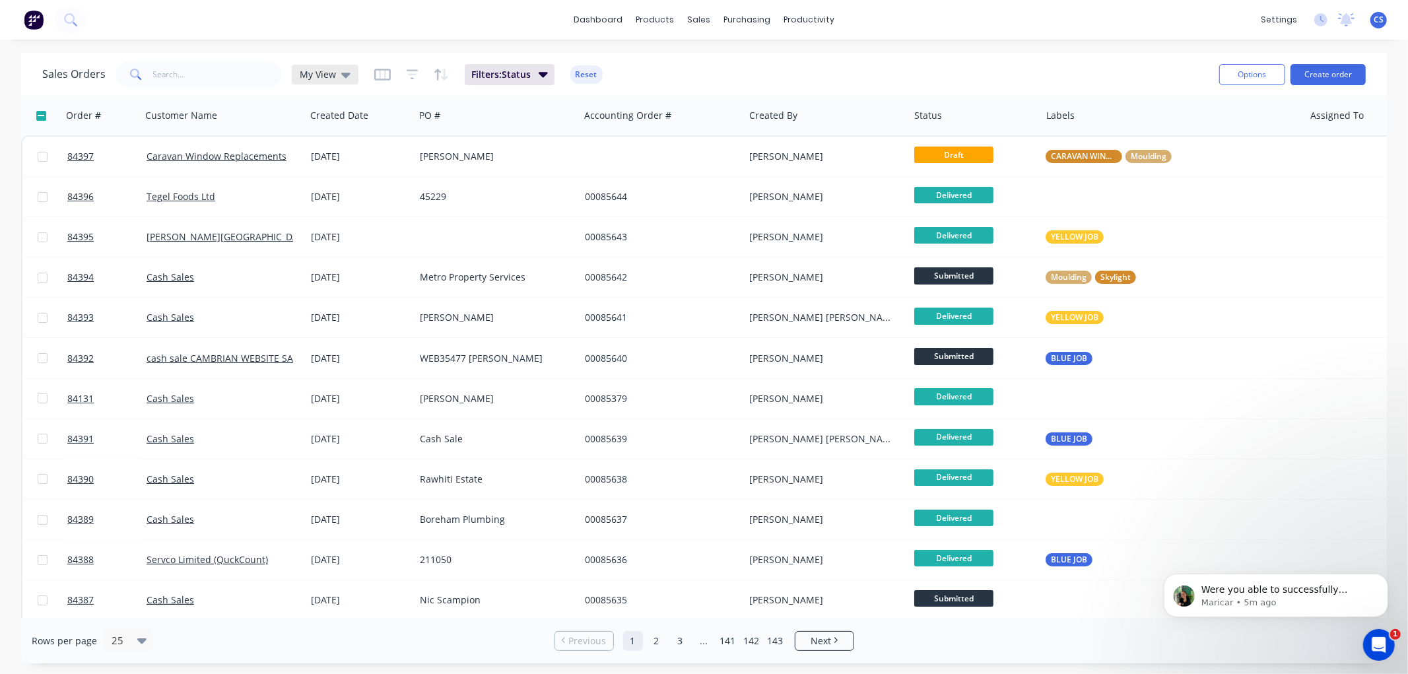
click at [330, 73] on span "My View" at bounding box center [318, 74] width 36 height 14
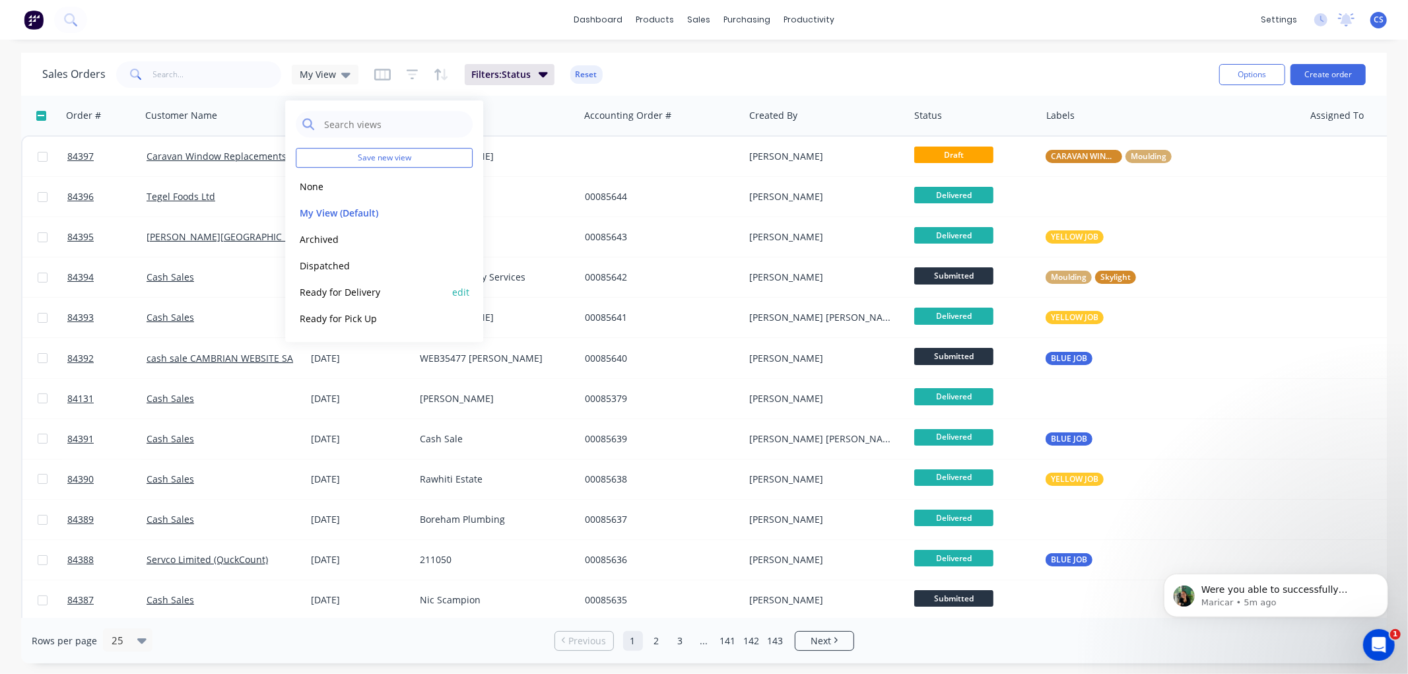
click at [345, 289] on button "Ready for Delivery" at bounding box center [371, 292] width 151 height 15
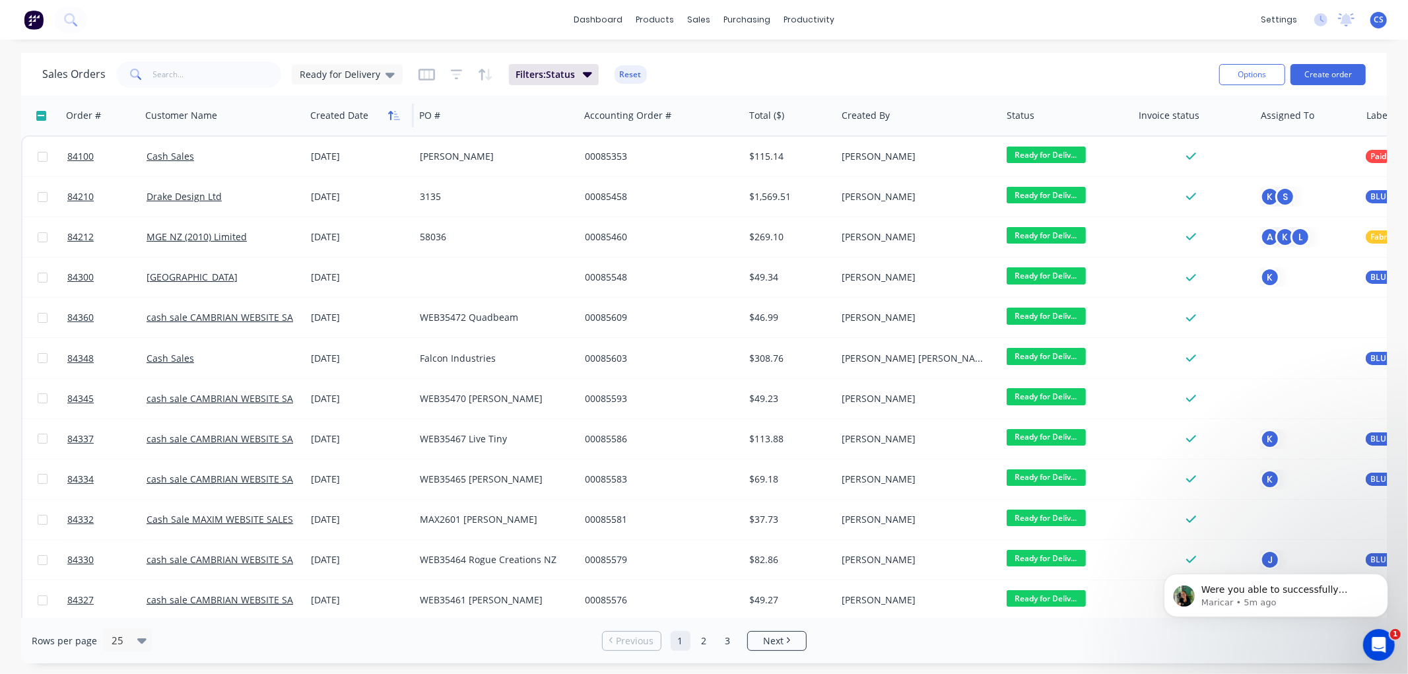
click at [393, 112] on icon "button" at bounding box center [394, 115] width 12 height 11
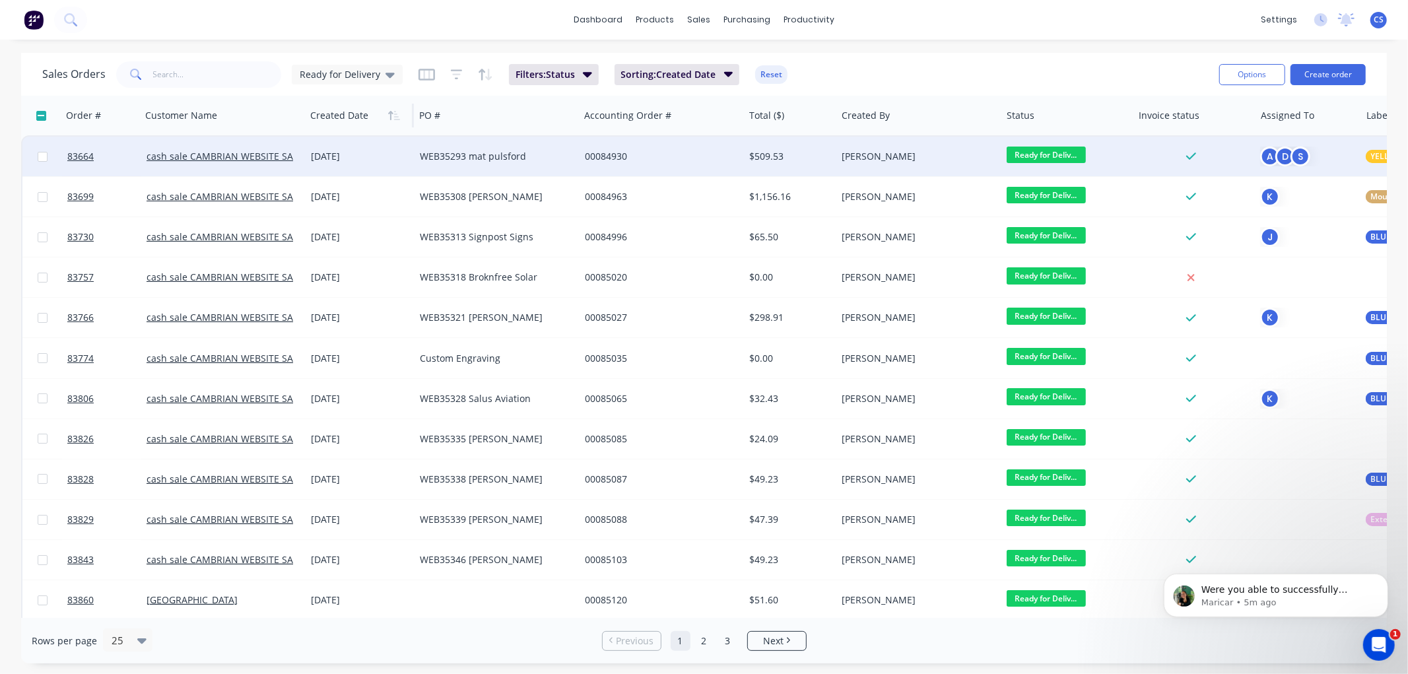
click at [1032, 151] on span "Ready for Deliv..." at bounding box center [1046, 155] width 79 height 17
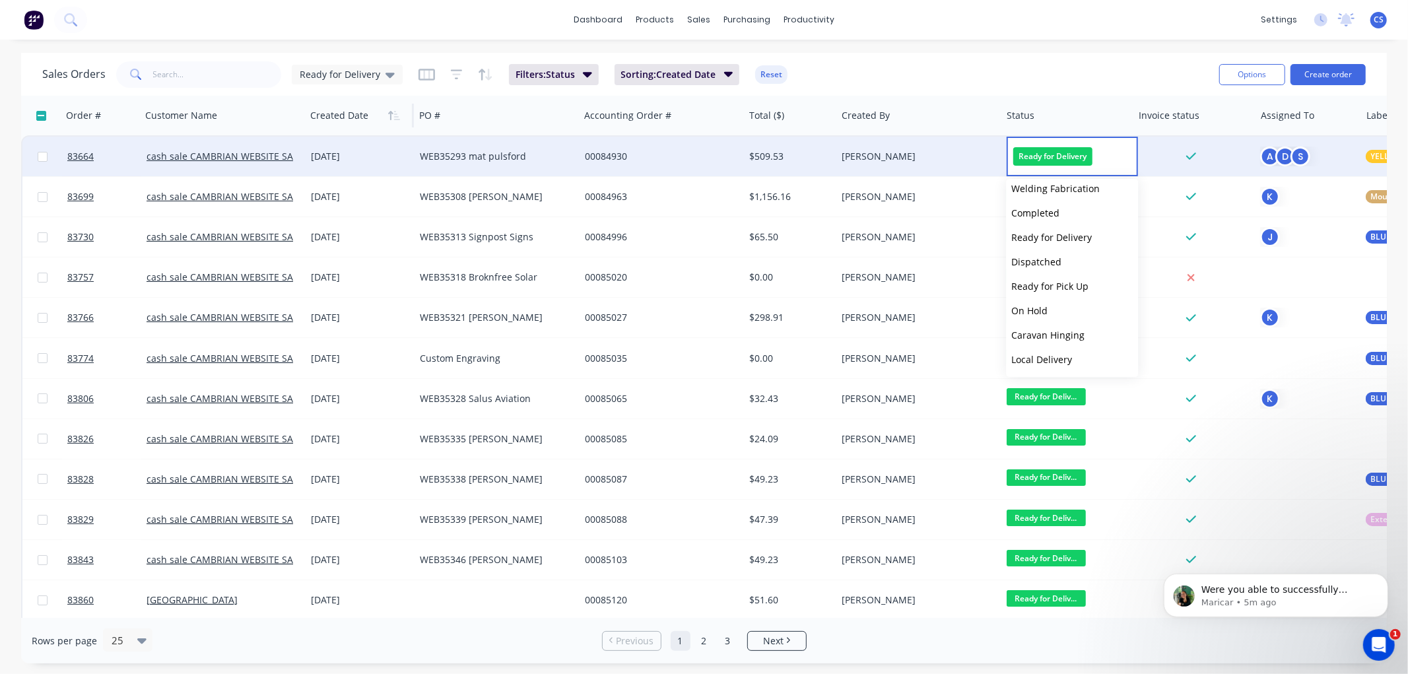
scroll to position [440, 0]
click at [1041, 341] on span "Delivered" at bounding box center [1032, 343] width 42 height 13
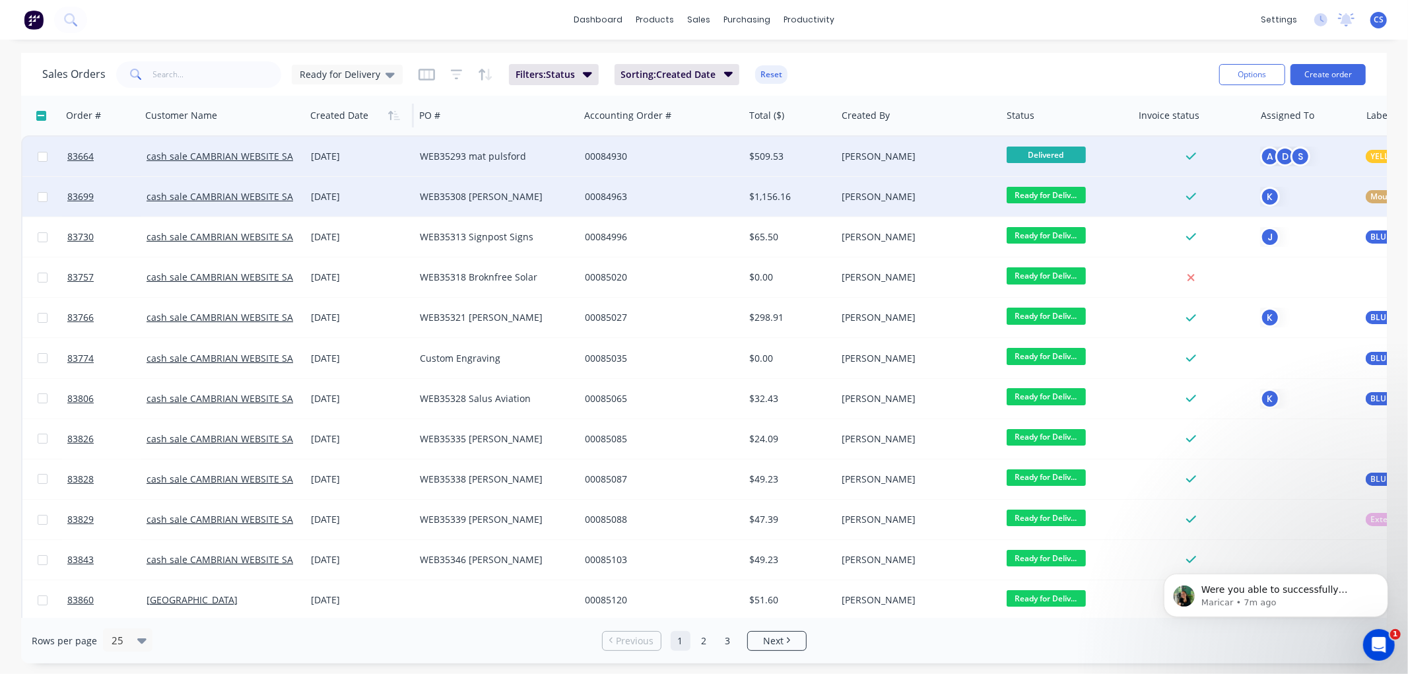
click at [1052, 193] on span "Ready for Deliv..." at bounding box center [1046, 195] width 79 height 17
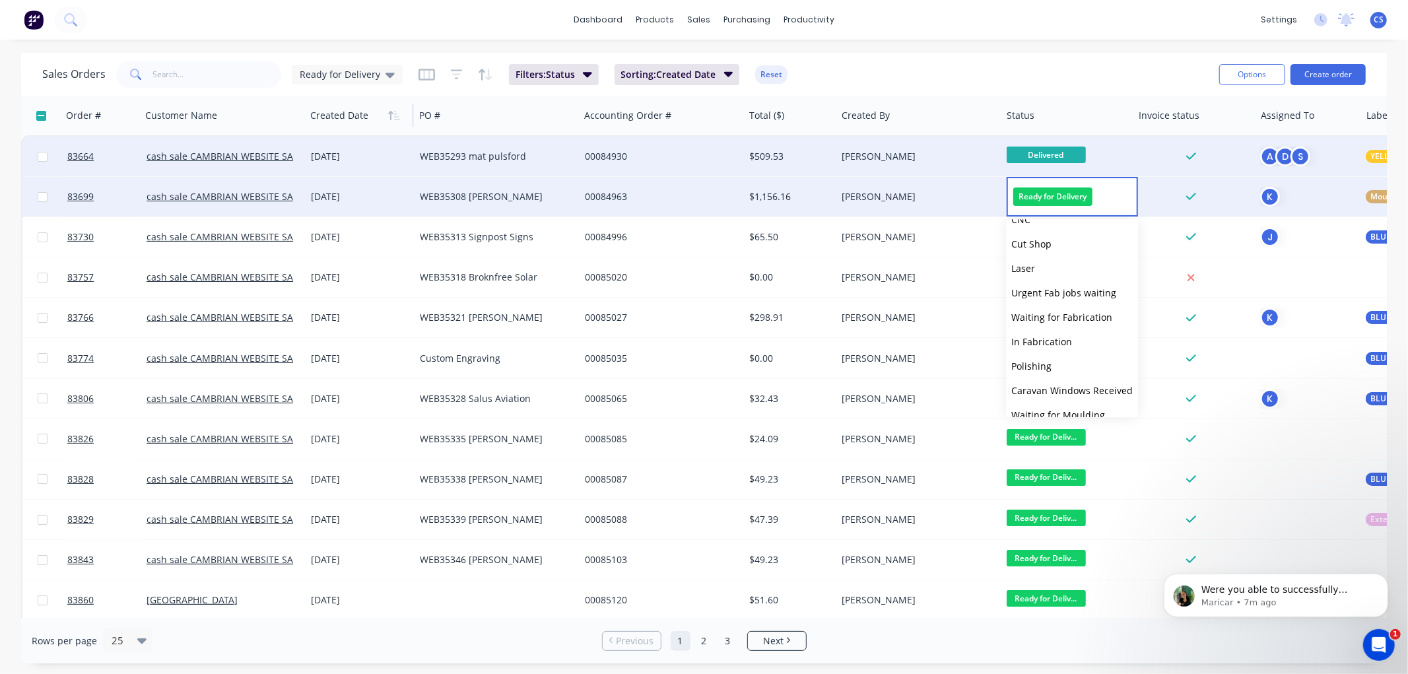
scroll to position [446, 0]
click at [1046, 380] on span "Delivered" at bounding box center [1032, 376] width 42 height 13
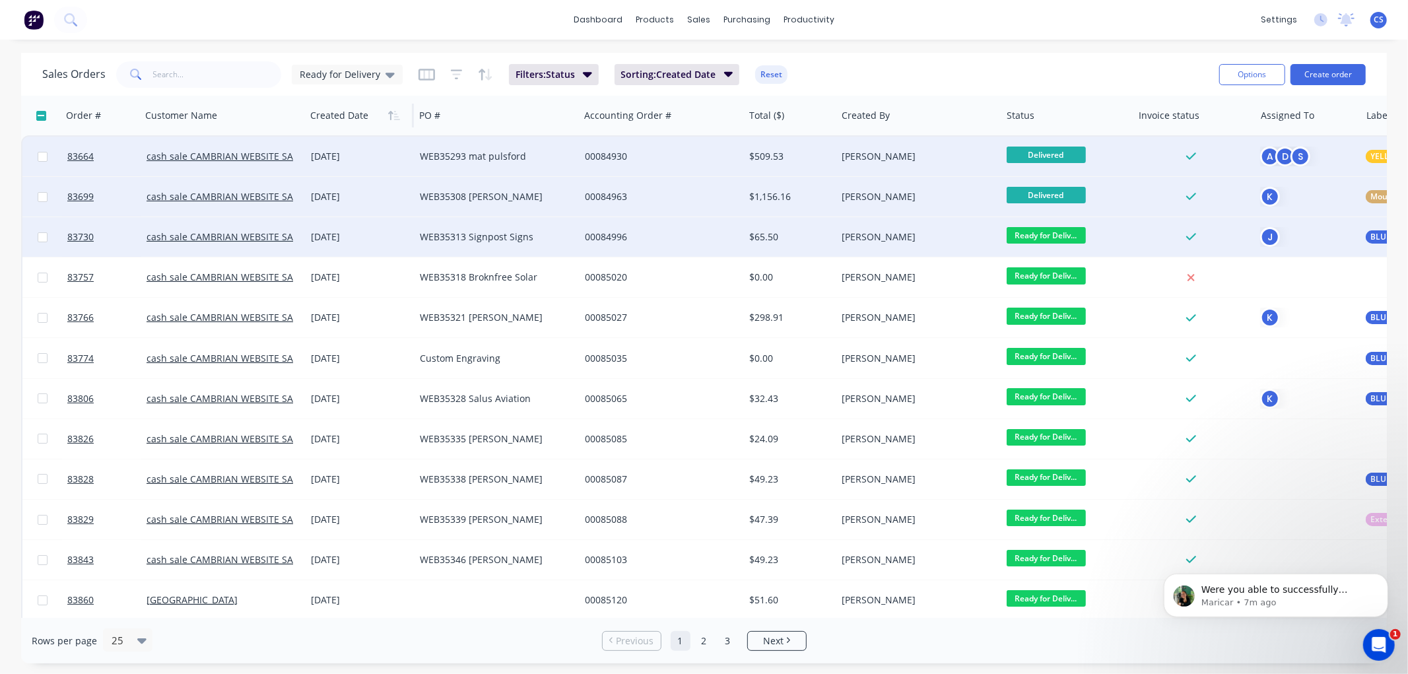
click at [1050, 239] on span "Ready for Deliv..." at bounding box center [1046, 235] width 79 height 17
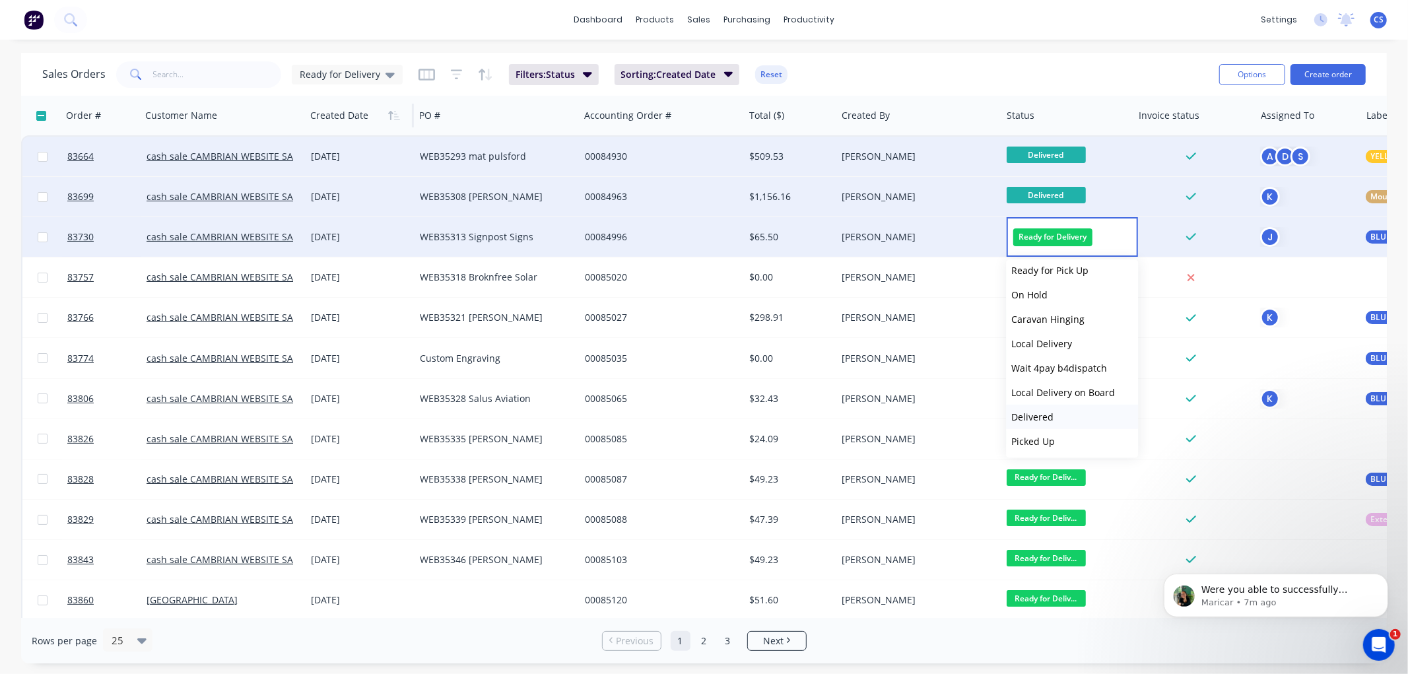
click at [1046, 411] on span "Delivered" at bounding box center [1032, 417] width 42 height 13
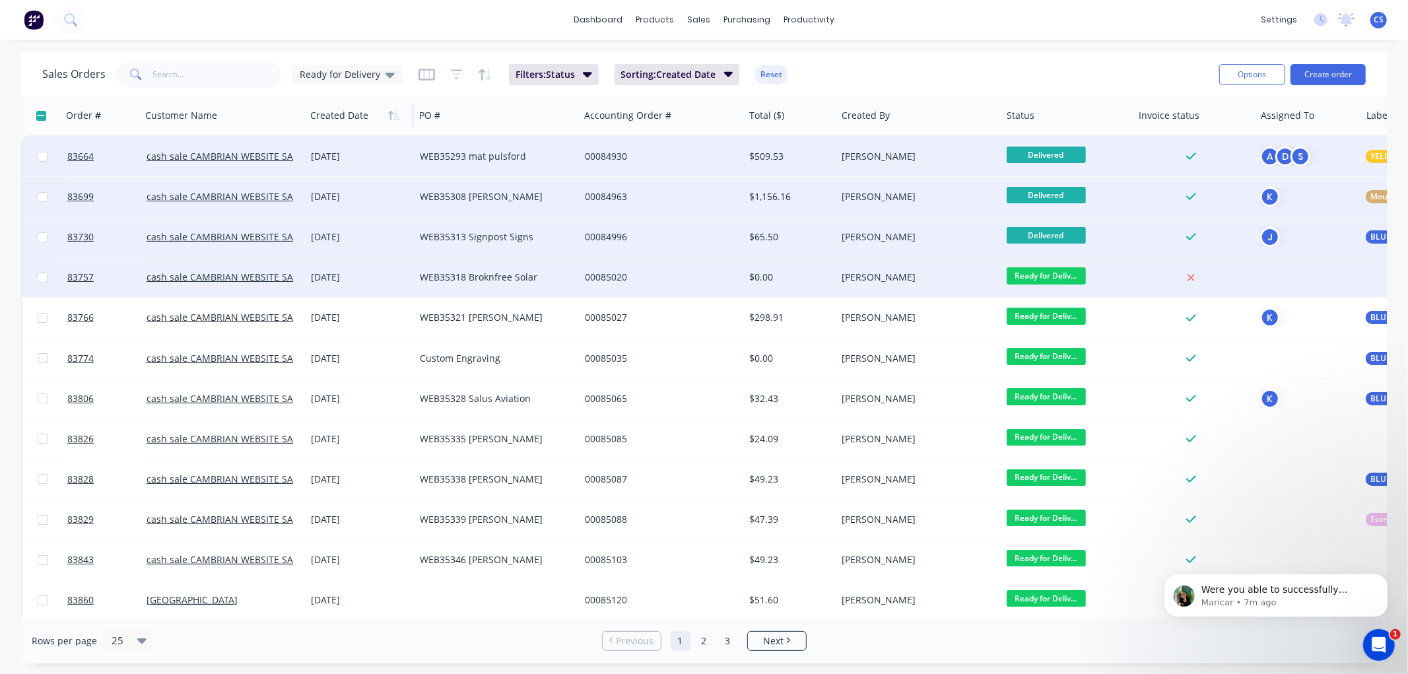
click at [1054, 274] on span "Ready for Deliv..." at bounding box center [1046, 275] width 79 height 17
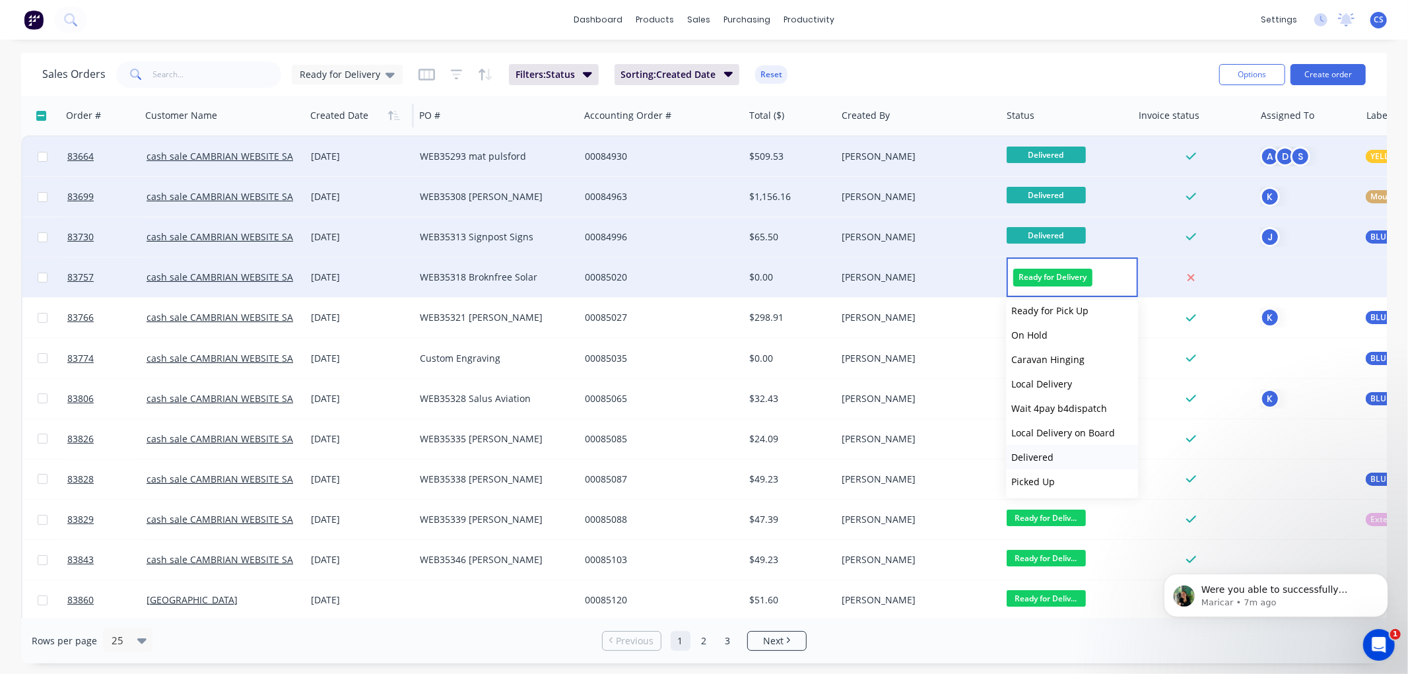
click at [1039, 455] on span "Delivered" at bounding box center [1032, 457] width 42 height 13
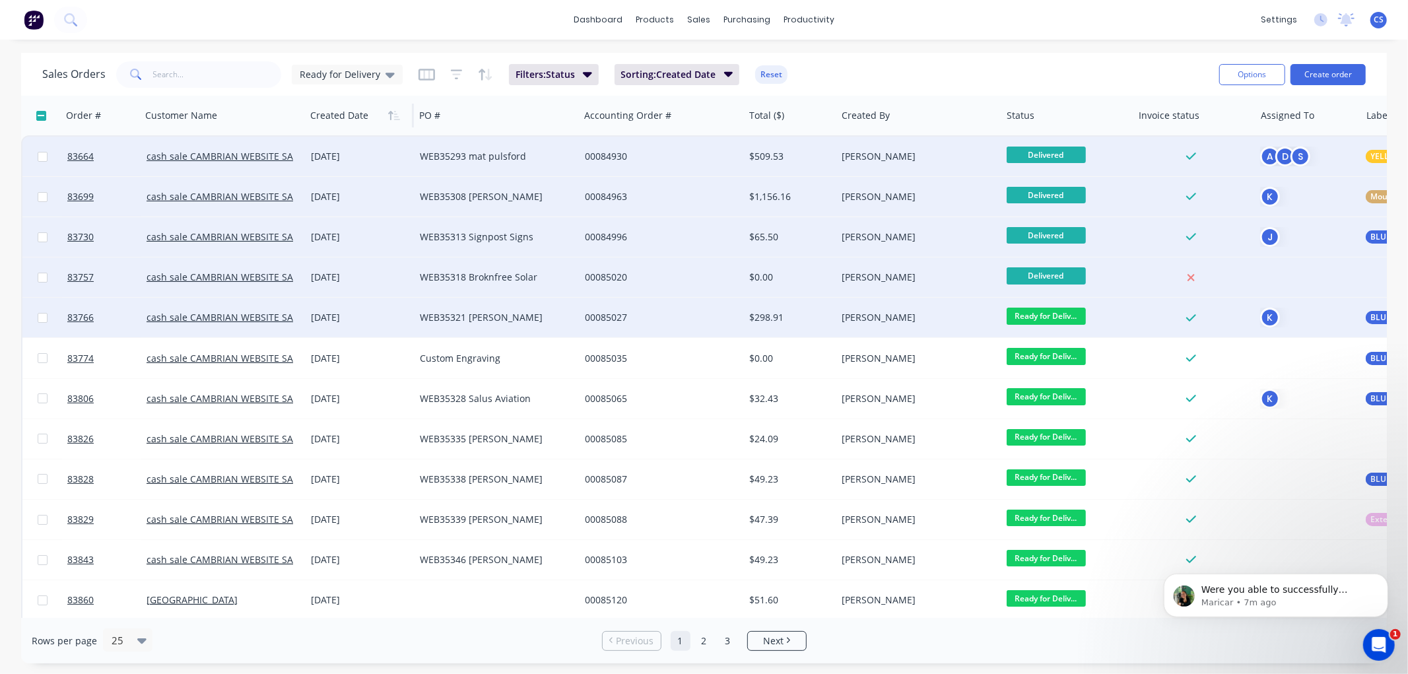
click at [1038, 308] on span "Ready for Deliv..." at bounding box center [1046, 316] width 79 height 17
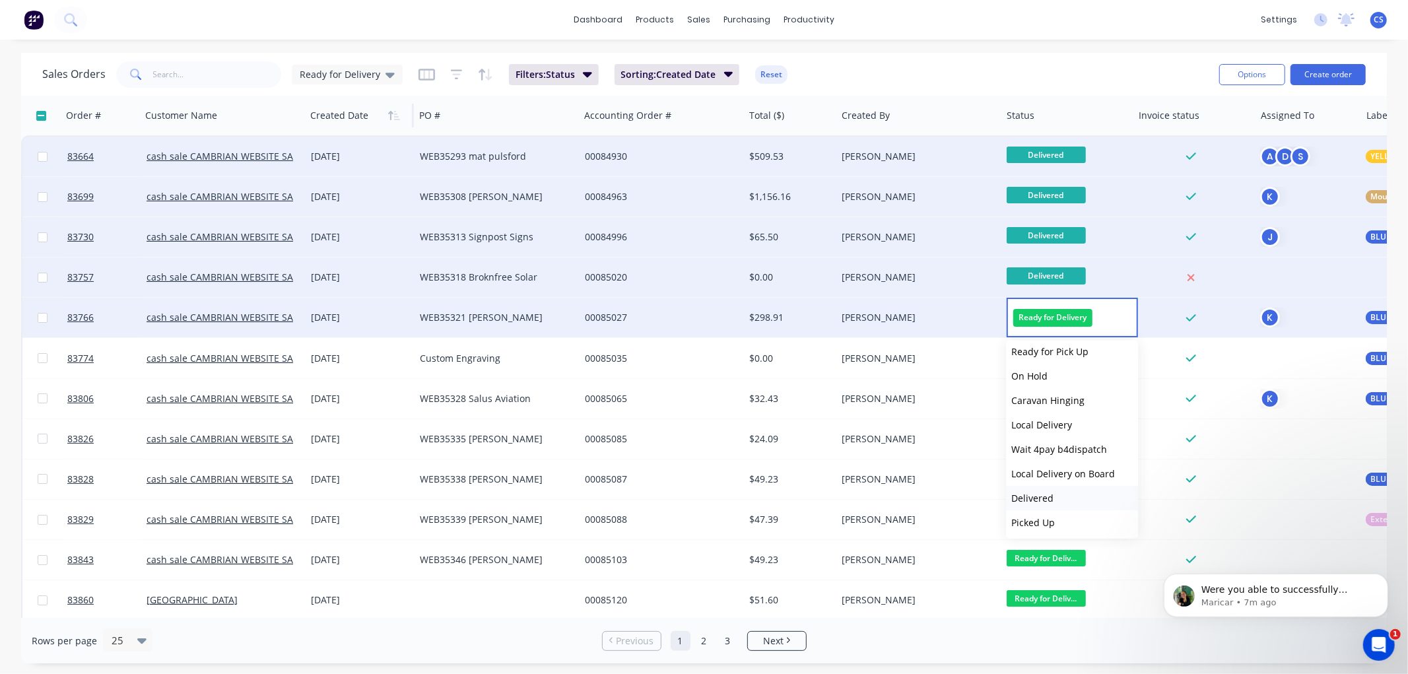
click at [1038, 498] on span "Delivered" at bounding box center [1032, 498] width 42 height 13
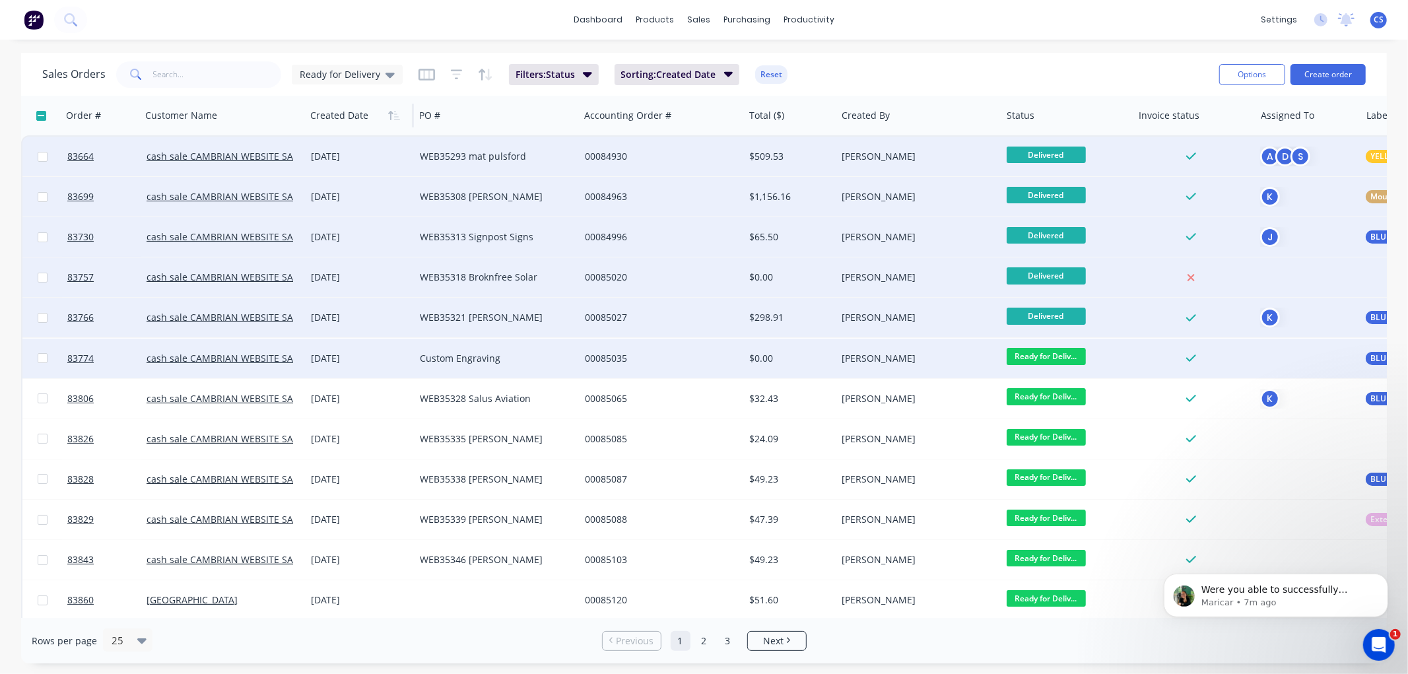
click at [1054, 354] on span "Ready for Deliv..." at bounding box center [1046, 356] width 79 height 17
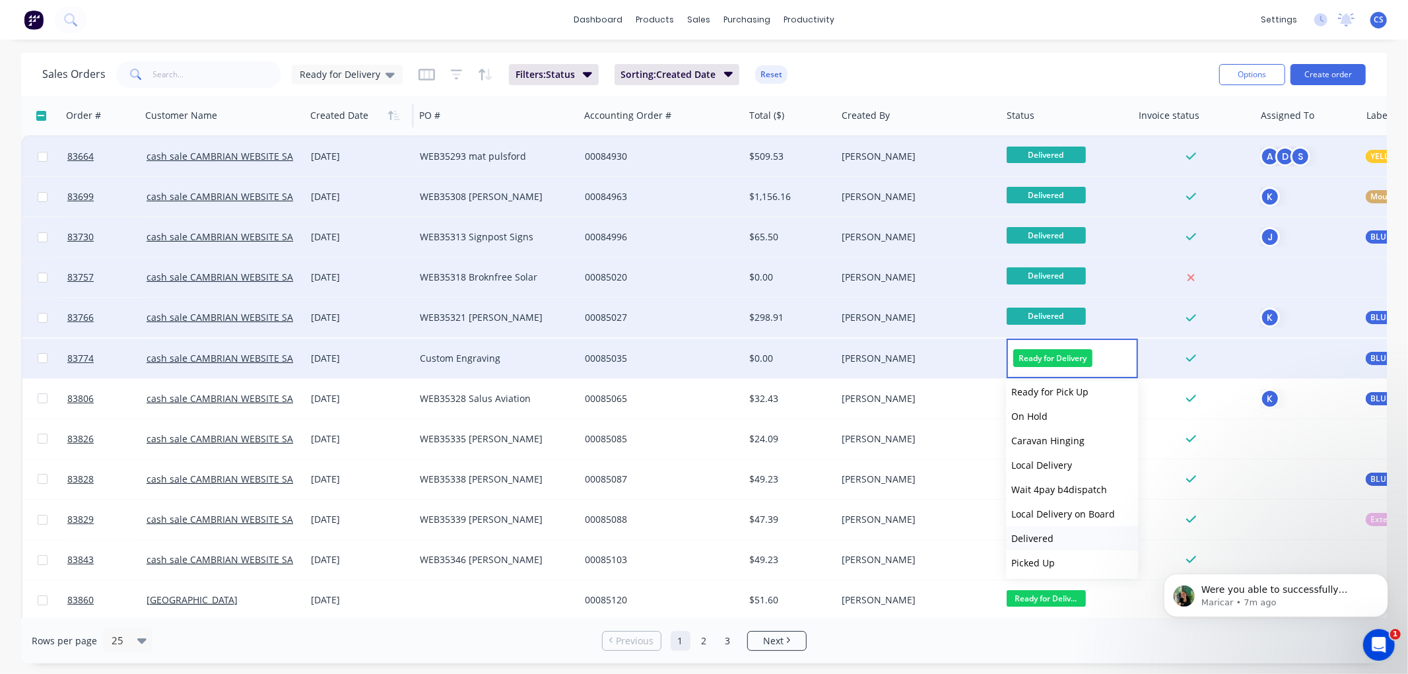
click at [1042, 535] on span "Delivered" at bounding box center [1032, 538] width 42 height 13
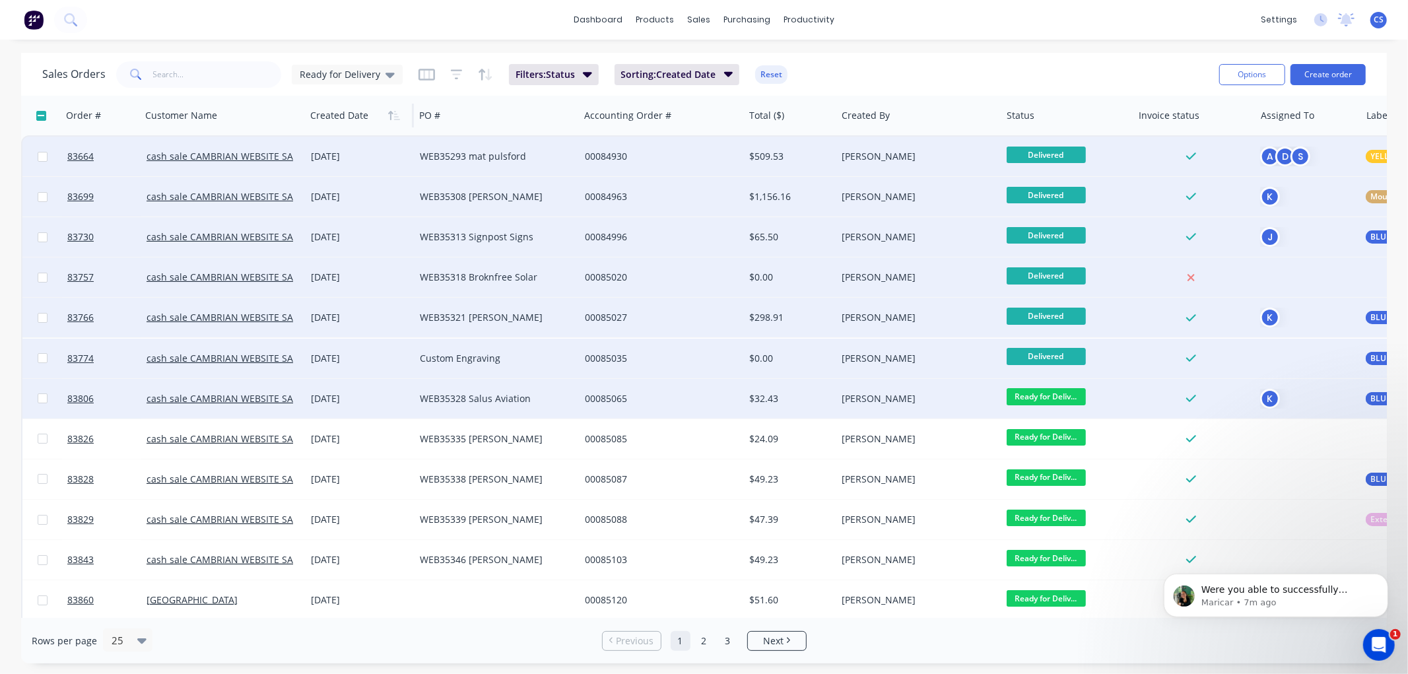
click at [1060, 396] on span "Ready for Deliv..." at bounding box center [1046, 396] width 79 height 17
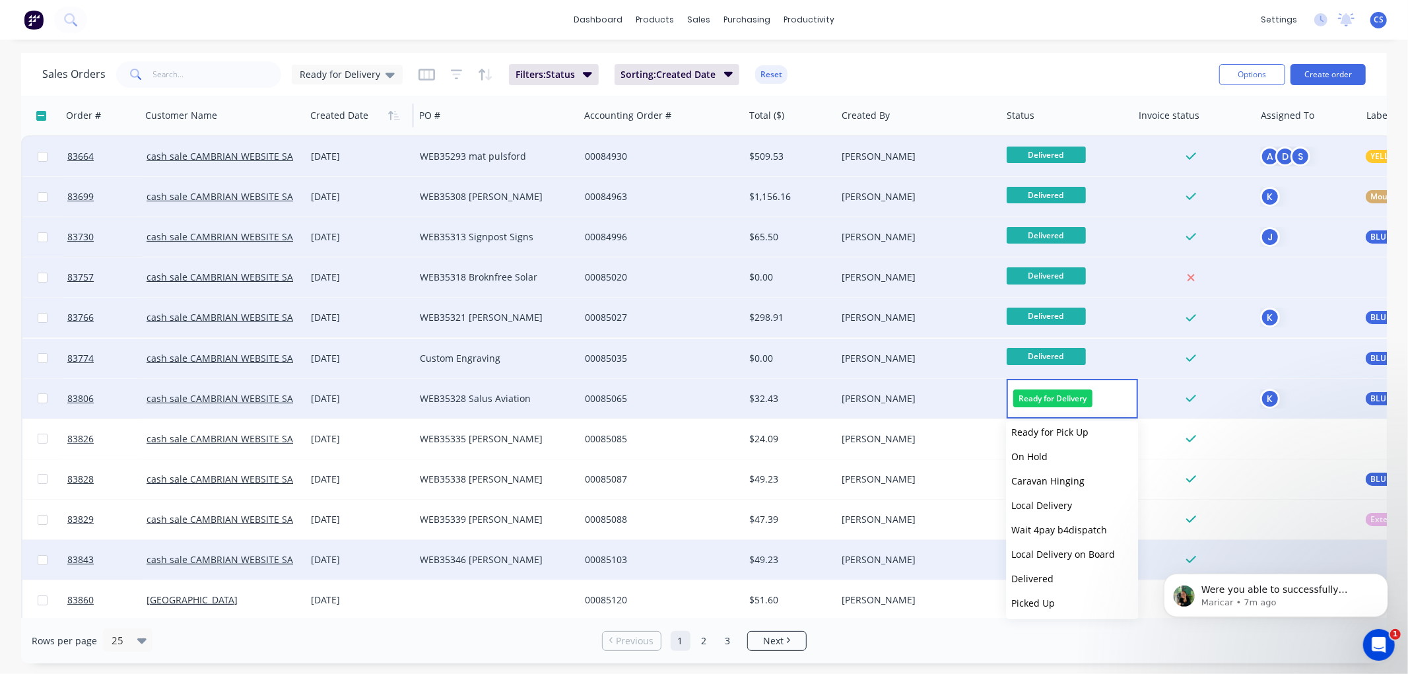
click at [1037, 576] on span "Delivered" at bounding box center [1032, 578] width 42 height 13
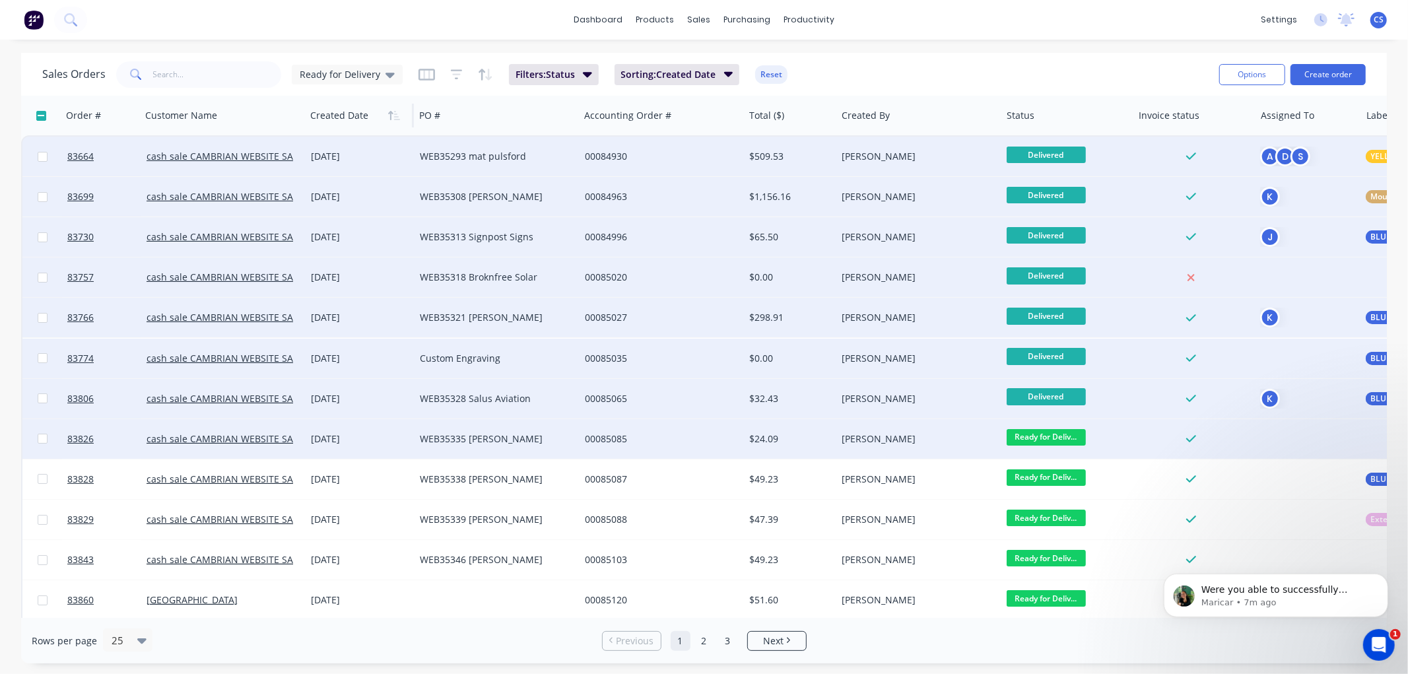
click at [1046, 436] on span "Ready for Deliv..." at bounding box center [1046, 437] width 79 height 17
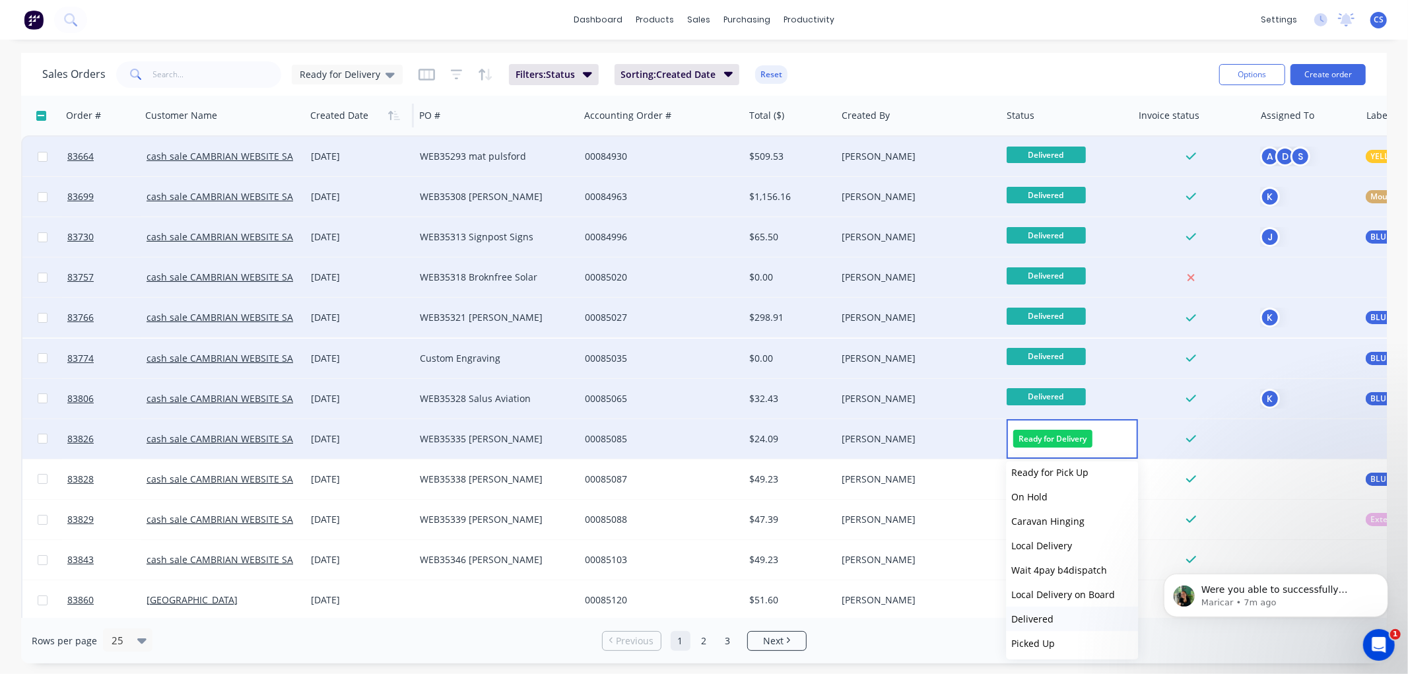
click at [1052, 613] on button "Delivered" at bounding box center [1072, 619] width 132 height 24
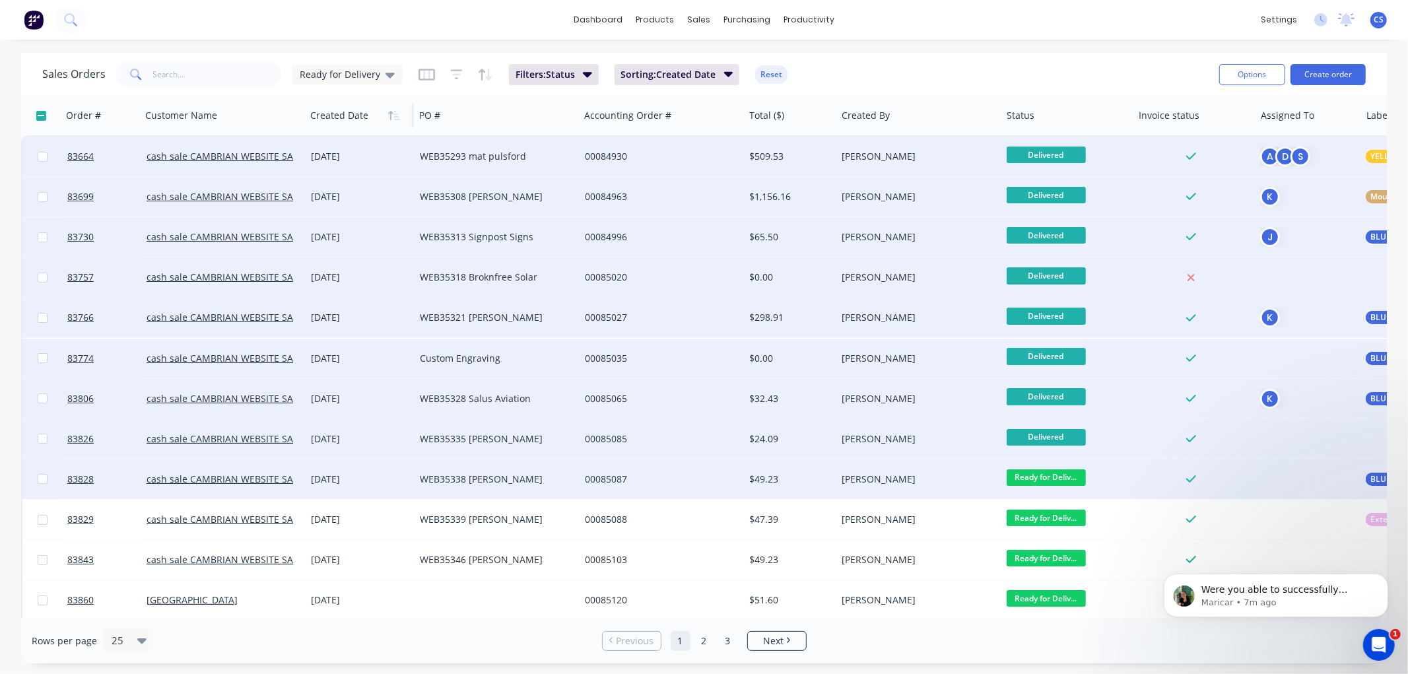
click at [1058, 474] on span "Ready for Deliv..." at bounding box center [1046, 477] width 79 height 17
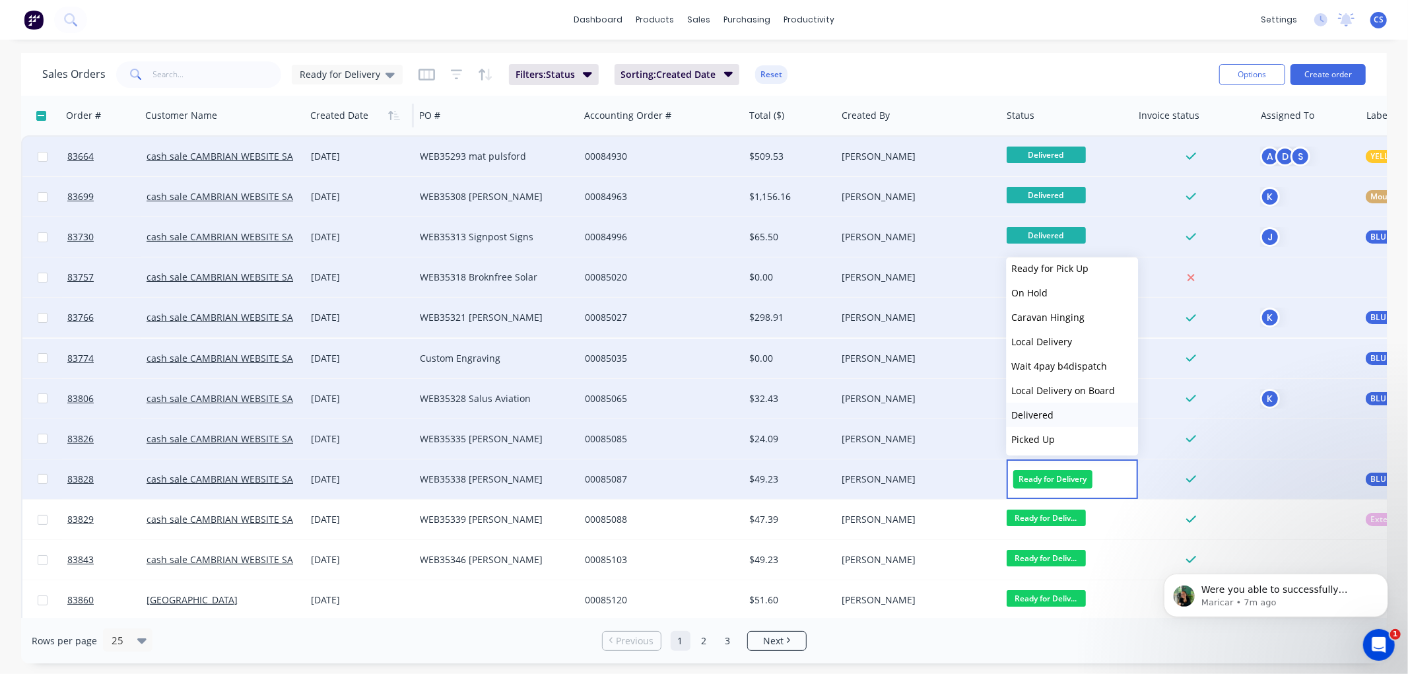
click at [1050, 413] on span "Delivered" at bounding box center [1032, 415] width 42 height 13
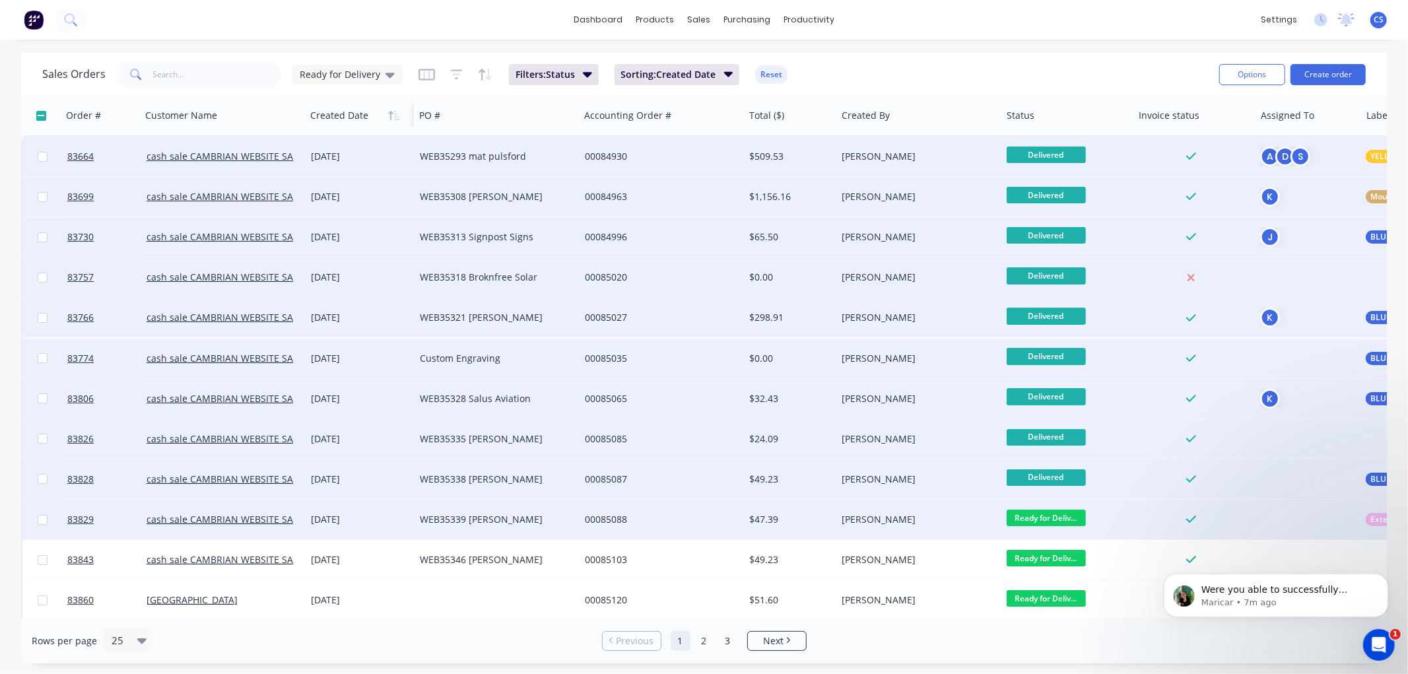
click at [1070, 516] on span "Ready for Deliv..." at bounding box center [1046, 518] width 79 height 17
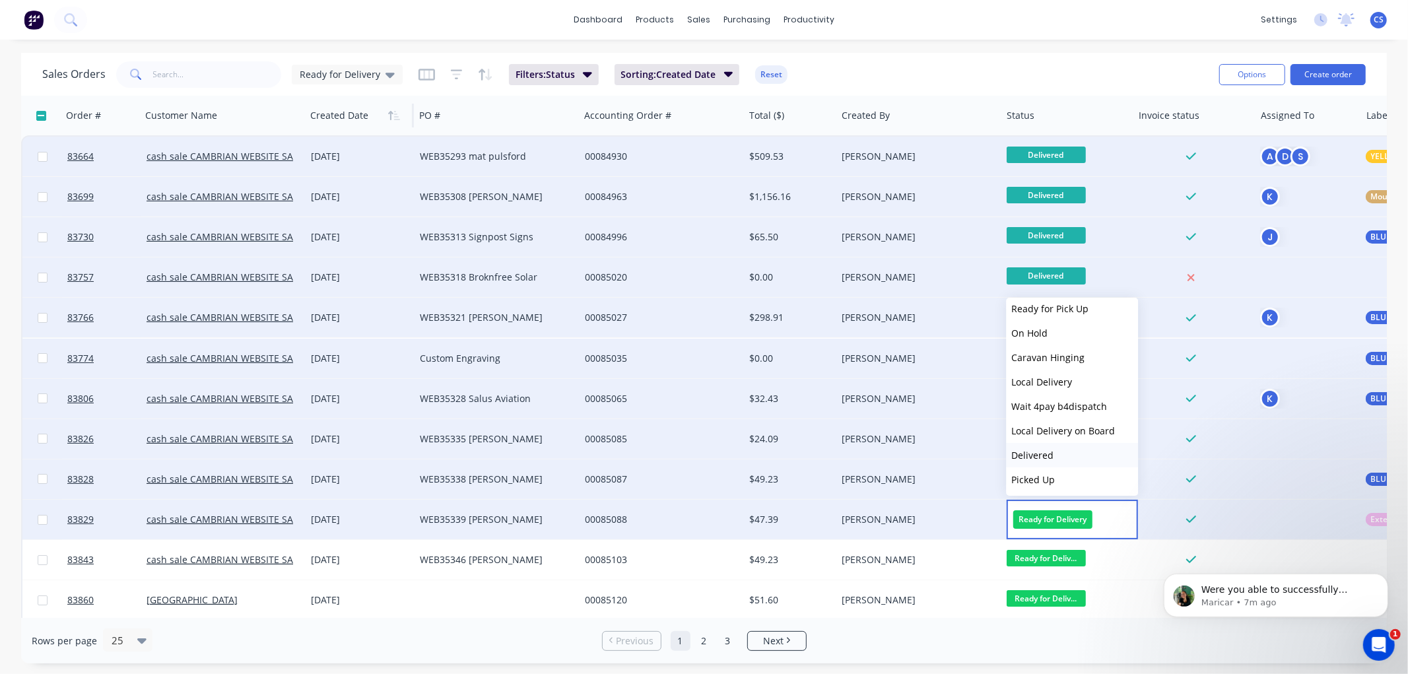
click at [1048, 449] on span "Delivered" at bounding box center [1032, 455] width 42 height 13
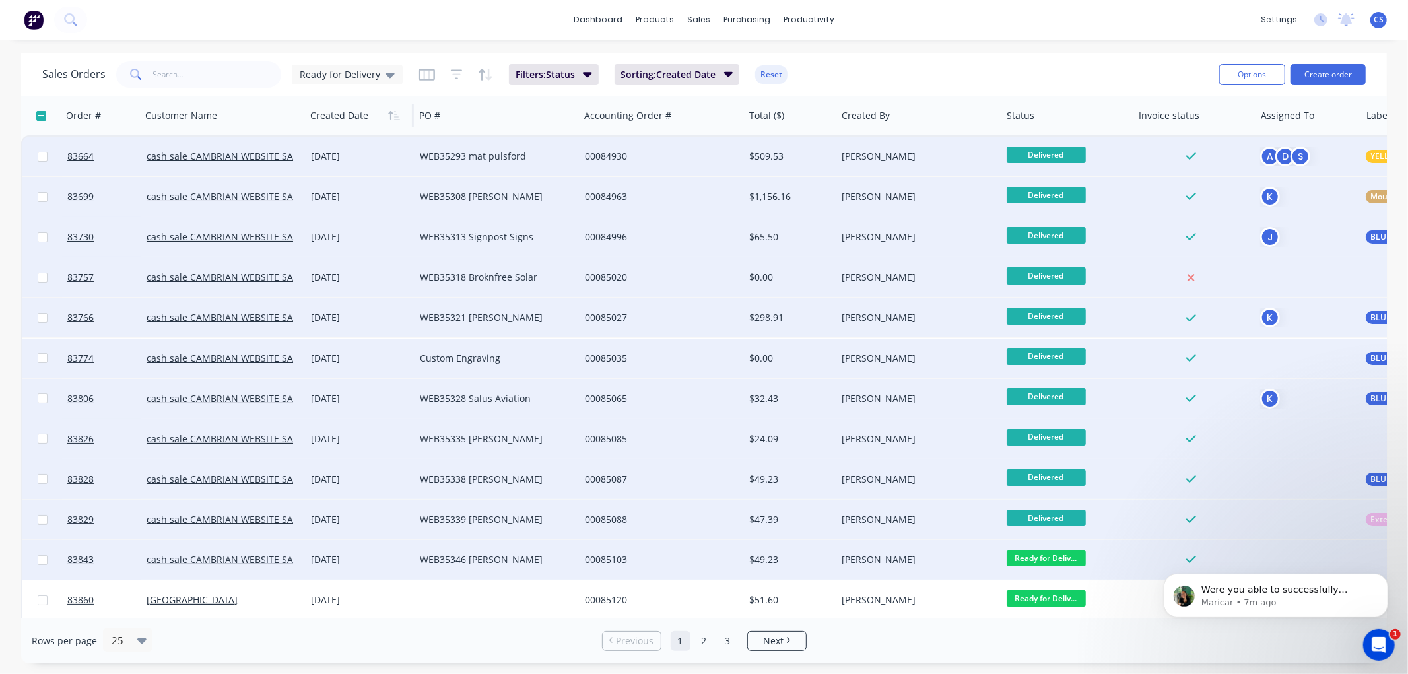
click at [1063, 558] on span "Ready for Deliv..." at bounding box center [1046, 558] width 79 height 17
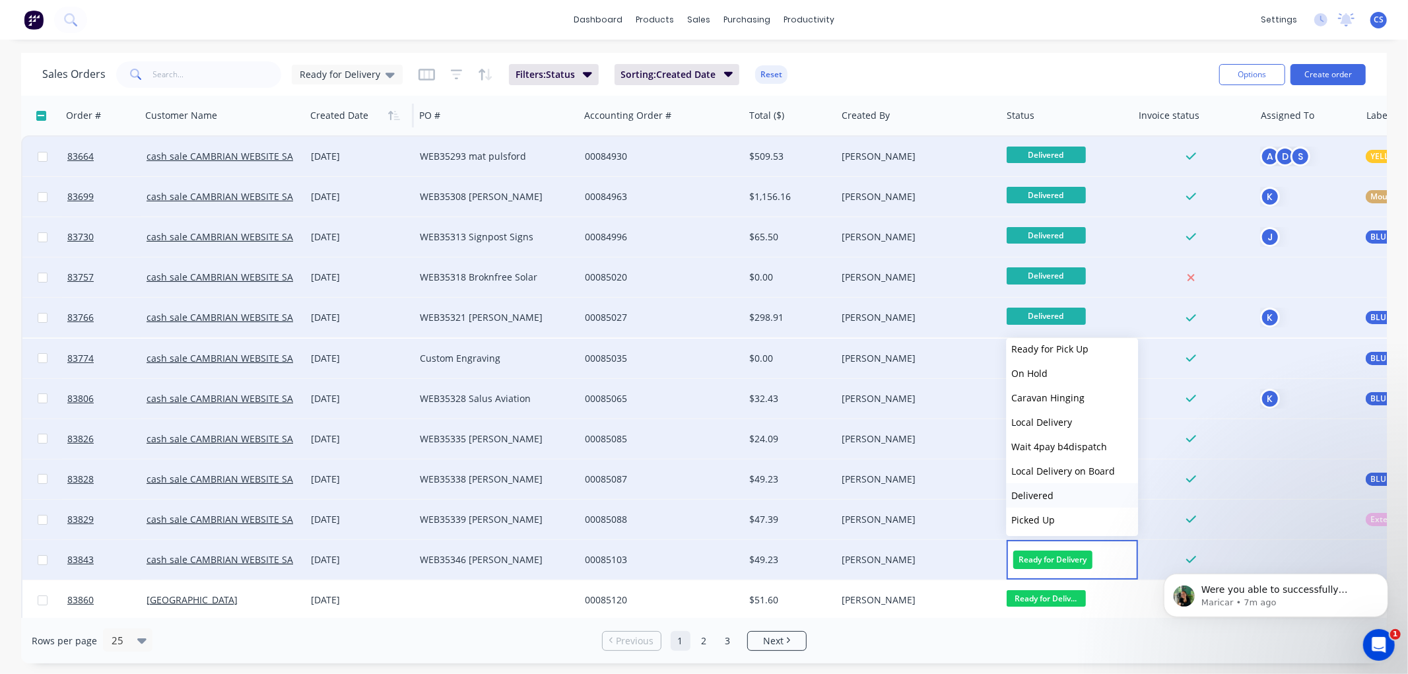
click at [1044, 490] on span "Delivered" at bounding box center [1032, 495] width 42 height 13
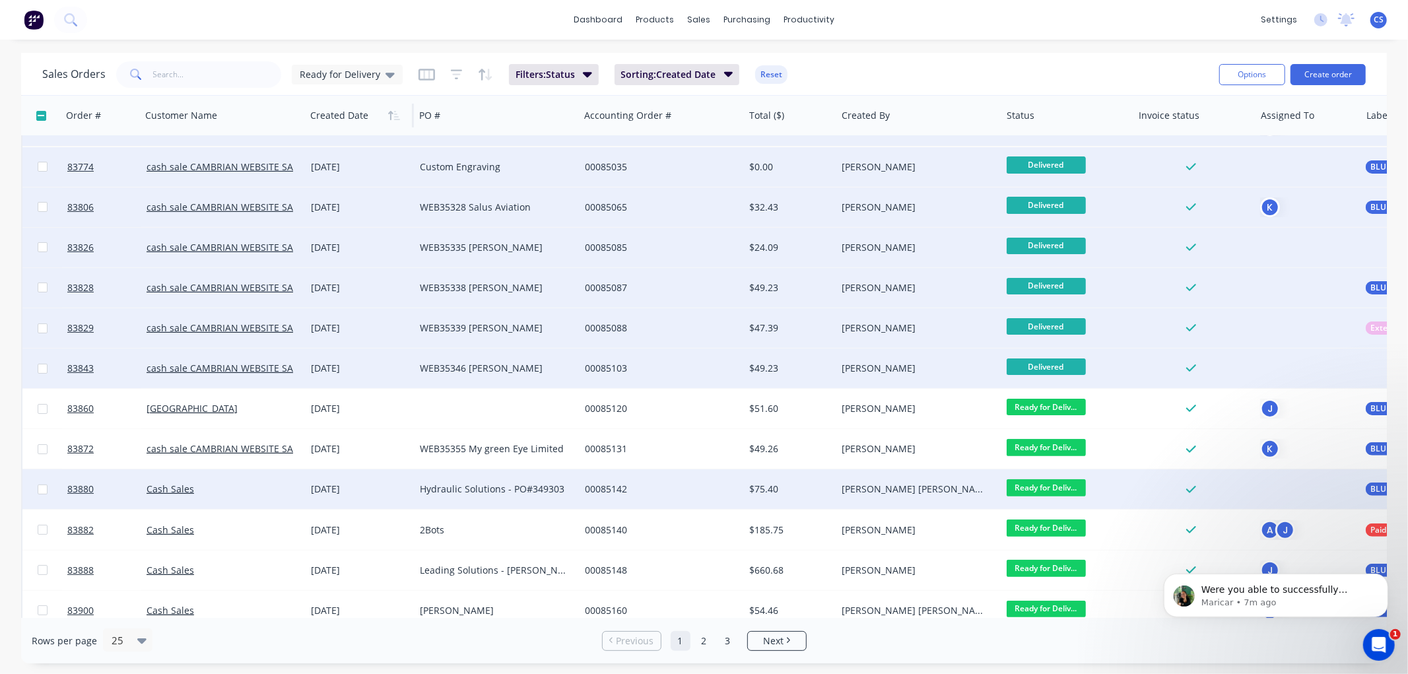
scroll to position [220, 0]
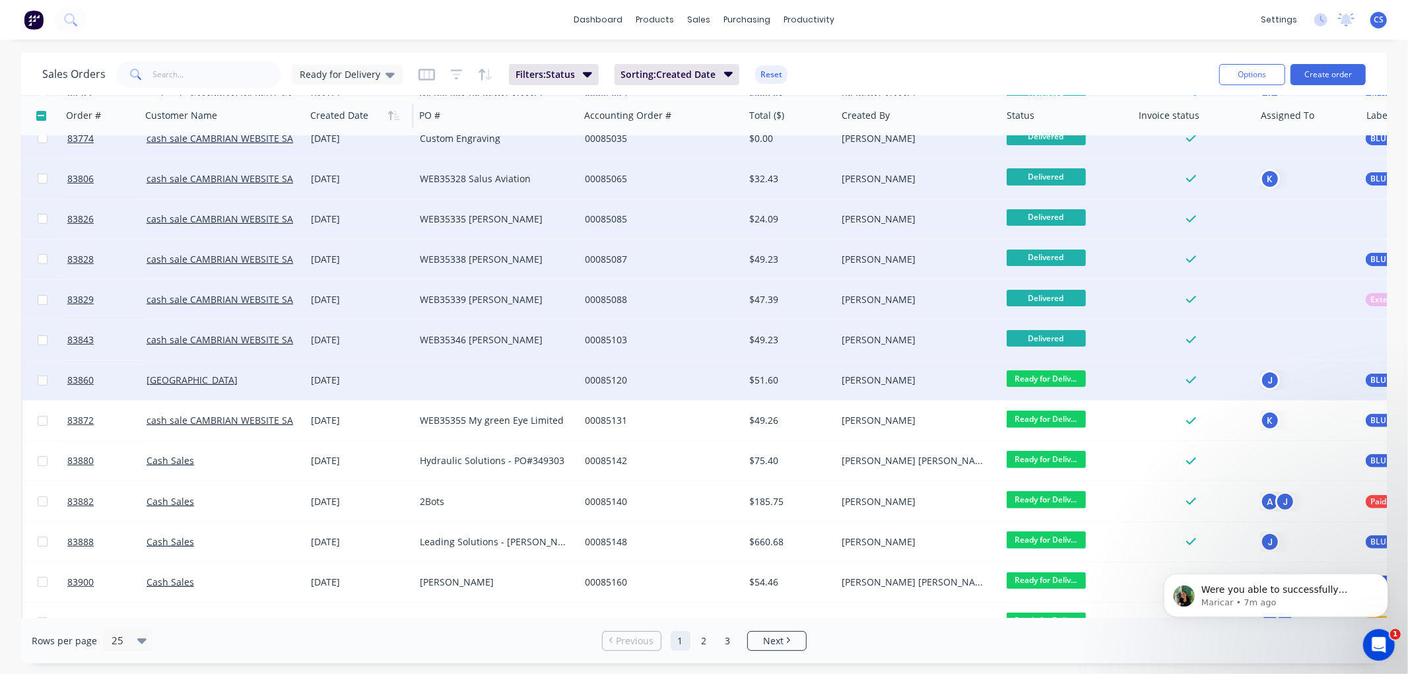
click at [1050, 377] on span "Ready for Deliv..." at bounding box center [1046, 378] width 79 height 17
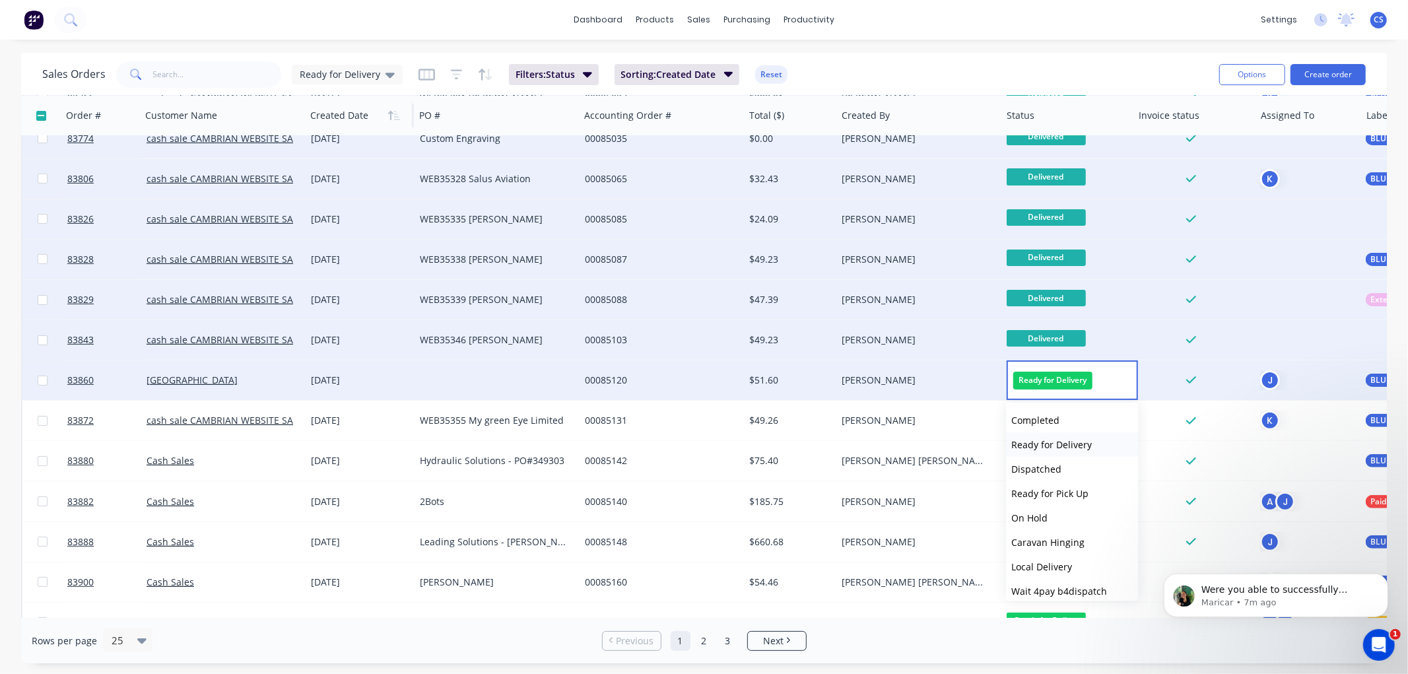
scroll to position [446, 0]
click at [1037, 555] on span "Delivered" at bounding box center [1032, 560] width 42 height 13
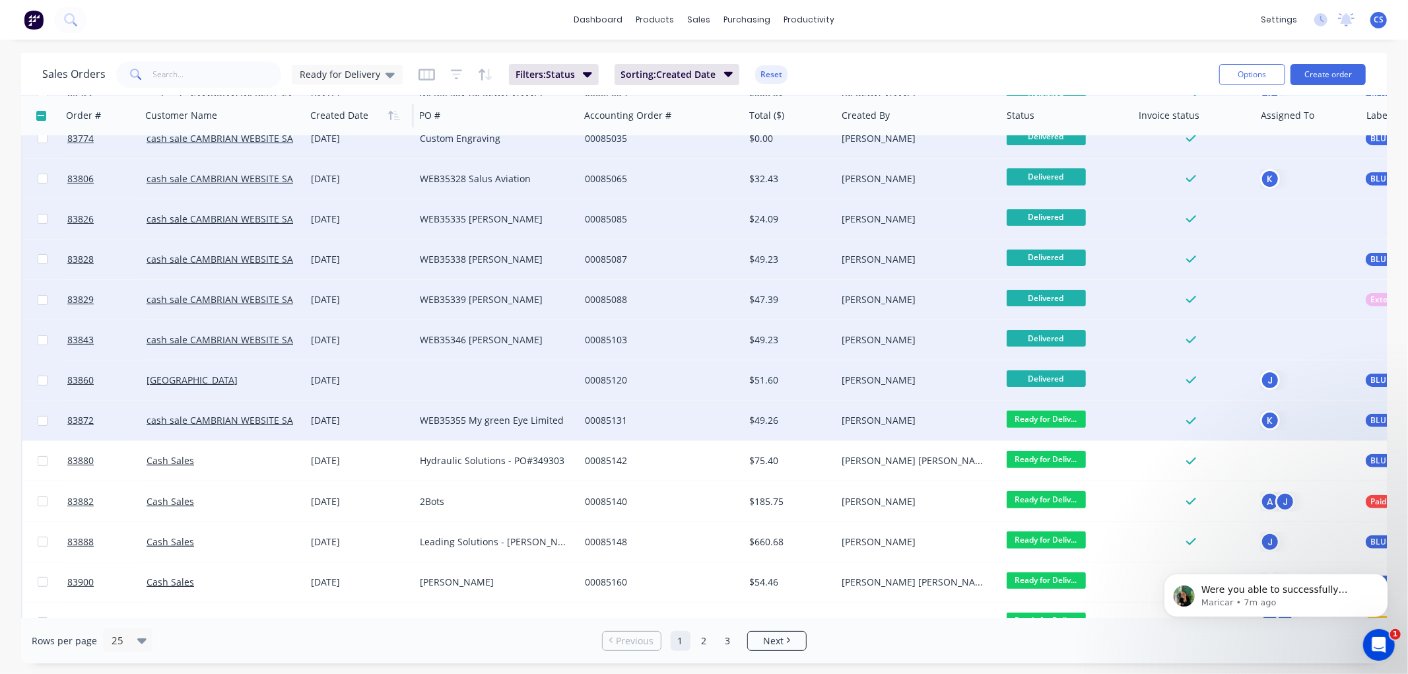
click at [1046, 417] on span "Ready for Deliv..." at bounding box center [1046, 419] width 79 height 17
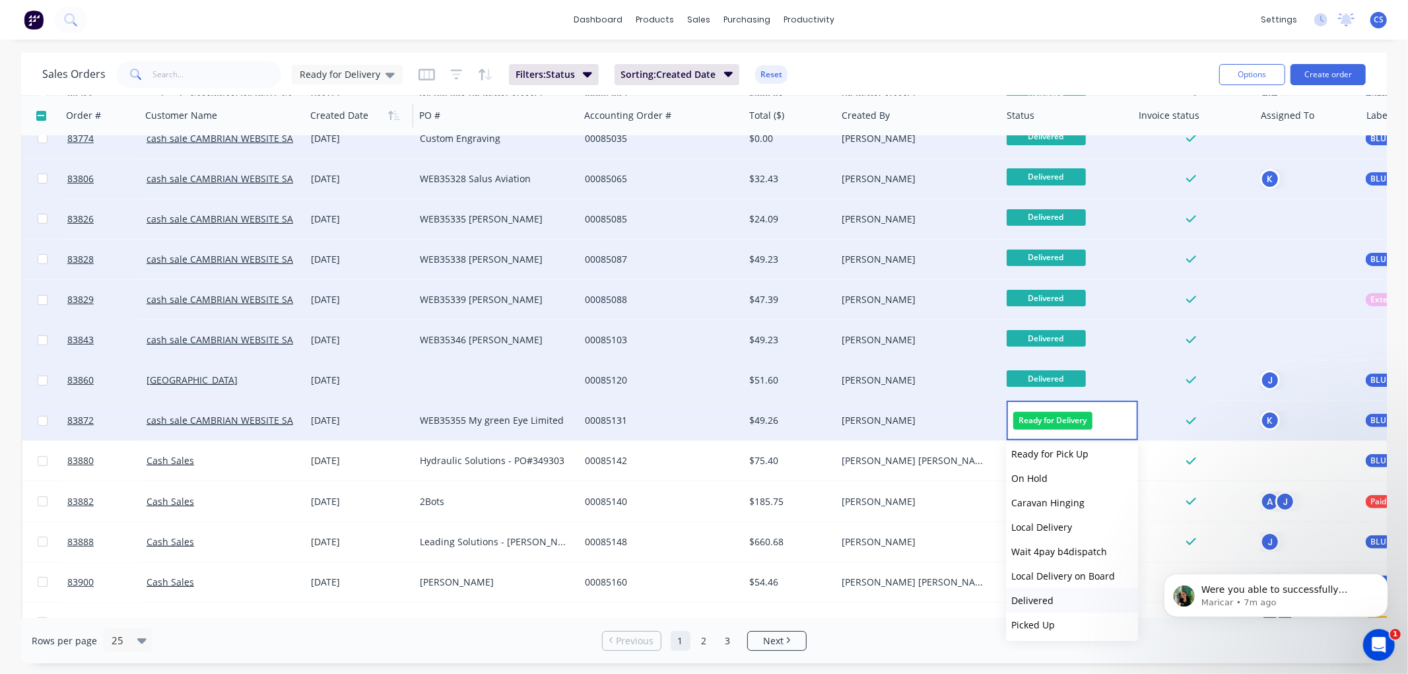
click at [1046, 597] on span "Delivered" at bounding box center [1032, 600] width 42 height 13
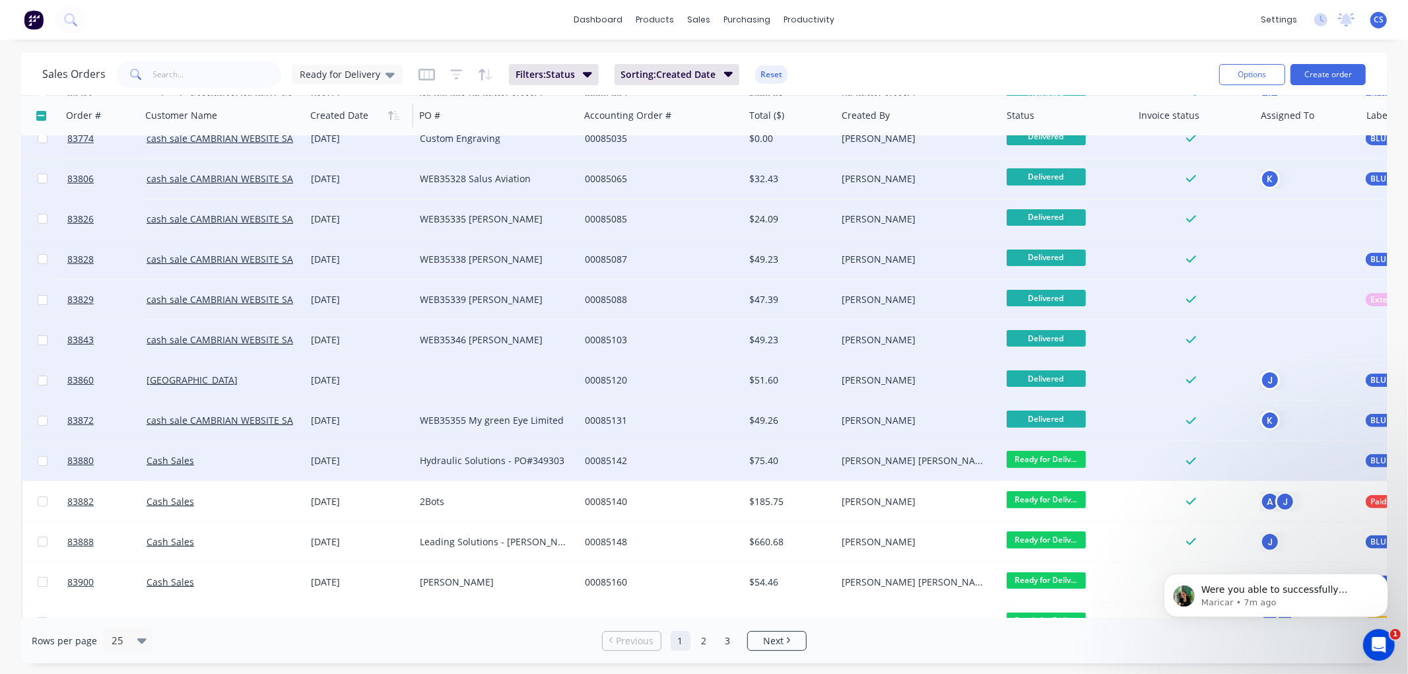
click at [1047, 458] on span "Ready for Deliv..." at bounding box center [1046, 459] width 79 height 17
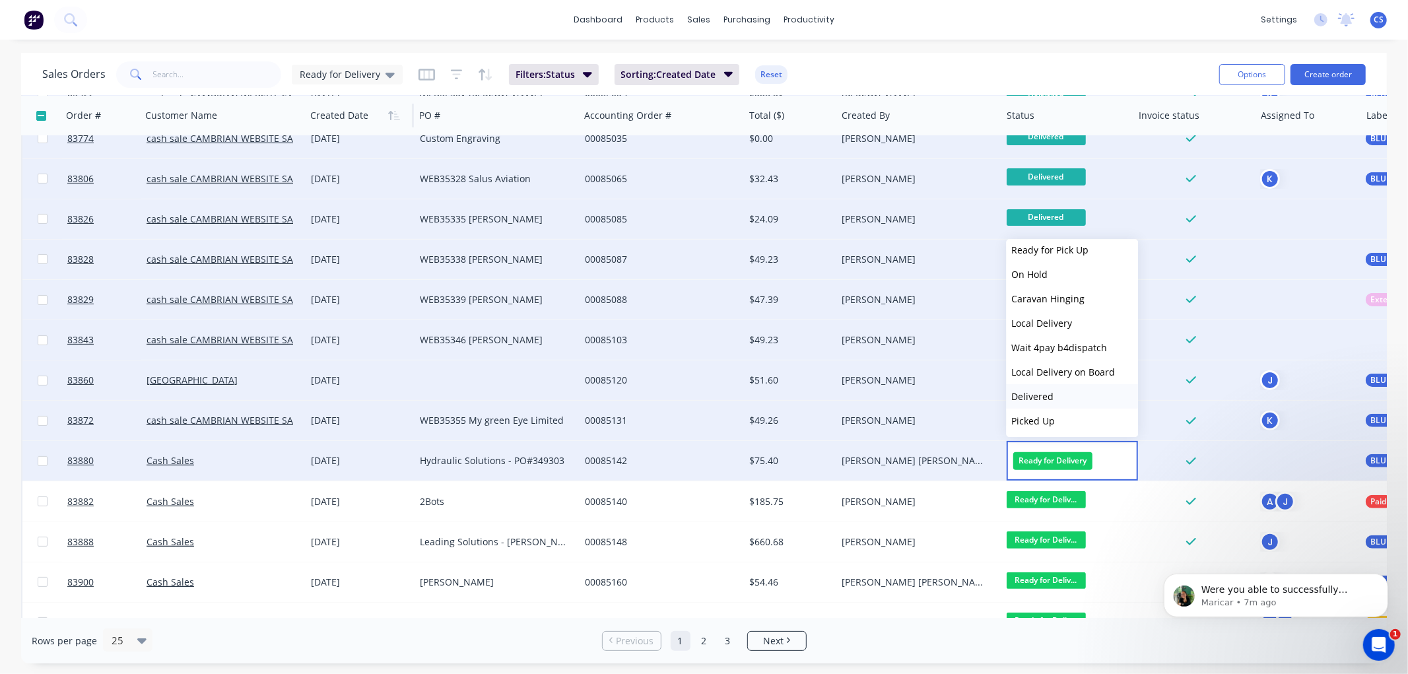
click at [1041, 393] on span "Delivered" at bounding box center [1032, 396] width 42 height 13
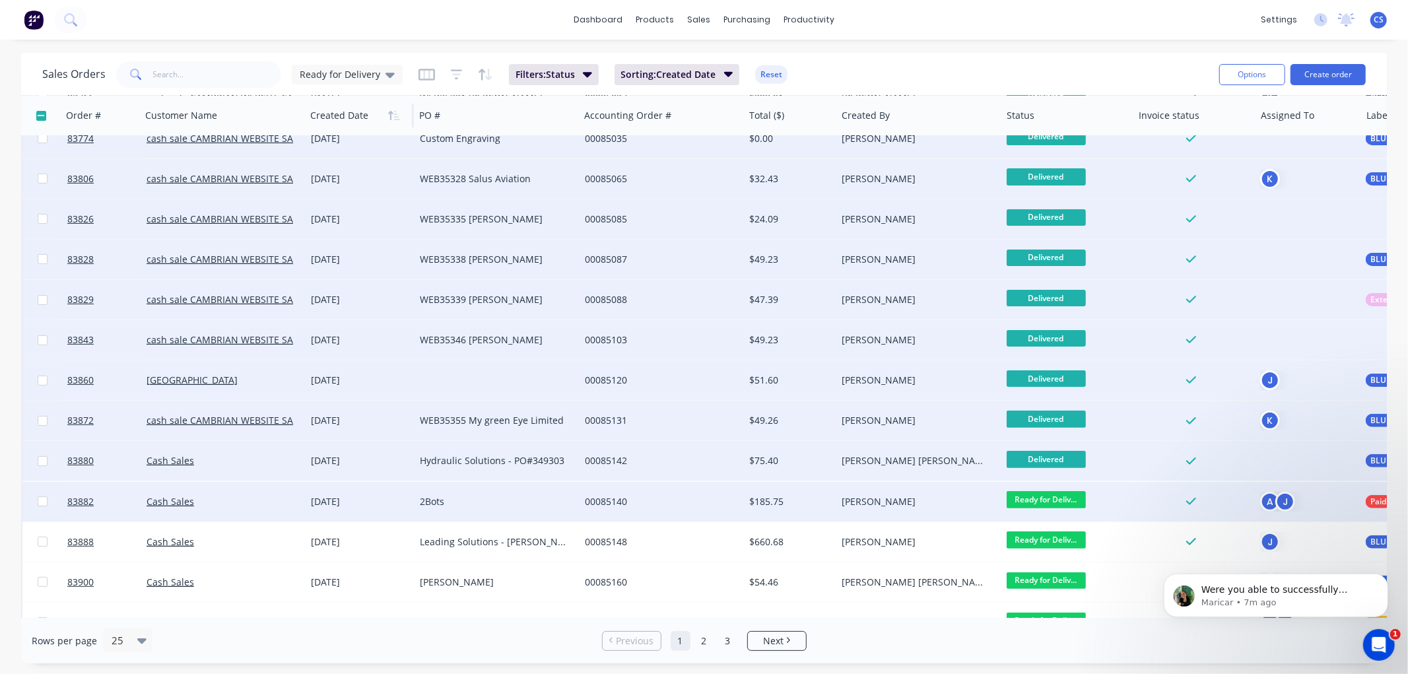
click at [1059, 493] on span "Ready for Deliv..." at bounding box center [1046, 499] width 79 height 17
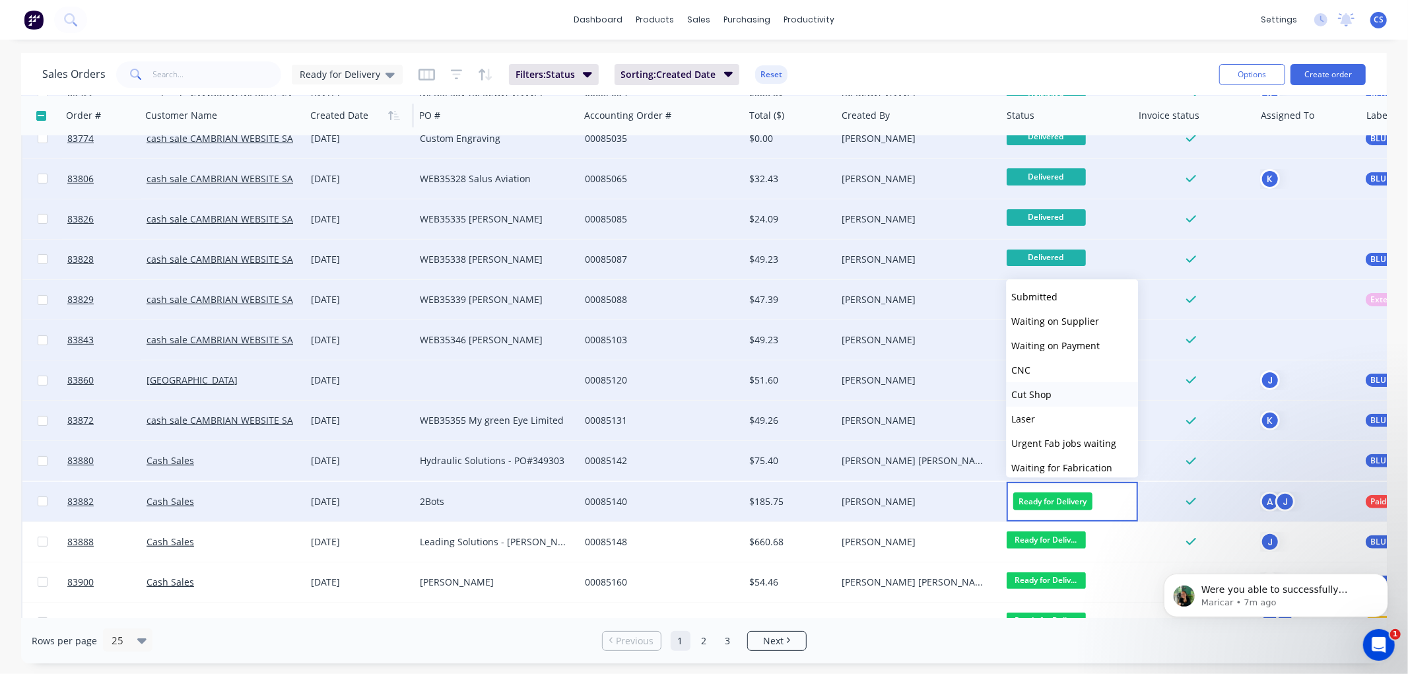
scroll to position [440, 0]
click at [1048, 437] on span "Delivered" at bounding box center [1032, 443] width 42 height 13
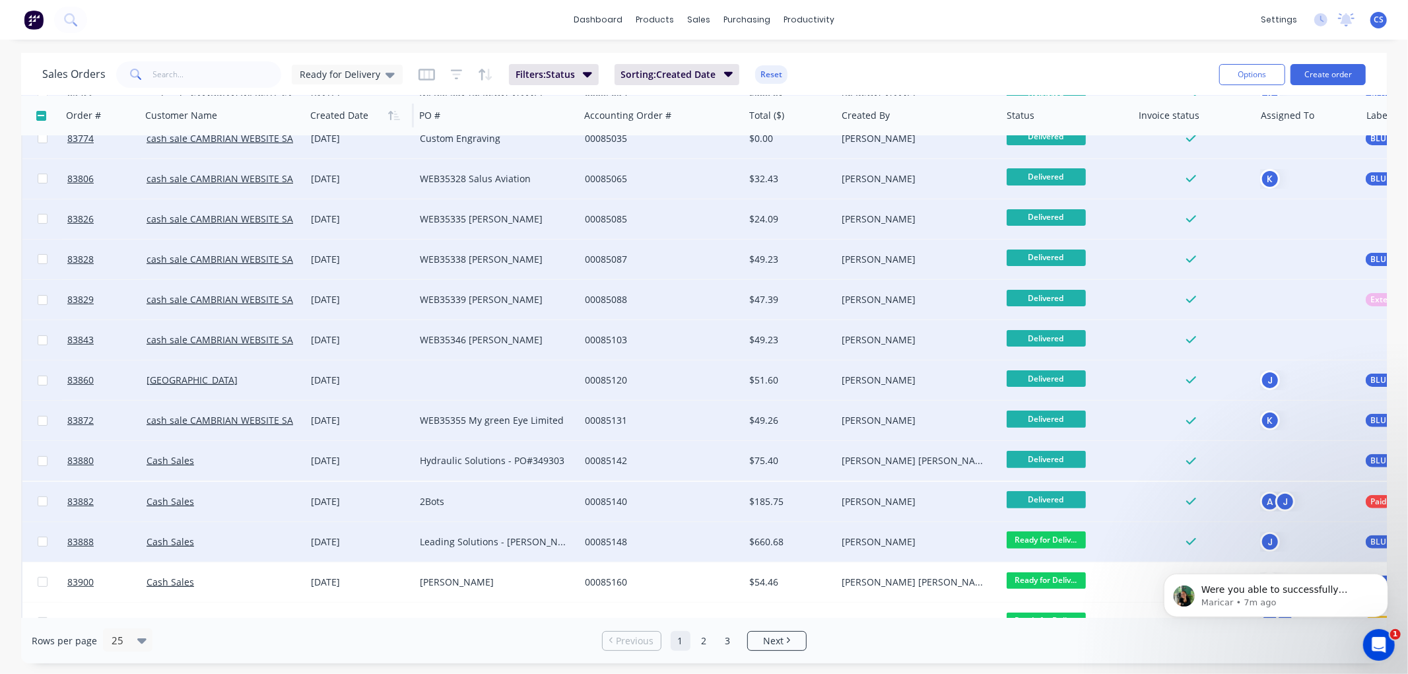
click at [1061, 533] on span "Ready for Deliv..." at bounding box center [1046, 539] width 79 height 17
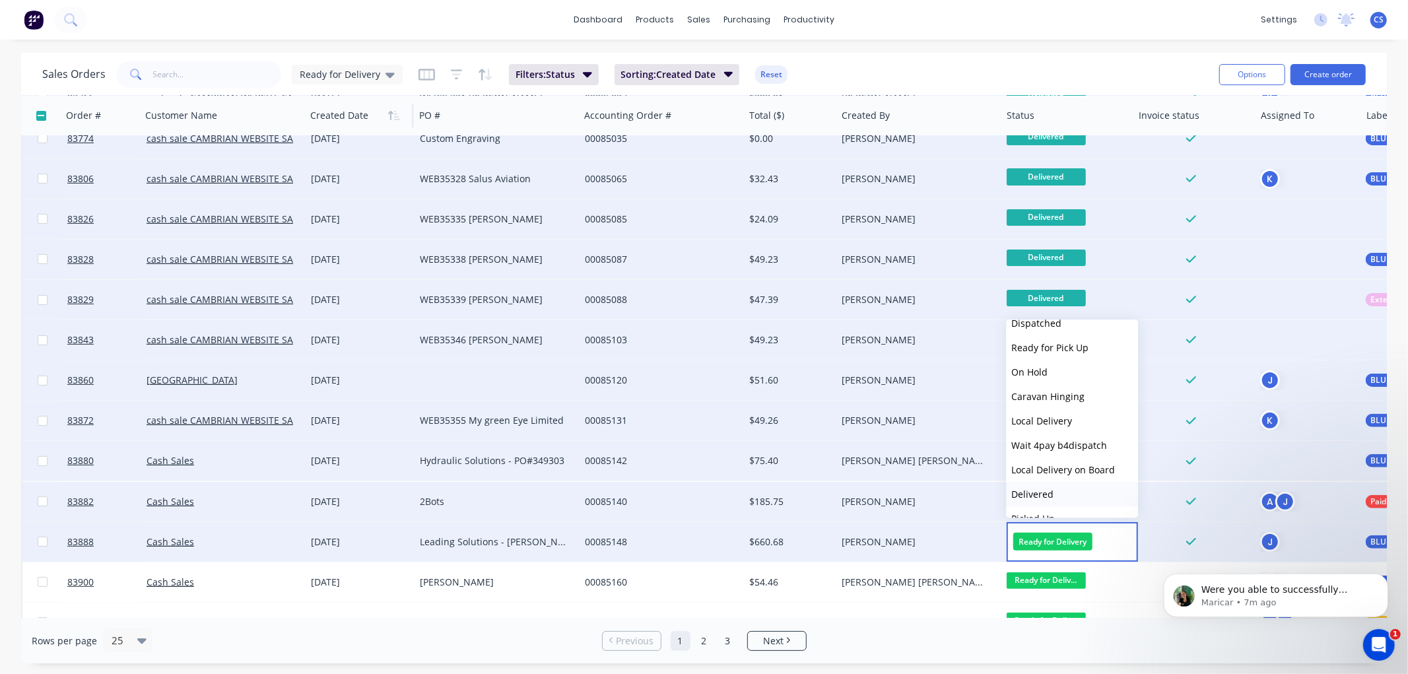
scroll to position [446, 0]
click at [1045, 473] on span "Delivered" at bounding box center [1032, 477] width 42 height 13
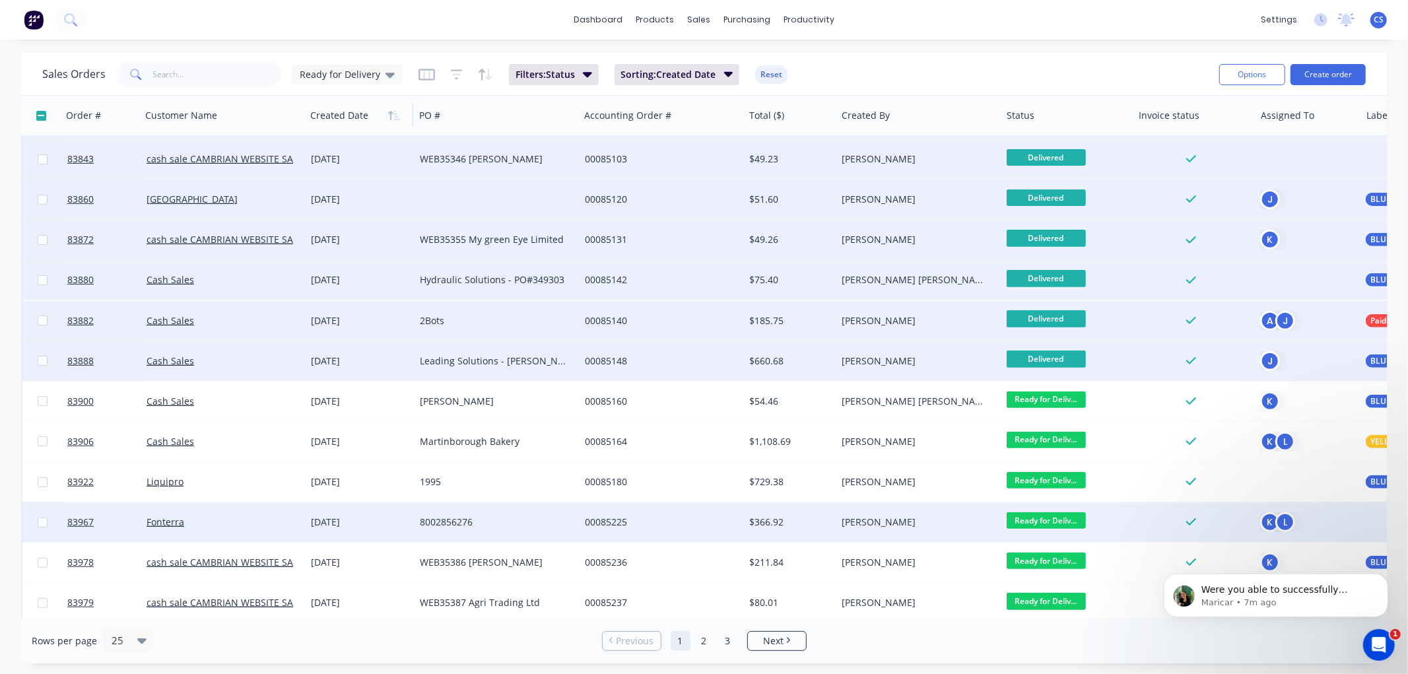
scroll to position [440, 0]
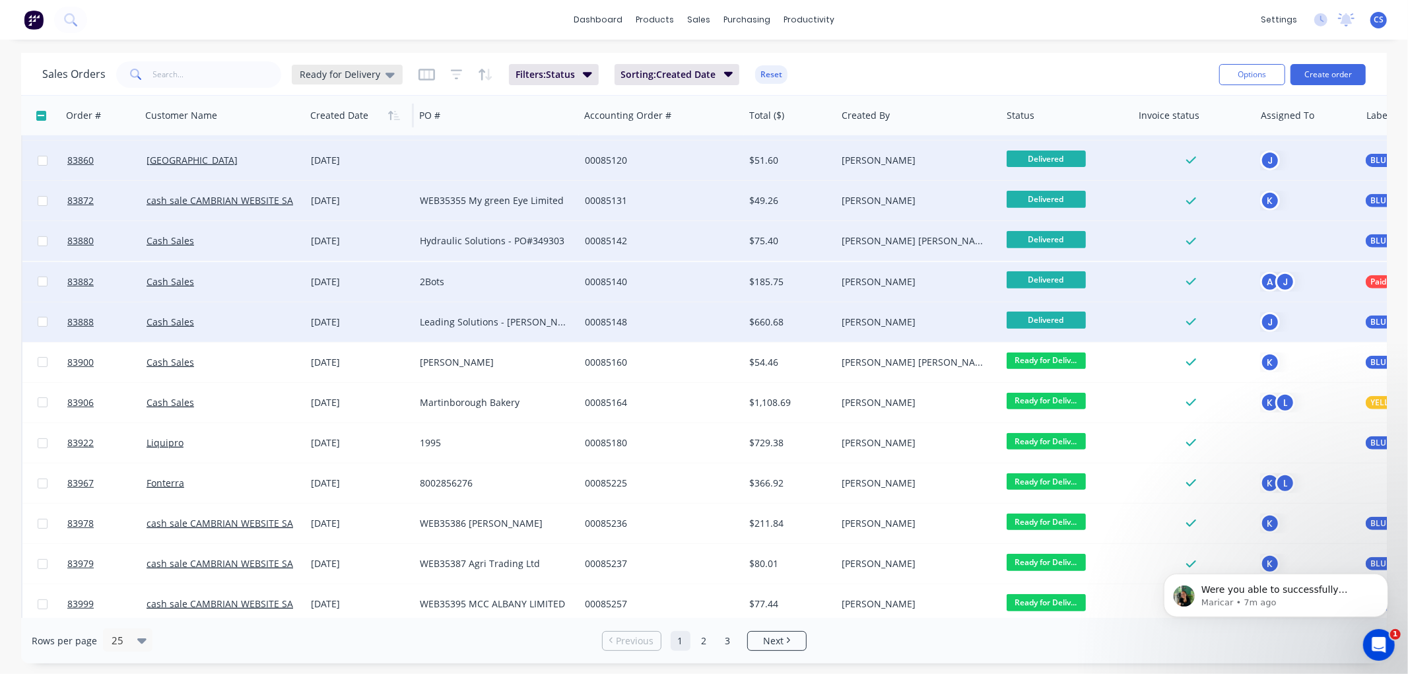
click at [341, 75] on span "Ready for Delivery" at bounding box center [340, 74] width 81 height 14
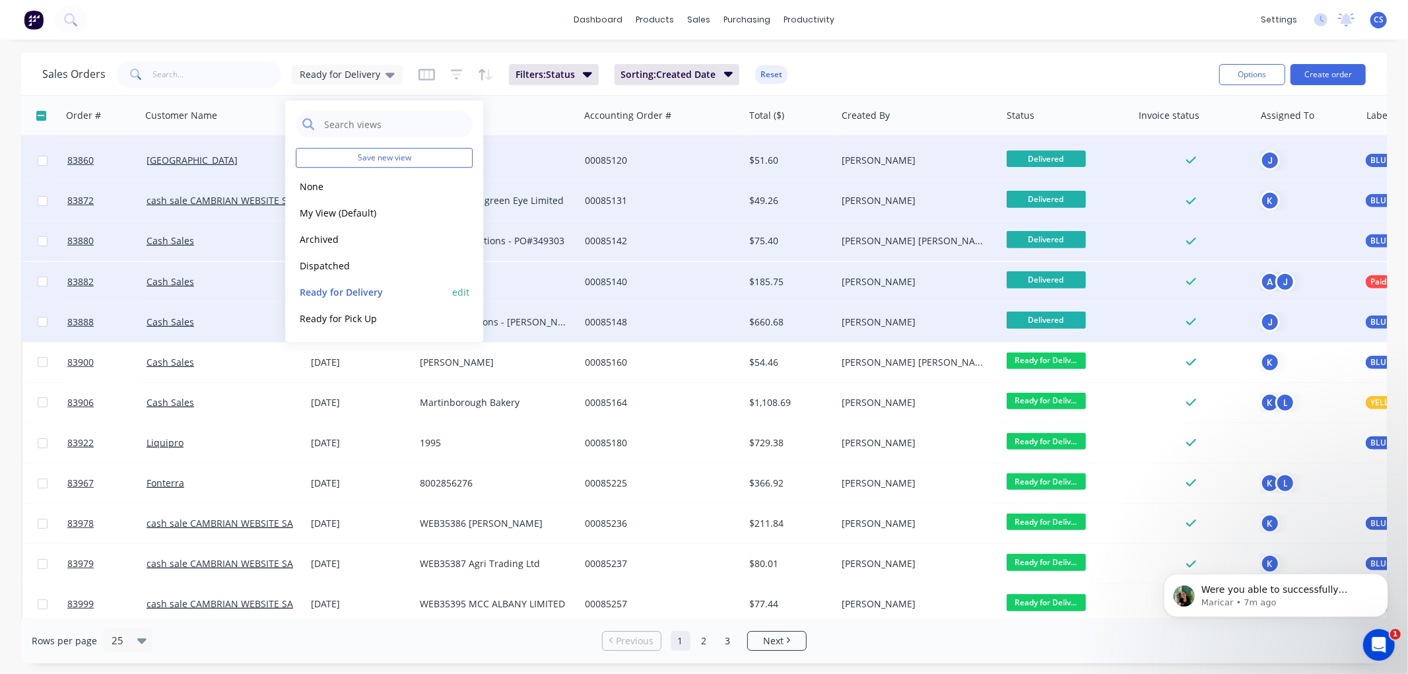
click at [349, 287] on button "Ready for Delivery" at bounding box center [371, 292] width 151 height 15
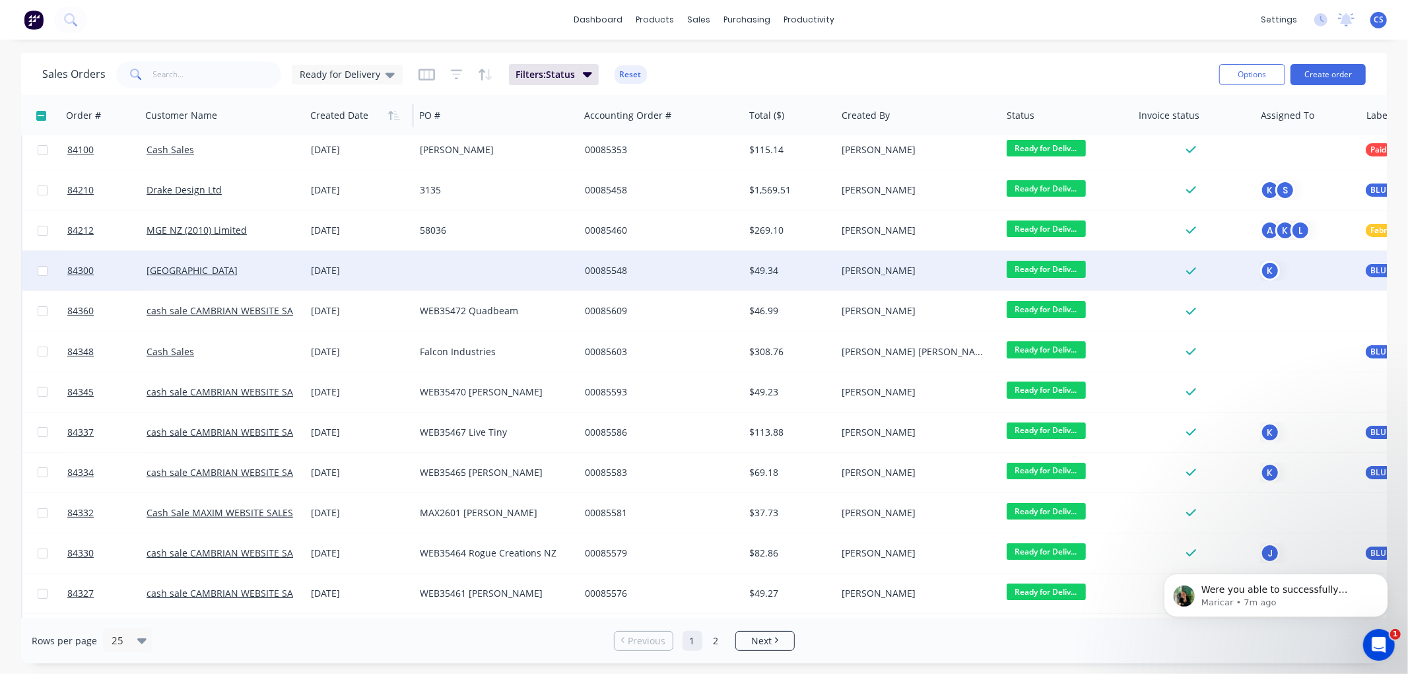
scroll to position [0, 0]
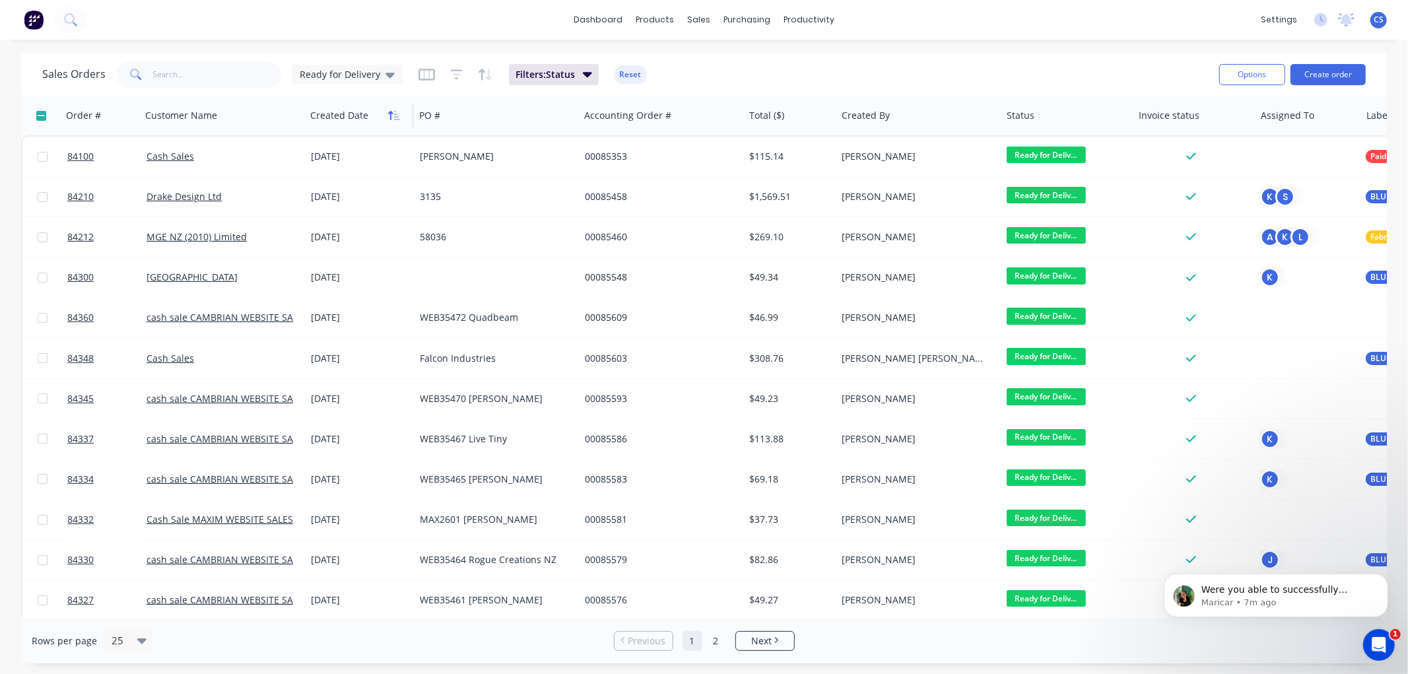
click at [389, 114] on icon "button" at bounding box center [394, 115] width 12 height 11
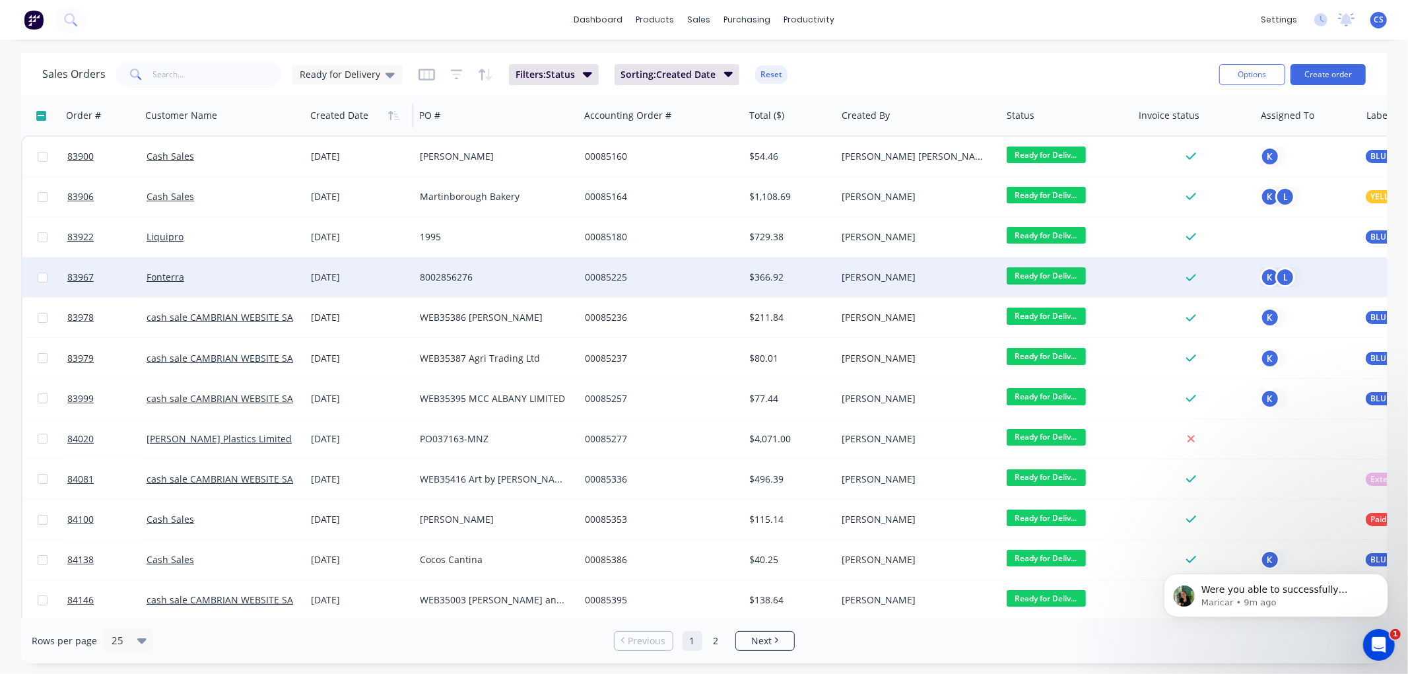
click at [1044, 275] on span "Ready for Deliv..." at bounding box center [1046, 275] width 79 height 17
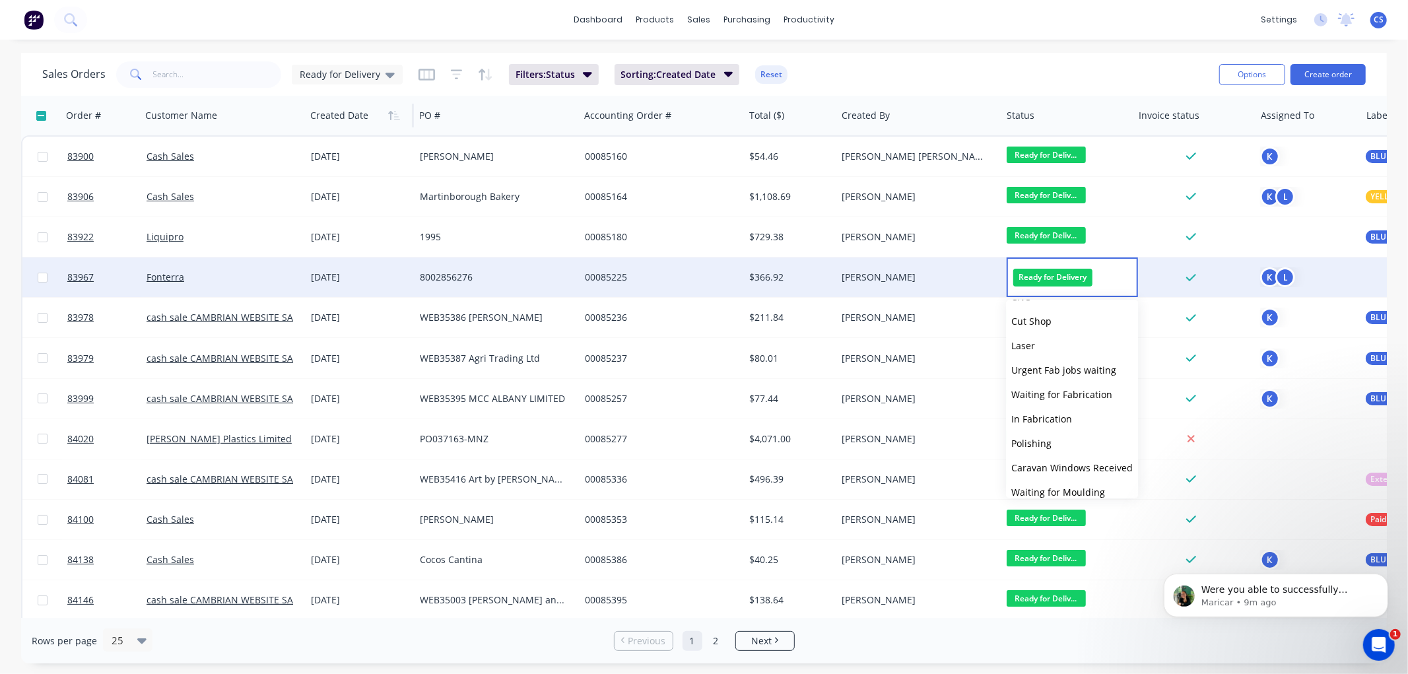
scroll to position [446, 0]
click at [1034, 456] on span "Delivered" at bounding box center [1032, 457] width 42 height 13
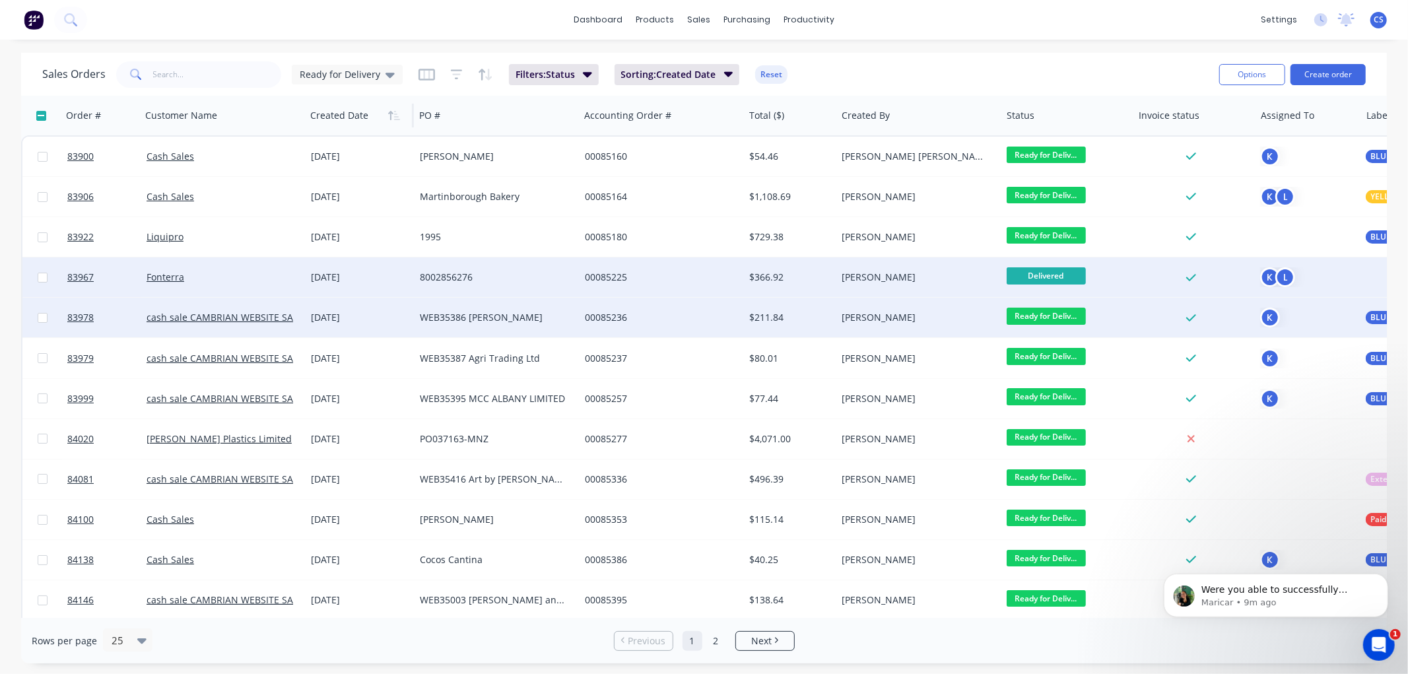
click at [1046, 318] on span "Ready for Deliv..." at bounding box center [1046, 316] width 79 height 17
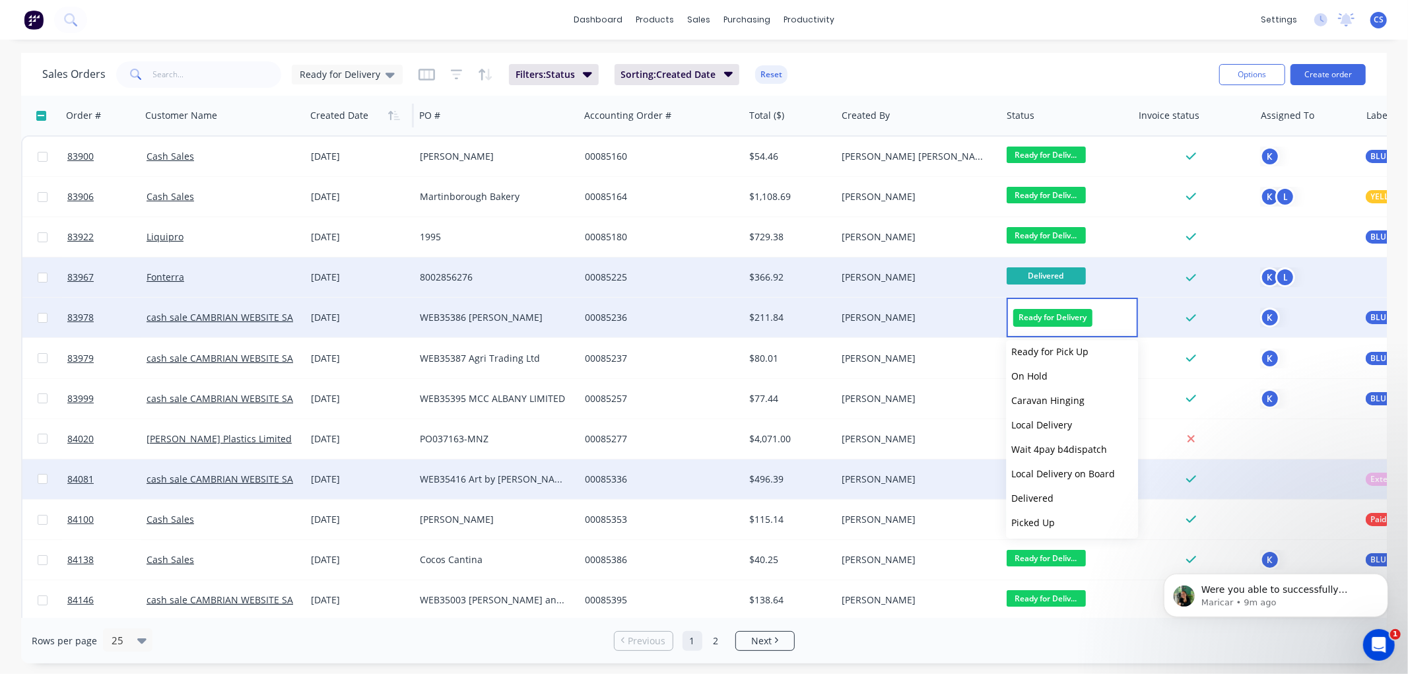
click at [1042, 498] on span "Delivered" at bounding box center [1032, 498] width 42 height 13
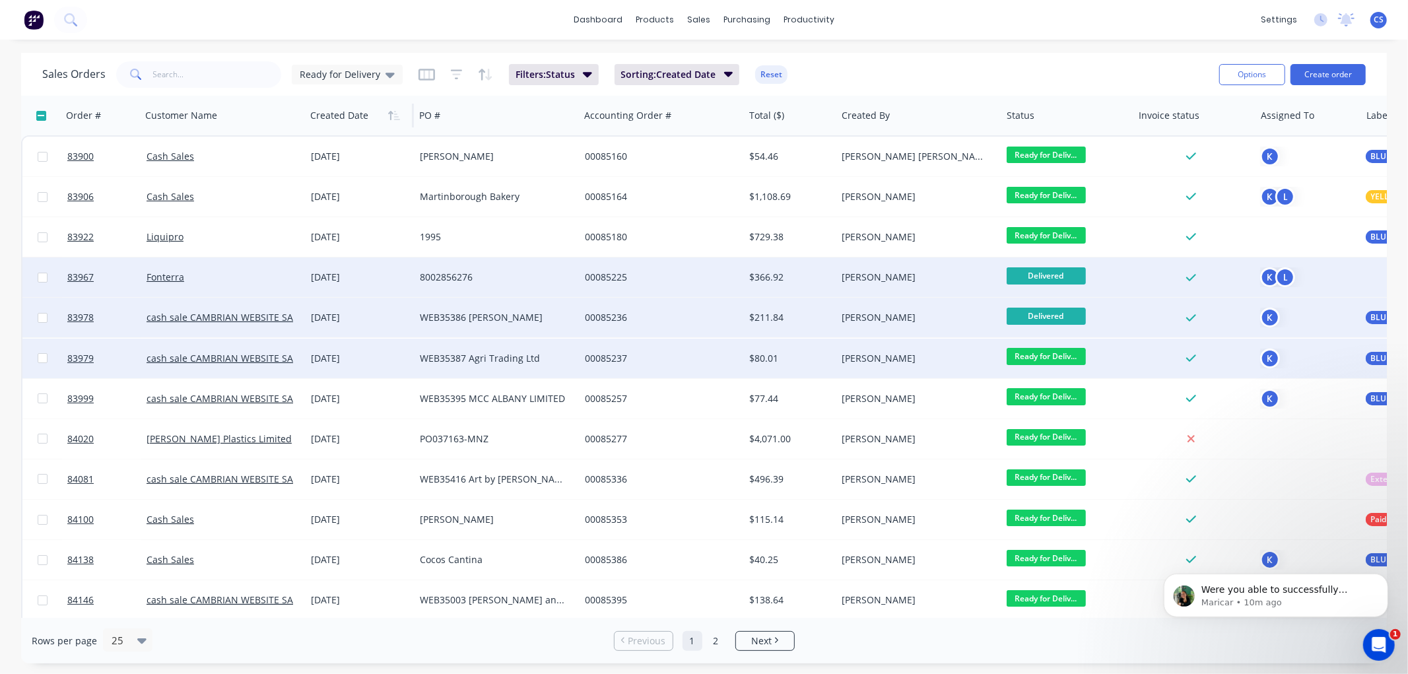
click at [1059, 358] on span "Ready for Deliv..." at bounding box center [1046, 356] width 79 height 17
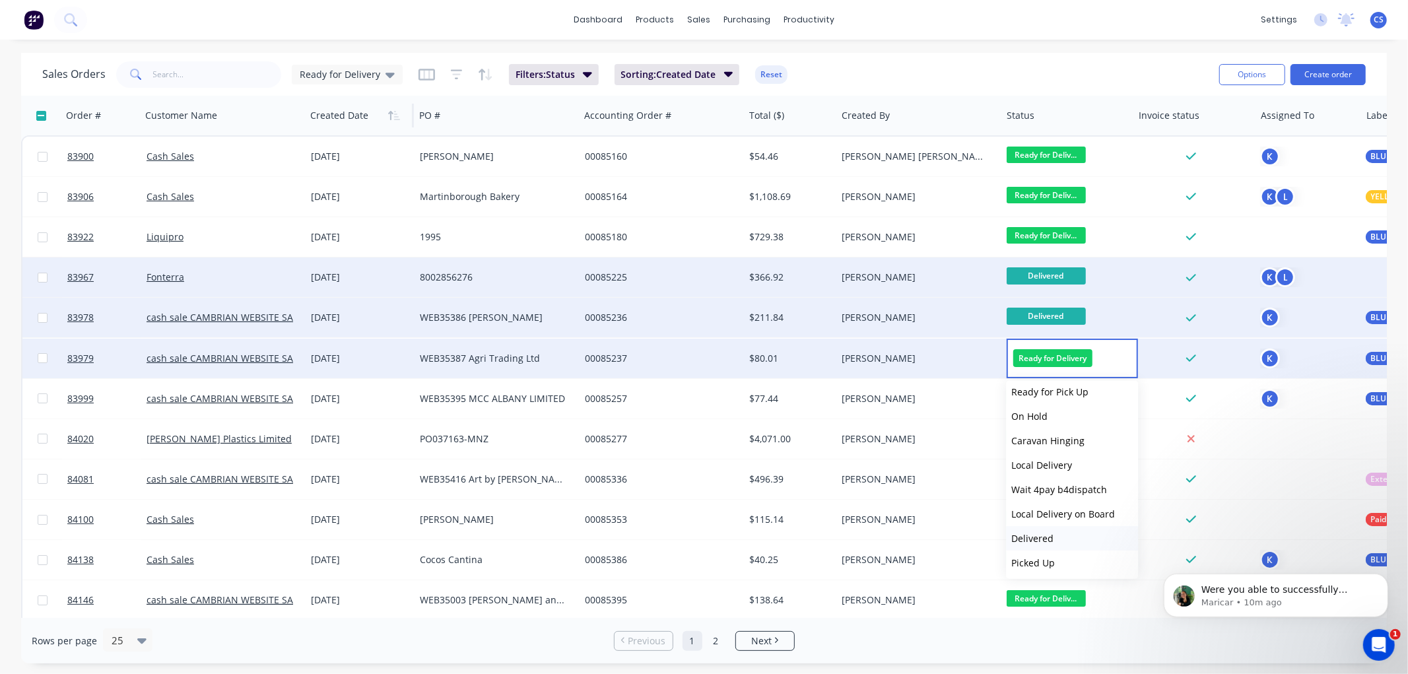
click at [1028, 538] on span "Delivered" at bounding box center [1032, 538] width 42 height 13
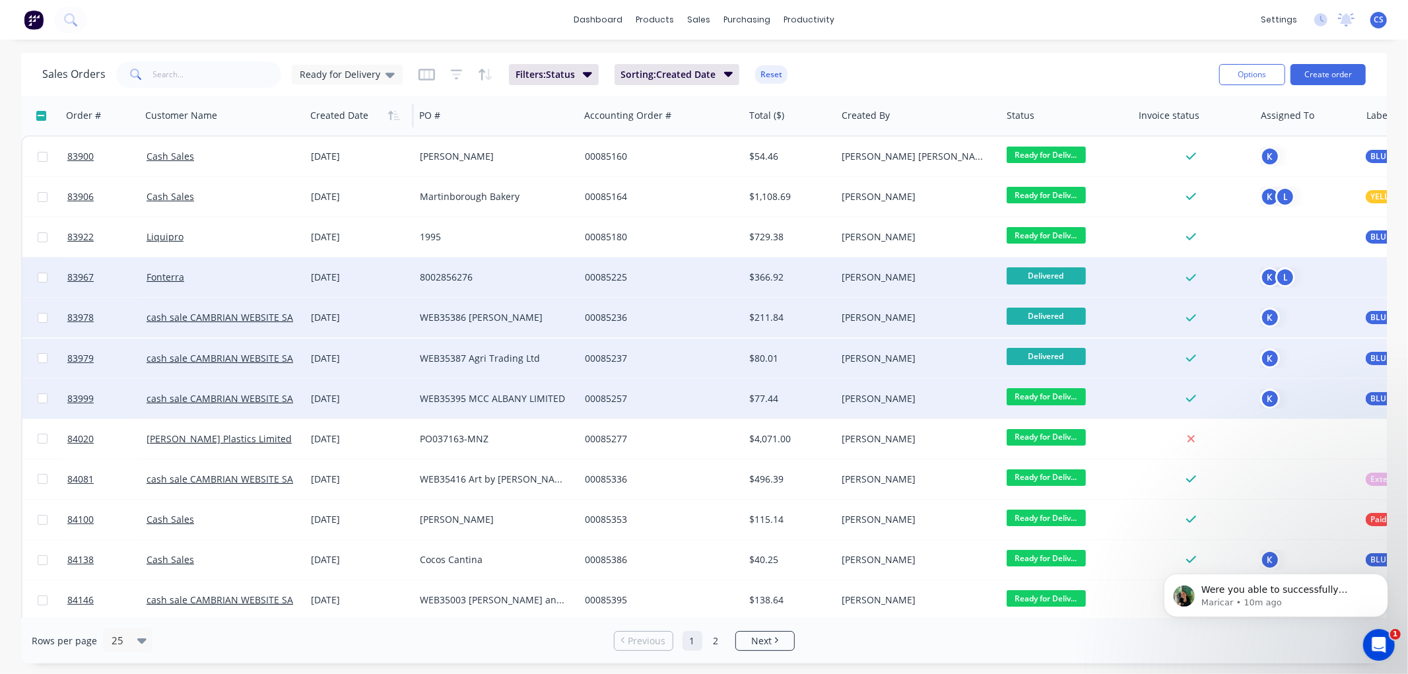
click at [1058, 396] on span "Ready for Deliv..." at bounding box center [1046, 396] width 79 height 17
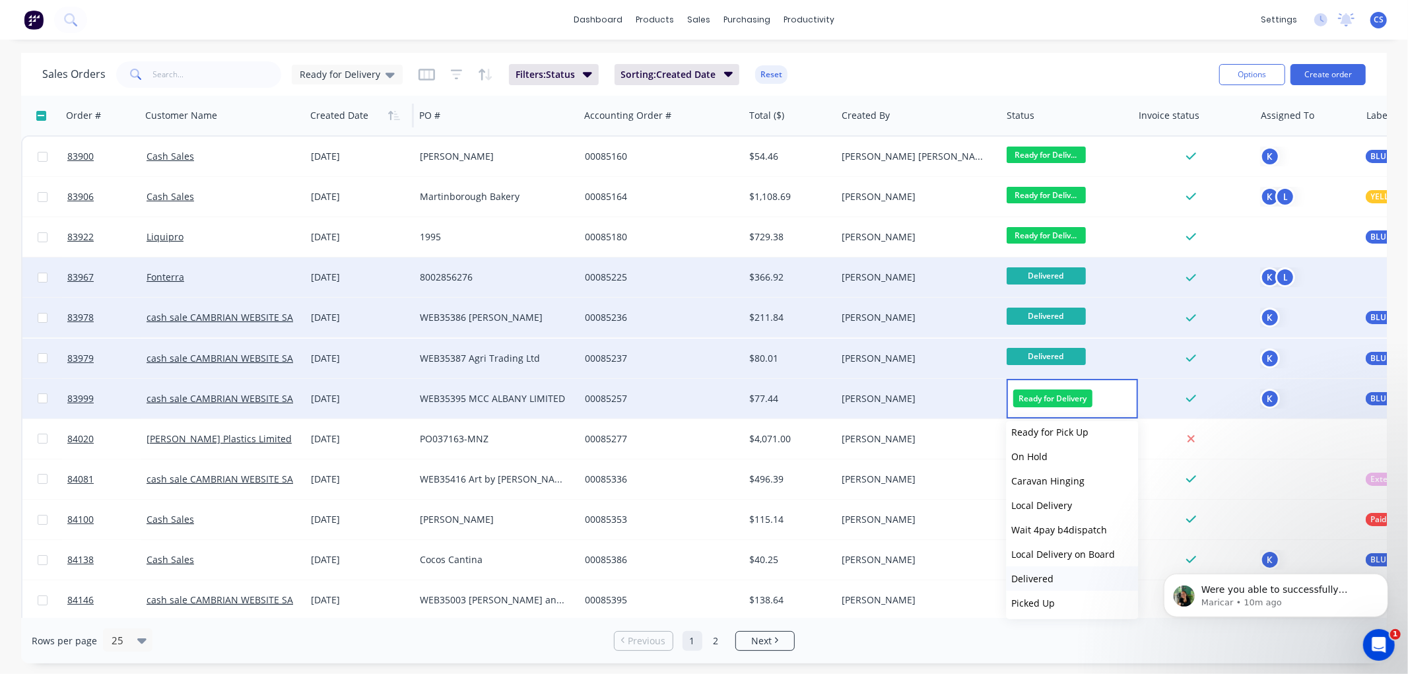
click at [1038, 578] on span "Delivered" at bounding box center [1032, 578] width 42 height 13
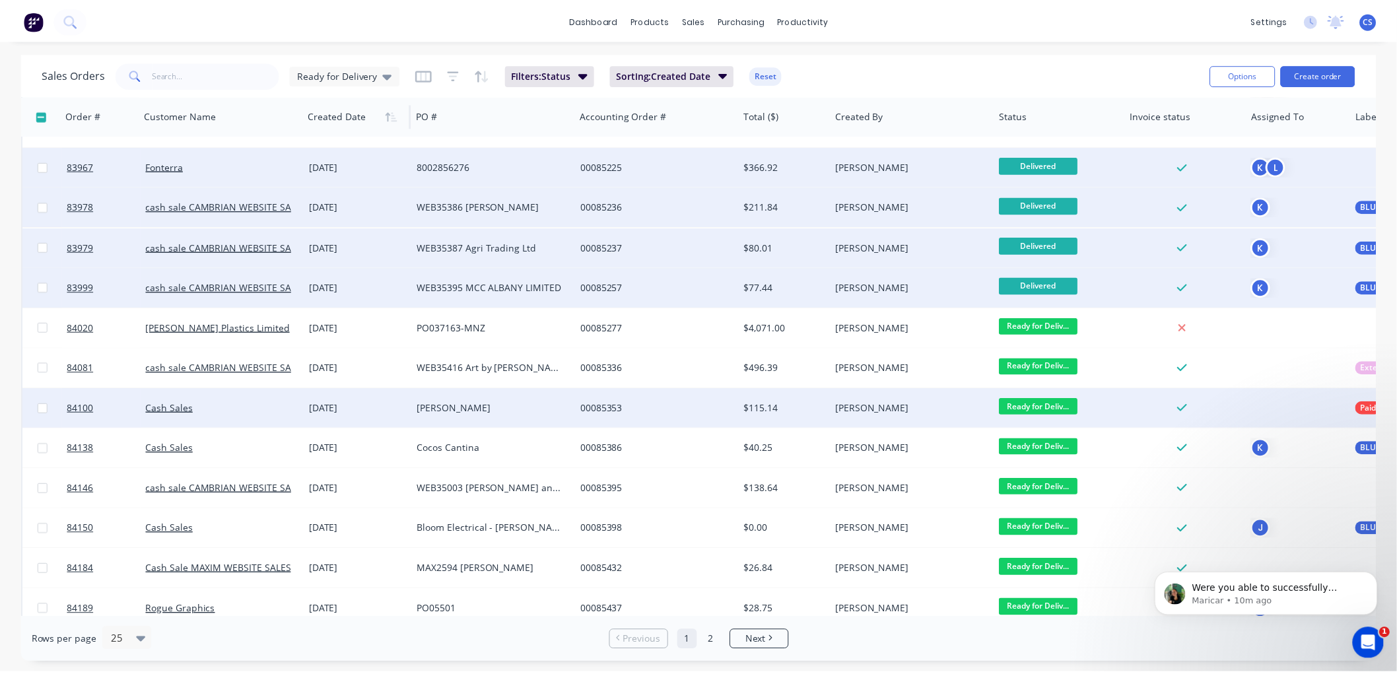
scroll to position [147, 0]
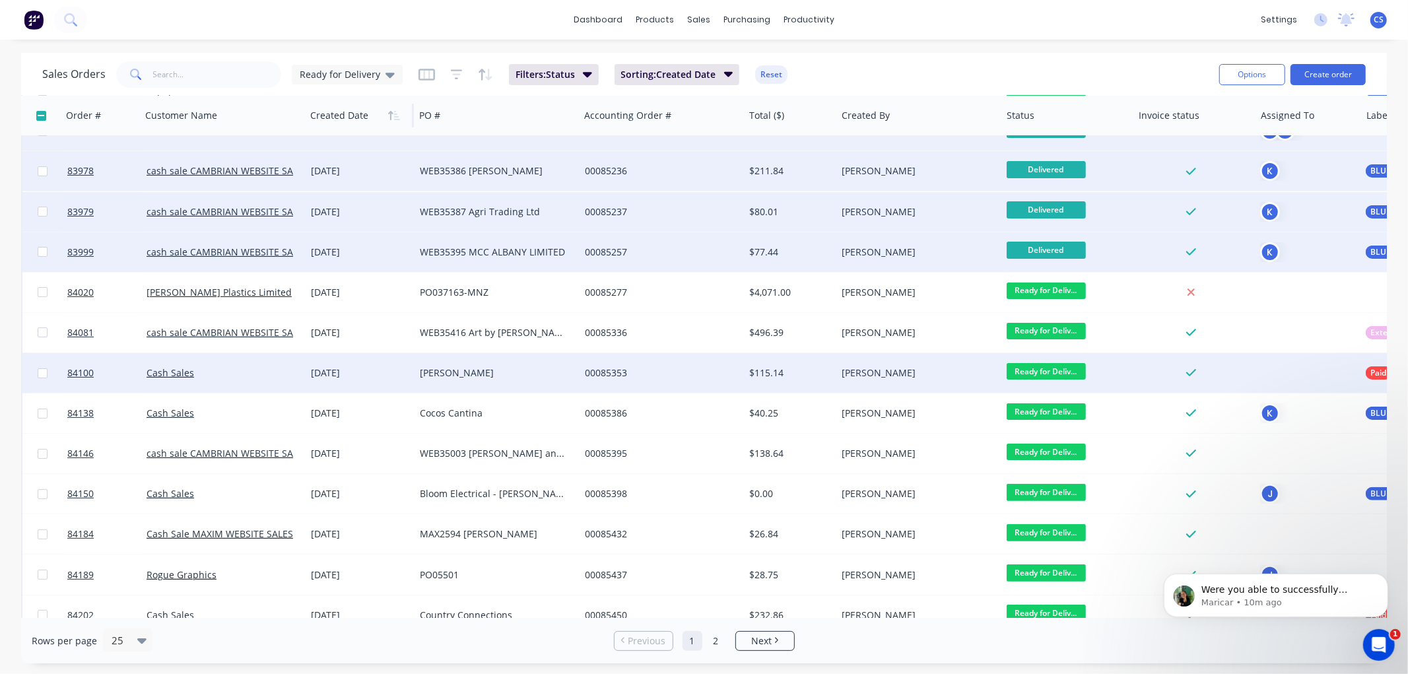
click at [708, 378] on div "00085353" at bounding box center [658, 372] width 147 height 13
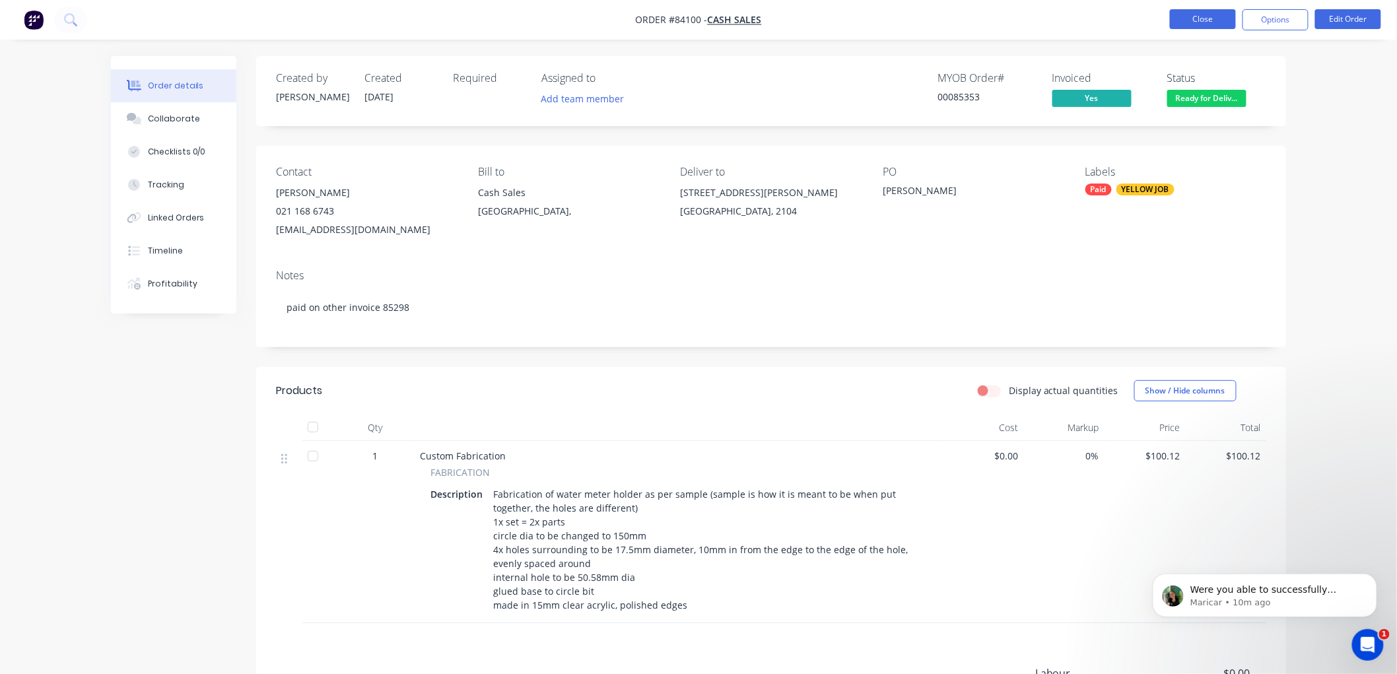
click at [1205, 24] on button "Close" at bounding box center [1203, 19] width 66 height 20
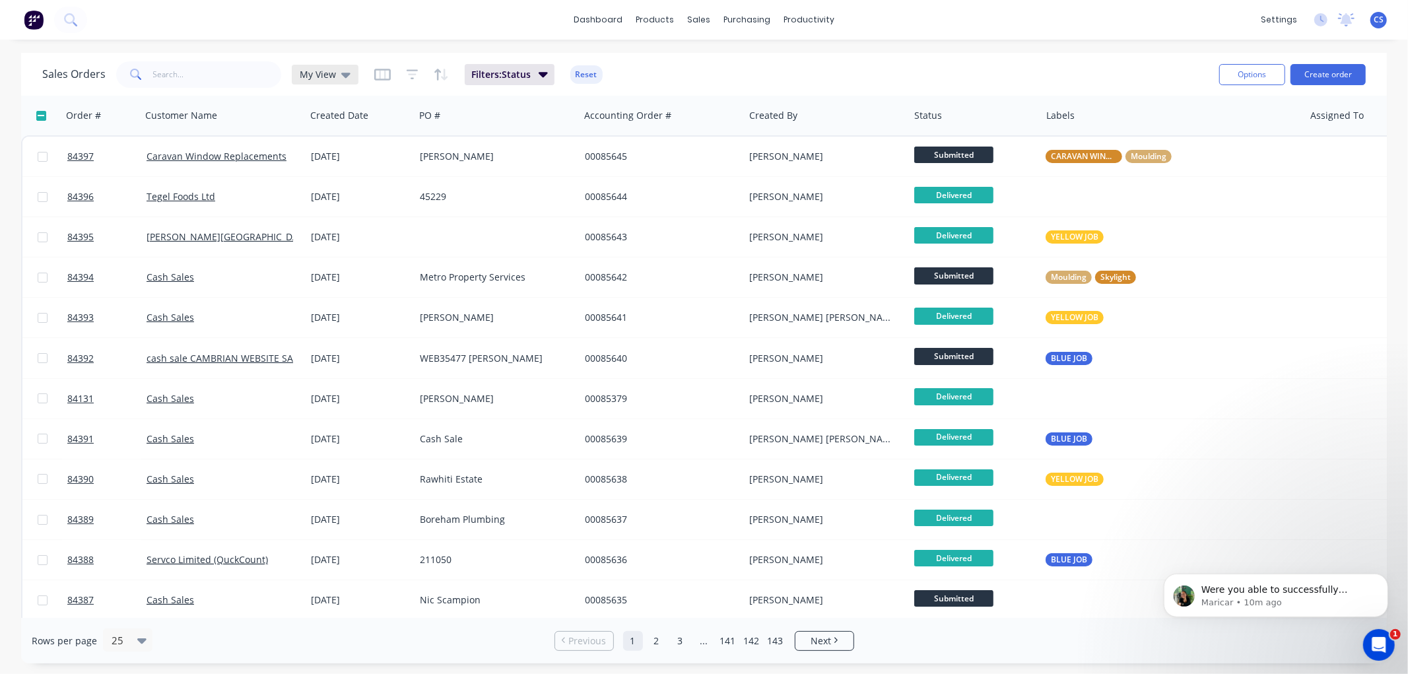
click at [331, 75] on span "My View" at bounding box center [318, 74] width 36 height 14
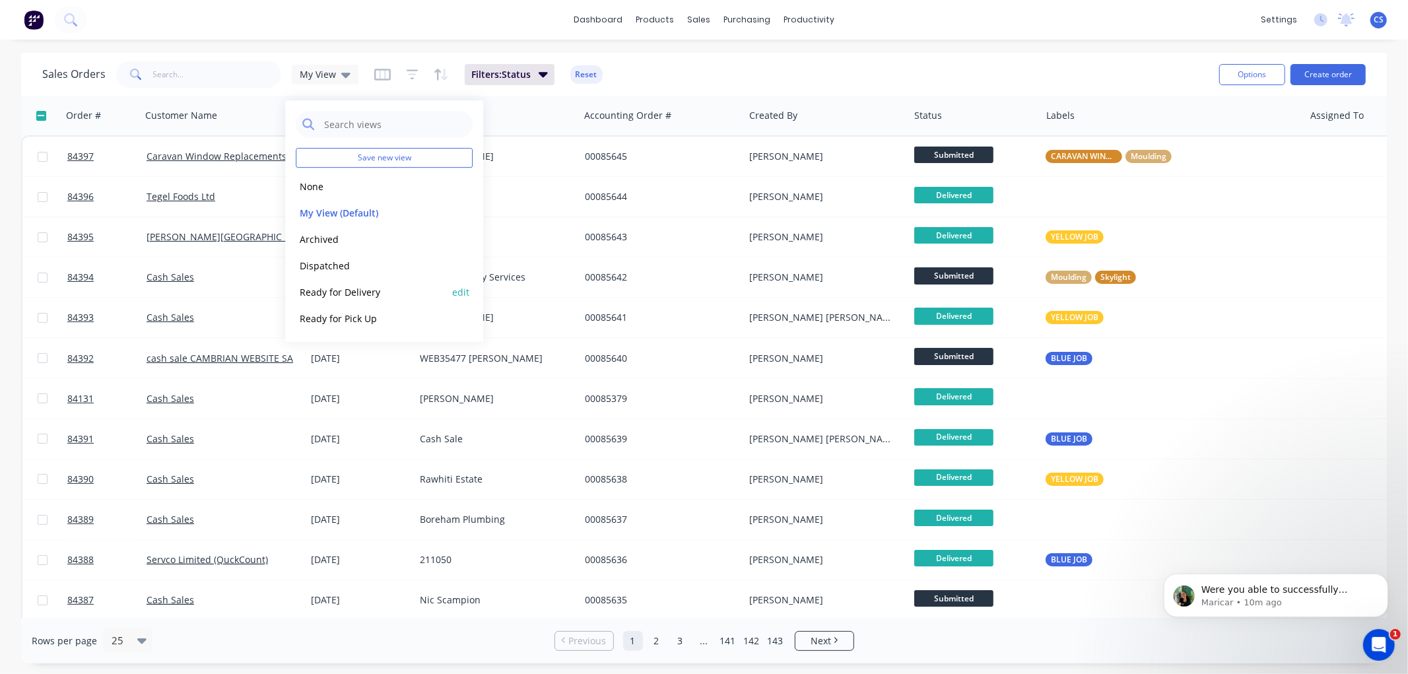
click at [355, 287] on button "Ready for Delivery" at bounding box center [371, 292] width 151 height 15
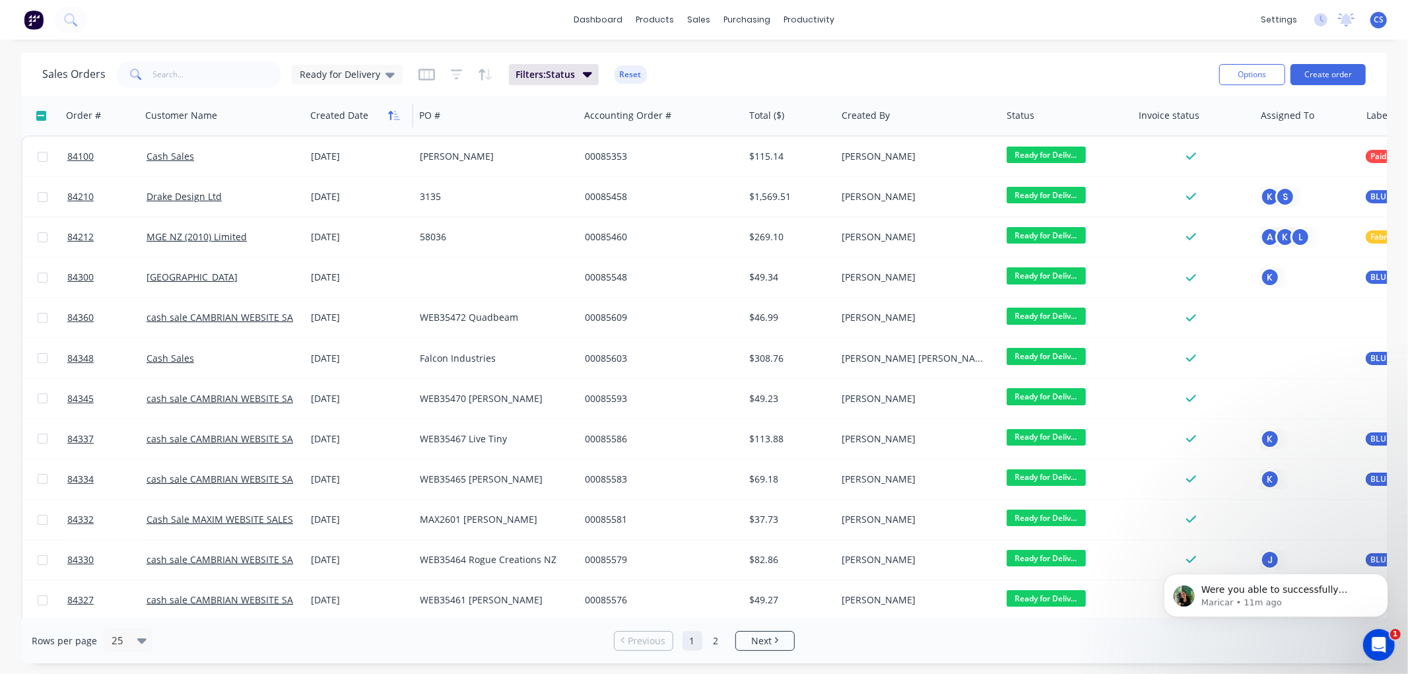
click at [391, 113] on icon "button" at bounding box center [390, 115] width 5 height 9
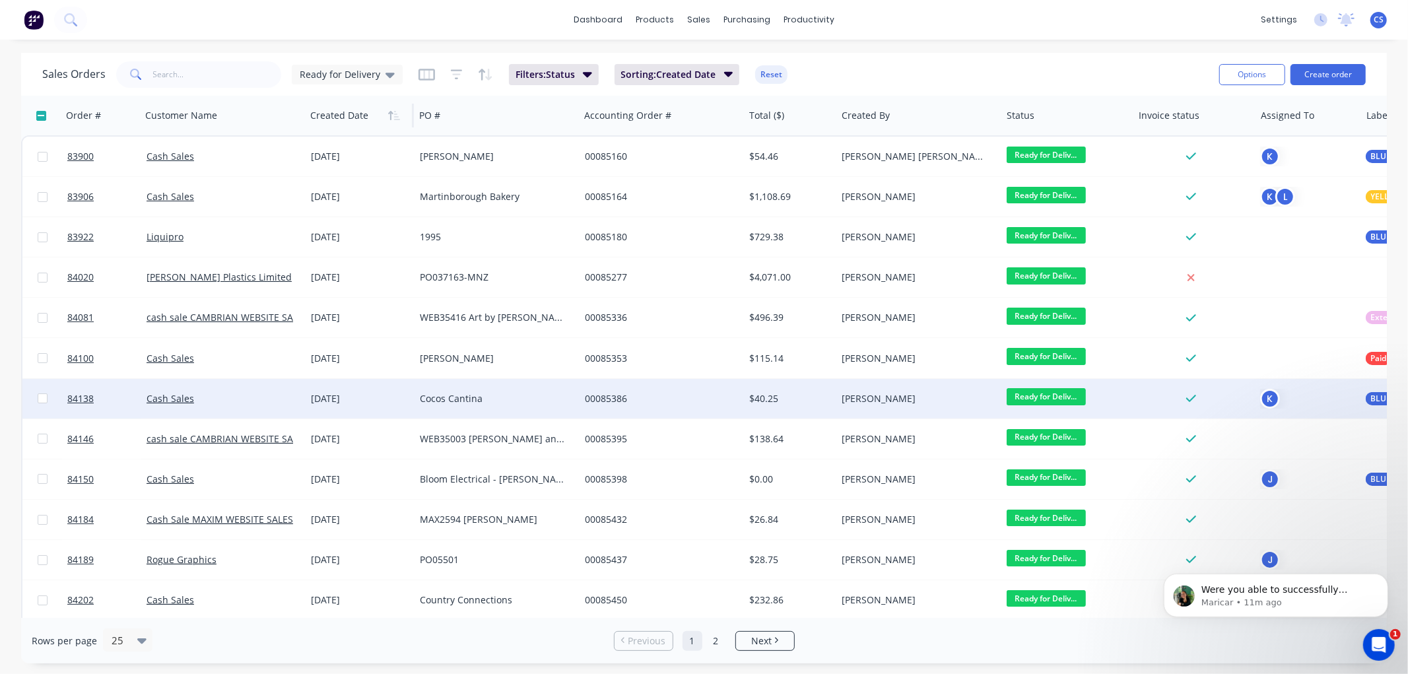
click at [1054, 393] on span "Ready for Deliv..." at bounding box center [1046, 396] width 79 height 17
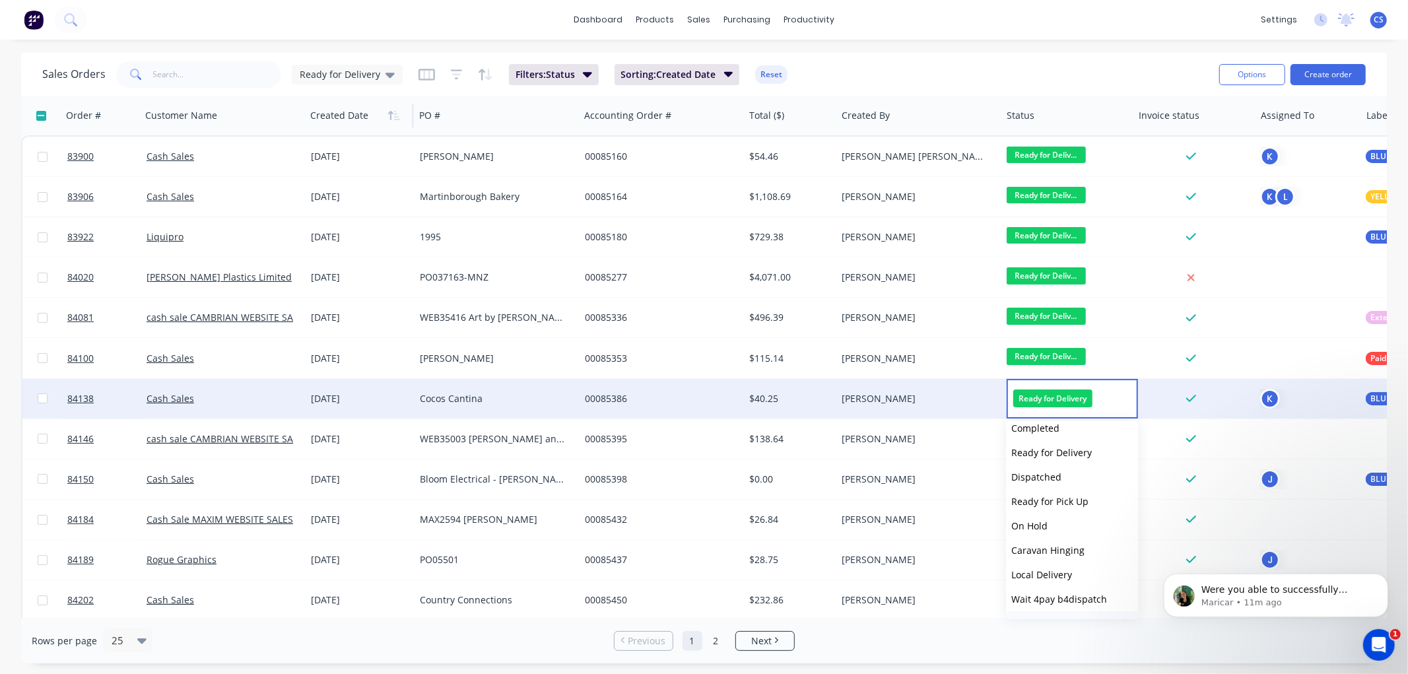
scroll to position [446, 0]
click at [1041, 576] on span "Delivered" at bounding box center [1032, 578] width 42 height 13
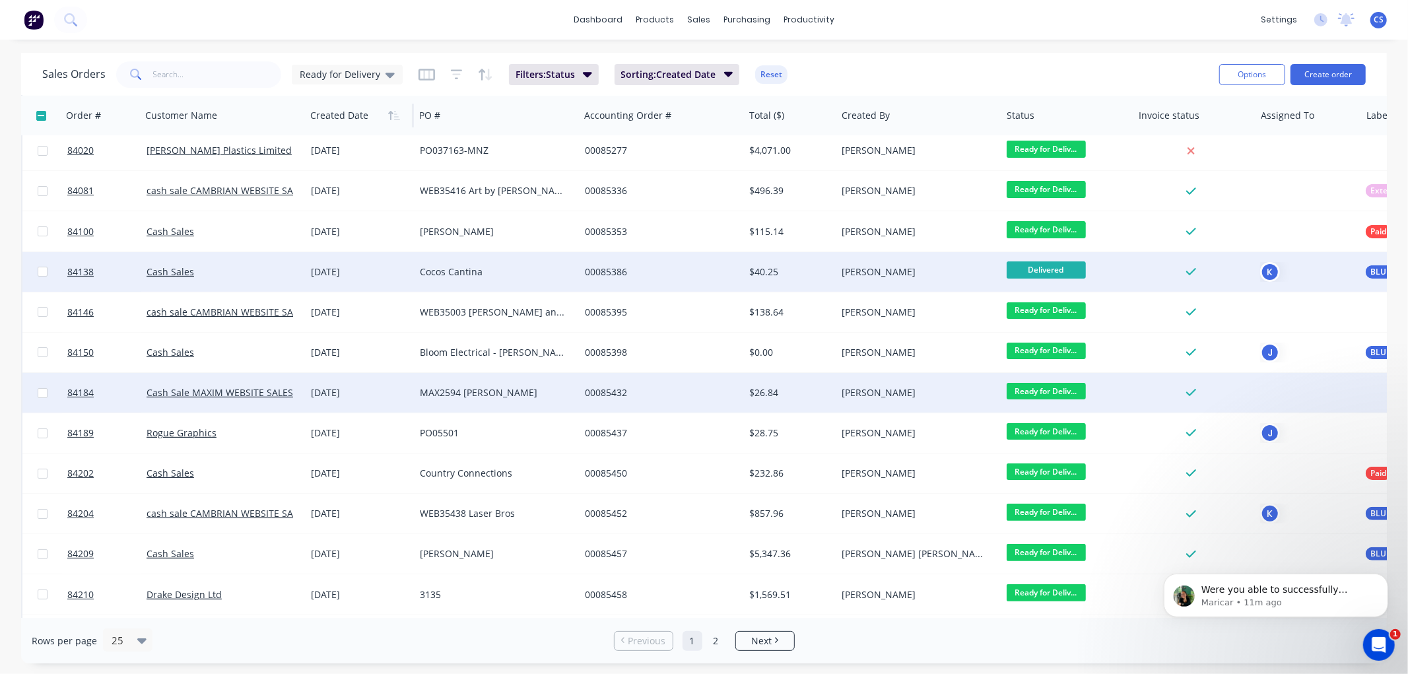
scroll to position [147, 0]
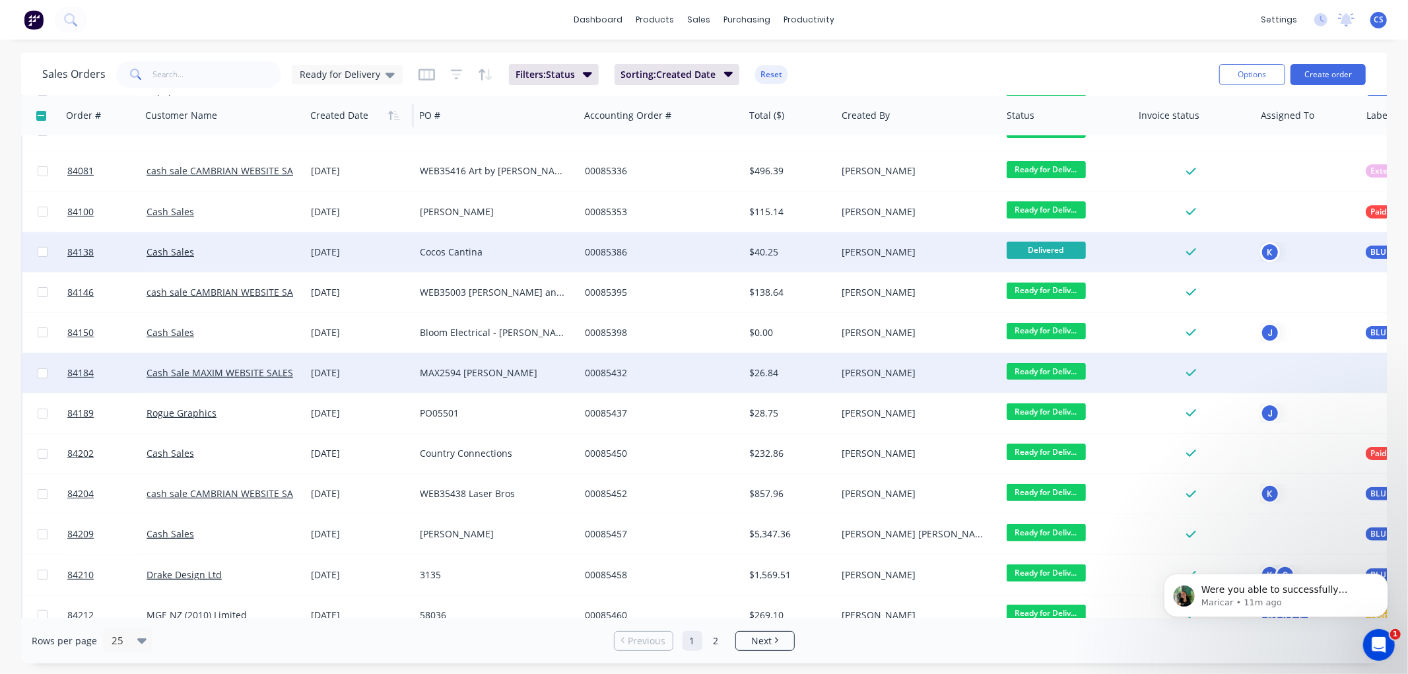
click at [1043, 372] on span "Ready for Deliv..." at bounding box center [1046, 371] width 79 height 17
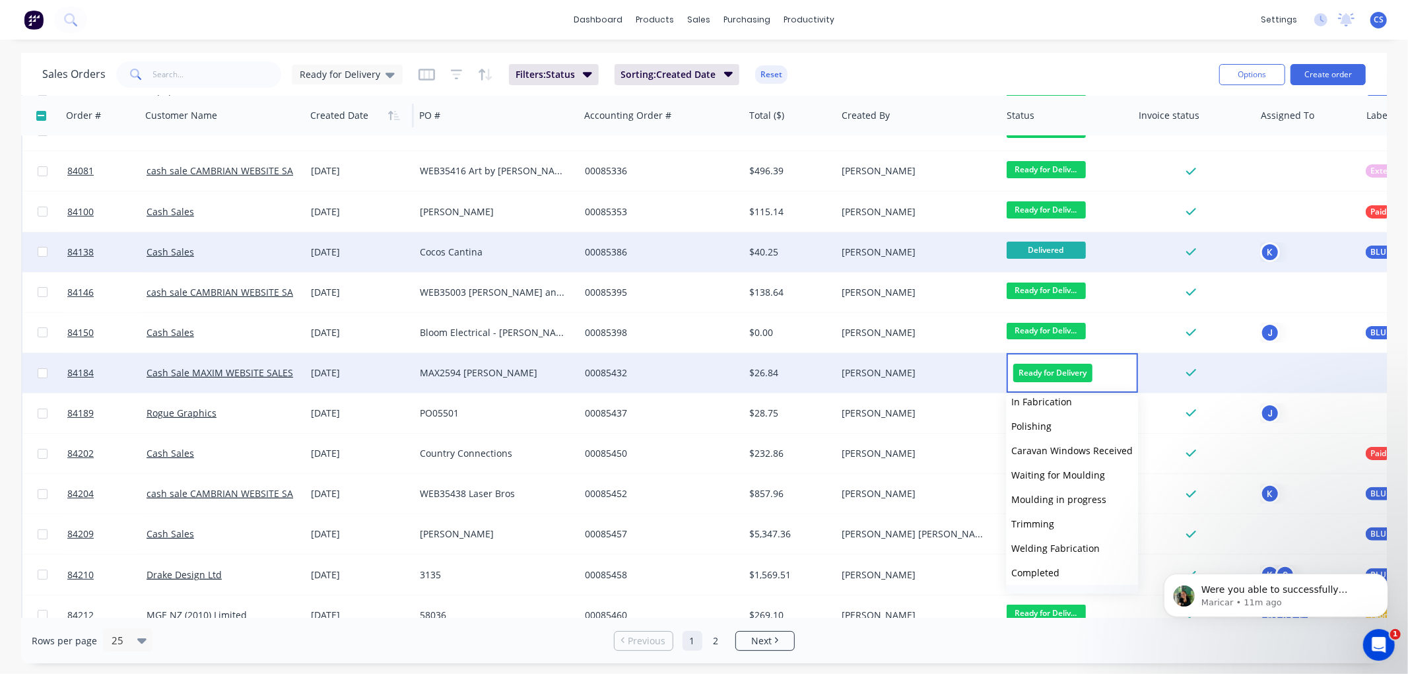
scroll to position [293, 0]
drag, startPoint x: 1046, startPoint y: 531, endPoint x: 1138, endPoint y: 522, distance: 92.2
click at [1138, 522] on div "Submitted Waiting on Supplier Waiting on Payment CNC Cut Shop Laser Urgent Fab …" at bounding box center [1072, 494] width 132 height 198
click at [1048, 547] on span "Delivered" at bounding box center [1032, 553] width 42 height 13
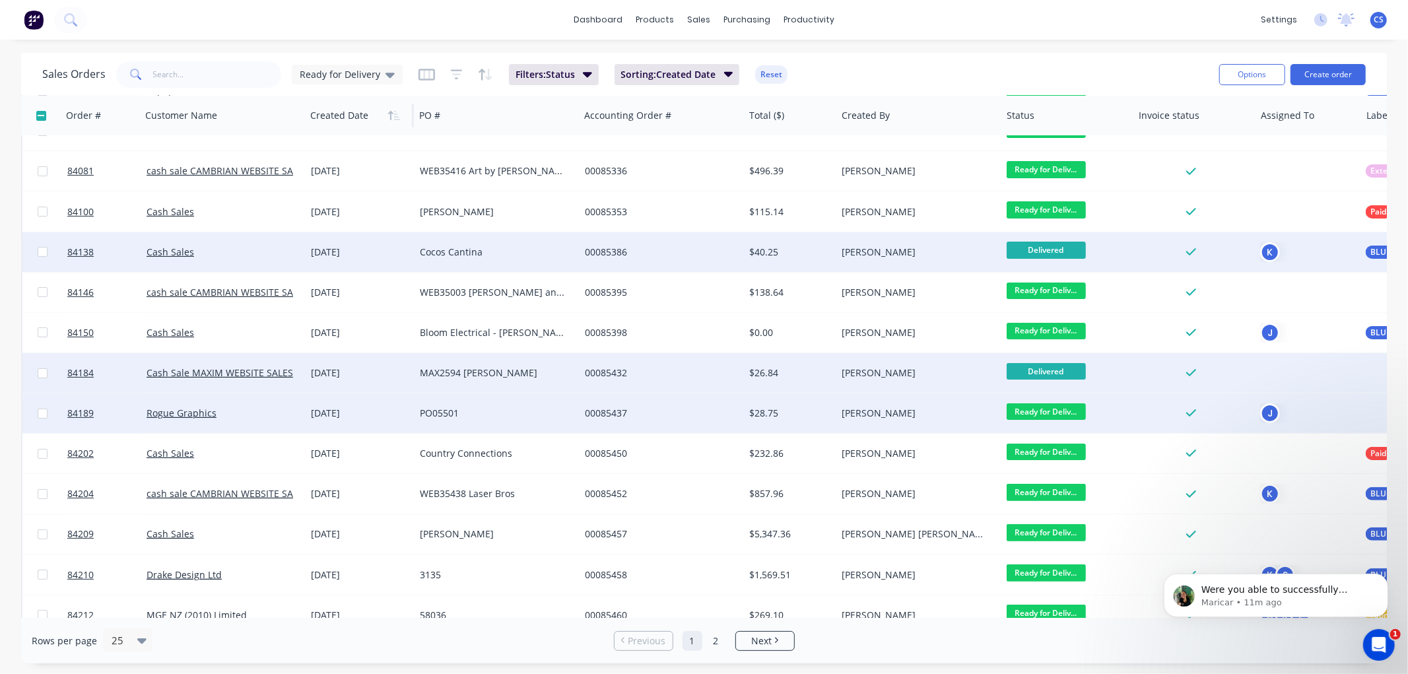
click at [1058, 413] on span "Ready for Deliv..." at bounding box center [1046, 411] width 79 height 17
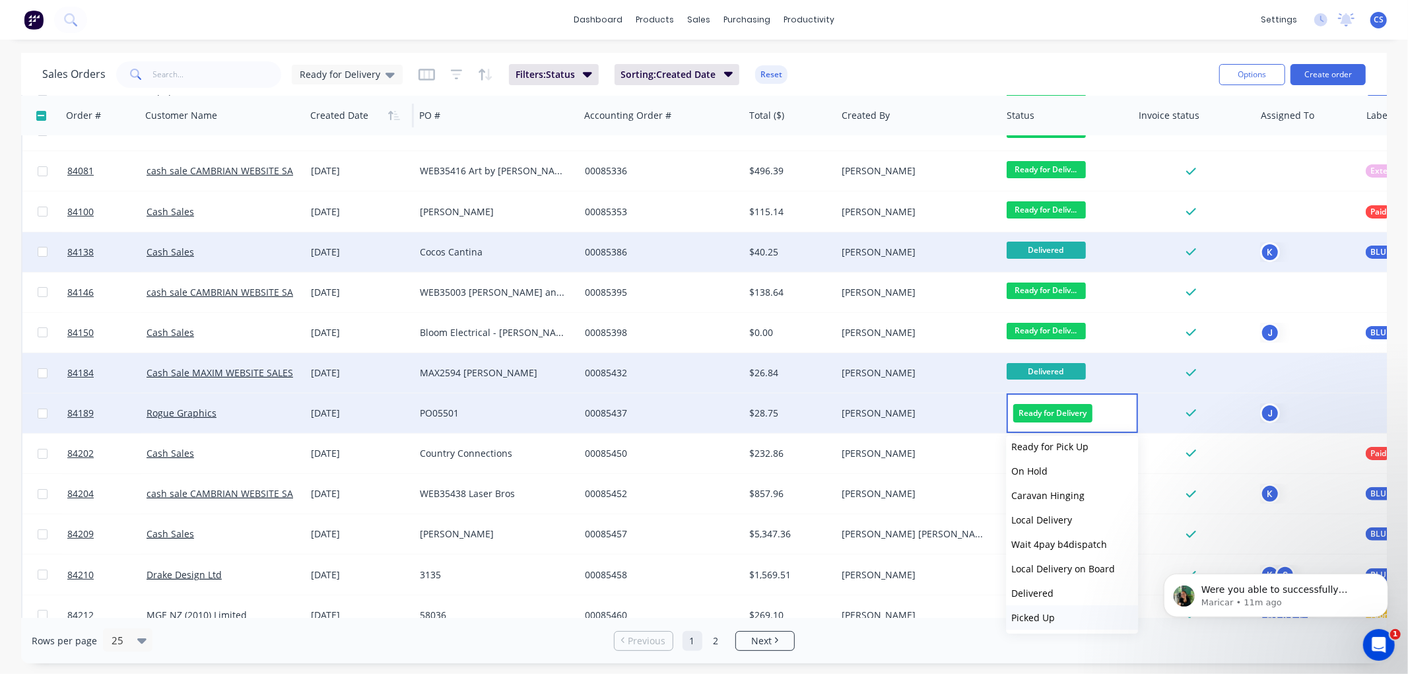
click at [1050, 615] on span "Picked Up" at bounding box center [1033, 617] width 44 height 13
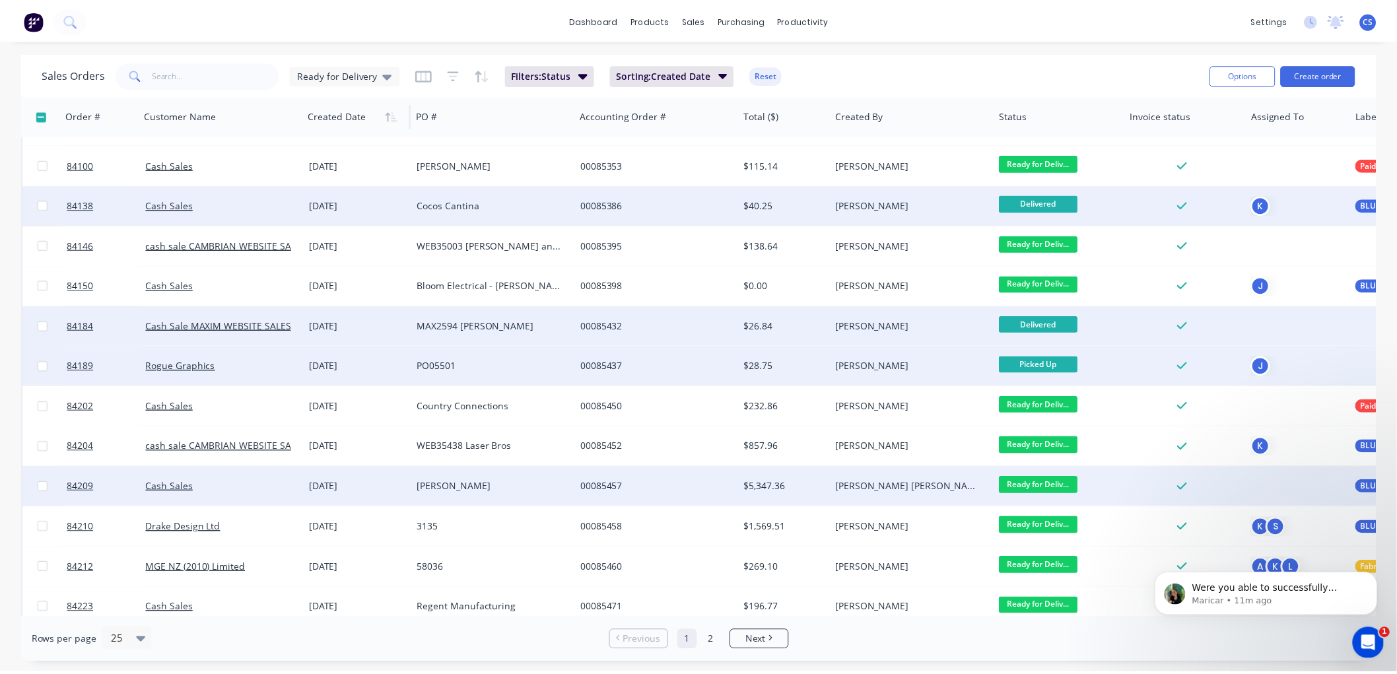
scroll to position [220, 0]
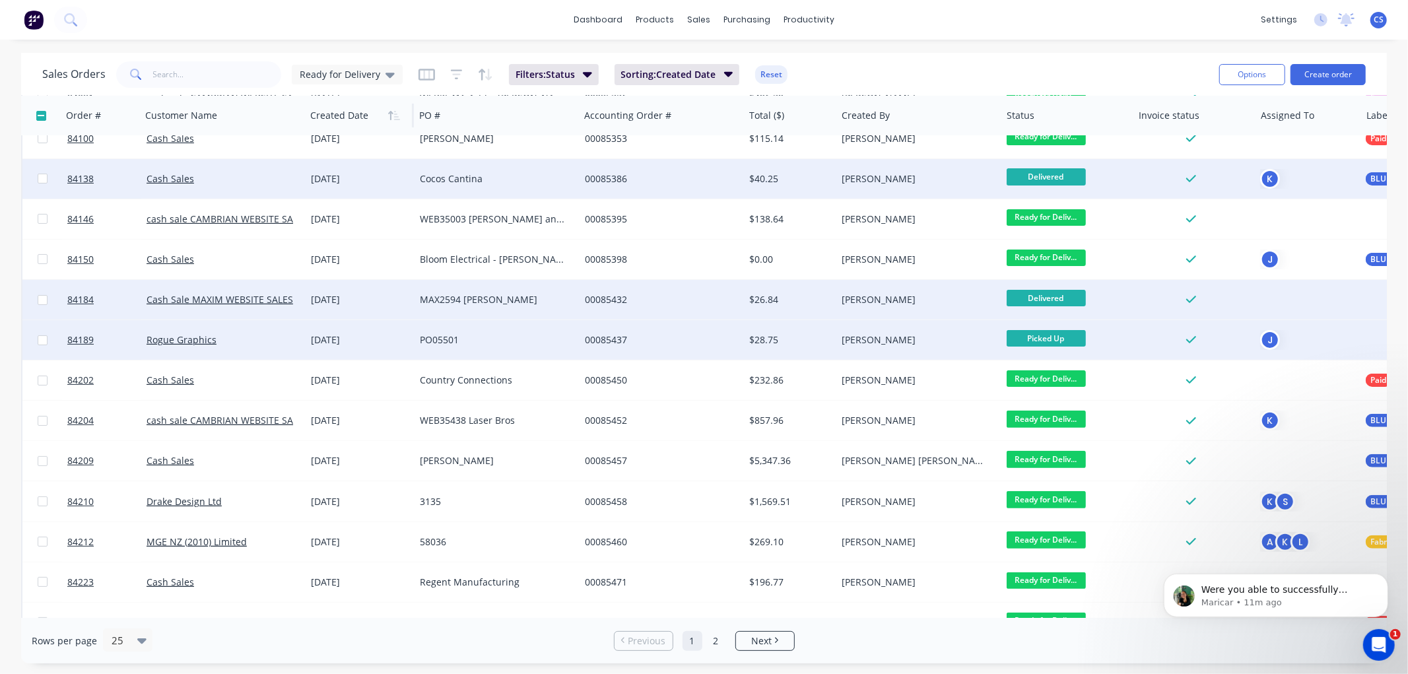
click at [703, 344] on div "00085437" at bounding box center [658, 339] width 147 height 13
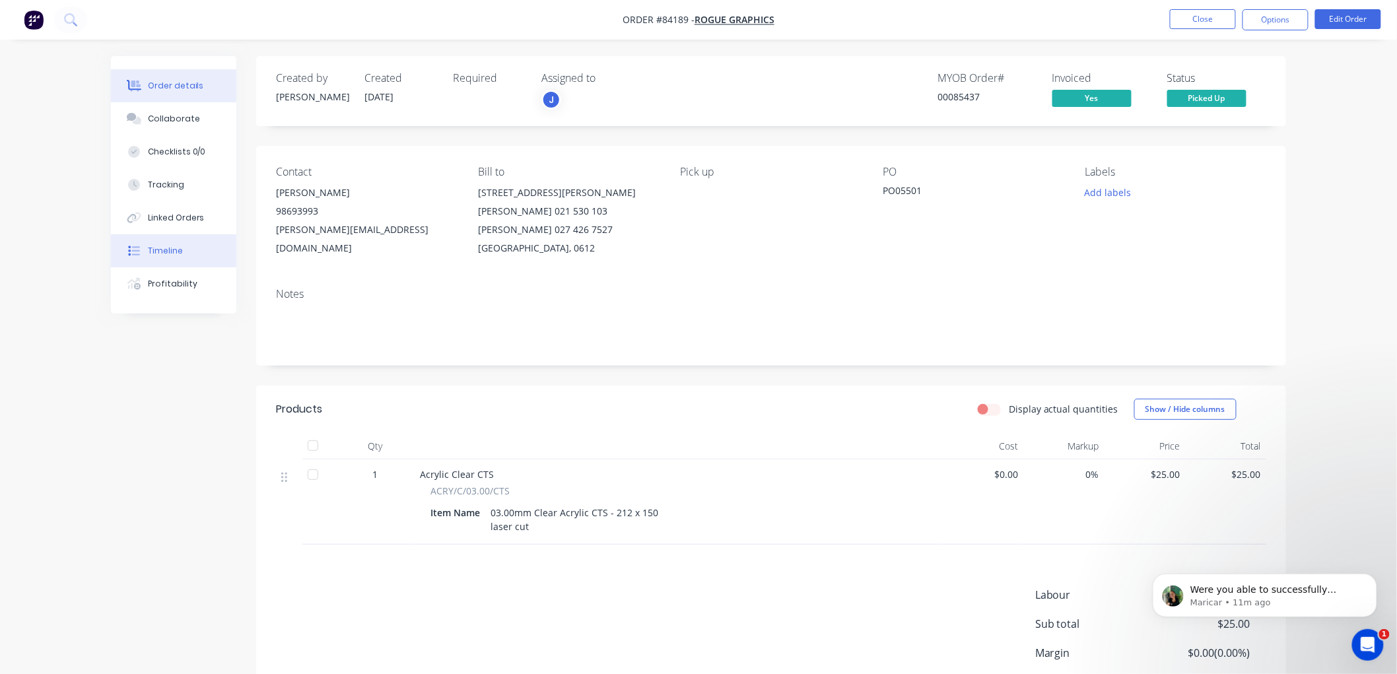
click at [174, 248] on div "Timeline" at bounding box center [165, 251] width 35 height 12
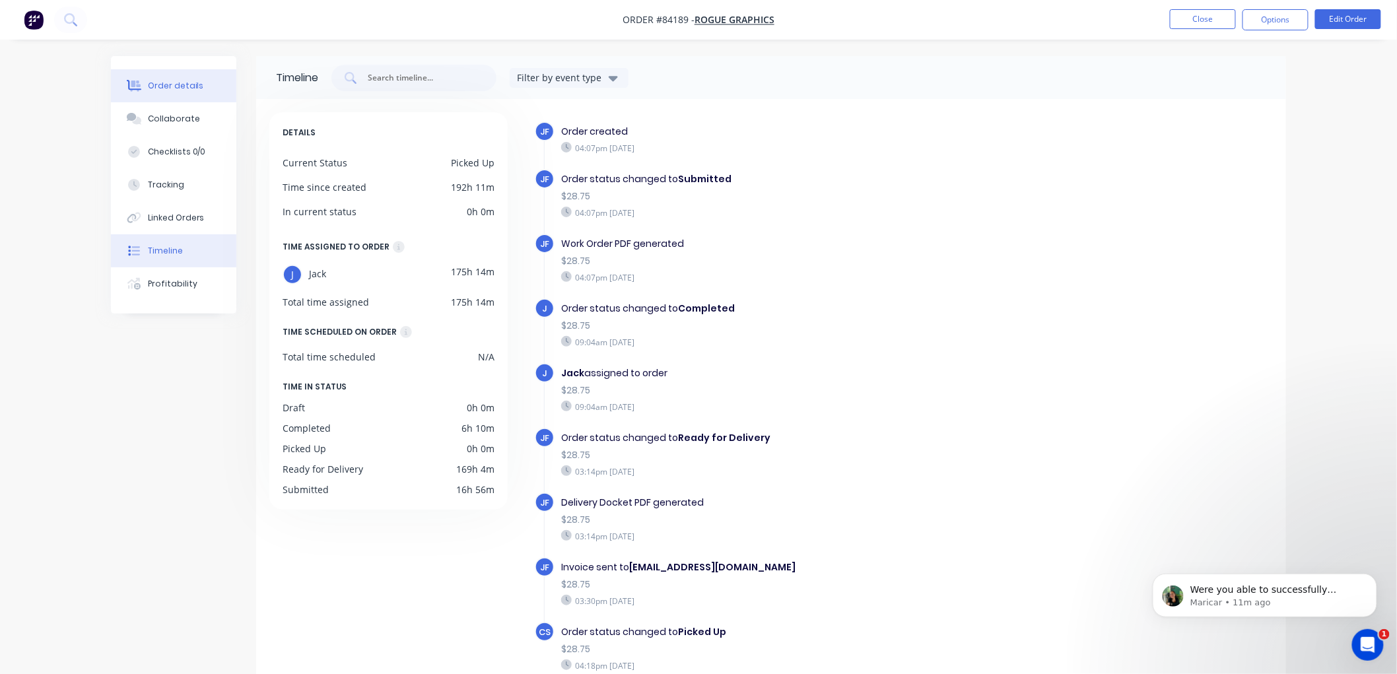
click at [180, 90] on div "Order details" at bounding box center [176, 86] width 56 height 12
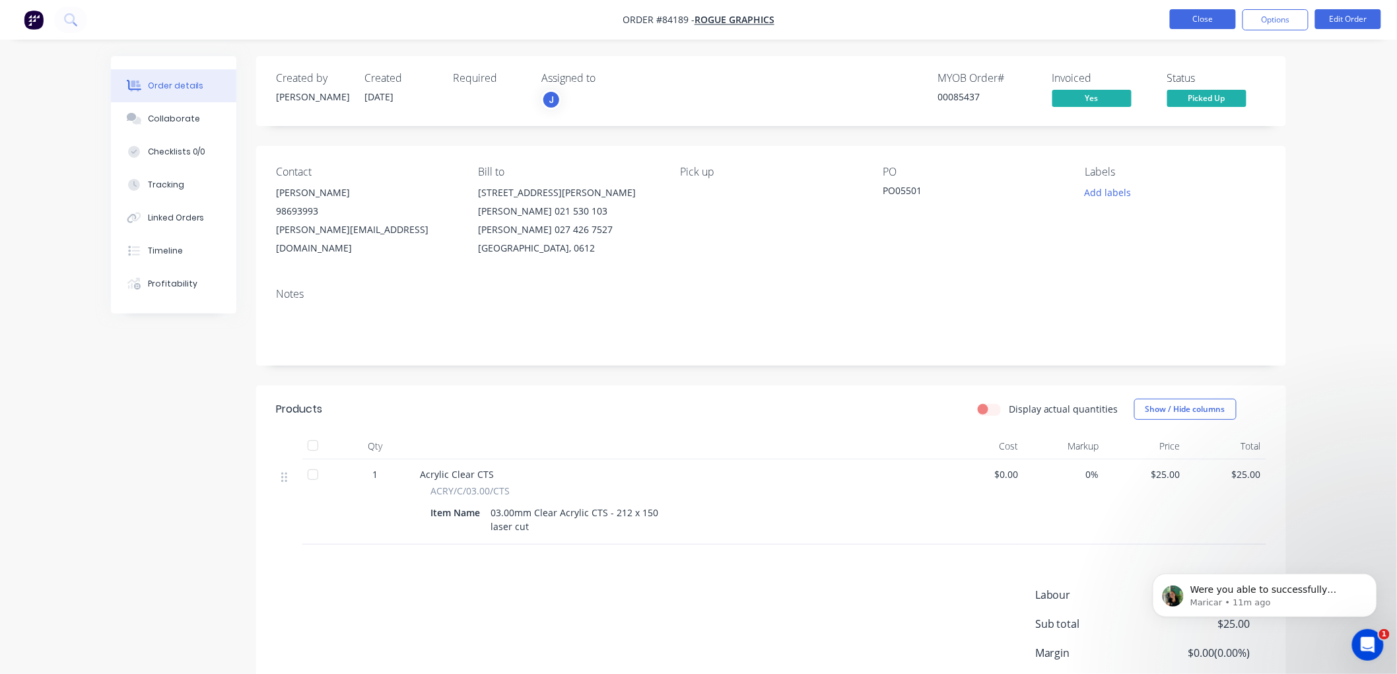
click at [1198, 9] on button "Close" at bounding box center [1203, 19] width 66 height 20
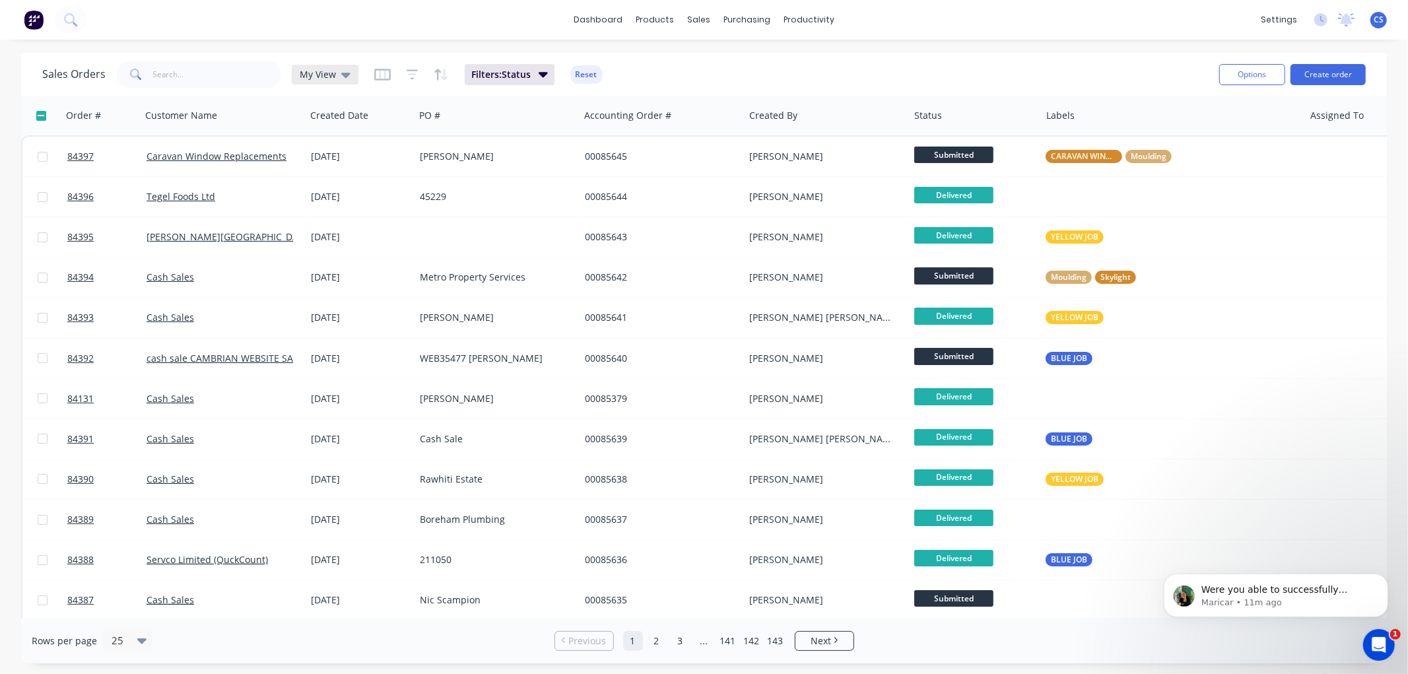
click at [341, 74] on icon at bounding box center [345, 75] width 9 height 5
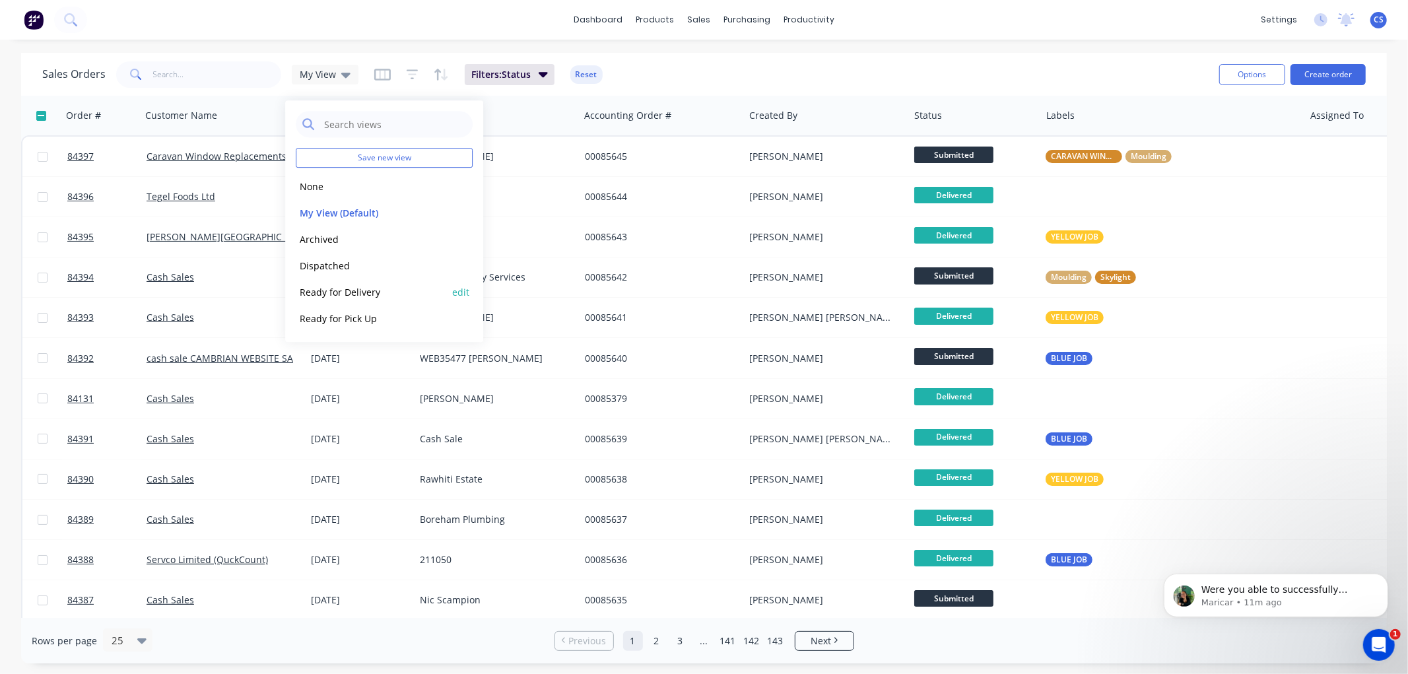
click at [345, 289] on button "Ready for Delivery" at bounding box center [371, 292] width 151 height 15
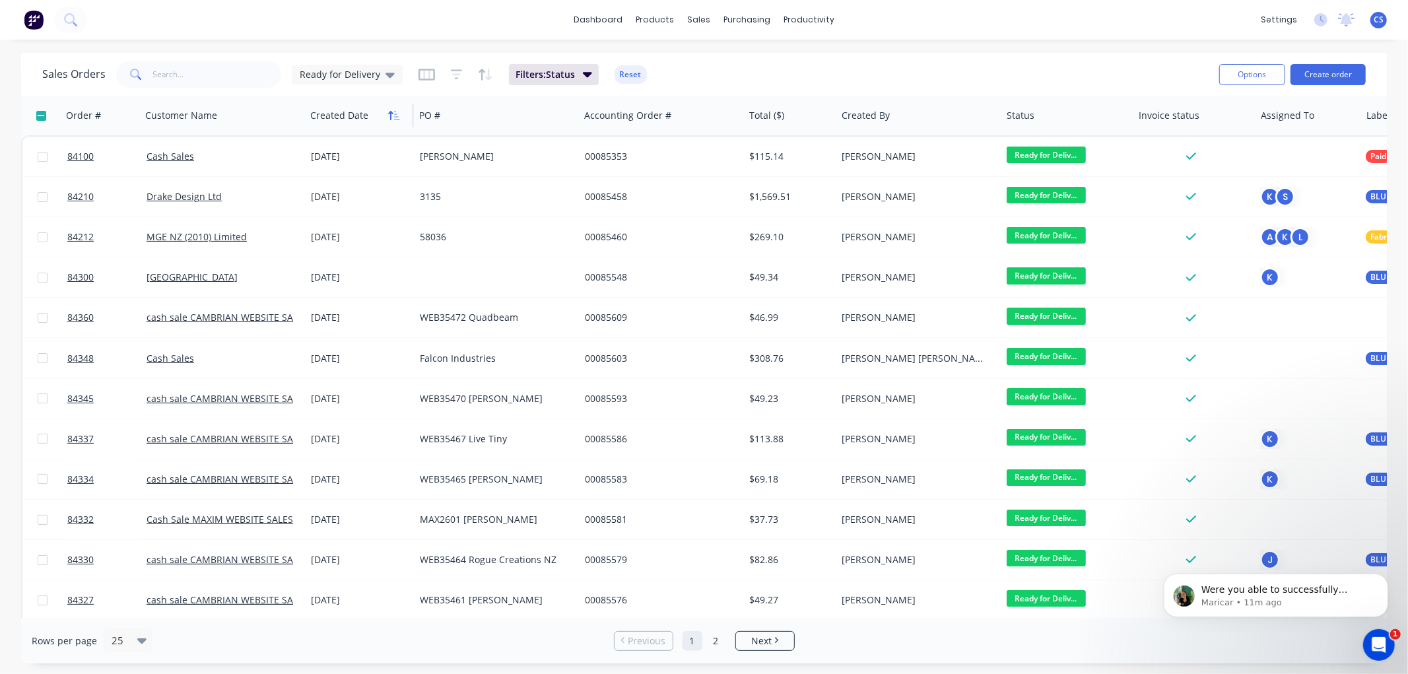
click at [393, 117] on icon "button" at bounding box center [394, 115] width 12 height 11
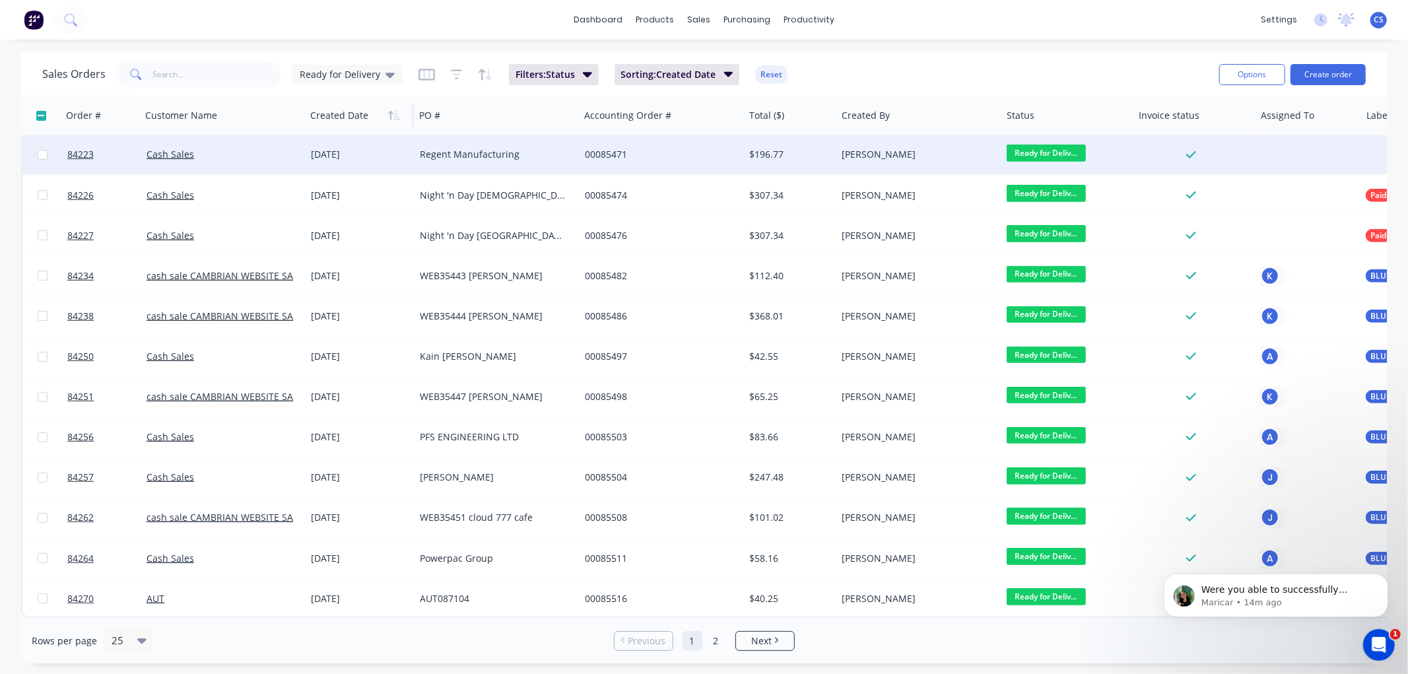
scroll to position [532, 0]
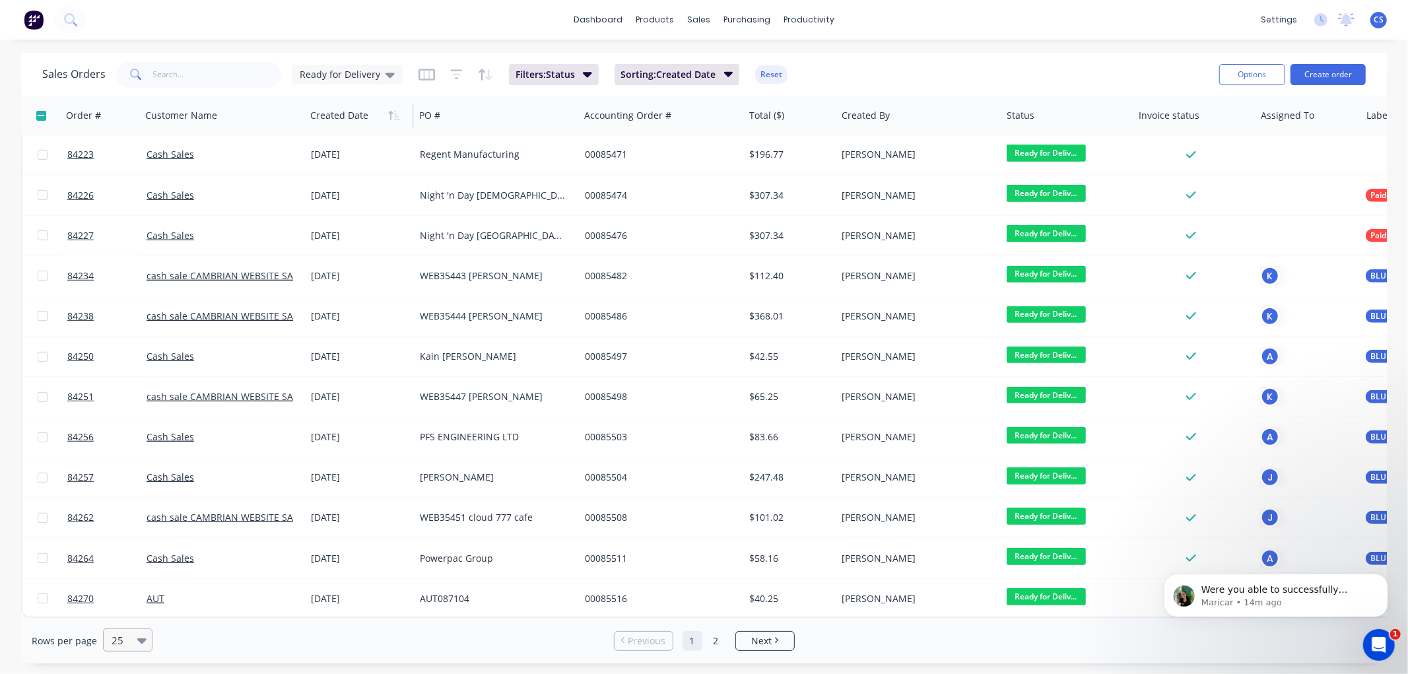
click at [126, 643] on div at bounding box center [121, 640] width 23 height 16
click at [125, 603] on div "100" at bounding box center [126, 608] width 50 height 24
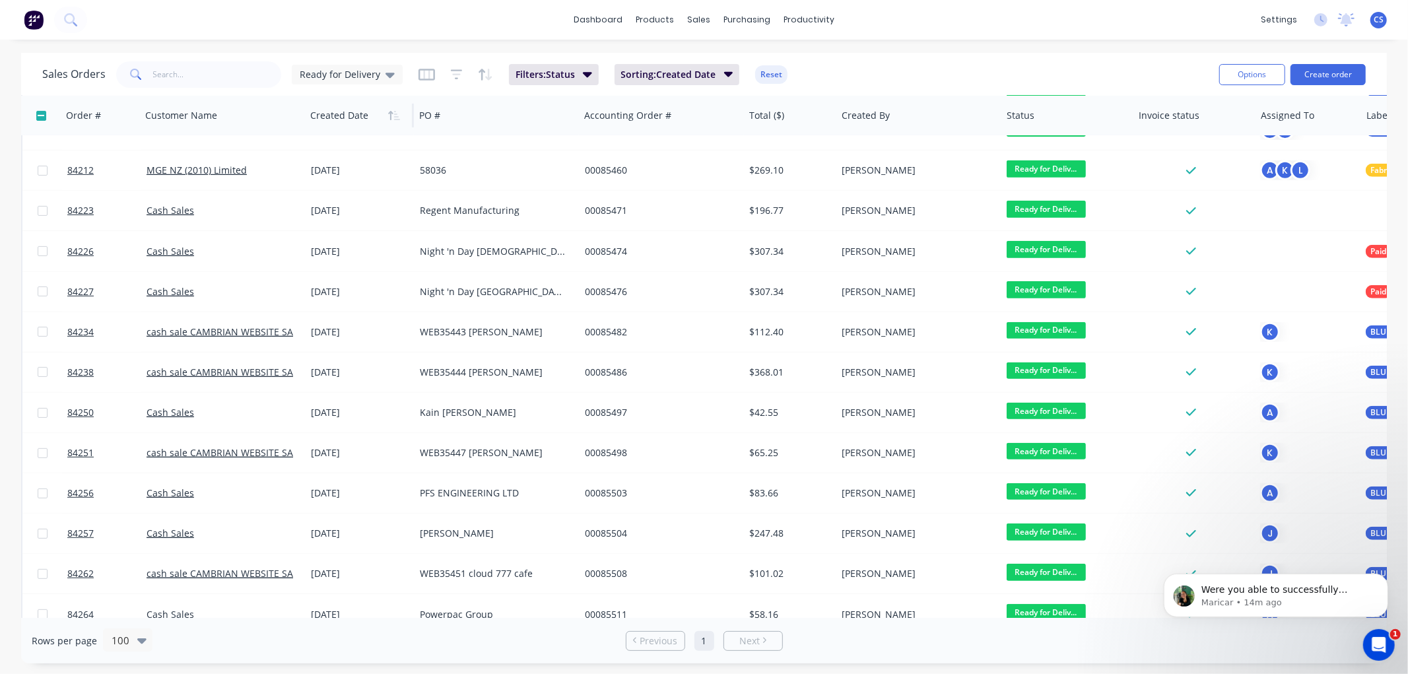
scroll to position [452, 0]
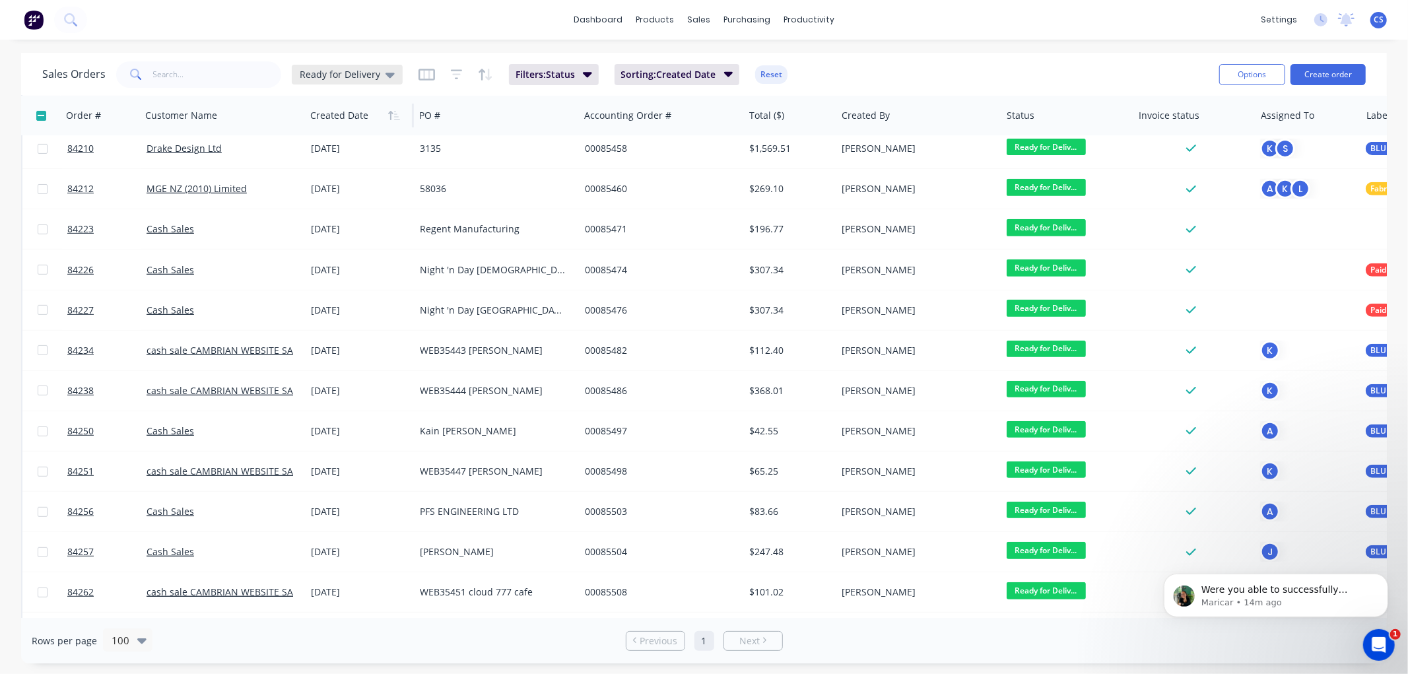
click at [374, 73] on span "Ready for Delivery" at bounding box center [340, 74] width 81 height 14
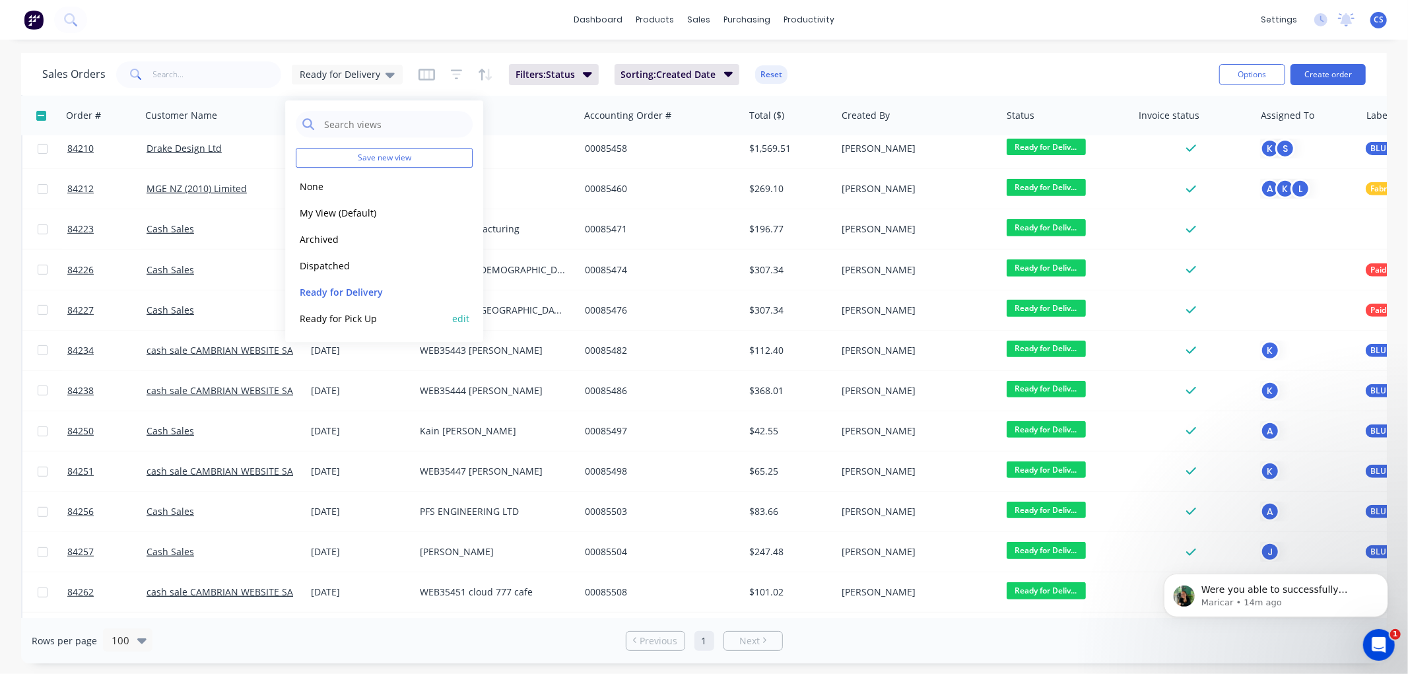
click at [364, 320] on button "Ready for Pick Up" at bounding box center [371, 318] width 151 height 15
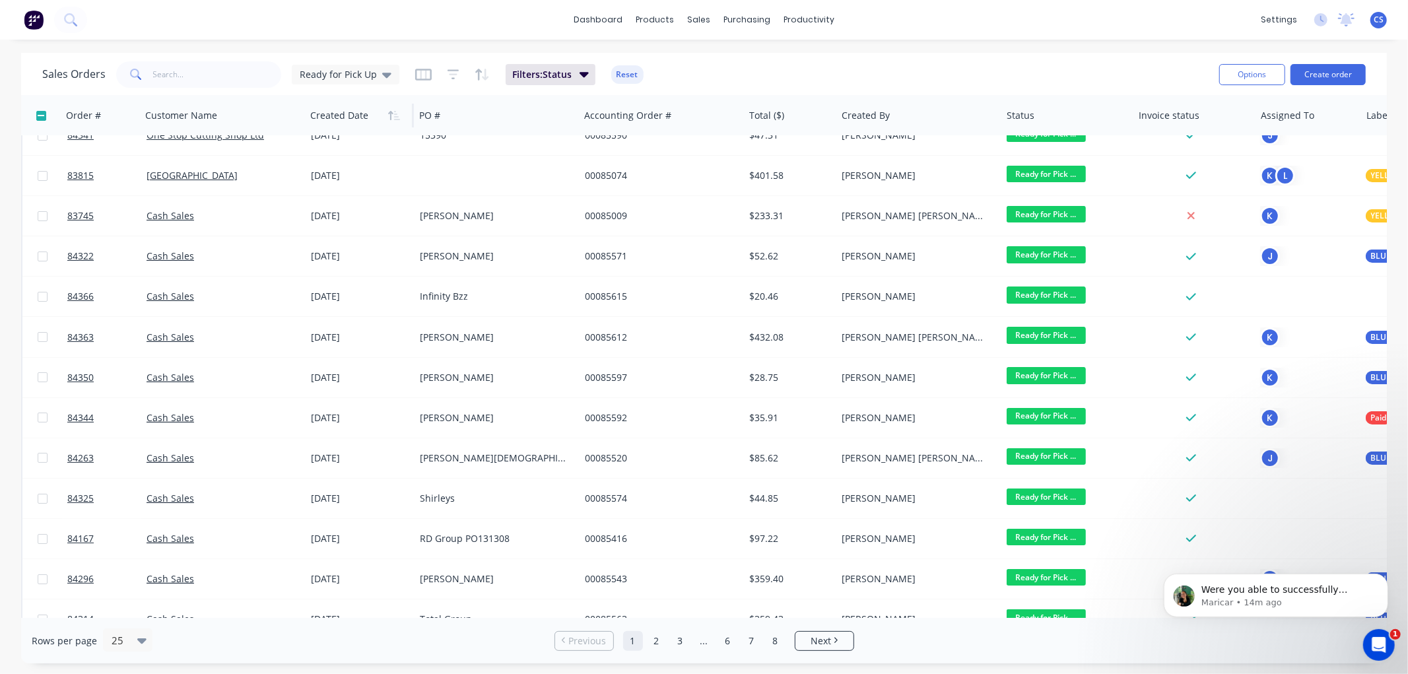
scroll to position [0, 0]
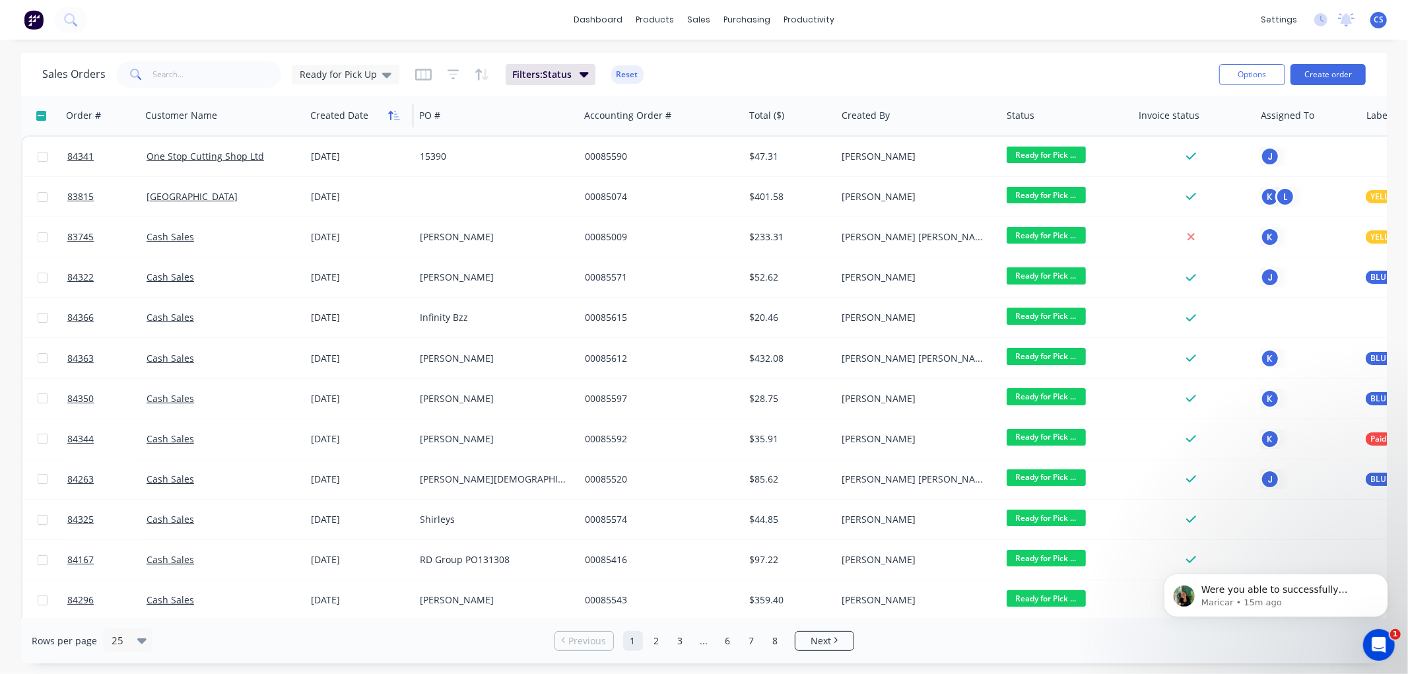
click at [392, 111] on icon "button" at bounding box center [394, 115] width 12 height 11
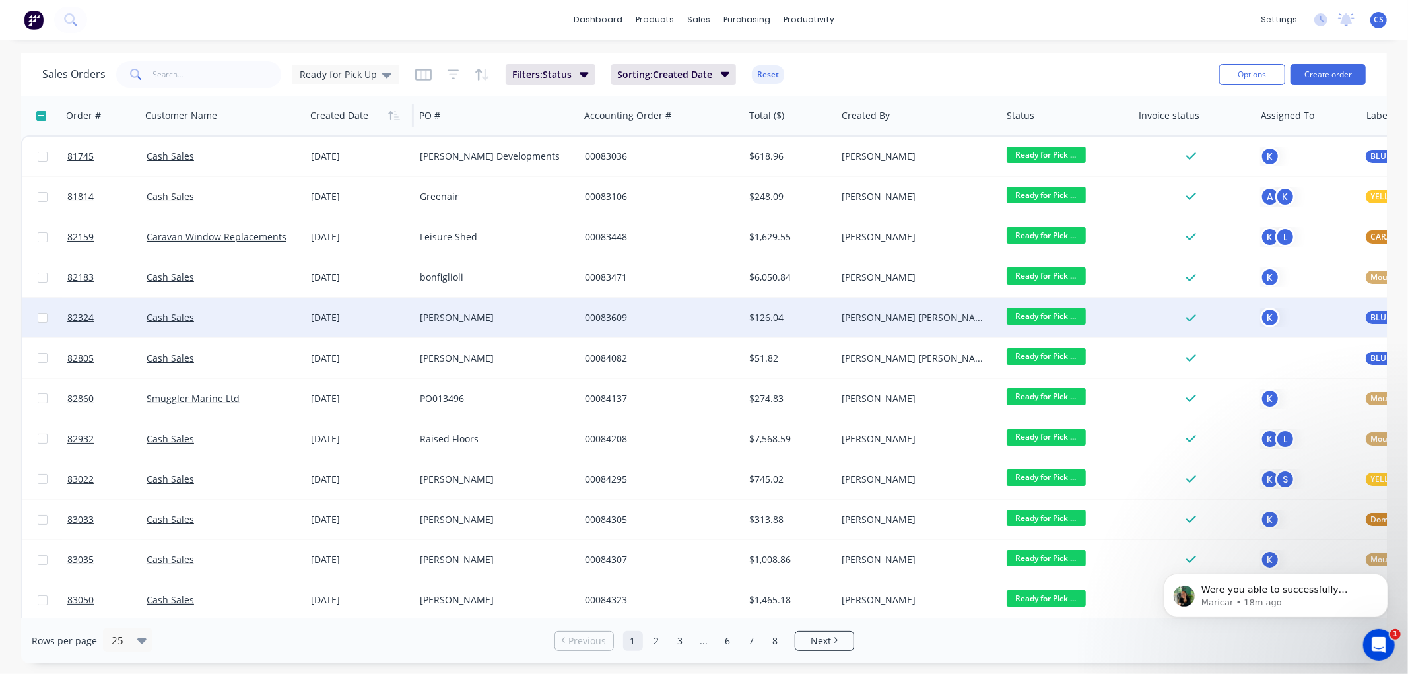
click at [1059, 314] on span "Ready for Pick ..." at bounding box center [1046, 316] width 79 height 17
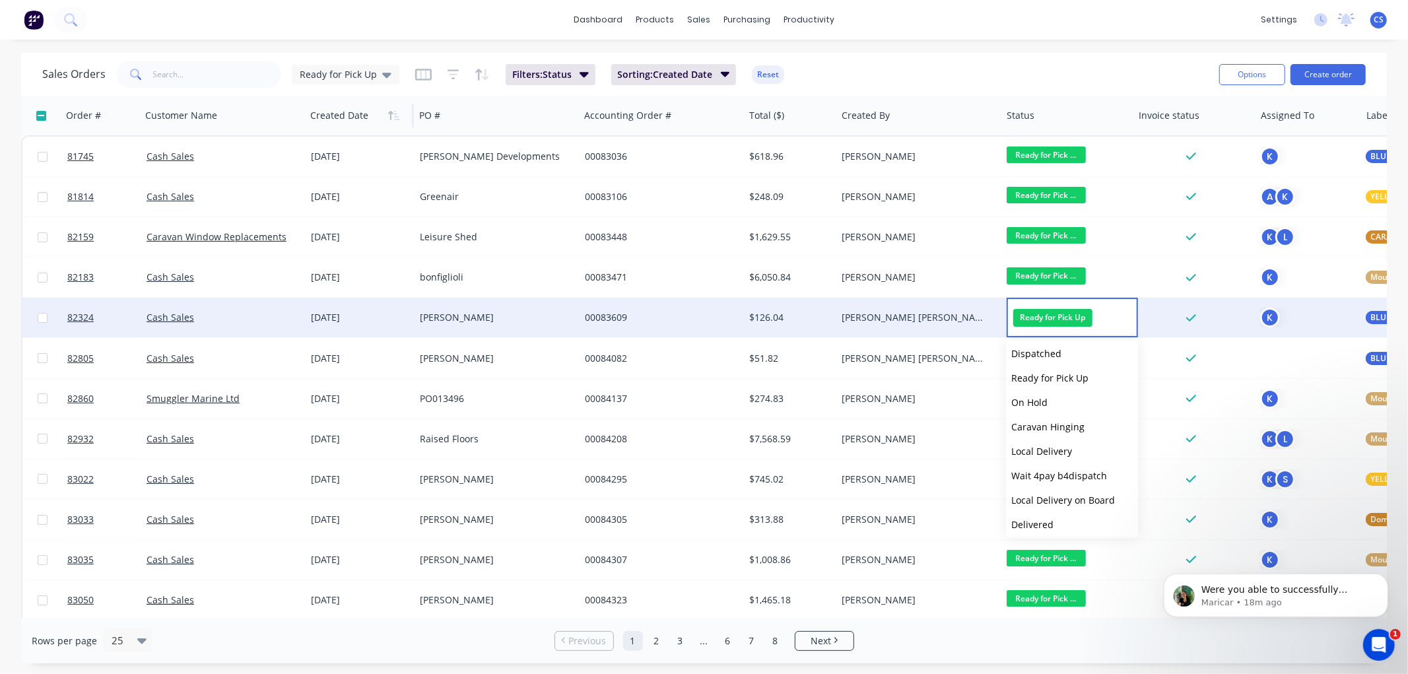
scroll to position [446, 0]
click at [1046, 518] on span "Picked Up" at bounding box center [1033, 522] width 44 height 13
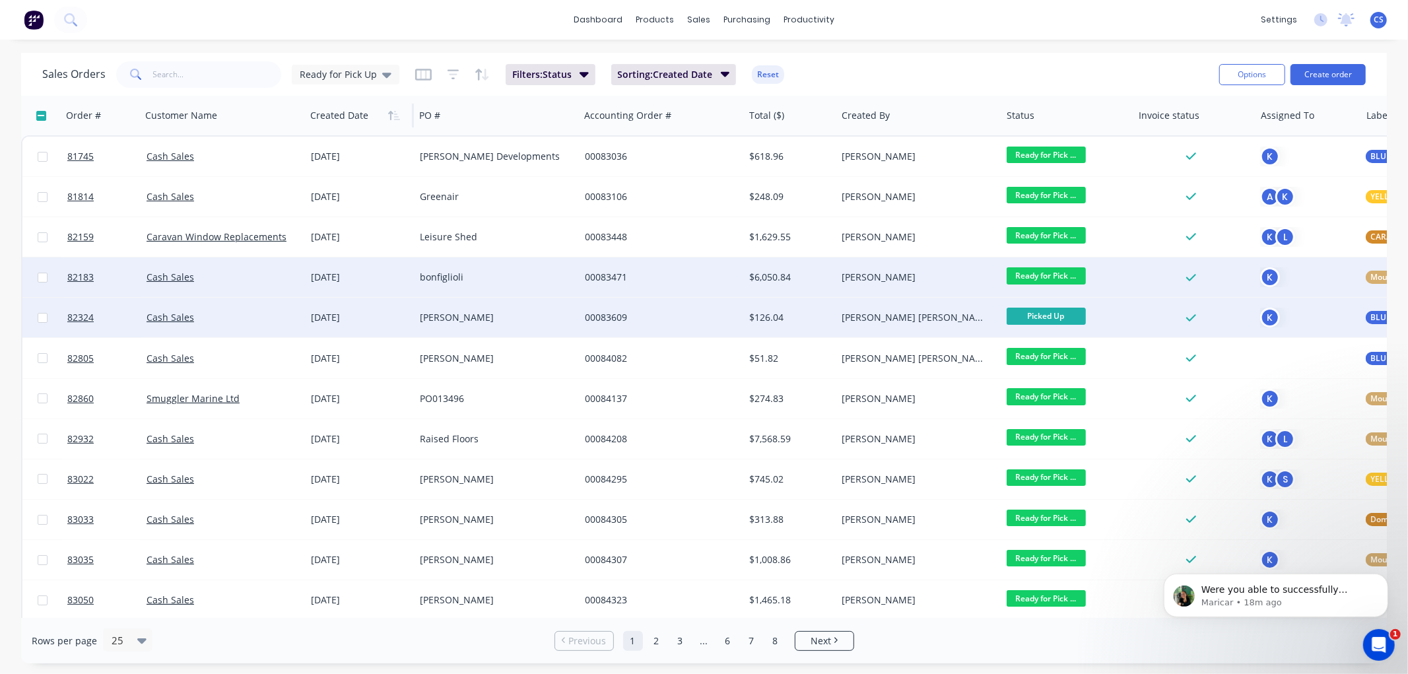
click at [1056, 277] on span "Ready for Pick ..." at bounding box center [1046, 275] width 79 height 17
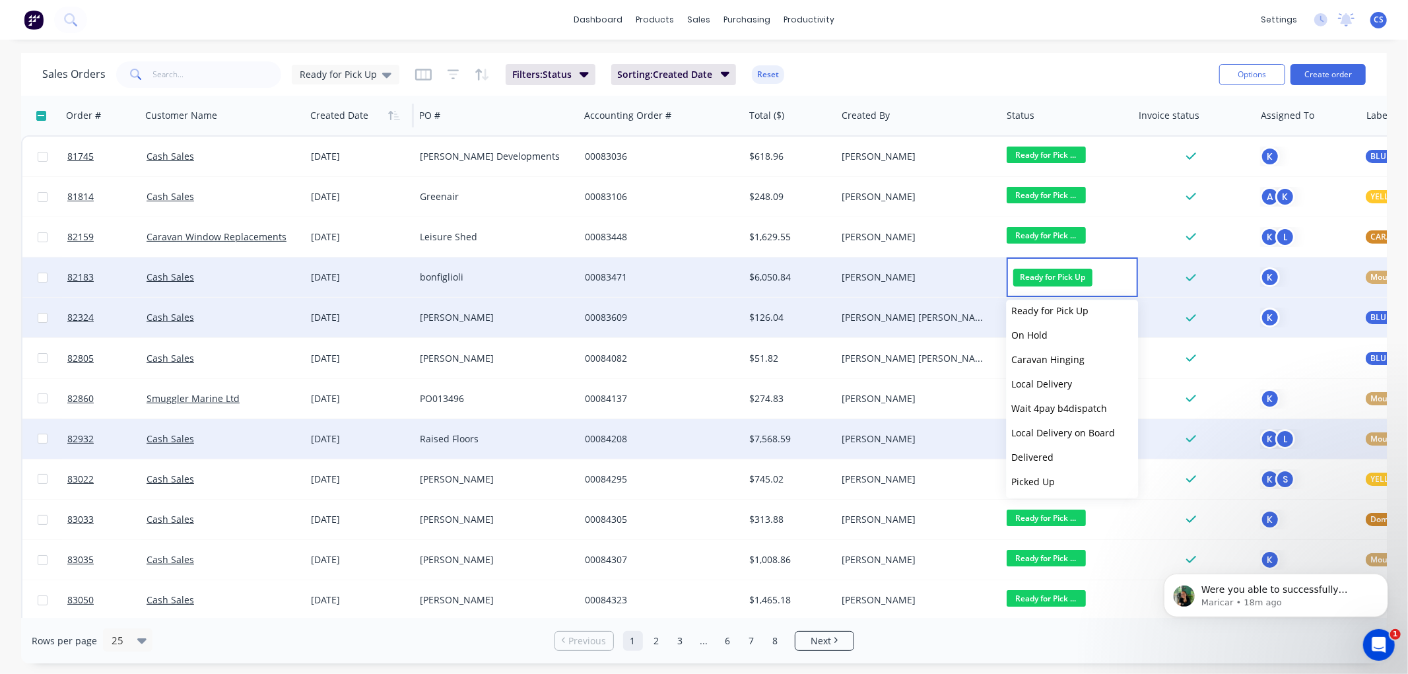
click at [1058, 476] on button "Picked Up" at bounding box center [1072, 481] width 132 height 24
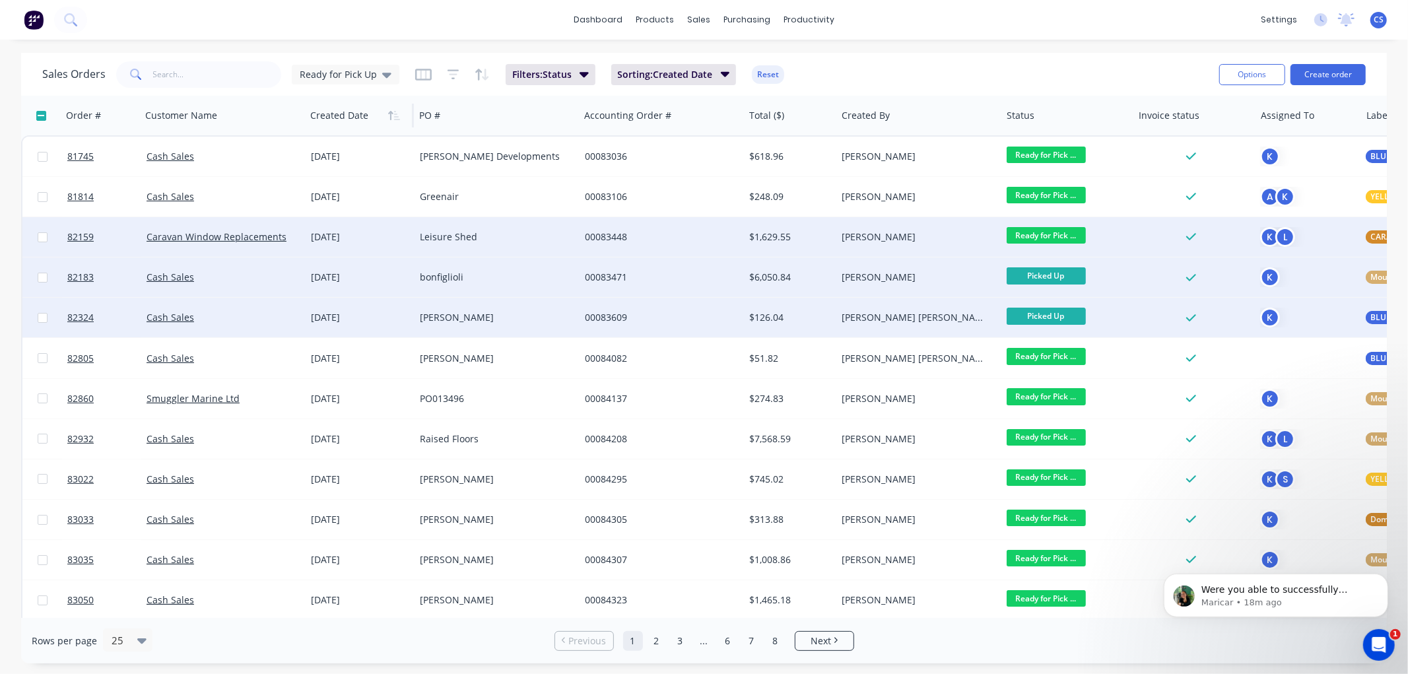
click at [1055, 239] on span "Ready for Pick ..." at bounding box center [1046, 235] width 79 height 17
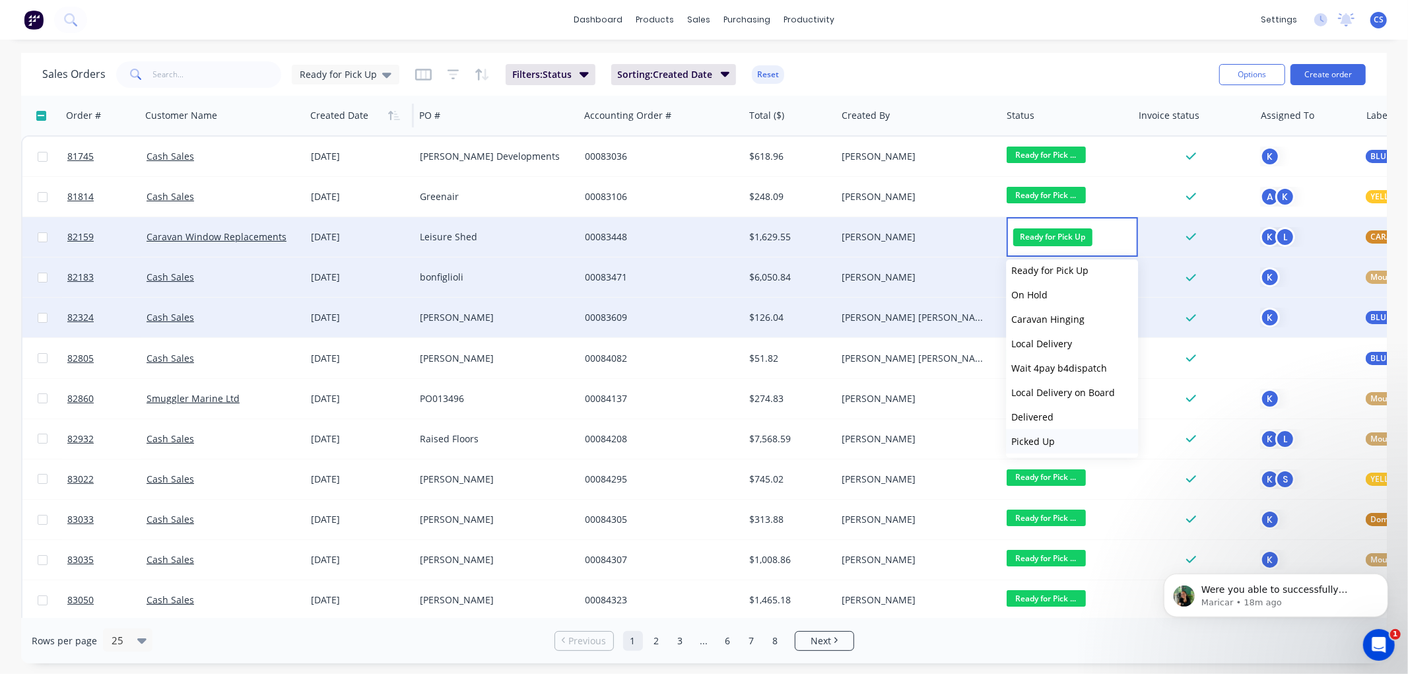
click at [1045, 443] on span "Picked Up" at bounding box center [1033, 441] width 44 height 13
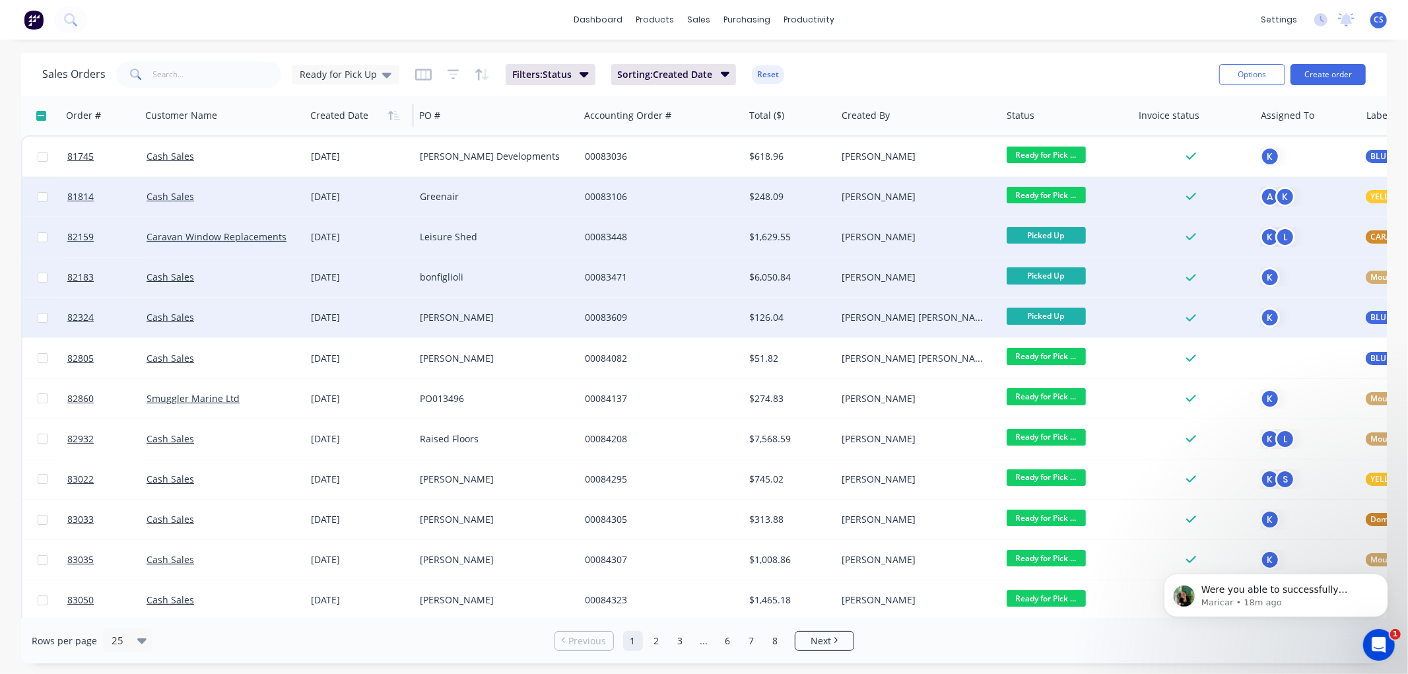
click at [1047, 194] on span "Ready for Pick ..." at bounding box center [1046, 195] width 79 height 17
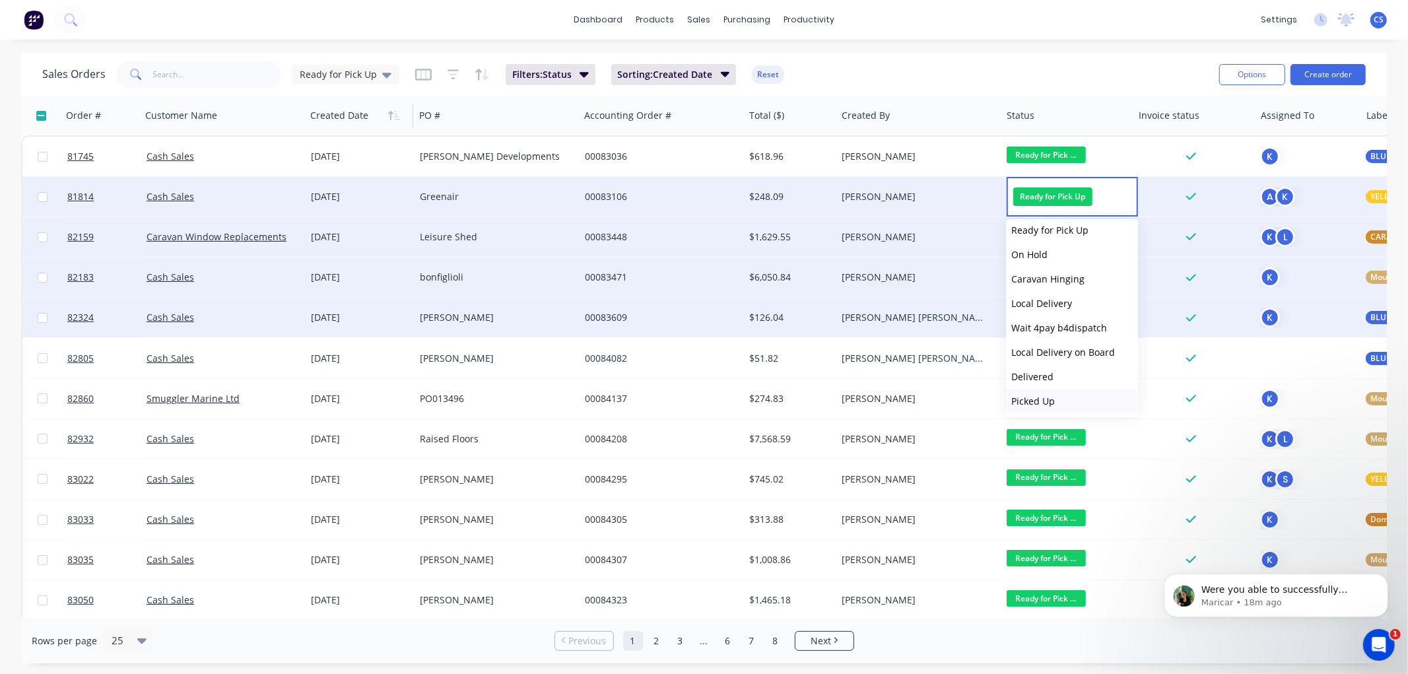
click at [1046, 401] on span "Picked Up" at bounding box center [1033, 401] width 44 height 13
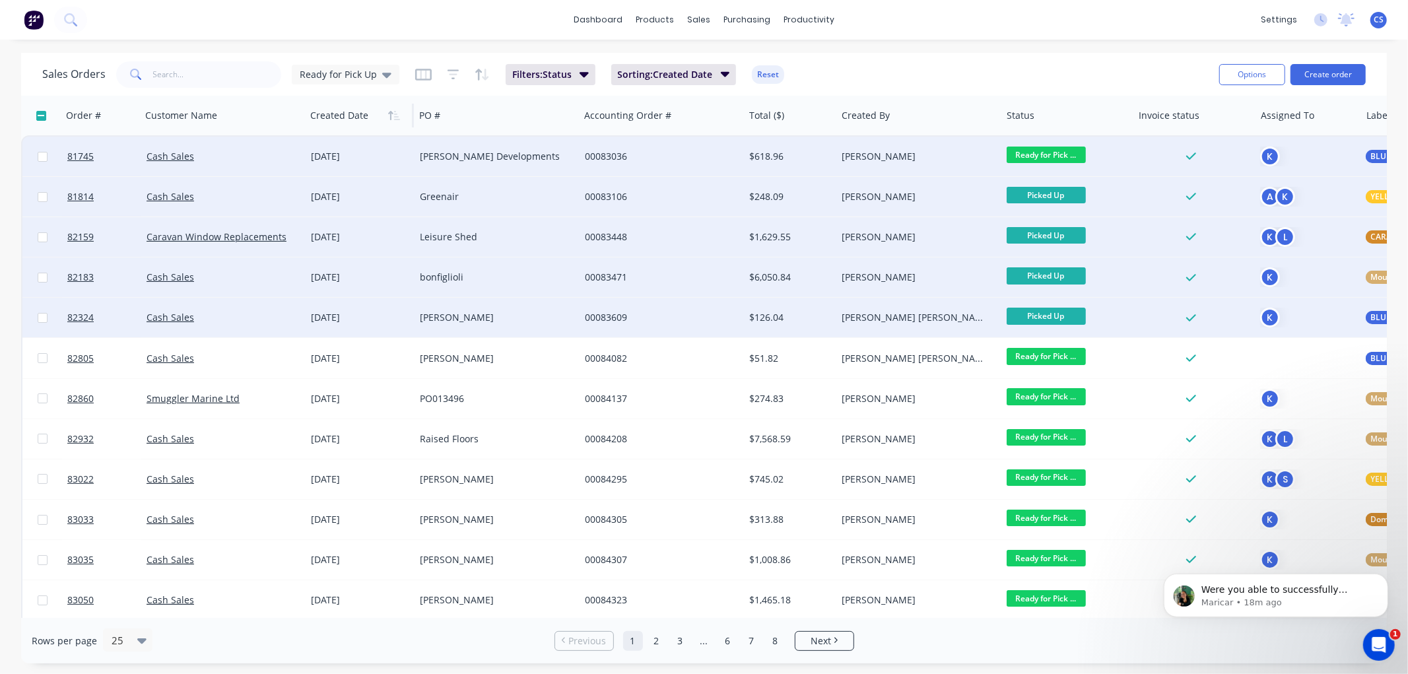
click at [1051, 153] on span "Ready for Pick ..." at bounding box center [1046, 155] width 79 height 17
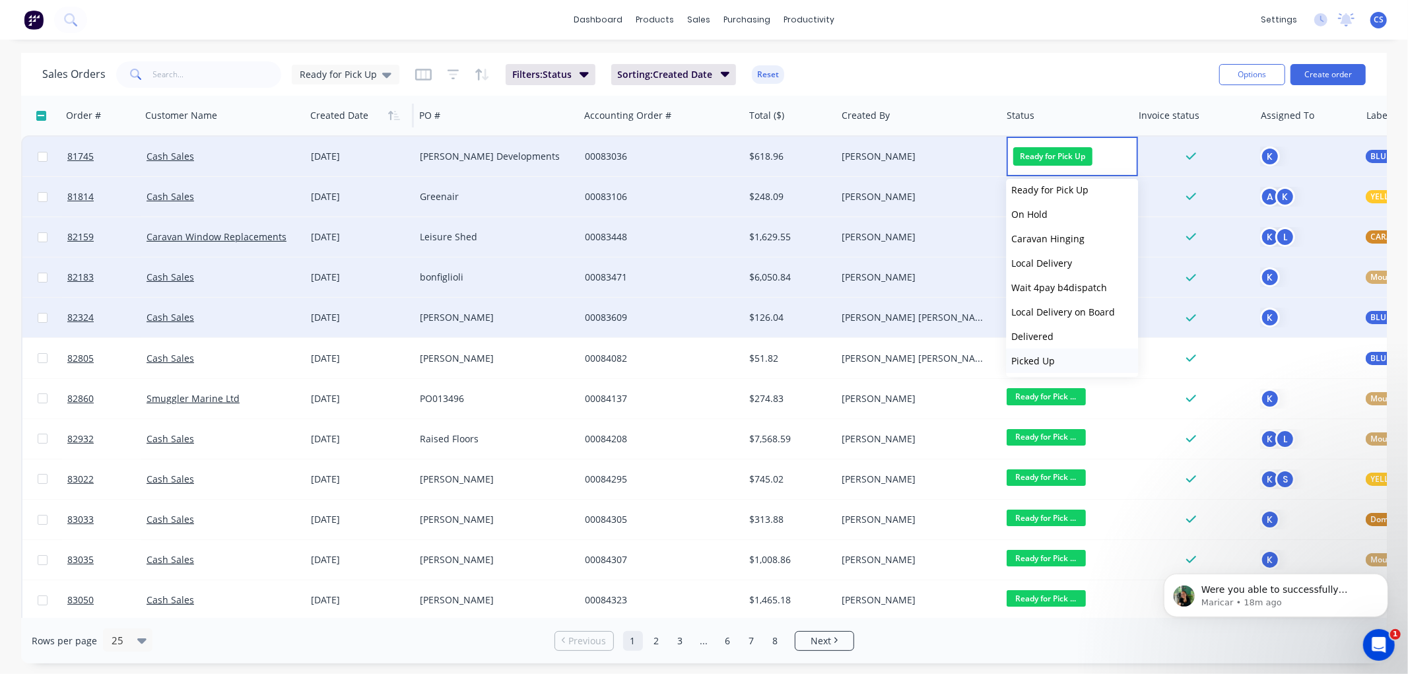
click at [1038, 363] on span "Picked Up" at bounding box center [1033, 360] width 44 height 13
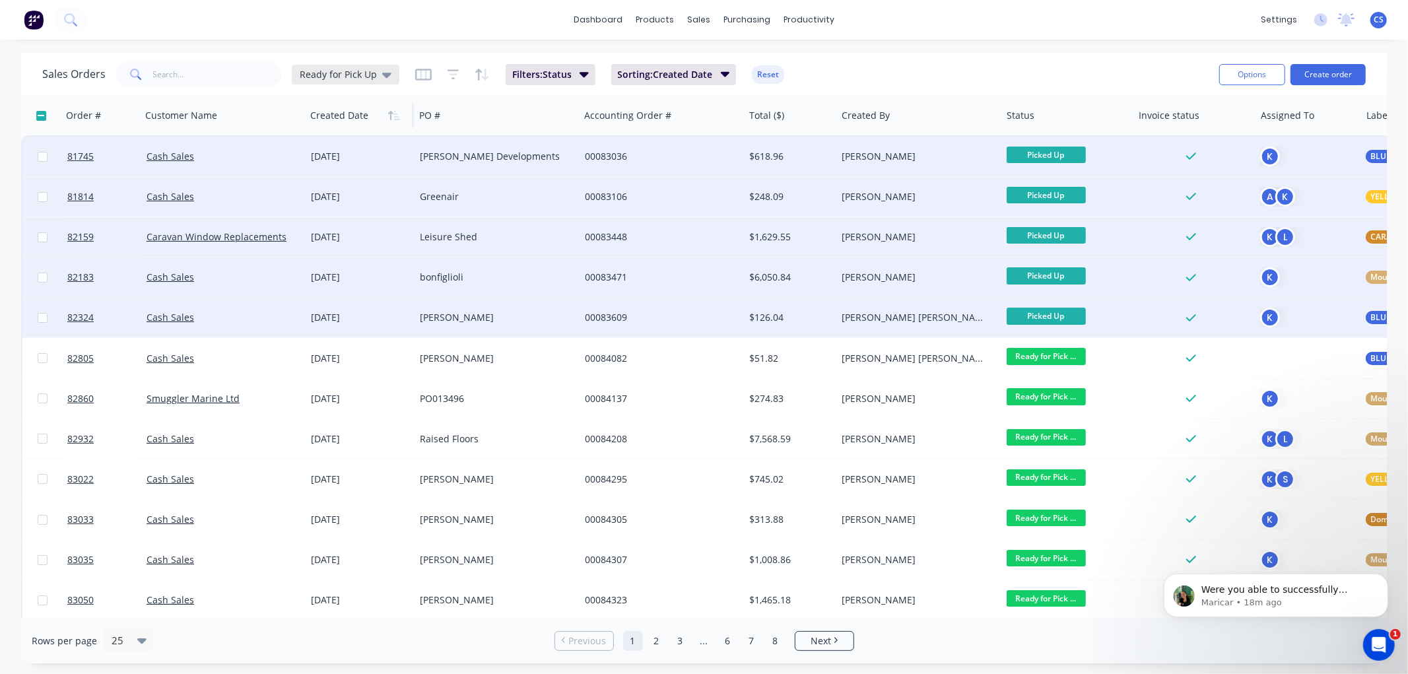
click at [362, 71] on span "Ready for Pick Up" at bounding box center [338, 74] width 77 height 14
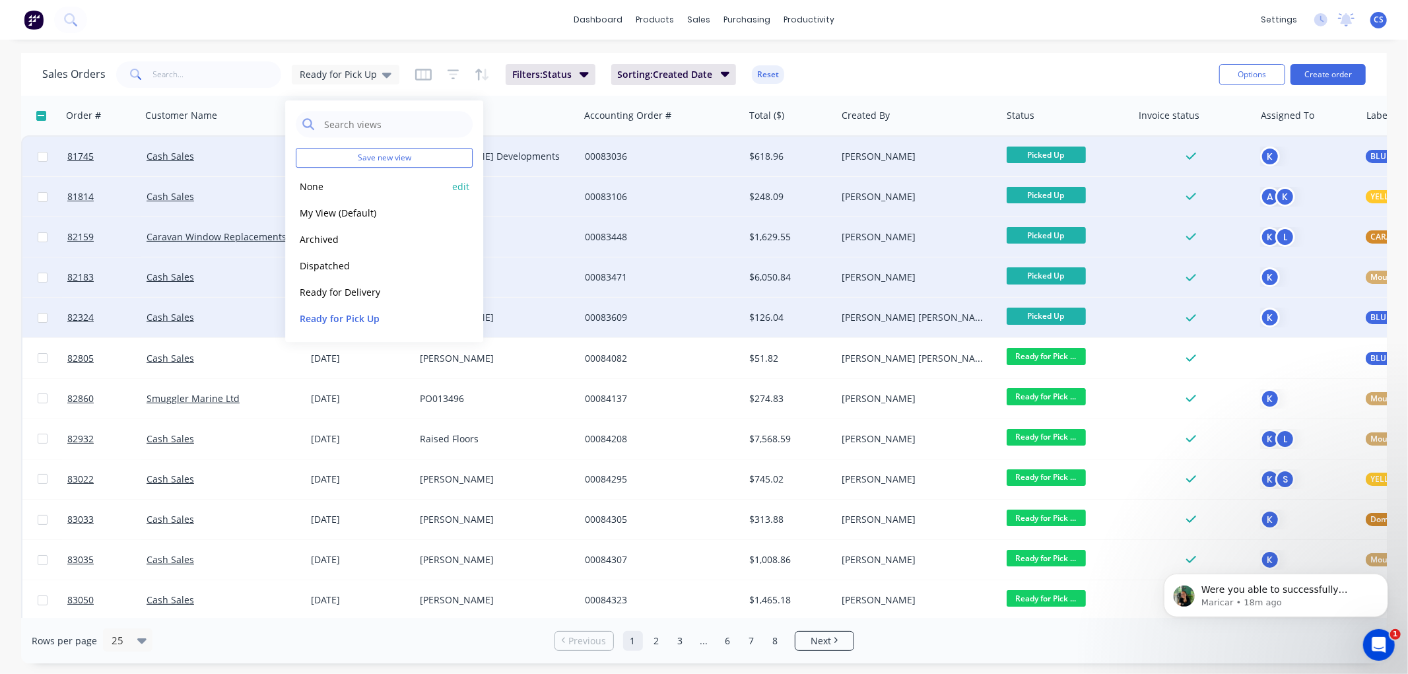
click at [340, 189] on button "None" at bounding box center [371, 186] width 151 height 15
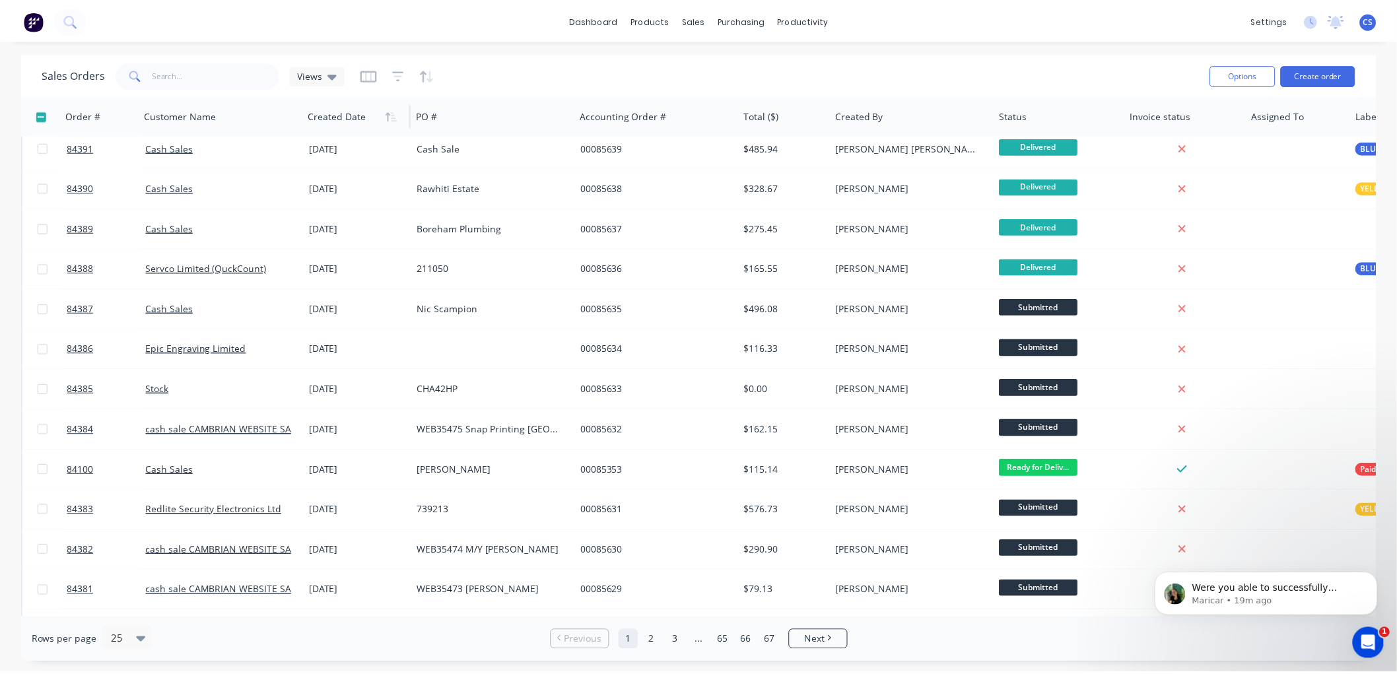
scroll to position [0, 0]
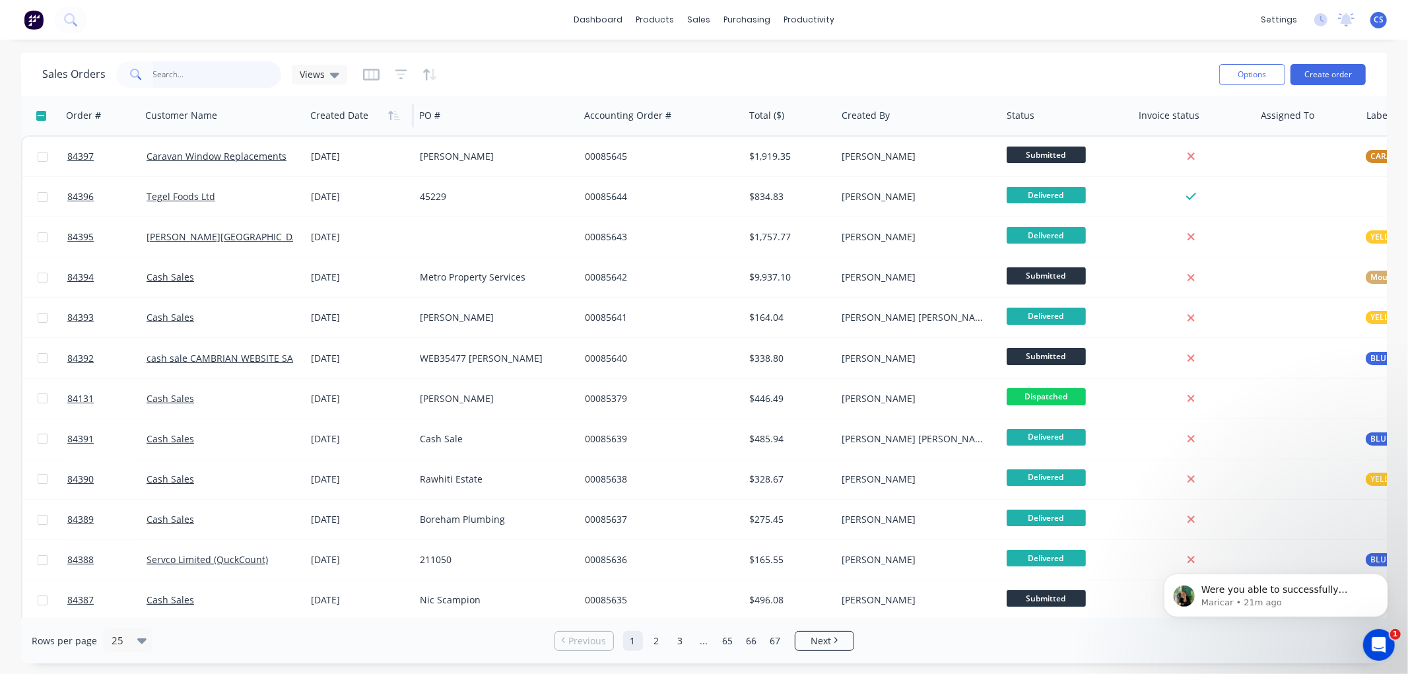
click at [215, 76] on input "text" at bounding box center [217, 74] width 129 height 26
paste input "85509"
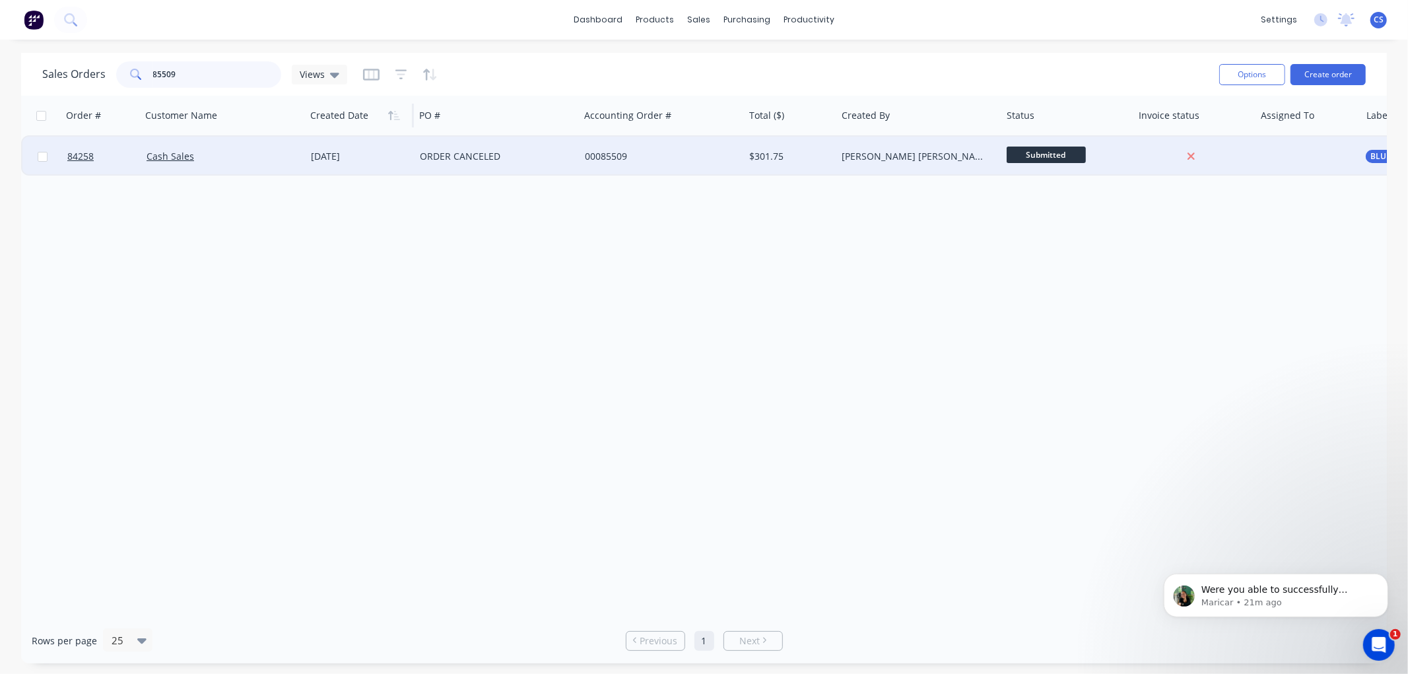
type input "85509"
click at [478, 154] on div "ORDER CANCELED" at bounding box center [493, 156] width 147 height 13
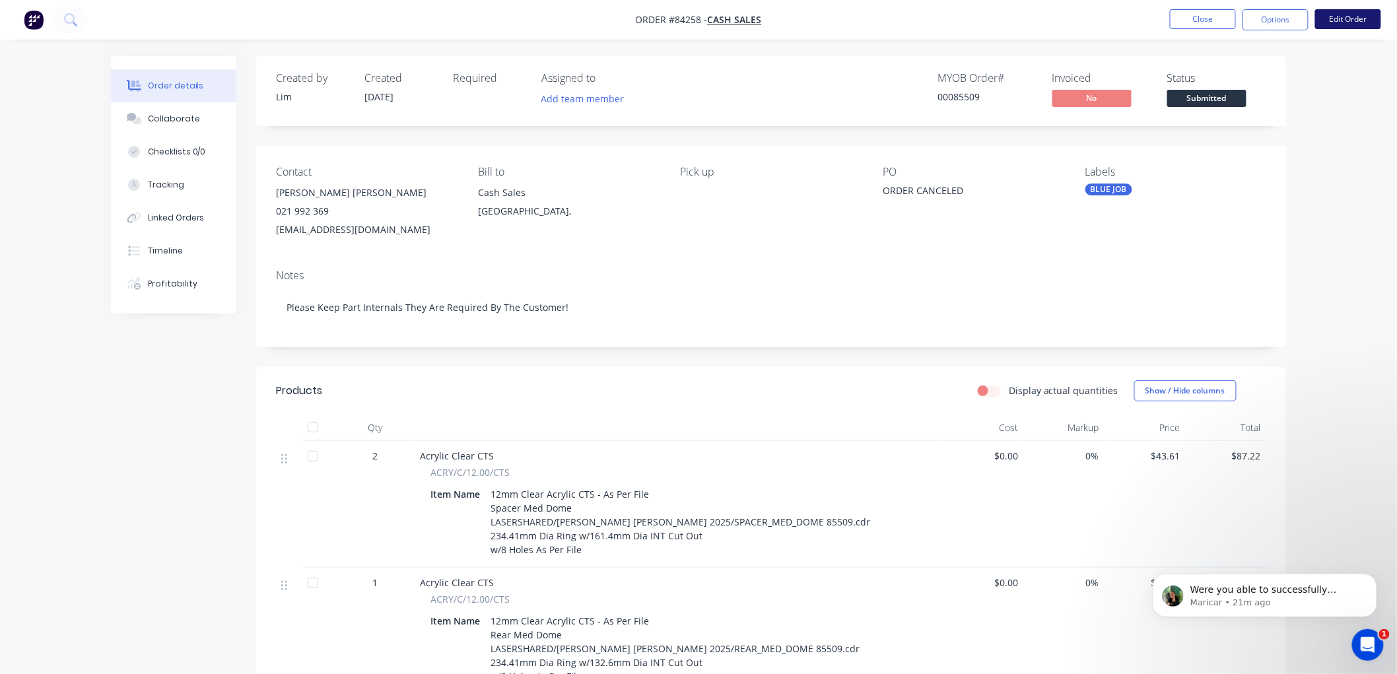
click at [1335, 22] on button "Edit Order" at bounding box center [1348, 19] width 66 height 20
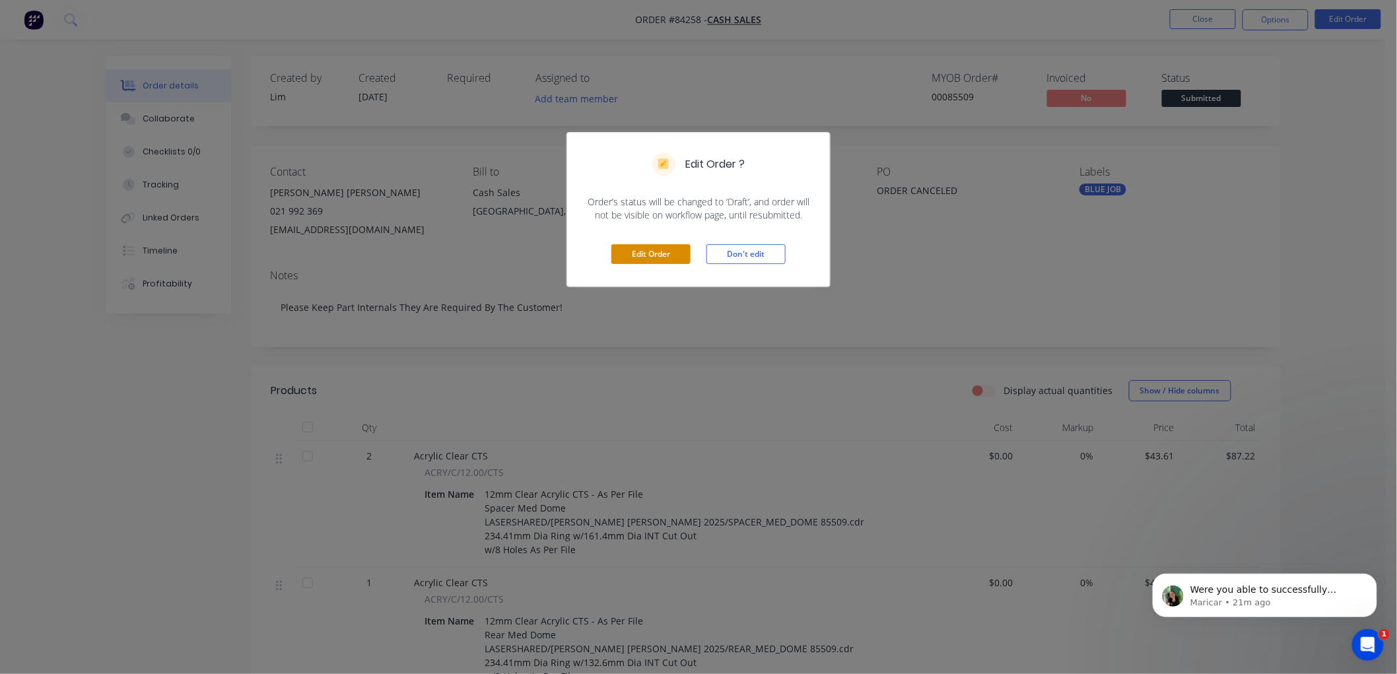
click at [655, 252] on button "Edit Order" at bounding box center [650, 254] width 79 height 20
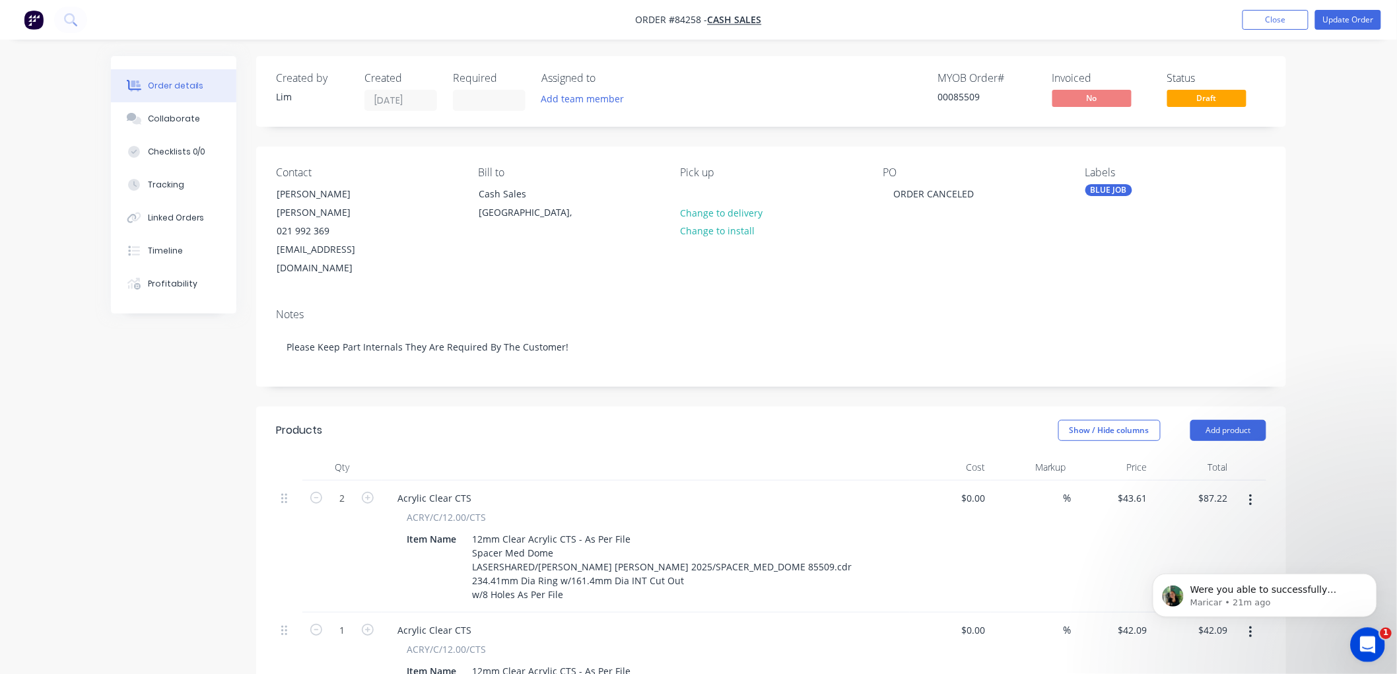
click at [1374, 642] on div "Open Intercom Messenger" at bounding box center [1365, 643] width 44 height 44
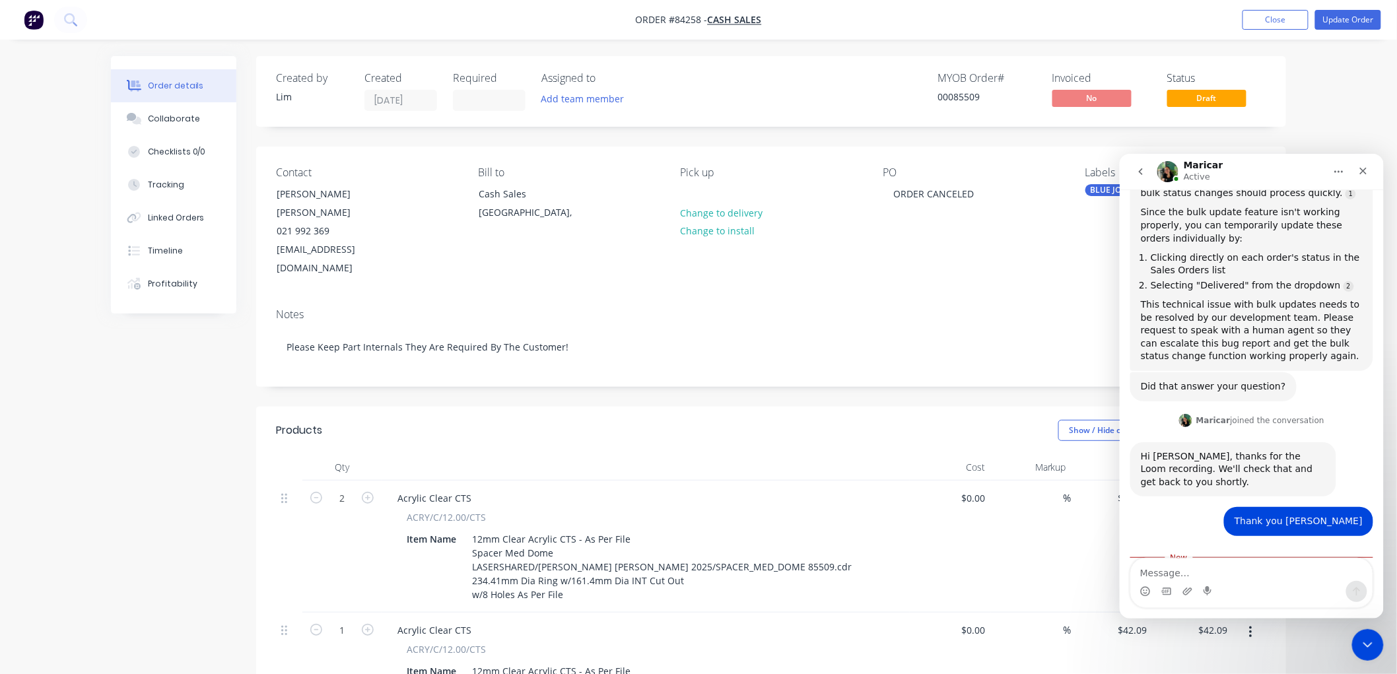
scroll to position [1516, 0]
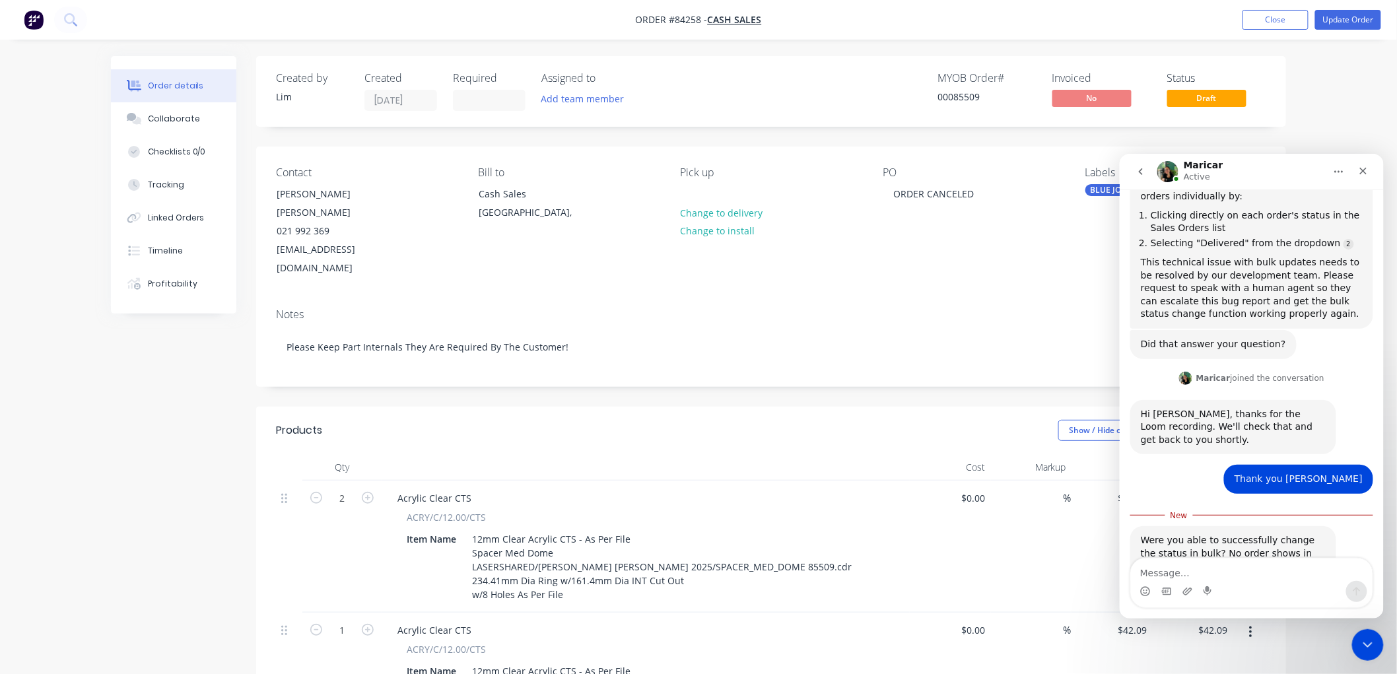
click at [1212, 572] on textarea "Message…" at bounding box center [1251, 569] width 242 height 22
type textarea "No i wasn't but I was able to change them individually"
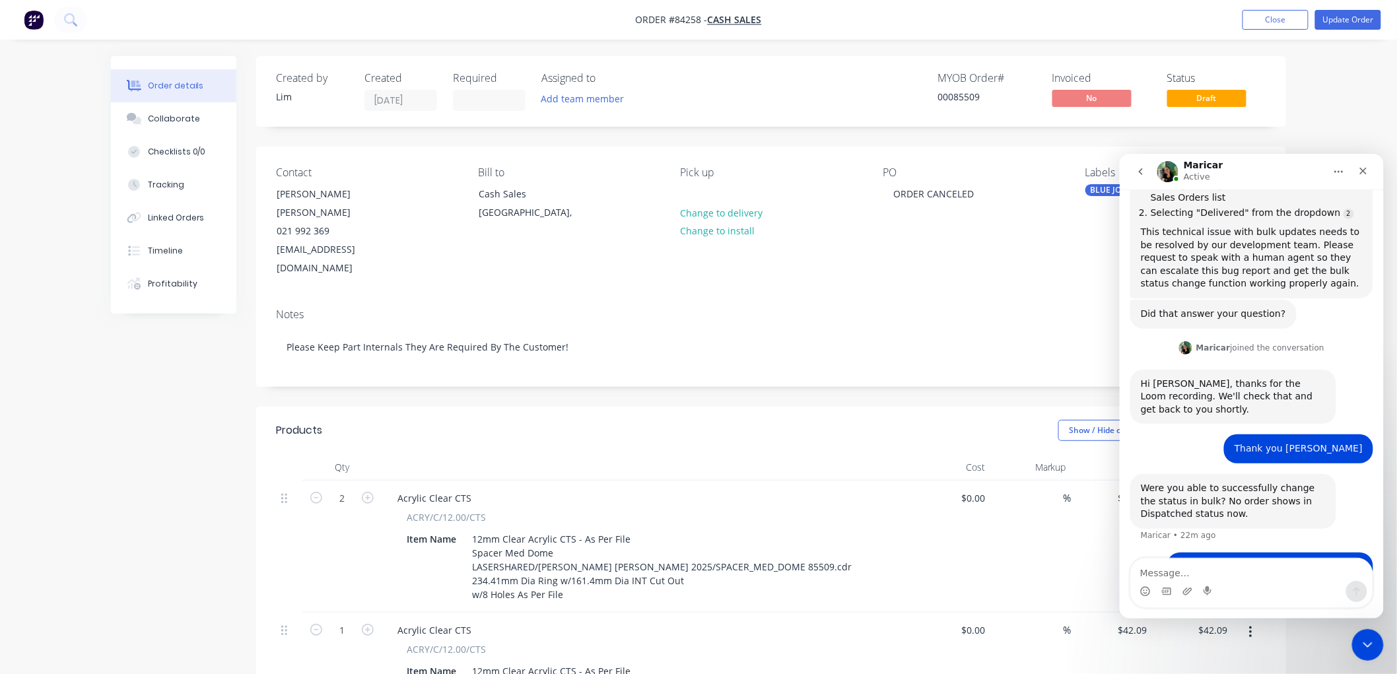
scroll to position [1547, 0]
click at [1361, 168] on icon "Close" at bounding box center [1362, 170] width 7 height 7
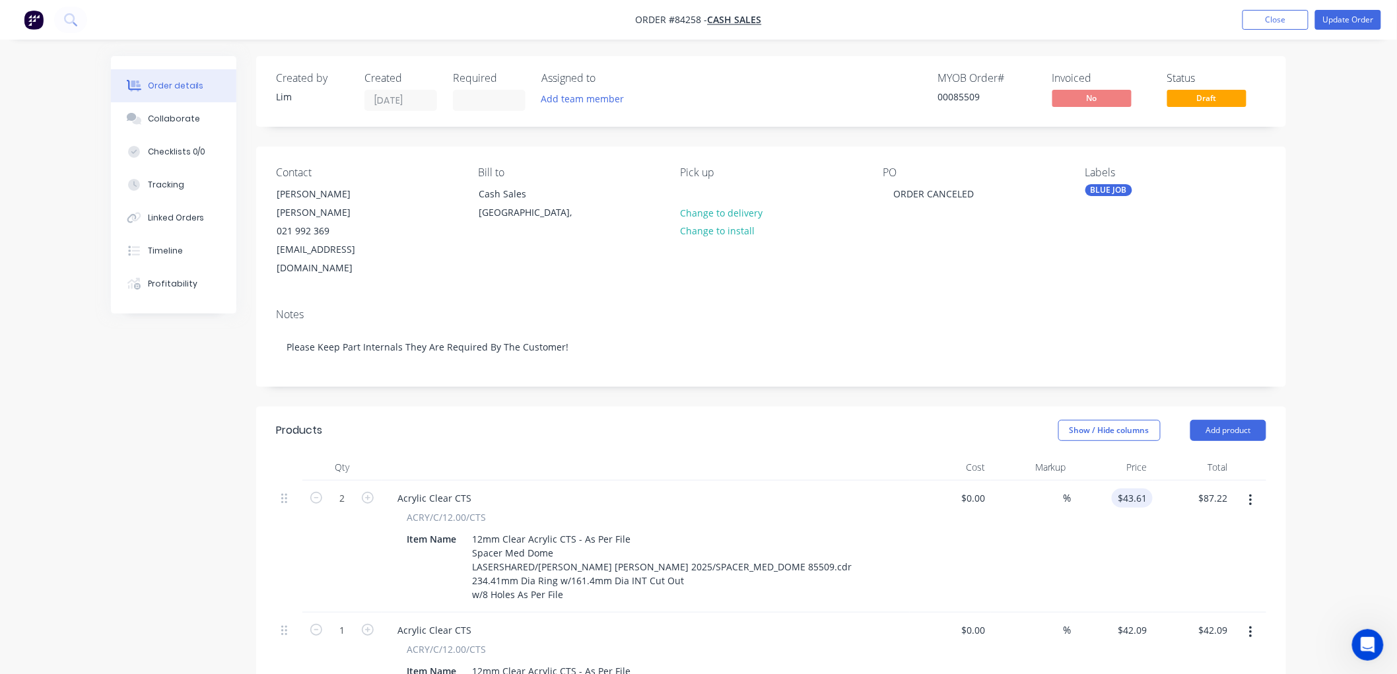
type input "43.61"
click at [1135, 488] on input "43.61" at bounding box center [1137, 497] width 30 height 19
click at [1143, 621] on input "$42.09" at bounding box center [1135, 630] width 36 height 19
type input "$0.00"
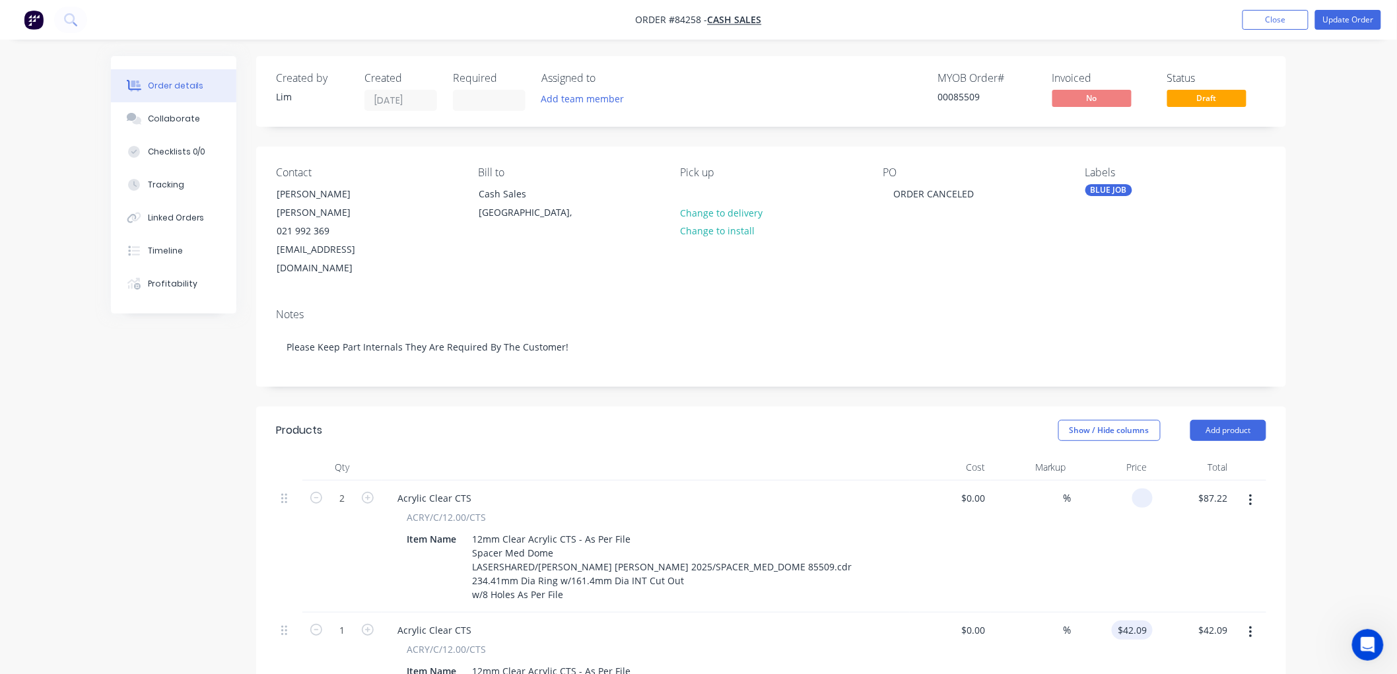
type input "42.09"
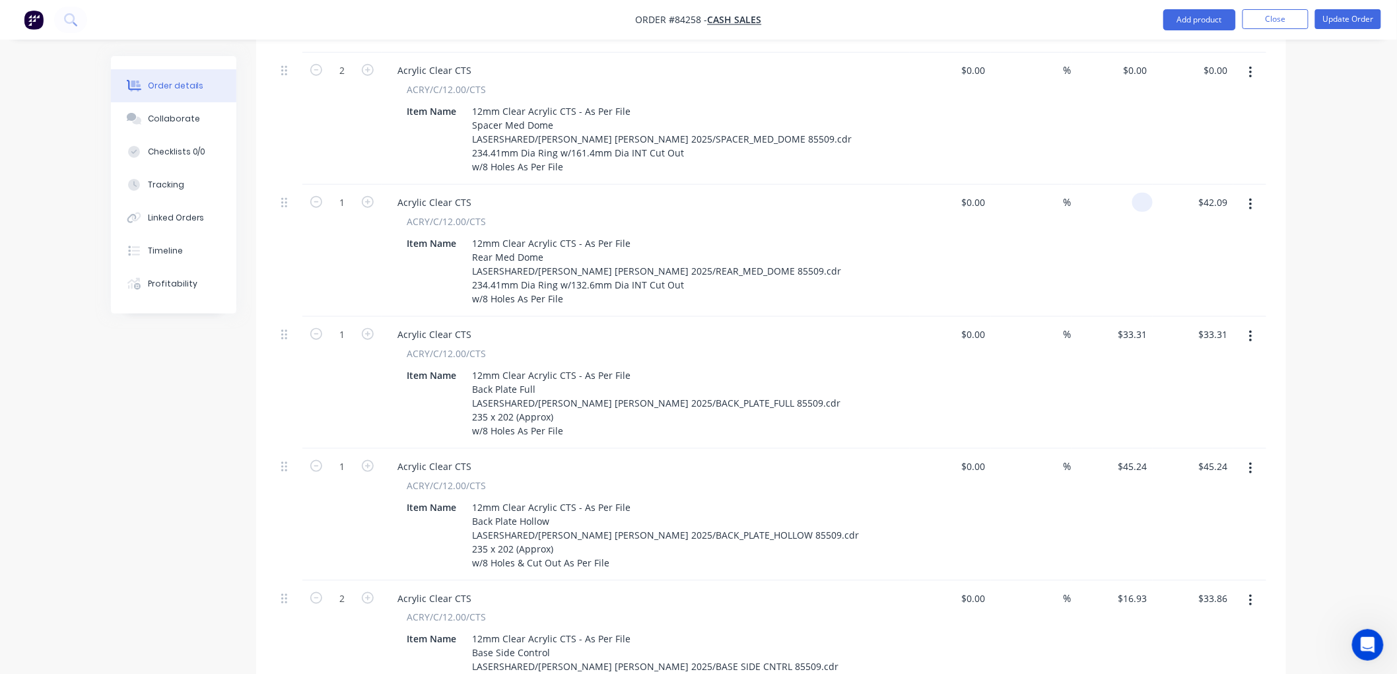
scroll to position [440, 0]
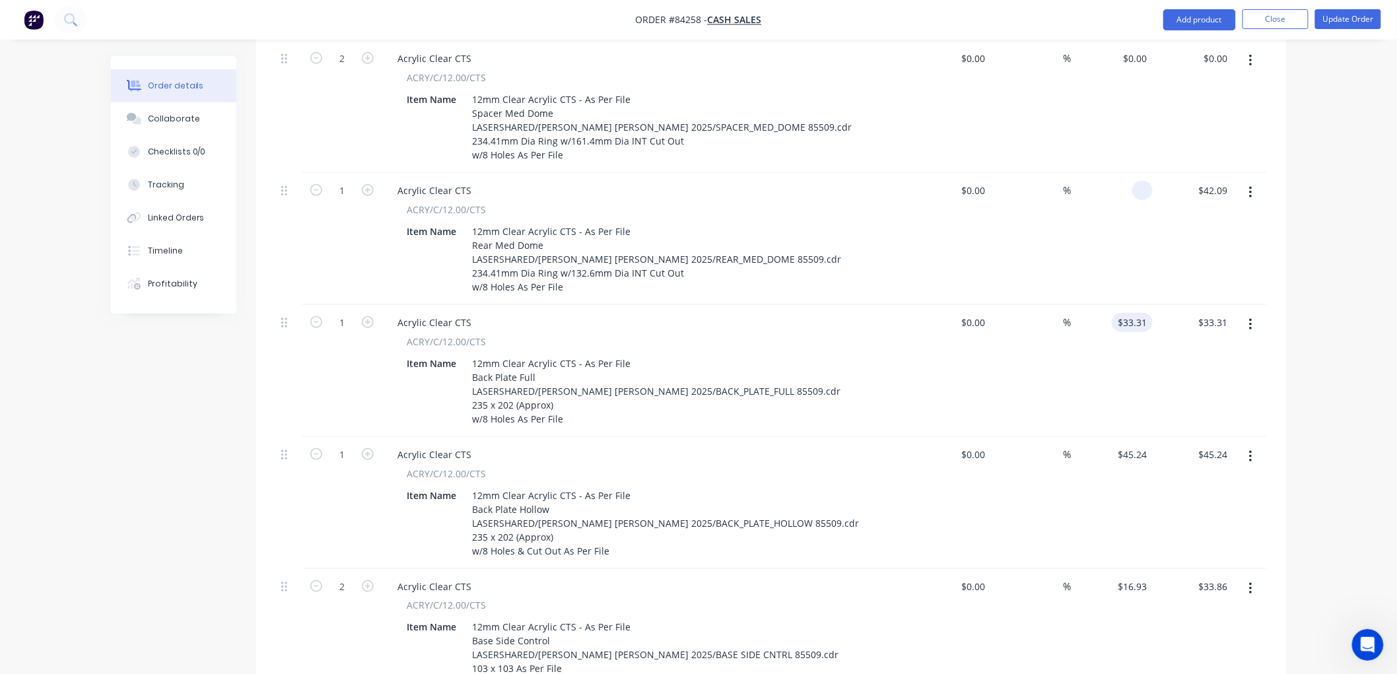
type input "$0.00"
type input "33.31"
click at [1129, 313] on input "33.31" at bounding box center [1135, 322] width 36 height 19
click at [1131, 445] on input "$45.24" at bounding box center [1135, 454] width 36 height 19
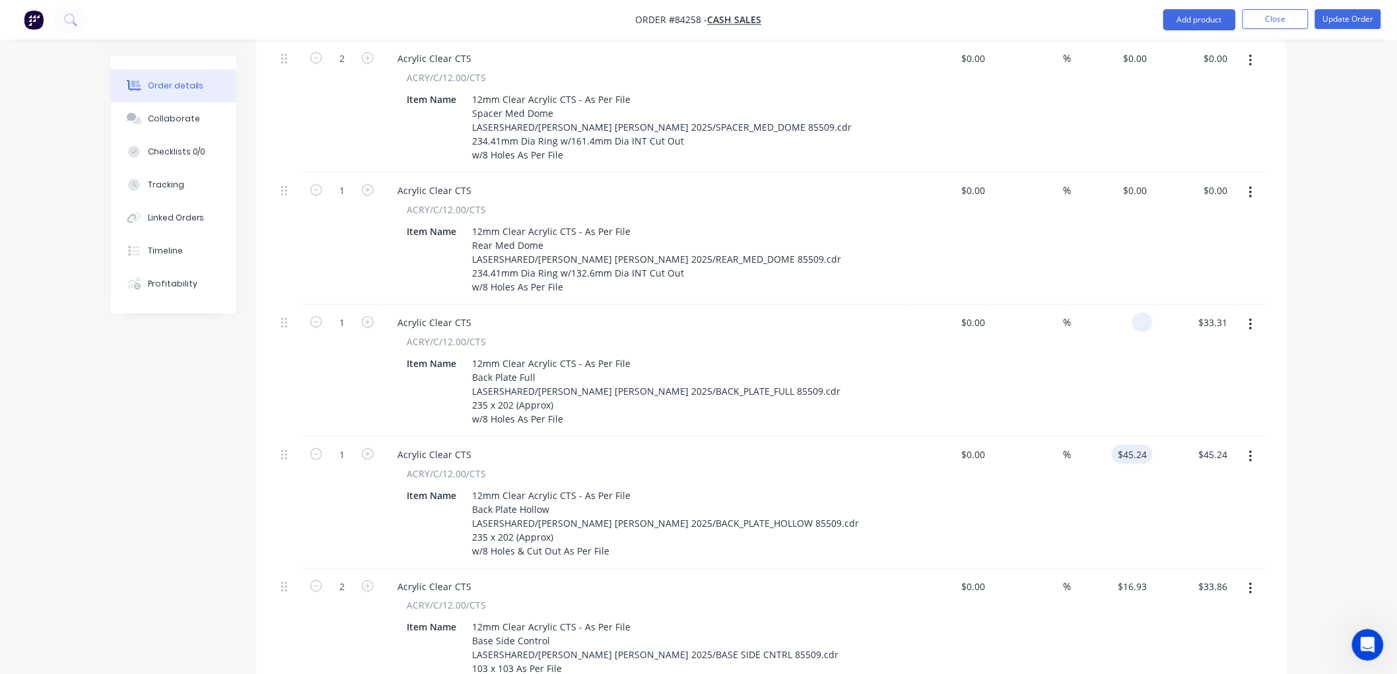
type input "$0.00"
type input "45.24"
type input "$0.00"
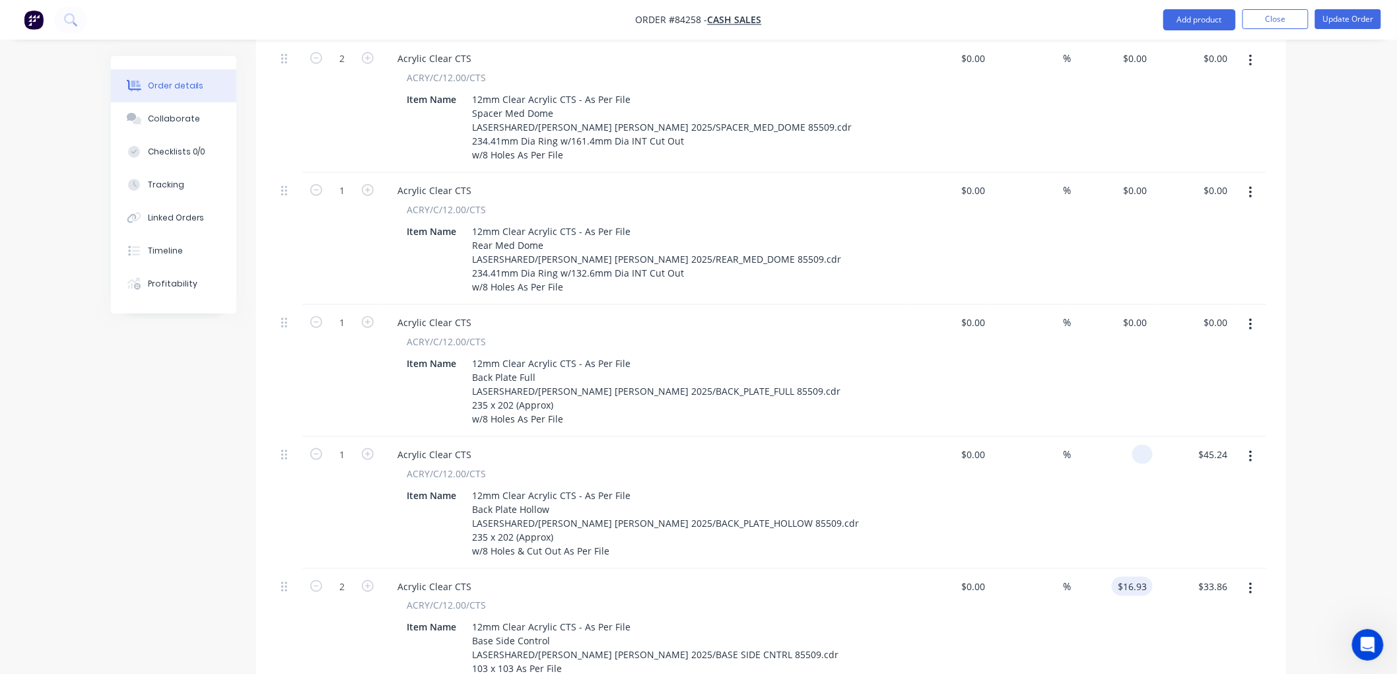
type input "16.93"
drag, startPoint x: 1135, startPoint y: 545, endPoint x: 1147, endPoint y: 551, distance: 13.0
click at [1135, 577] on input "16.93" at bounding box center [1137, 586] width 30 height 19
type input "$0.00"
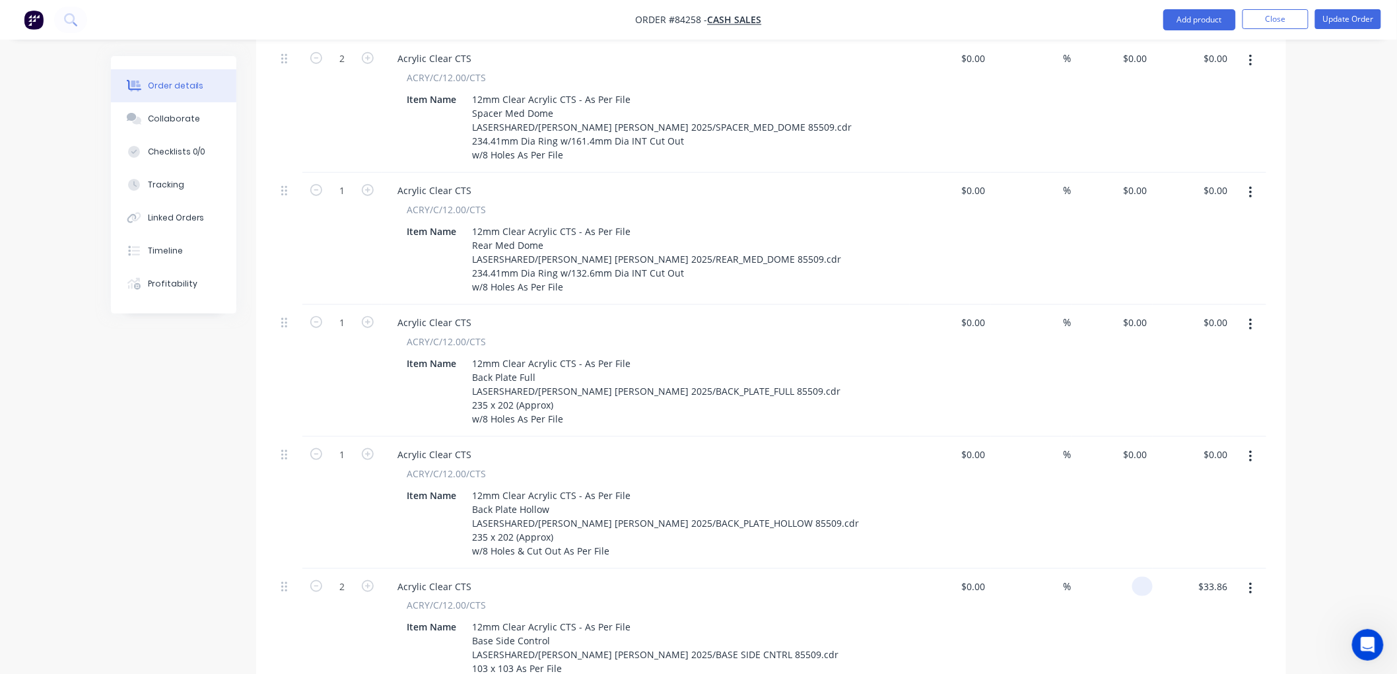
type input "16.61"
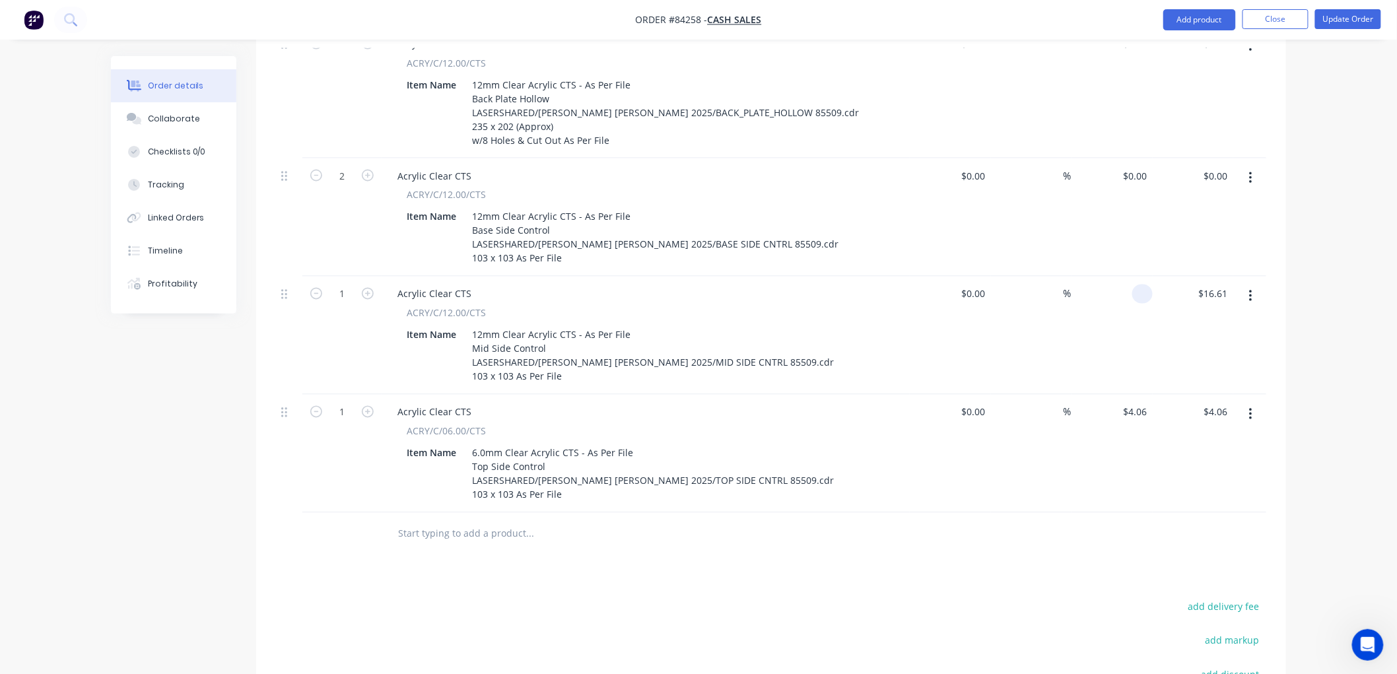
scroll to position [880, 0]
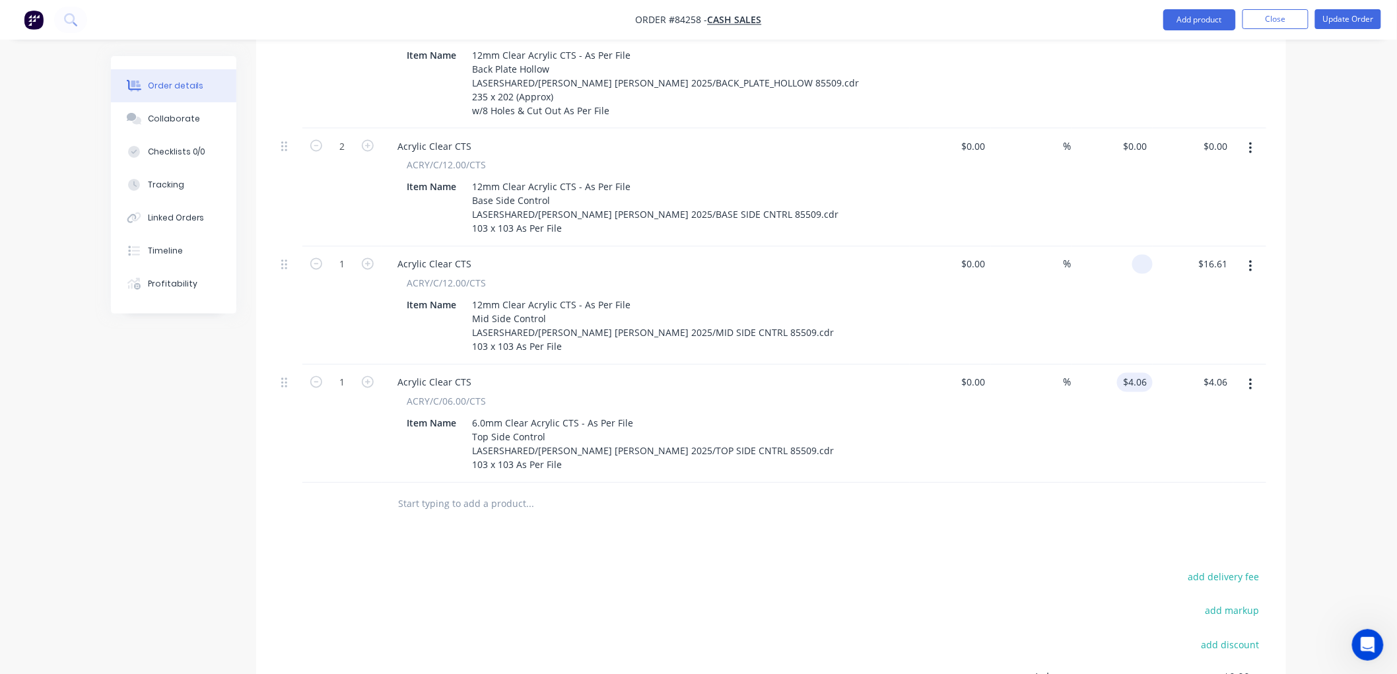
type input "$0.00"
type input "4.06"
click at [1138, 373] on input "4.06" at bounding box center [1137, 382] width 30 height 19
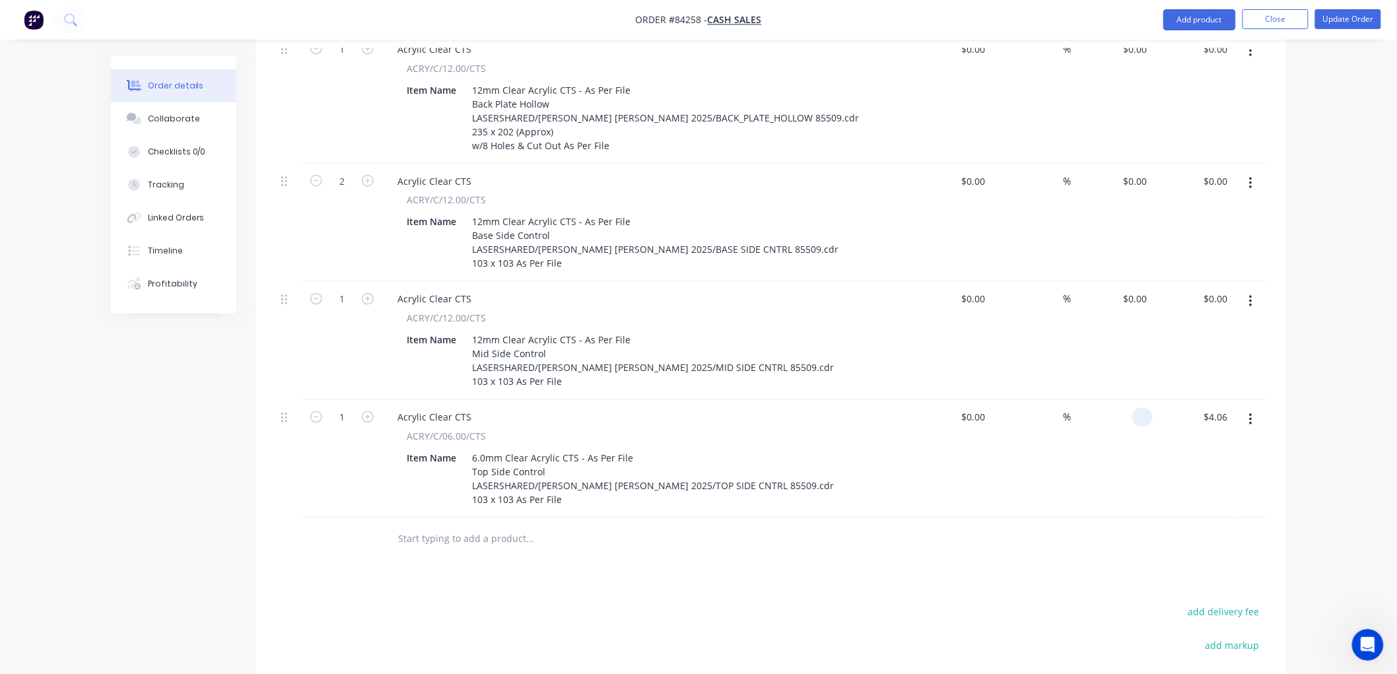
scroll to position [885, 0]
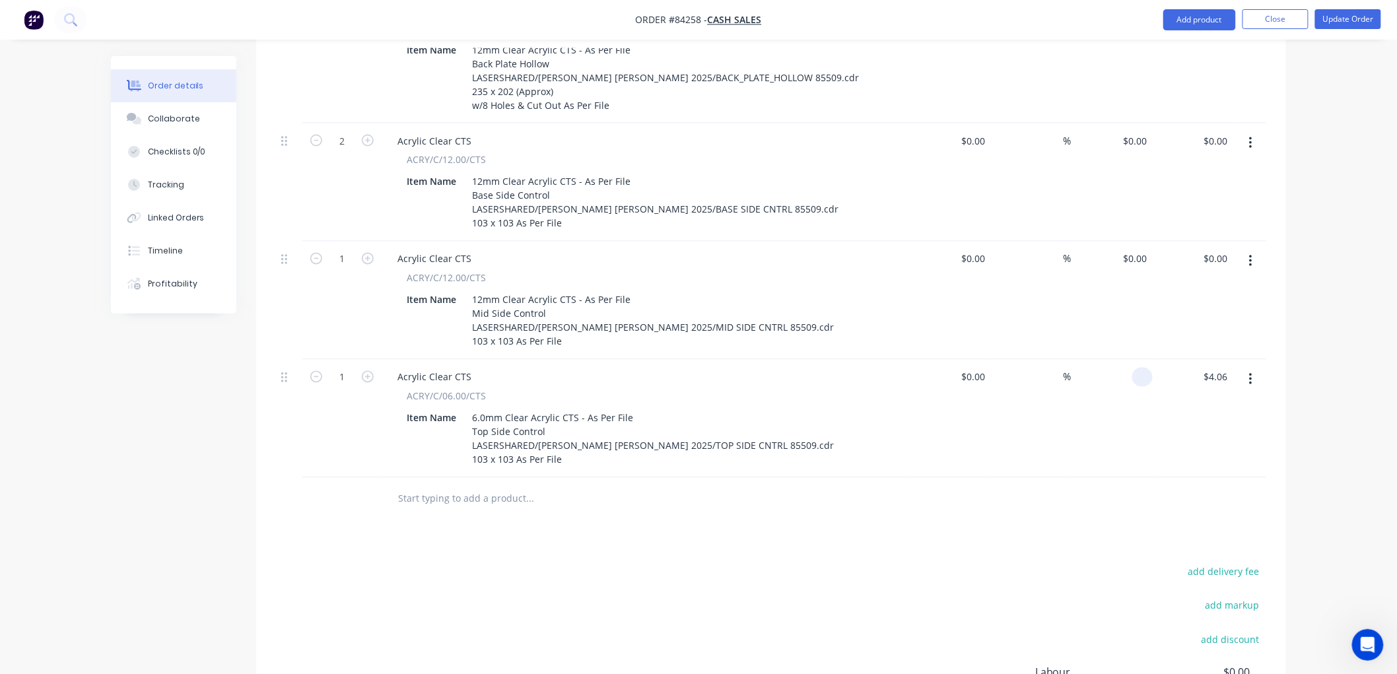
type input "$0.00"
click at [1289, 407] on div "Order details Collaborate Checklists 0/0 Tracking Linked Orders Timeline Profit…" at bounding box center [698, 14] width 1201 height 1687
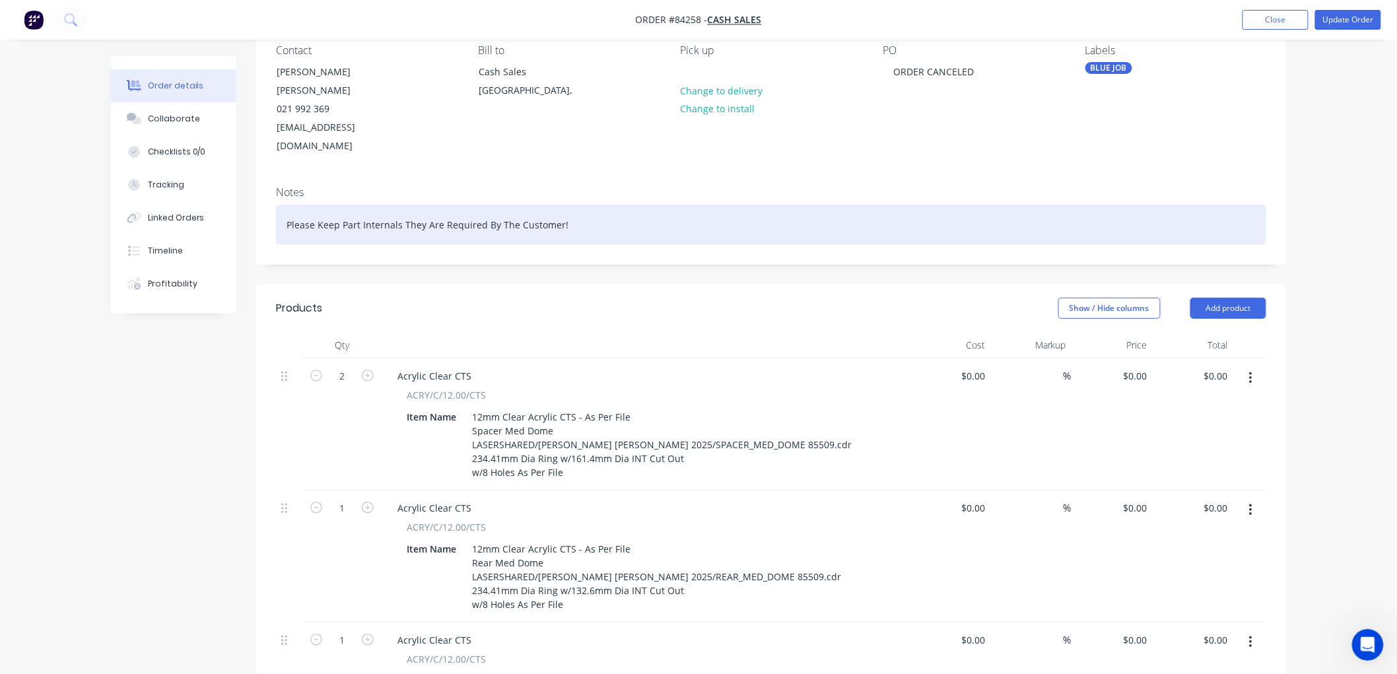
scroll to position [0, 0]
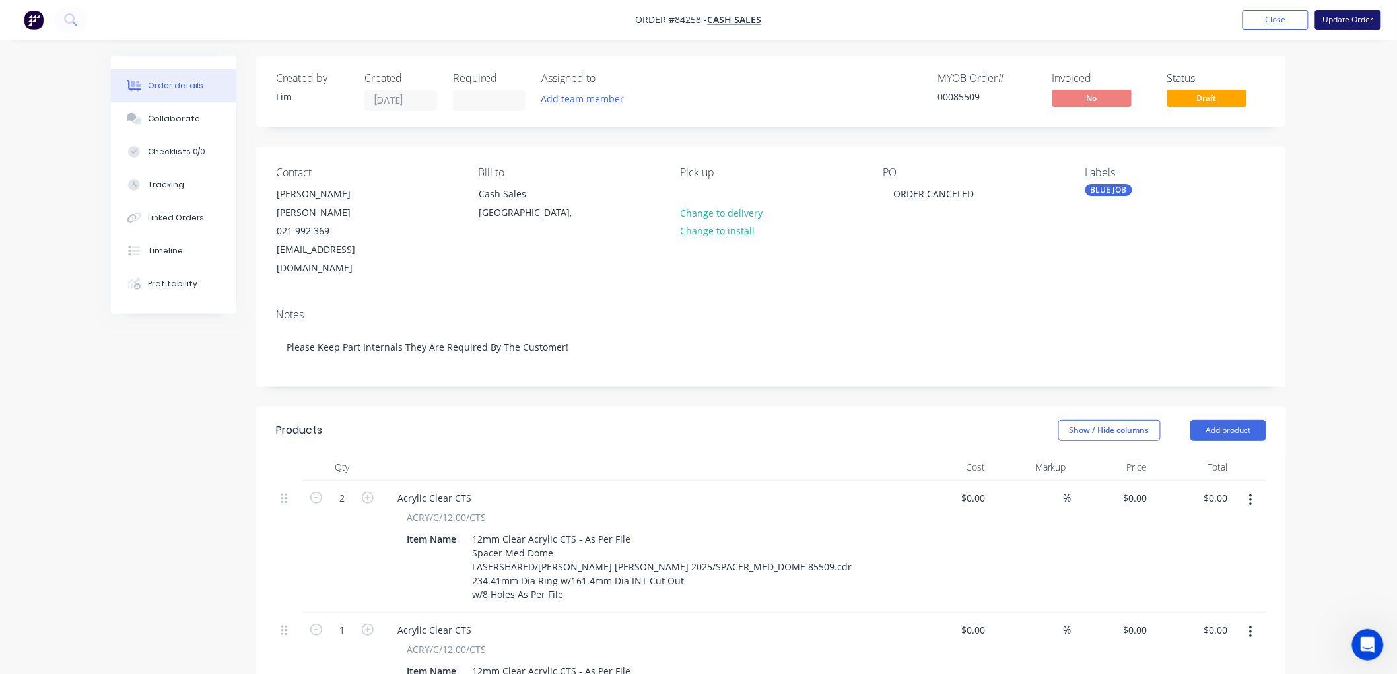
click at [1336, 26] on button "Update Order" at bounding box center [1348, 20] width 66 height 20
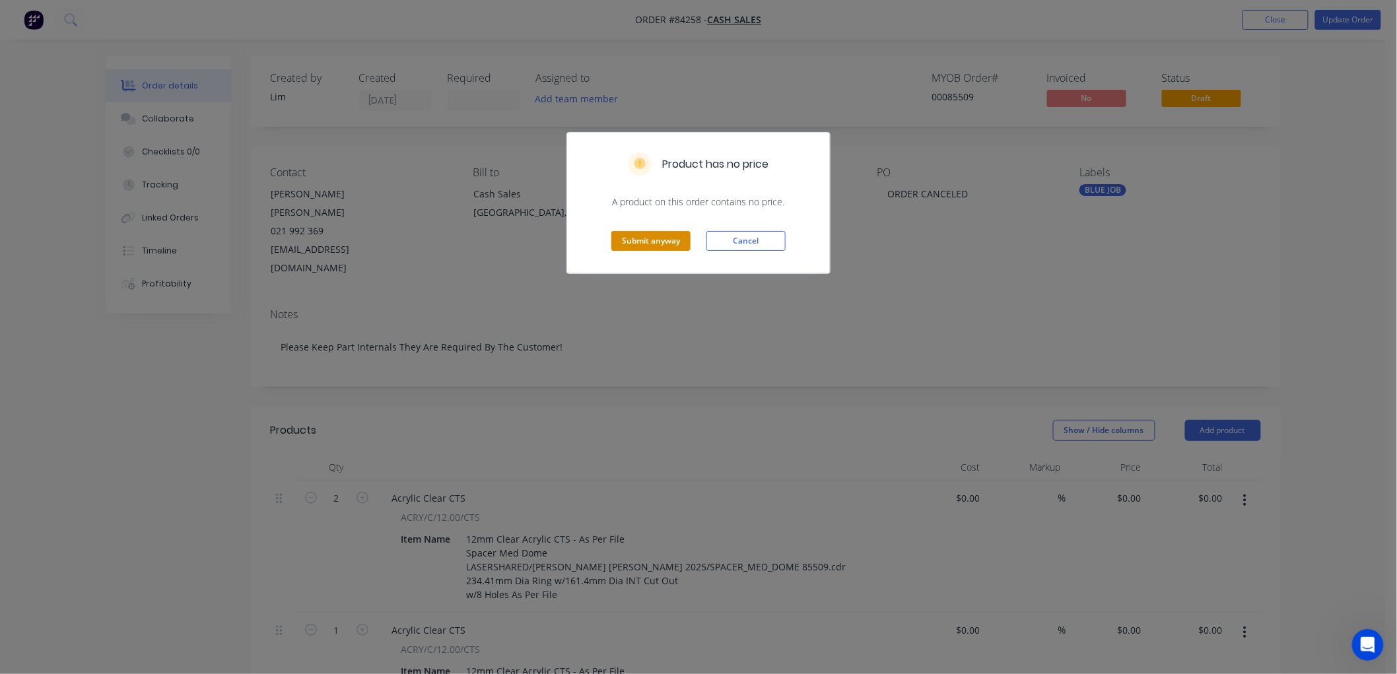
click at [669, 235] on button "Submit anyway" at bounding box center [650, 241] width 79 height 20
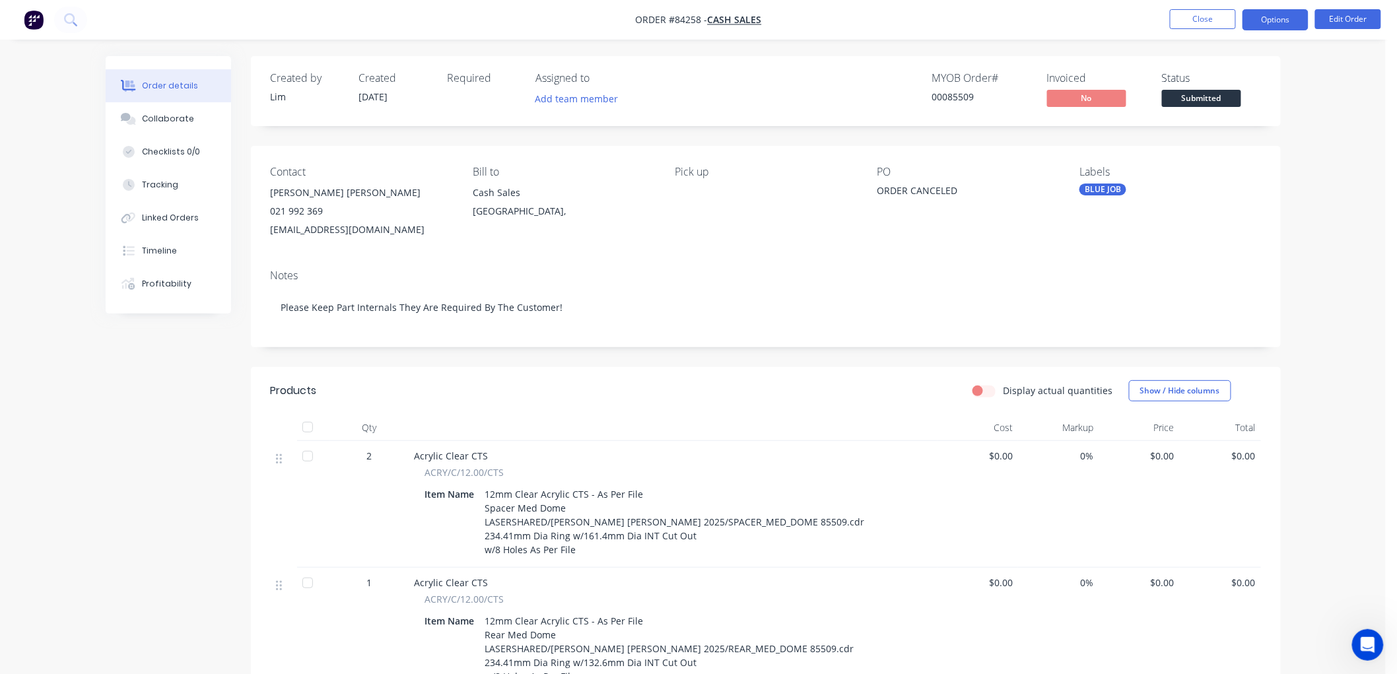
click at [1263, 17] on button "Options" at bounding box center [1275, 19] width 66 height 21
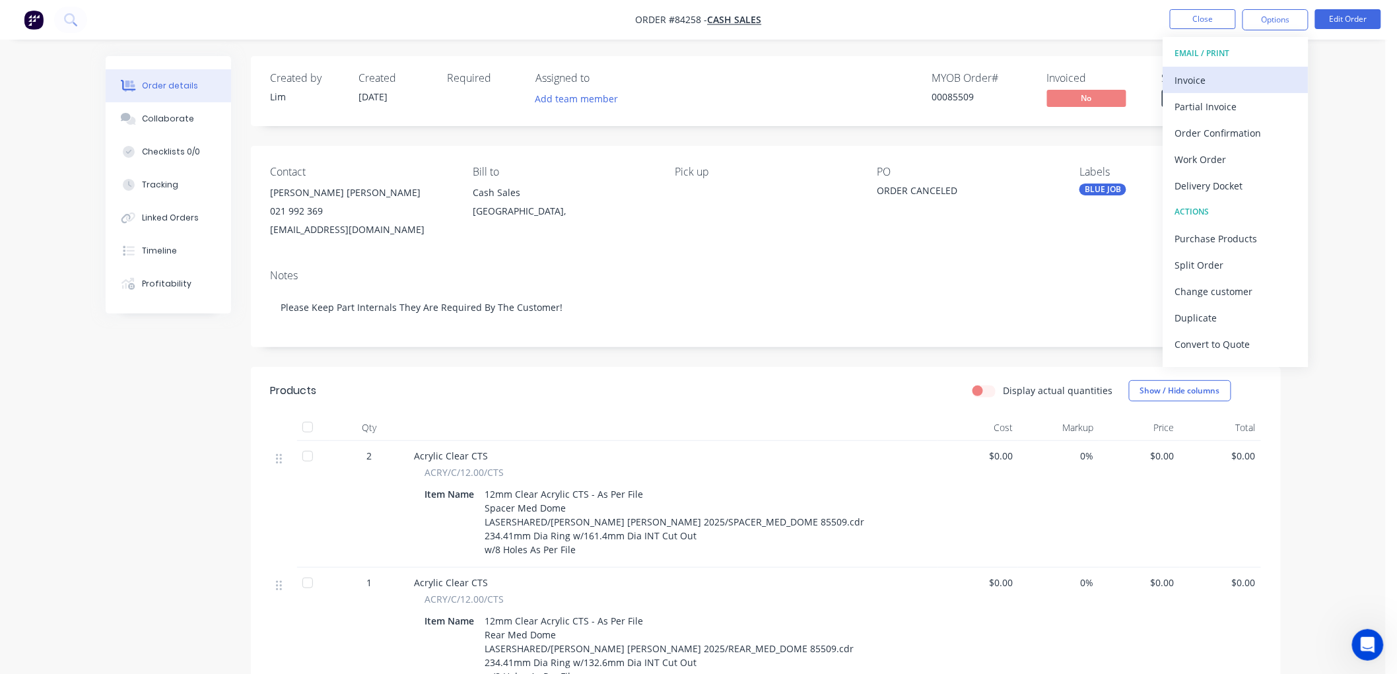
click at [1178, 77] on div "Invoice" at bounding box center [1235, 80] width 121 height 19
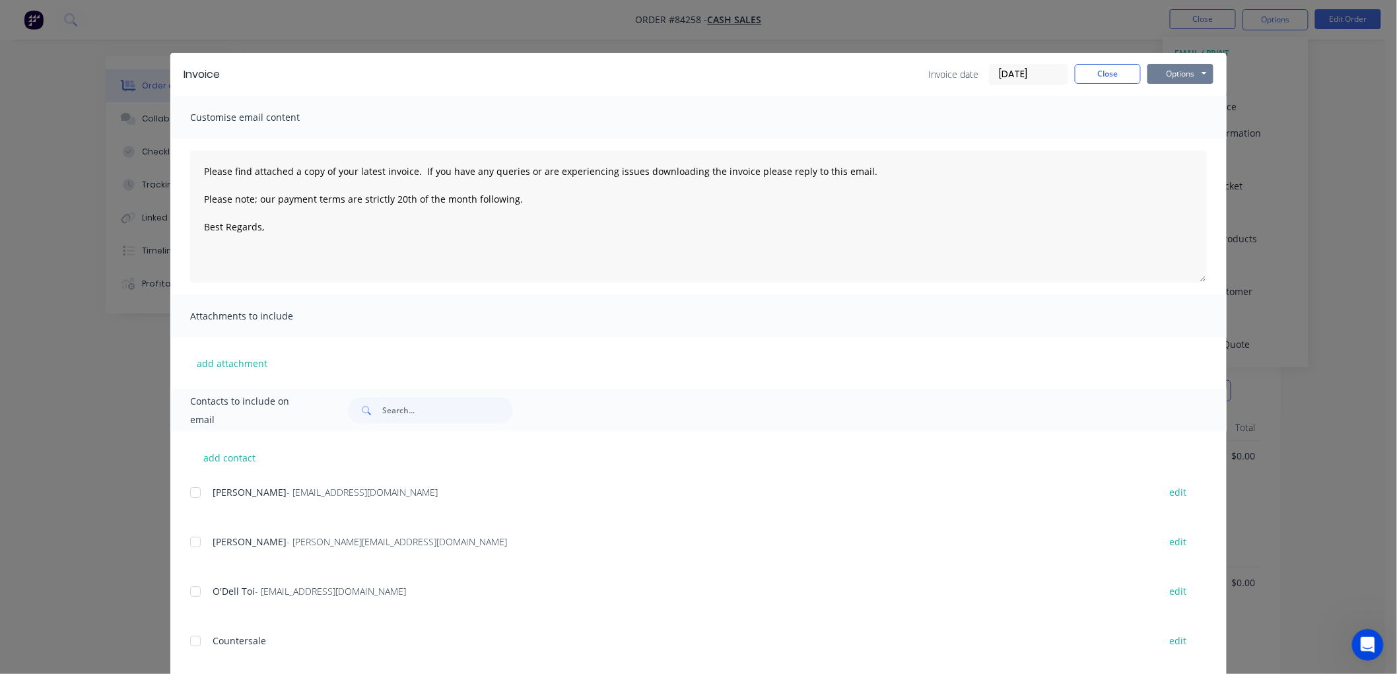
click at [1191, 71] on button "Options" at bounding box center [1180, 74] width 66 height 20
click at [1195, 120] on button "Print" at bounding box center [1189, 119] width 84 height 22
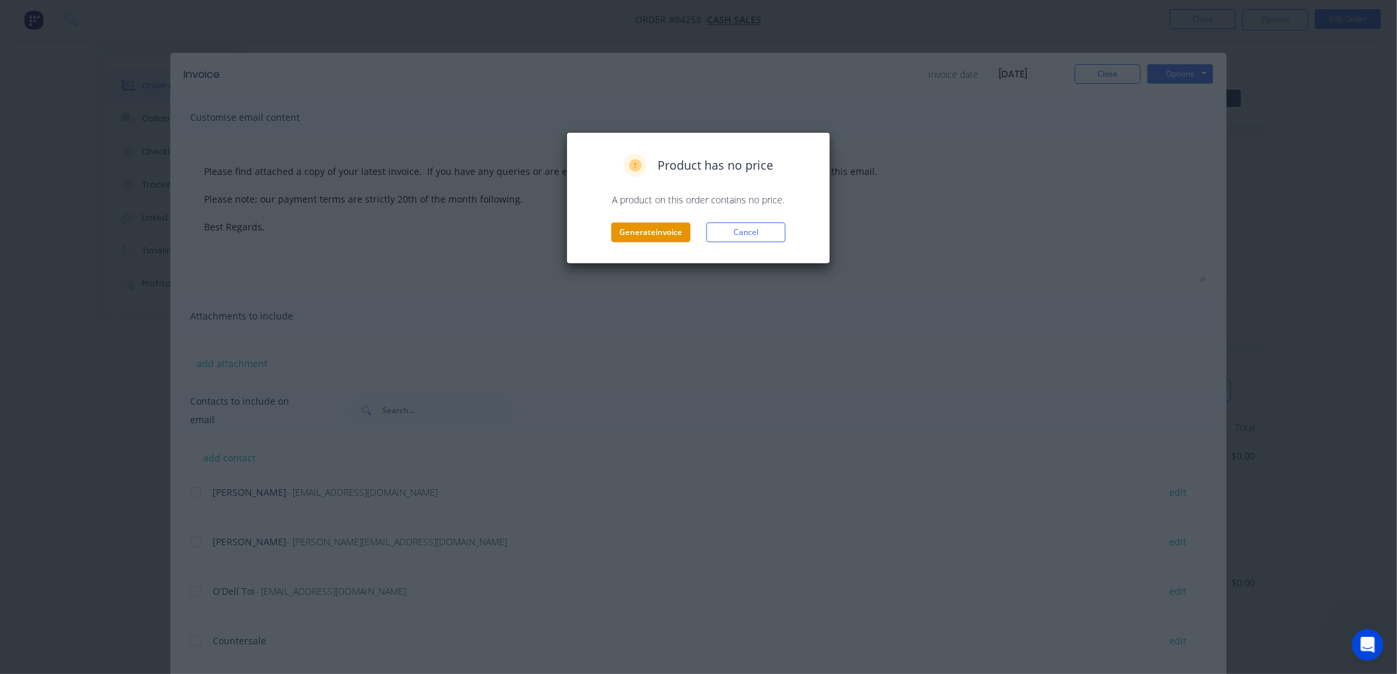
click at [634, 232] on button "Generate invoice" at bounding box center [650, 232] width 79 height 20
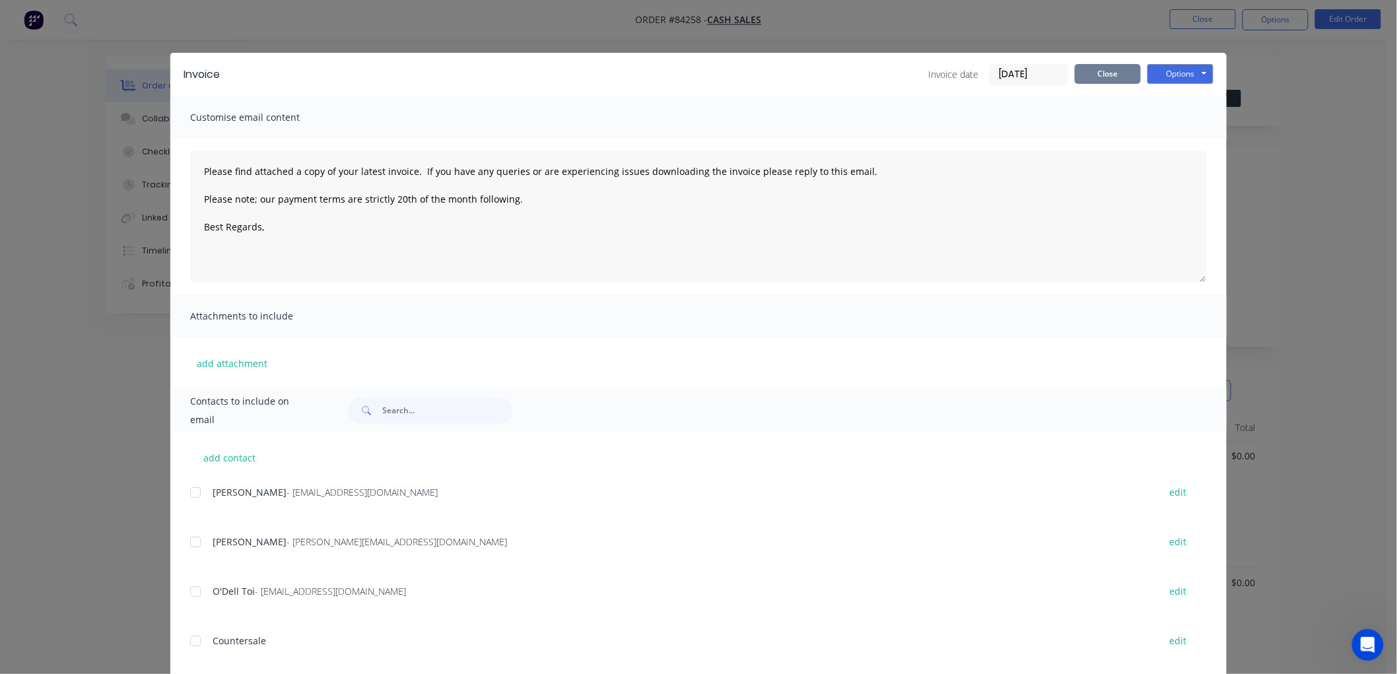
click at [1116, 70] on button "Close" at bounding box center [1108, 74] width 66 height 20
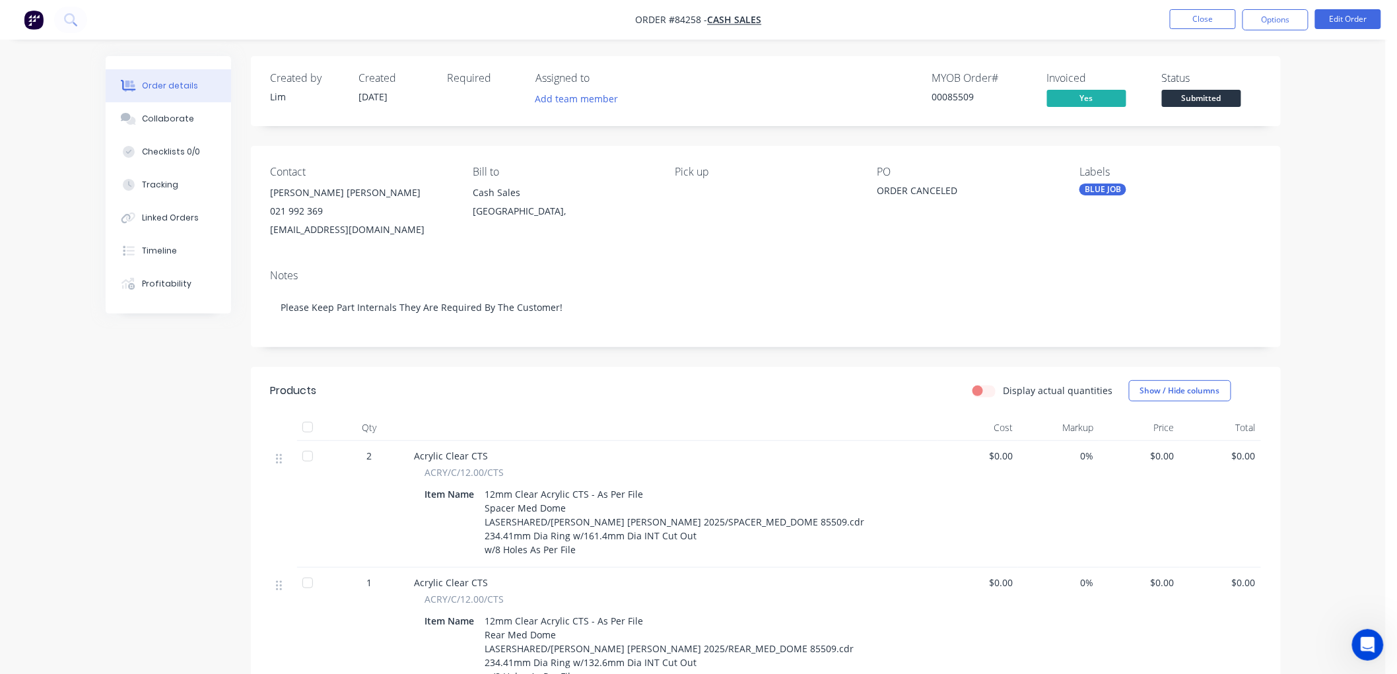
click at [1219, 97] on span "Submitted" at bounding box center [1201, 98] width 79 height 17
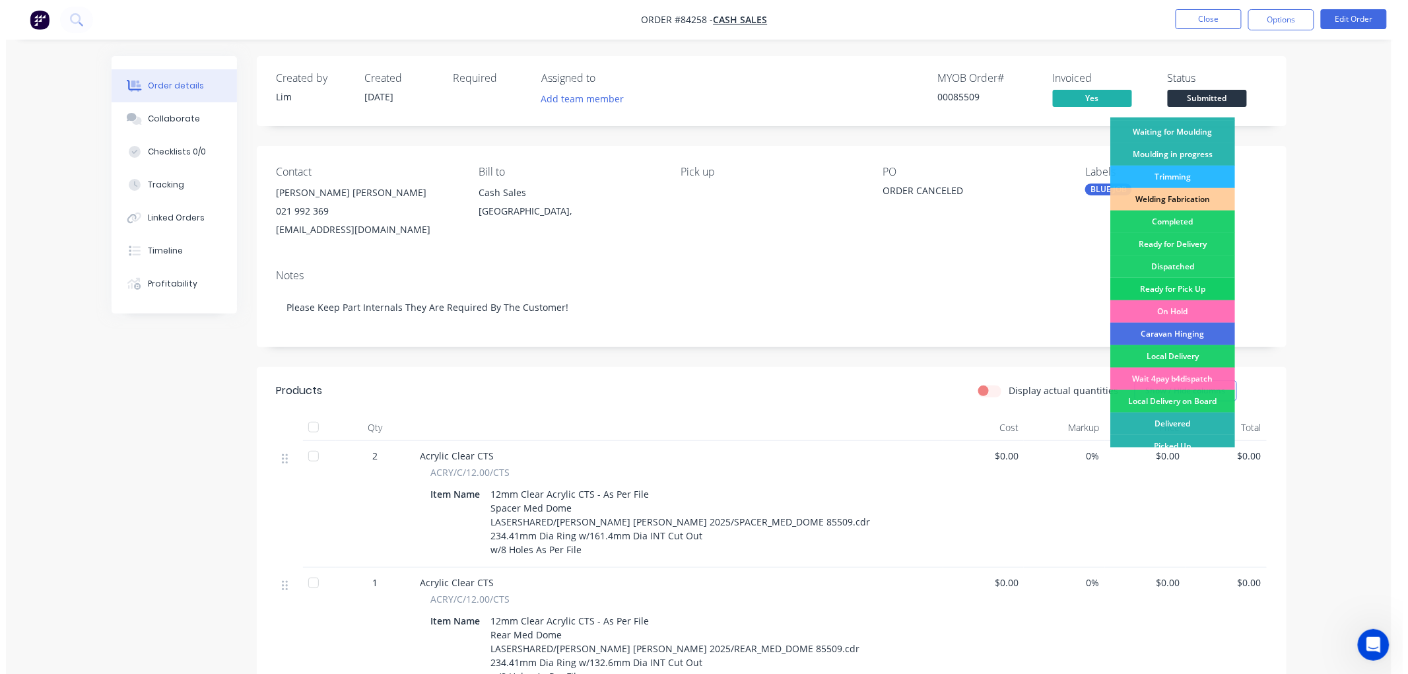
scroll to position [231, 0]
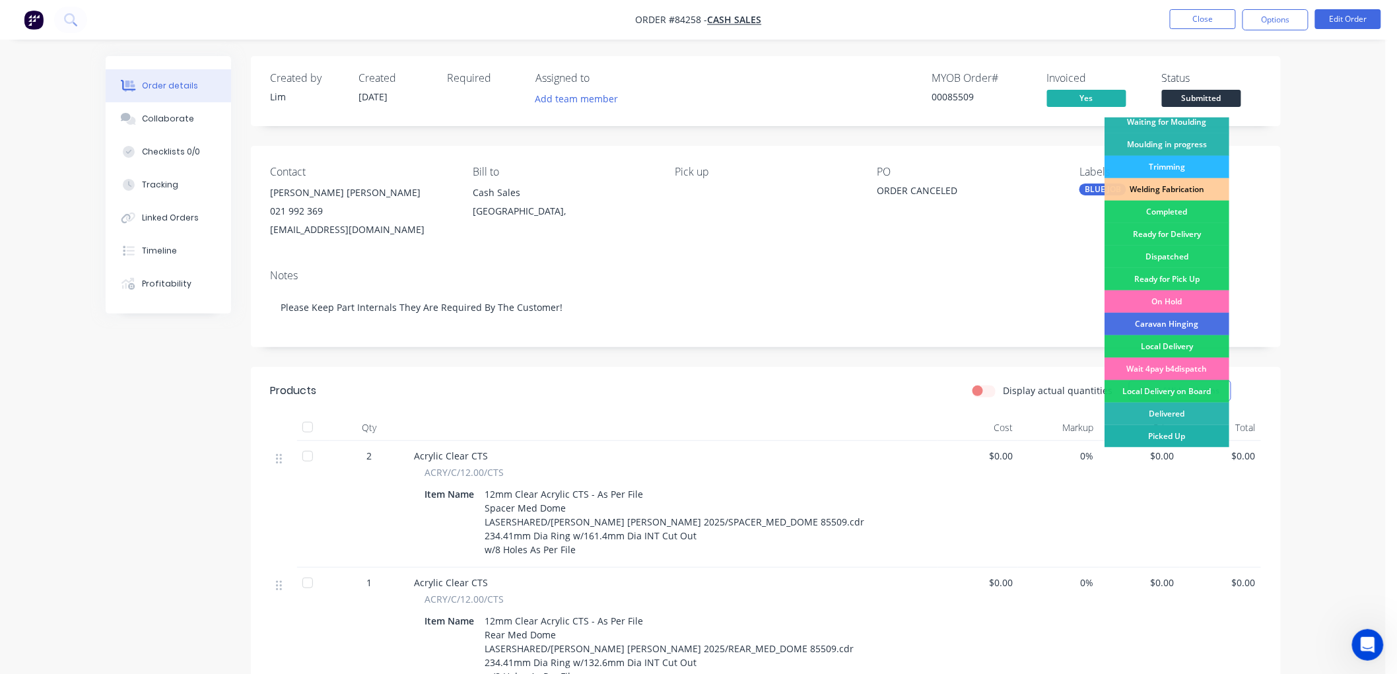
click at [1164, 432] on div "Picked Up" at bounding box center [1166, 436] width 125 height 22
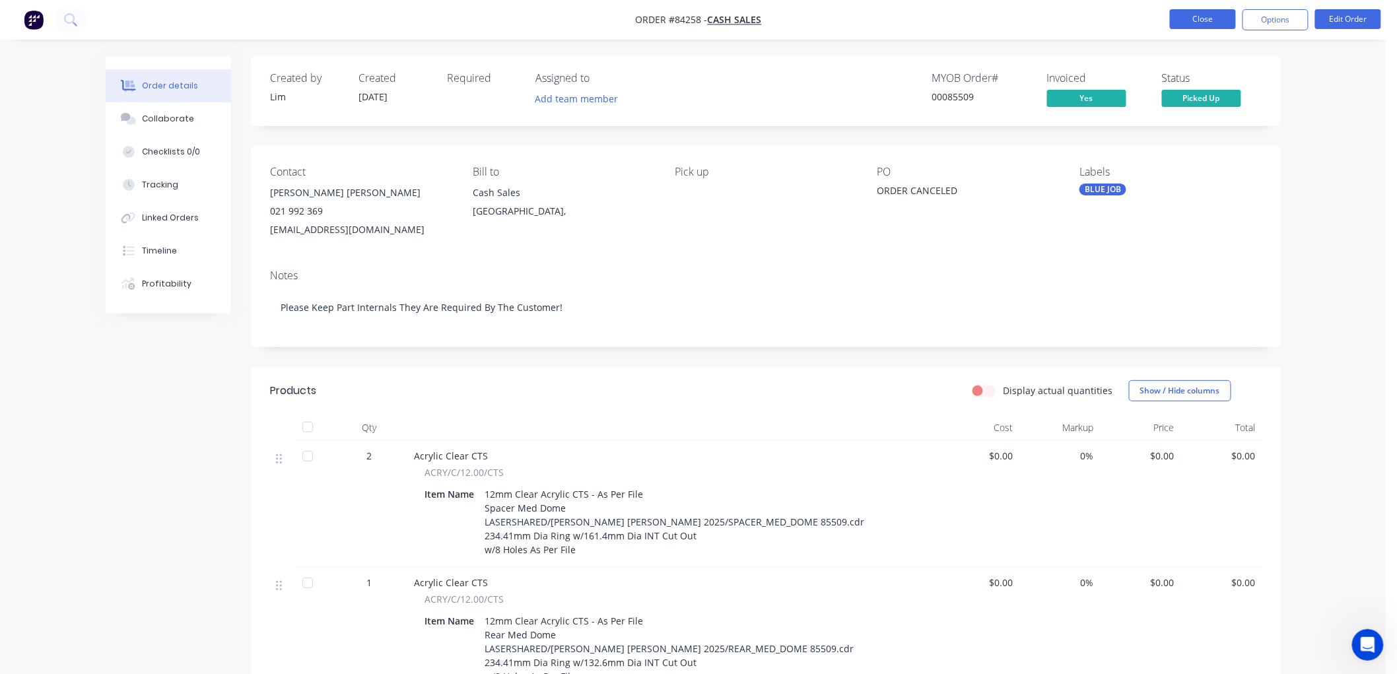
click at [1193, 18] on button "Close" at bounding box center [1203, 19] width 66 height 20
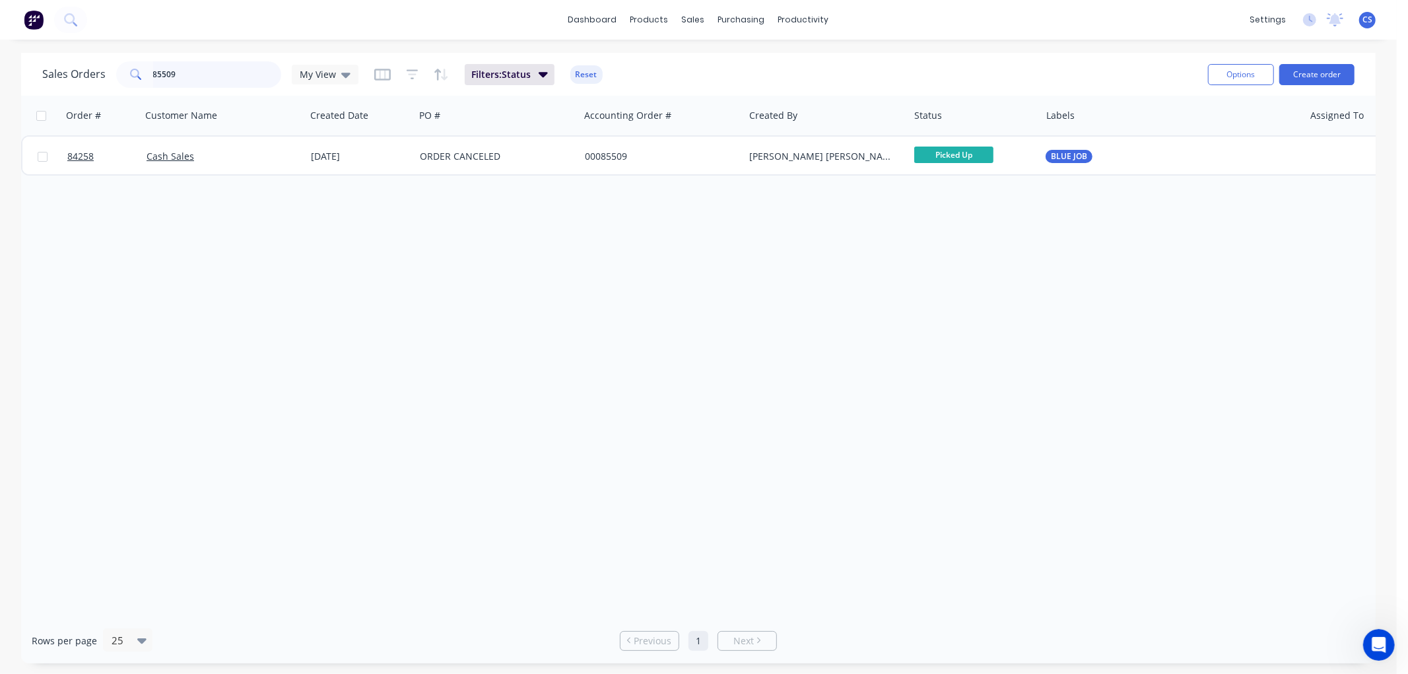
click at [203, 77] on input "85509" at bounding box center [217, 74] width 129 height 26
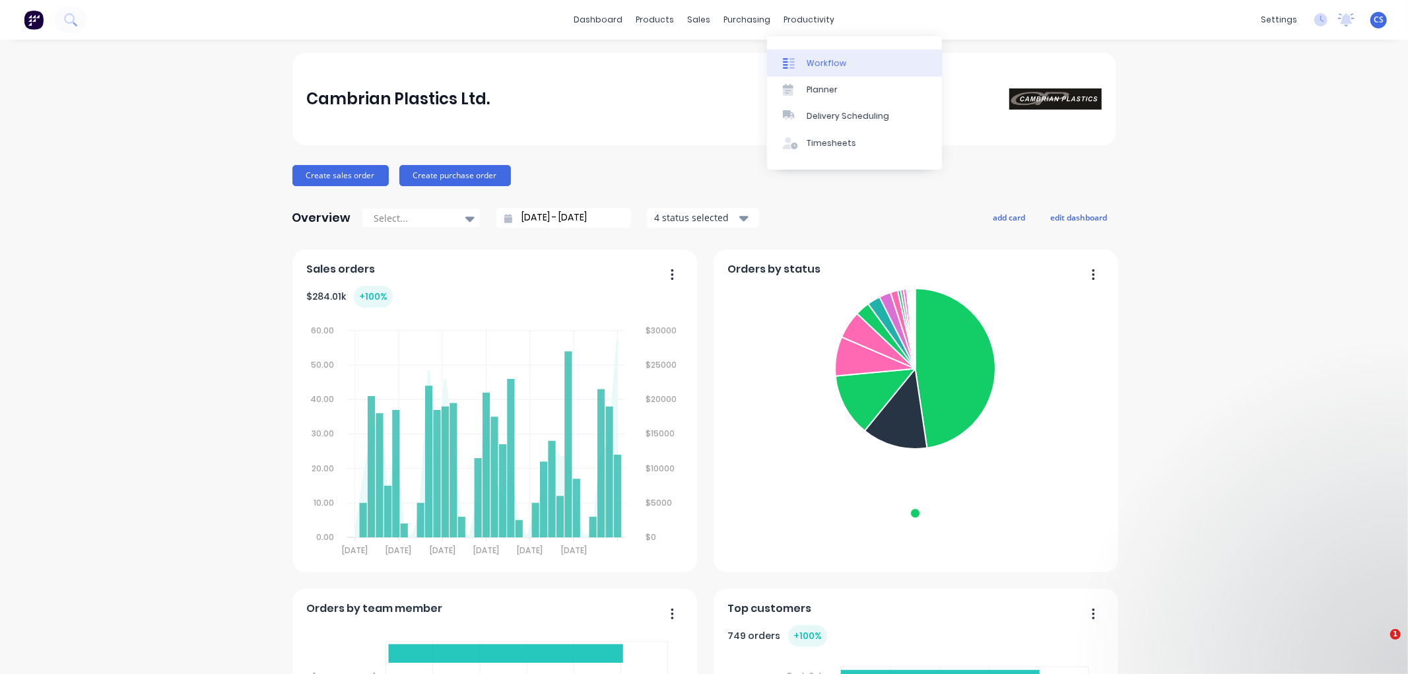
click at [805, 53] on link "Workflow" at bounding box center [854, 63] width 175 height 26
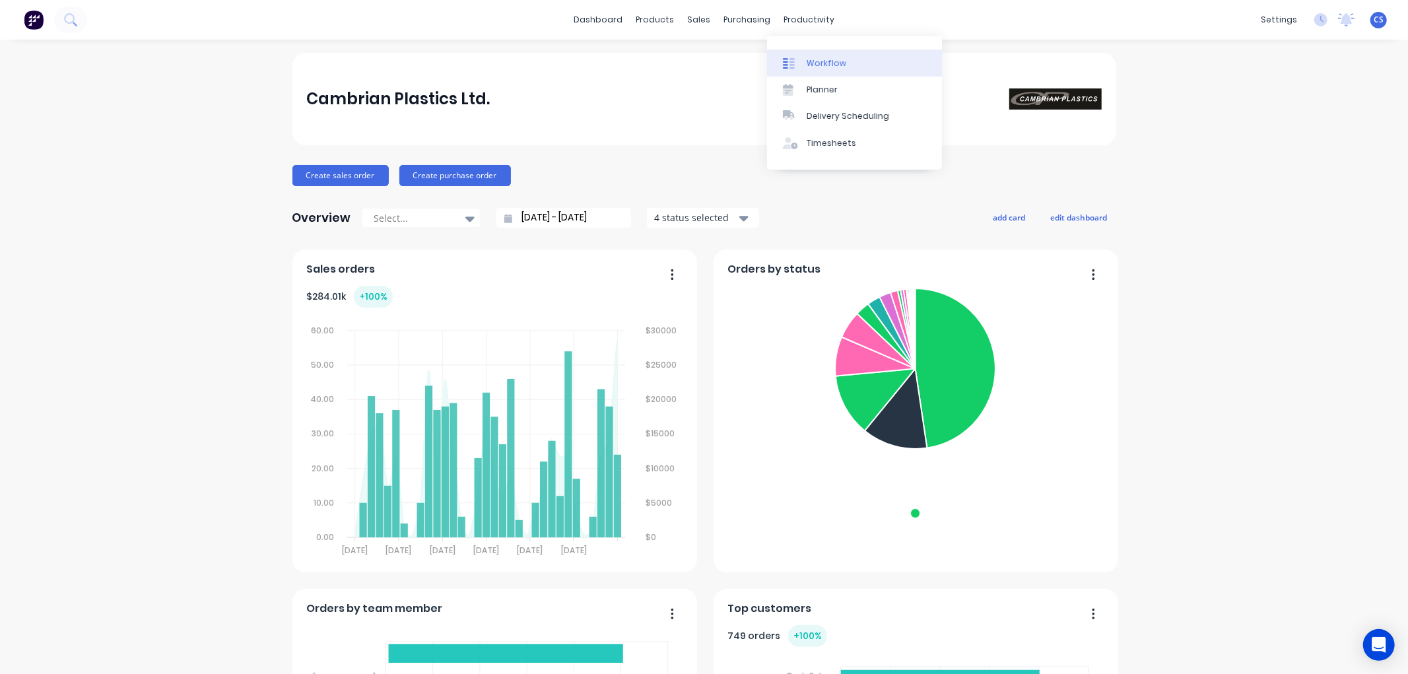
click at [814, 54] on link "Workflow" at bounding box center [854, 63] width 175 height 26
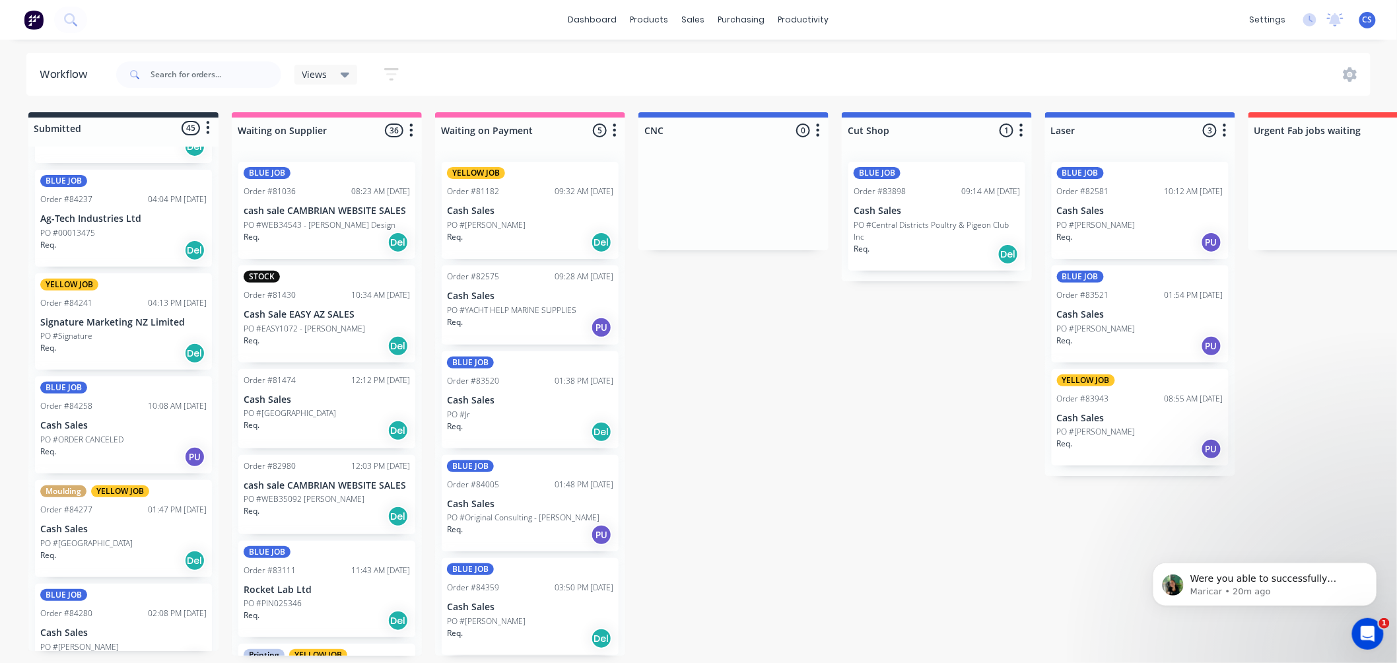
scroll to position [147, 0]
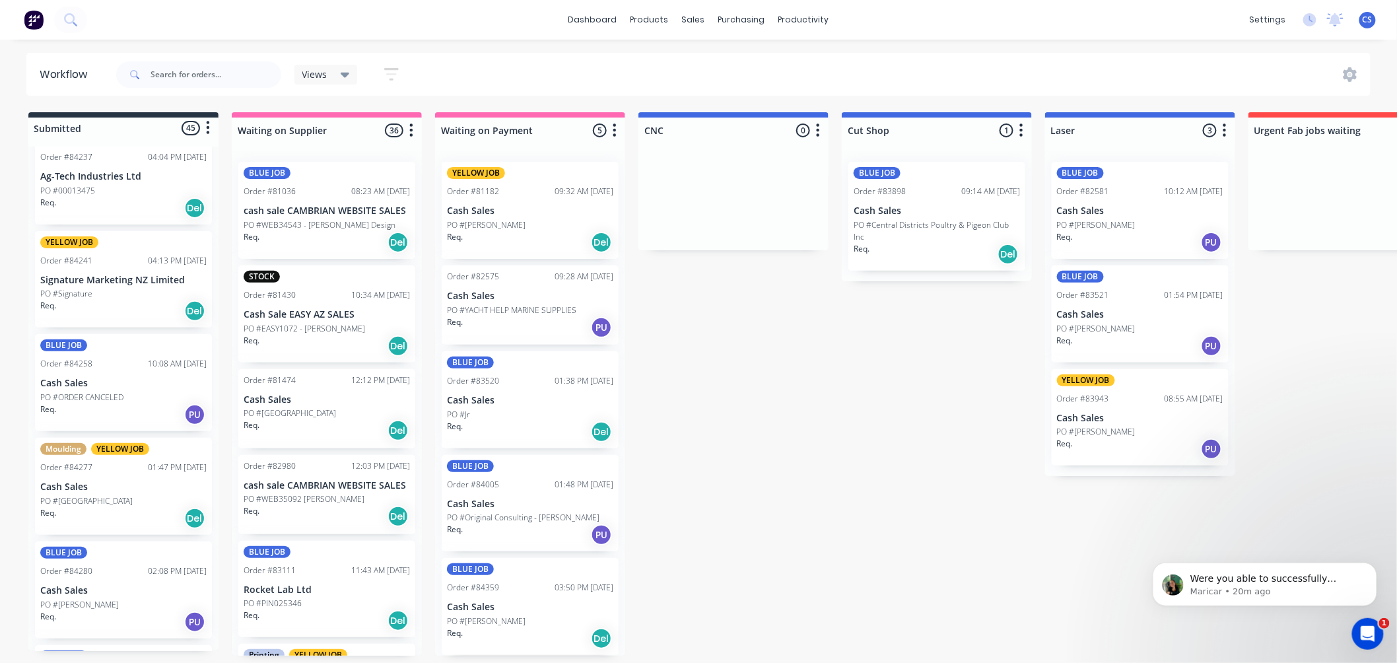
click at [142, 275] on p "Signature Marketing NZ Limited" at bounding box center [123, 280] width 166 height 11
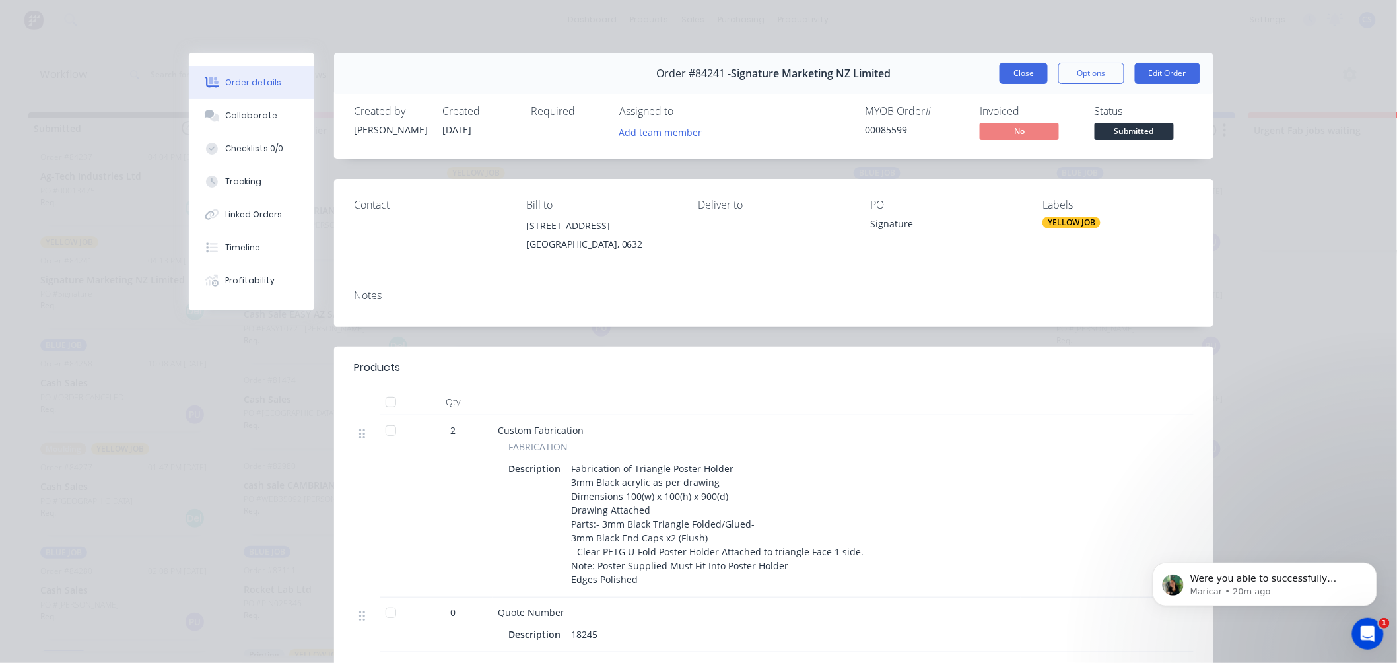
click at [1030, 69] on button "Close" at bounding box center [1023, 73] width 48 height 21
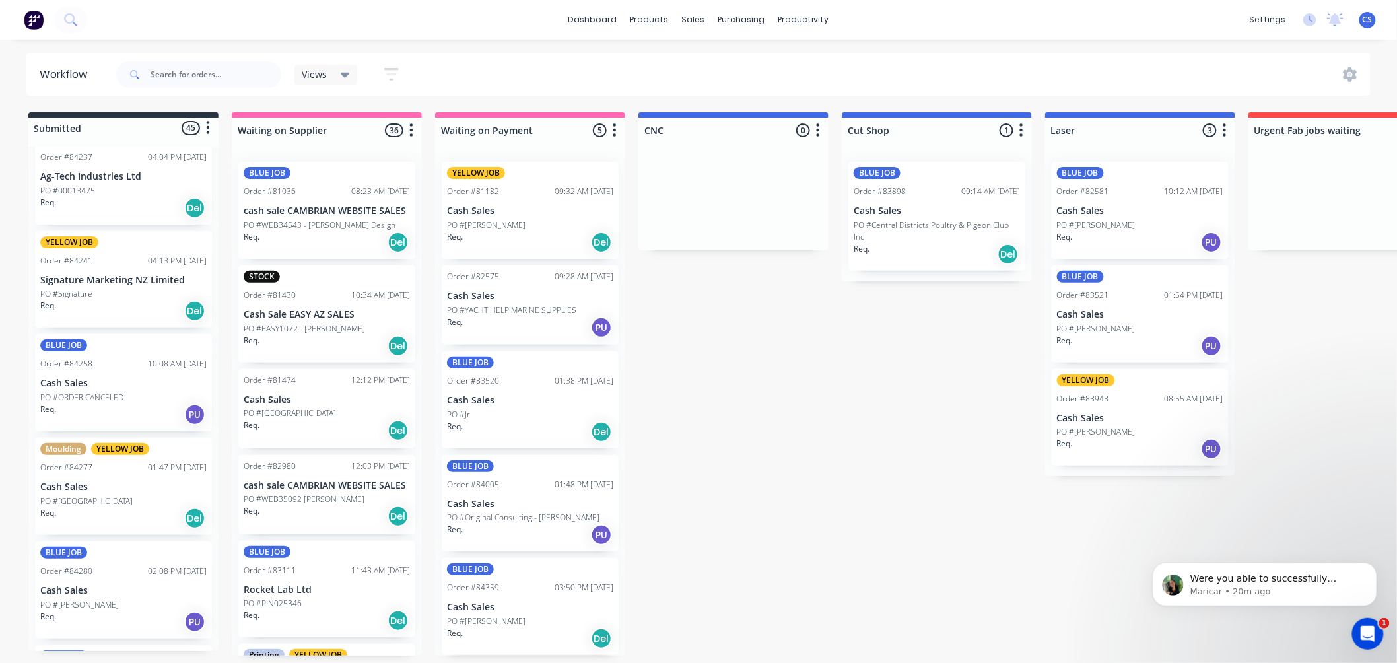
click at [139, 391] on div "PO #ORDER CANCELED" at bounding box center [123, 397] width 166 height 12
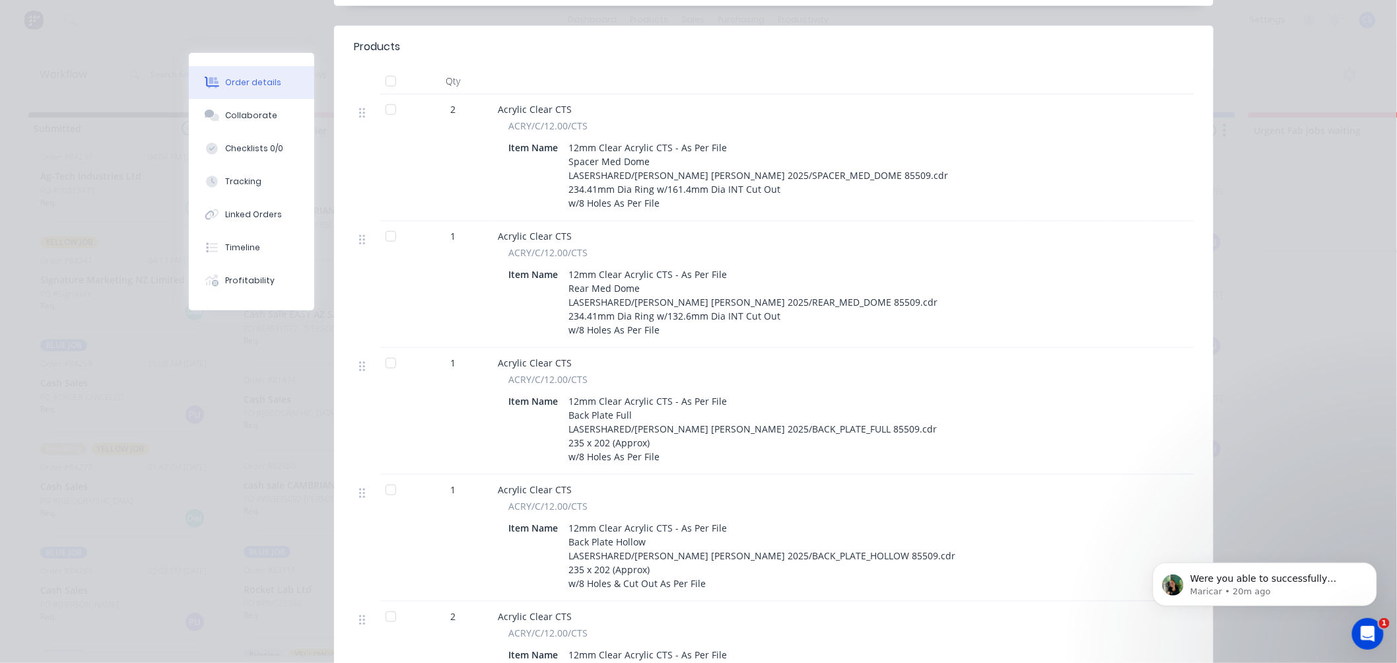
scroll to position [0, 0]
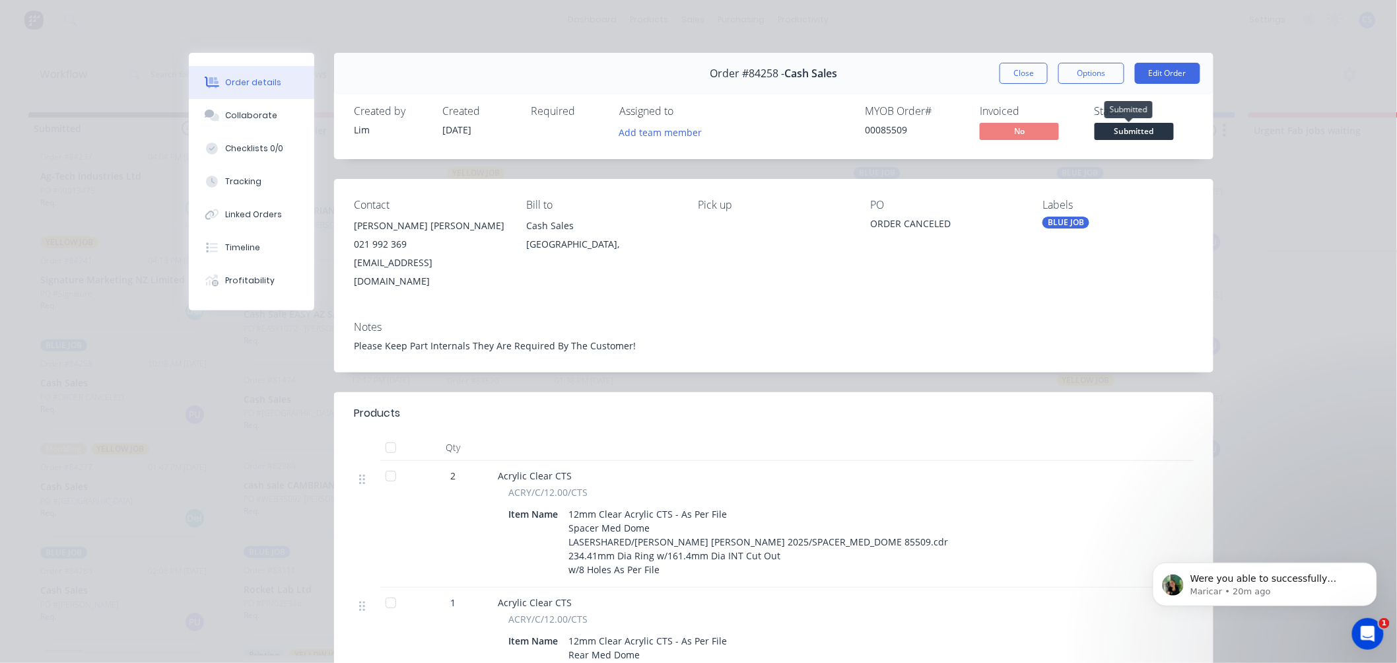
click at [1116, 133] on span "Submitted" at bounding box center [1133, 131] width 79 height 17
click at [893, 126] on div "00085509" at bounding box center [914, 130] width 99 height 14
click at [881, 128] on div "00085509" at bounding box center [914, 130] width 99 height 14
drag, startPoint x: 875, startPoint y: 129, endPoint x: 907, endPoint y: 128, distance: 31.7
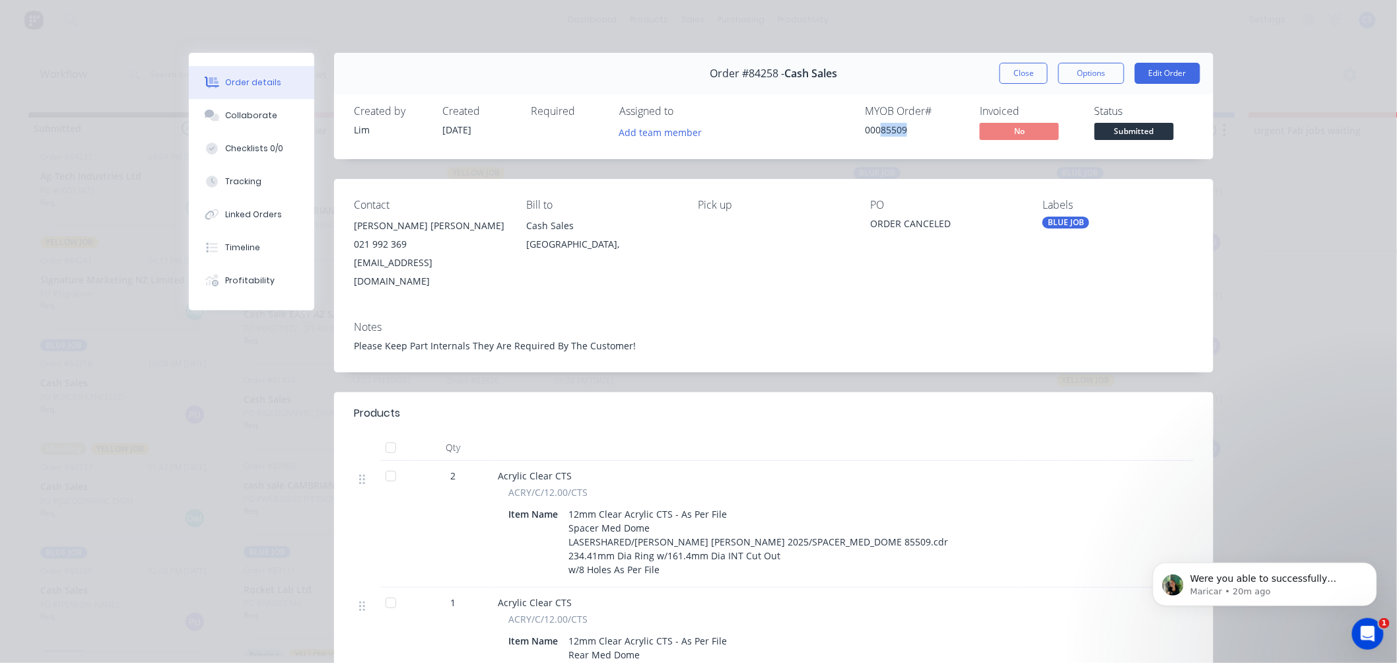
click at [907, 128] on div "00085509" at bounding box center [914, 130] width 99 height 14
copy div "85509"
click at [1025, 74] on button "Close" at bounding box center [1023, 73] width 48 height 21
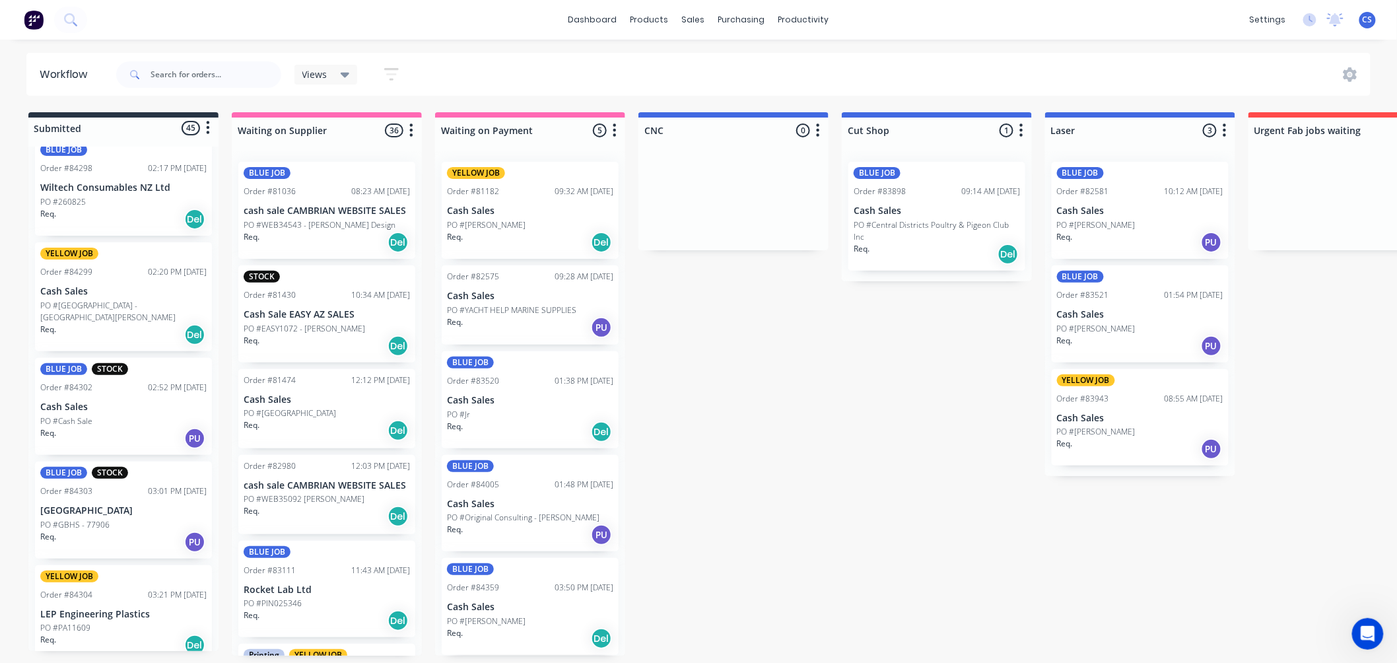
scroll to position [880, 0]
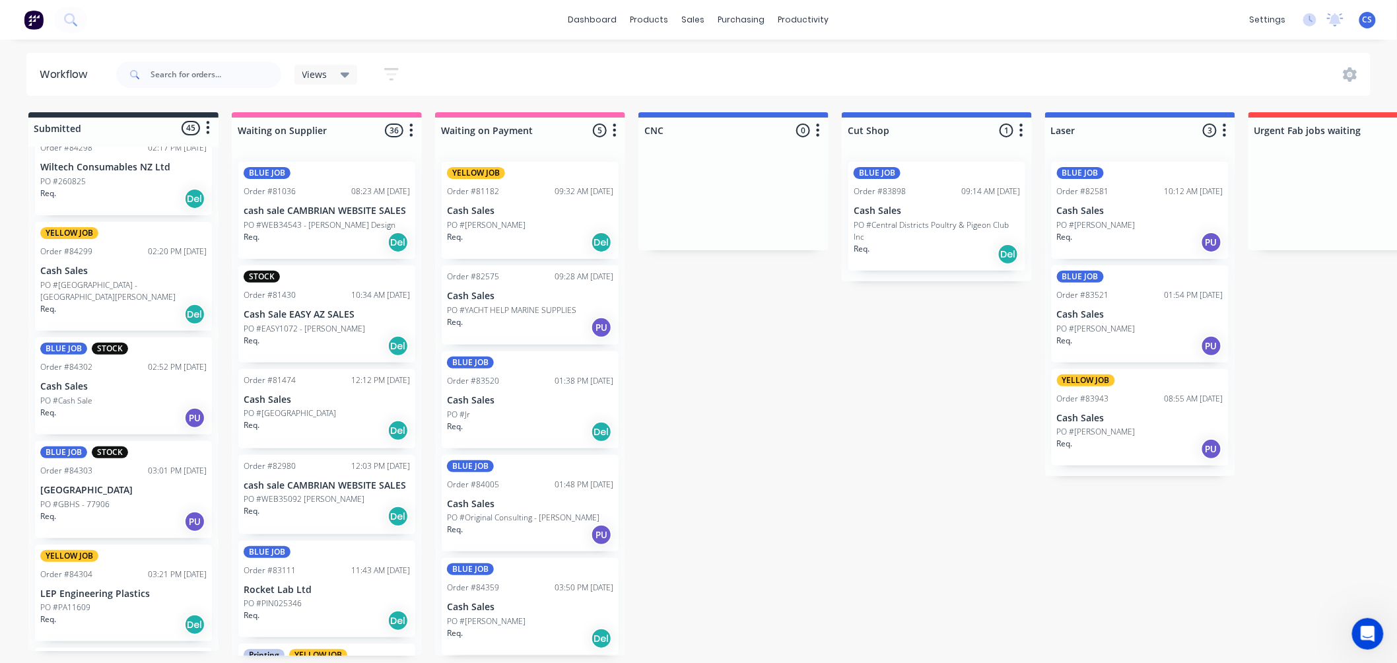
click at [108, 395] on div "PO #Cash Sale" at bounding box center [123, 401] width 166 height 12
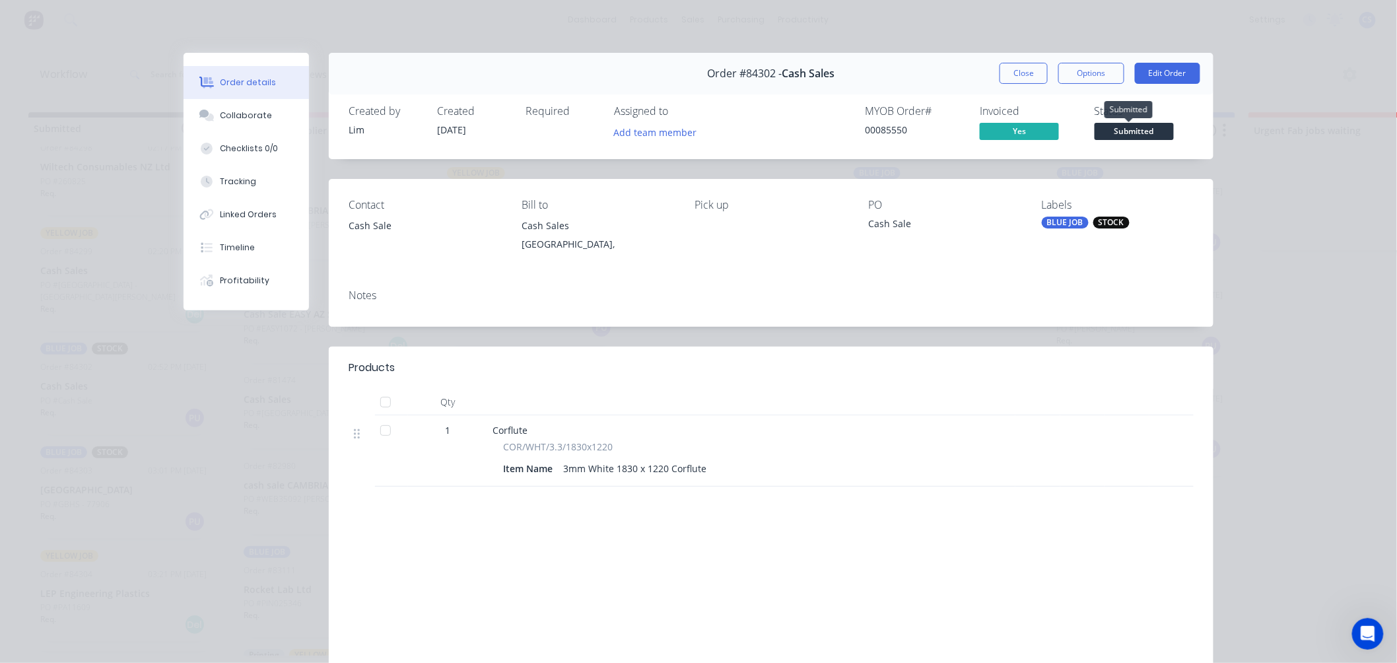
click at [1135, 130] on span "Submitted" at bounding box center [1133, 131] width 79 height 17
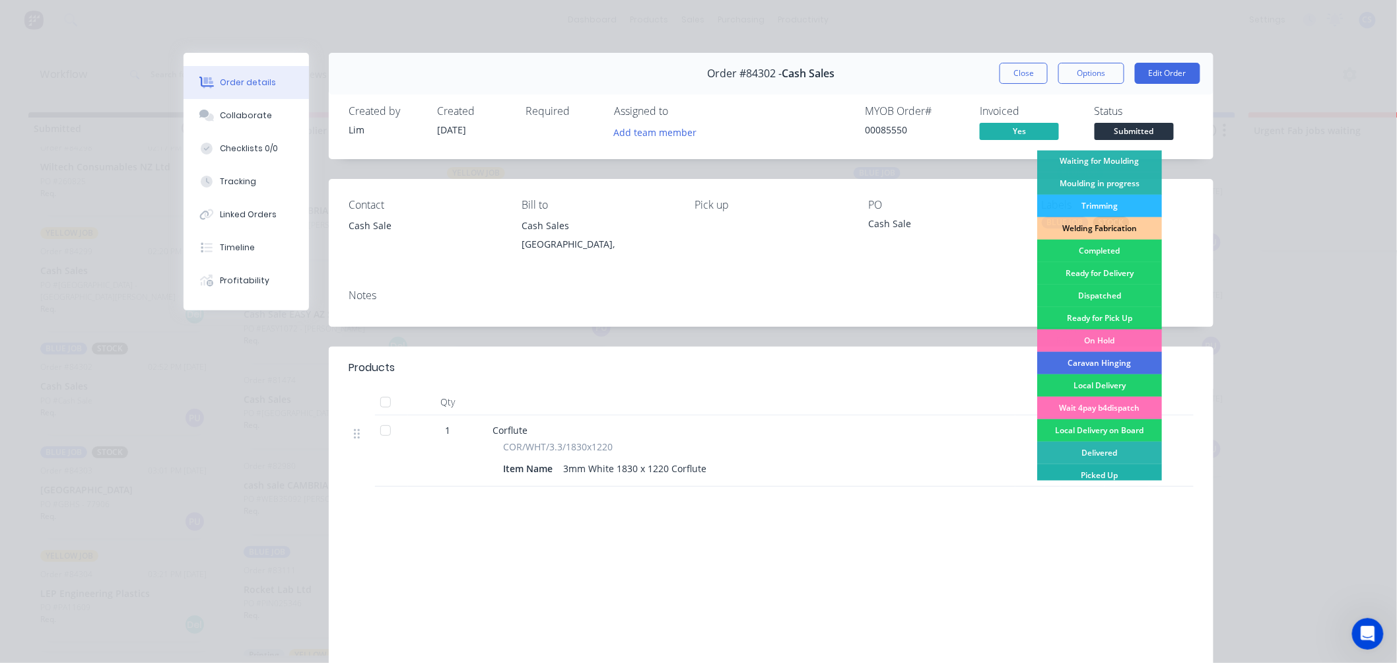
scroll to position [231, 0]
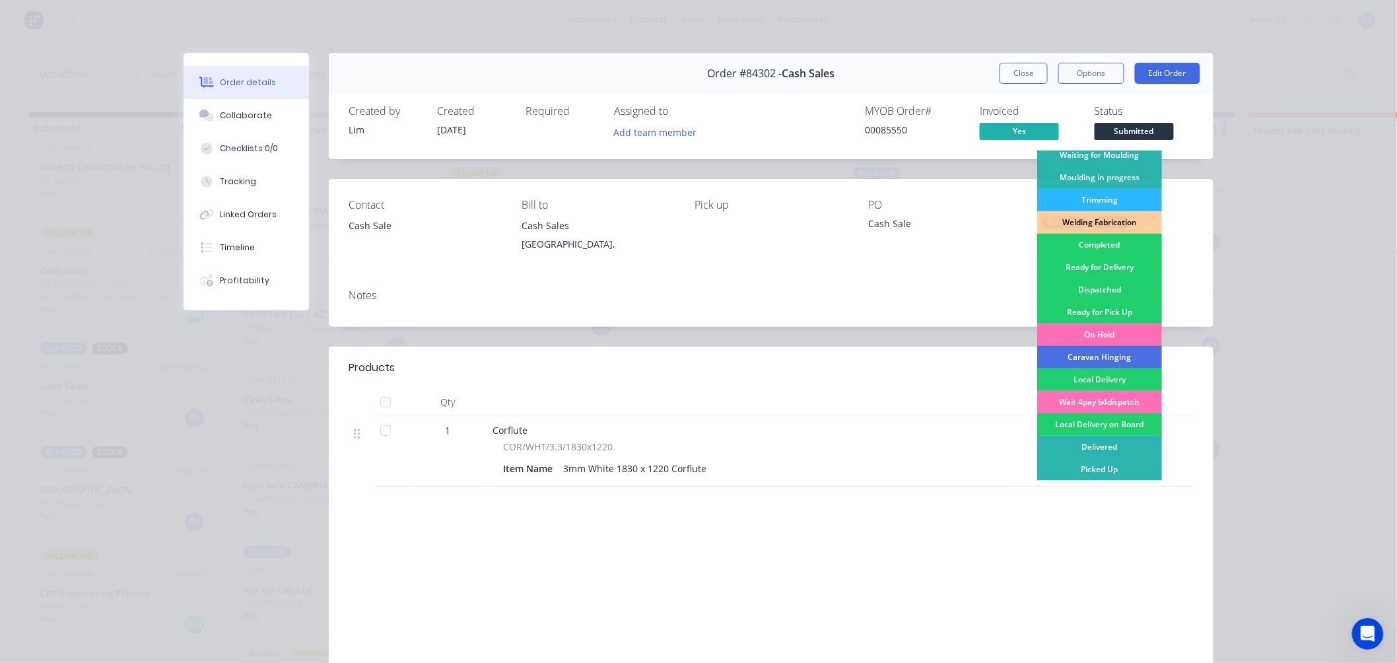
click at [1083, 467] on div "Picked Up" at bounding box center [1099, 469] width 125 height 22
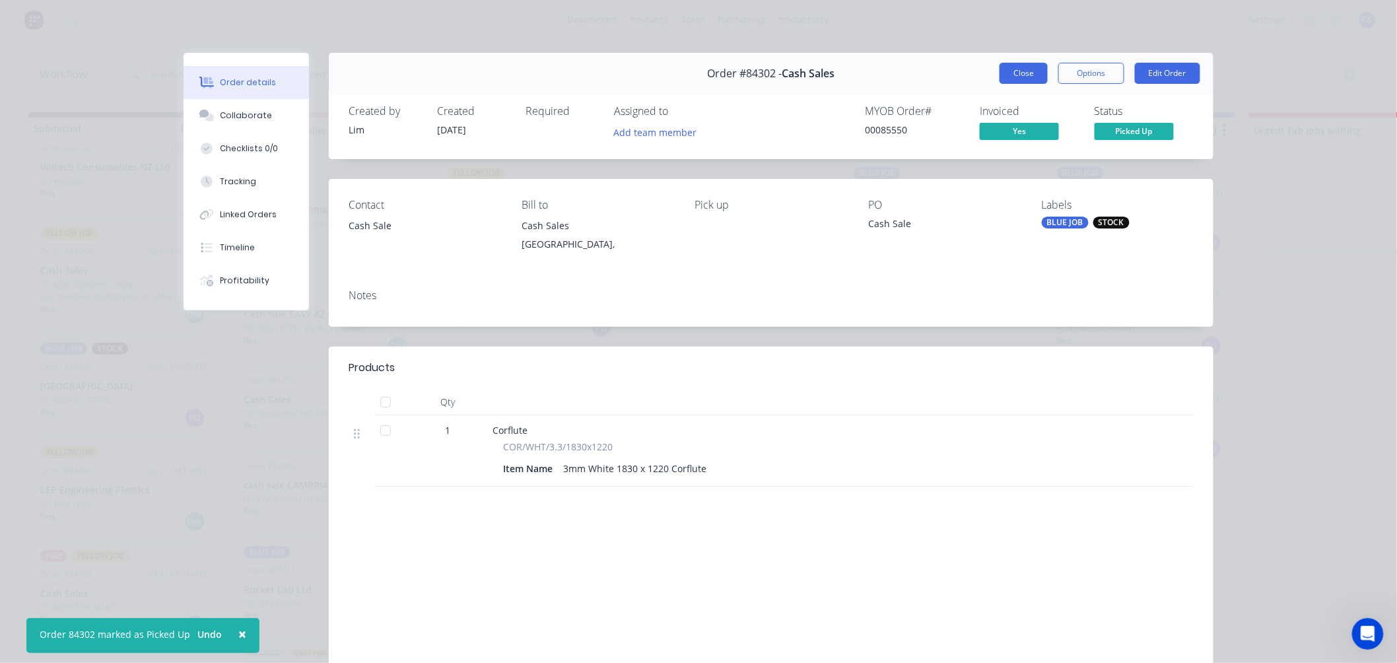
click at [1022, 71] on button "Close" at bounding box center [1023, 73] width 48 height 21
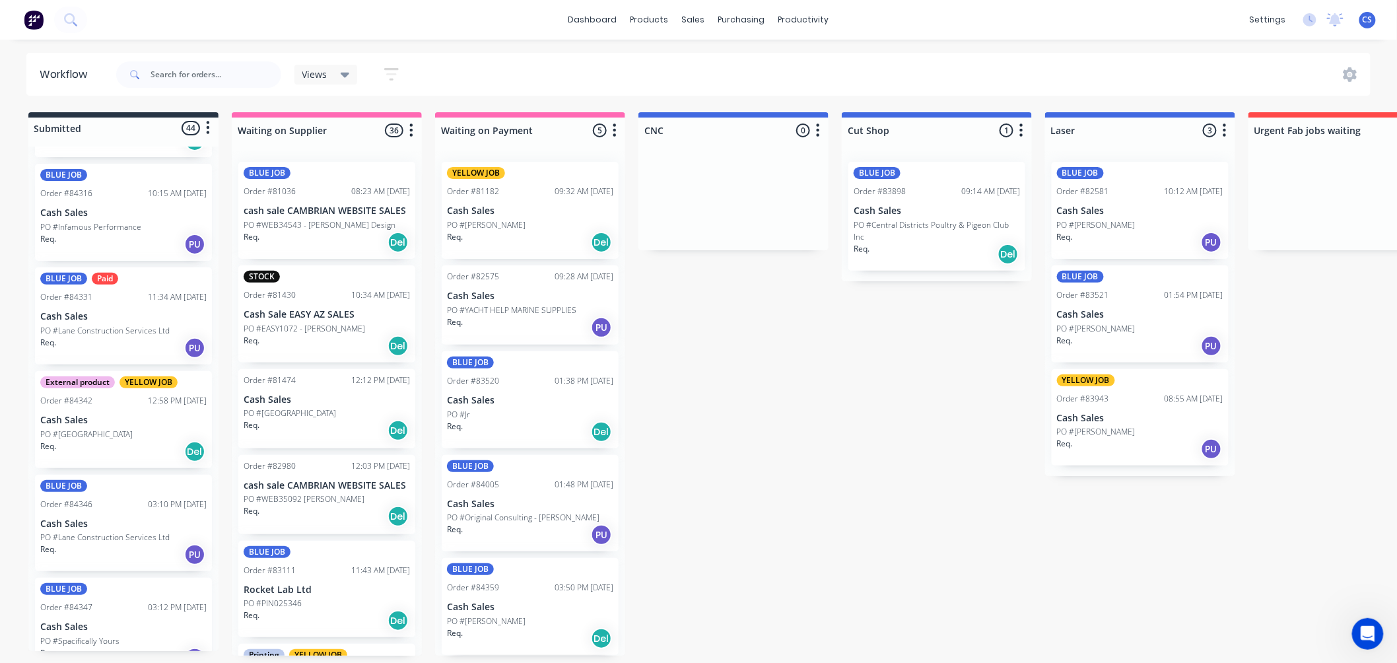
scroll to position [1467, 0]
click at [121, 325] on p "PO #Lane Construction Services Ltd" at bounding box center [104, 331] width 129 height 12
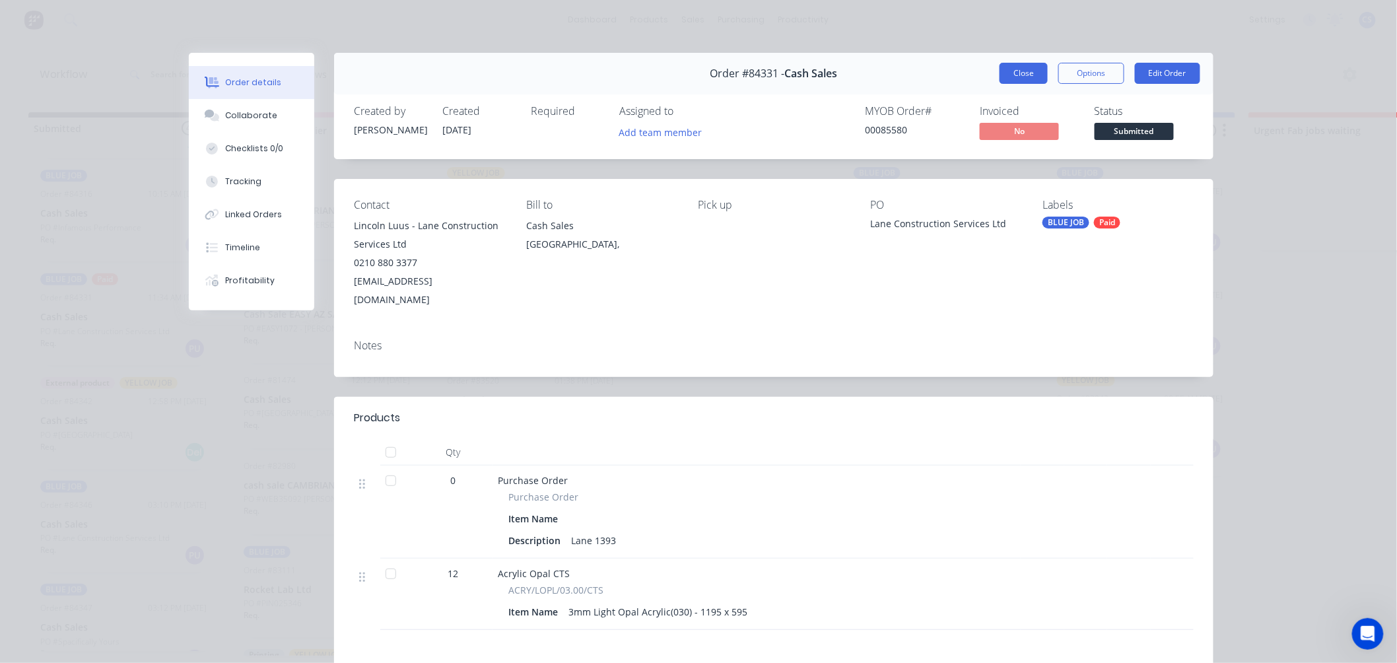
click at [1030, 75] on button "Close" at bounding box center [1023, 73] width 48 height 21
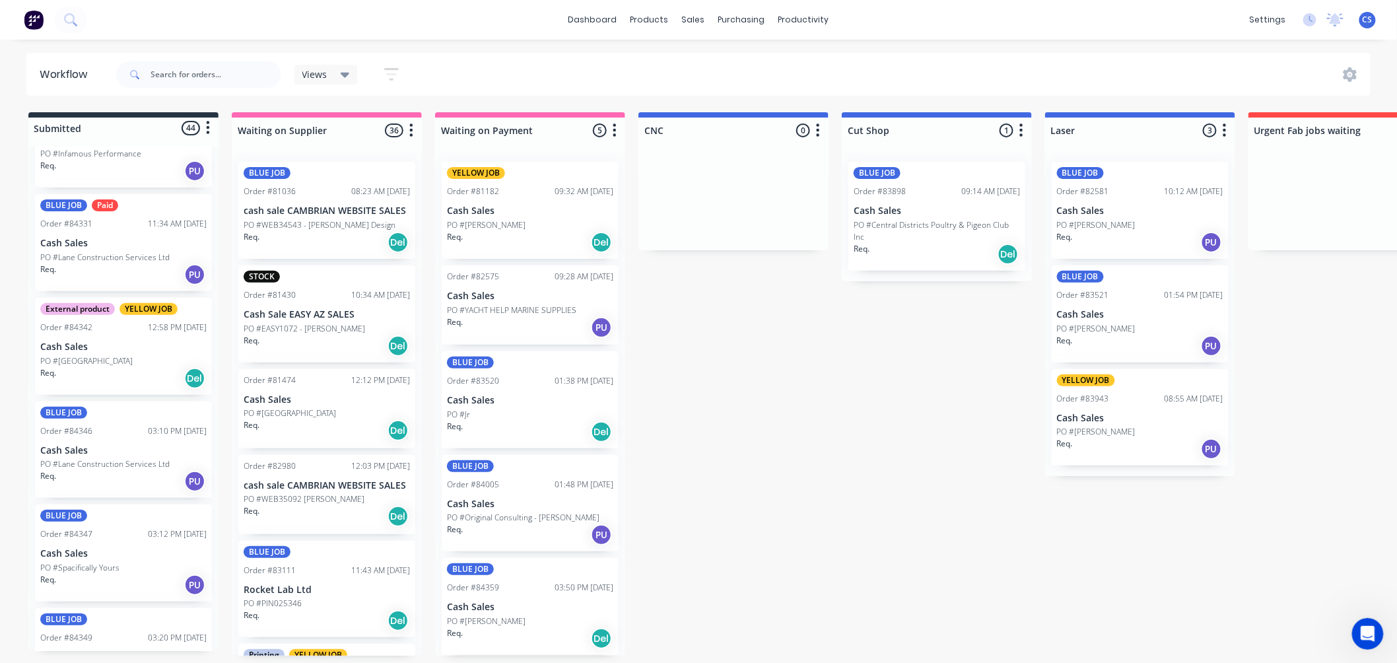
scroll to position [1613, 0]
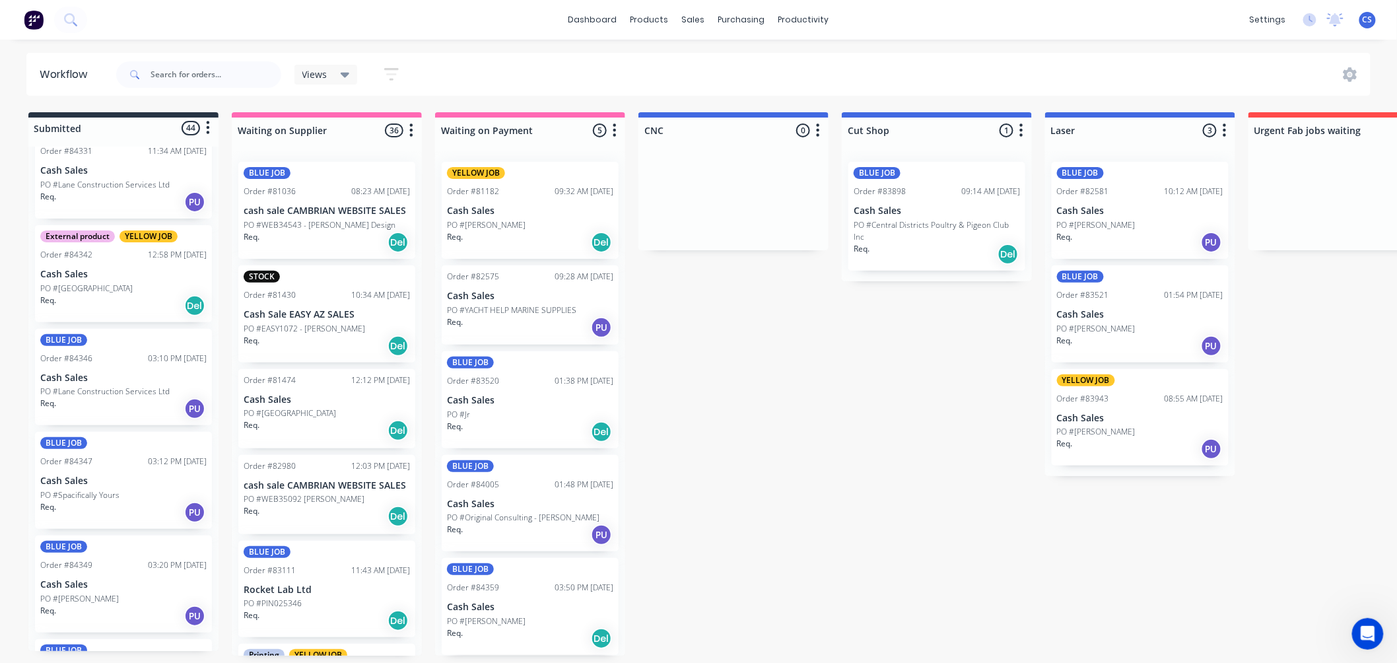
click at [114, 386] on p "PO #Lane Construction Services Ltd" at bounding box center [104, 392] width 129 height 12
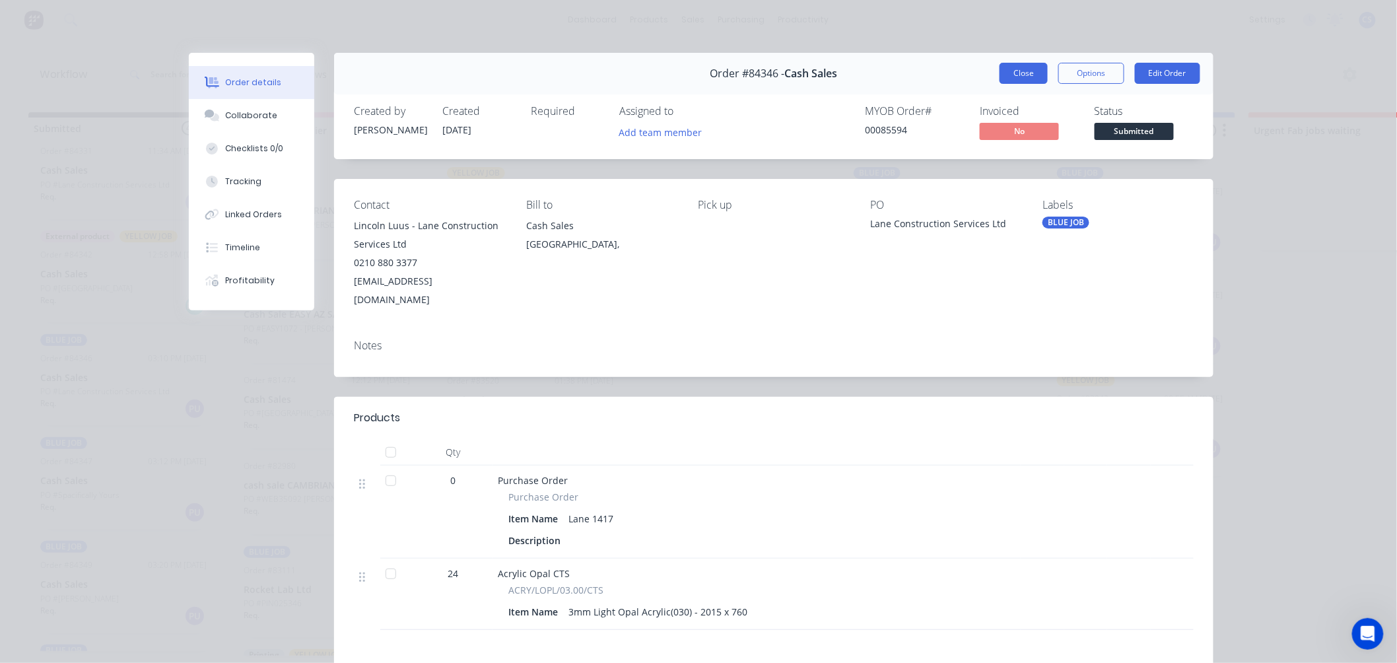
click at [1019, 75] on button "Close" at bounding box center [1023, 73] width 48 height 21
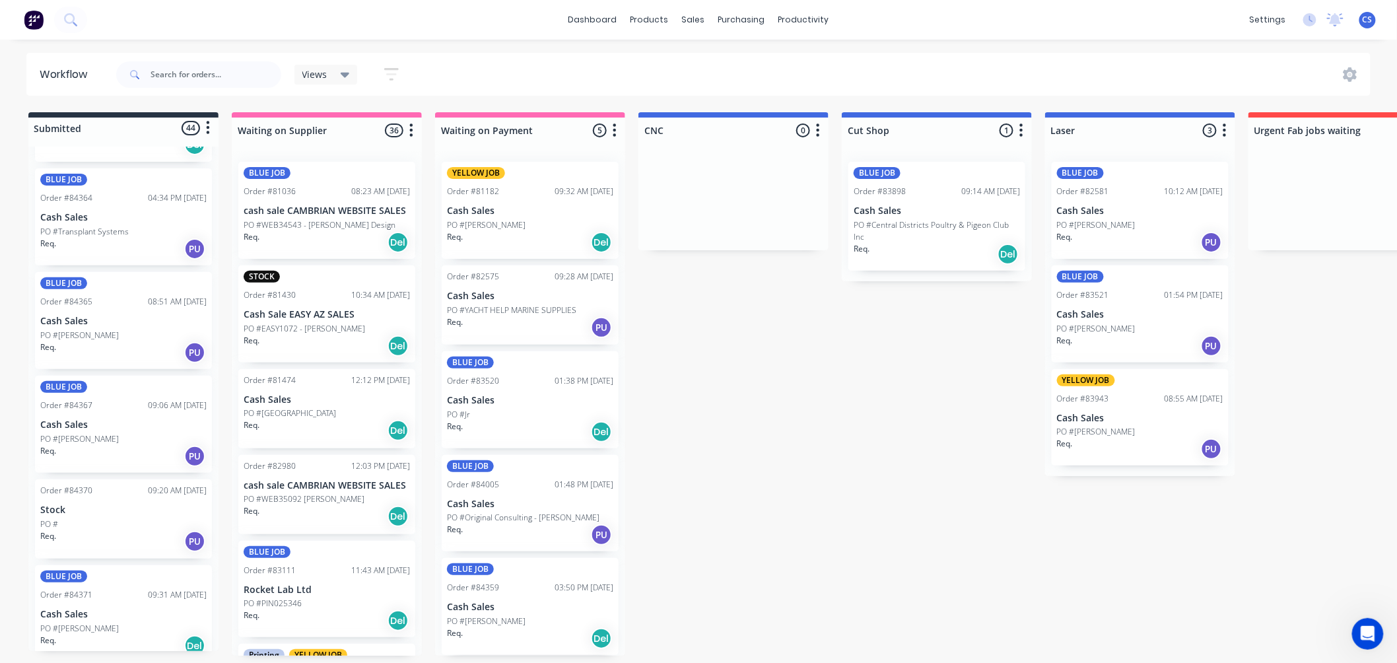
scroll to position [2567, 0]
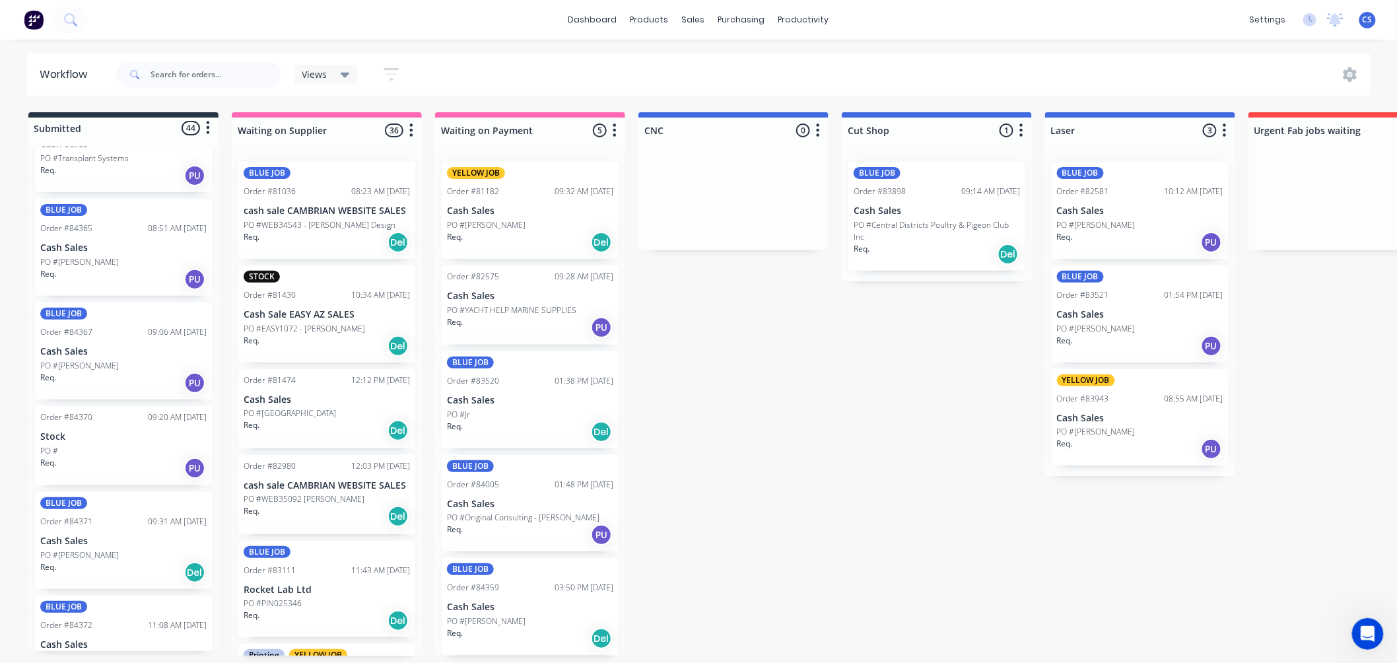
click at [102, 457] on div "Req. PU" at bounding box center [123, 468] width 166 height 22
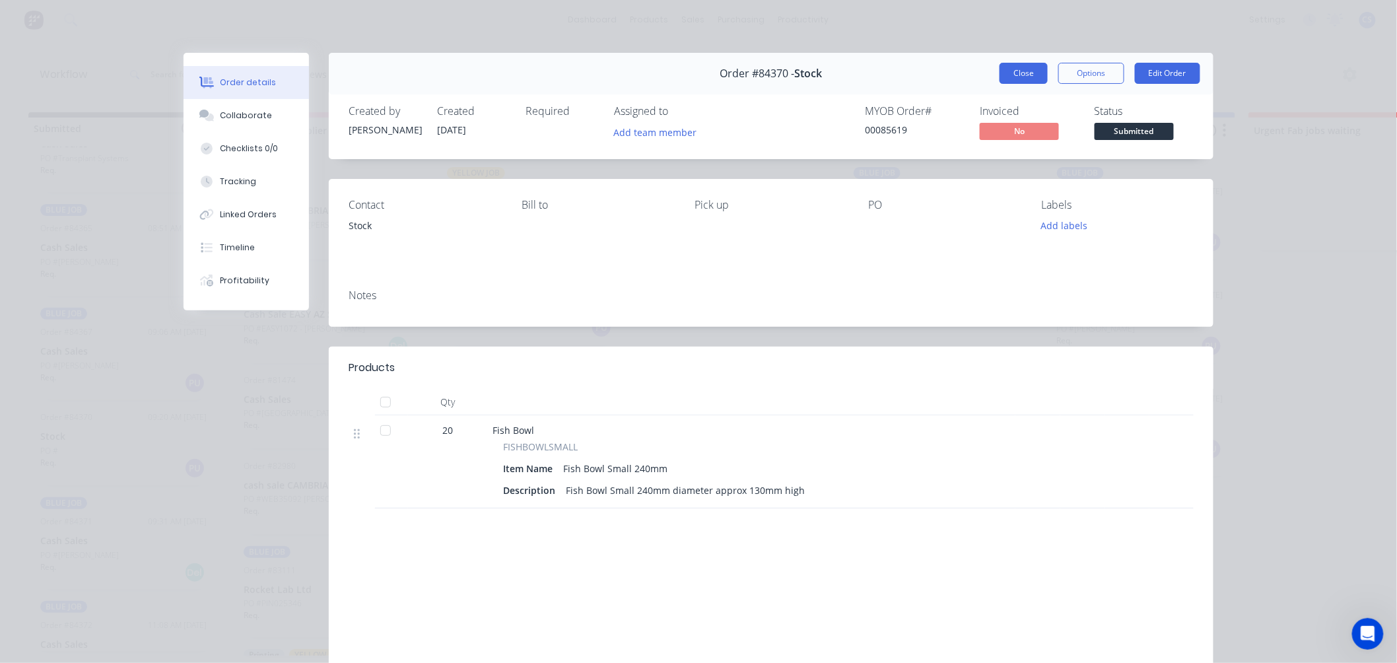
click at [1030, 67] on button "Close" at bounding box center [1023, 73] width 48 height 21
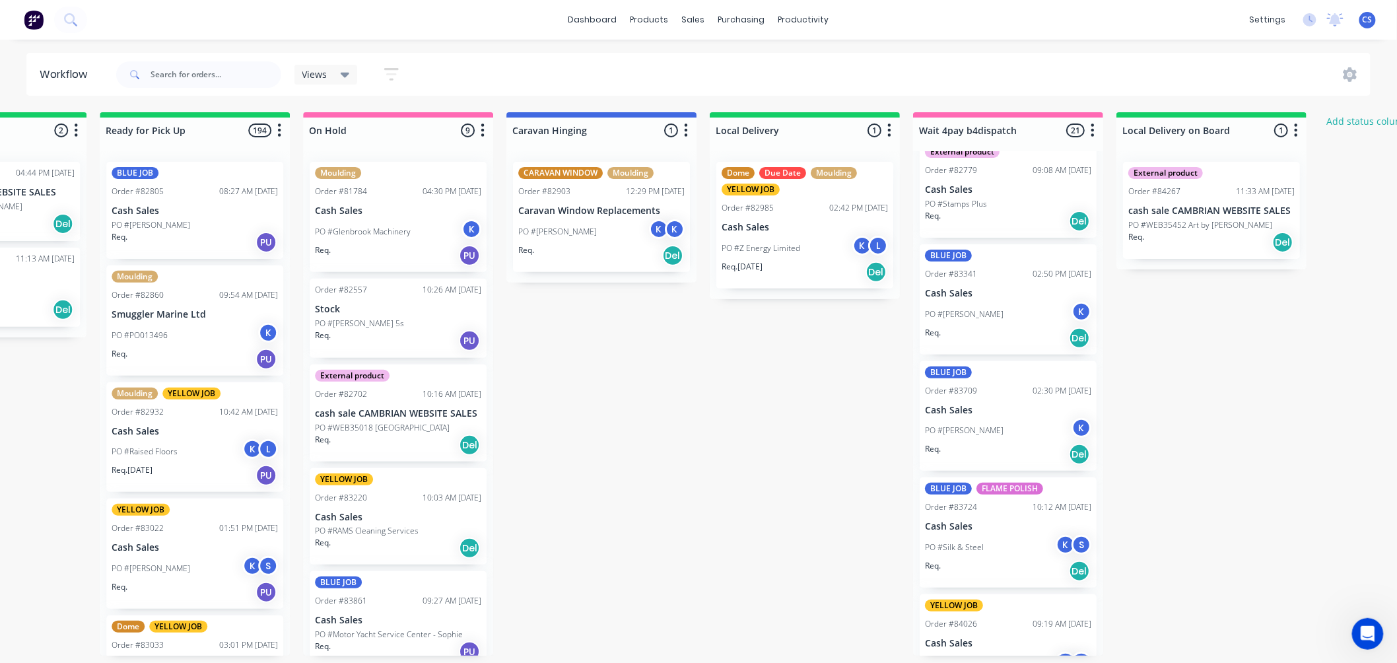
scroll to position [0, 0]
